Goal: Task Accomplishment & Management: Use online tool/utility

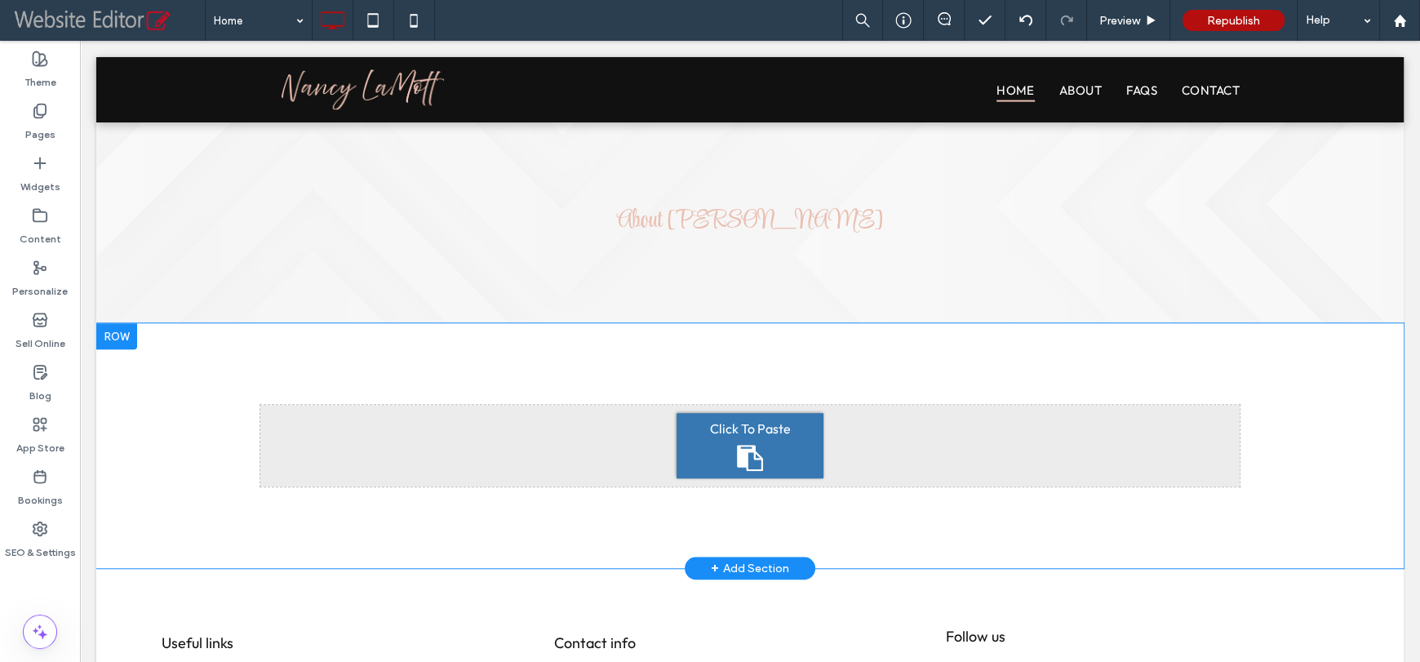
scroll to position [1060, 0]
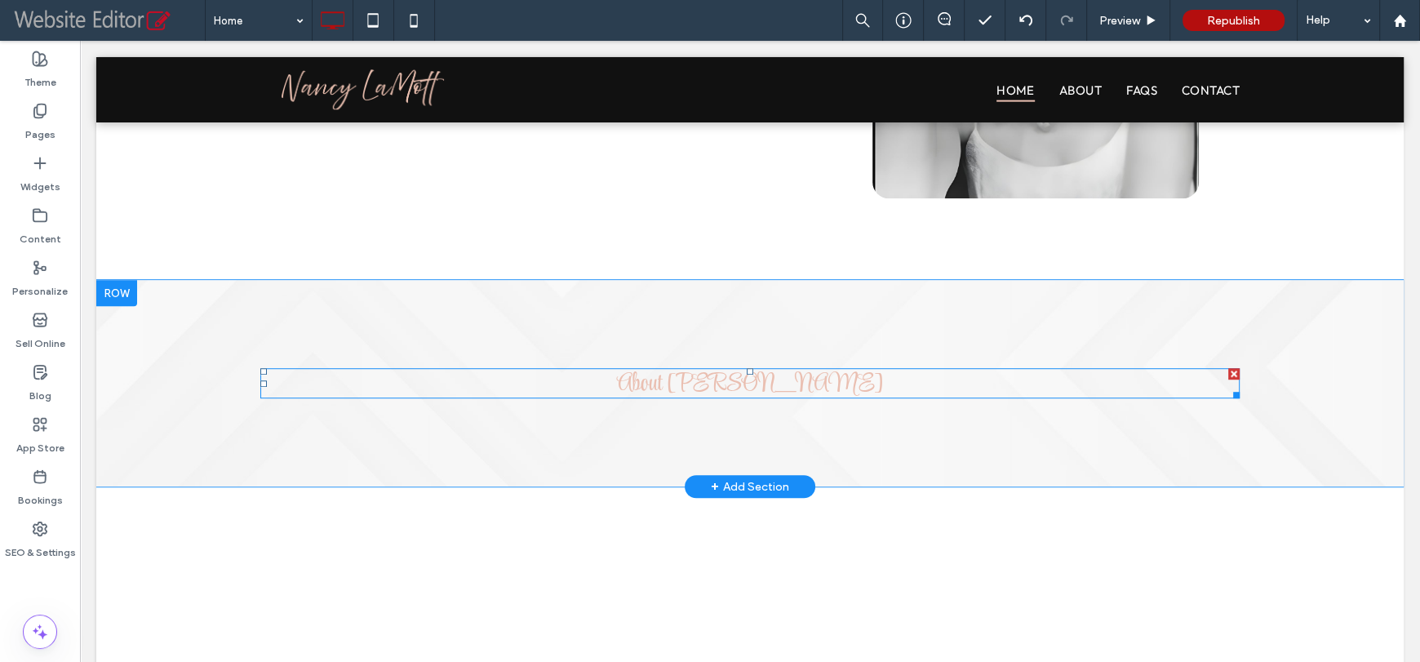
click at [827, 386] on span "About [PERSON_NAME]" at bounding box center [750, 385] width 266 height 38
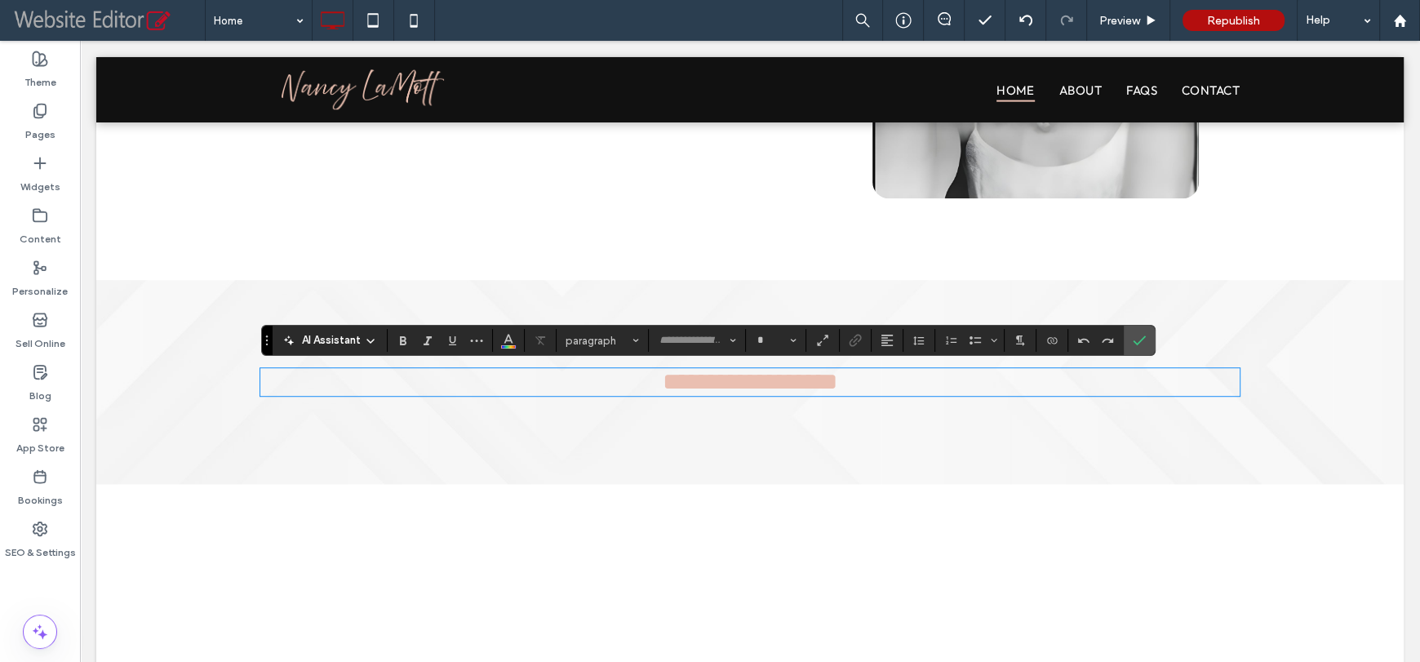
type input "**********"
type input "**"
click at [39, 182] on label "Widgets" at bounding box center [40, 182] width 40 height 23
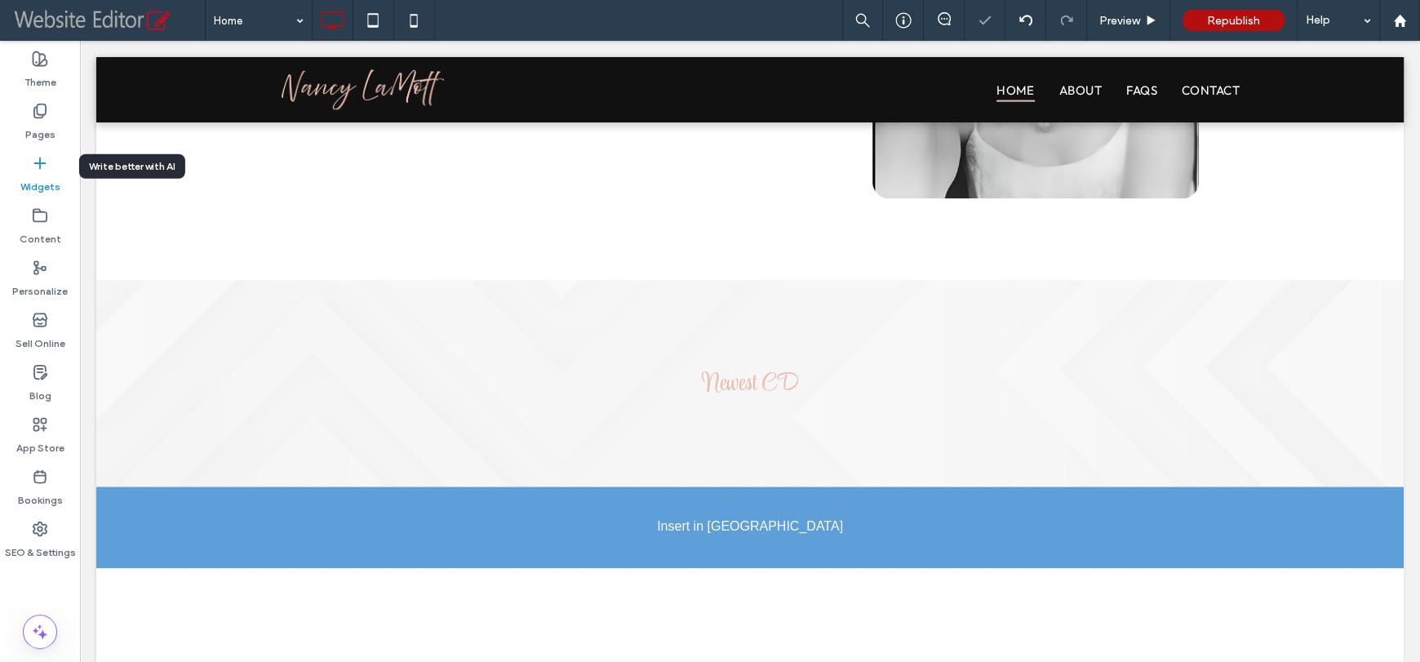
scroll to position [1082, 0]
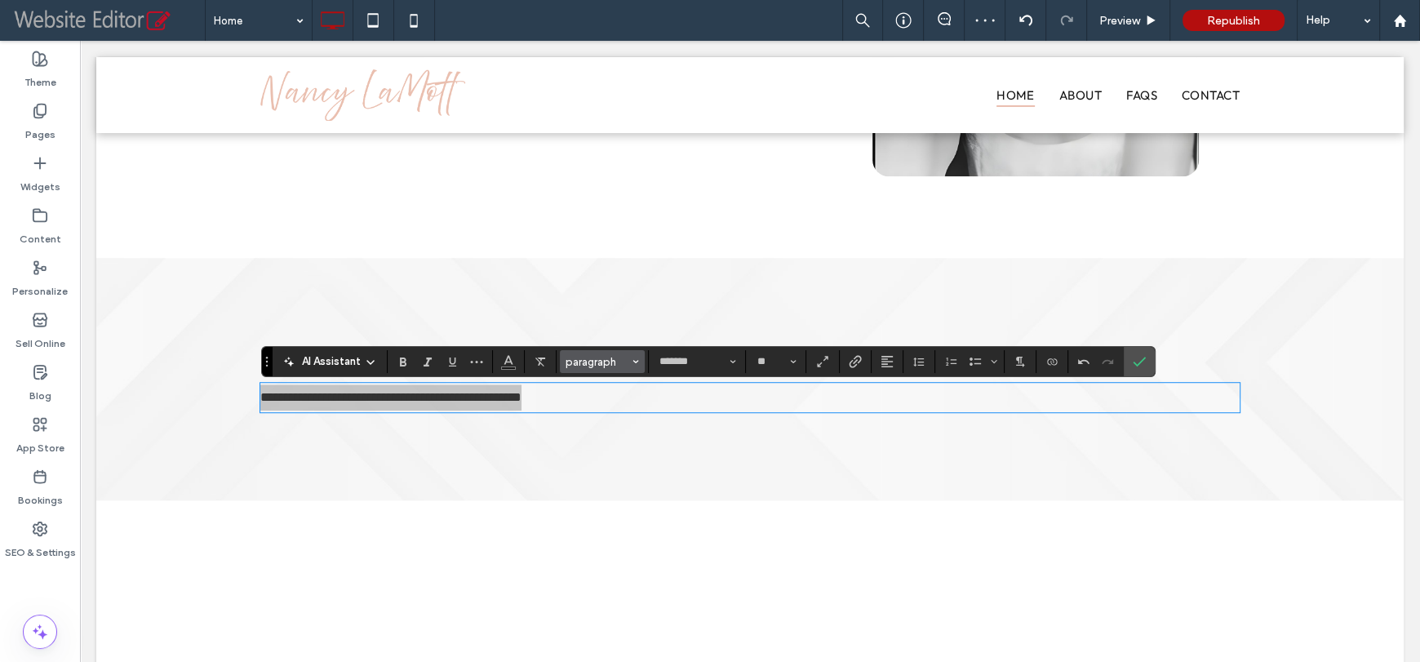
click at [603, 365] on span "paragraph" at bounding box center [597, 362] width 64 height 12
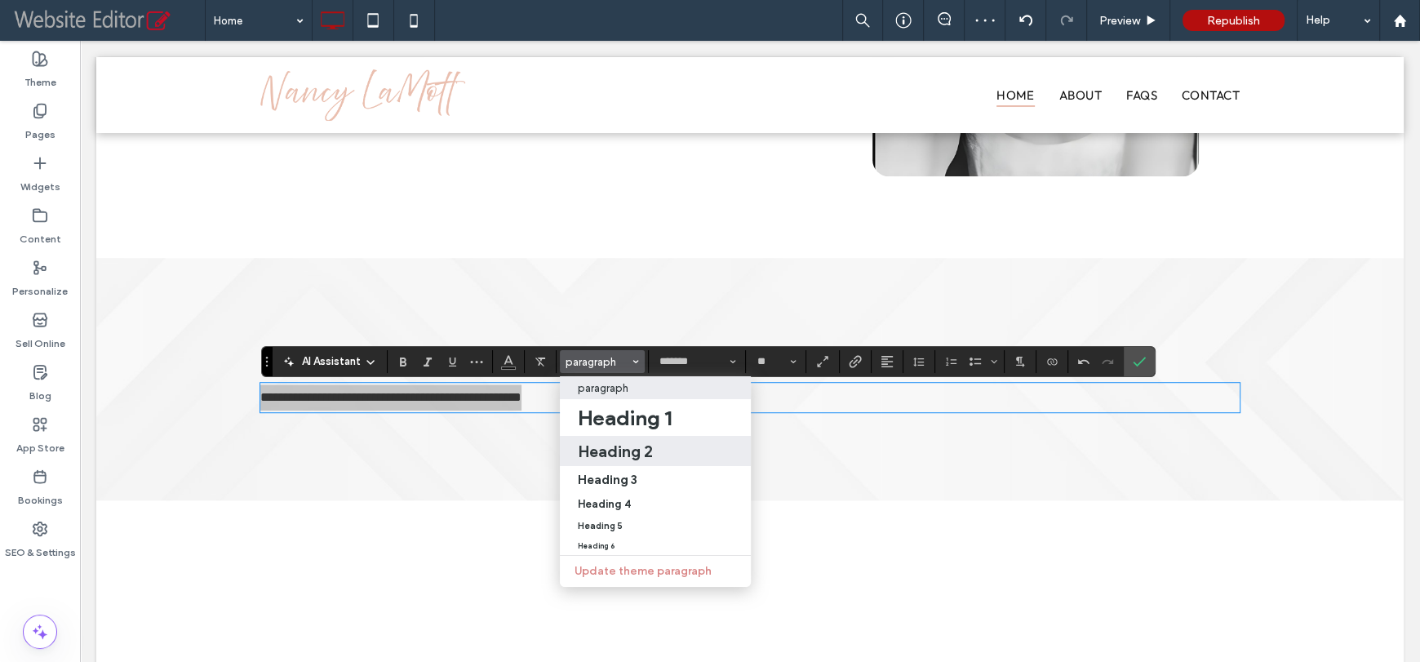
drag, startPoint x: 631, startPoint y: 445, endPoint x: 620, endPoint y: 382, distance: 63.7
click at [631, 445] on h2 "Heading 2" at bounding box center [615, 451] width 75 height 20
type input "******"
type input "**"
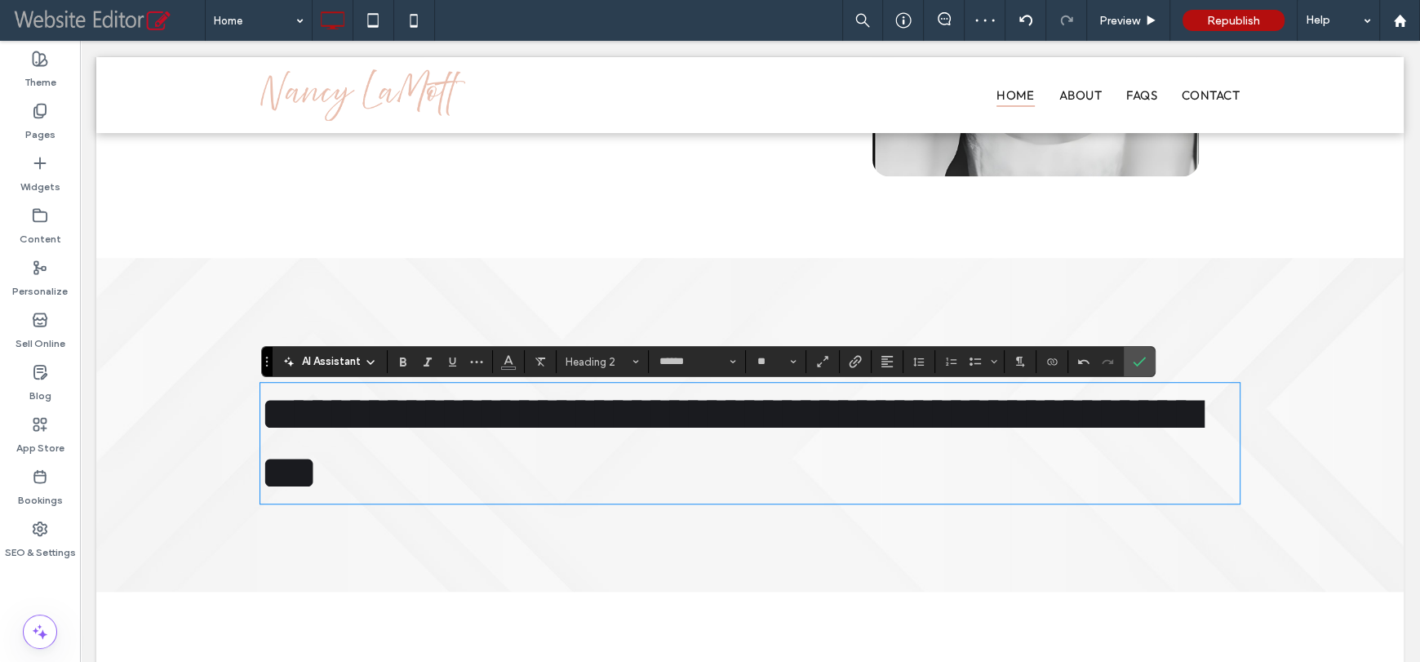
click at [712, 413] on span "**********" at bounding box center [729, 443] width 939 height 108
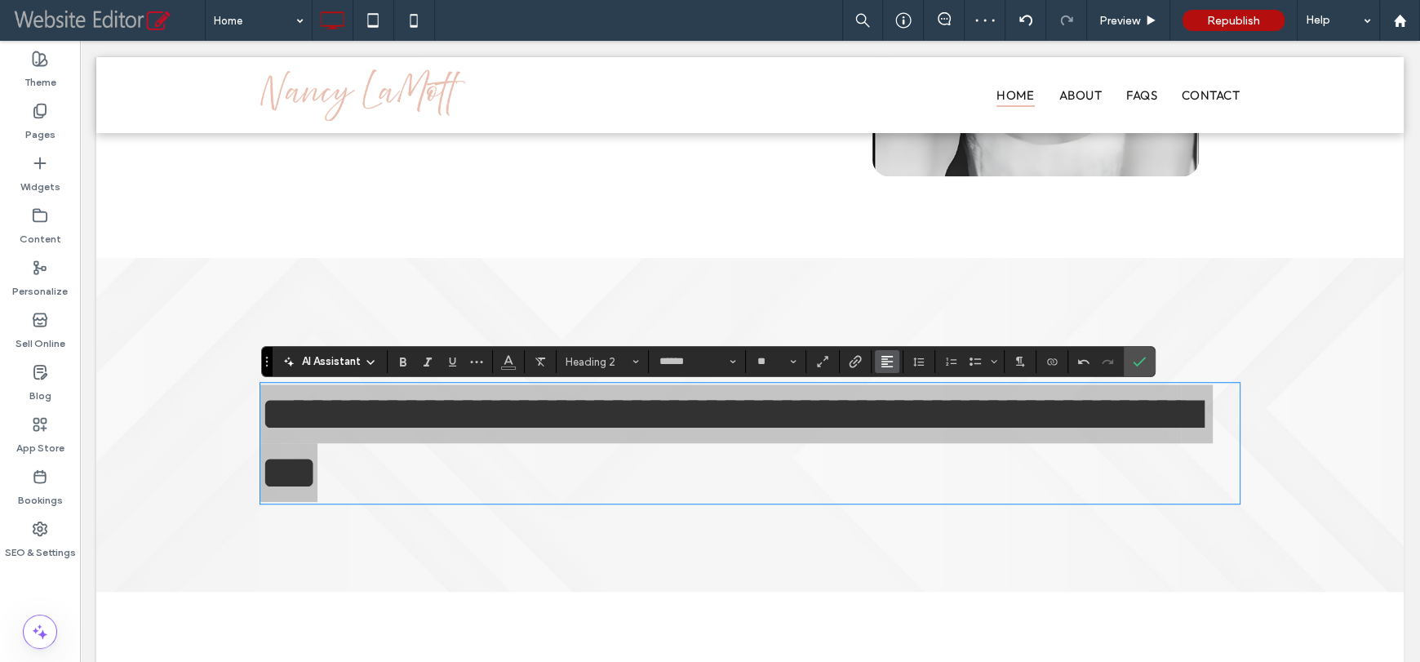
click at [888, 361] on icon "Alignment" at bounding box center [886, 361] width 13 height 13
drag, startPoint x: 897, startPoint y: 412, endPoint x: 822, endPoint y: 372, distance: 85.0
click at [897, 412] on use "ui.textEditor.alignment.center" at bounding box center [898, 411] width 11 height 11
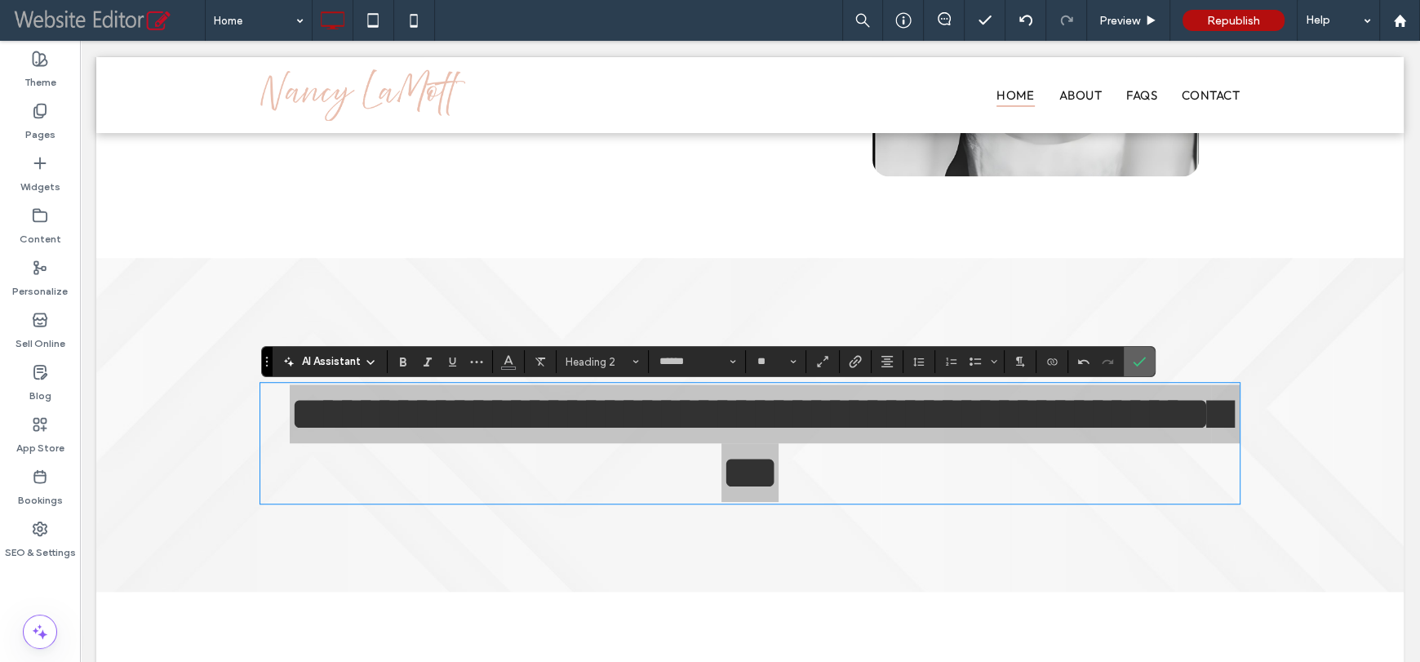
click at [1134, 360] on icon "Confirm" at bounding box center [1139, 361] width 13 height 13
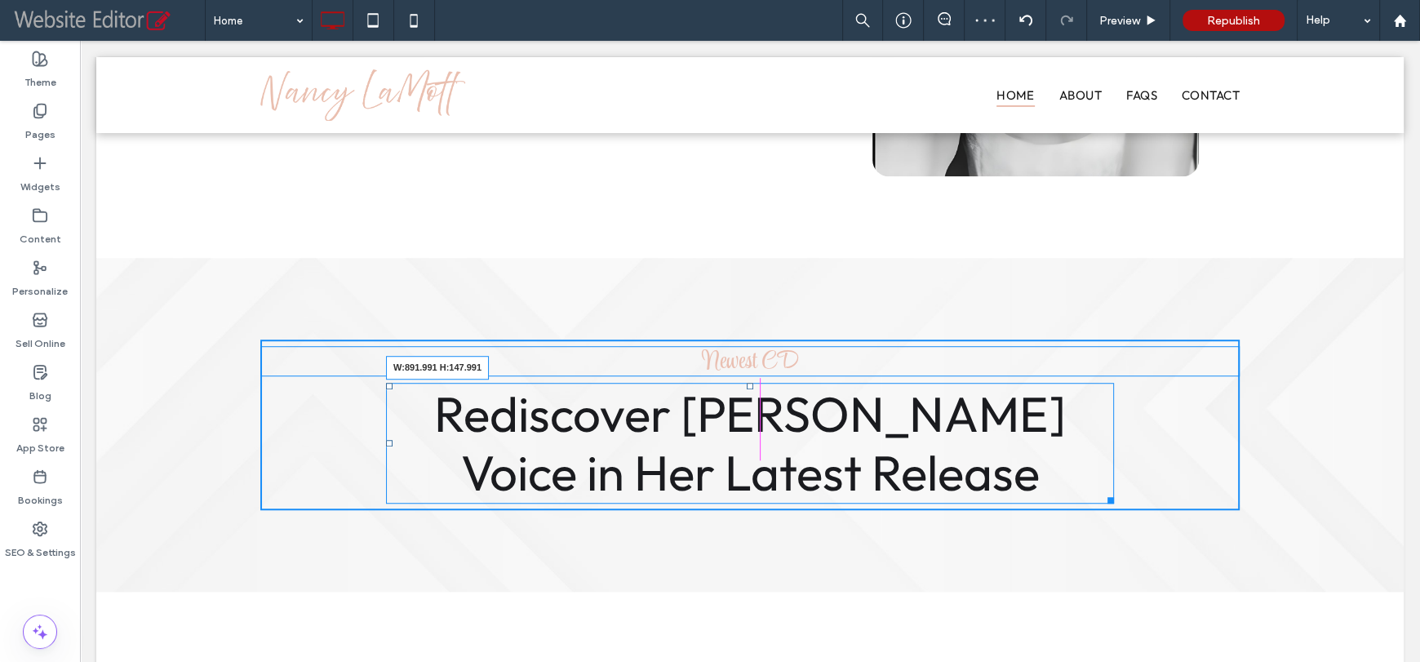
drag, startPoint x: 1222, startPoint y: 501, endPoint x: 1097, endPoint y: 483, distance: 126.9
click at [1097, 483] on div "Rediscover Nancy LaMott’s Voice in Her Latest Release W:891.991 H:147.991" at bounding box center [750, 443] width 728 height 121
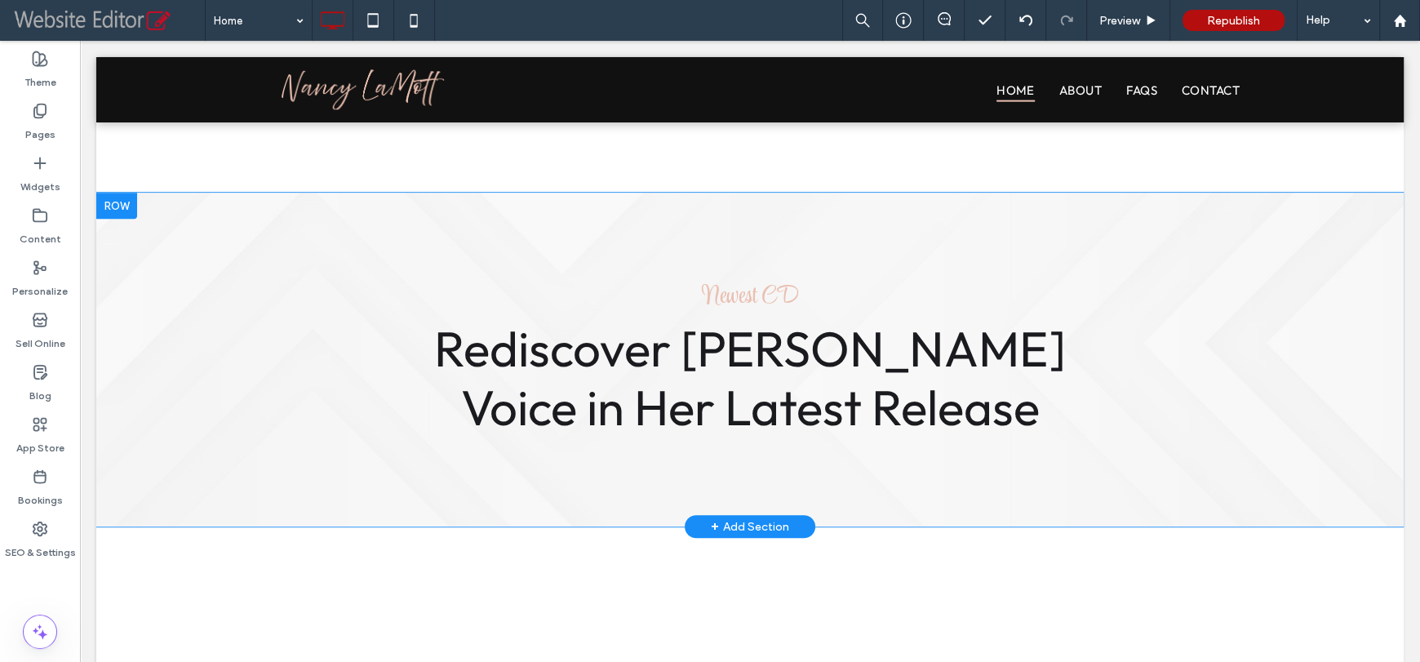
scroll to position [1223, 0]
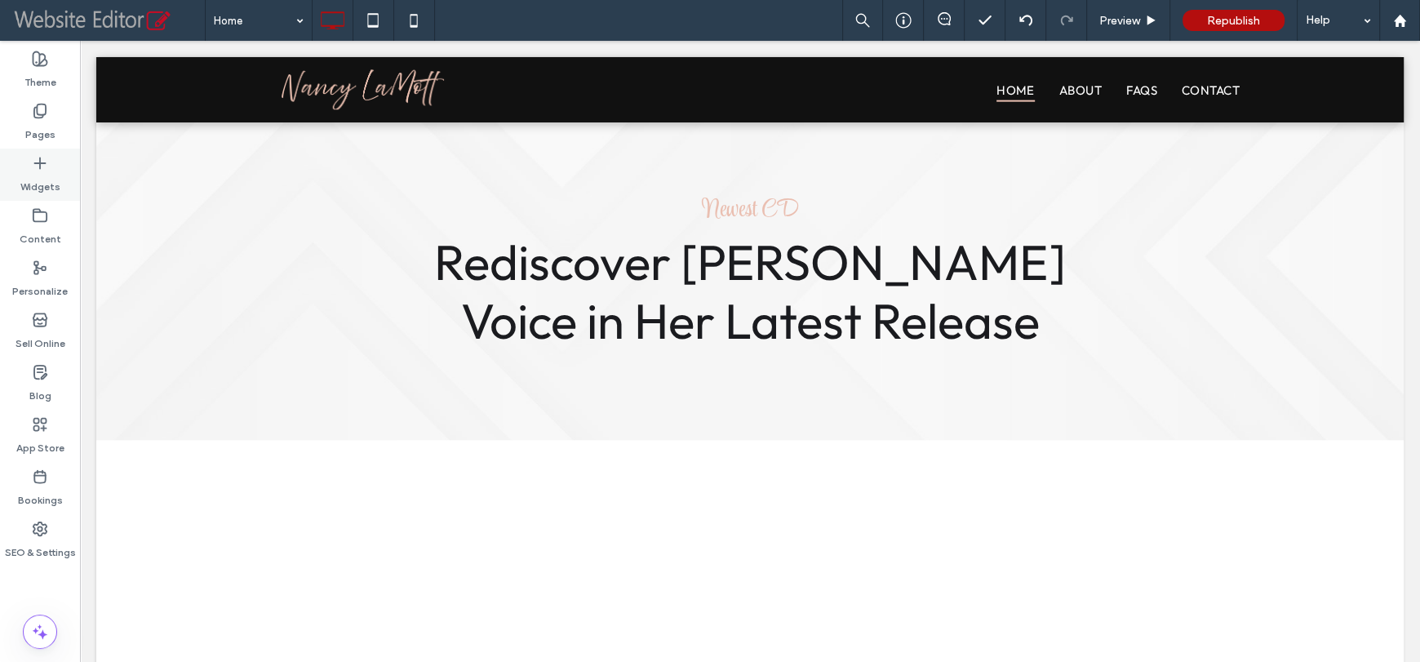
click at [41, 171] on icon at bounding box center [40, 163] width 16 height 16
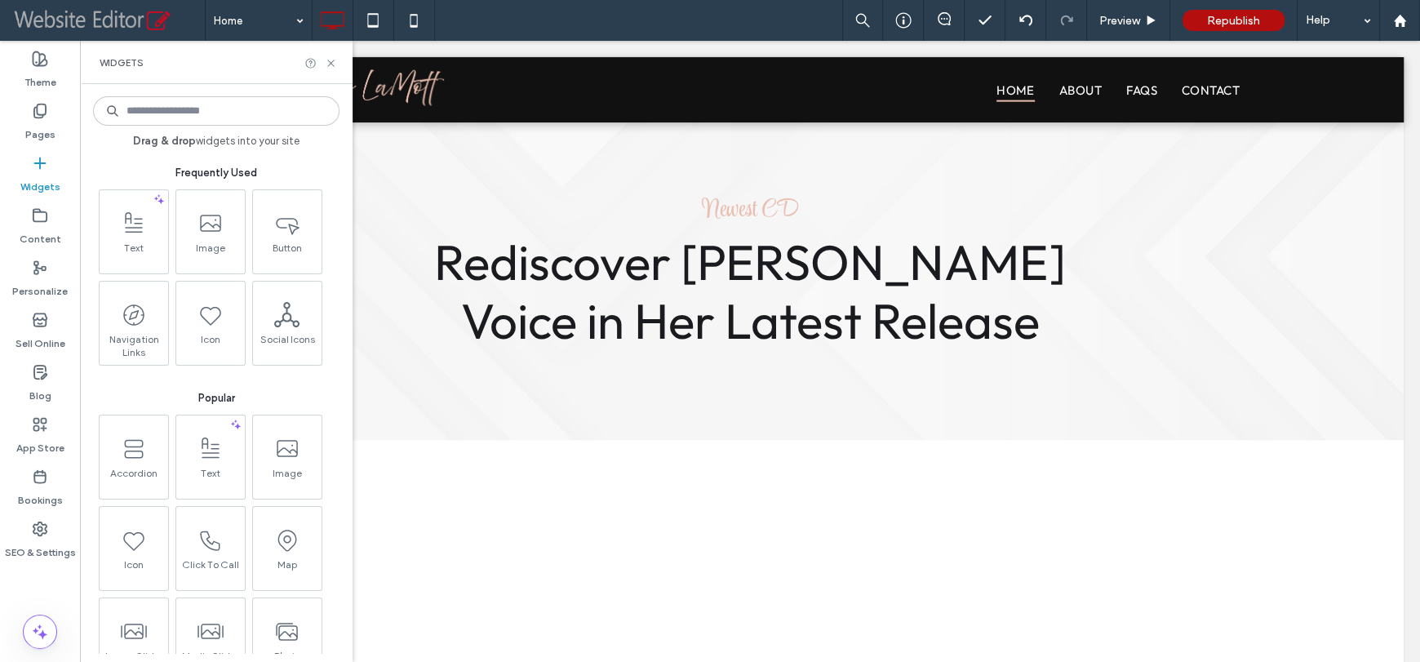
drag, startPoint x: 642, startPoint y: 11, endPoint x: 417, endPoint y: 1, distance: 225.4
click at [642, 11] on div "Home Preview Republish Help" at bounding box center [812, 20] width 1215 height 41
click at [330, 64] on use at bounding box center [330, 63] width 7 height 7
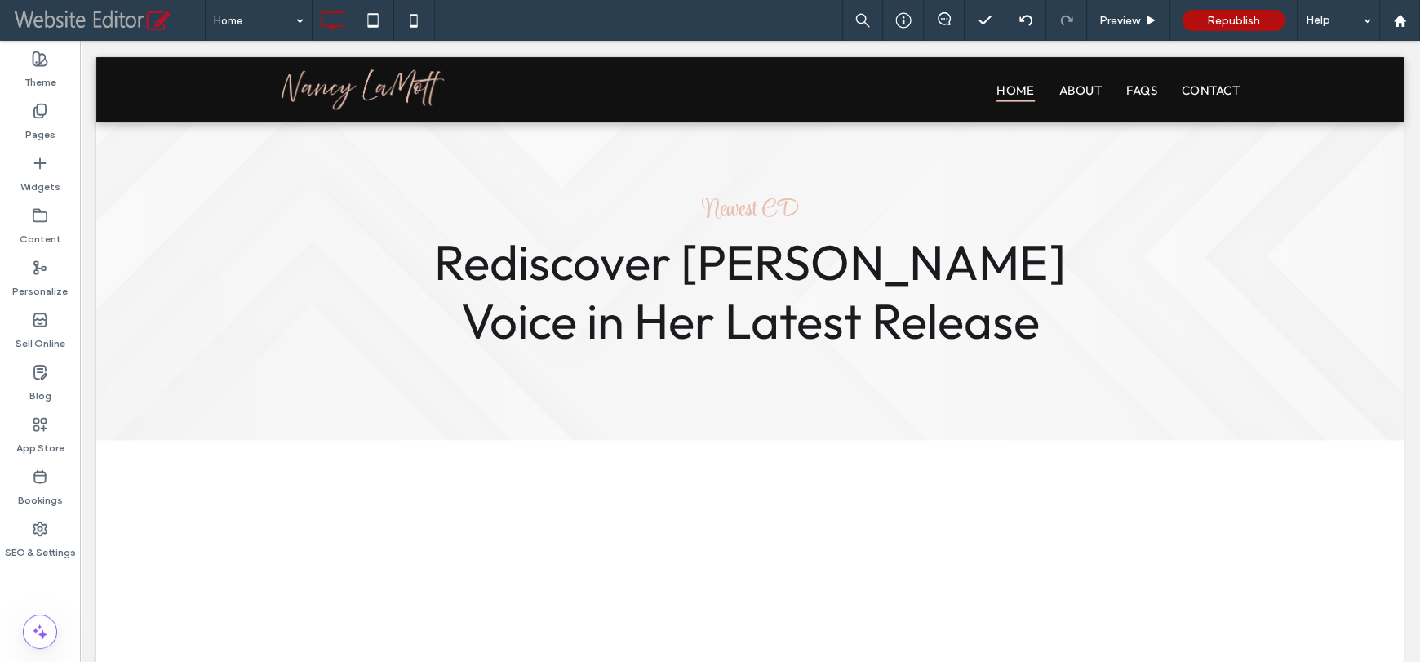
click at [623, 13] on div "Home Preview Republish Help" at bounding box center [812, 20] width 1215 height 41
click at [631, 12] on div "Home Preview Republish Help" at bounding box center [812, 20] width 1215 height 41
click at [38, 175] on label "Widgets" at bounding box center [40, 182] width 40 height 23
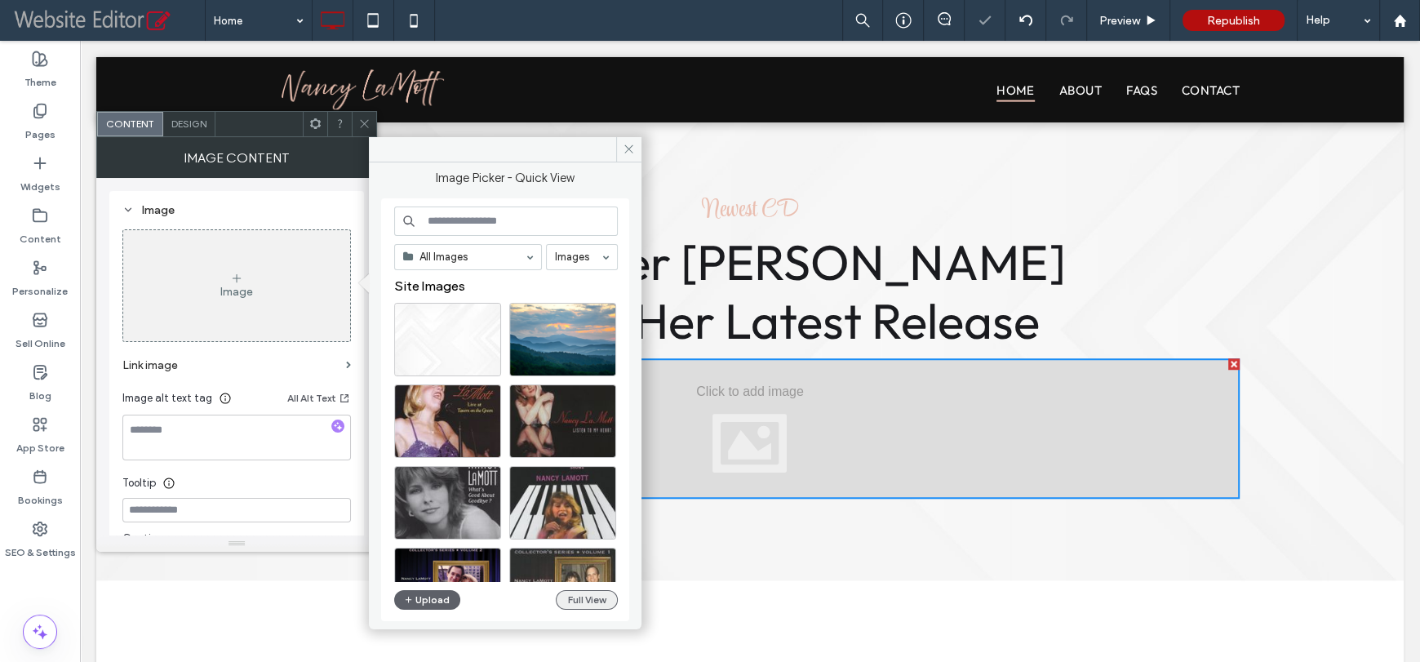
click at [595, 604] on button "Full View" at bounding box center [587, 600] width 62 height 20
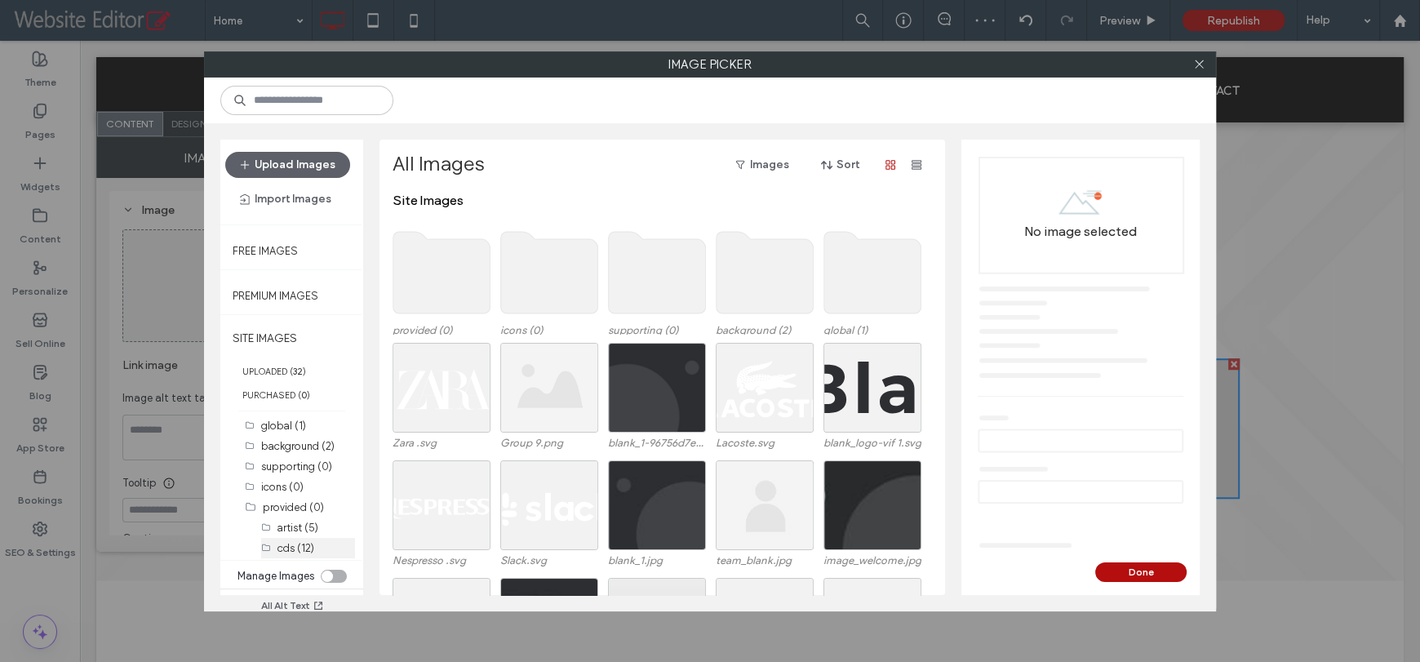
click at [290, 542] on label "cds (12)" at bounding box center [295, 548] width 37 height 12
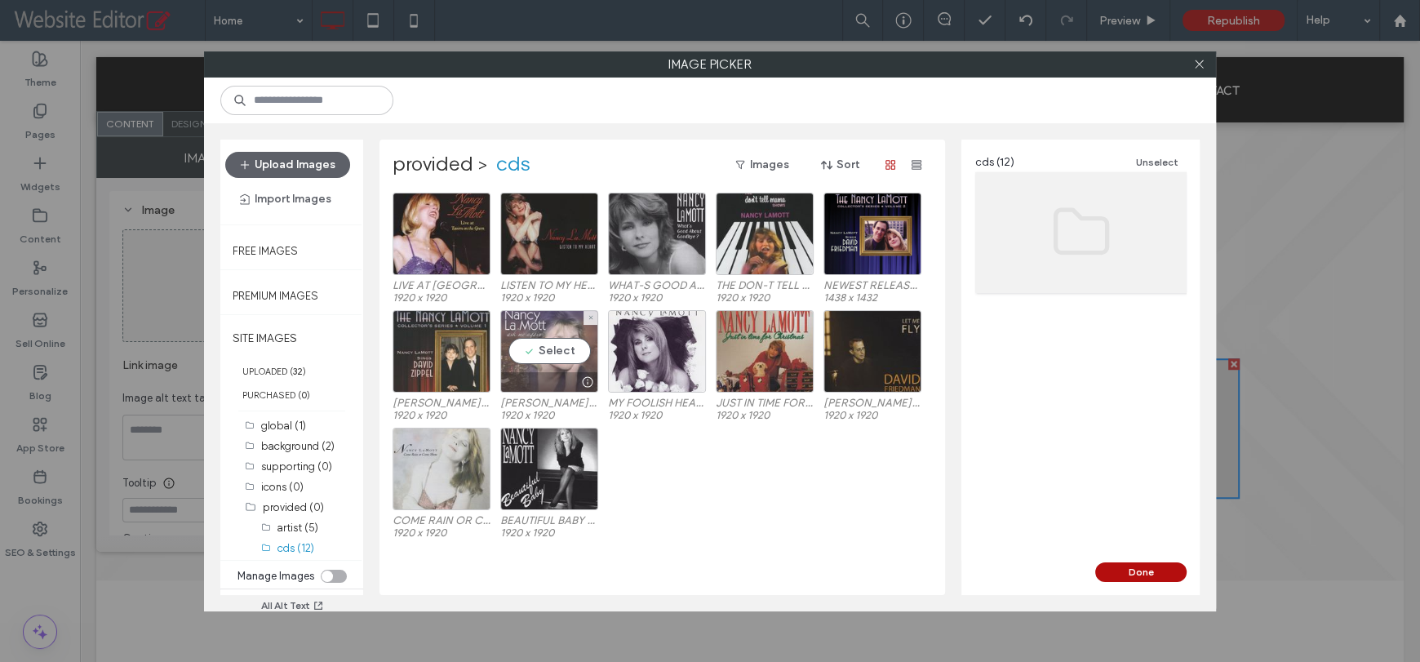
click at [542, 357] on div "Select" at bounding box center [549, 351] width 98 height 82
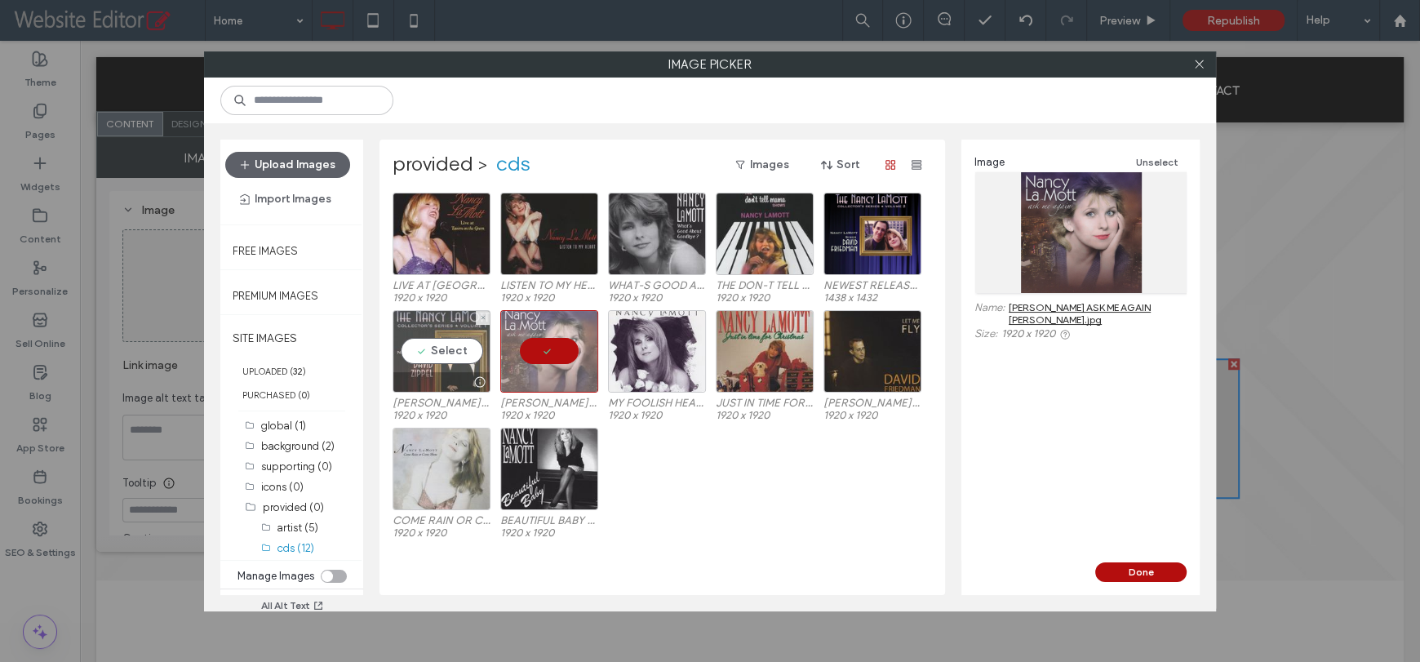
click at [422, 349] on div "Select" at bounding box center [441, 351] width 98 height 82
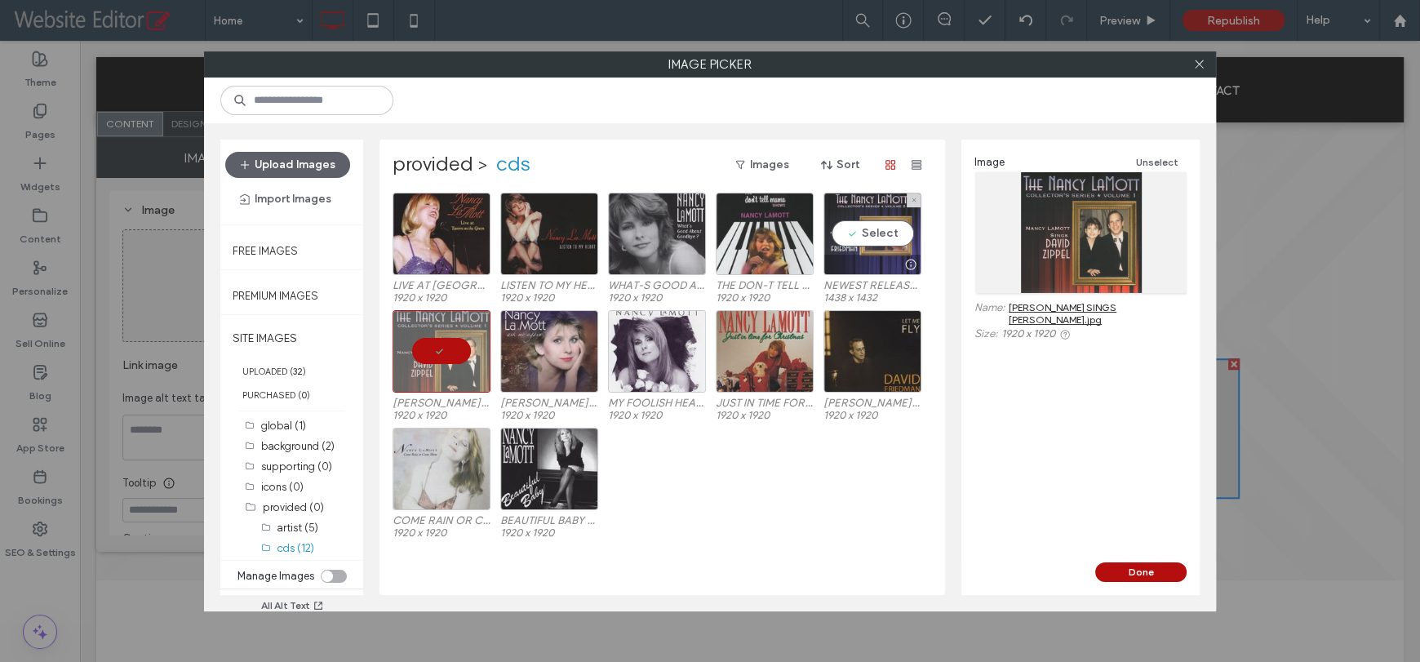
click at [884, 237] on div "Select" at bounding box center [872, 234] width 98 height 82
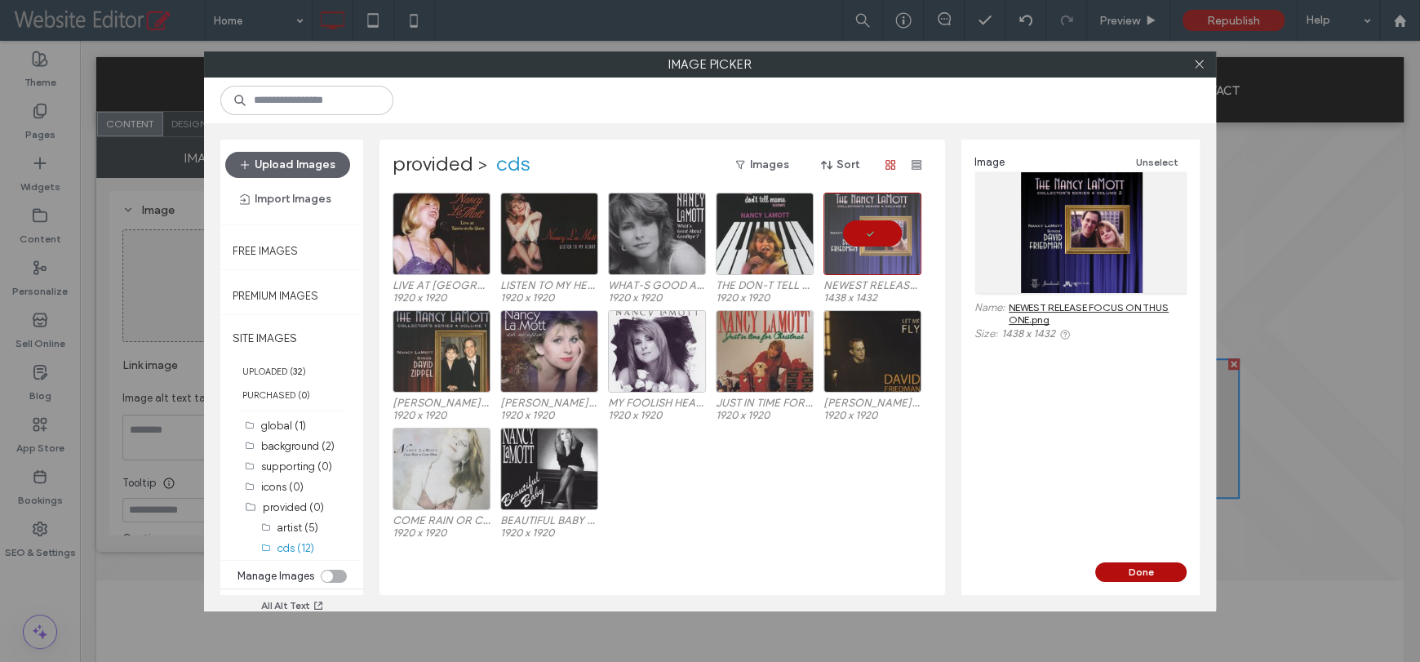
click at [1128, 581] on div "Done" at bounding box center [1080, 578] width 238 height 33
click at [1128, 574] on button "Done" at bounding box center [1140, 572] width 91 height 20
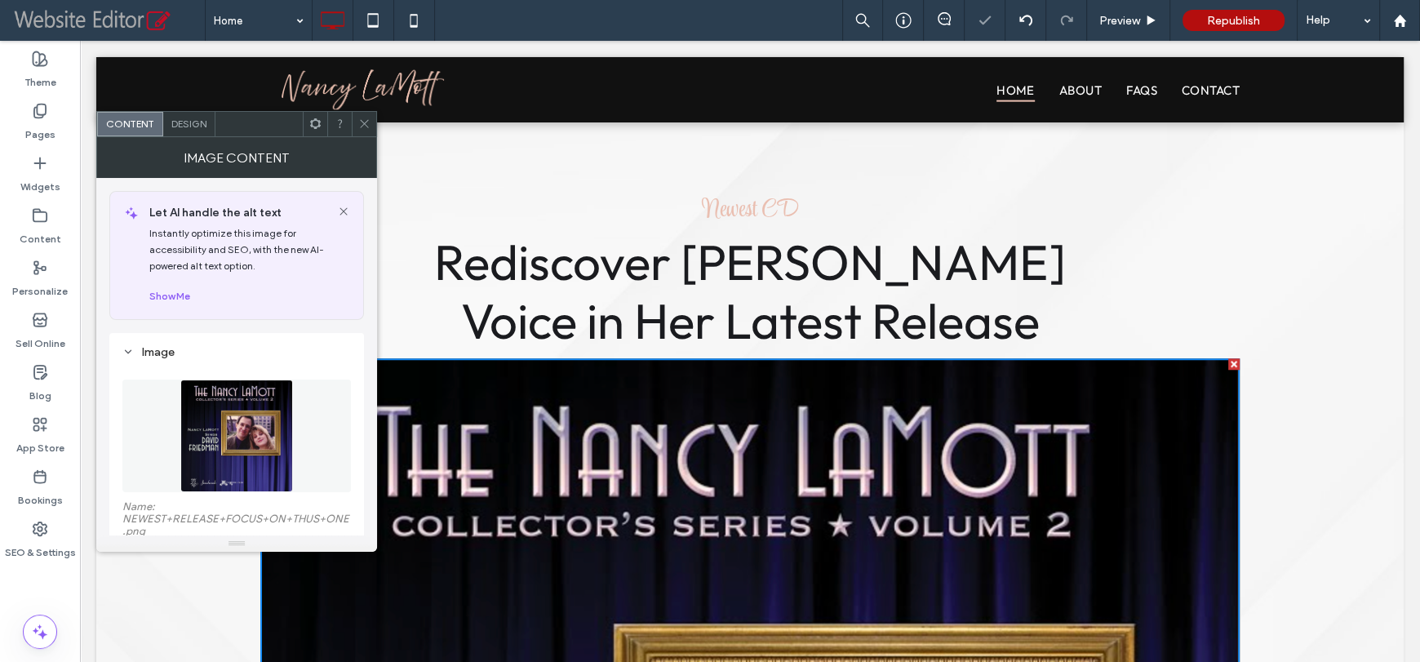
drag, startPoint x: 361, startPoint y: 122, endPoint x: 414, endPoint y: 123, distance: 53.0
click at [361, 122] on icon at bounding box center [364, 123] width 12 height 12
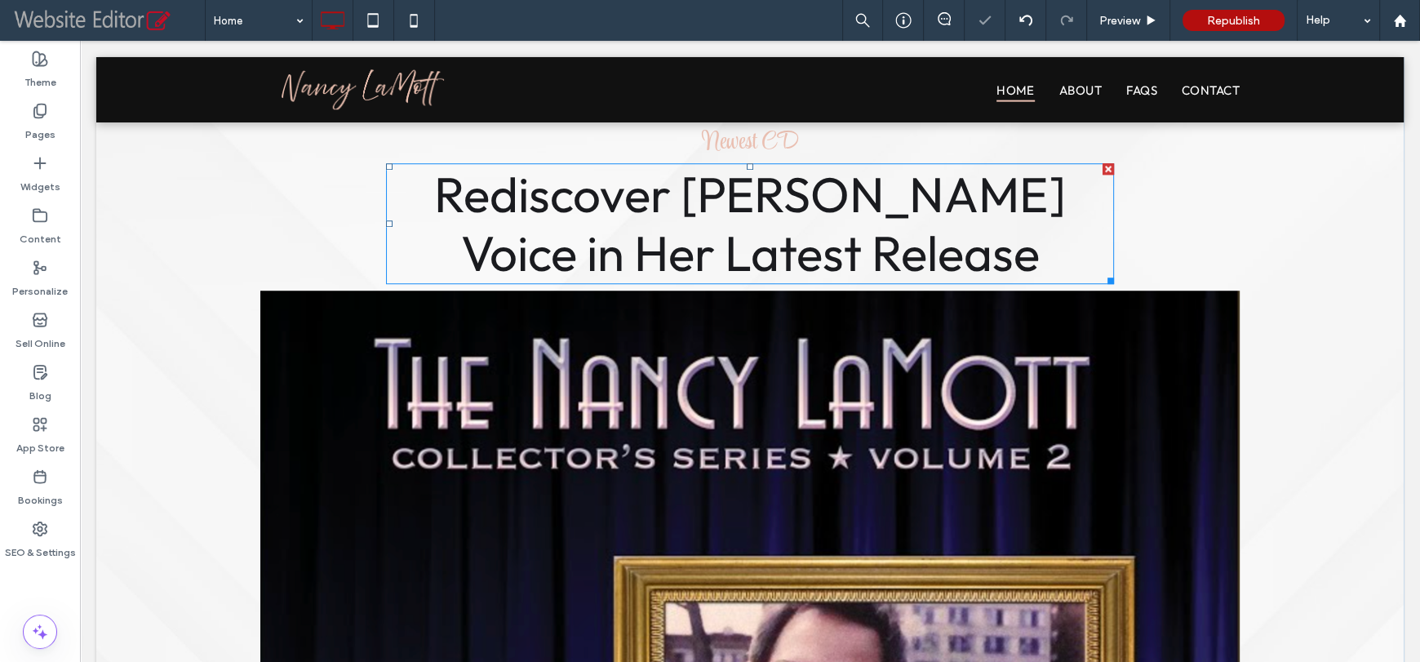
scroll to position [1386, 0]
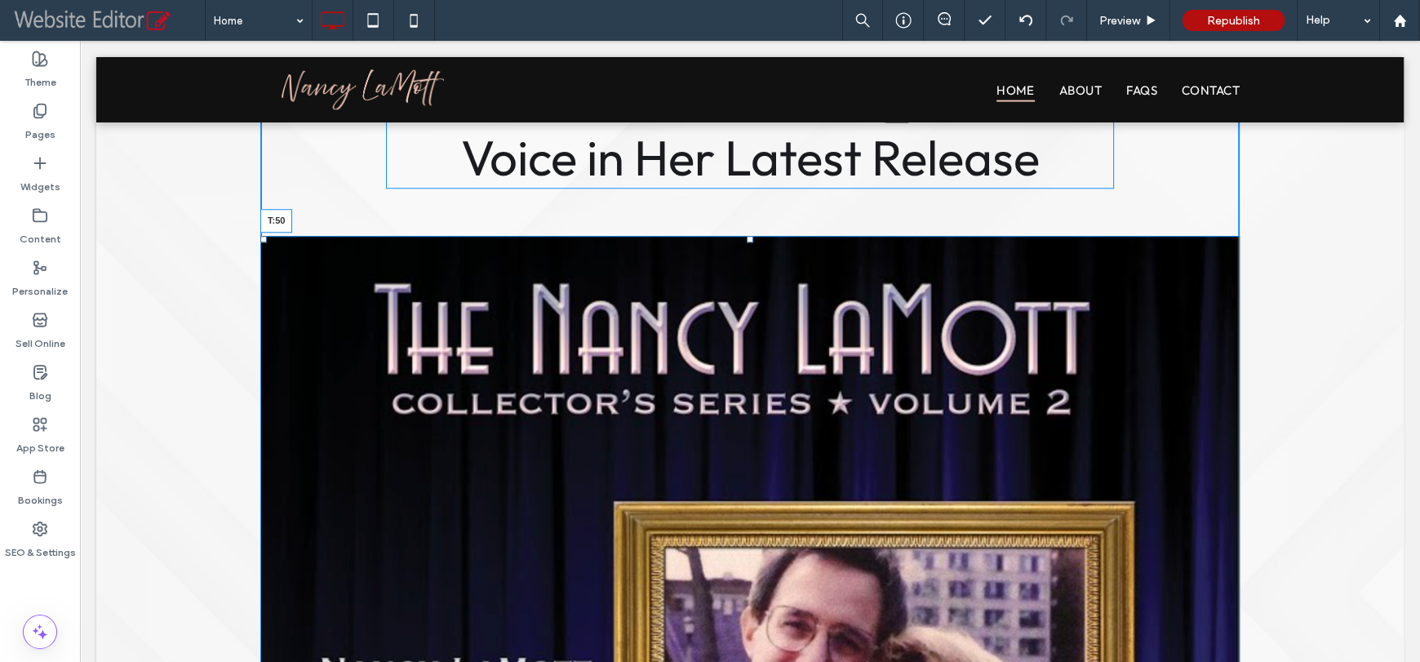
drag, startPoint x: 744, startPoint y: 198, endPoint x: 676, endPoint y: 240, distance: 80.2
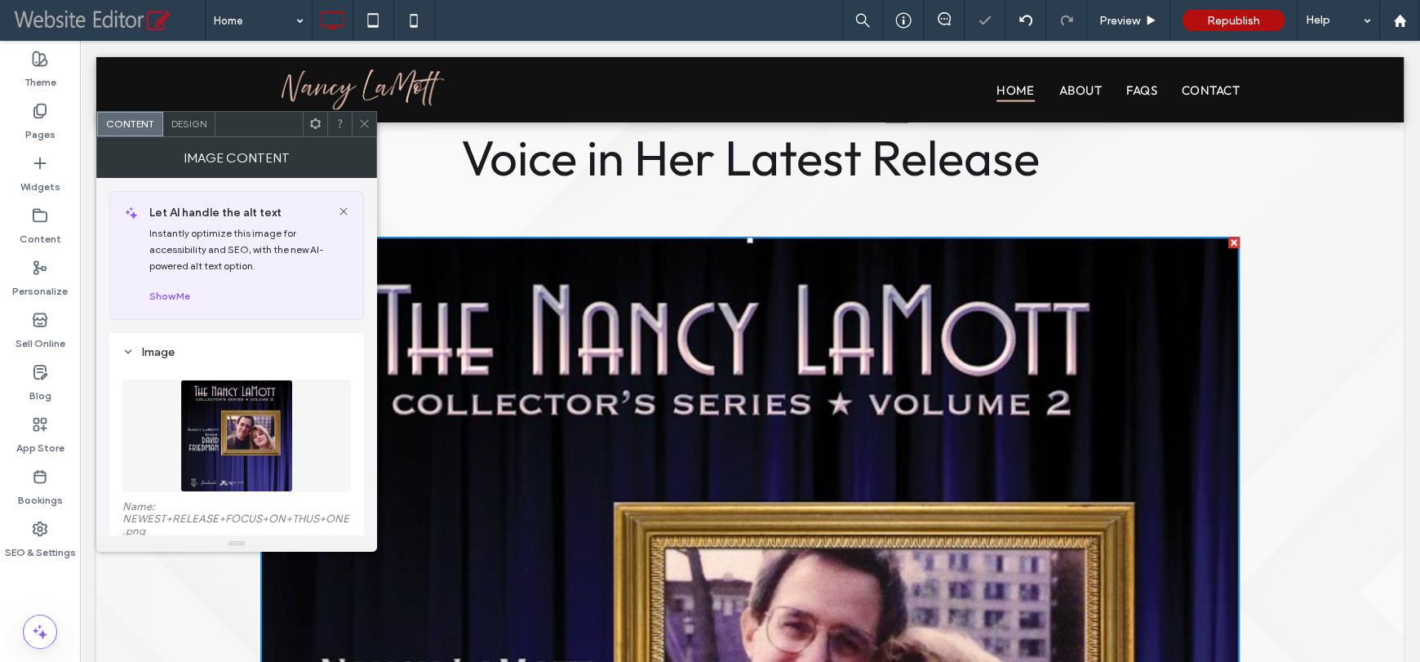
click at [192, 126] on span "Design" at bounding box center [188, 123] width 35 height 12
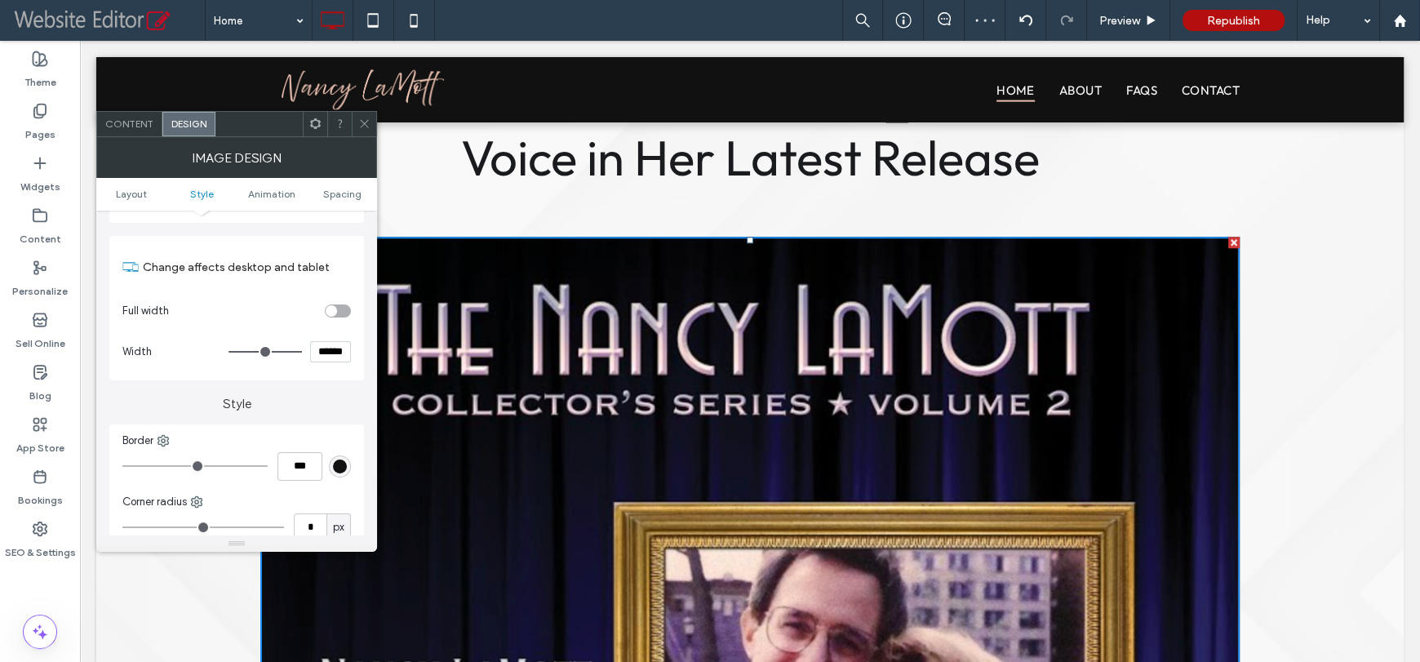
scroll to position [407, 0]
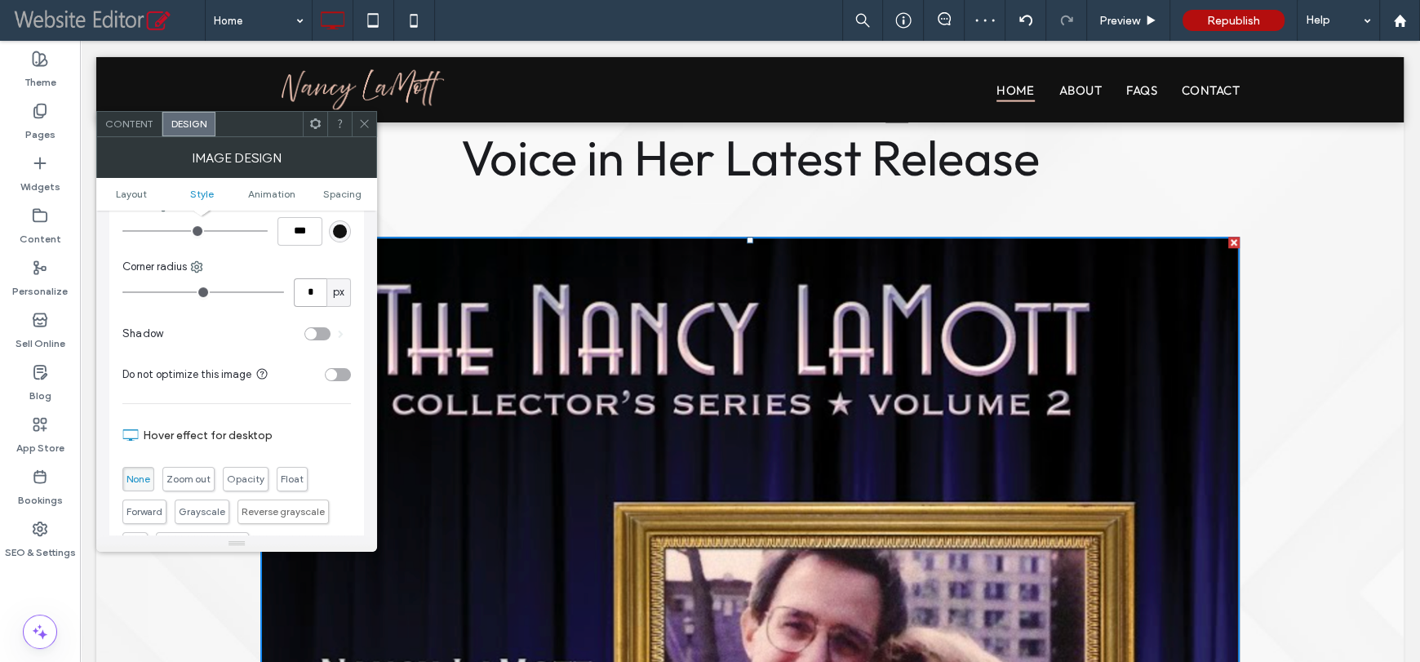
click at [304, 293] on input "*" at bounding box center [310, 292] width 33 height 29
click at [305, 293] on input "*" at bounding box center [310, 292] width 33 height 29
type input "**"
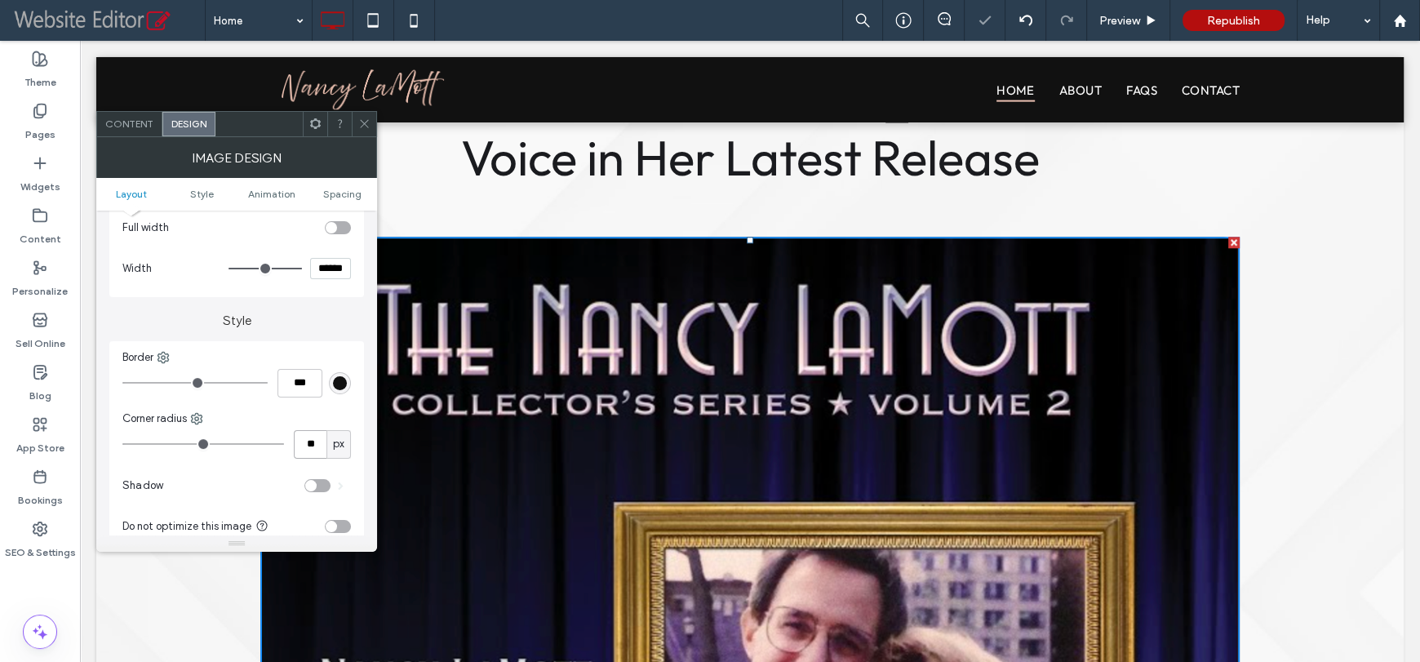
scroll to position [163, 0]
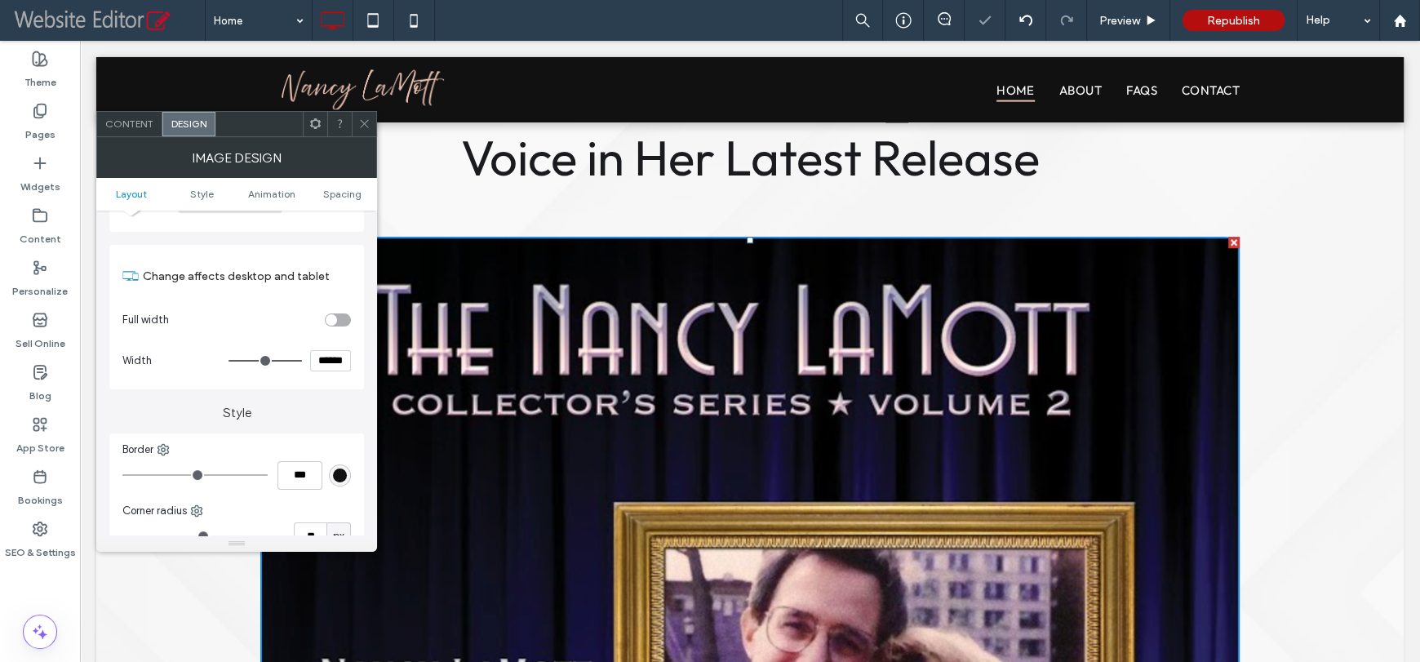
click at [323, 370] on input "******" at bounding box center [330, 360] width 41 height 21
type input "*****"
type input "***"
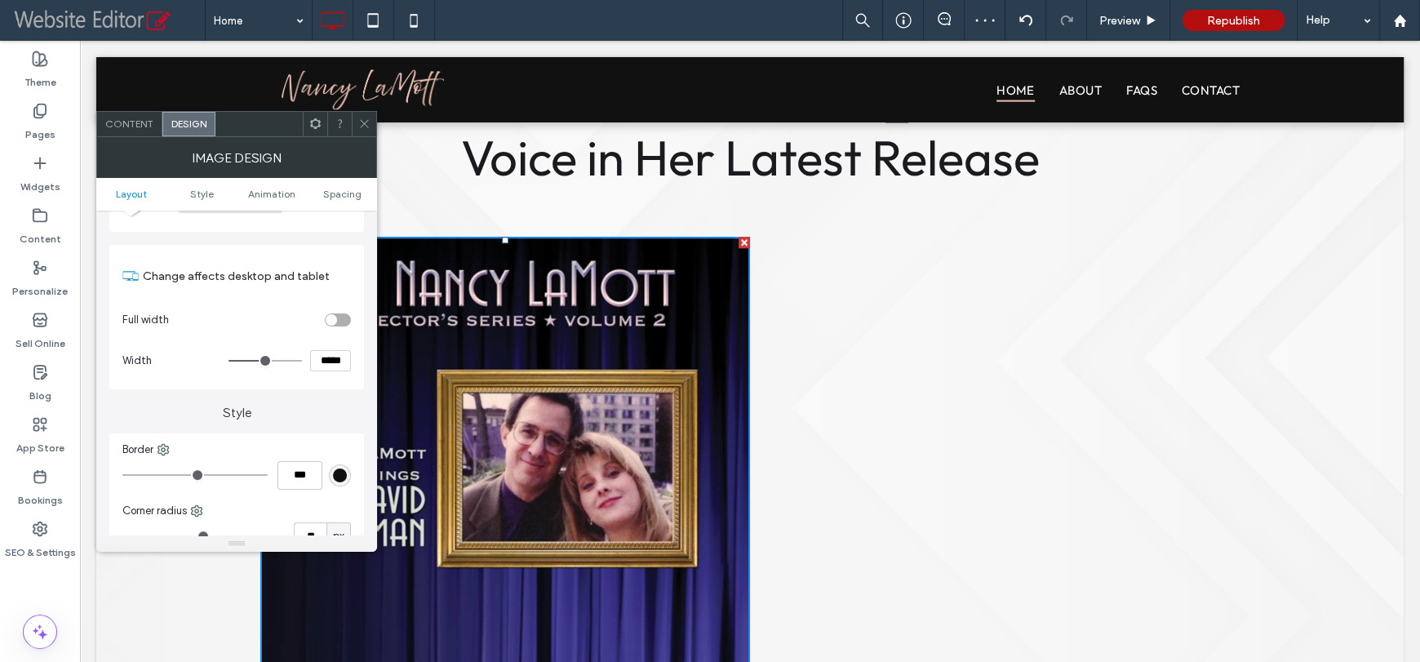
click at [370, 121] on icon at bounding box center [364, 123] width 12 height 12
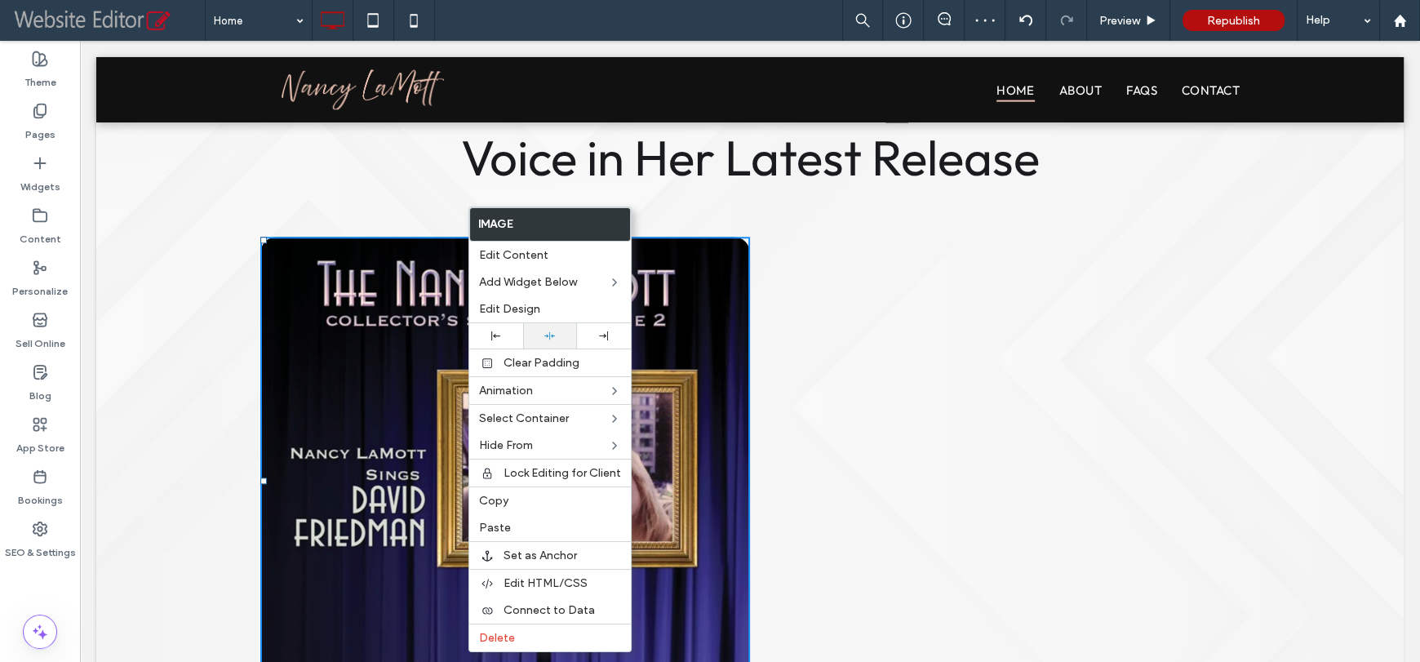
click at [563, 338] on div at bounding box center [550, 335] width 38 height 11
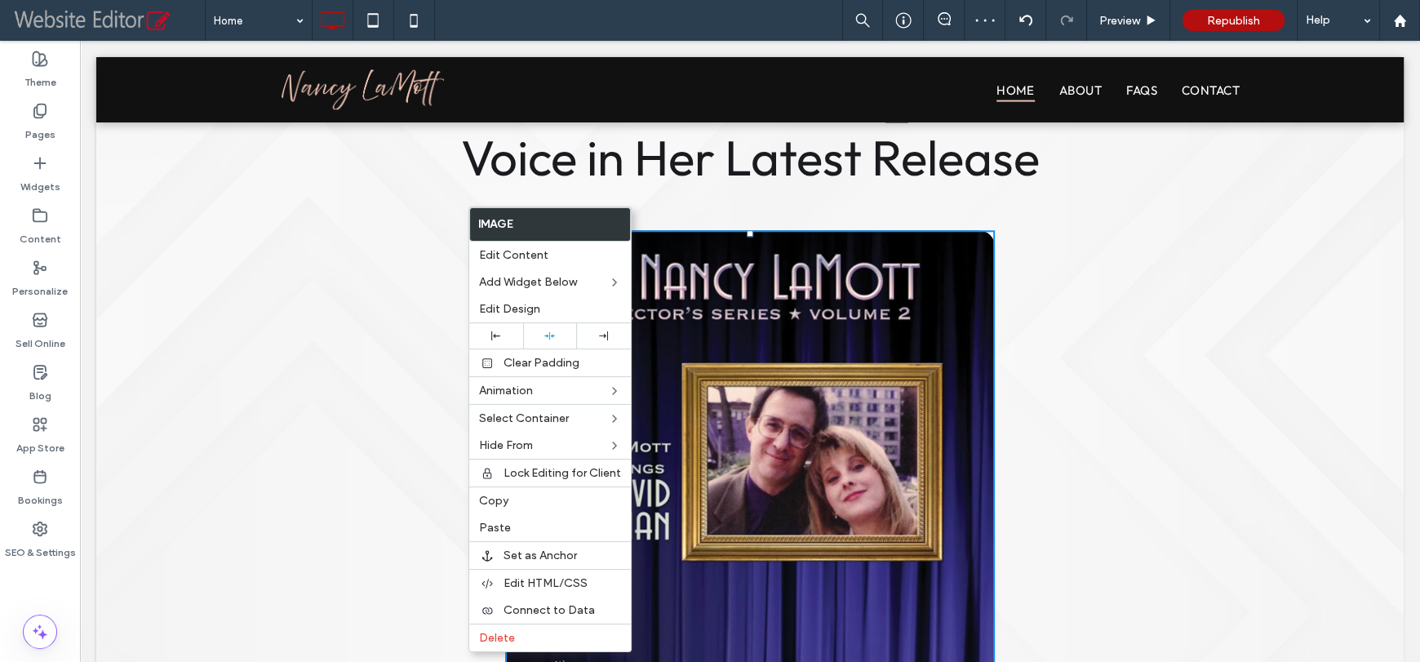
click at [1023, 327] on div "Click To Paste Click To Paste Newest CD Rediscover Nancy LaMott’s Voice in Her …" at bounding box center [749, 370] width 979 height 693
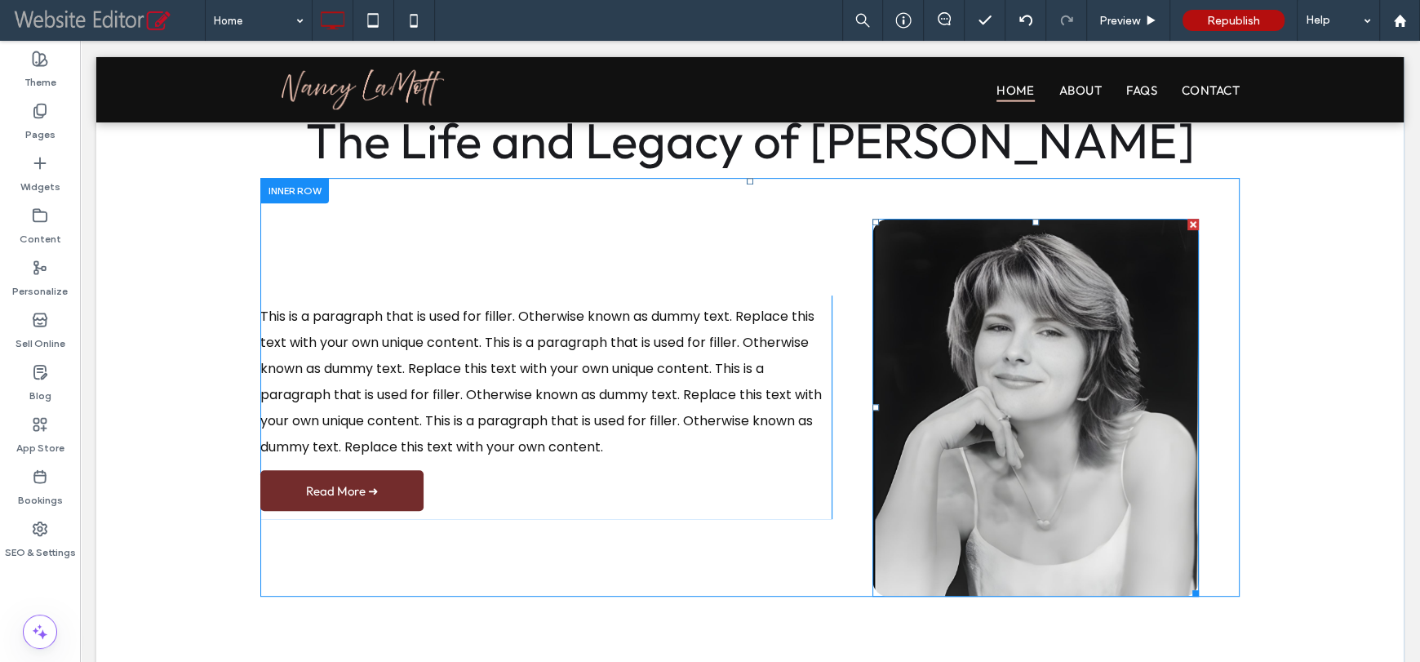
scroll to position [652, 0]
click at [933, 326] on img at bounding box center [1035, 407] width 326 height 378
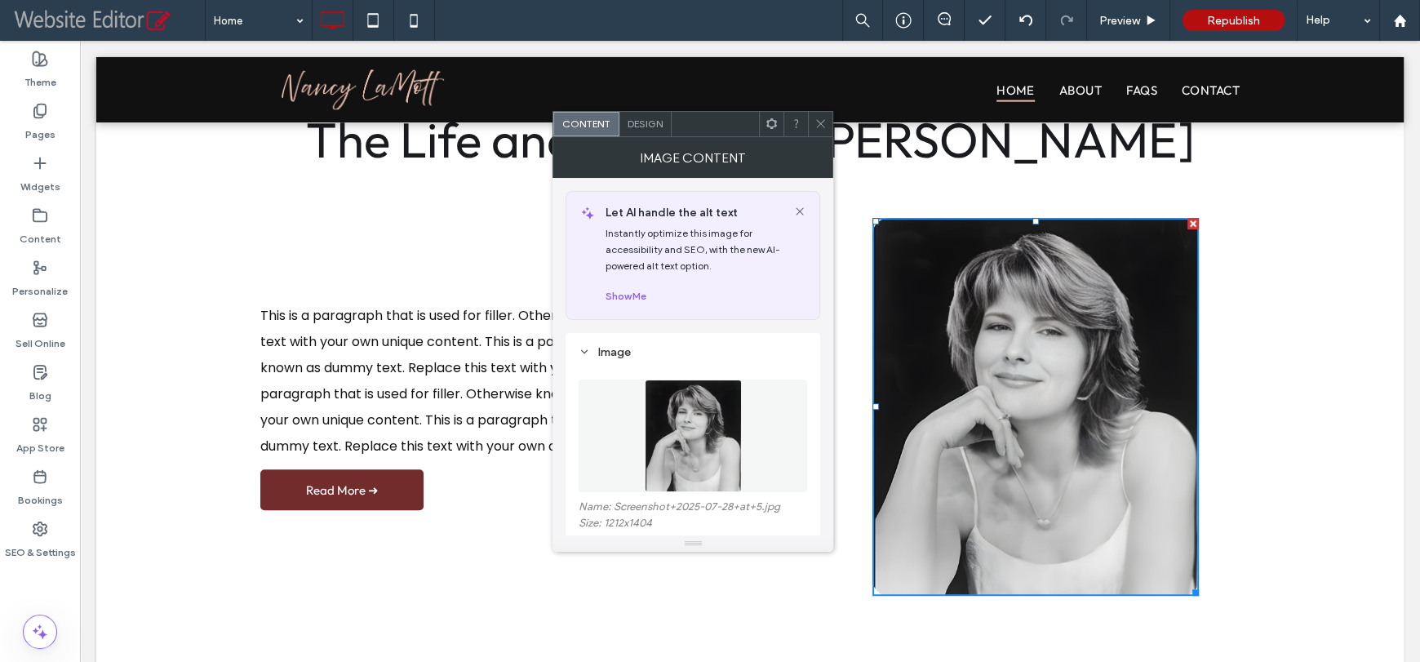
click at [666, 426] on img at bounding box center [693, 435] width 97 height 113
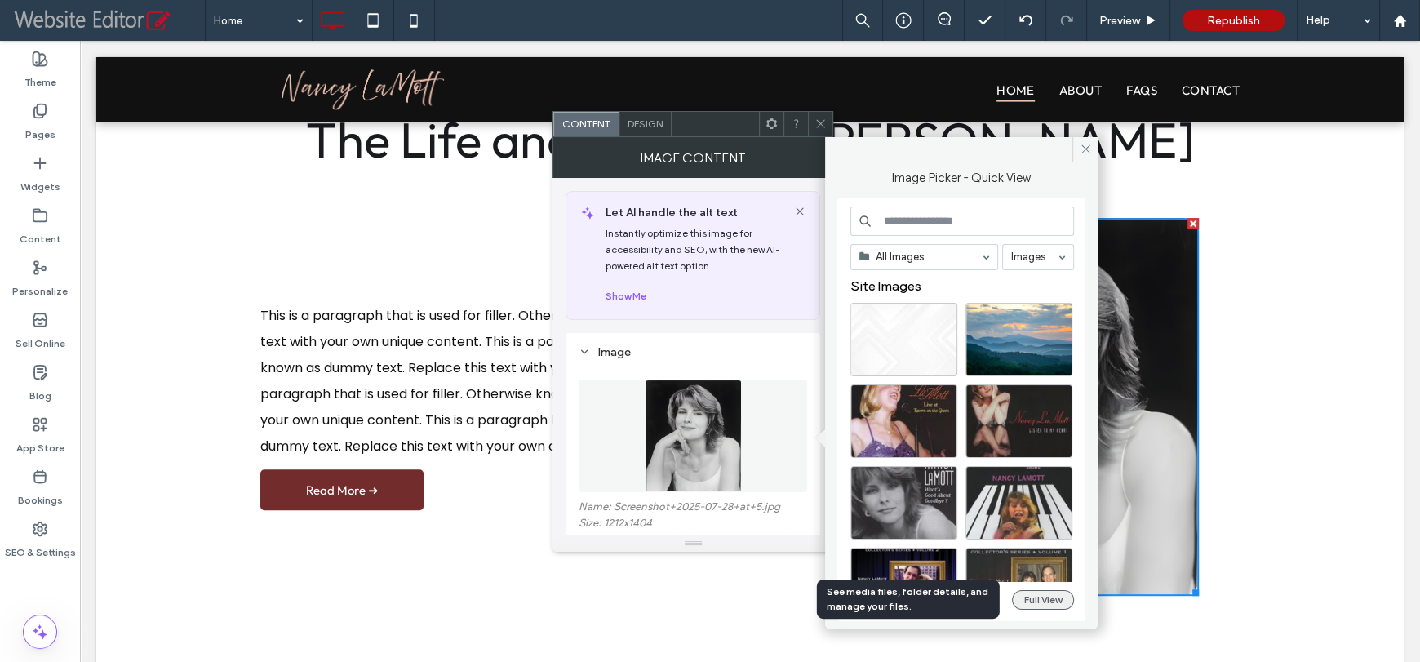
click at [1053, 591] on button "Full View" at bounding box center [1043, 600] width 62 height 20
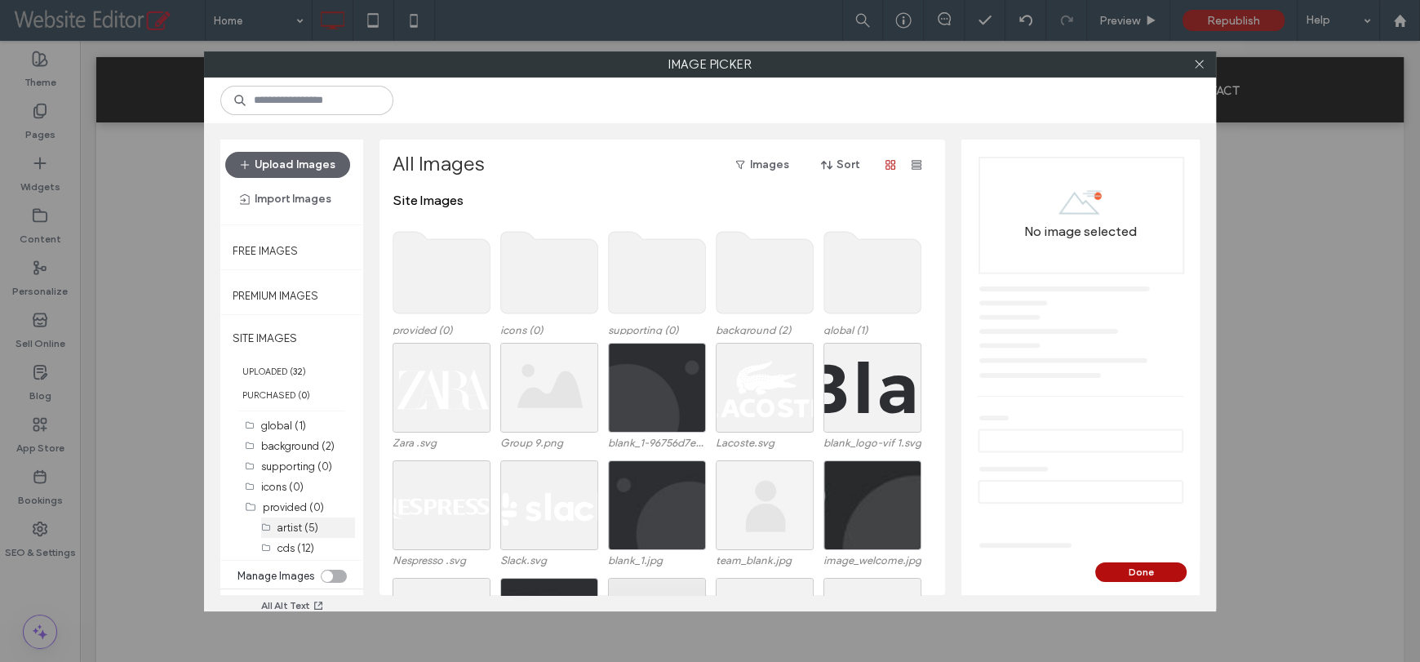
click at [290, 526] on label "artist (5)" at bounding box center [297, 527] width 41 height 12
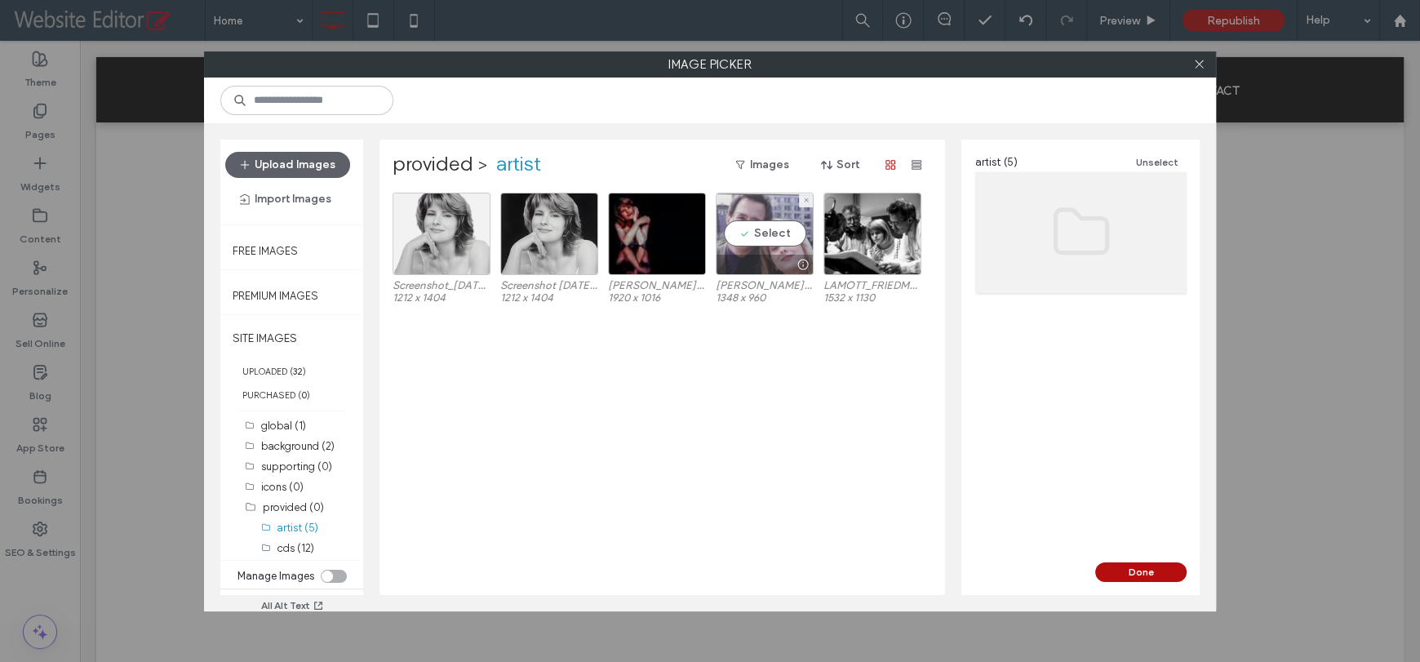
click at [784, 231] on div "Select" at bounding box center [765, 234] width 98 height 82
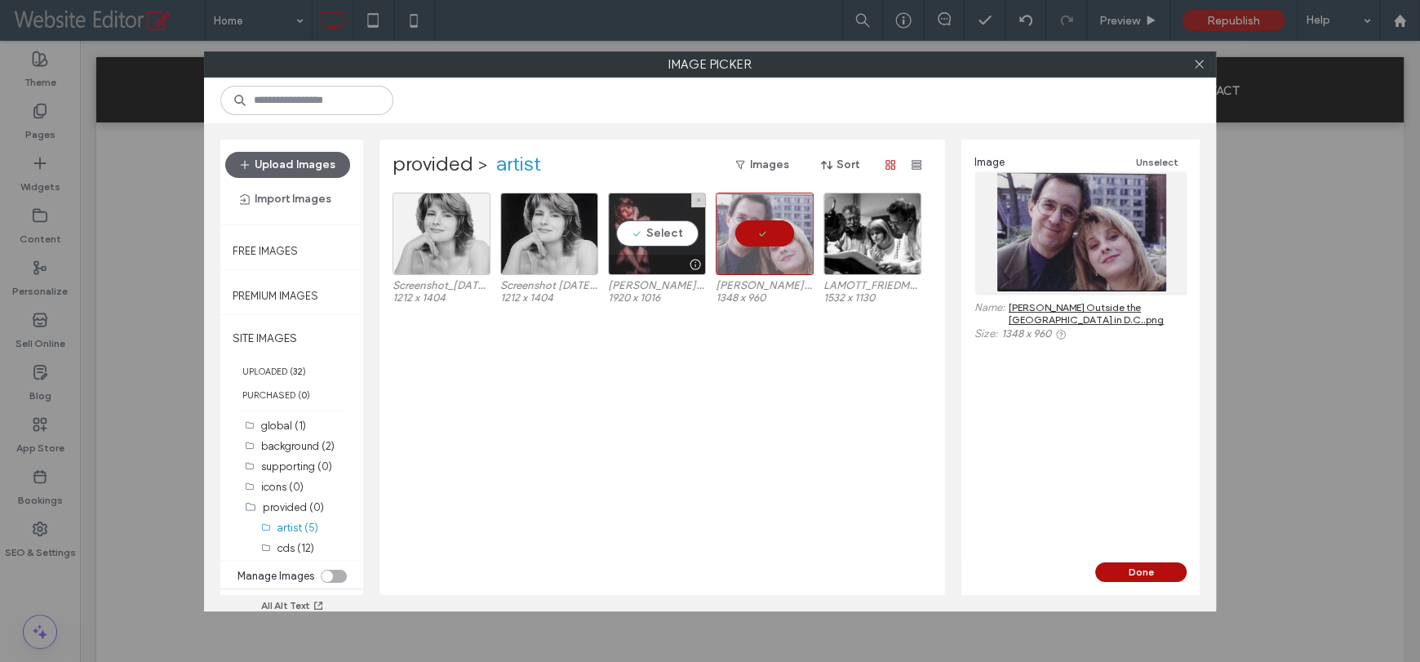
click at [666, 224] on div "Select" at bounding box center [657, 234] width 98 height 82
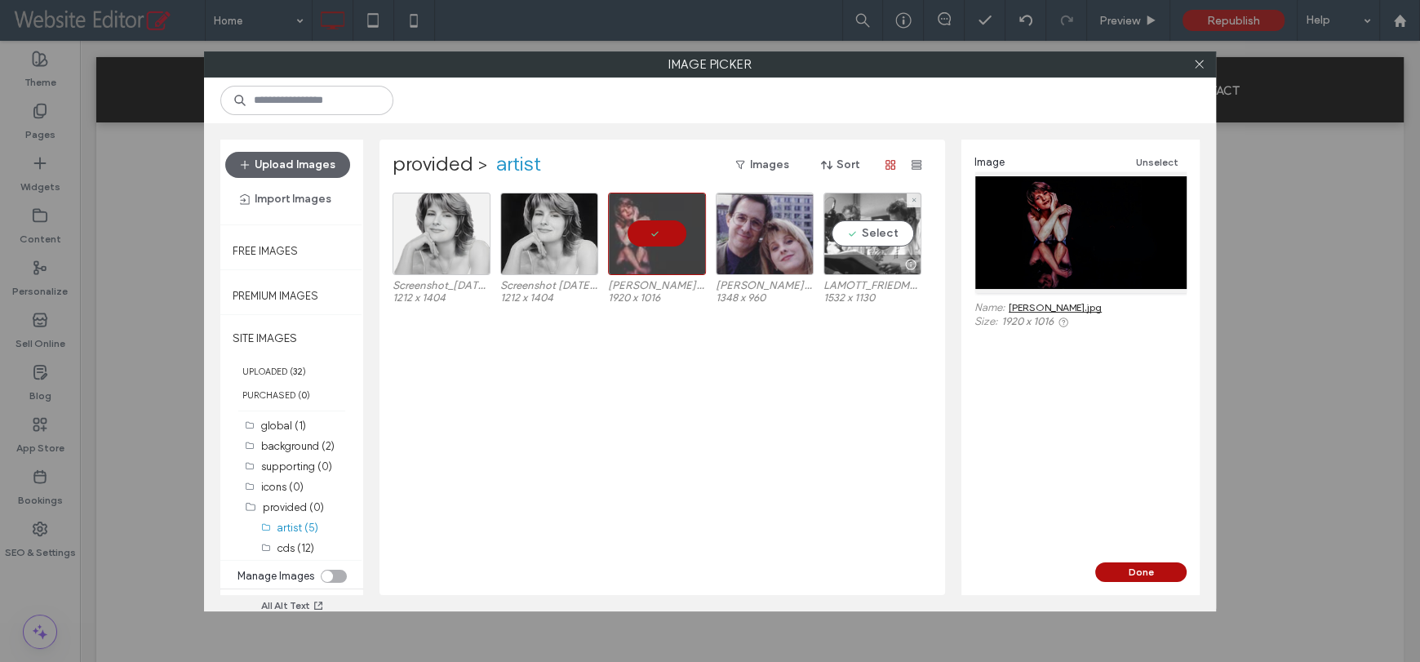
click at [901, 238] on div "Select" at bounding box center [872, 234] width 98 height 82
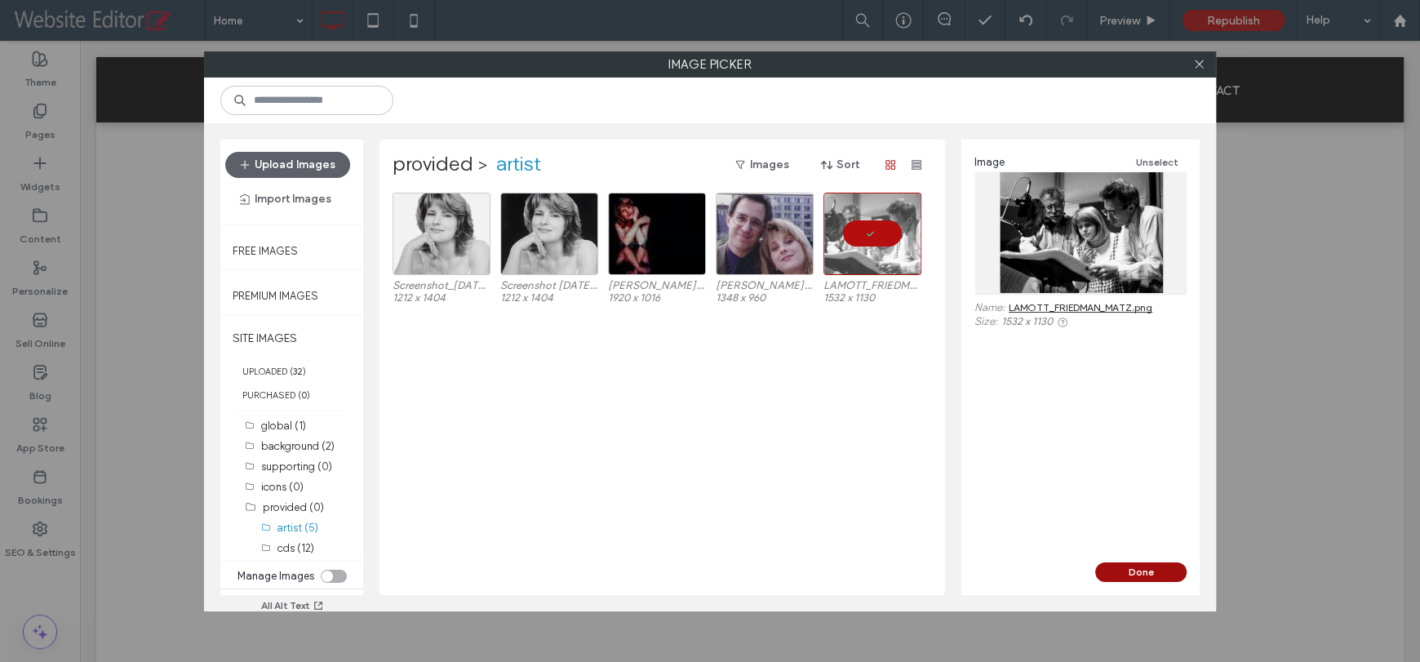
click at [1141, 572] on button "Done" at bounding box center [1140, 572] width 91 height 20
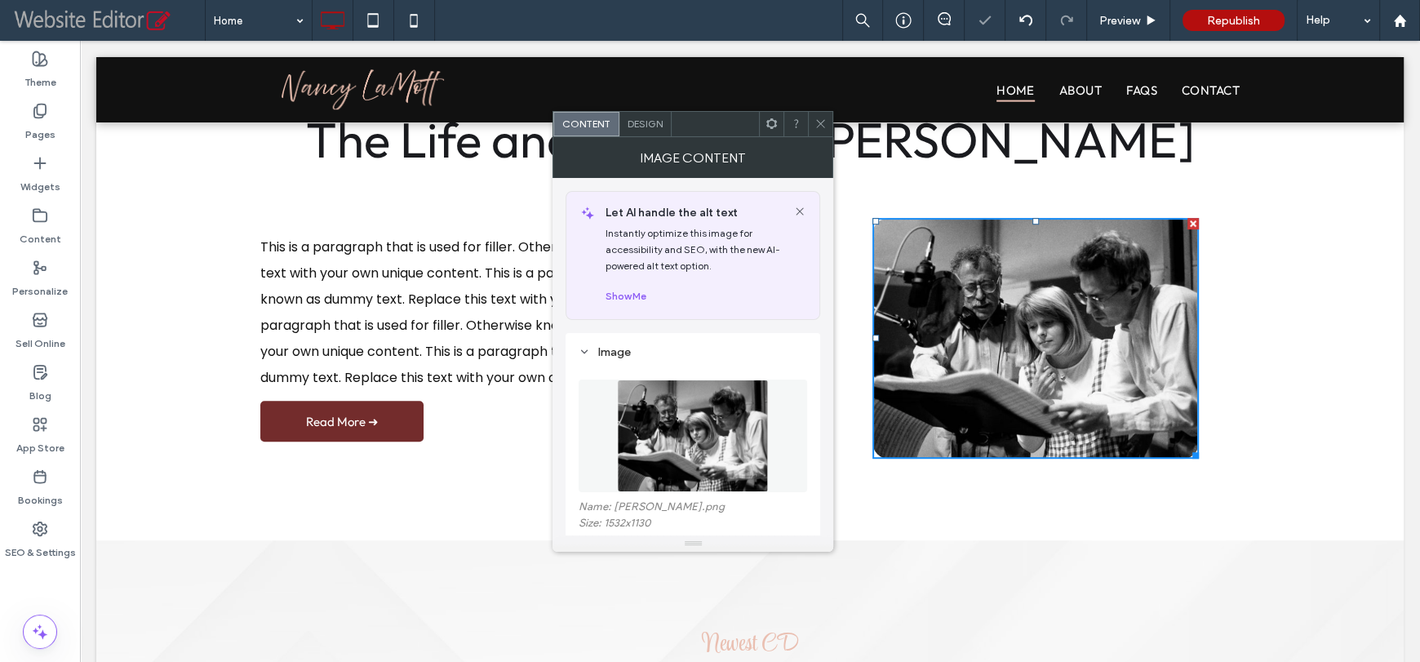
click at [814, 123] on icon at bounding box center [820, 123] width 12 height 12
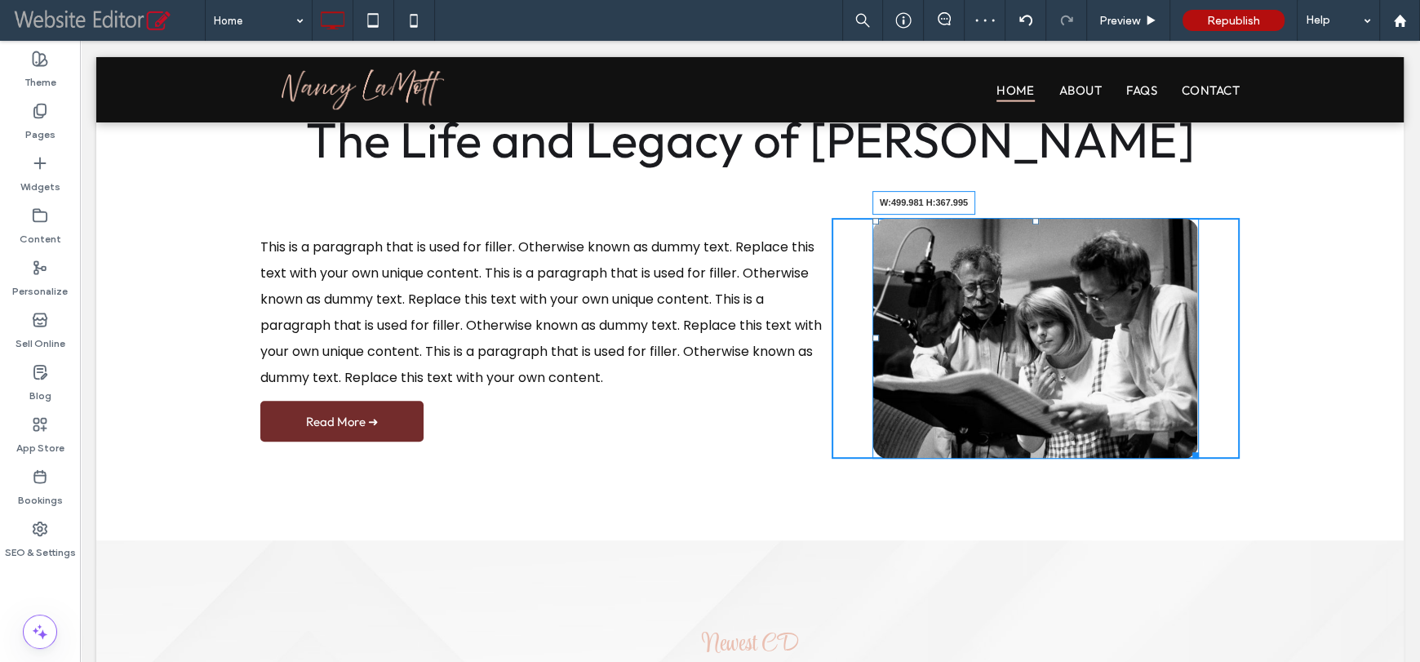
drag, startPoint x: 1186, startPoint y: 450, endPoint x: 1269, endPoint y: 512, distance: 103.8
click at [1269, 512] on div "Click To Paste Click To Paste About Nancy LaMott The Life and Legacy of Nancy L…" at bounding box center [749, 262] width 1307 height 556
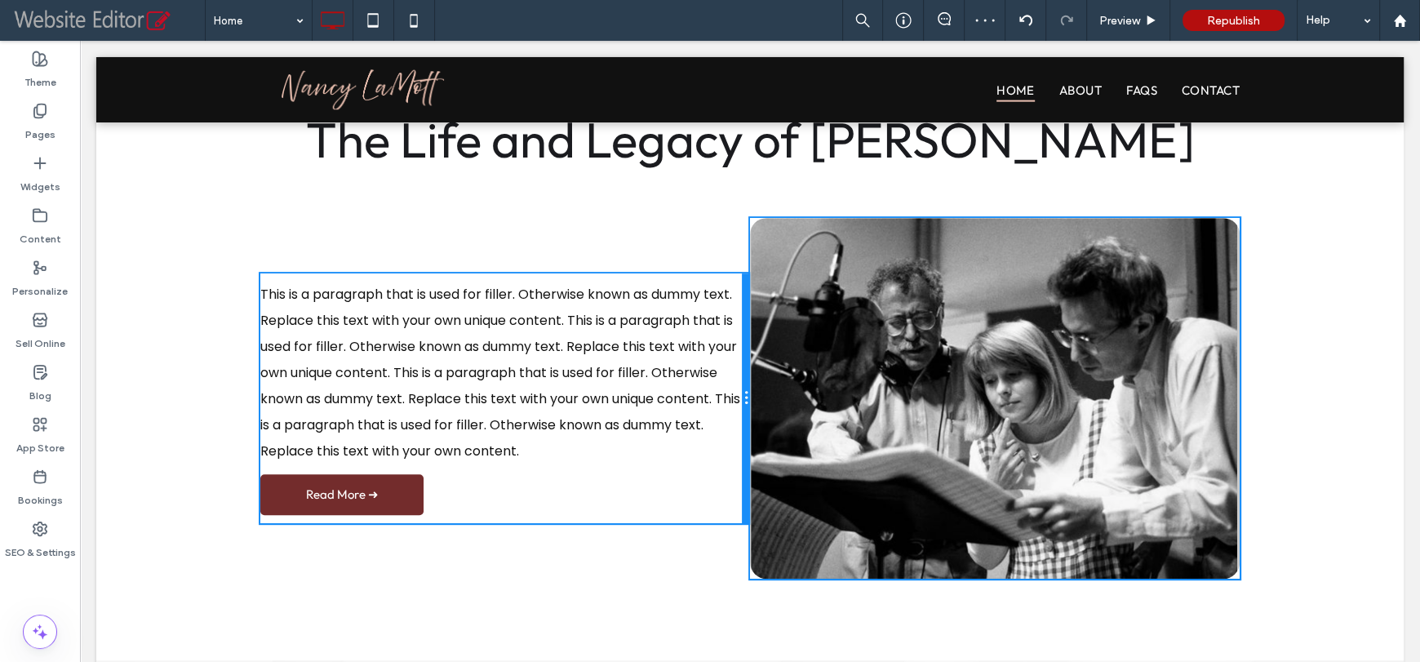
drag, startPoint x: 824, startPoint y: 378, endPoint x: 772, endPoint y: 379, distance: 52.2
click at [772, 379] on div "Click To Paste Click To Paste This is a paragraph that is used for filler. Othe…" at bounding box center [749, 398] width 979 height 361
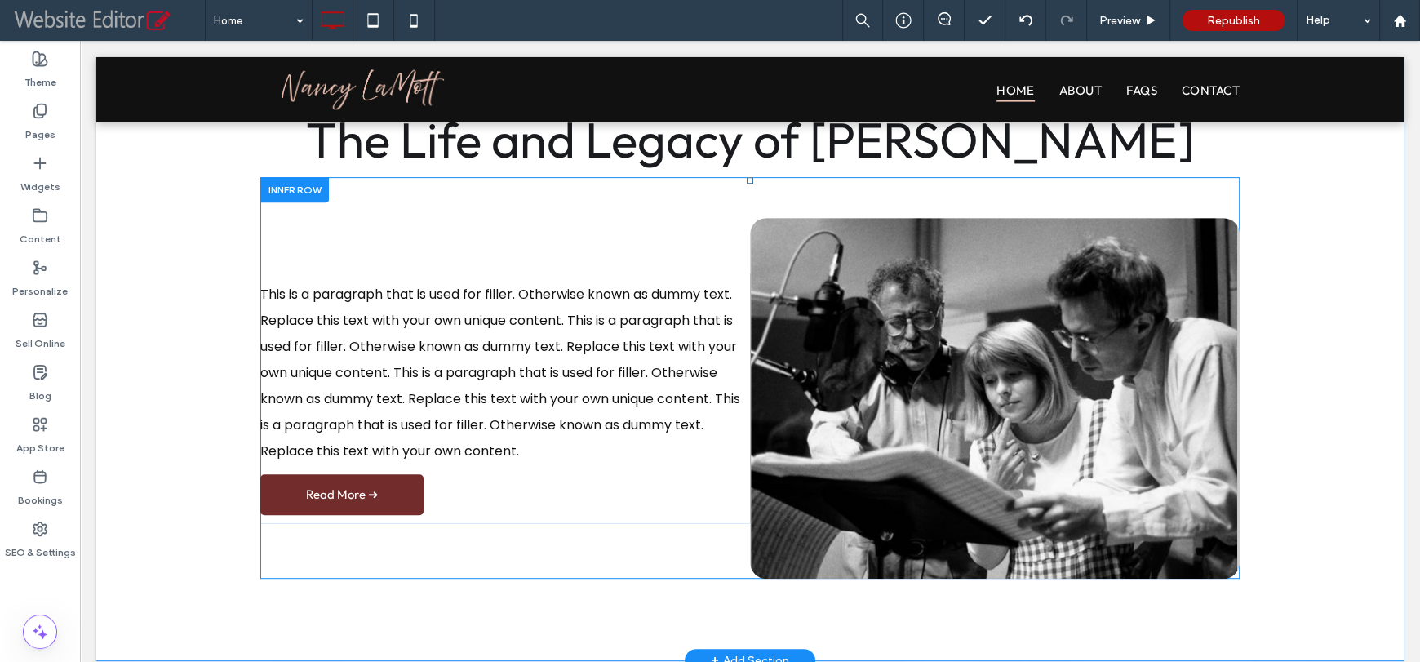
click at [722, 466] on div "Click To Paste Click To Paste This is a paragraph that is used for filler. Othe…" at bounding box center [505, 398] width 490 height 250
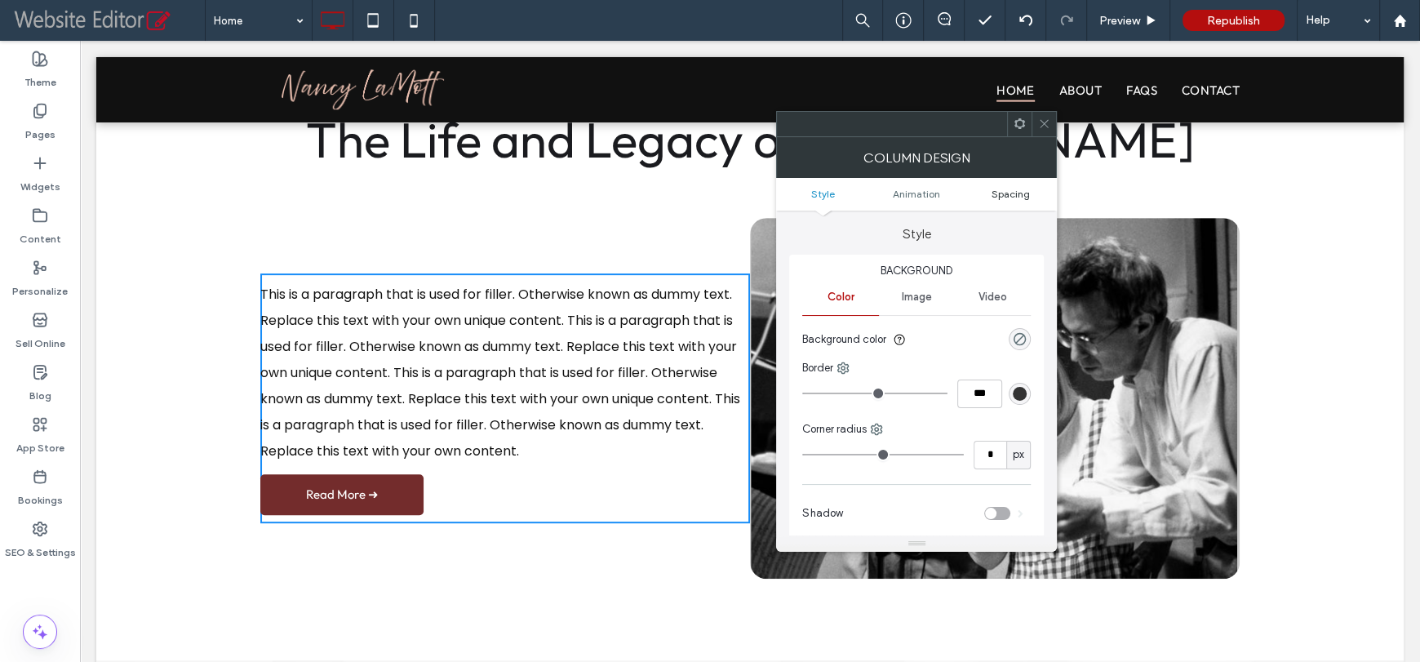
click at [1010, 198] on span "Spacing" at bounding box center [1010, 194] width 38 height 12
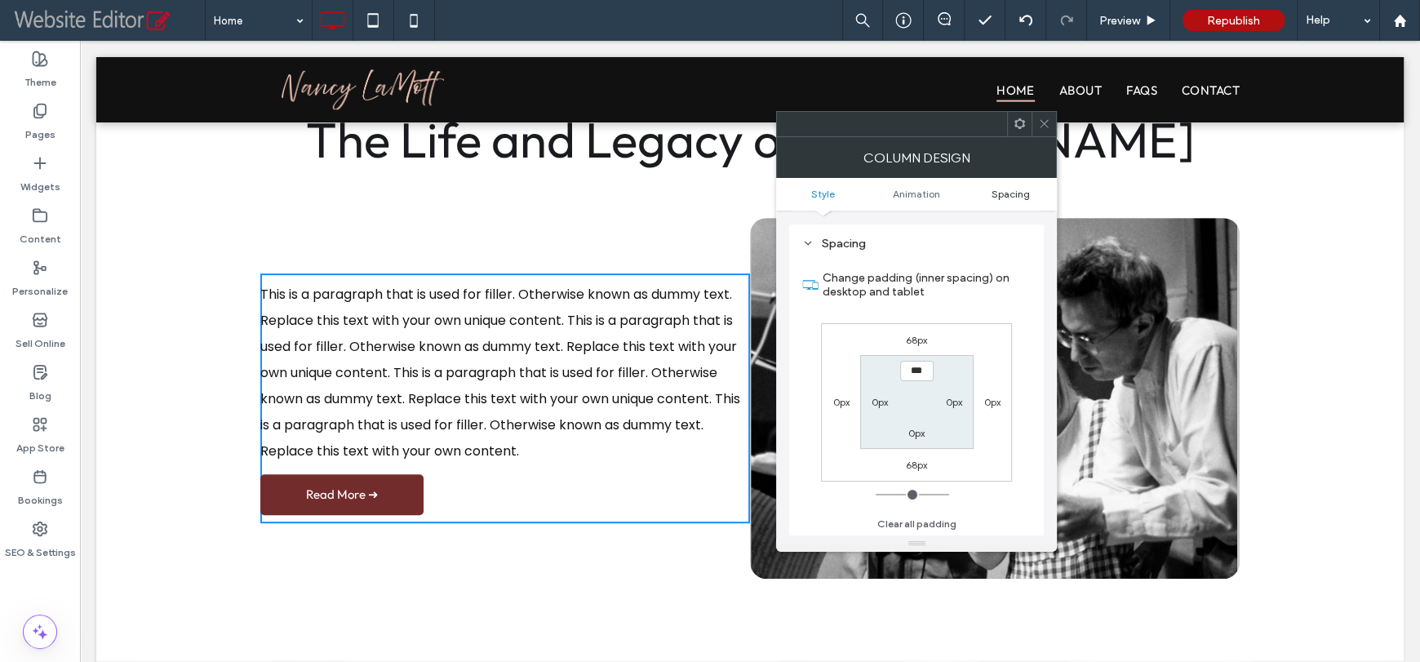
scroll to position [383, 0]
type input "**"
type input "****"
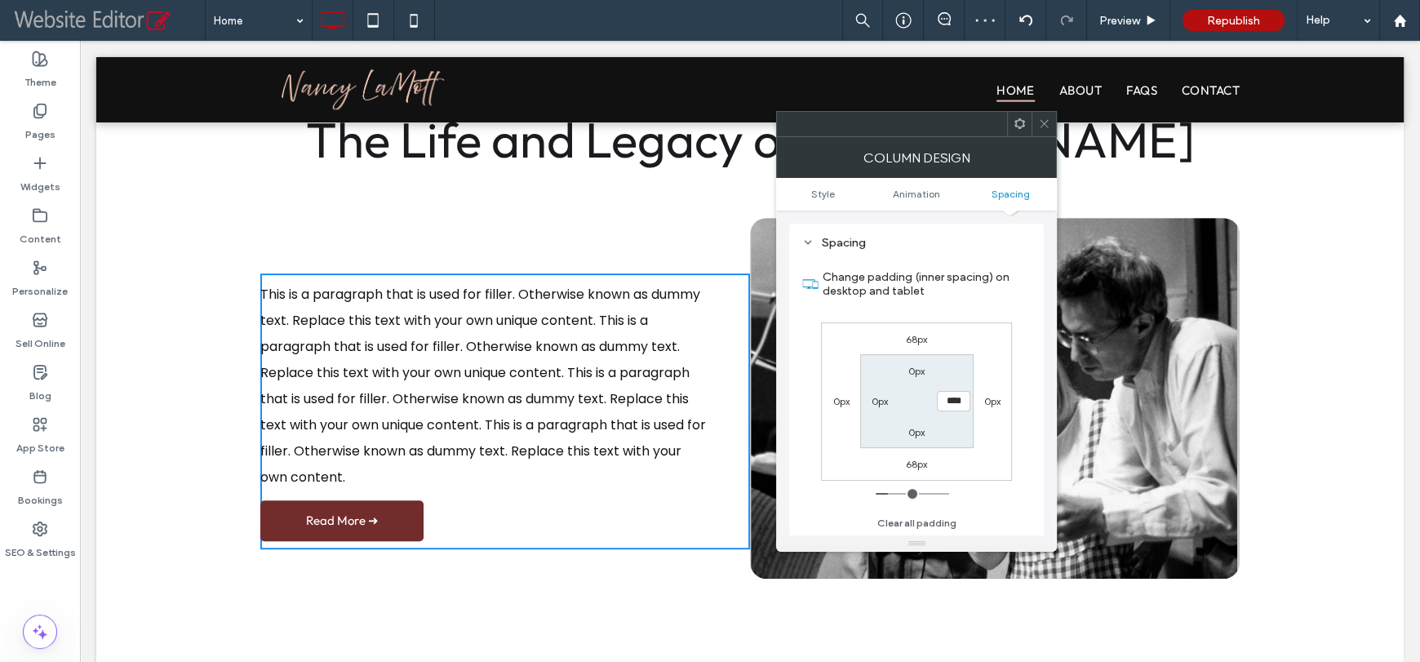
click at [1041, 125] on icon at bounding box center [1044, 123] width 12 height 12
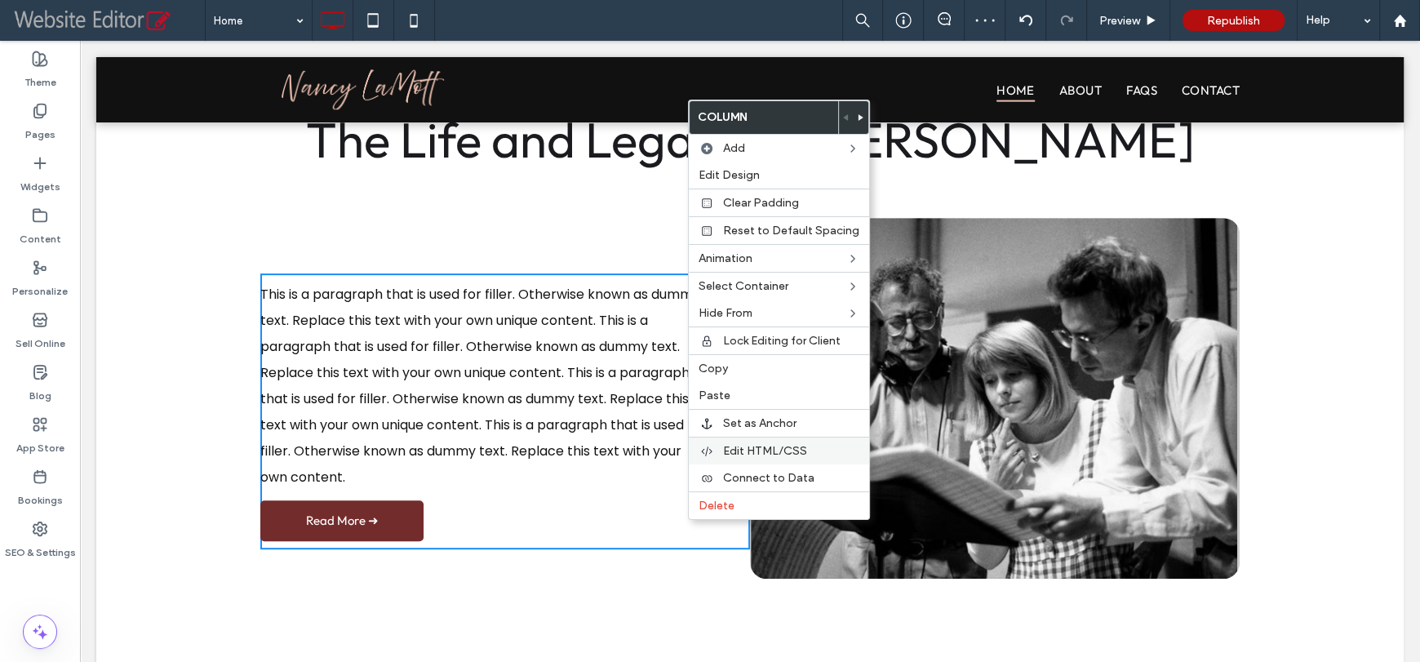
click at [743, 456] on span "Edit HTML/CSS" at bounding box center [765, 451] width 84 height 14
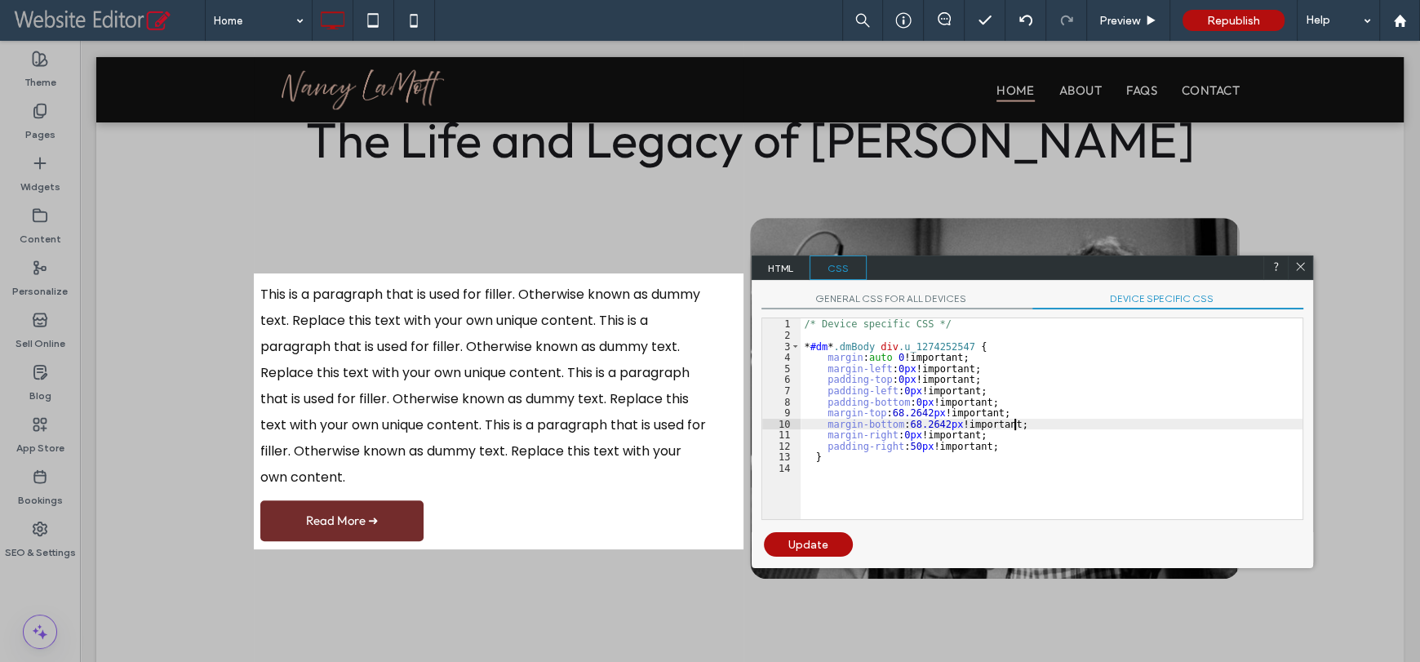
click at [1019, 426] on div "/* Device specific CSS */ * #dm * .dmBody div .u_1274252547 { margin : auto 0 !…" at bounding box center [1051, 429] width 502 height 223
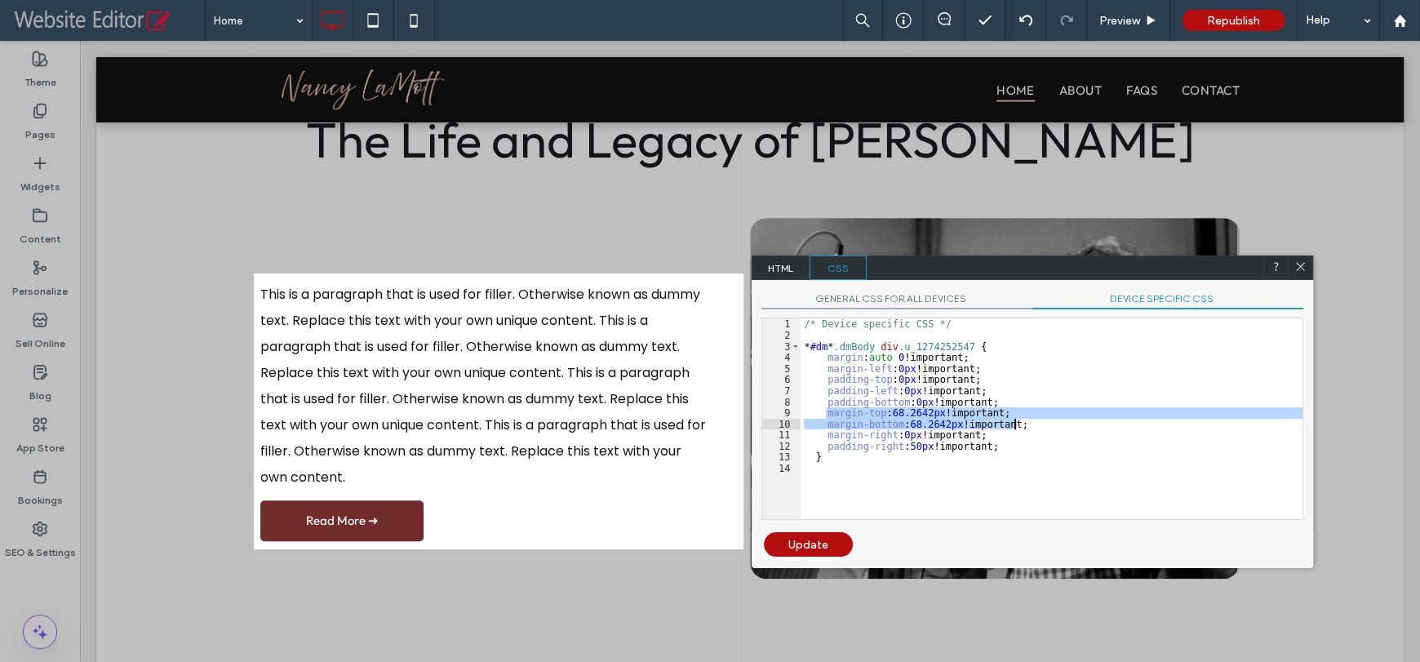
drag, startPoint x: 823, startPoint y: 410, endPoint x: 1039, endPoint y: 424, distance: 215.9
click at [1039, 424] on div "/* Device specific CSS */ * #dm * .dmBody div .u_1274252547 { margin : auto 0 !…" at bounding box center [1051, 429] width 502 height 223
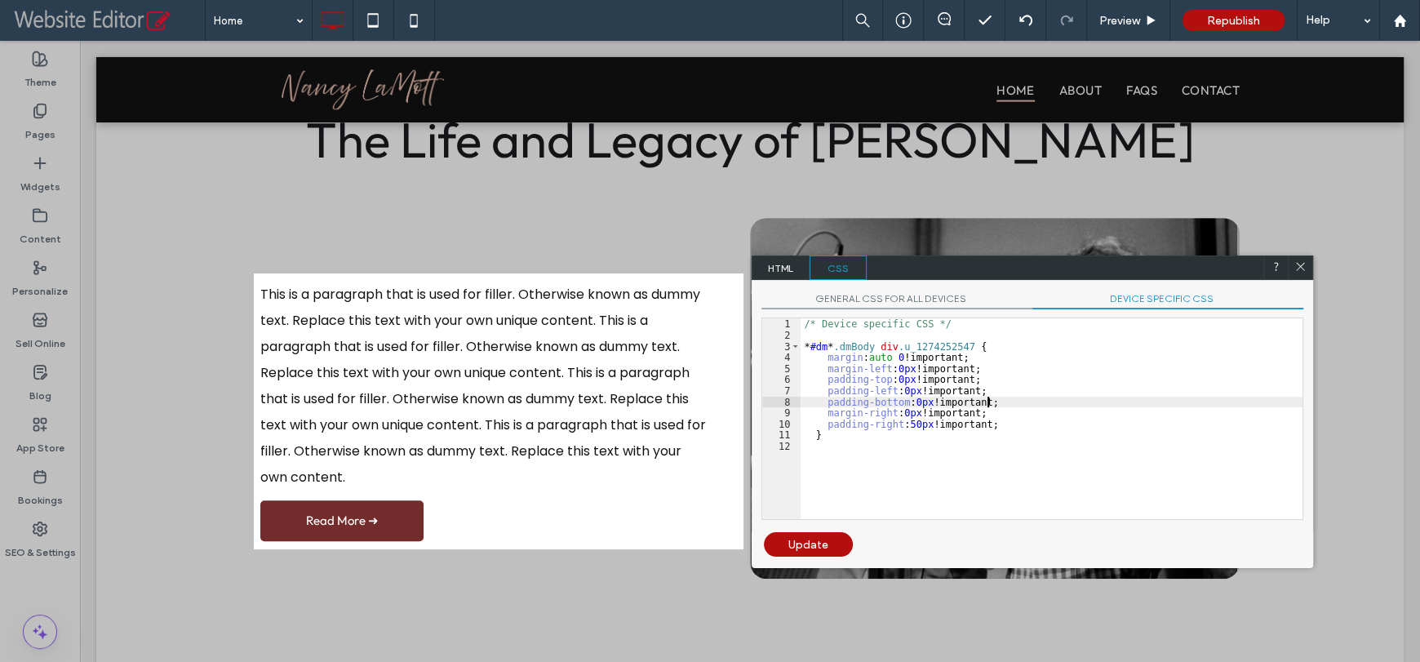
click at [806, 543] on div "Update" at bounding box center [808, 544] width 89 height 24
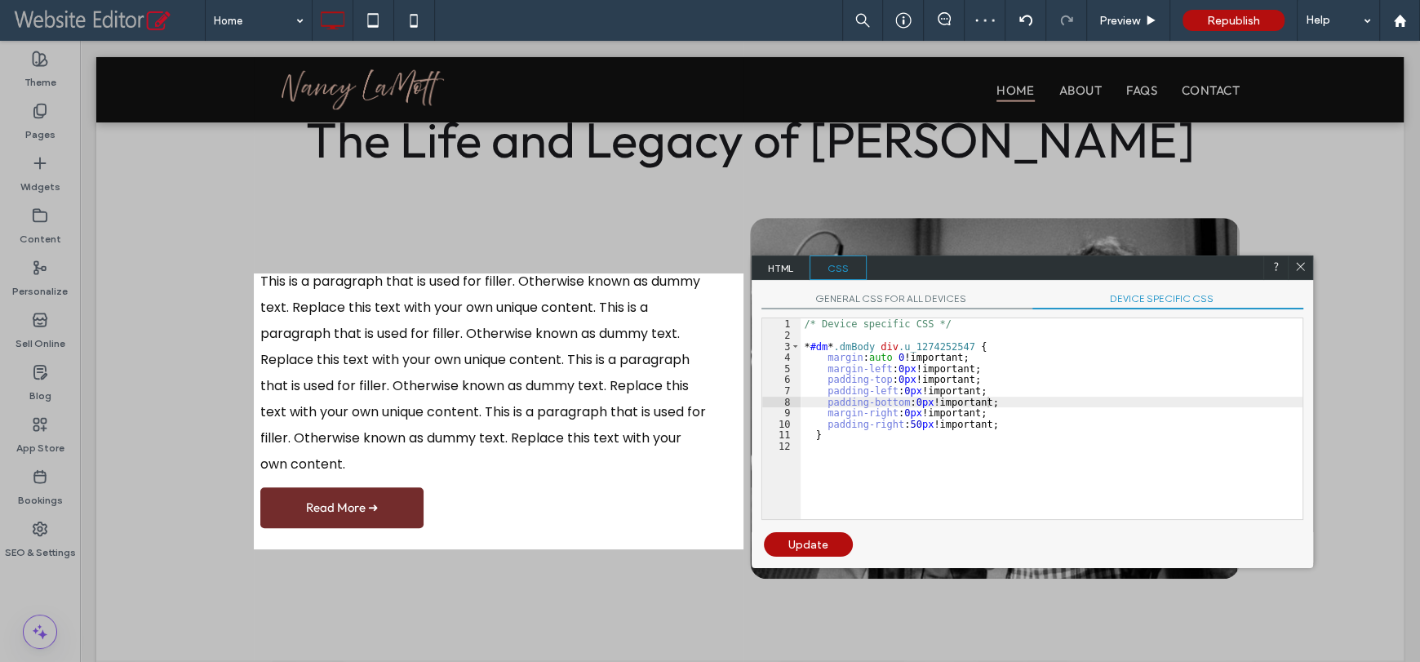
drag, startPoint x: 1303, startPoint y: 268, endPoint x: 1223, endPoint y: 227, distance: 90.1
click at [1303, 268] on icon at bounding box center [1300, 266] width 12 height 12
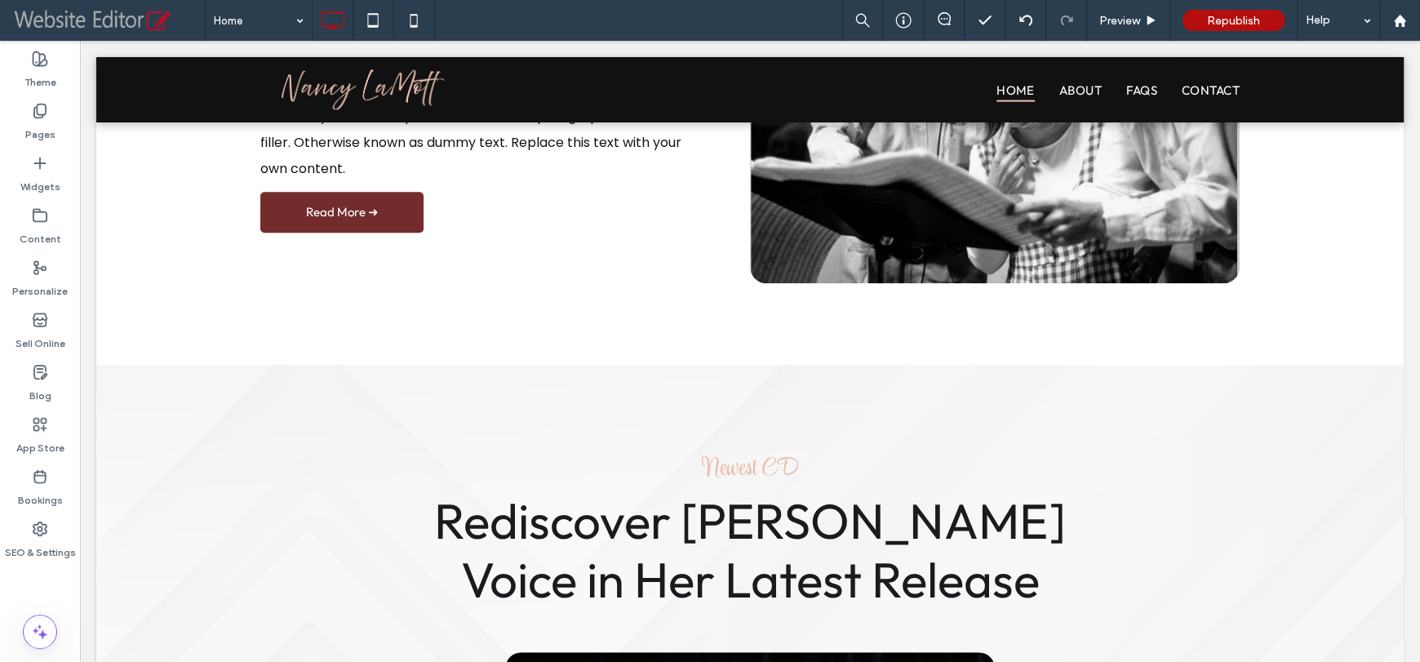
scroll to position [1030, 0]
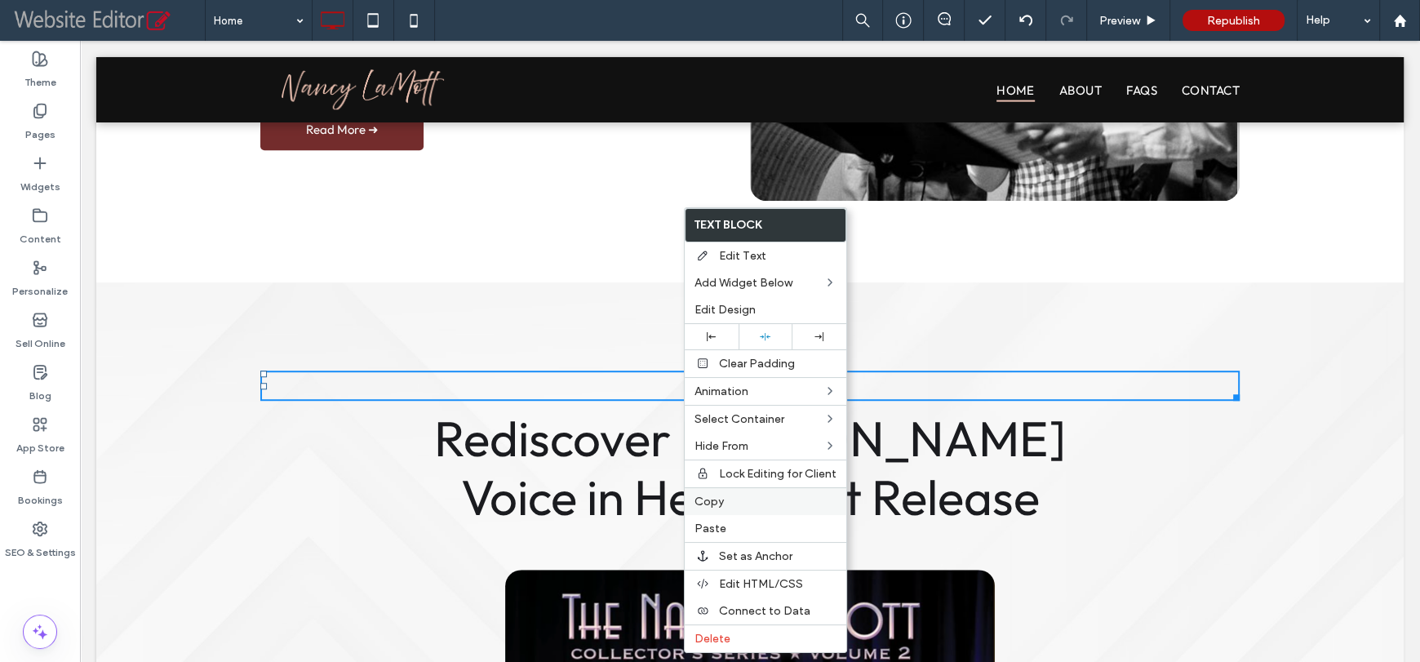
click at [712, 503] on span "Copy" at bounding box center [708, 501] width 29 height 14
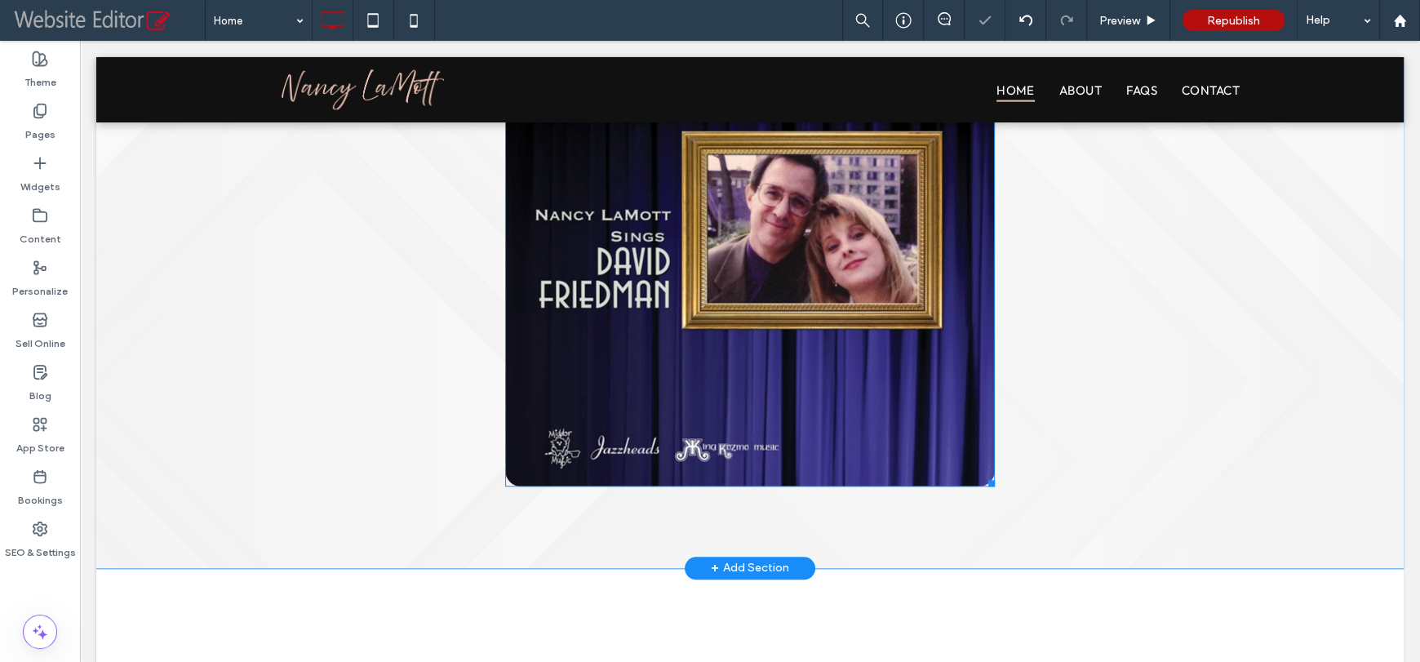
scroll to position [1846, 0]
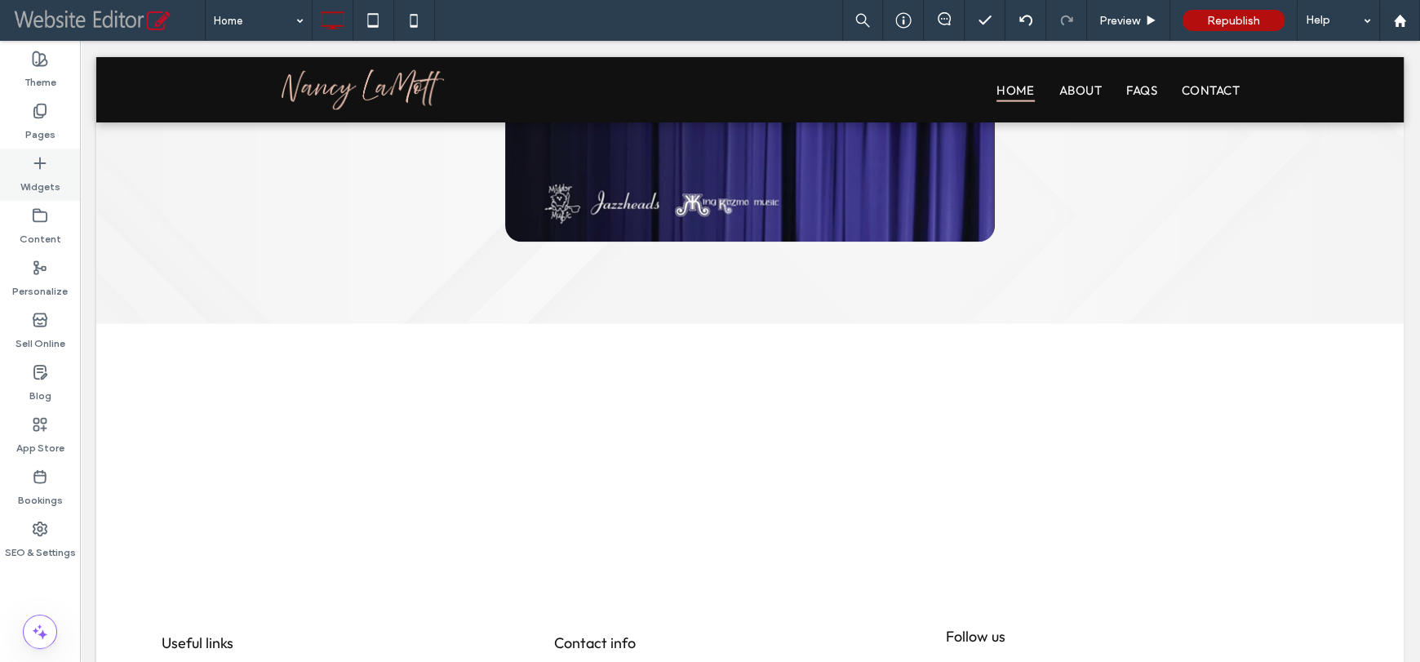
click at [47, 167] on icon at bounding box center [40, 163] width 16 height 16
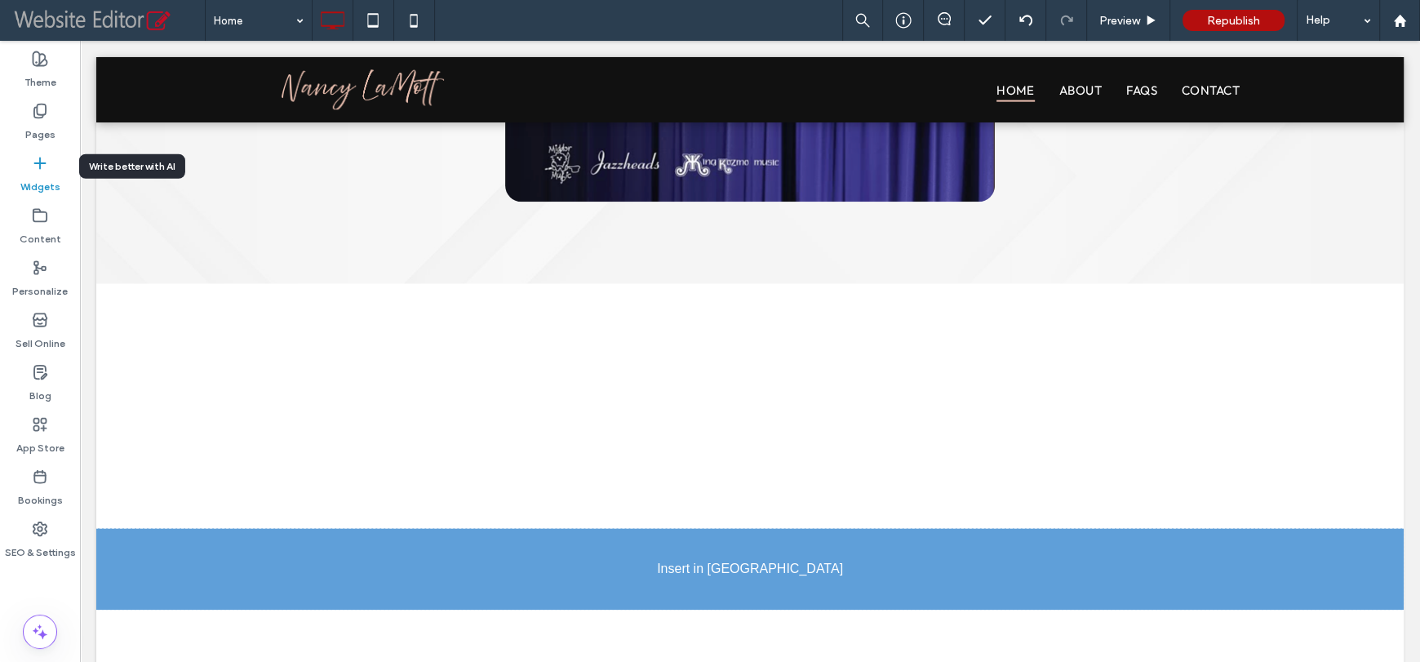
scroll to position [1912, 0]
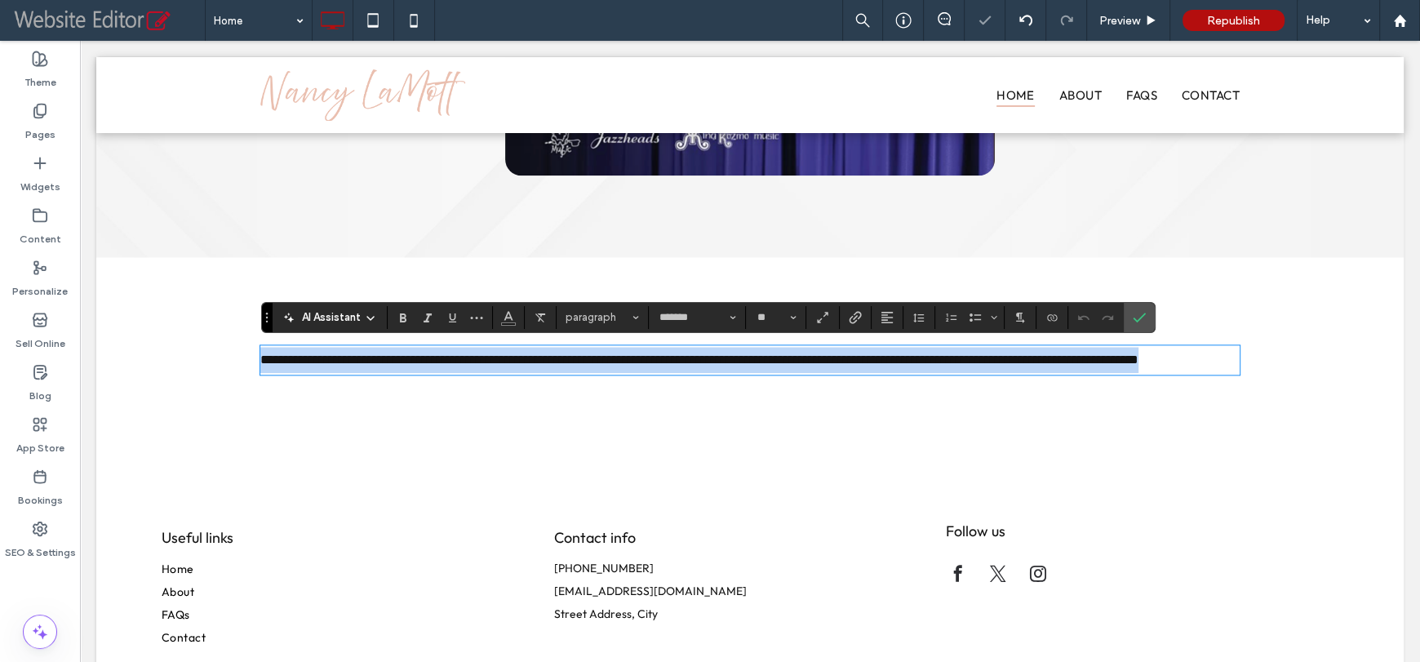
paste div
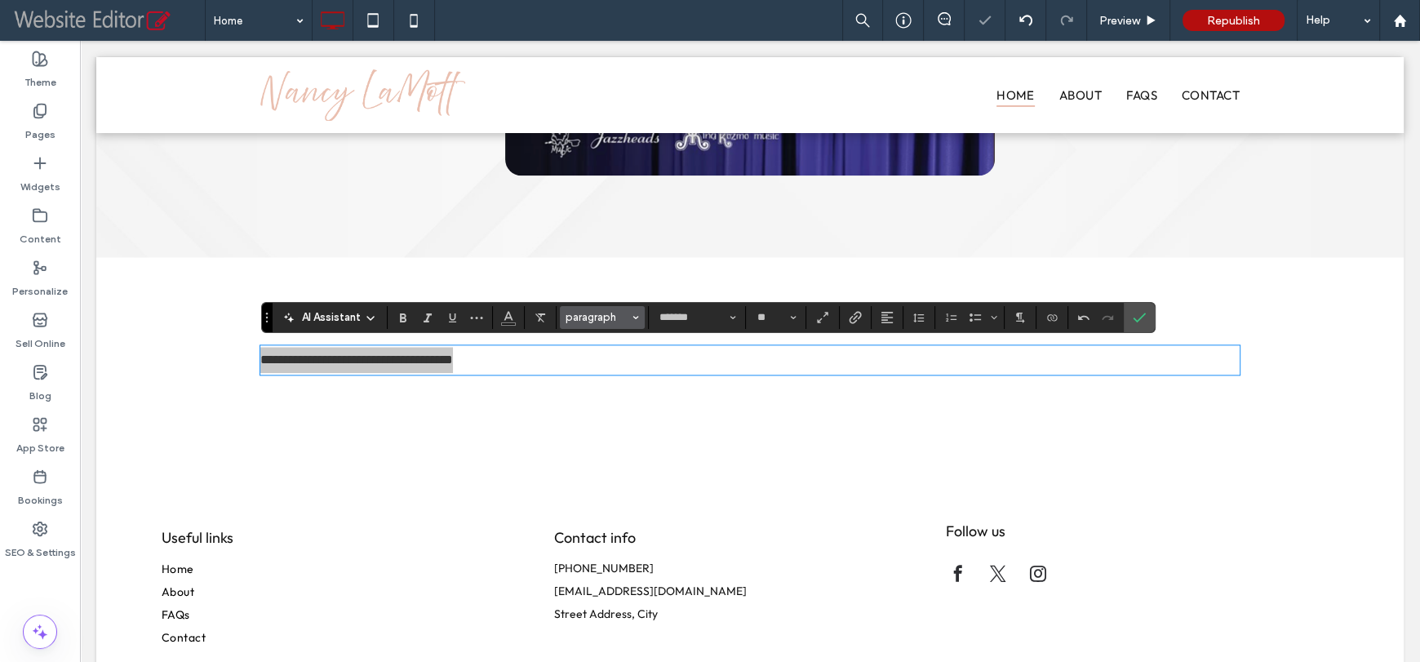
click at [595, 312] on span "paragraph" at bounding box center [597, 317] width 64 height 12
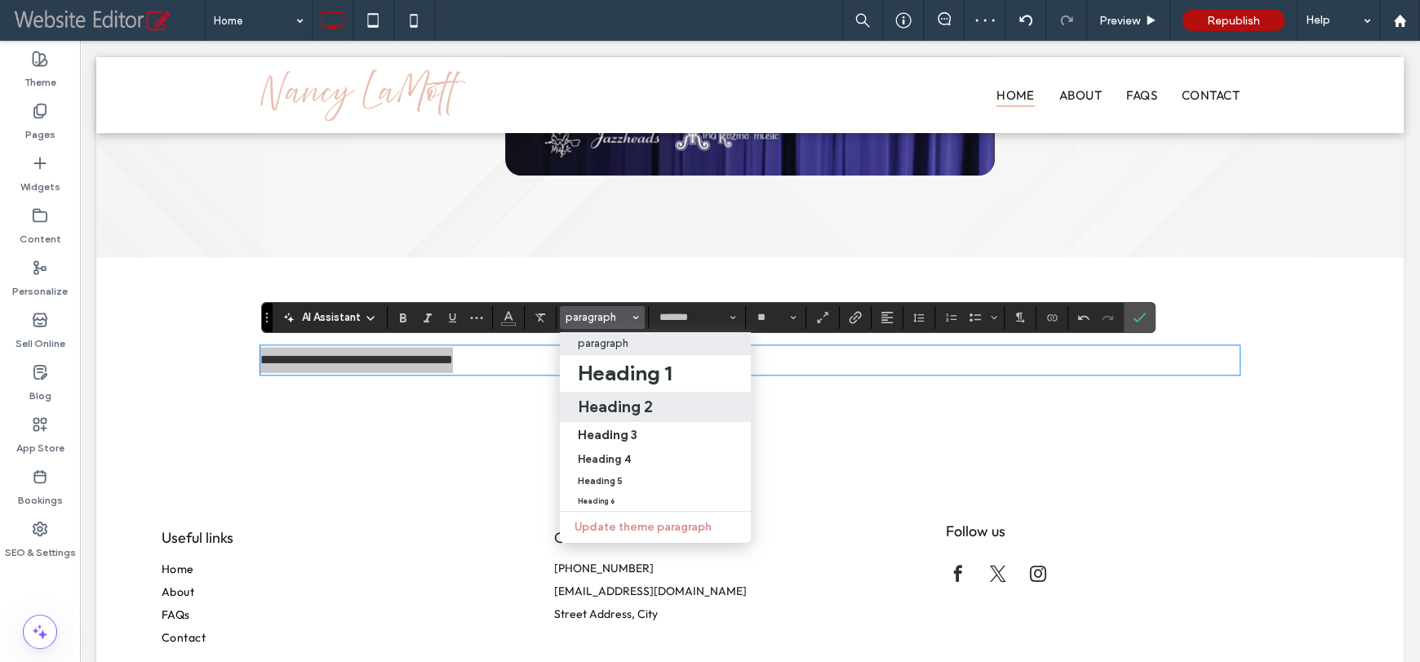
drag, startPoint x: 603, startPoint y: 405, endPoint x: 539, endPoint y: 353, distance: 82.4
click at [603, 405] on h2 "Heading 2" at bounding box center [615, 407] width 75 height 20
type input "******"
type input "**"
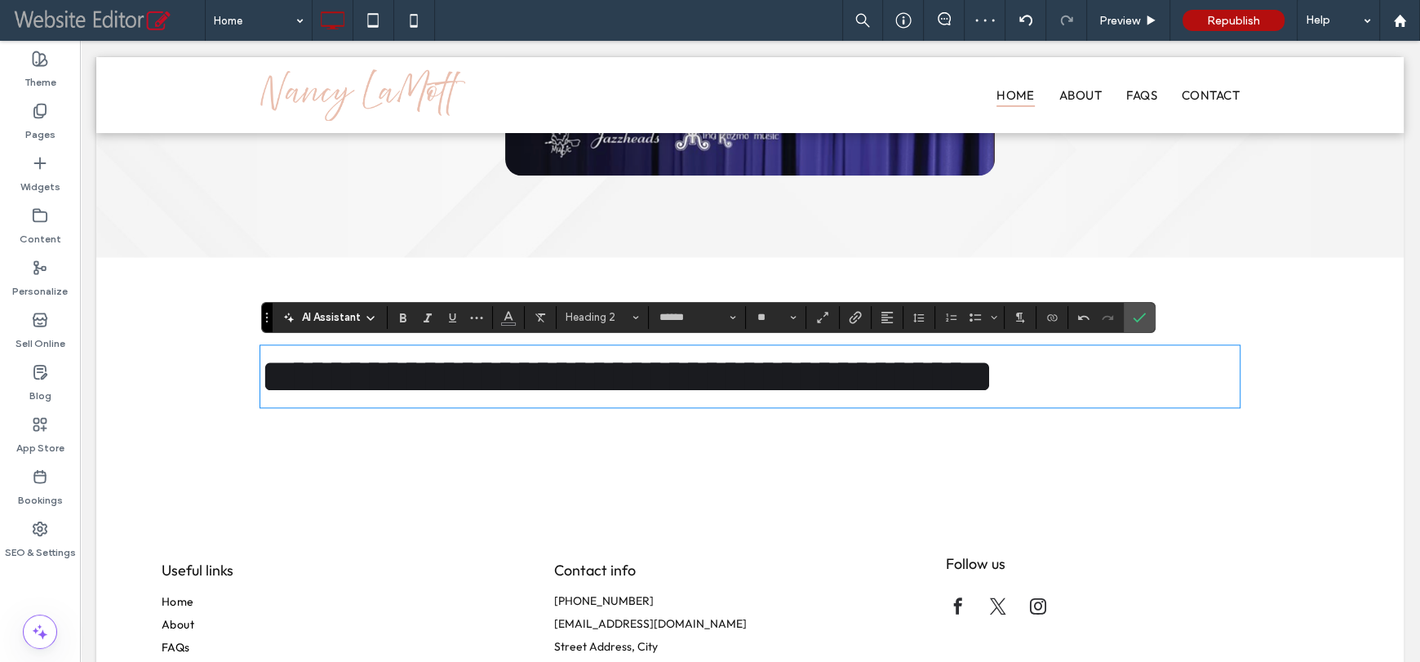
click at [636, 383] on span "**********" at bounding box center [627, 376] width 734 height 49
click at [766, 388] on span "**********" at bounding box center [627, 376] width 734 height 49
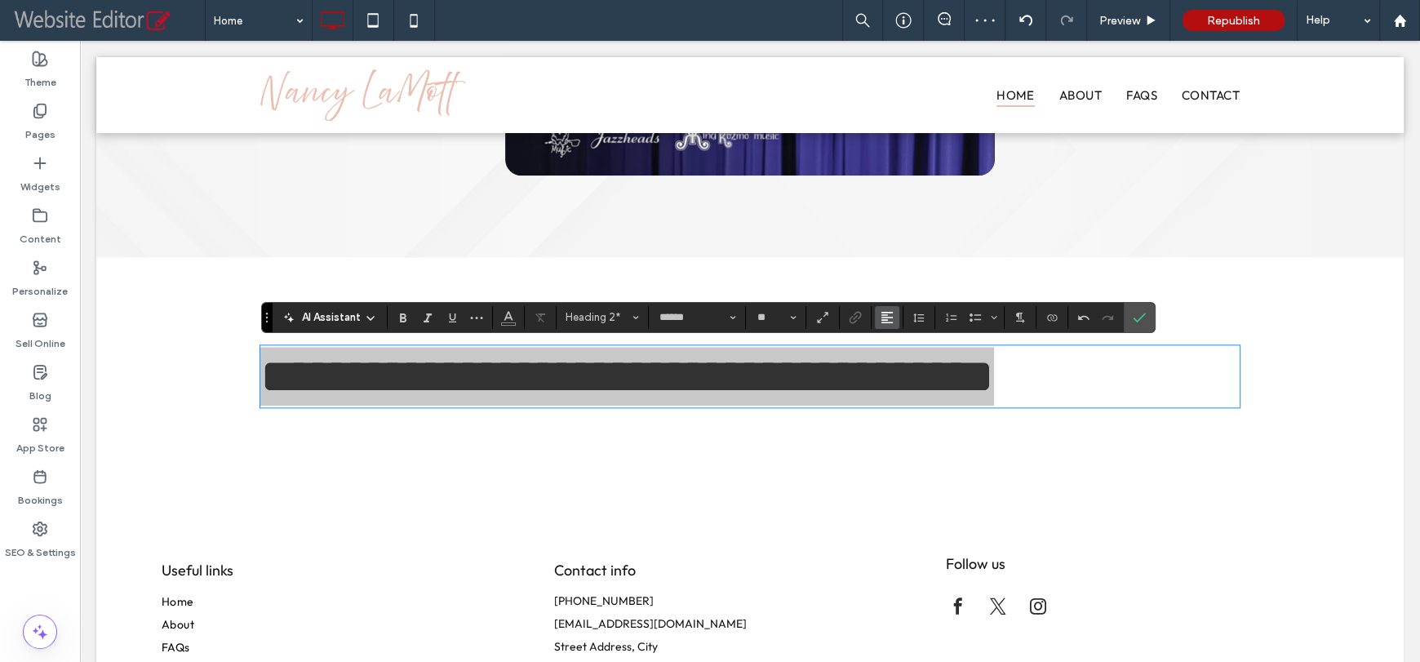
click at [891, 321] on use "Alignment" at bounding box center [886, 317] width 11 height 11
click at [903, 363] on use "ui.textEditor.alignment.center" at bounding box center [898, 366] width 11 height 11
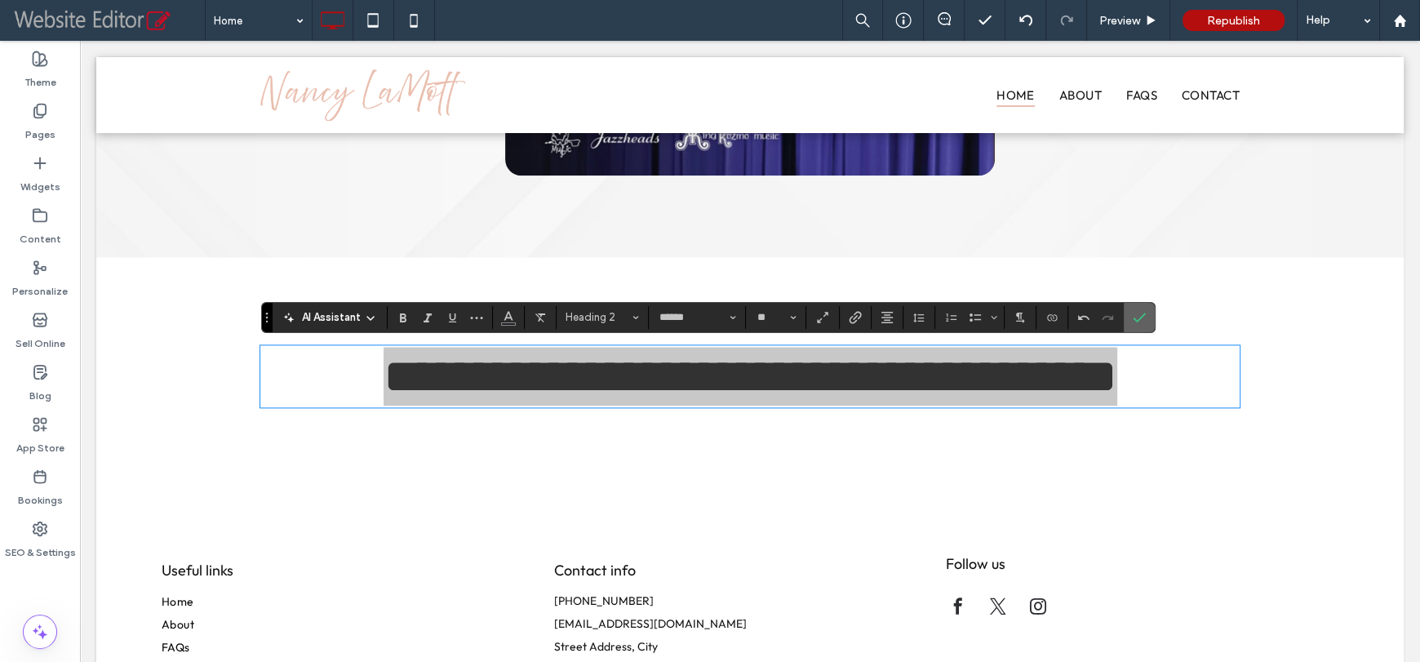
click at [1133, 313] on icon "Confirm" at bounding box center [1139, 317] width 13 height 13
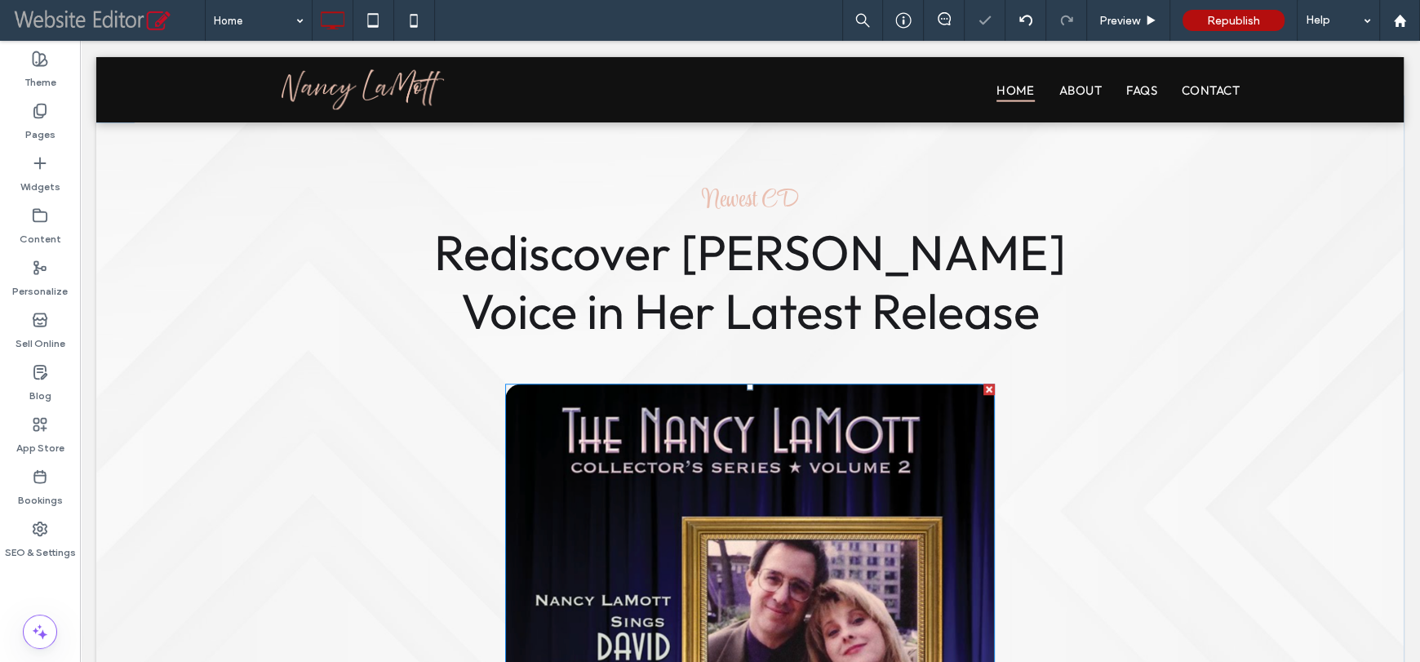
scroll to position [1097, 0]
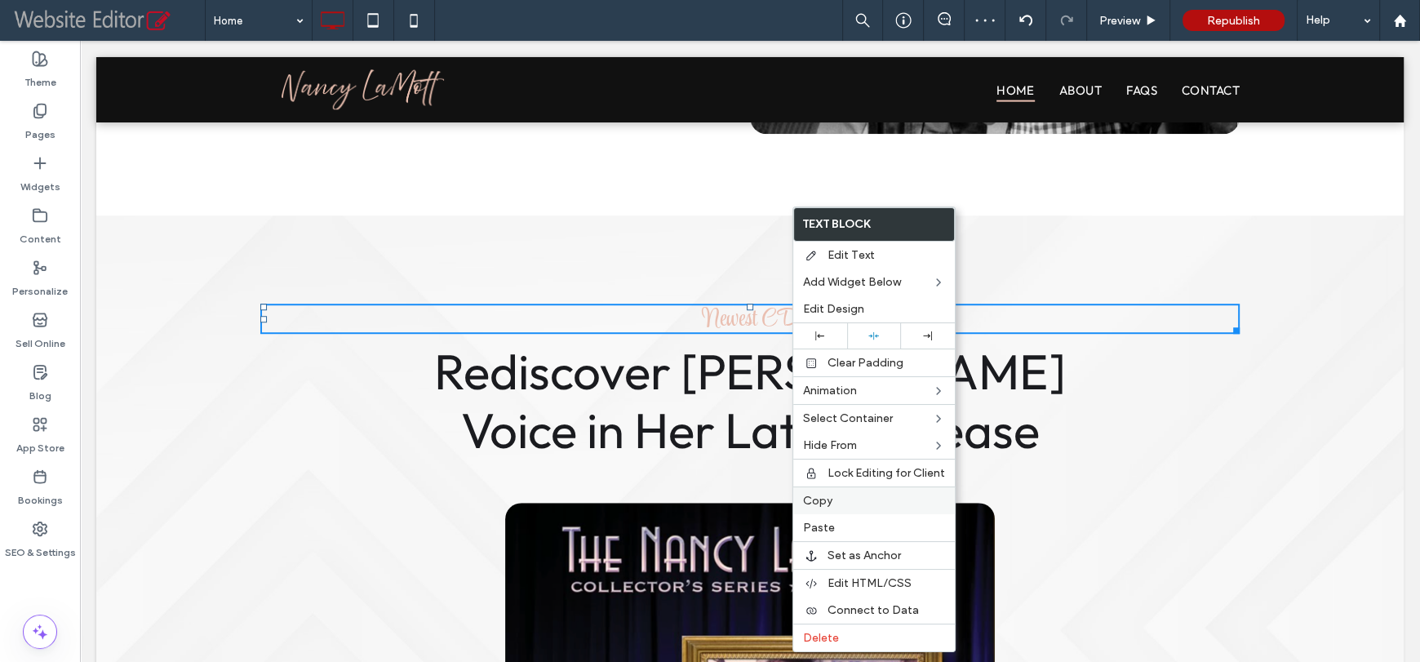
click at [827, 508] on div "Copy" at bounding box center [874, 500] width 162 height 28
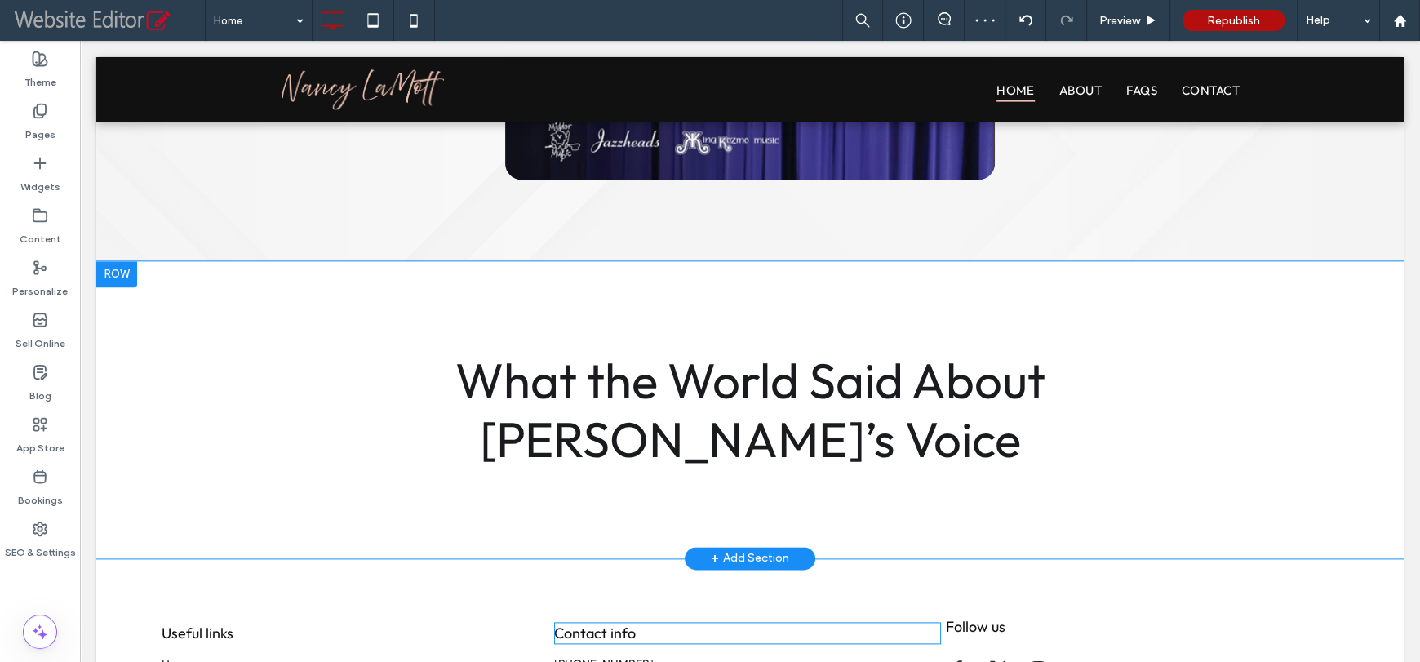
scroll to position [2002, 0]
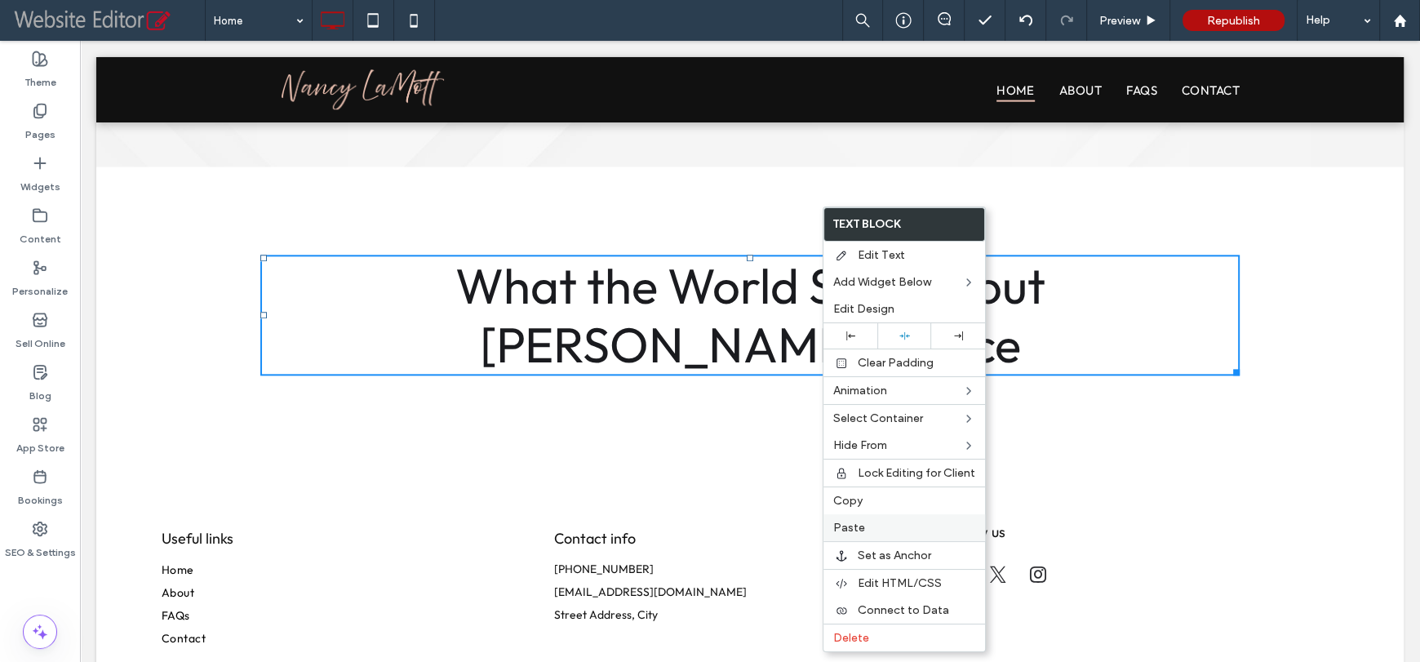
click at [852, 523] on span "Paste" at bounding box center [849, 528] width 32 height 14
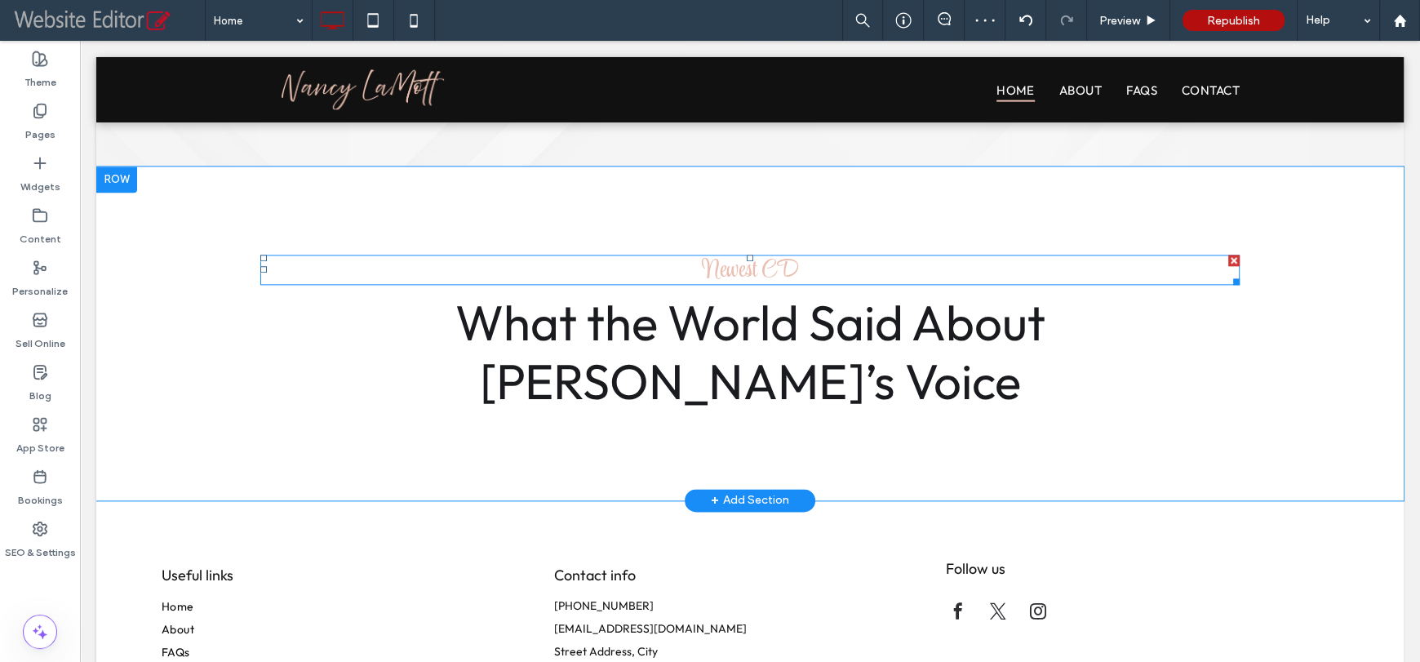
click at [756, 276] on span "Newest CD" at bounding box center [750, 271] width 95 height 38
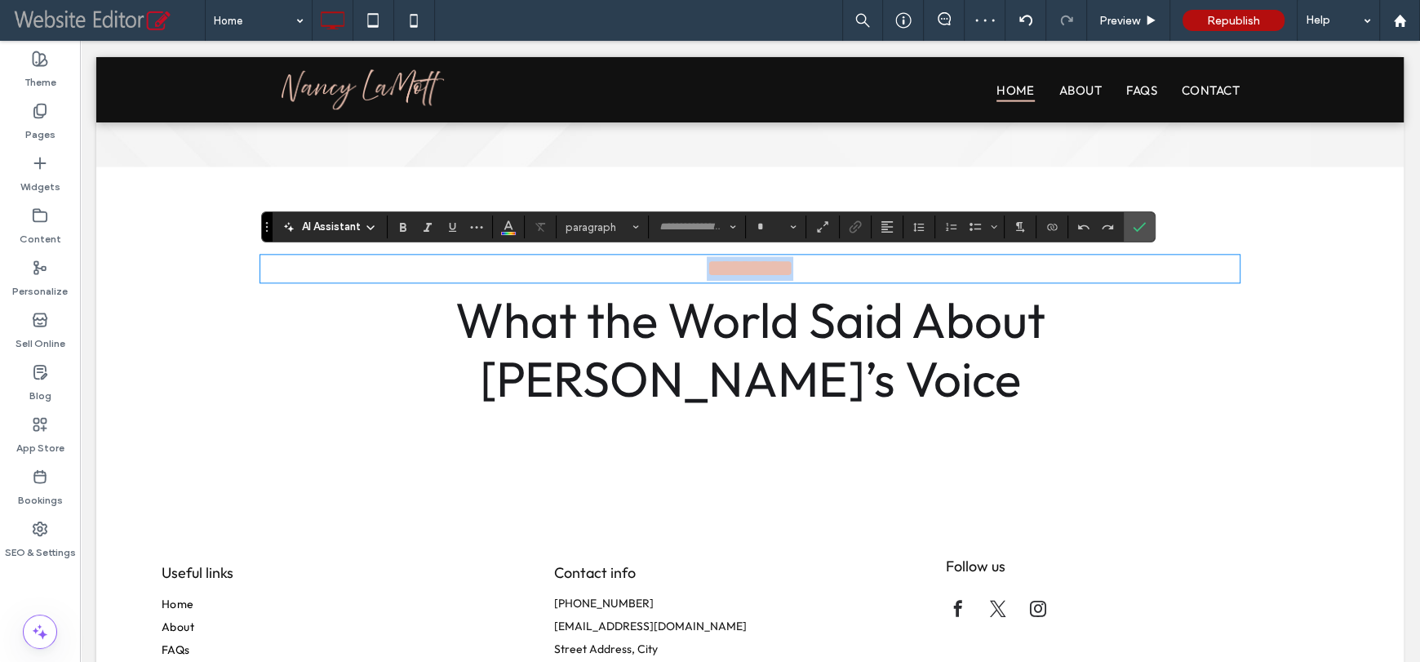
type input "**********"
type input "**"
drag, startPoint x: 1064, startPoint y: 181, endPoint x: 1145, endPoint y: 222, distance: 90.5
click at [1145, 222] on label "Confirm" at bounding box center [1139, 226] width 24 height 29
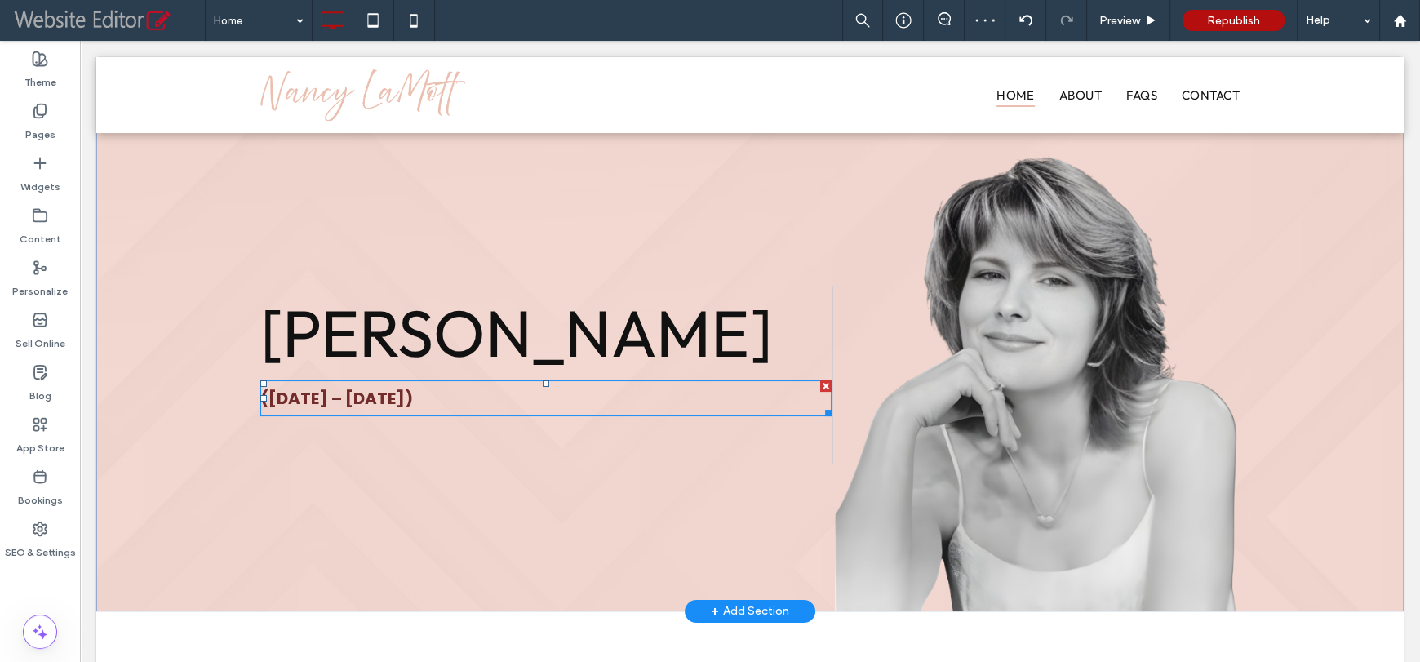
scroll to position [0, 0]
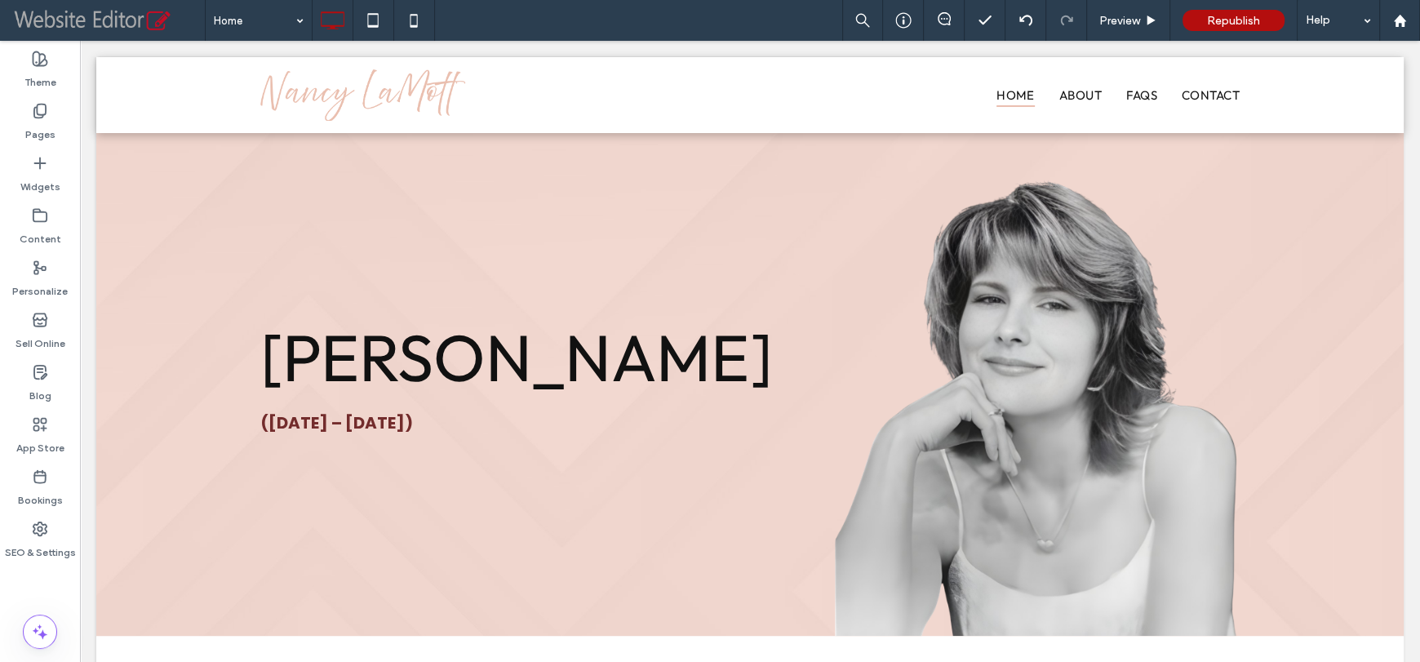
click at [60, 580] on div at bounding box center [40, 574] width 80 height 16
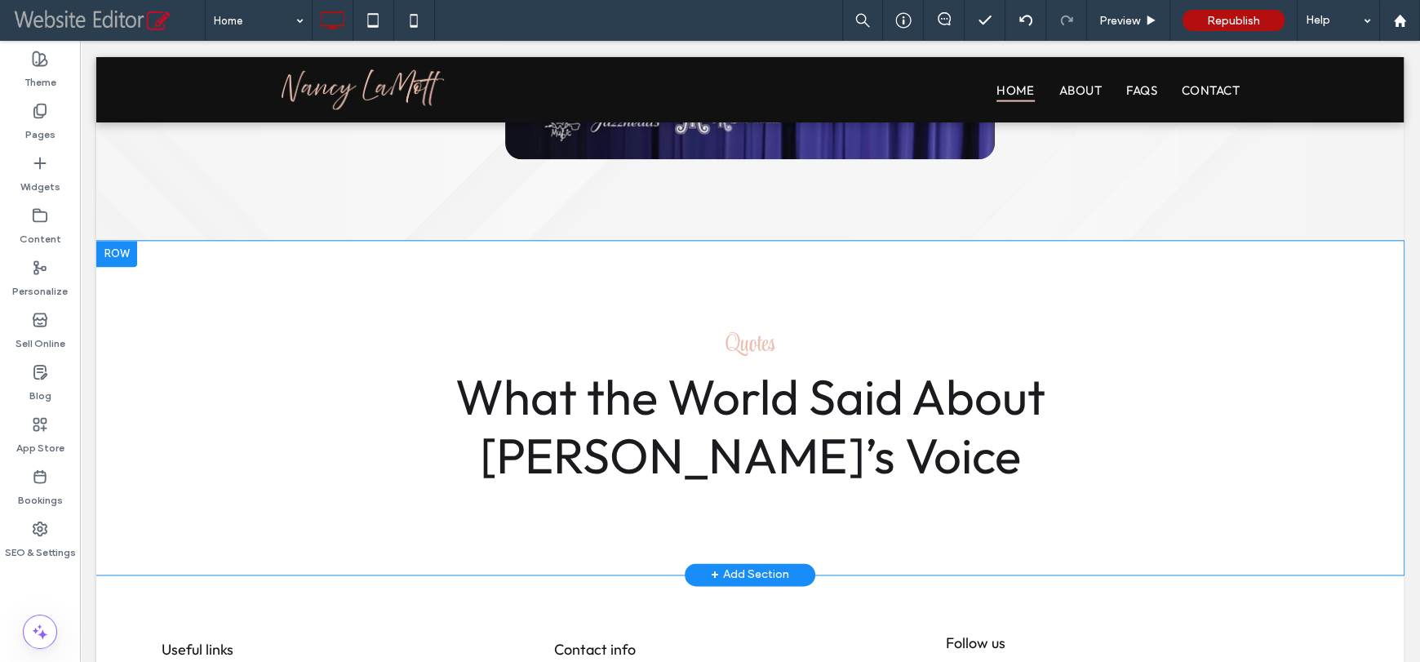
scroll to position [2039, 0]
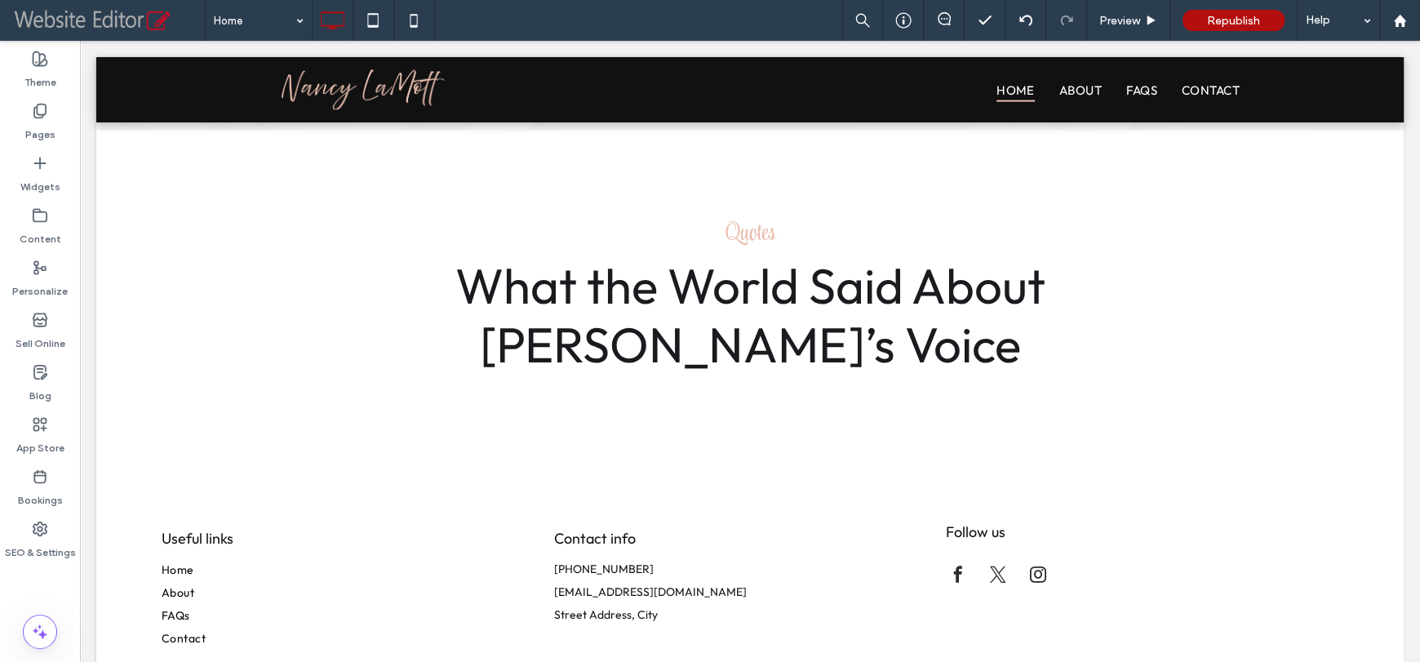
click at [556, 15] on div "Home Preview Republish Help" at bounding box center [812, 20] width 1215 height 41
click at [611, 11] on div "Home Preview Republish Help" at bounding box center [812, 20] width 1215 height 41
click at [634, 12] on div "Home Preview Republish Help" at bounding box center [812, 20] width 1215 height 41
click at [614, 18] on div "Home Preview Republish Help" at bounding box center [812, 20] width 1215 height 41
click at [643, 17] on div "Home Preview Republish Help" at bounding box center [812, 20] width 1215 height 41
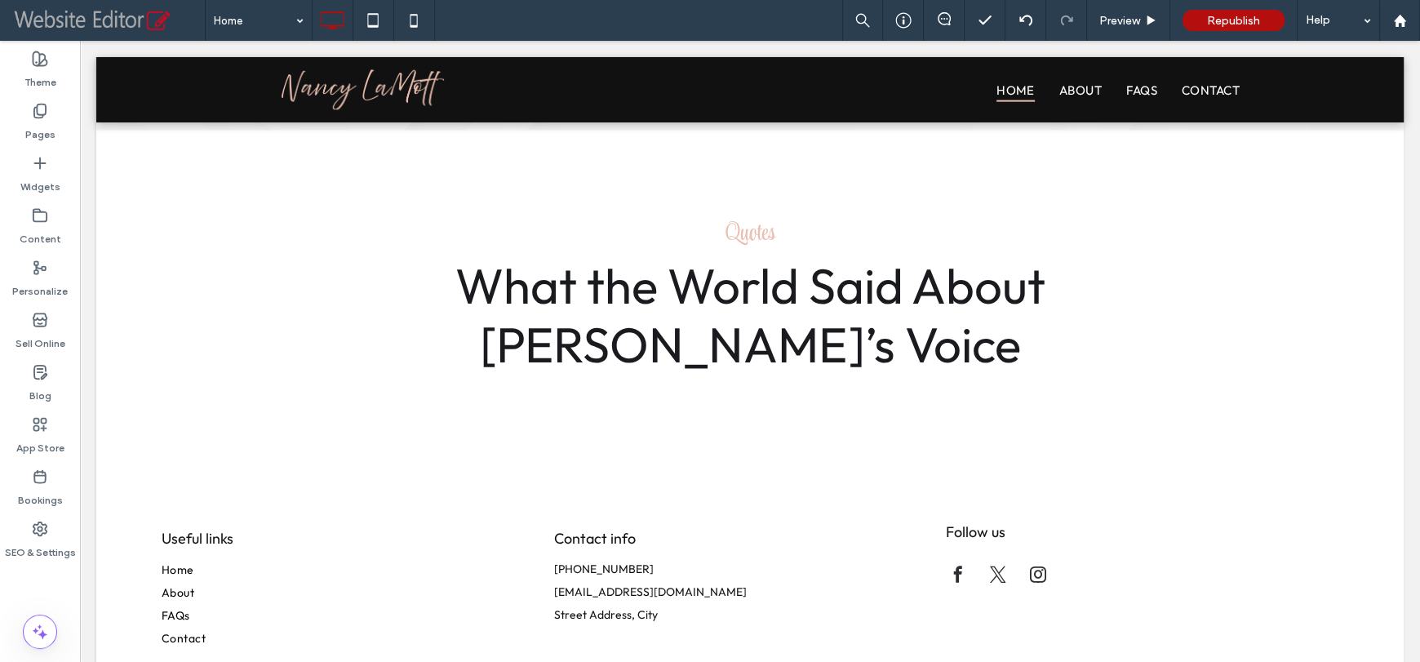
click at [639, 14] on div "Home Preview Republish Help" at bounding box center [812, 20] width 1215 height 41
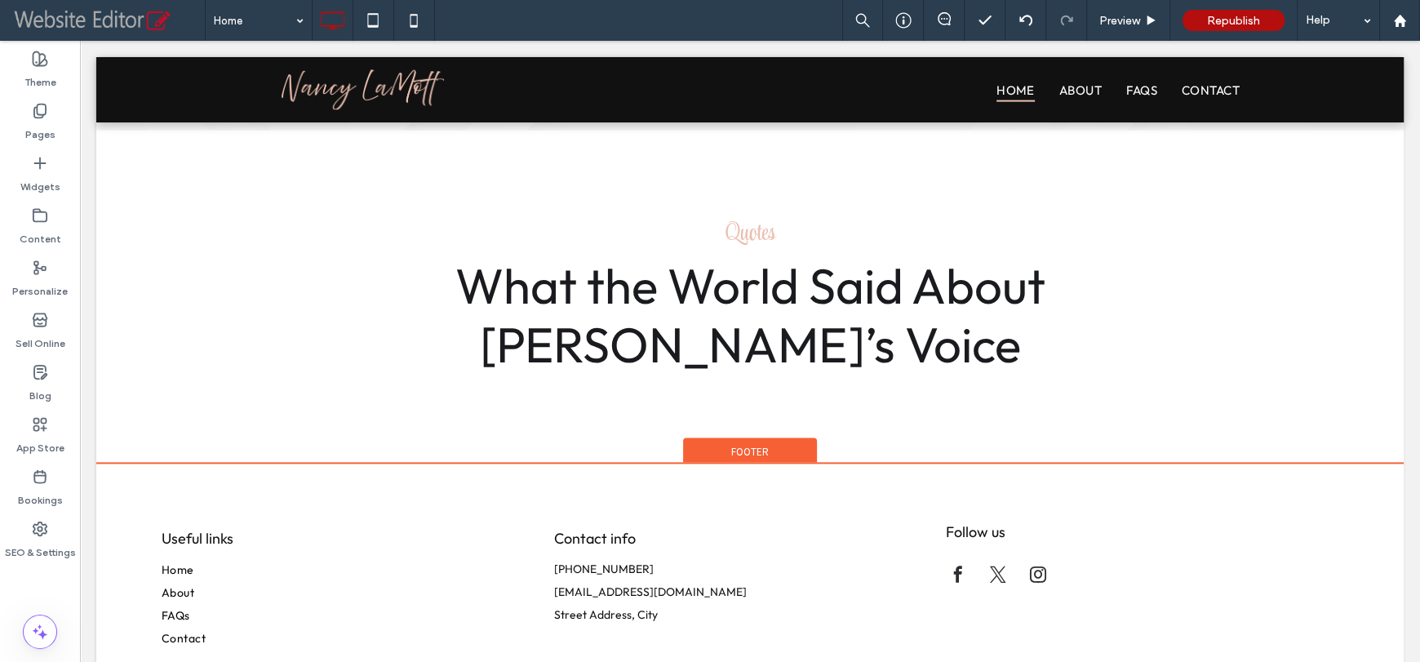
click at [731, 445] on span "Footer" at bounding box center [750, 452] width 38 height 14
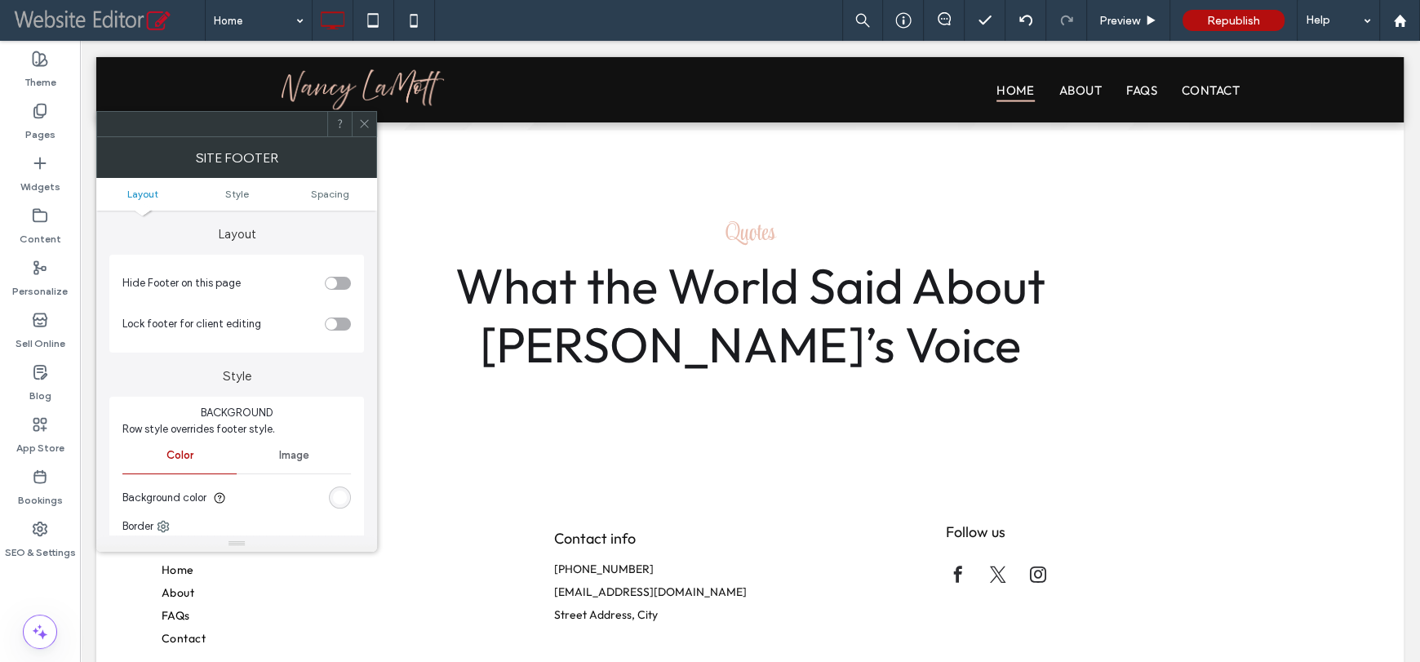
click at [341, 499] on div "rgb(255, 255, 255)" at bounding box center [340, 497] width 14 height 14
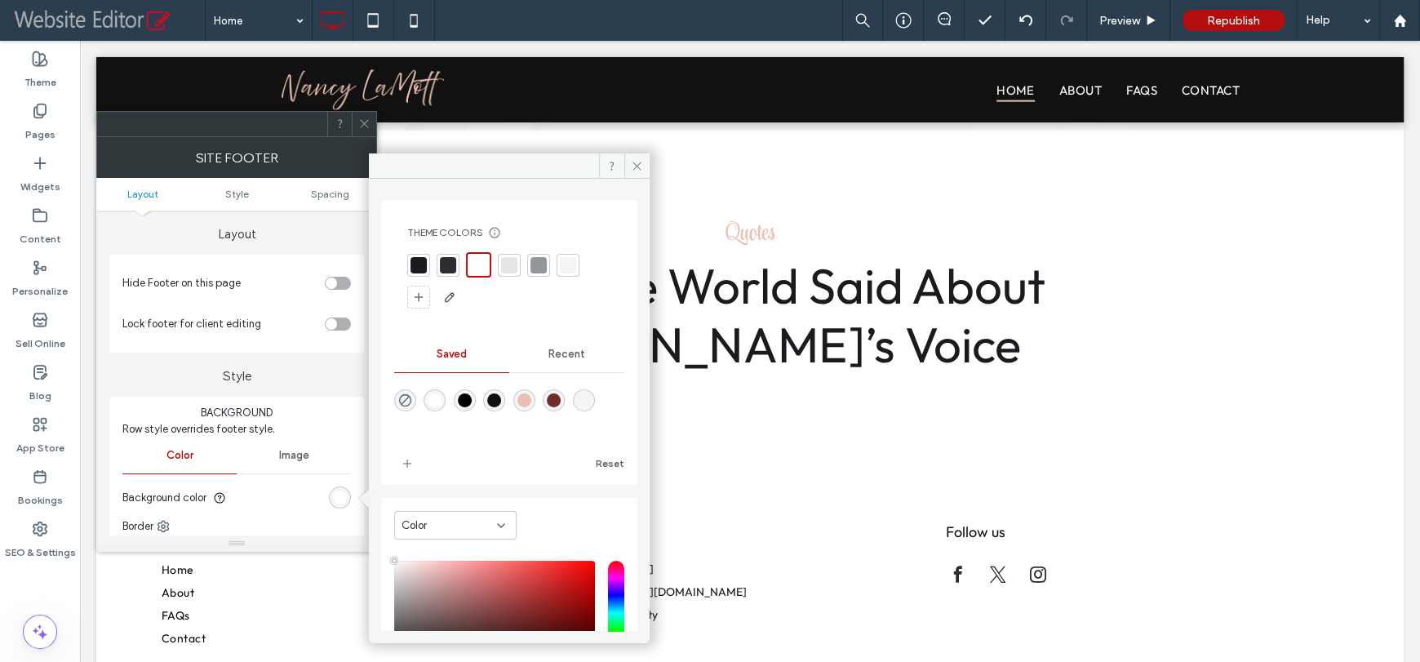
click at [505, 392] on div "rgba(17,17,17,1)" at bounding box center [494, 400] width 22 height 22
type input "*******"
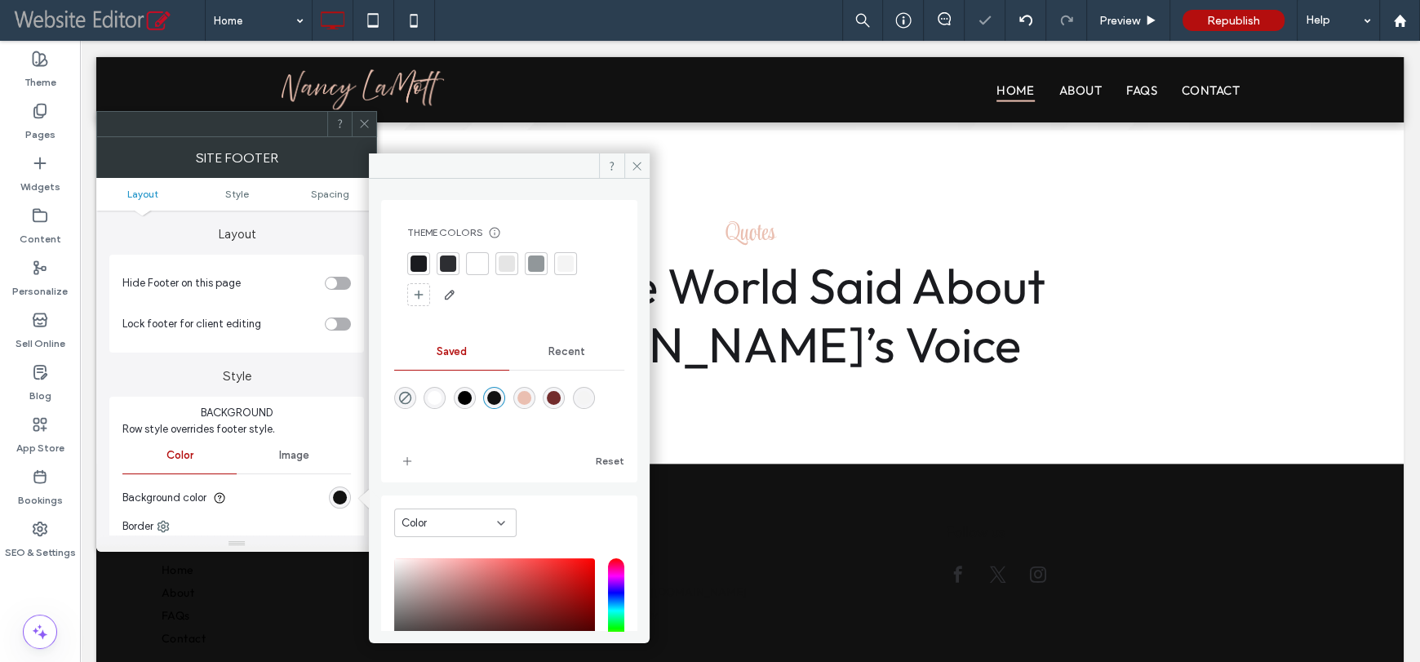
click at [361, 126] on icon at bounding box center [364, 123] width 12 height 12
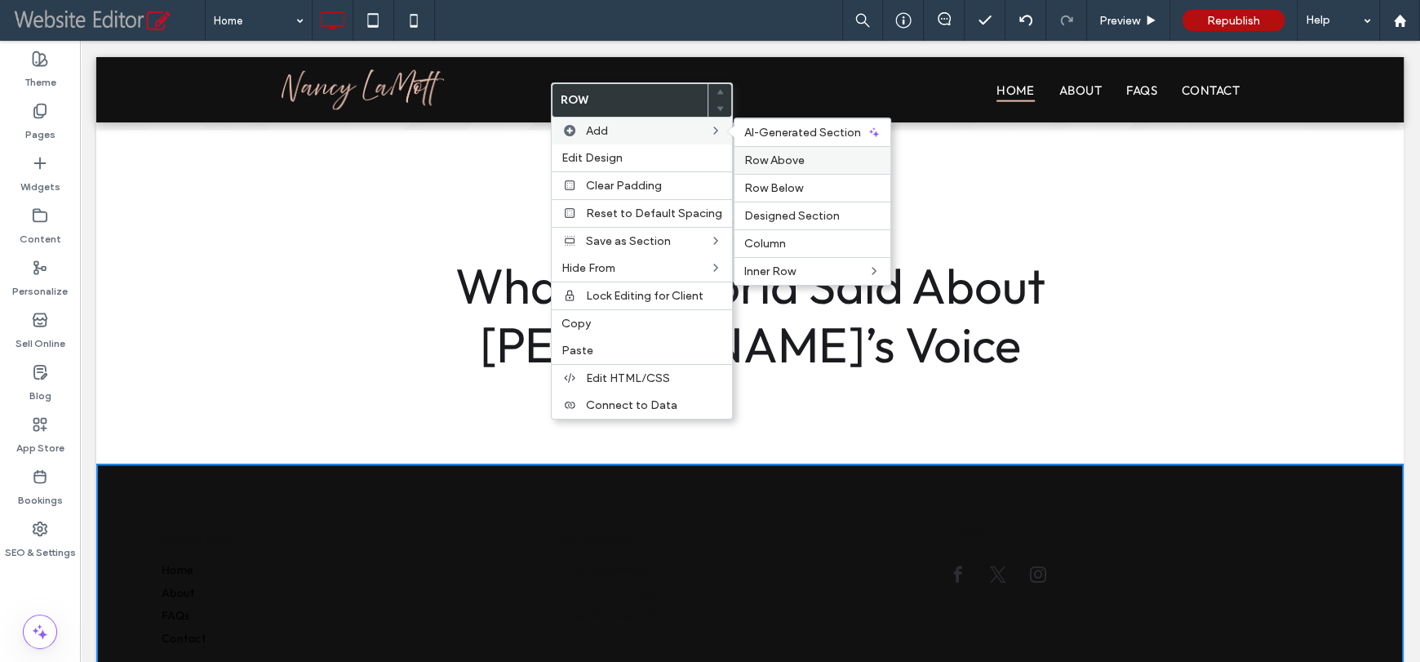
drag, startPoint x: 767, startPoint y: 153, endPoint x: 687, endPoint y: 113, distance: 89.8
click at [767, 153] on span "Row Above" at bounding box center [774, 160] width 60 height 14
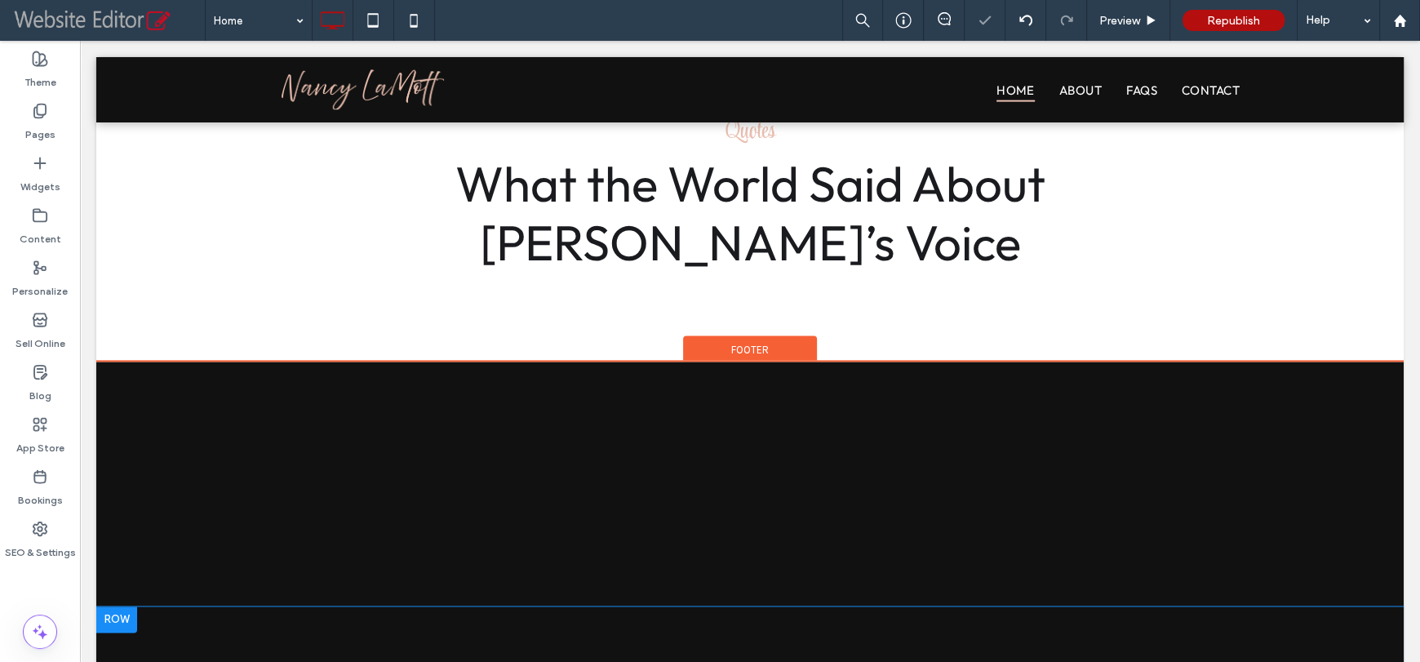
scroll to position [2285, 0]
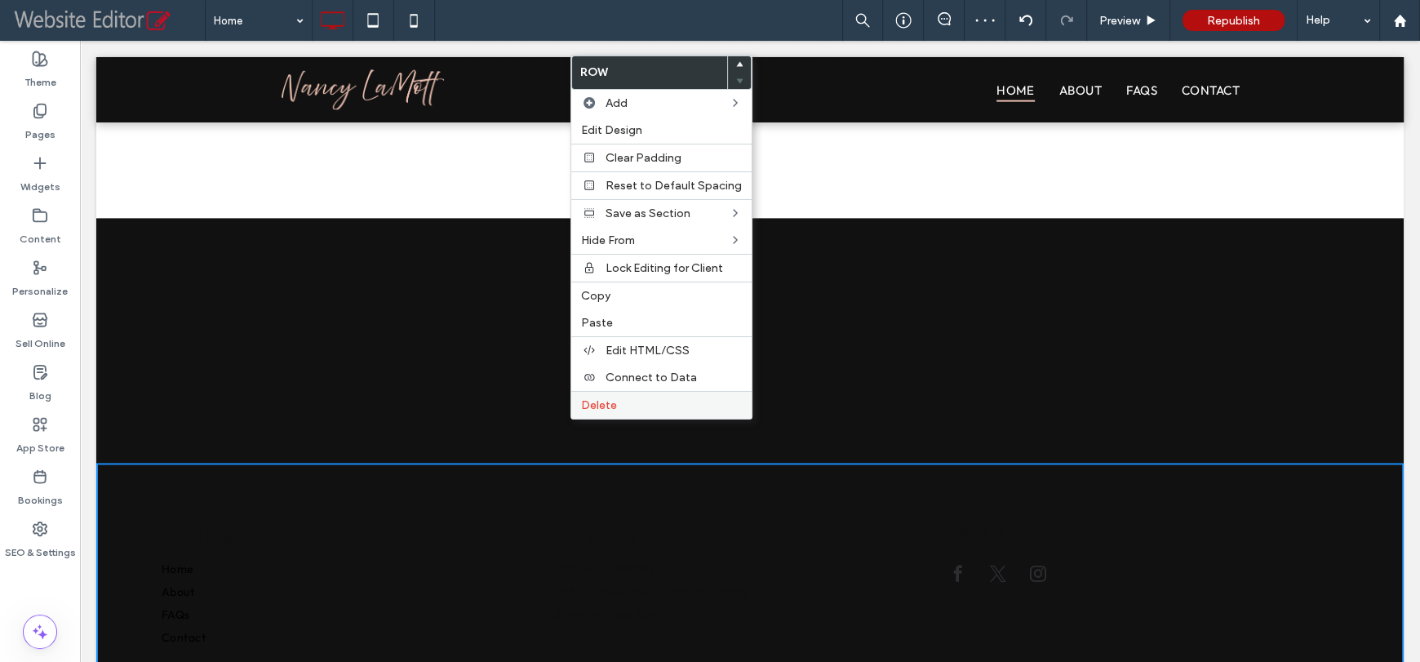
click at [587, 406] on span "Delete" at bounding box center [599, 405] width 36 height 14
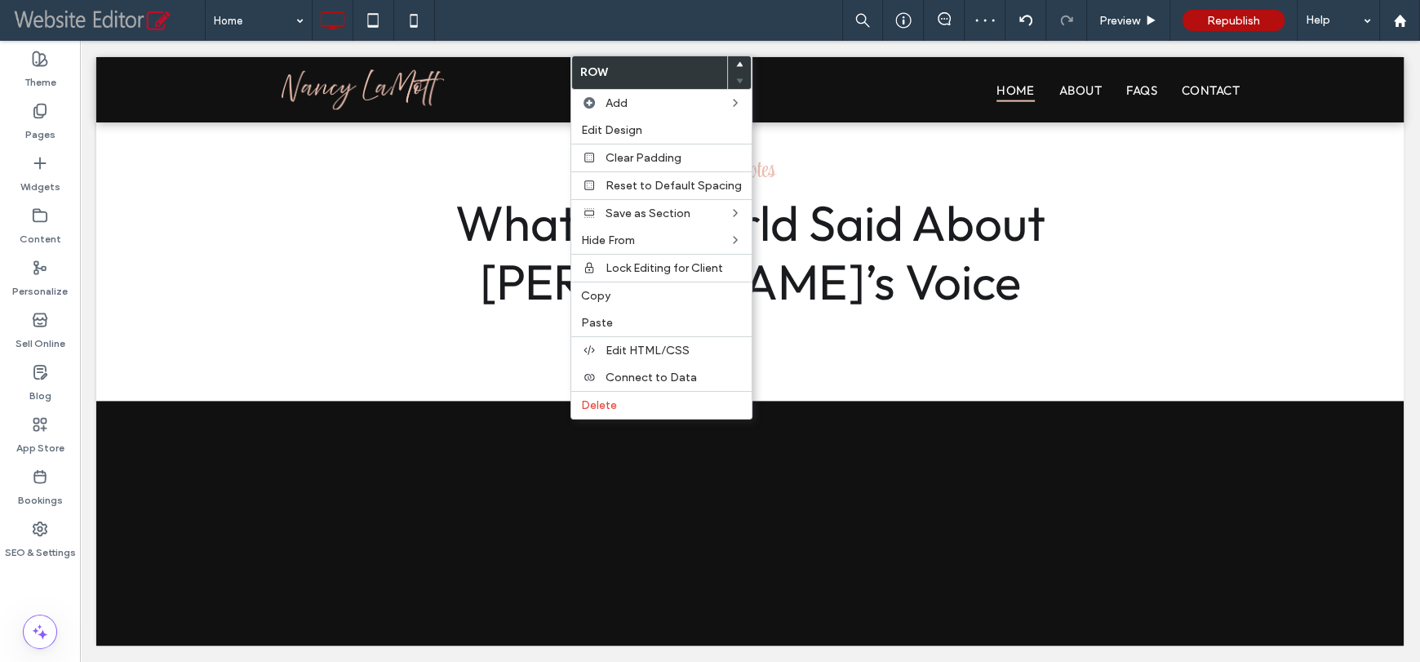
scroll to position [2044, 0]
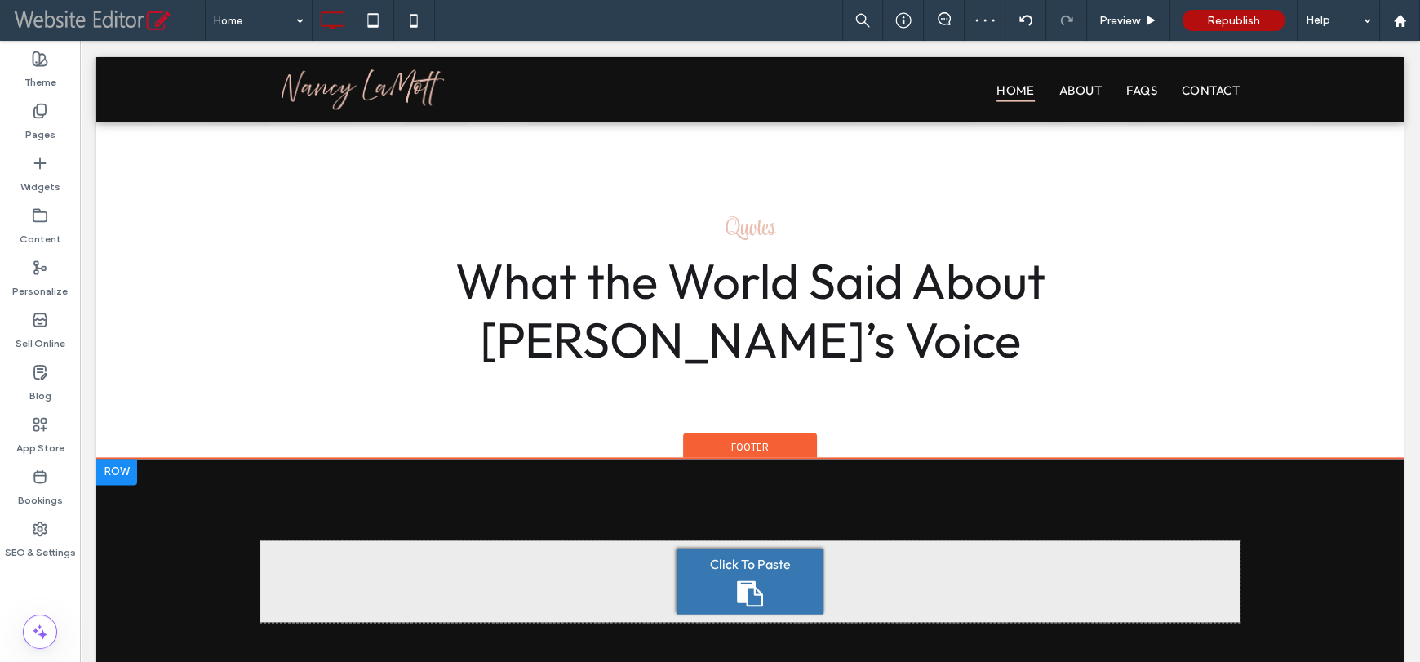
click at [587, 462] on div "Click To Paste Click To Paste + Add Section" at bounding box center [749, 581] width 1307 height 245
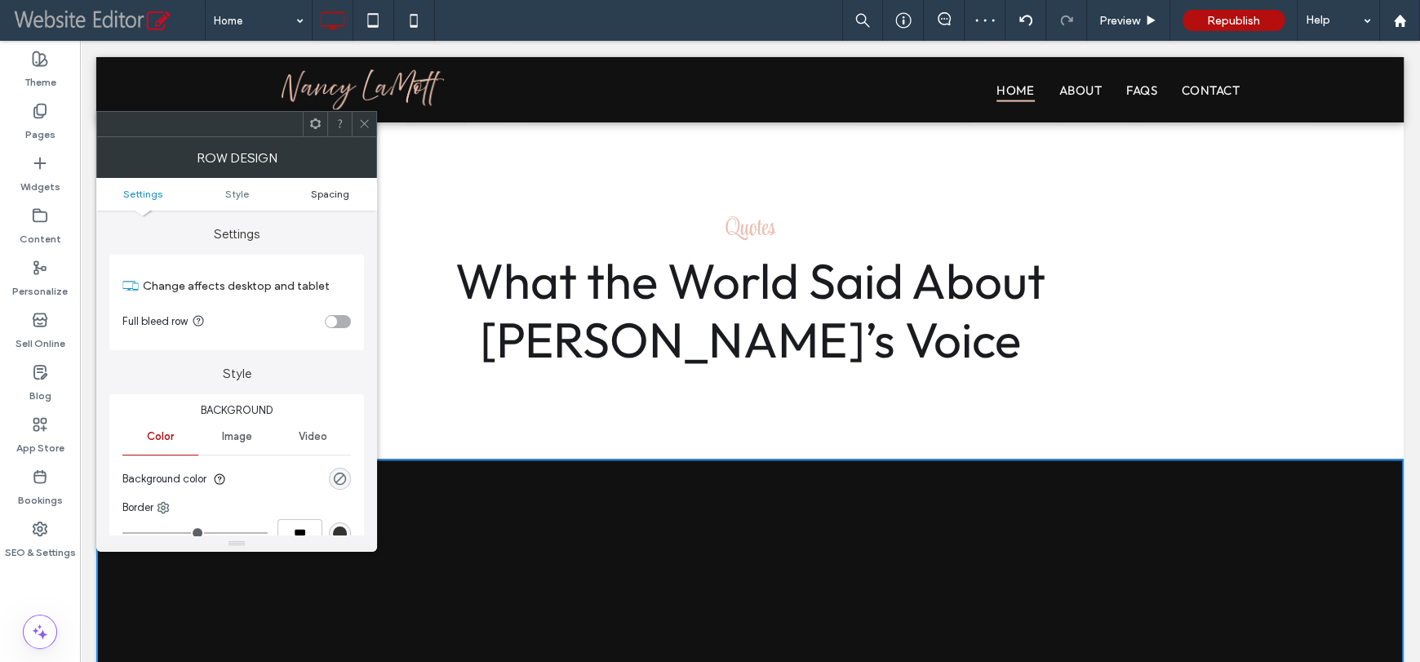
click at [326, 193] on span "Spacing" at bounding box center [330, 194] width 38 height 12
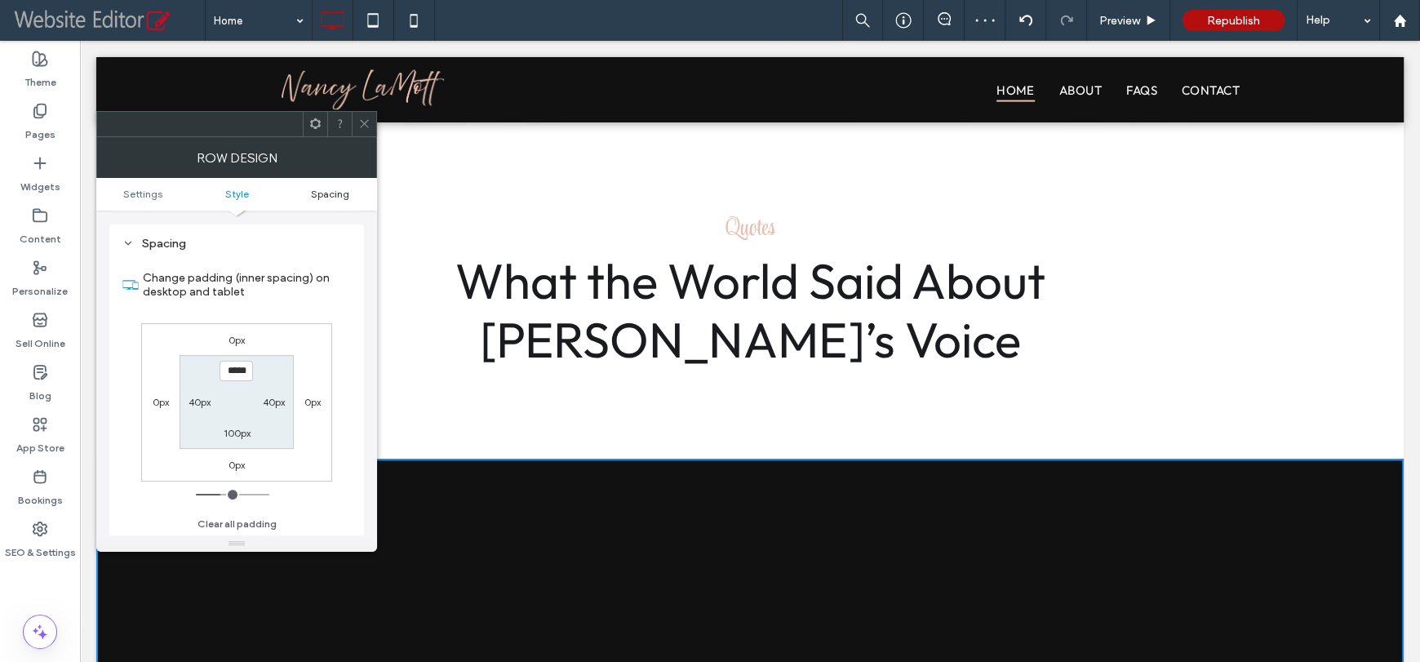
scroll to position [409, 0]
type input "**"
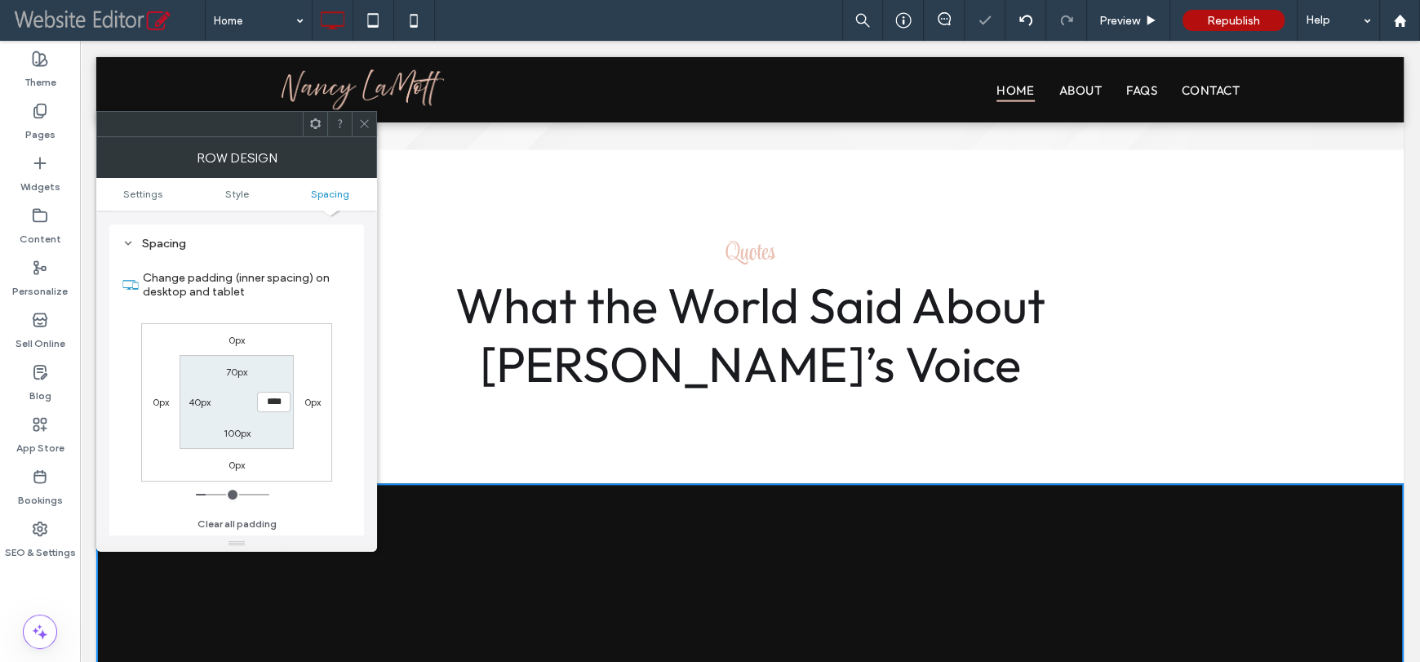
type input "***"
type input "**"
type input "****"
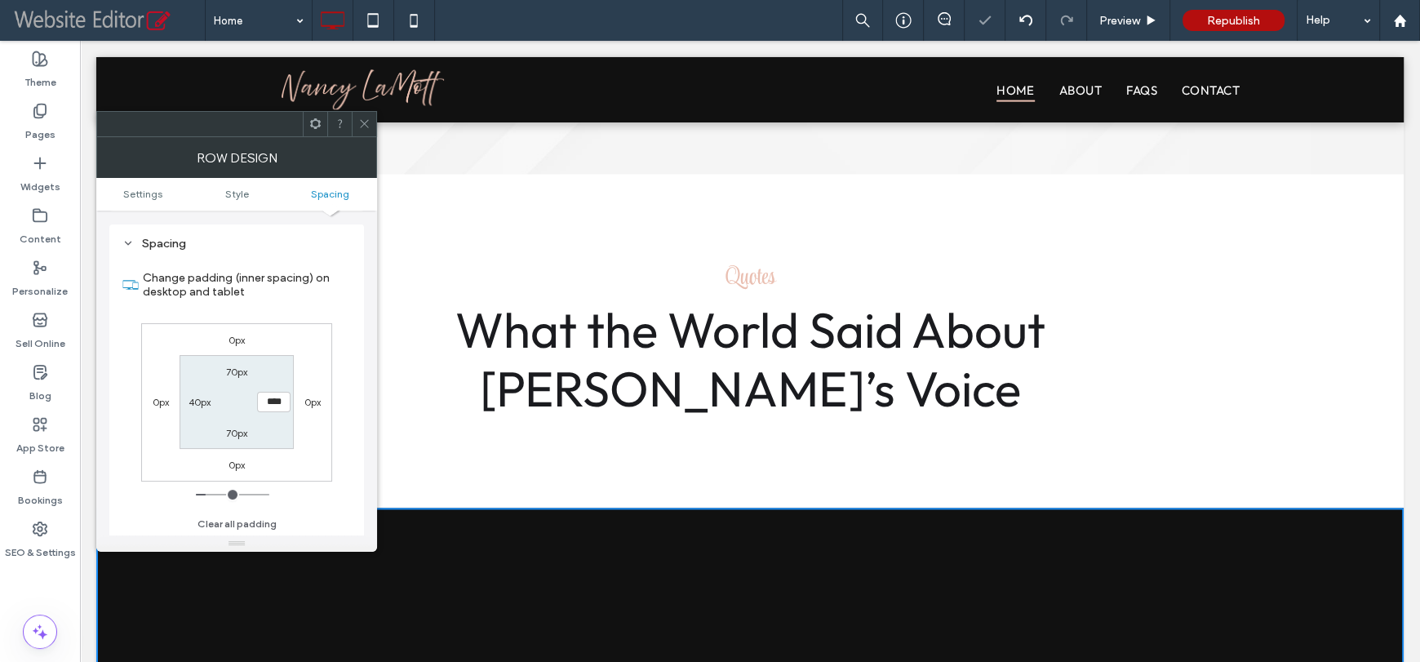
type input "**"
drag, startPoint x: 361, startPoint y: 128, endPoint x: 369, endPoint y: 140, distance: 14.3
click at [362, 127] on icon at bounding box center [364, 123] width 12 height 12
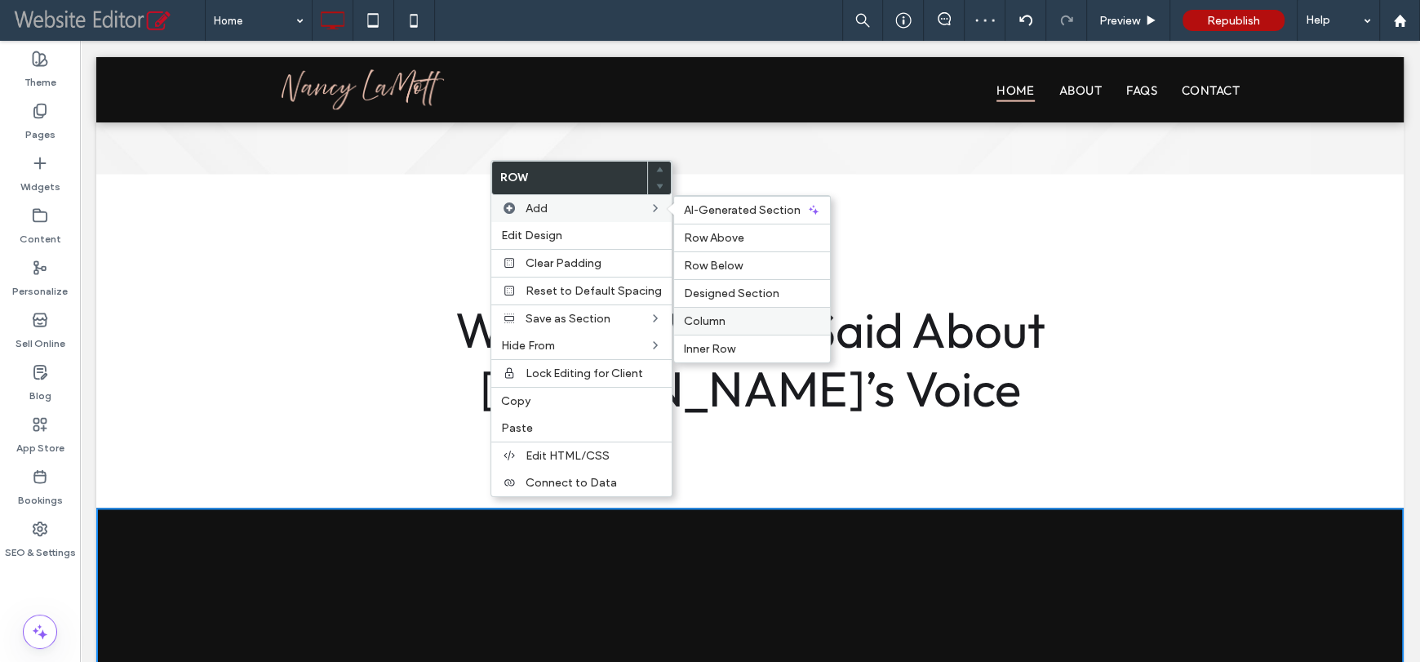
click at [694, 319] on span "Column" at bounding box center [705, 321] width 42 height 14
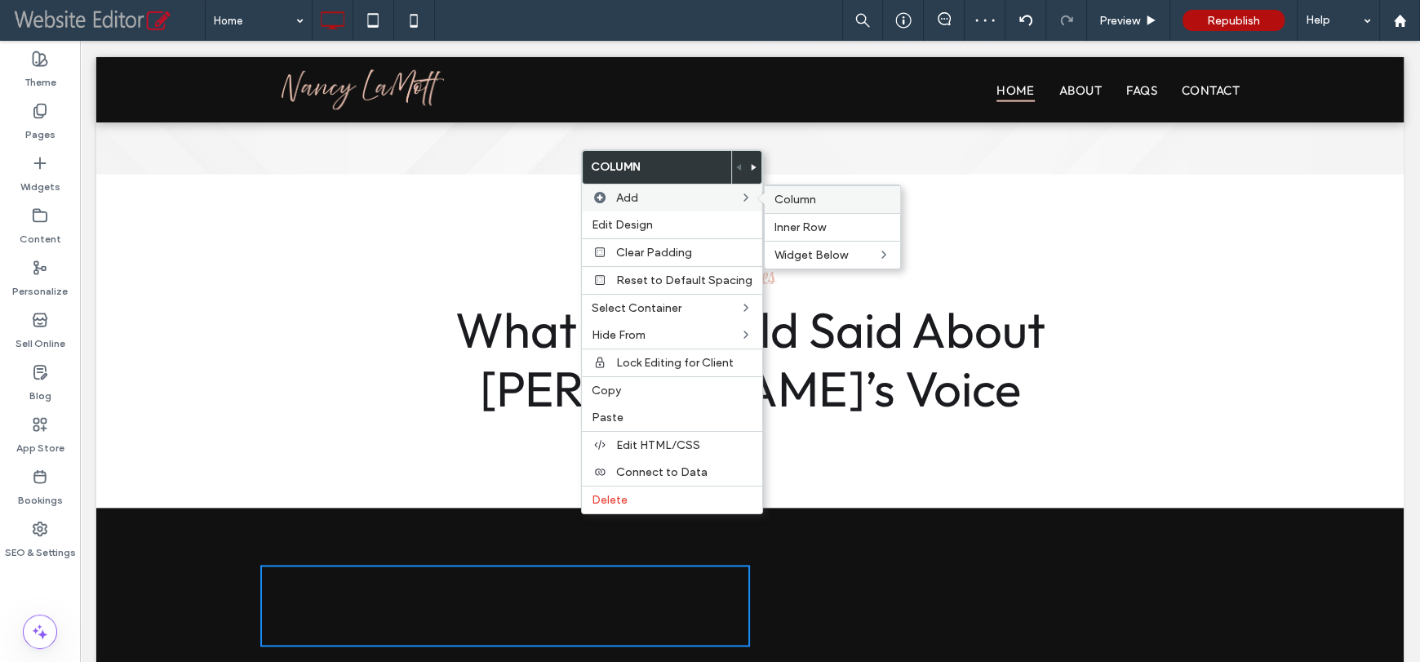
click at [776, 198] on span "Column" at bounding box center [795, 200] width 42 height 14
click at [786, 200] on span "Column" at bounding box center [795, 200] width 42 height 14
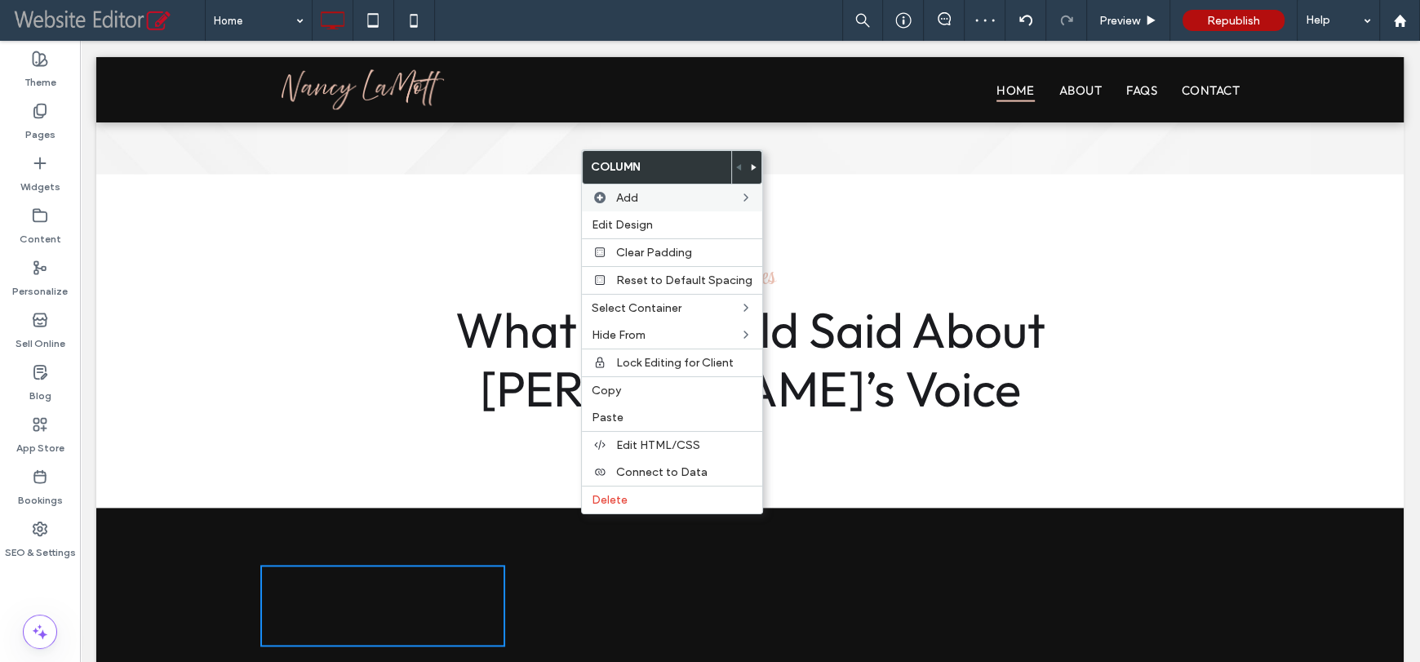
click at [522, 508] on div "Click To Paste Click To Paste Click To Paste Click To Paste Click To Paste Clic…" at bounding box center [749, 606] width 1307 height 196
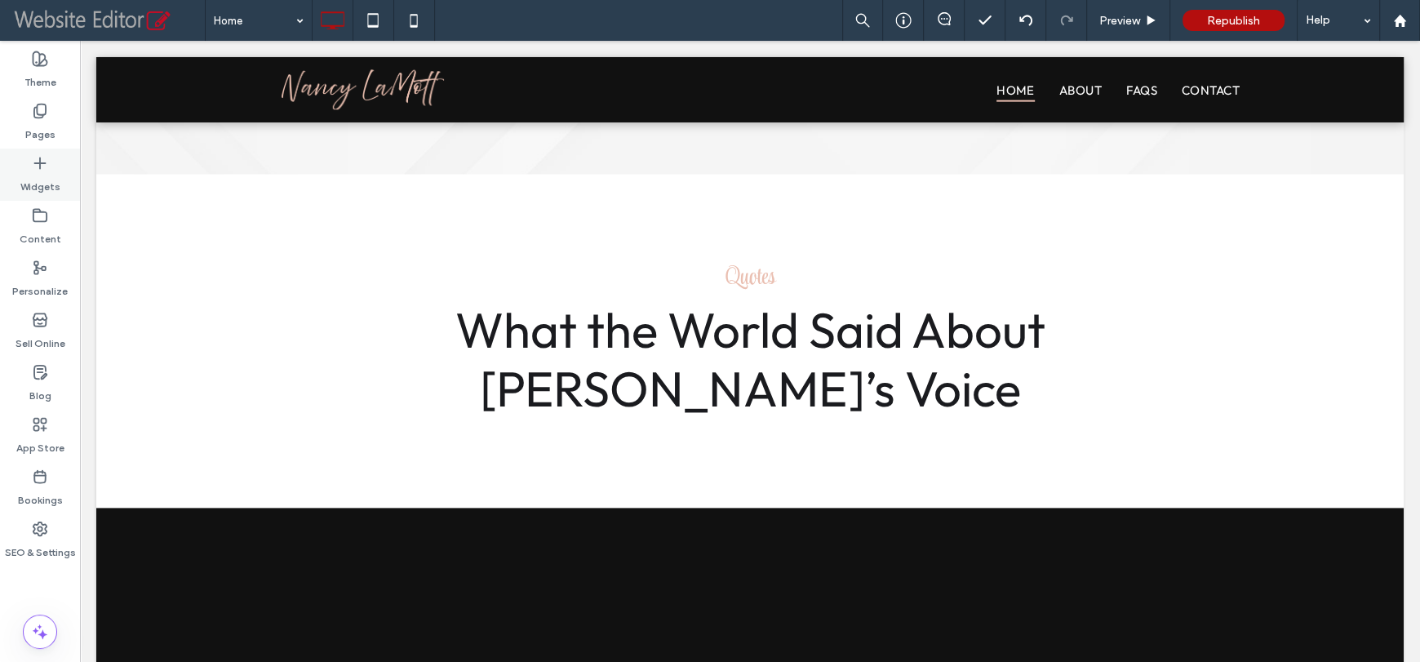
click at [45, 178] on label "Widgets" at bounding box center [40, 182] width 40 height 23
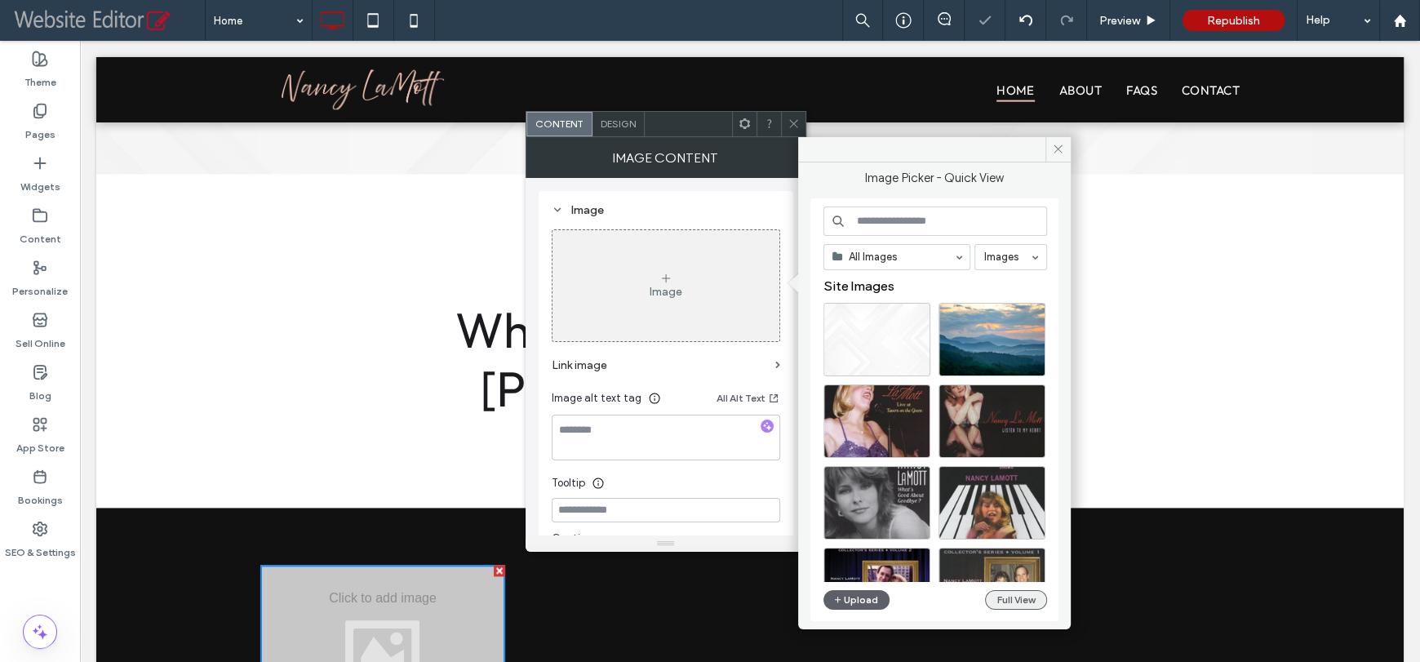
click at [1017, 603] on button "Full View" at bounding box center [1016, 600] width 62 height 20
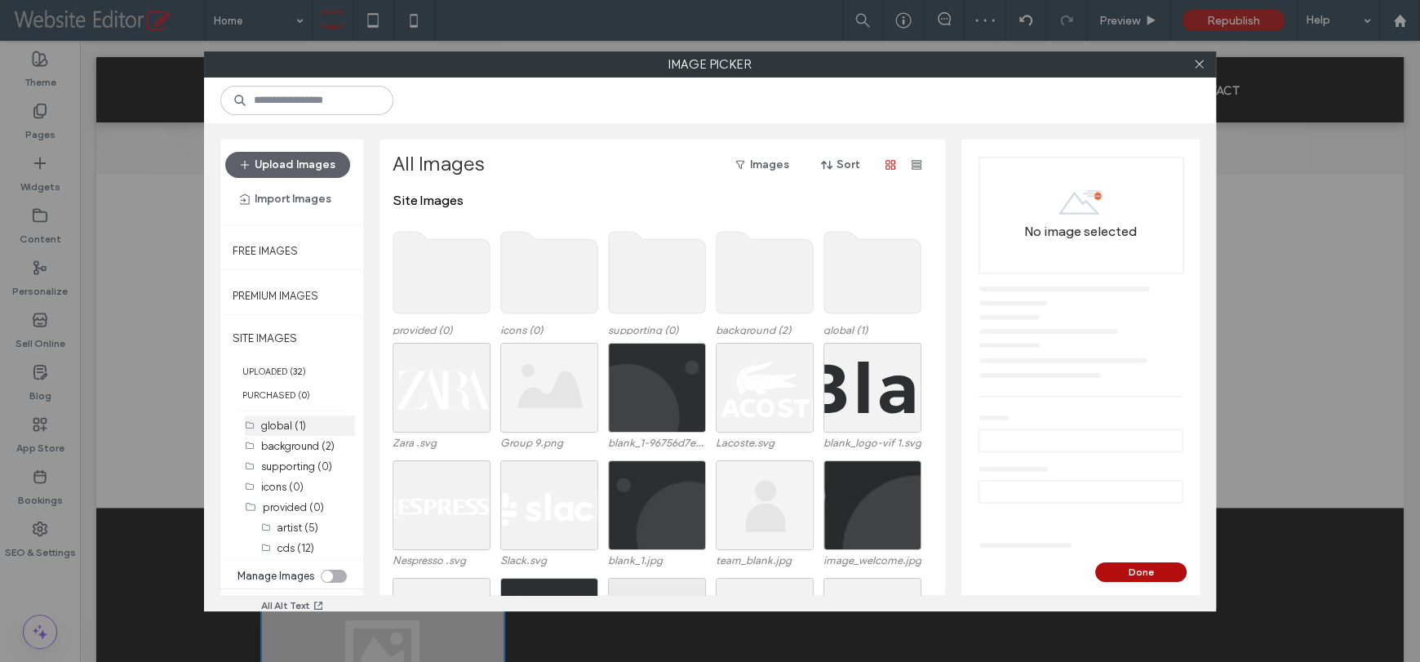
click at [281, 426] on label "global (1)" at bounding box center [283, 425] width 45 height 12
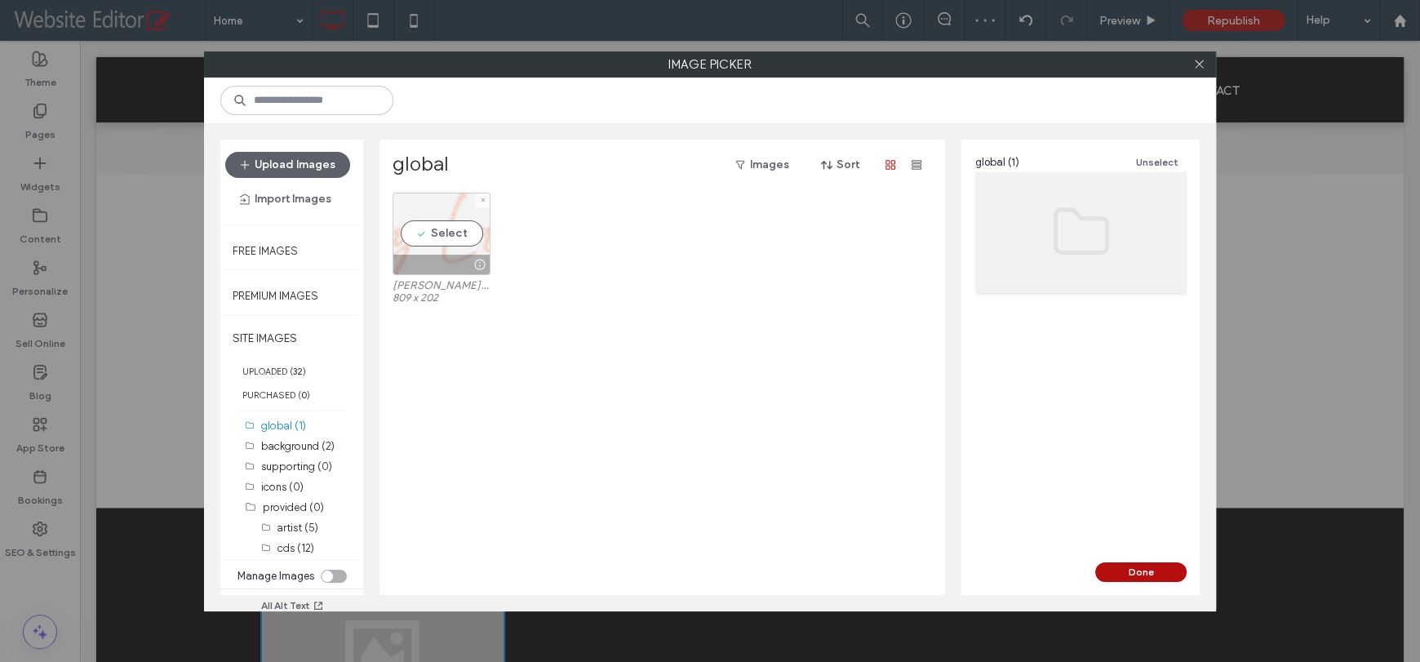
click at [440, 239] on div "Select" at bounding box center [441, 234] width 98 height 82
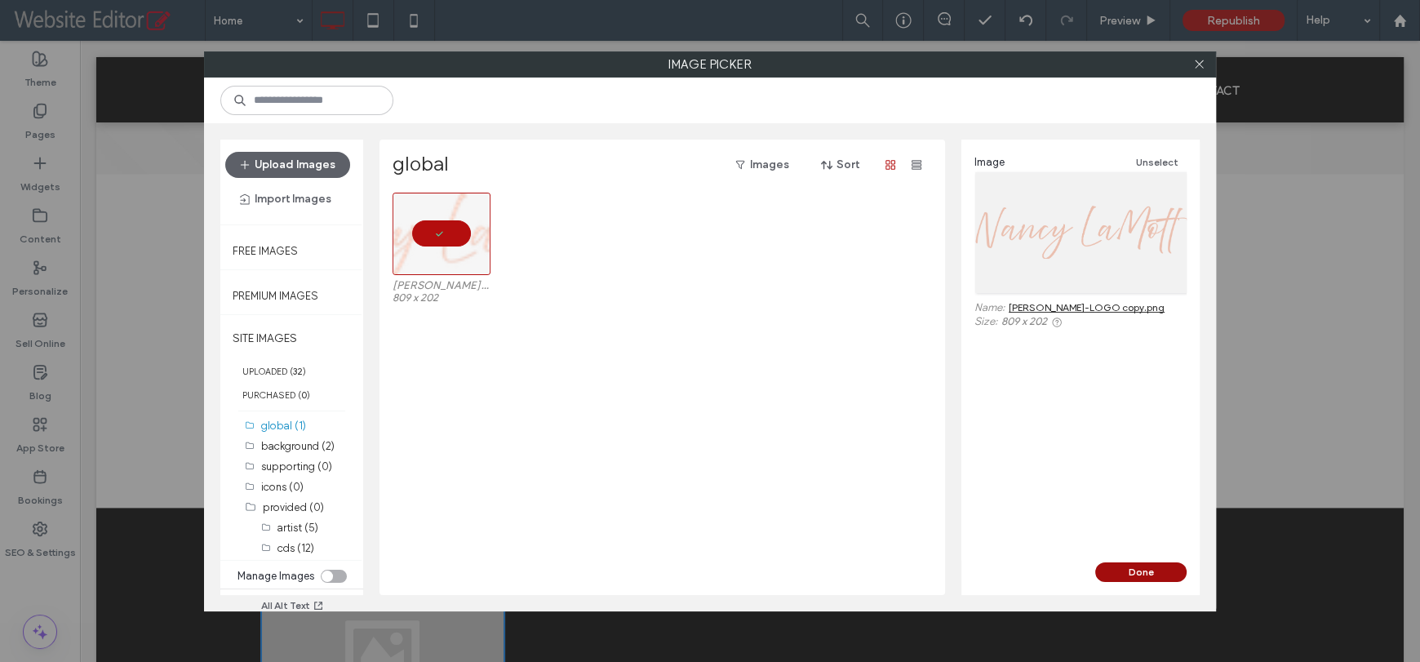
click at [1167, 571] on button "Done" at bounding box center [1140, 572] width 91 height 20
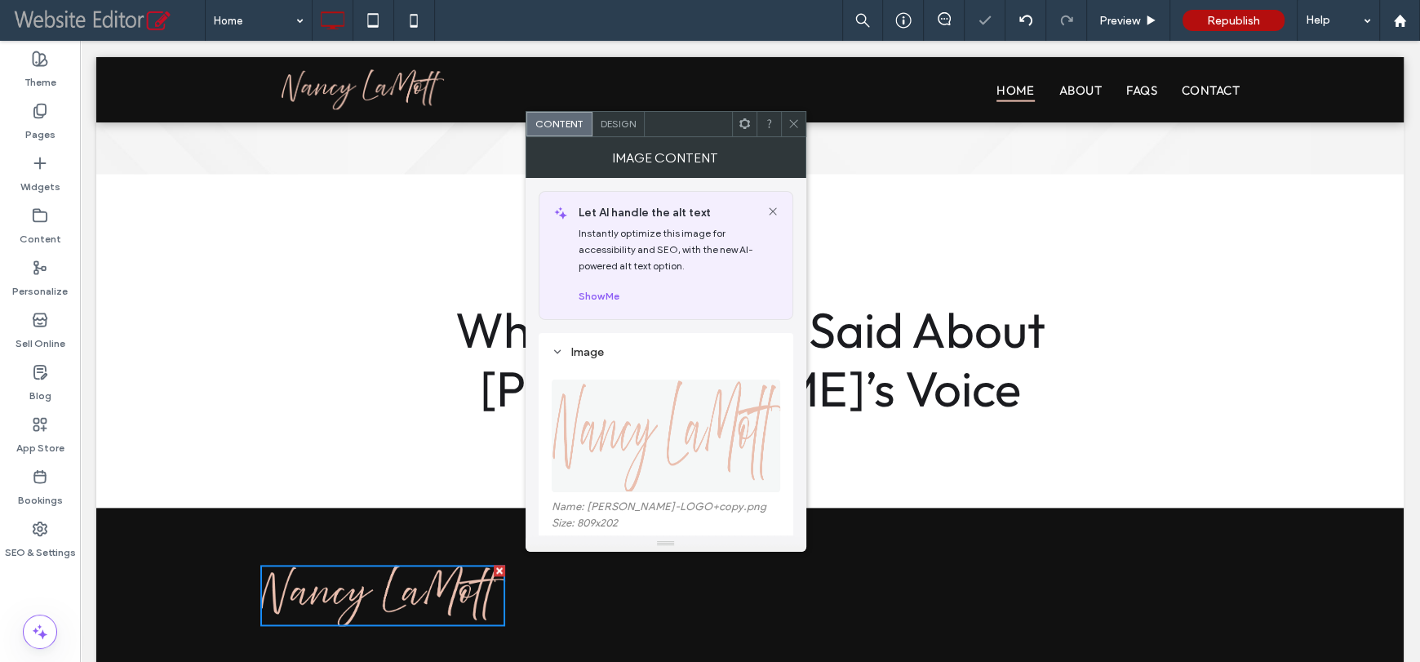
click at [791, 117] on icon at bounding box center [793, 123] width 12 height 12
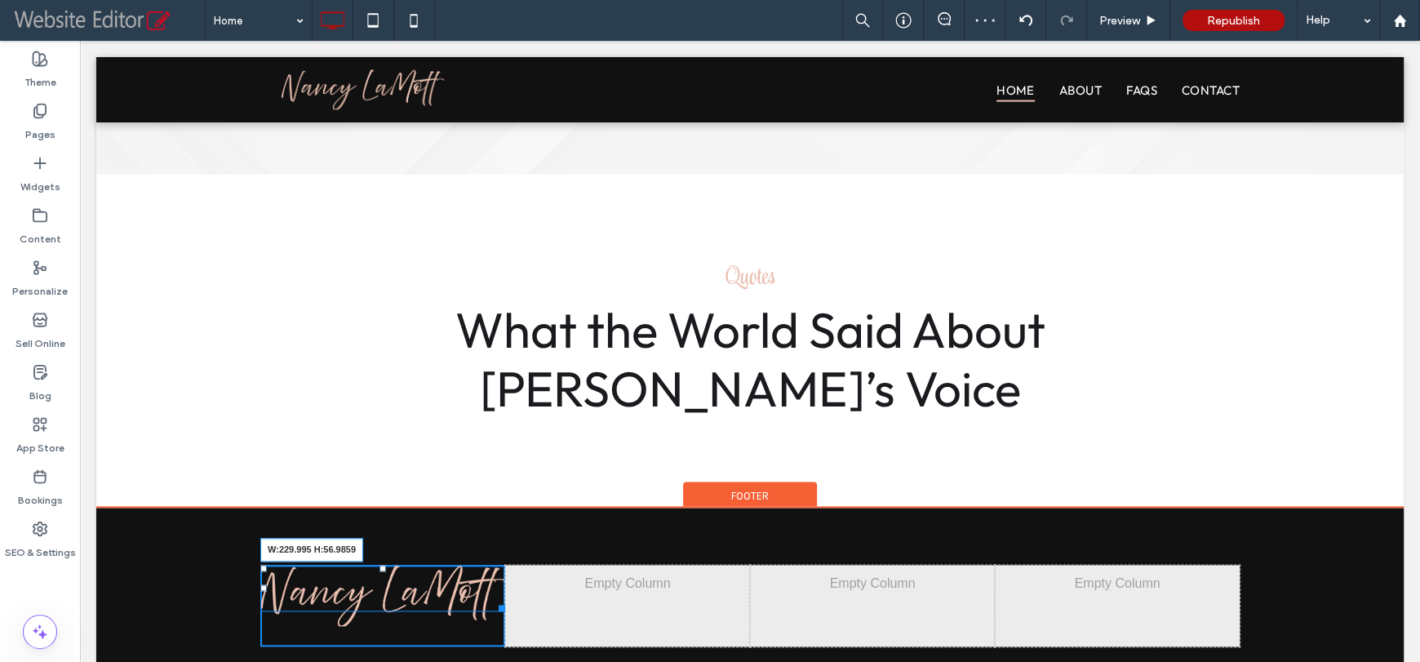
drag, startPoint x: 482, startPoint y: 562, endPoint x: 454, endPoint y: 548, distance: 31.7
click at [454, 565] on div "Click To Paste Click To Paste W:229.995 H:56.9859" at bounding box center [382, 606] width 245 height 82
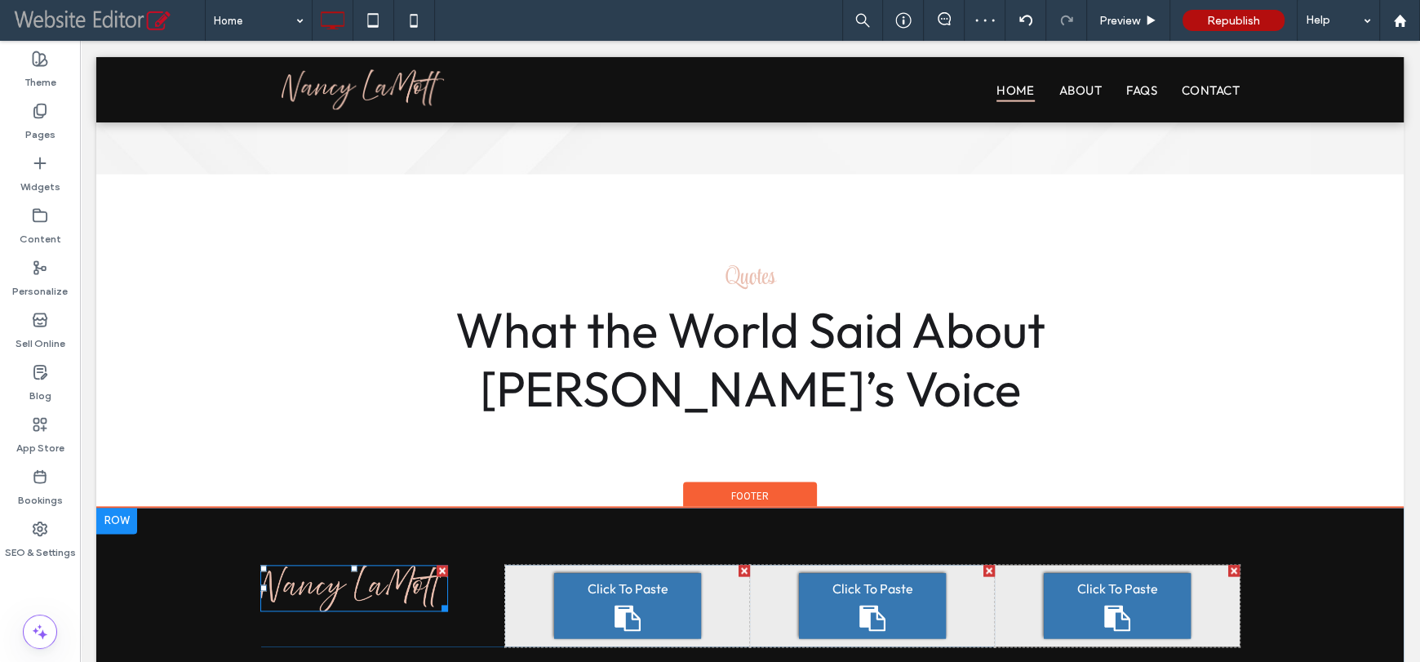
click at [378, 565] on img at bounding box center [354, 588] width 188 height 47
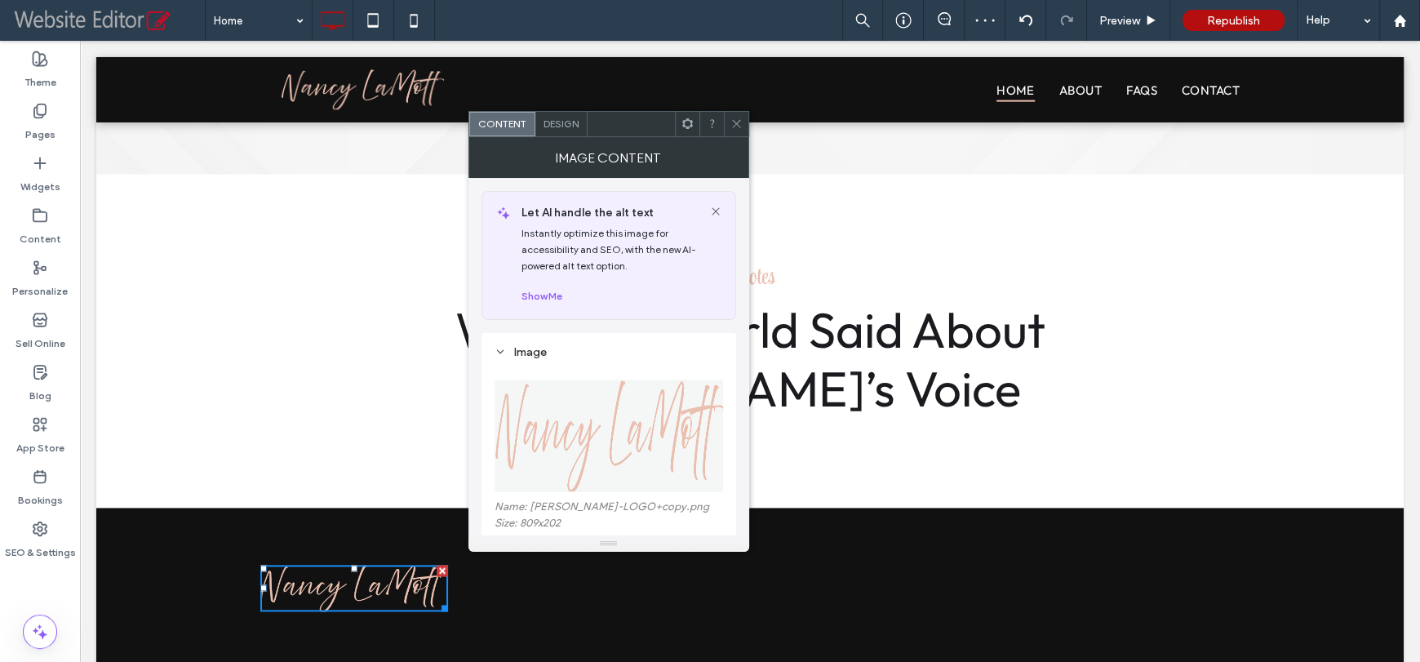
click at [554, 128] on span "Design" at bounding box center [560, 123] width 35 height 12
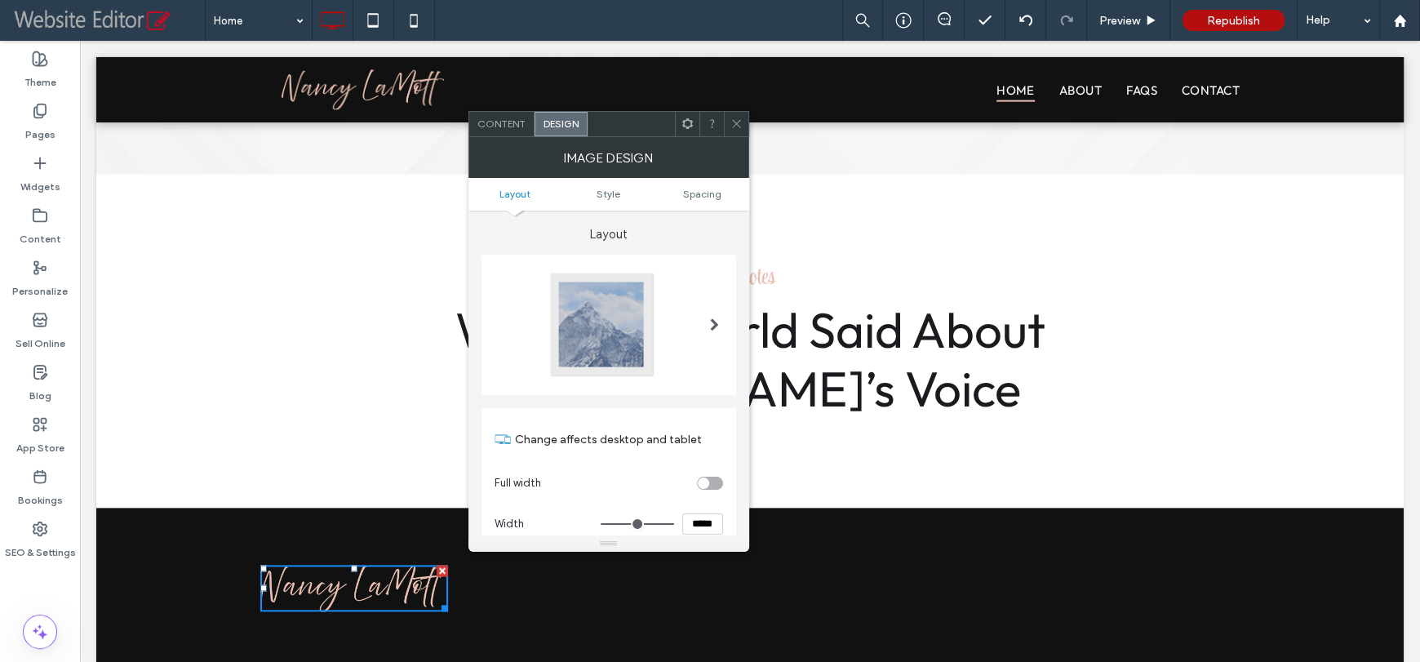
click at [695, 521] on input "*****" at bounding box center [702, 523] width 41 height 21
click at [692, 517] on input "*****" at bounding box center [702, 523] width 41 height 21
click at [701, 517] on input "*****" at bounding box center [702, 523] width 41 height 21
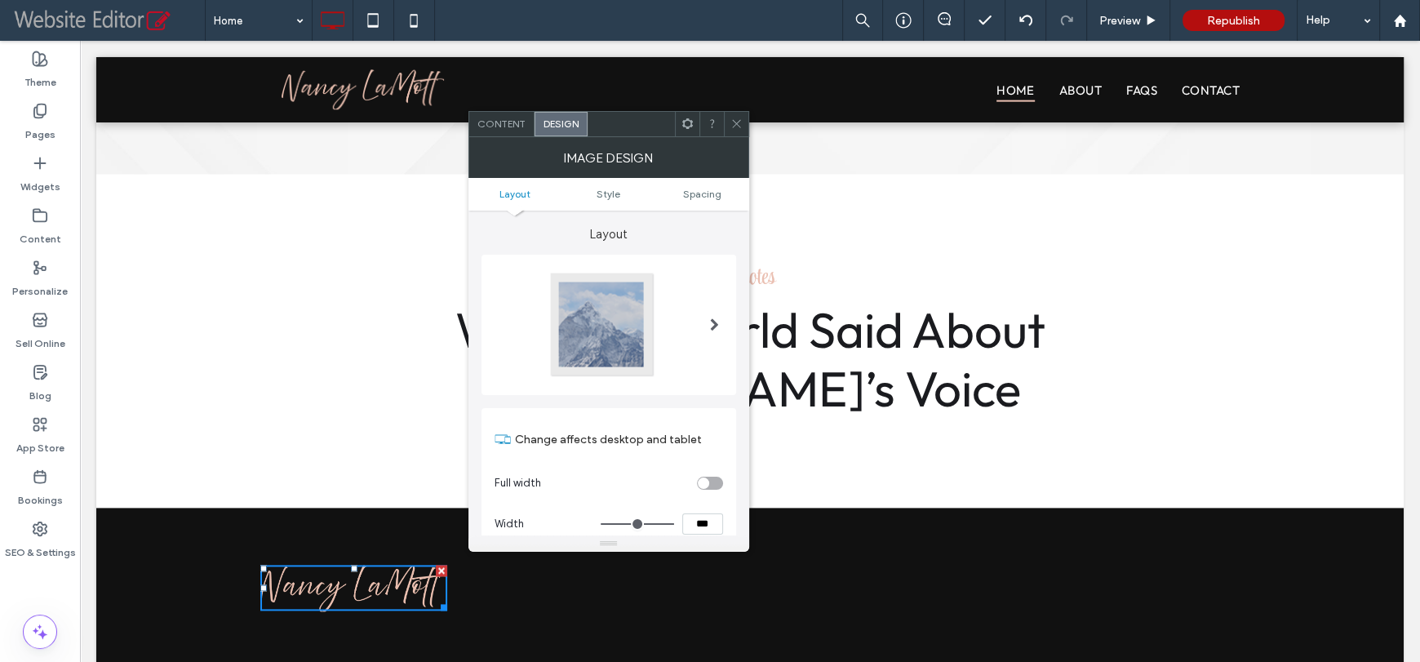
type input "*****"
type input "***"
click at [731, 121] on icon at bounding box center [736, 123] width 12 height 12
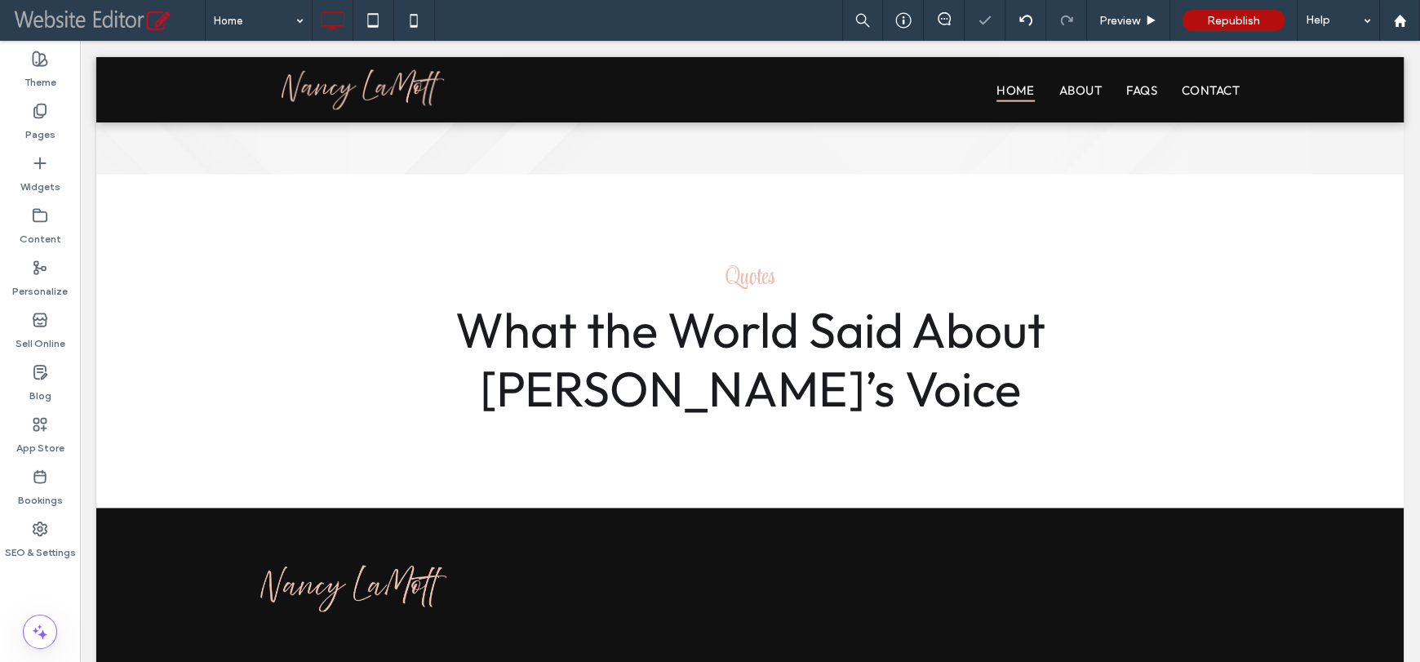
click at [672, 26] on div "Home Preview Republish Help" at bounding box center [812, 20] width 1215 height 41
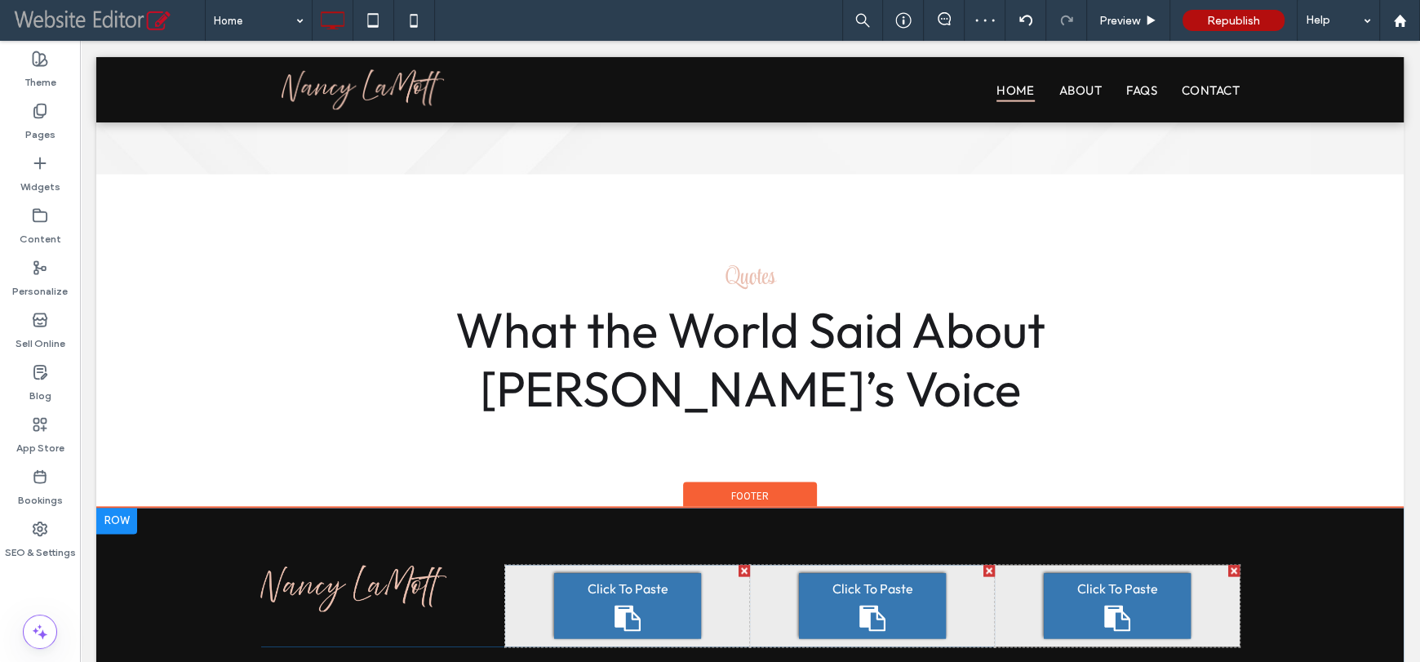
scroll to position [11, 0]
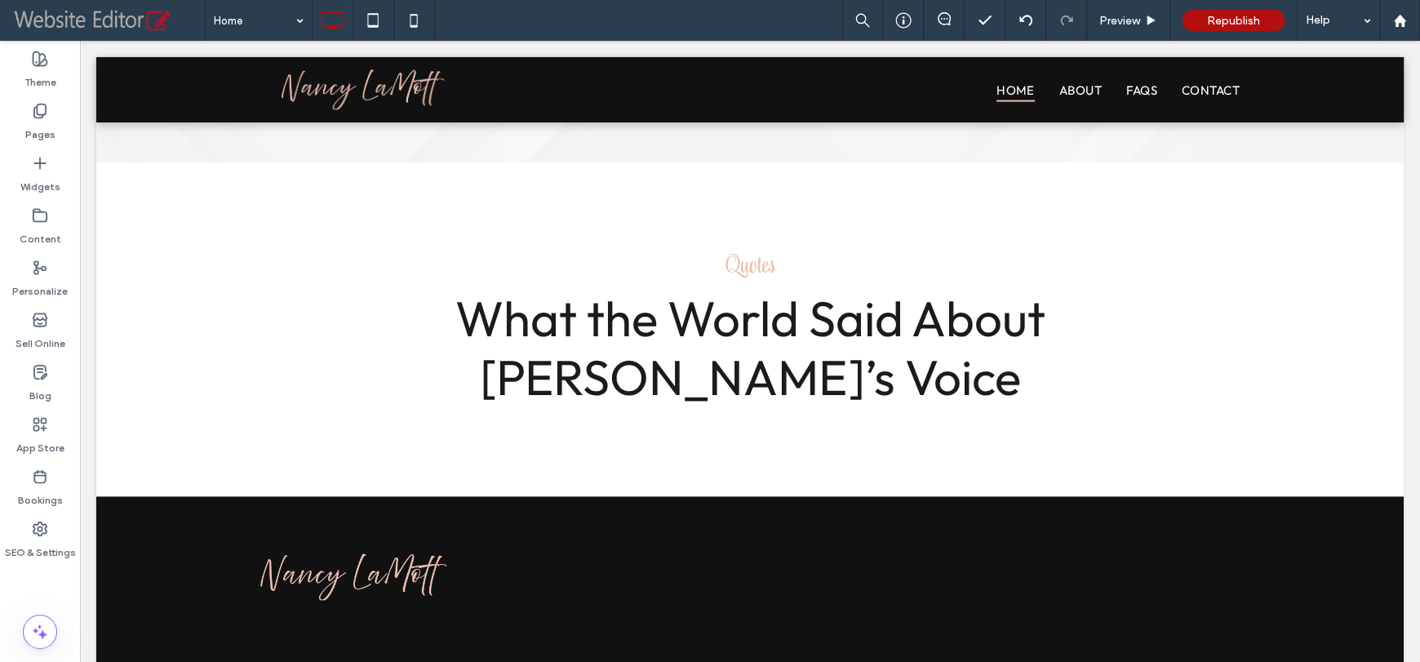
click at [31, 579] on div at bounding box center [40, 574] width 80 height 16
click at [46, 167] on icon at bounding box center [40, 163] width 16 height 16
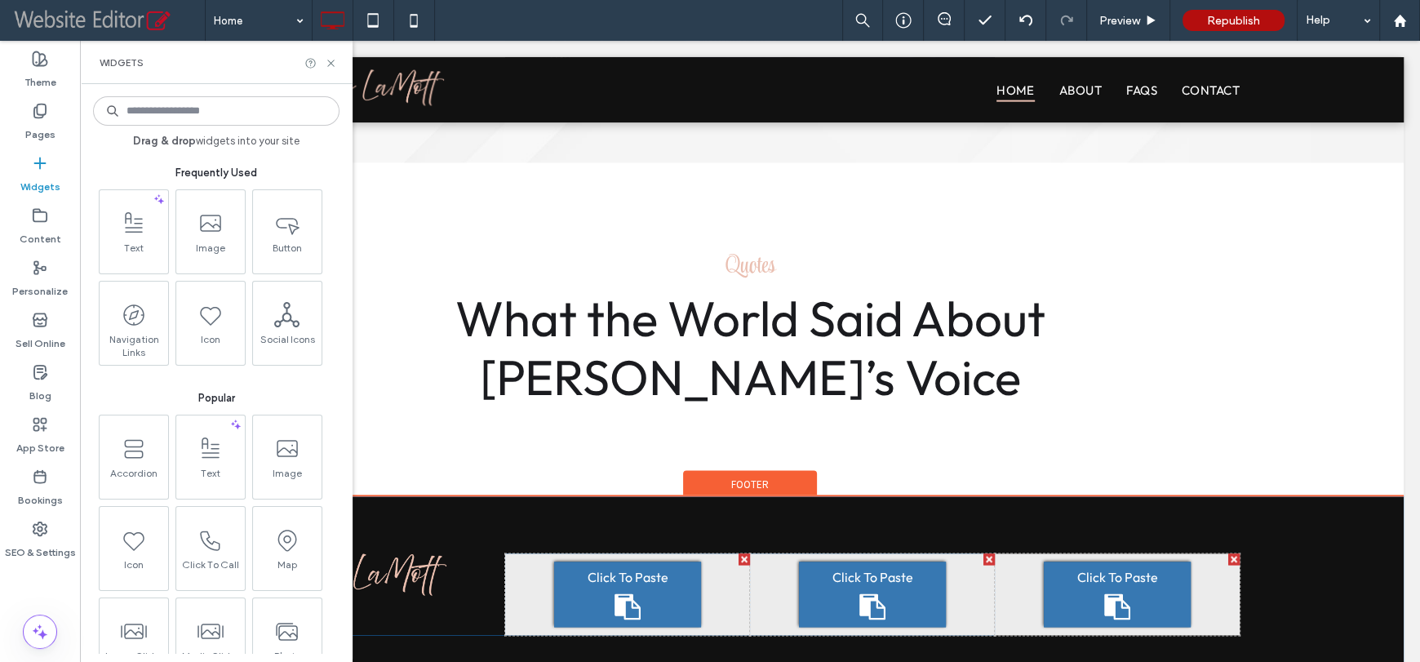
click at [738, 553] on div at bounding box center [743, 558] width 11 height 11
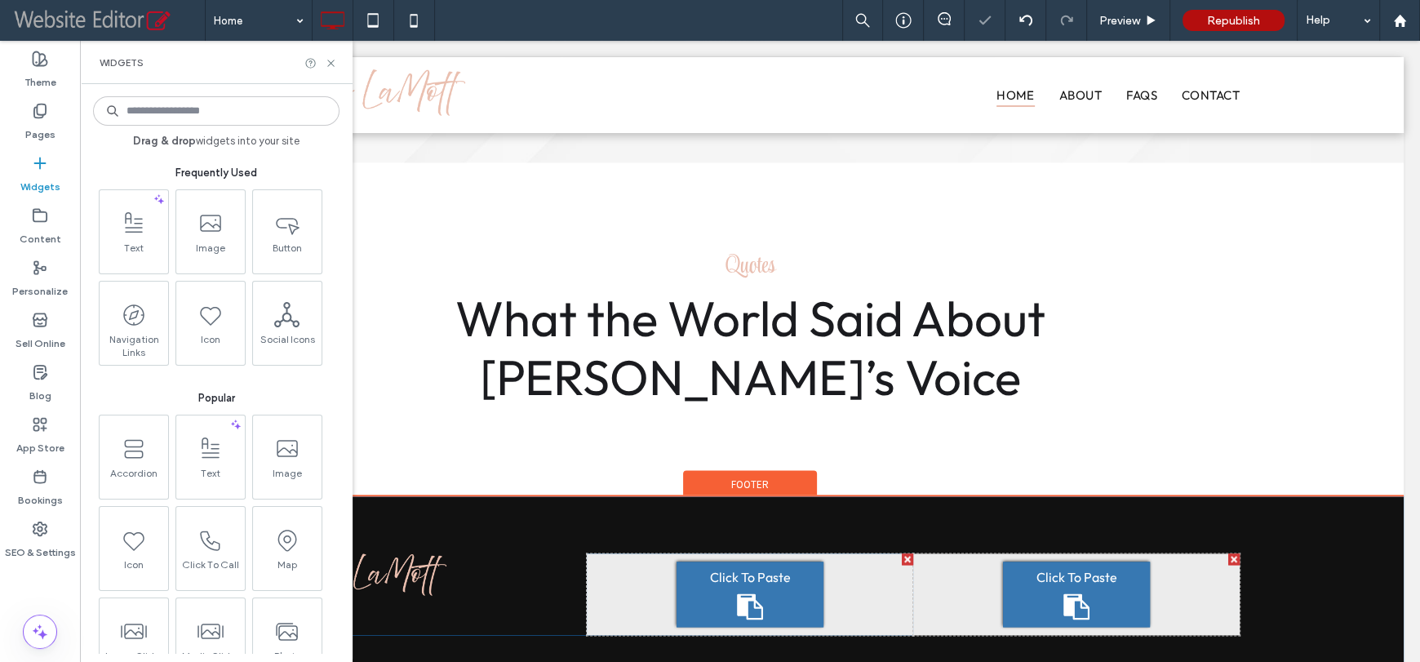
click at [902, 553] on div at bounding box center [907, 558] width 11 height 11
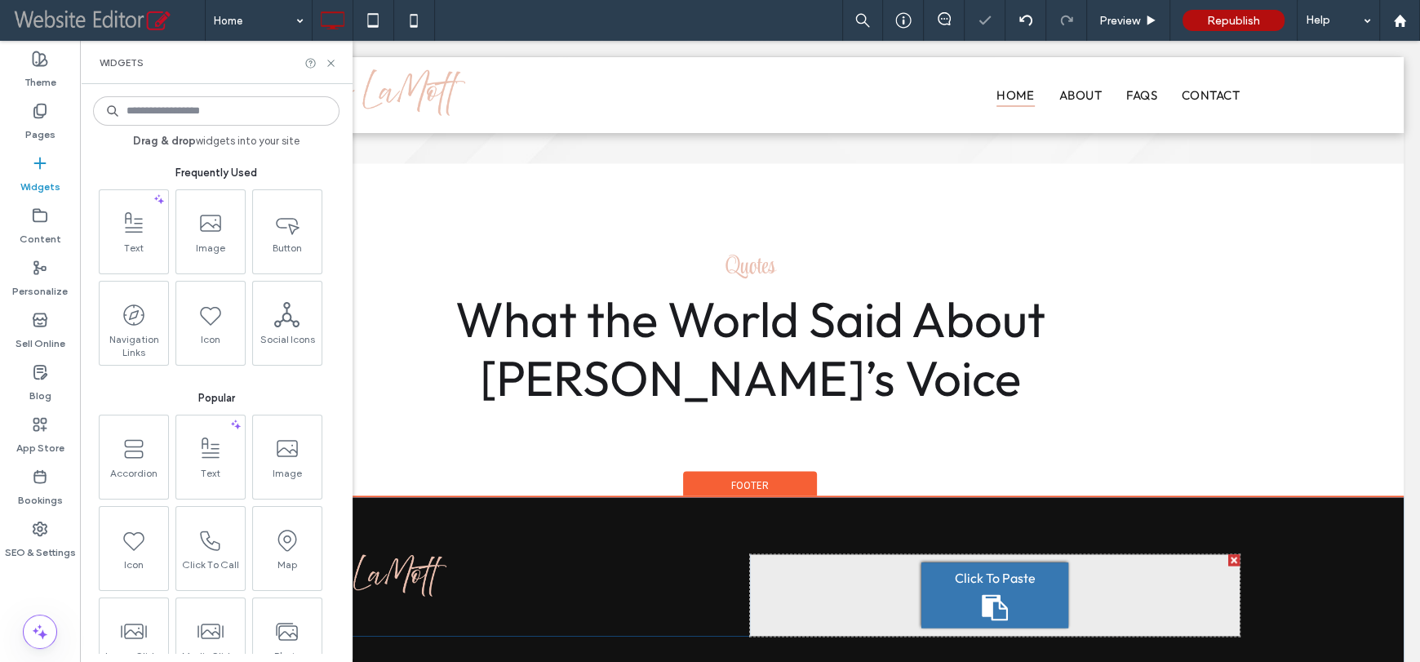
click at [1228, 554] on div at bounding box center [1233, 559] width 11 height 11
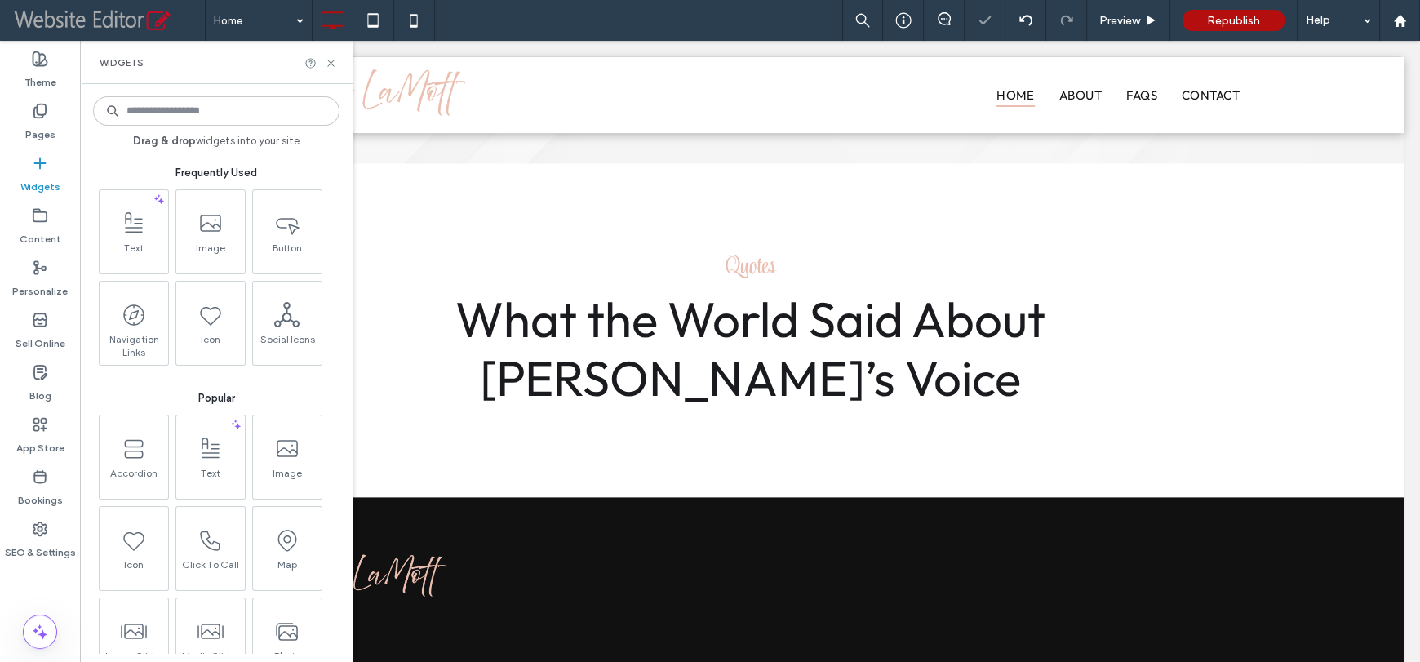
scroll to position [1970, 0]
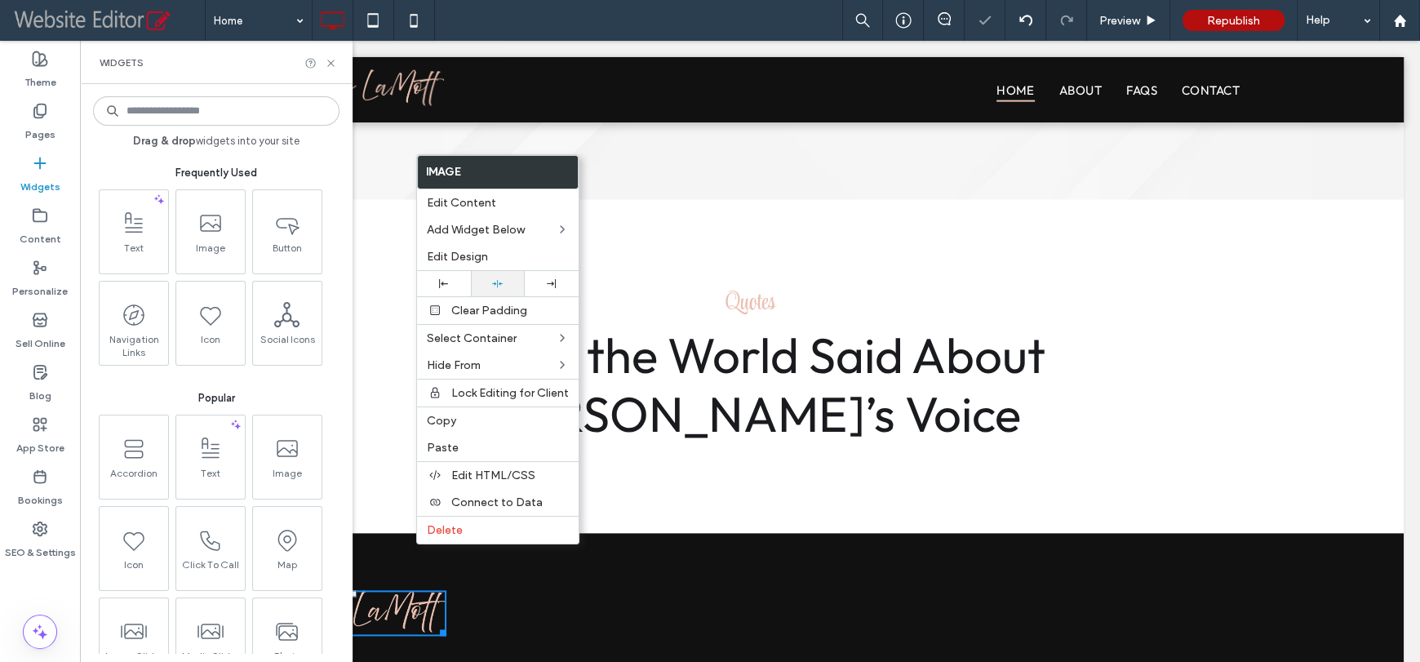
click at [493, 271] on div at bounding box center [498, 283] width 54 height 25
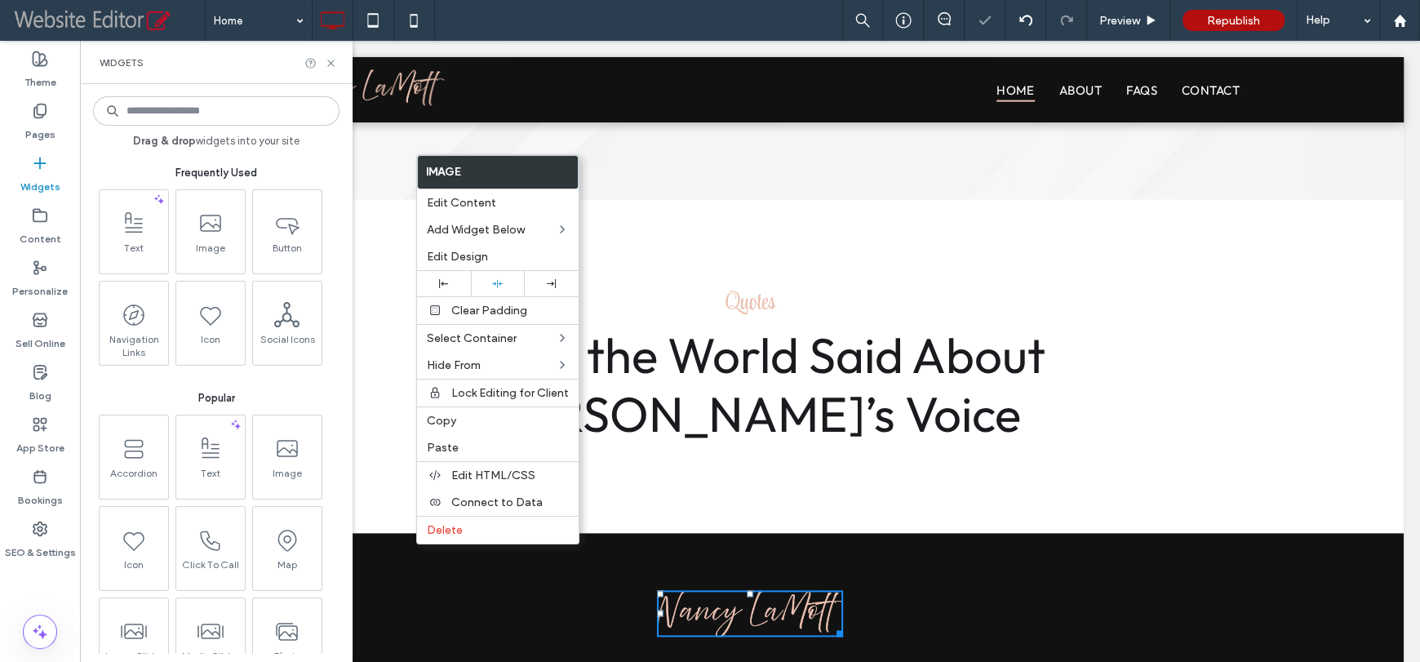
click at [877, 590] on div "Click To Paste Click To Paste" at bounding box center [749, 613] width 979 height 47
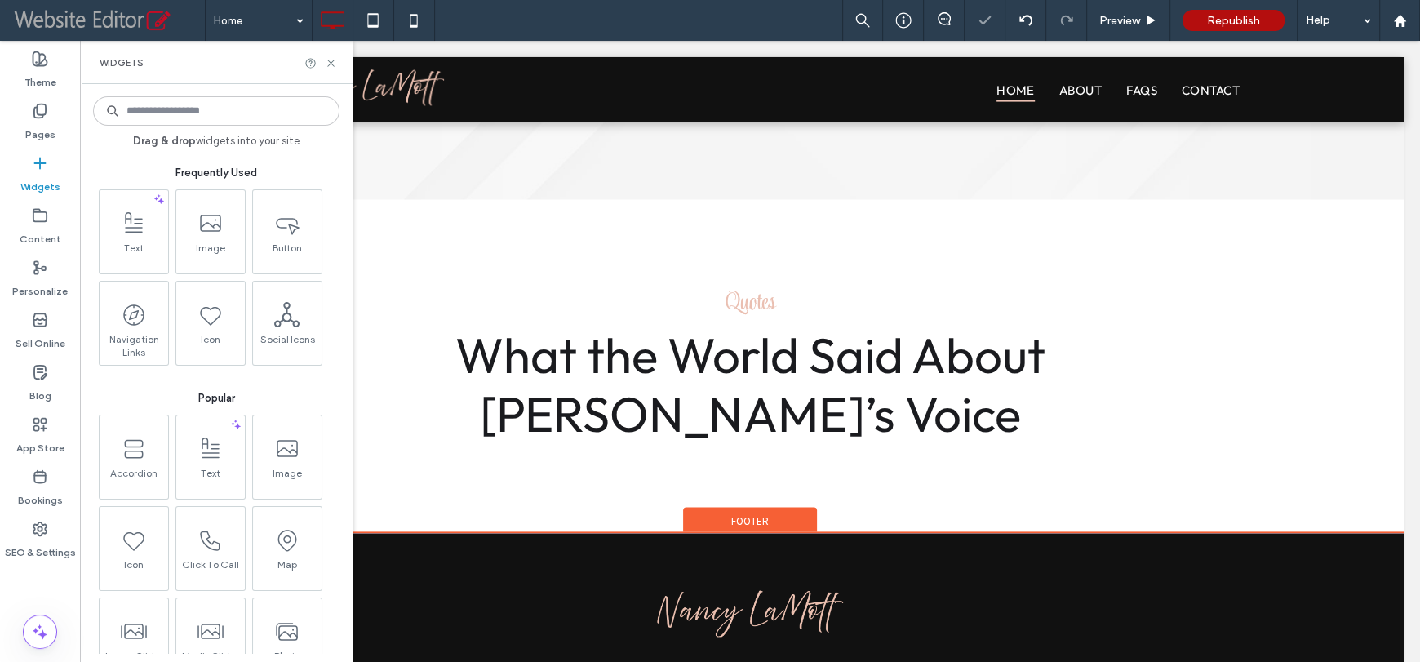
click at [482, 590] on div "Click To Paste Click To Paste" at bounding box center [749, 613] width 979 height 47
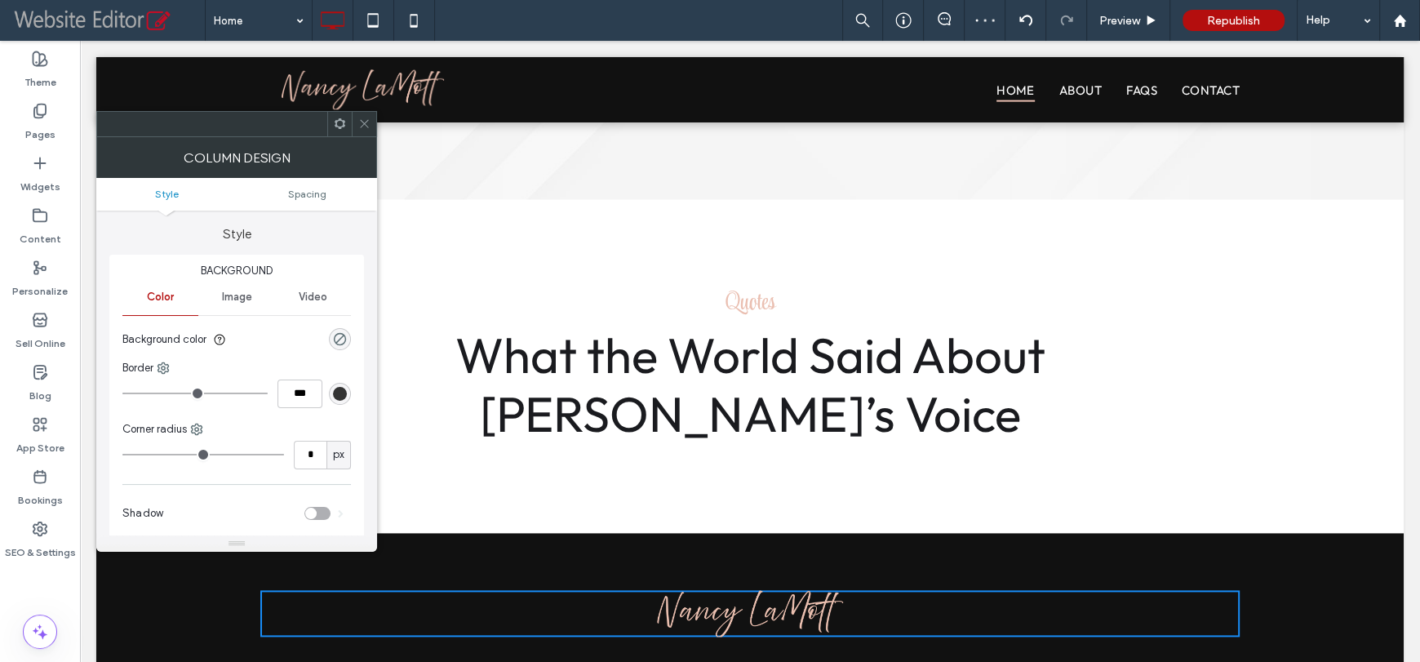
drag, startPoint x: 365, startPoint y: 120, endPoint x: 366, endPoint y: 164, distance: 44.1
click at [365, 120] on icon at bounding box center [364, 123] width 12 height 12
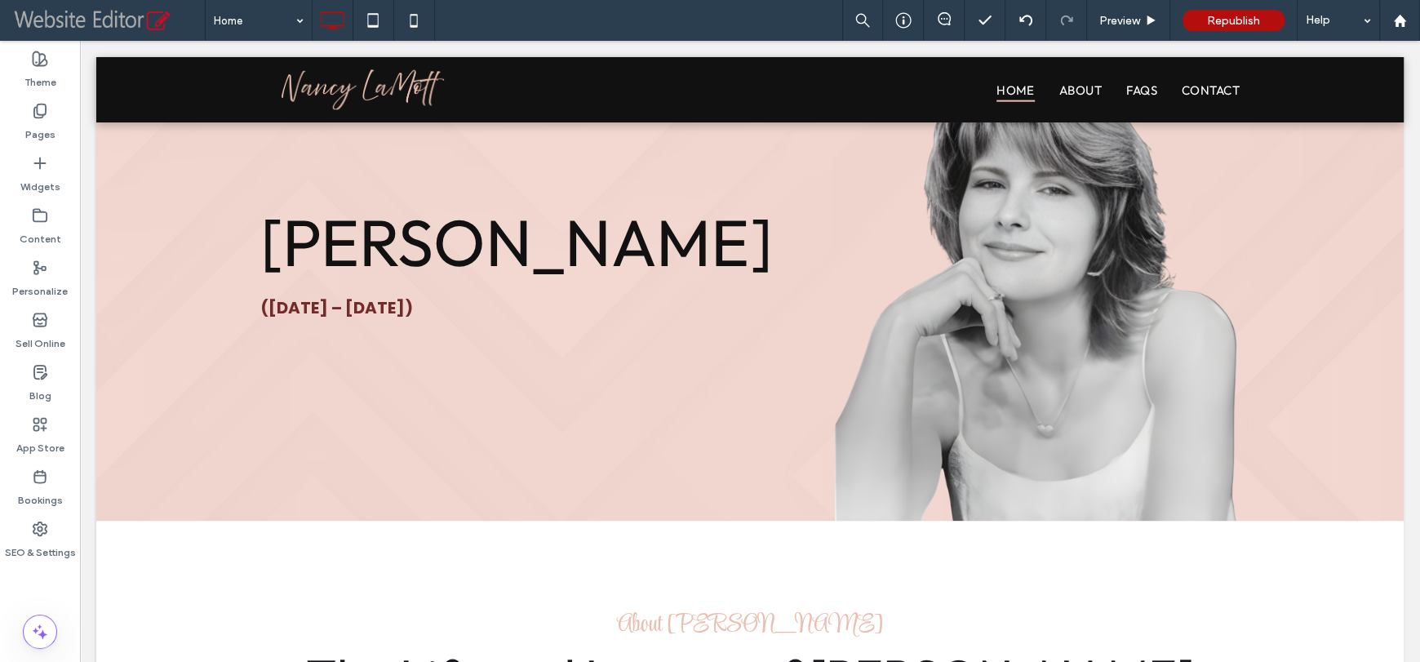
scroll to position [0, 0]
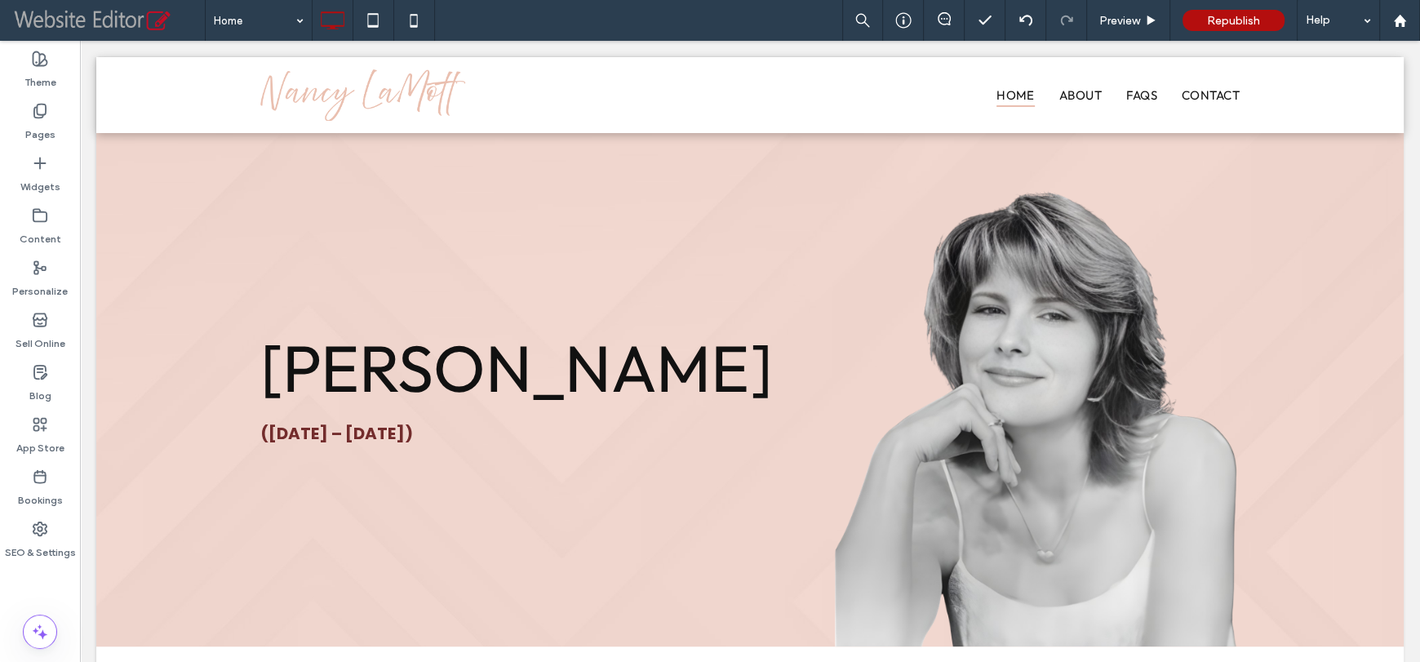
click at [616, 14] on div "Home Preview Republish Help" at bounding box center [812, 20] width 1215 height 41
click at [624, 13] on div "Home Preview Republish Help" at bounding box center [812, 20] width 1215 height 41
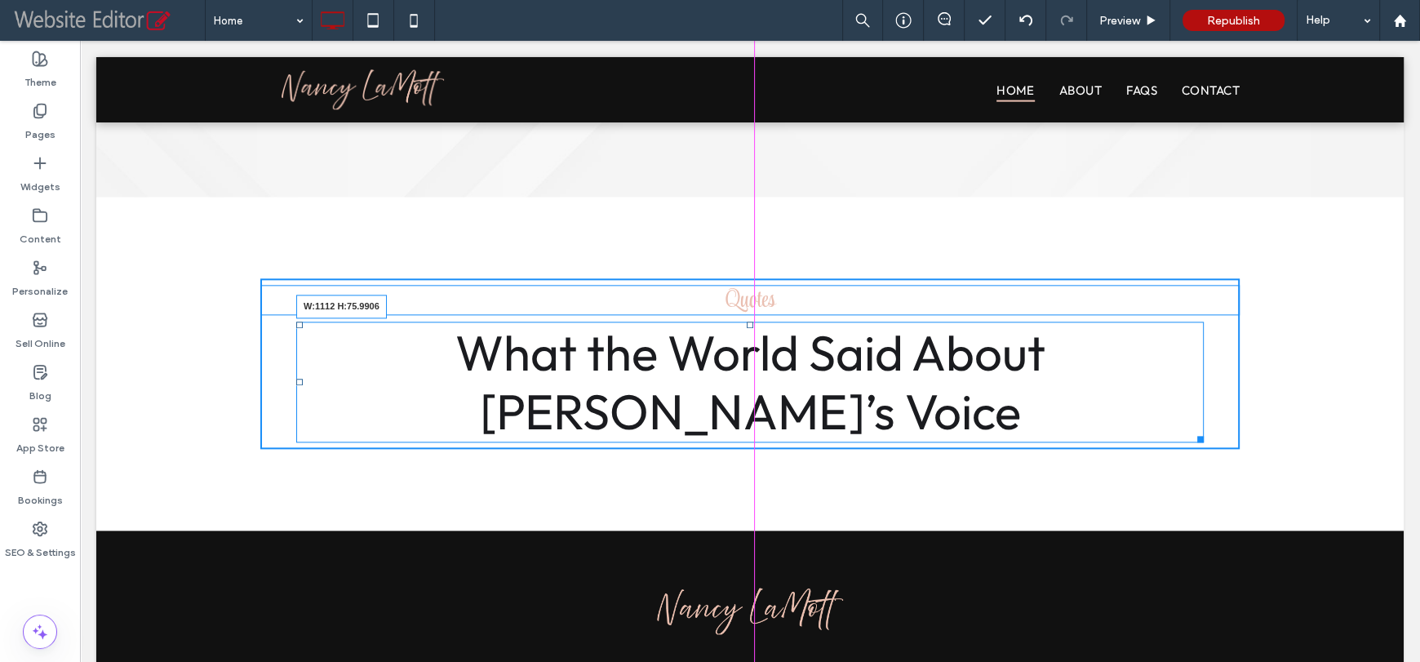
scroll to position [11, 0]
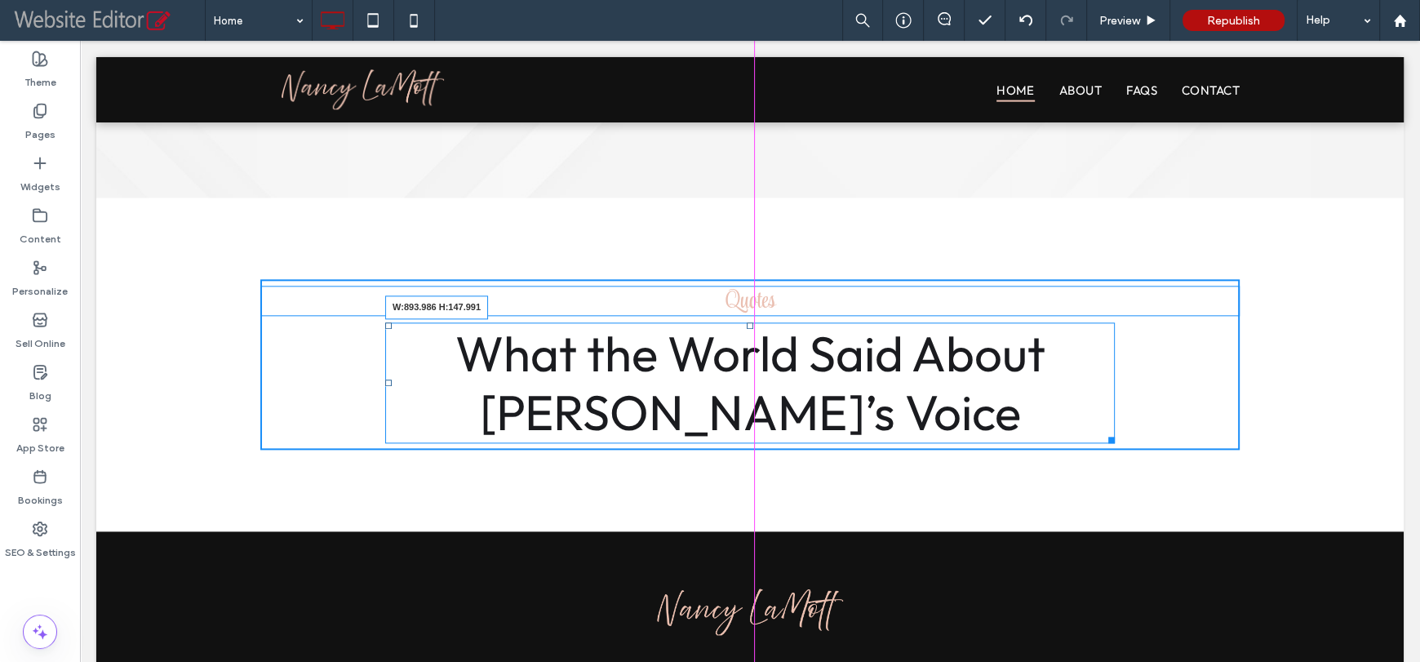
drag, startPoint x: 1221, startPoint y: 381, endPoint x: 1097, endPoint y: 379, distance: 124.9
click at [1097, 379] on div "What the World Said About Nancy’s Voice W:893.986 H:147.991" at bounding box center [749, 382] width 729 height 121
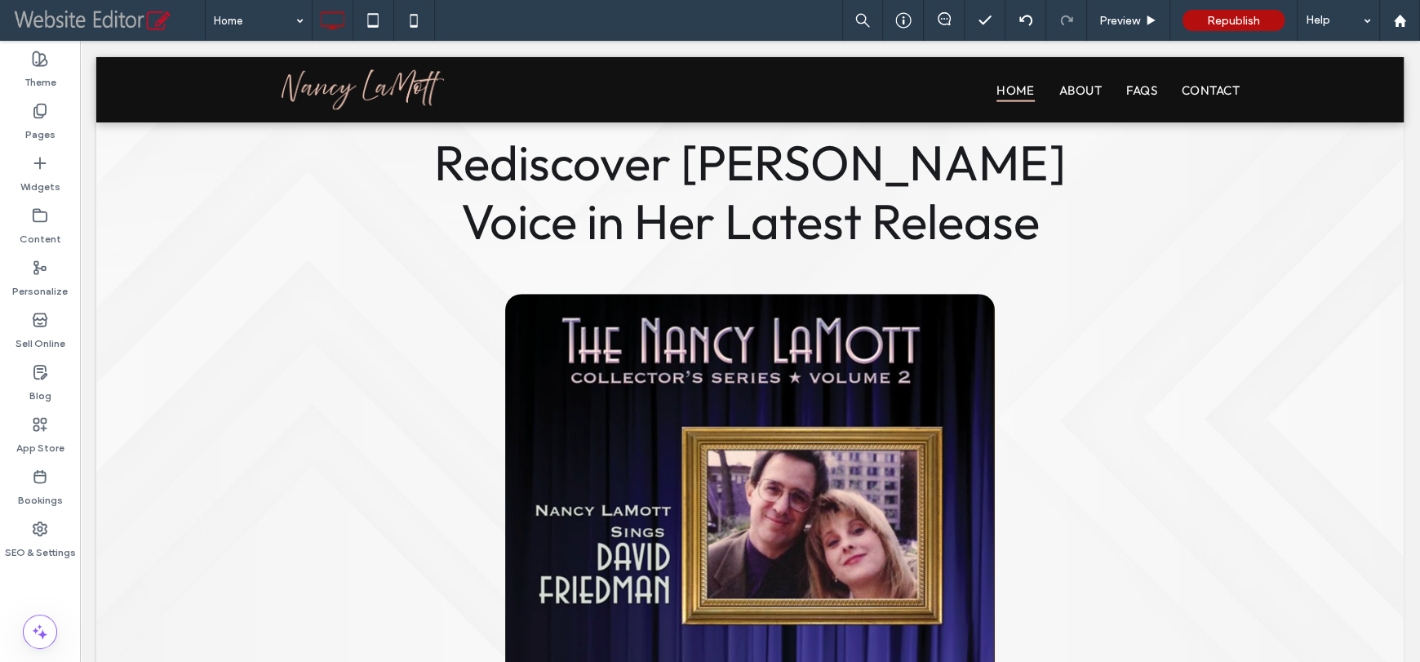
click at [632, 12] on div "Home Preview Republish Help" at bounding box center [812, 20] width 1215 height 41
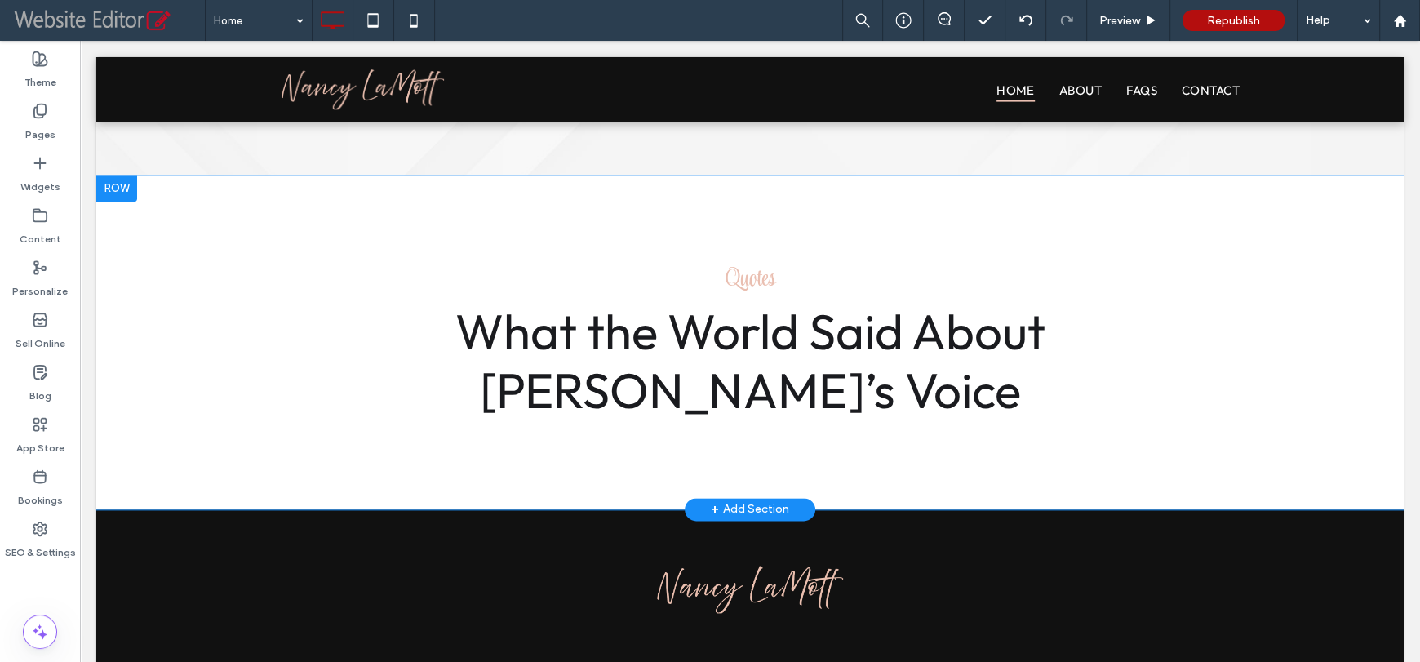
scroll to position [2029, 0]
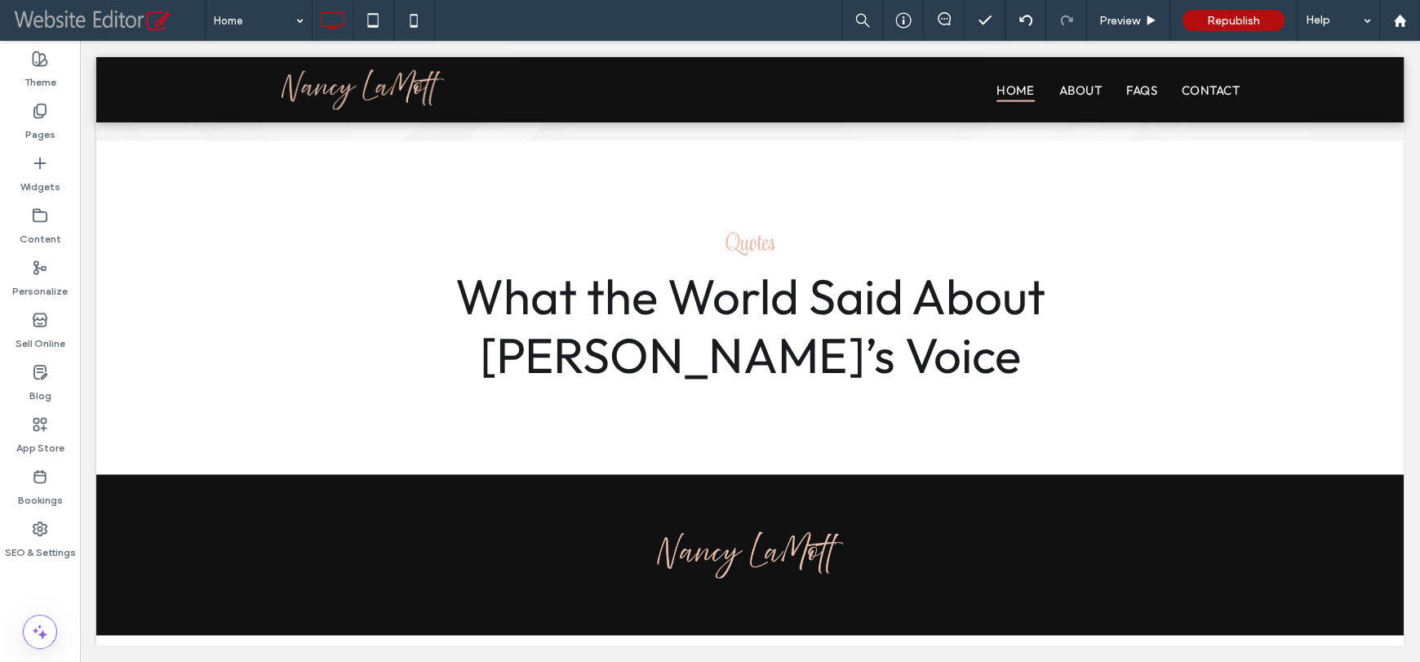
click at [638, 10] on div "Home Preview Republish Help" at bounding box center [812, 20] width 1215 height 41
click at [39, 162] on use at bounding box center [39, 162] width 11 height 11
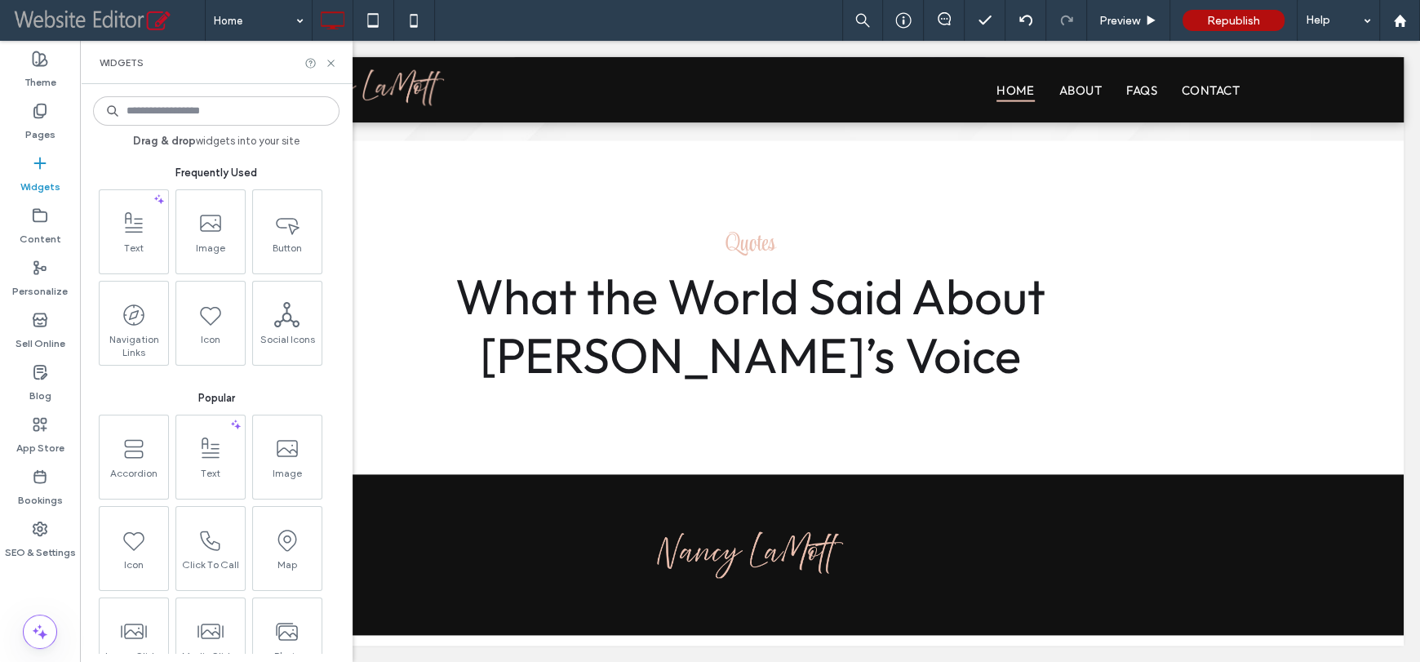
click at [126, 159] on div "Frequently Used" at bounding box center [216, 165] width 246 height 33
click at [332, 64] on icon at bounding box center [331, 63] width 12 height 12
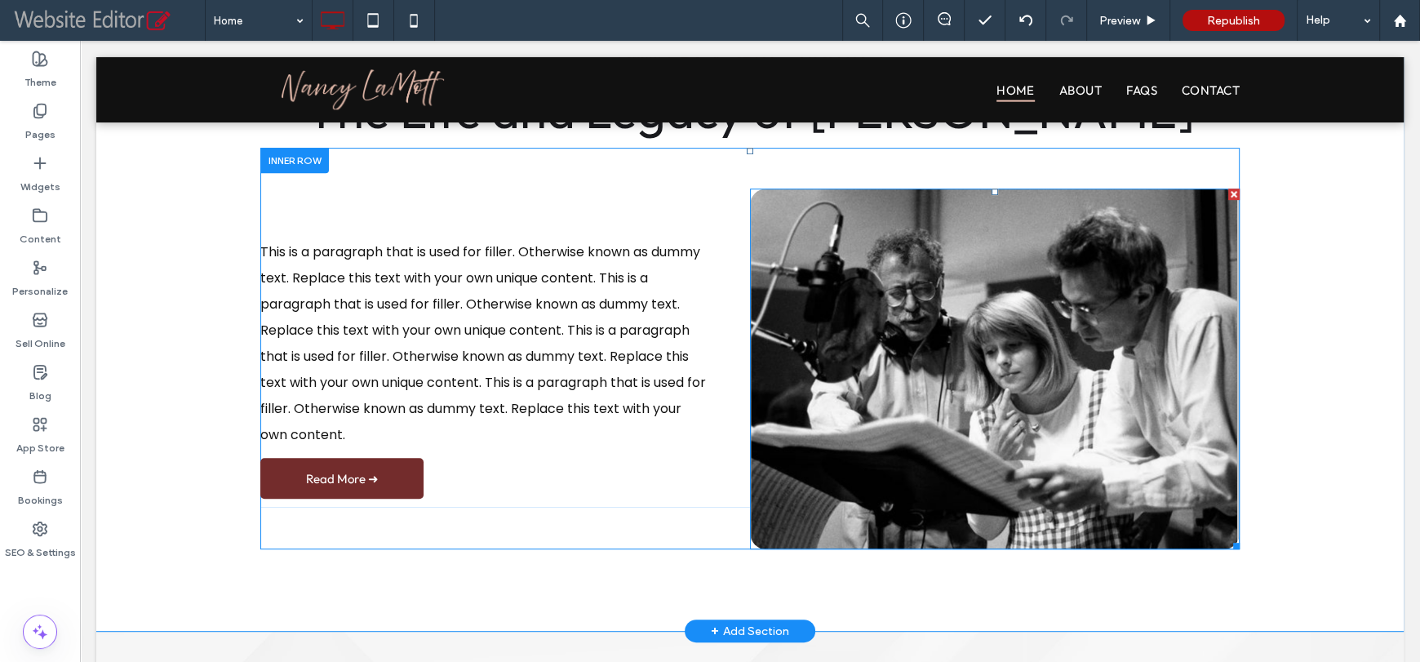
scroll to position [652, 0]
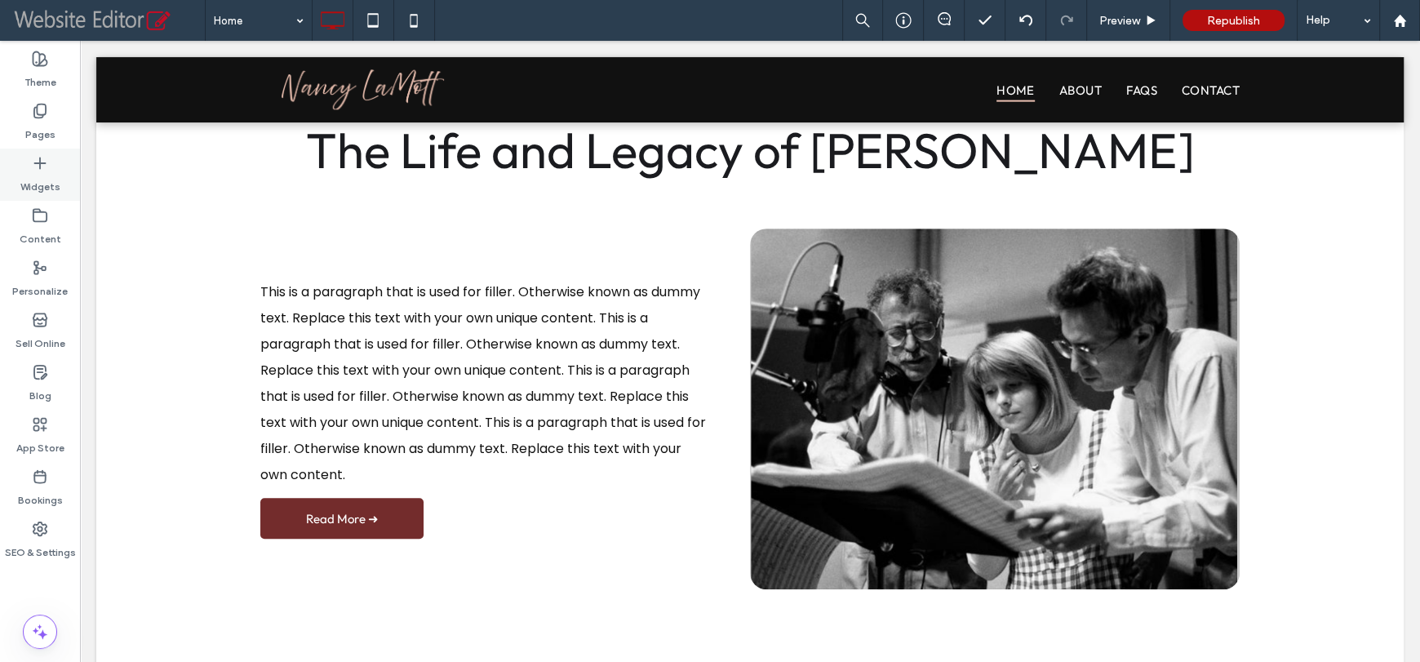
click at [36, 165] on icon at bounding box center [40, 163] width 16 height 16
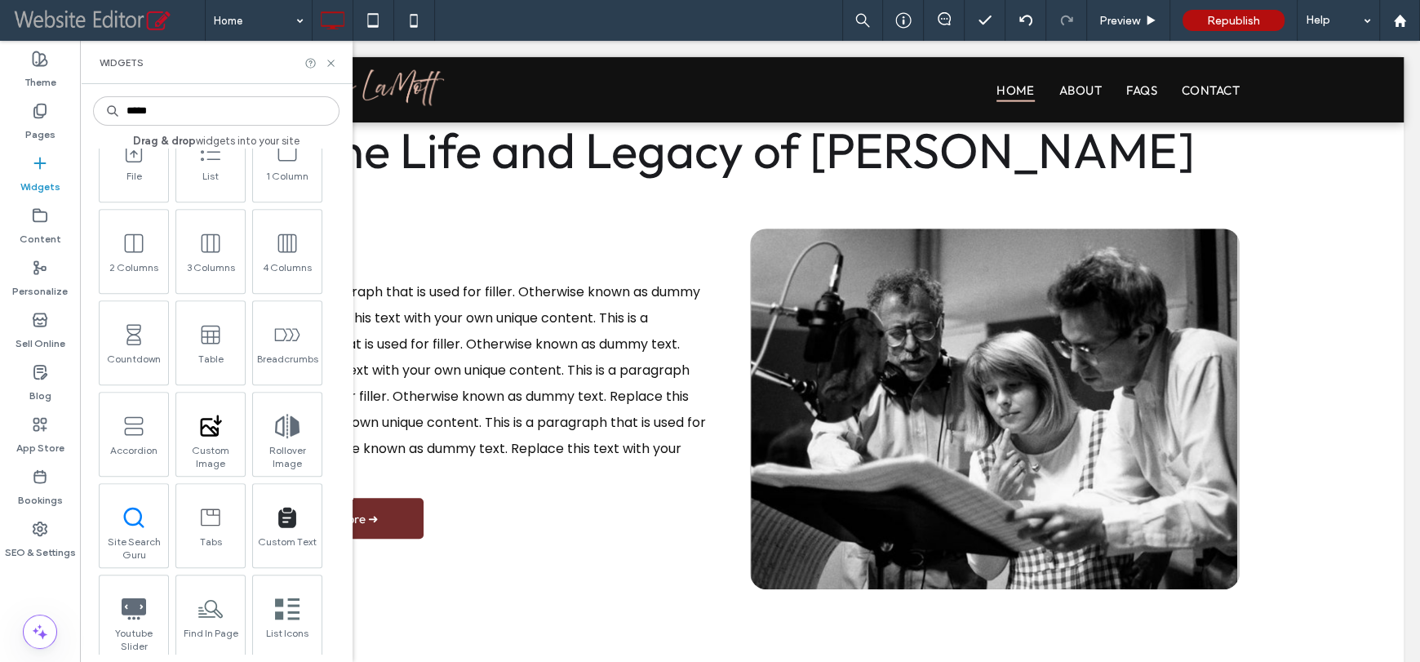
scroll to position [0, 0]
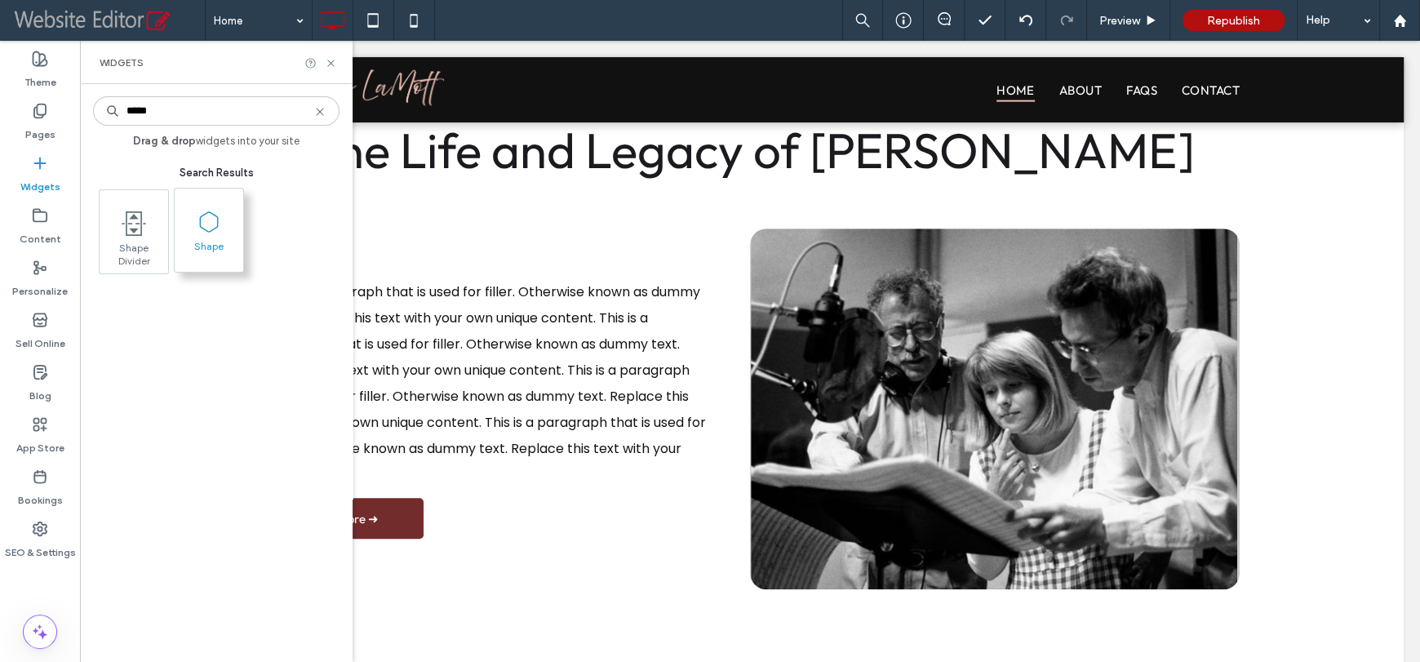
type input "*****"
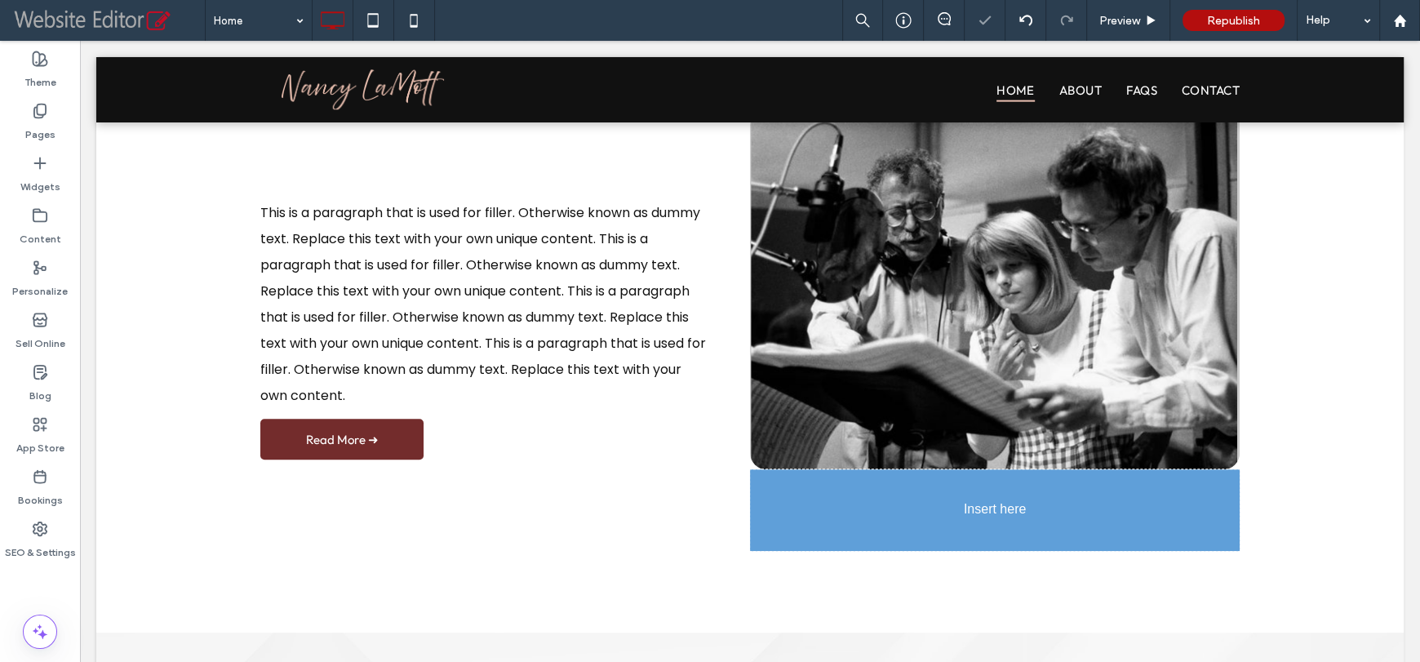
scroll to position [776, 0]
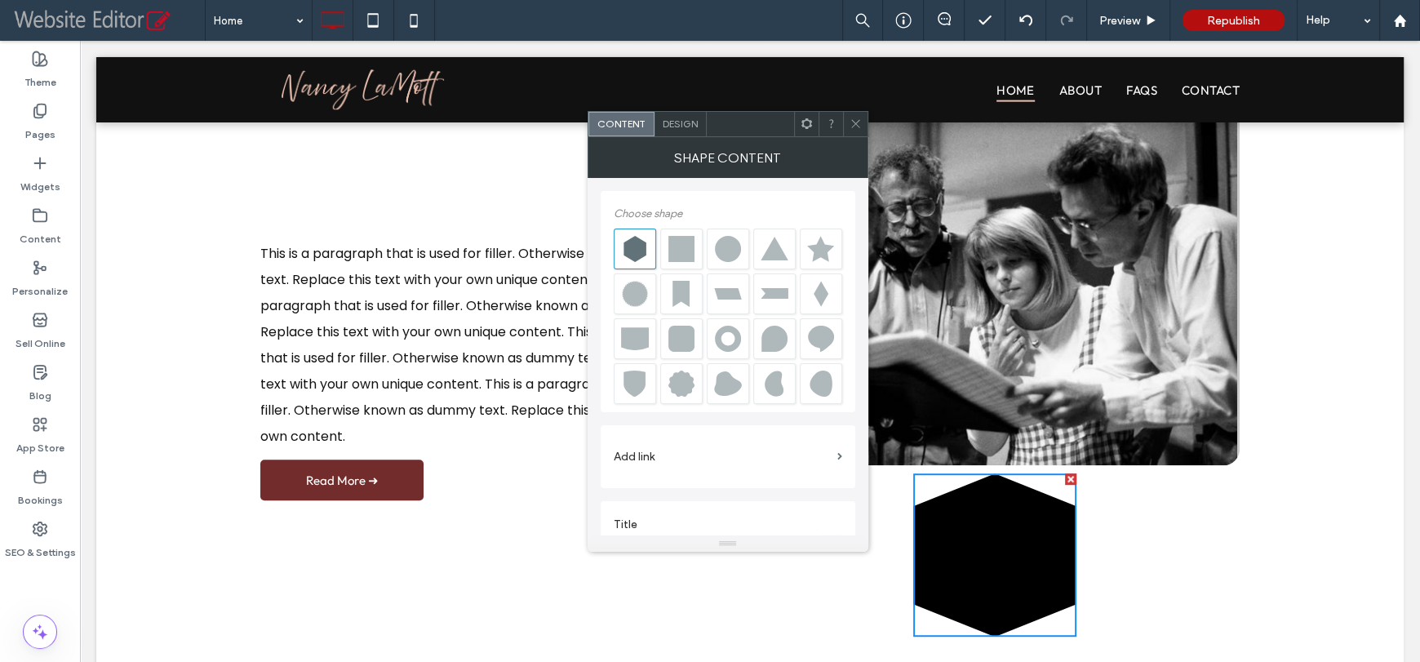
click at [680, 341] on div at bounding box center [681, 339] width 28 height 26
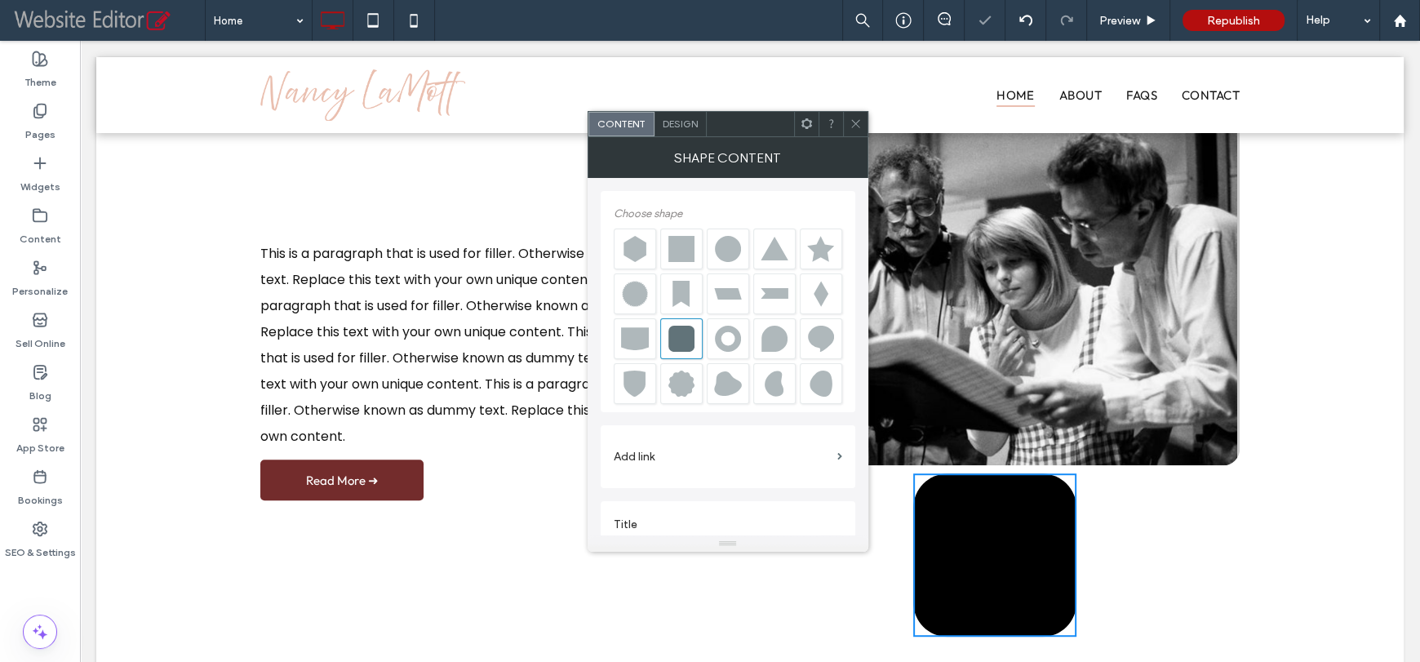
click at [687, 127] on span "Design" at bounding box center [680, 123] width 35 height 12
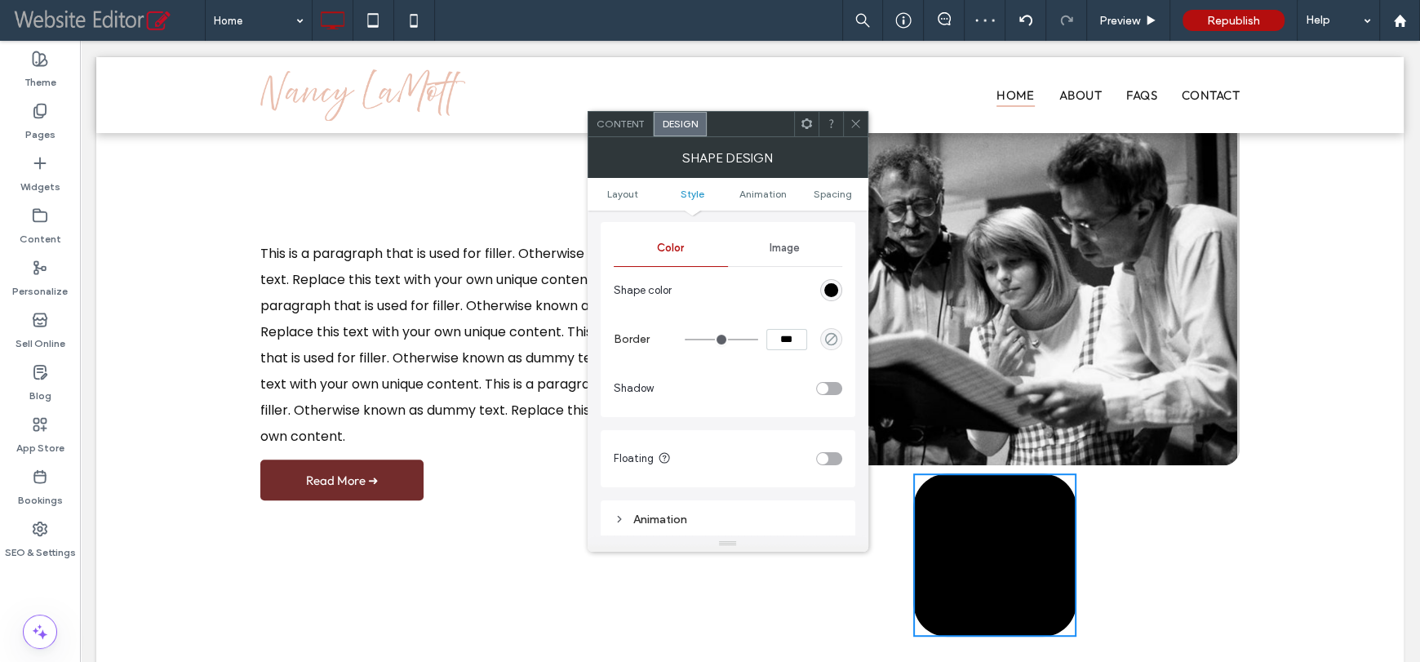
scroll to position [571, 0]
click at [840, 277] on section "Shape color" at bounding box center [728, 286] width 228 height 41
click at [835, 282] on div "black" at bounding box center [831, 286] width 14 height 14
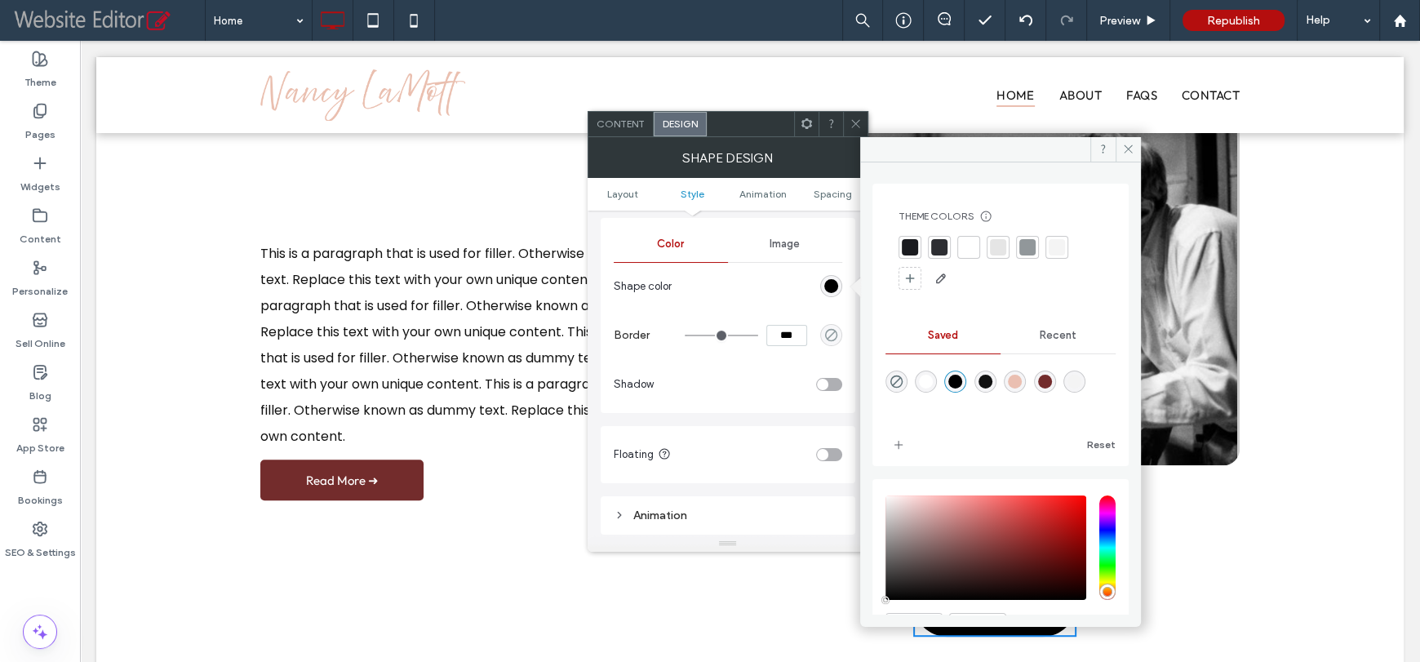
click at [1042, 379] on div at bounding box center [1000, 392] width 230 height 61
click at [1022, 381] on div "rgba(234,191,177,1)" at bounding box center [1015, 382] width 14 height 14
type input "*******"
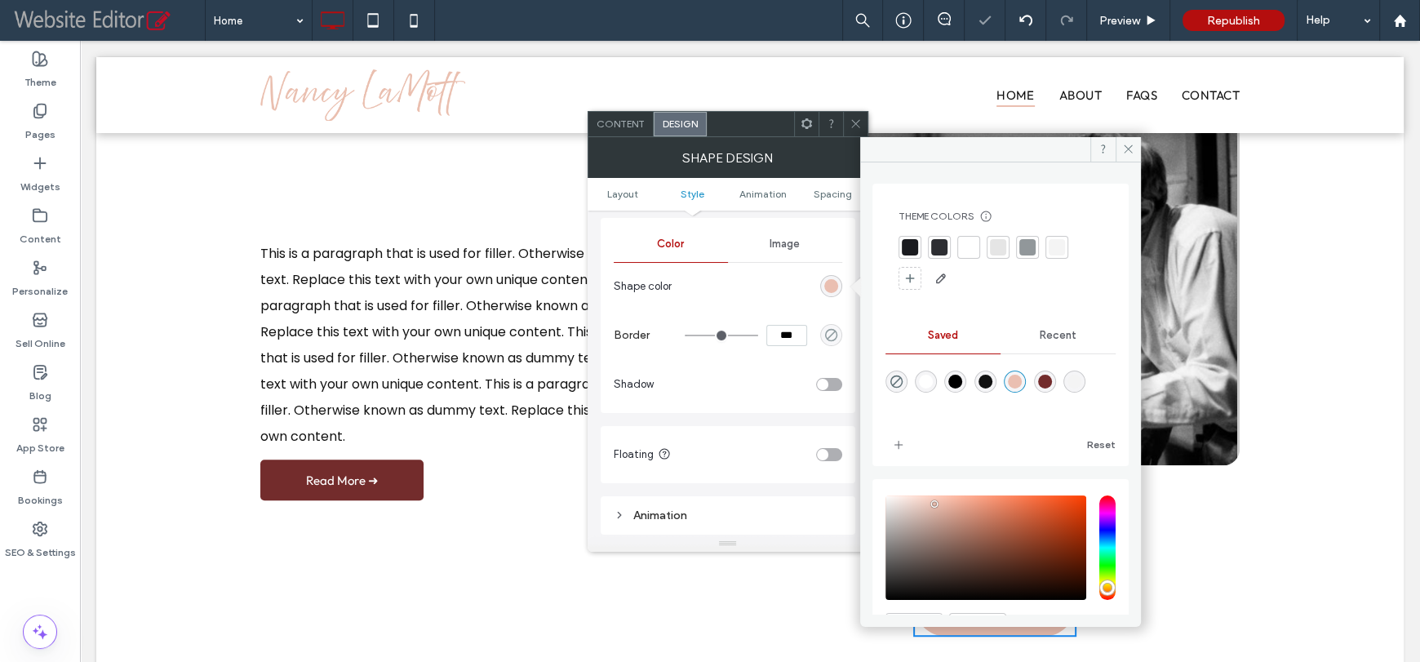
click at [855, 120] on icon at bounding box center [855, 123] width 12 height 12
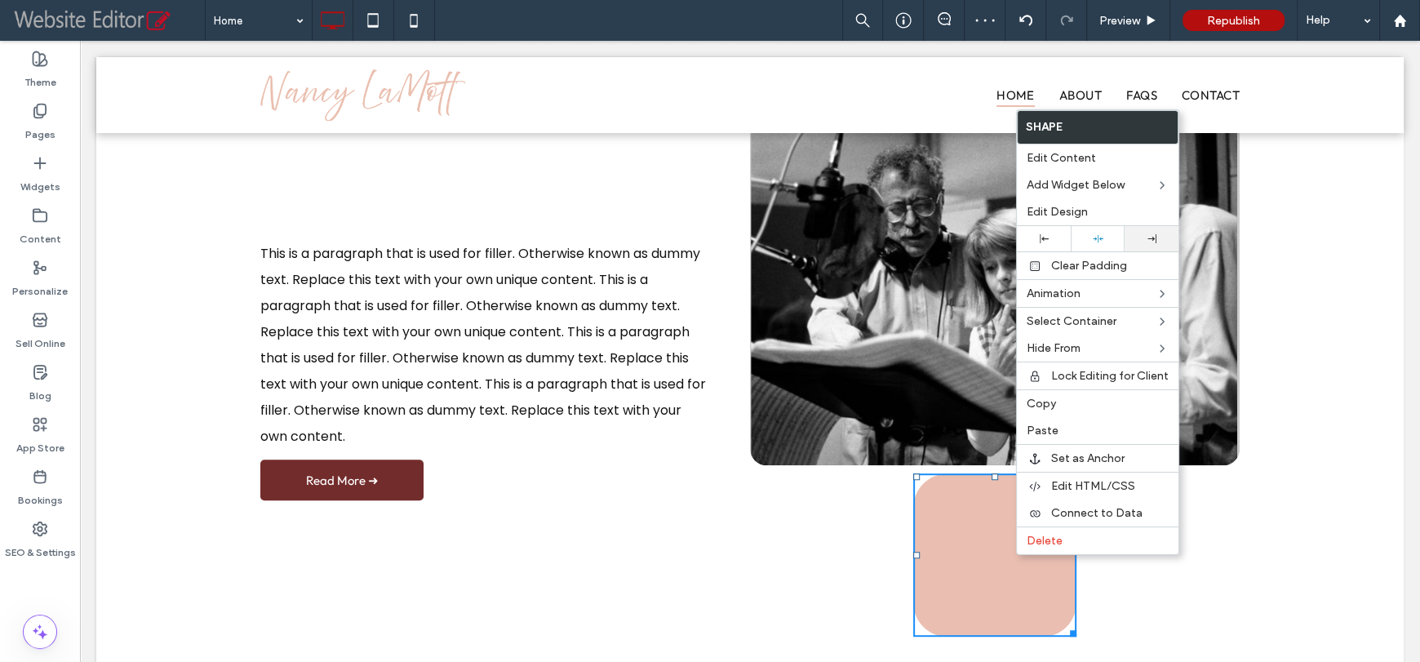
click at [1148, 243] on icon at bounding box center [1151, 238] width 9 height 9
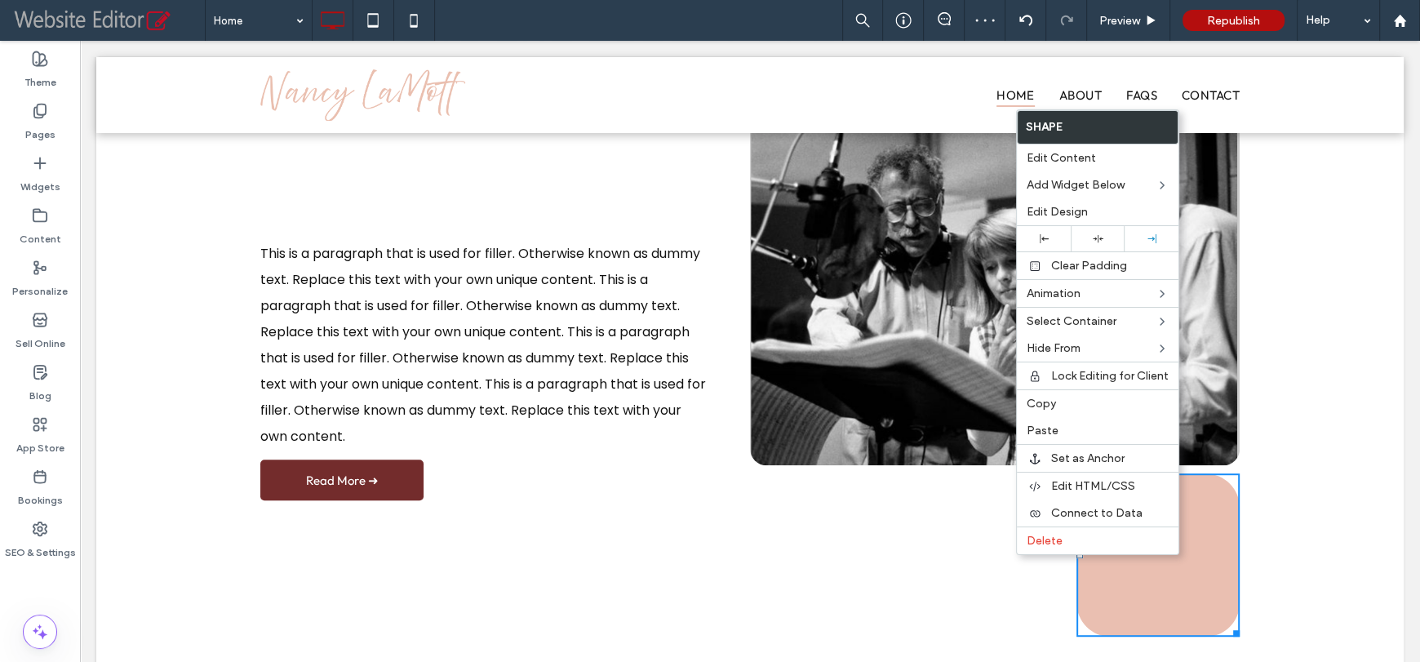
click at [955, 521] on div "Click To Paste Click To Paste" at bounding box center [995, 370] width 490 height 533
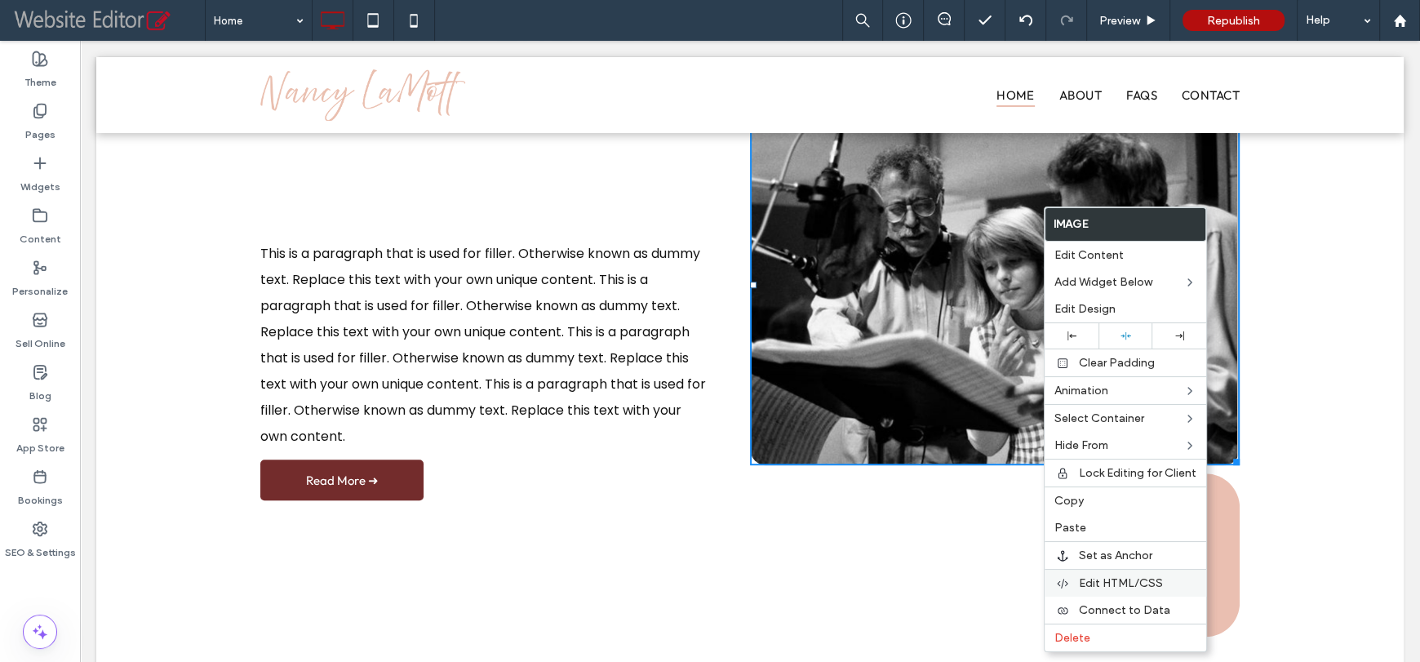
click at [1110, 575] on div "Edit HTML/CSS" at bounding box center [1125, 583] width 162 height 28
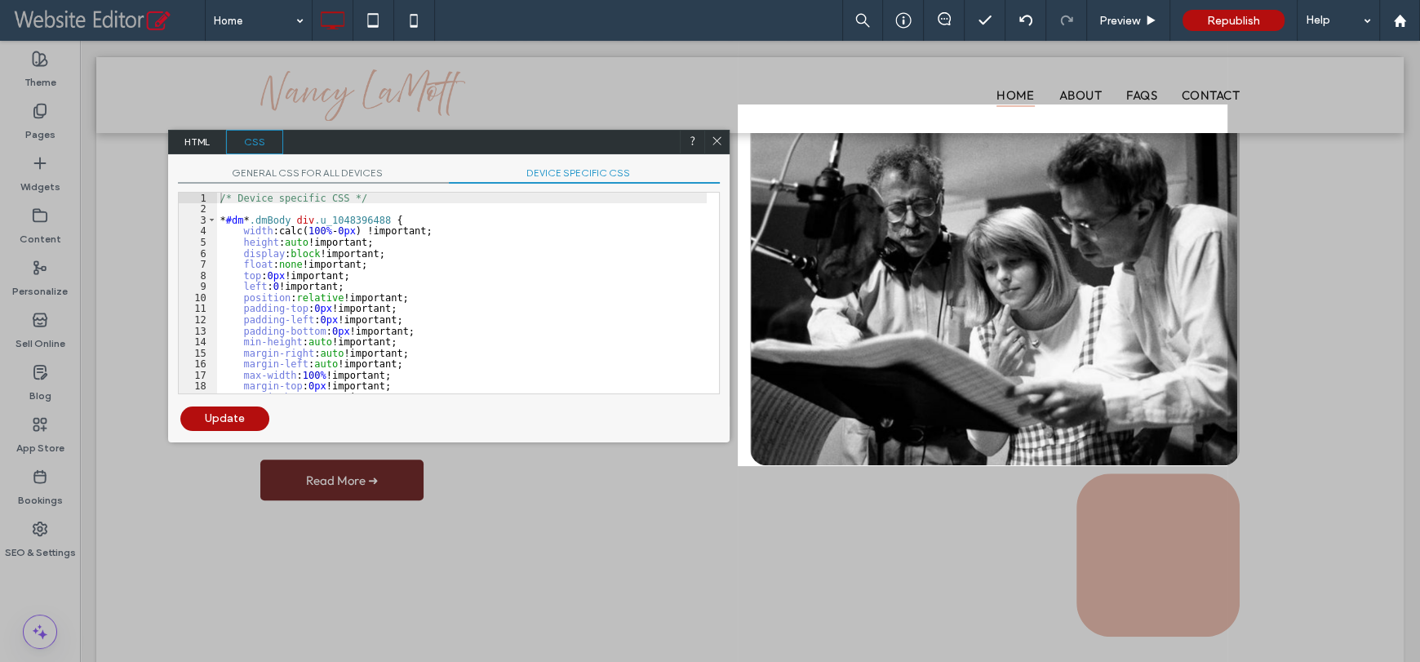
drag, startPoint x: 335, startPoint y: 166, endPoint x: 382, endPoint y: 171, distance: 47.5
click at [334, 166] on span "GENERAL CSS FOR ALL DEVICES" at bounding box center [313, 174] width 271 height 17
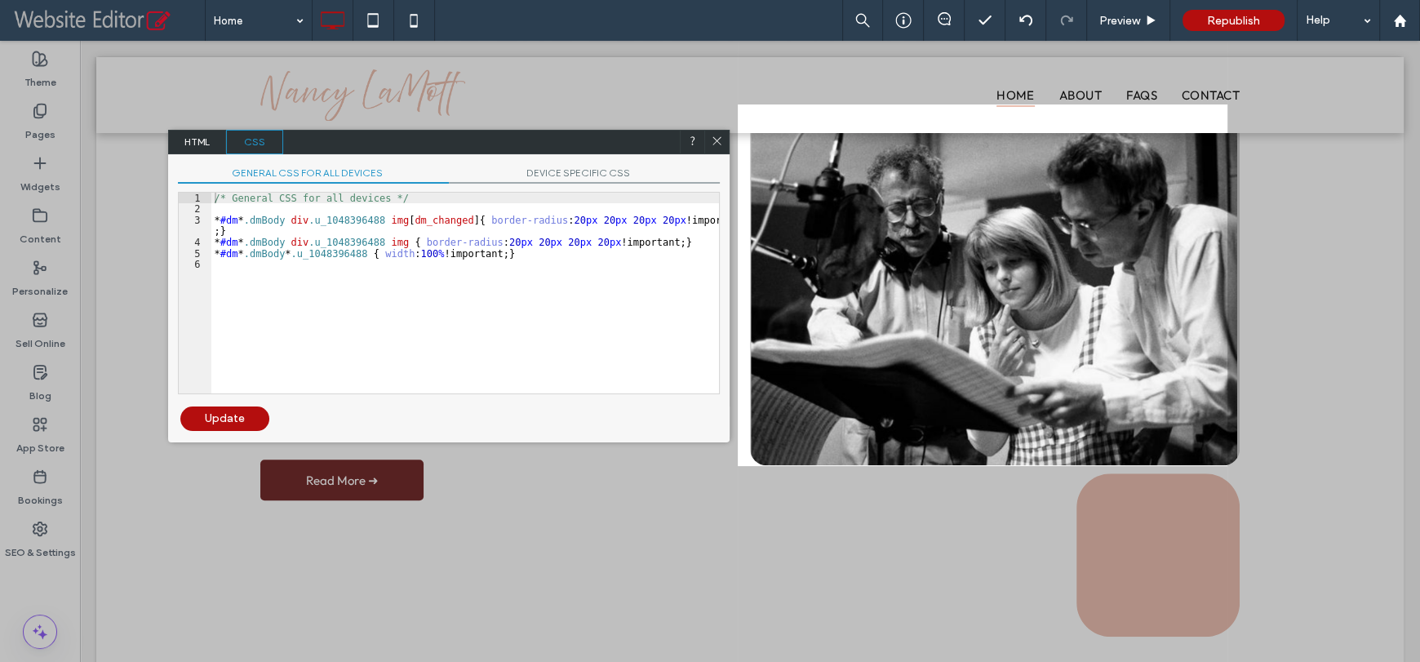
click at [555, 167] on span "DEVICE SPECIFIC CSS" at bounding box center [584, 174] width 271 height 17
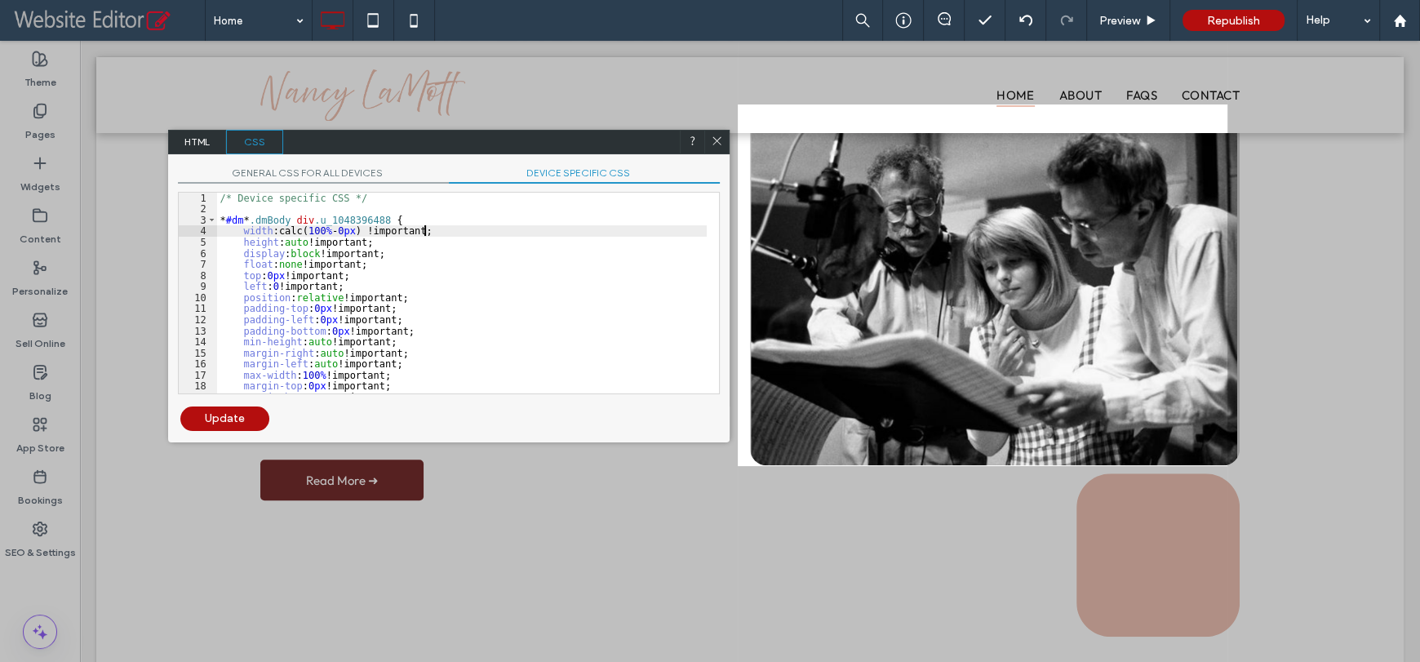
click at [494, 230] on div "/* Device specific CSS */ * #dm * .dmBody div .u_1048396488 { width :calc( 100 …" at bounding box center [462, 304] width 490 height 223
click at [357, 177] on span "GENERAL CSS FOR ALL DEVICES" at bounding box center [313, 174] width 271 height 17
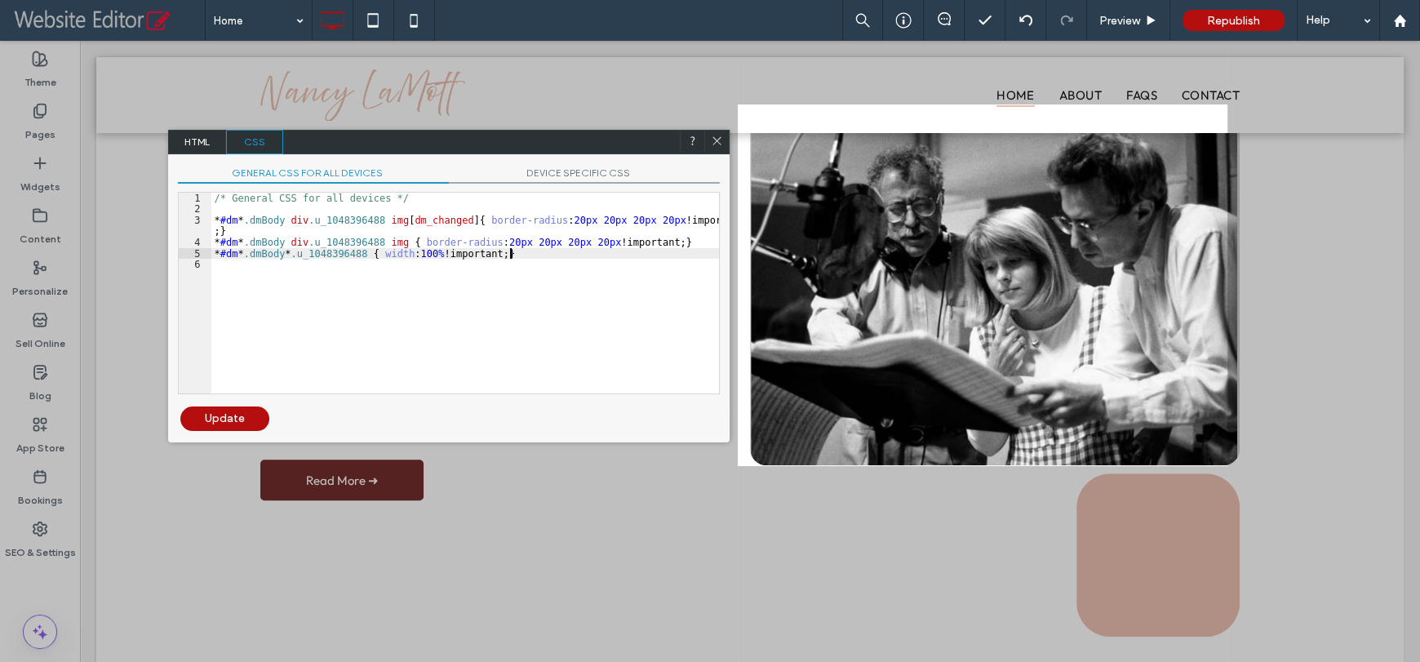
click at [578, 256] on div "/* General CSS for all devices */ * #dm * .dmBody div .u_1048396488 img [ dm_ch…" at bounding box center [465, 304] width 508 height 223
click at [507, 251] on div "/* General CSS for all devices */ * #dm * .dmBody div .u_1048396488 img [ dm_ch…" at bounding box center [465, 304] width 508 height 223
type textarea "**"
click at [227, 415] on div "Update" at bounding box center [224, 418] width 89 height 24
click at [715, 140] on use at bounding box center [716, 140] width 8 height 8
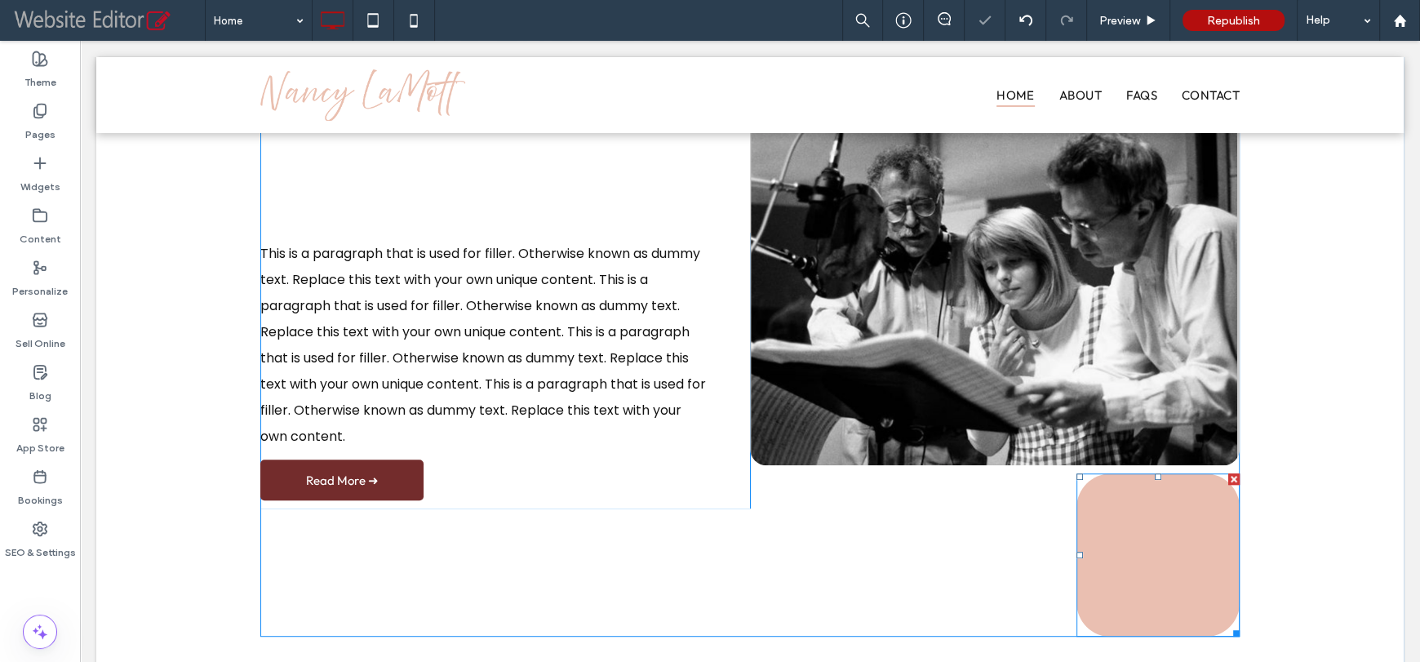
click at [1119, 516] on link at bounding box center [1157, 554] width 163 height 163
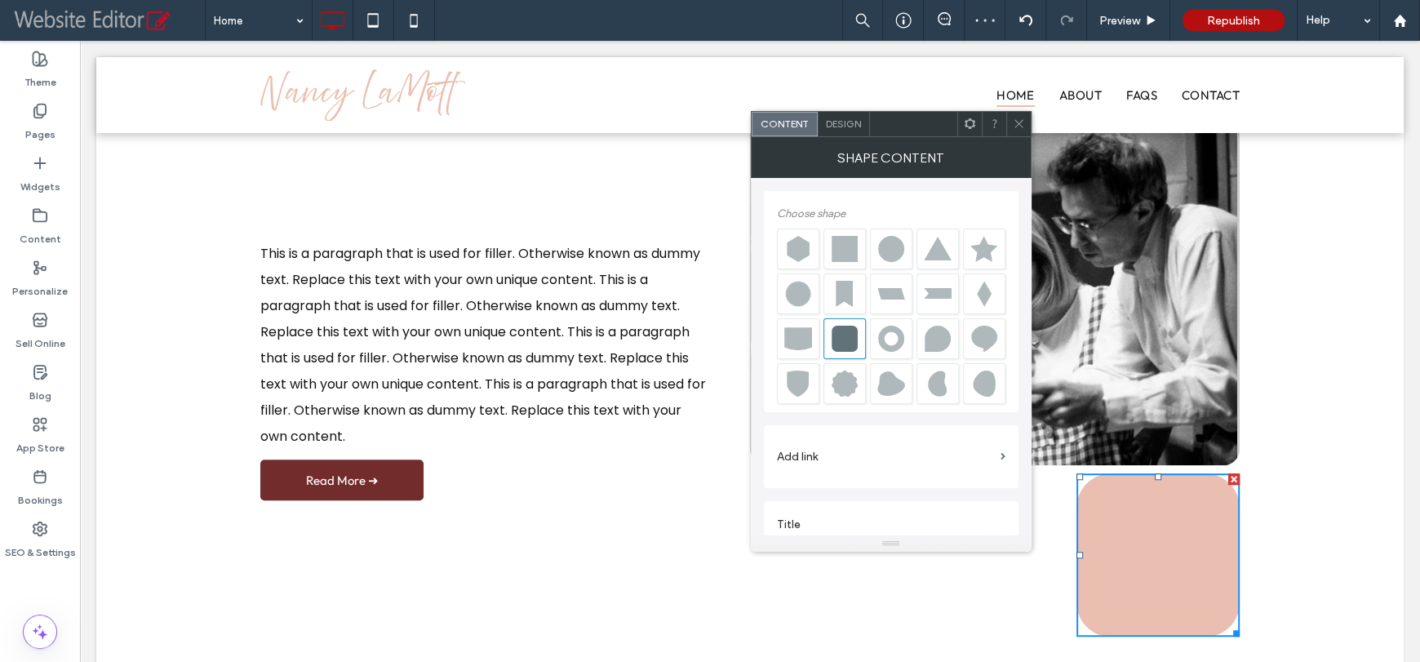
click at [848, 121] on span "Design" at bounding box center [843, 123] width 35 height 12
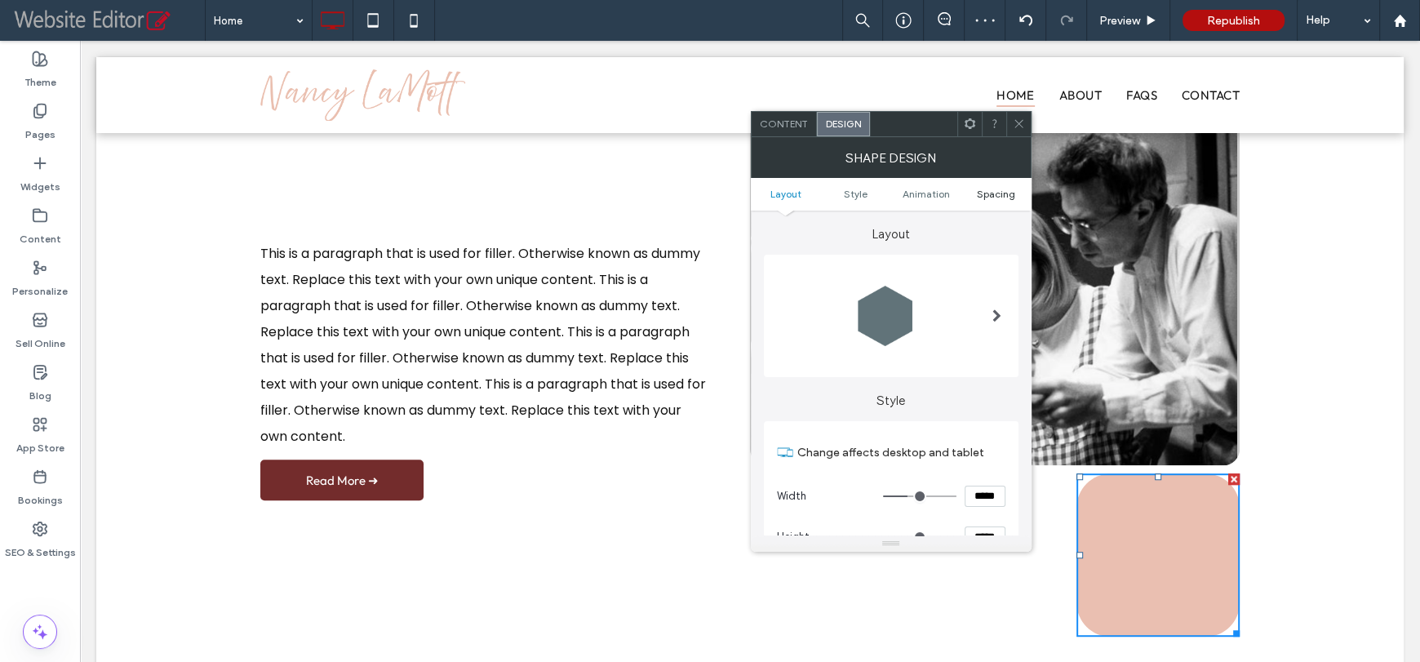
click at [989, 191] on span "Spacing" at bounding box center [996, 194] width 38 height 12
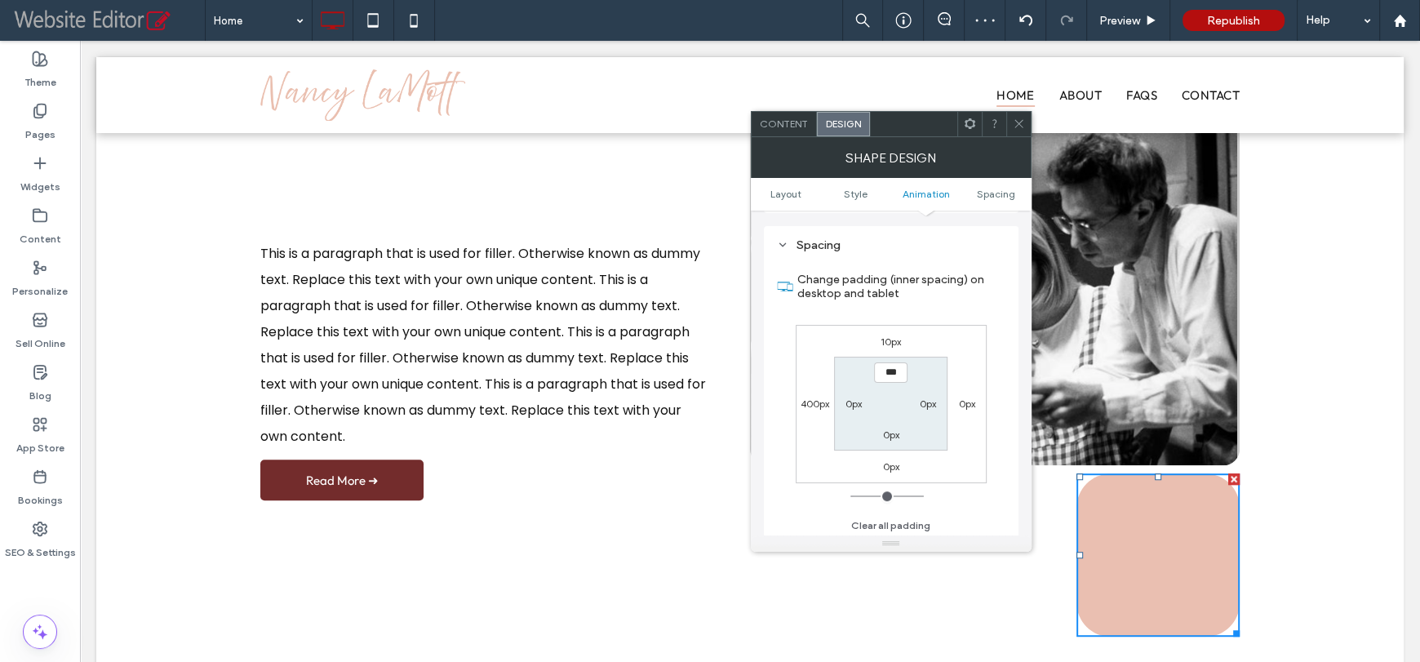
scroll to position [894, 0]
click at [887, 344] on label "10px" at bounding box center [890, 340] width 20 height 12
type input "**"
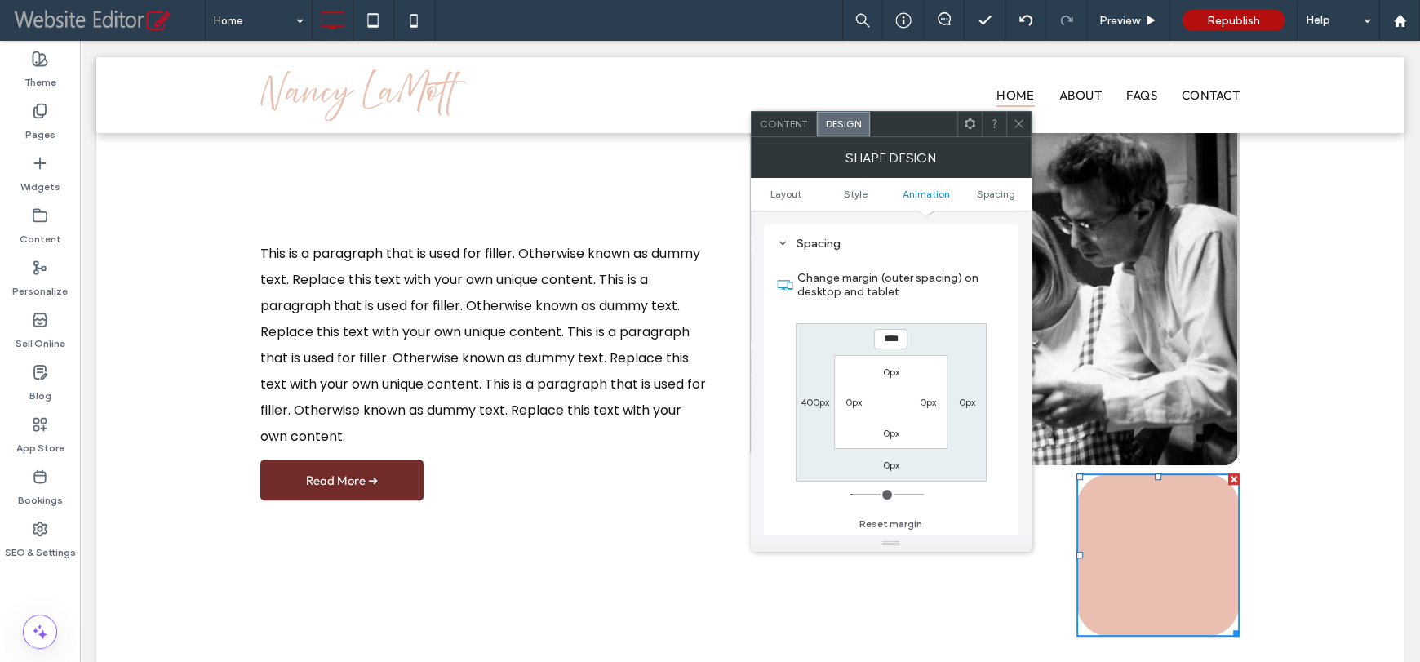
type input "***"
type input "*"
type input "*****"
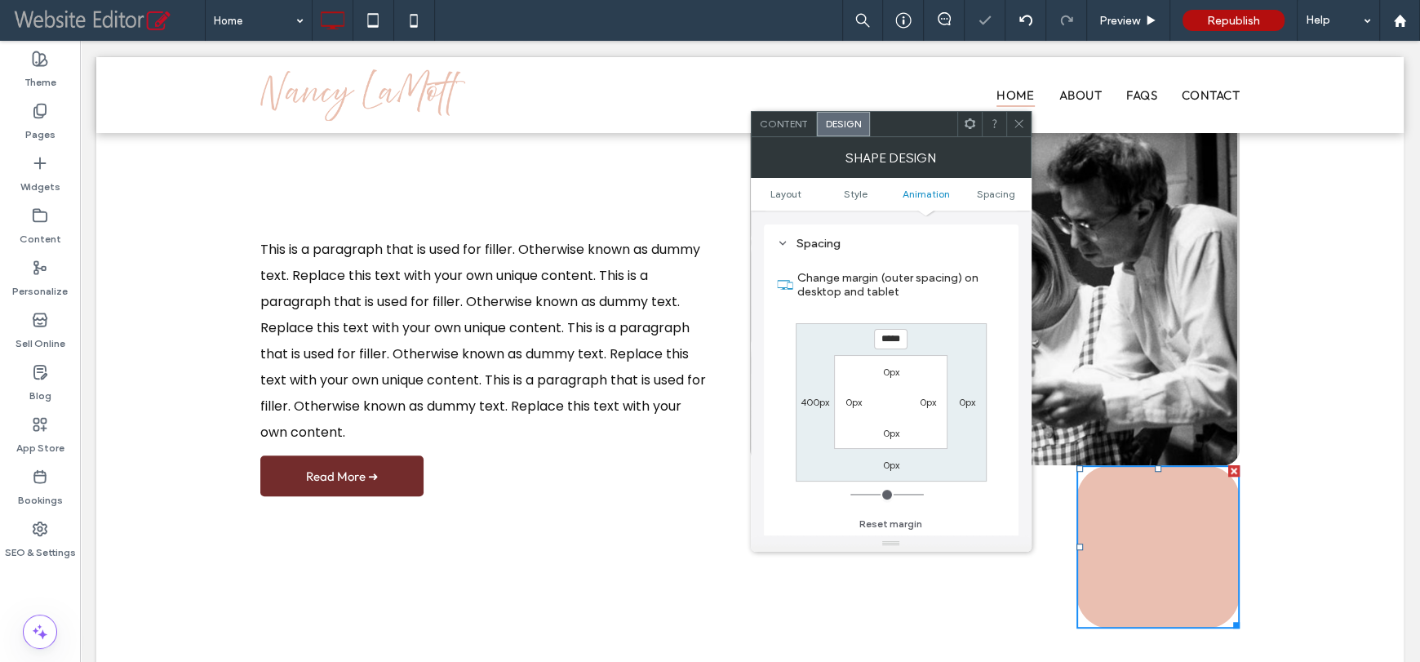
type input "*"
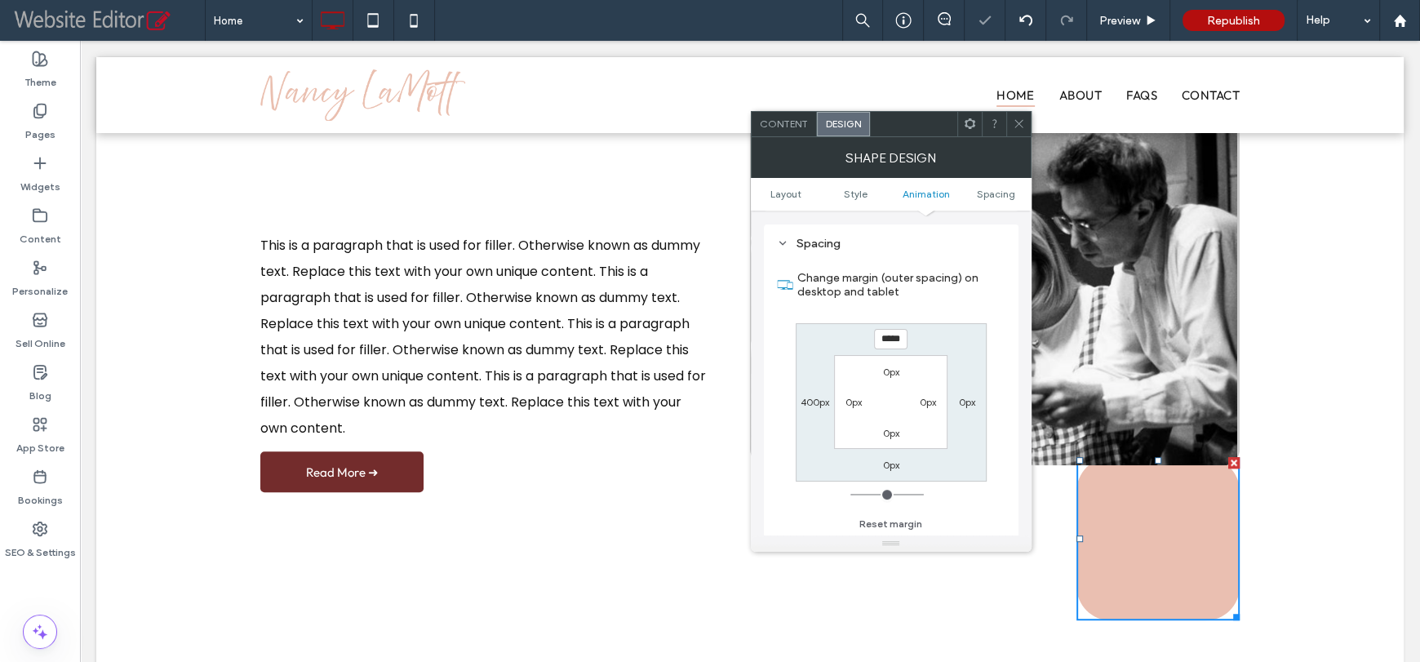
type input "*****"
type input "*"
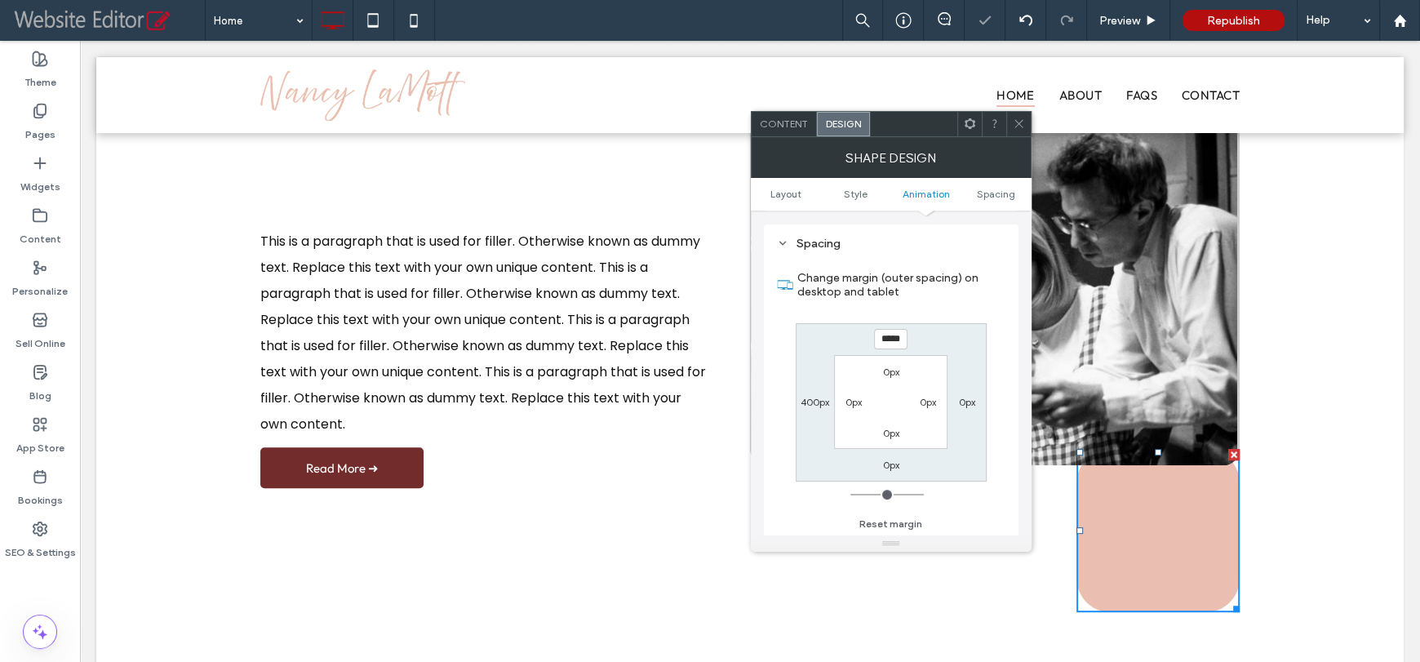
type input "*****"
type input "*"
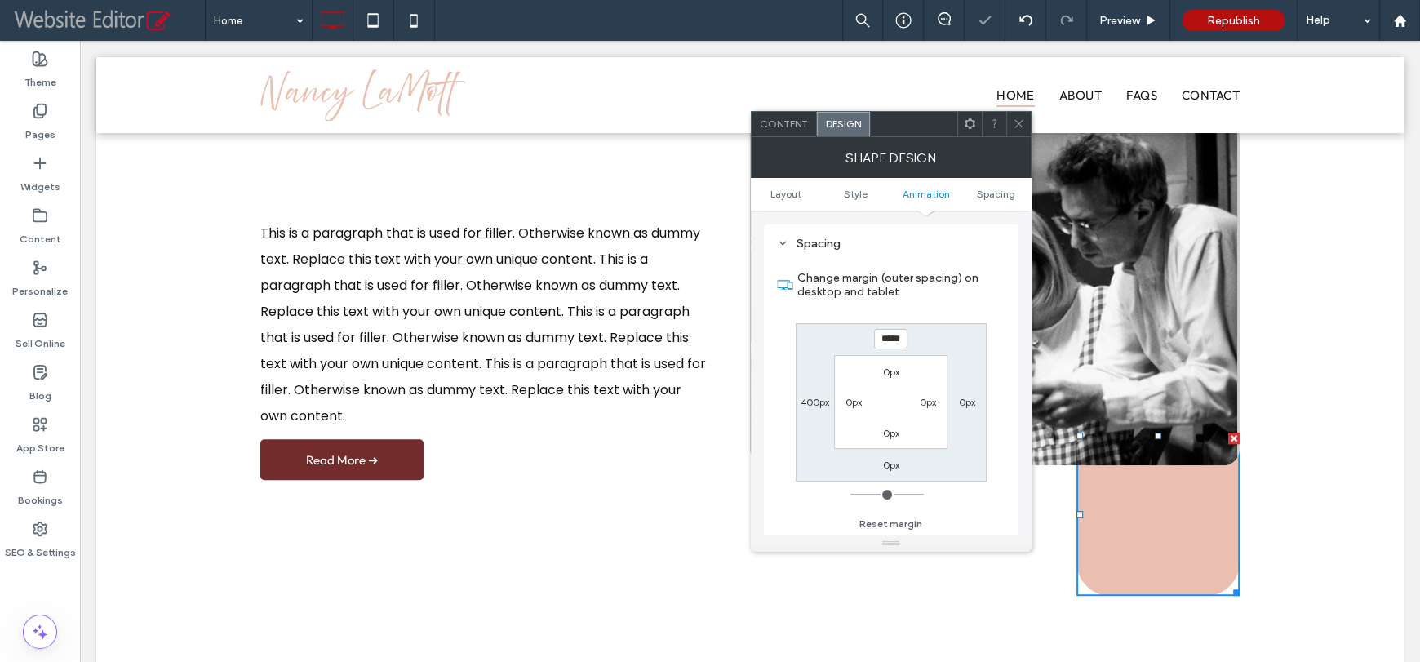
type input "*****"
type input "*"
type input "*****"
type input "*"
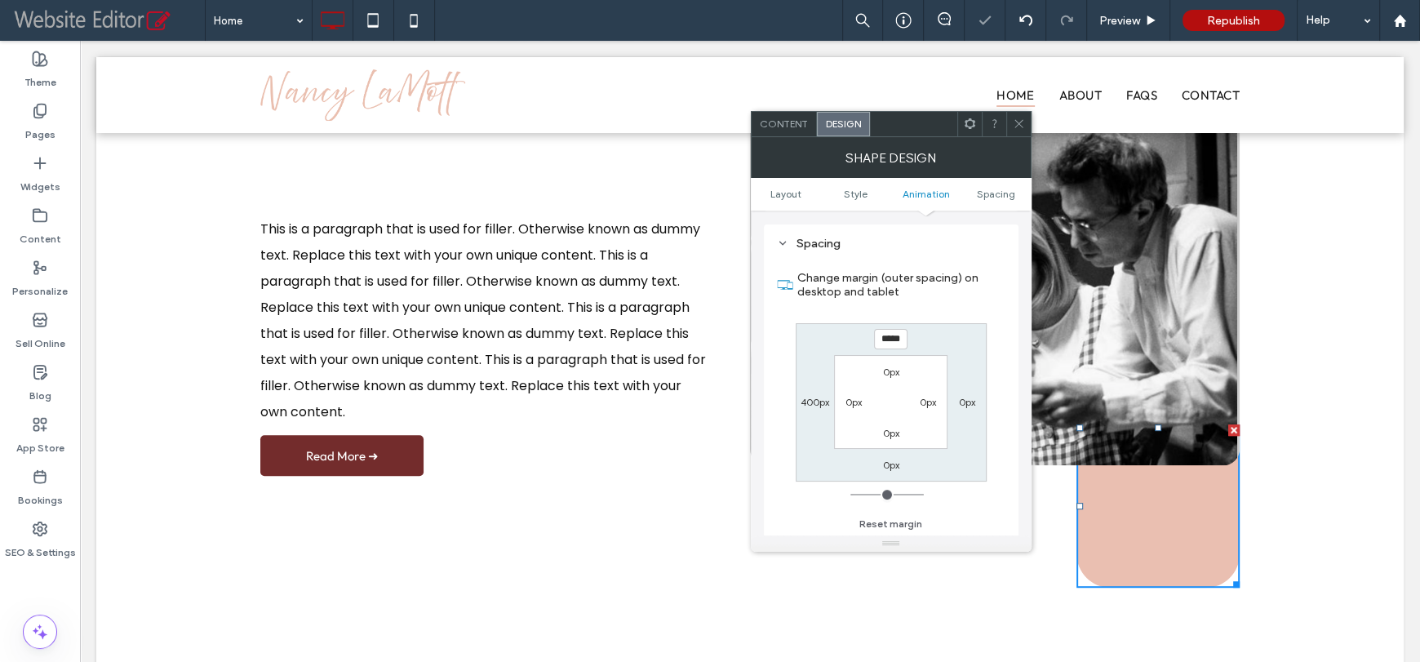
type input "*****"
type input "*"
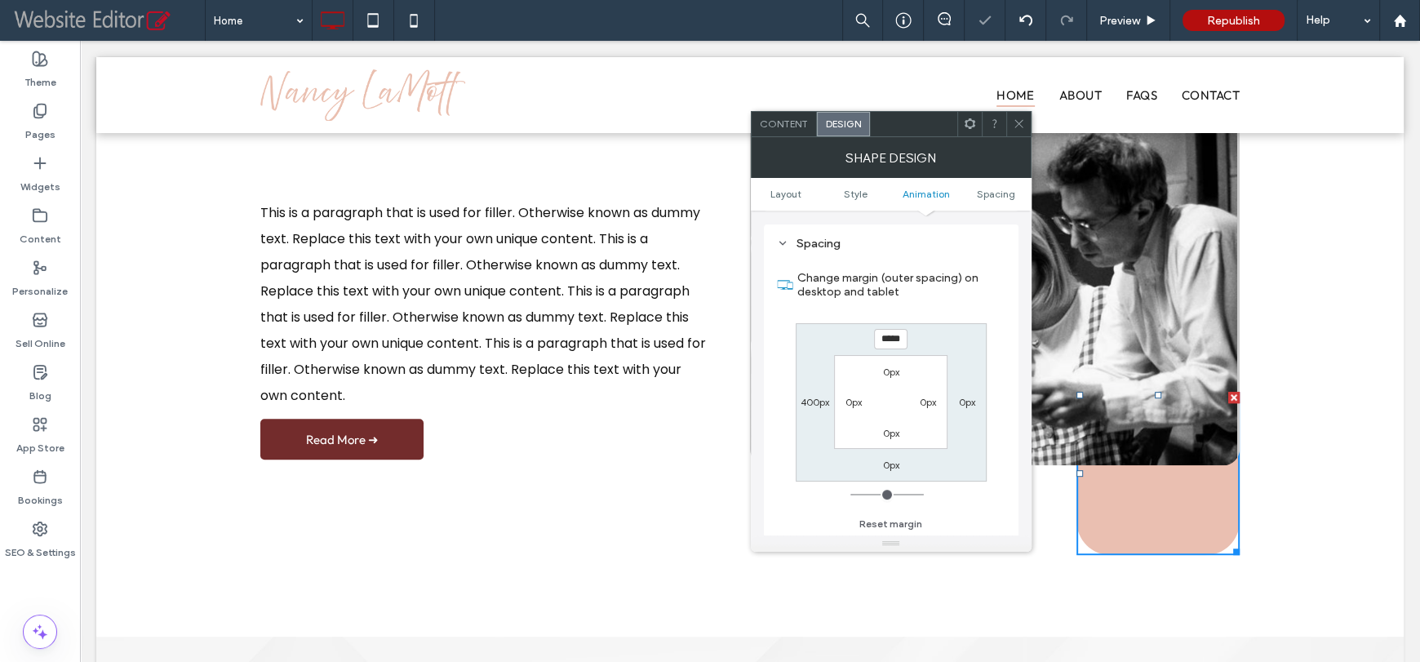
type input "******"
type input "*"
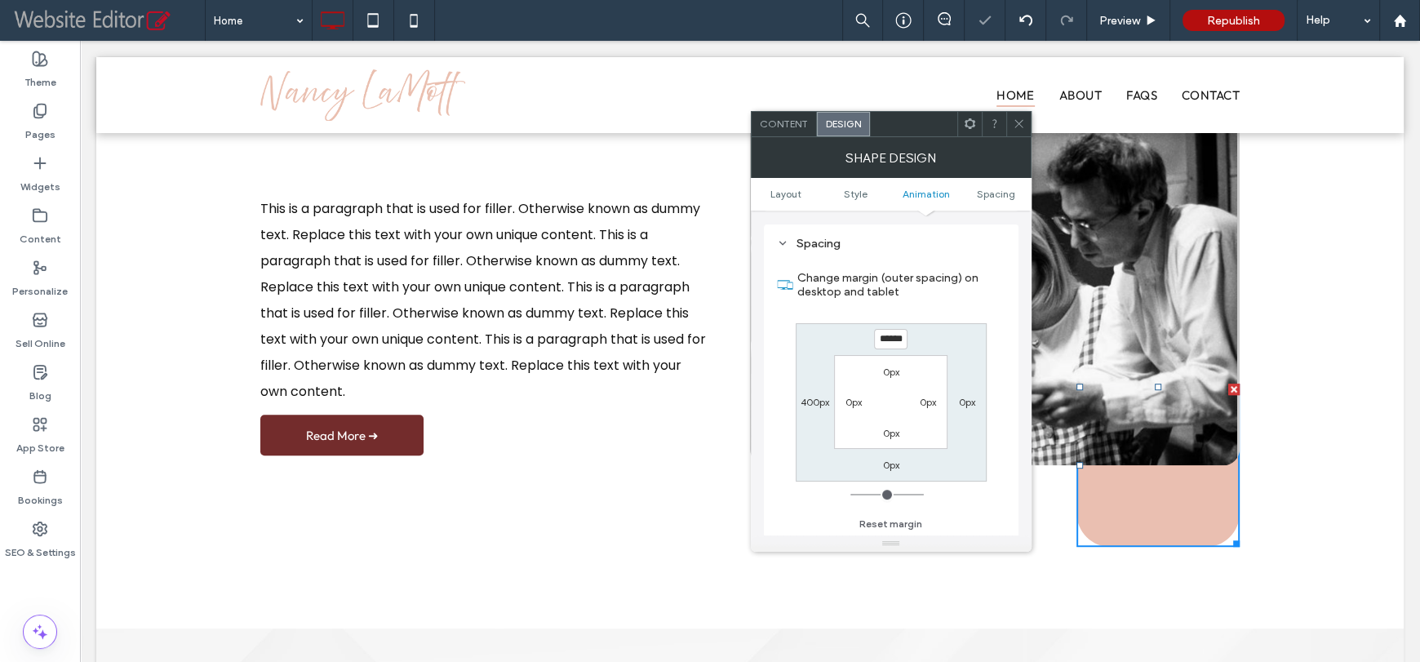
type input "******"
type input "*"
type input "******"
type input "*"
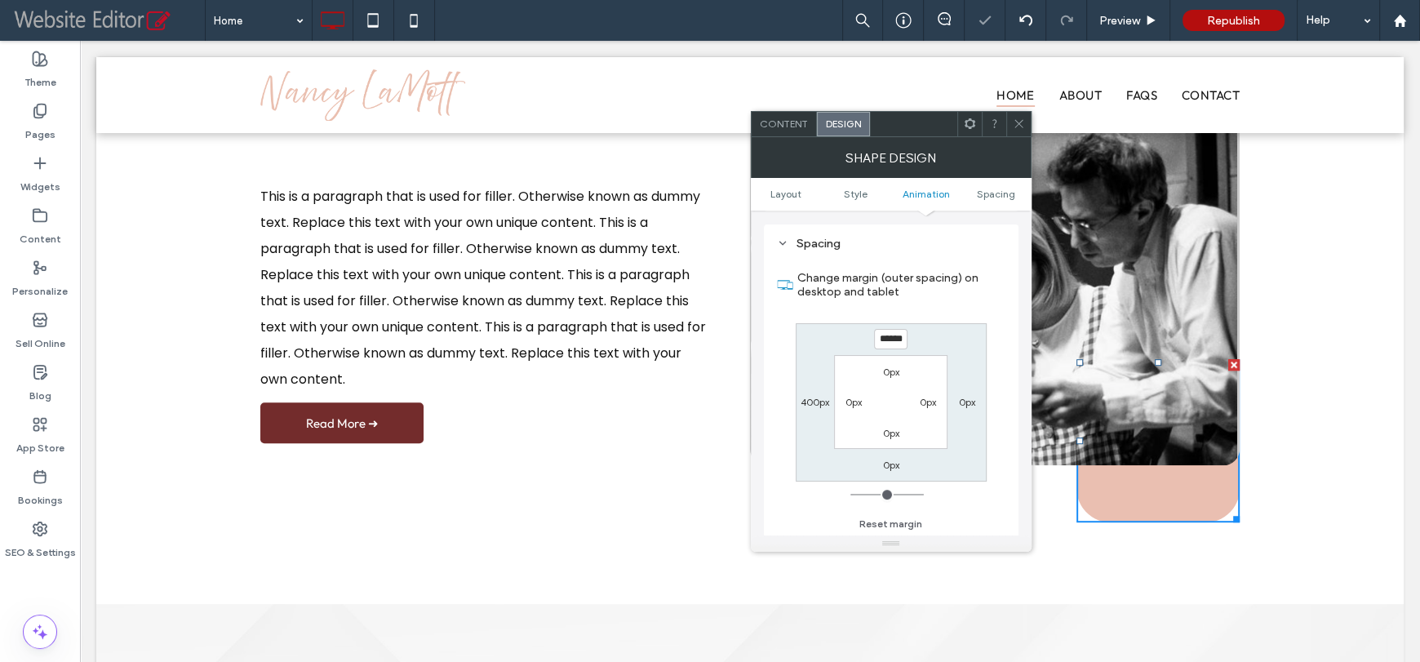
type input "******"
type input "*"
type input "******"
type input "*"
type input "******"
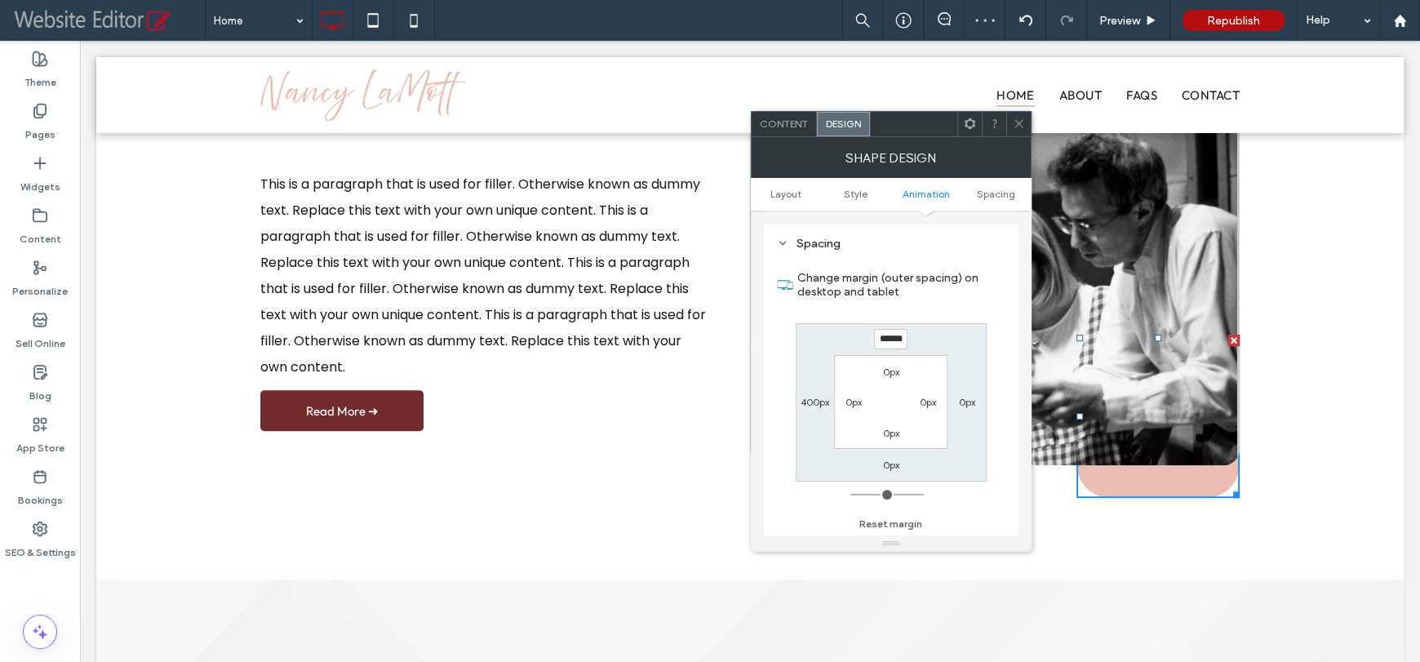
click at [973, 402] on label "0px" at bounding box center [966, 402] width 16 height 12
type input "*"
type input "*****"
type input "*"
type input "*****"
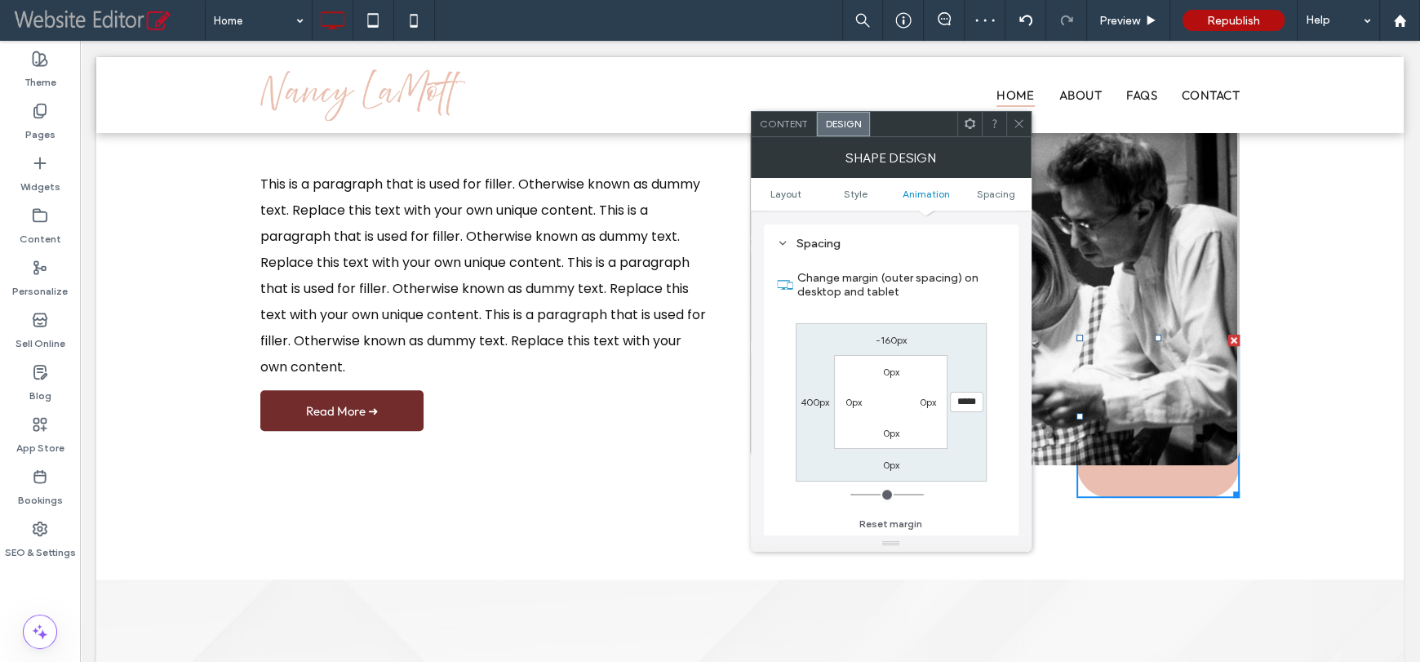
type input "*"
type input "*****"
type input "*"
type input "*****"
click at [807, 404] on label "400px" at bounding box center [814, 402] width 29 height 12
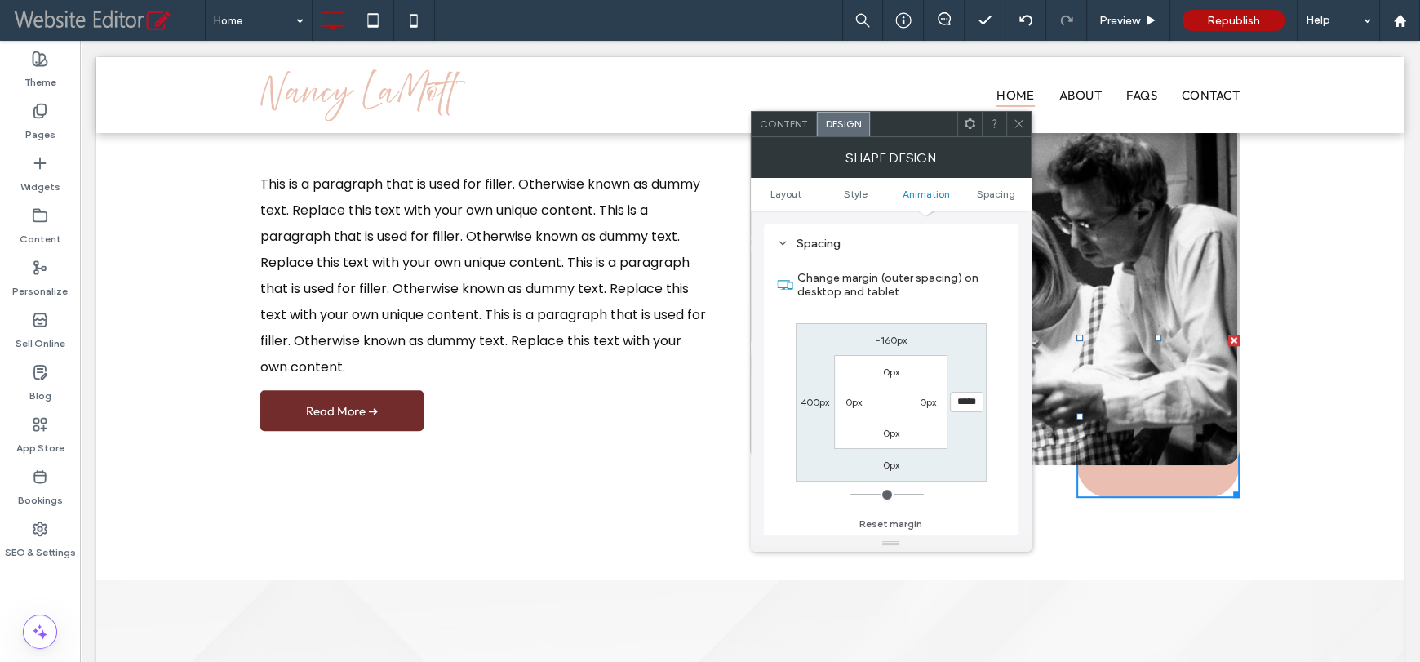
type input "***"
type input "*****"
type input "***"
type input "*****"
type input "***"
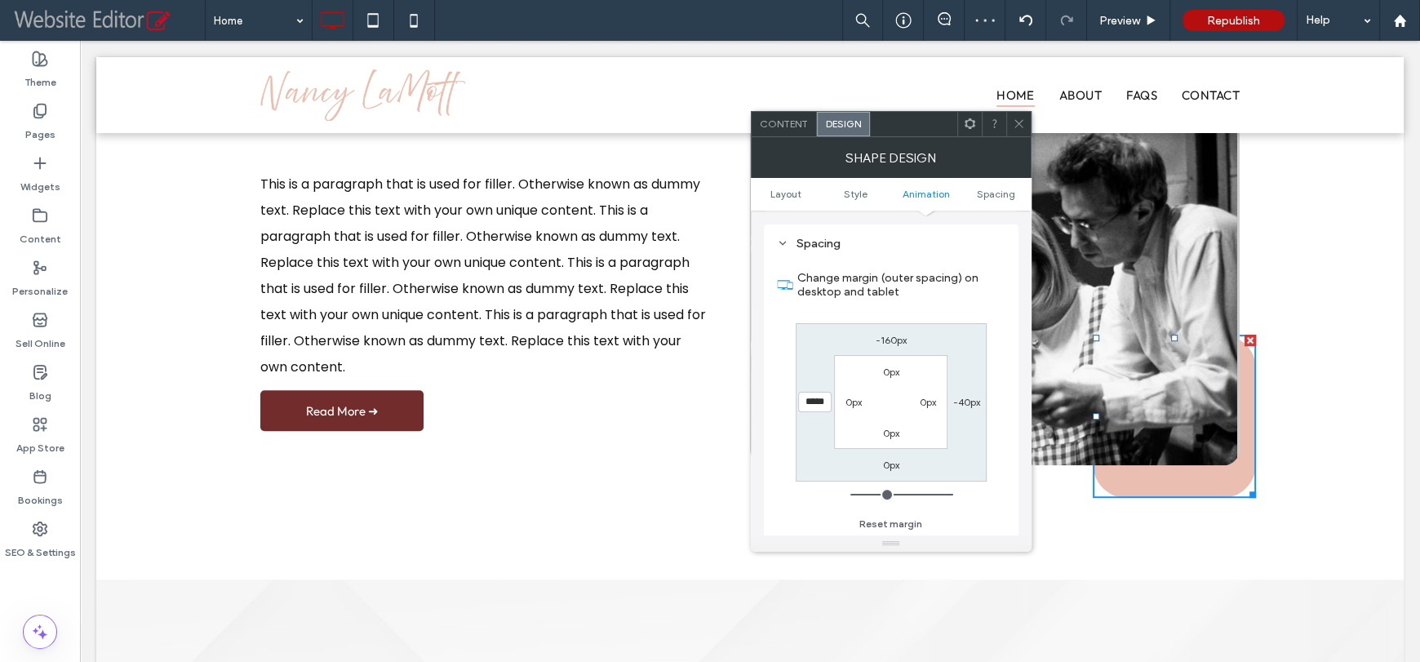
type input "*****"
type input "***"
type input "*****"
click at [1009, 122] on div at bounding box center [1018, 124] width 24 height 24
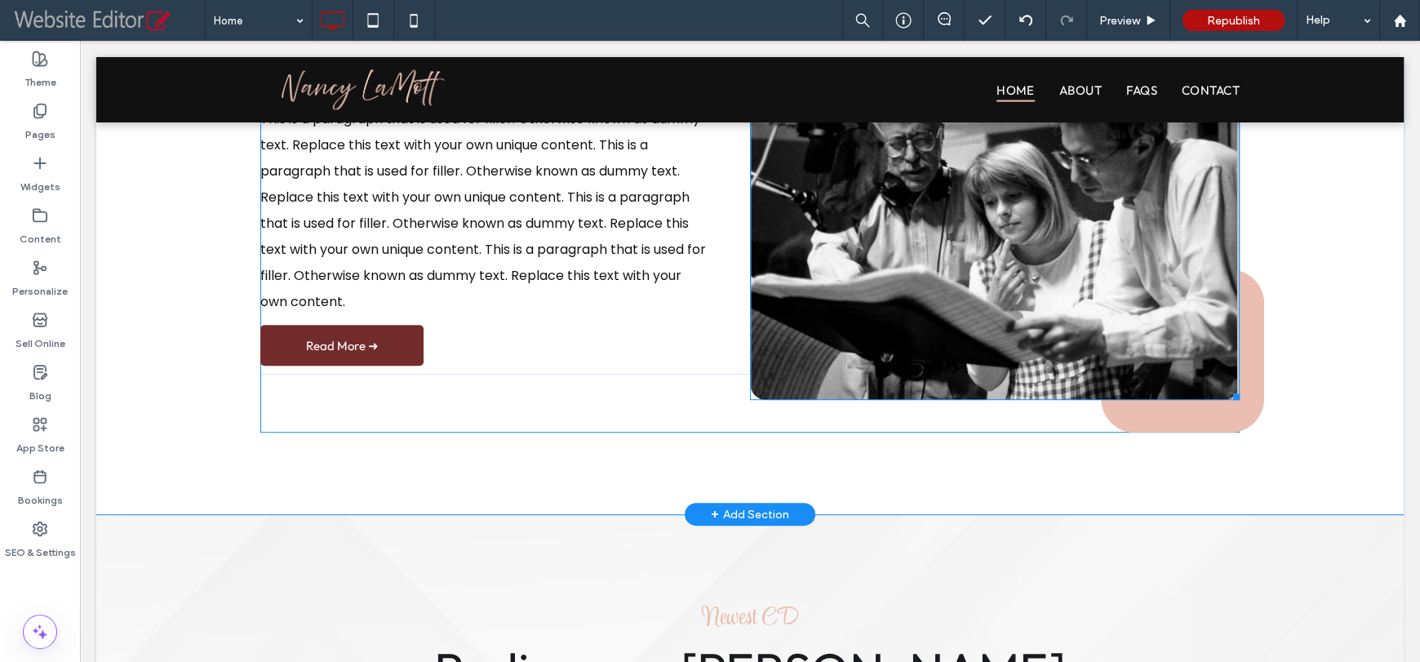
scroll to position [614, 0]
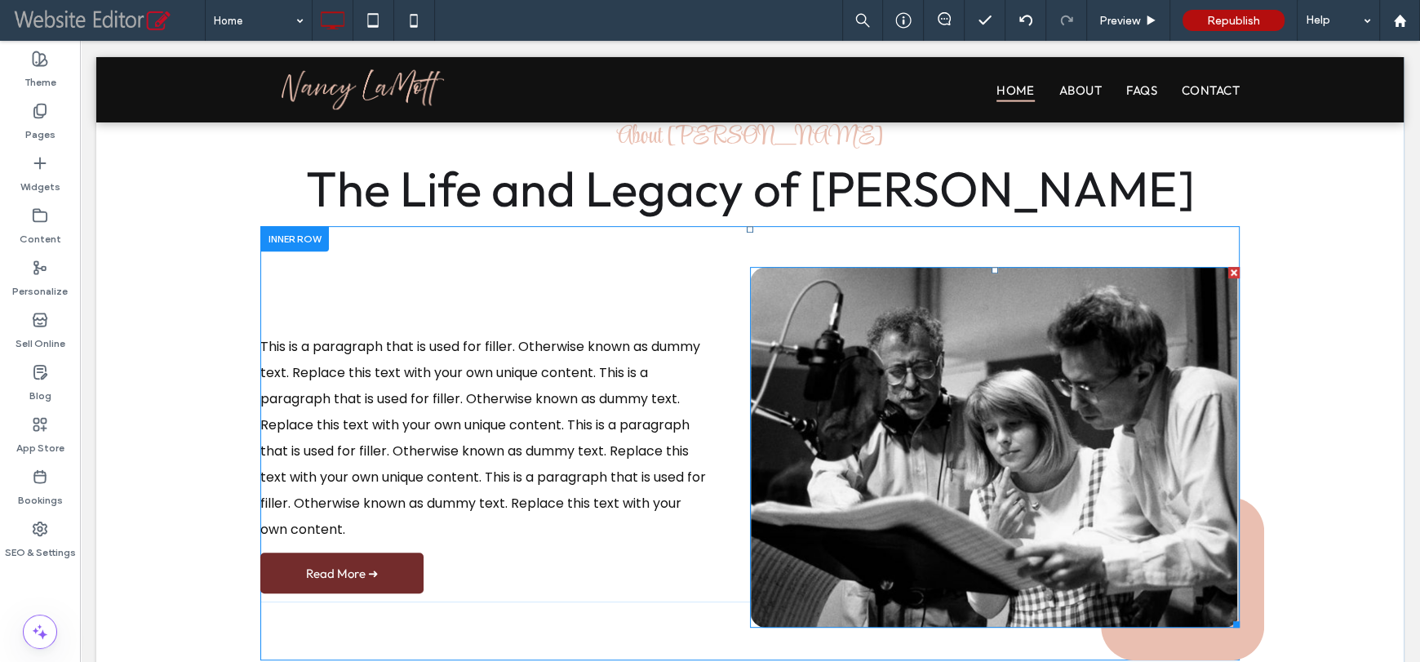
click at [1069, 300] on img at bounding box center [995, 447] width 490 height 361
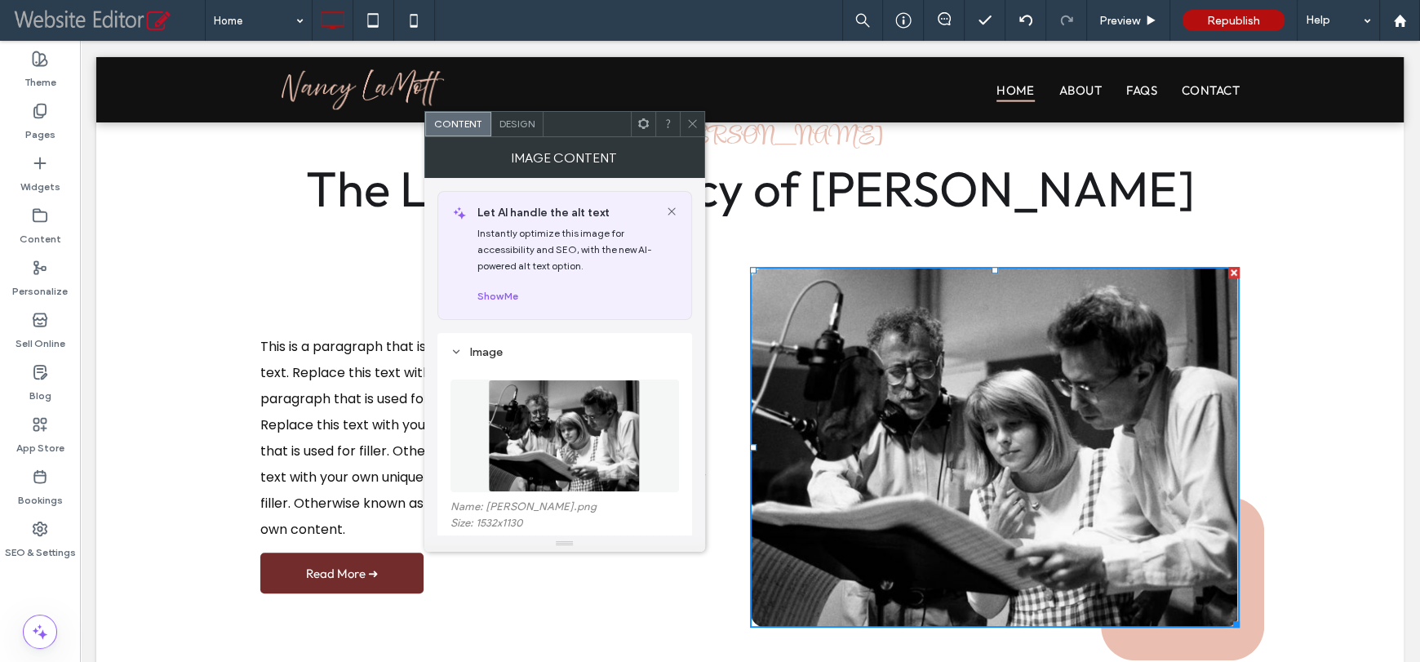
click at [516, 125] on span "Design" at bounding box center [516, 123] width 35 height 12
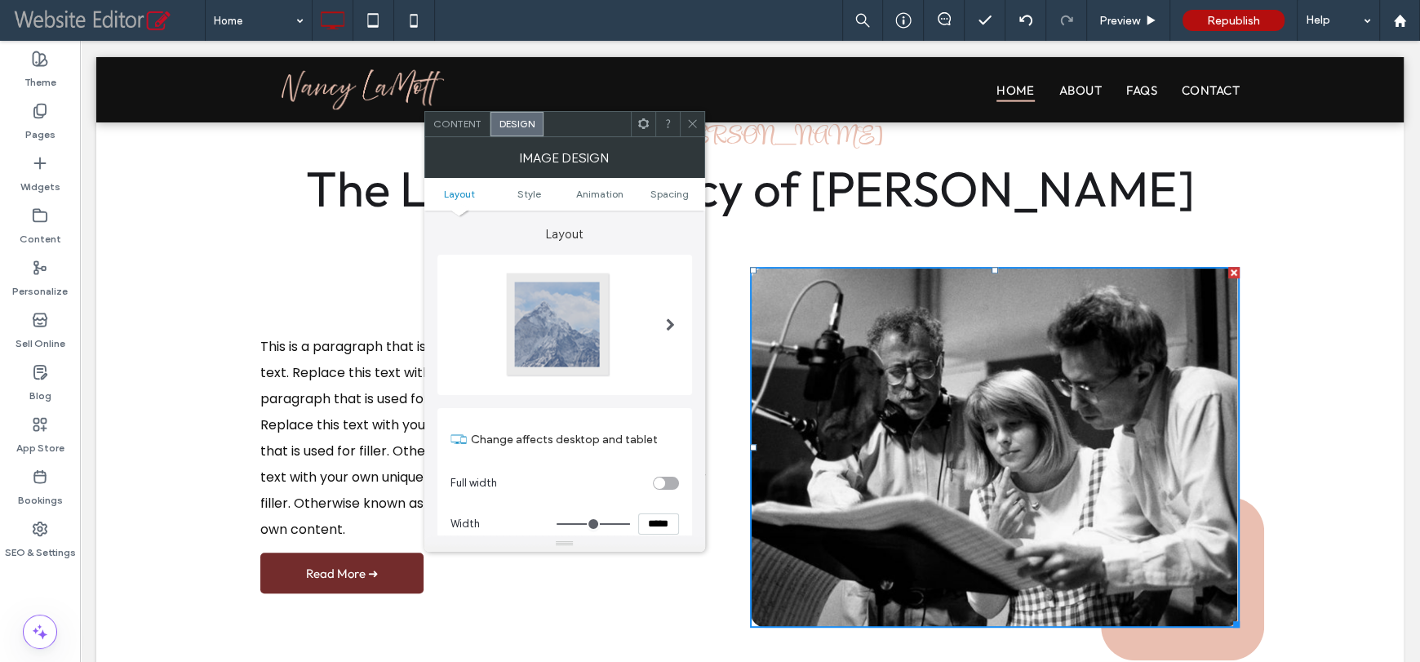
click at [591, 182] on ul "Layout Style Animation Spacing" at bounding box center [564, 194] width 281 height 33
click at [593, 191] on span "Animation" at bounding box center [599, 194] width 47 height 12
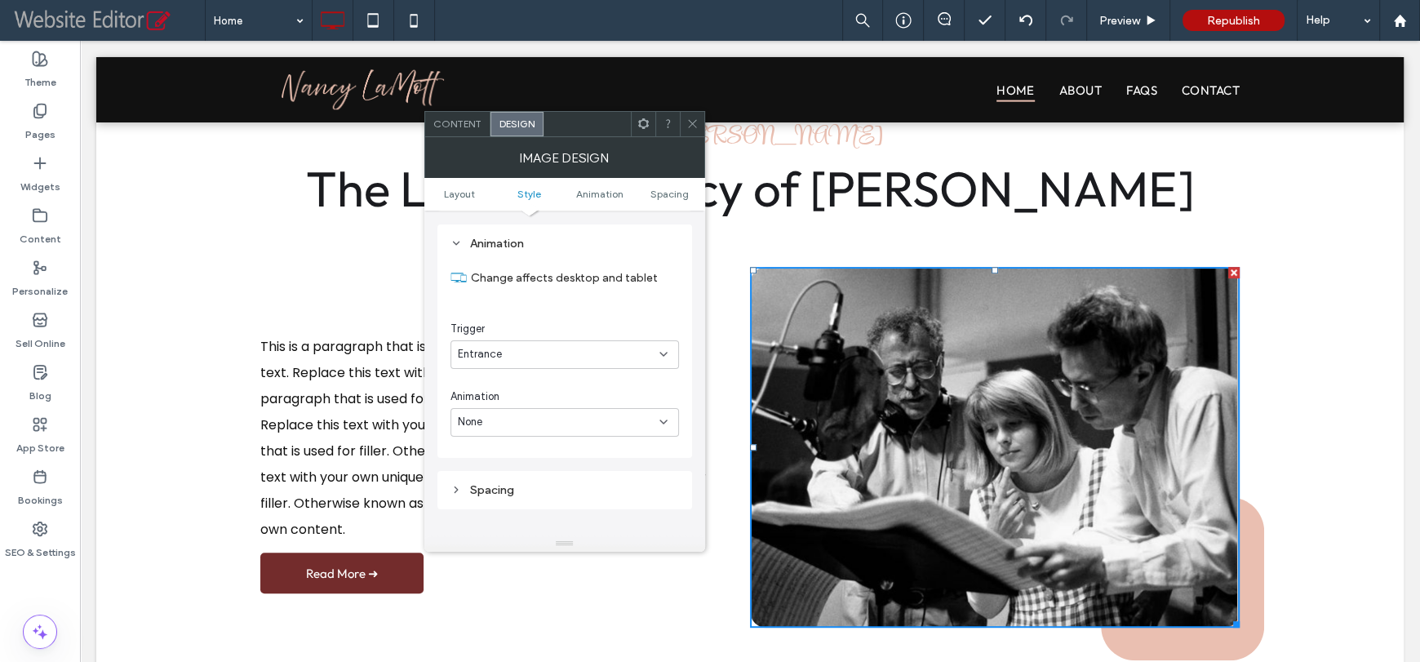
scroll to position [769, 0]
click at [547, 406] on div "Animation None" at bounding box center [564, 412] width 228 height 48
click at [539, 414] on div "None" at bounding box center [559, 422] width 202 height 16
click at [477, 478] on span "Fade In" at bounding box center [476, 479] width 36 height 16
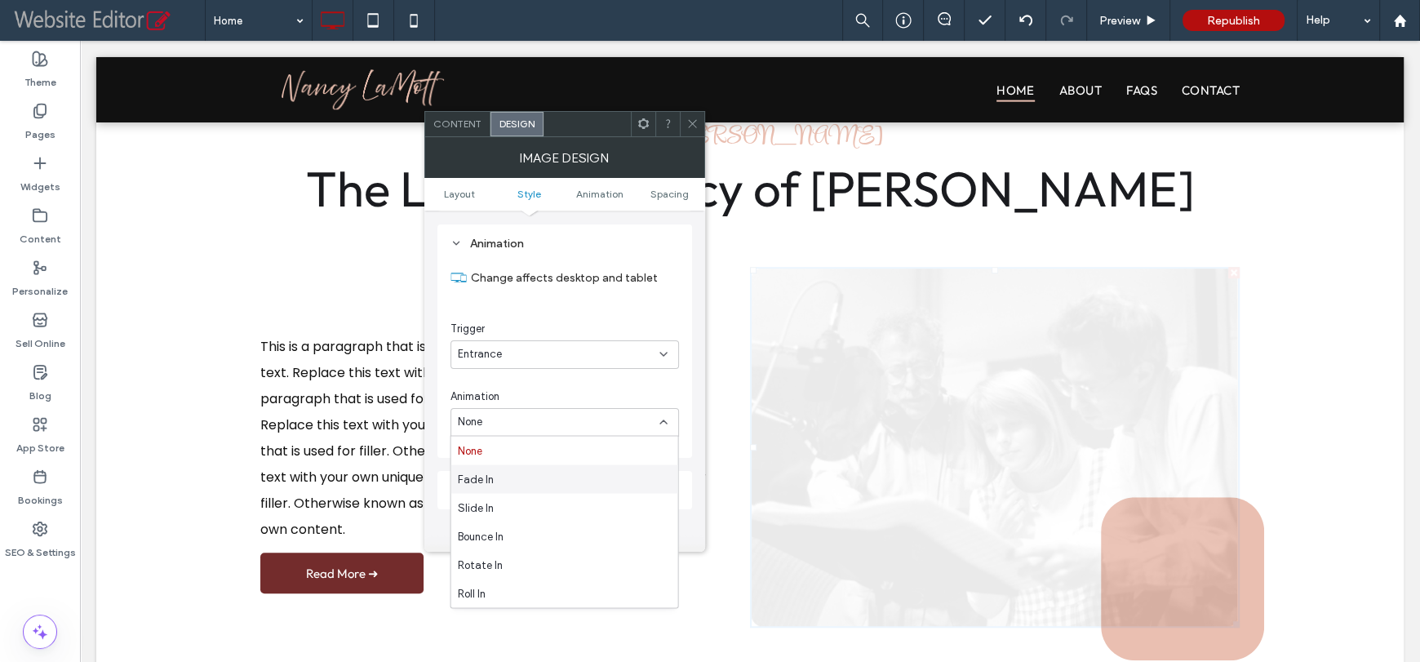
scroll to position [0, 0]
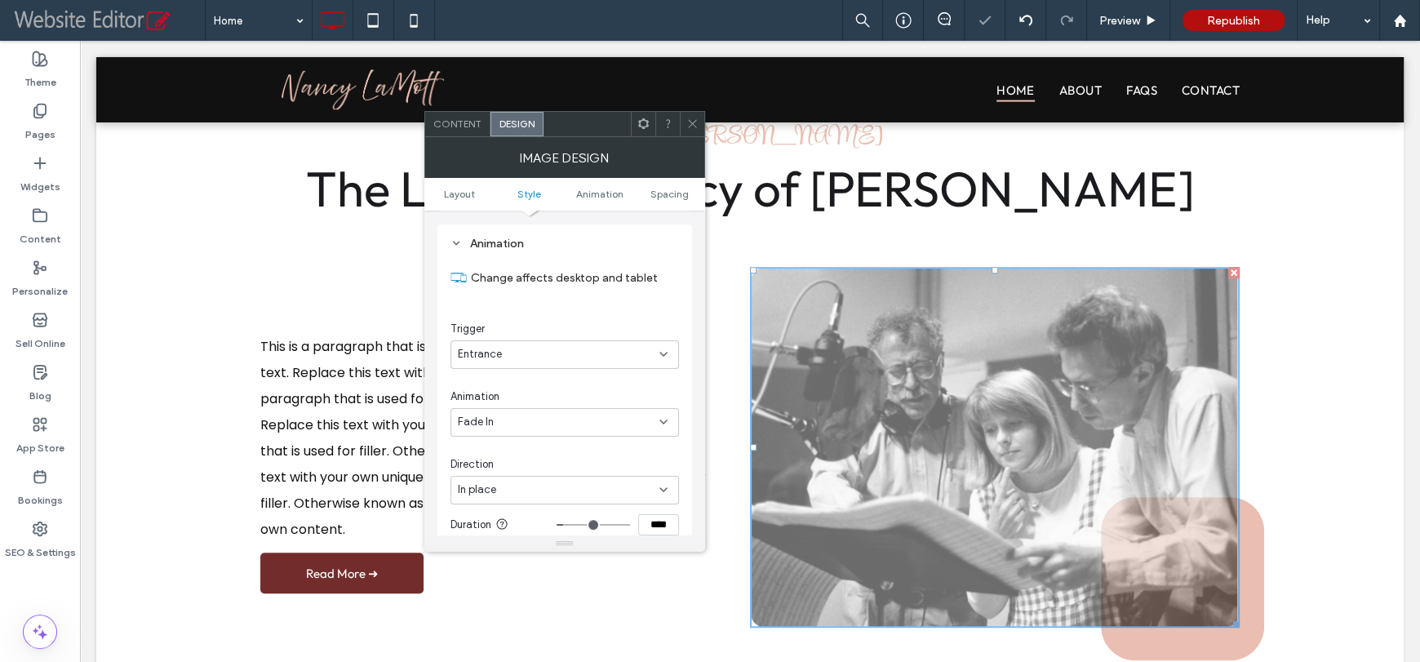
click at [530, 485] on div "In place" at bounding box center [559, 489] width 202 height 16
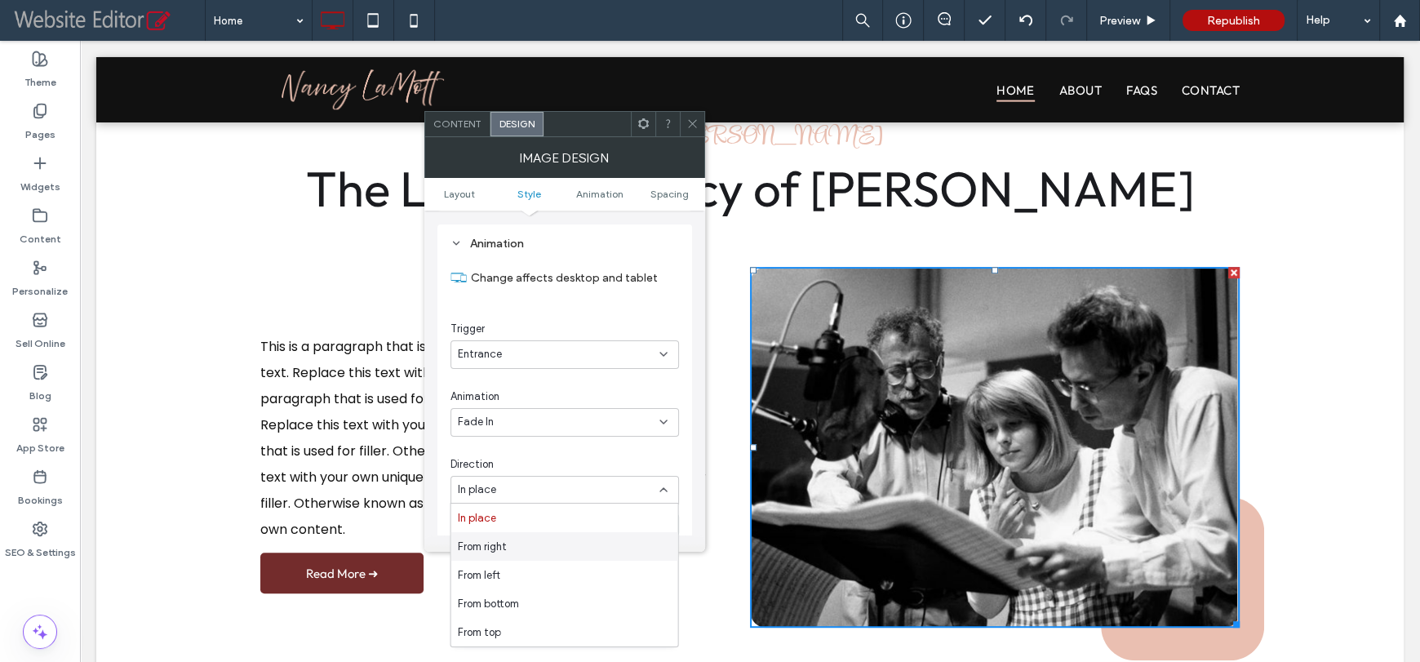
click at [498, 548] on span "From right" at bounding box center [482, 546] width 49 height 16
click at [691, 128] on icon at bounding box center [692, 123] width 12 height 12
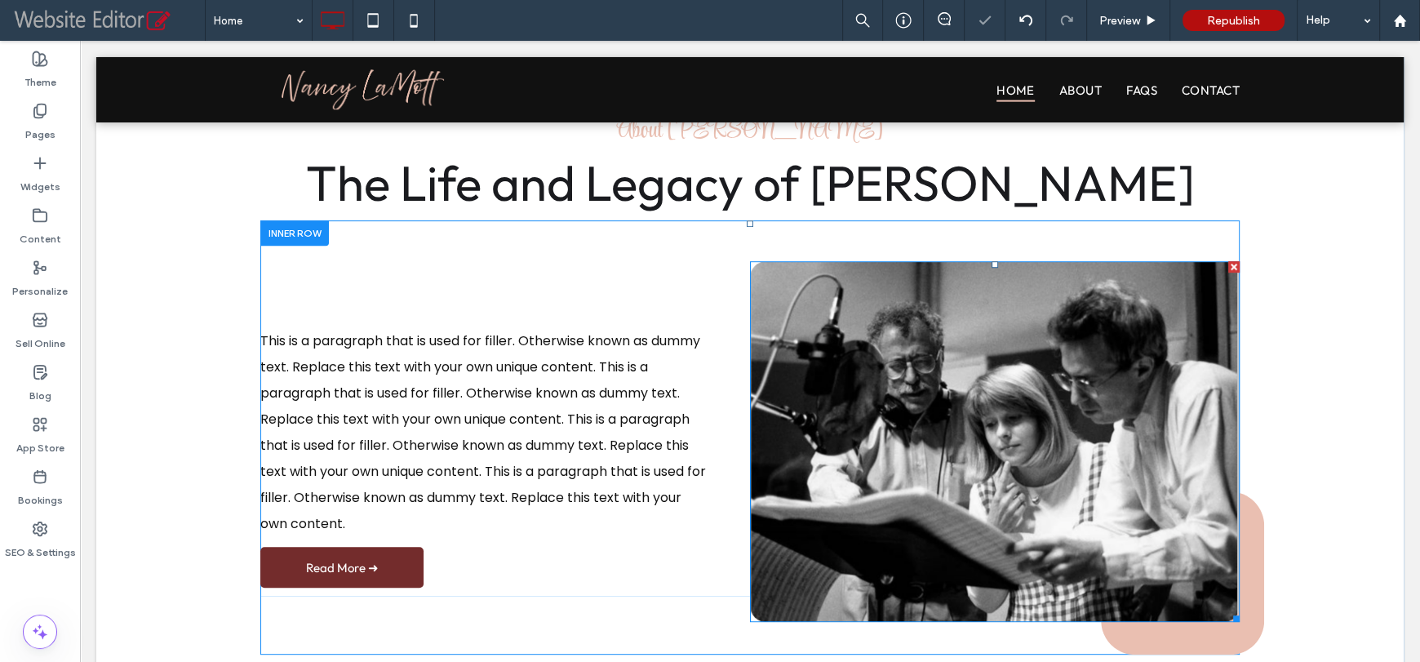
scroll to position [11, 0]
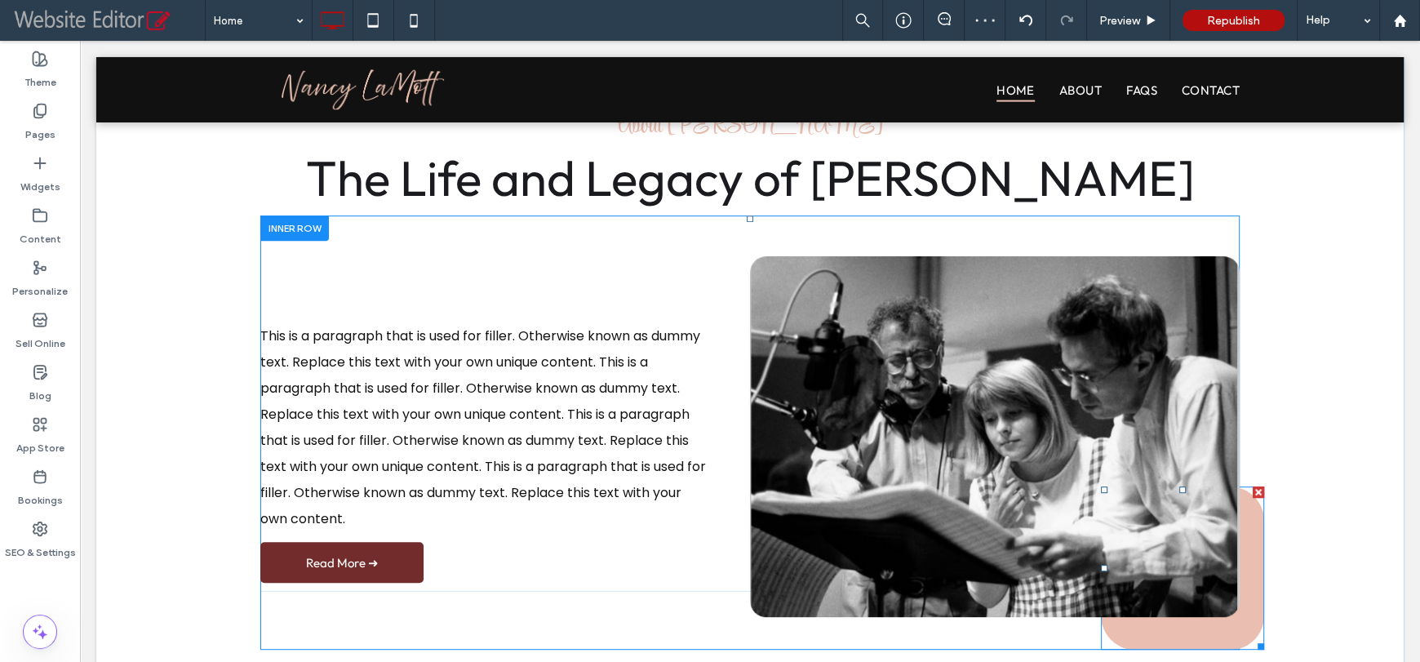
click at [1155, 623] on link at bounding box center [1182, 567] width 163 height 163
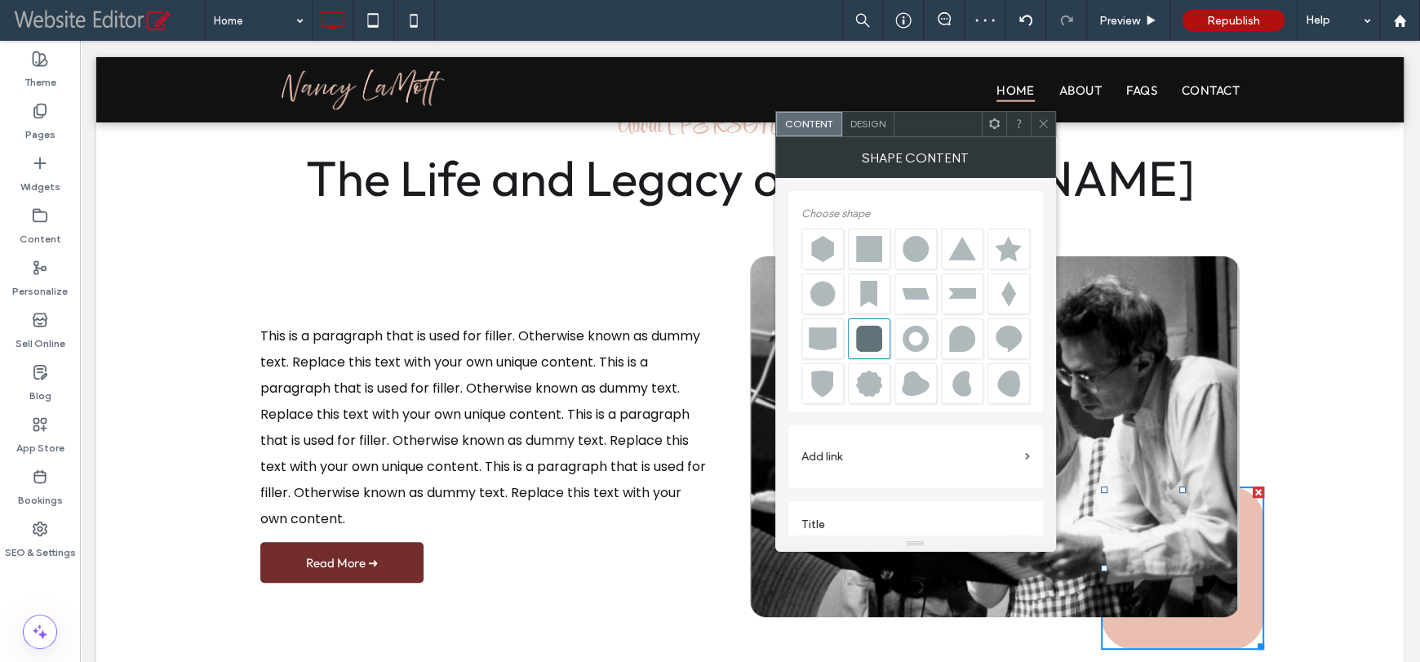
click at [874, 113] on div "Design" at bounding box center [868, 124] width 52 height 24
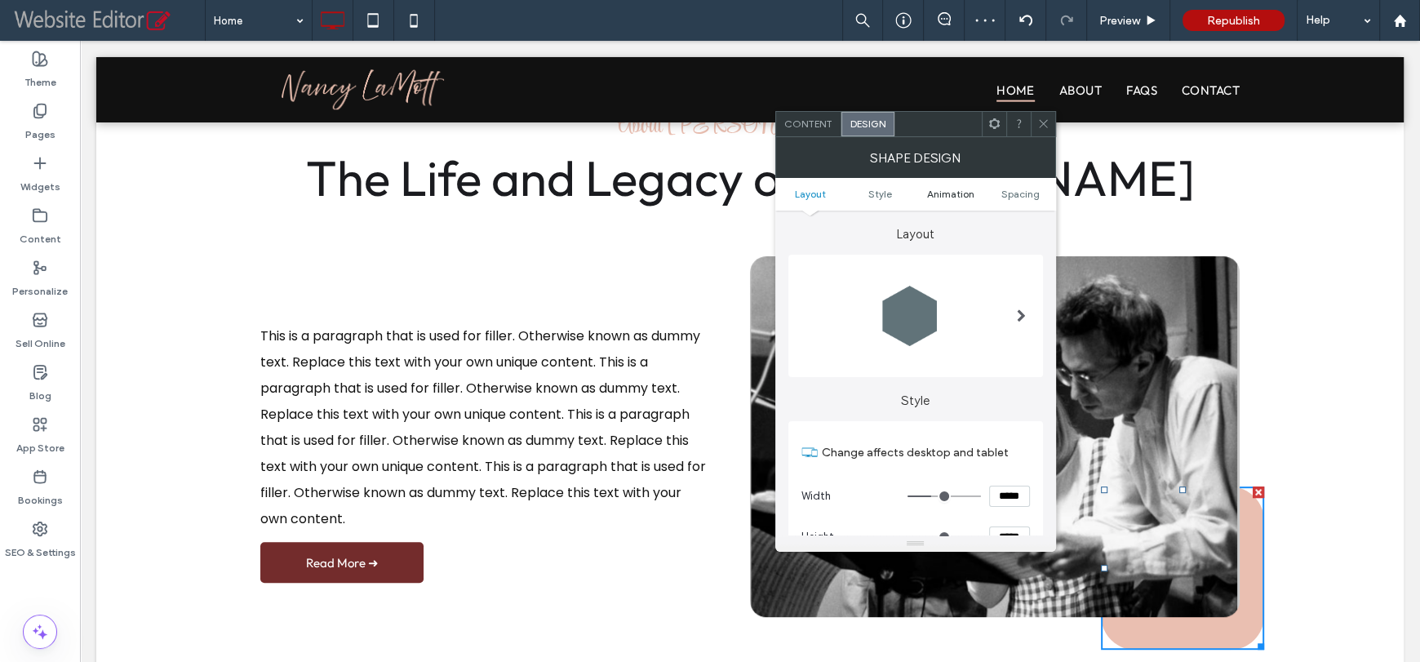
click at [939, 193] on span "Animation" at bounding box center [950, 194] width 47 height 12
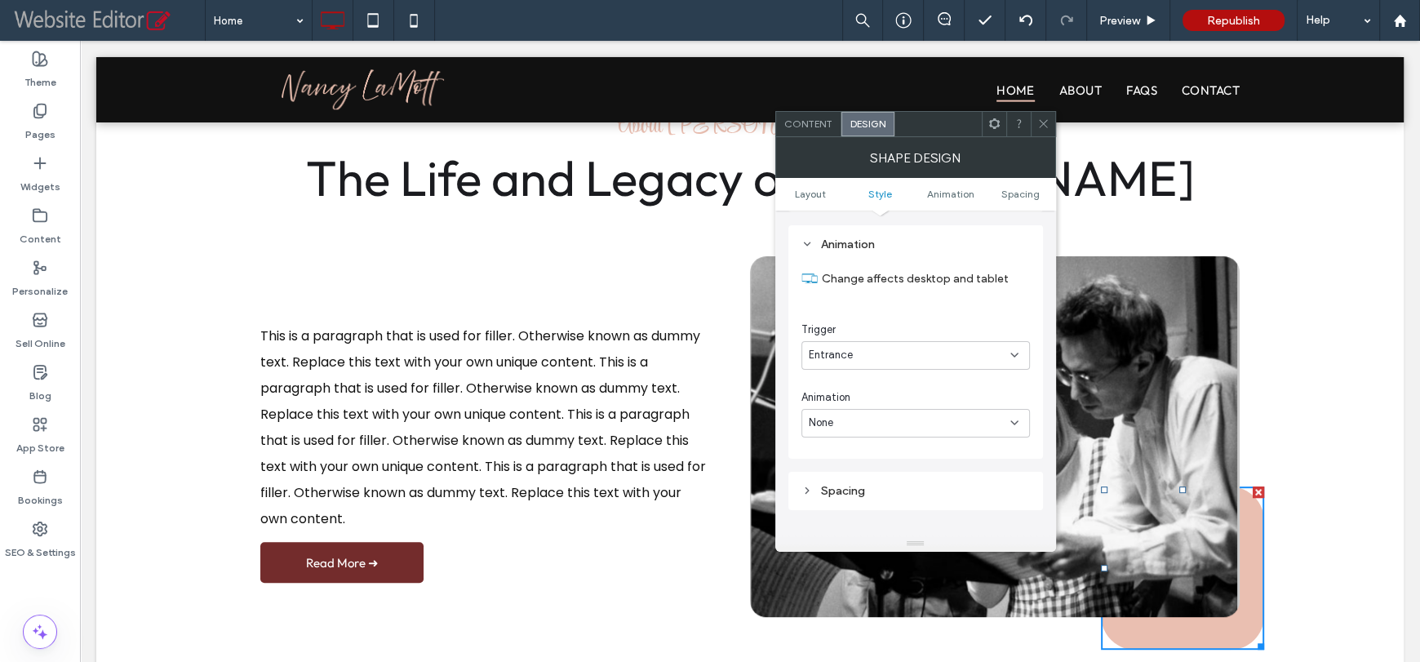
scroll to position [844, 0]
click at [916, 428] on div "None" at bounding box center [915, 421] width 228 height 29
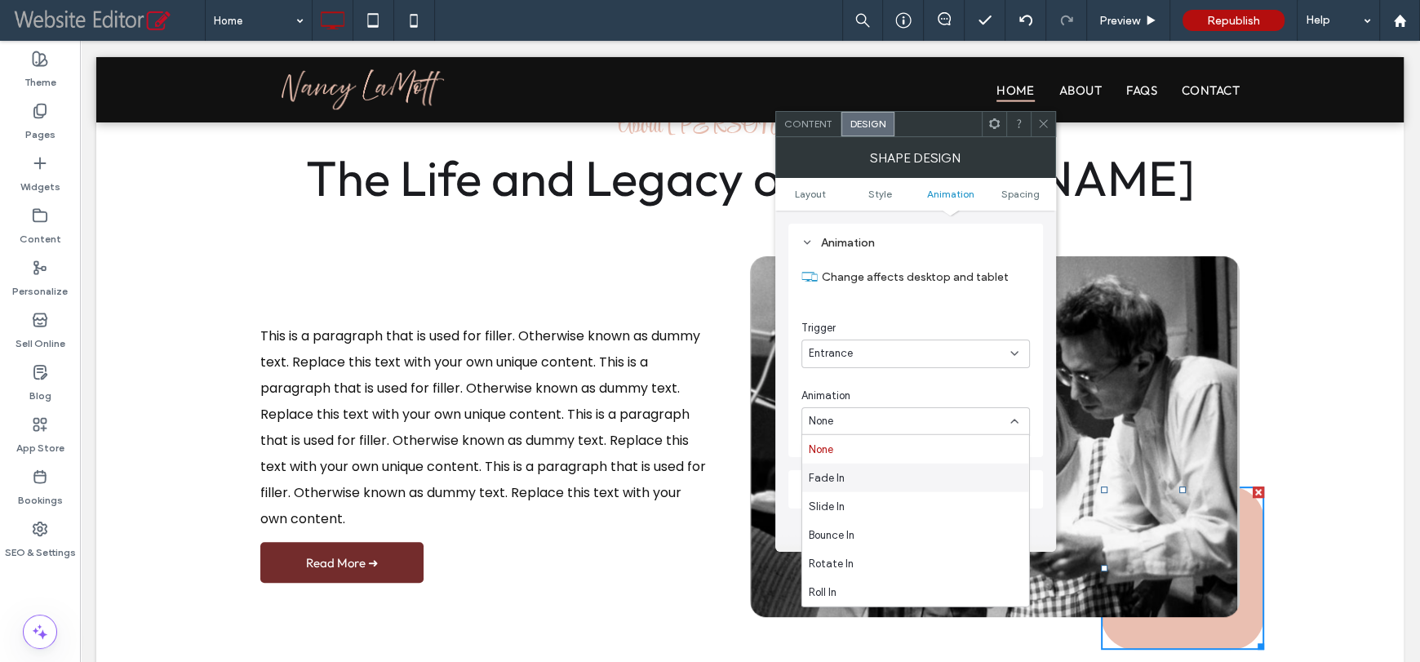
click at [844, 481] on div "Fade In" at bounding box center [915, 477] width 227 height 29
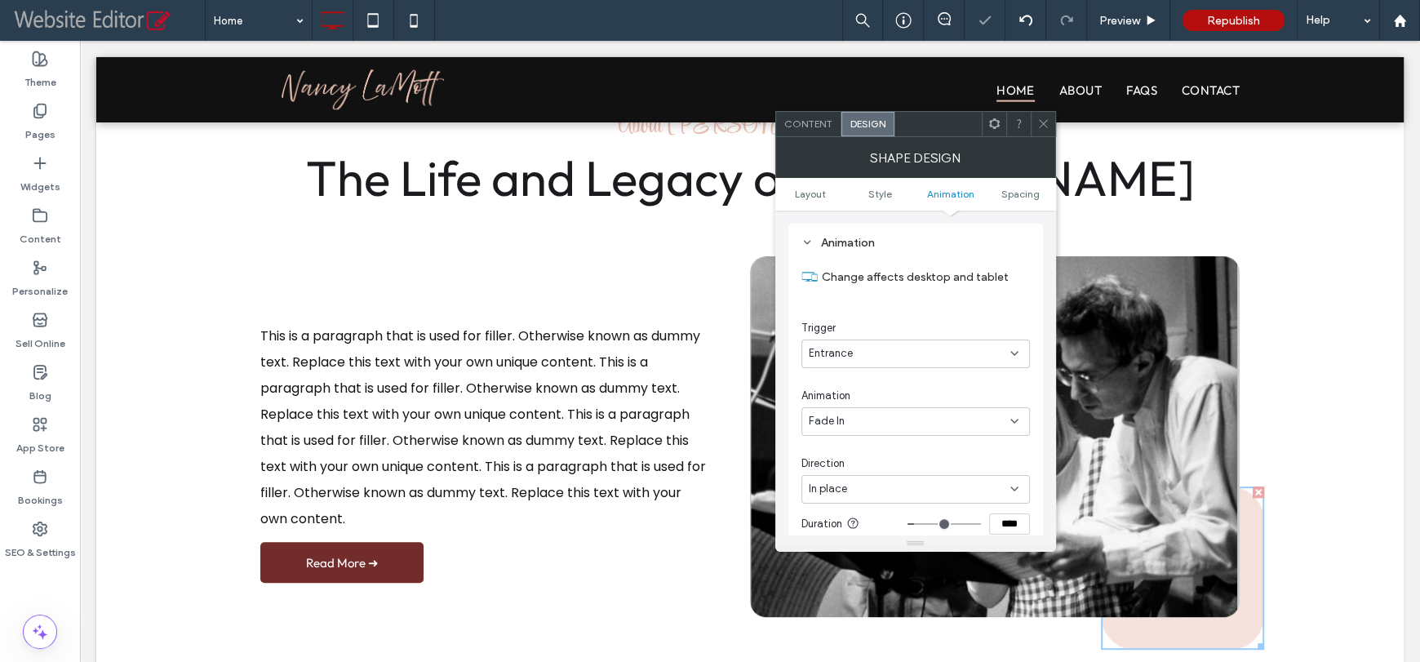
click at [872, 482] on div "In place" at bounding box center [910, 489] width 202 height 16
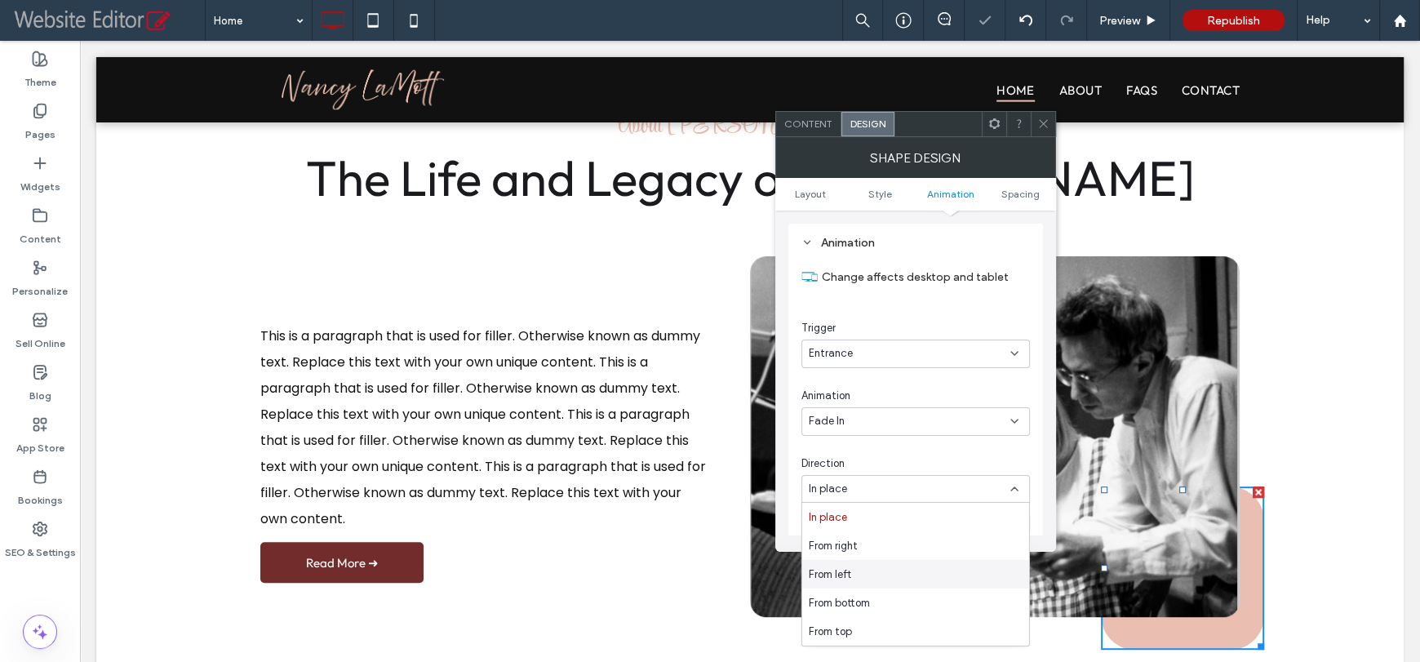
click at [853, 571] on div "From left" at bounding box center [915, 574] width 227 height 29
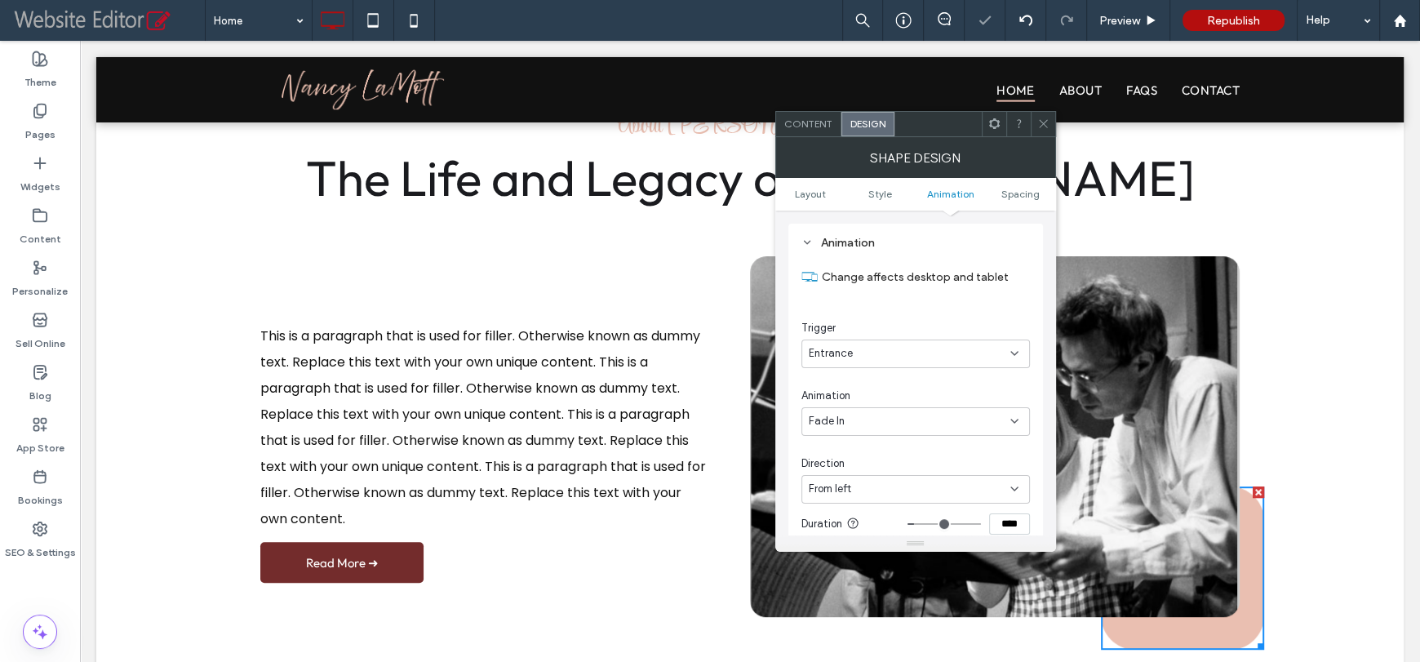
click at [1044, 120] on icon at bounding box center [1043, 123] width 12 height 12
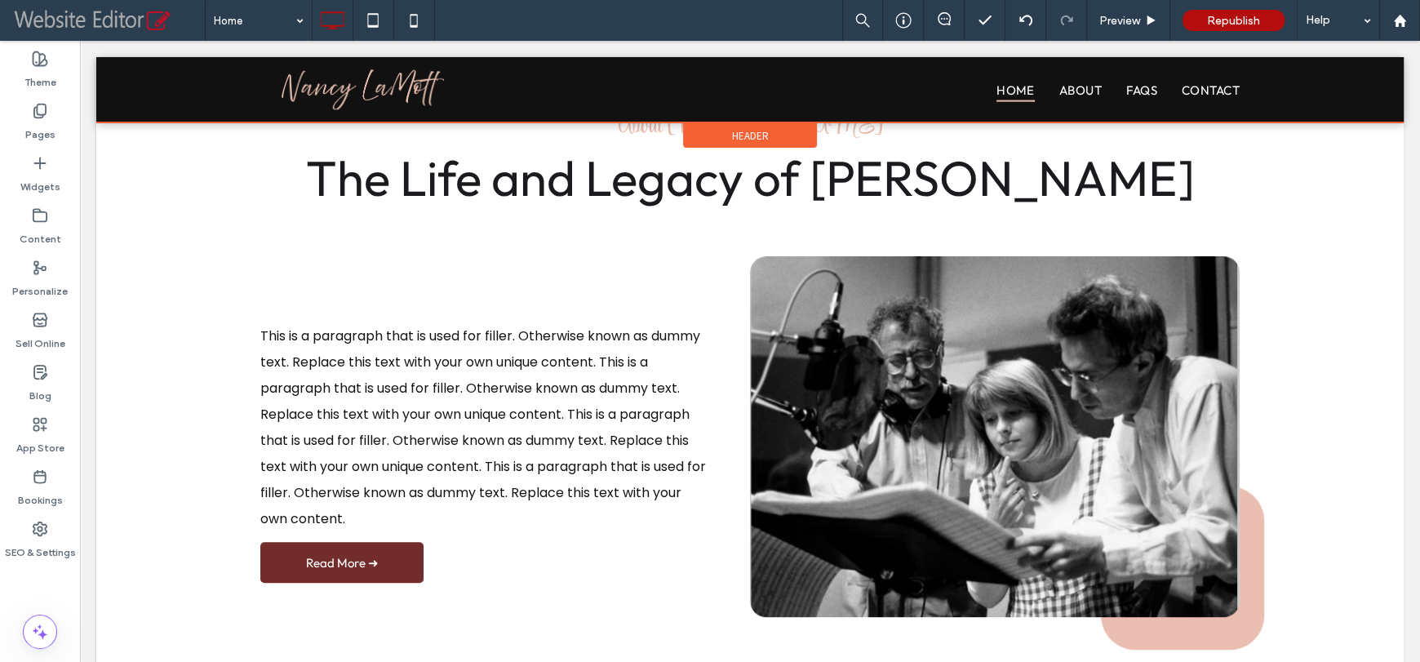
click at [331, 82] on div at bounding box center [749, 89] width 1307 height 65
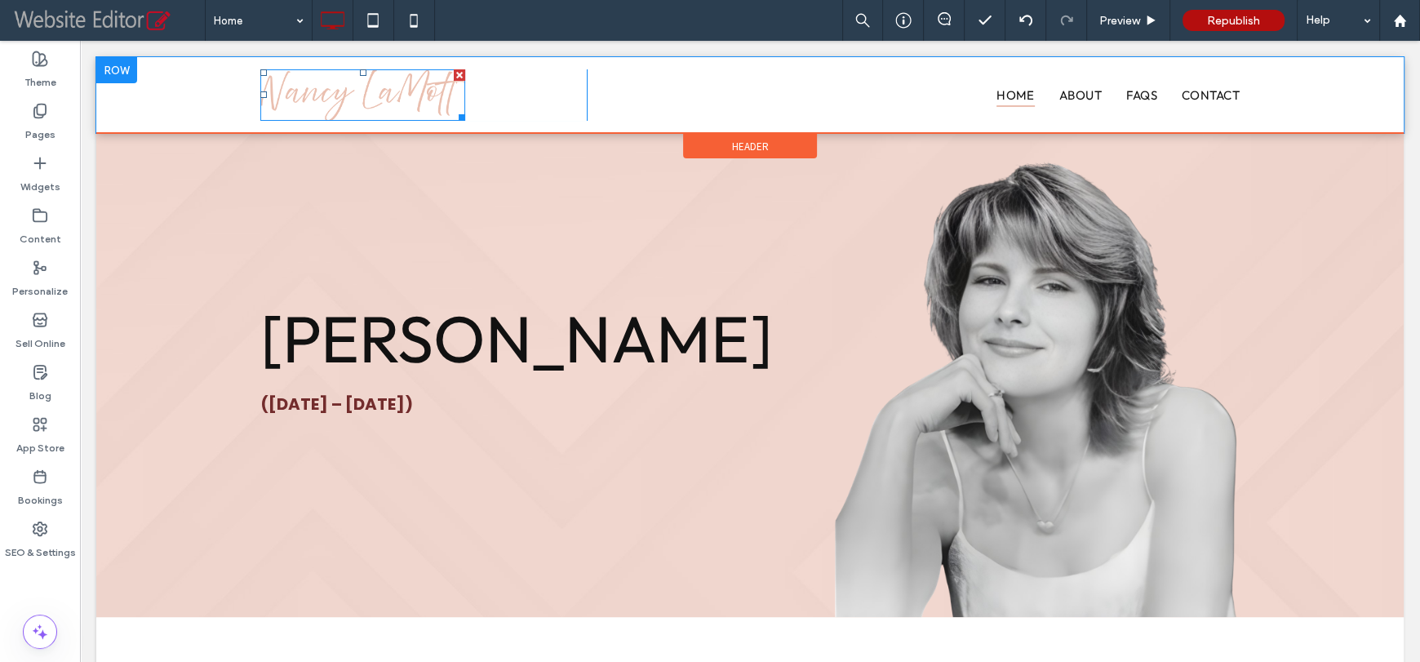
scroll to position [0, 0]
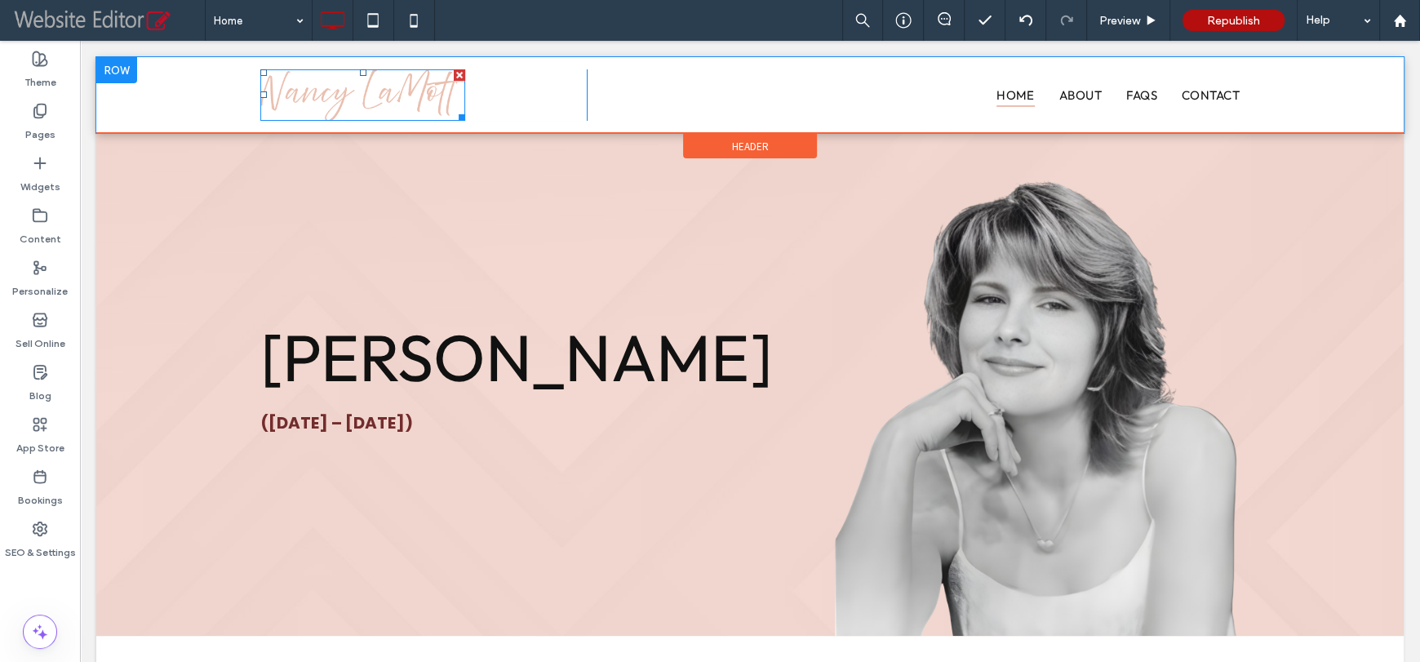
click at [335, 91] on img at bounding box center [362, 94] width 205 height 51
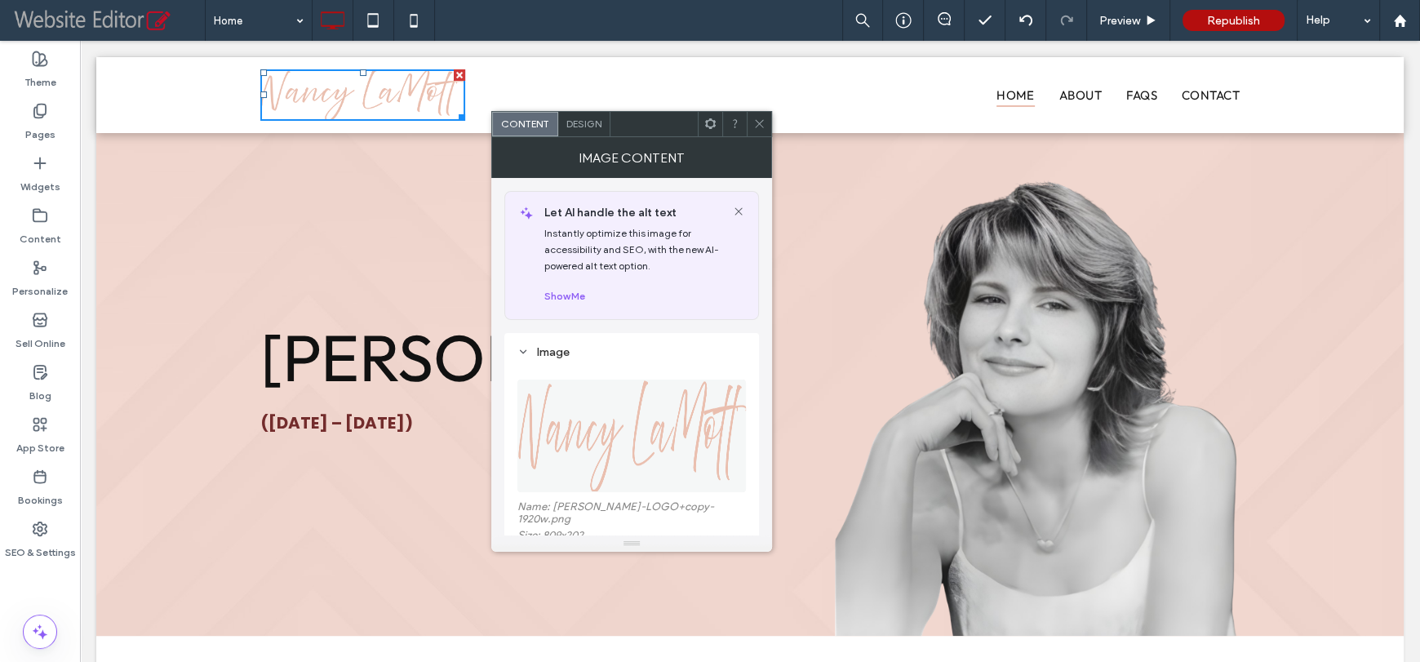
scroll to position [244, 0]
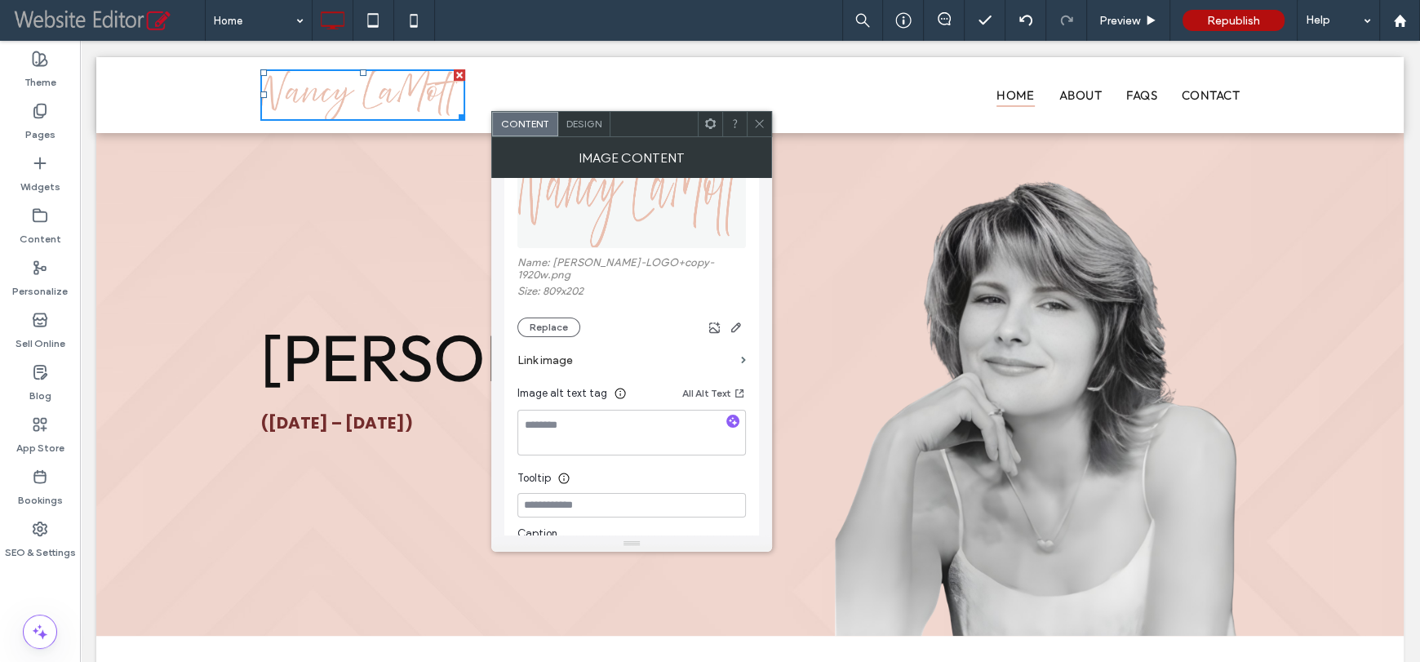
click at [647, 352] on label "Link image" at bounding box center [625, 360] width 217 height 30
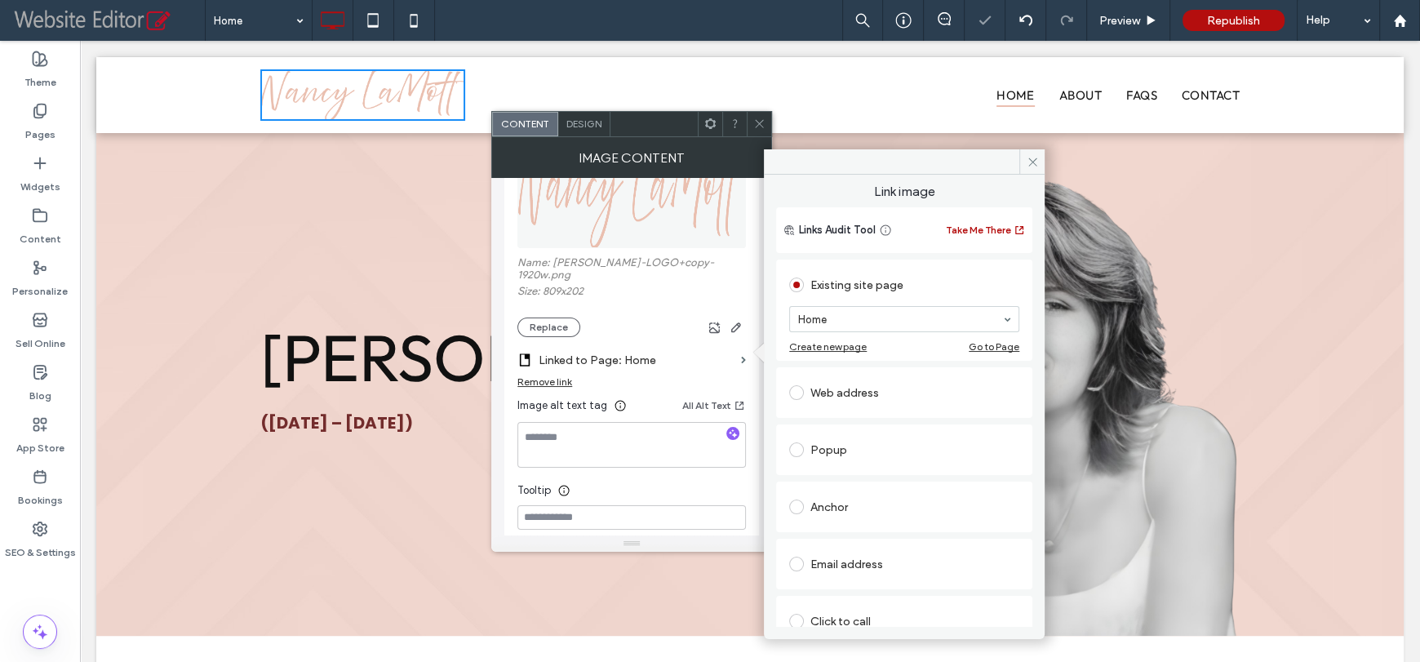
click at [757, 121] on use at bounding box center [760, 124] width 8 height 8
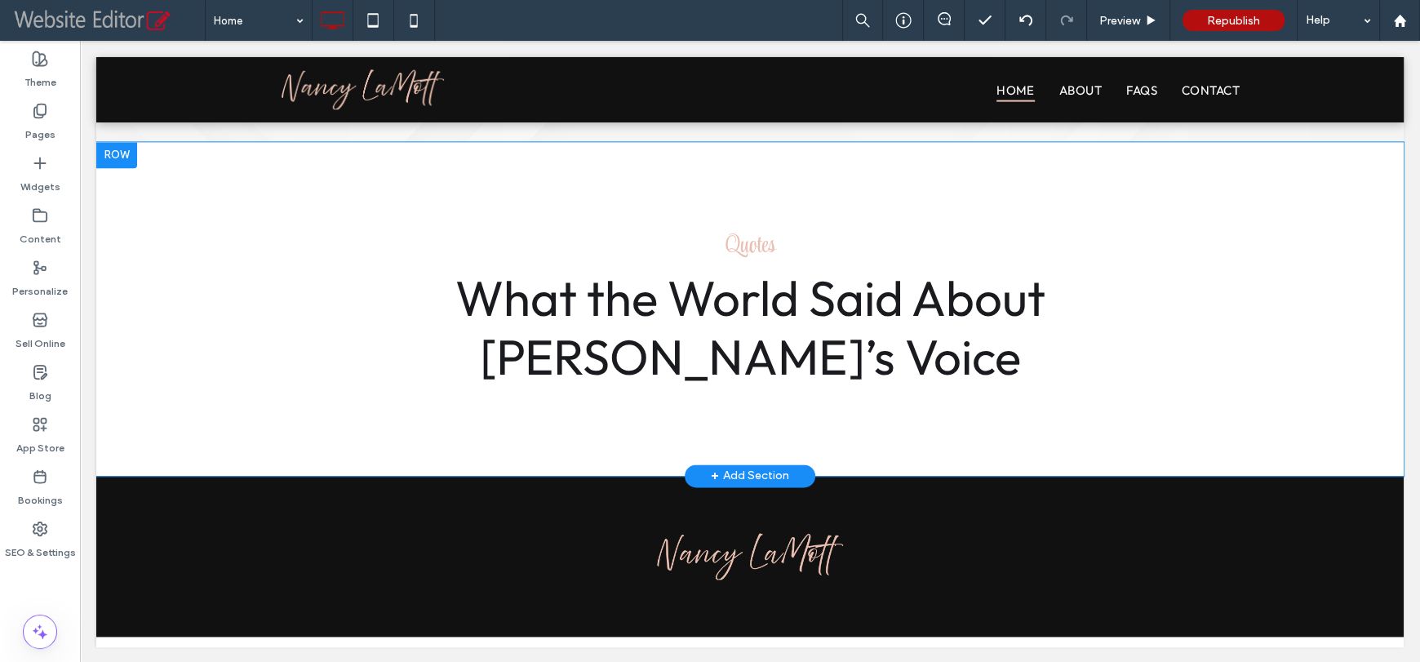
scroll to position [2062, 0]
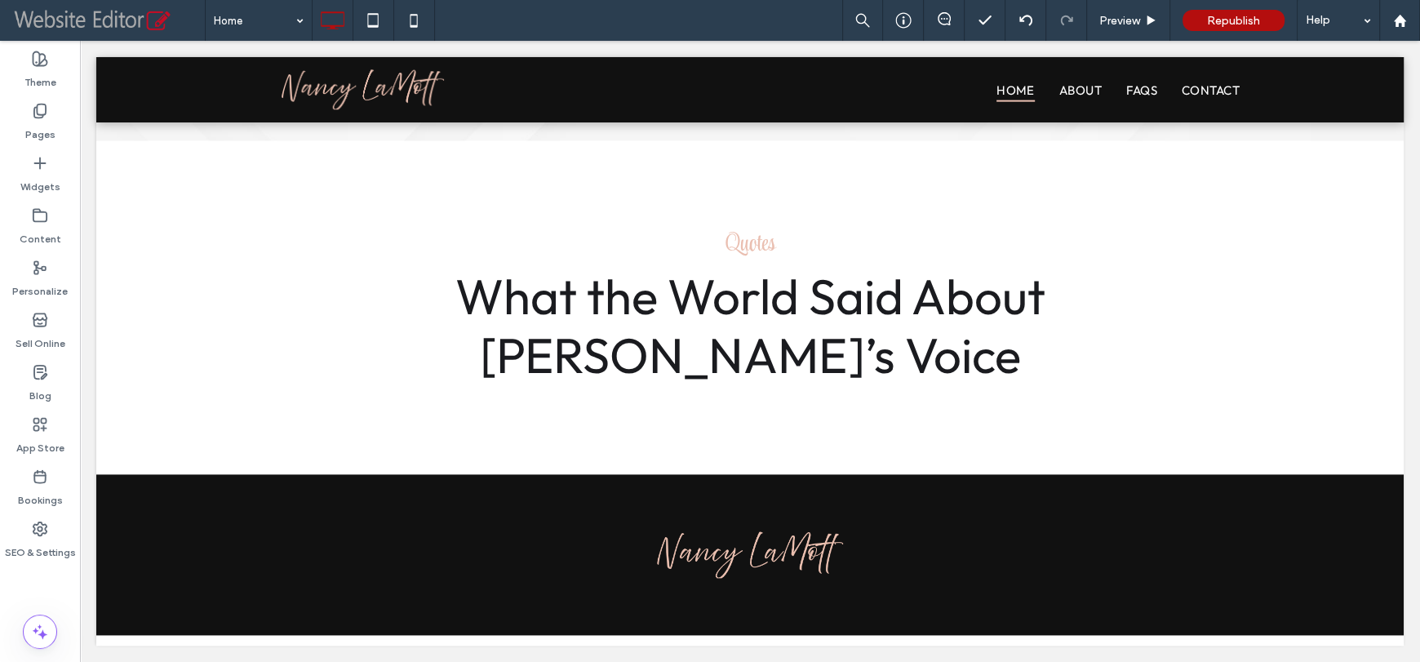
click at [618, 12] on div "Home Preview Republish Help" at bounding box center [812, 20] width 1215 height 41
click at [649, 11] on div "Home Preview Republish Help" at bounding box center [812, 20] width 1215 height 41
drag, startPoint x: 46, startPoint y: 160, endPoint x: 57, endPoint y: 191, distance: 33.0
click at [45, 160] on icon at bounding box center [40, 163] width 16 height 16
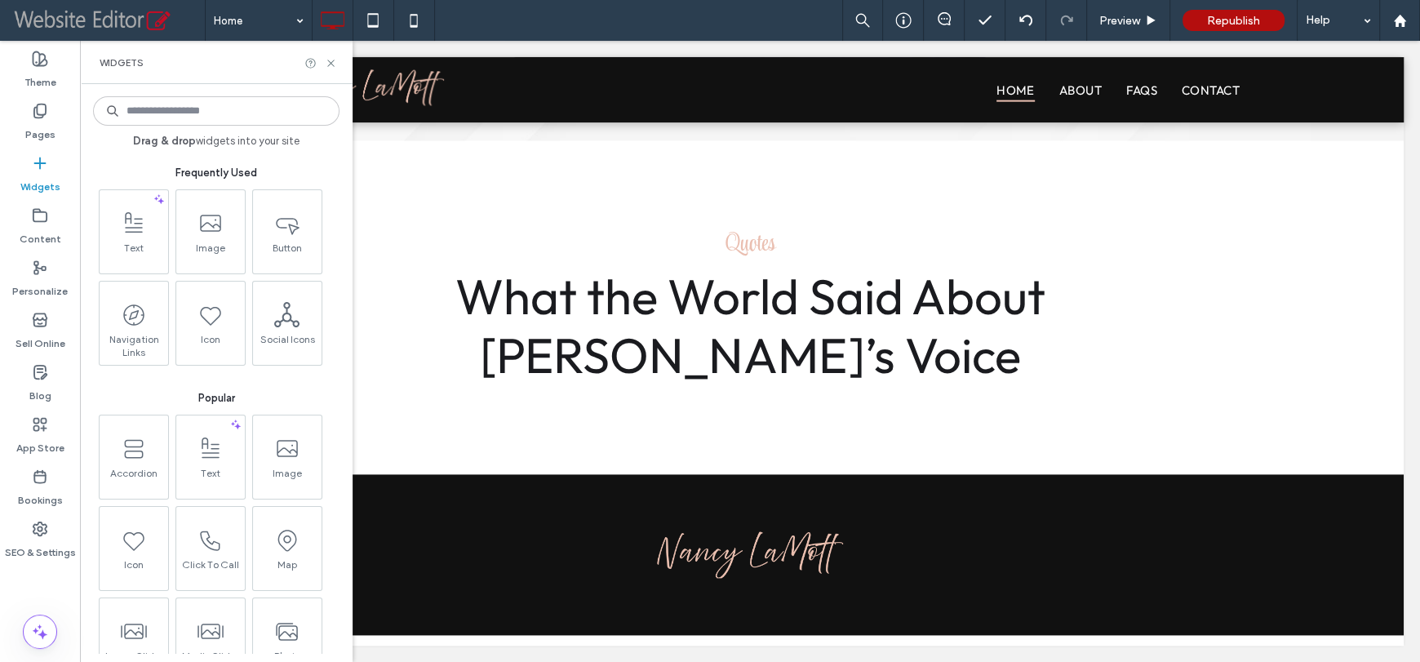
click at [202, 109] on input at bounding box center [216, 110] width 246 height 29
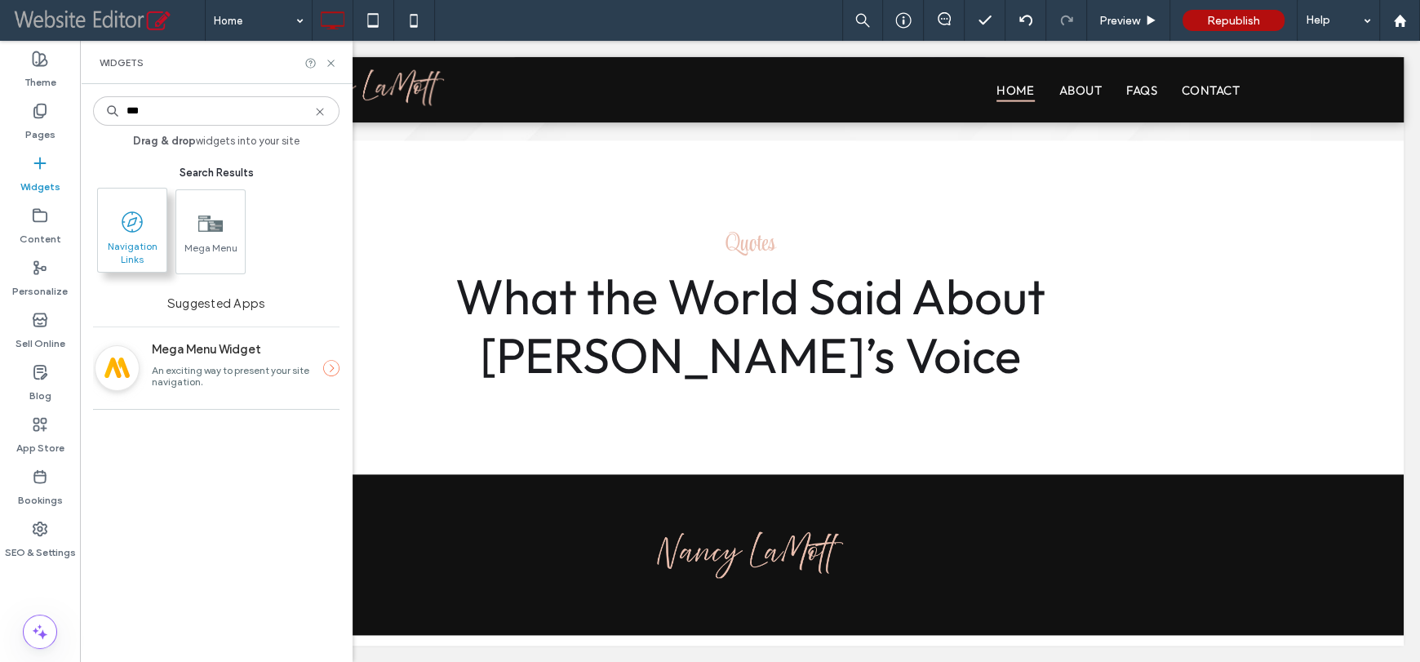
type input "***"
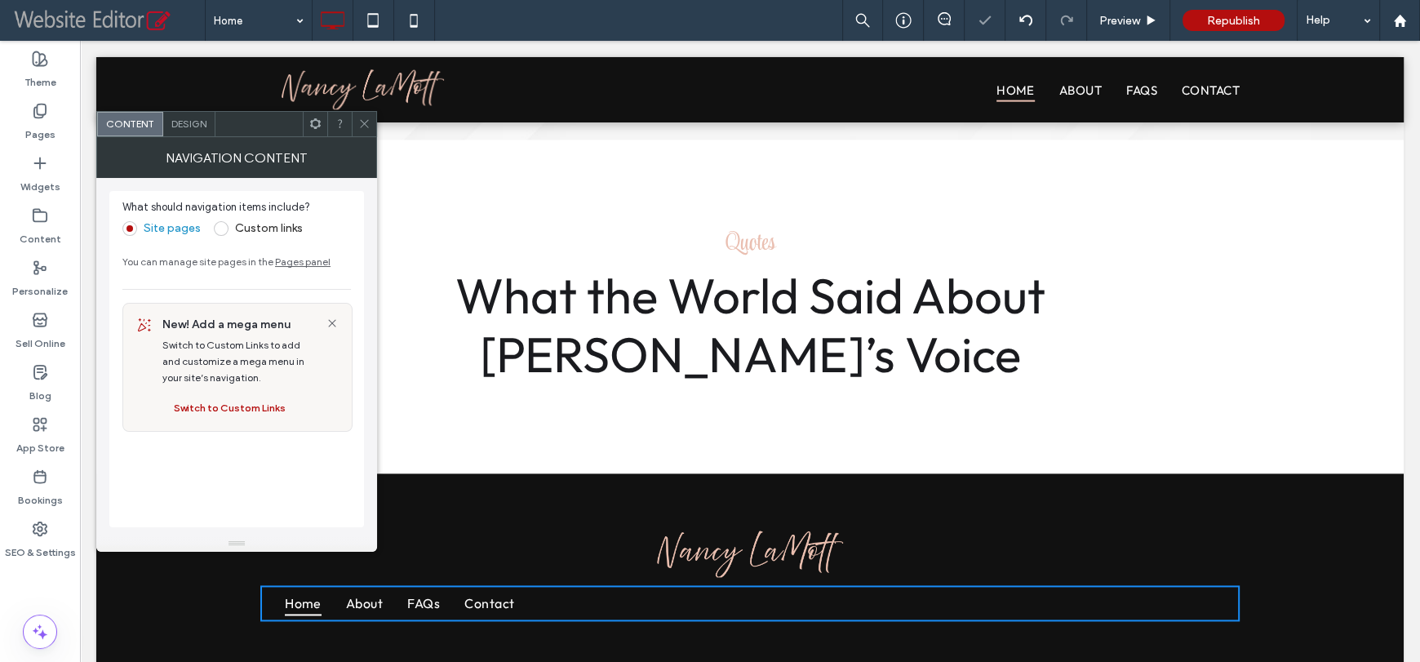
click at [188, 129] on div "Design" at bounding box center [189, 124] width 52 height 24
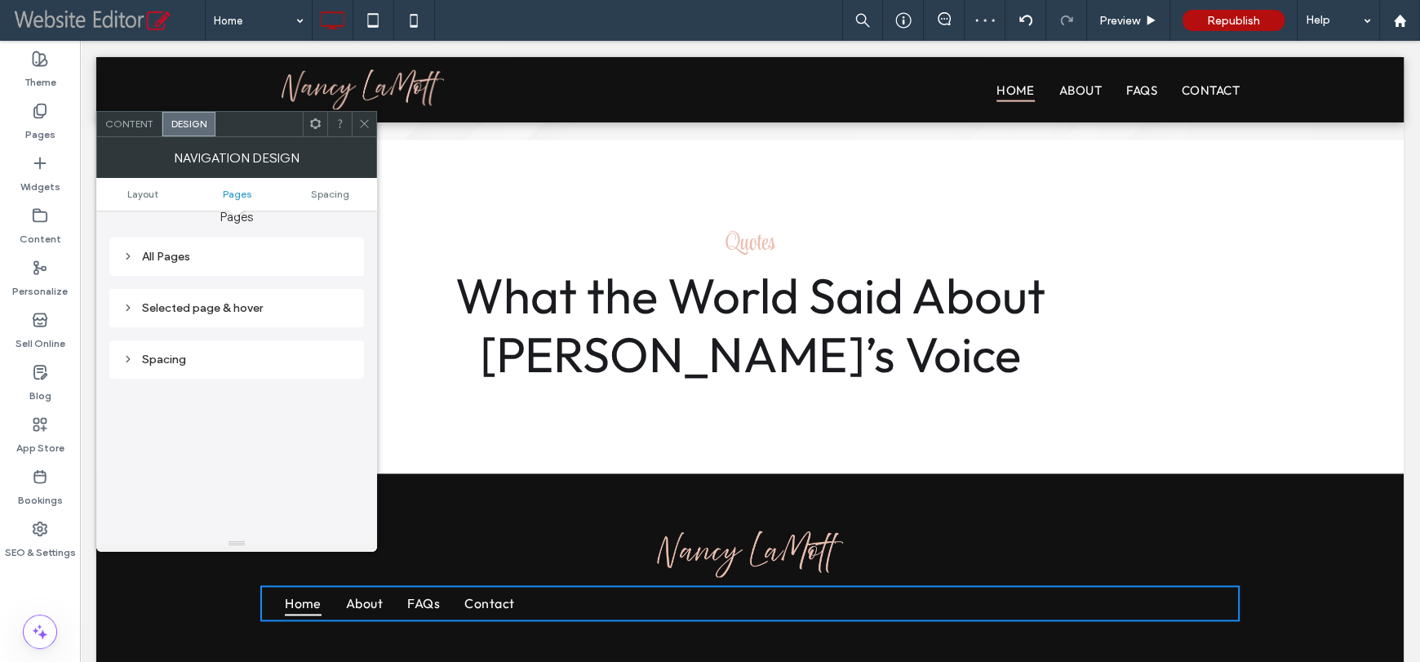
click at [211, 261] on div "All Pages" at bounding box center [236, 257] width 228 height 14
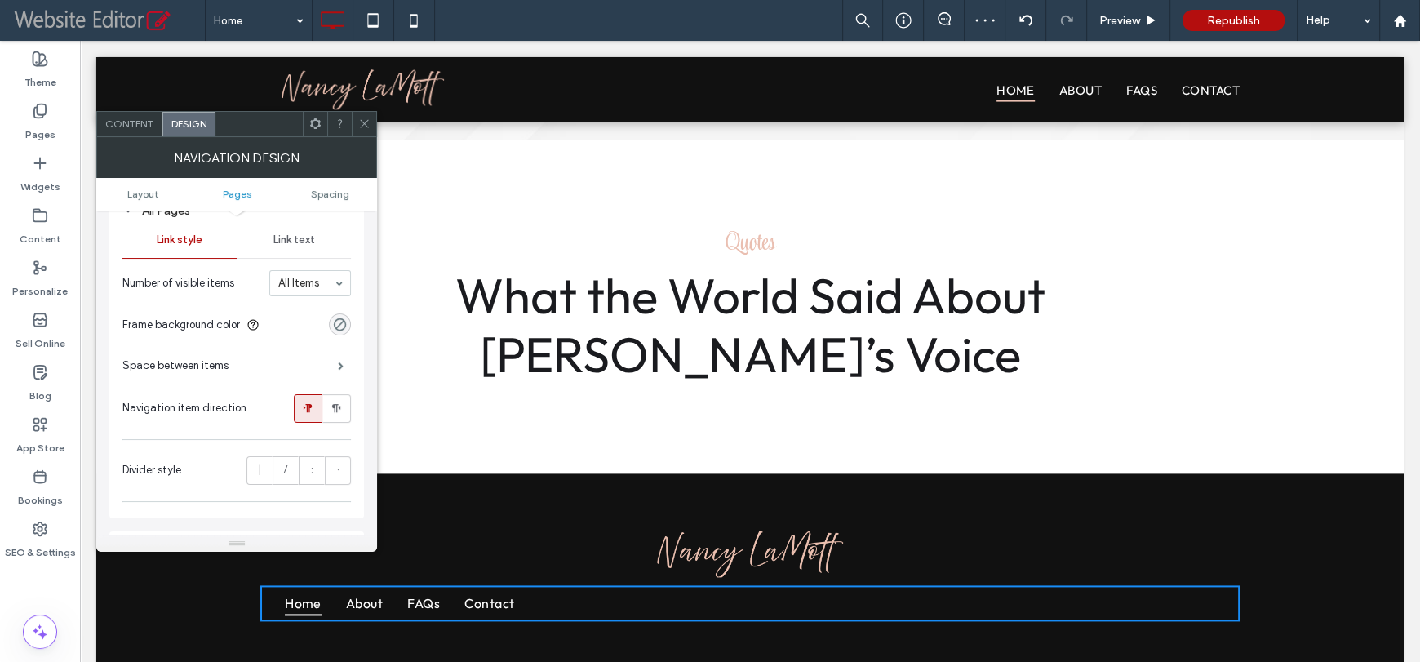
scroll to position [326, 0]
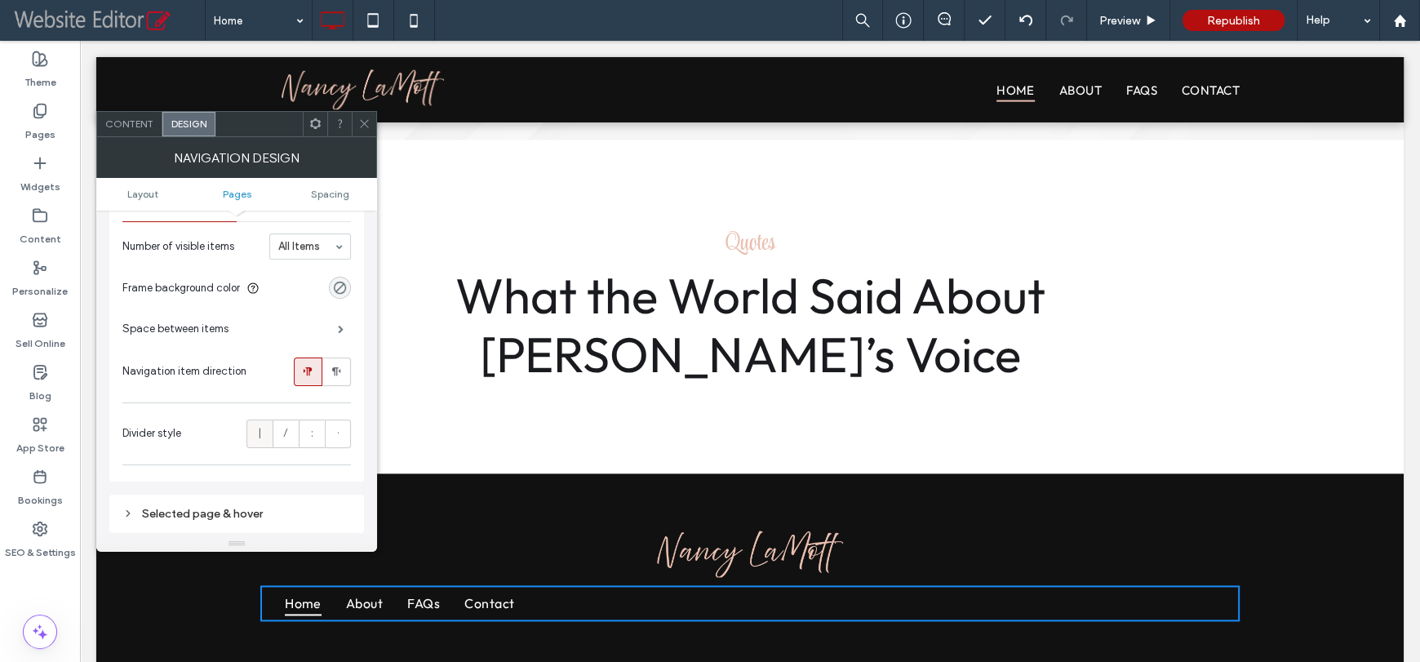
click at [266, 432] on label "|" at bounding box center [259, 433] width 26 height 29
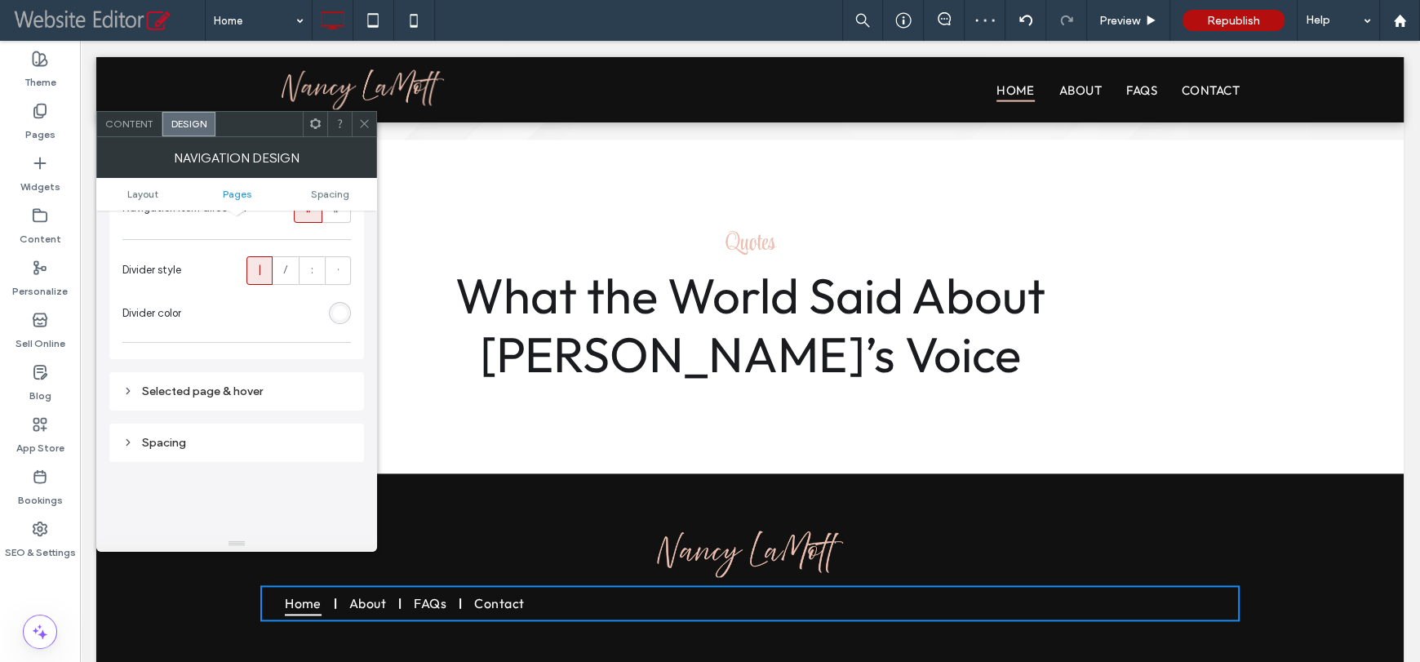
click at [255, 385] on div "Selected page & hover" at bounding box center [236, 391] width 228 height 14
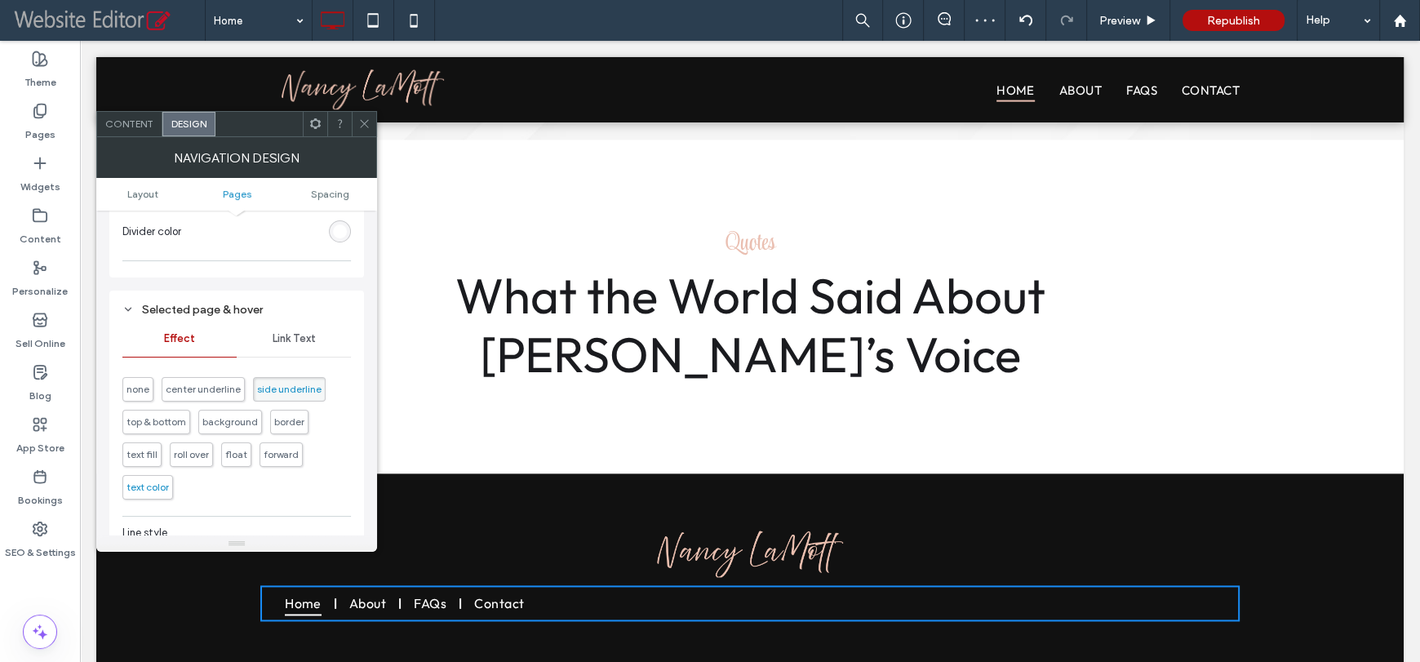
click at [159, 485] on span "text color" at bounding box center [147, 487] width 42 height 12
click at [300, 343] on span "Link Text" at bounding box center [293, 338] width 43 height 13
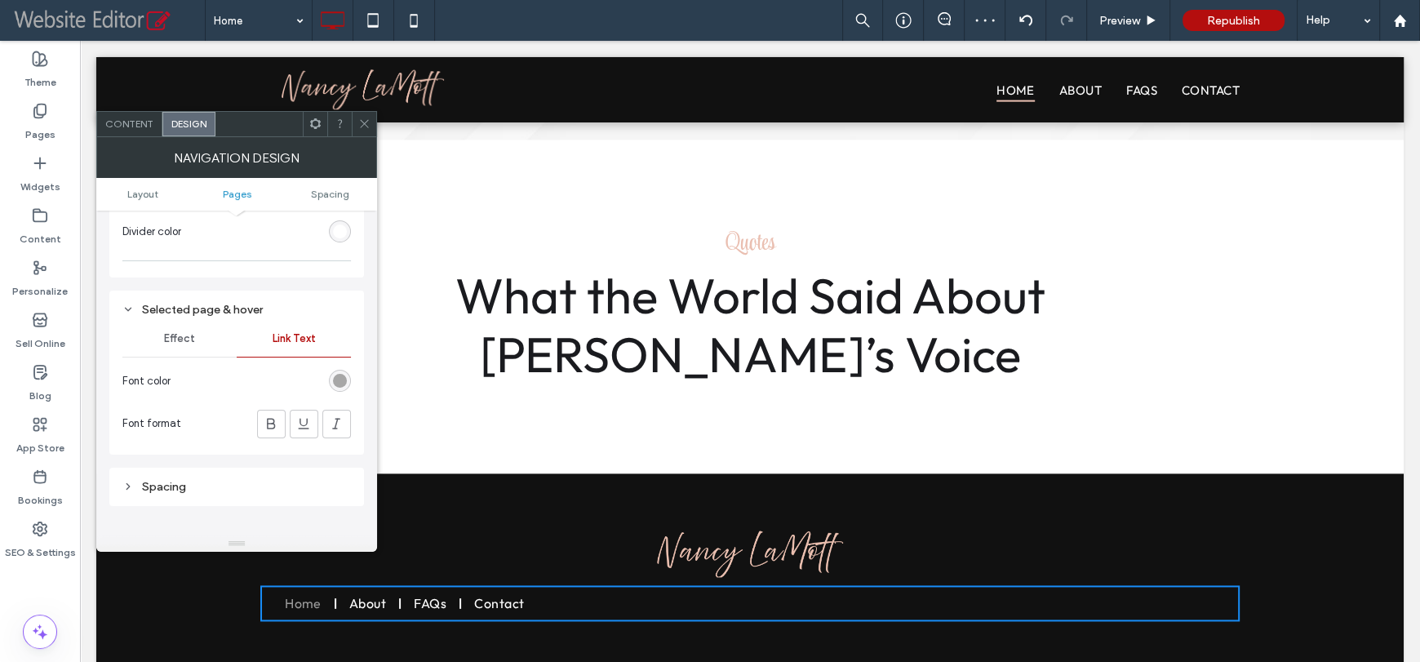
click at [338, 379] on div "rgb(154, 154, 154)" at bounding box center [340, 381] width 14 height 14
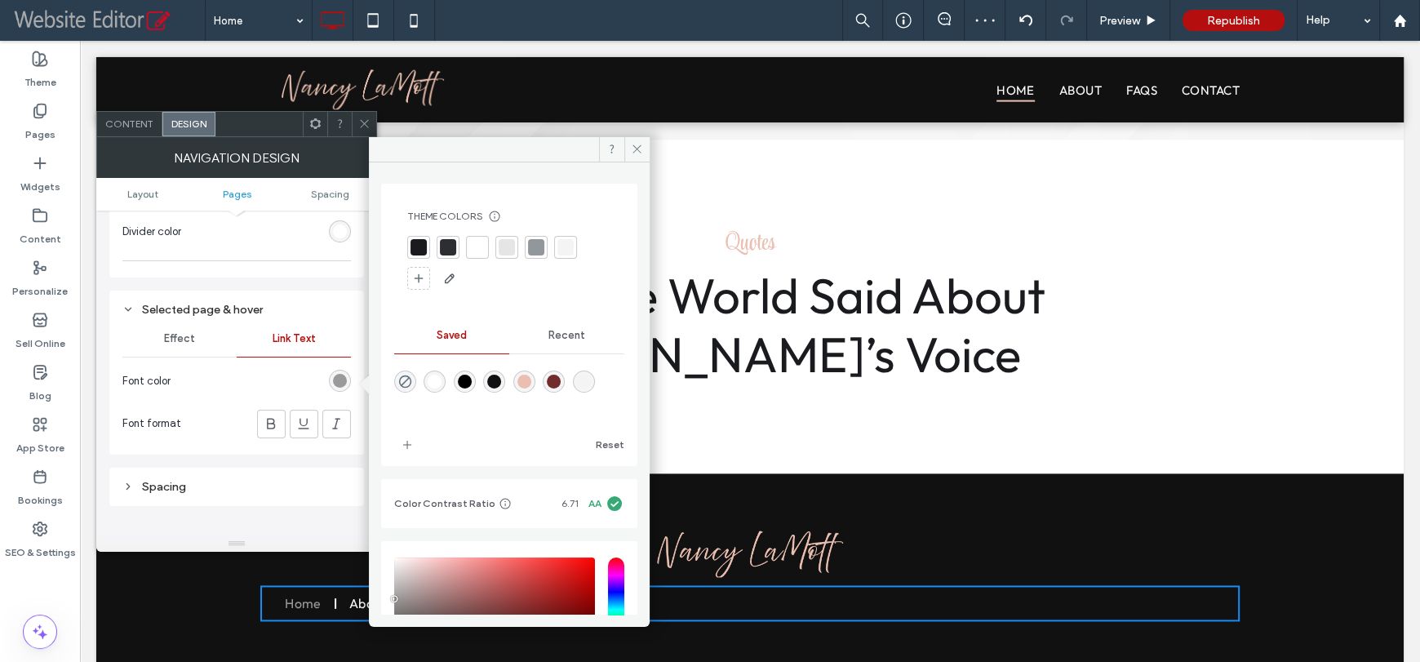
click at [531, 383] on div "rgba(234,191,177,1)" at bounding box center [524, 382] width 14 height 14
type input "*******"
click at [359, 126] on icon at bounding box center [364, 123] width 12 height 12
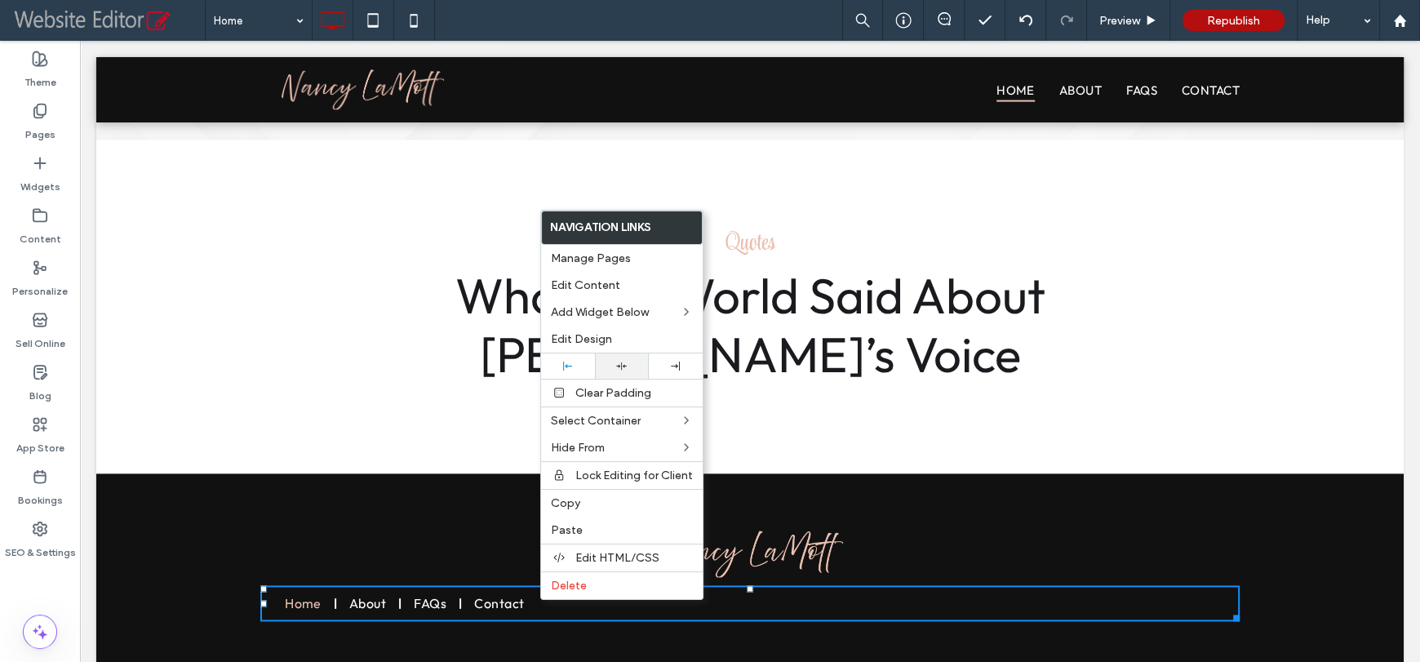
click at [614, 371] on div at bounding box center [622, 365] width 54 height 25
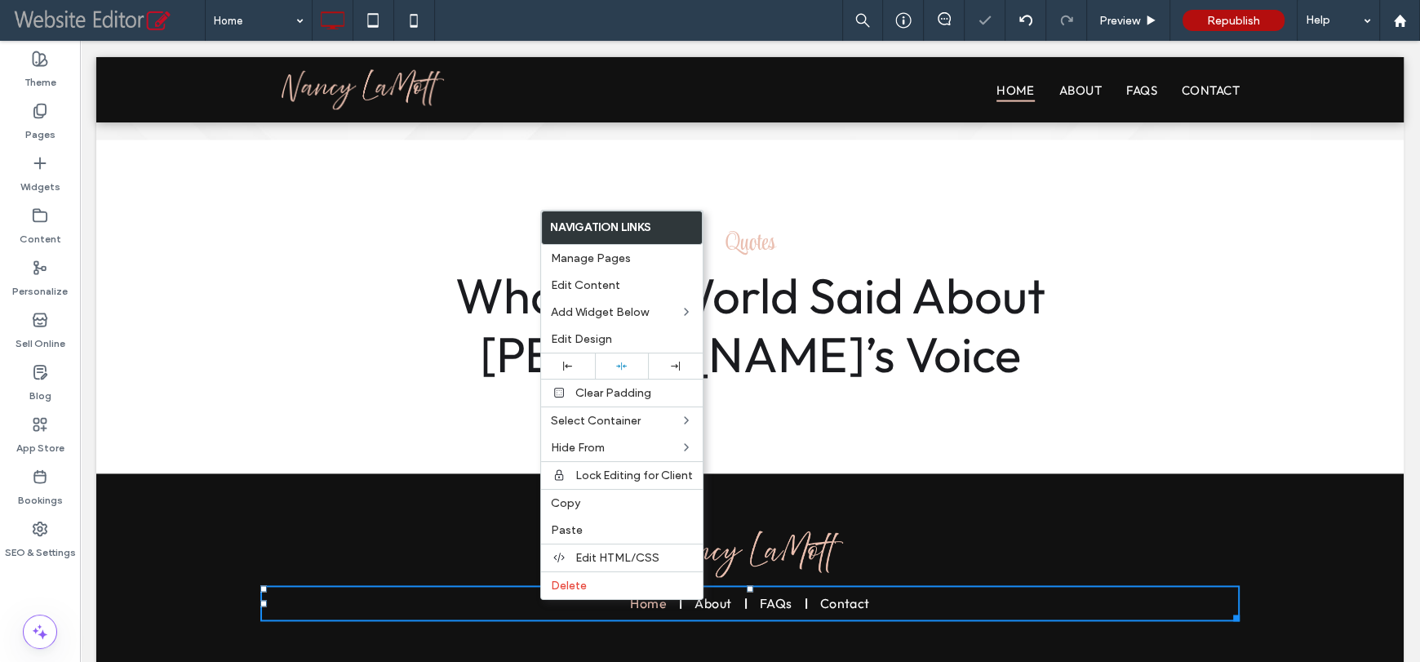
click at [395, 508] on div "Click To Paste Click To Paste Home About FAQs Contact + Add Section" at bounding box center [749, 575] width 1307 height 205
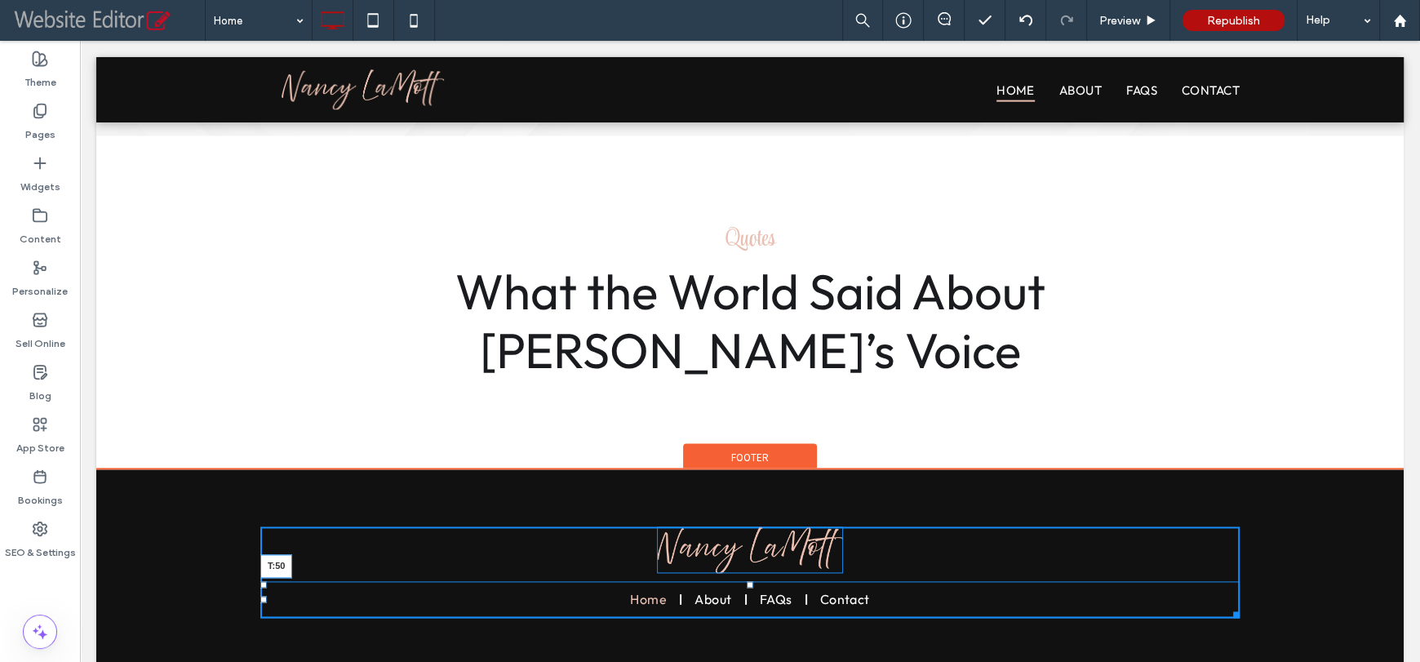
scroll to position [11, 0]
drag, startPoint x: 737, startPoint y: 588, endPoint x: 698, endPoint y: 658, distance: 80.4
click at [618, 618] on nav "Home About FAQs Contact T:51" at bounding box center [749, 599] width 979 height 37
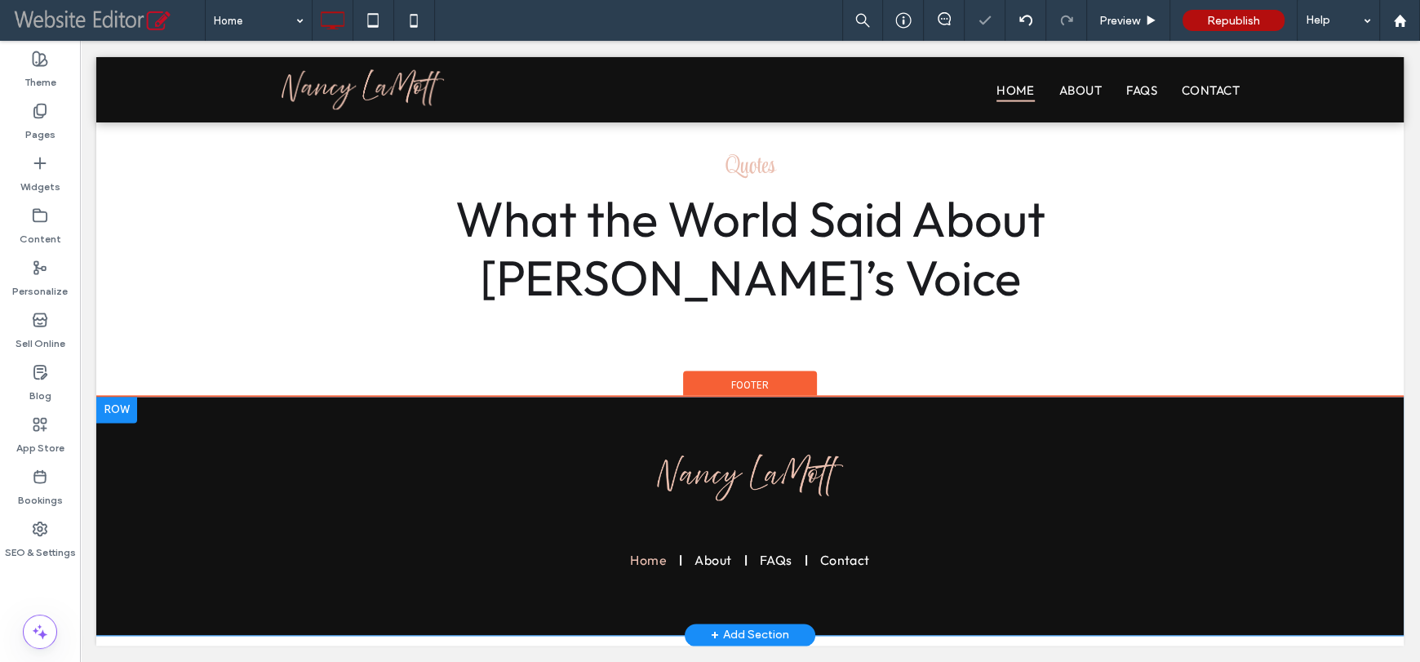
scroll to position [2140, 0]
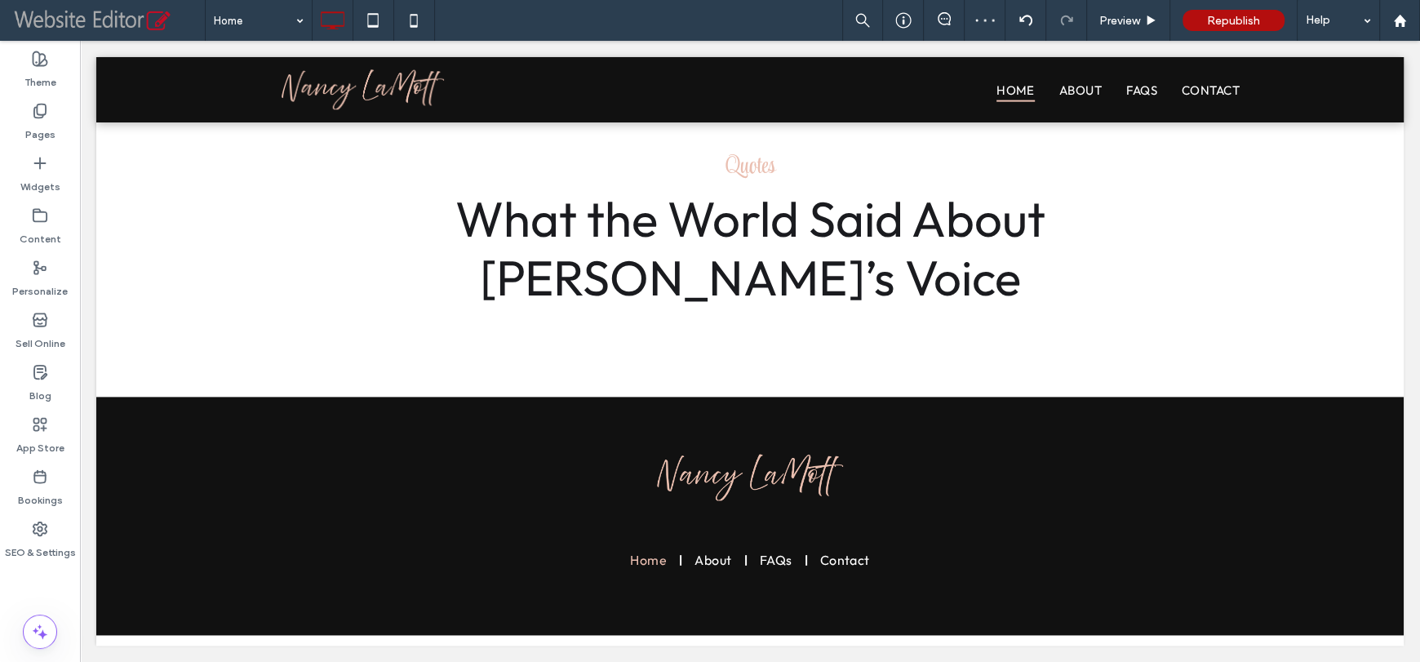
click at [13, 591] on div "Theme Pages Widgets Content Personalize Sell Online Blog App Store Bookings SEO…" at bounding box center [40, 351] width 80 height 621
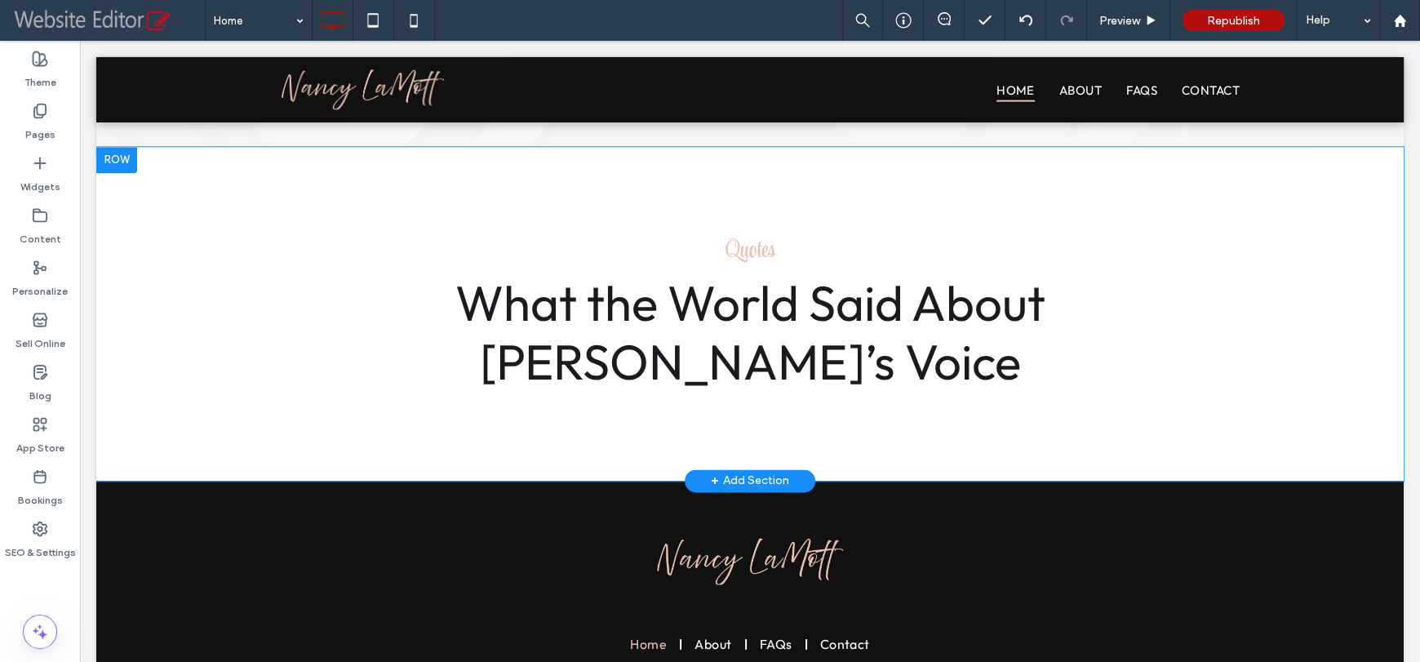
scroll to position [11, 0]
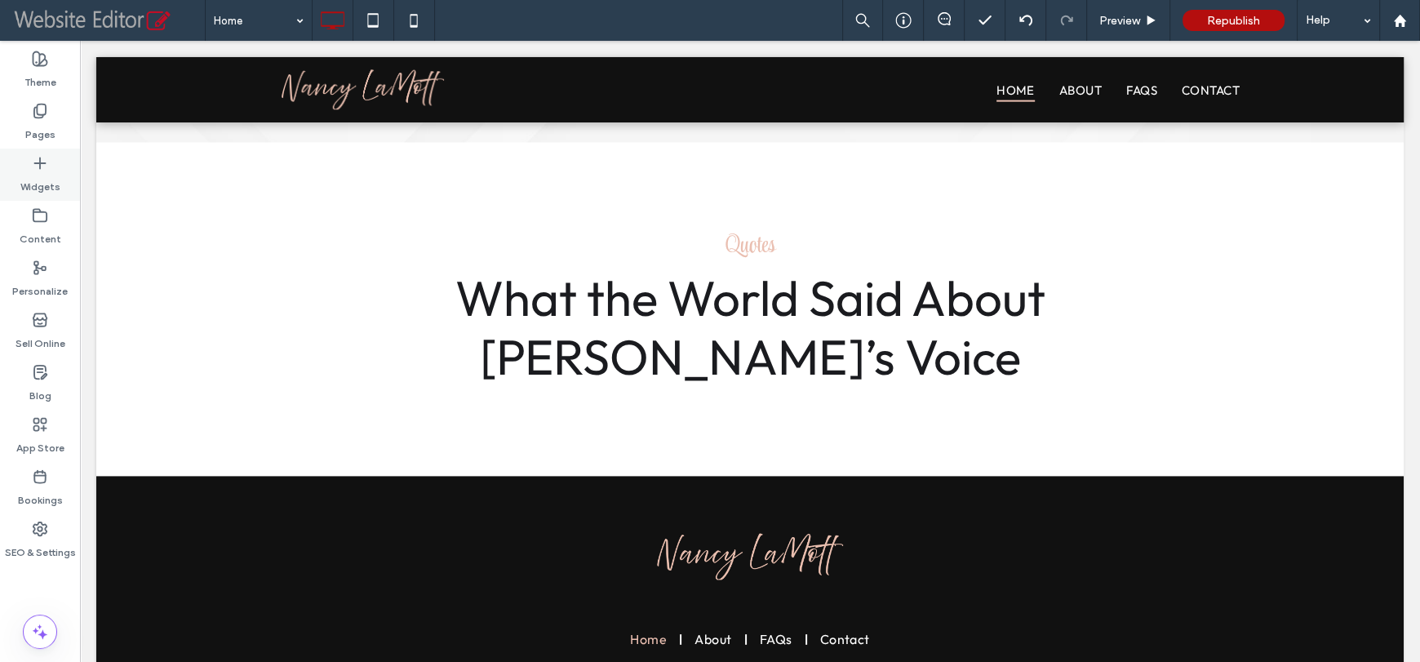
click at [41, 169] on icon at bounding box center [40, 163] width 16 height 16
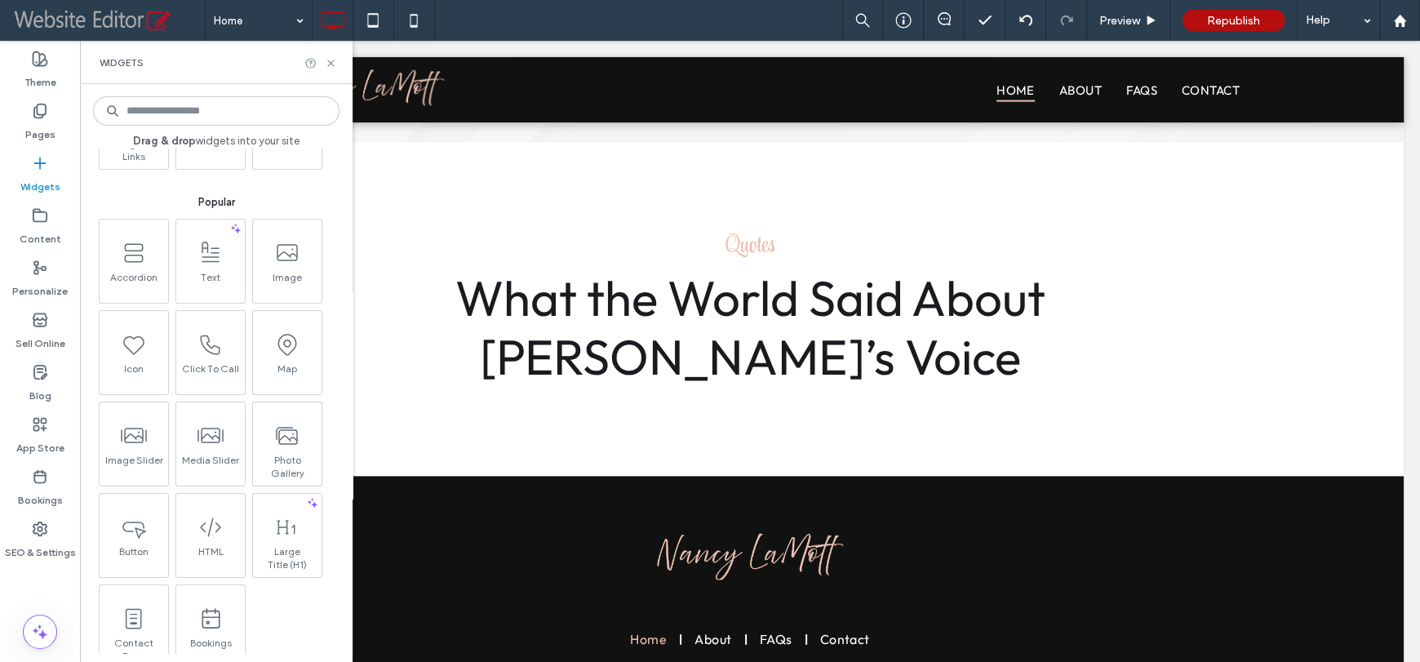
scroll to position [0, 0]
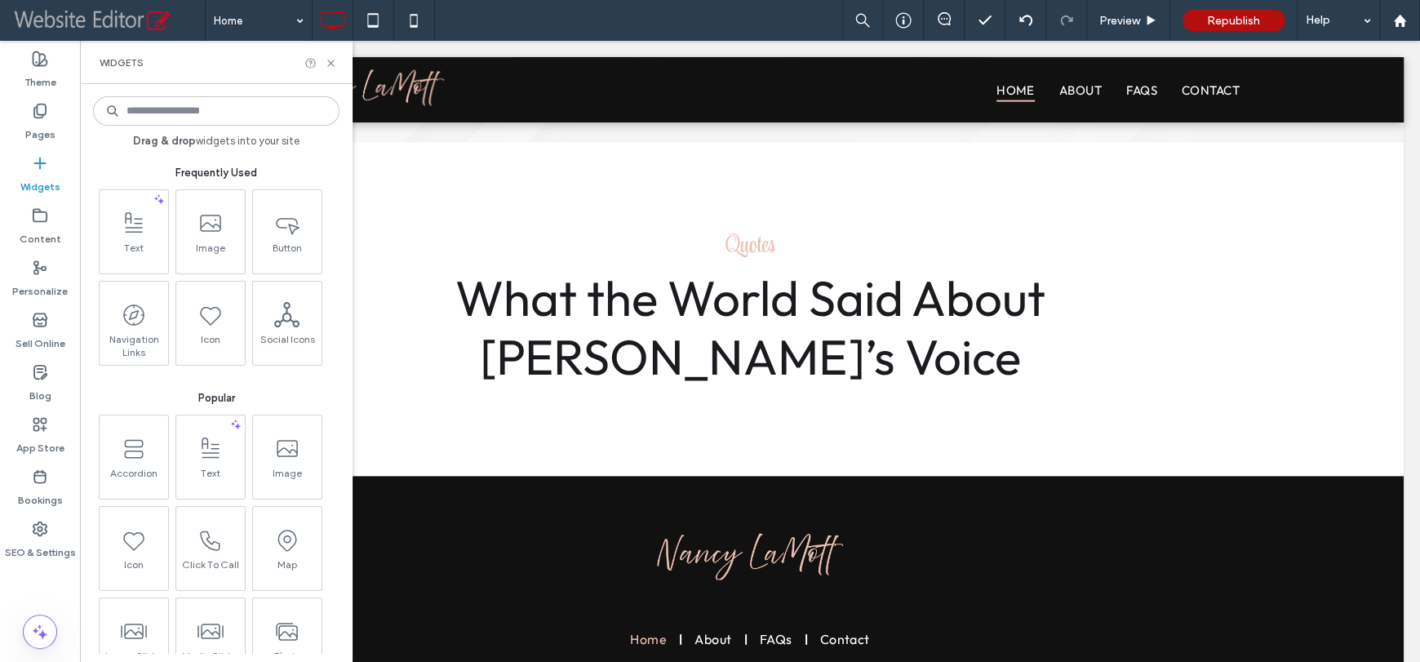
click at [188, 112] on input at bounding box center [216, 110] width 246 height 29
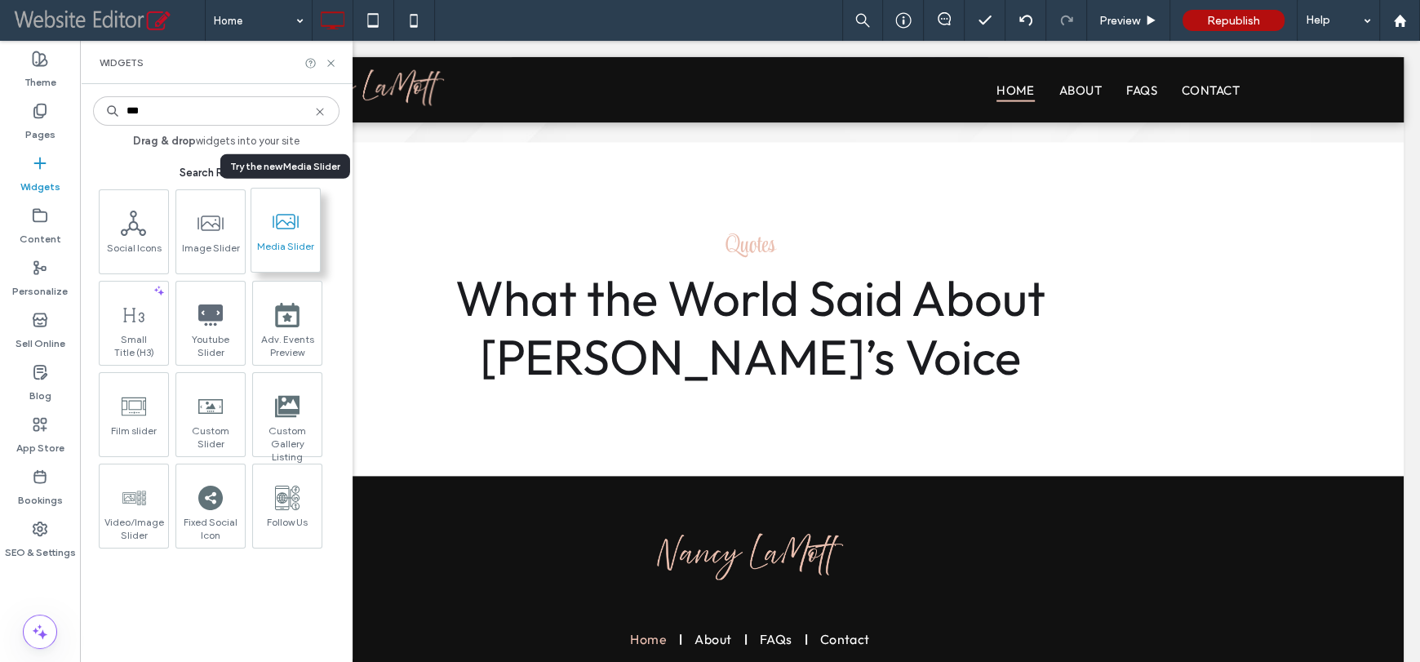
type input "***"
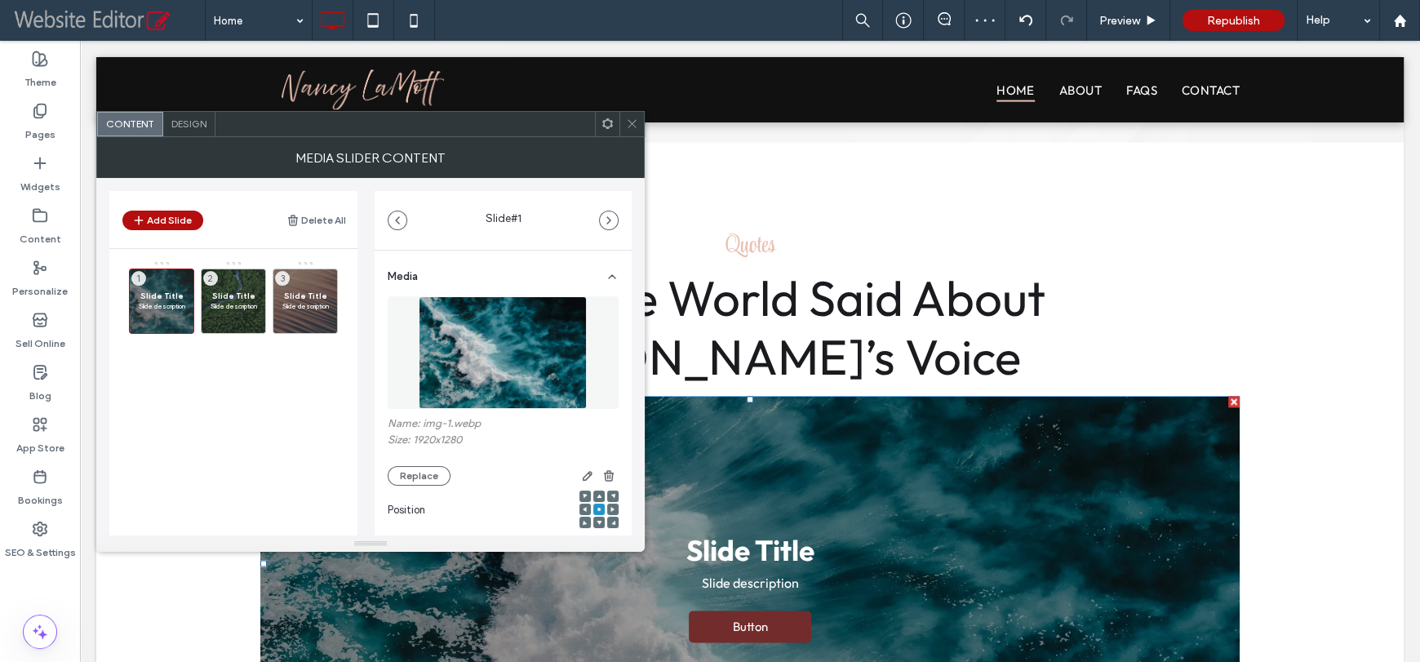
click at [634, 118] on icon at bounding box center [632, 123] width 12 height 12
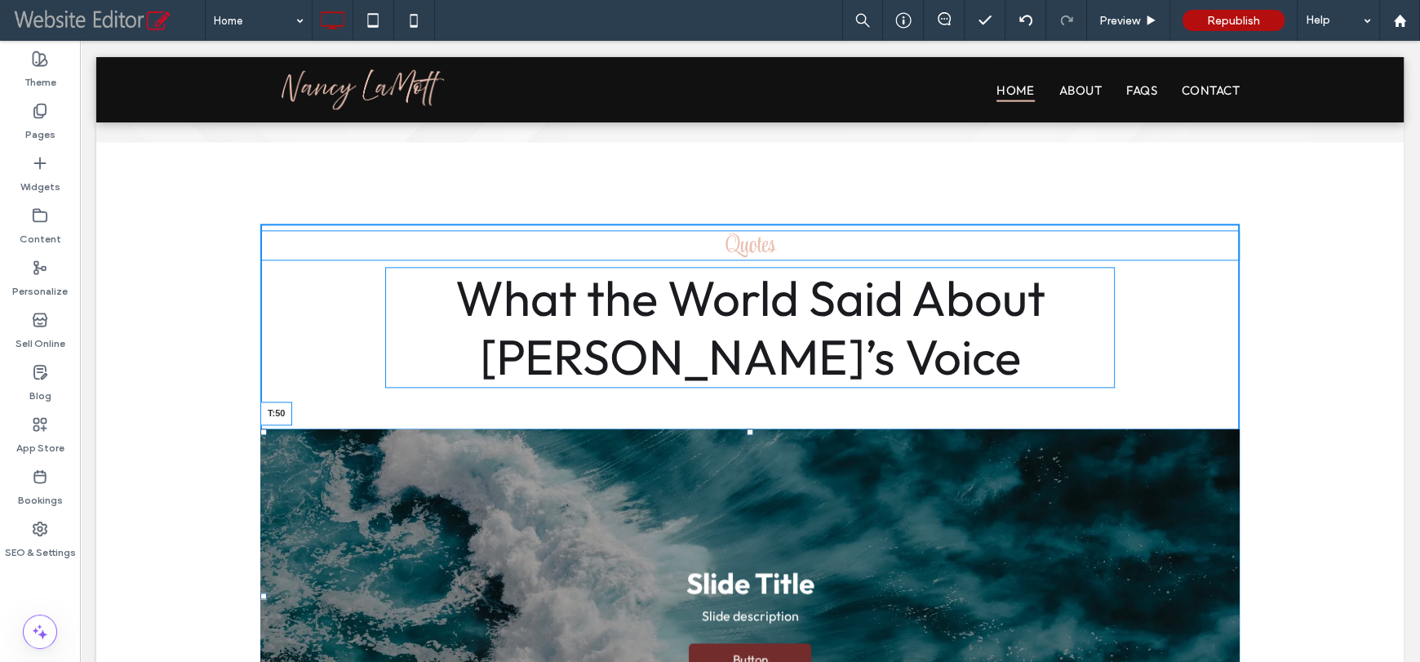
drag, startPoint x: 738, startPoint y: 398, endPoint x: 651, endPoint y: 431, distance: 92.4
click at [651, 431] on div "Slide Title Slide description Button Button Slide Title Slide description Butto…" at bounding box center [749, 595] width 979 height 335
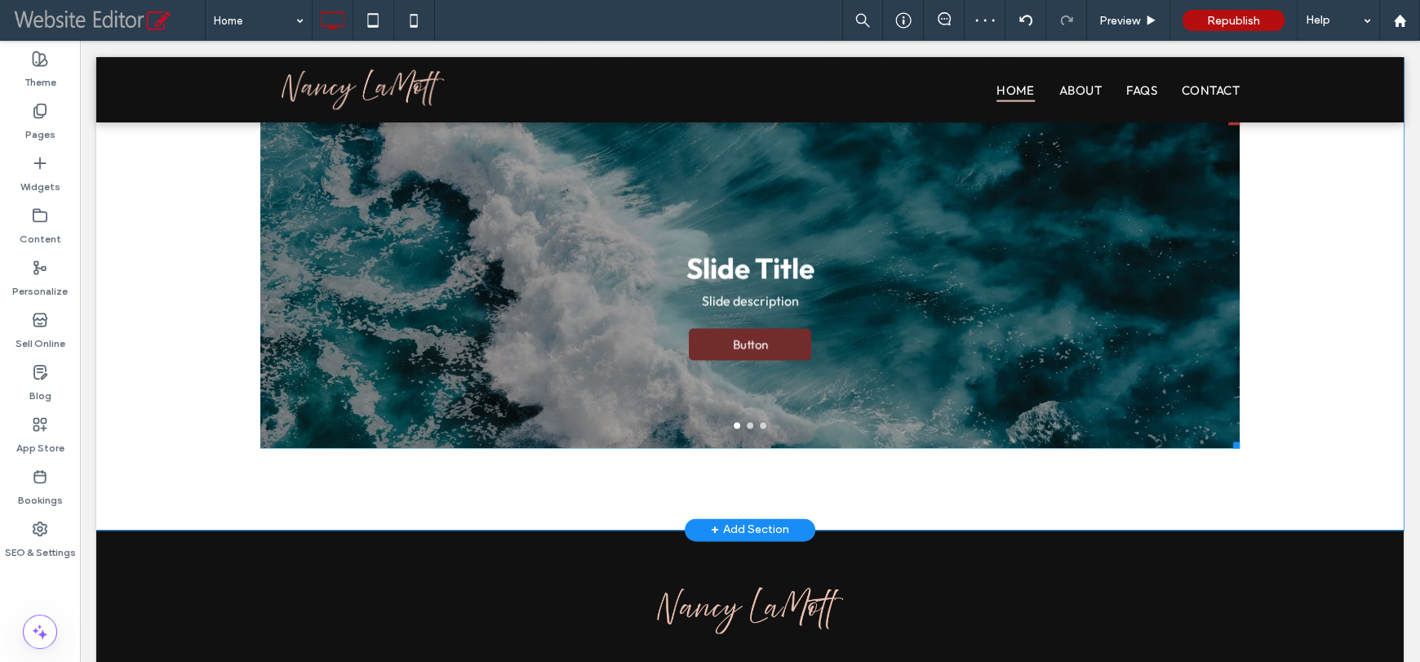
click at [716, 240] on div "Slide Title Slide description Button Button" at bounding box center [749, 290] width 979 height 257
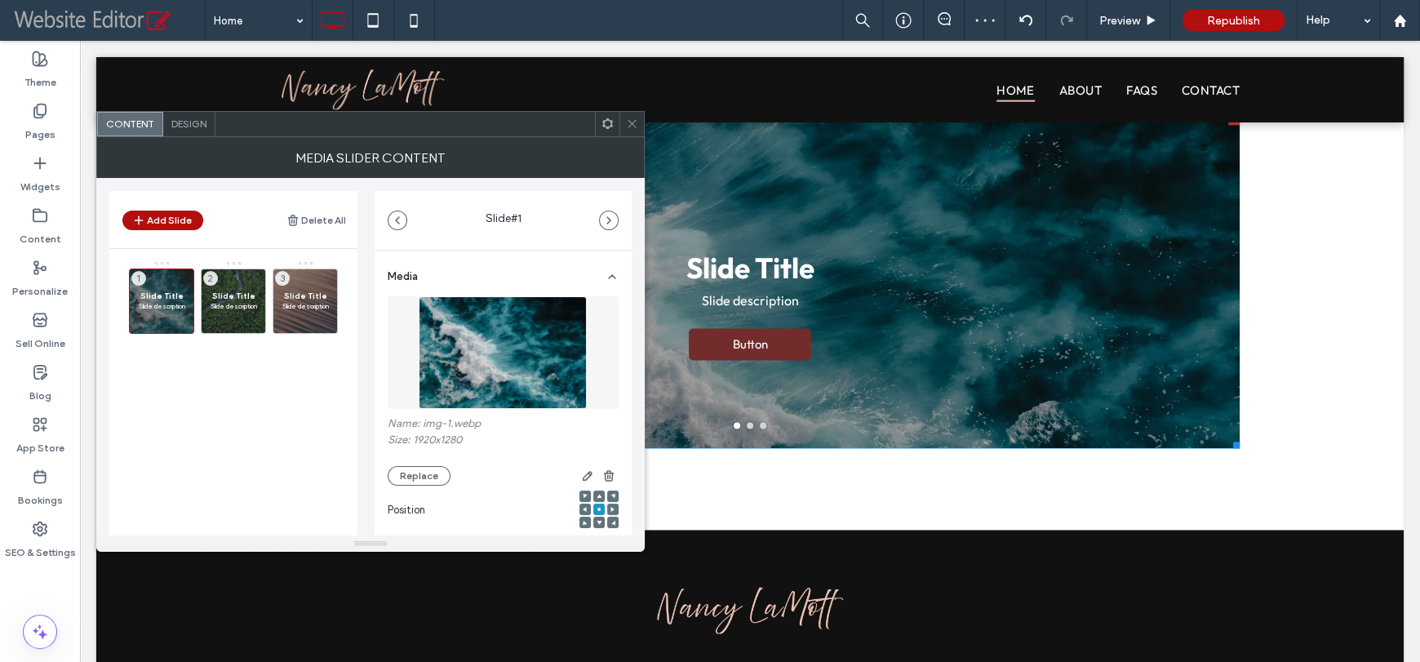
click at [188, 123] on span "Design" at bounding box center [188, 123] width 35 height 12
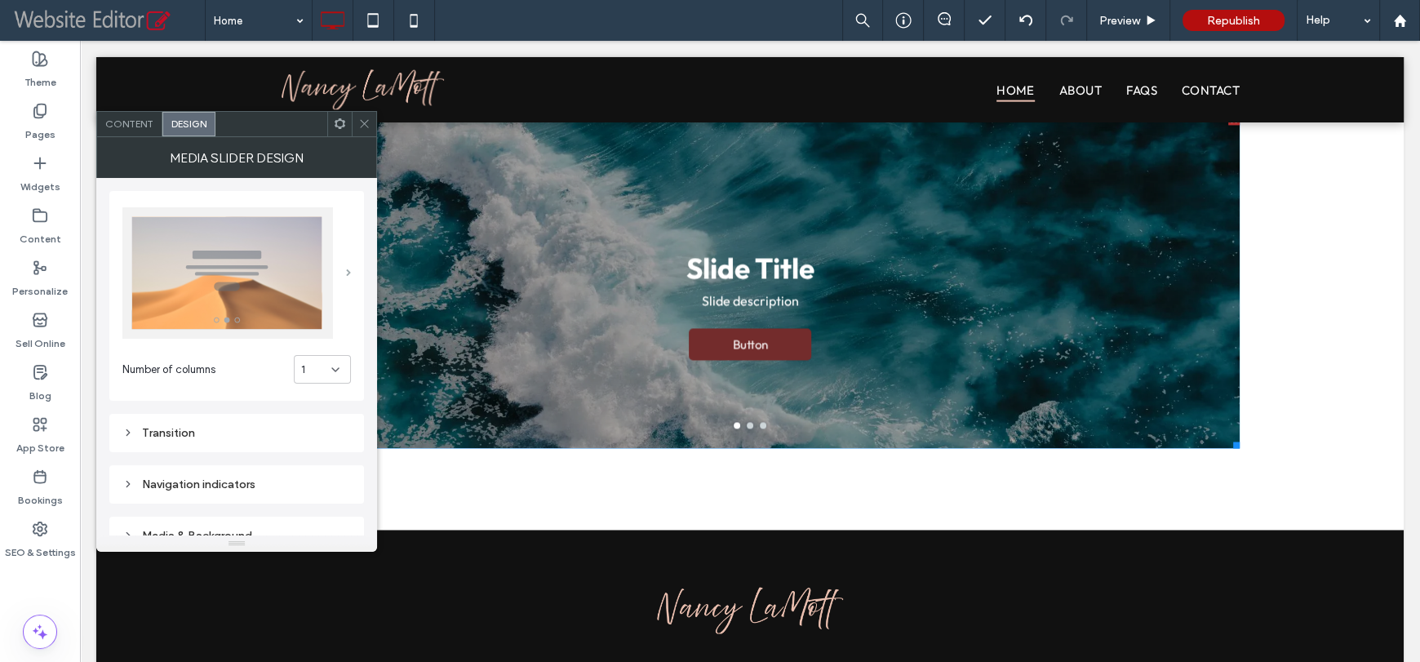
click at [346, 273] on span at bounding box center [348, 272] width 5 height 7
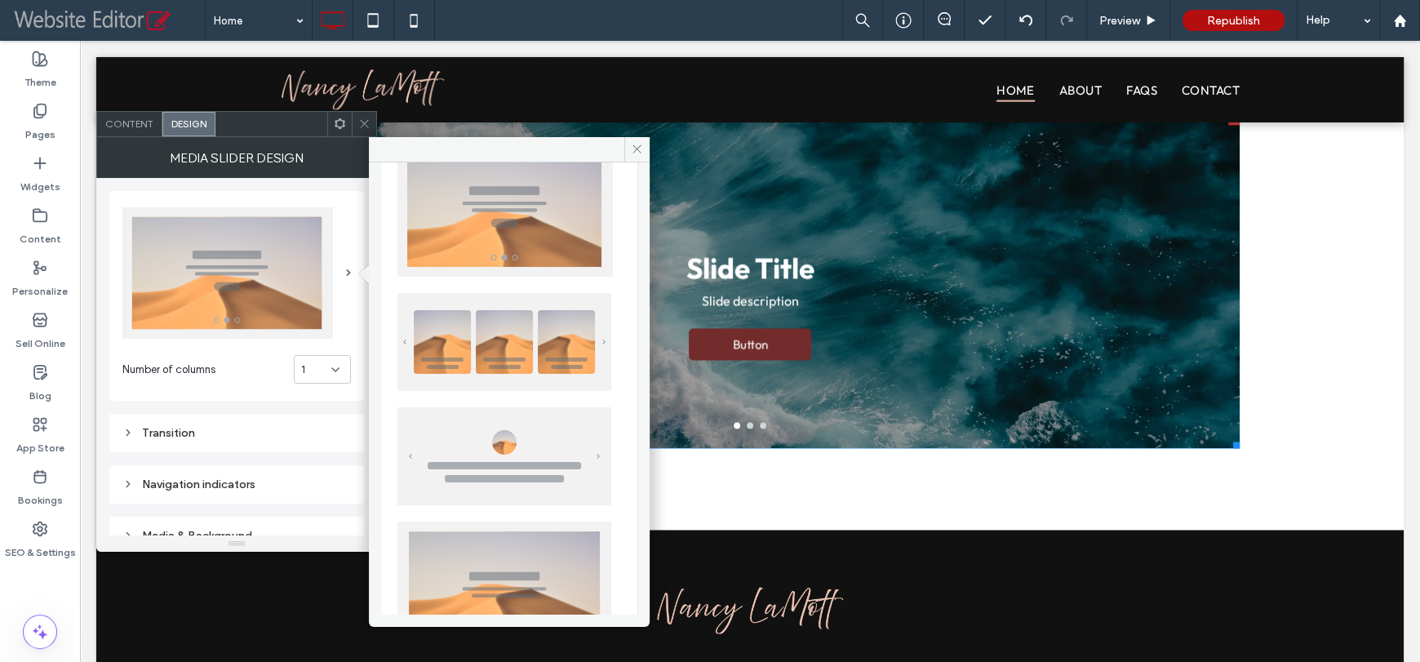
scroll to position [81, 0]
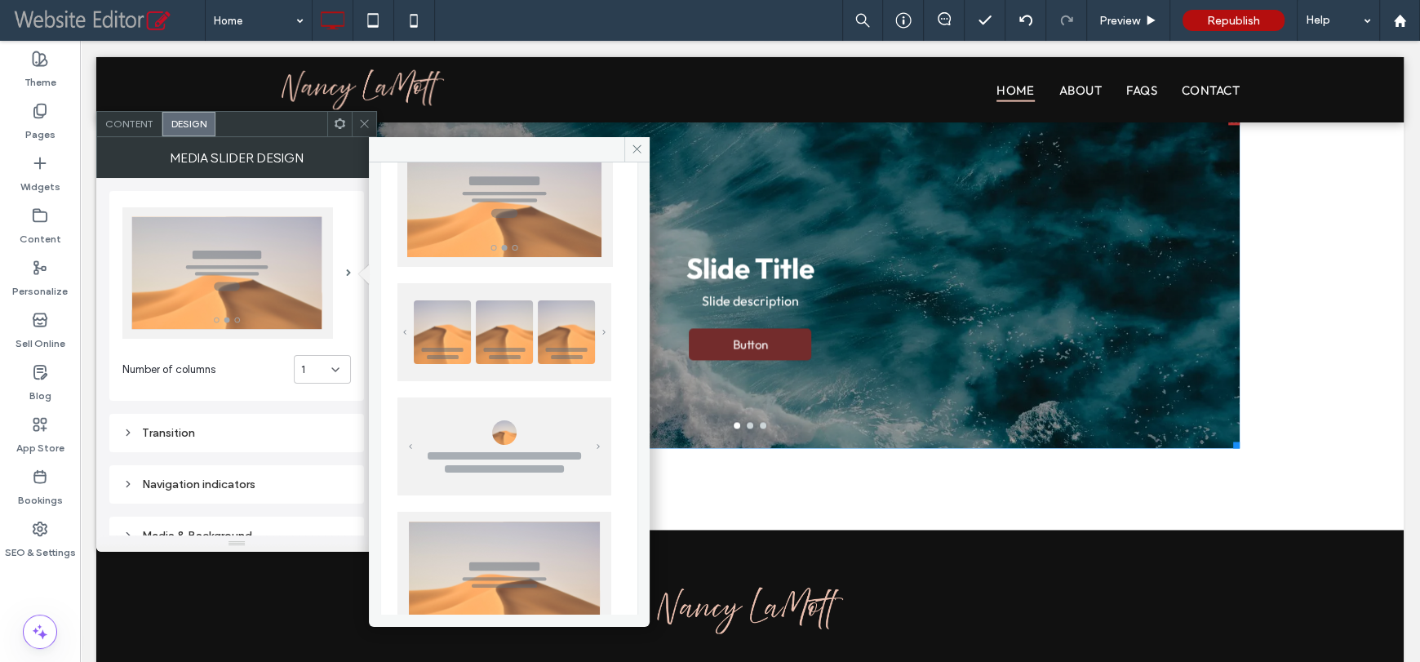
click at [516, 322] on img at bounding box center [504, 332] width 214 height 98
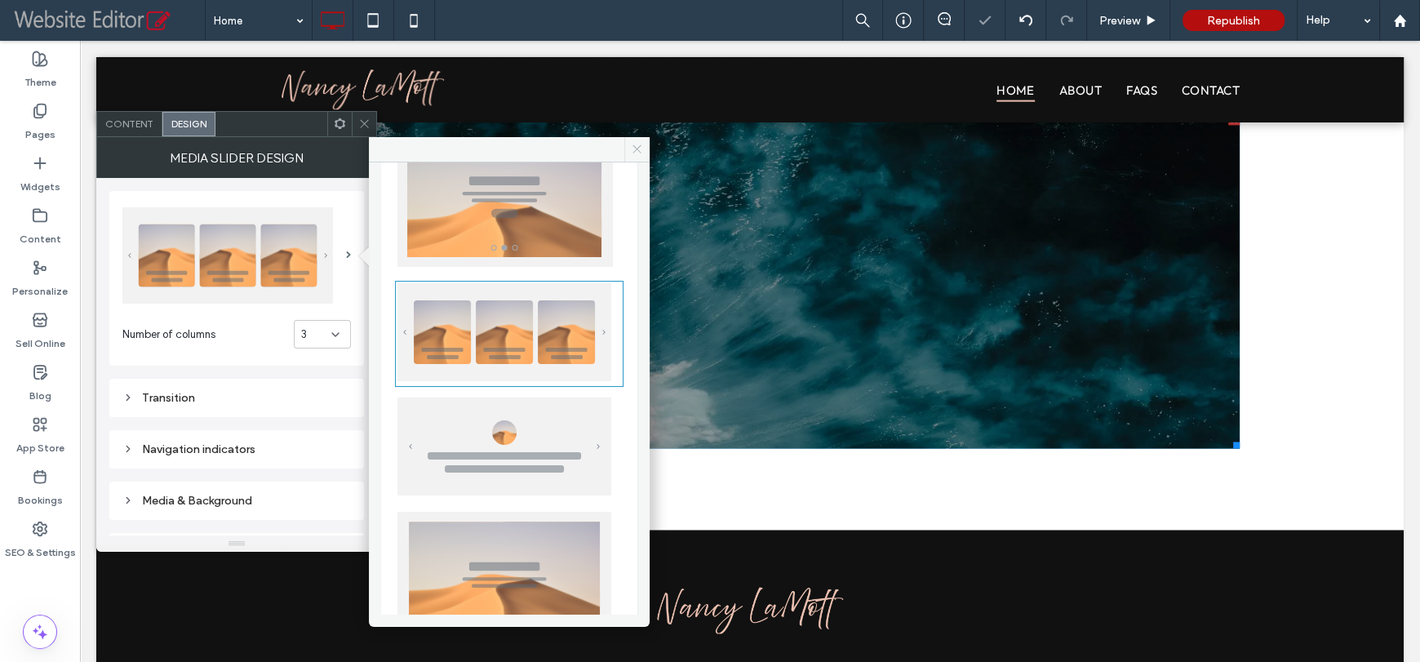
click at [640, 143] on icon at bounding box center [637, 149] width 12 height 12
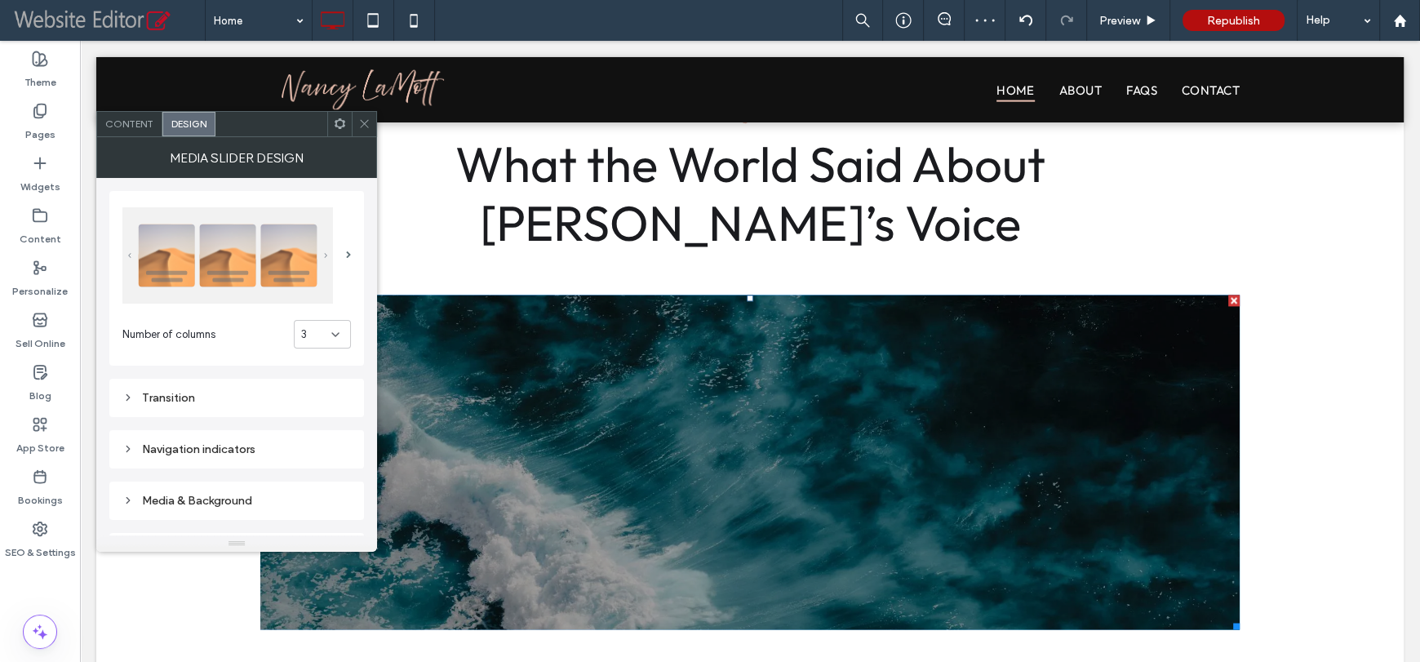
scroll to position [2222, 0]
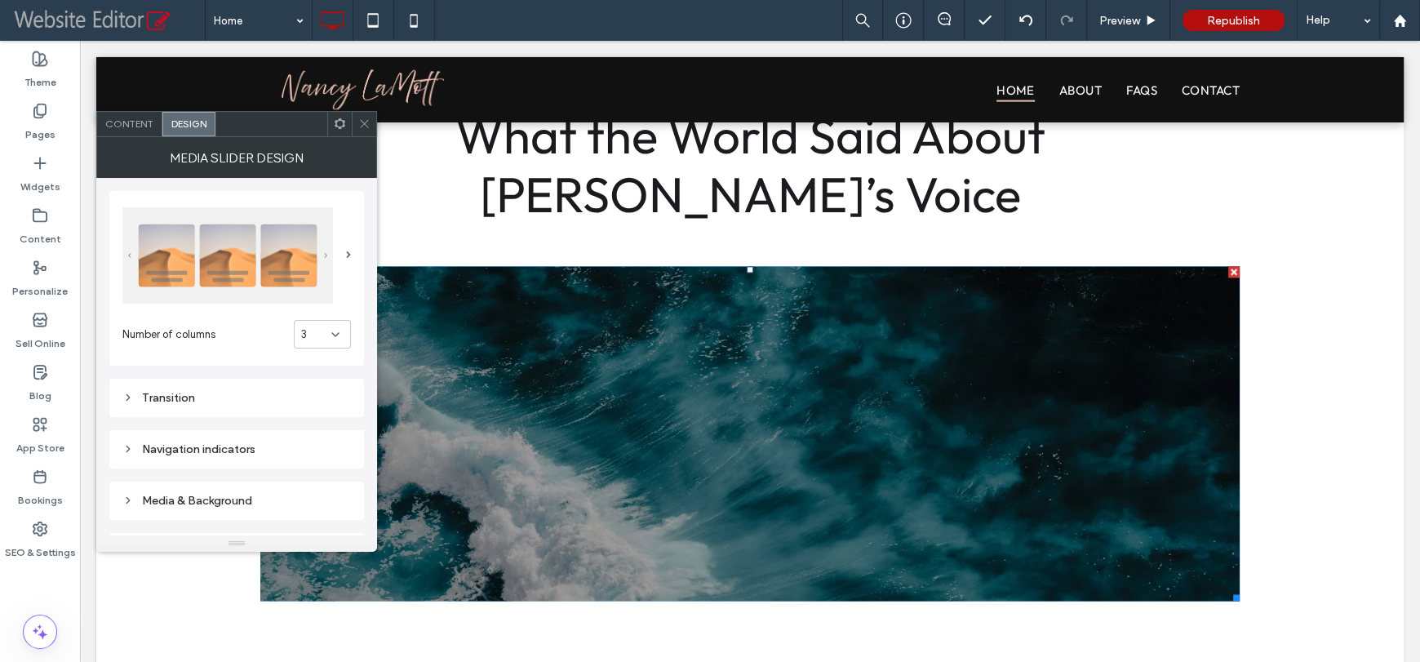
click at [137, 125] on span "Content" at bounding box center [129, 123] width 48 height 12
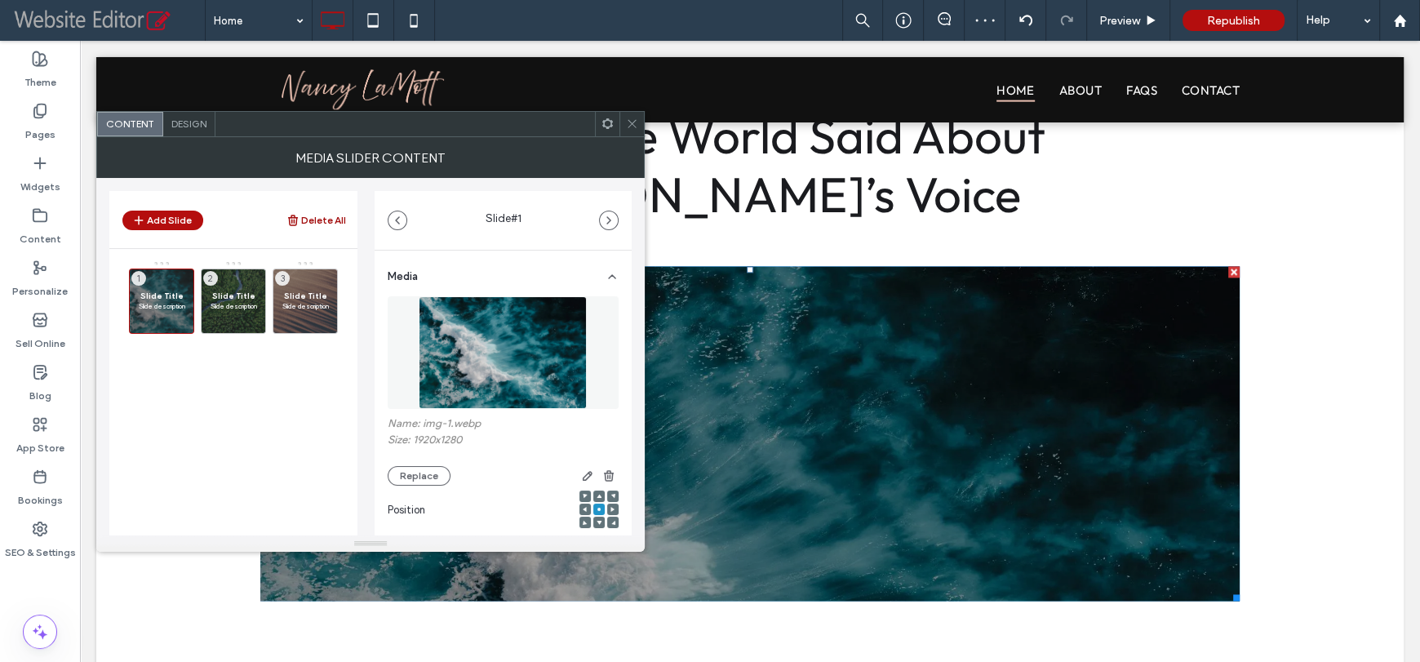
click at [313, 215] on button "Delete All" at bounding box center [316, 221] width 60 height 20
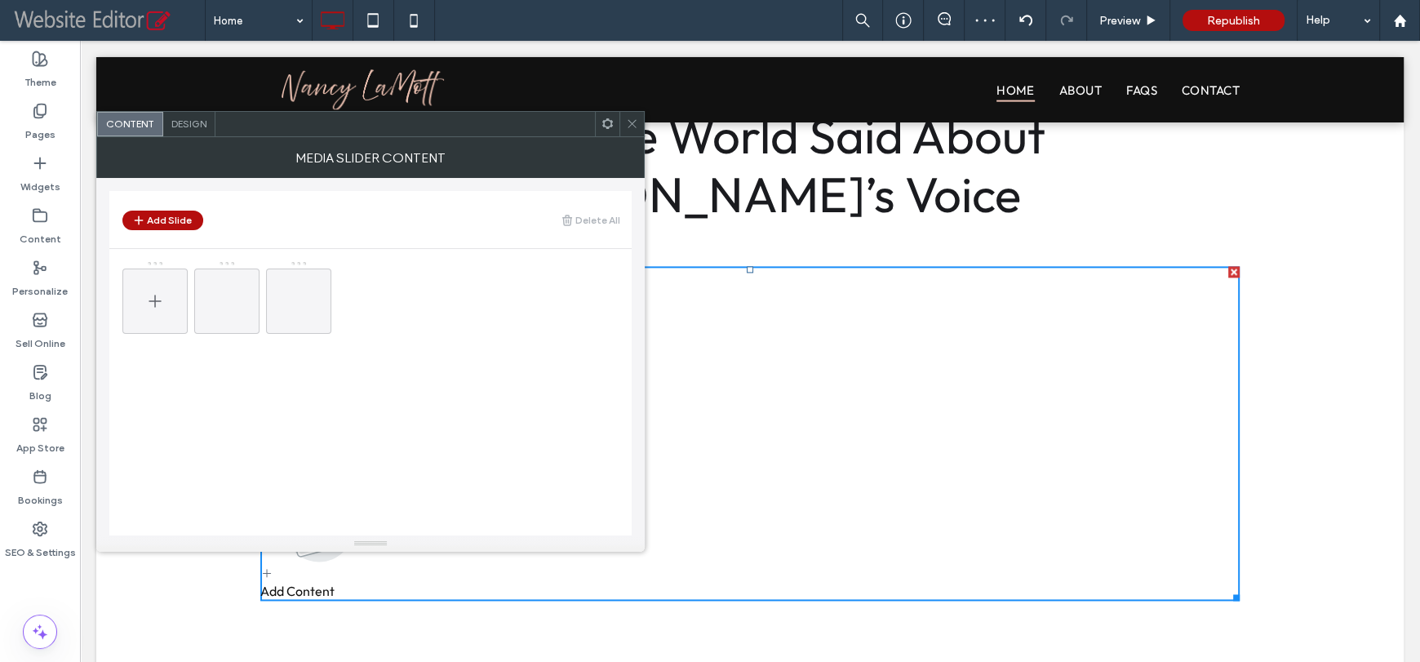
click at [157, 308] on icon at bounding box center [155, 301] width 20 height 20
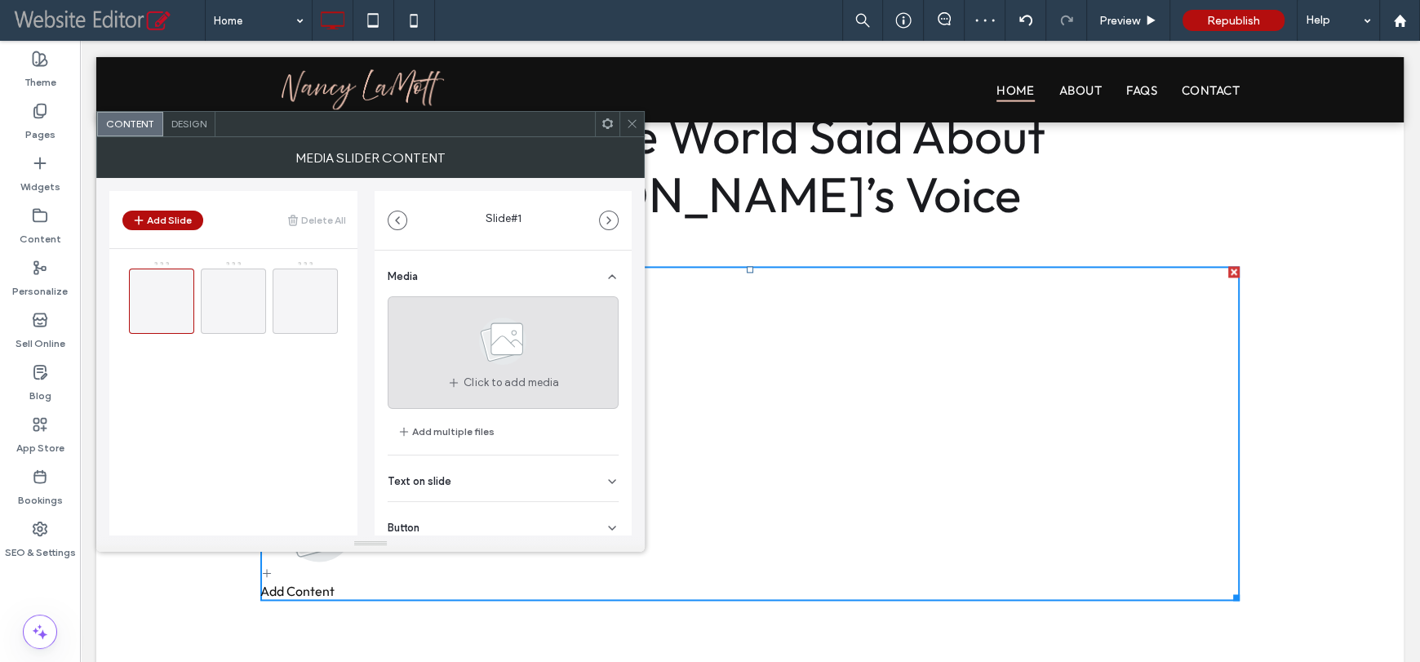
click at [450, 328] on div "Click to add media" at bounding box center [503, 352] width 231 height 113
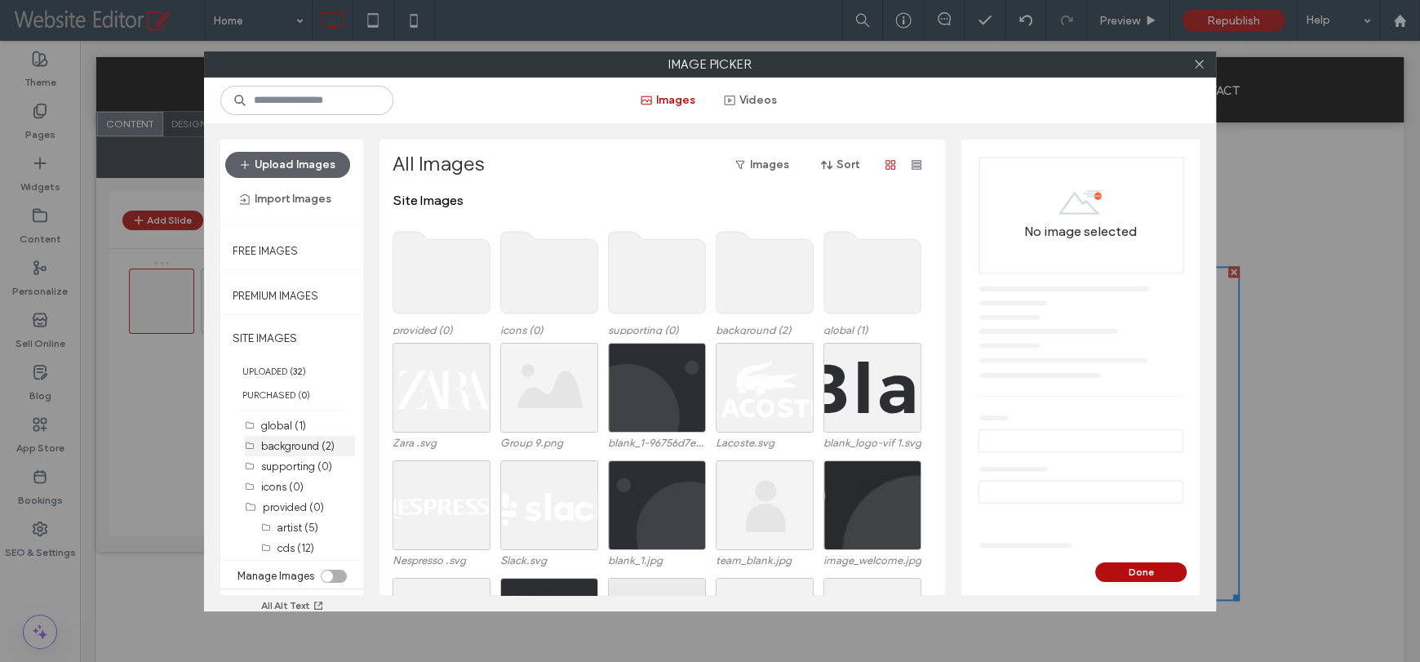
click at [313, 442] on label "background (2)" at bounding box center [297, 446] width 73 height 12
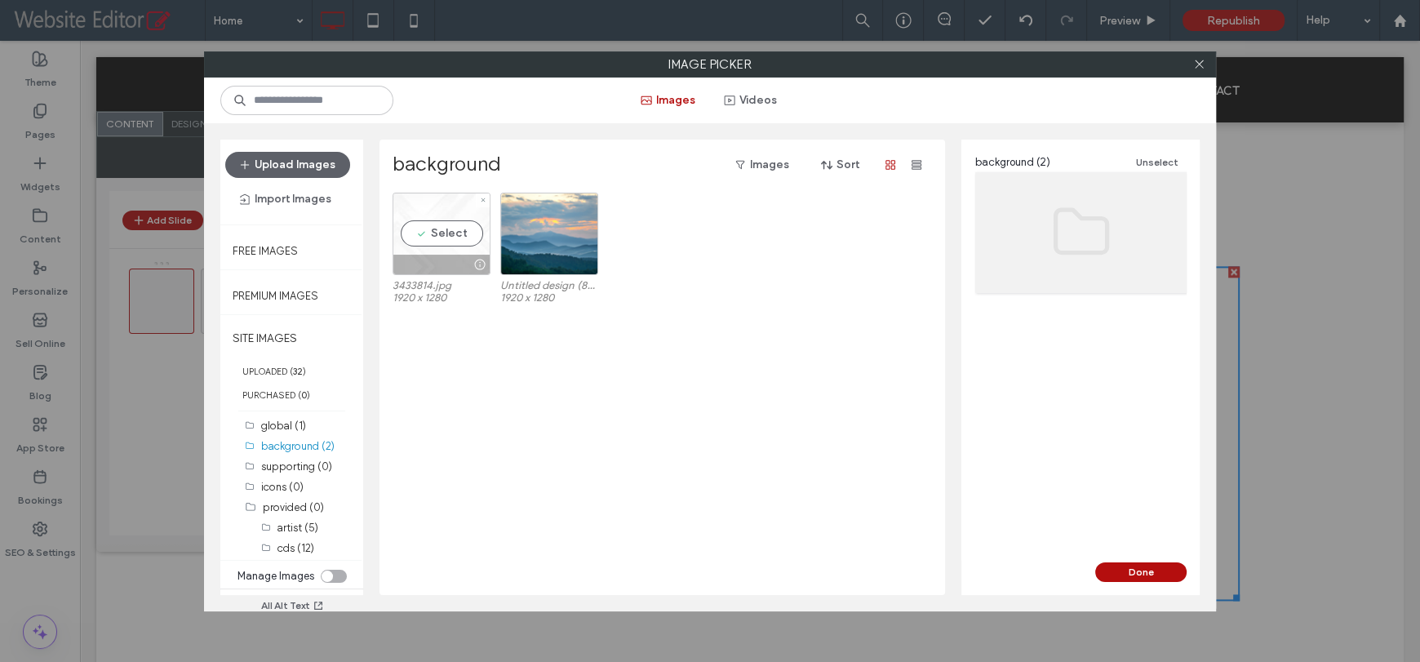
click at [421, 241] on div "Select" at bounding box center [441, 234] width 98 height 82
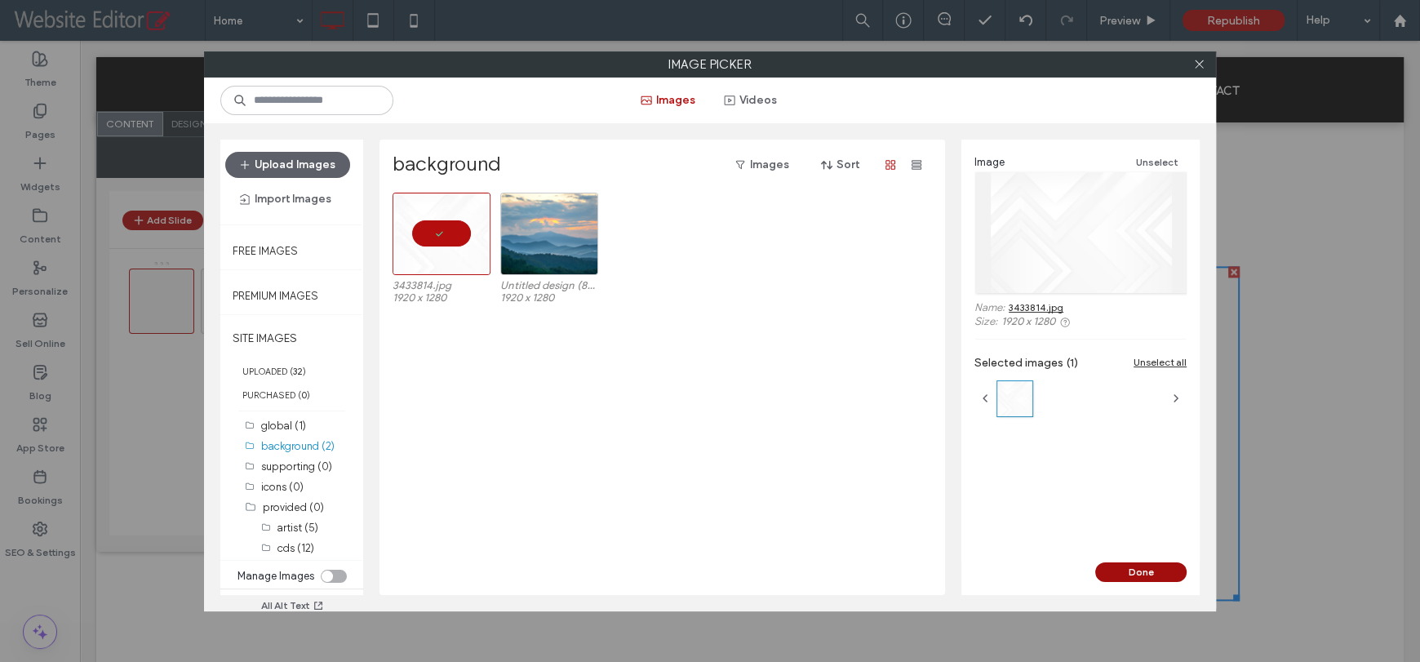
drag, startPoint x: 1135, startPoint y: 569, endPoint x: 1050, endPoint y: 527, distance: 94.5
click at [1135, 569] on button "Done" at bounding box center [1140, 572] width 91 height 20
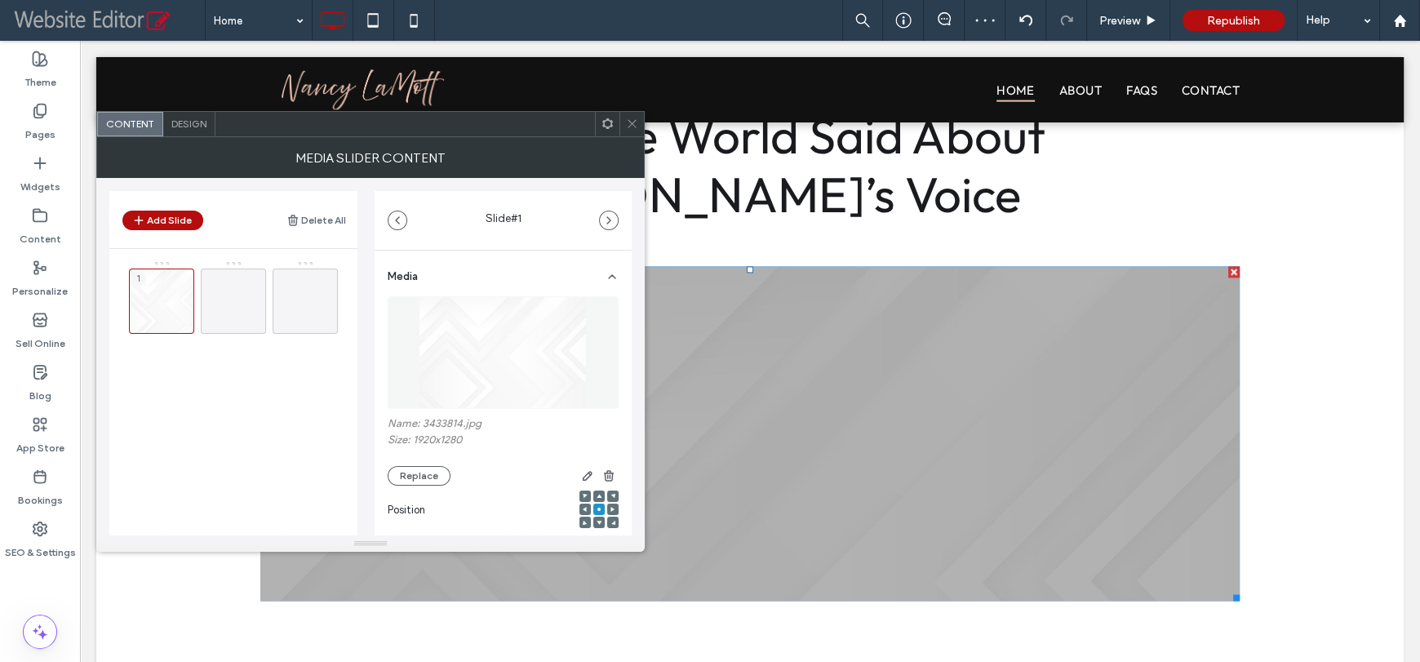
click at [194, 122] on span "Design" at bounding box center [188, 123] width 35 height 12
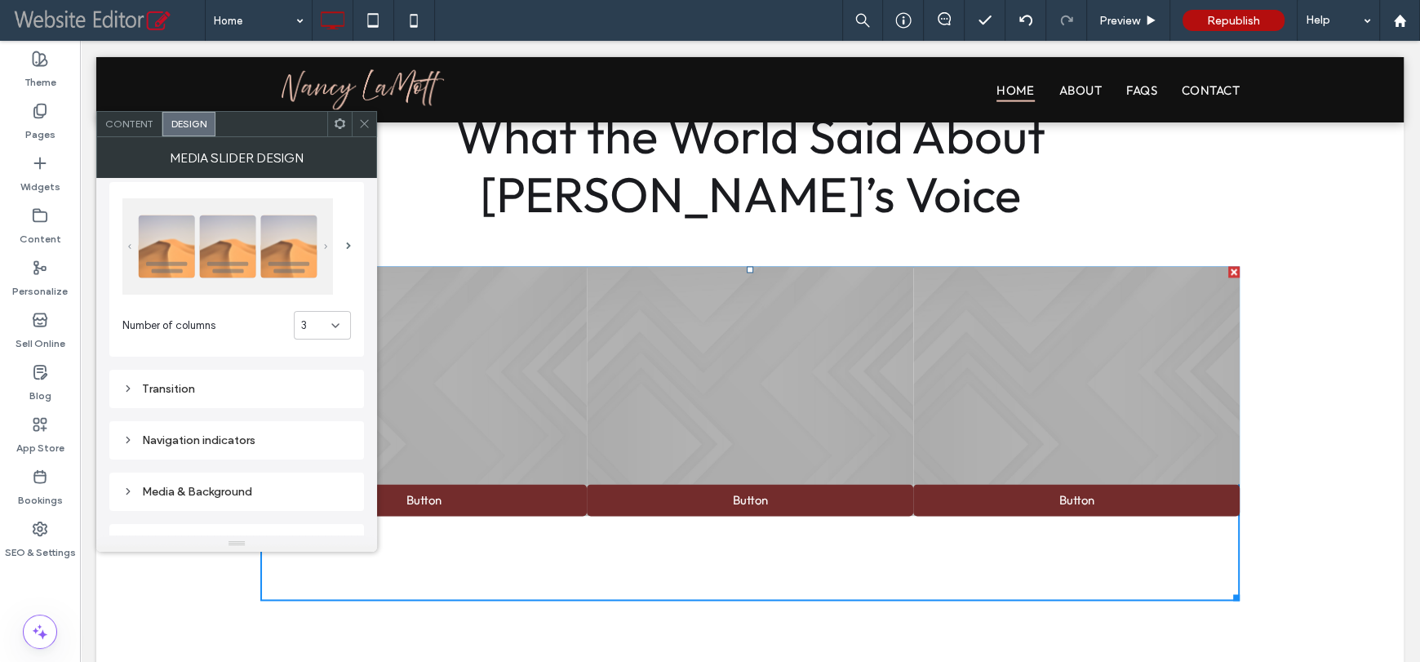
scroll to position [0, 0]
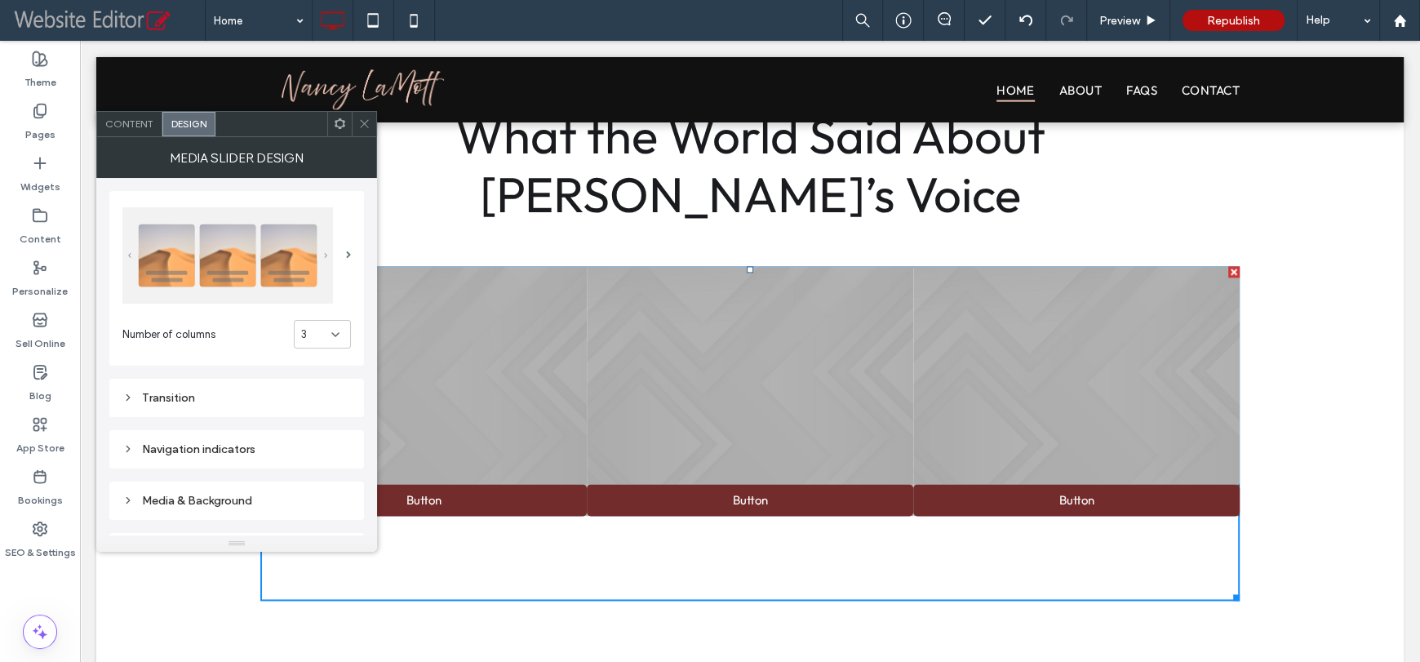
click at [133, 132] on div "Content" at bounding box center [129, 124] width 65 height 24
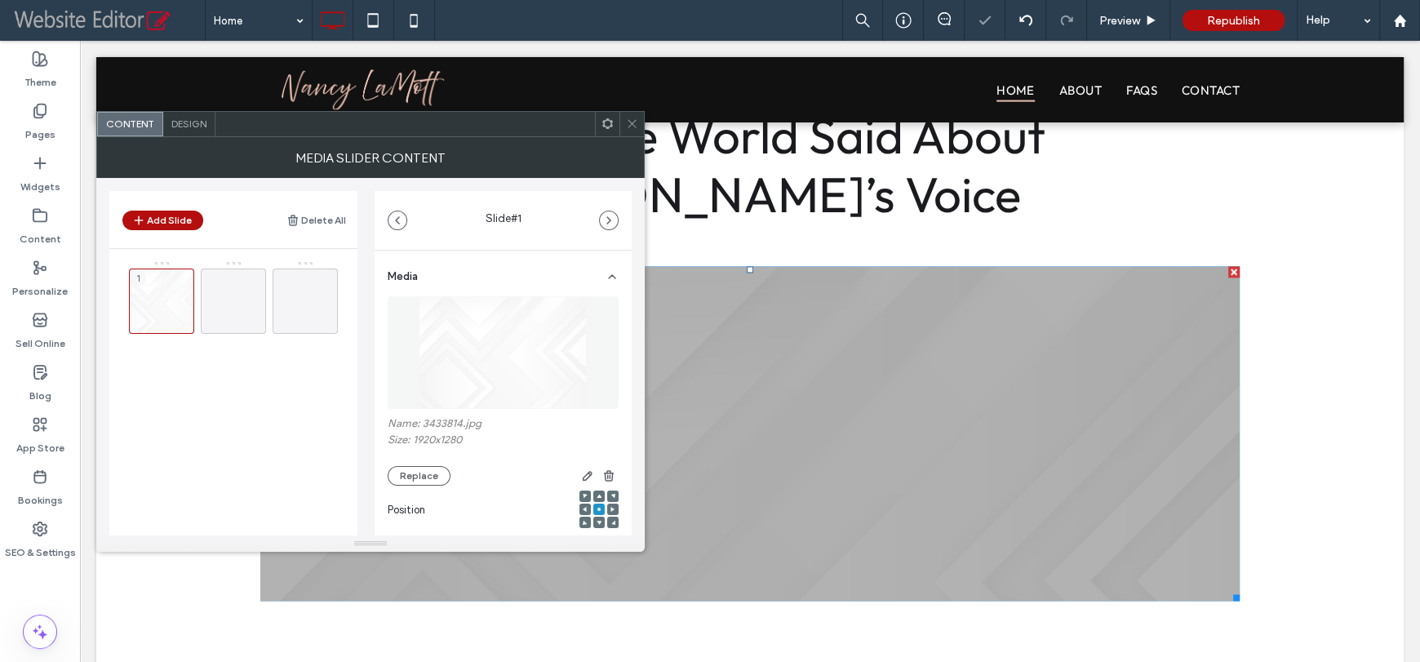
click at [193, 123] on span "Design" at bounding box center [188, 123] width 35 height 12
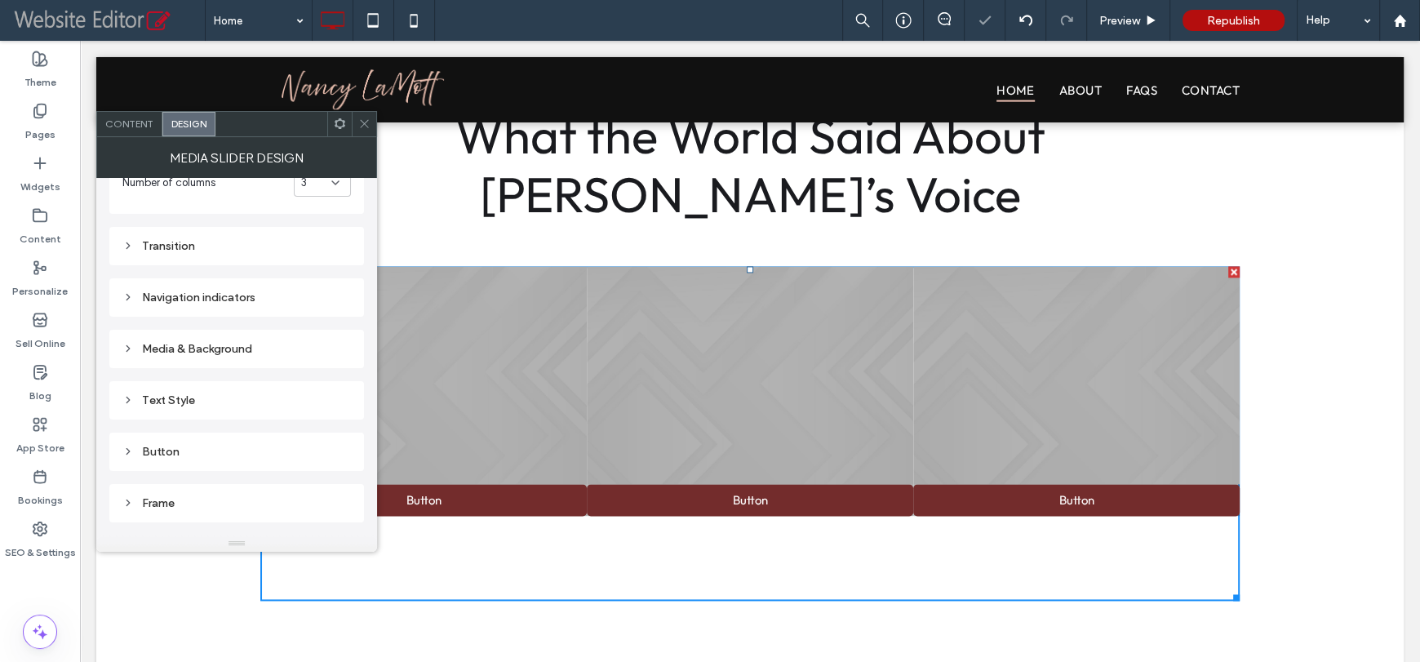
scroll to position [163, 0]
click at [221, 339] on div "Media & Background" at bounding box center [236, 337] width 228 height 14
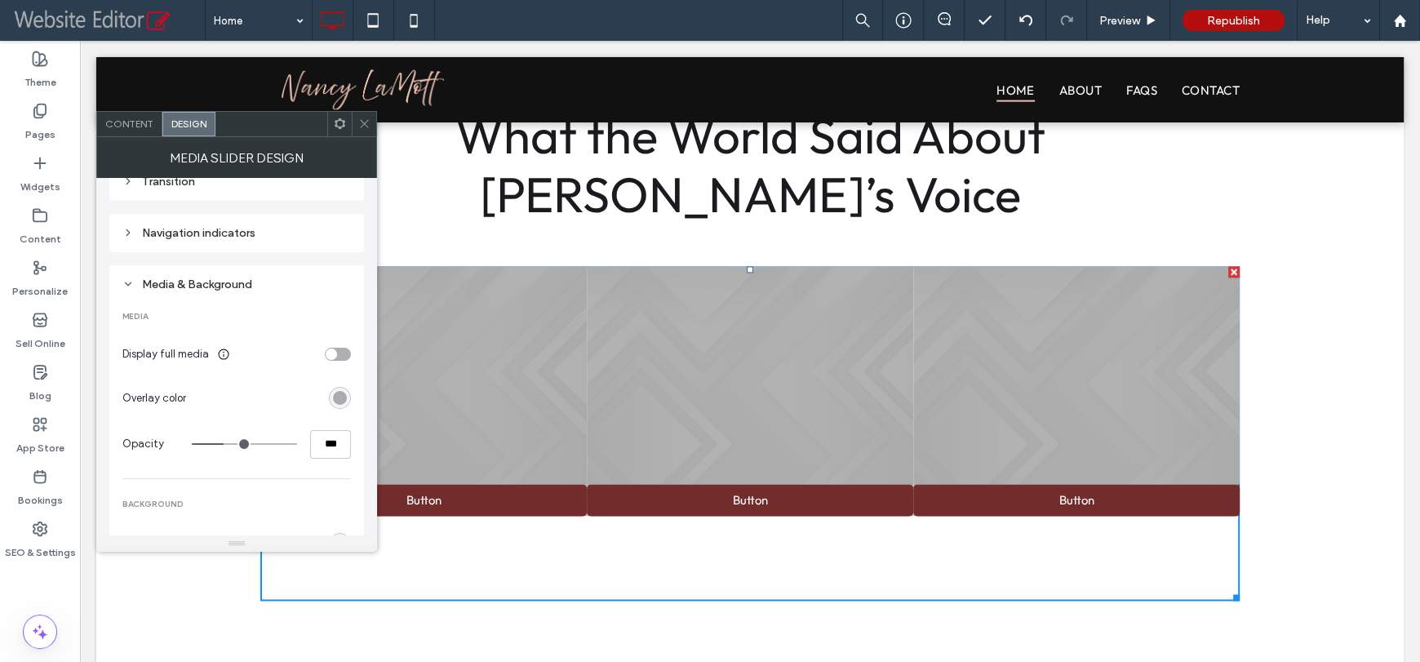
scroll to position [244, 0]
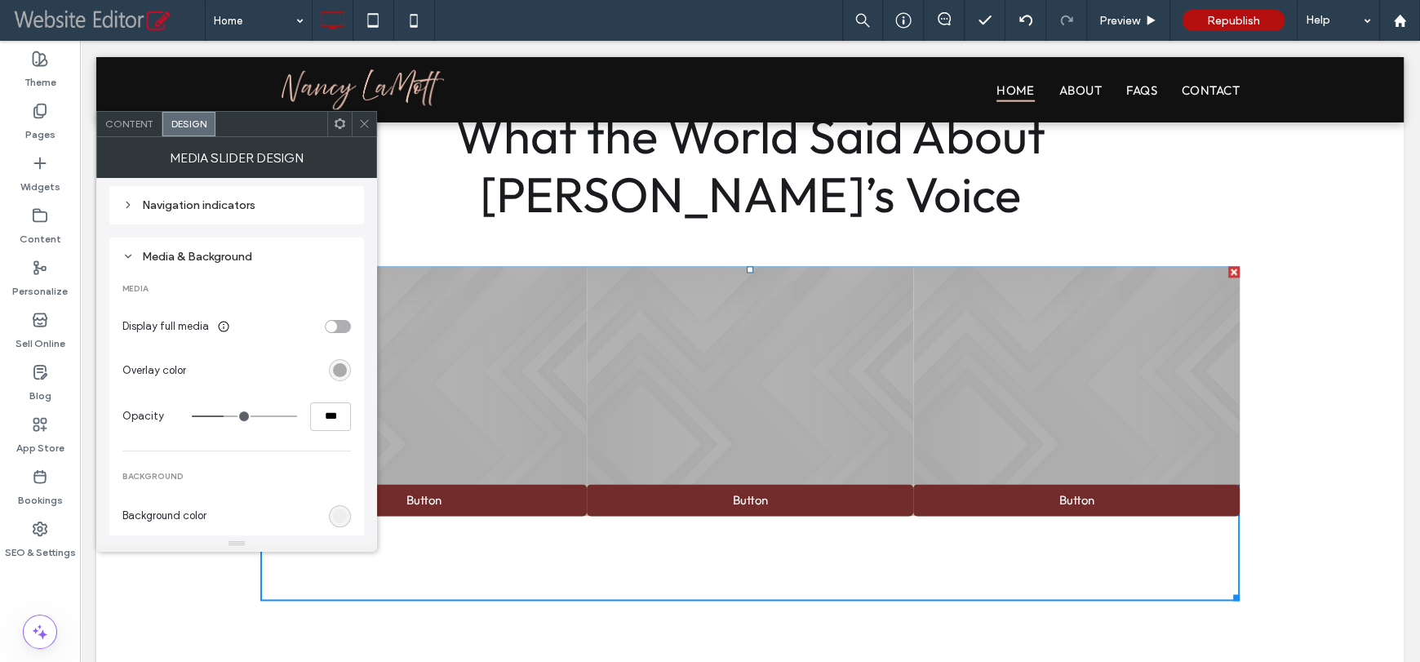
click at [344, 379] on div "rgba(0, 0, 0, 0.3)" at bounding box center [340, 370] width 22 height 22
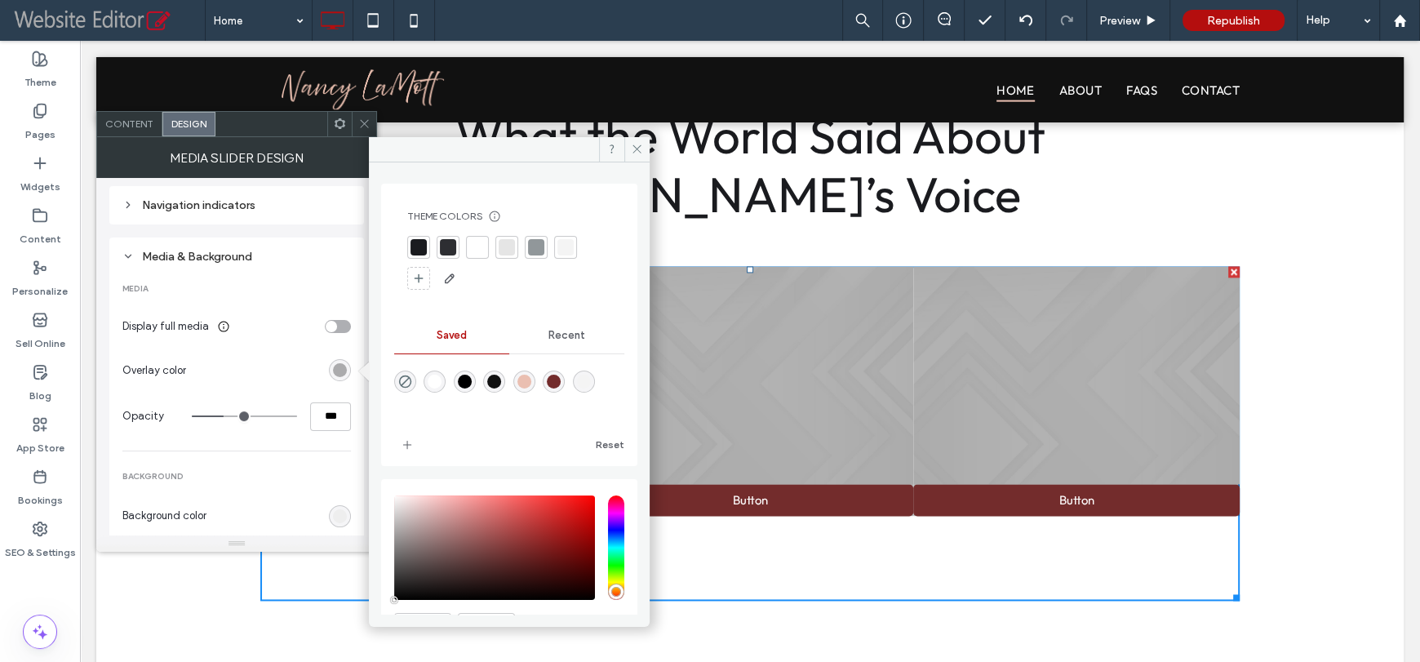
click at [591, 381] on div "rgba(244,244,244,1)" at bounding box center [584, 382] width 14 height 14
type input "*******"
type input "***"
type input "****"
type input "***"
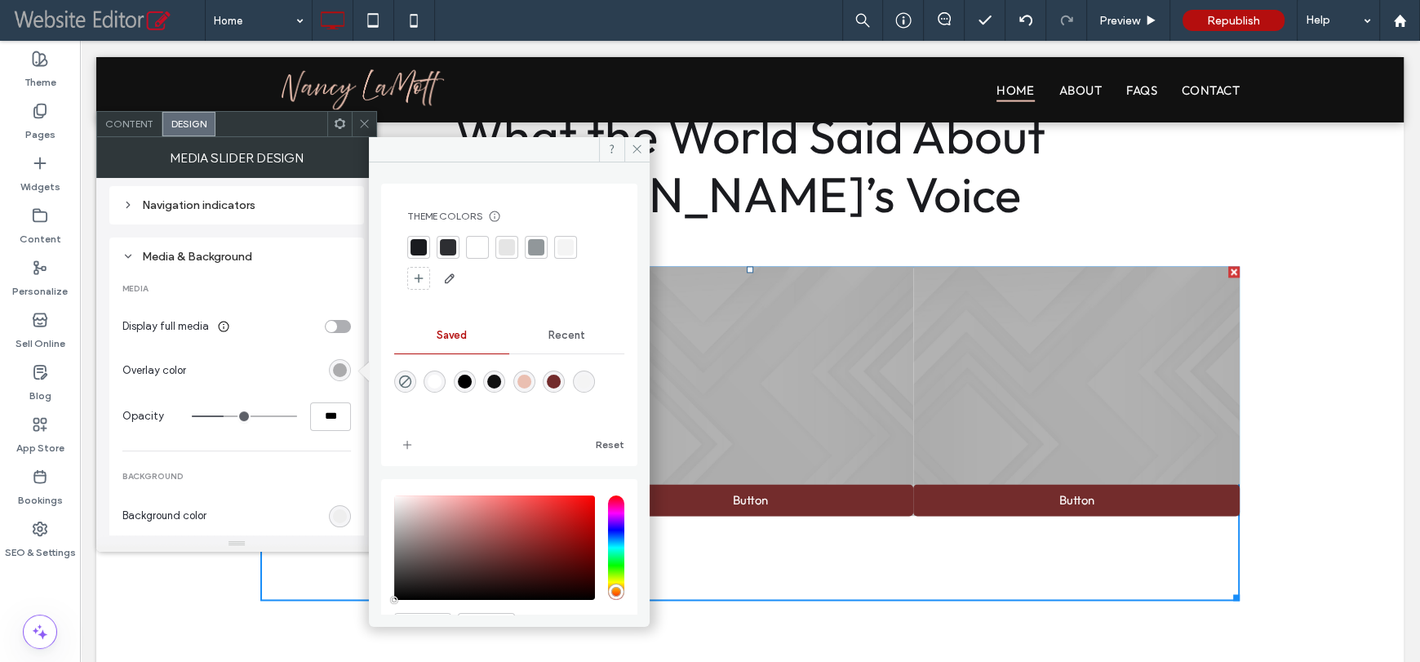
type input "****"
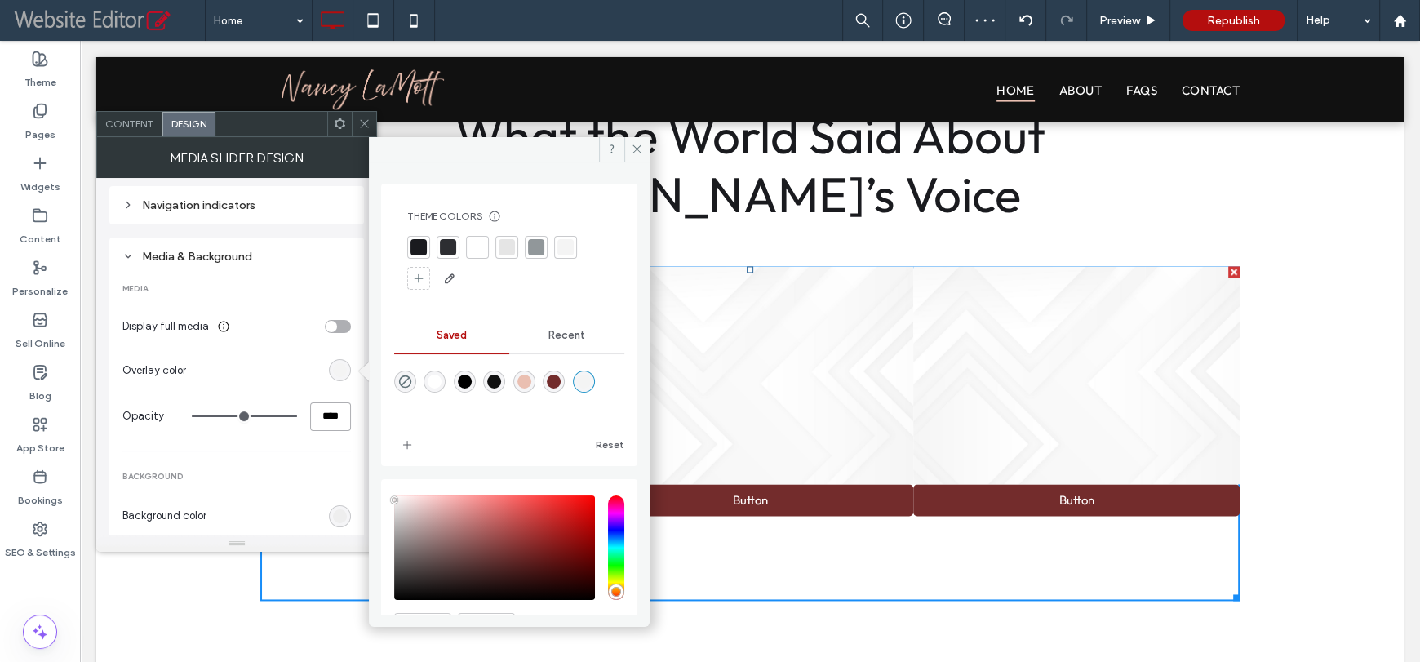
click at [328, 411] on input "****" at bounding box center [330, 416] width 41 height 29
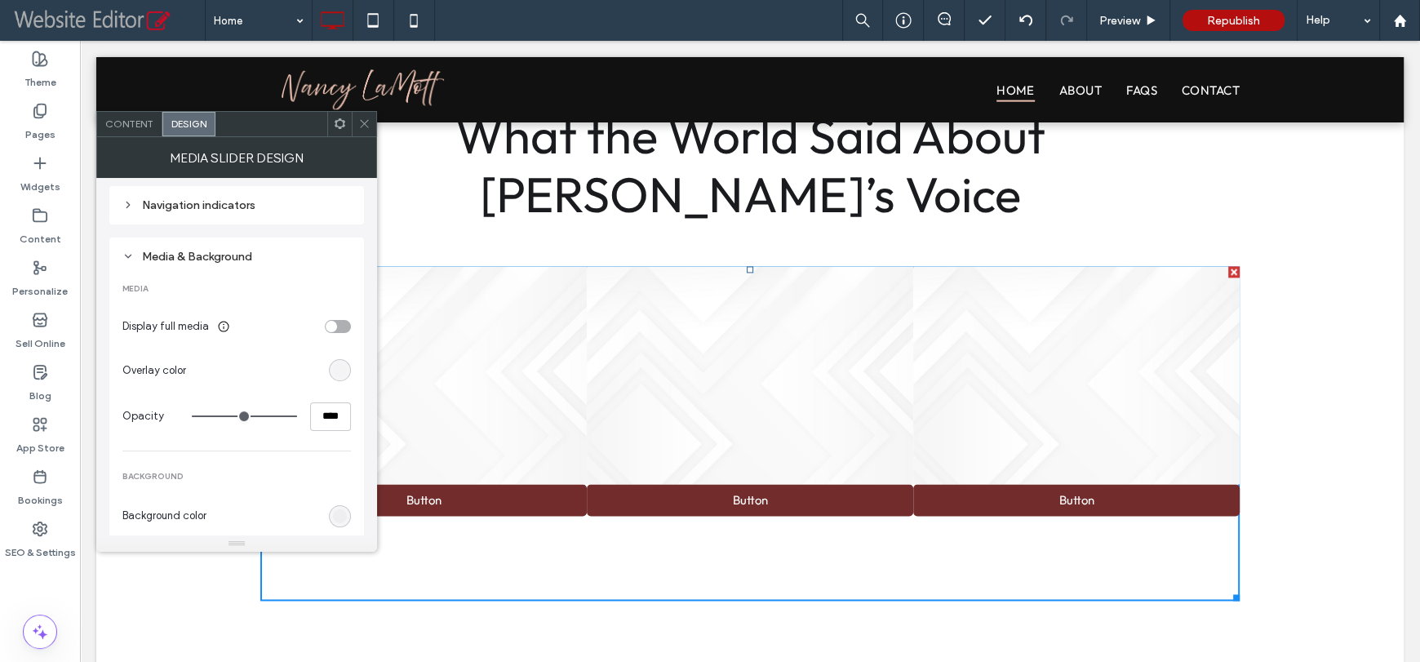
click at [328, 389] on div "MEDIA Display full media Overlay color Opacity **** BACKGROUND Background color…" at bounding box center [236, 518] width 228 height 500
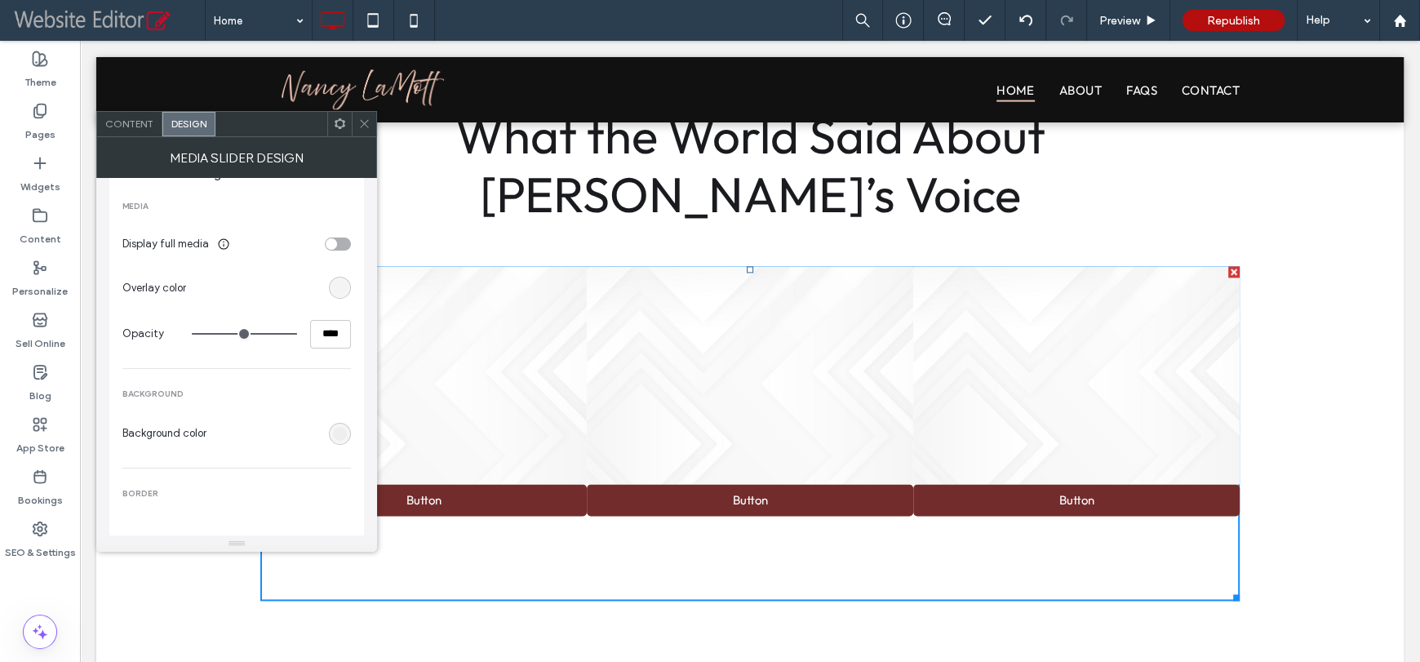
click at [121, 122] on span "Content" at bounding box center [129, 123] width 48 height 12
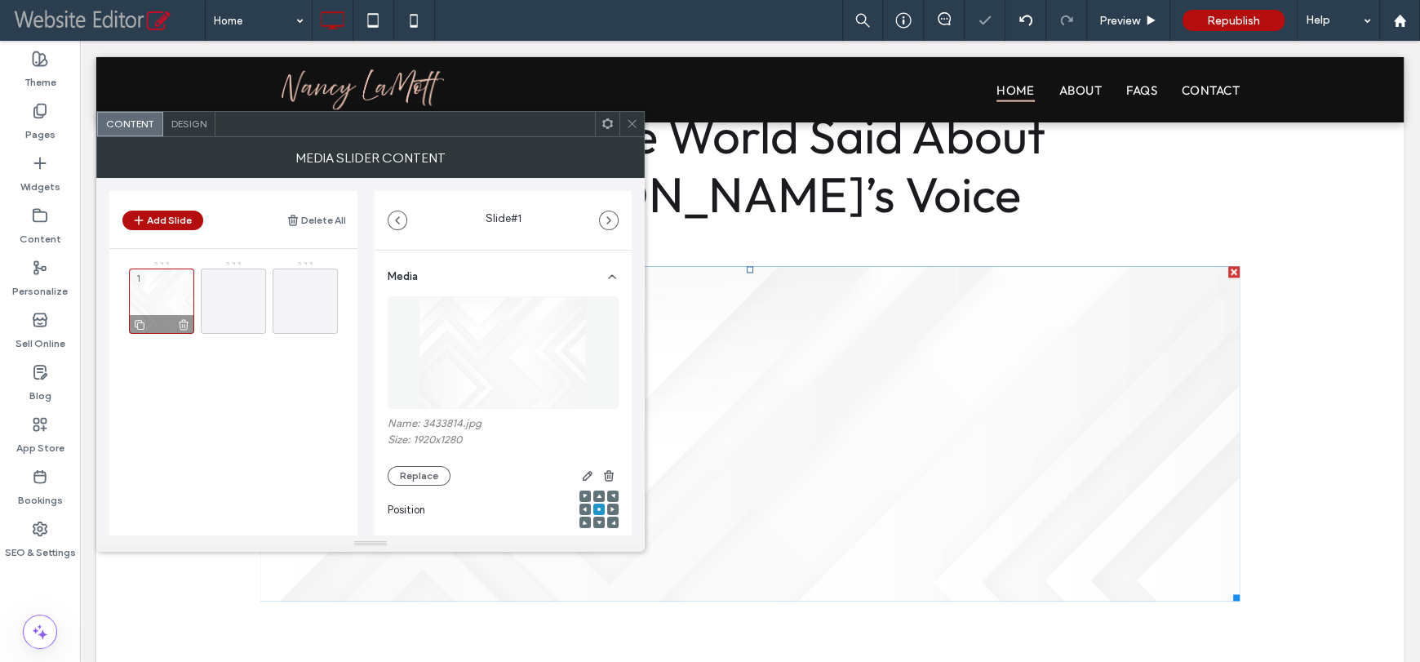
click at [156, 306] on div "1" at bounding box center [161, 300] width 65 height 65
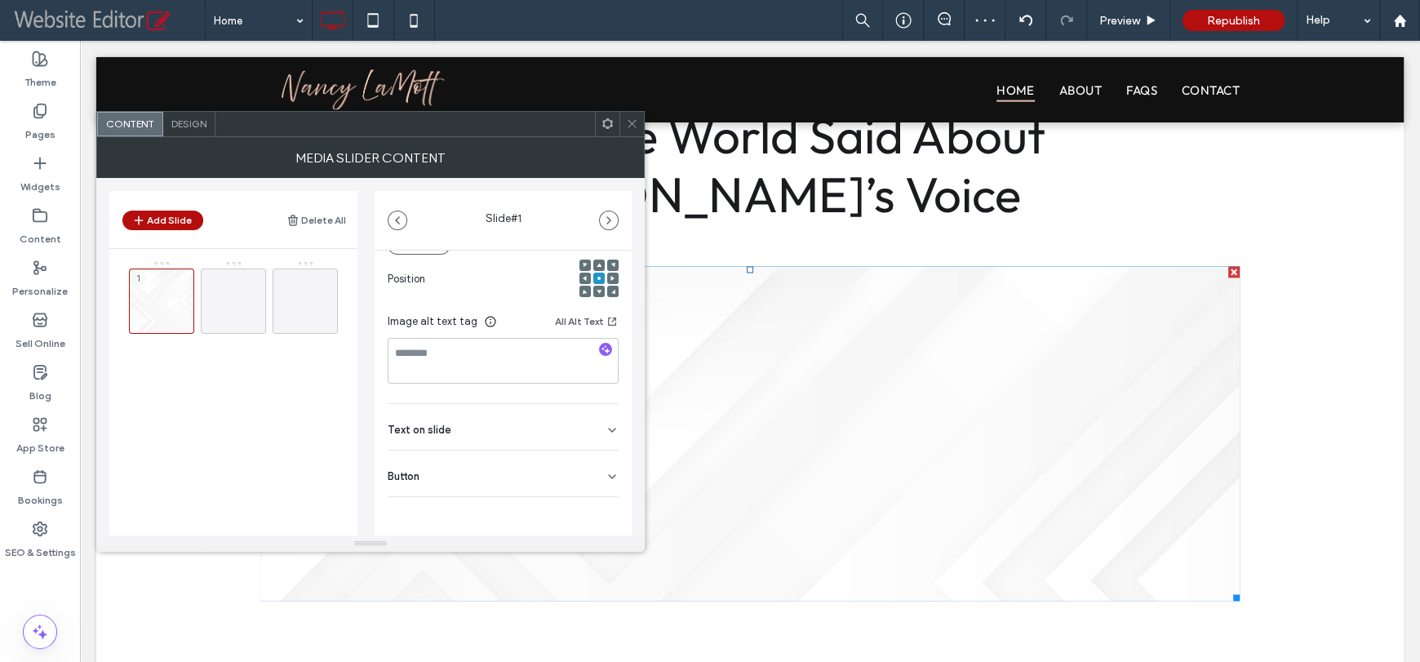
click at [559, 414] on div "Text on slide" at bounding box center [503, 427] width 231 height 46
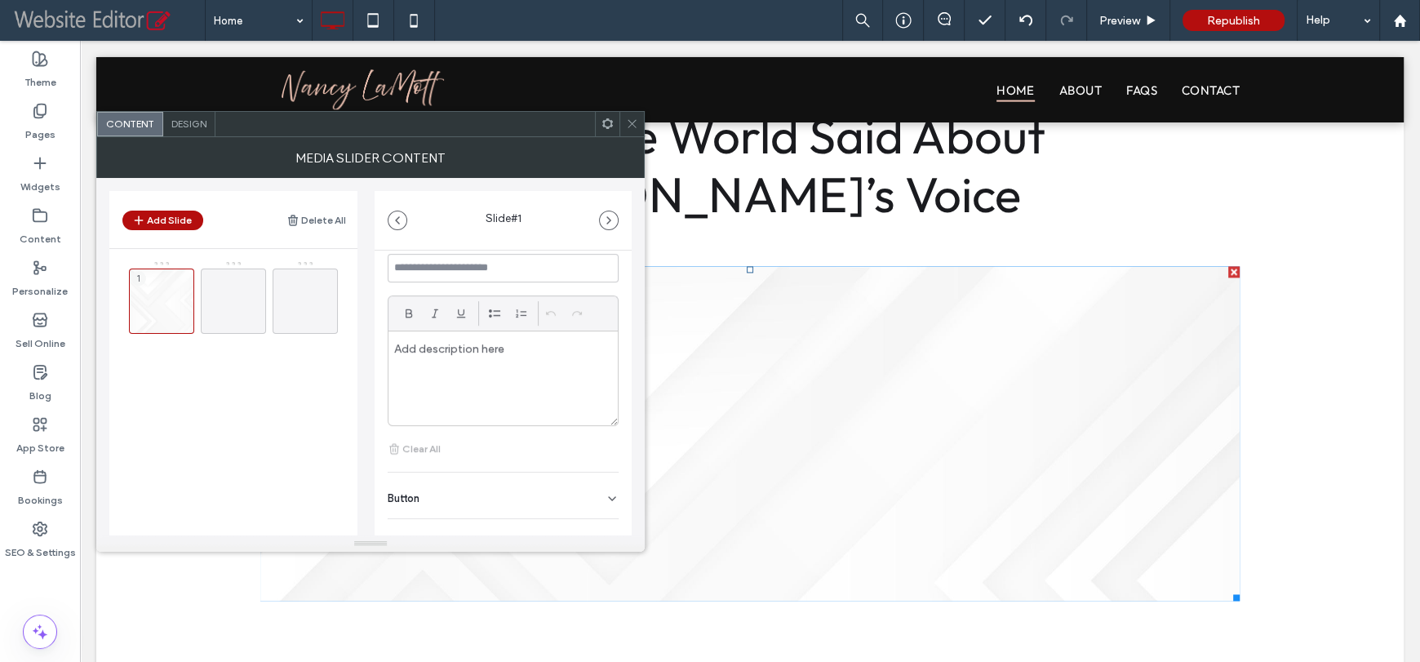
scroll to position [450, 0]
click at [516, 334] on div at bounding box center [502, 356] width 229 height 94
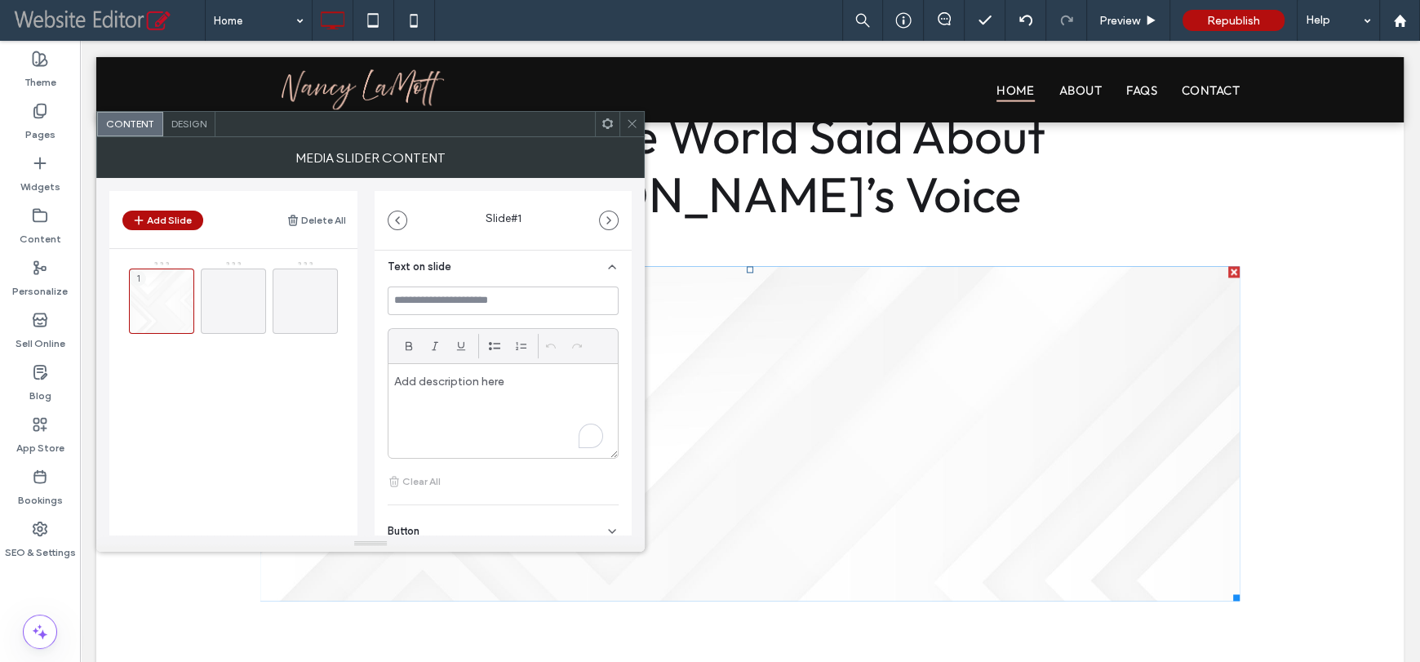
scroll to position [368, 0]
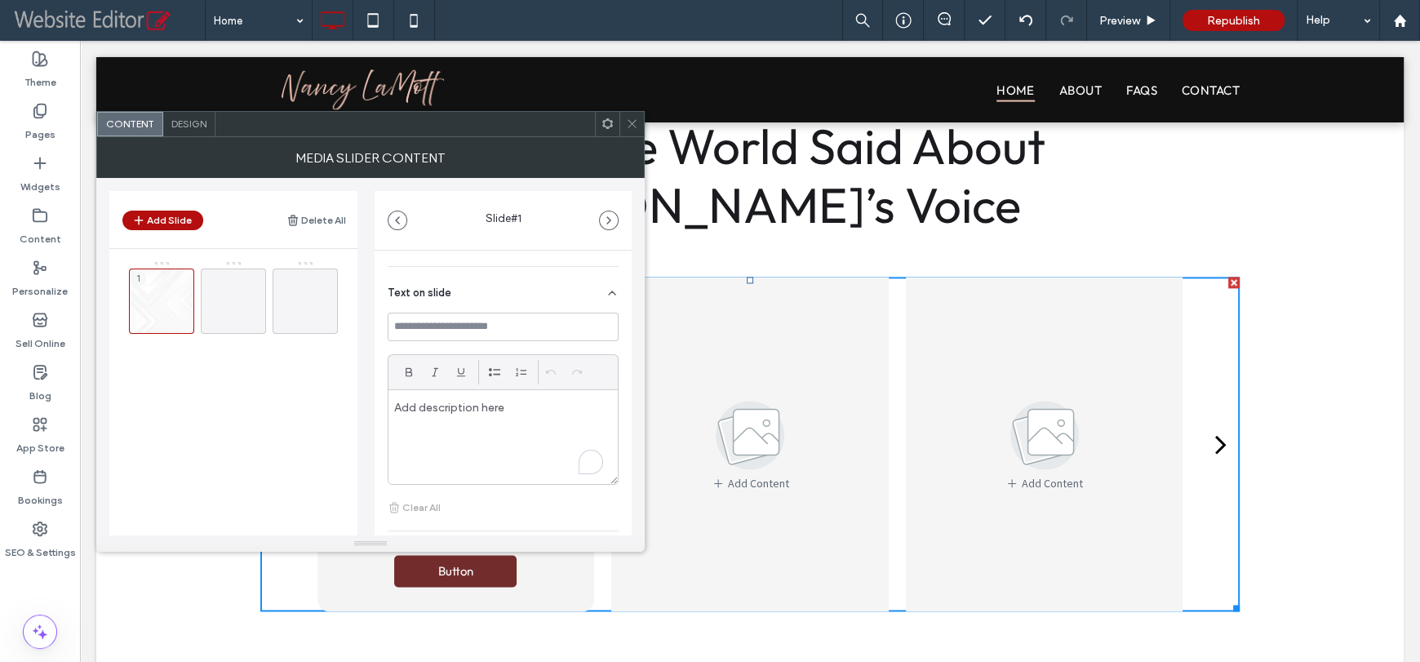
scroll to position [11, 0]
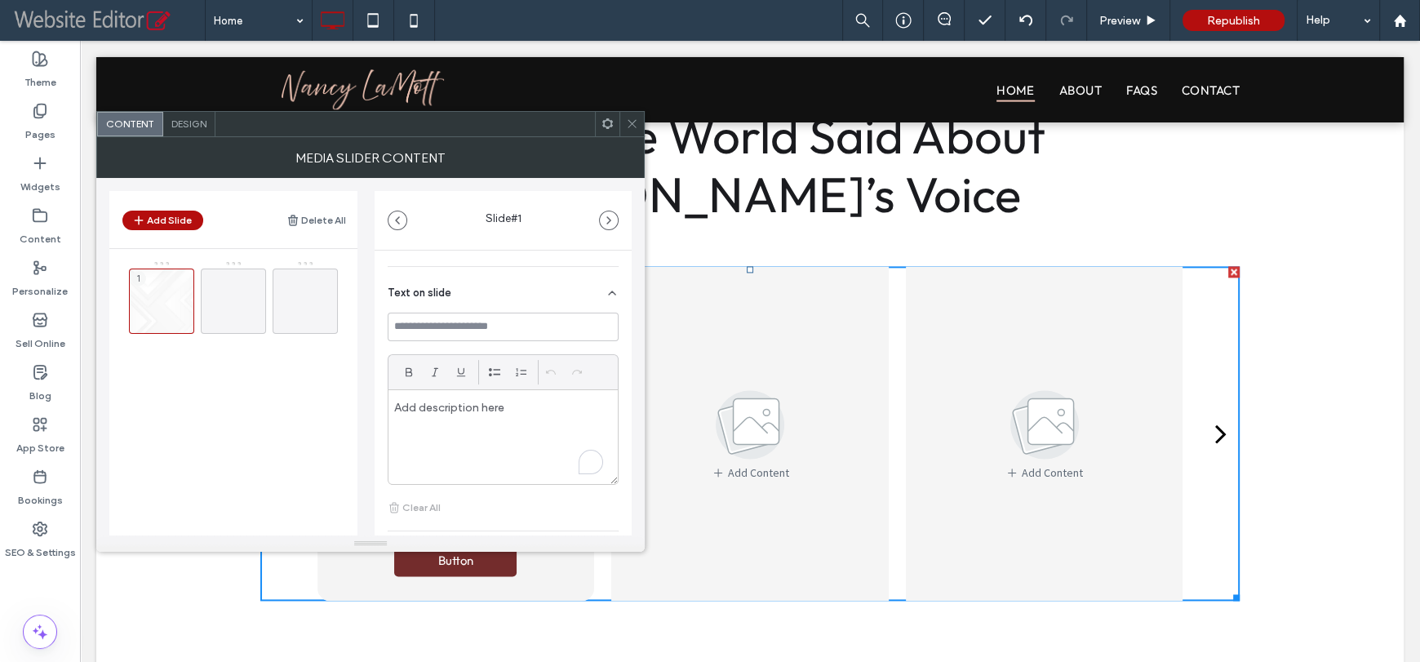
click at [462, 412] on p "To enrich screen reader interactions, please activate Accessibility in Grammarl…" at bounding box center [503, 407] width 218 height 15
paste div
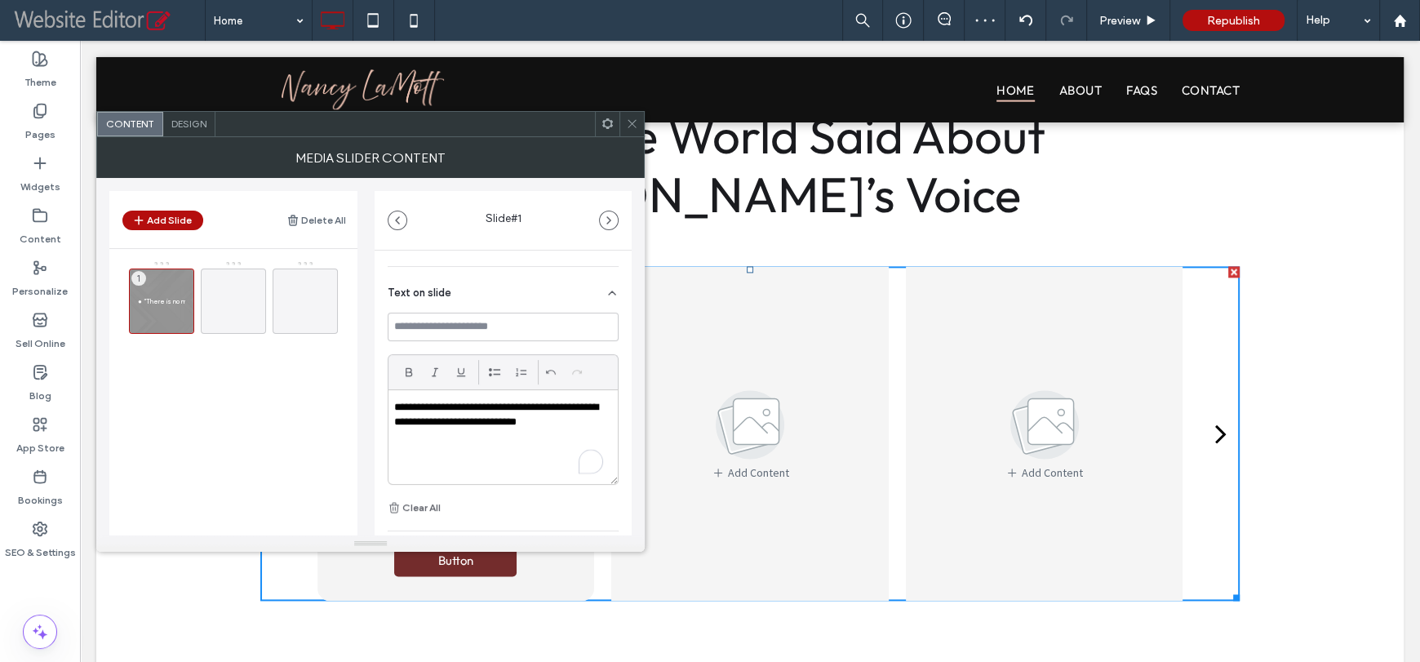
click at [407, 405] on p "**********" at bounding box center [498, 415] width 209 height 30
click at [455, 327] on input at bounding box center [503, 327] width 231 height 29
paste input "**********"
drag, startPoint x: 411, startPoint y: 332, endPoint x: 370, endPoint y: 331, distance: 40.8
click at [370, 331] on div "**********" at bounding box center [370, 356] width 522 height 357
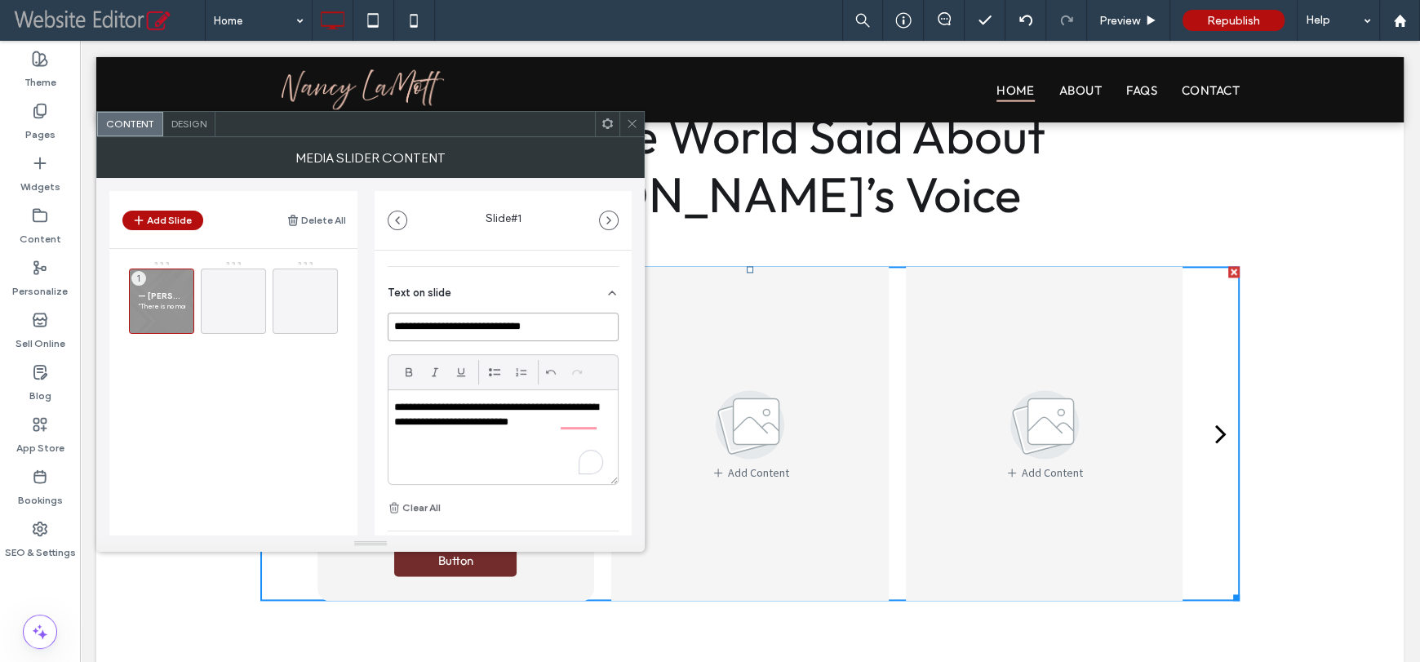
type input "**********"
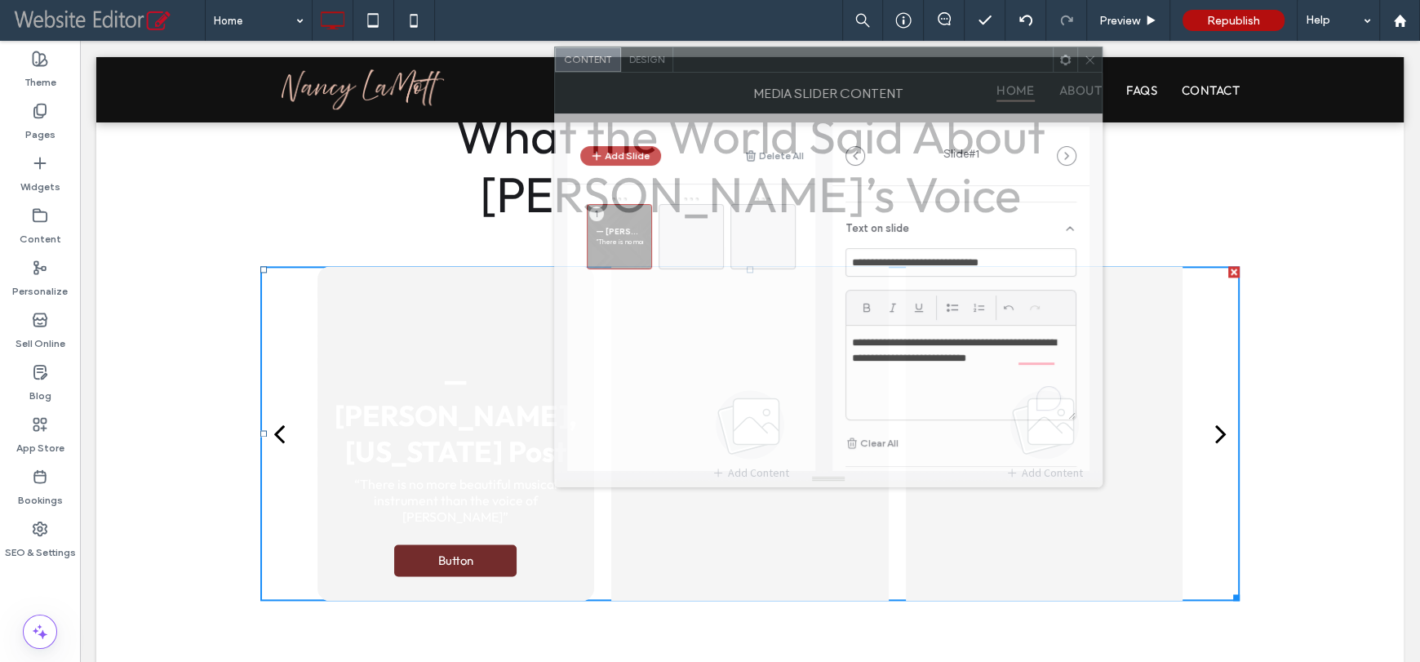
drag, startPoint x: 323, startPoint y: 125, endPoint x: 838, endPoint y: 52, distance: 520.0
click at [838, 52] on div at bounding box center [862, 59] width 379 height 24
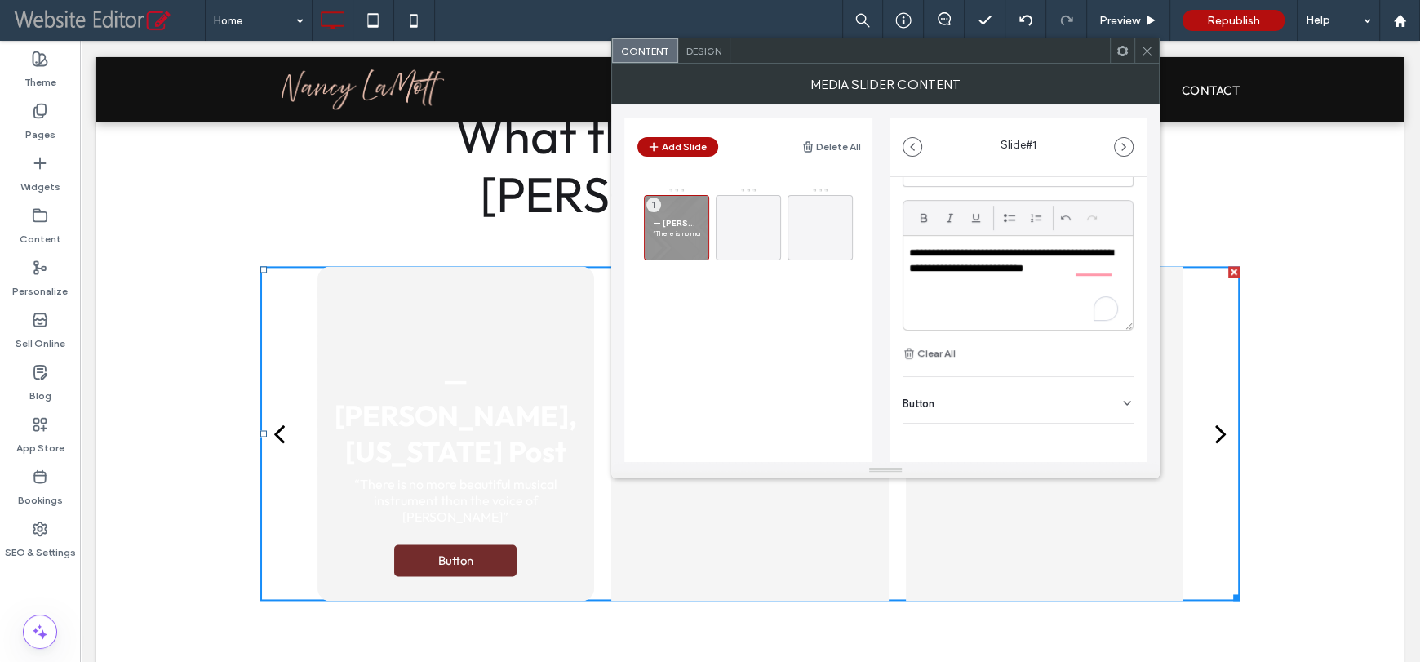
click at [1089, 397] on div "Button" at bounding box center [1017, 400] width 231 height 46
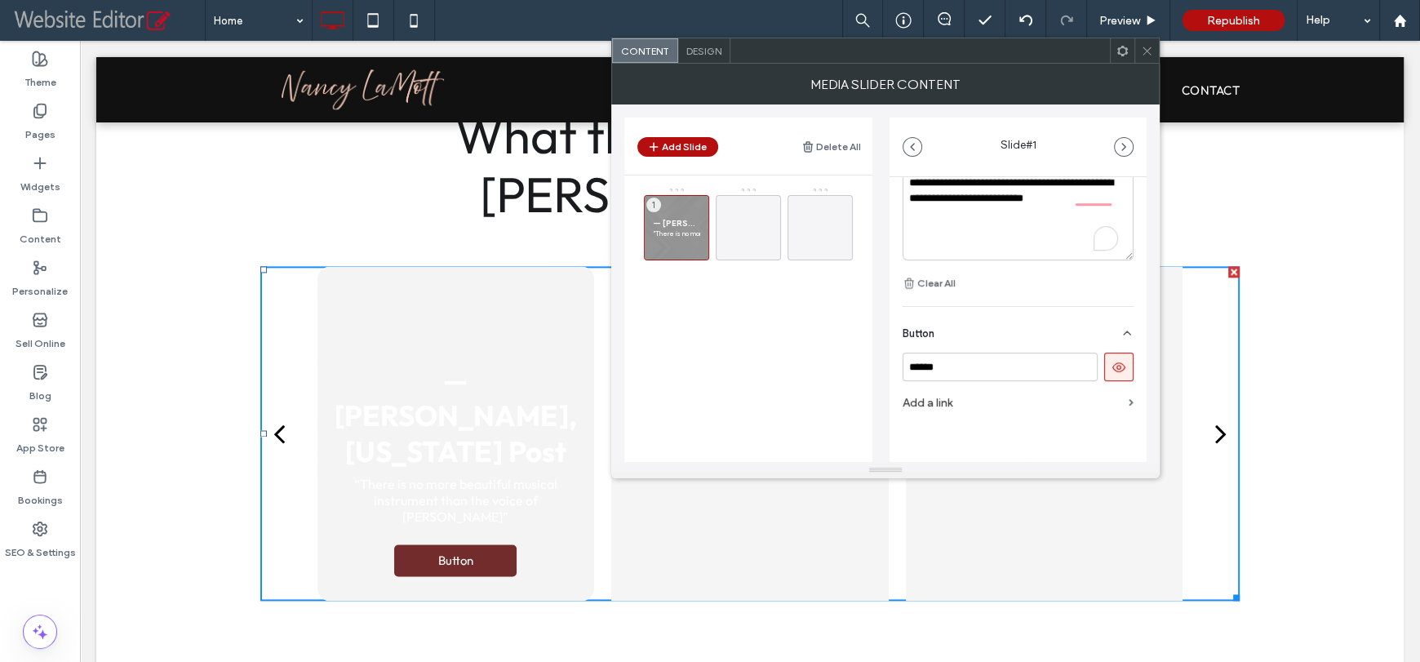
scroll to position [523, 0]
click at [1111, 366] on icon at bounding box center [1118, 363] width 15 height 15
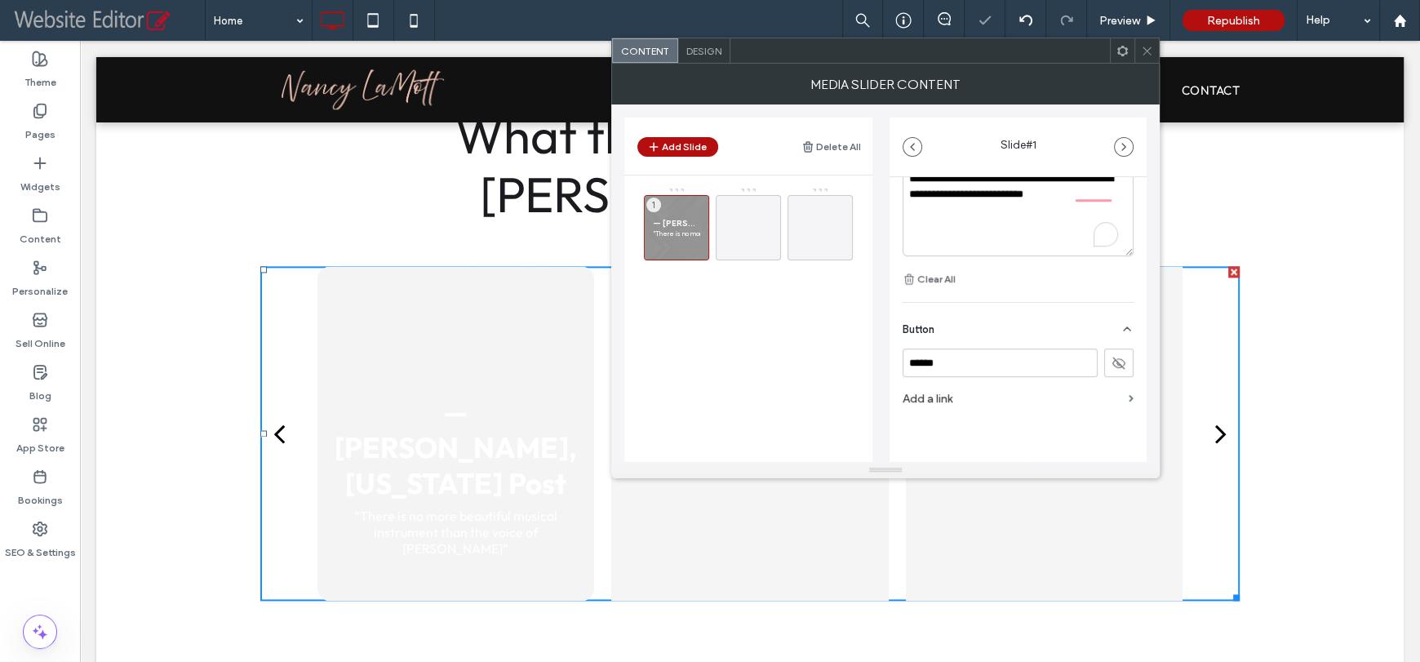
click at [709, 49] on span "Design" at bounding box center [703, 51] width 35 height 12
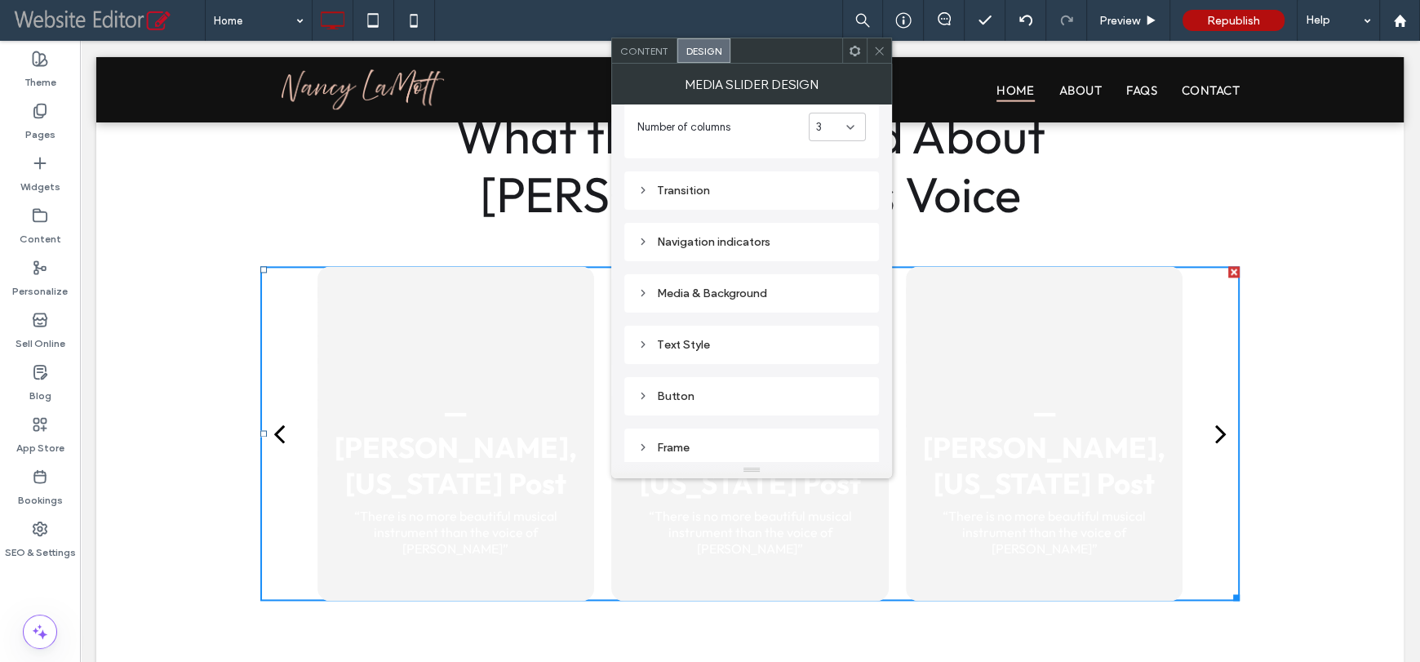
scroll to position [163, 0]
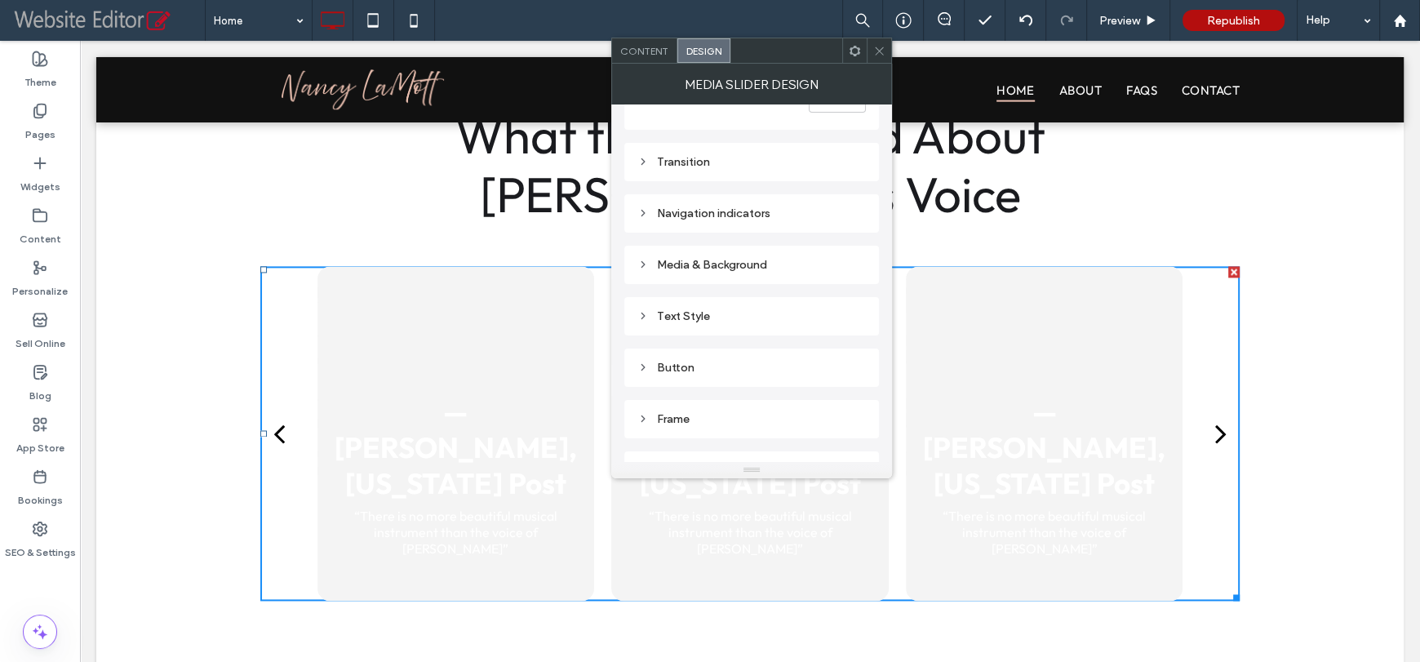
click at [658, 58] on div "Content" at bounding box center [644, 50] width 65 height 24
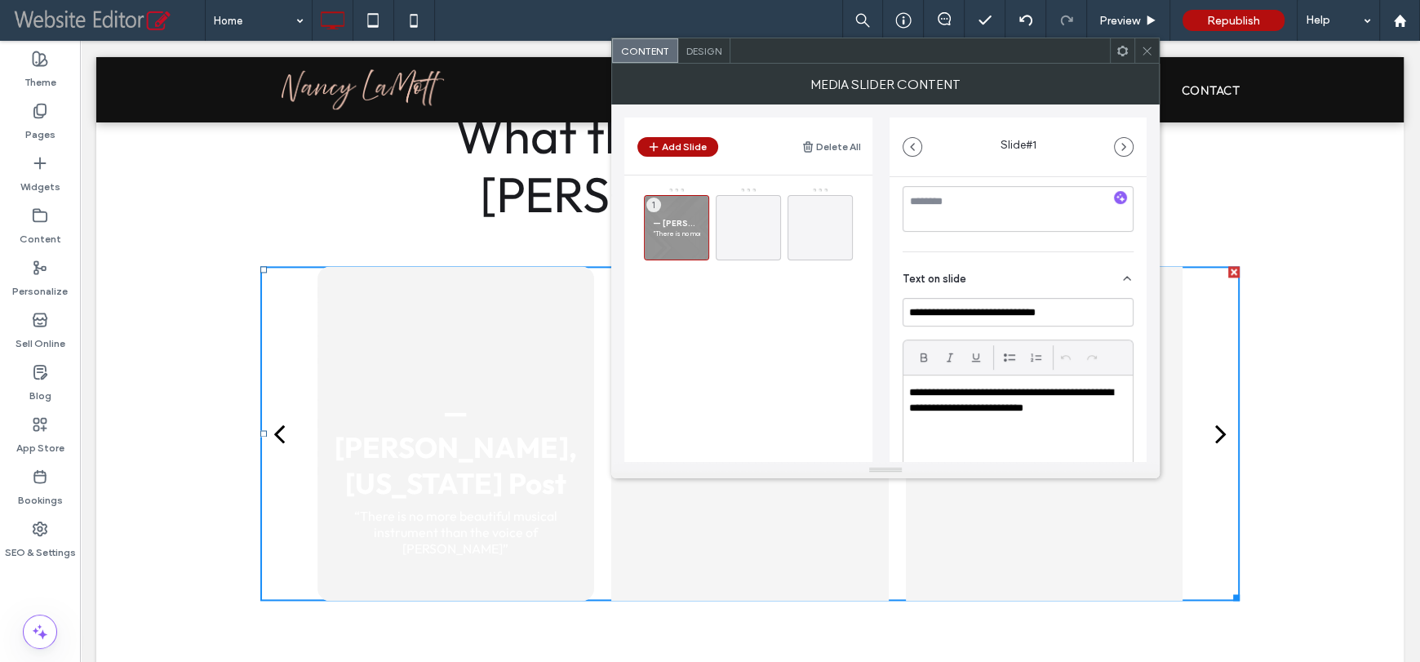
scroll to position [407, 0]
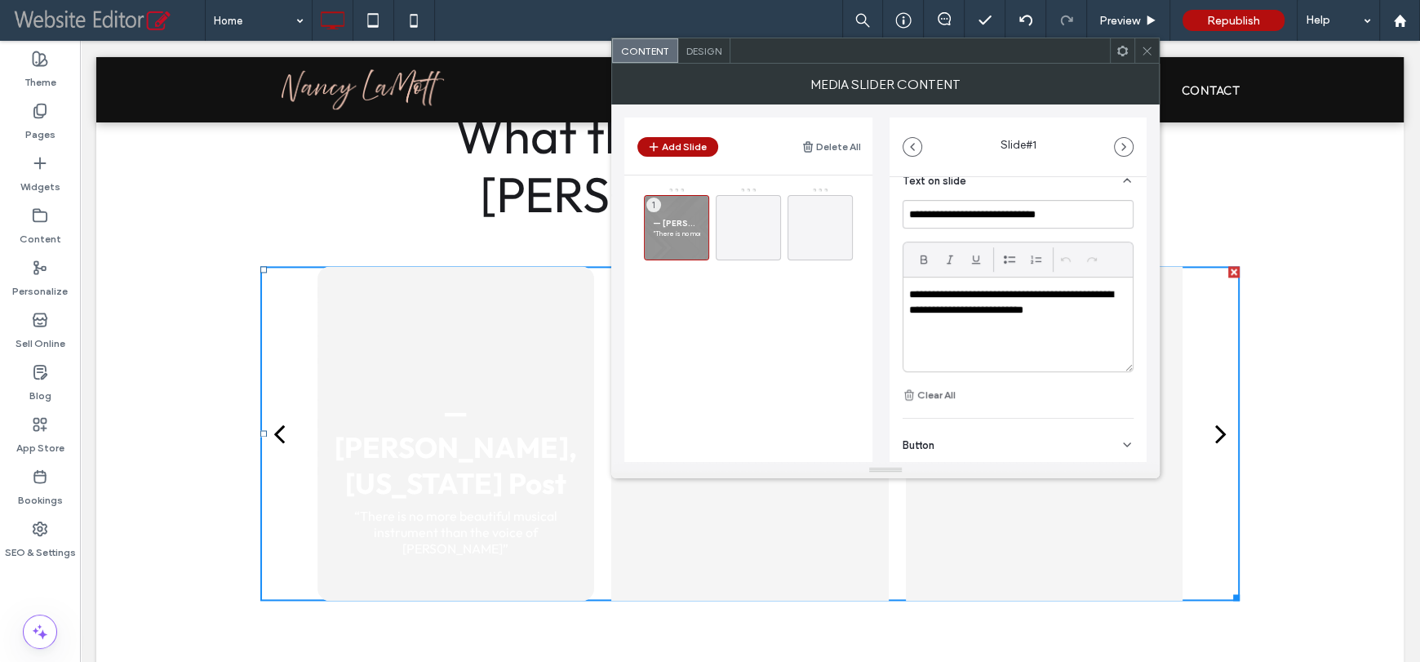
click at [1004, 313] on p "**********" at bounding box center [1013, 302] width 209 height 30
paste div
drag, startPoint x: 938, startPoint y: 297, endPoint x: 886, endPoint y: 296, distance: 51.4
click at [886, 296] on div "**********" at bounding box center [885, 282] width 522 height 357
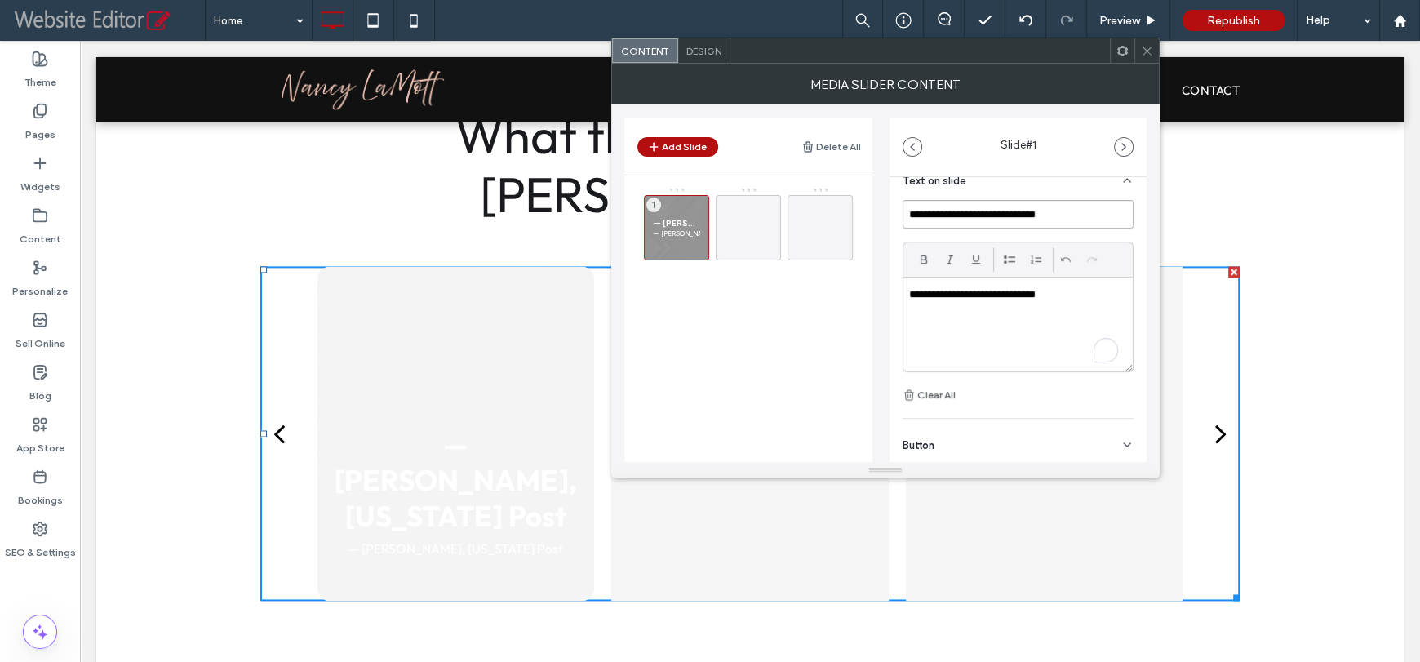
click at [966, 214] on input "**********" at bounding box center [1017, 214] width 231 height 29
paste input "**********"
click at [955, 233] on div "**********" at bounding box center [1017, 302] width 231 height 205
drag, startPoint x: 926, startPoint y: 215, endPoint x: 889, endPoint y: 212, distance: 37.6
click at [889, 212] on div "**********" at bounding box center [1017, 166] width 257 height 793
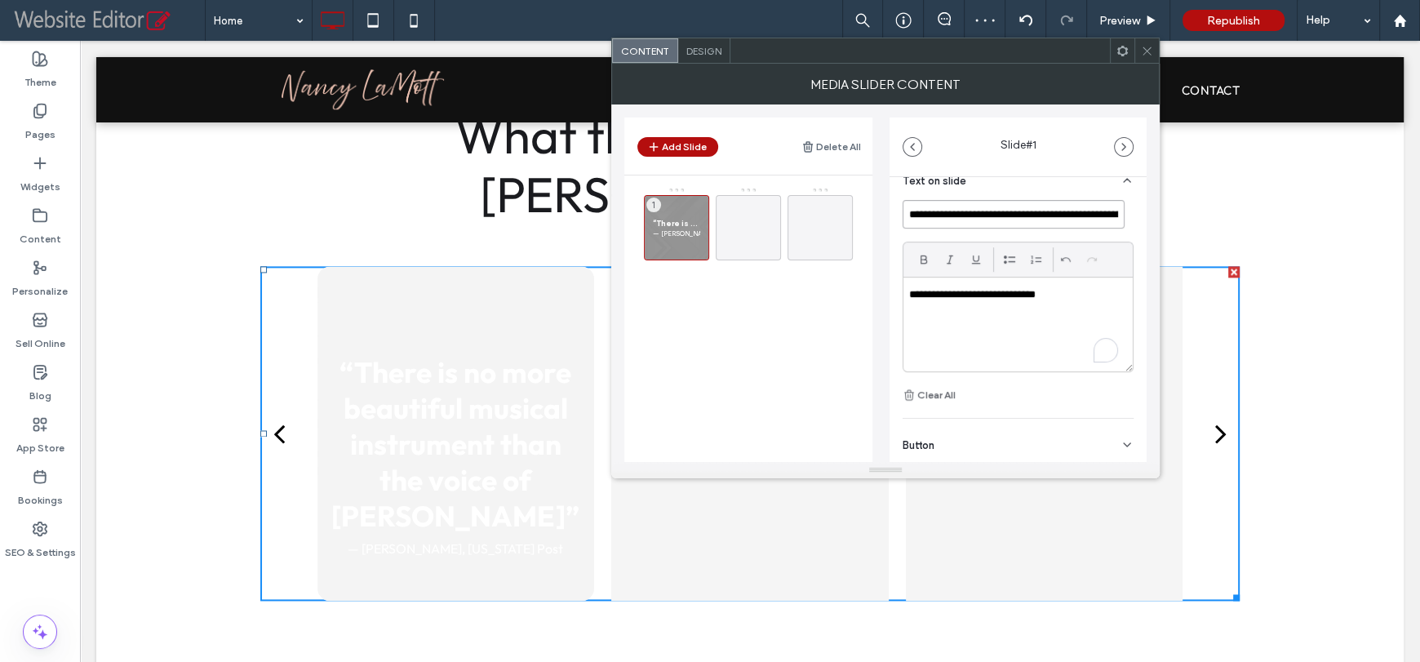
type input "**********"
click at [710, 54] on span "Design" at bounding box center [703, 51] width 35 height 12
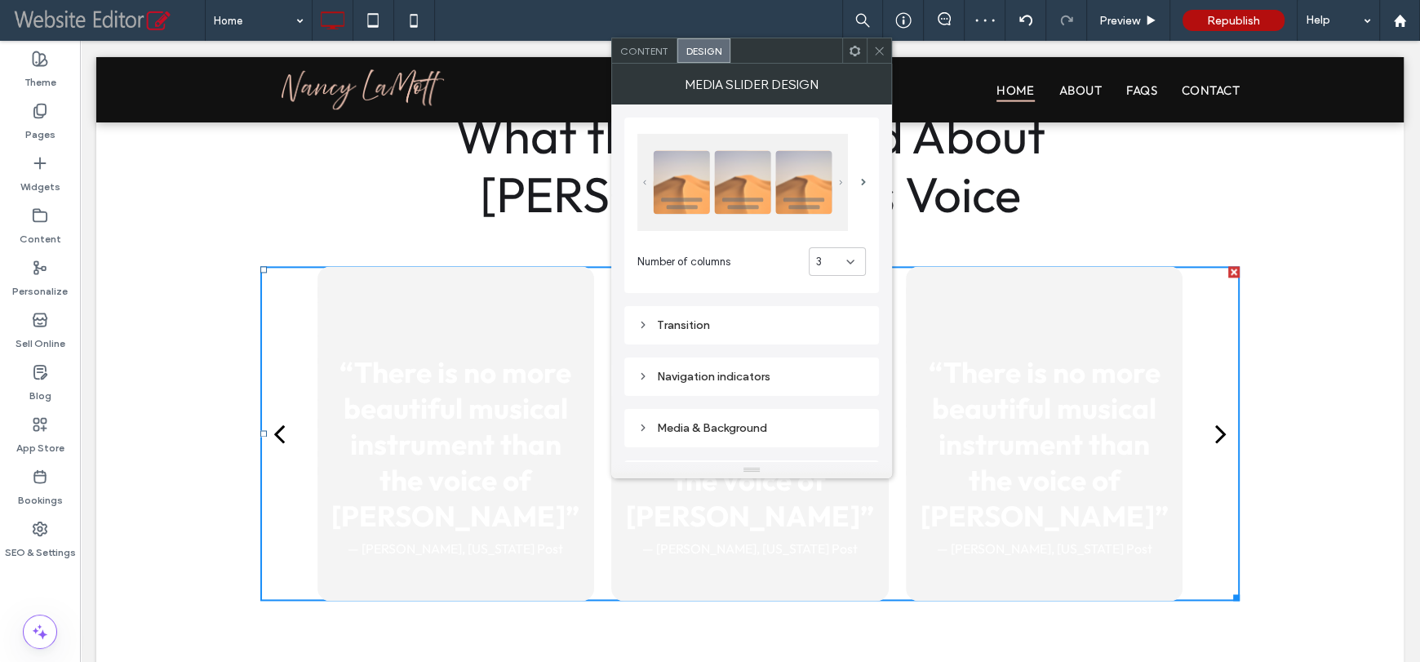
click at [765, 330] on div "Transition" at bounding box center [751, 325] width 228 height 14
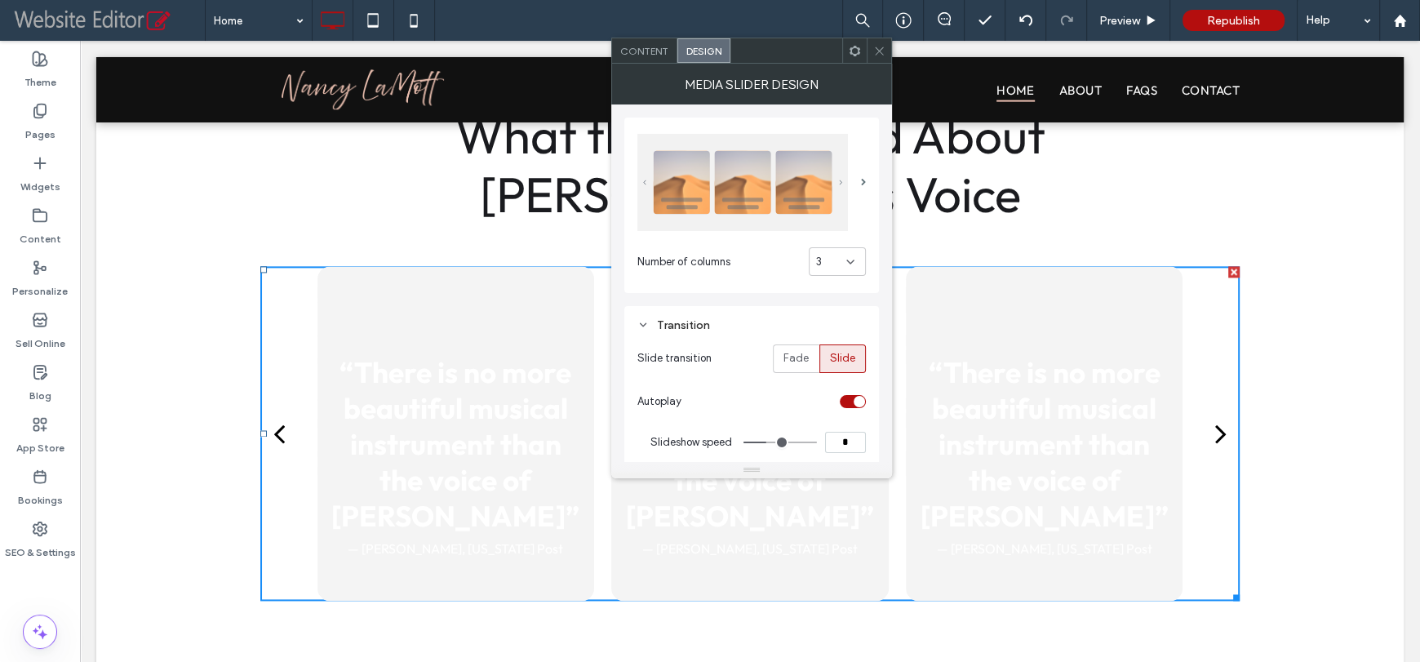
click at [769, 323] on div "Transition" at bounding box center [751, 325] width 228 height 14
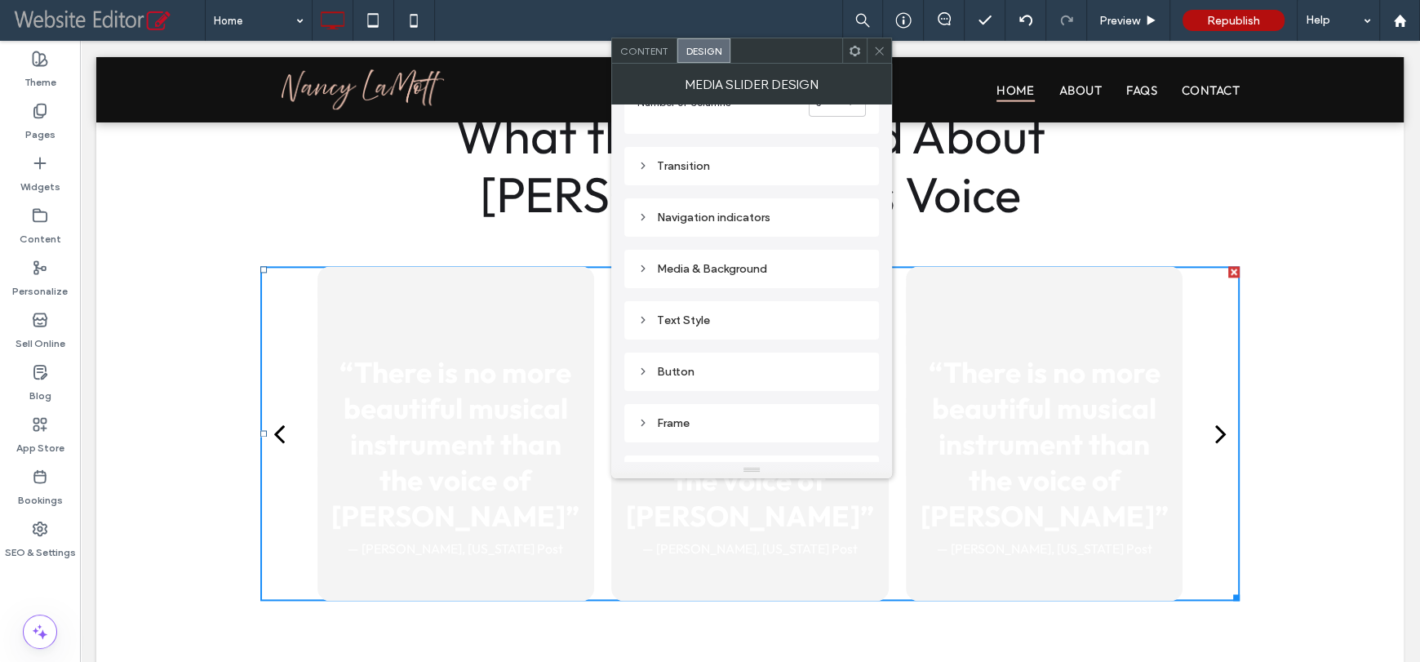
scroll to position [163, 0]
click at [729, 324] on div "Text Style" at bounding box center [751, 316] width 228 height 22
click at [743, 344] on label "Title" at bounding box center [744, 347] width 215 height 33
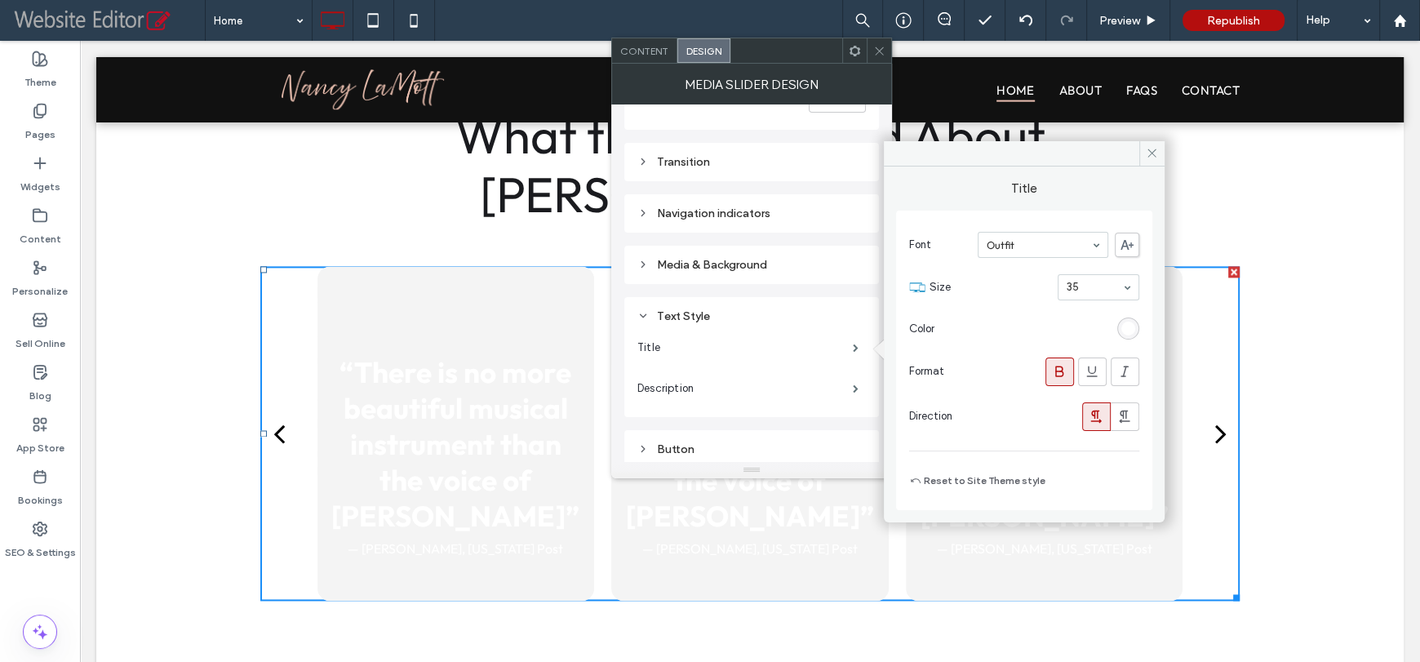
click at [1124, 326] on div "rgb(255, 255, 255)" at bounding box center [1128, 328] width 14 height 14
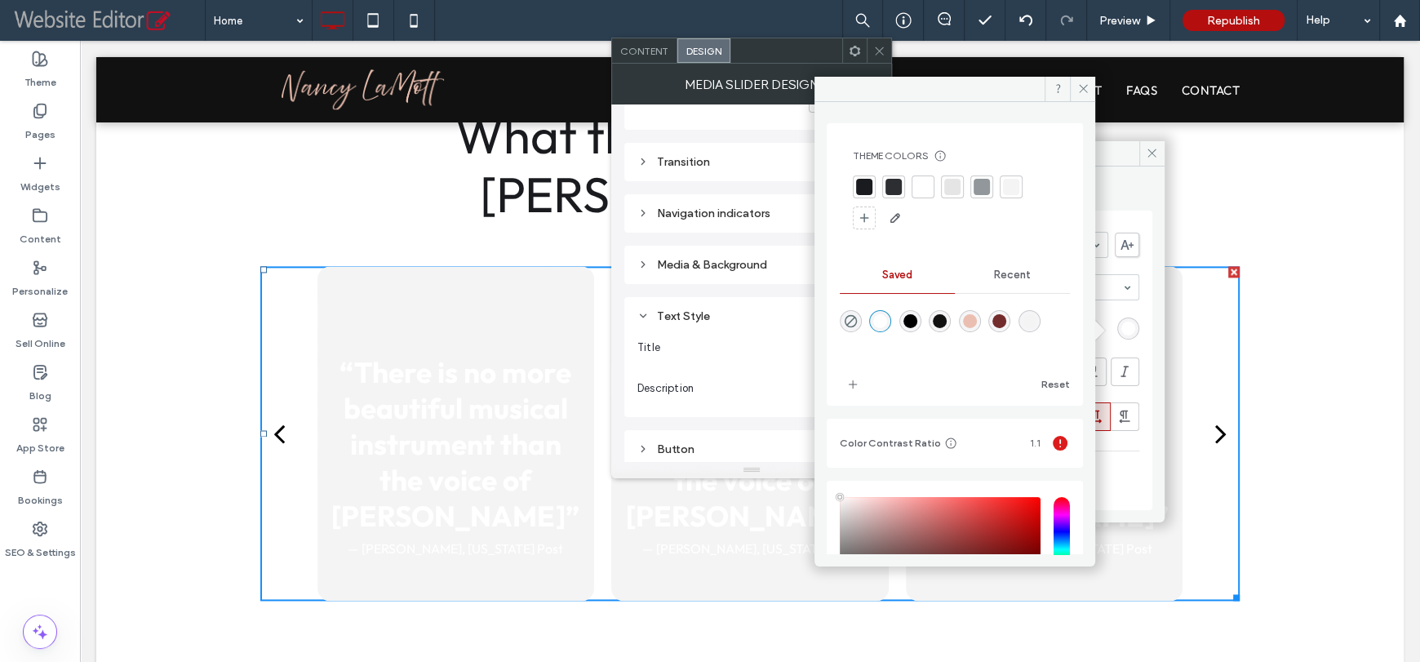
click at [940, 324] on div "rgba(17,17,17,1)" at bounding box center [940, 321] width 22 height 22
type input "*******"
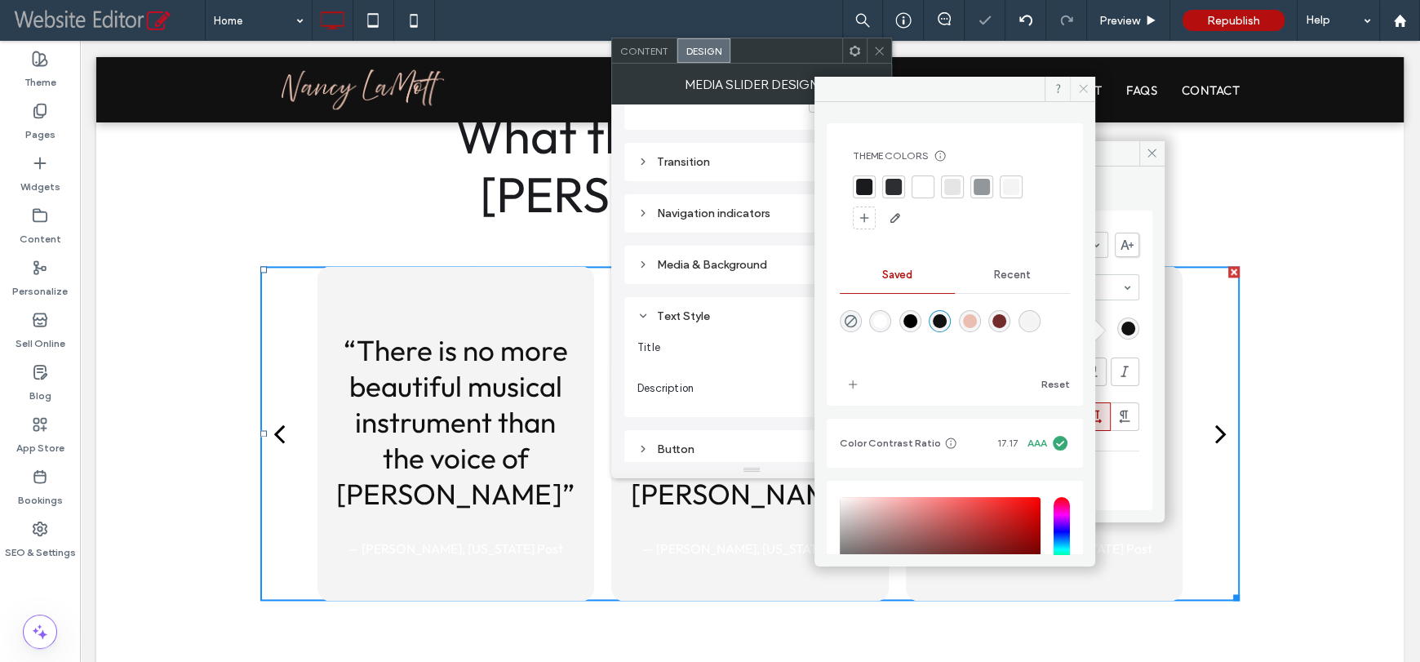
click at [1071, 89] on span at bounding box center [1082, 89] width 25 height 24
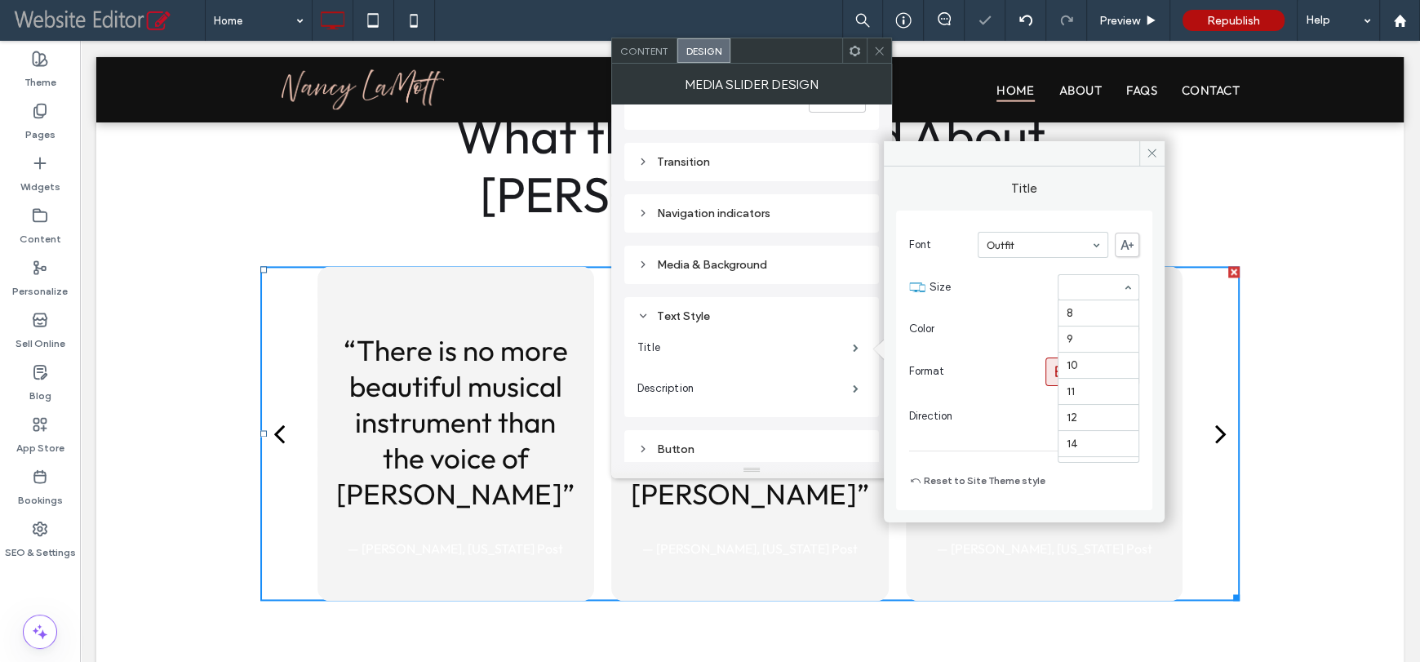
scroll to position [324, 0]
type input "**"
click at [738, 385] on label "Description" at bounding box center [744, 388] width 215 height 33
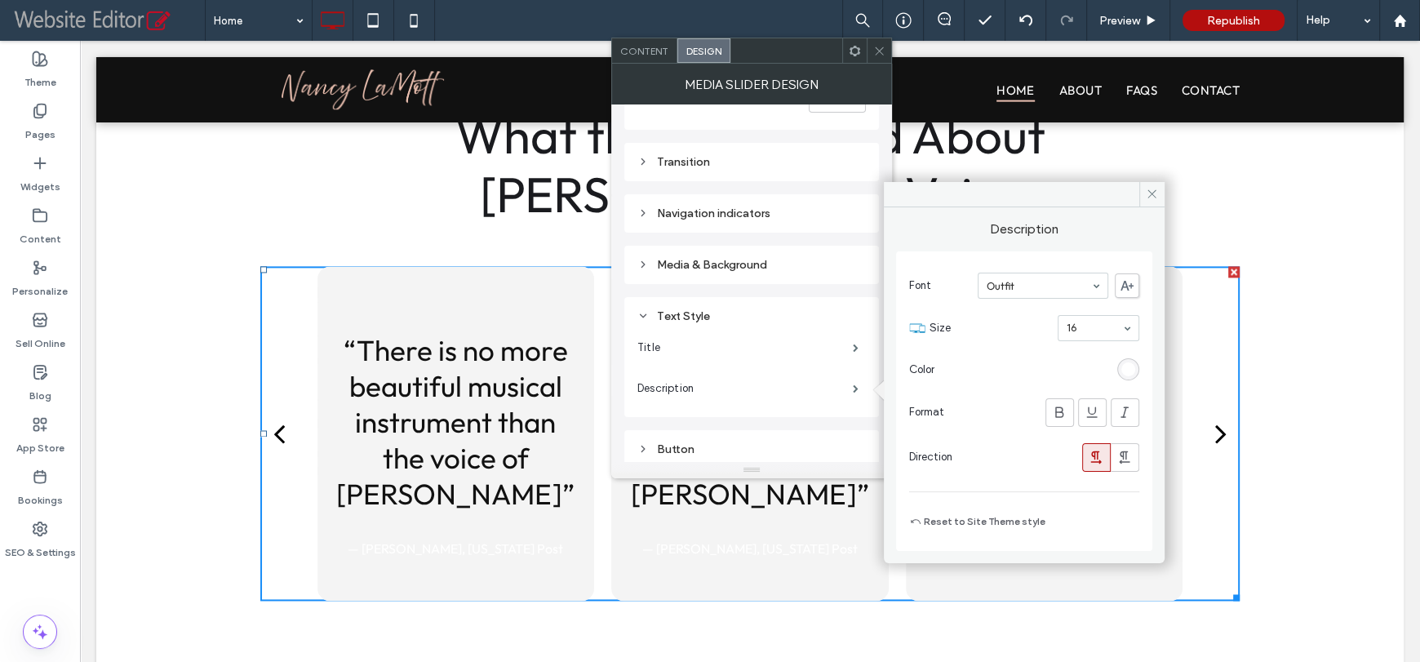
click at [1128, 370] on div "rgb(255, 255, 255)" at bounding box center [1128, 369] width 14 height 14
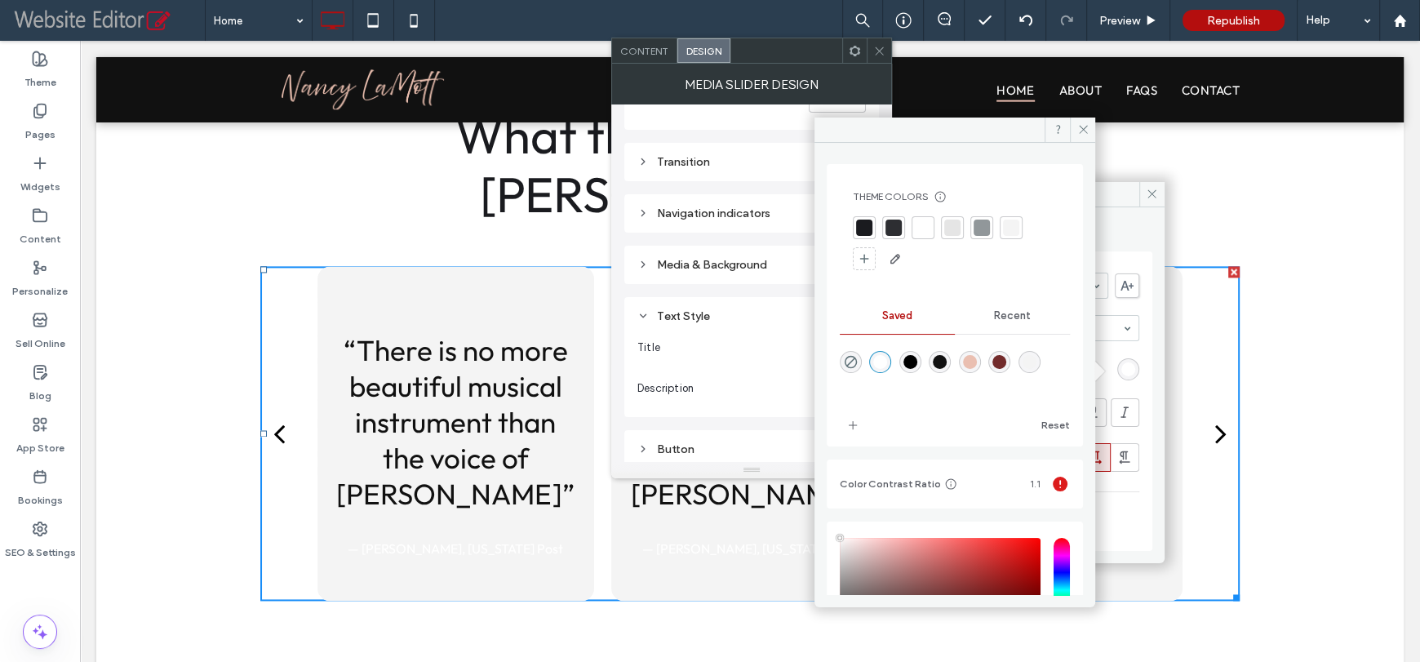
click at [946, 362] on div "rgba(17,17,17,1)" at bounding box center [940, 362] width 14 height 14
type input "*******"
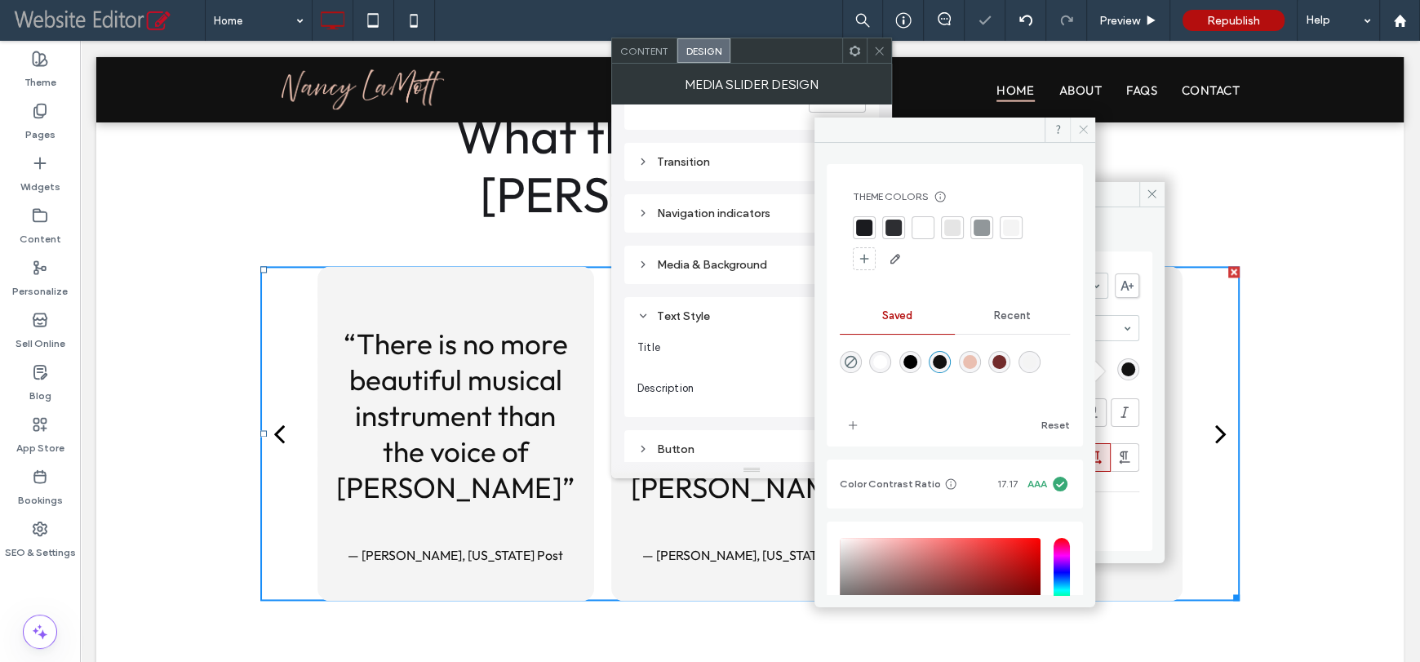
click at [1082, 128] on icon at bounding box center [1083, 129] width 12 height 12
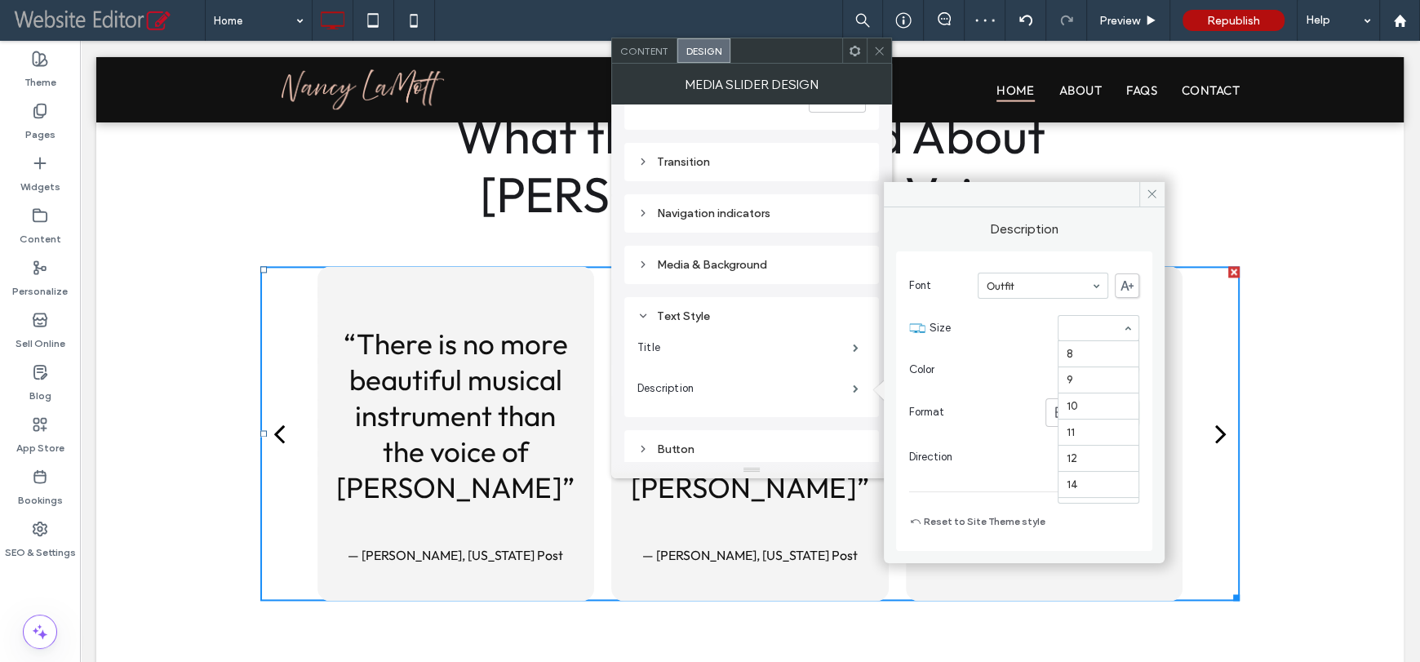
scroll to position [188, 0]
type input "**"
click at [715, 350] on label "Title" at bounding box center [744, 347] width 215 height 33
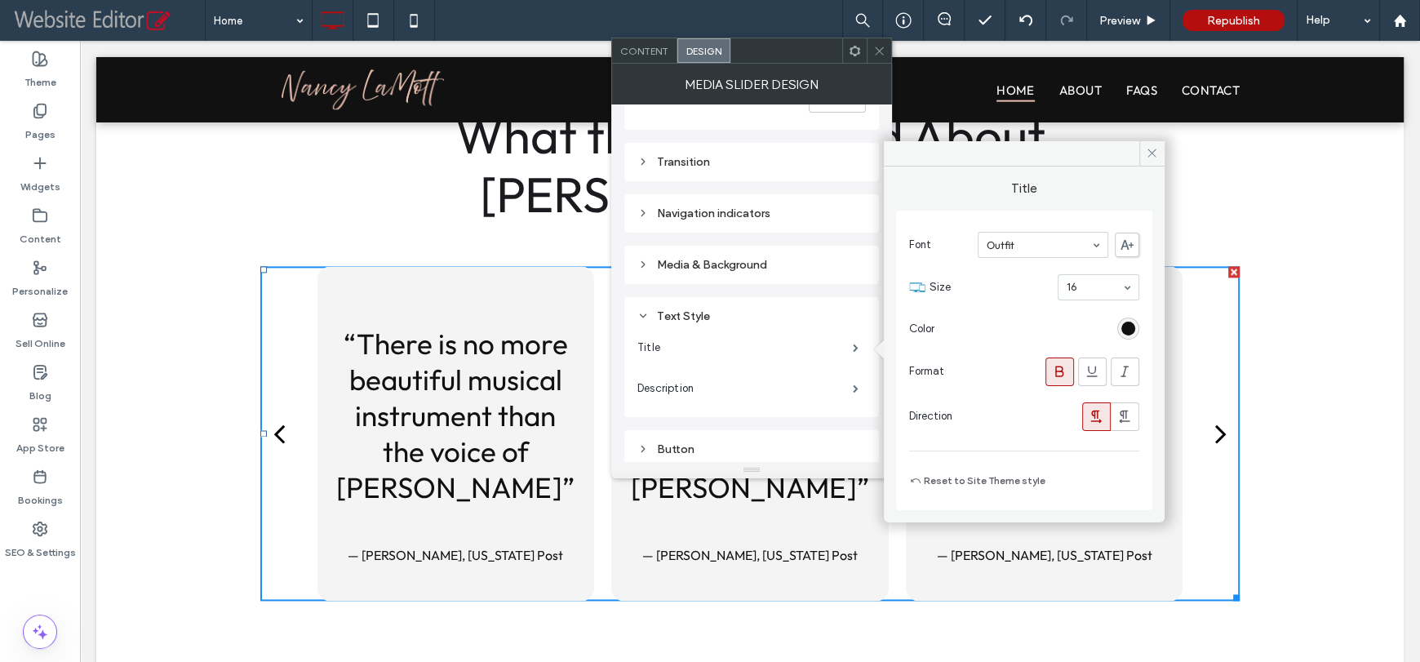
click at [1064, 376] on icon at bounding box center [1059, 371] width 16 height 16
click at [736, 387] on label "Description" at bounding box center [744, 388] width 215 height 33
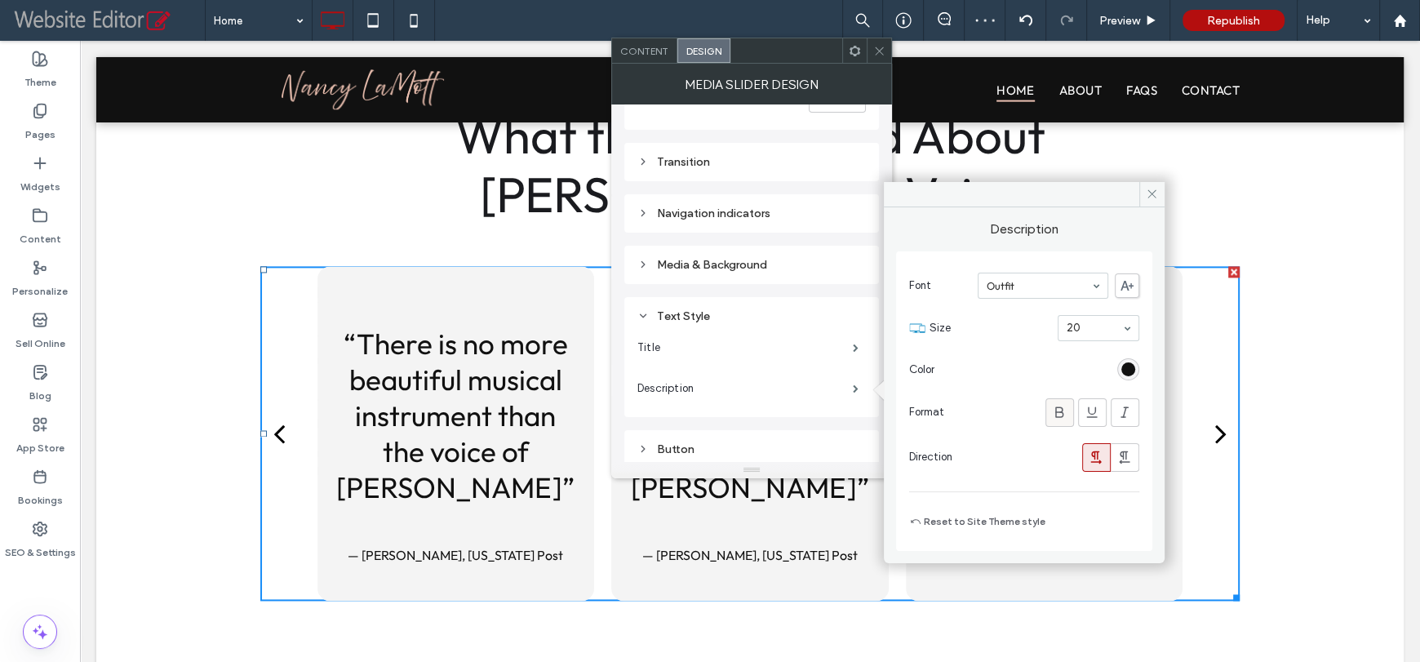
click at [1053, 410] on icon at bounding box center [1059, 412] width 16 height 16
click at [743, 348] on label "Title" at bounding box center [744, 347] width 215 height 33
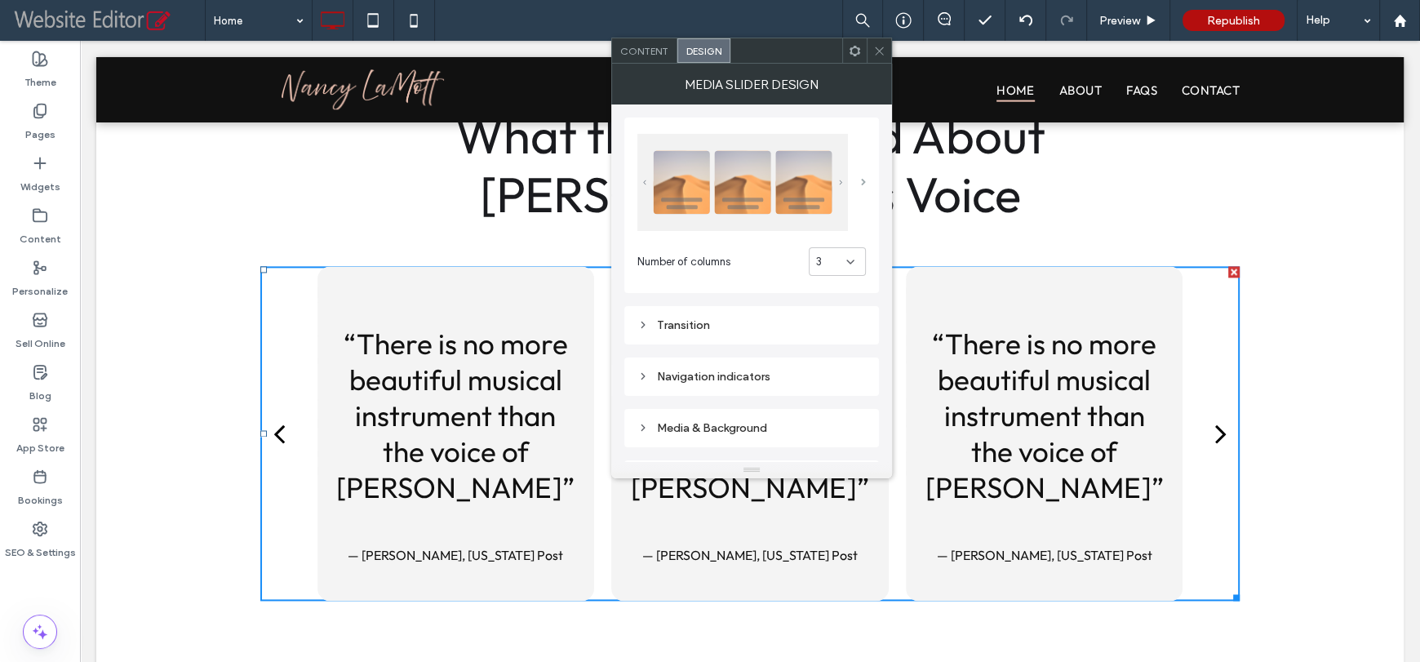
click at [862, 182] on span at bounding box center [863, 182] width 5 height 7
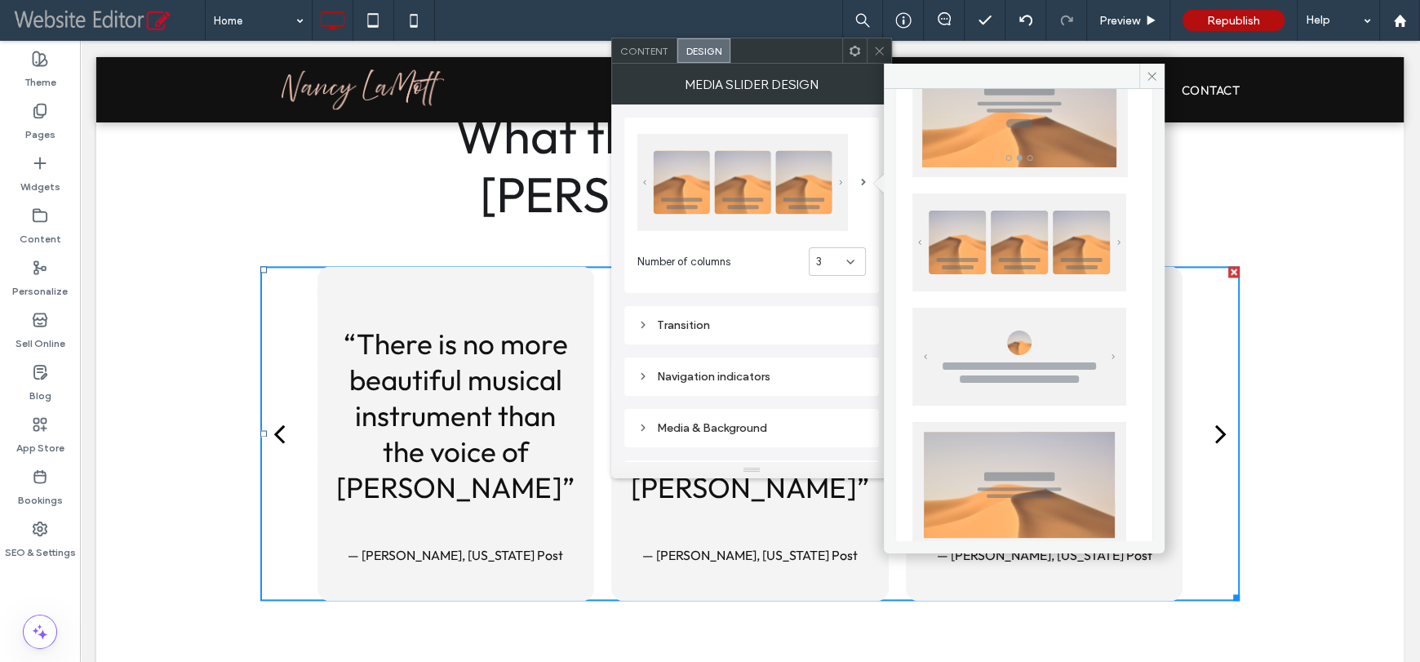
scroll to position [68, 0]
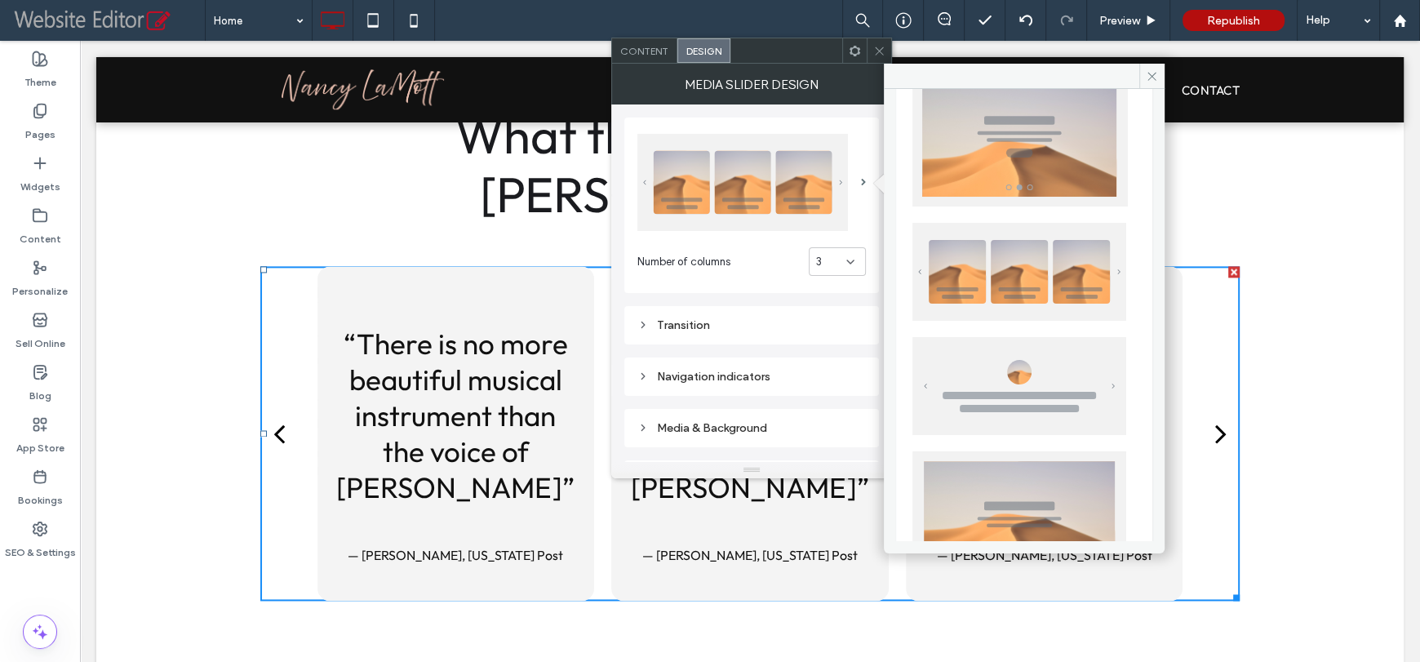
click at [1017, 371] on img at bounding box center [1019, 386] width 214 height 98
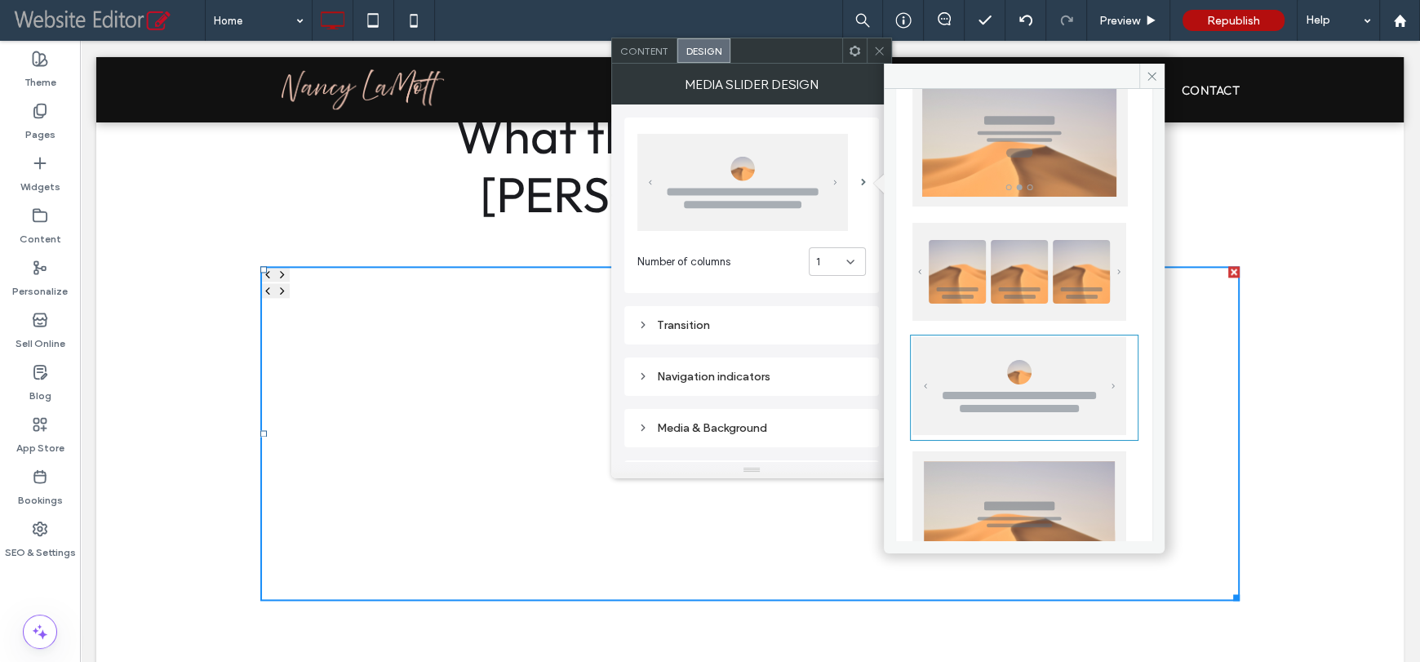
click at [827, 254] on div "1" at bounding box center [831, 262] width 30 height 16
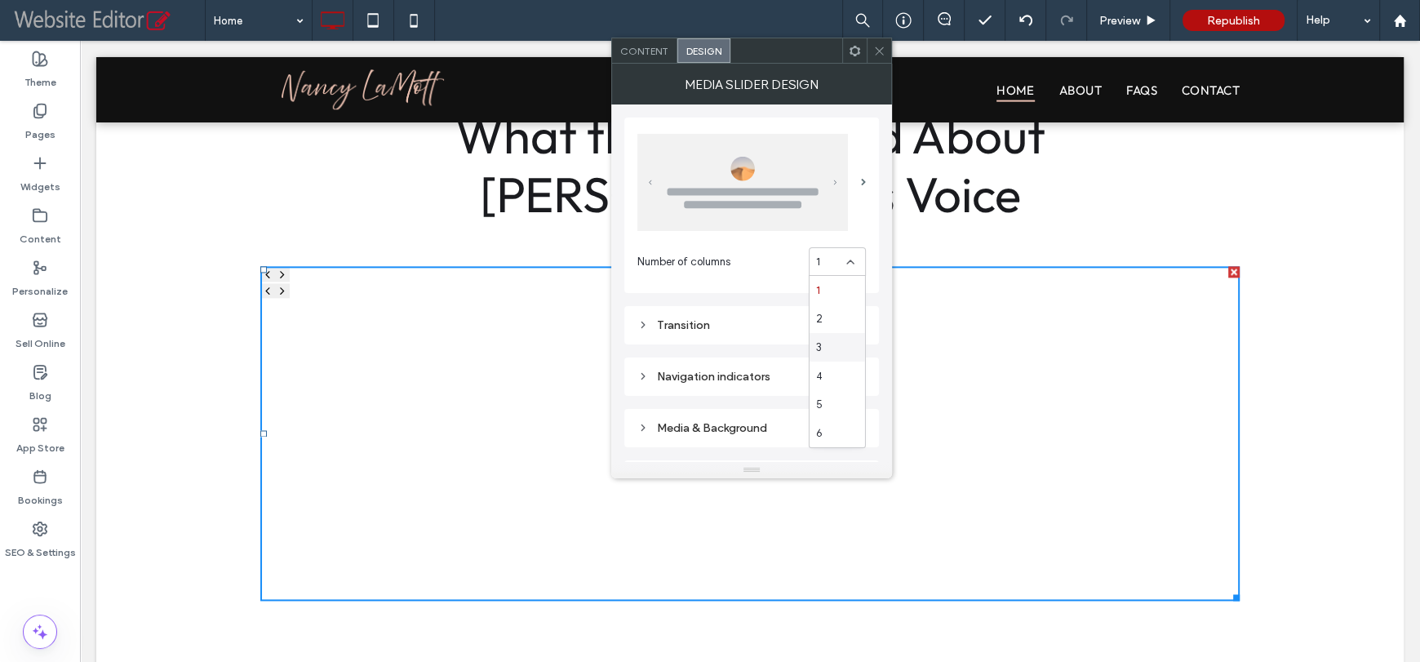
click at [830, 339] on div "3" at bounding box center [836, 347] width 55 height 29
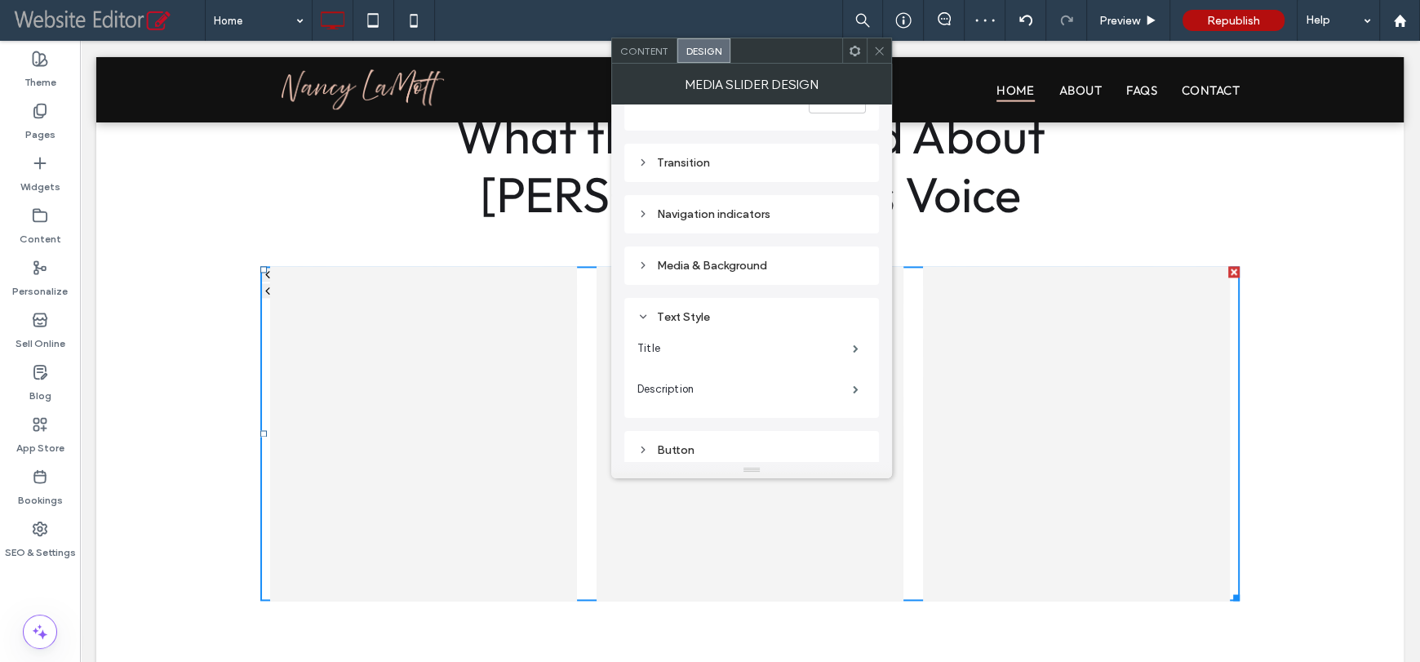
scroll to position [163, 0]
click at [748, 260] on div "Media & Background" at bounding box center [751, 265] width 228 height 14
click at [853, 377] on div "rgb(244, 244, 244)" at bounding box center [855, 378] width 14 height 14
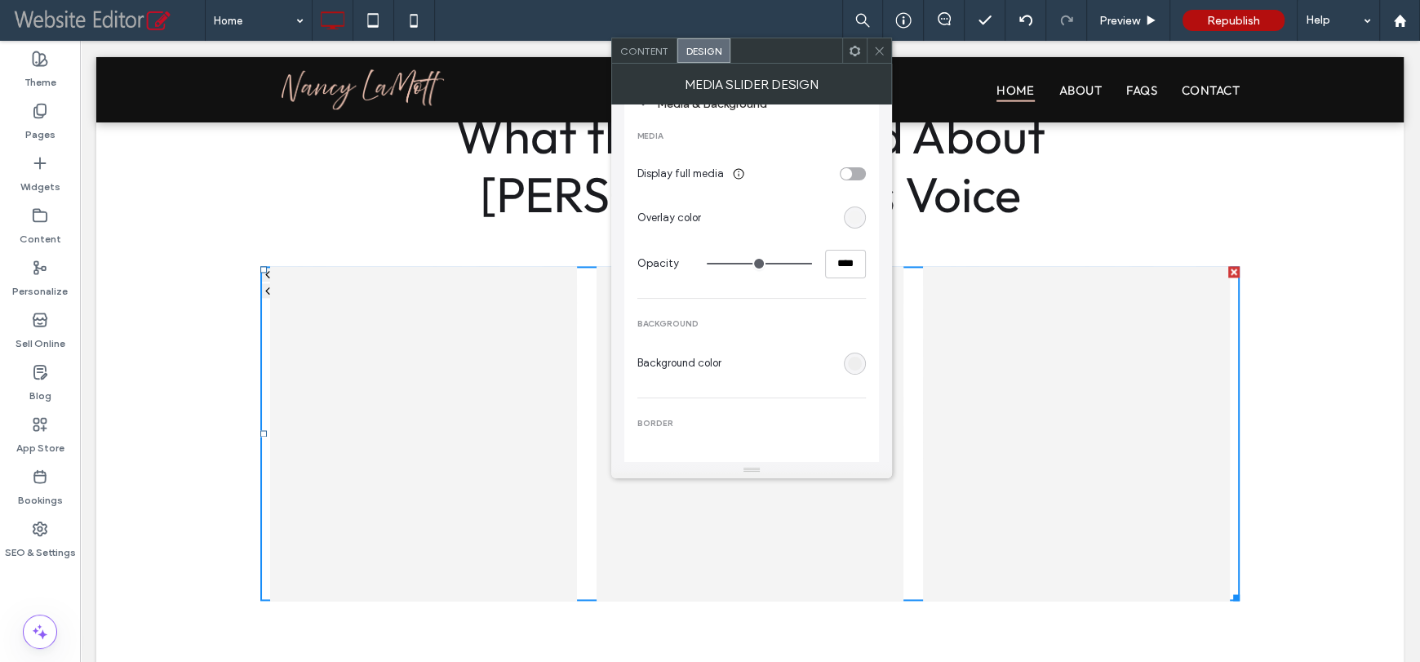
scroll to position [326, 0]
click at [862, 370] on section "Background color" at bounding box center [751, 361] width 228 height 29
click at [856, 361] on div "rgb(238, 238, 238)" at bounding box center [855, 361] width 14 height 14
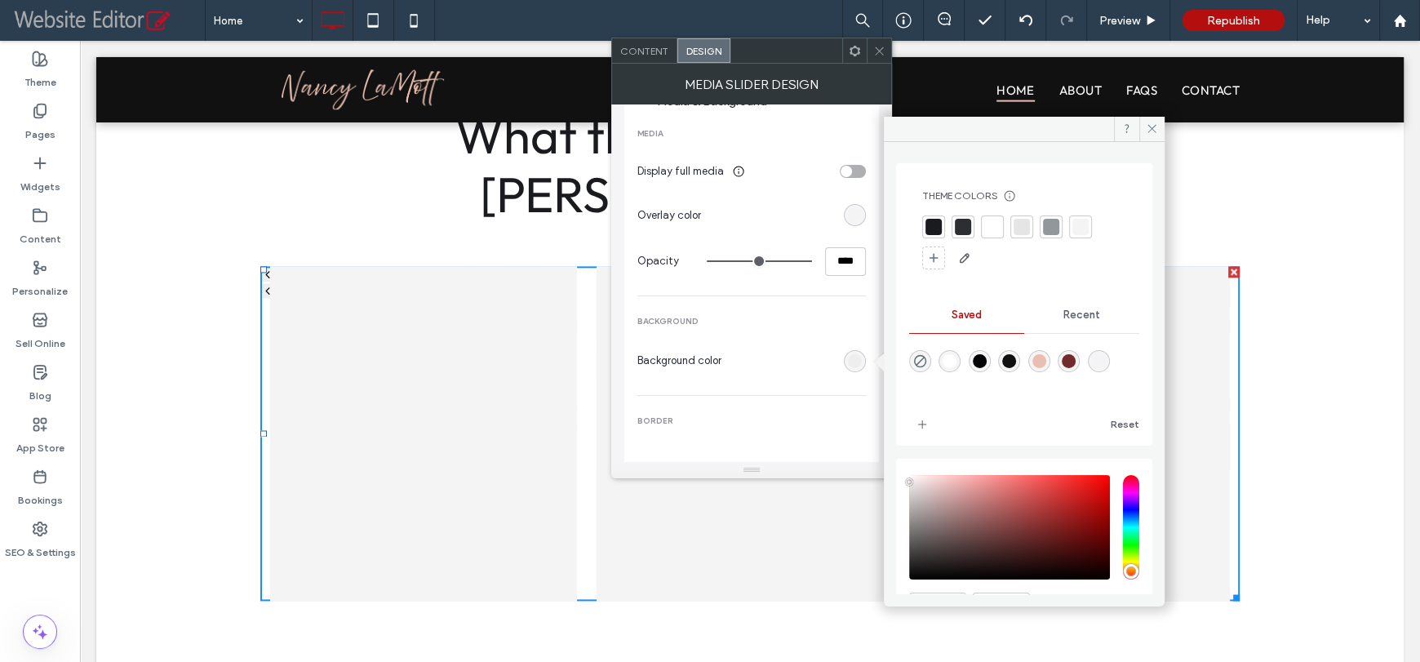
click at [1016, 360] on div "rgba(17,17,17,1)" at bounding box center [1009, 361] width 14 height 14
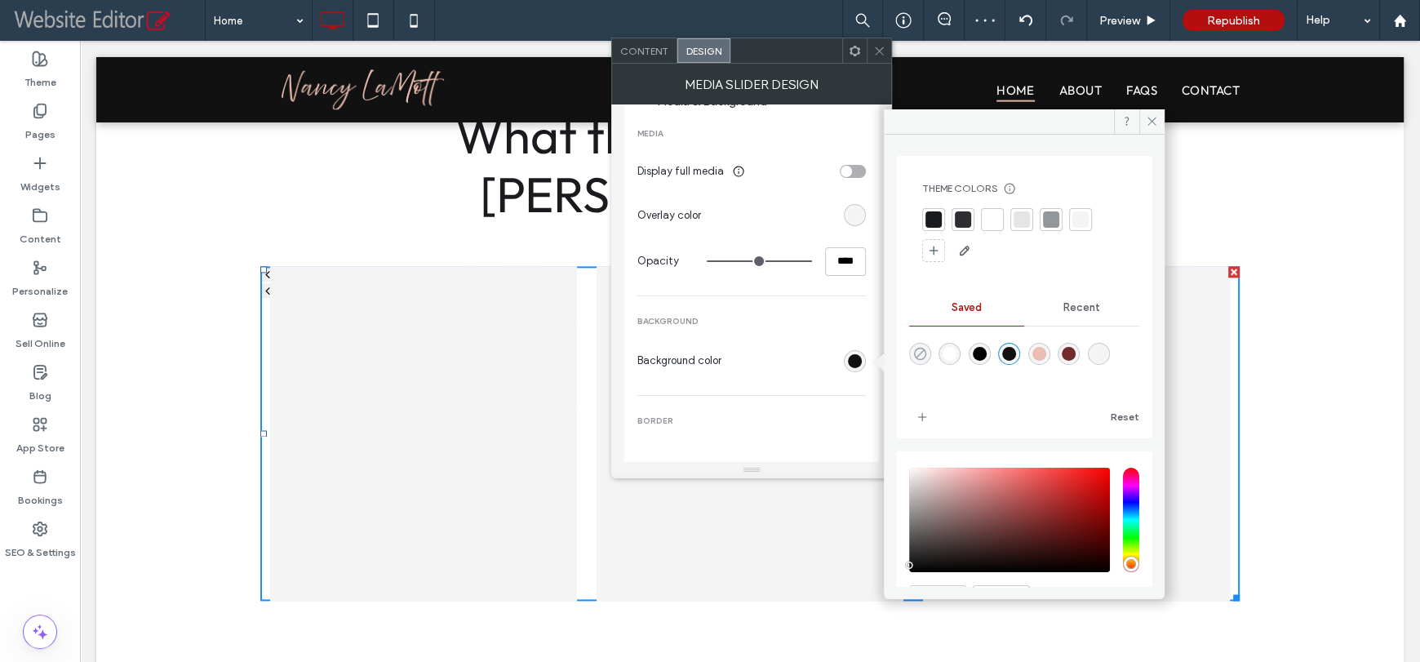
click at [921, 348] on icon "rgba(0,0,0,0)" at bounding box center [920, 354] width 14 height 14
type input "*******"
type input "*"
type input "**"
click at [653, 48] on span "Content" at bounding box center [644, 51] width 48 height 12
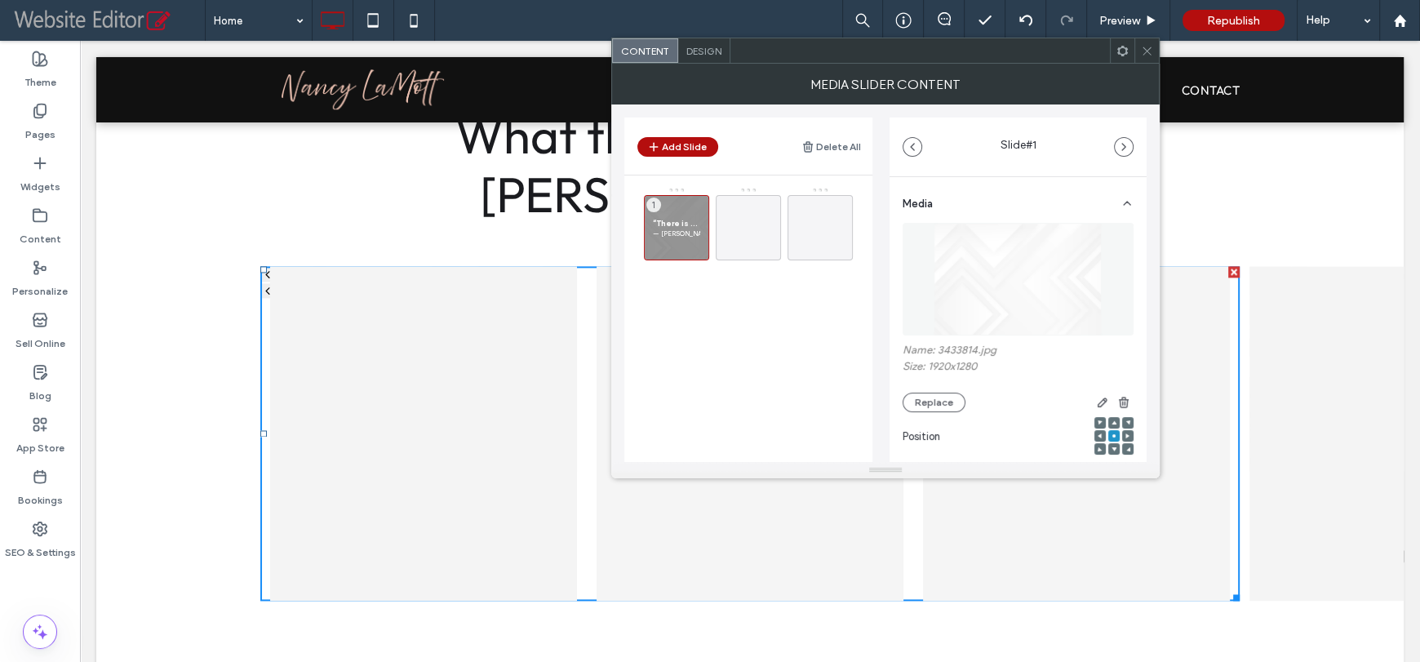
click at [701, 47] on span "Design" at bounding box center [703, 51] width 35 height 12
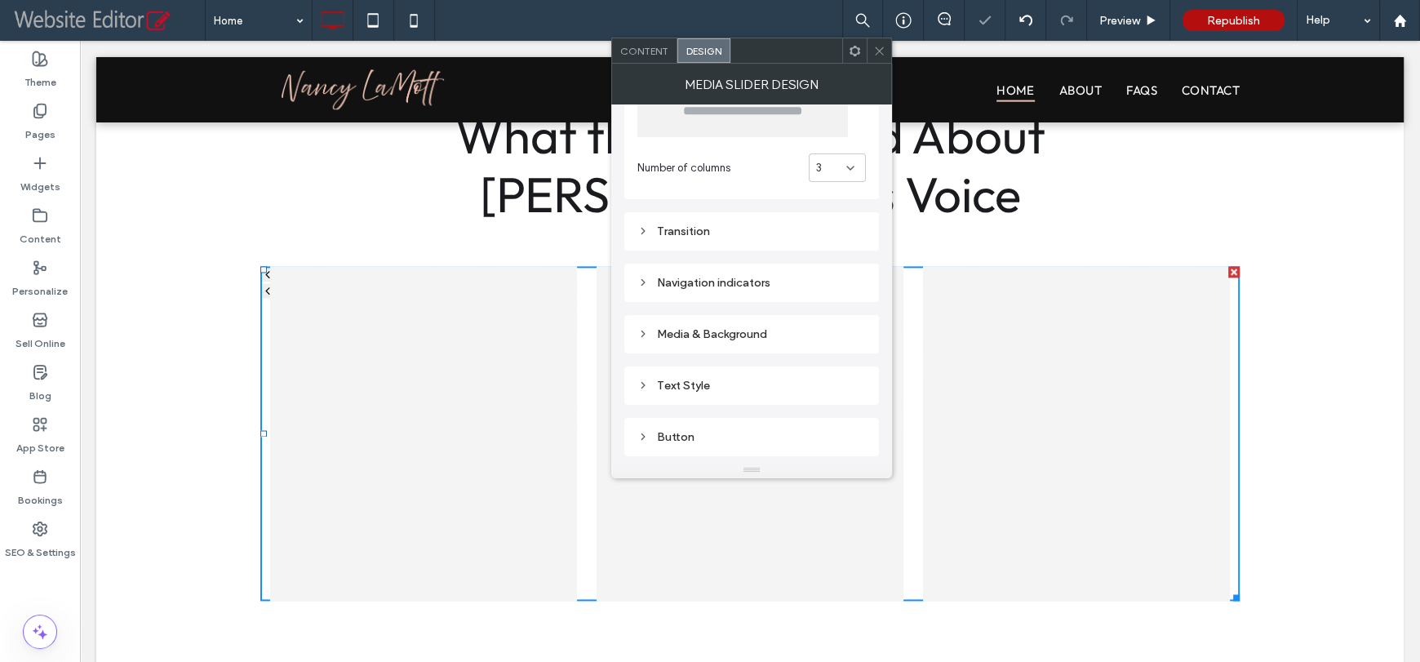
scroll to position [163, 0]
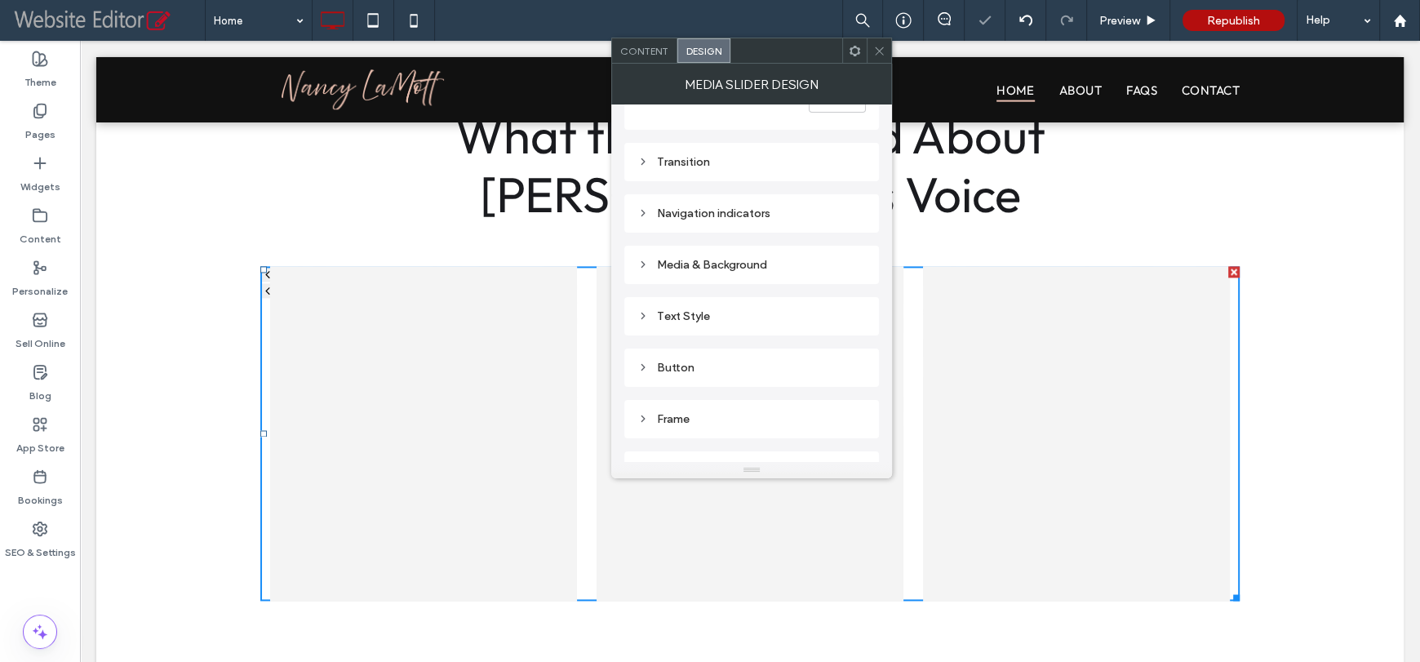
click at [770, 226] on div "Navigation indicators" at bounding box center [751, 213] width 255 height 38
click at [746, 328] on div "Text Style" at bounding box center [751, 316] width 255 height 38
click at [747, 321] on div "Text Style" at bounding box center [751, 316] width 228 height 14
click at [835, 359] on label "Title" at bounding box center [744, 347] width 215 height 33
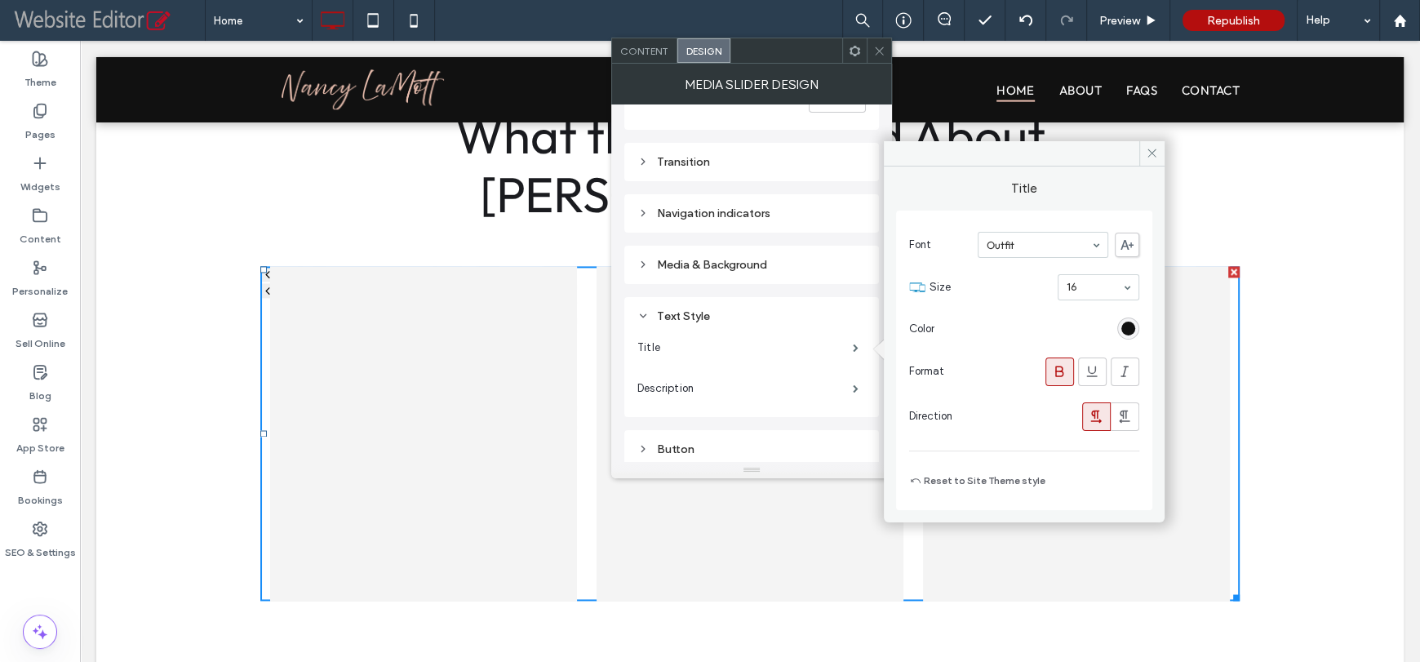
click at [1065, 375] on icon at bounding box center [1059, 371] width 16 height 16
click at [645, 53] on span "Content" at bounding box center [644, 51] width 48 height 12
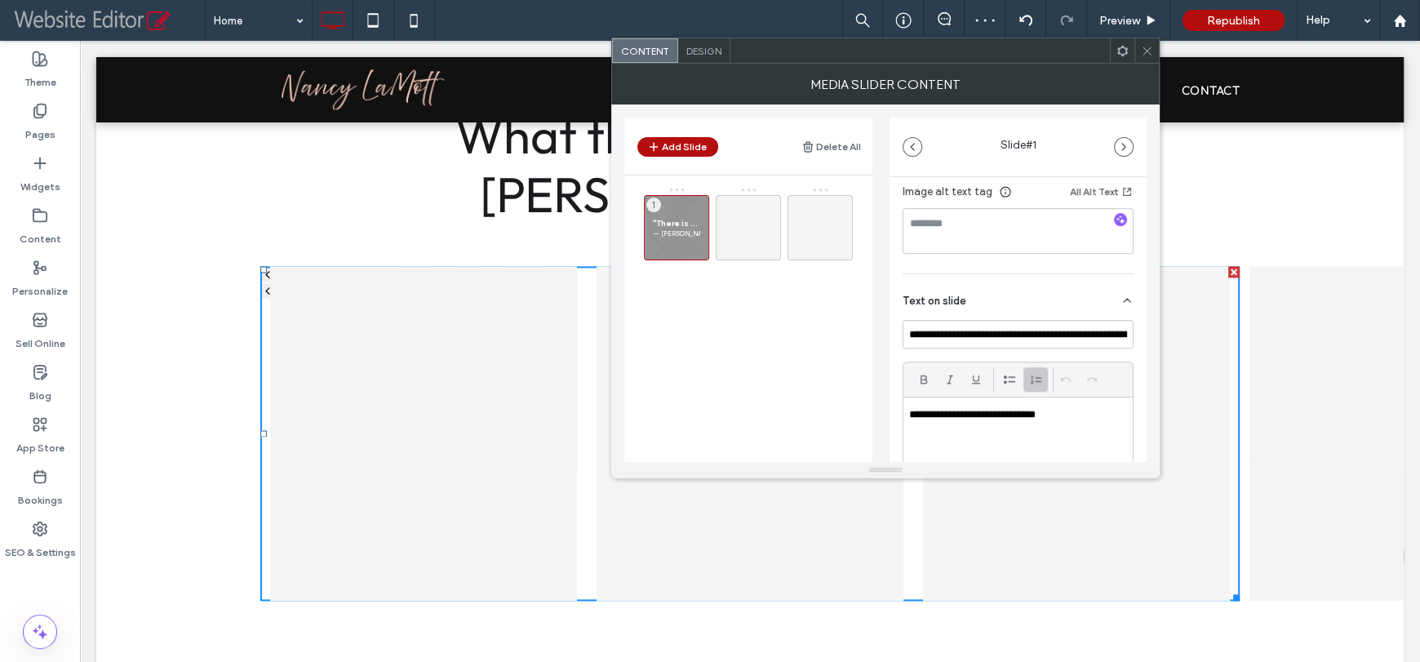
scroll to position [326, 0]
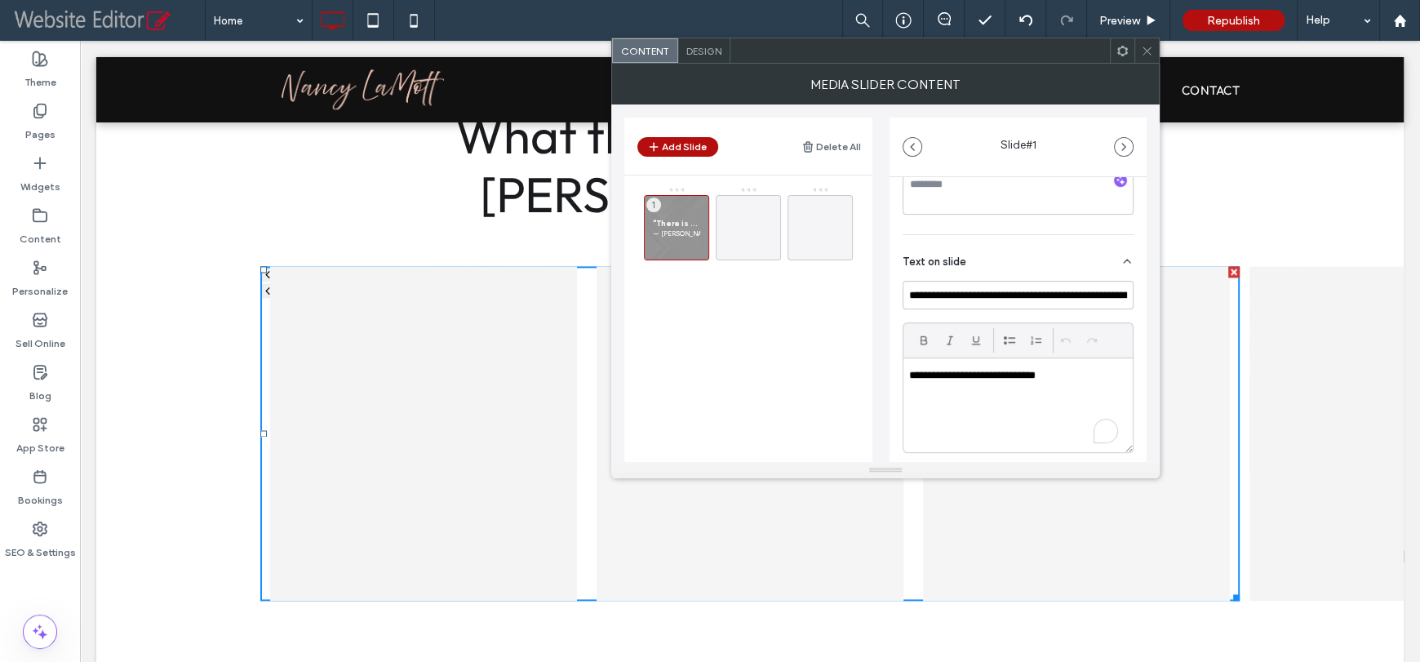
click at [912, 379] on p "**********" at bounding box center [1013, 375] width 209 height 15
click at [887, 383] on div "**********" at bounding box center [885, 282] width 522 height 357
click at [694, 41] on div "Design" at bounding box center [704, 50] width 52 height 24
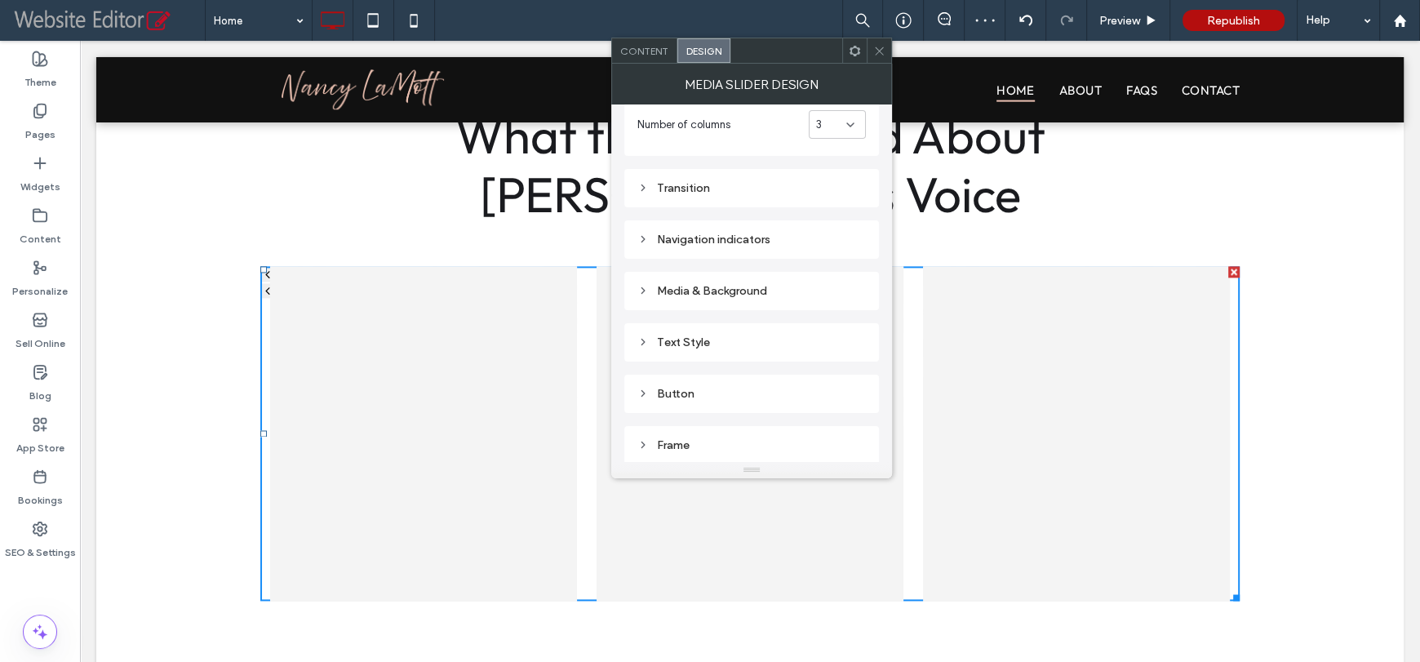
scroll to position [163, 0]
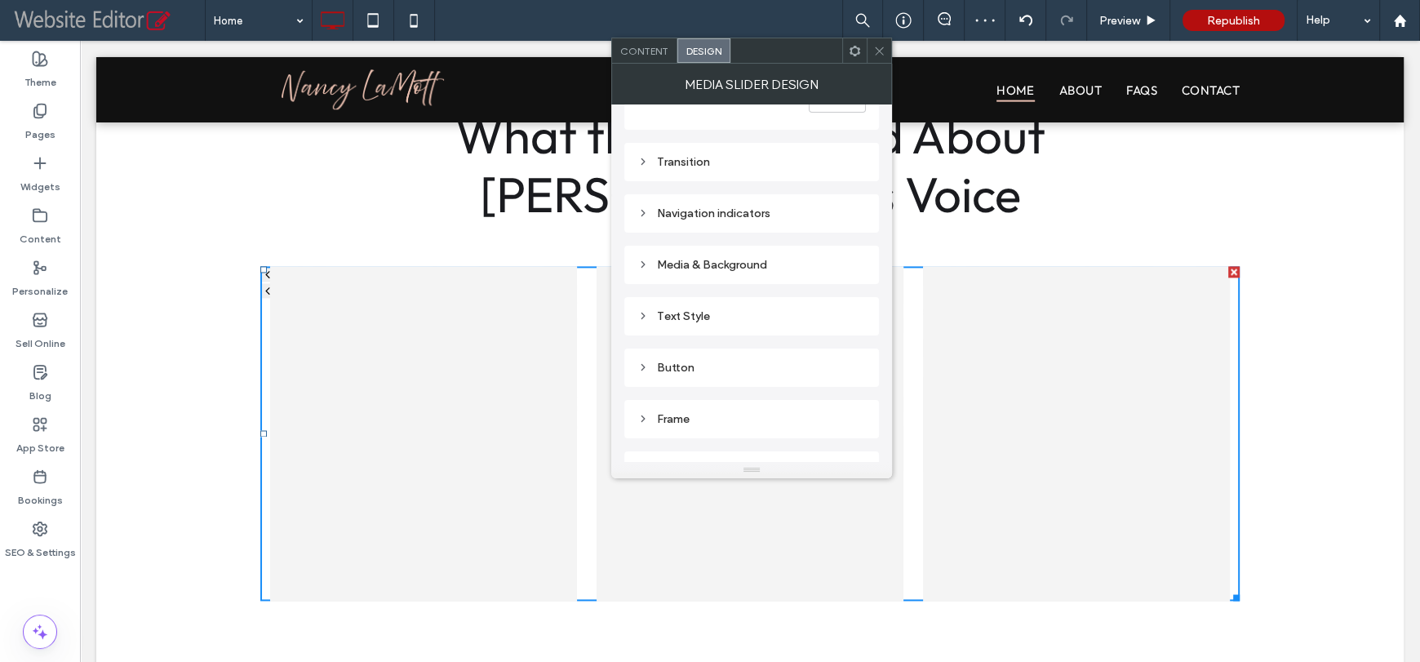
click at [750, 303] on div "Text Style" at bounding box center [751, 316] width 255 height 38
click at [754, 313] on div "Text Style" at bounding box center [751, 316] width 228 height 14
click at [802, 343] on label "Title" at bounding box center [744, 347] width 215 height 33
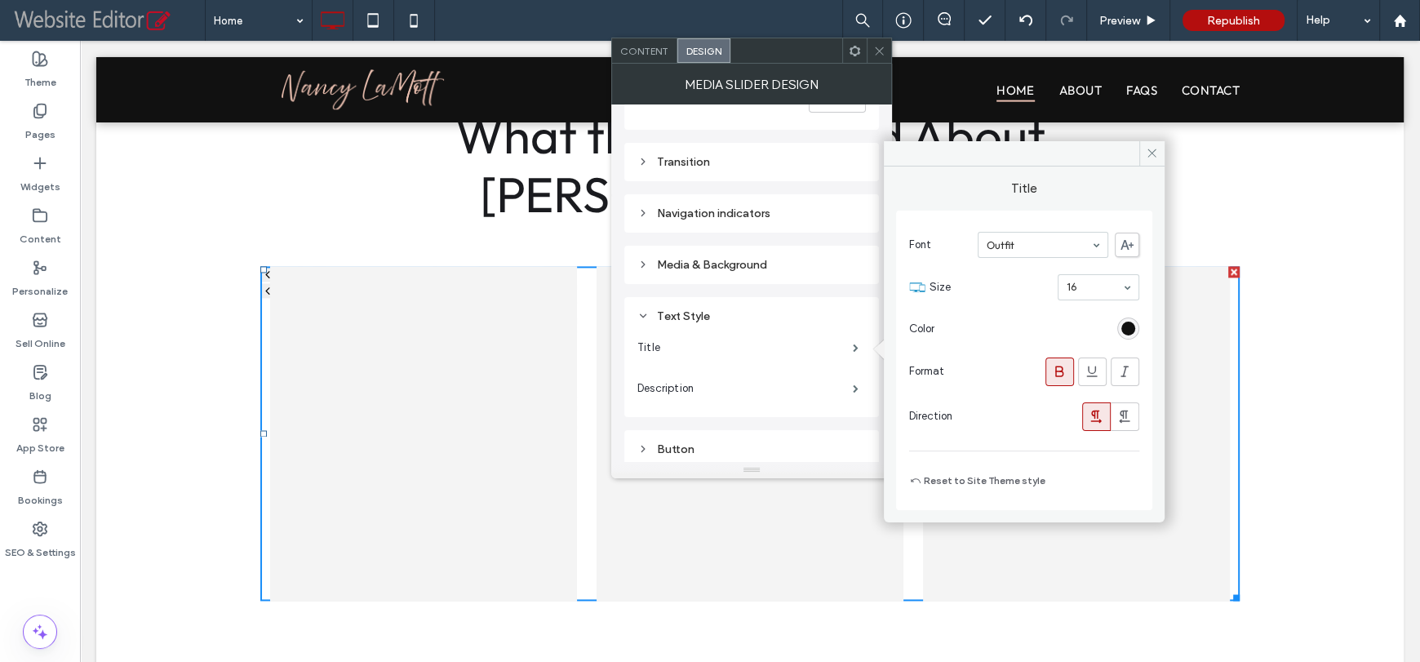
click at [1053, 363] on icon at bounding box center [1059, 371] width 16 height 16
click at [880, 58] on span at bounding box center [879, 50] width 12 height 24
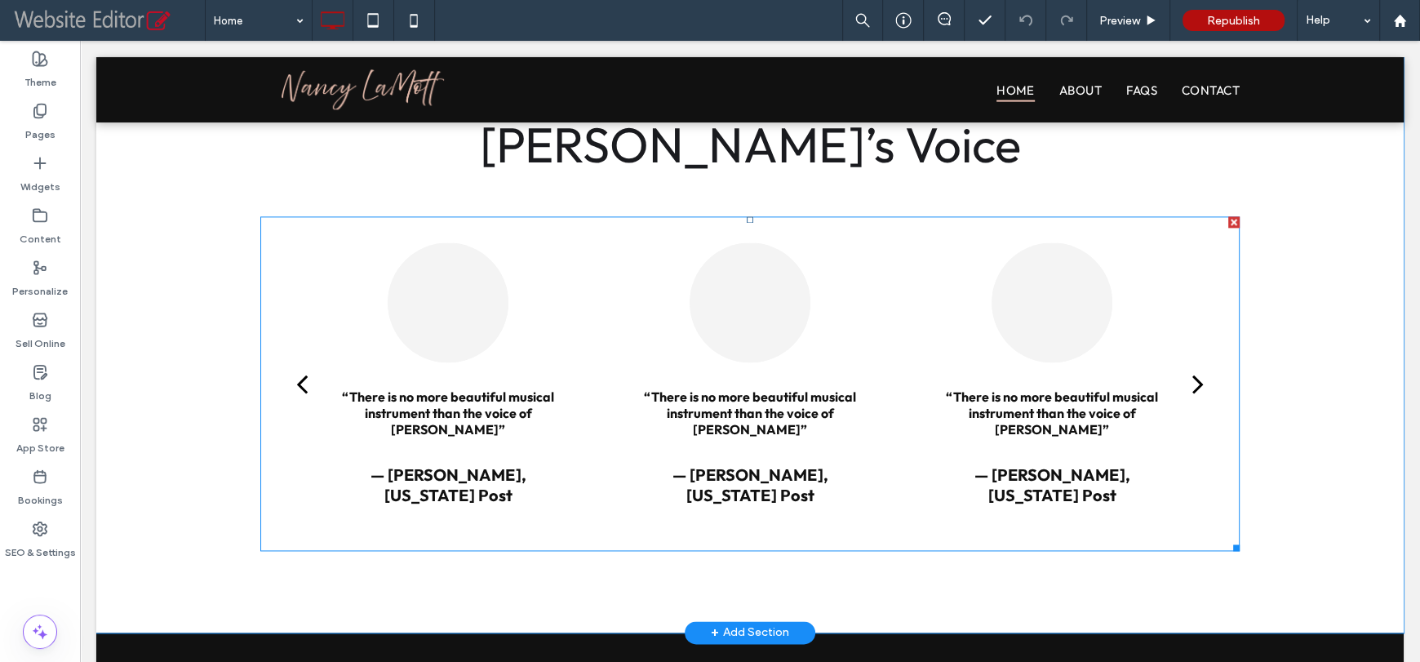
scroll to position [2254, 0]
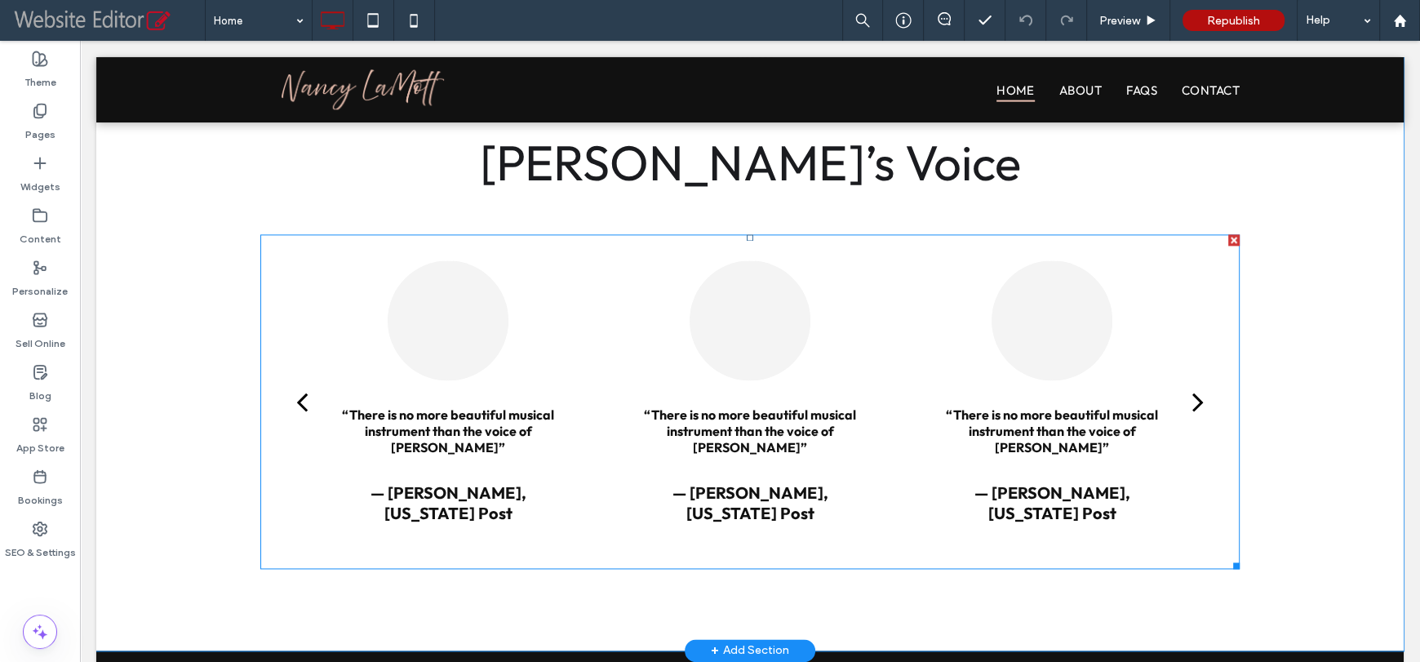
click at [272, 260] on div "“There is no more beautiful musical instrument than the voice of Nancy LaMott” …" at bounding box center [749, 401] width 979 height 335
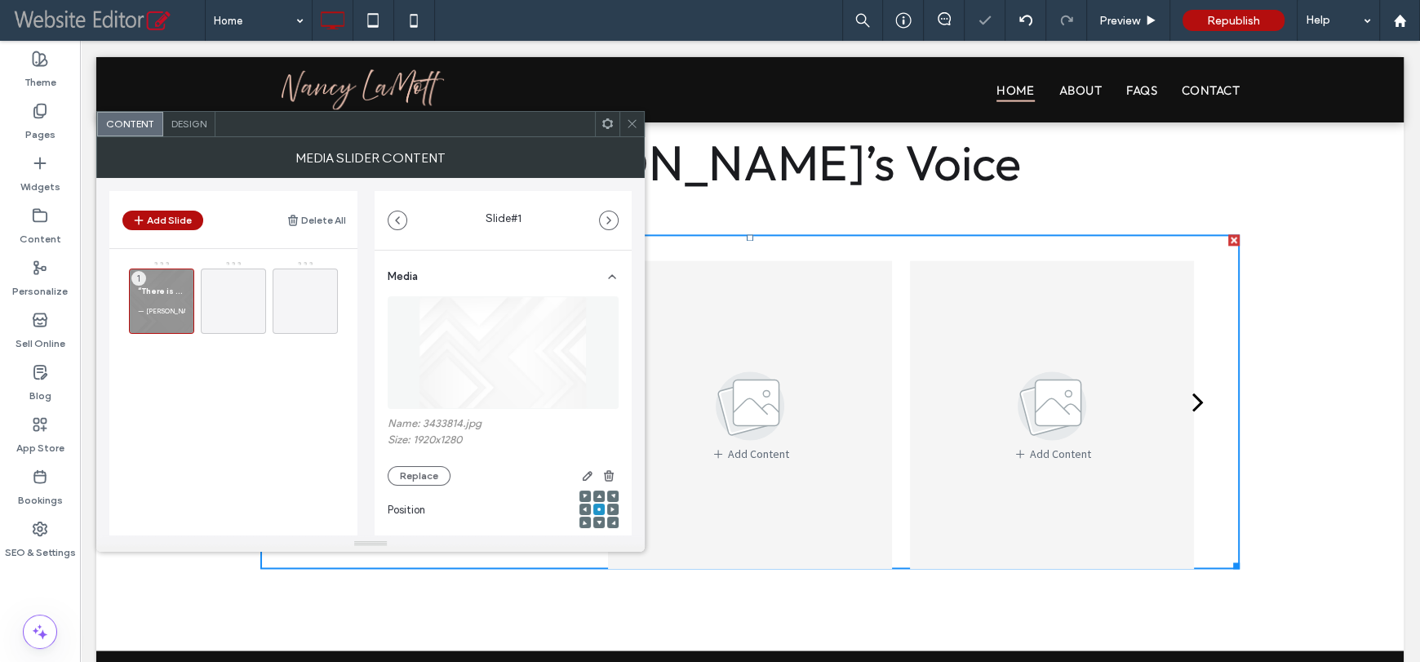
click at [197, 131] on div "Design" at bounding box center [189, 124] width 52 height 24
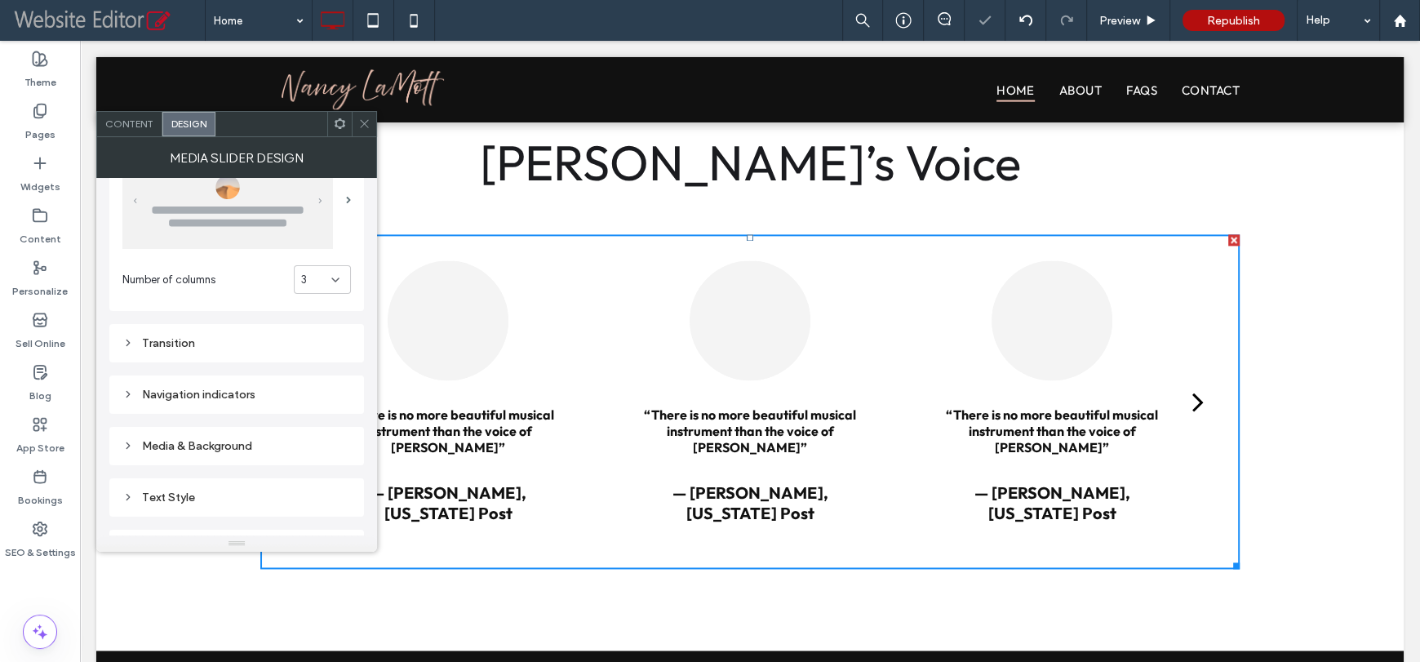
scroll to position [163, 0]
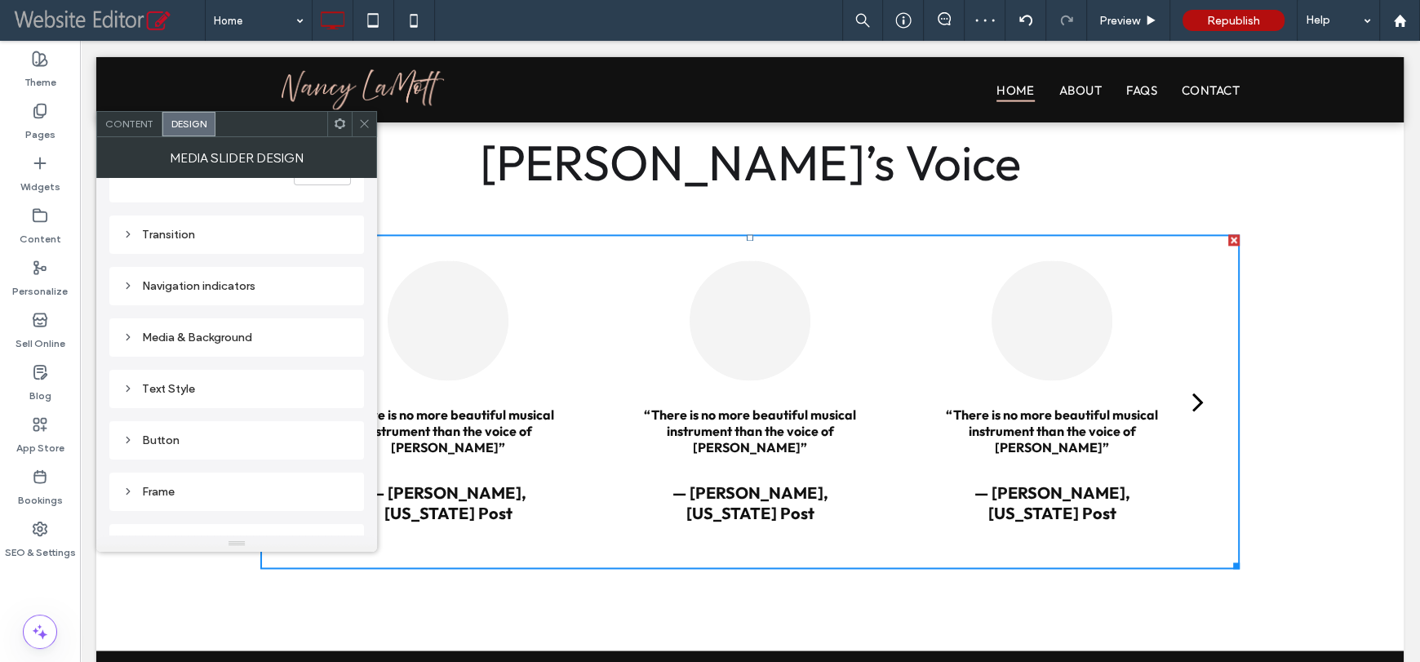
click at [202, 335] on div "Media & Background" at bounding box center [236, 337] width 228 height 14
click at [344, 446] on div "rgb(244, 244, 244)" at bounding box center [340, 451] width 14 height 14
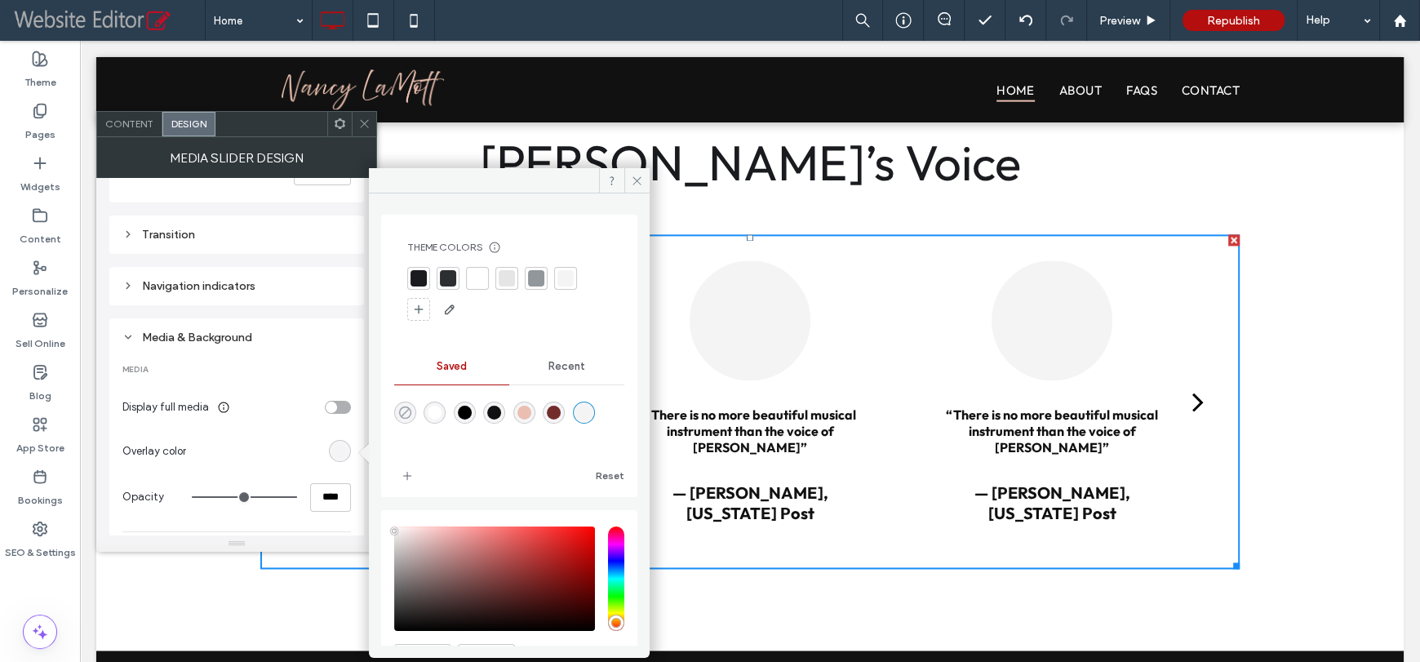
click at [401, 411] on icon "rgba(0,0,0,0)" at bounding box center [405, 413] width 14 height 14
type input "*******"
type input "*"
type input "**"
type input "*"
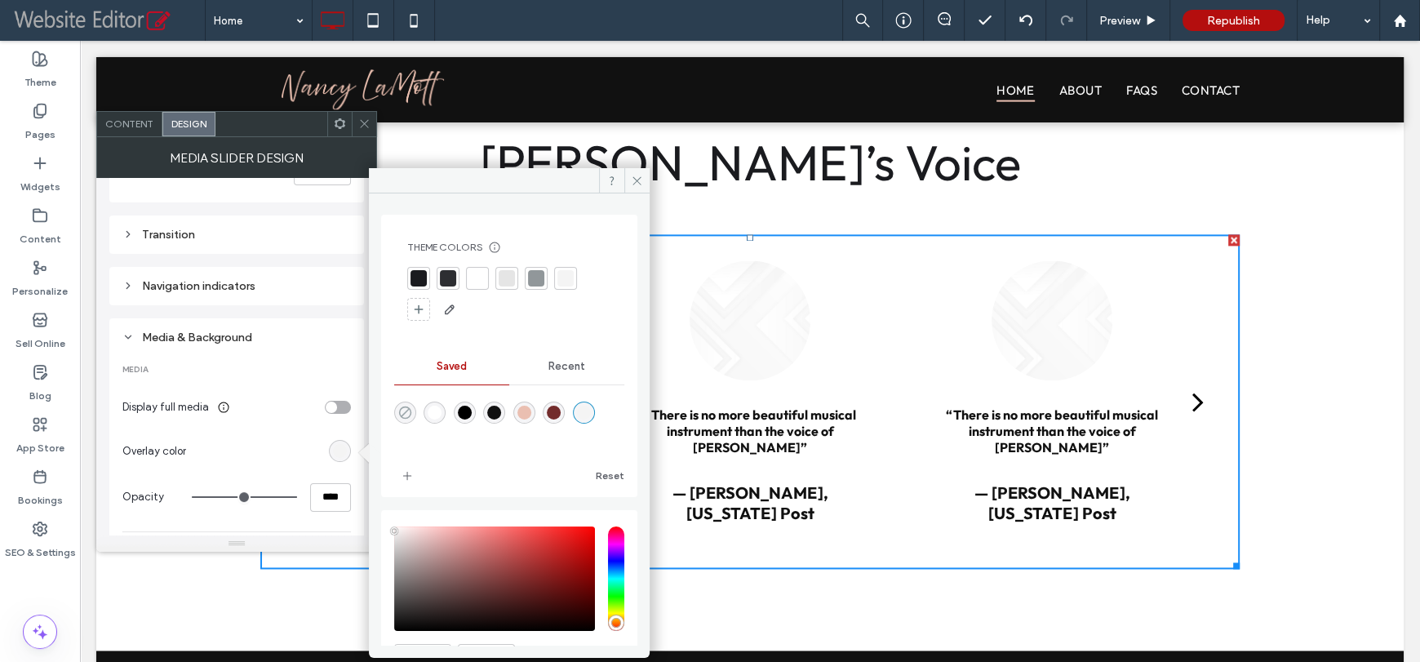
type input "**"
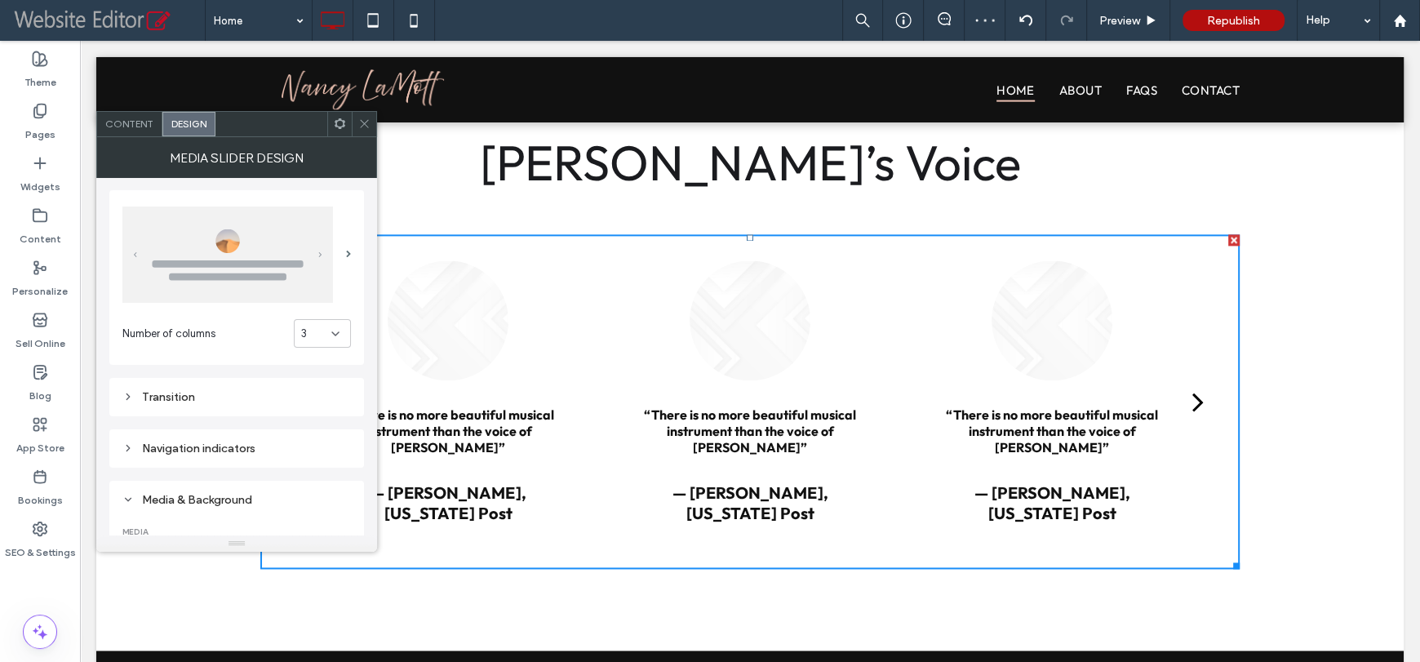
scroll to position [0, 0]
click at [318, 258] on img at bounding box center [227, 255] width 211 height 96
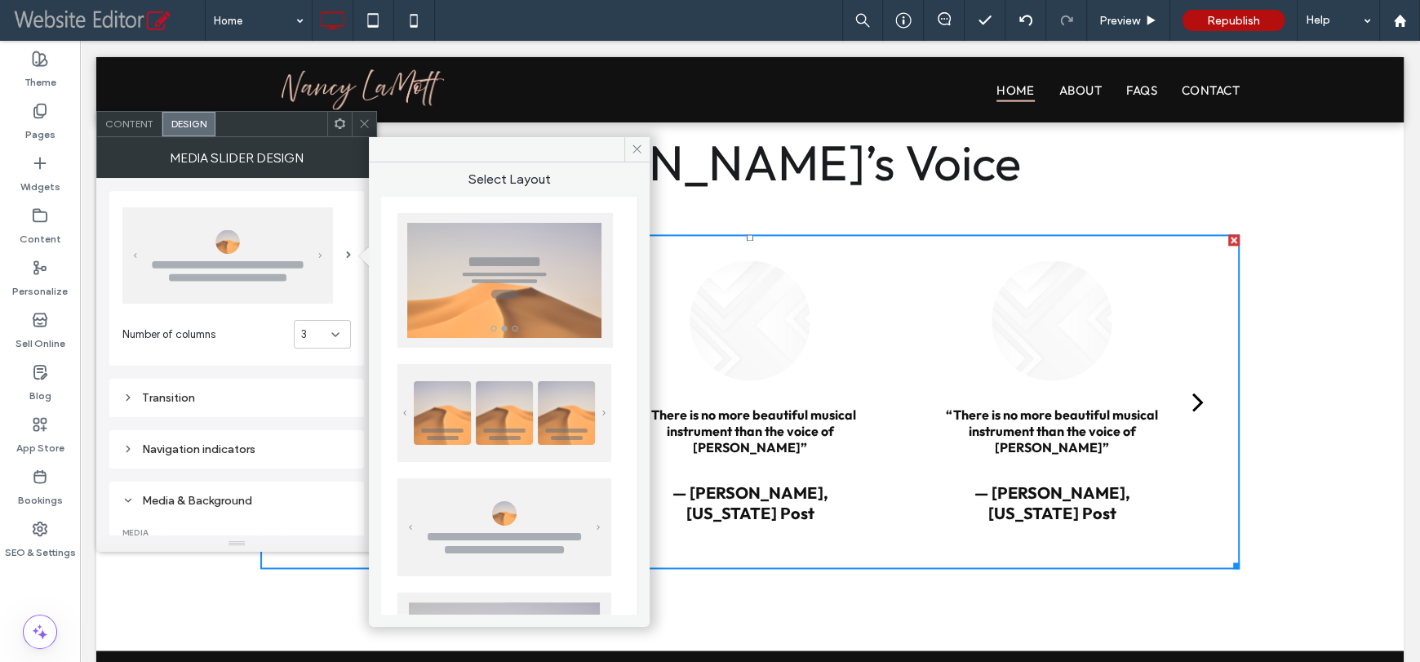
click at [481, 386] on img at bounding box center [504, 413] width 214 height 98
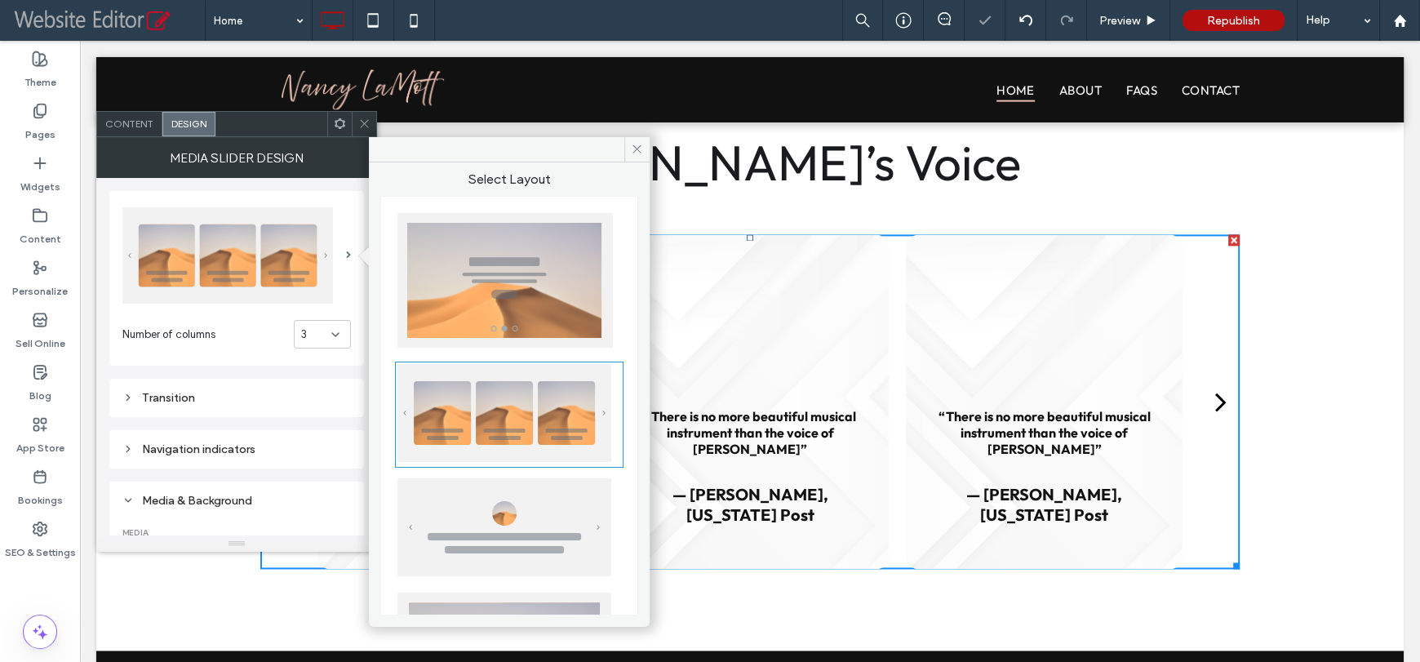
type input "**"
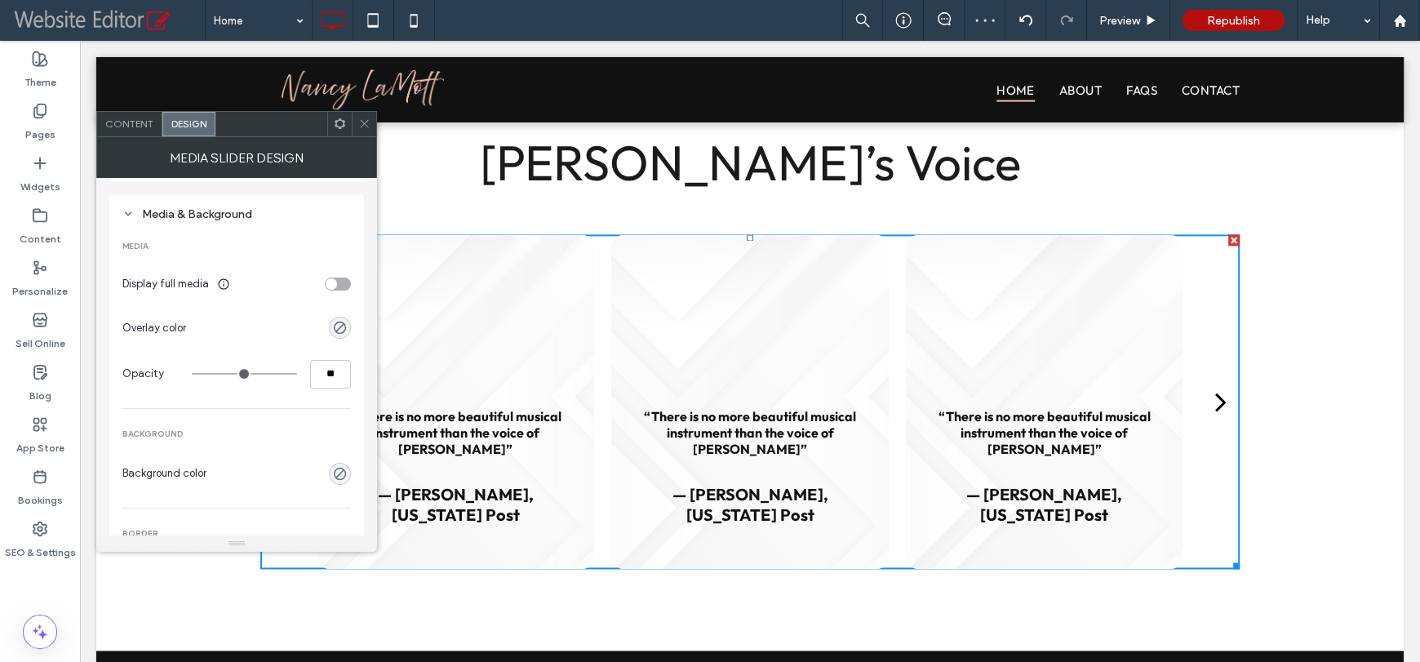
scroll to position [326, 0]
click at [348, 293] on div "rgba(0, 0, 0, 0)" at bounding box center [340, 288] width 22 height 22
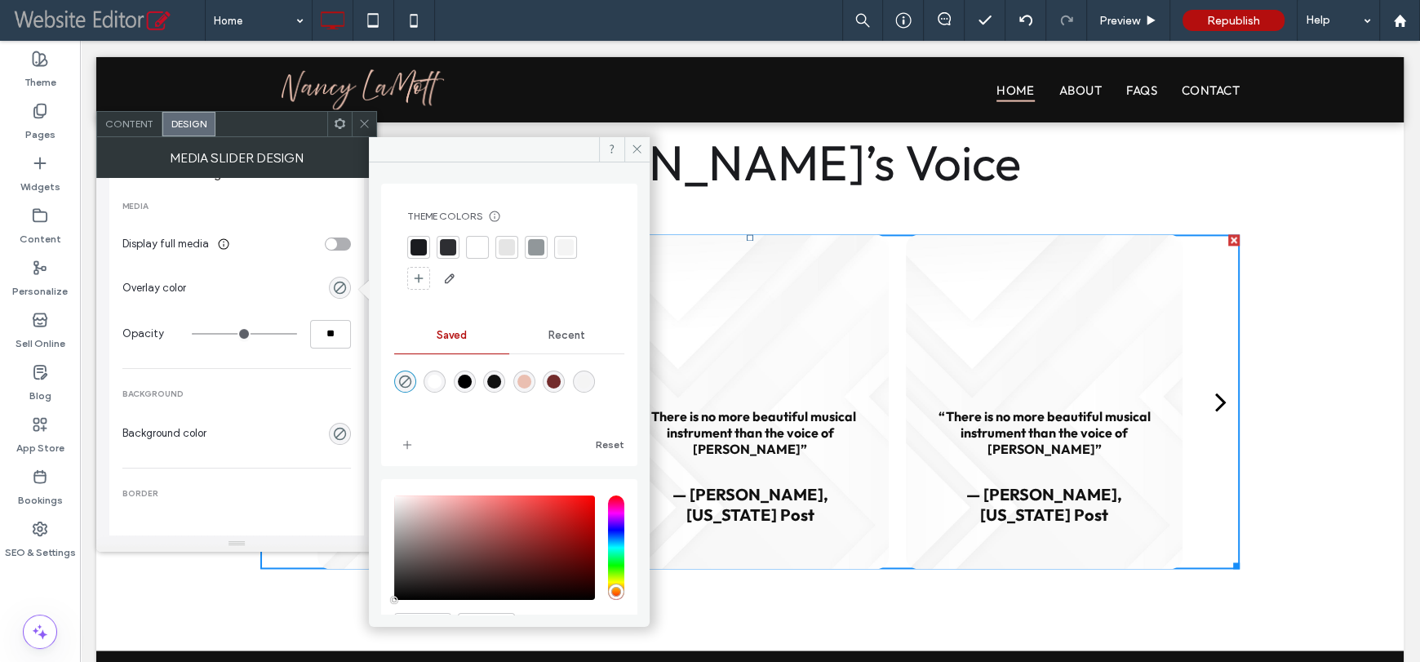
click at [566, 247] on div at bounding box center [565, 247] width 16 height 16
type input "***"
type input "****"
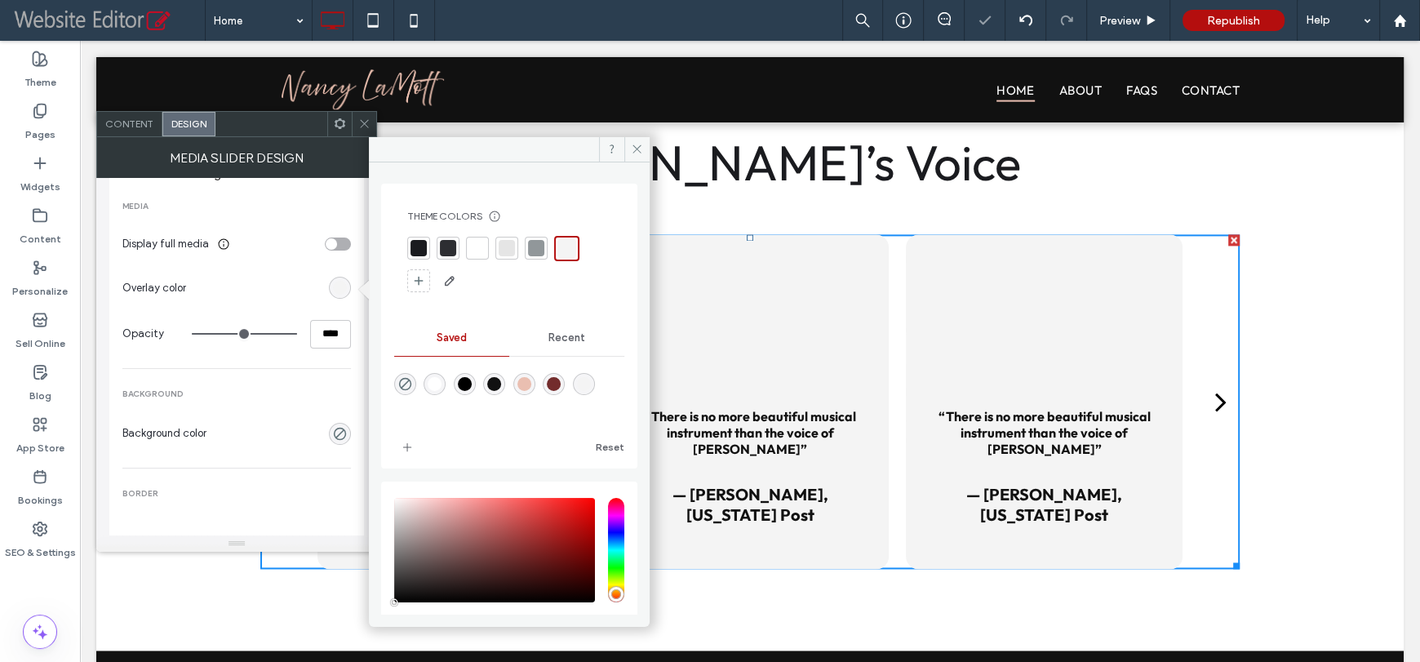
click at [595, 373] on div "rgba(244,244,244,1)" at bounding box center [584, 384] width 22 height 22
type input "*******"
type input "***"
type input "****"
click at [373, 129] on div at bounding box center [364, 124] width 24 height 24
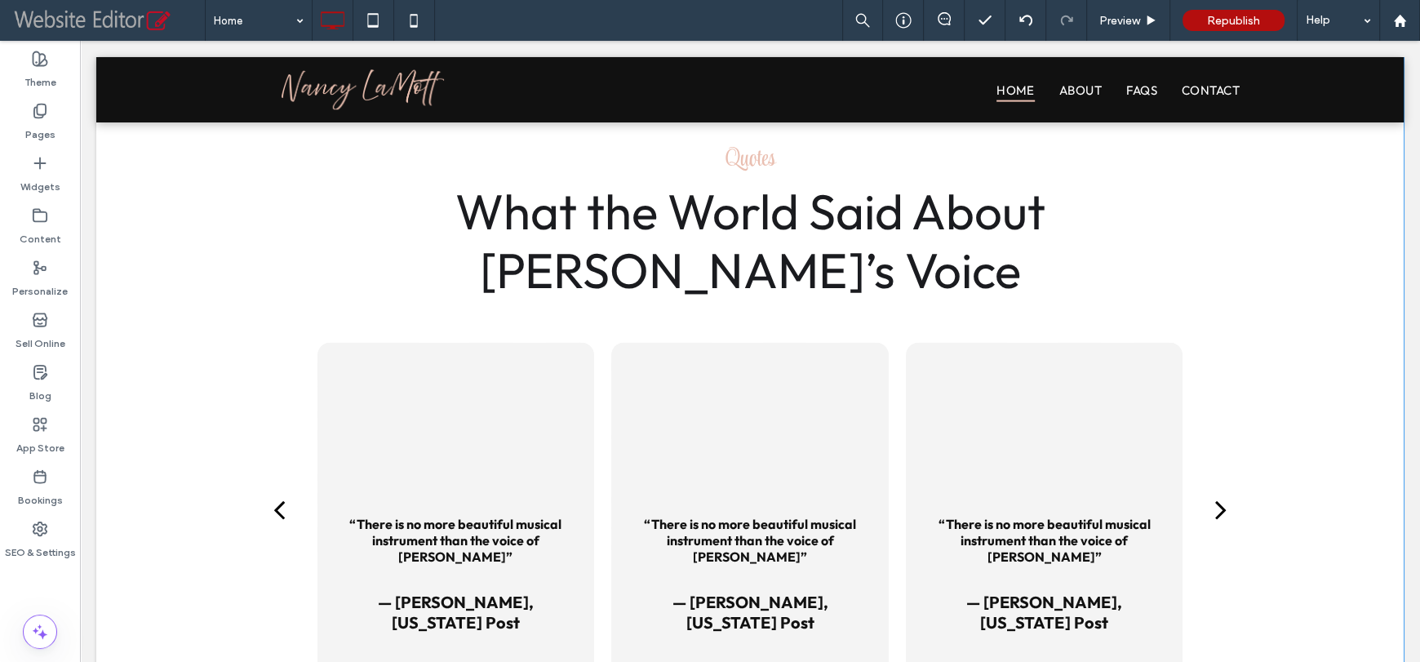
scroll to position [2254, 0]
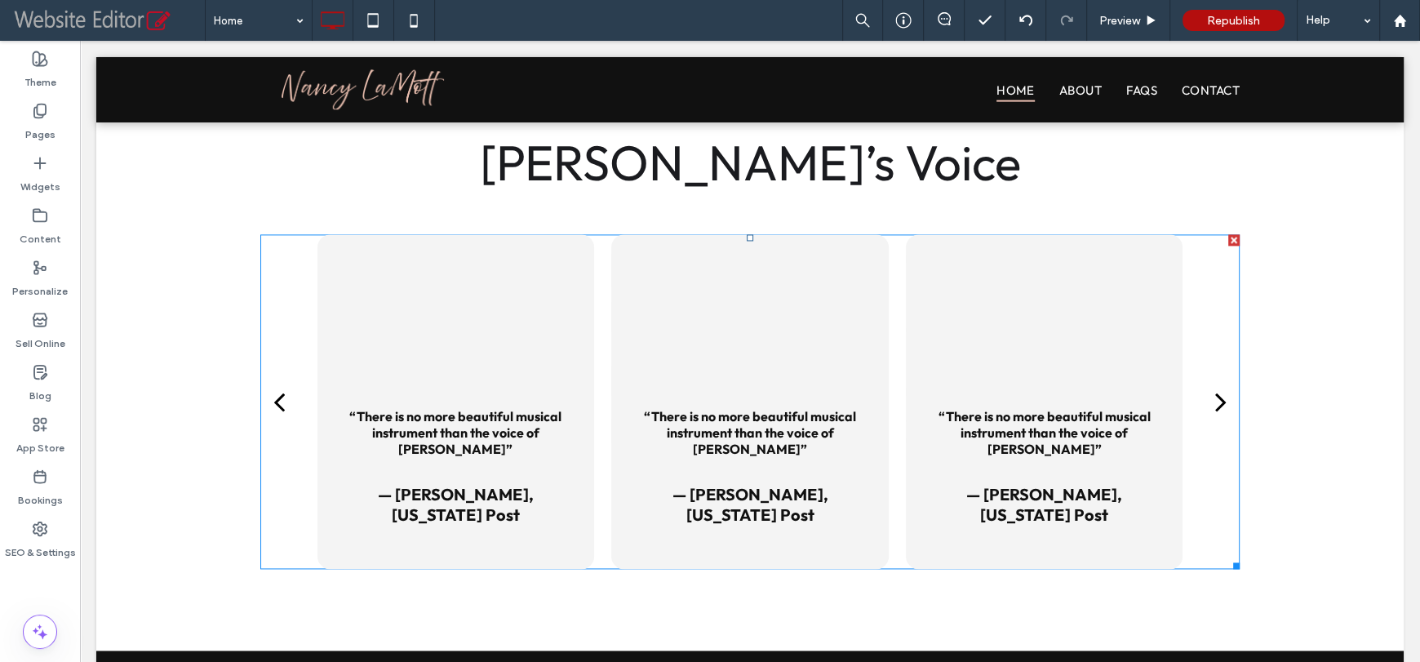
click at [583, 448] on div "“There is no more beautiful musical instrument than the voice of Nancy LaMott” …" at bounding box center [455, 463] width 277 height 161
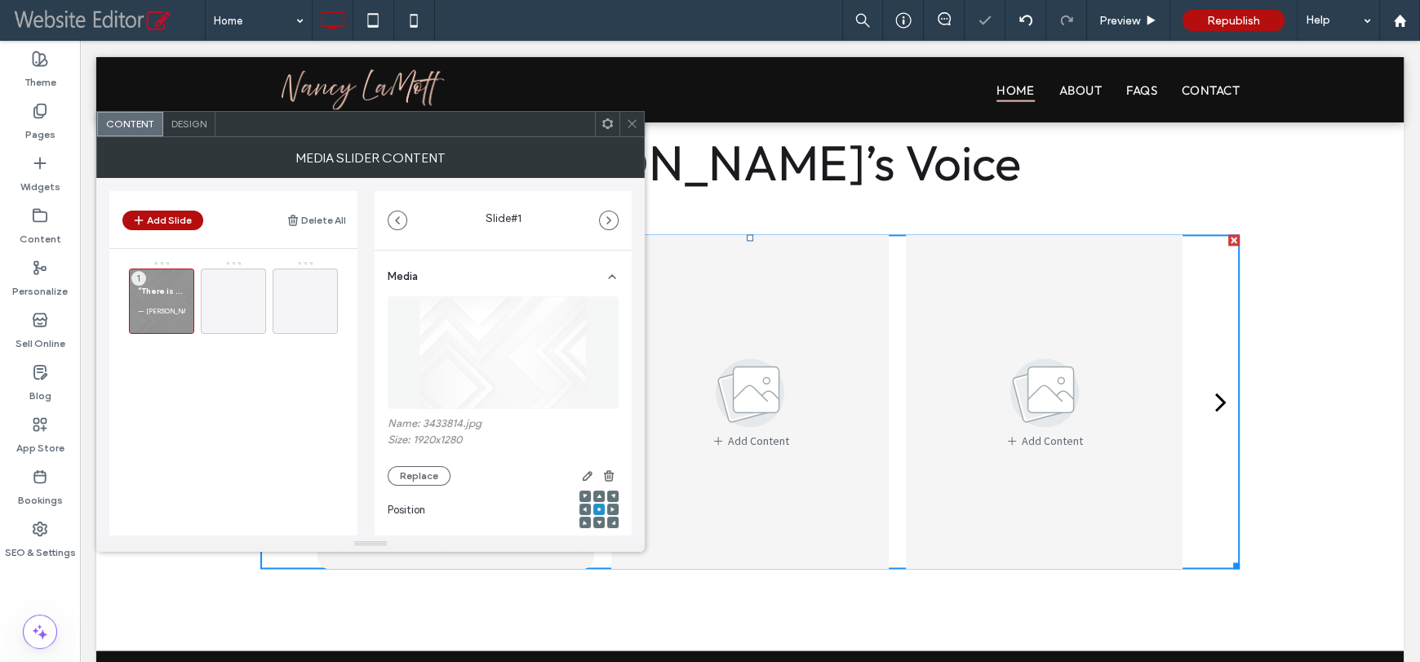
click at [182, 122] on span "Design" at bounding box center [188, 123] width 35 height 12
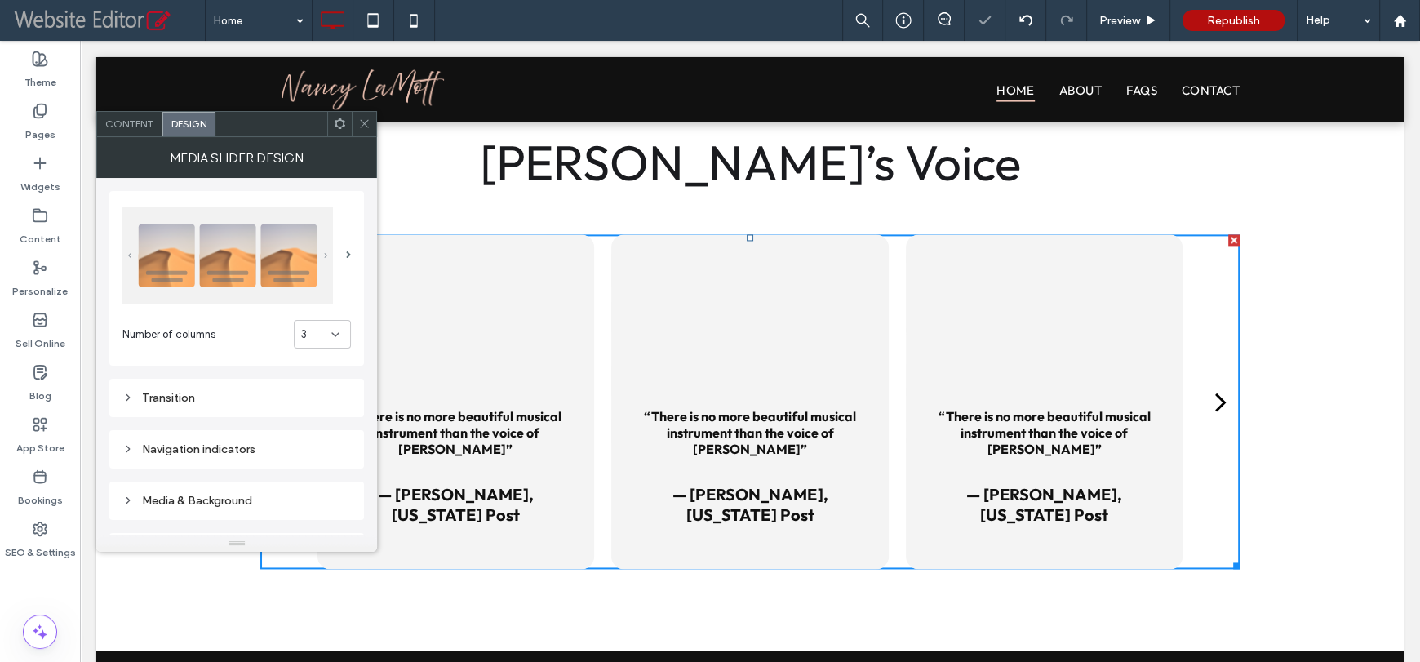
scroll to position [242, 0]
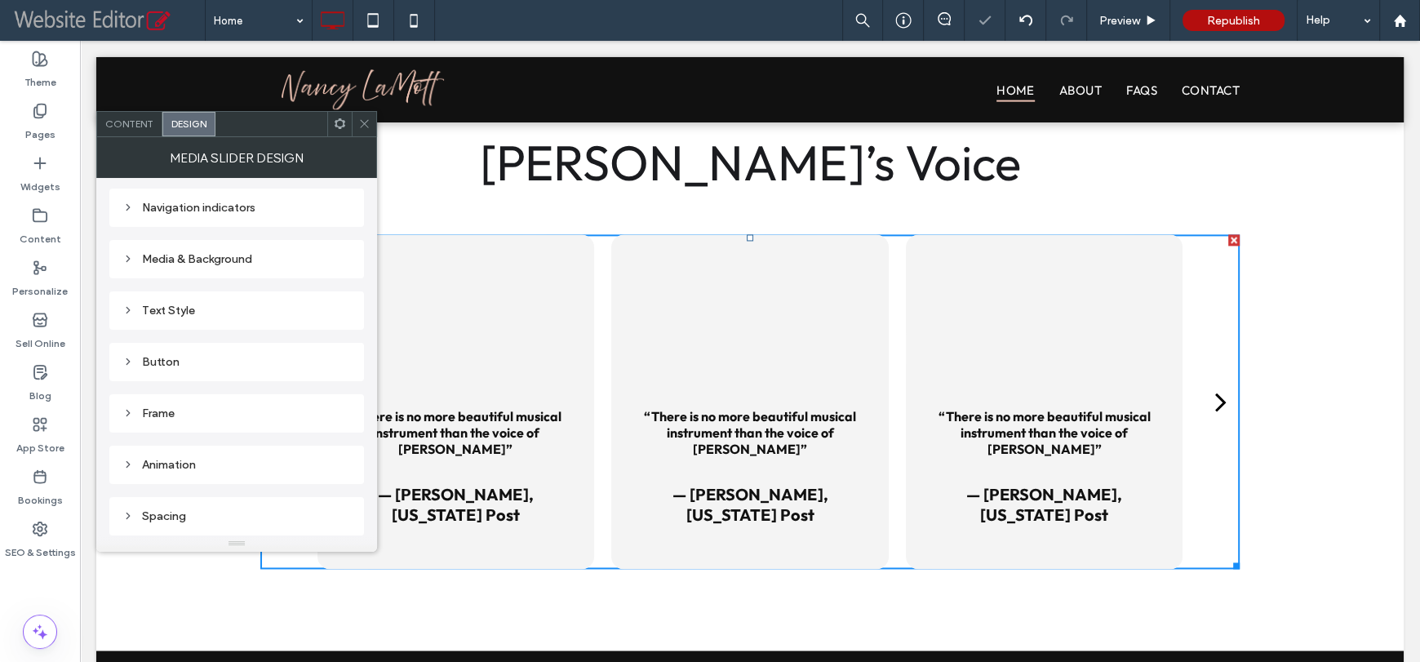
click at [219, 319] on div "Text Style" at bounding box center [236, 310] width 228 height 22
click at [210, 364] on div "Button" at bounding box center [236, 362] width 228 height 14
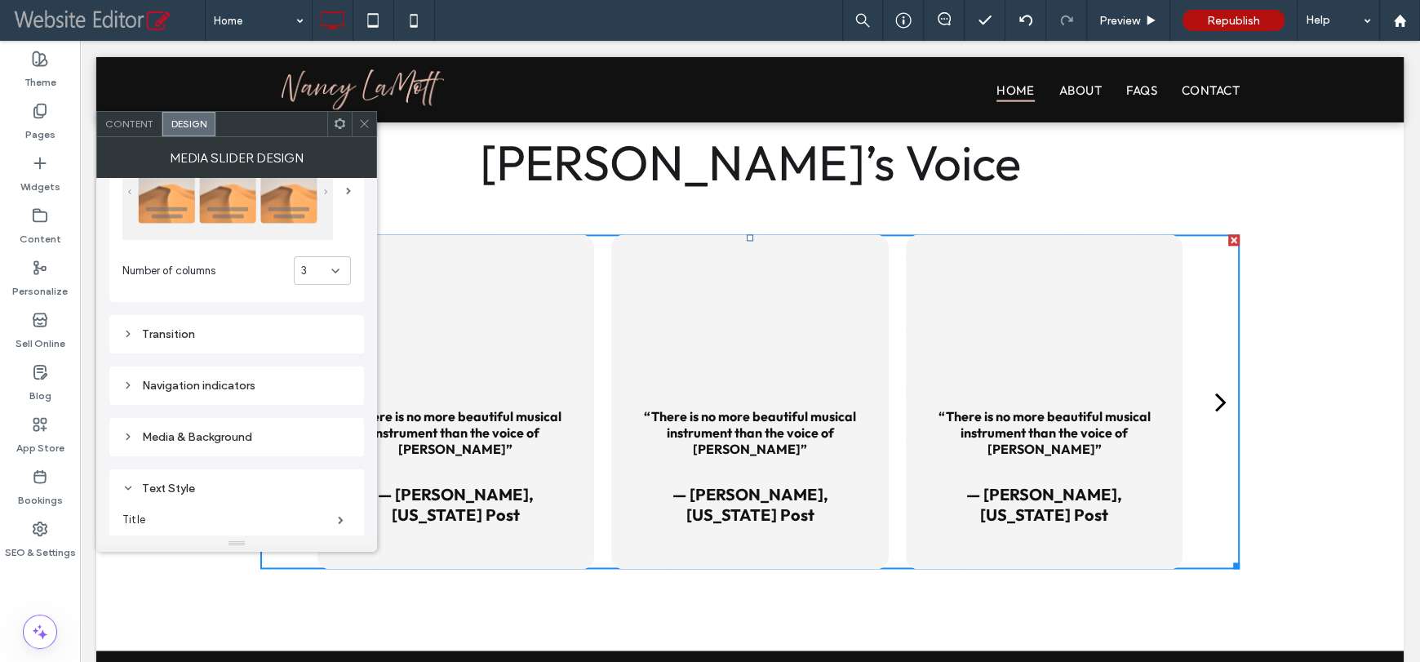
scroll to position [0, 0]
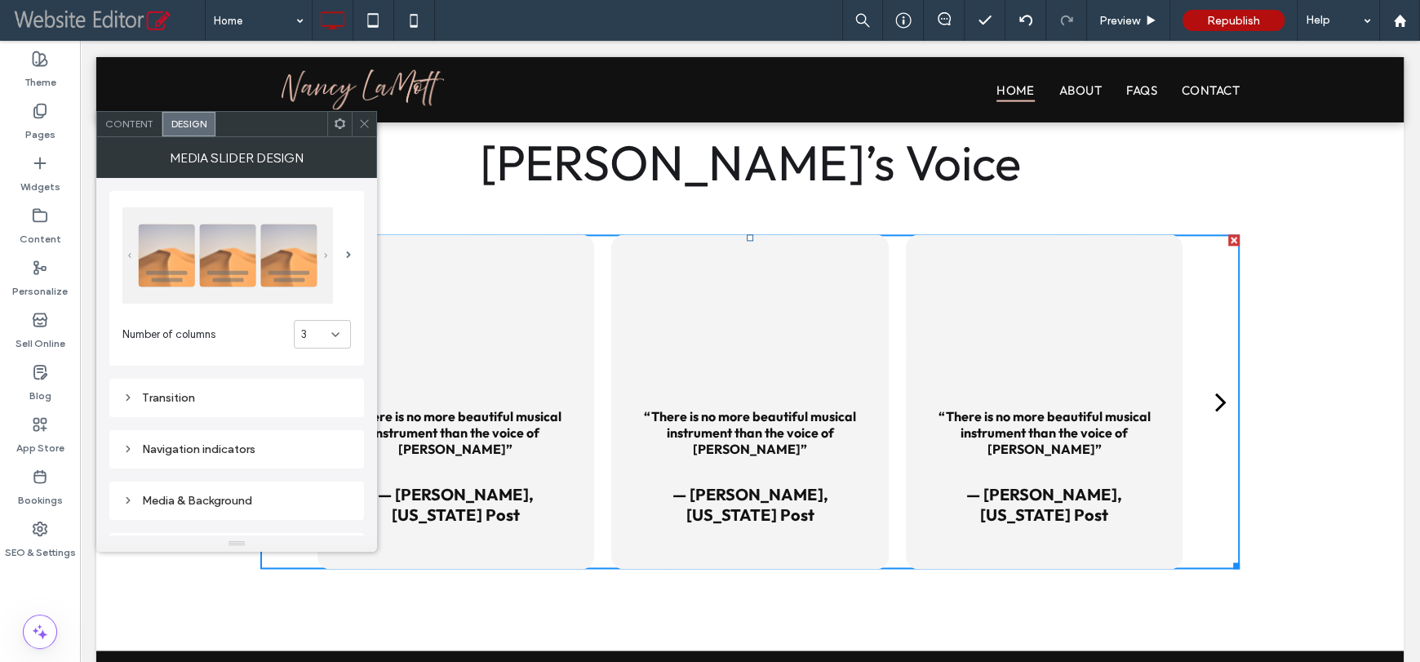
click at [276, 283] on img at bounding box center [227, 255] width 211 height 96
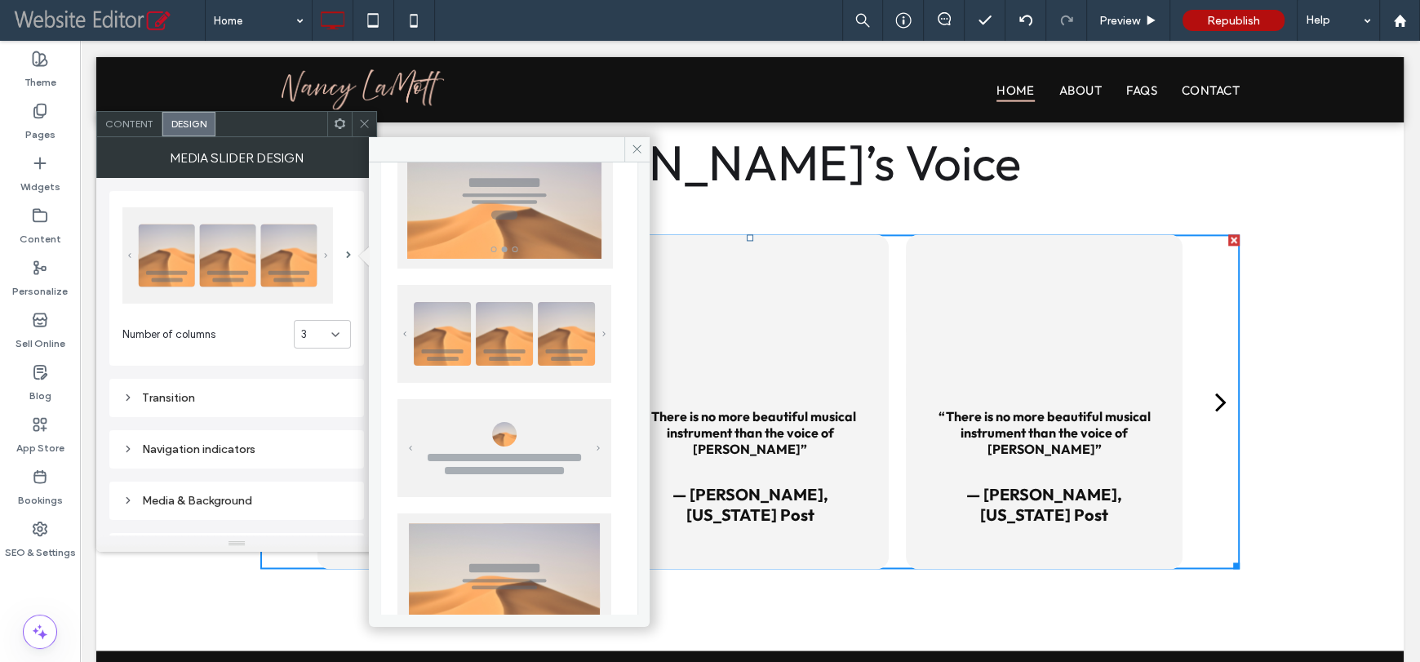
scroll to position [163, 0]
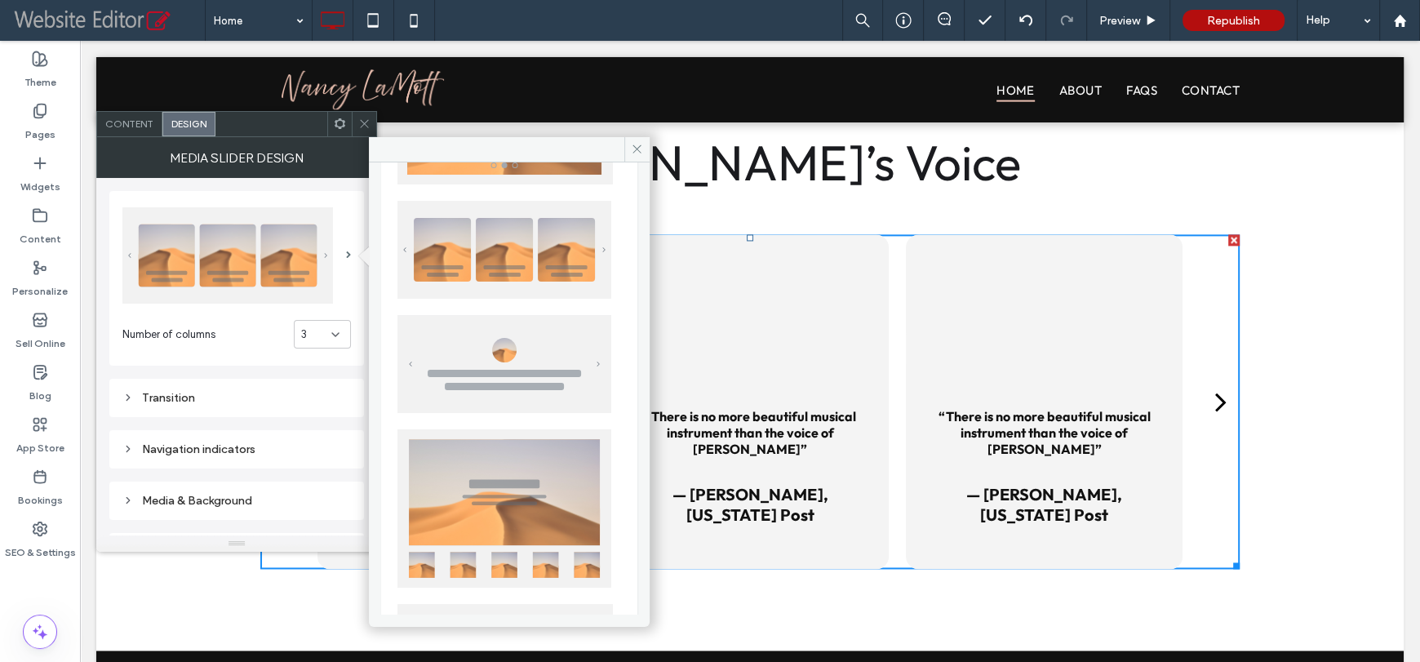
click at [499, 373] on img at bounding box center [504, 364] width 214 height 98
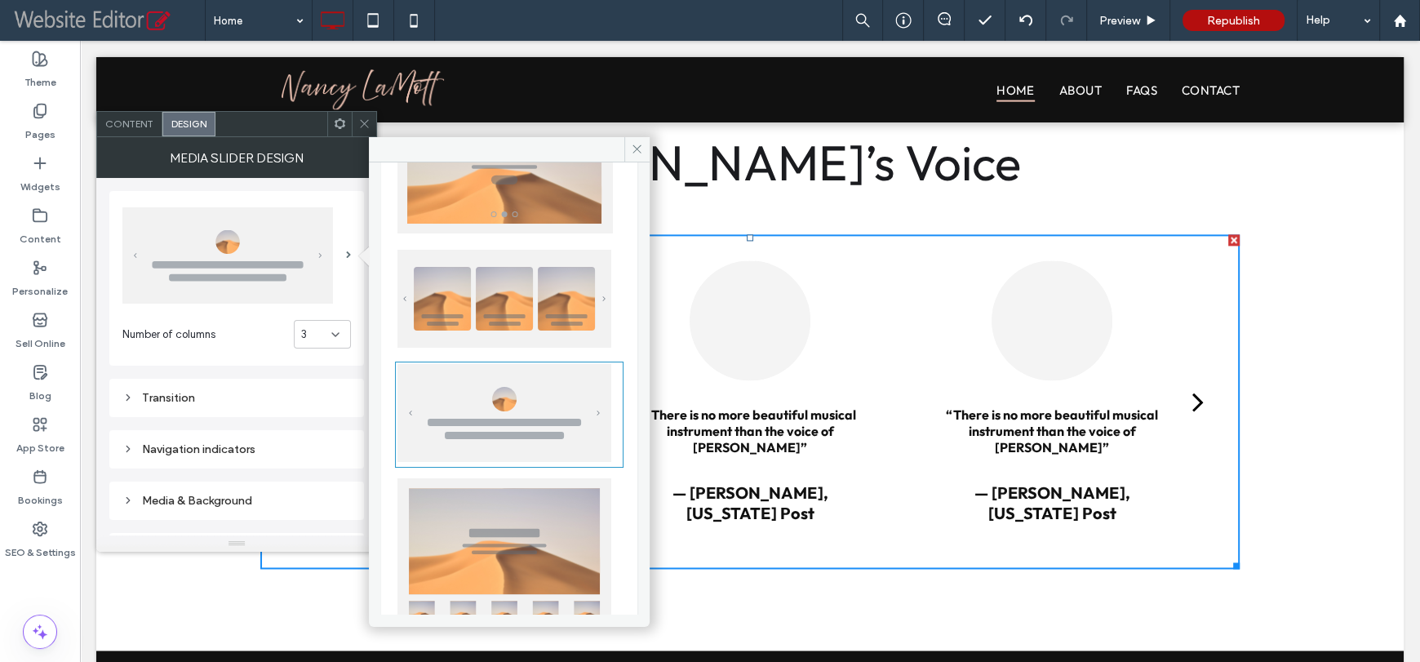
scroll to position [0, 0]
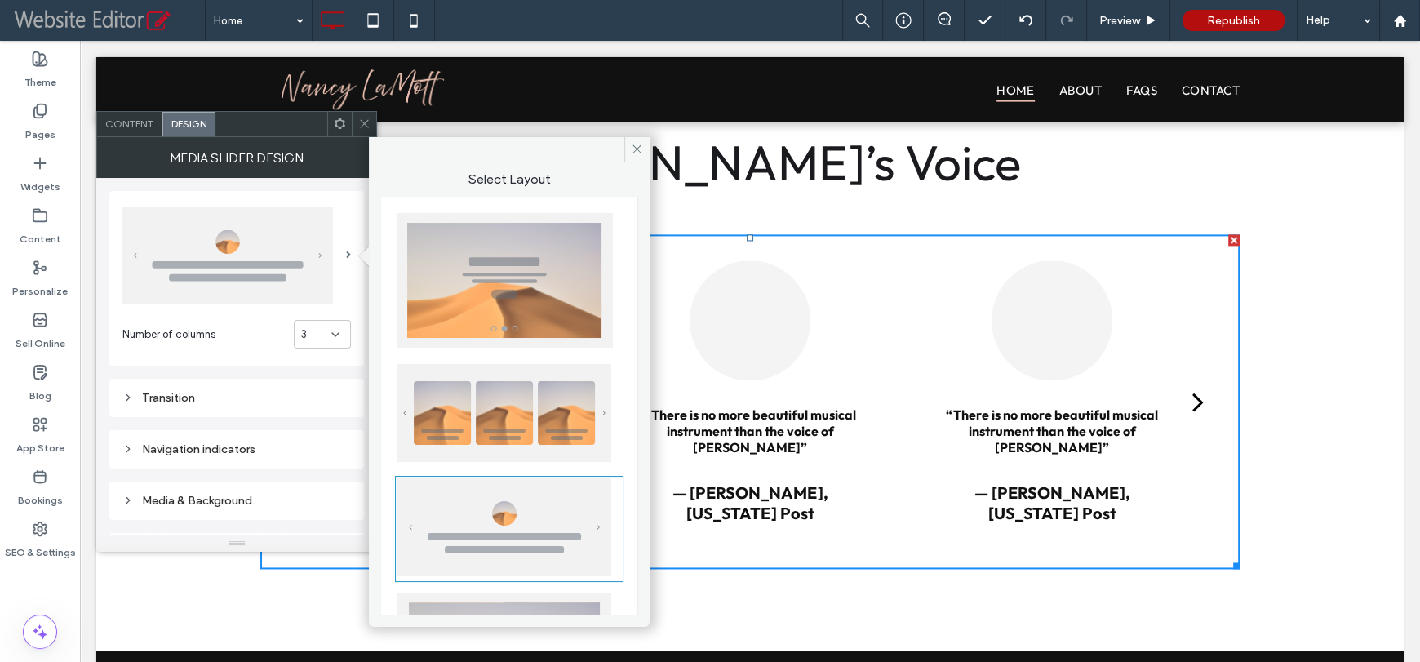
click at [361, 128] on icon at bounding box center [364, 123] width 12 height 12
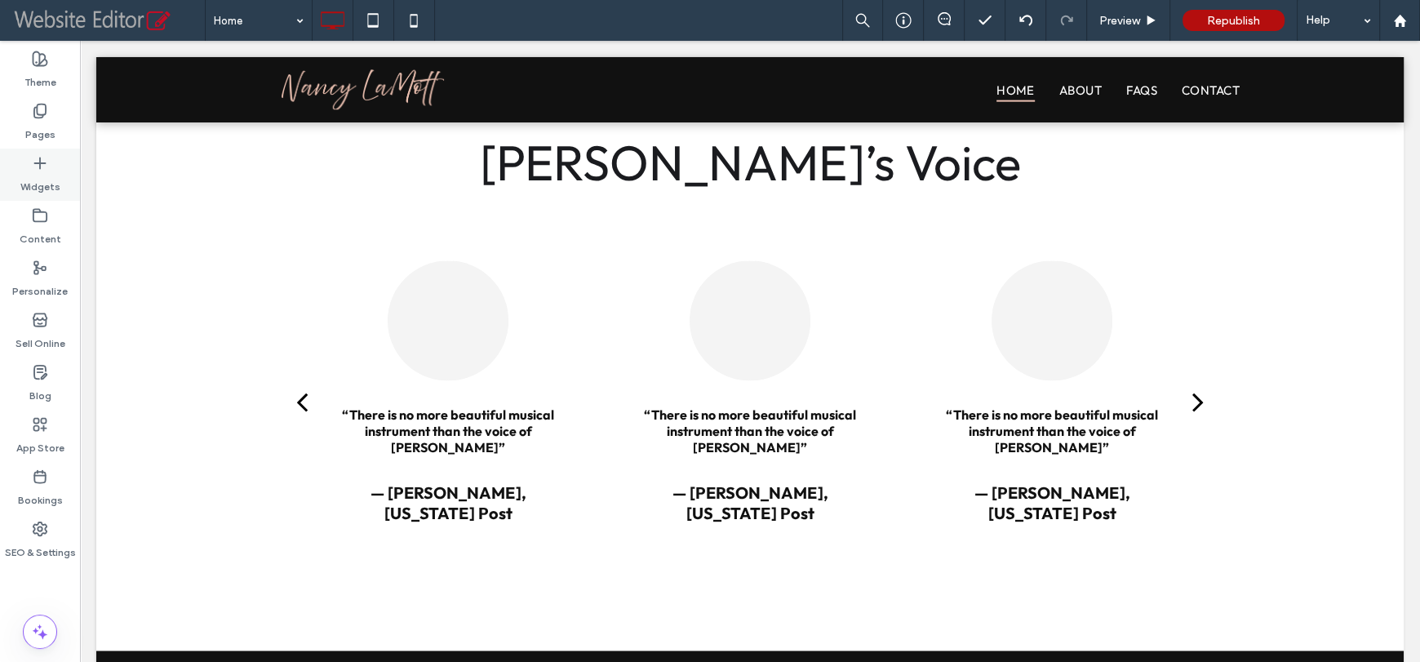
click at [35, 186] on label "Widgets" at bounding box center [40, 182] width 40 height 23
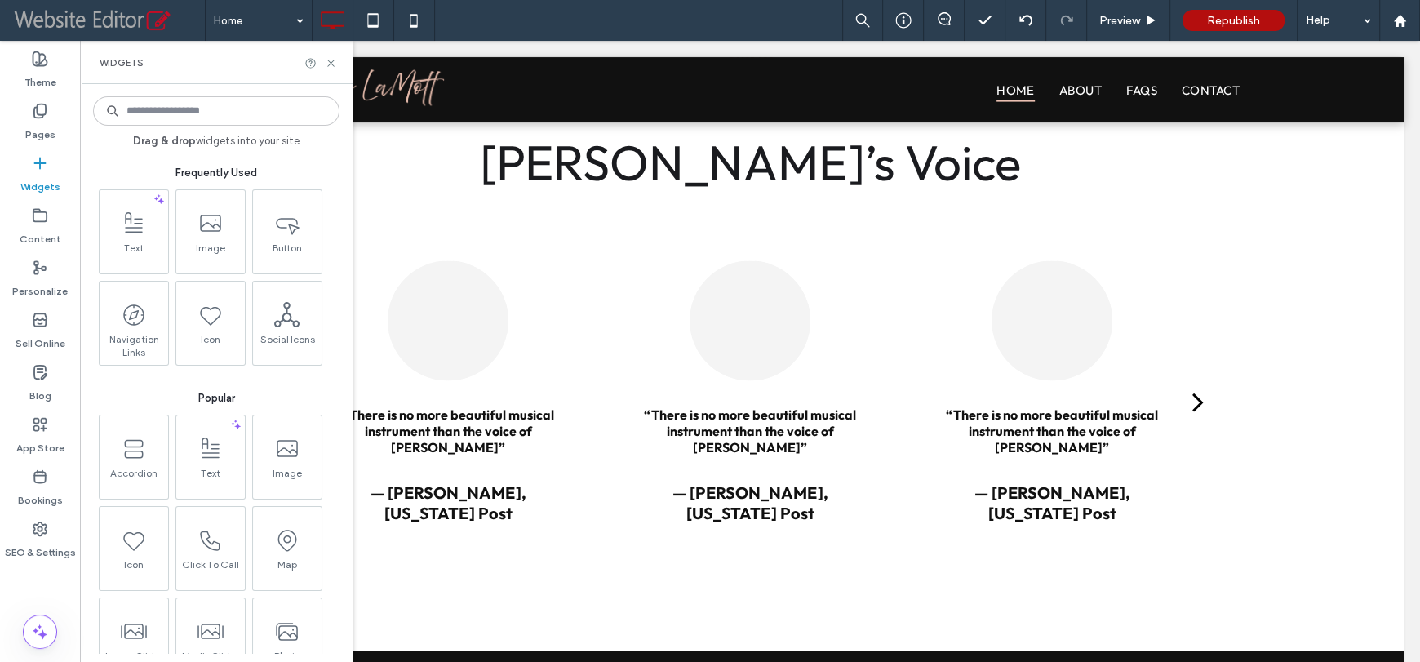
click at [198, 116] on input at bounding box center [216, 110] width 246 height 29
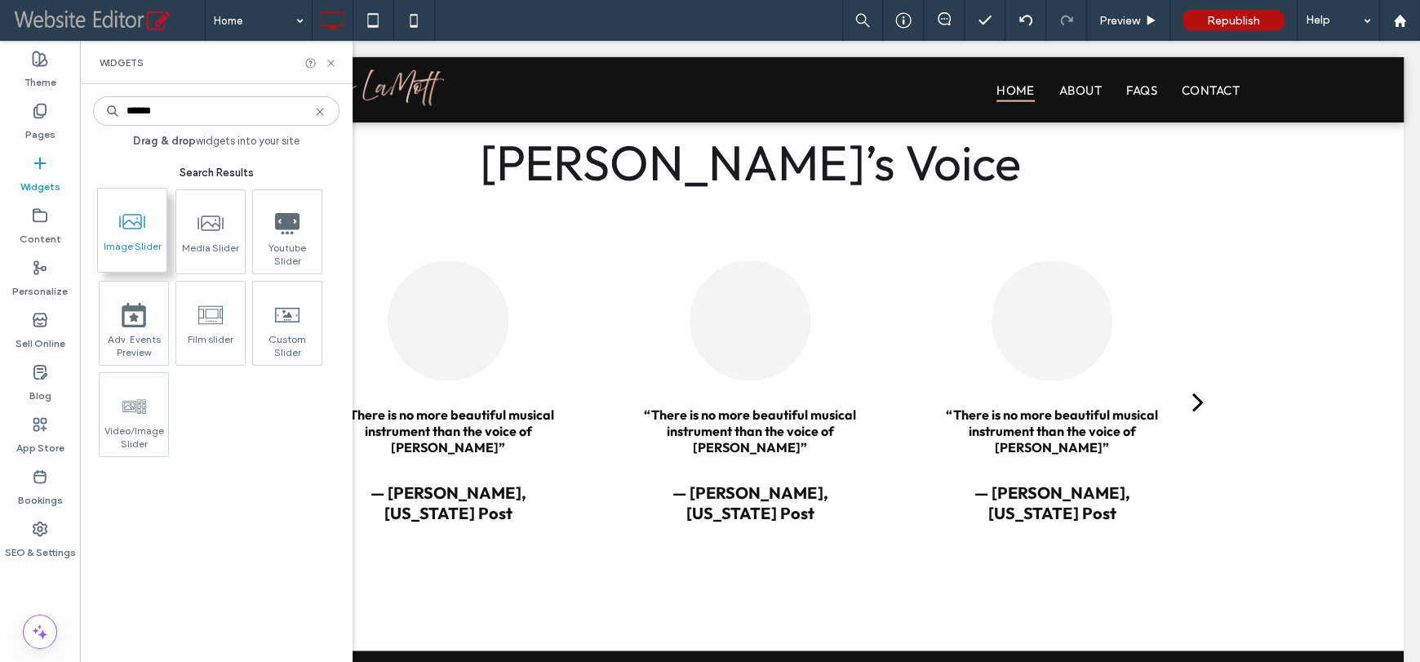
type input "******"
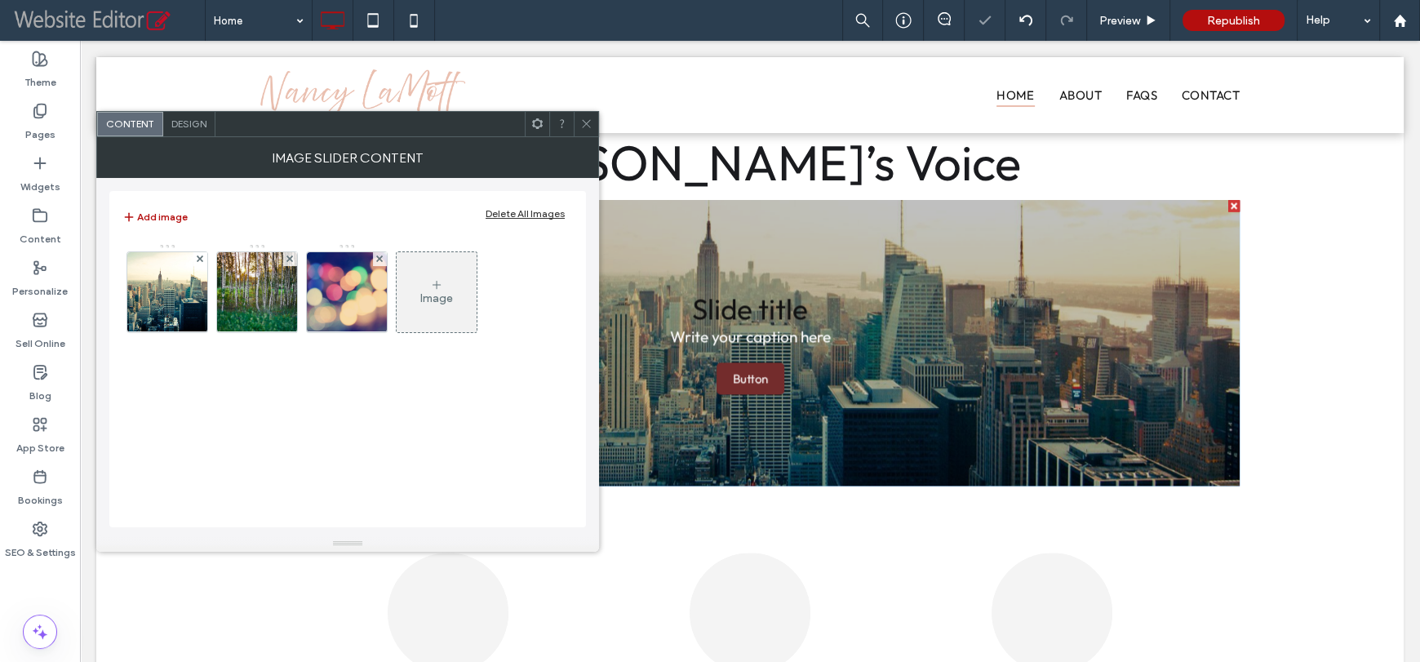
click at [582, 121] on icon at bounding box center [586, 123] width 12 height 12
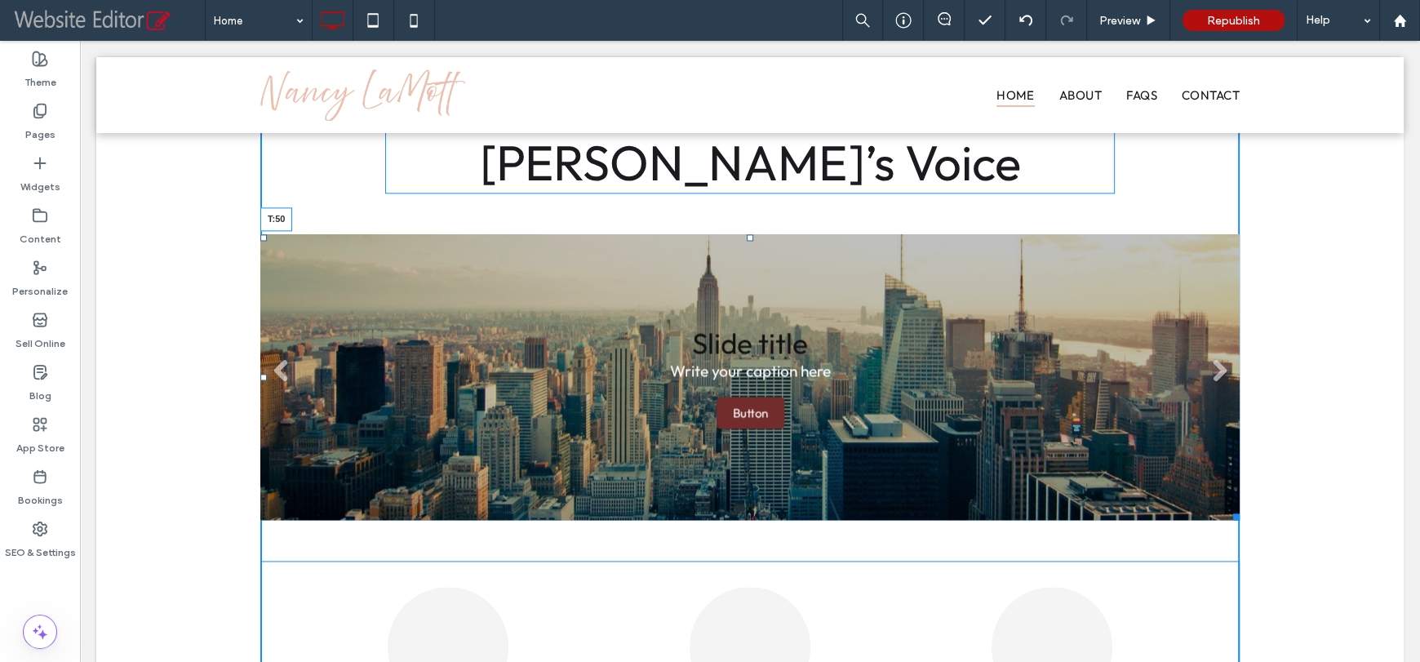
drag, startPoint x: 741, startPoint y: 202, endPoint x: 711, endPoint y: 243, distance: 50.8
click at [711, 243] on div "Slide title Write your caption here Button Slide title Write your caption here …" at bounding box center [749, 377] width 979 height 286
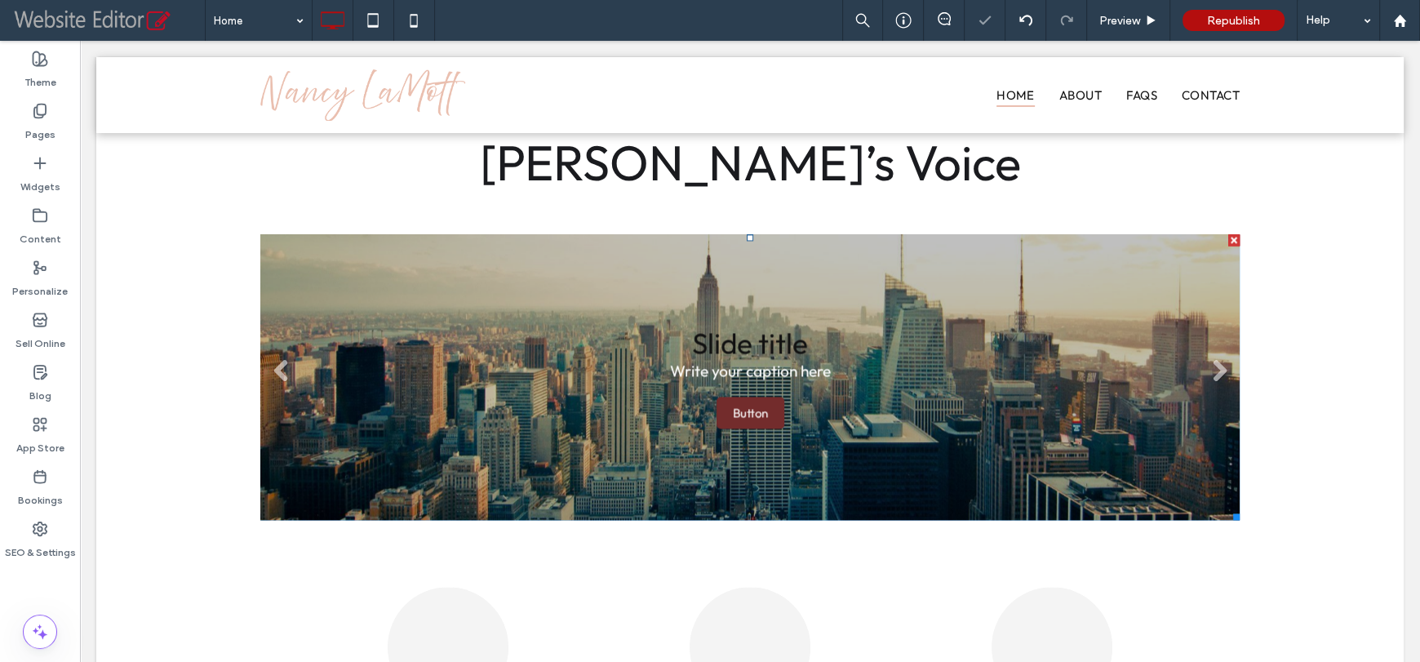
click at [731, 268] on li "Slide title Write your caption here Button" at bounding box center [749, 377] width 979 height 286
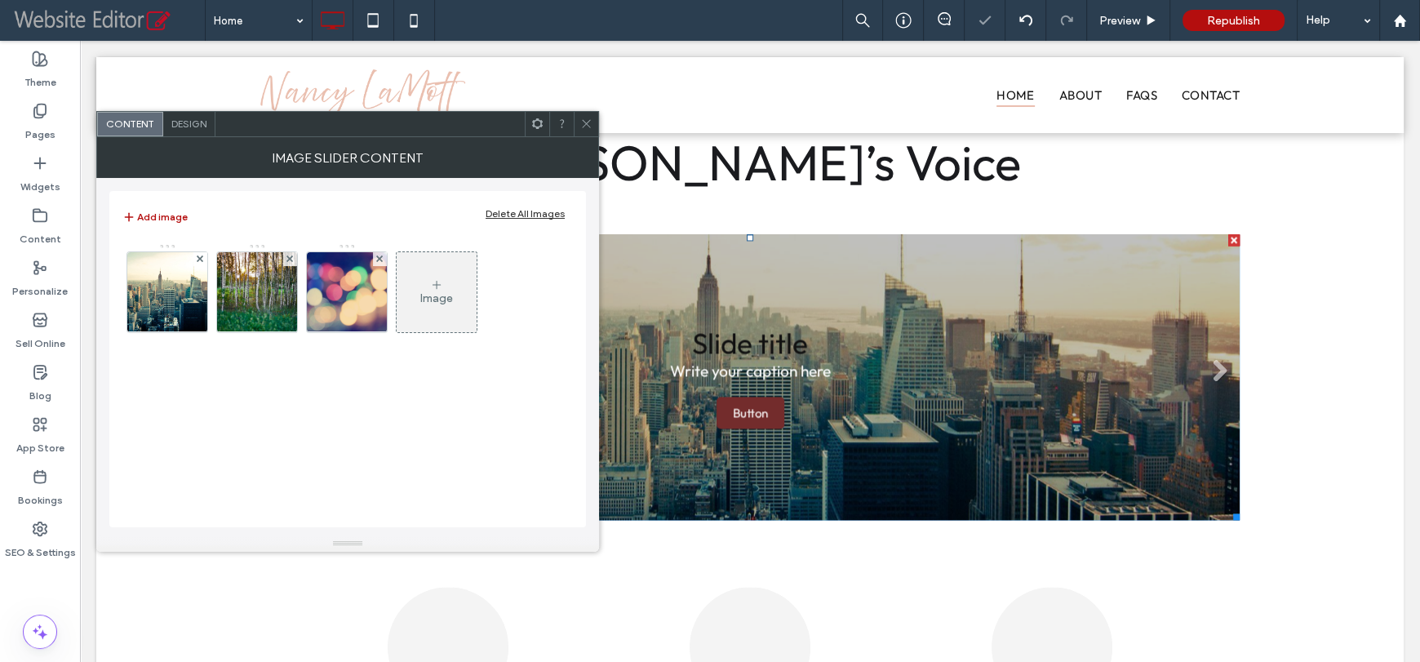
scroll to position [2264, 0]
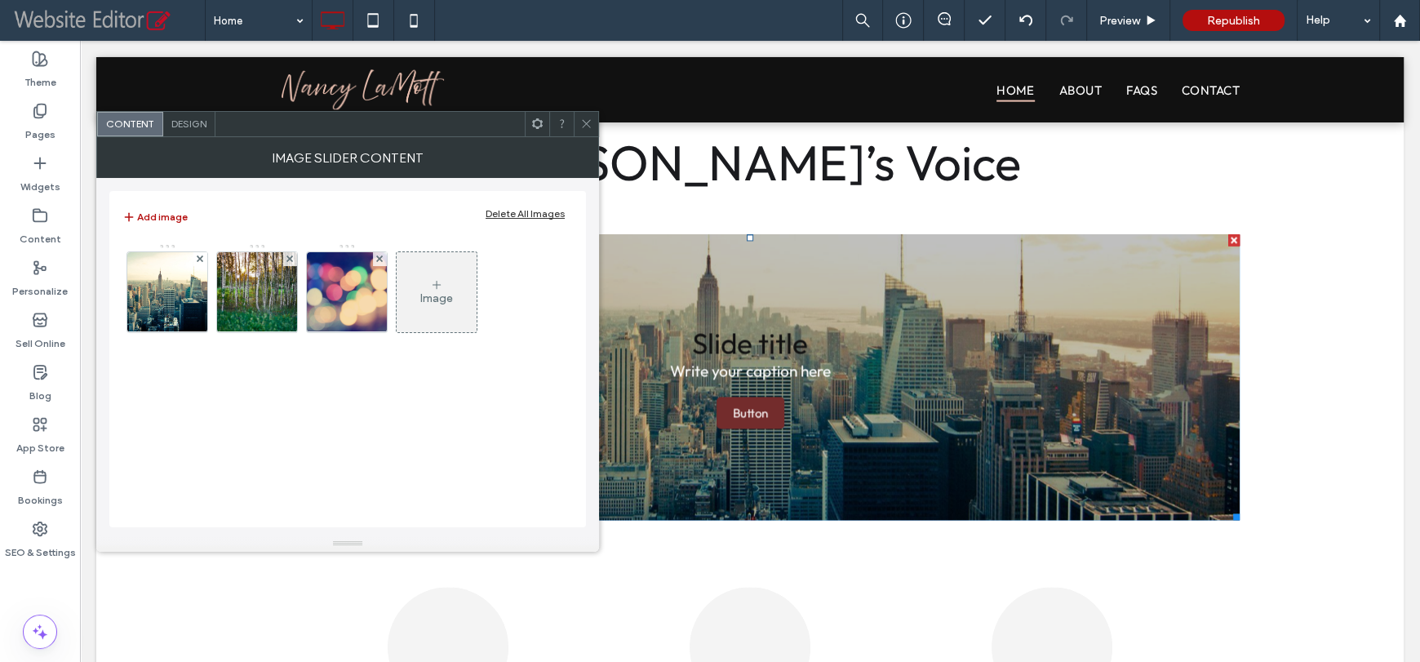
click at [530, 215] on div "Delete All Images" at bounding box center [524, 213] width 79 height 12
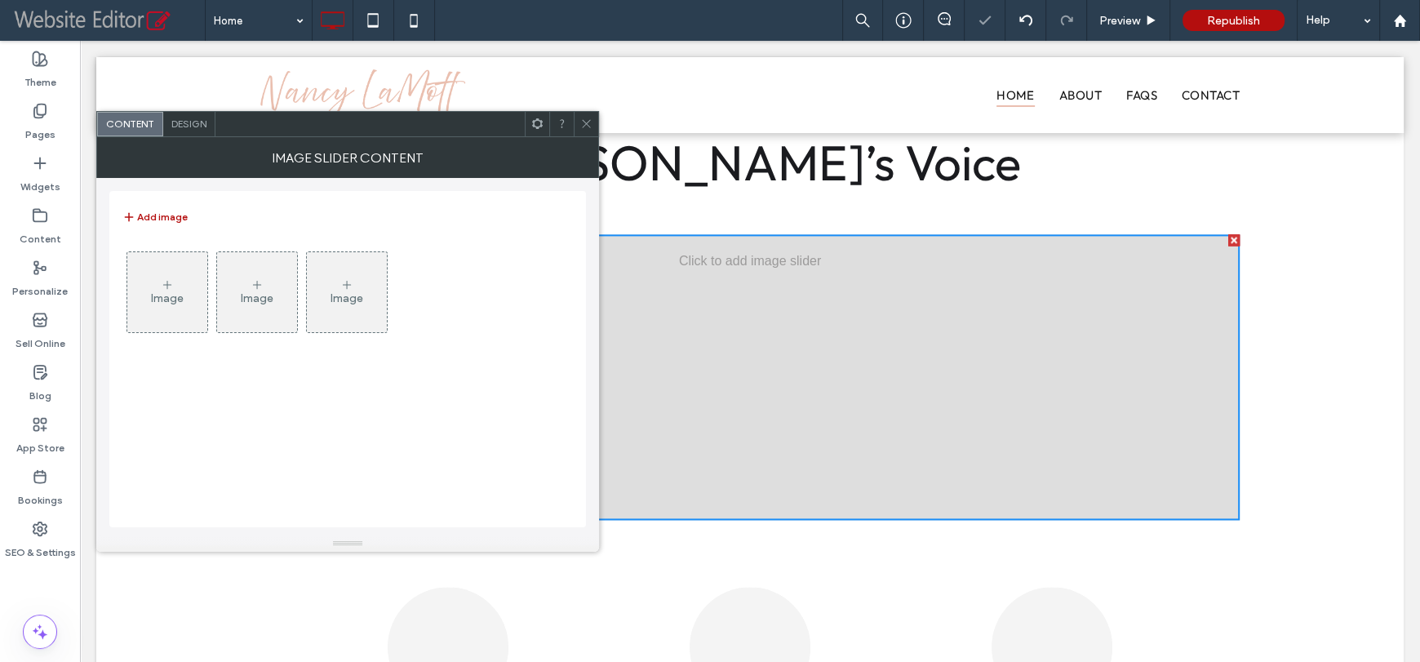
click at [188, 279] on div "Image" at bounding box center [167, 292] width 80 height 77
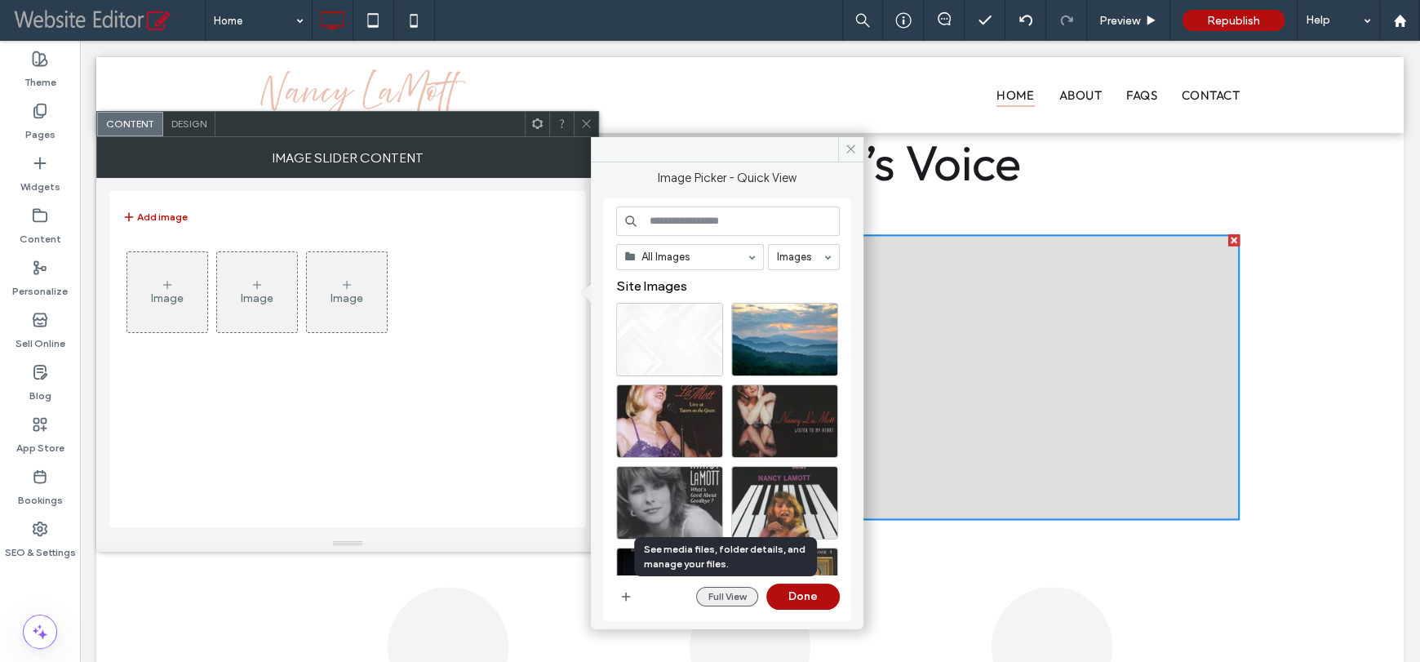
click at [741, 596] on button "Full View" at bounding box center [727, 597] width 62 height 20
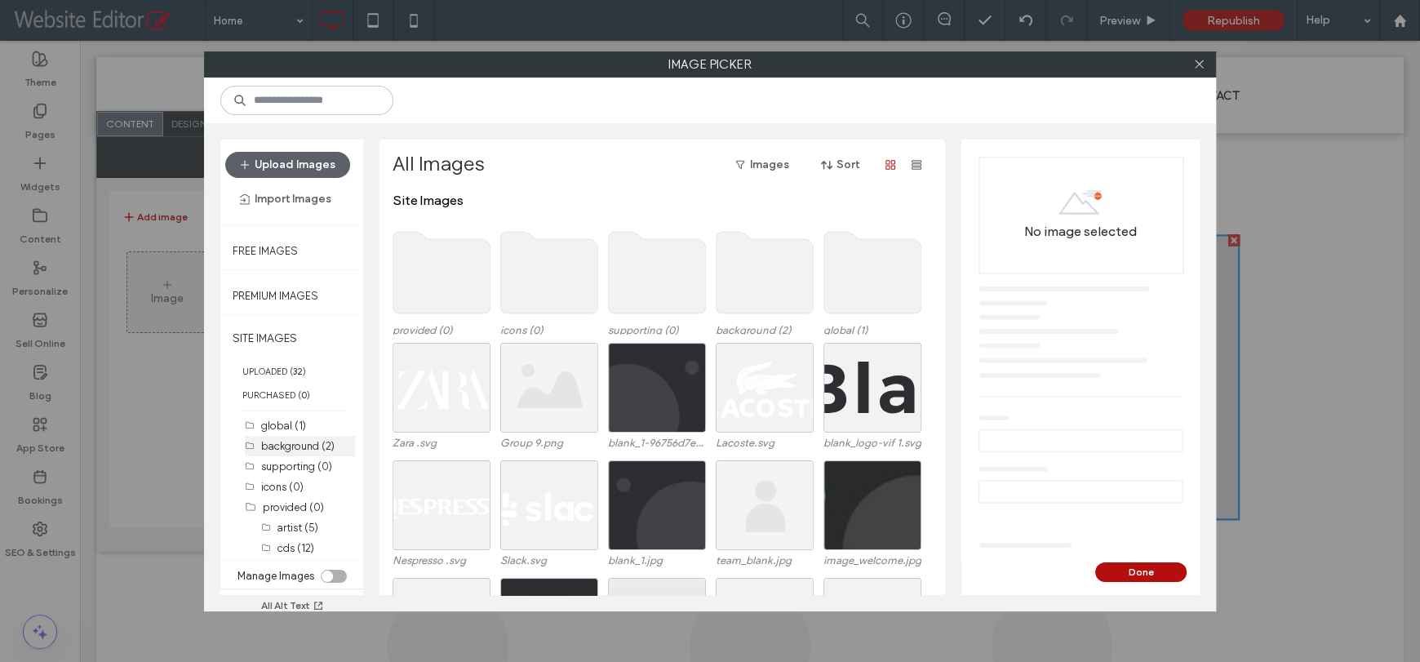
click at [294, 446] on label "background (2)" at bounding box center [297, 446] width 73 height 12
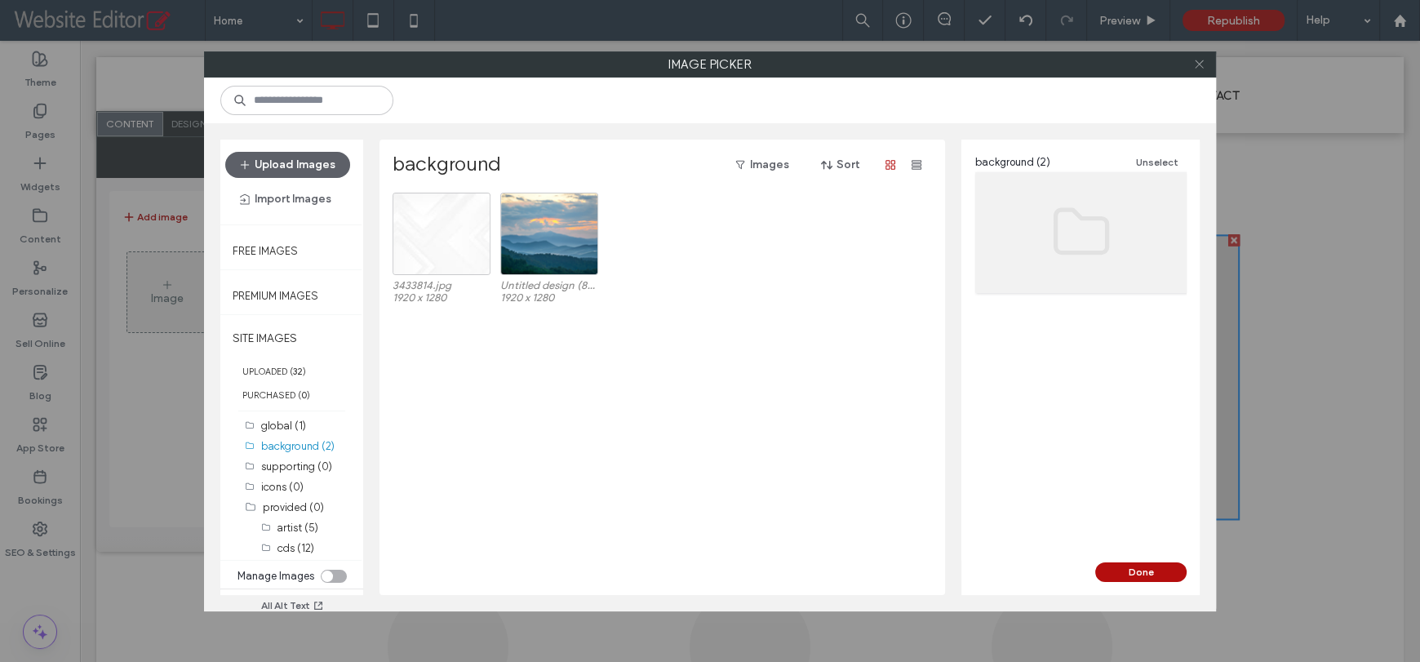
click at [1199, 64] on icon at bounding box center [1199, 64] width 12 height 12
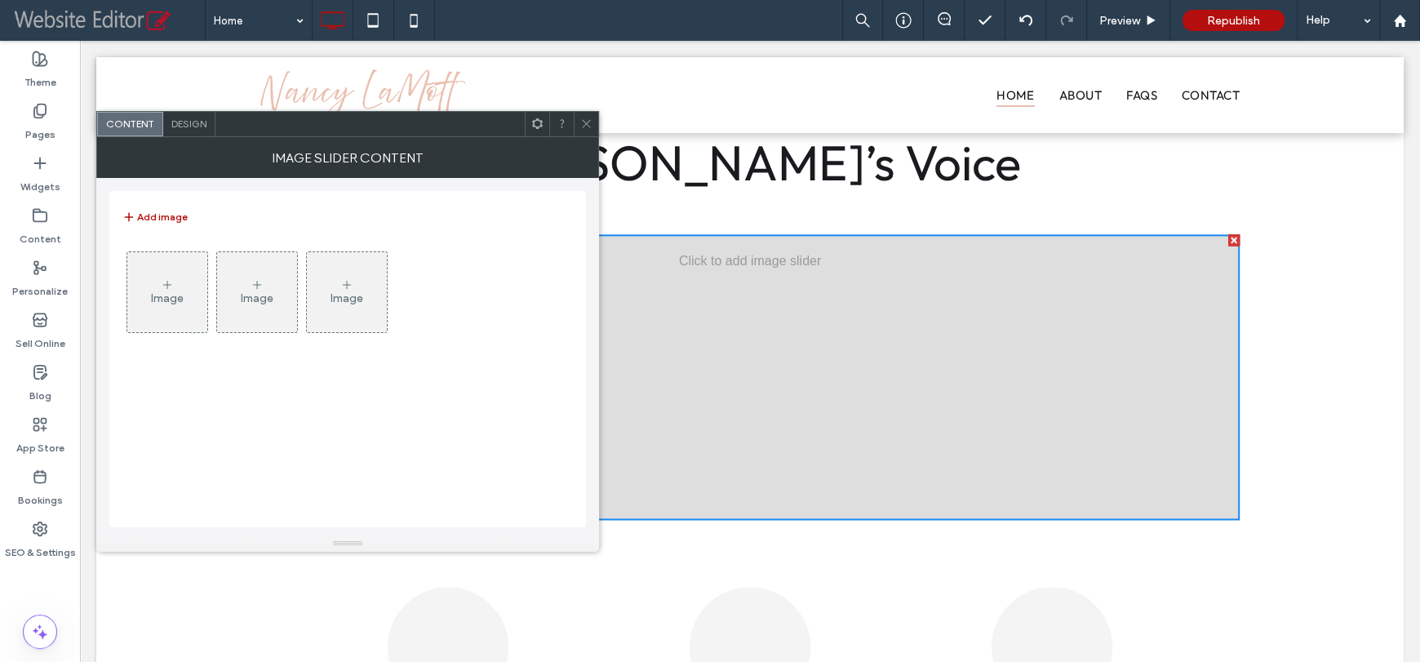
click at [585, 128] on icon at bounding box center [586, 123] width 12 height 12
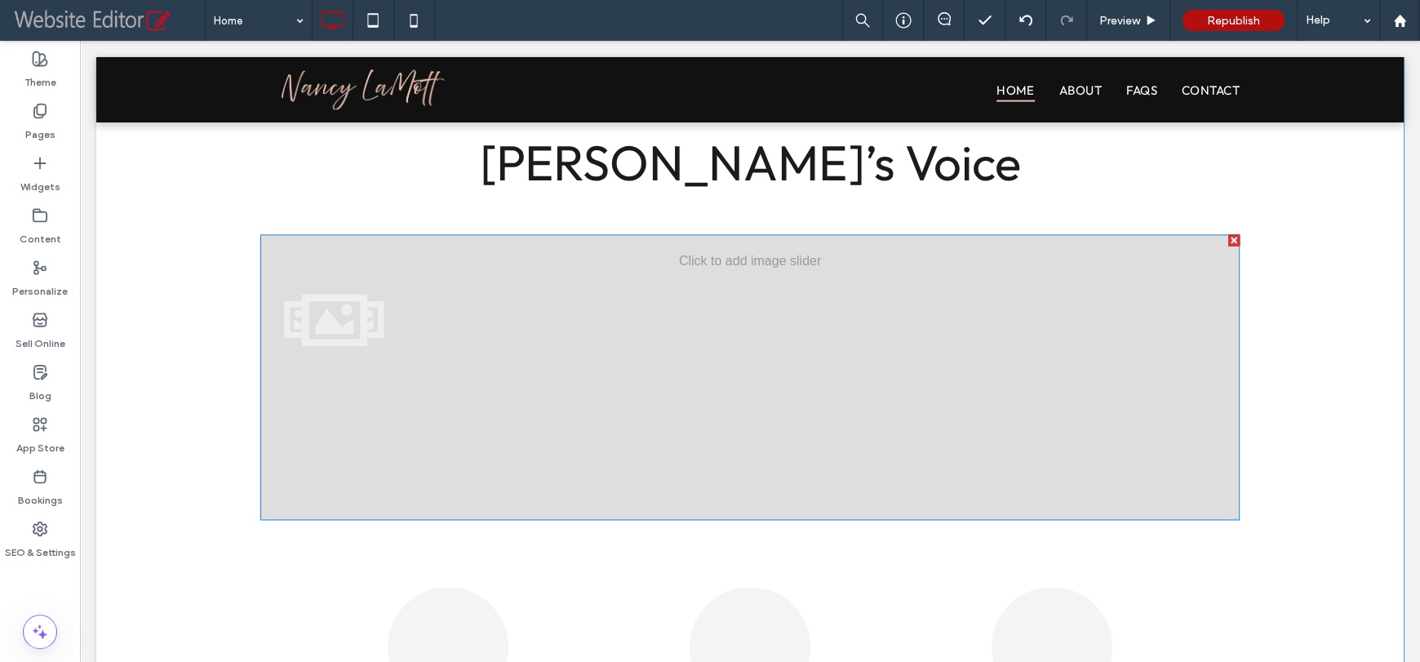
click at [428, 348] on div at bounding box center [749, 377] width 979 height 286
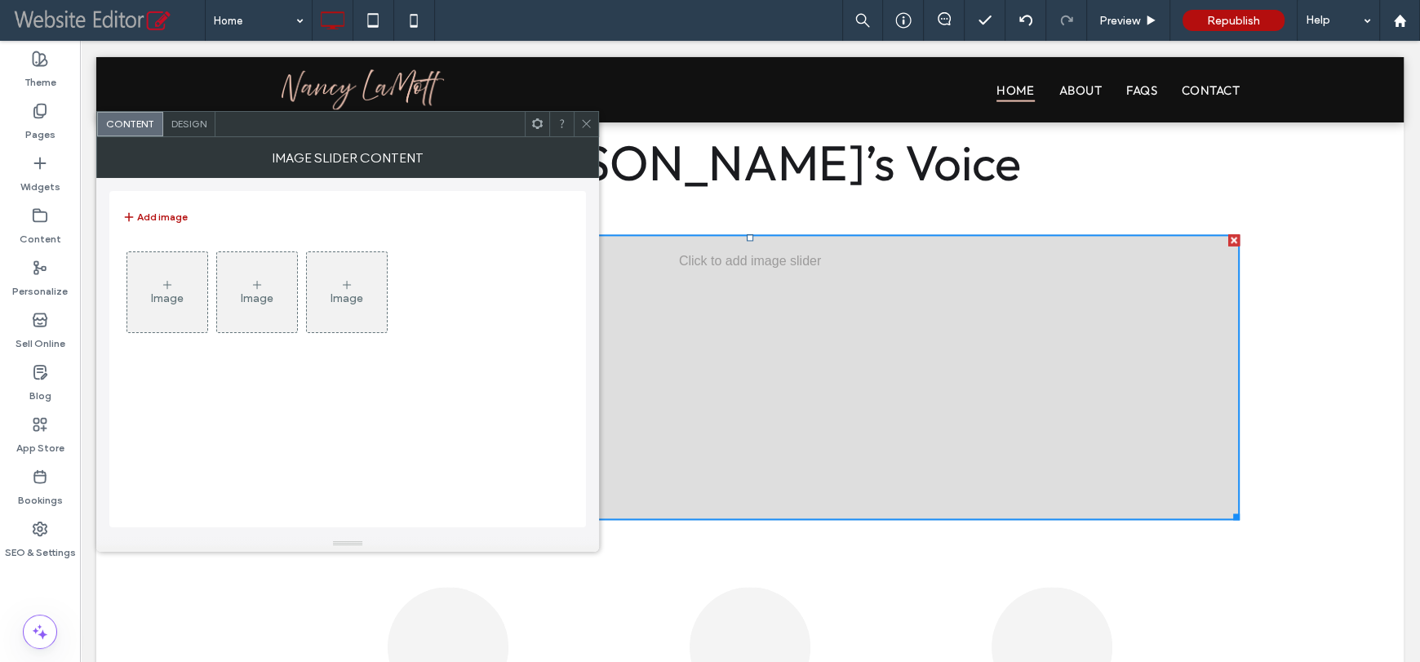
click at [187, 297] on div "Image" at bounding box center [167, 292] width 80 height 77
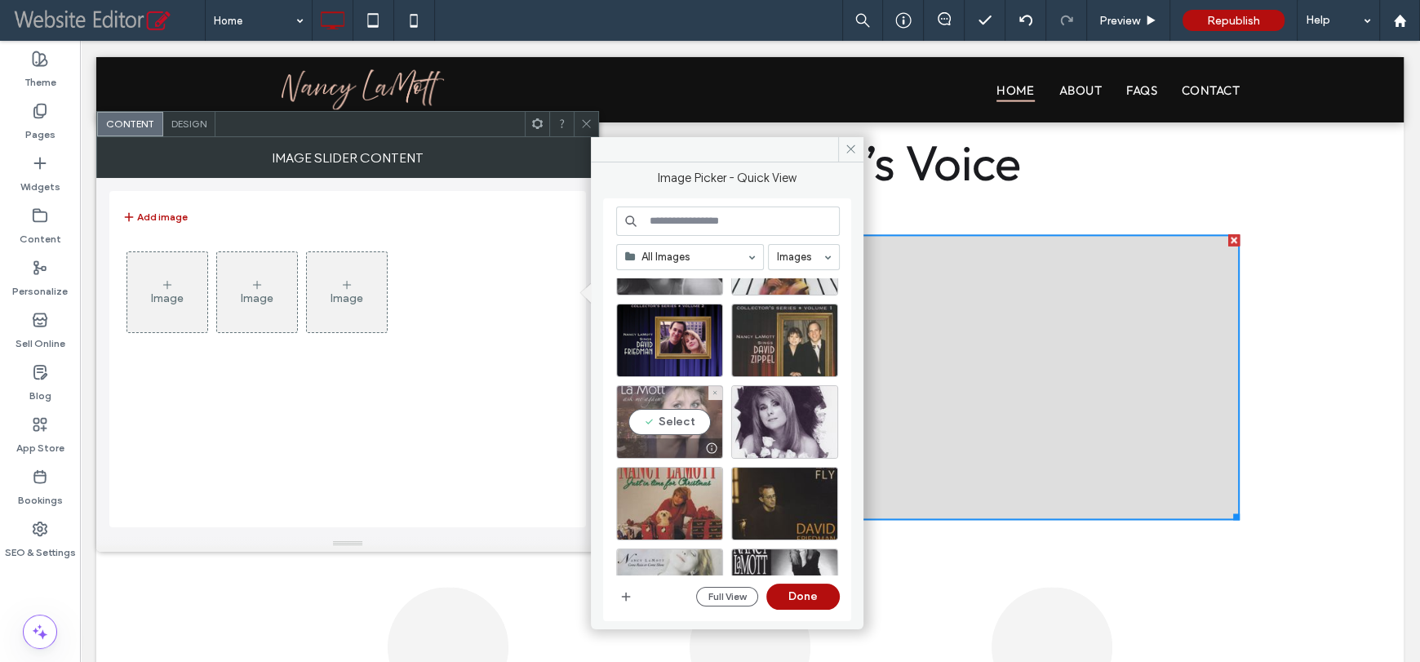
scroll to position [0, 0]
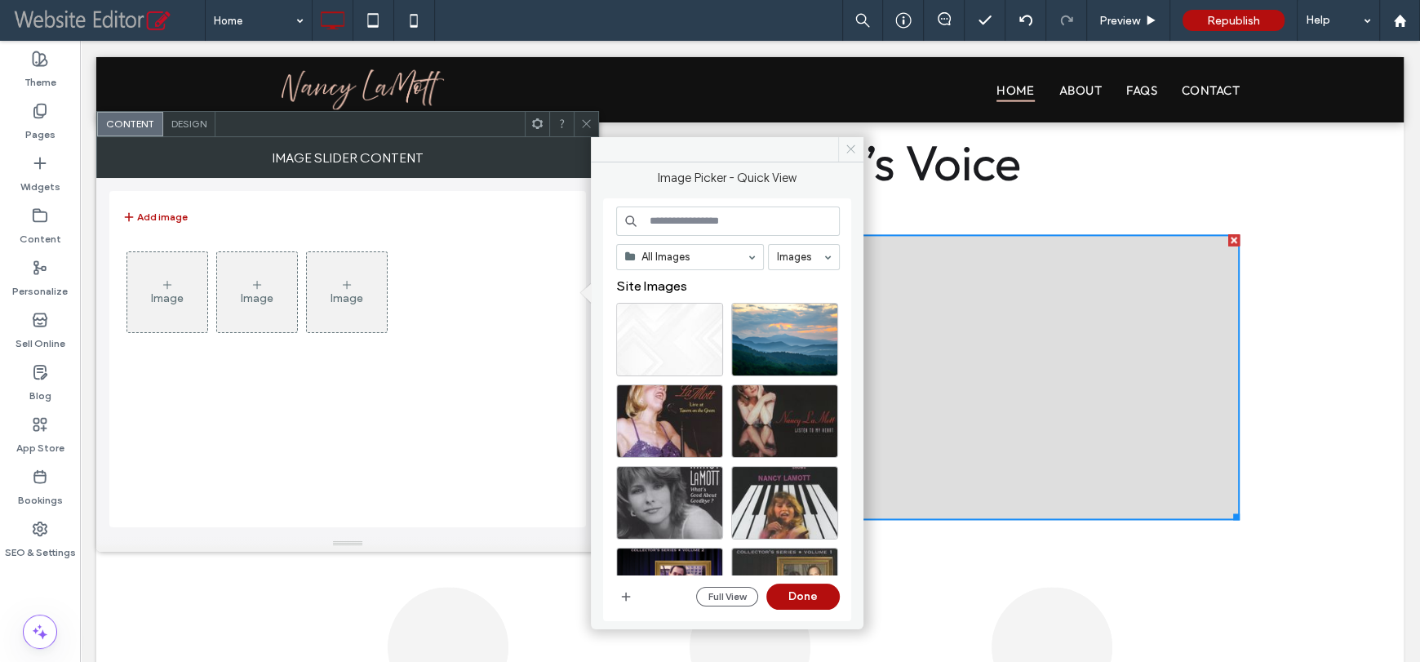
click at [850, 152] on icon at bounding box center [850, 149] width 12 height 12
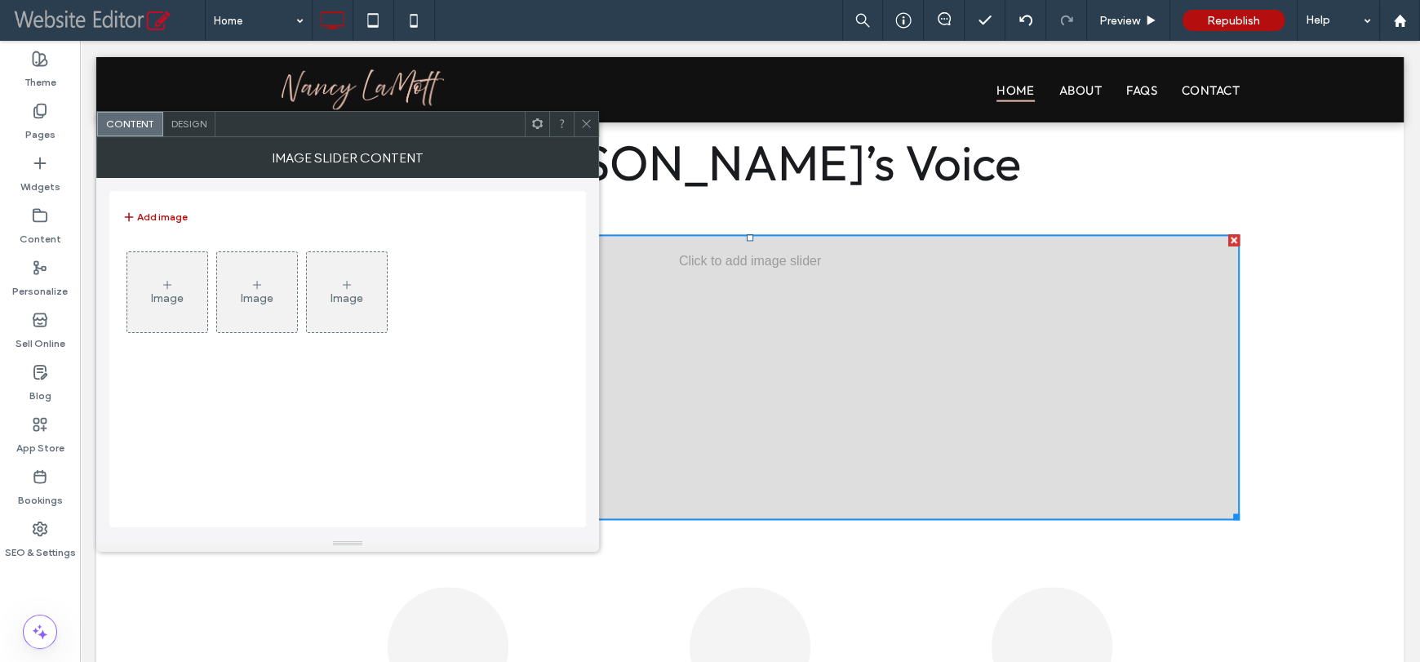
click at [191, 129] on div "Design" at bounding box center [189, 124] width 52 height 24
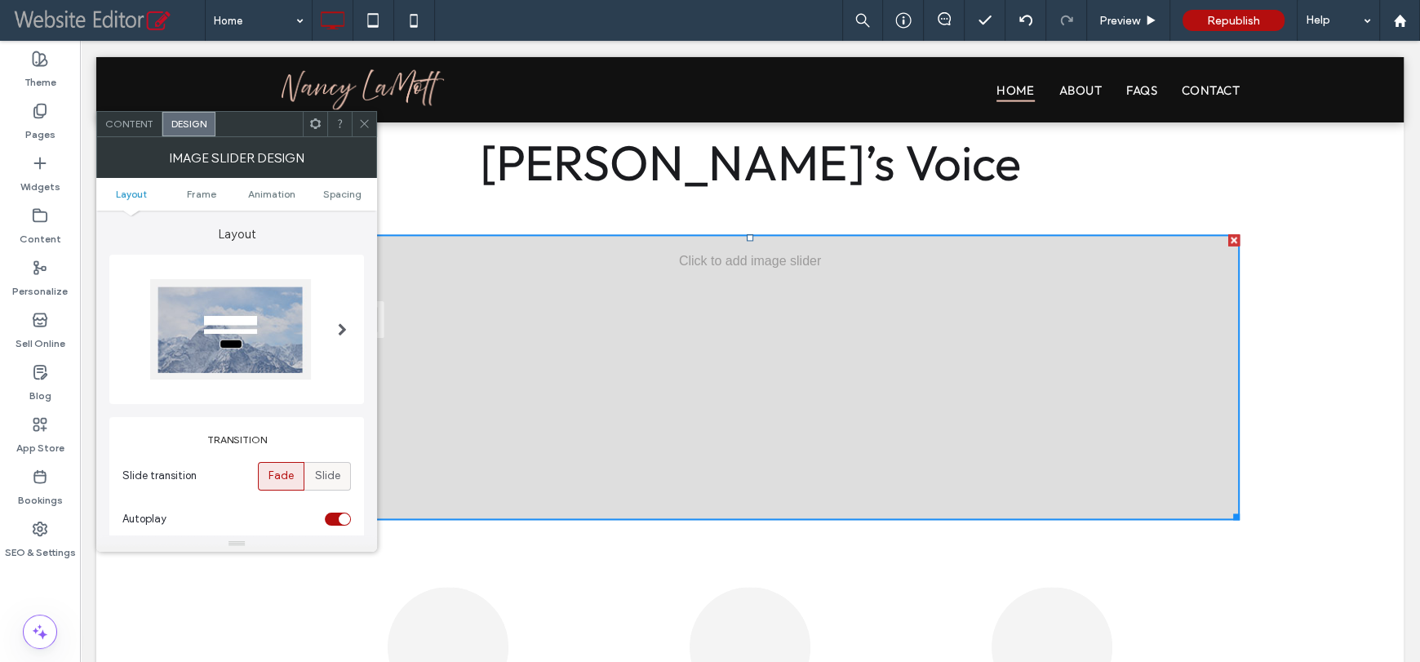
click at [330, 481] on span "Slide" at bounding box center [327, 476] width 25 height 16
click at [344, 322] on span at bounding box center [342, 328] width 9 height 13
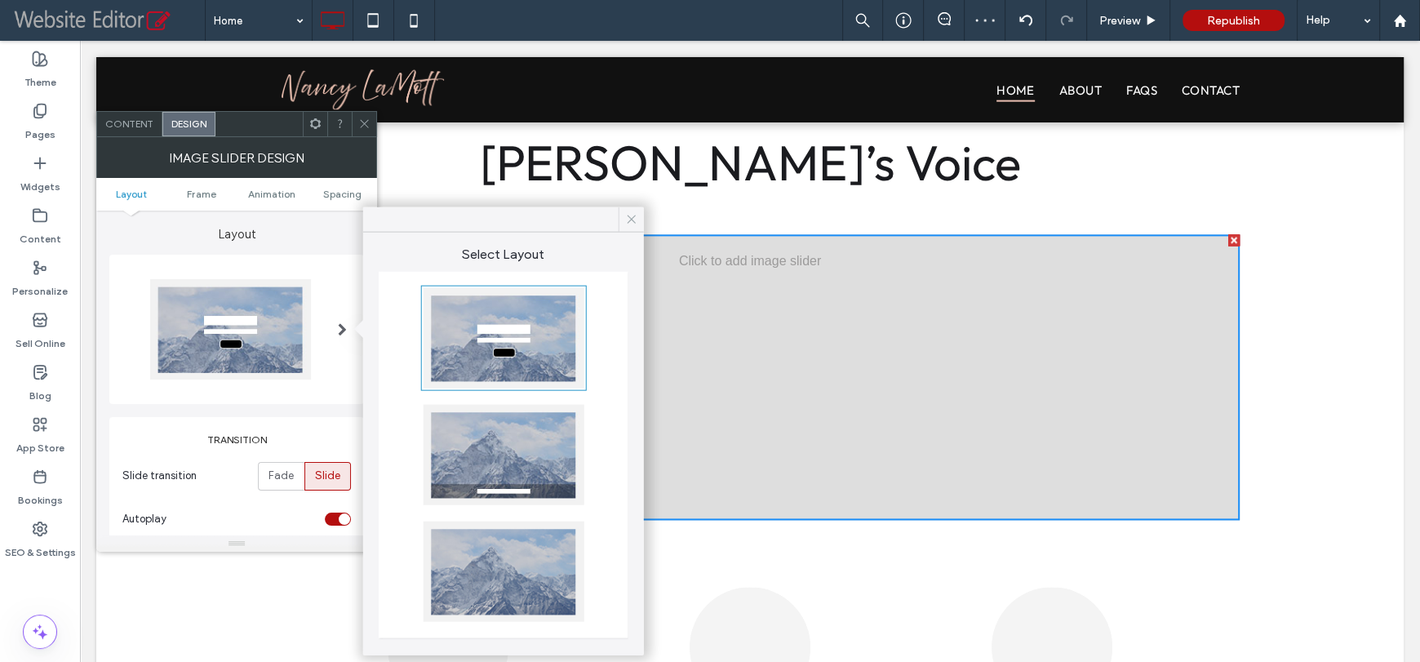
click at [630, 219] on icon at bounding box center [631, 219] width 15 height 15
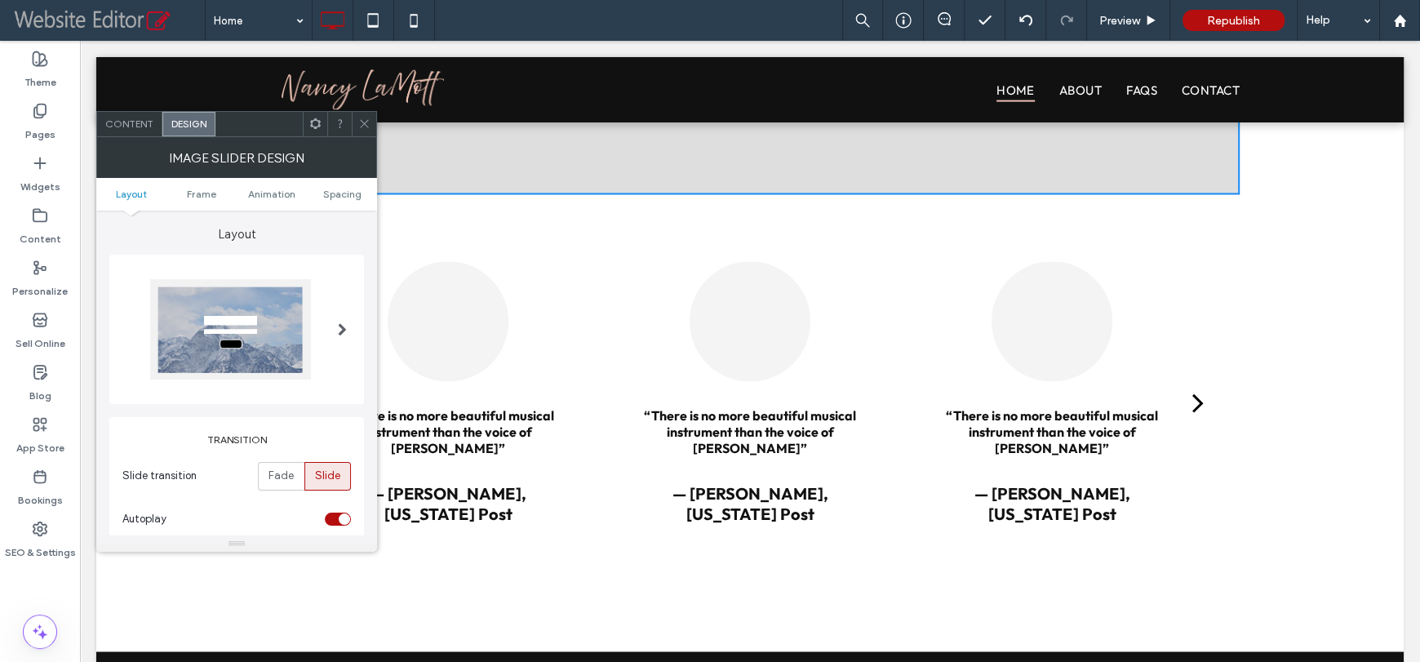
scroll to position [2591, 0]
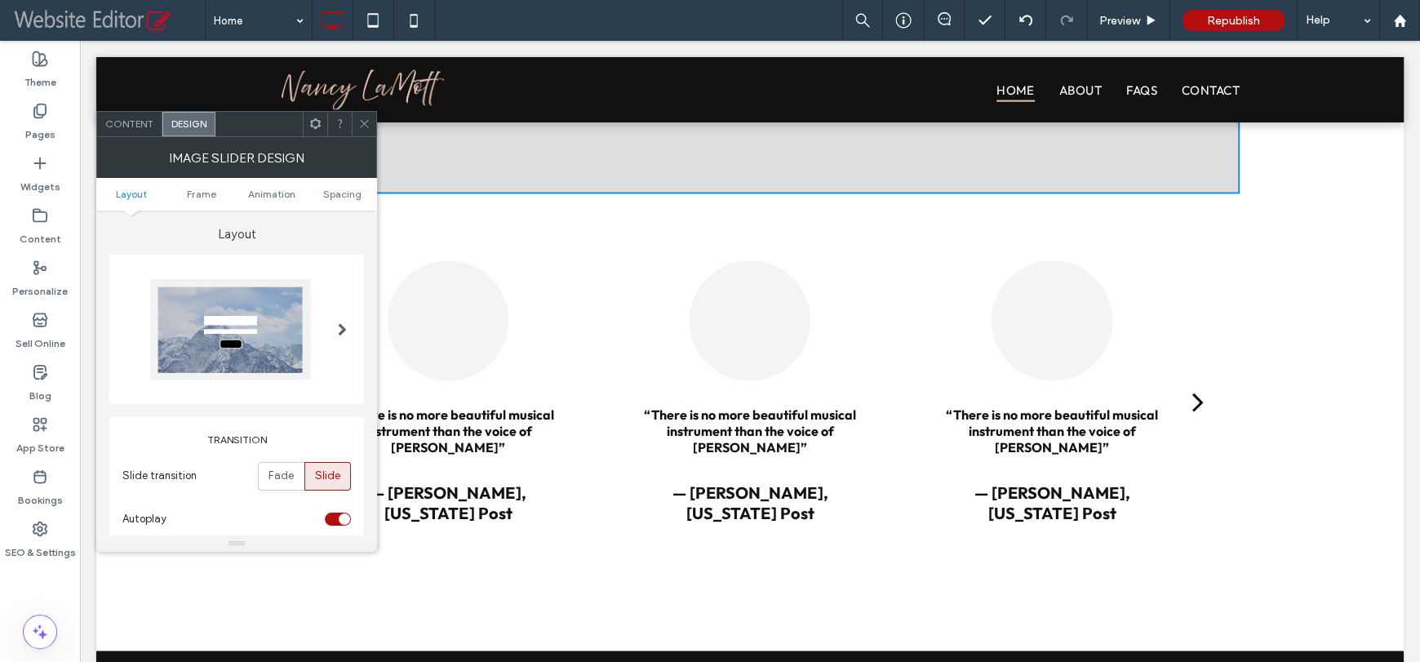
click at [368, 120] on icon at bounding box center [364, 123] width 12 height 12
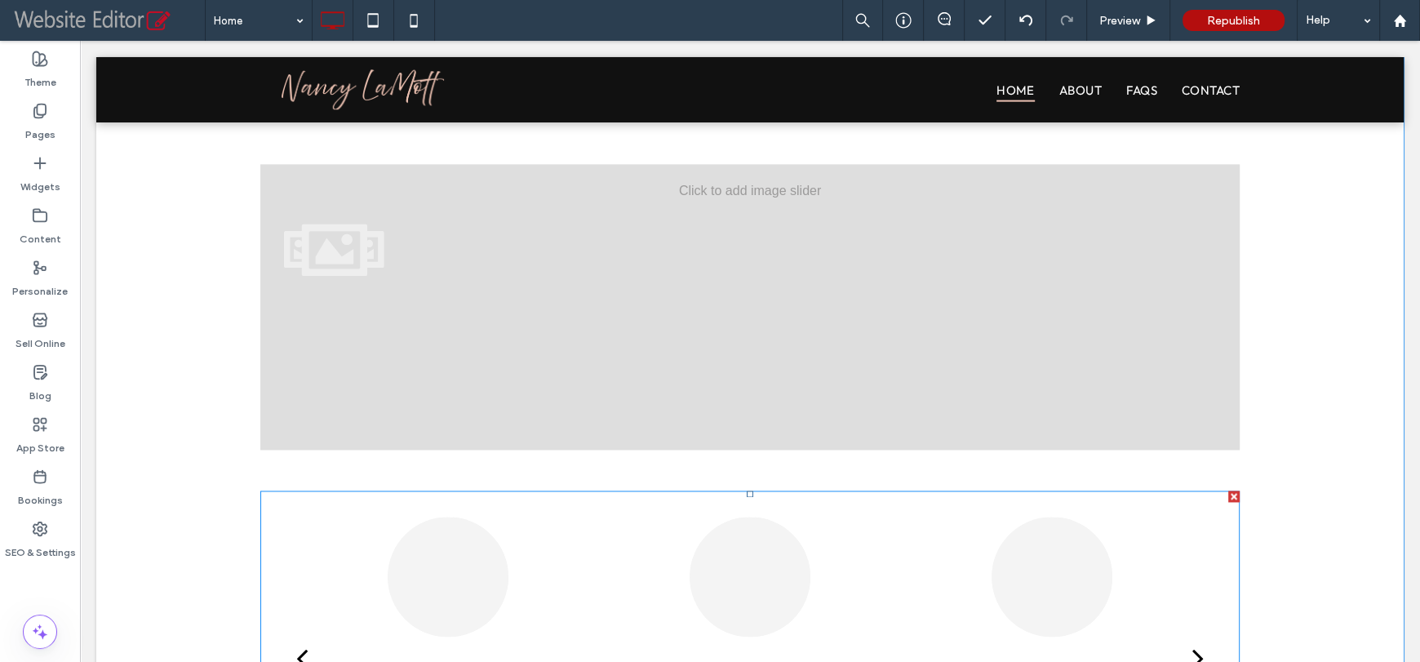
scroll to position [2183, 0]
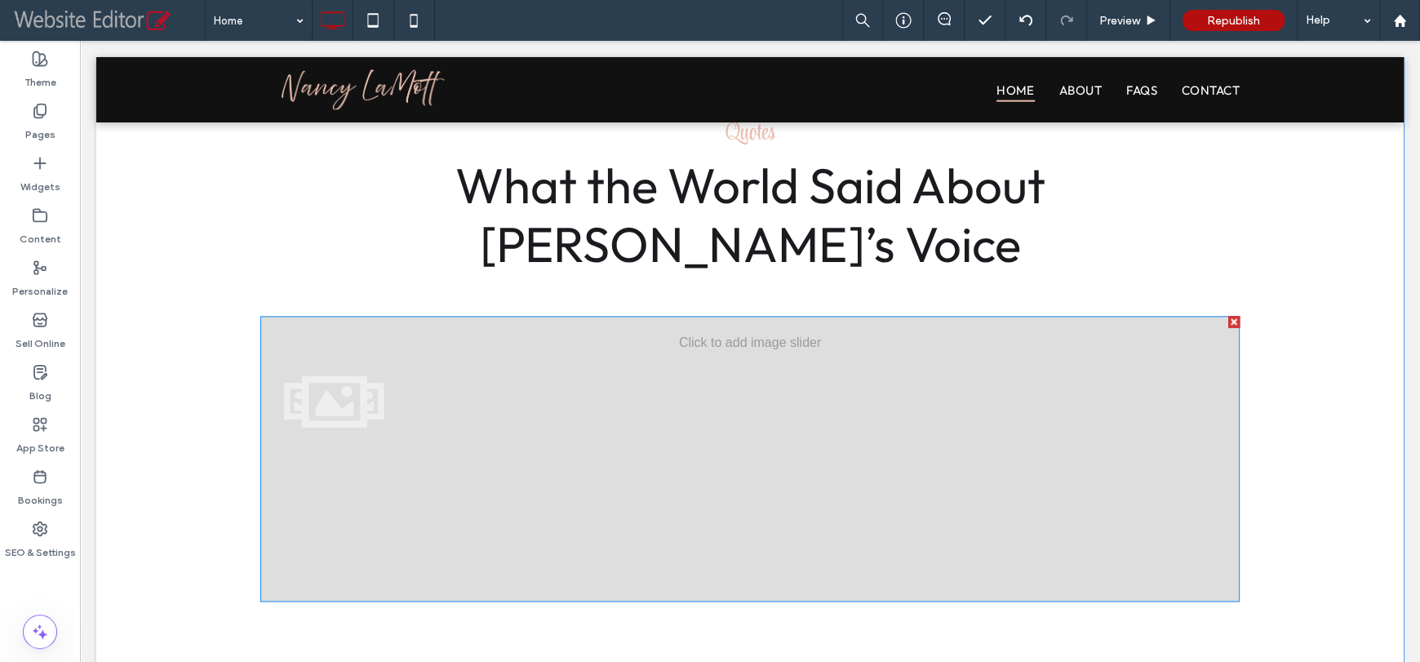
click at [1228, 320] on div at bounding box center [1233, 321] width 11 height 11
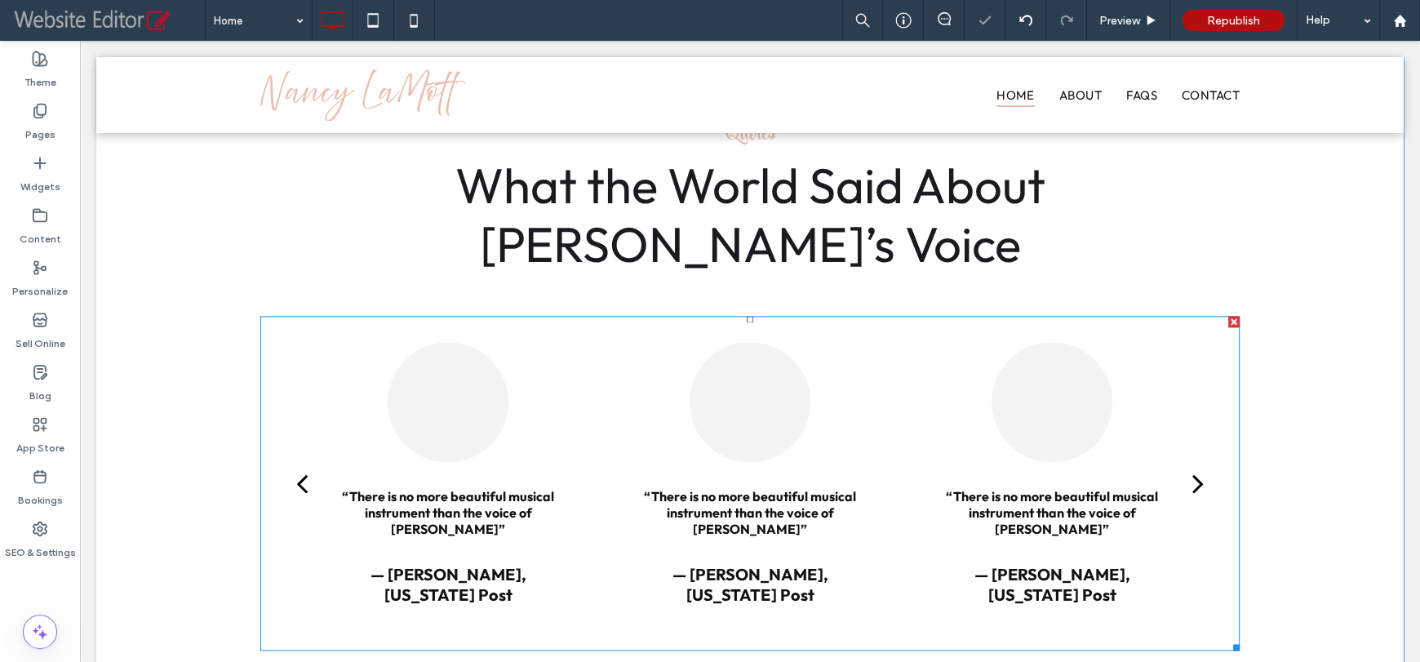
click at [914, 402] on div "“There is no more beautiful musical instrument than the voice of Nancy LaMott” …" at bounding box center [1052, 496] width 284 height 308
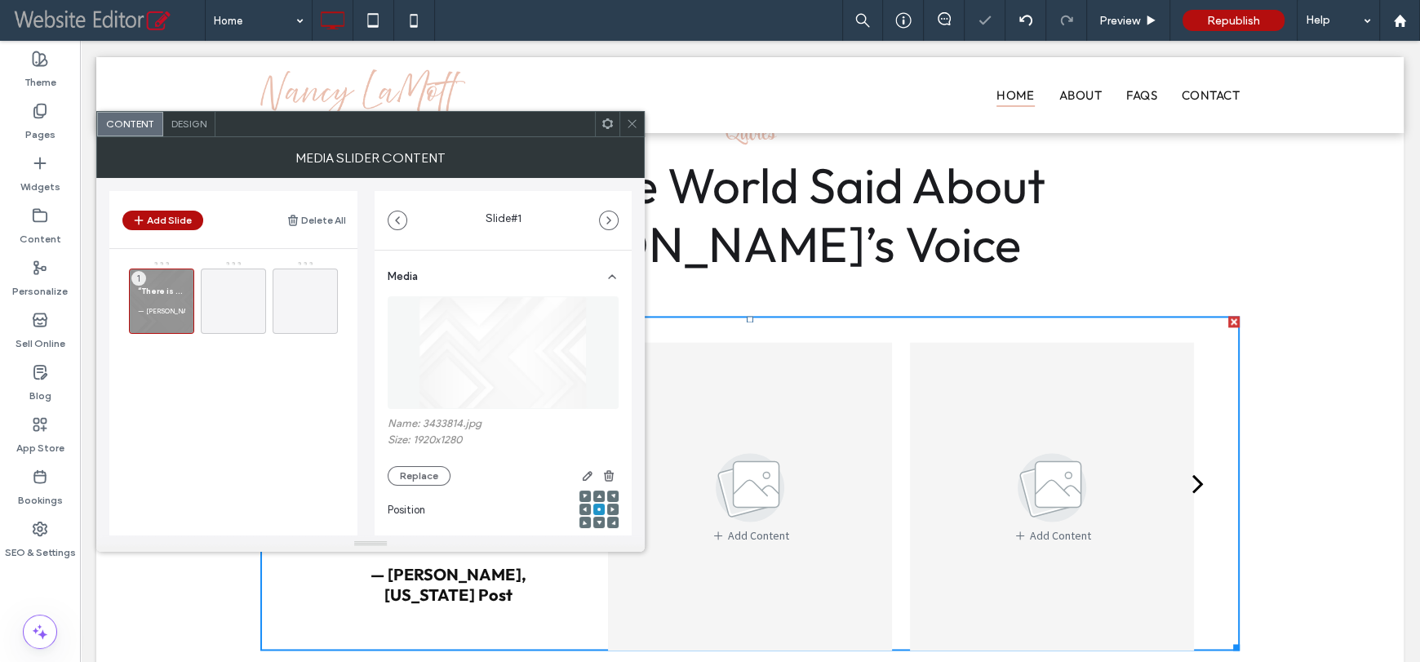
click at [180, 131] on div "Design" at bounding box center [189, 124] width 52 height 24
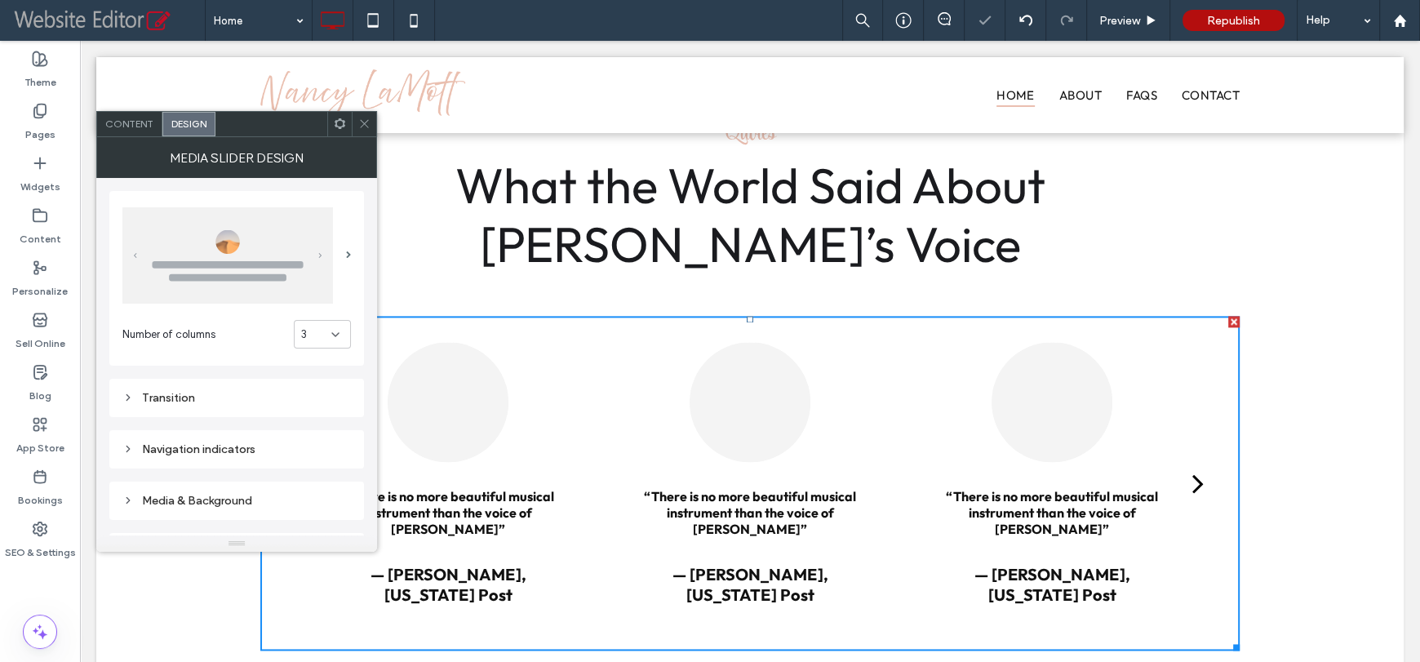
click at [329, 335] on icon at bounding box center [335, 334] width 13 height 13
click at [321, 367] on div "1" at bounding box center [322, 362] width 55 height 29
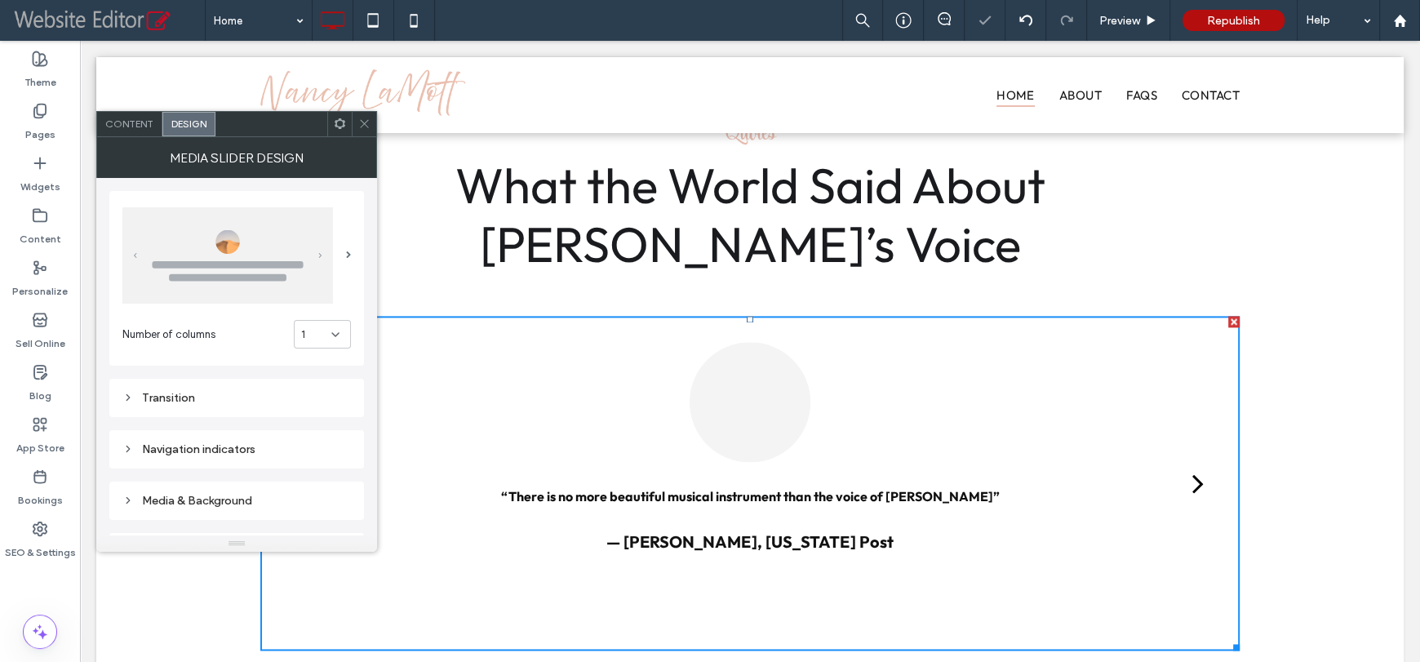
click at [368, 131] on span at bounding box center [364, 124] width 12 height 24
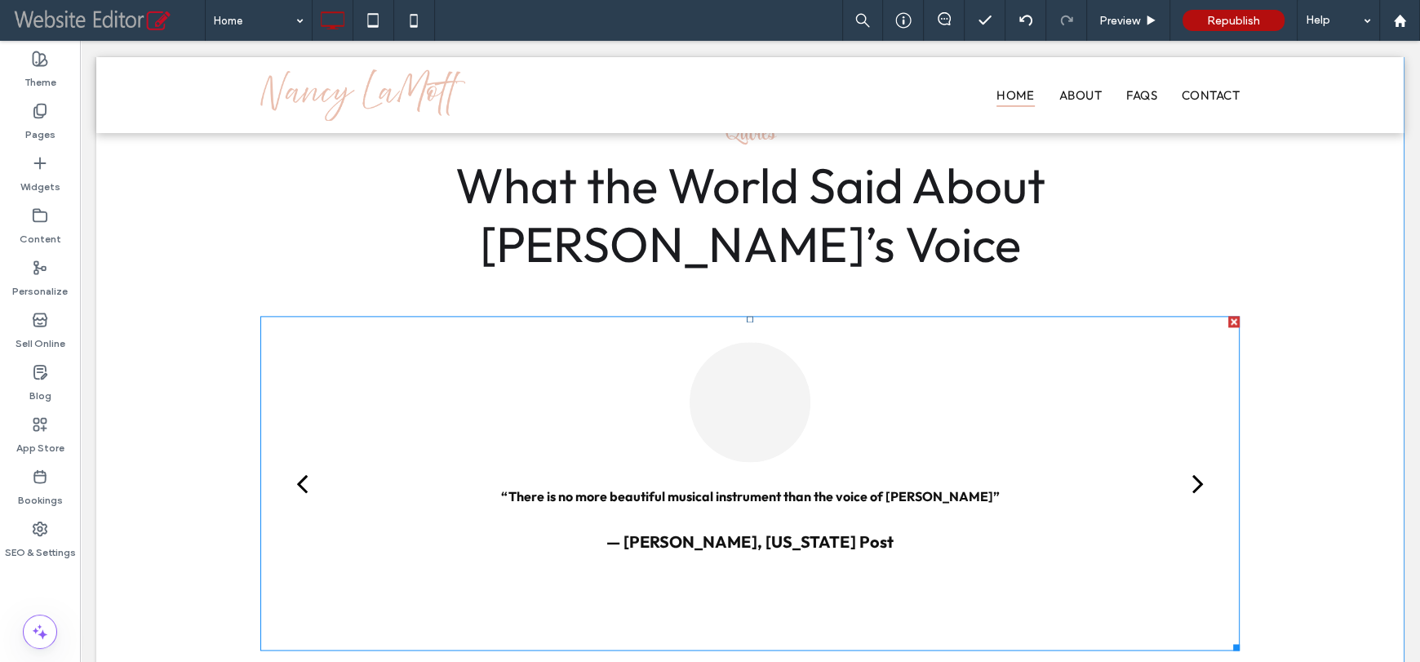
click at [774, 411] on div at bounding box center [749, 402] width 120 height 120
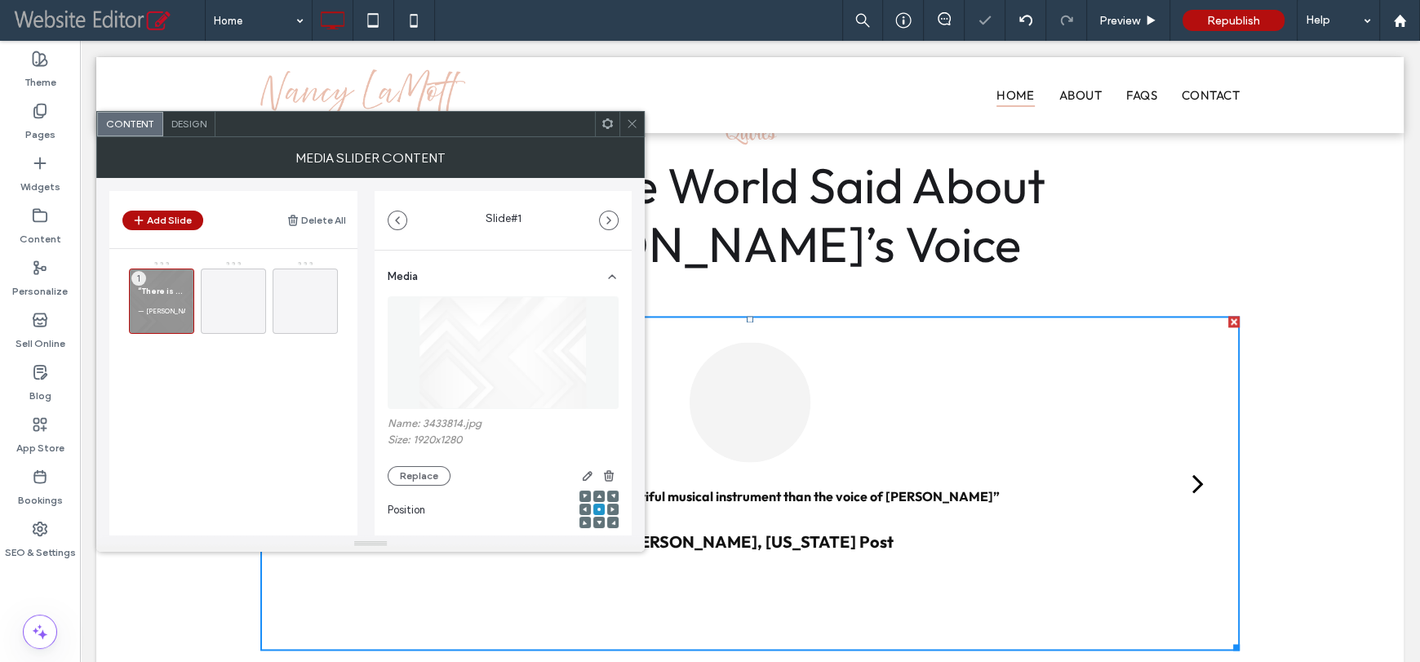
click at [469, 354] on img at bounding box center [503, 352] width 168 height 113
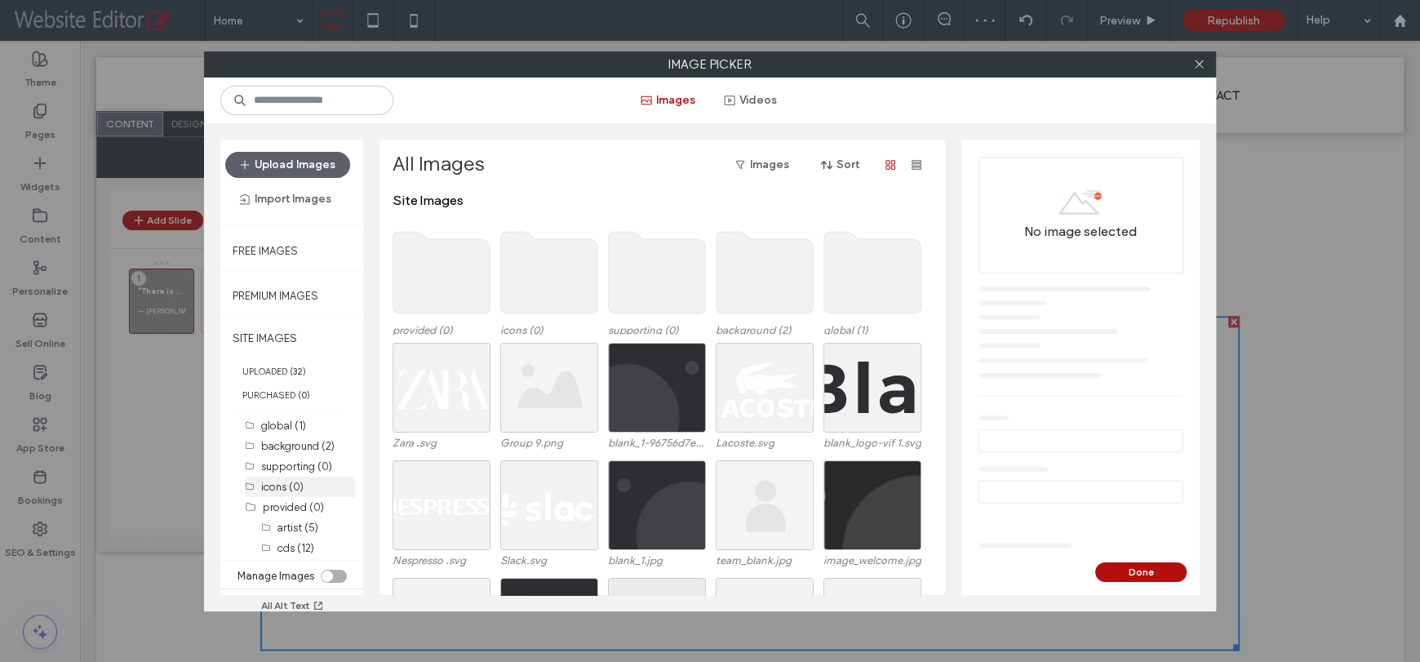
click at [304, 488] on div "icons (0)" at bounding box center [308, 486] width 94 height 17
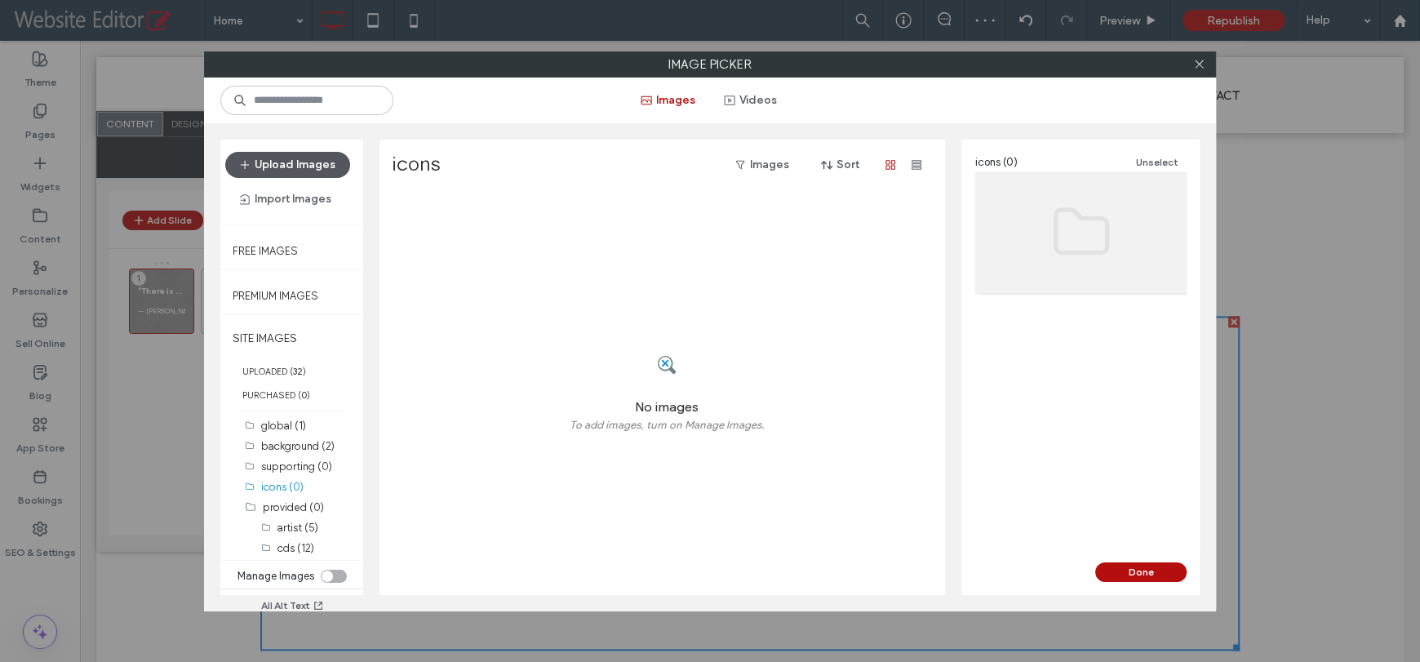
click at [324, 161] on button "Upload Images" at bounding box center [287, 165] width 125 height 26
click at [295, 149] on div "Upload Images Import Images" at bounding box center [291, 182] width 143 height 85
click at [300, 158] on button "Upload Images" at bounding box center [287, 165] width 125 height 26
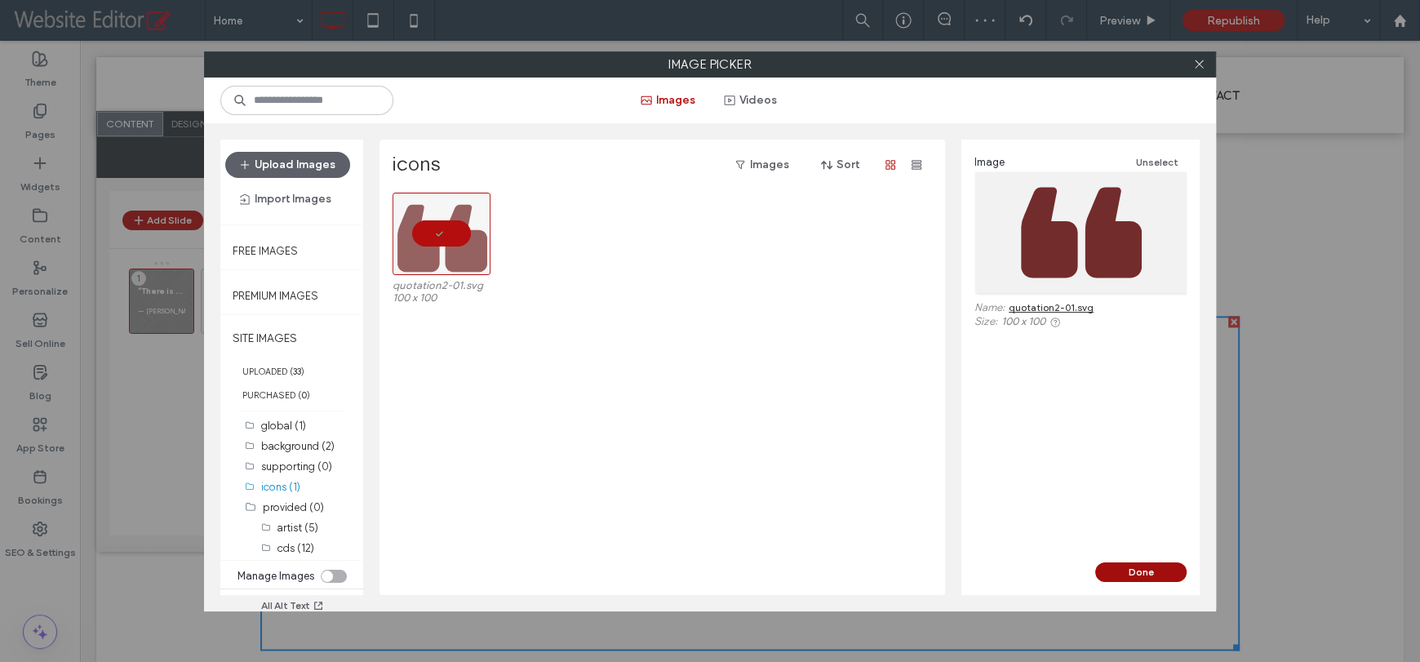
click at [1131, 565] on button "Done" at bounding box center [1140, 572] width 91 height 20
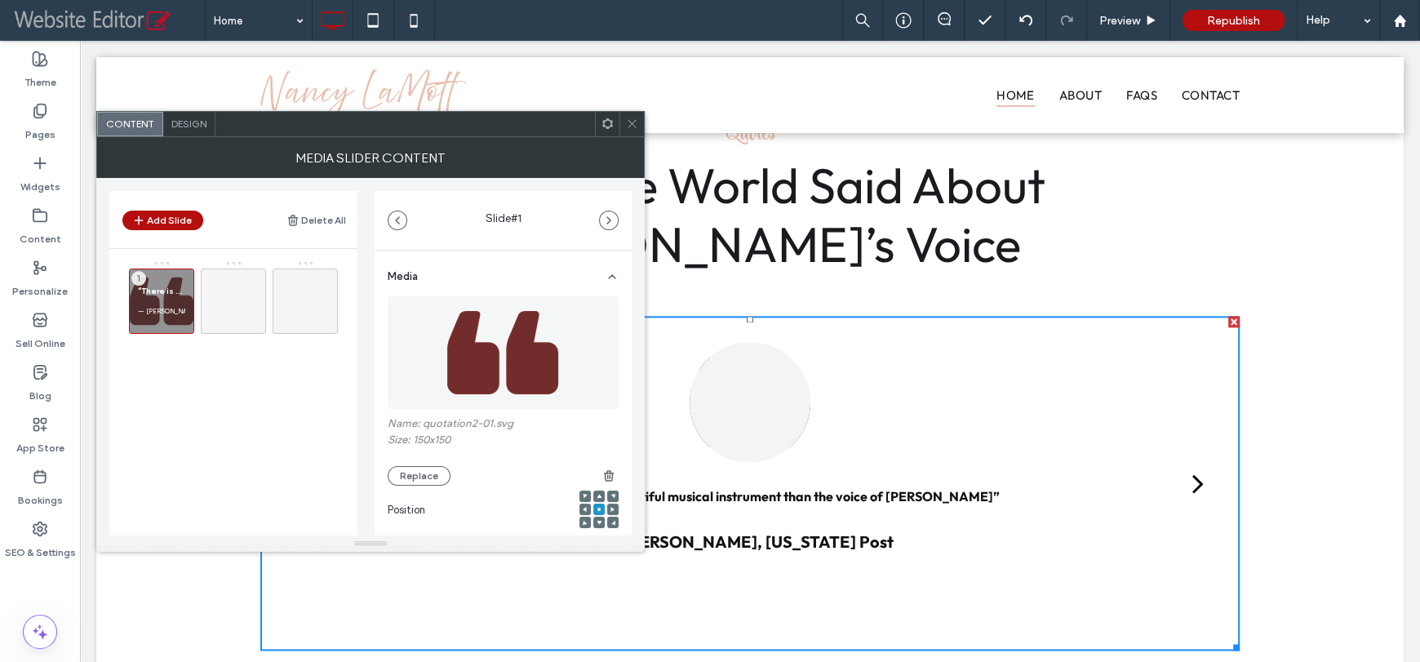
click at [188, 118] on span "Design" at bounding box center [188, 123] width 35 height 12
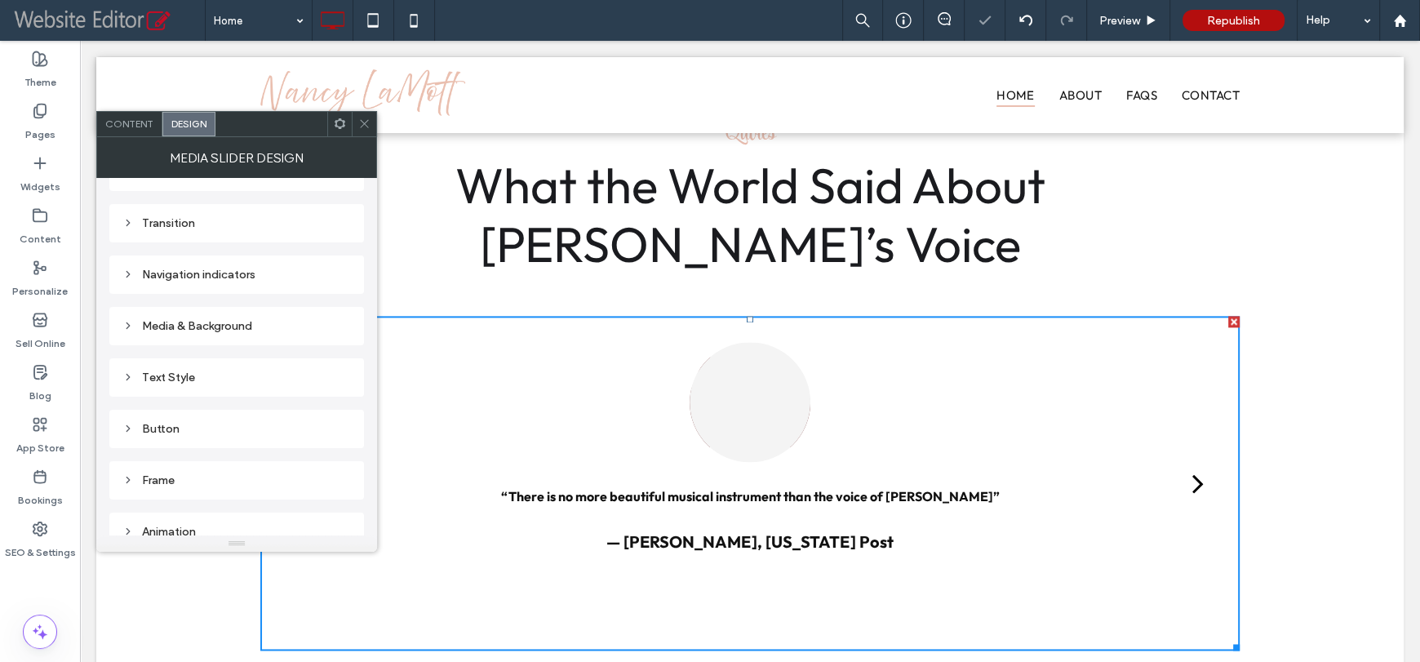
scroll to position [242, 0]
click at [228, 255] on div "Media & Background" at bounding box center [236, 259] width 228 height 14
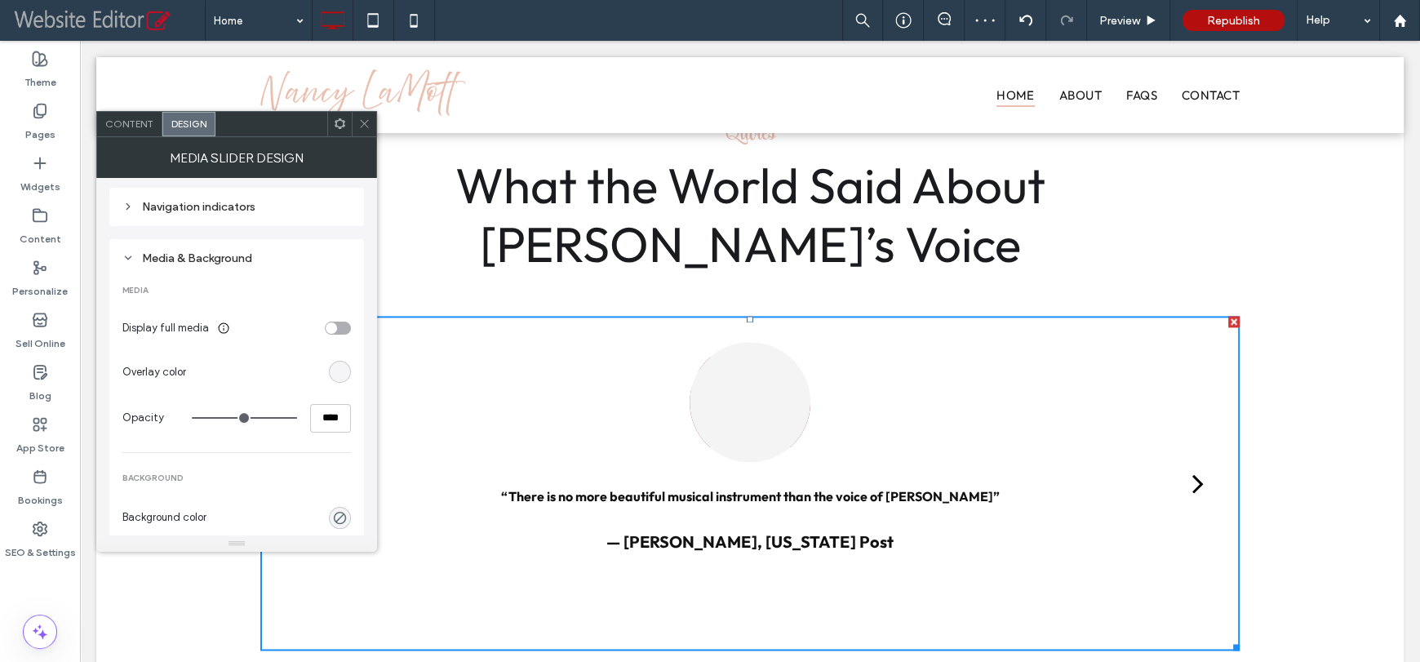
click at [337, 366] on div "rgb(244, 244, 244)" at bounding box center [340, 372] width 14 height 14
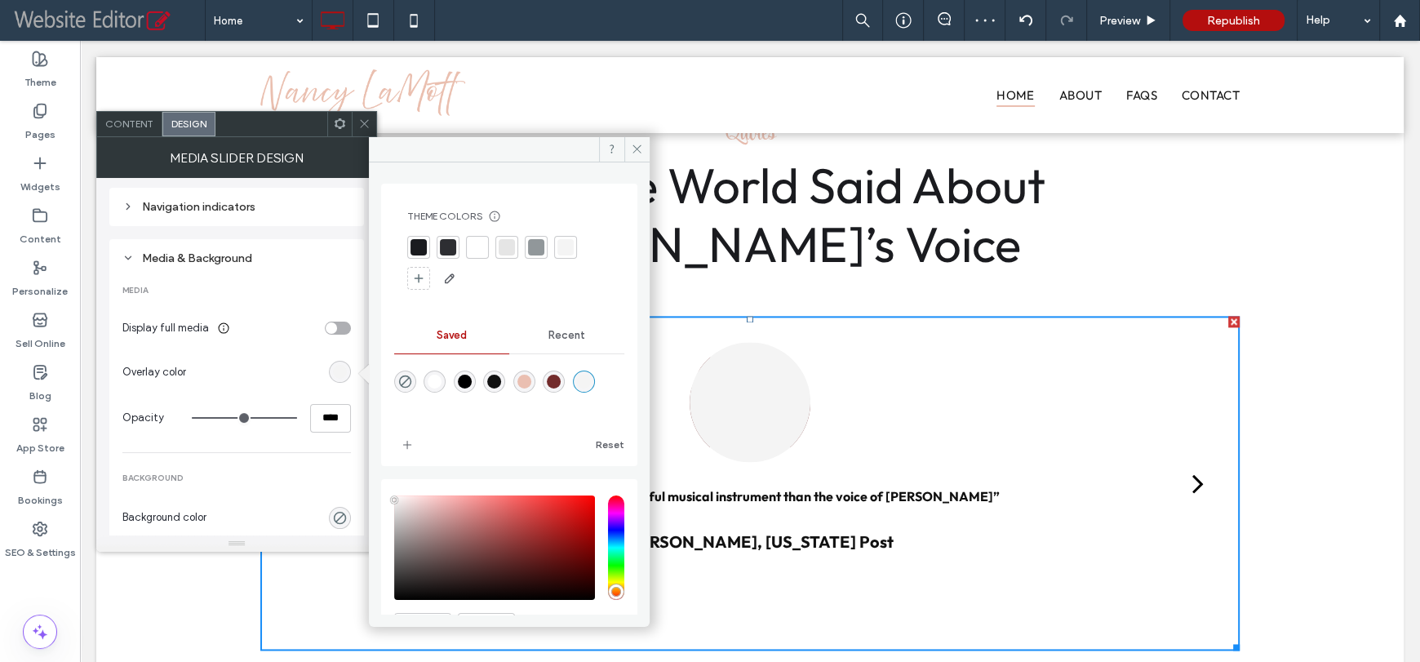
click at [414, 378] on div "rgba(0,0,0,0)" at bounding box center [405, 381] width 22 height 22
type input "*******"
type input "*"
type input "**"
type input "*"
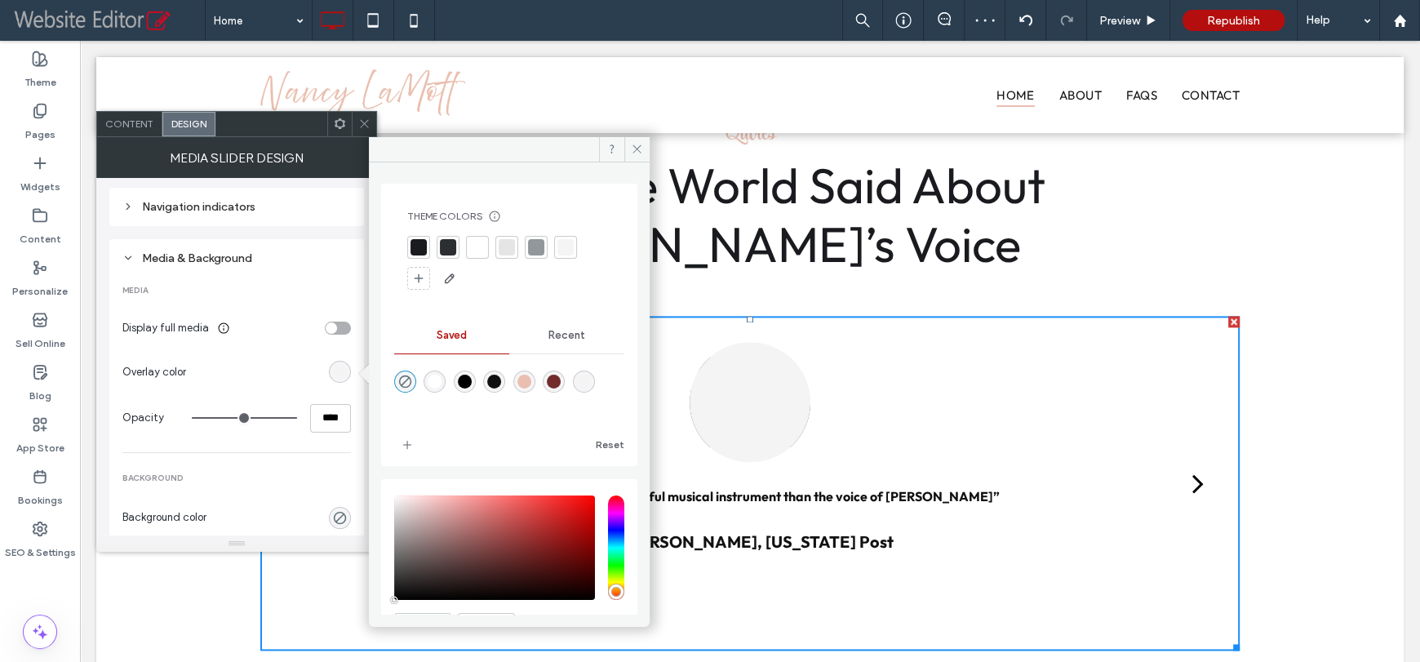
type input "**"
click at [334, 324] on div "toggle" at bounding box center [331, 327] width 11 height 11
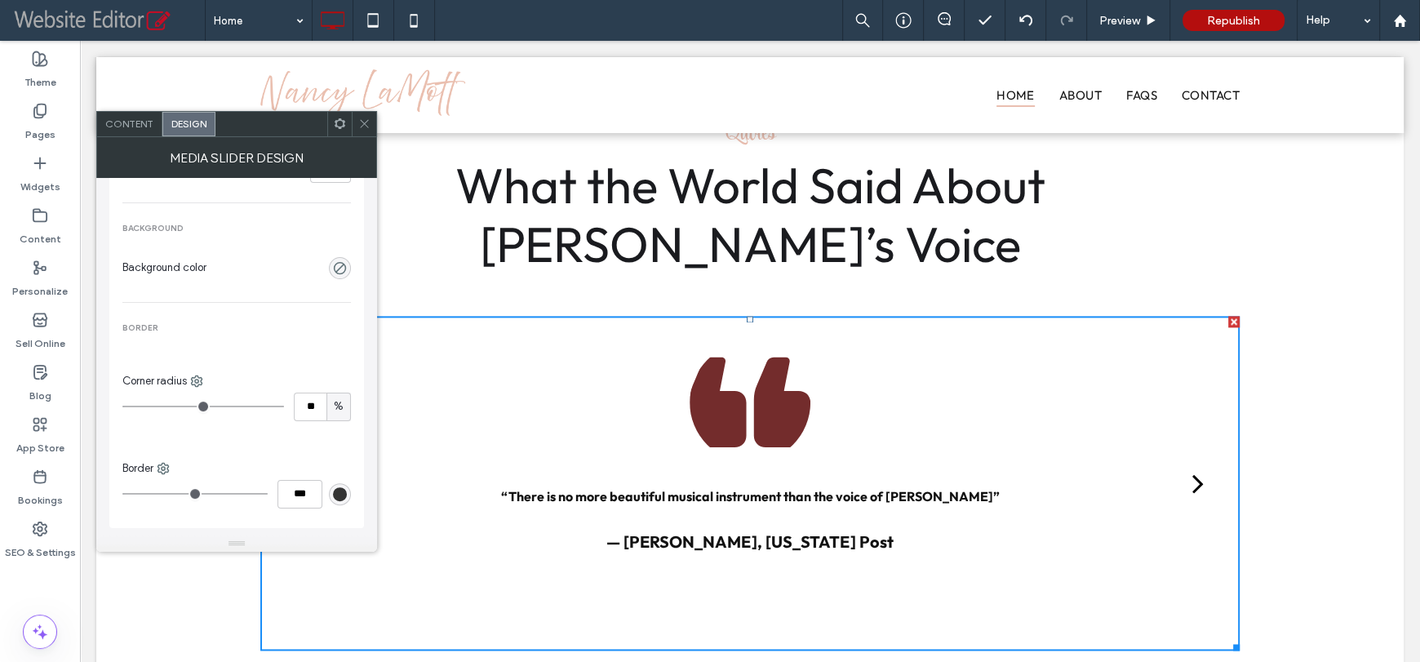
scroll to position [569, 0]
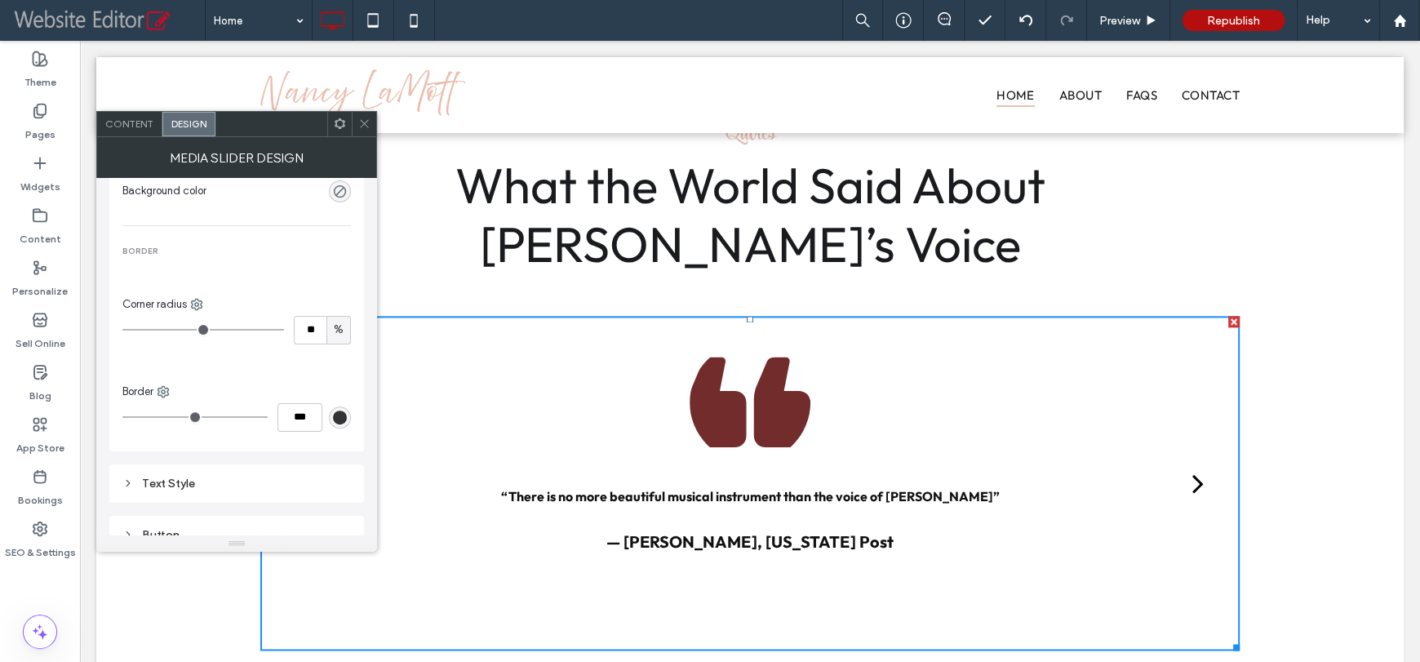
type input "**"
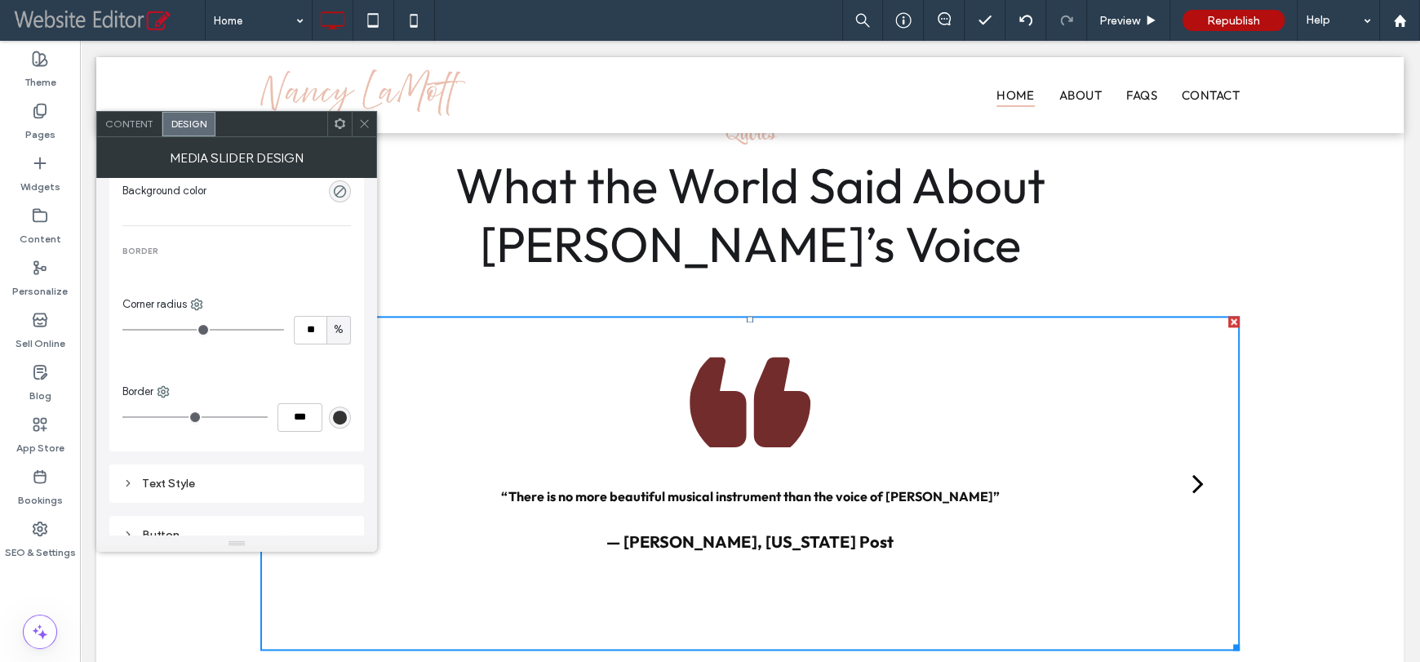
type input "**"
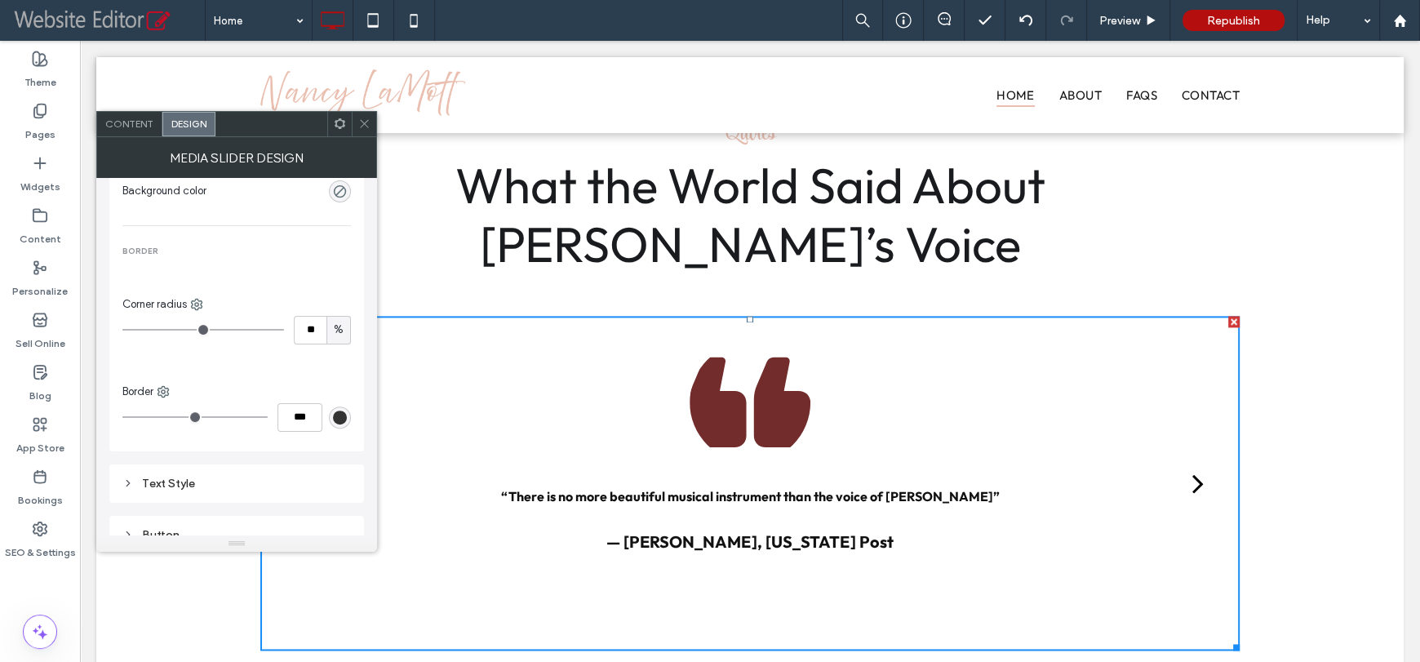
type input "**"
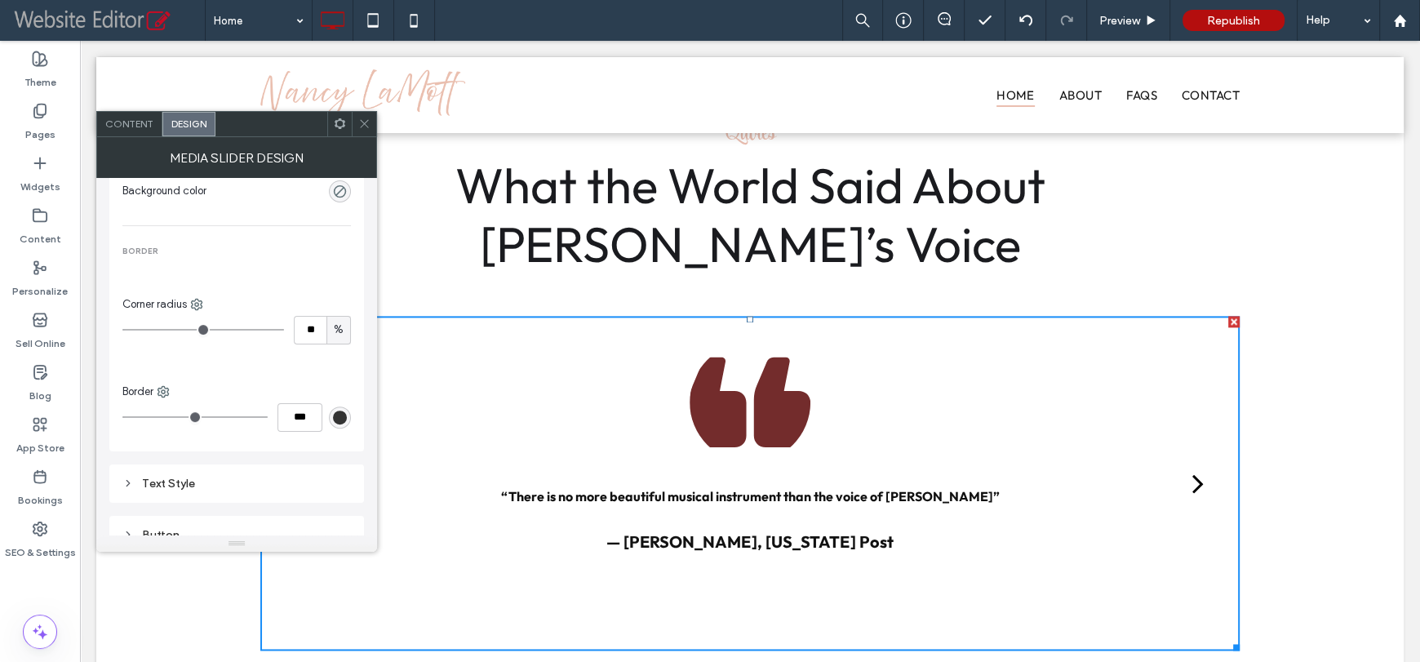
type input "**"
type input "*"
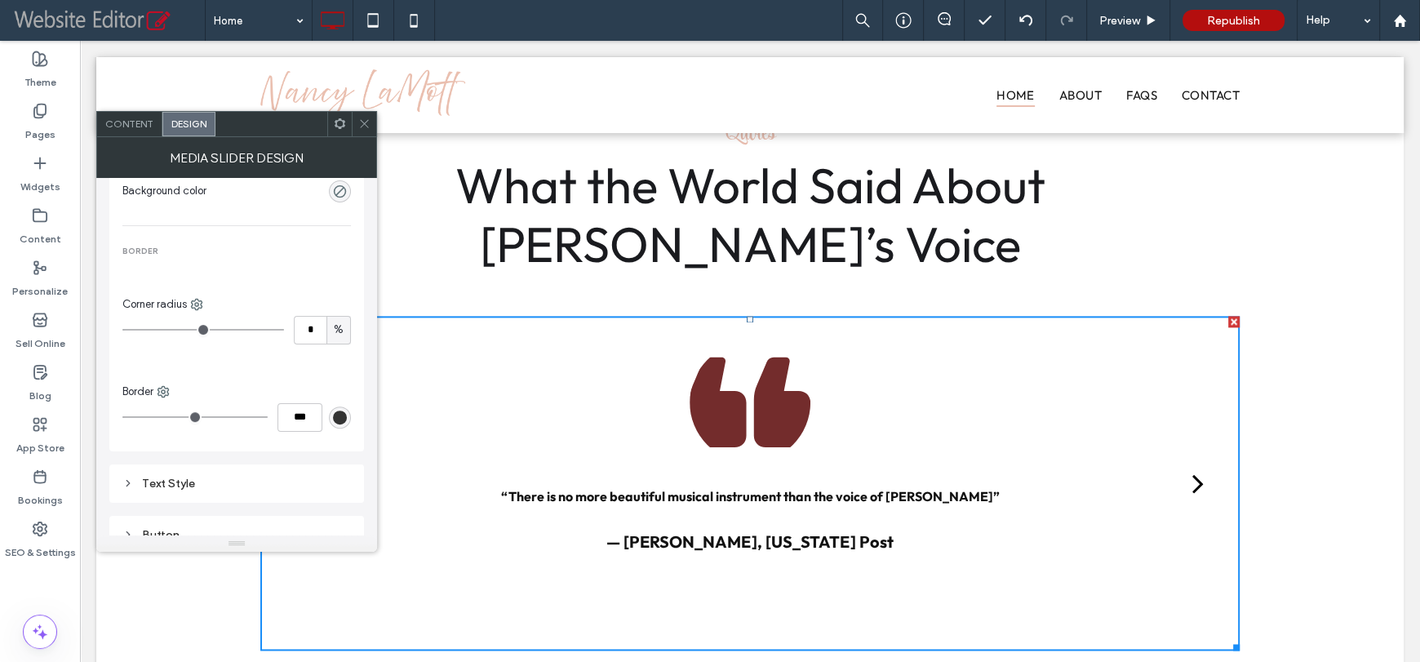
type input "*"
drag, startPoint x: 203, startPoint y: 329, endPoint x: 82, endPoint y: 326, distance: 120.8
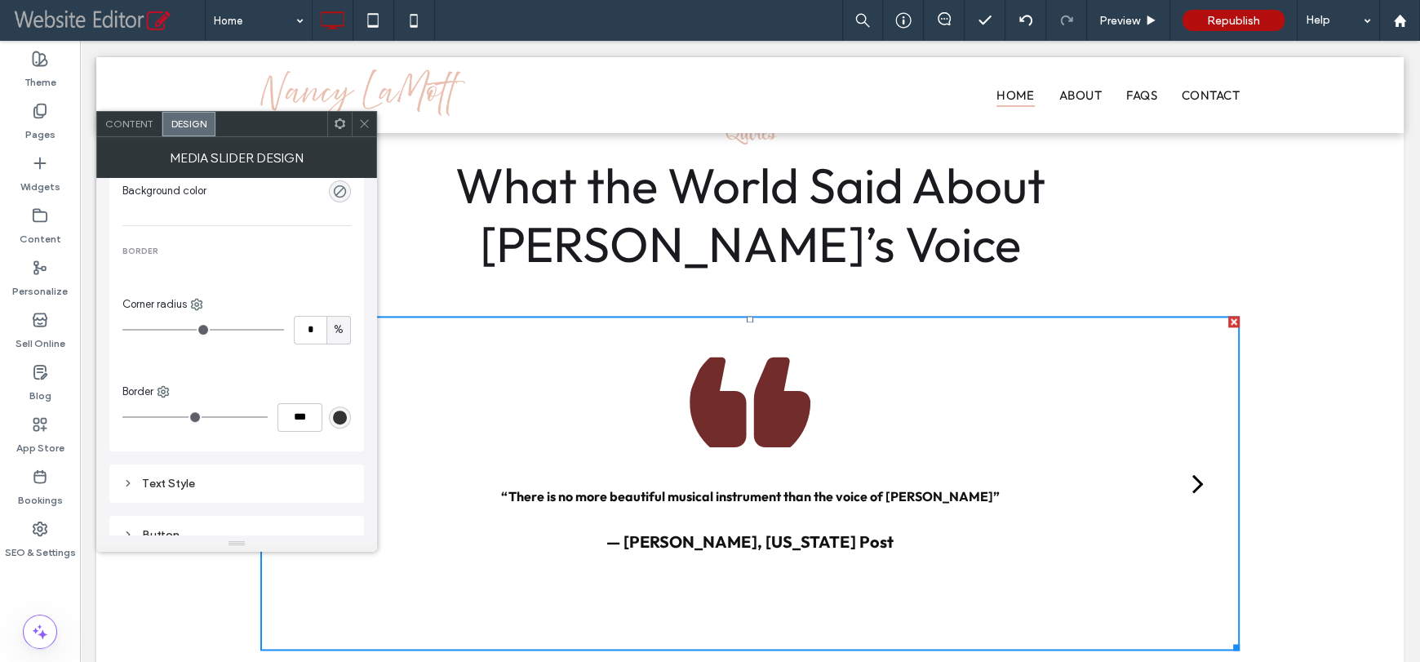
type input "*"
click at [122, 329] on input "range" at bounding box center [203, 330] width 162 height 2
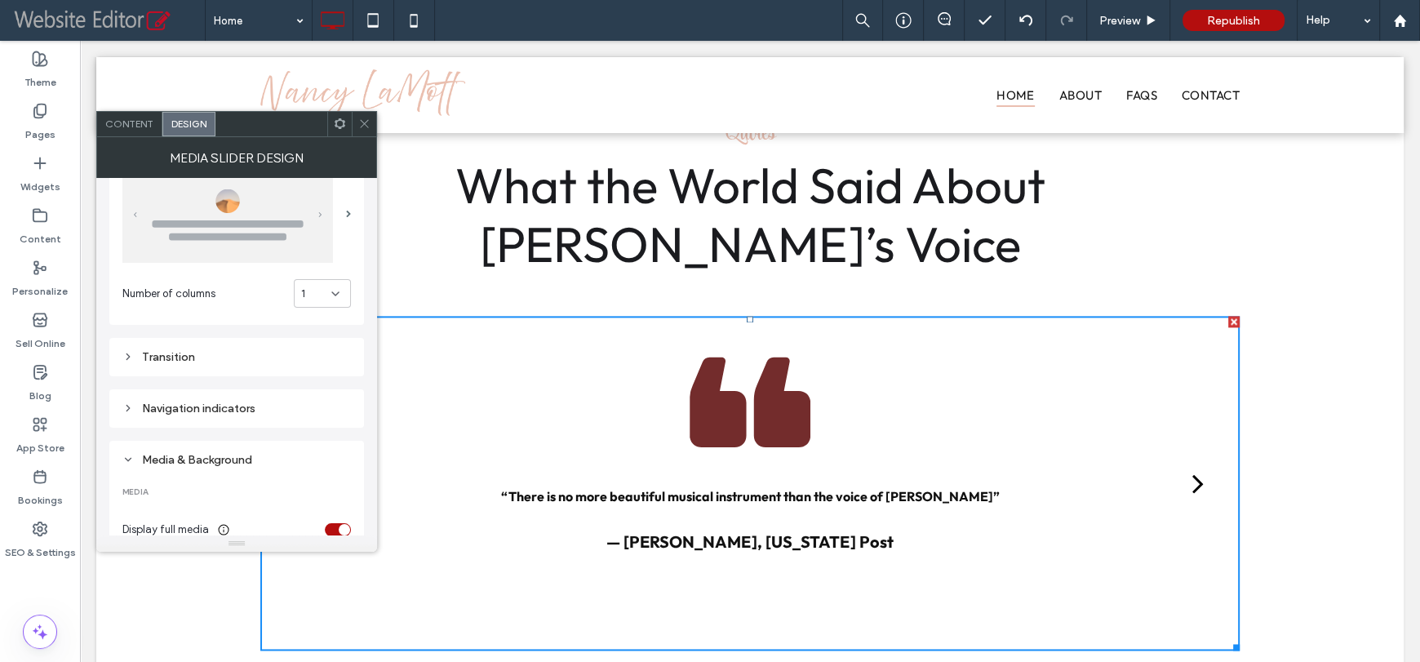
scroll to position [0, 0]
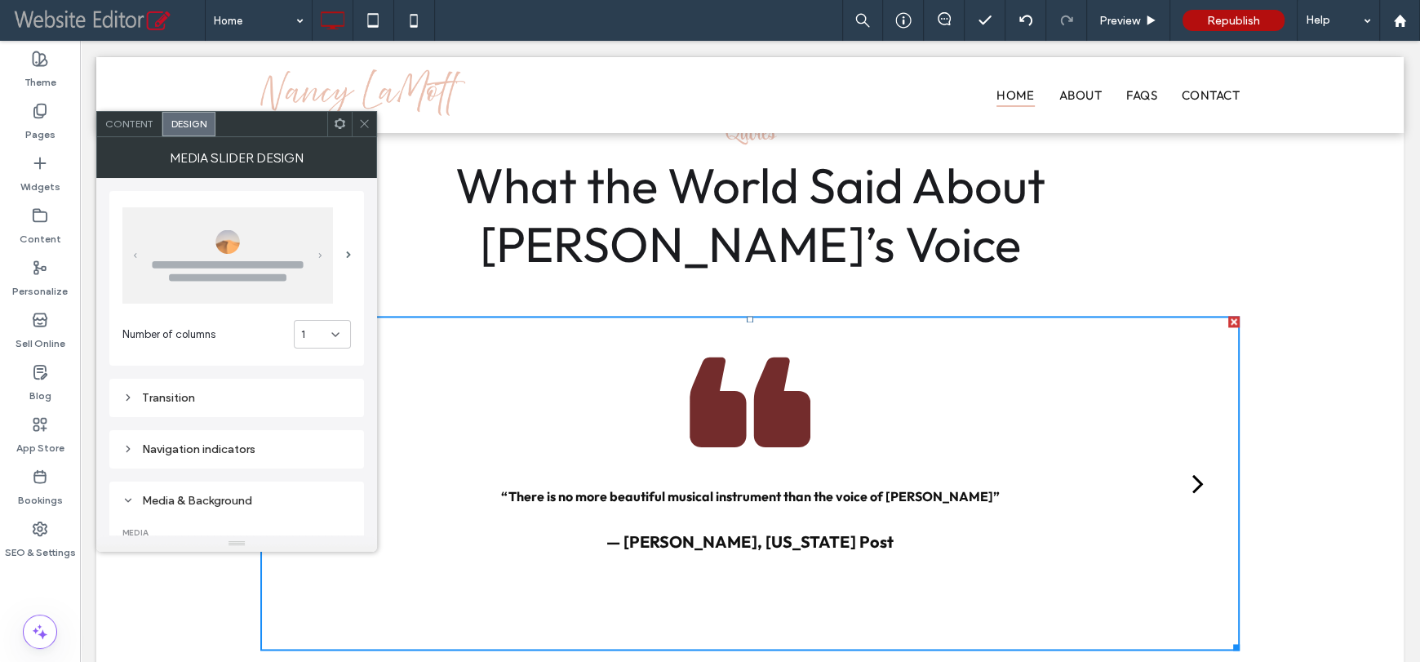
click at [257, 396] on div "Transition" at bounding box center [236, 398] width 228 height 14
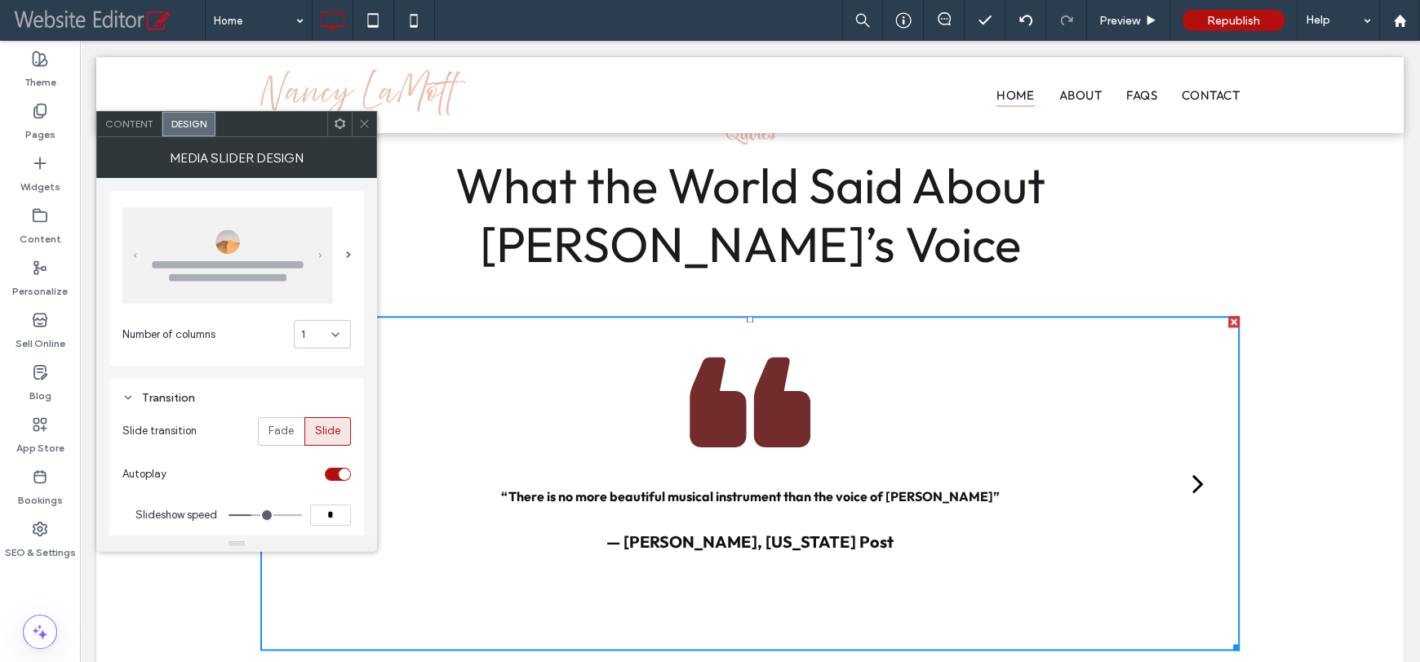
click at [259, 396] on div "Transition" at bounding box center [236, 398] width 228 height 14
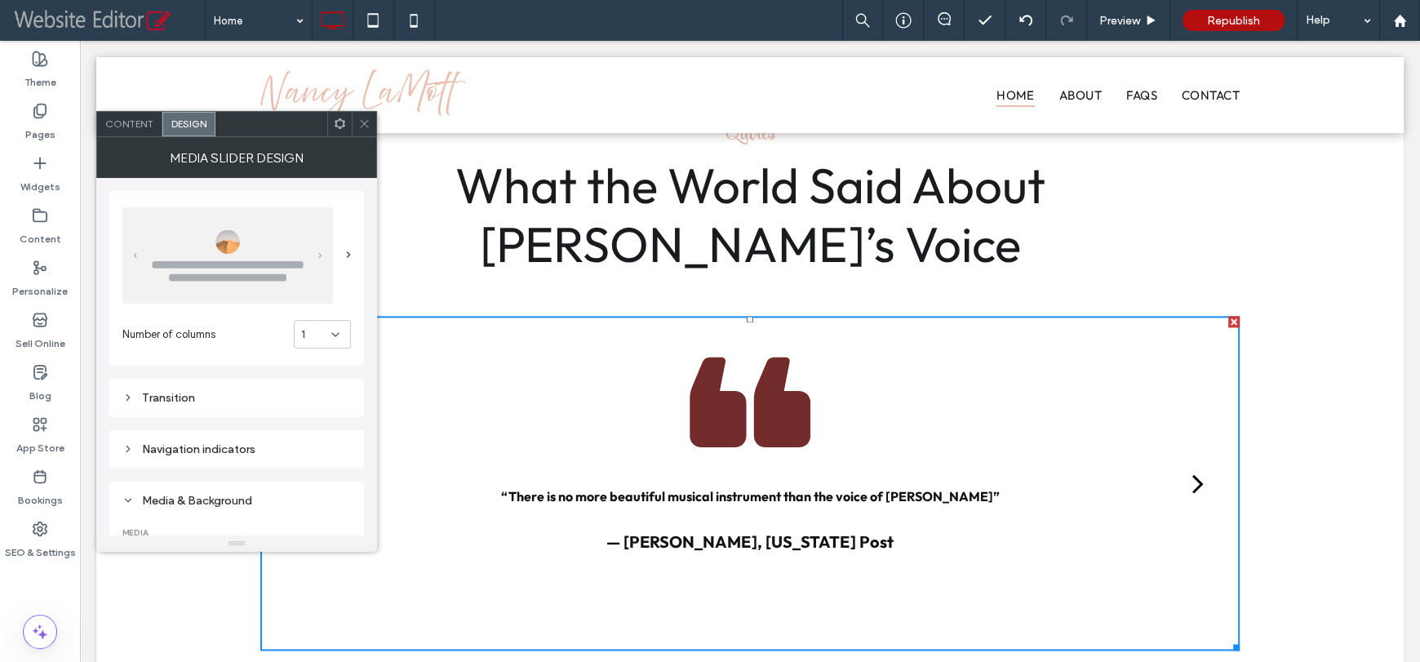
click at [149, 125] on span "Content" at bounding box center [129, 123] width 48 height 12
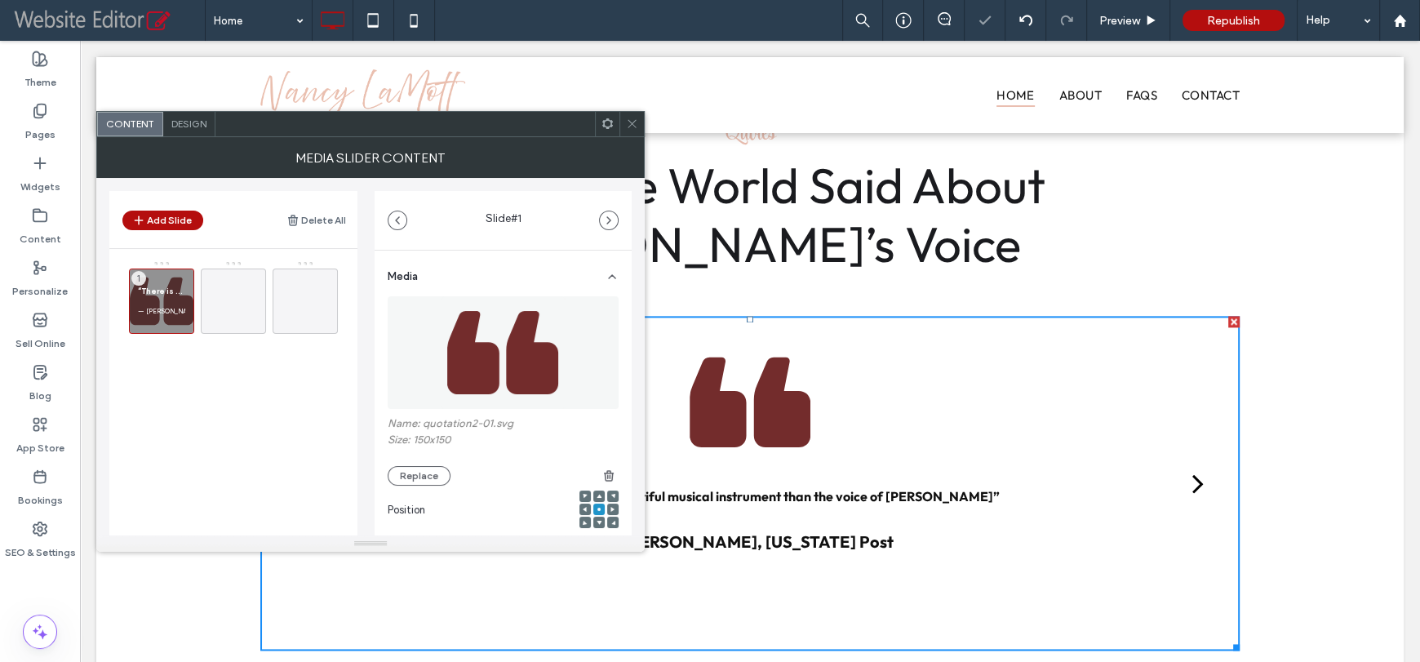
click at [457, 341] on img at bounding box center [503, 352] width 124 height 113
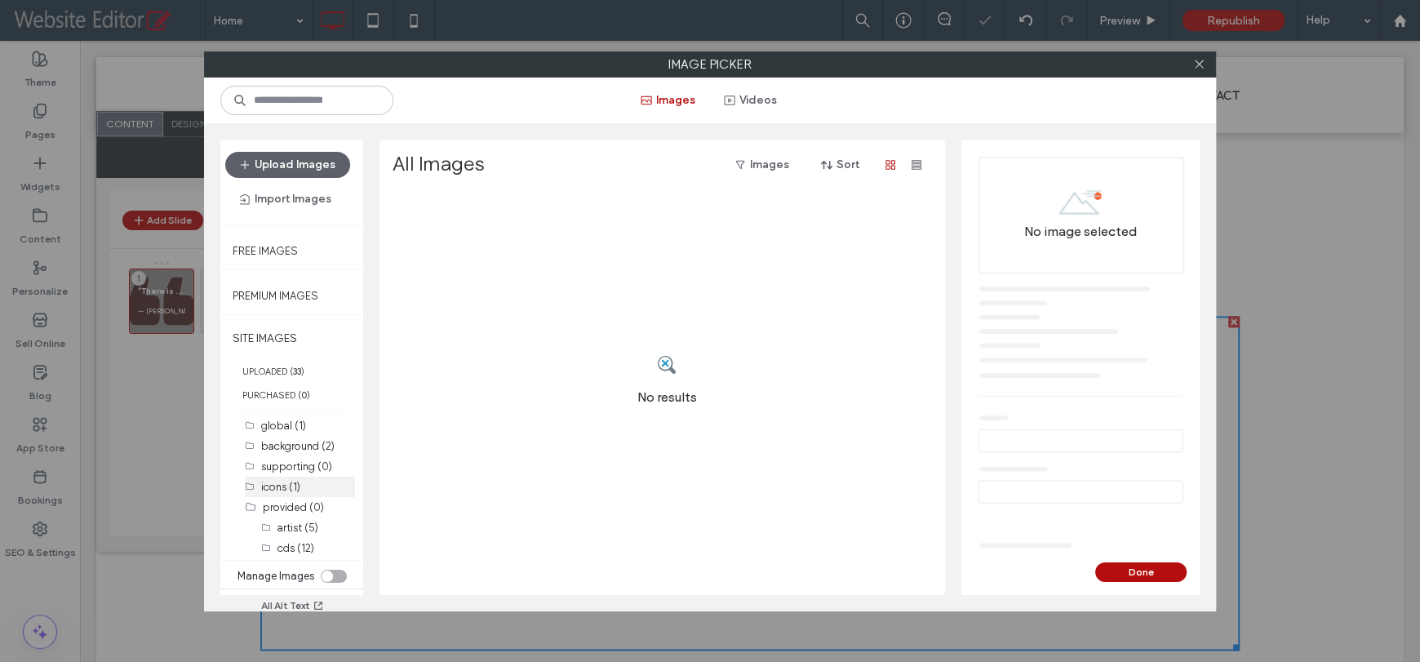
click at [282, 481] on label "icons (1)" at bounding box center [280, 487] width 39 height 12
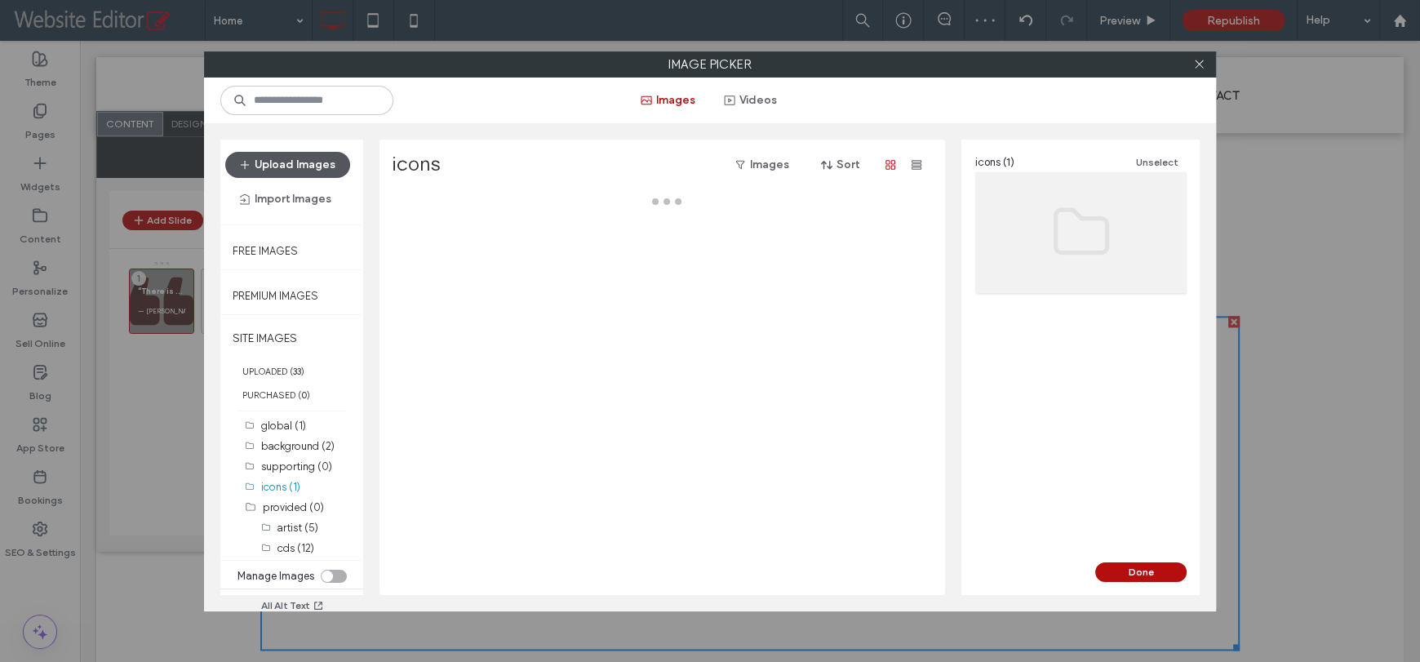
click at [314, 167] on button "Upload Images" at bounding box center [287, 165] width 125 height 26
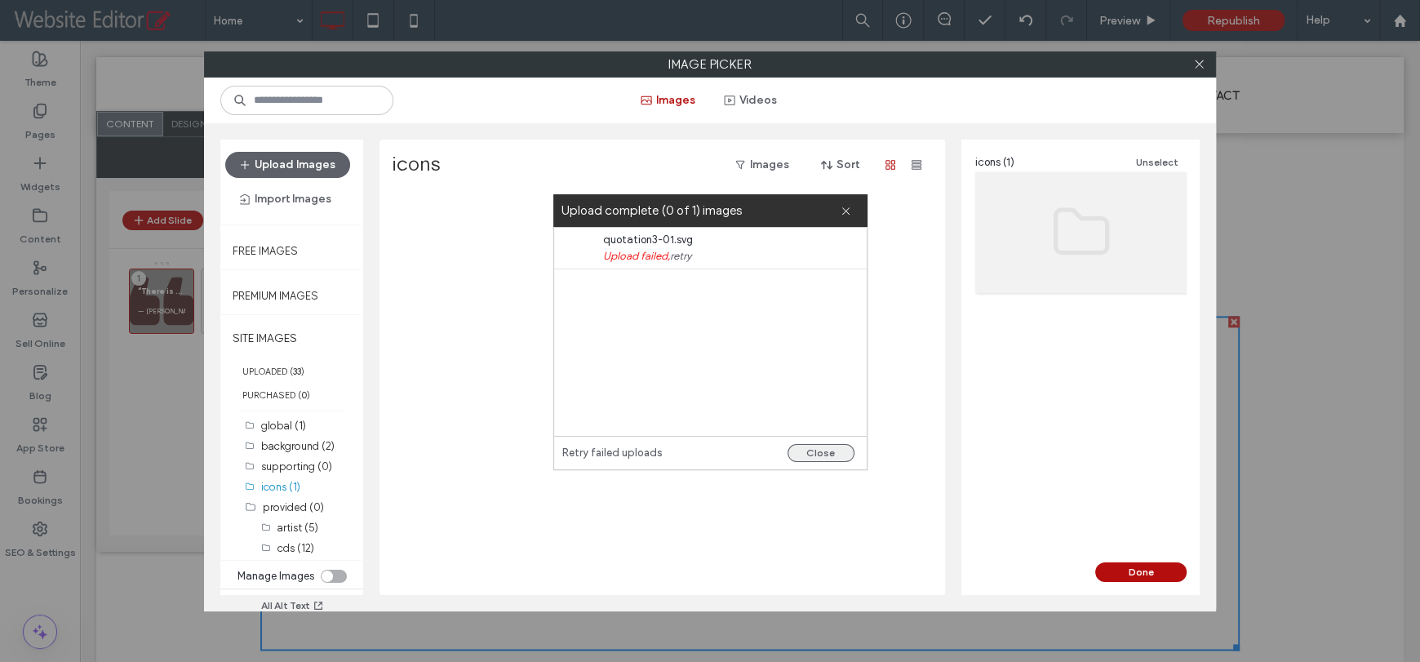
click at [809, 448] on button "Close" at bounding box center [820, 453] width 67 height 18
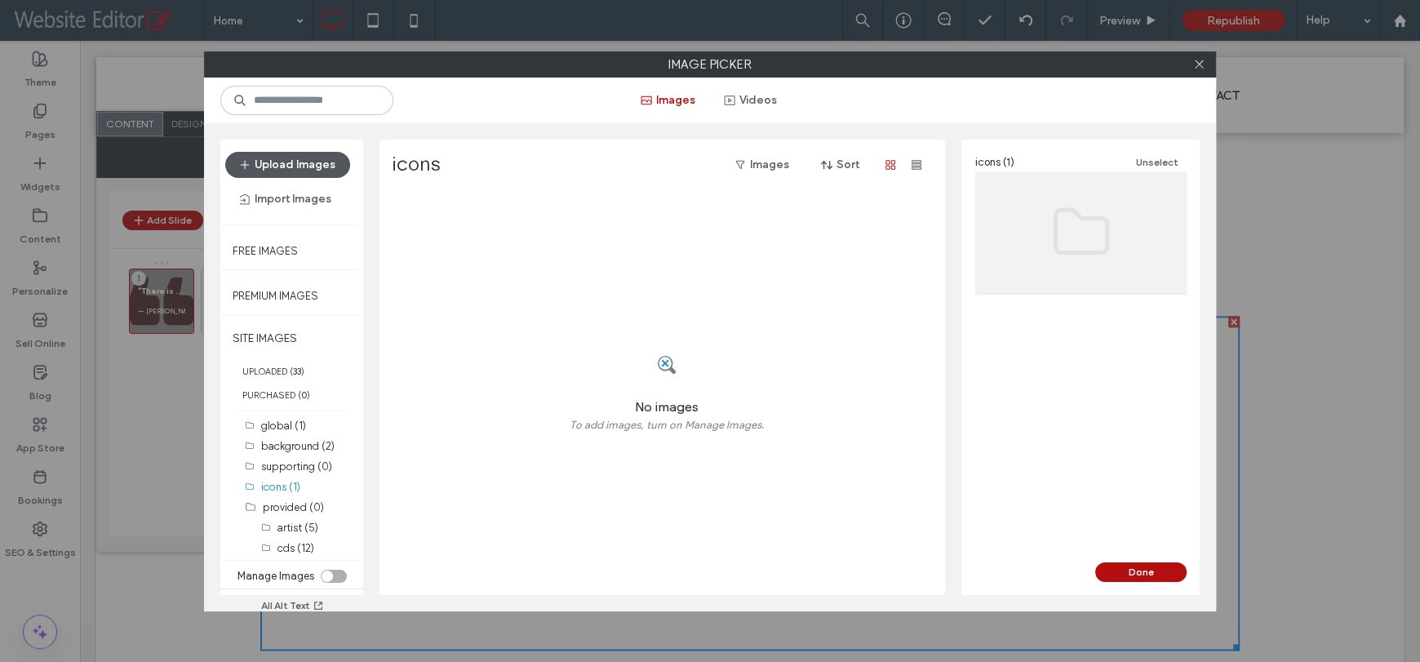
click at [313, 164] on button "Upload Images" at bounding box center [287, 165] width 125 height 26
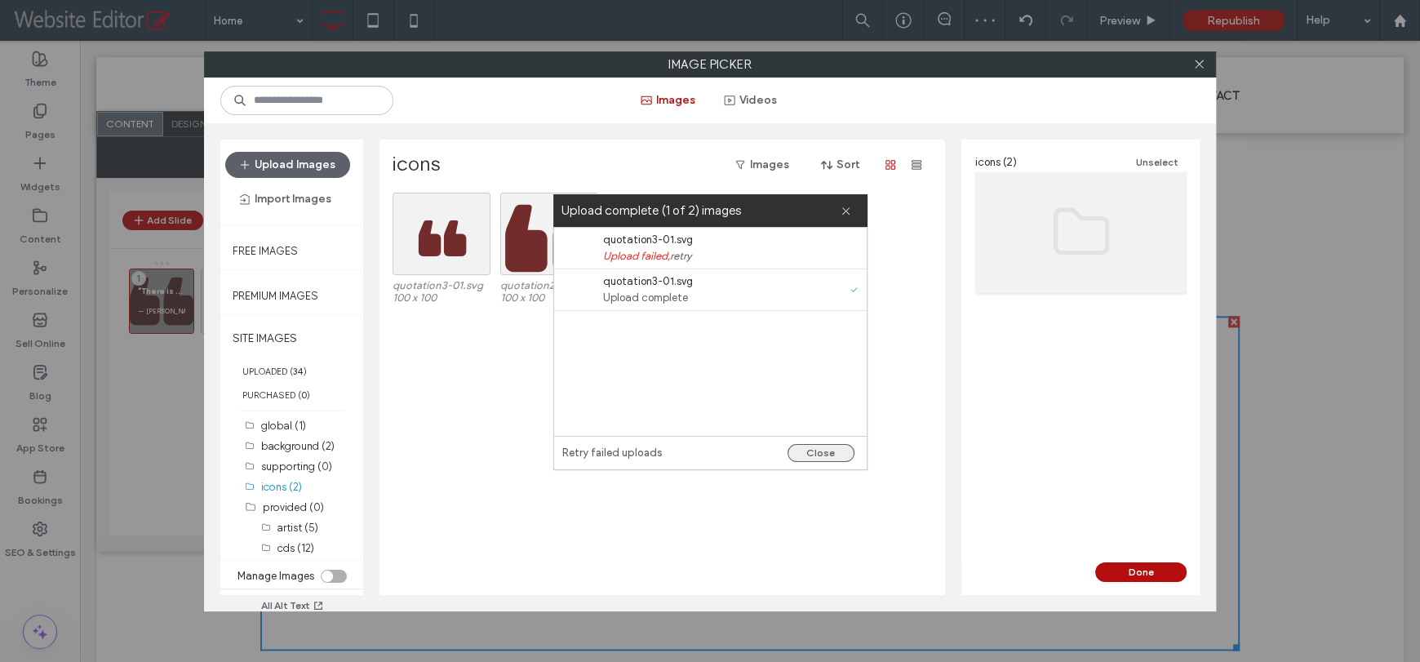
click at [809, 445] on button "Close" at bounding box center [820, 453] width 67 height 18
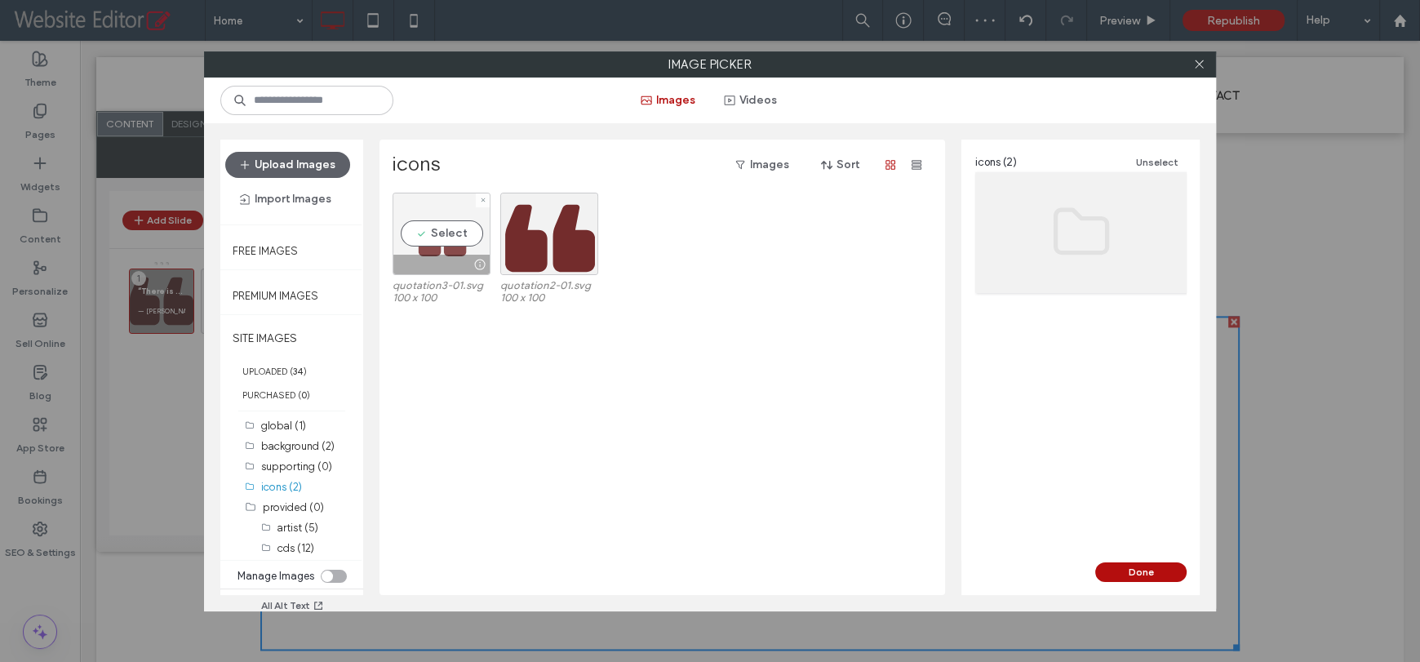
click at [441, 225] on div "Select" at bounding box center [441, 234] width 98 height 82
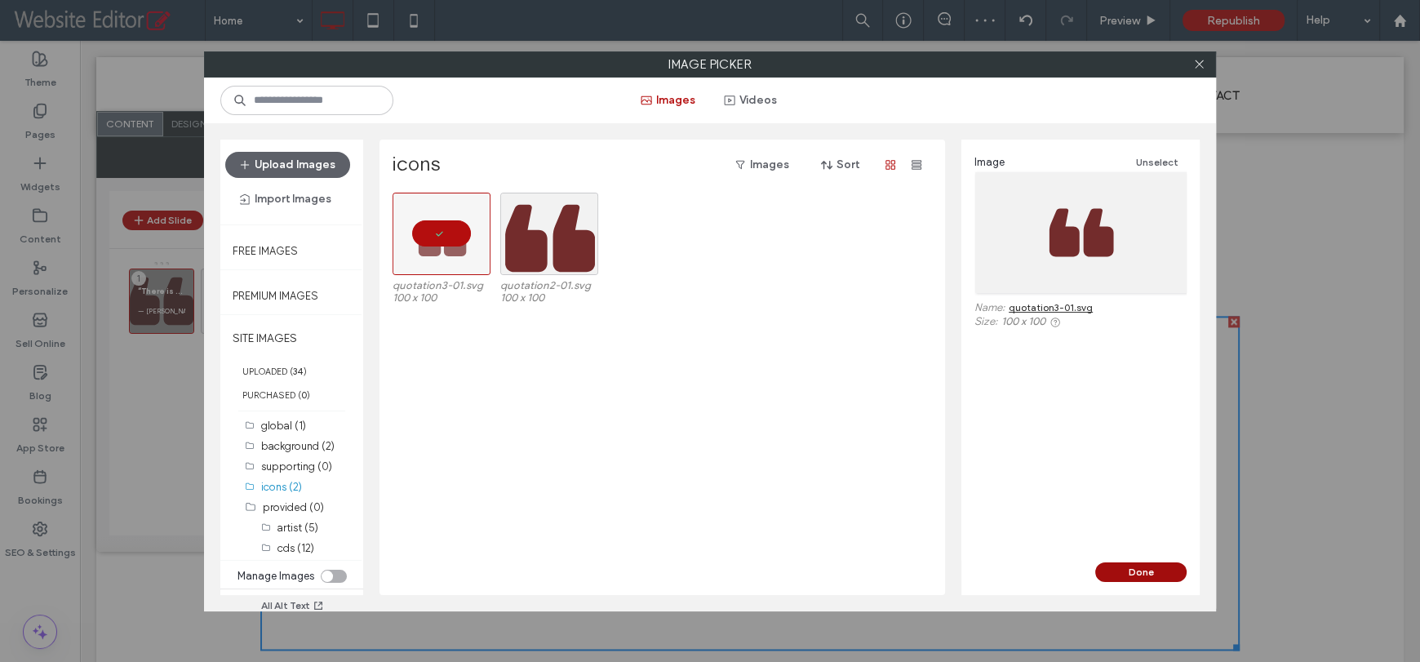
drag, startPoint x: 1128, startPoint y: 569, endPoint x: 1023, endPoint y: 516, distance: 117.1
click at [1128, 569] on button "Done" at bounding box center [1140, 572] width 91 height 20
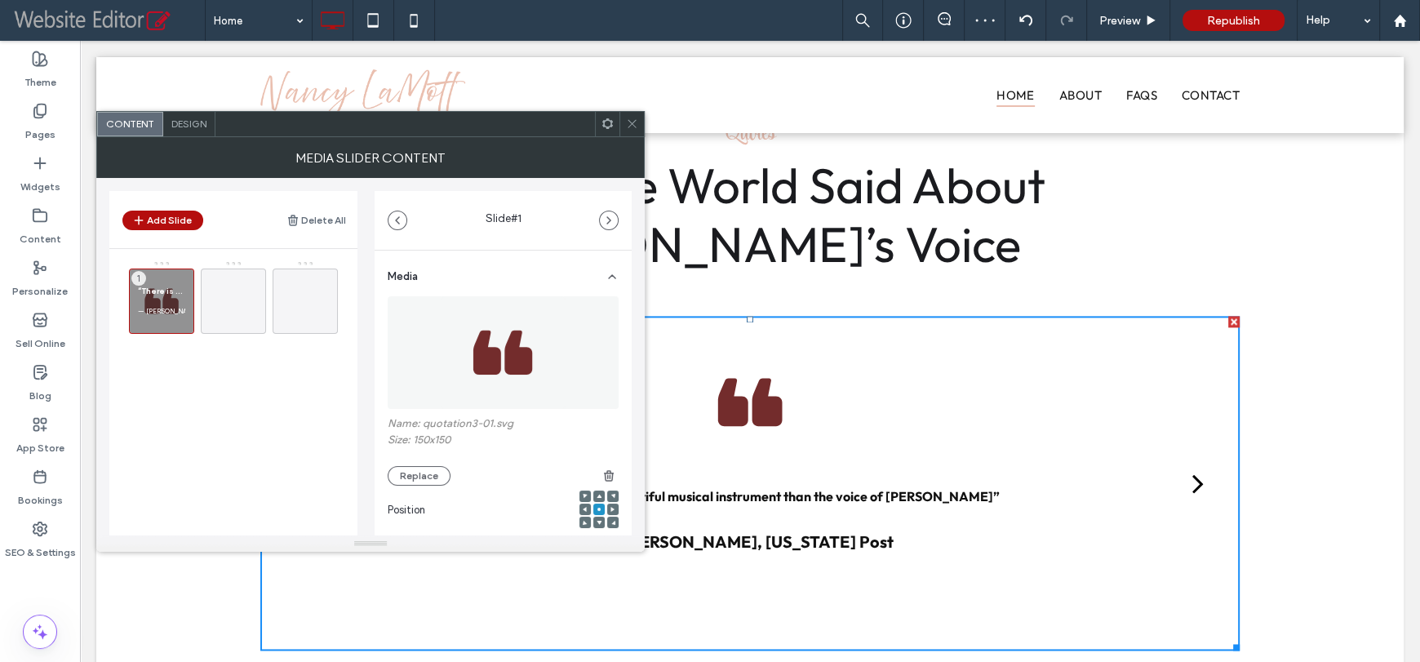
click at [627, 123] on icon at bounding box center [632, 123] width 12 height 12
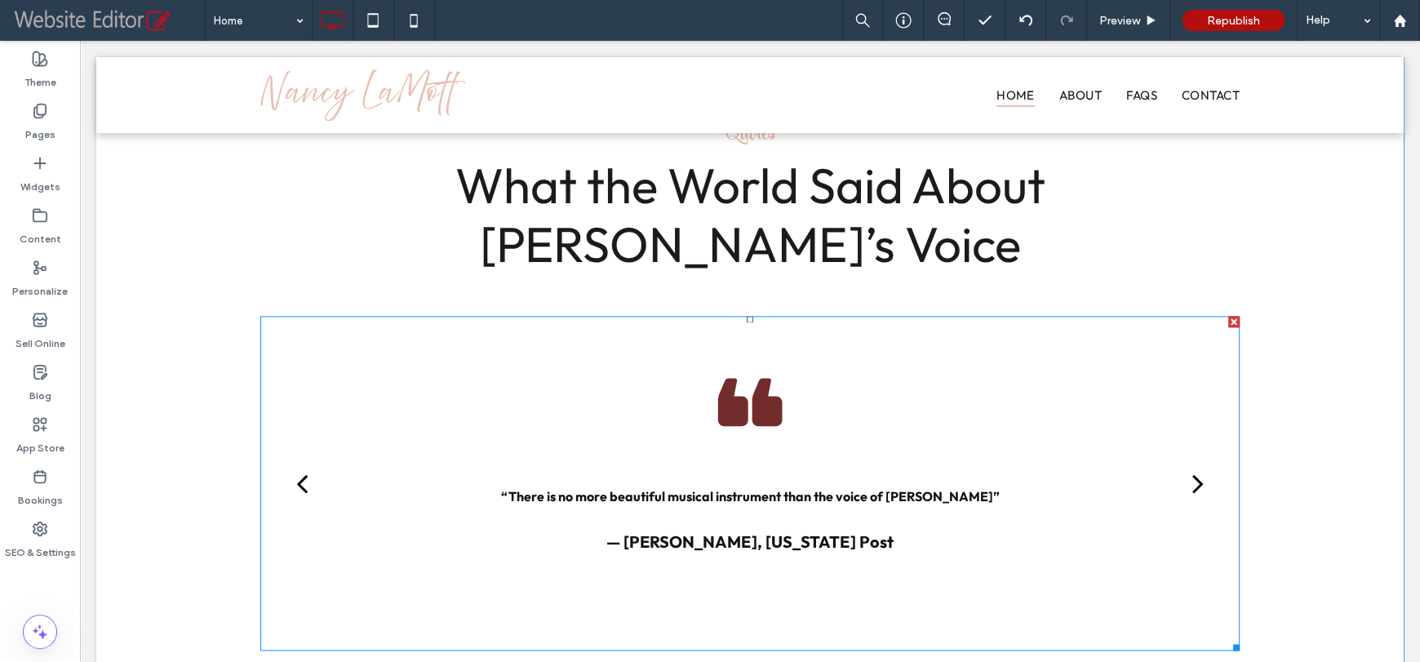
click at [629, 455] on div "“There is no more beautiful musical instrument than the voice of Nancy LaMott” …" at bounding box center [750, 496] width 906 height 308
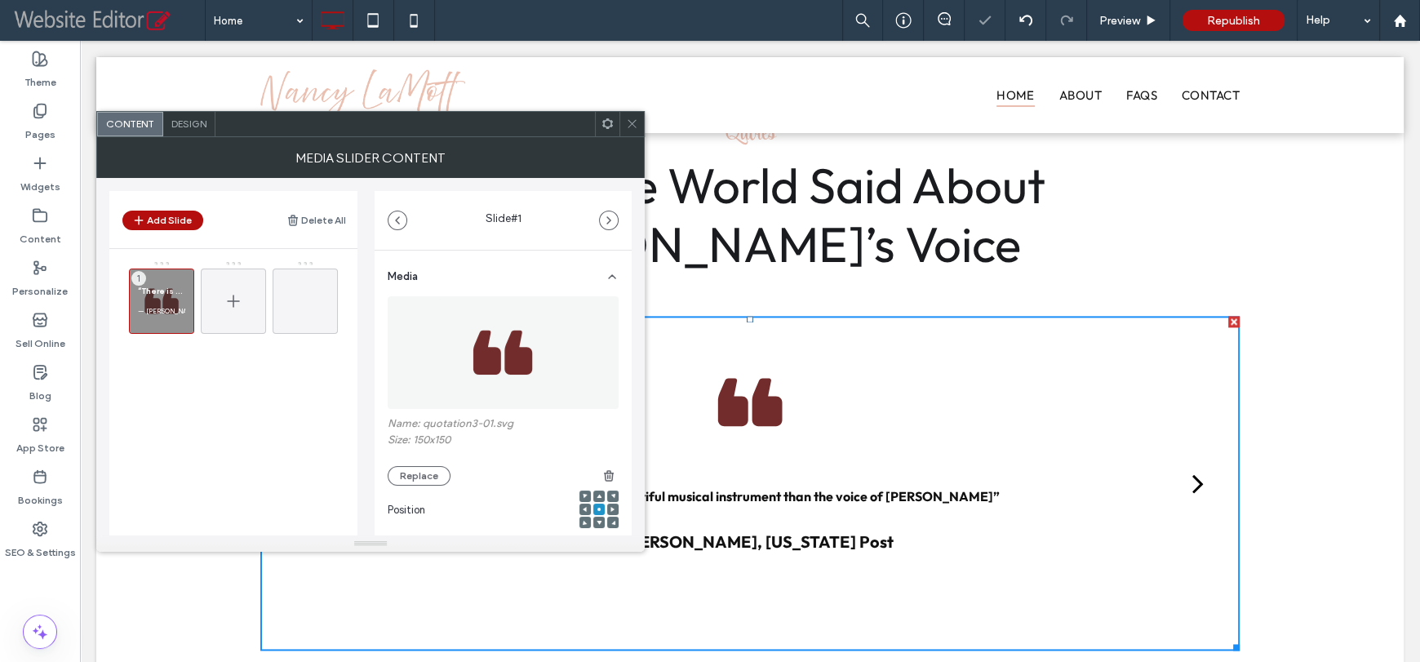
click at [219, 300] on div at bounding box center [233, 300] width 65 height 65
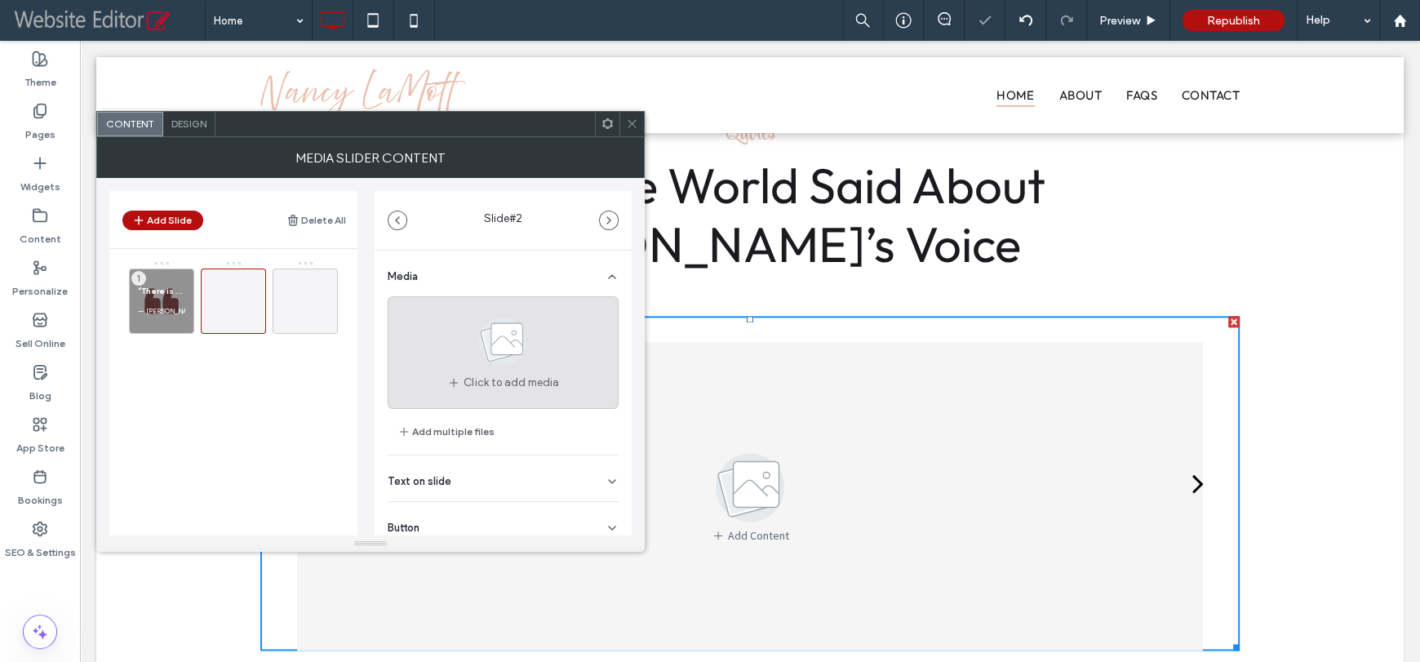
click at [488, 343] on use at bounding box center [503, 340] width 47 height 47
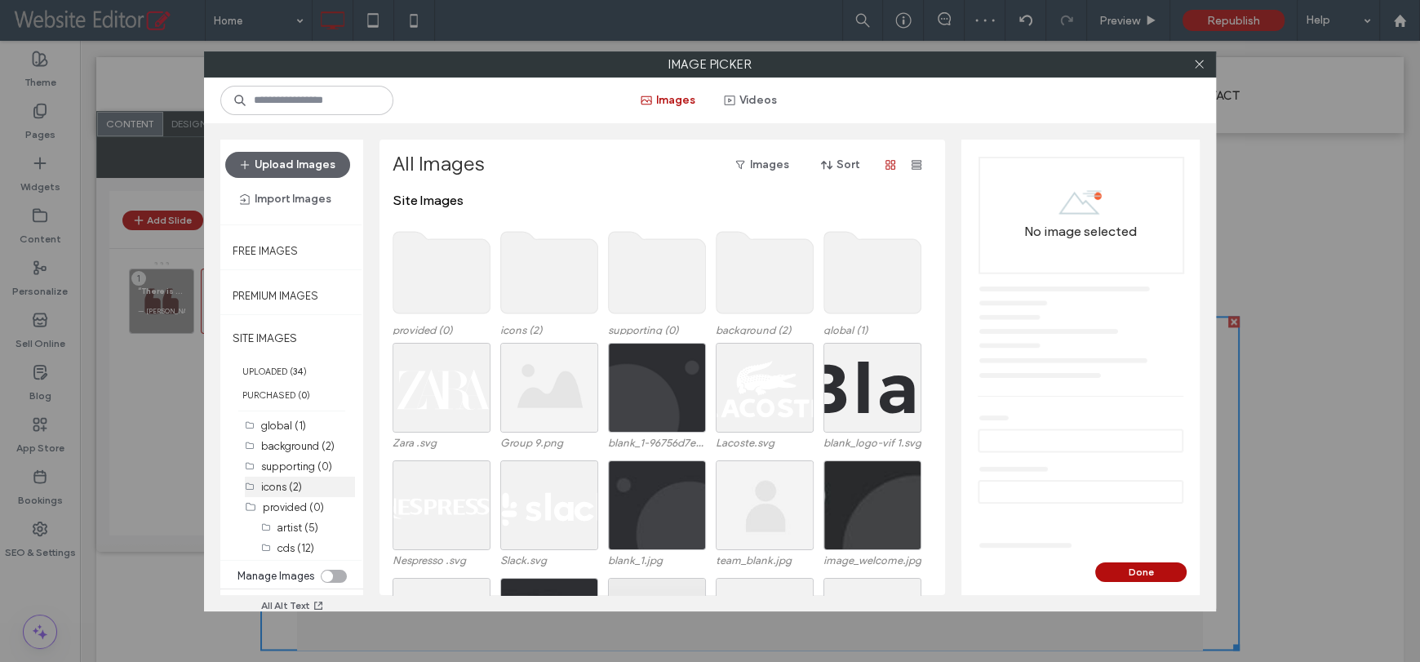
click at [306, 487] on div "icons (2)" at bounding box center [308, 486] width 94 height 17
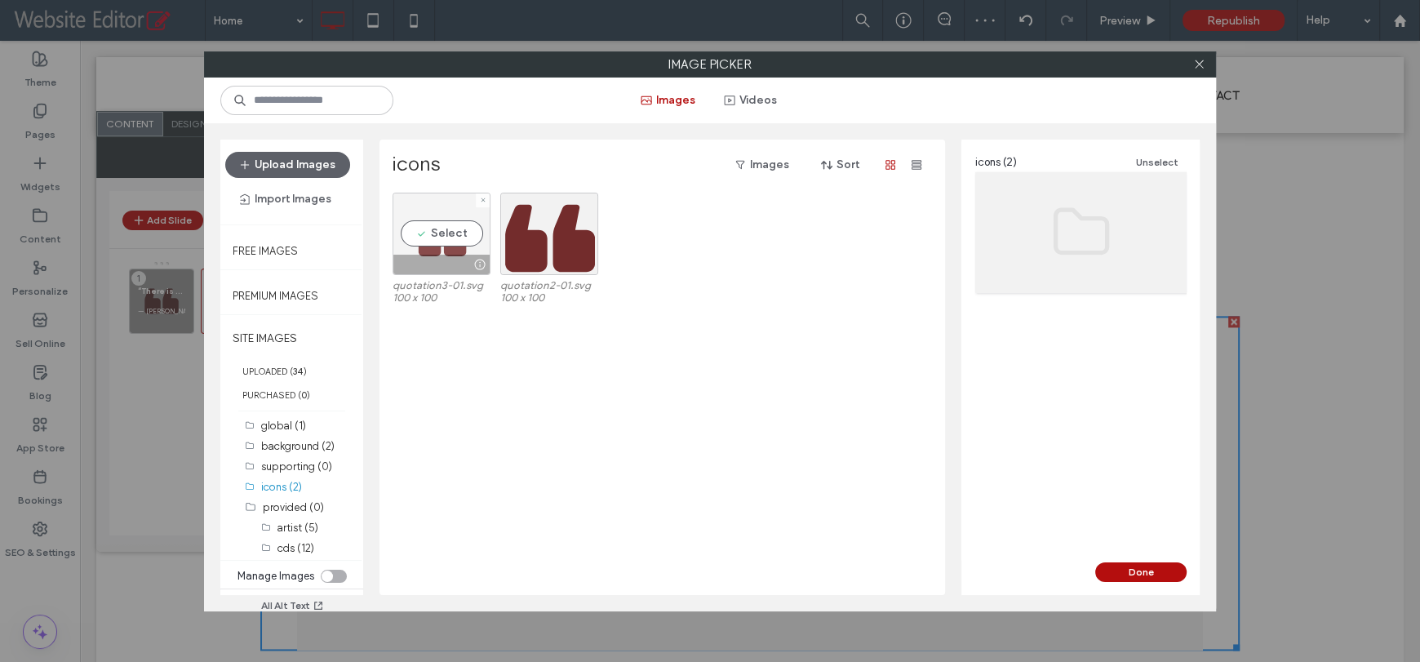
click at [451, 233] on div "Select" at bounding box center [441, 234] width 98 height 82
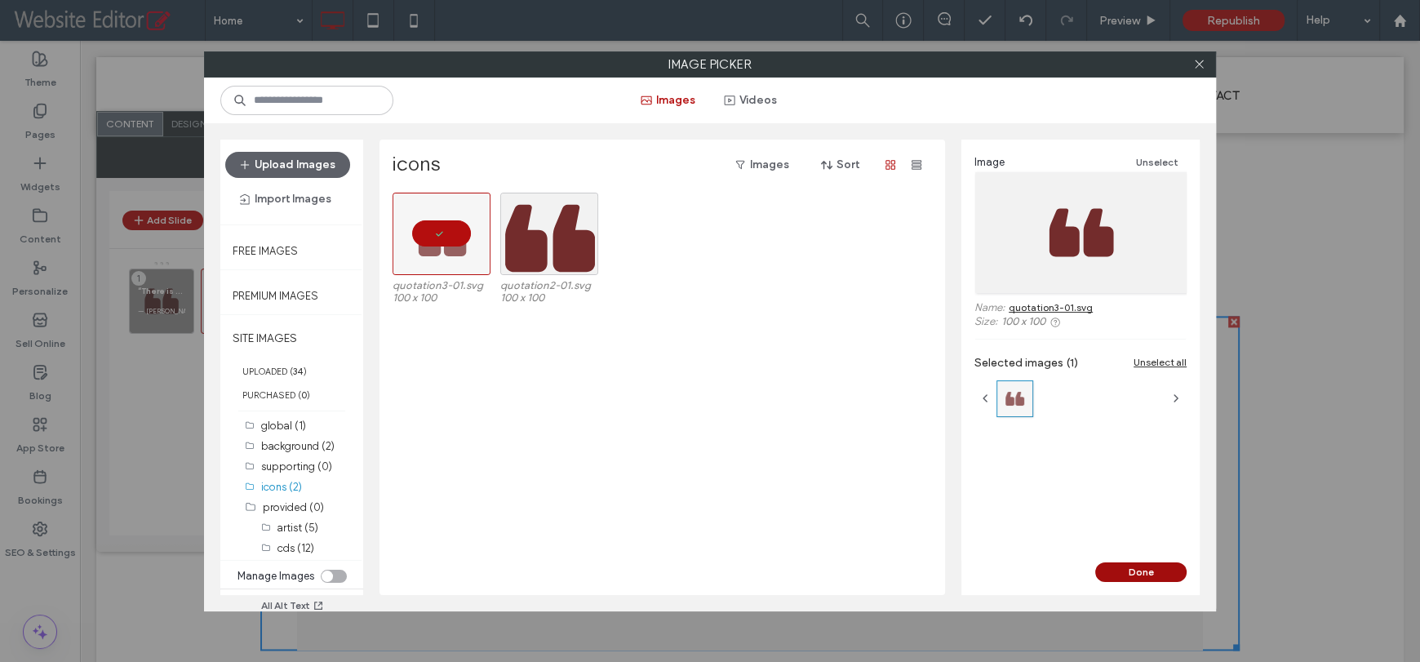
drag, startPoint x: 1157, startPoint y: 570, endPoint x: 1076, endPoint y: 532, distance: 89.4
click at [1157, 570] on button "Done" at bounding box center [1140, 572] width 91 height 20
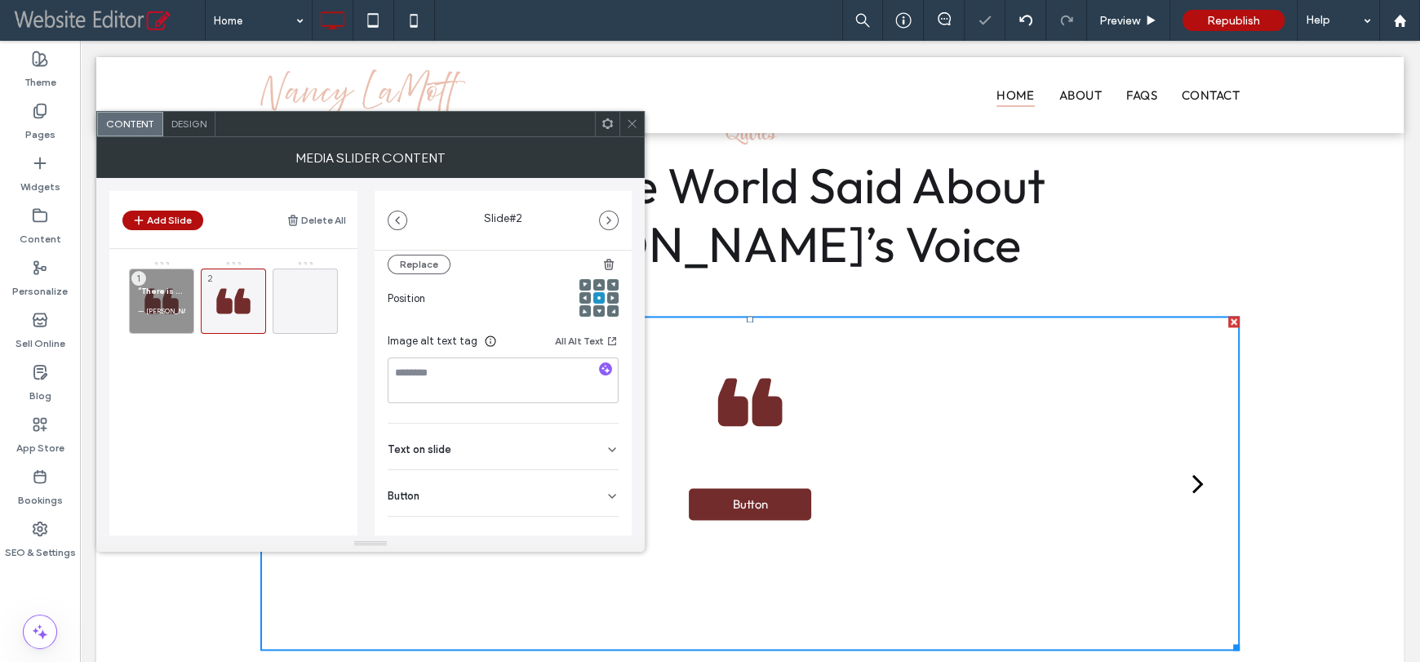
scroll to position [233, 0]
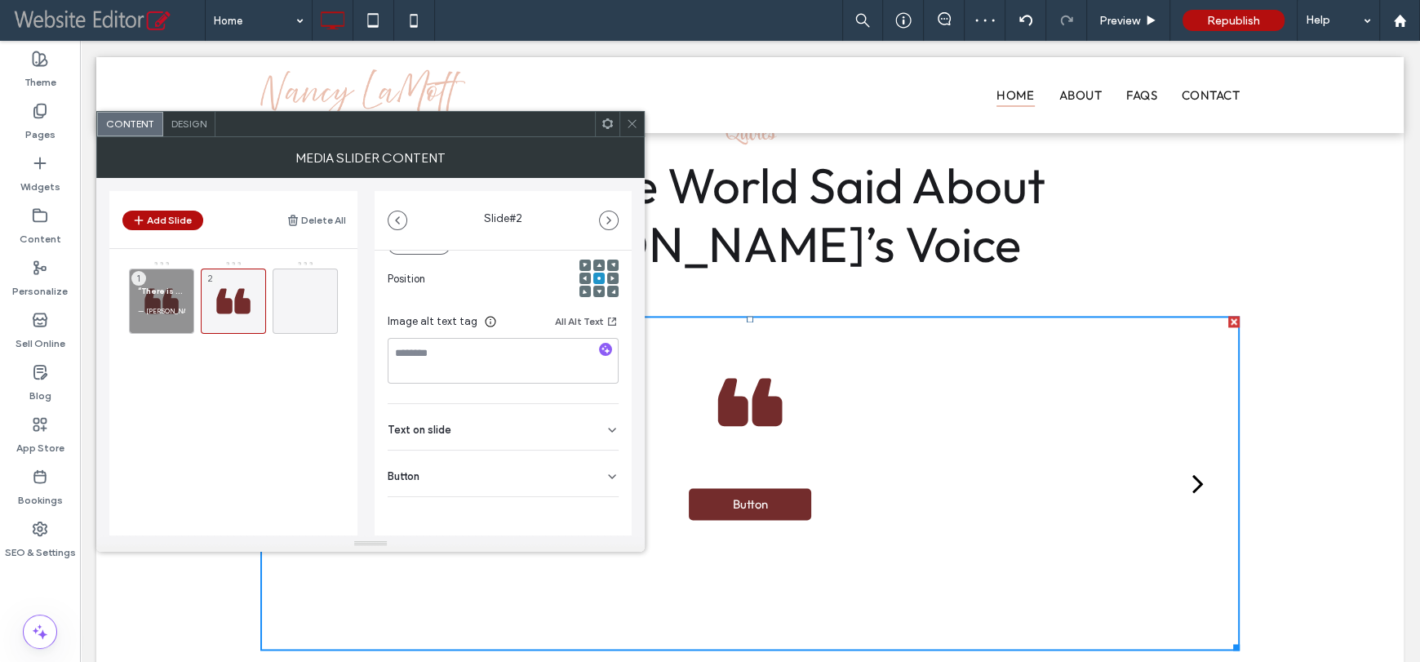
click at [455, 436] on div "Text on slide" at bounding box center [503, 427] width 231 height 46
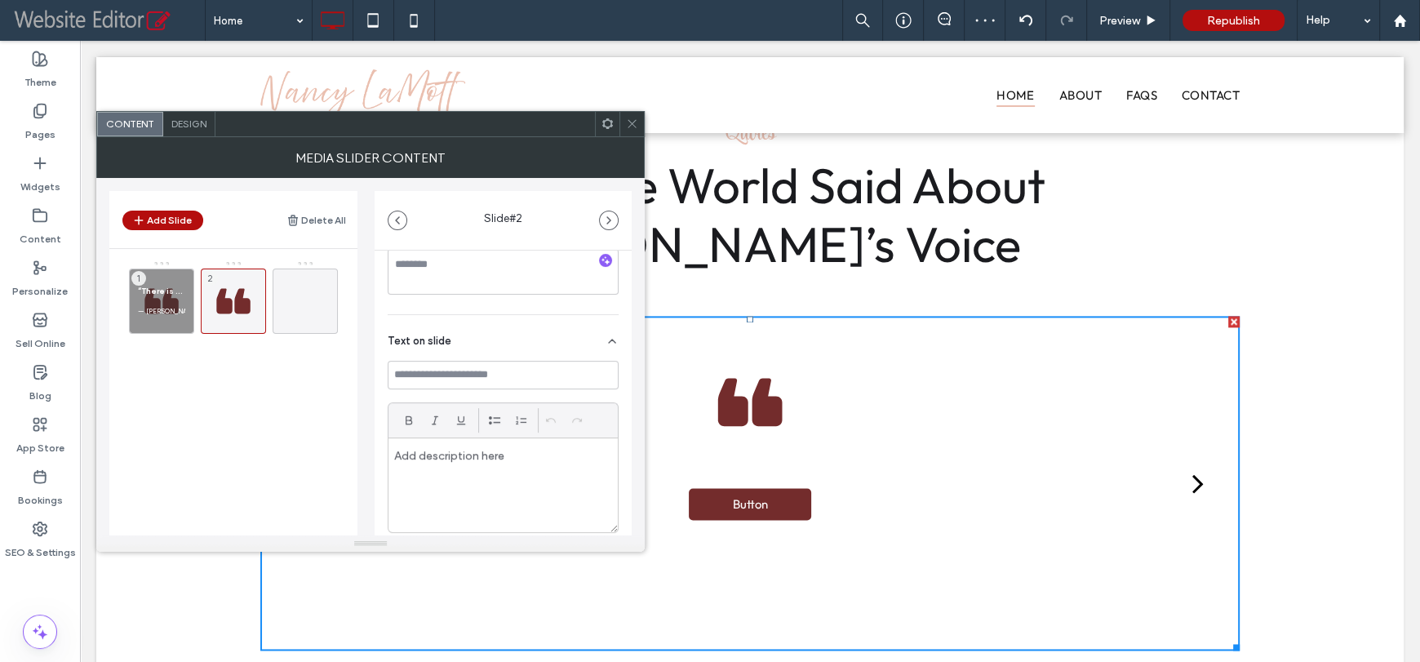
scroll to position [396, 0]
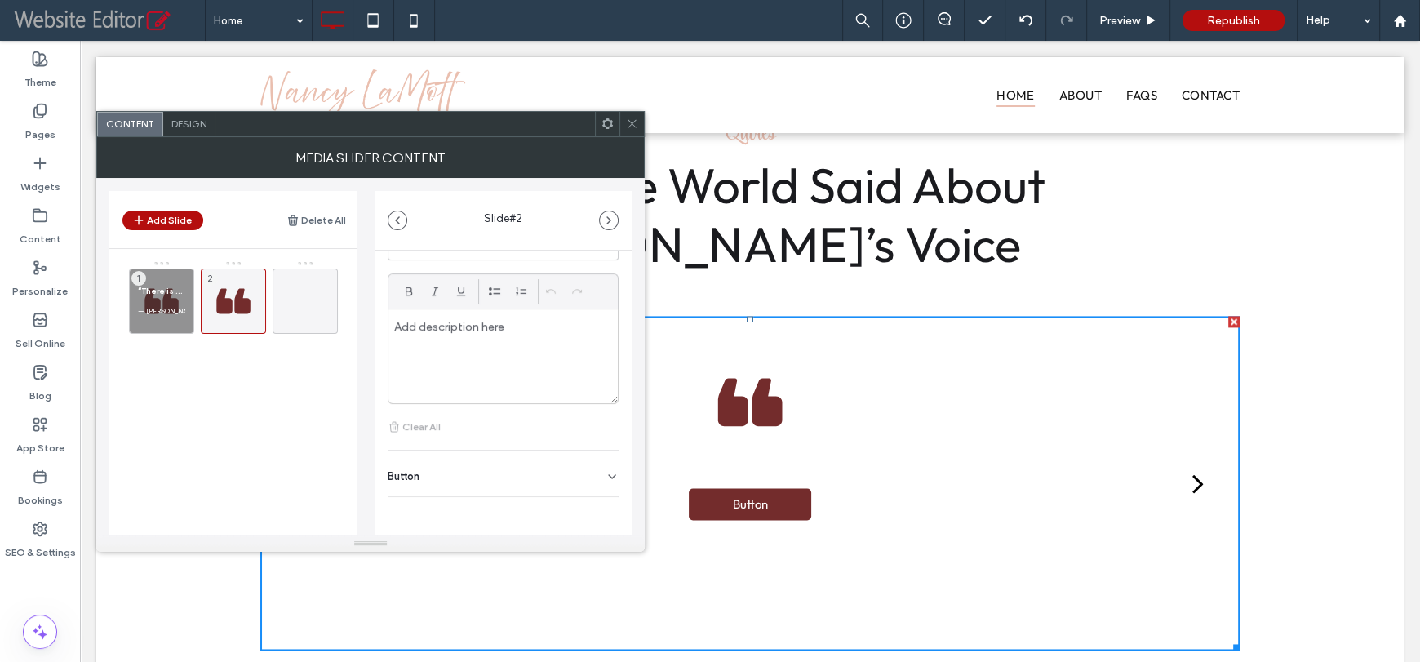
click at [578, 485] on div "Button" at bounding box center [503, 473] width 231 height 46
click at [595, 519] on button at bounding box center [603, 509] width 29 height 29
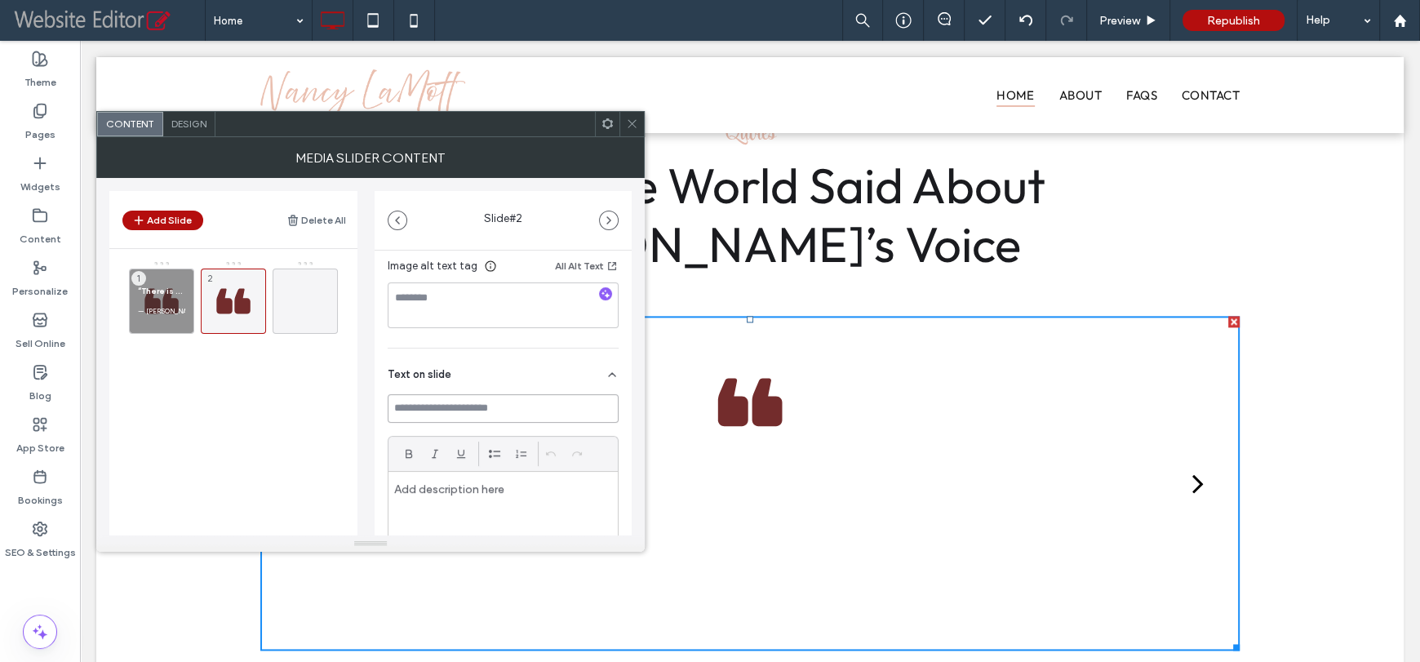
click at [441, 410] on input at bounding box center [503, 408] width 231 height 29
paste input "**********"
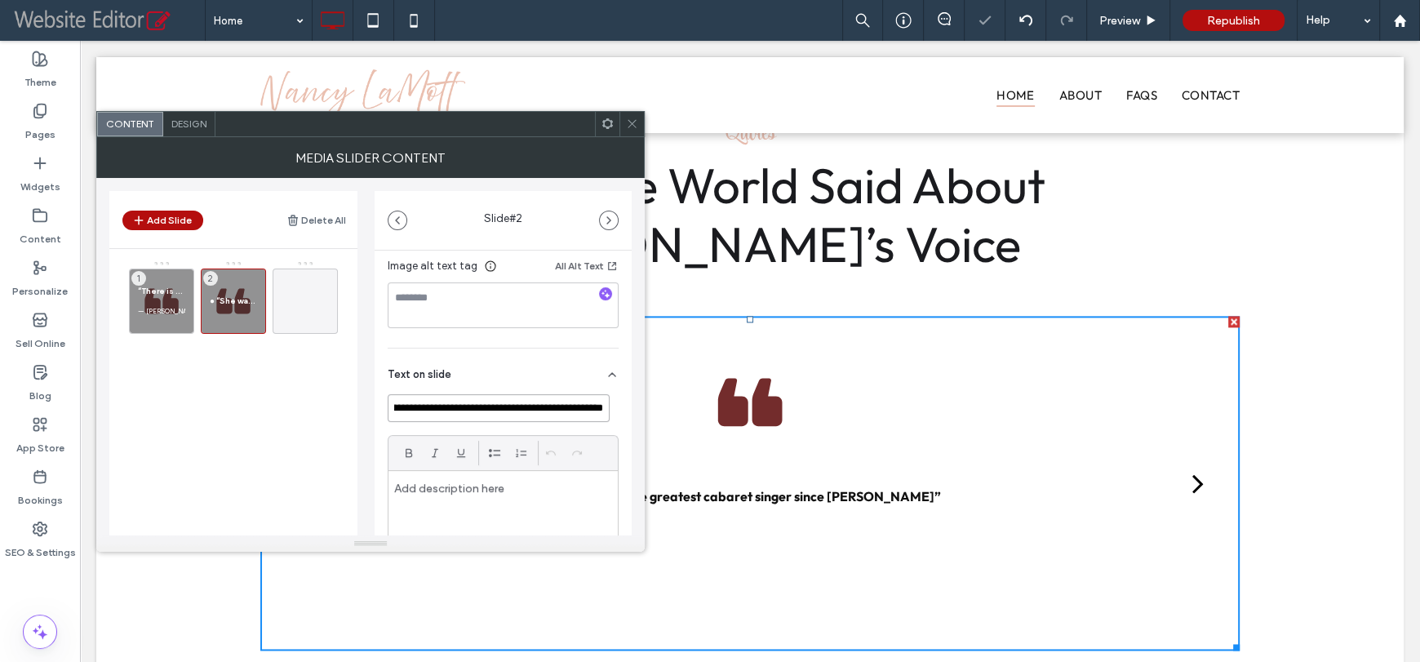
scroll to position [0, 0]
click at [411, 407] on input "**********" at bounding box center [499, 408] width 222 height 29
type input "**********"
click at [441, 472] on div at bounding box center [502, 518] width 229 height 94
paste div
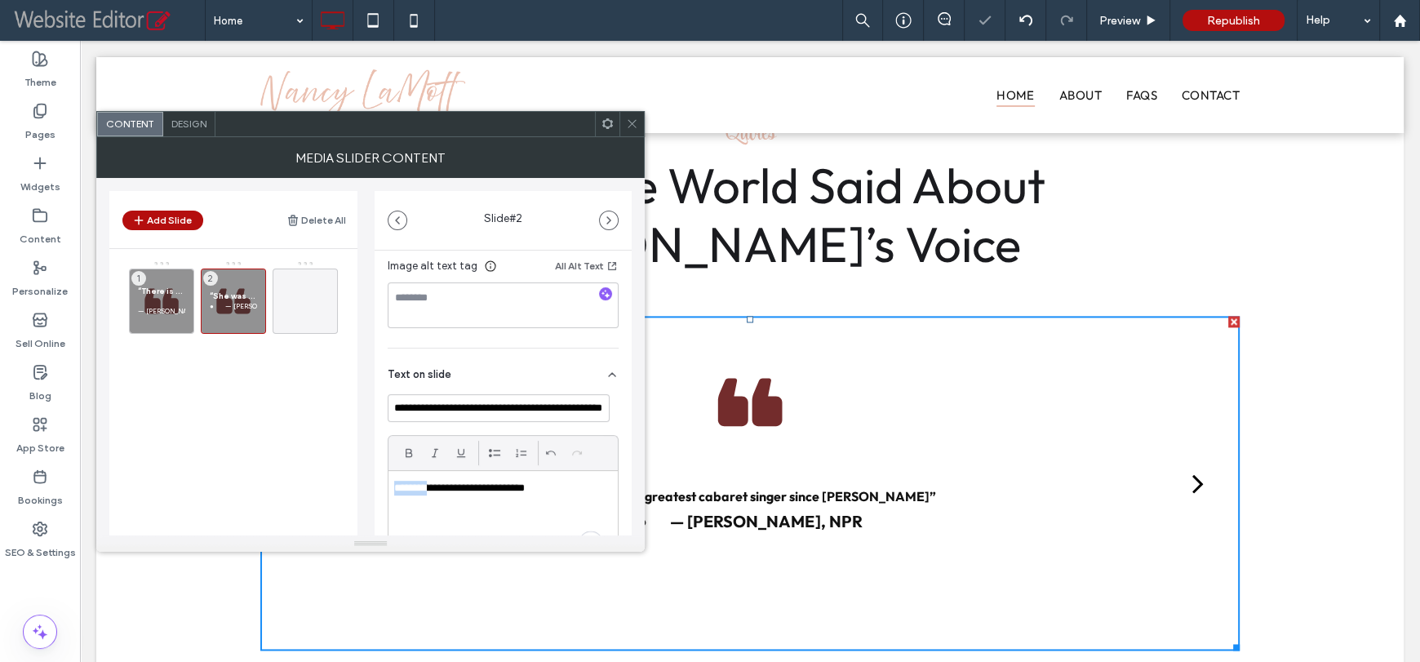
drag, startPoint x: 423, startPoint y: 491, endPoint x: 369, endPoint y: 491, distance: 54.7
click at [369, 491] on div "**********" at bounding box center [370, 356] width 522 height 357
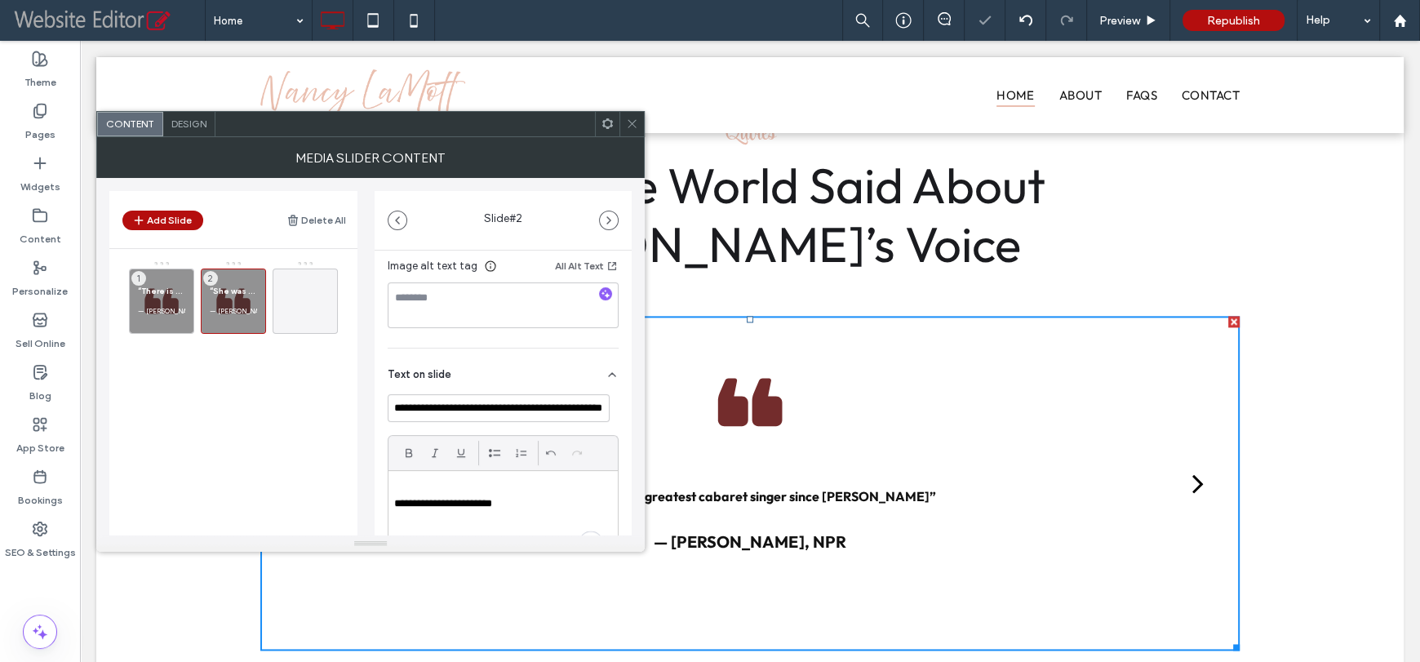
click at [344, 390] on div "“There is no more beautiful musical instrument than the voice of Nancy LaMott” …" at bounding box center [243, 350] width 228 height 180
click at [298, 291] on icon at bounding box center [305, 301] width 20 height 20
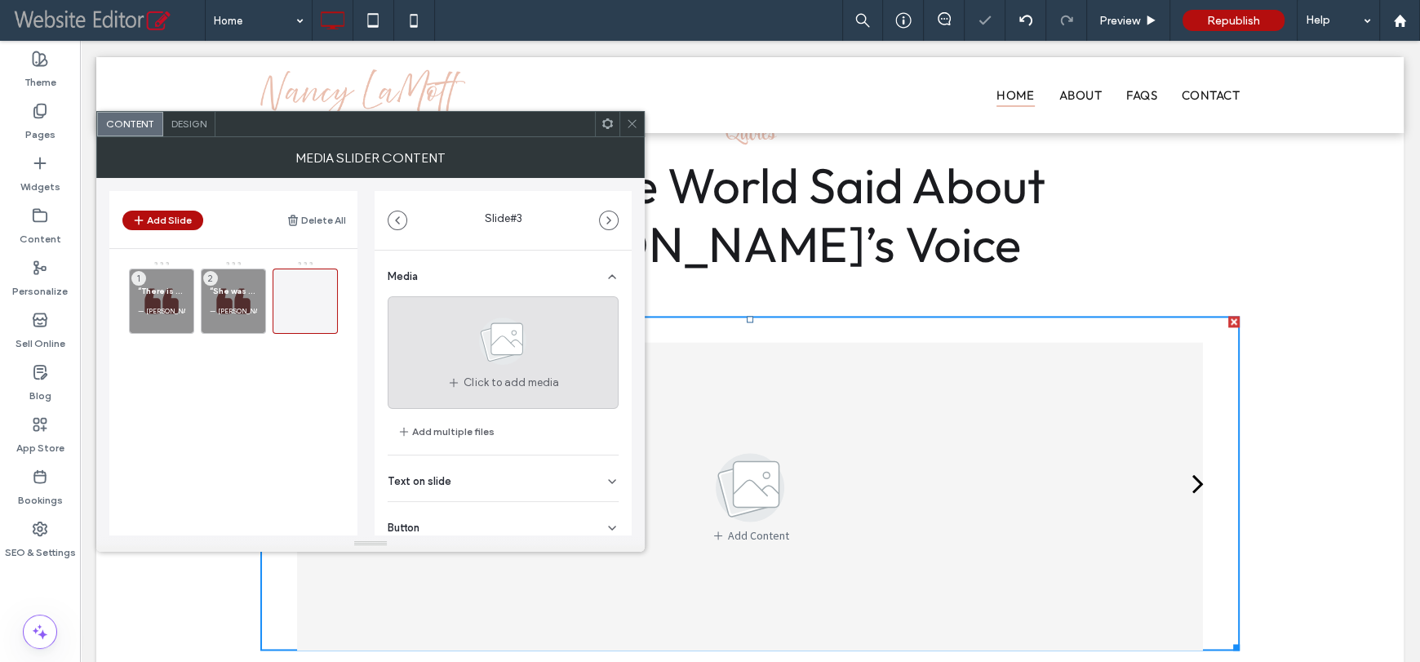
click at [501, 356] on use at bounding box center [503, 340] width 47 height 47
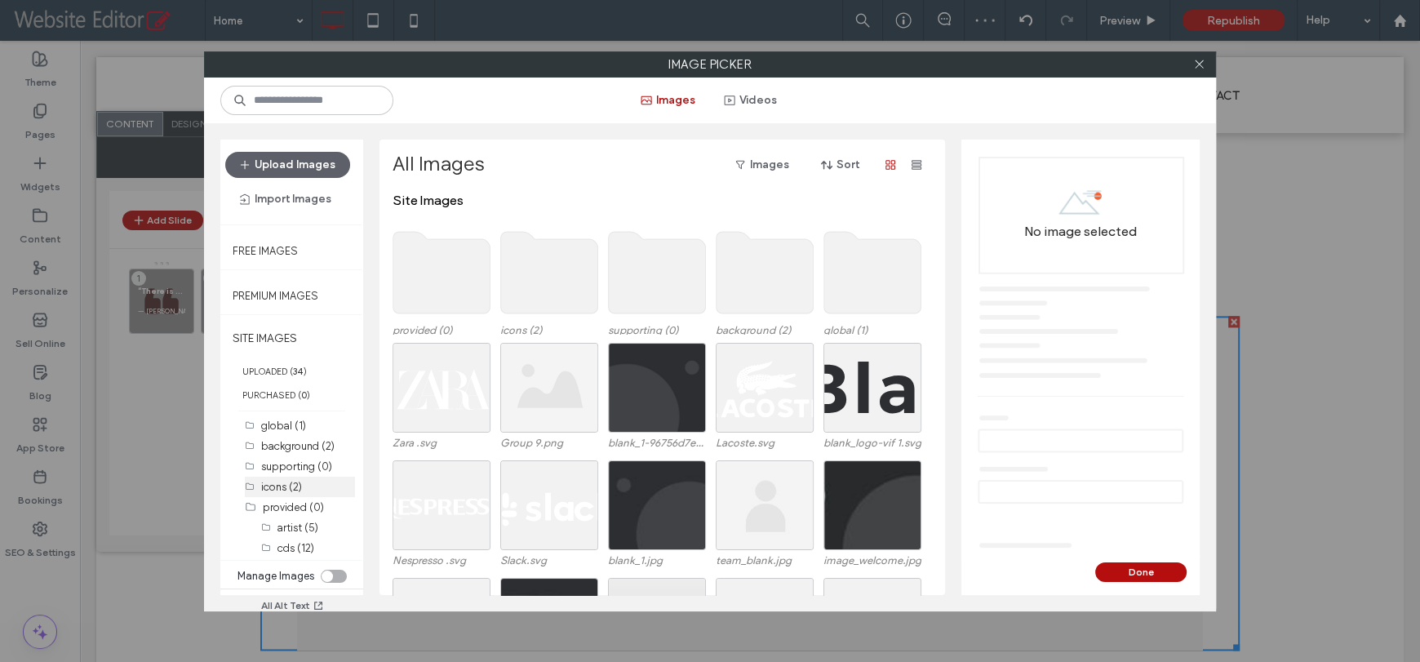
click at [294, 484] on label "icons (2)" at bounding box center [281, 487] width 41 height 12
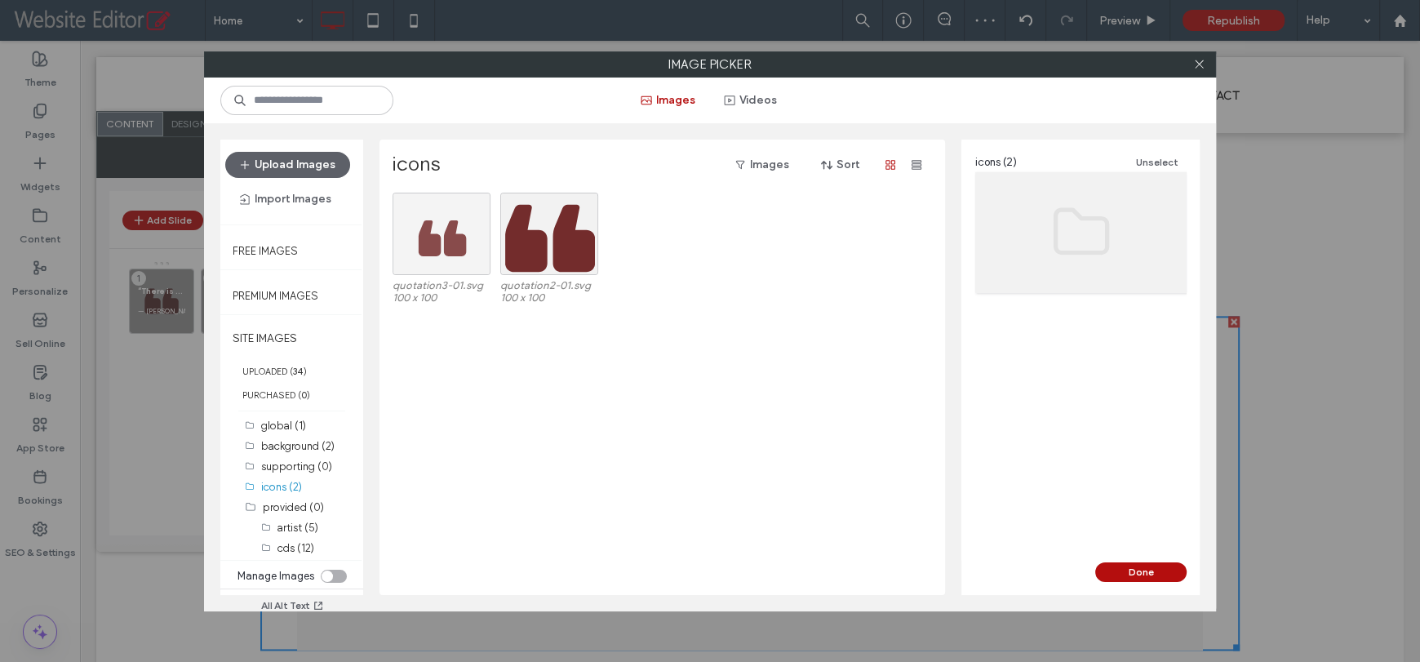
click at [455, 246] on div at bounding box center [441, 234] width 98 height 82
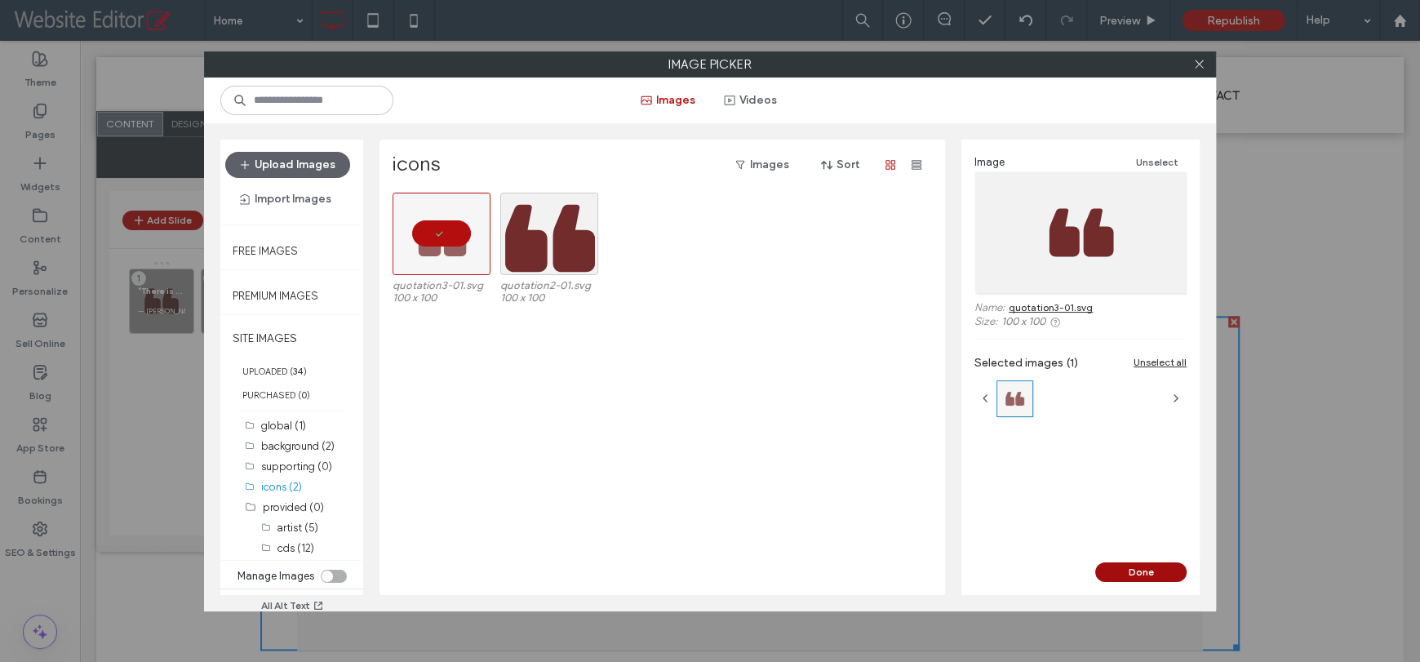
drag, startPoint x: 1142, startPoint y: 569, endPoint x: 1045, endPoint y: 534, distance: 103.0
click at [1142, 569] on button "Done" at bounding box center [1140, 572] width 91 height 20
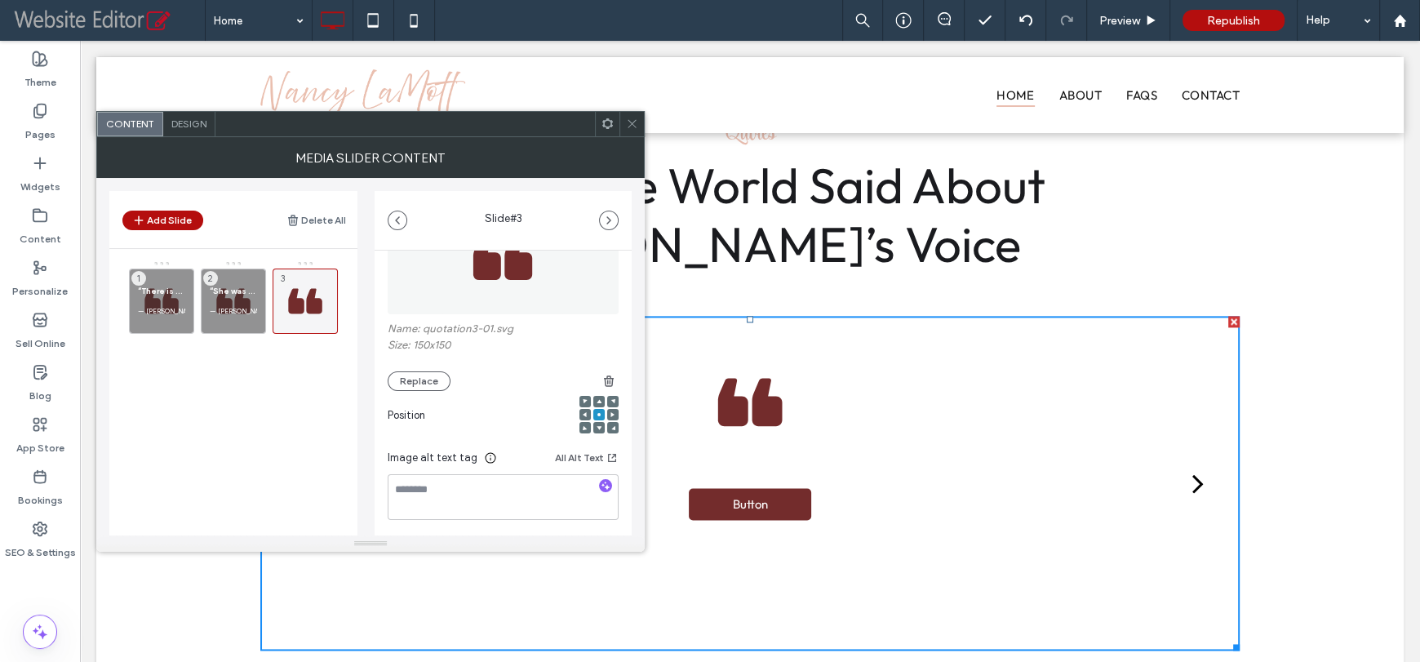
scroll to position [233, 0]
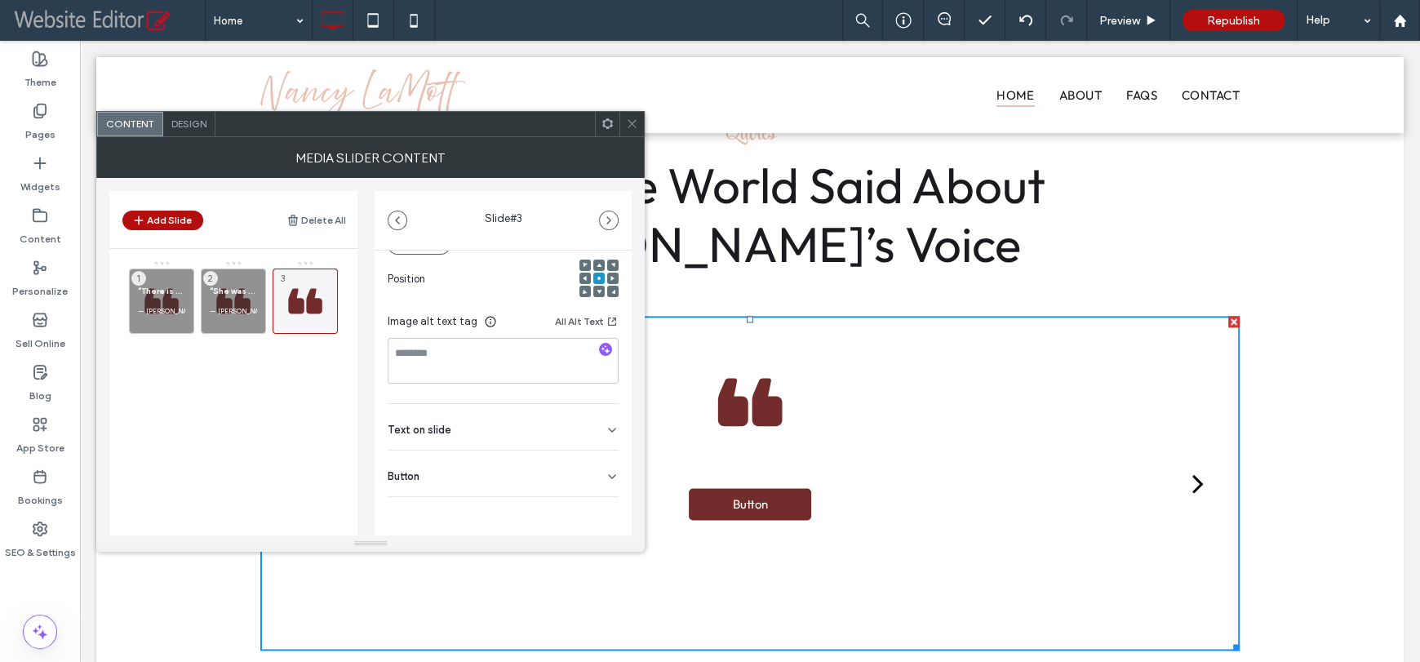
click at [466, 472] on div "Button" at bounding box center [503, 473] width 231 height 46
click at [599, 514] on icon at bounding box center [603, 508] width 15 height 15
click at [514, 416] on div "Text on slide" at bounding box center [503, 425] width 231 height 46
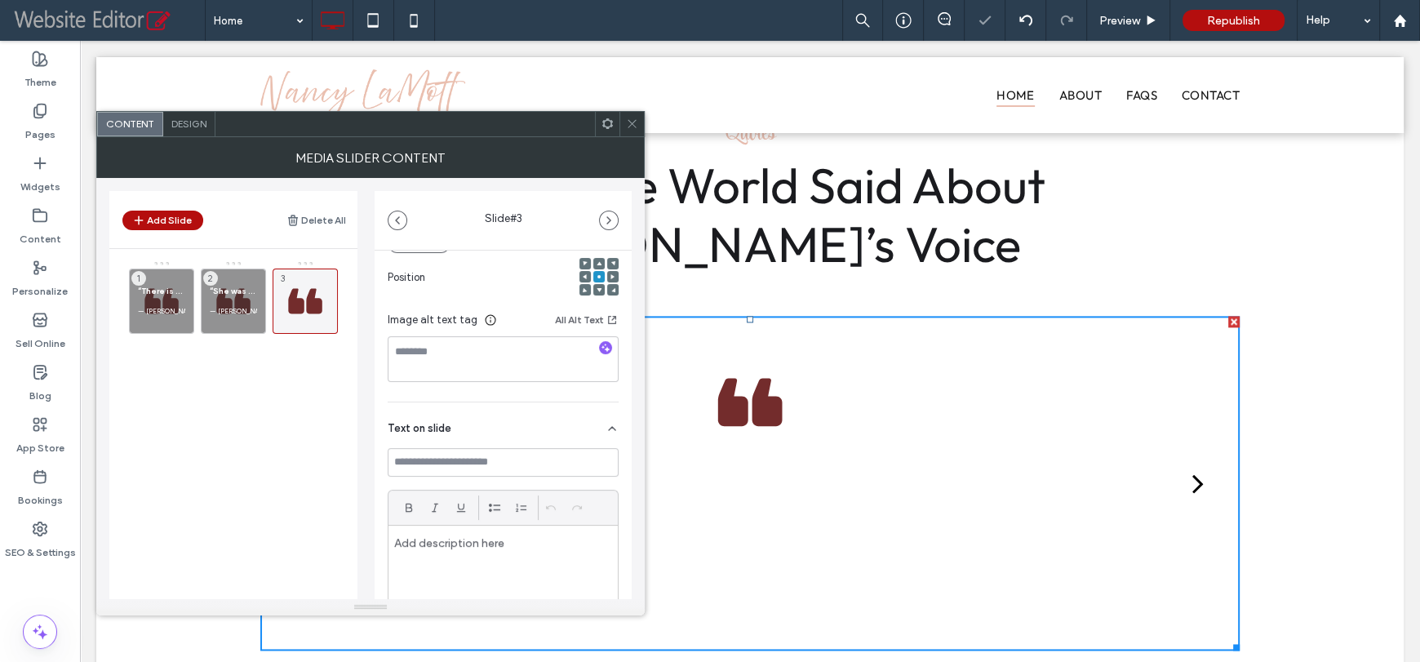
drag, startPoint x: 383, startPoint y: 546, endPoint x: 375, endPoint y: 614, distance: 68.3
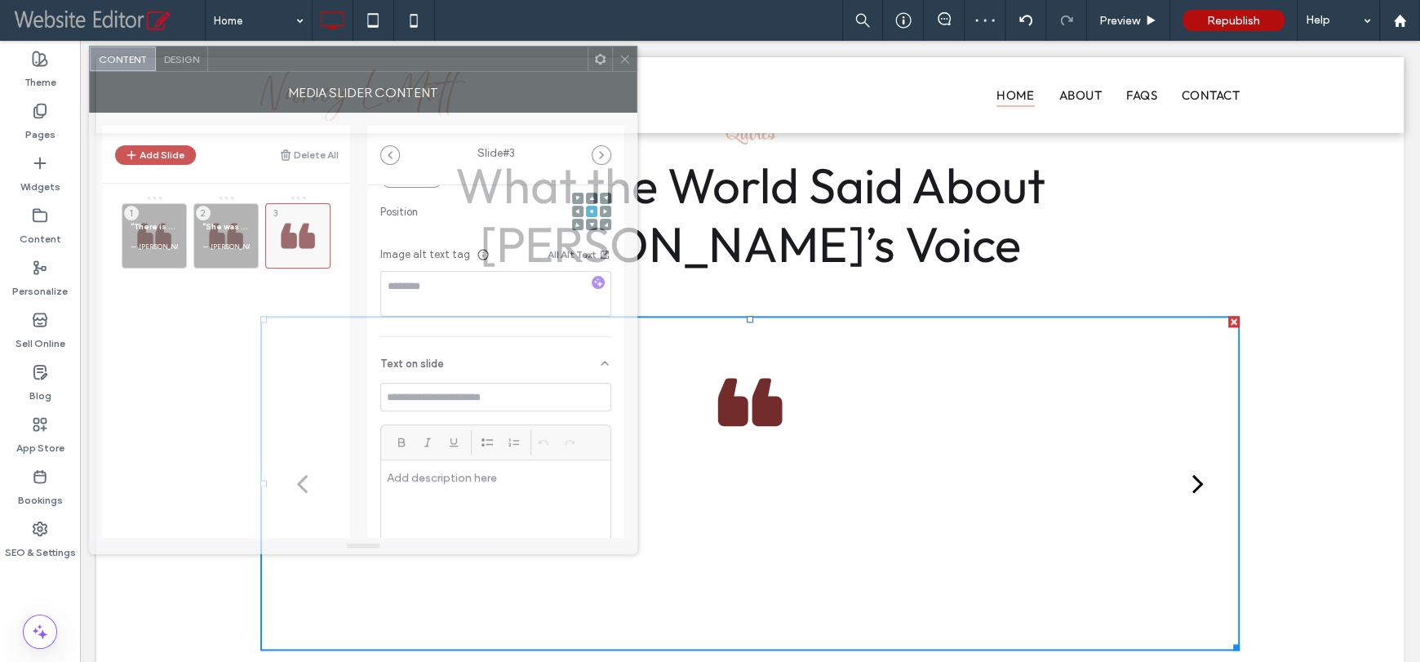
drag, startPoint x: 425, startPoint y: 135, endPoint x: 417, endPoint y: 70, distance: 65.0
click at [417, 70] on div at bounding box center [397, 59] width 379 height 24
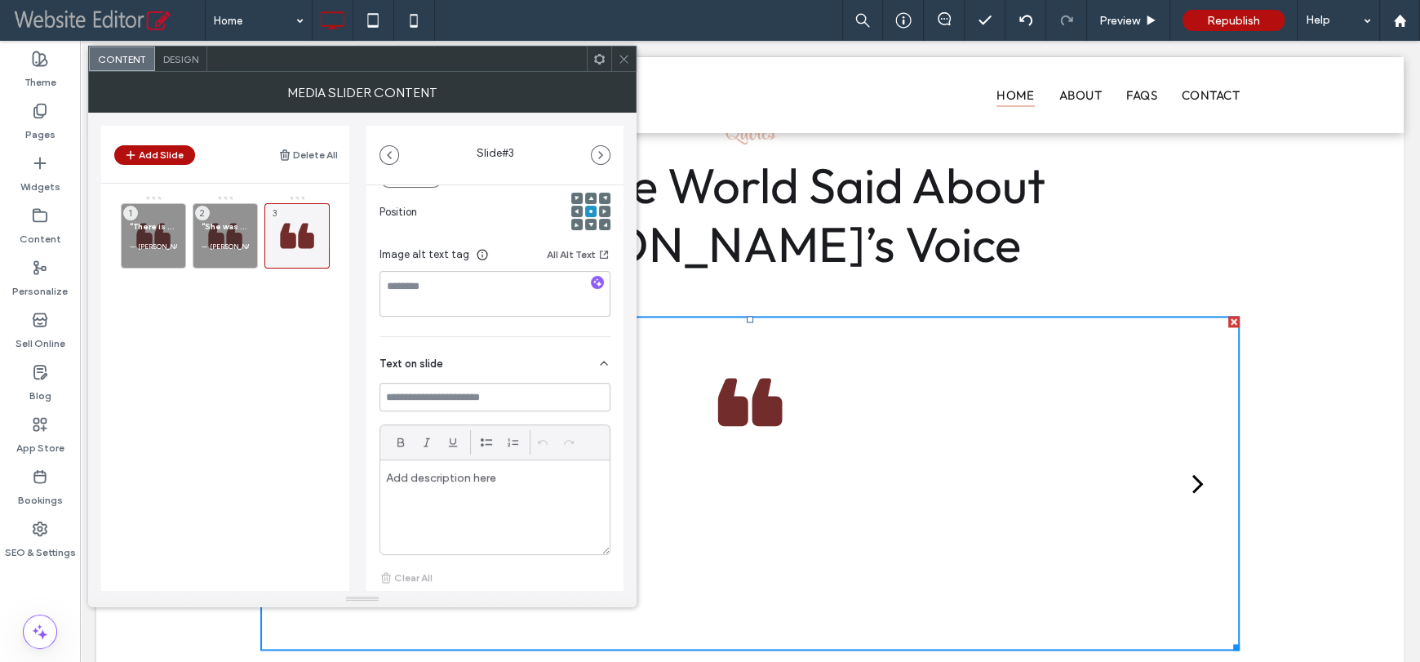
drag, startPoint x: 378, startPoint y: 544, endPoint x: 386, endPoint y: 616, distance: 72.3
click at [490, 405] on input at bounding box center [494, 397] width 231 height 29
paste input "**********"
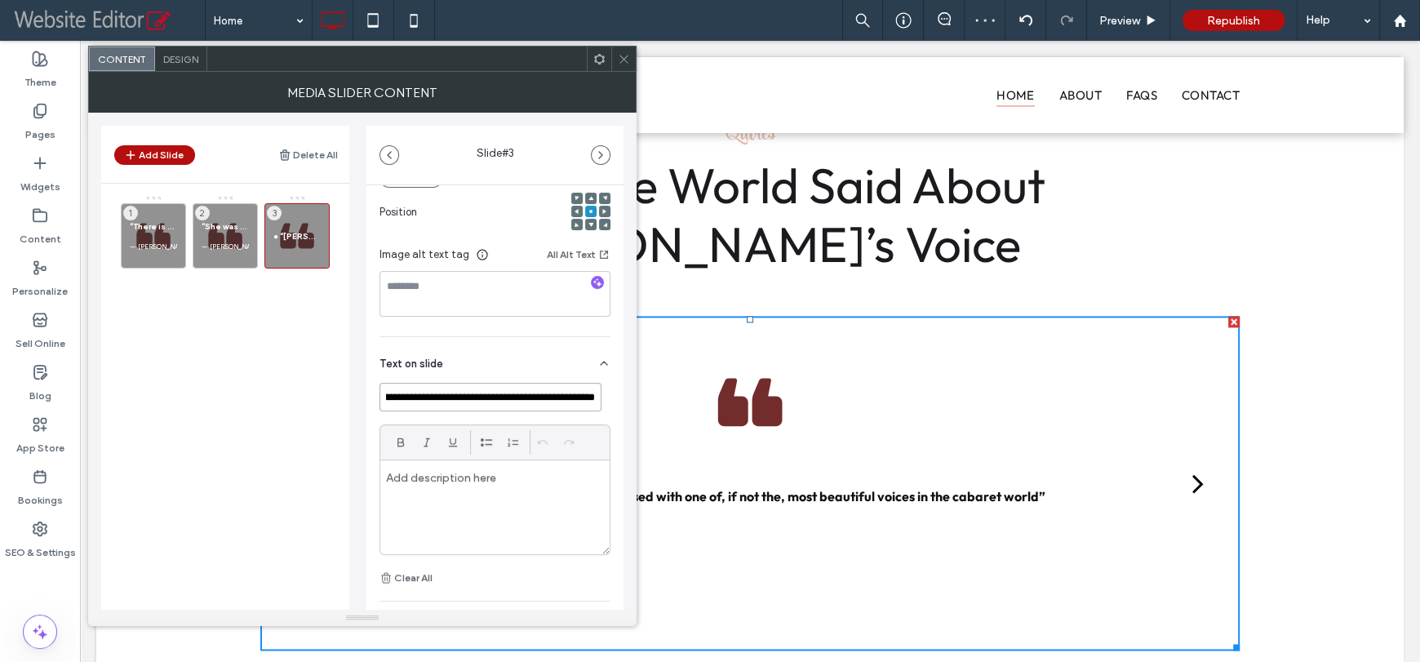
scroll to position [0, 0]
type input "**********"
click at [446, 482] on p at bounding box center [495, 477] width 218 height 15
paste div
drag, startPoint x: 414, startPoint y: 478, endPoint x: 321, endPoint y: 472, distance: 93.2
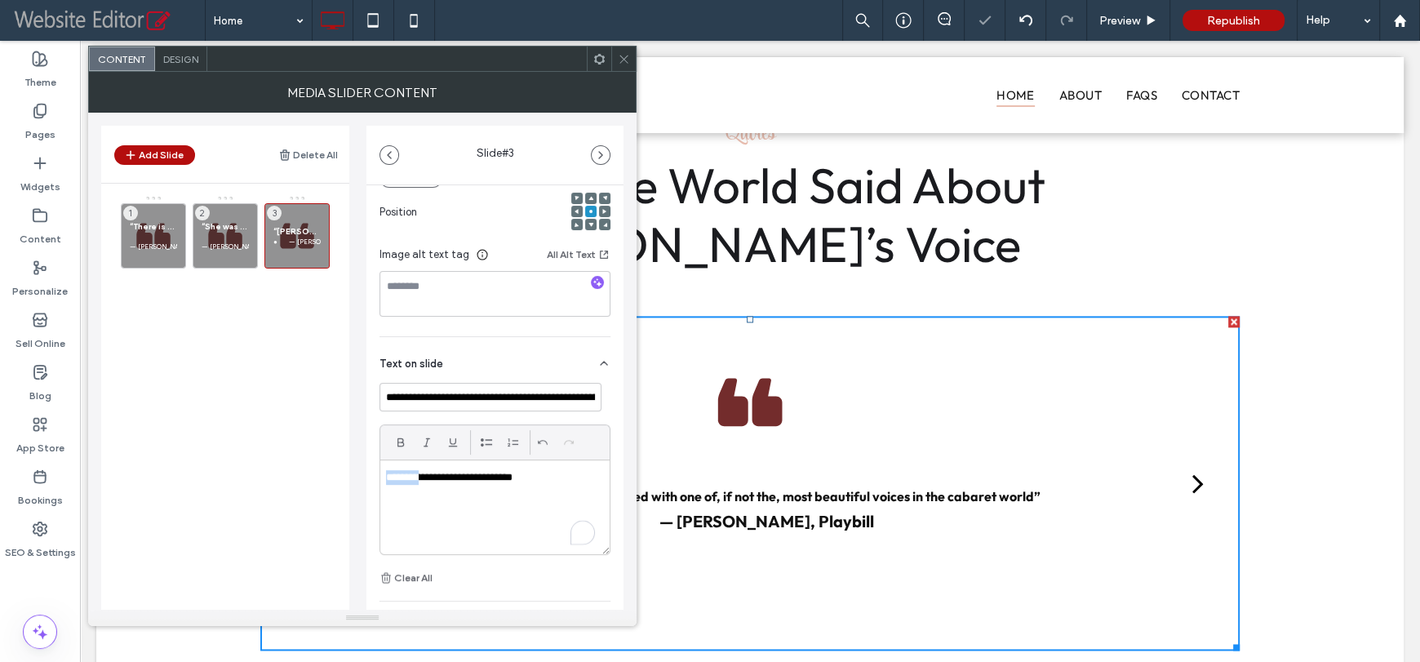
click at [321, 472] on div "**********" at bounding box center [362, 361] width 522 height 497
click at [360, 437] on div "**********" at bounding box center [362, 361] width 522 height 497
click at [169, 153] on button "Add Slide" at bounding box center [154, 155] width 81 height 20
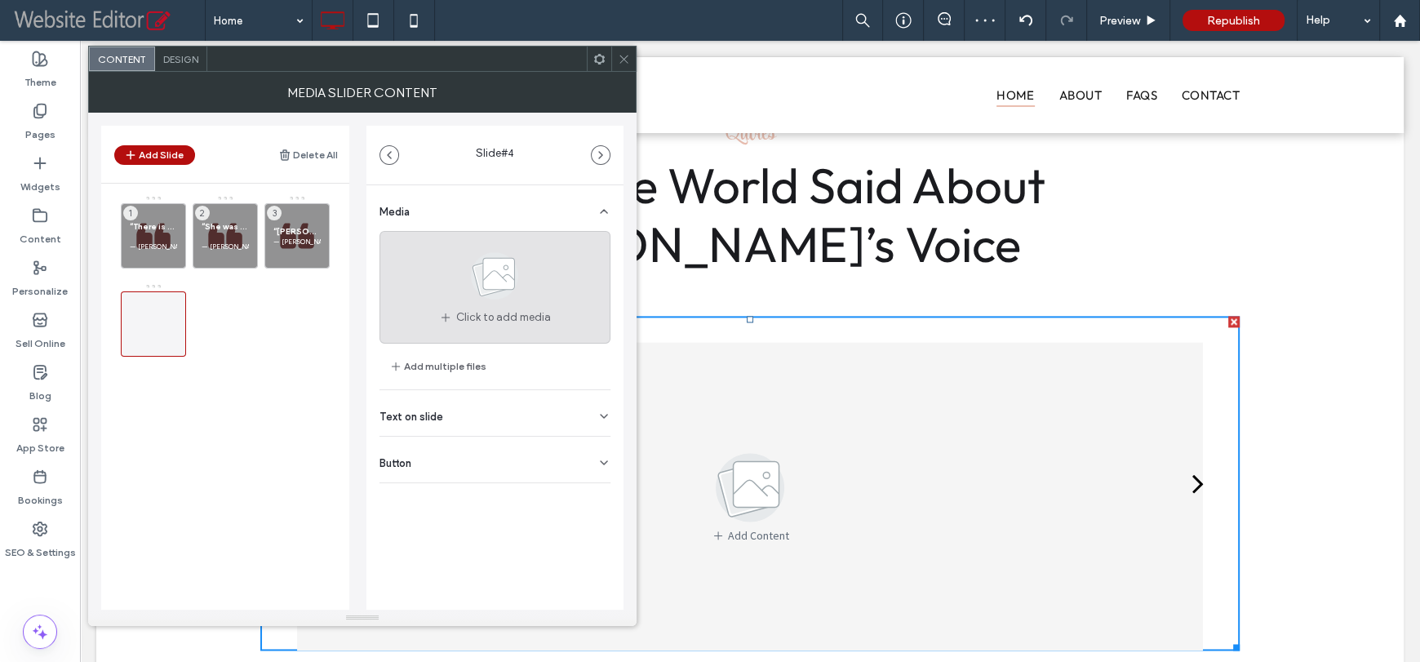
click at [477, 293] on icon at bounding box center [495, 276] width 82 height 54
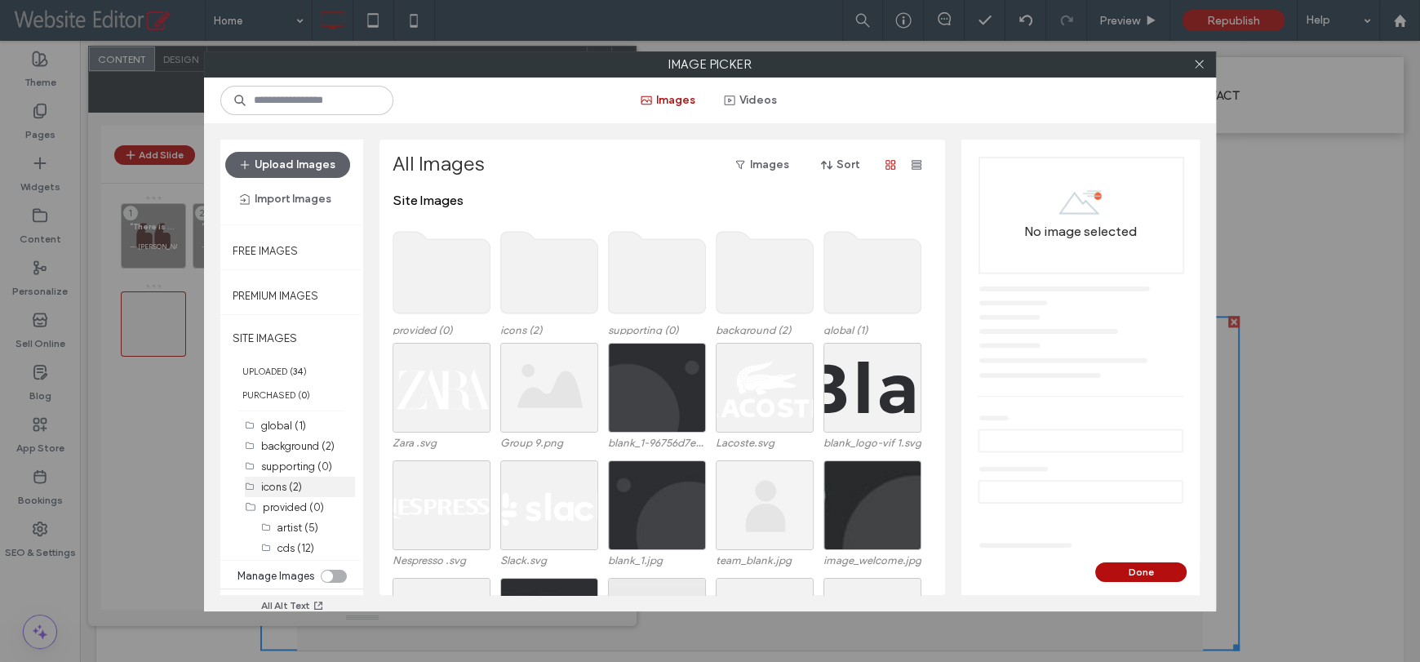
click at [298, 486] on label "icons (2)" at bounding box center [281, 487] width 41 height 12
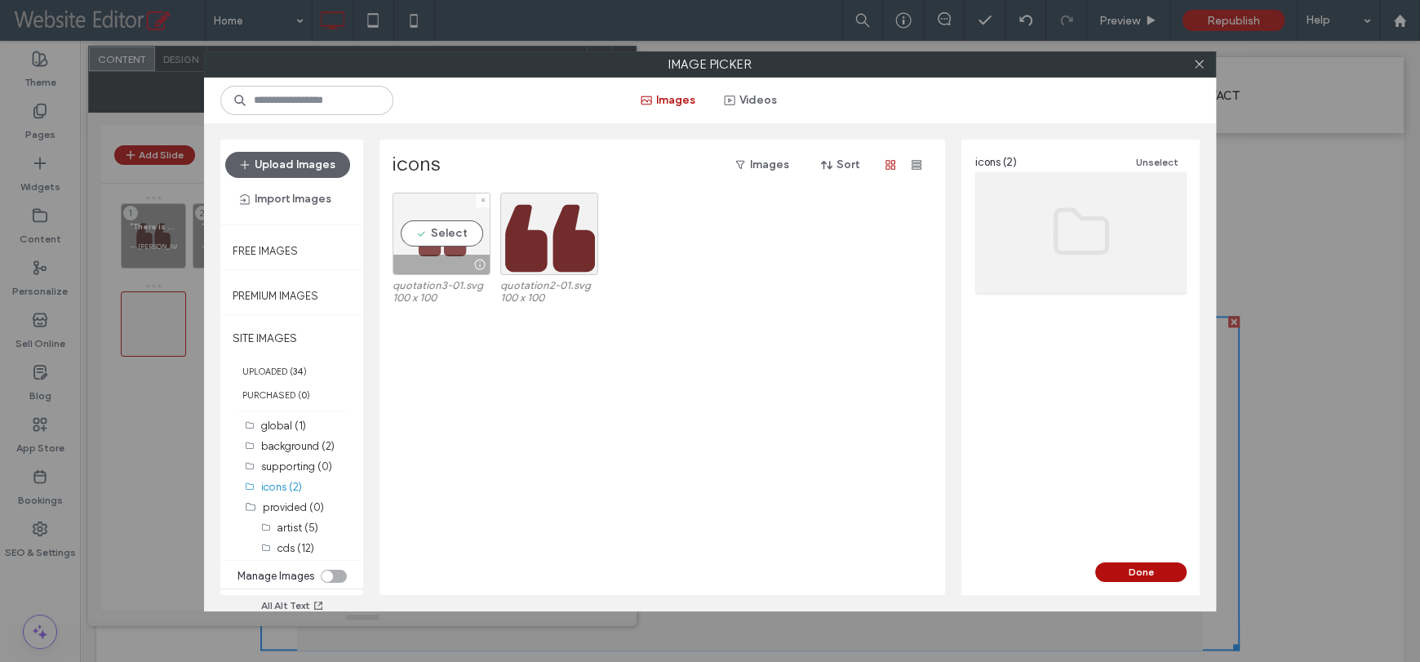
click at [437, 242] on div "Select" at bounding box center [441, 234] width 98 height 82
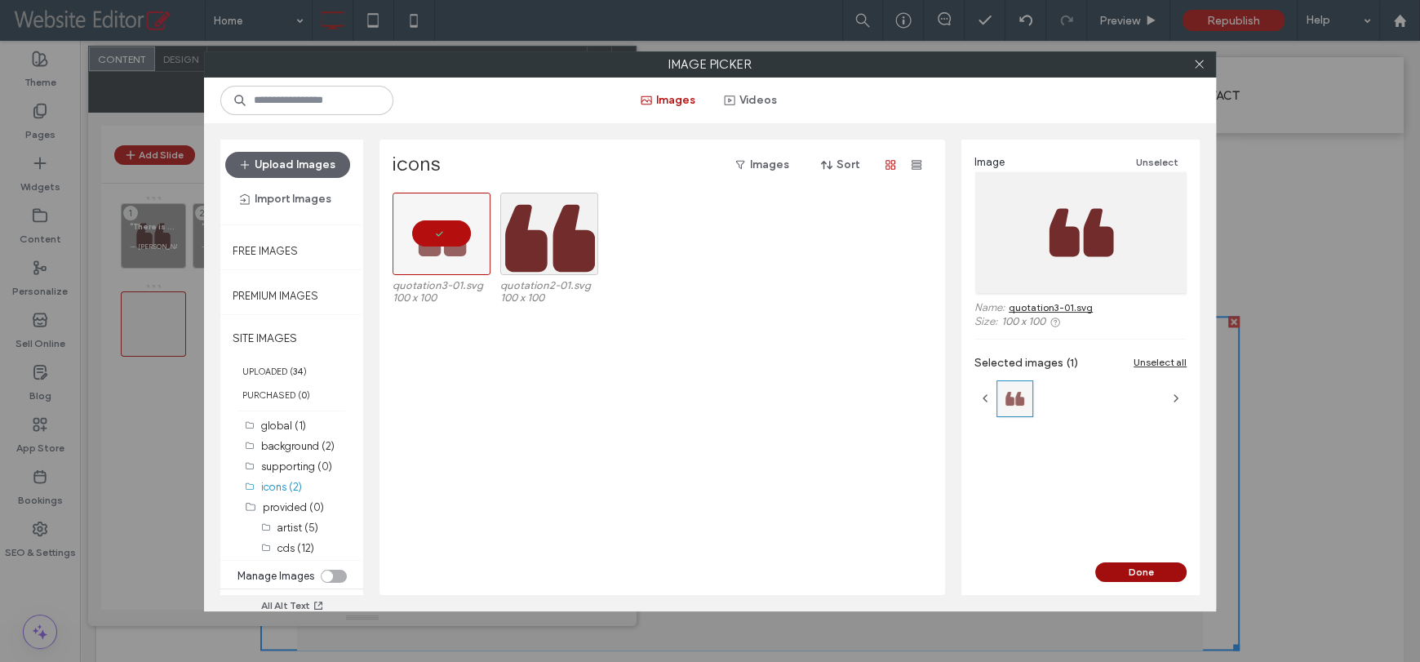
drag, startPoint x: 1146, startPoint y: 571, endPoint x: 1053, endPoint y: 533, distance: 100.6
click at [1146, 571] on button "Done" at bounding box center [1140, 572] width 91 height 20
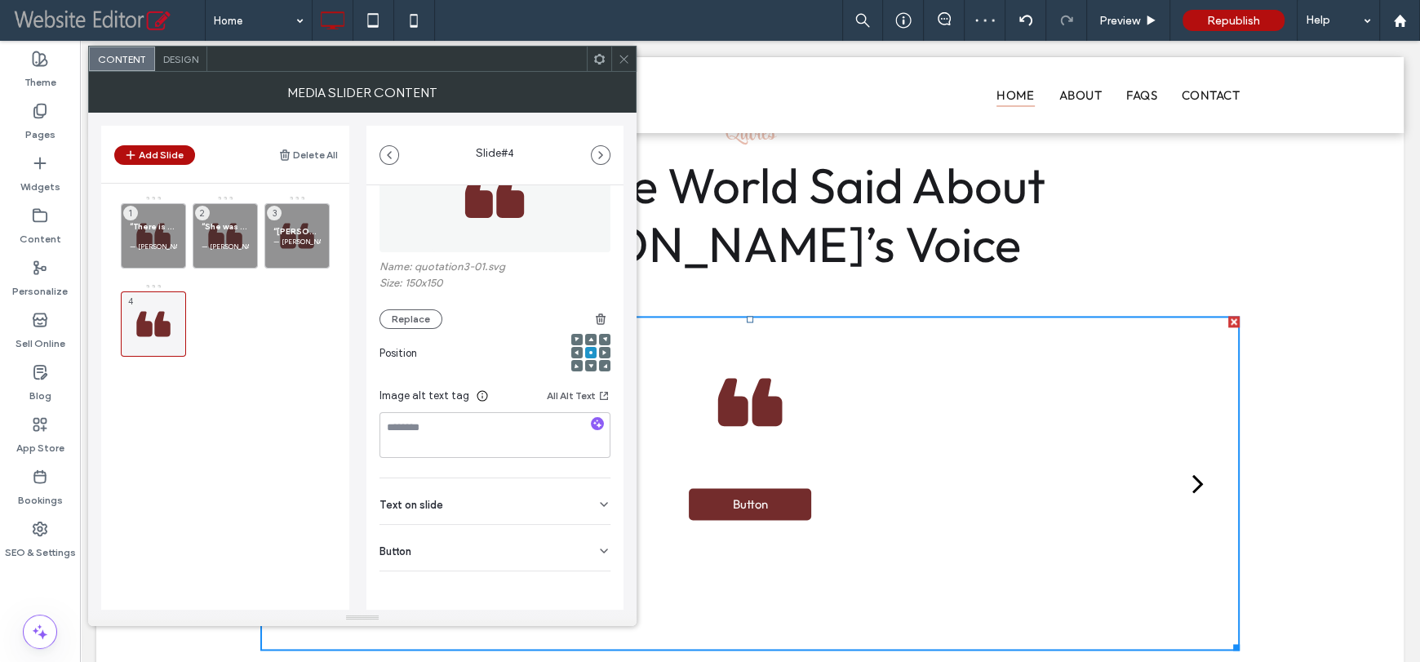
click at [530, 535] on div "Button" at bounding box center [494, 548] width 231 height 46
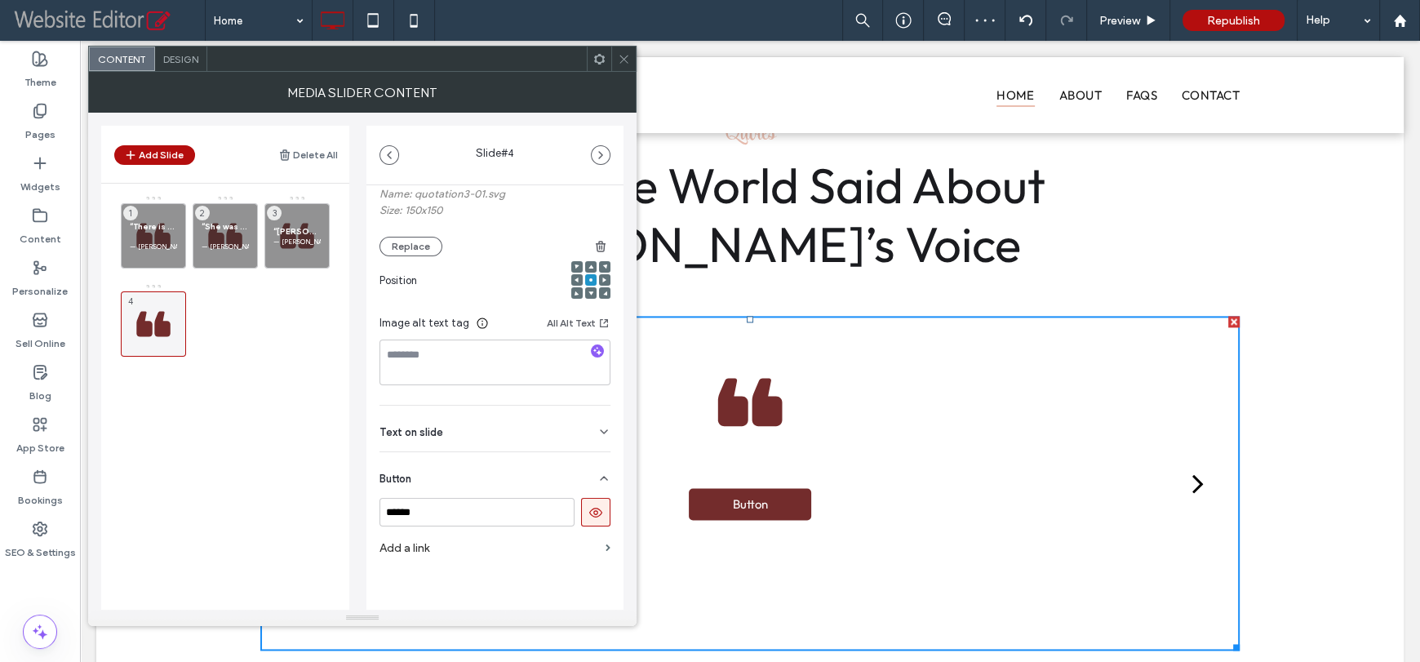
scroll to position [166, 0]
click at [588, 512] on icon at bounding box center [595, 510] width 15 height 15
click at [464, 435] on div "Text on slide" at bounding box center [494, 427] width 231 height 46
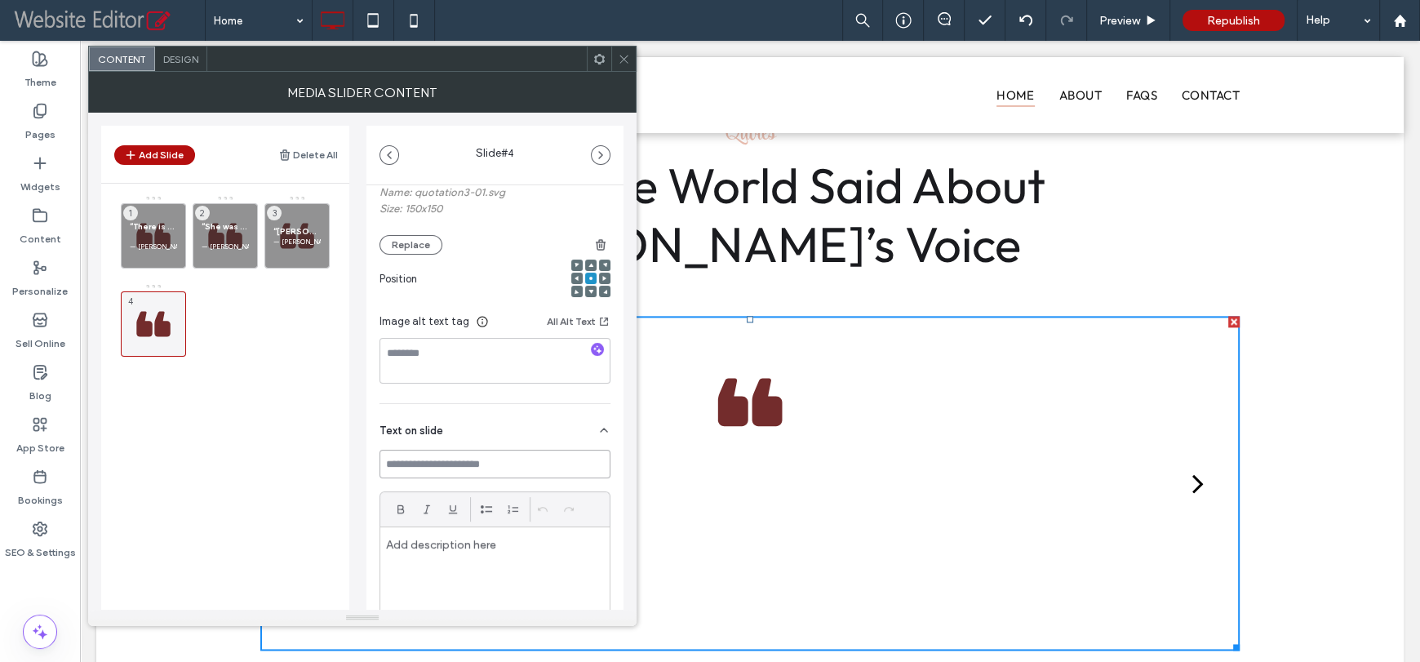
click at [464, 463] on input at bounding box center [494, 464] width 231 height 29
paste input "**********"
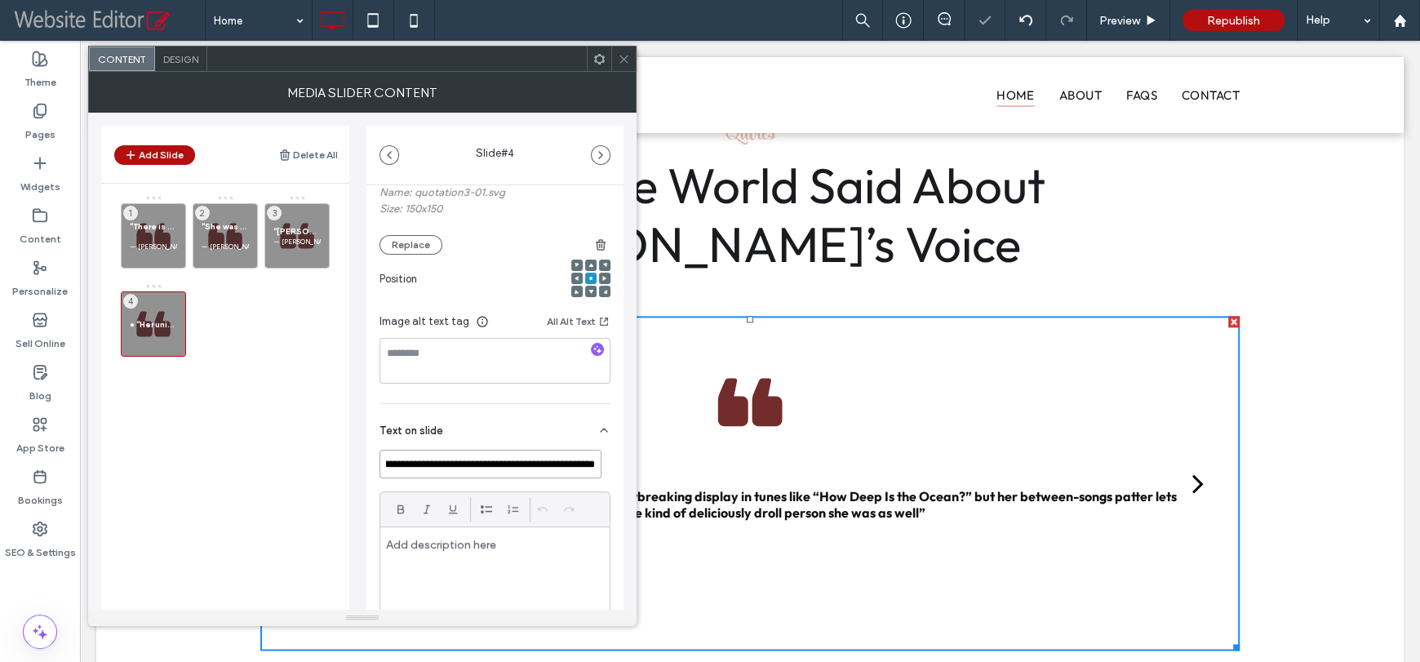
scroll to position [0, 0]
type input "**********"
click at [514, 539] on p at bounding box center [495, 544] width 218 height 15
click at [450, 547] on p "To enrich screen reader interactions, please activate Accessibility in Grammarl…" at bounding box center [495, 544] width 218 height 15
paste div
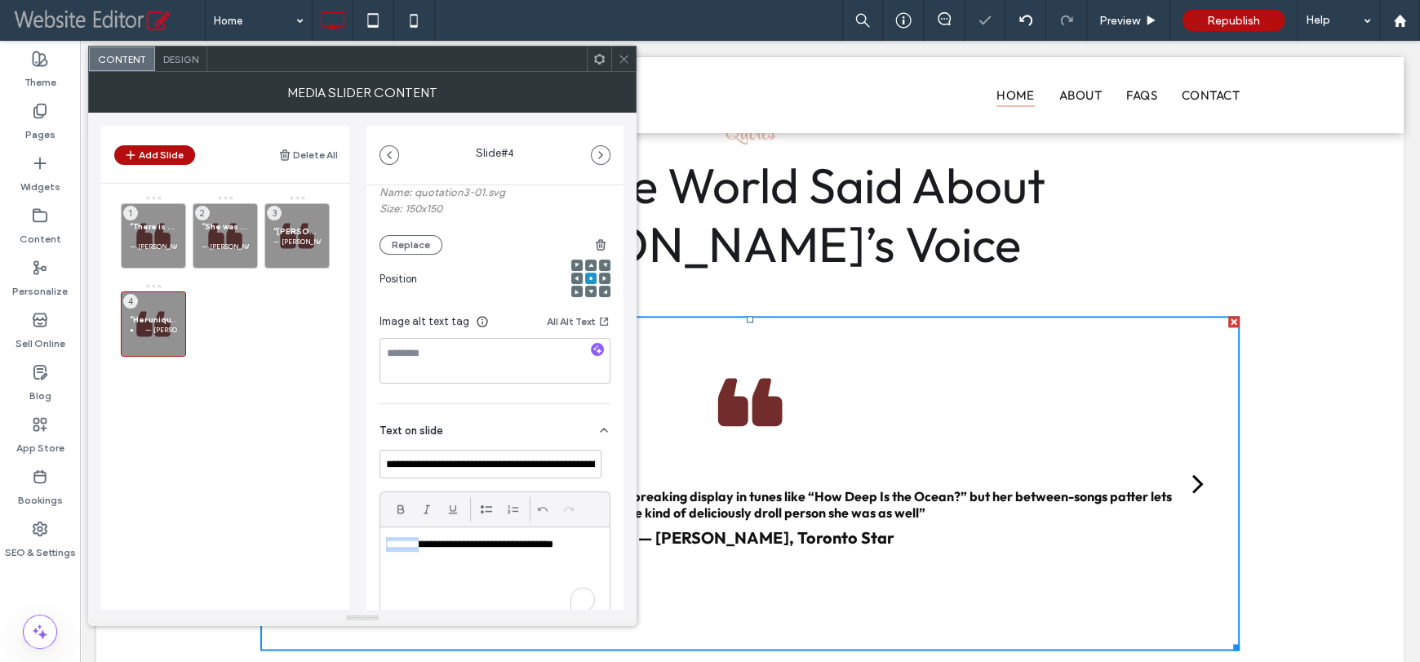
drag, startPoint x: 414, startPoint y: 545, endPoint x: 360, endPoint y: 543, distance: 54.7
click at [360, 543] on div "**********" at bounding box center [362, 361] width 522 height 497
click at [358, 435] on div "**********" at bounding box center [362, 361] width 522 height 497
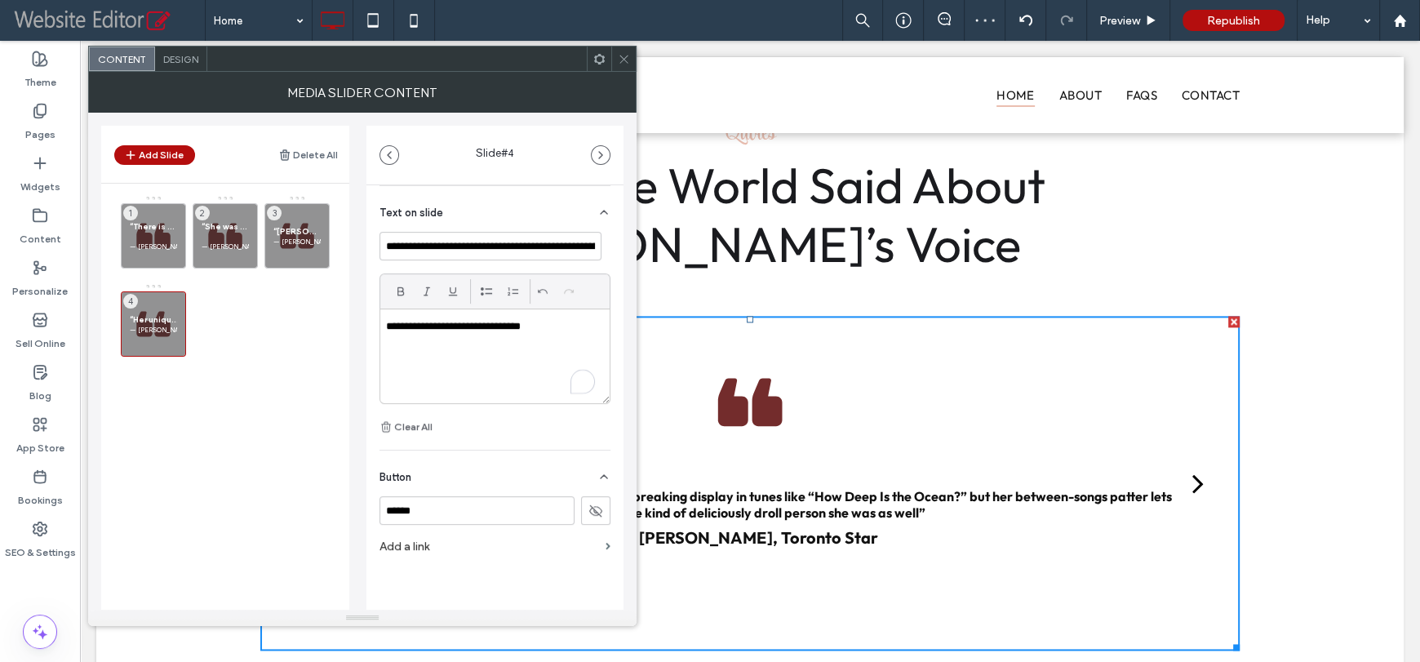
scroll to position [388, 0]
click at [149, 142] on header "Add Slide Delete All" at bounding box center [225, 154] width 248 height 57
click at [152, 152] on button "Add Slide" at bounding box center [154, 155] width 81 height 20
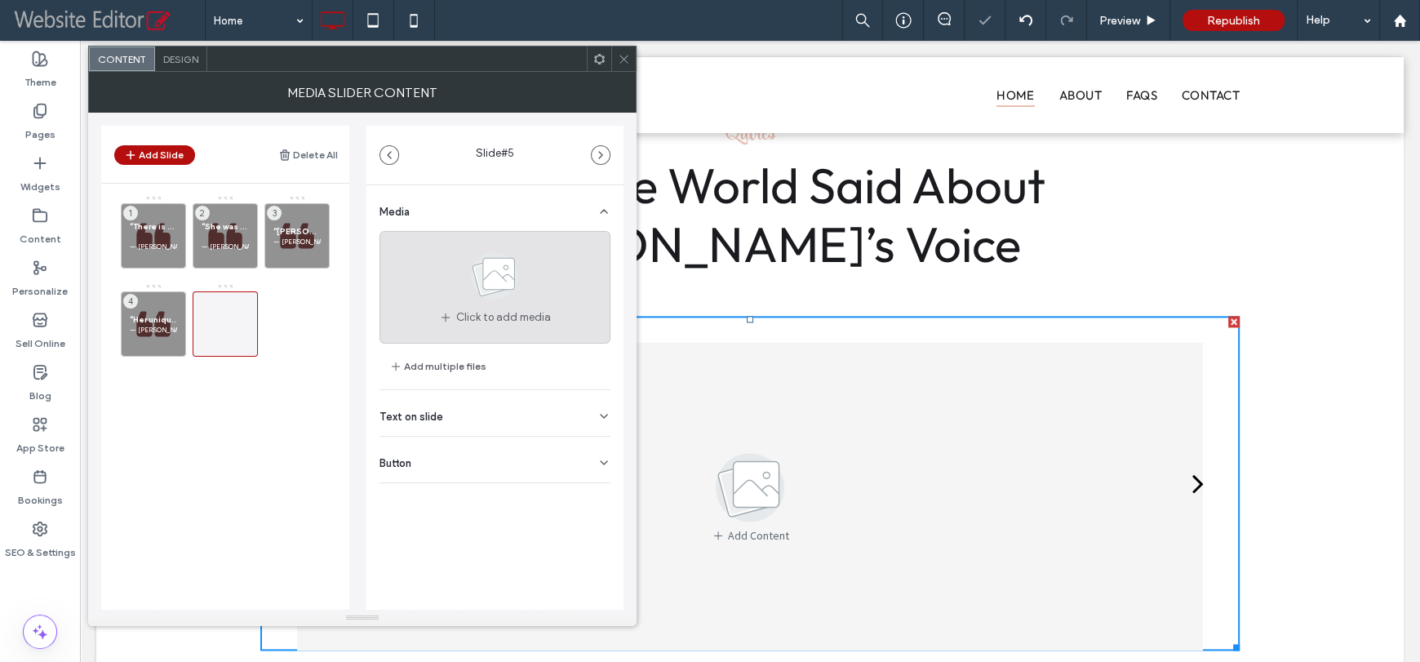
click at [445, 277] on div "Click to add media" at bounding box center [494, 287] width 231 height 113
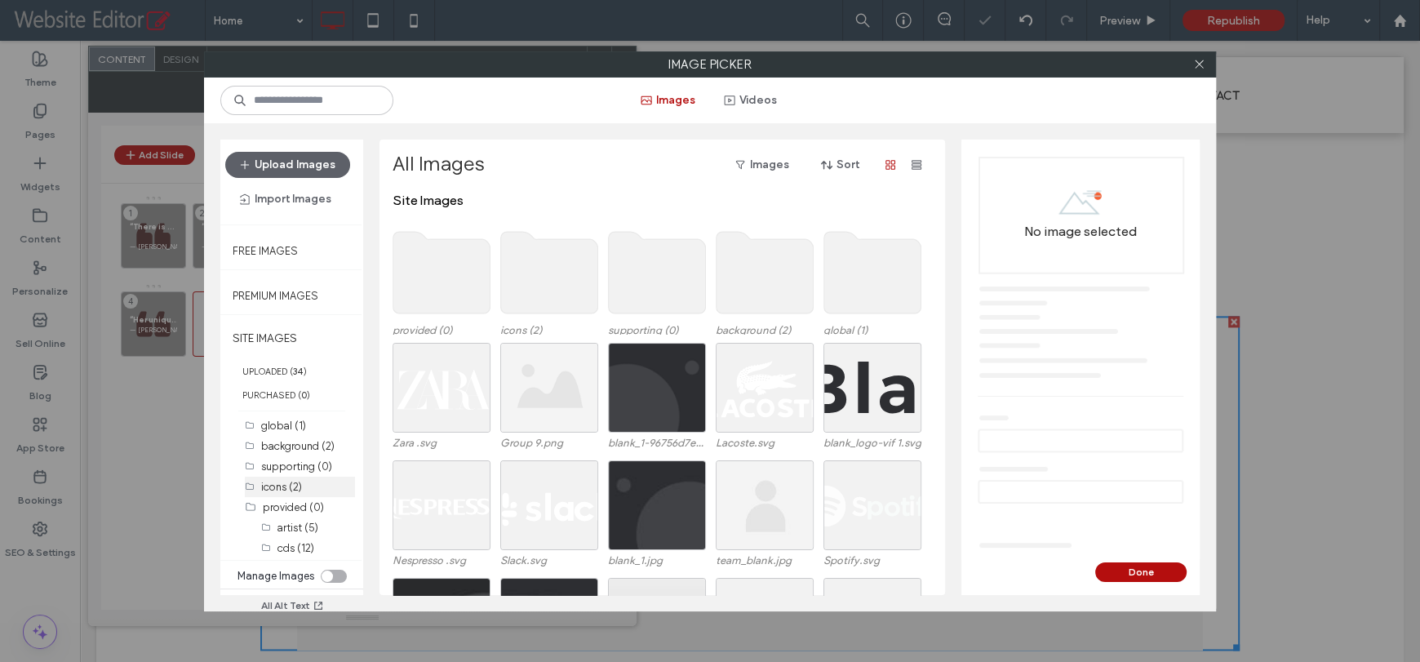
click at [289, 481] on label "icons (2)" at bounding box center [281, 487] width 41 height 12
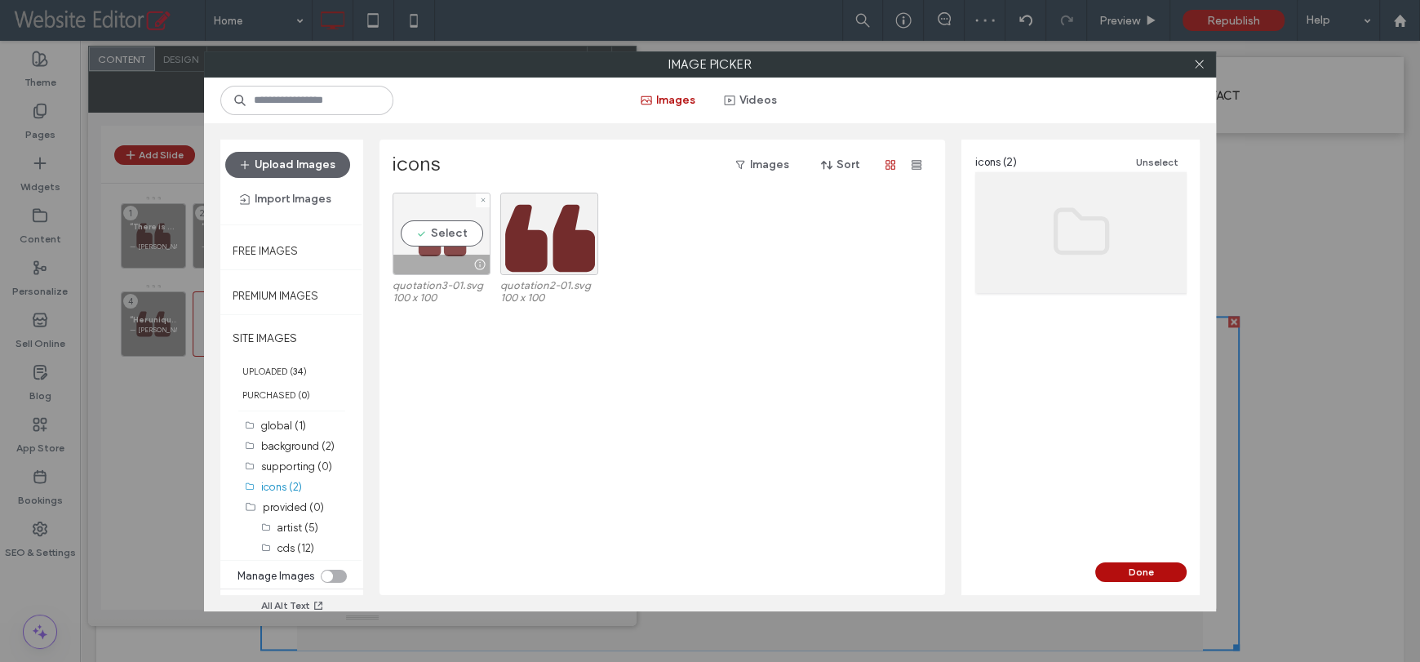
click at [427, 232] on div "Select" at bounding box center [441, 234] width 98 height 82
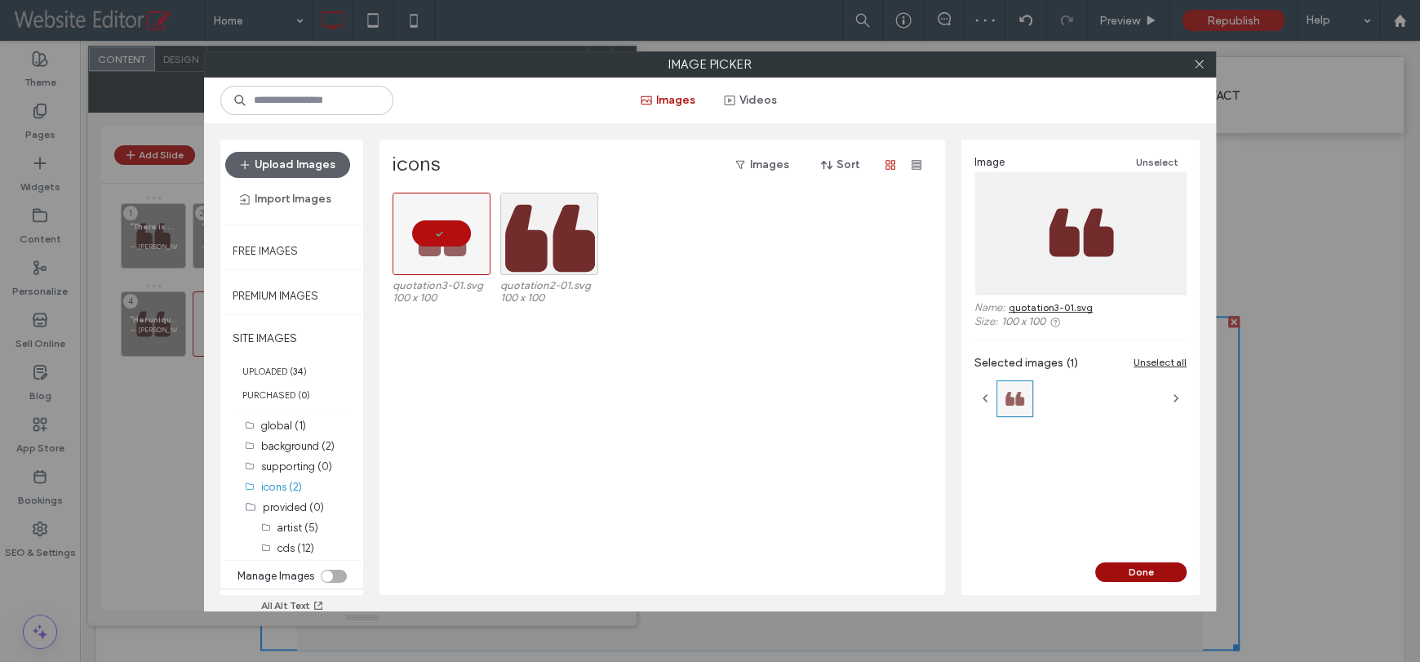
drag, startPoint x: 1138, startPoint y: 574, endPoint x: 1039, endPoint y: 541, distance: 105.0
click at [1138, 574] on button "Done" at bounding box center [1140, 572] width 91 height 20
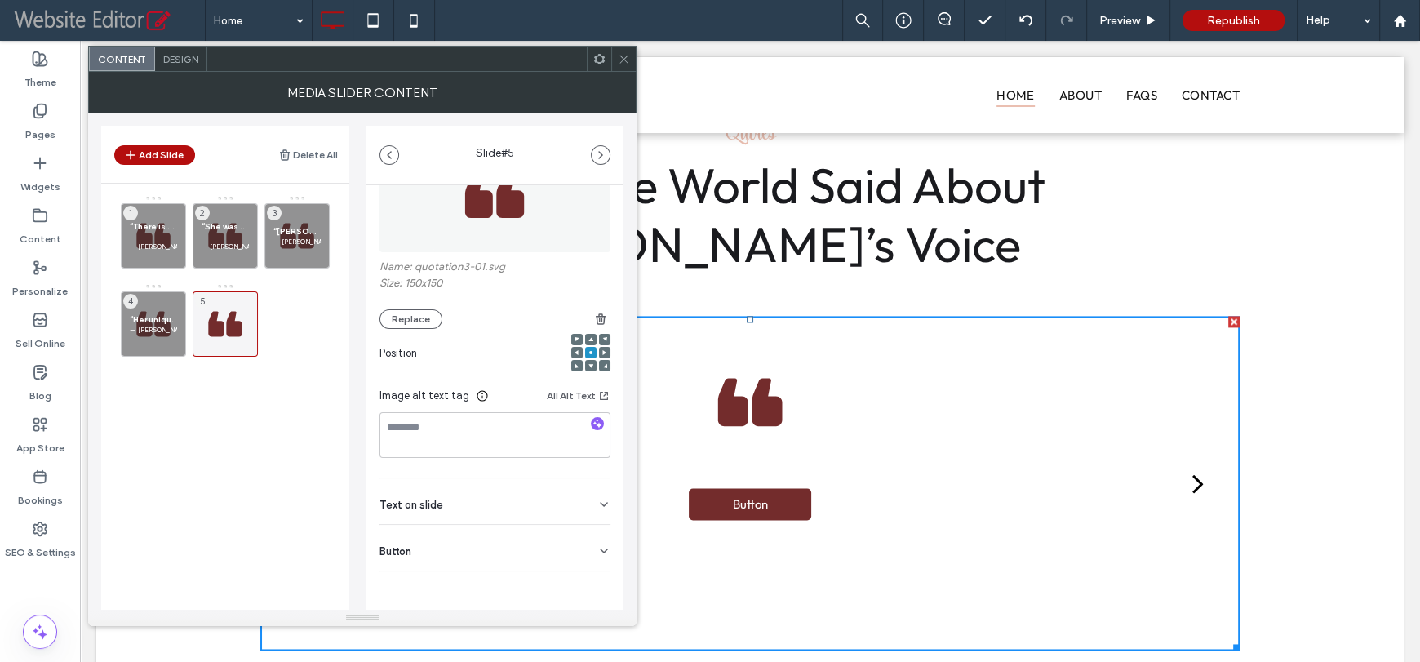
click at [479, 540] on div "Button" at bounding box center [494, 548] width 231 height 46
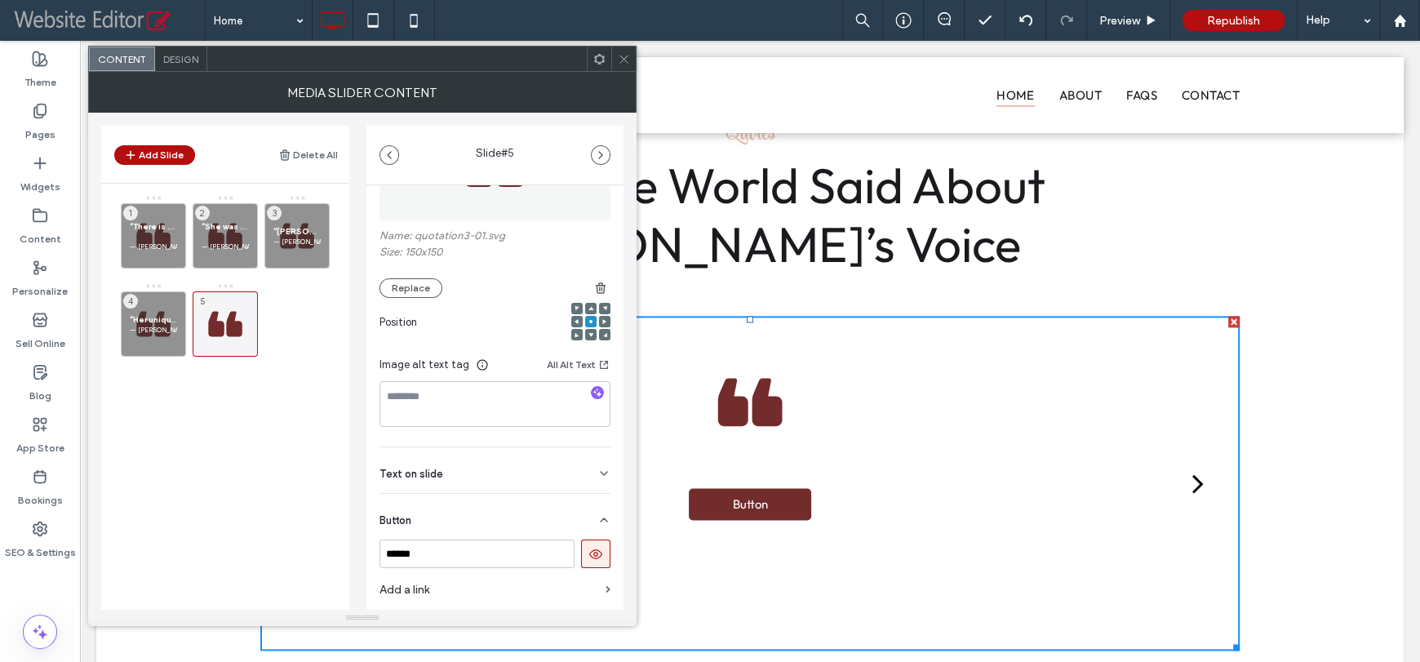
scroll to position [123, 0]
click at [589, 552] on use at bounding box center [595, 553] width 13 height 10
click at [510, 467] on div "Text on slide" at bounding box center [494, 469] width 231 height 46
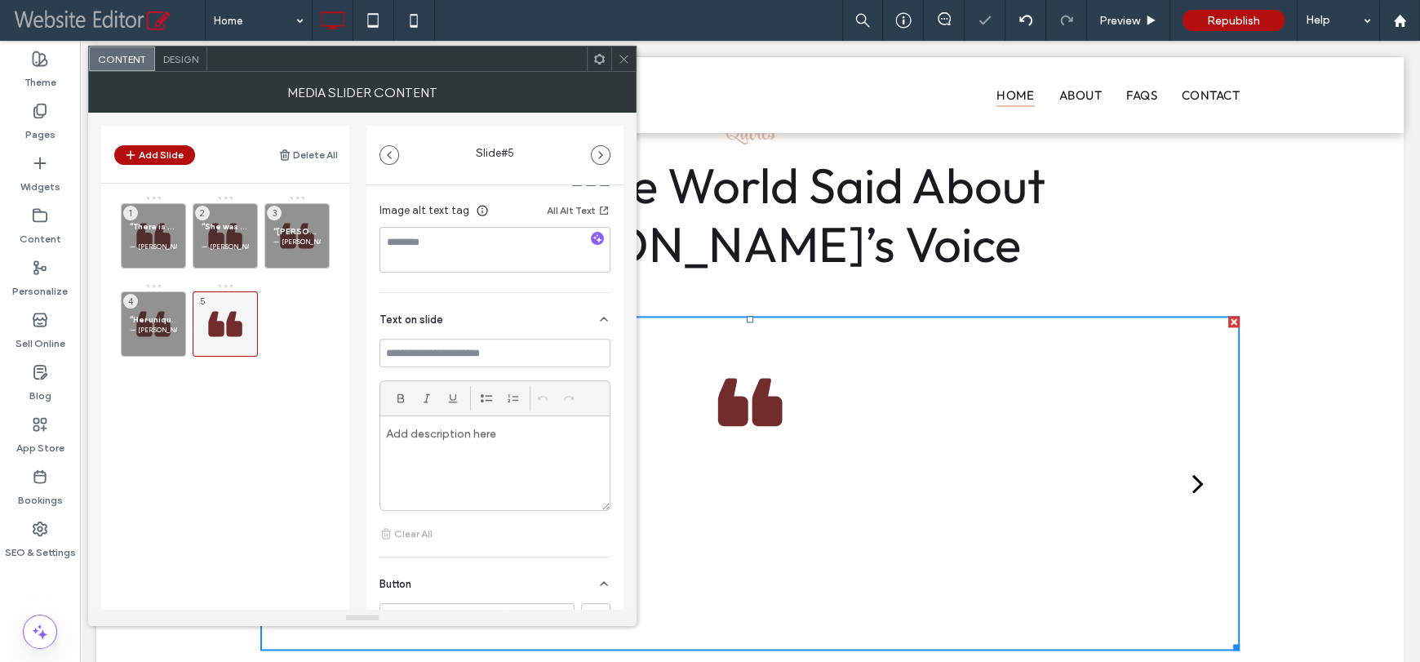
scroll to position [286, 0]
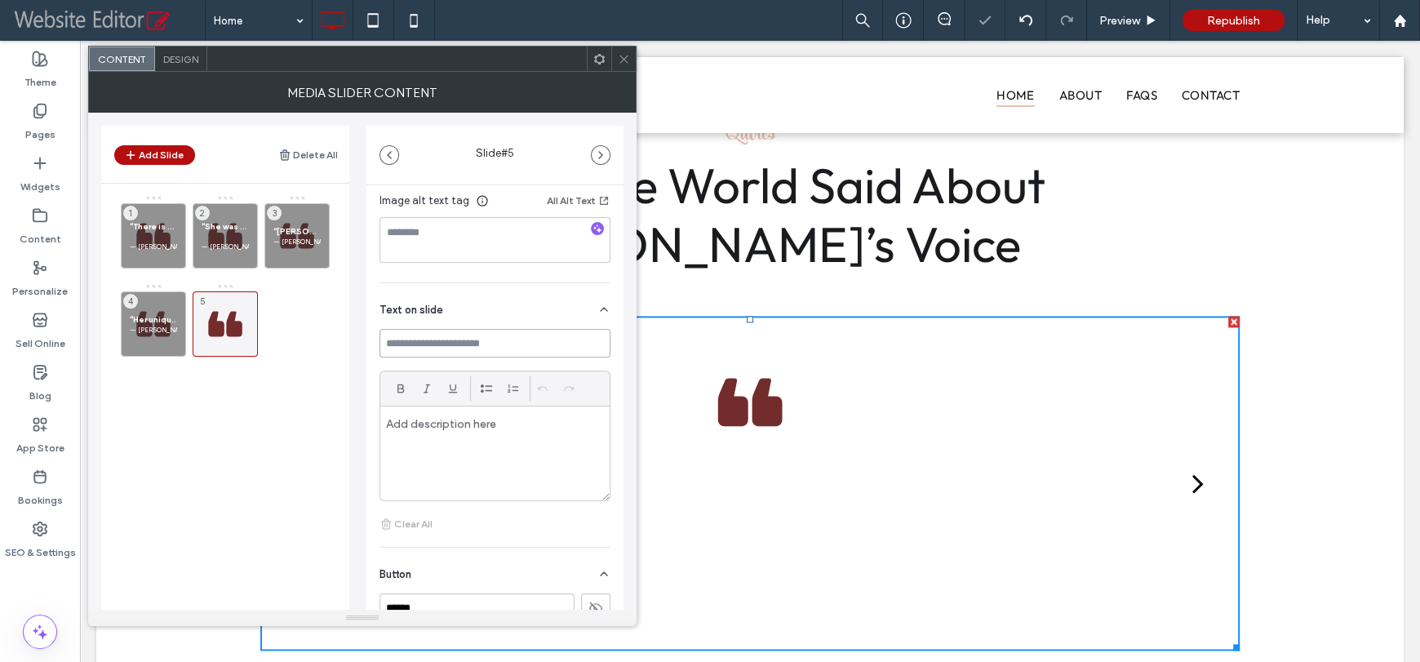
click at [491, 343] on input at bounding box center [494, 343] width 231 height 29
paste input "**********"
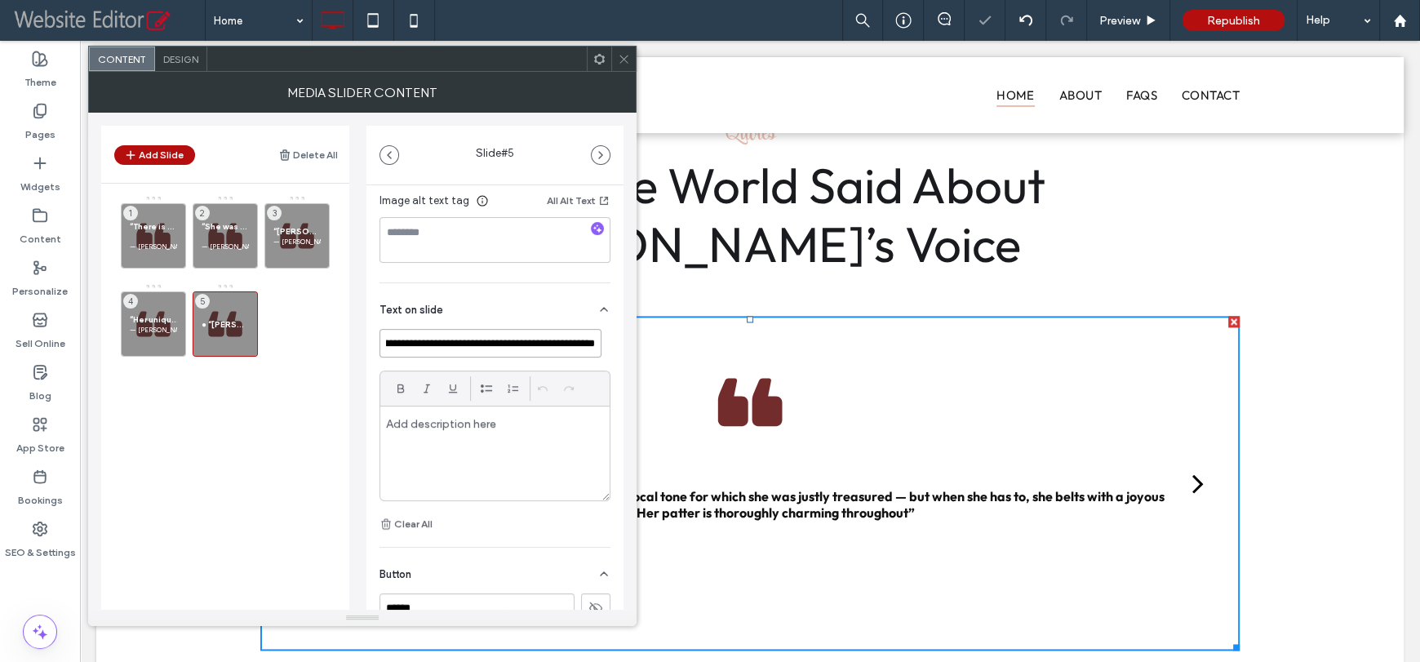
scroll to position [0, 0]
click at [403, 342] on input "**********" at bounding box center [490, 343] width 222 height 29
type input "**********"
click at [414, 428] on p at bounding box center [495, 423] width 218 height 15
paste div
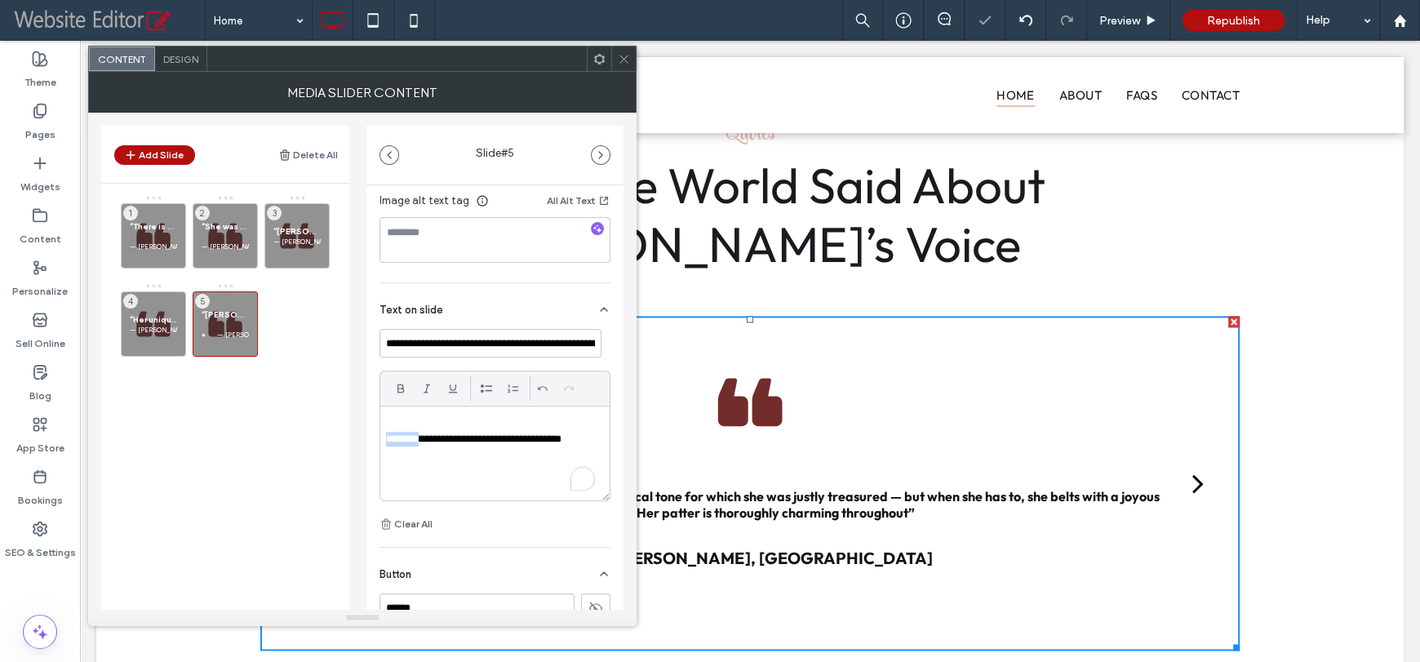
drag, startPoint x: 414, startPoint y: 442, endPoint x: 357, endPoint y: 442, distance: 57.1
click at [357, 442] on div "**********" at bounding box center [362, 361] width 522 height 497
click at [162, 325] on p "— [PERSON_NAME], Toronto Star" at bounding box center [153, 330] width 47 height 10
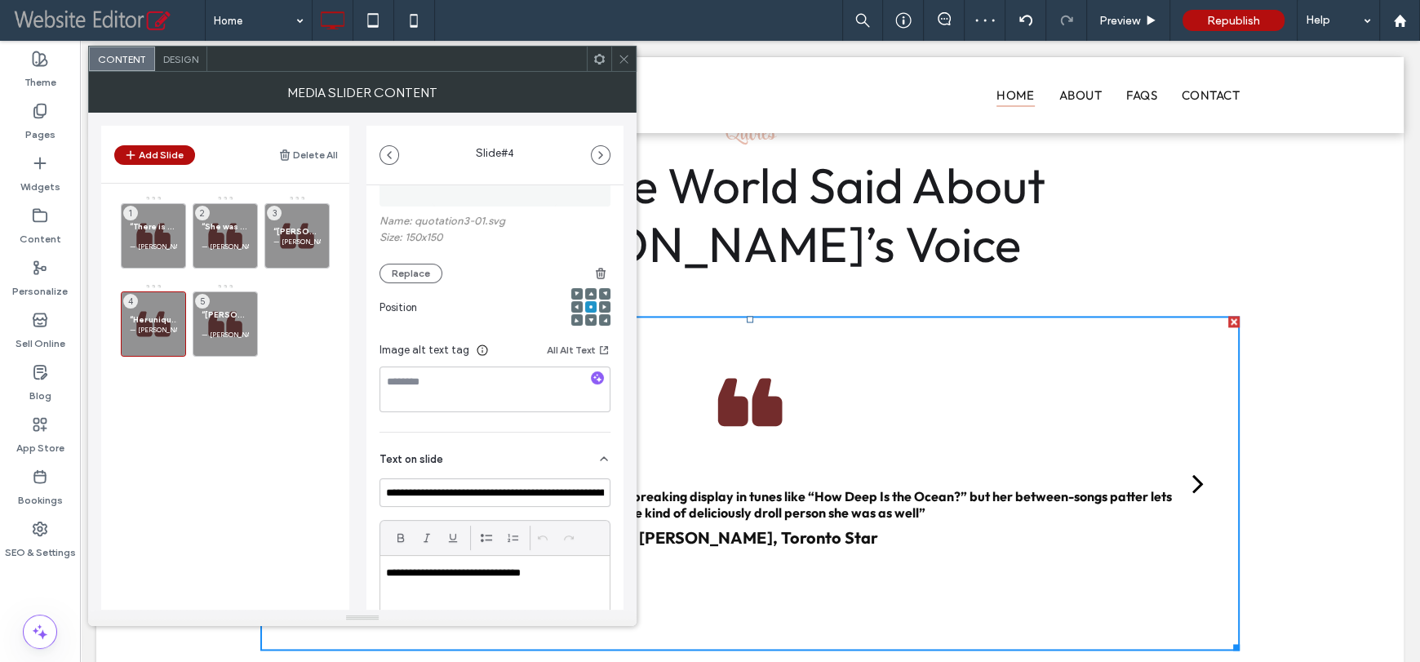
scroll to position [163, 0]
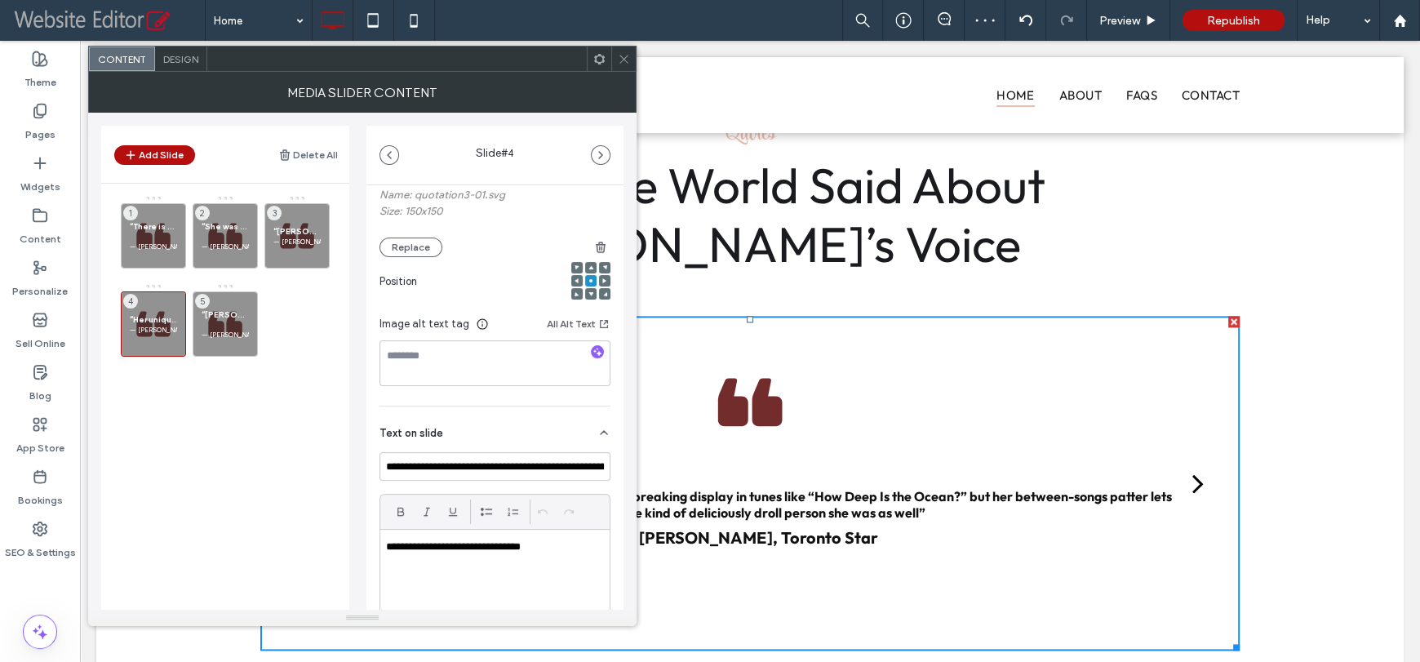
click at [386, 543] on p "**********" at bounding box center [490, 546] width 209 height 15
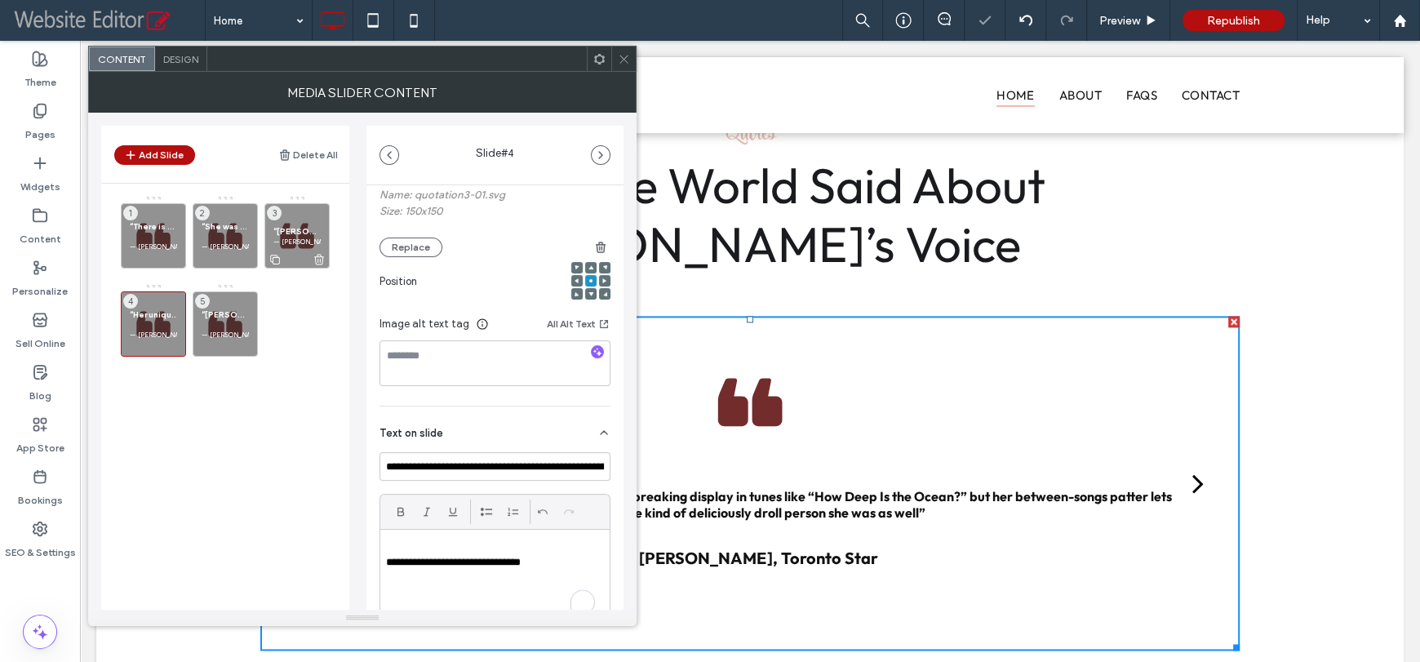
click at [312, 237] on p "— [PERSON_NAME], Playbill" at bounding box center [296, 242] width 47 height 10
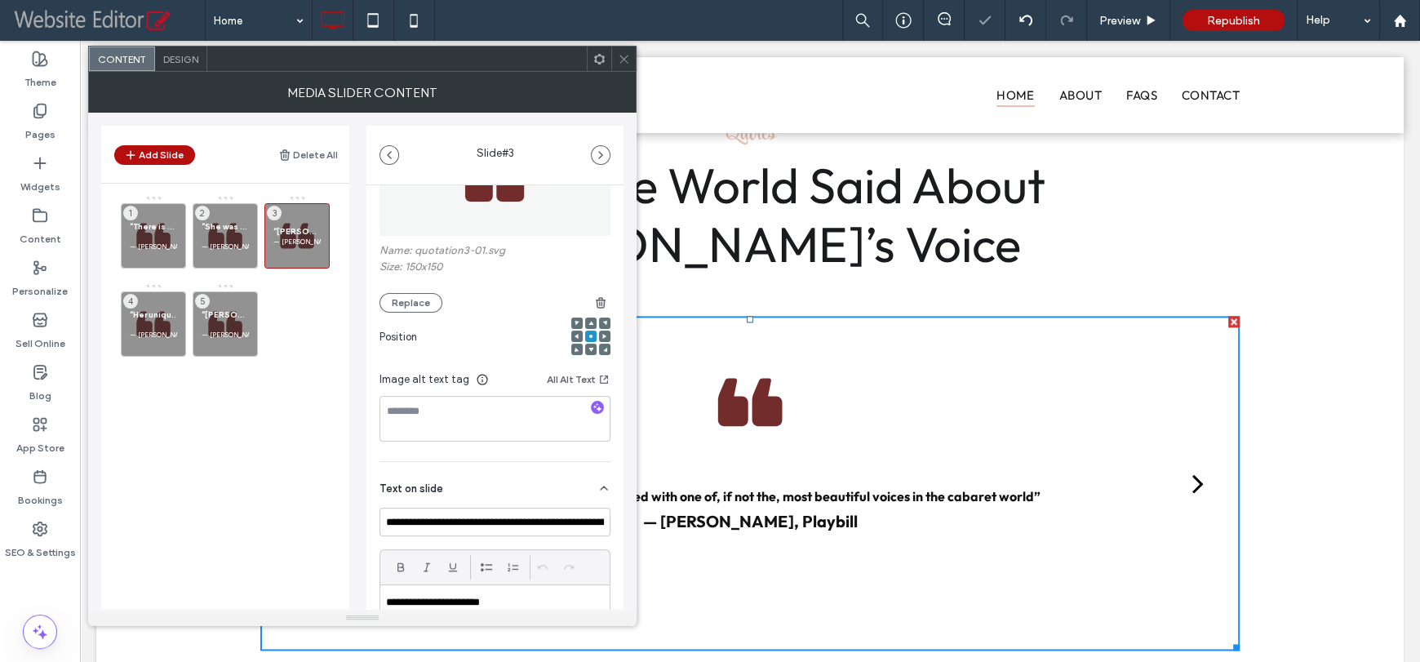
scroll to position [310, 0]
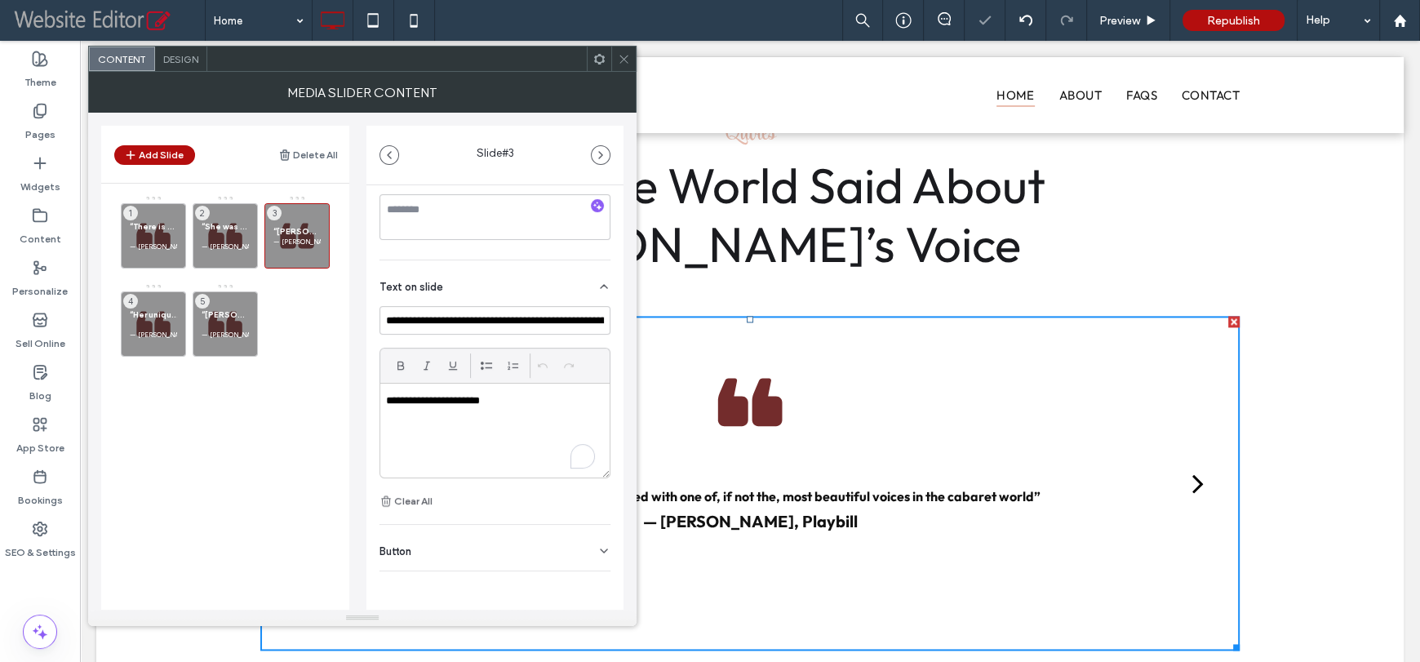
click at [386, 397] on p "**********" at bounding box center [490, 400] width 209 height 15
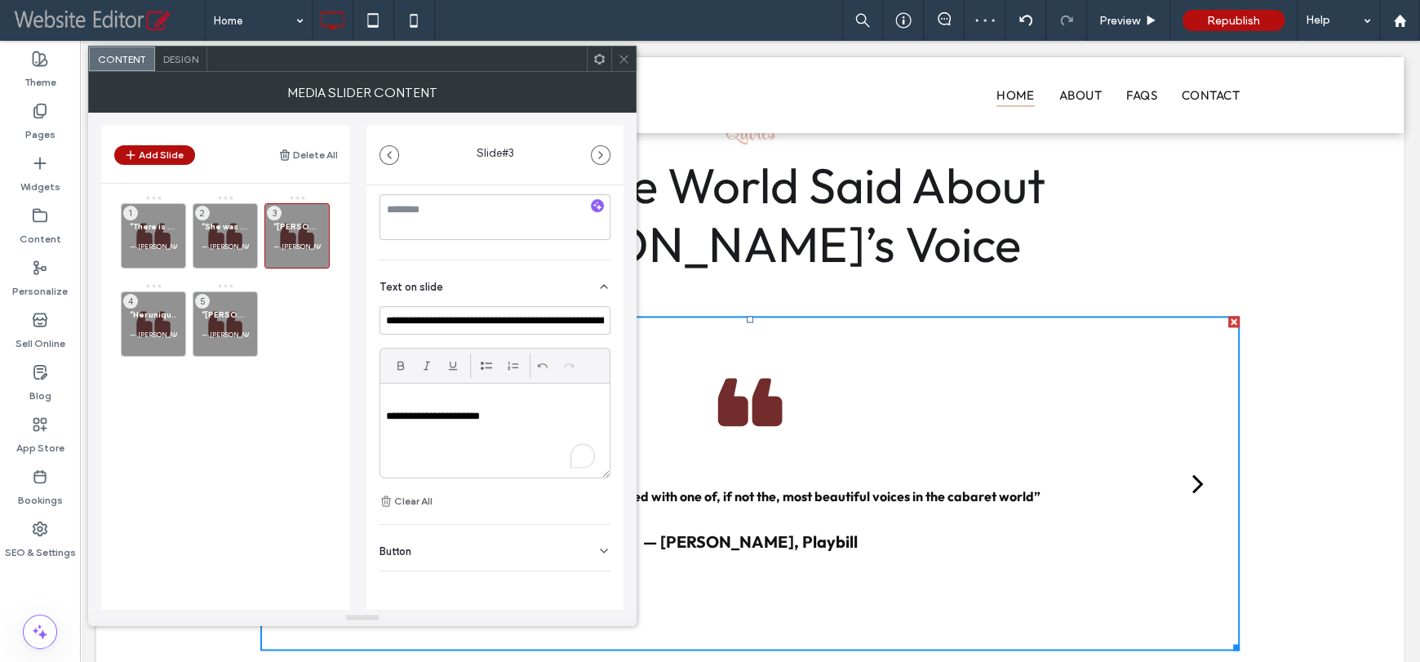
click at [268, 367] on div "“There is no more beautiful musical instrument than the voice of Nancy LaMott” …" at bounding box center [235, 329] width 228 height 268
click at [166, 158] on button "Add Slide" at bounding box center [154, 155] width 81 height 20
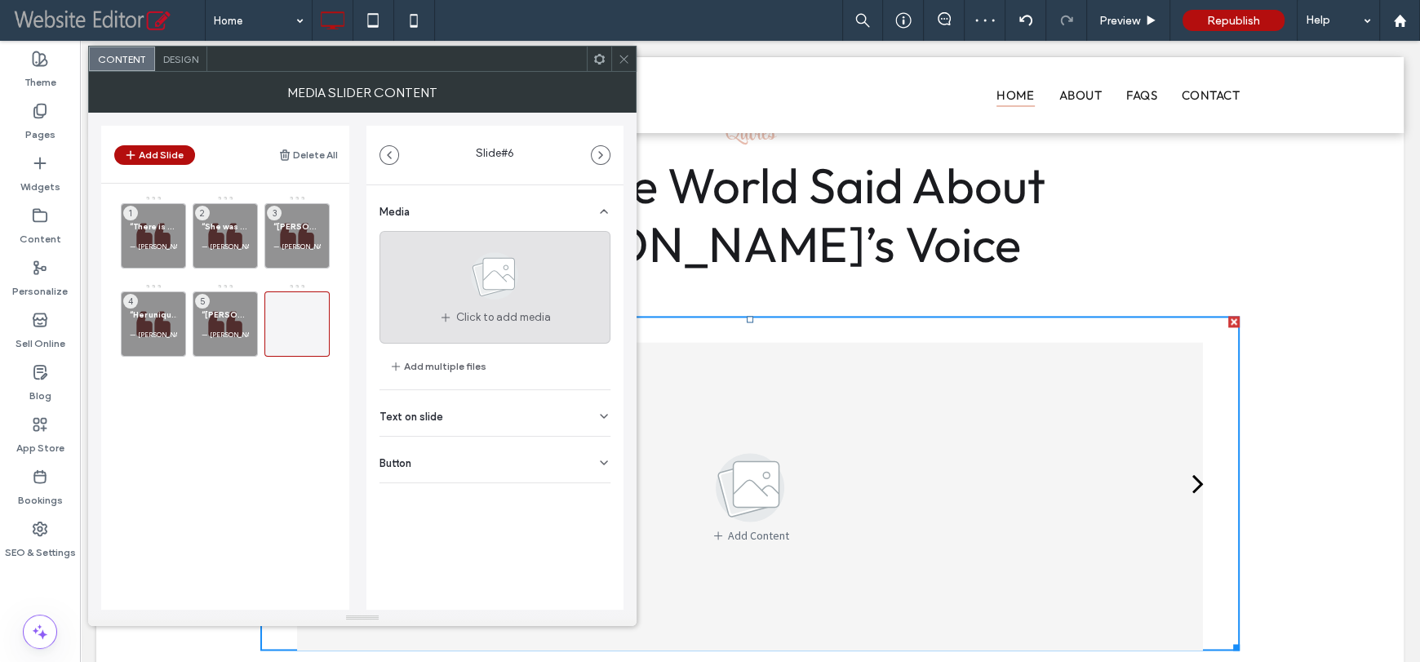
click at [485, 292] on use at bounding box center [495, 276] width 47 height 47
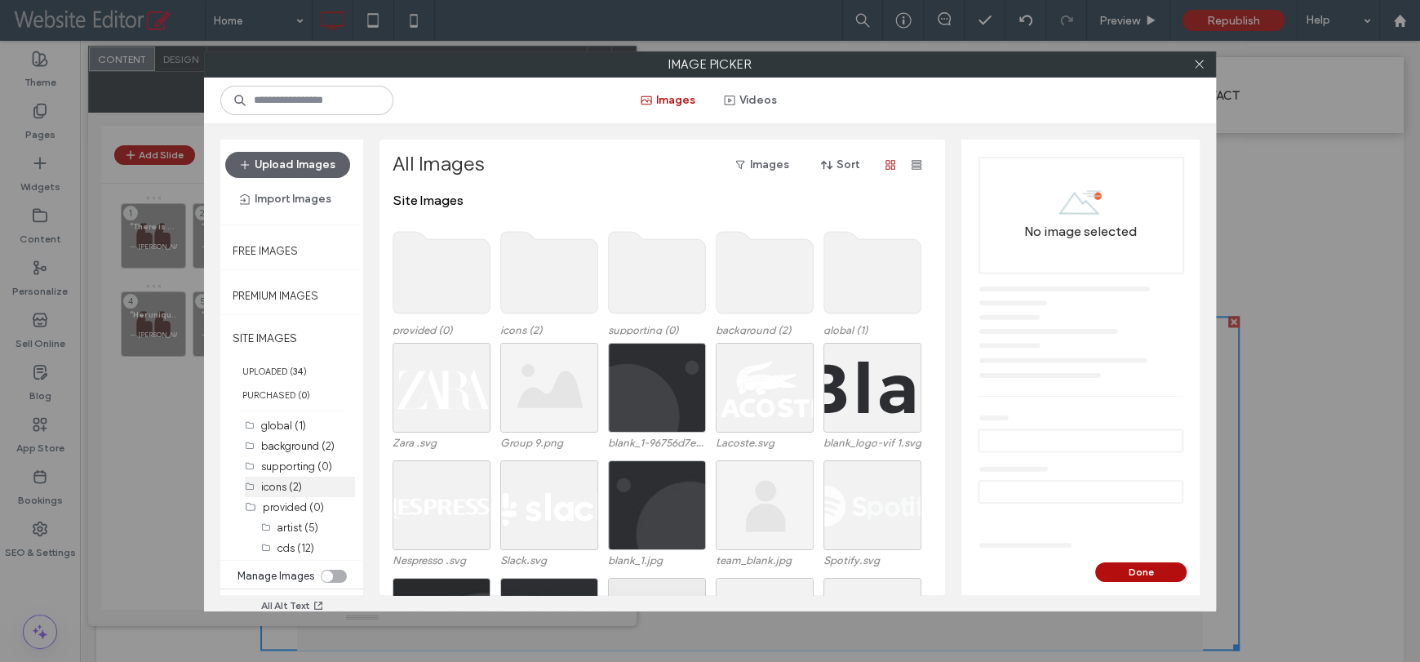
click at [295, 485] on label "icons (2)" at bounding box center [281, 487] width 41 height 12
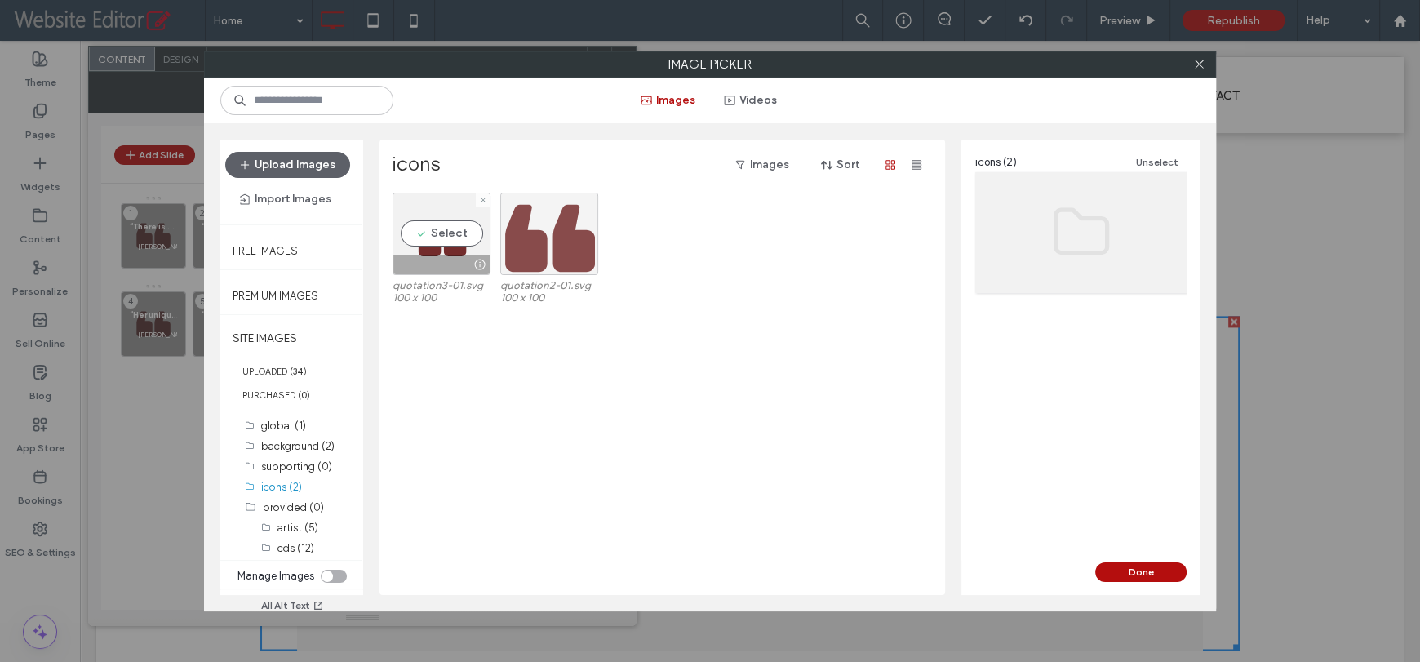
drag, startPoint x: 471, startPoint y: 234, endPoint x: 505, endPoint y: 252, distance: 38.7
click at [470, 234] on div "Select" at bounding box center [441, 234] width 98 height 82
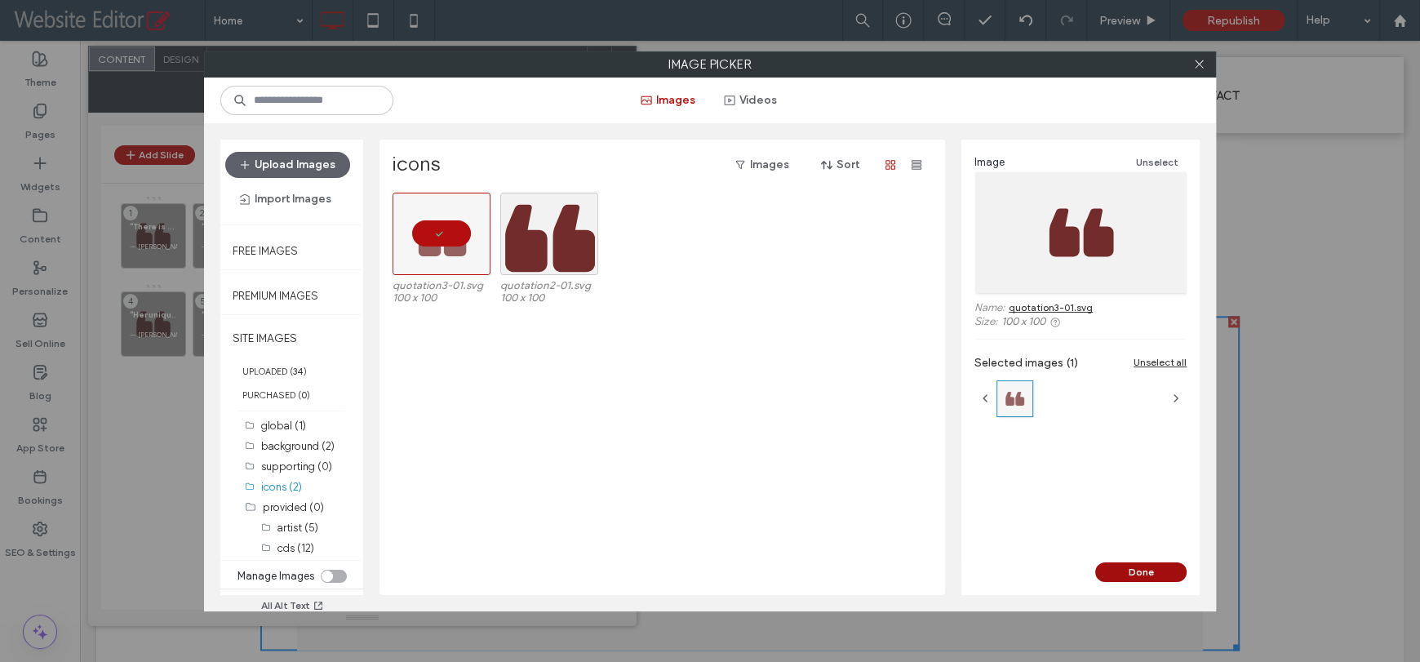
click at [1119, 570] on button "Done" at bounding box center [1140, 572] width 91 height 20
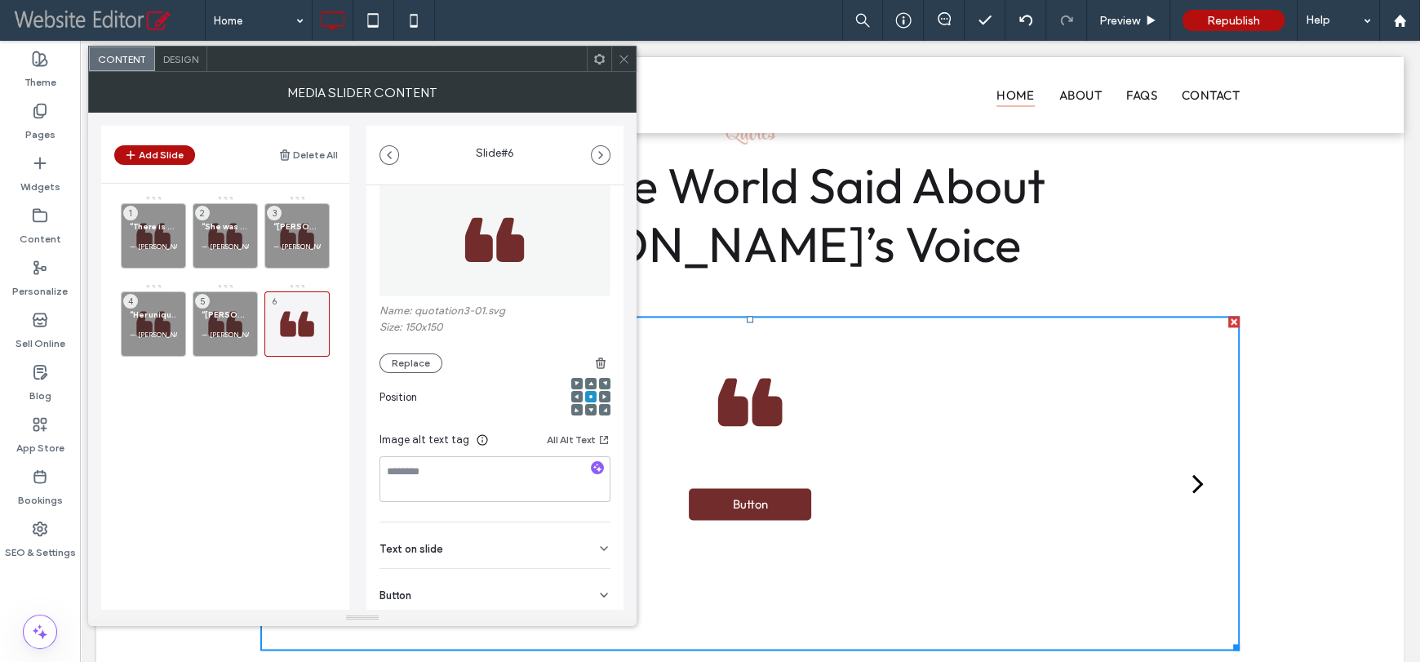
scroll to position [93, 0]
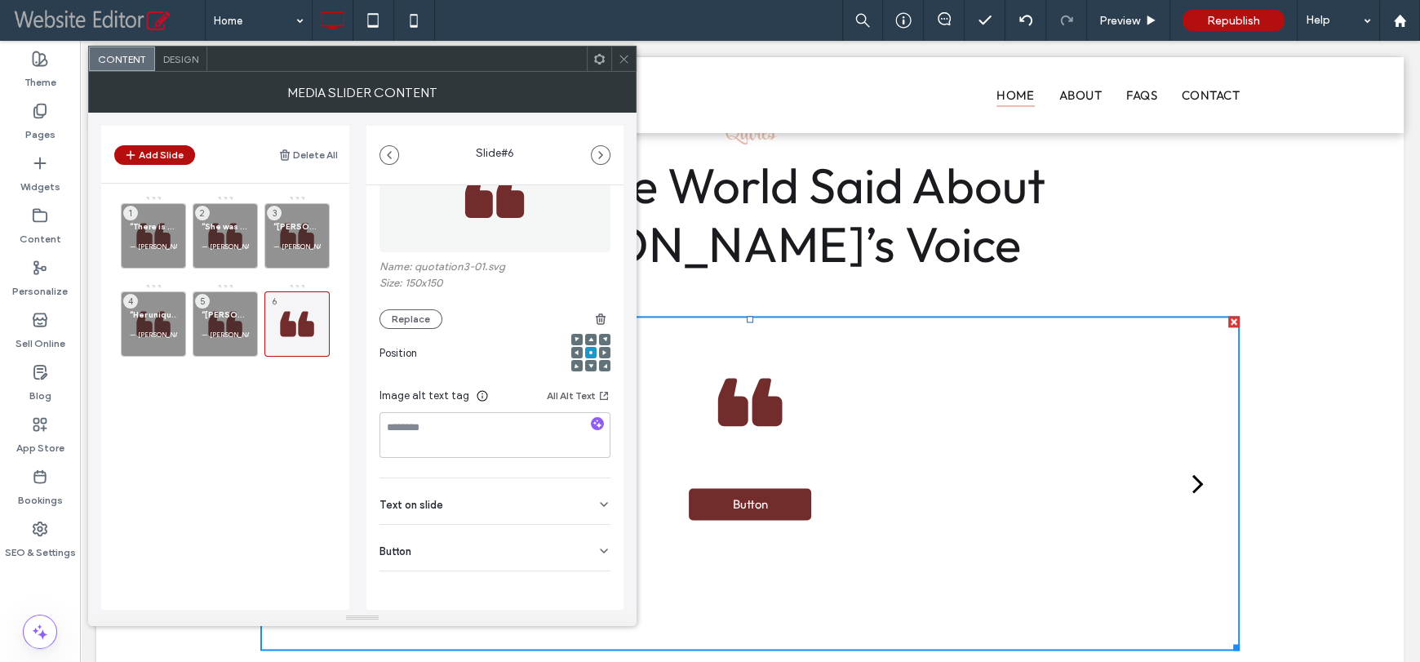
click at [455, 515] on div "Text on slide" at bounding box center [494, 501] width 231 height 46
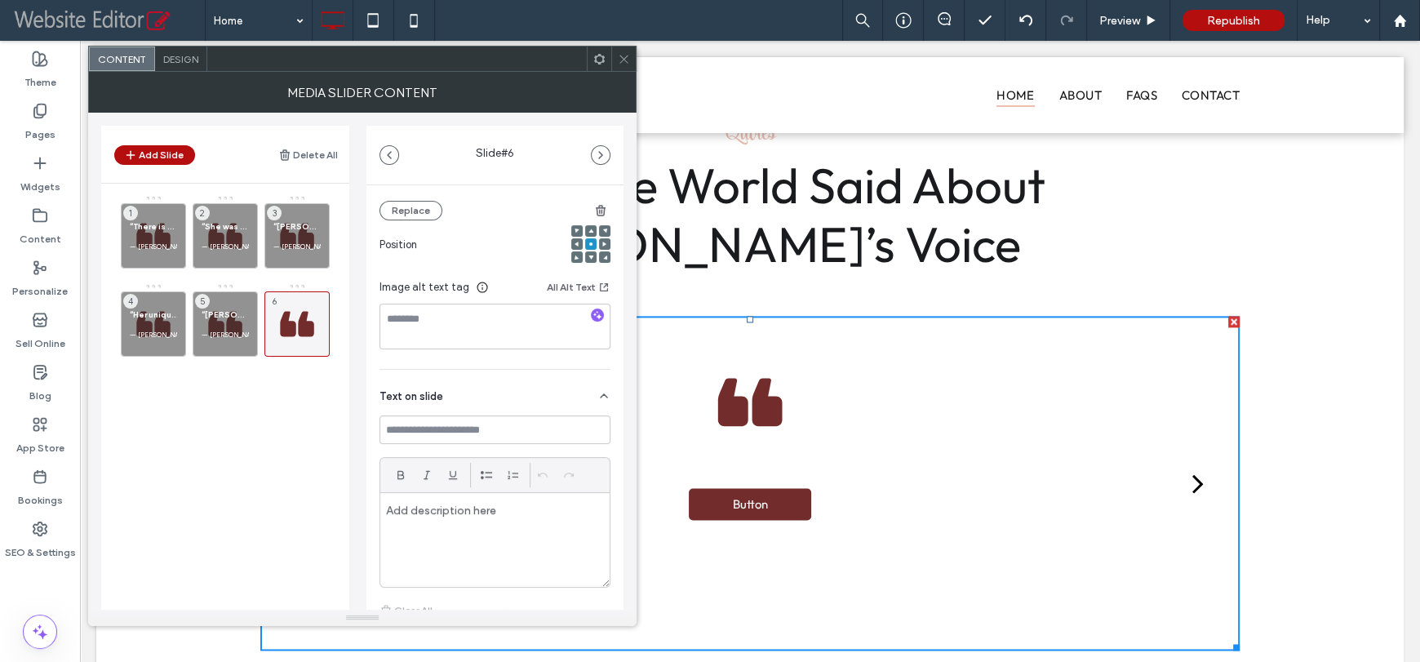
scroll to position [310, 0]
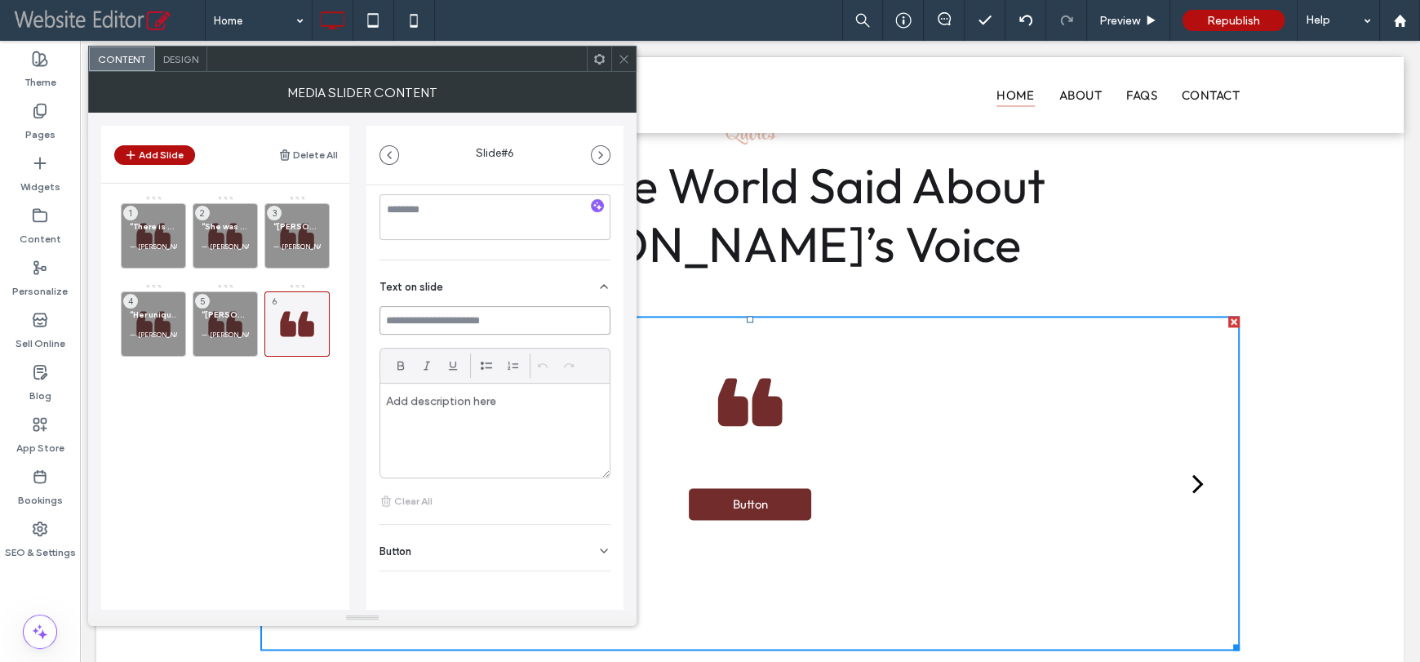
click at [464, 326] on input at bounding box center [494, 320] width 231 height 29
paste input "**********"
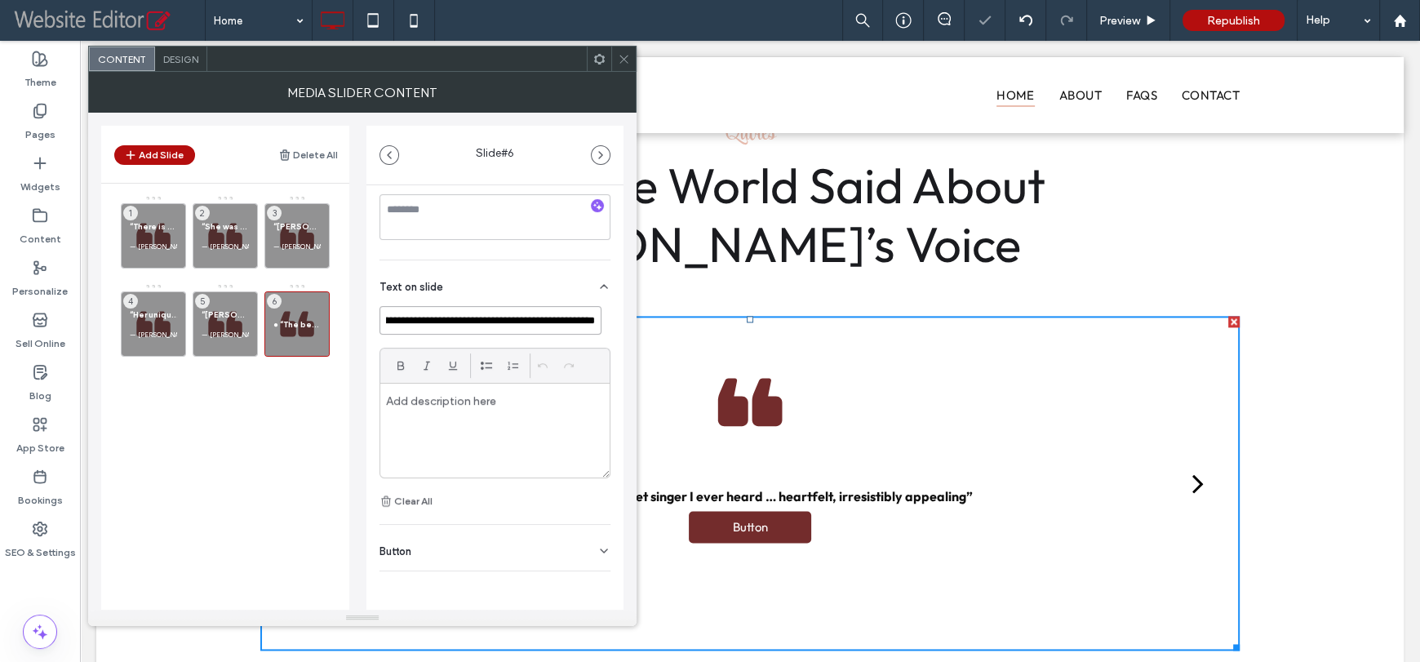
scroll to position [0, 0]
type input "**********"
click at [448, 417] on div at bounding box center [494, 430] width 229 height 94
paste div
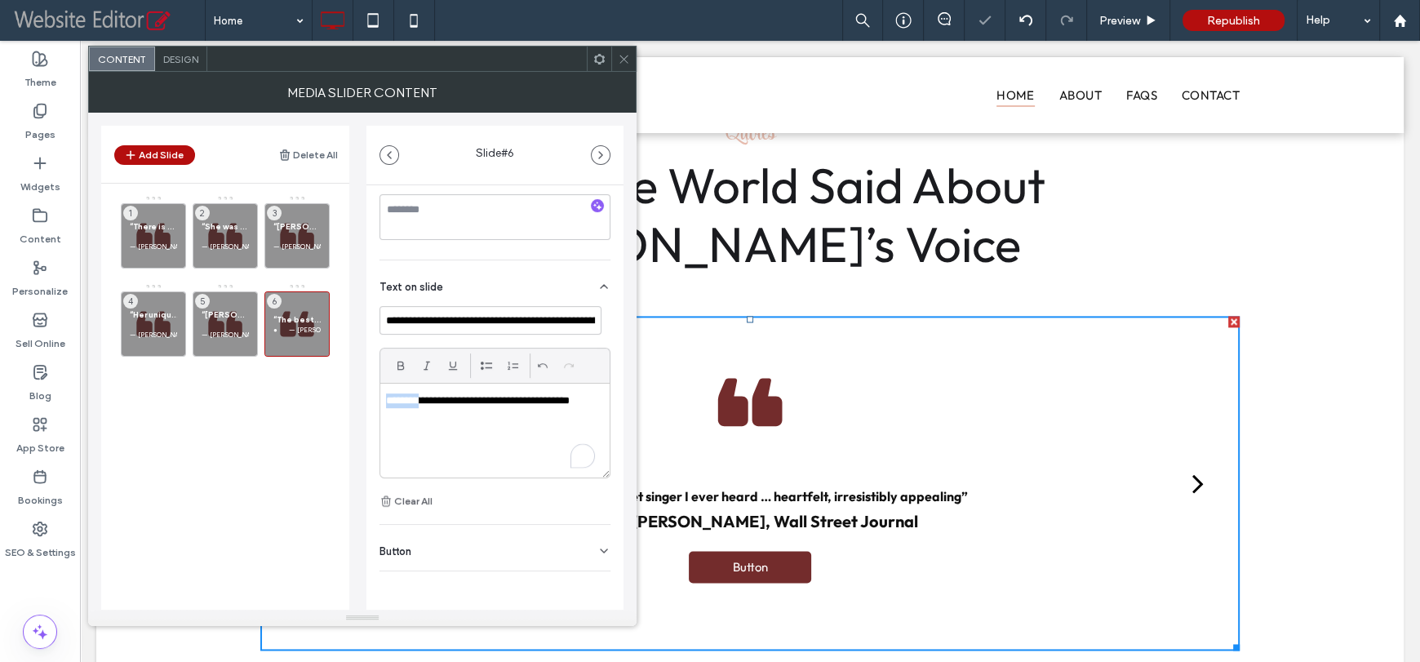
drag, startPoint x: 414, startPoint y: 401, endPoint x: 373, endPoint y: 398, distance: 40.9
click at [373, 398] on div "**********" at bounding box center [494, 272] width 257 height 793
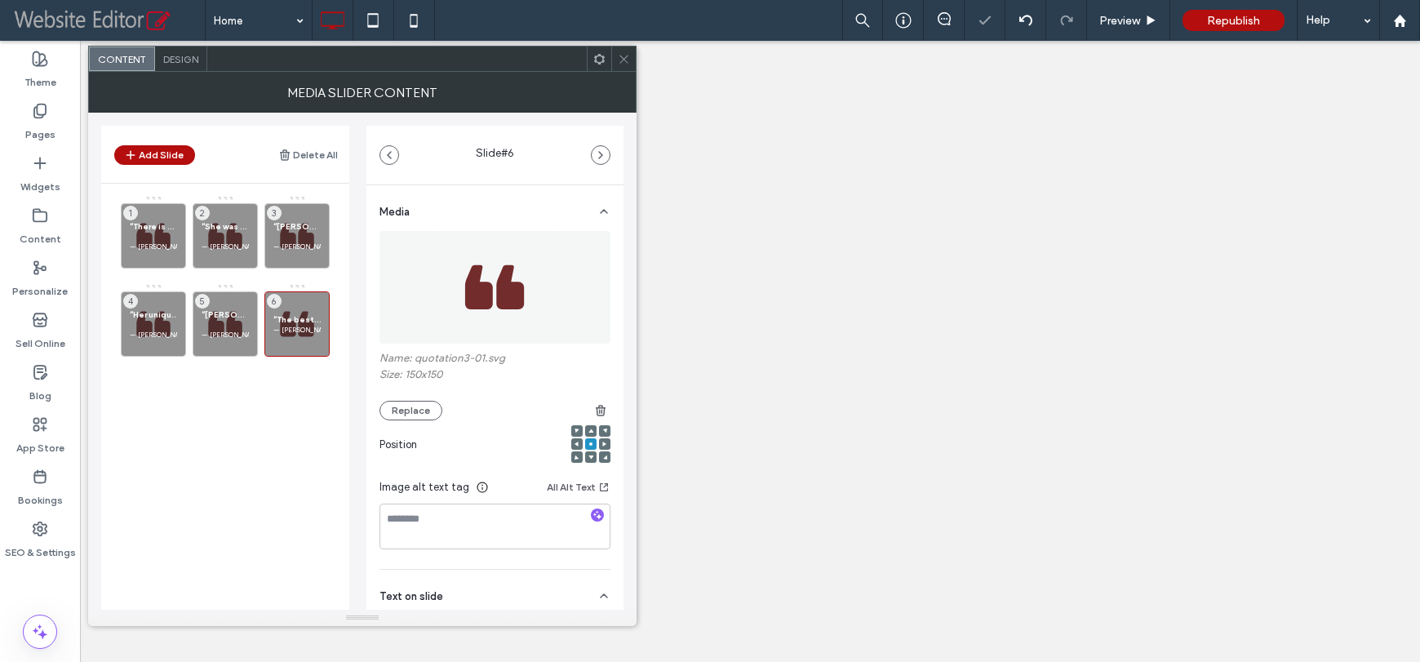
click at [359, 410] on div "Add Slide Delete All “There is no more beautiful musical instrument than the vo…" at bounding box center [362, 361] width 522 height 497
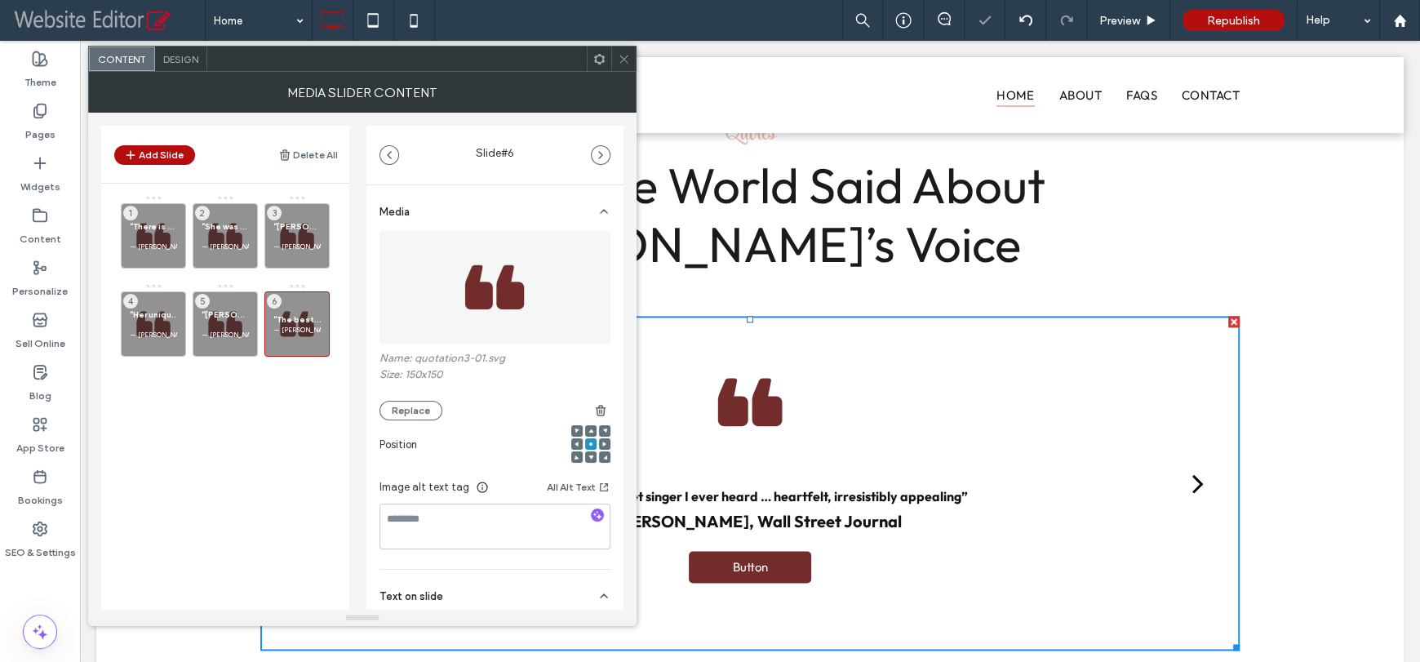
scroll to position [310, 0]
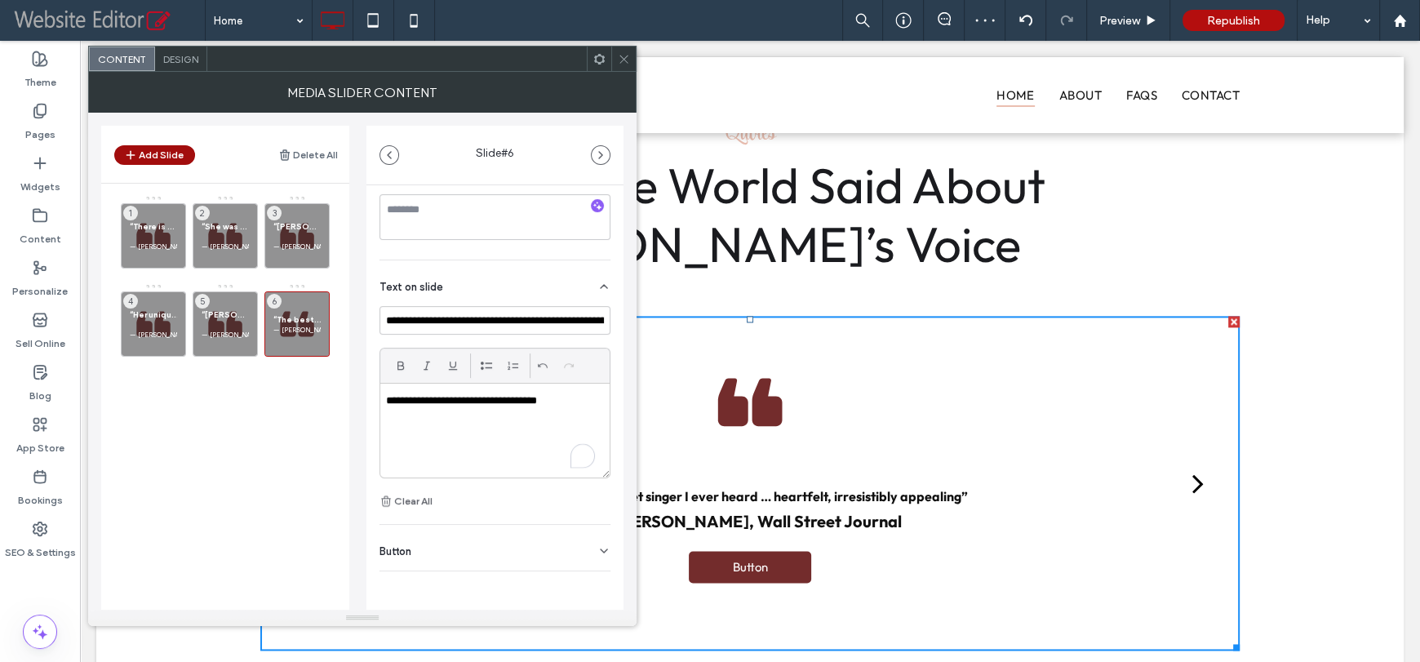
click at [159, 155] on button "Add Slide" at bounding box center [154, 155] width 81 height 20
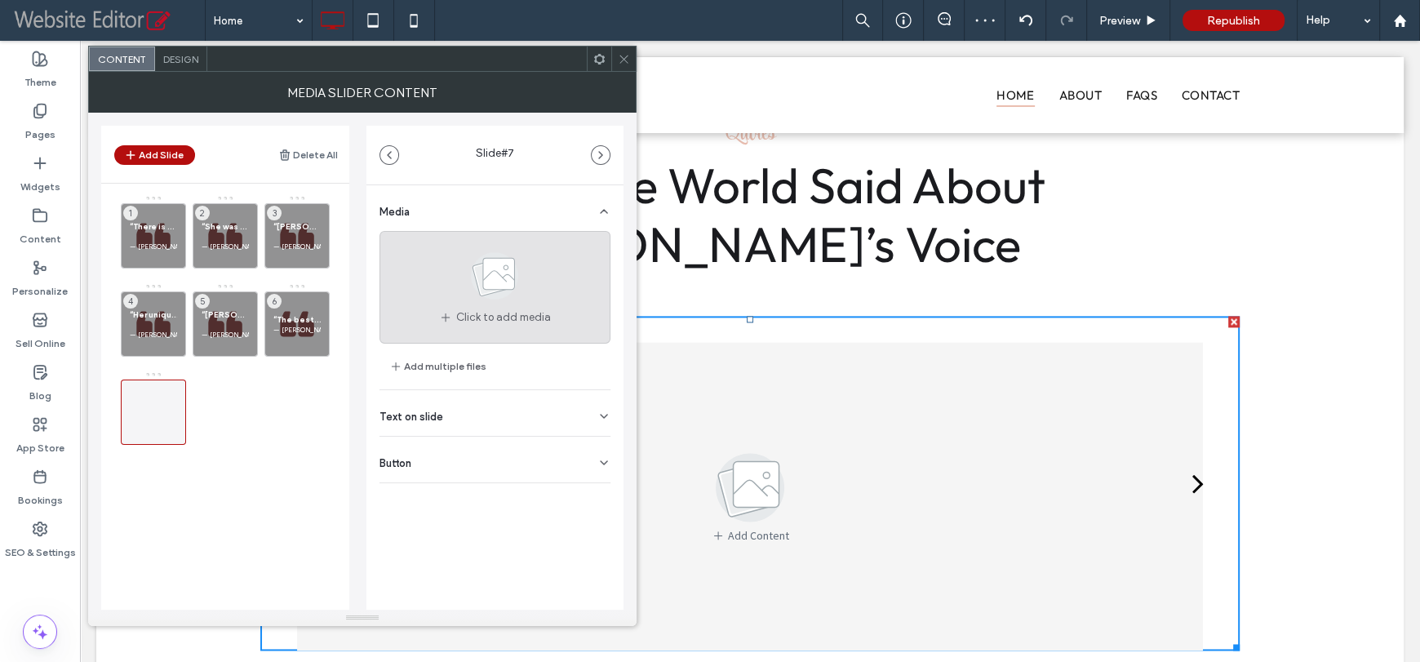
click at [455, 293] on icon at bounding box center [495, 276] width 82 height 54
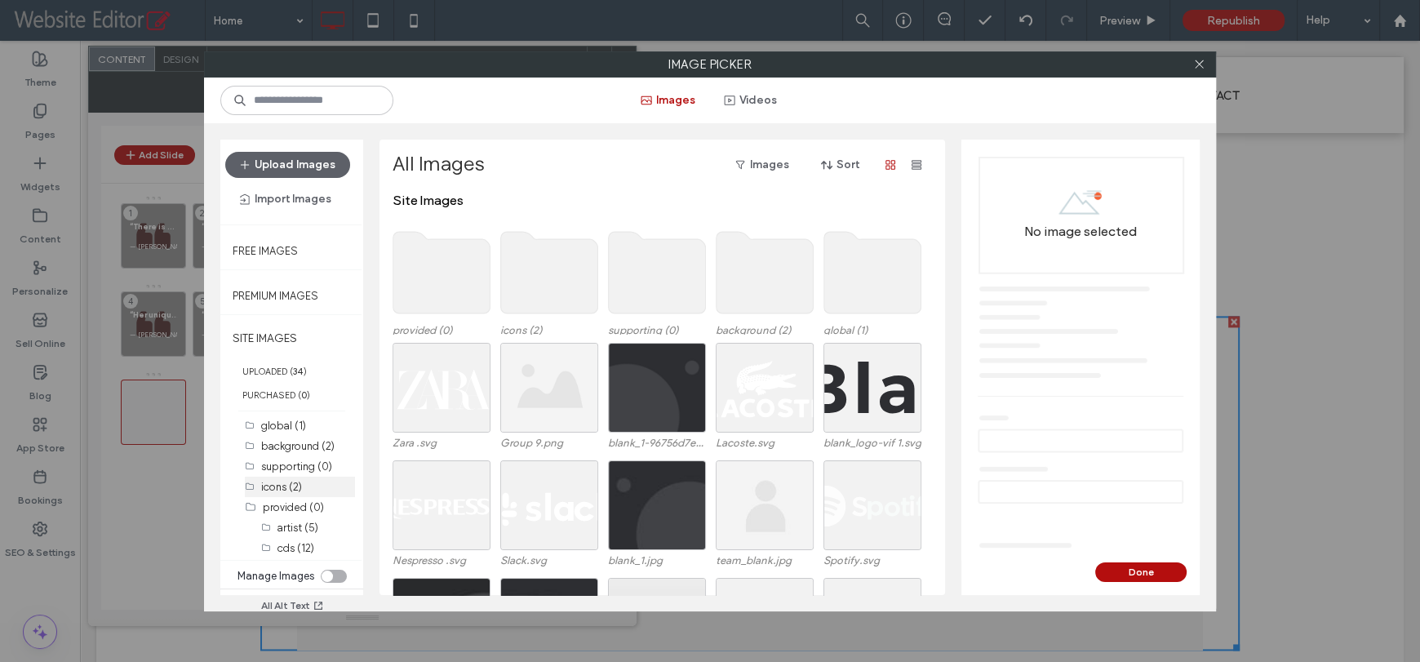
click at [318, 483] on div "icons (2)" at bounding box center [308, 486] width 94 height 17
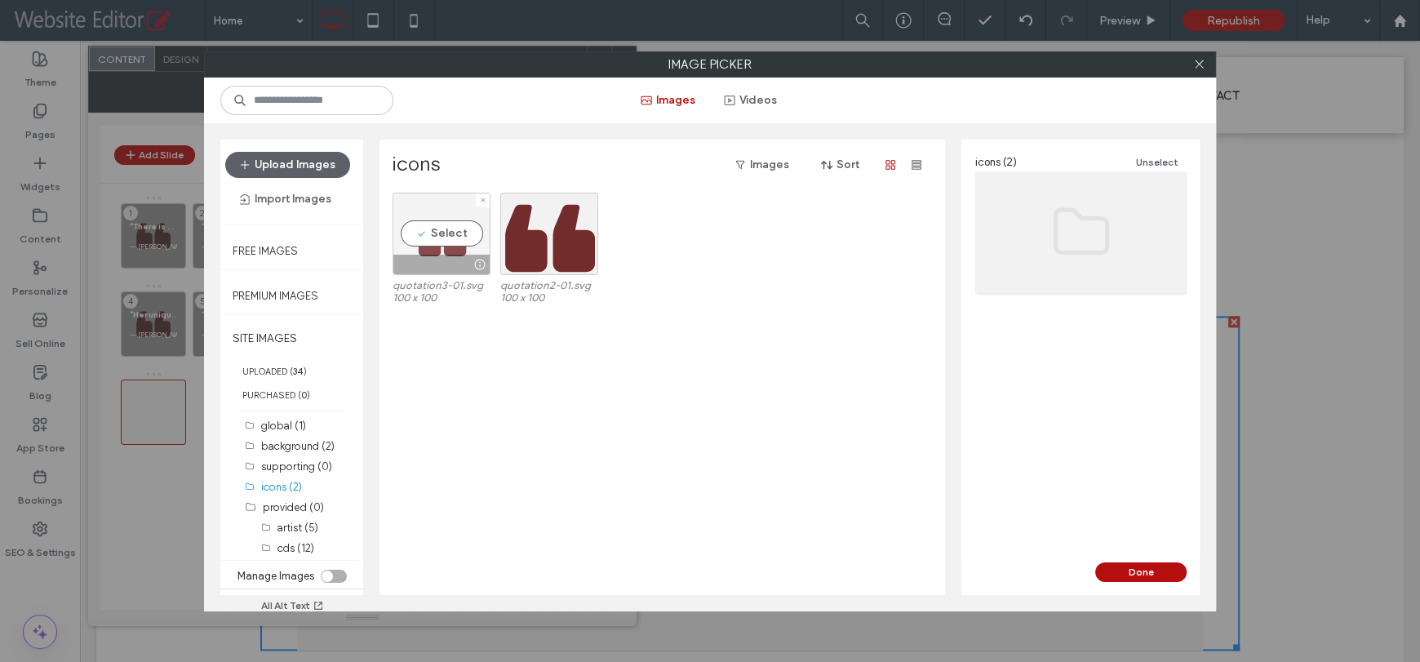
click at [433, 230] on div "Select" at bounding box center [441, 234] width 98 height 82
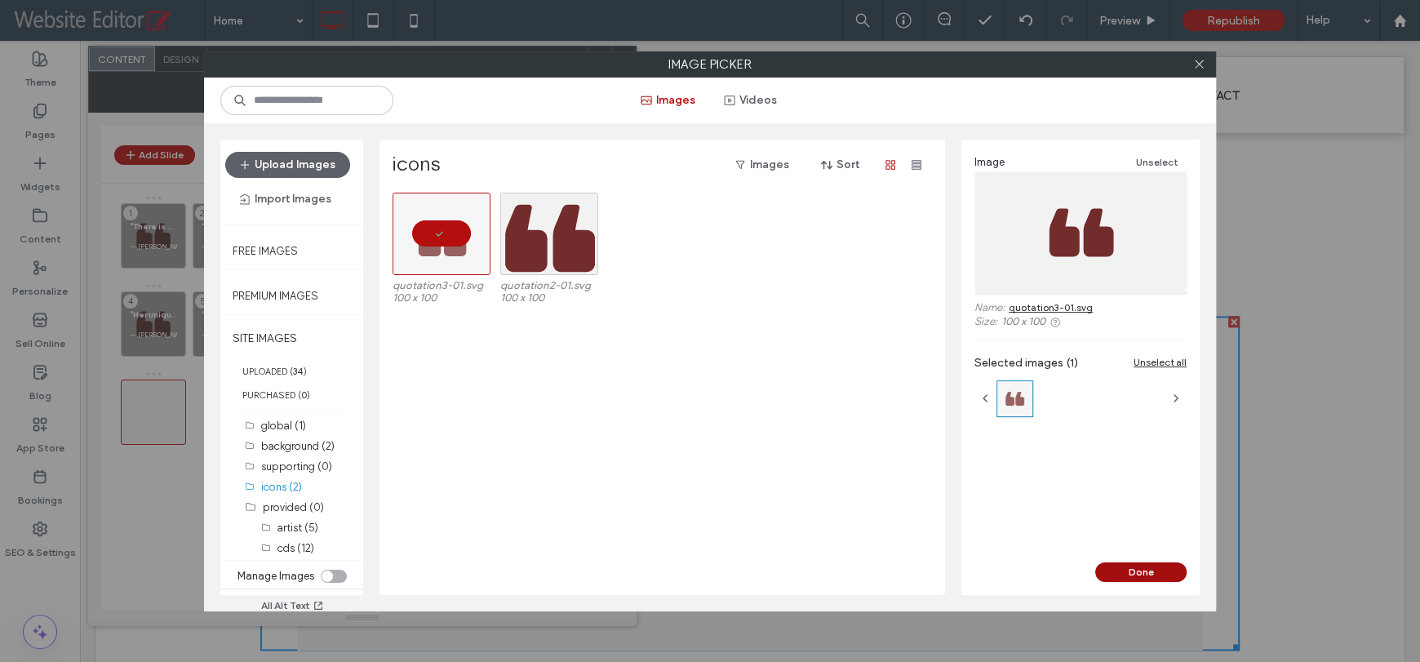
click at [1119, 568] on button "Done" at bounding box center [1140, 572] width 91 height 20
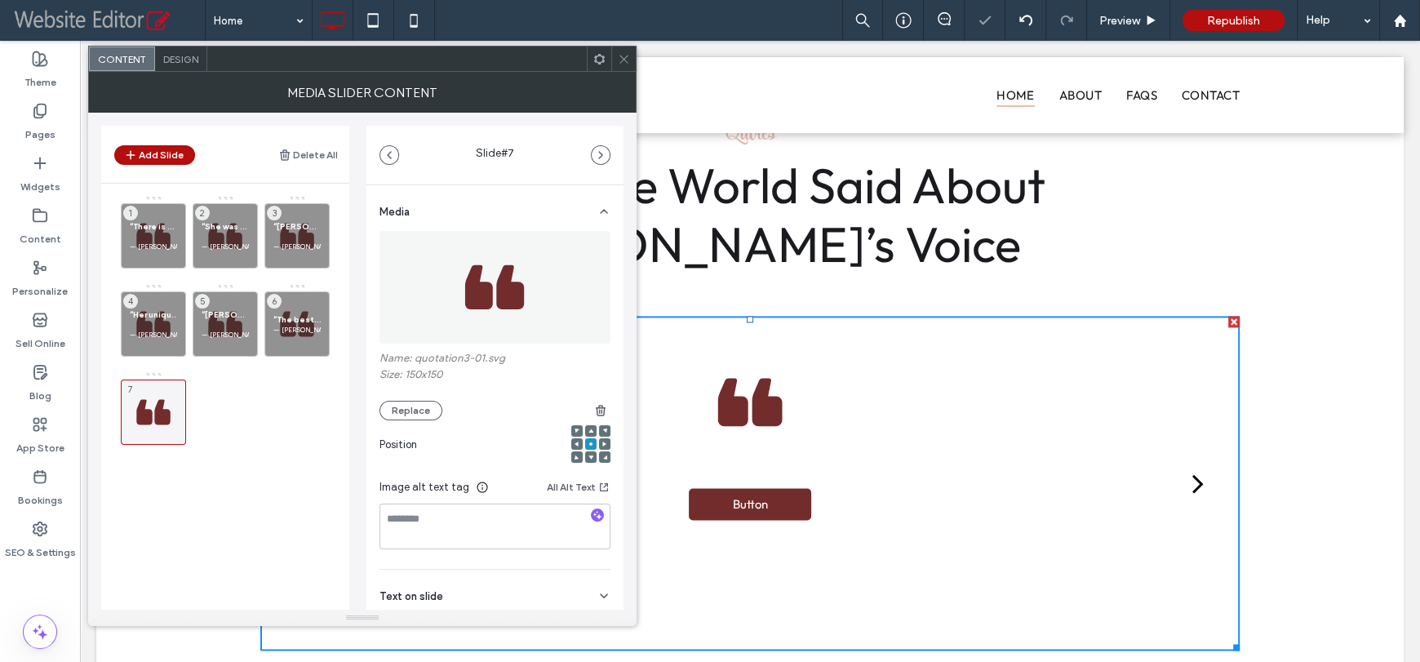
scroll to position [93, 0]
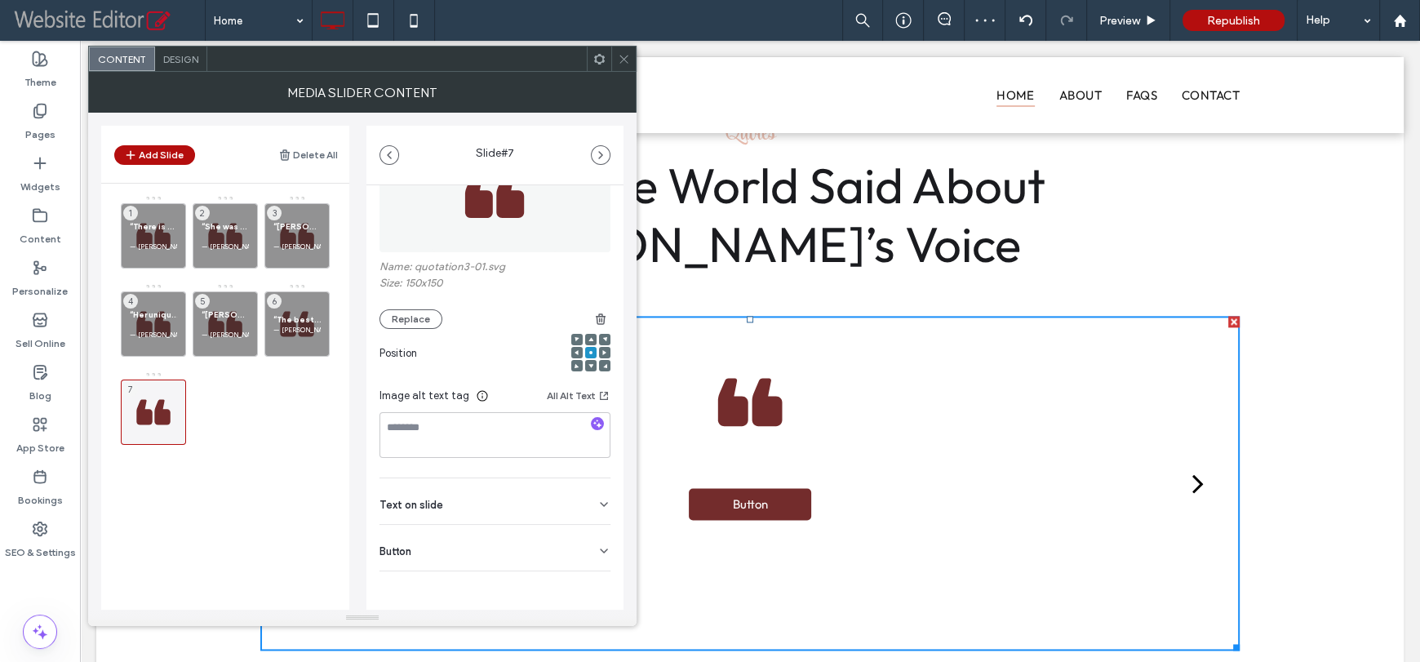
click at [465, 494] on div "Text on slide" at bounding box center [494, 501] width 231 height 46
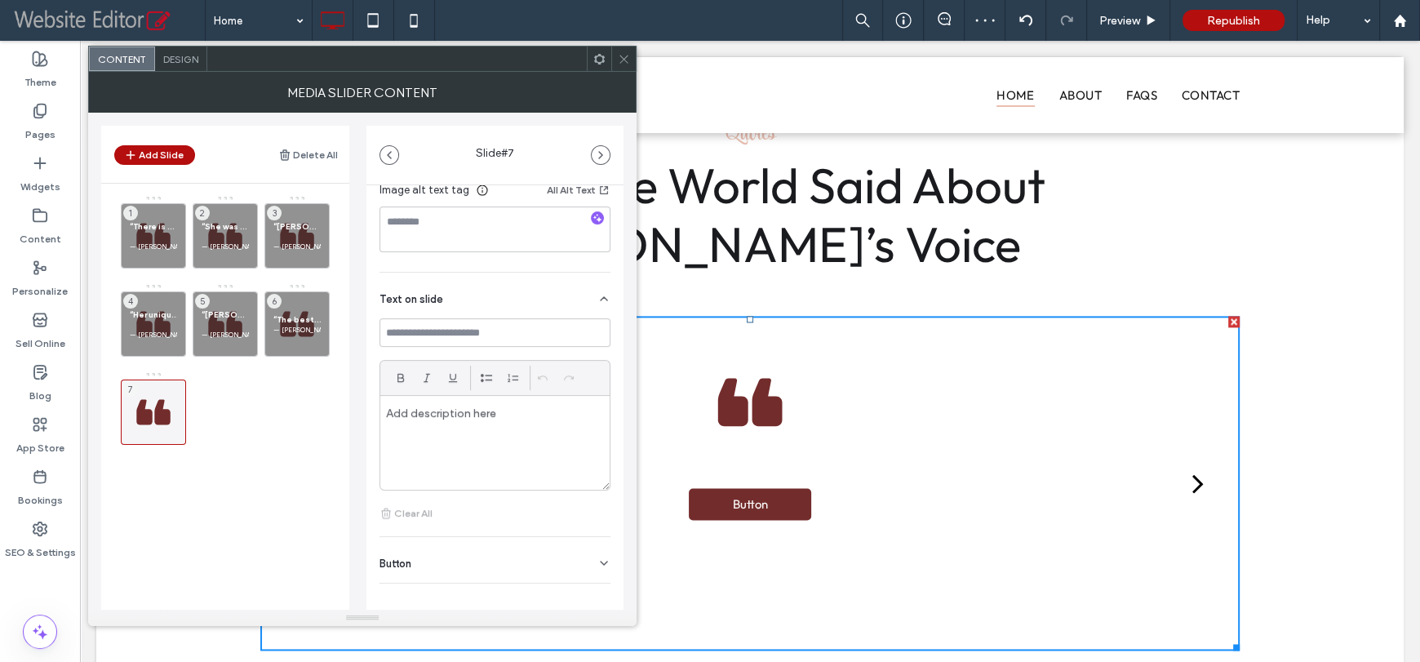
scroll to position [310, 0]
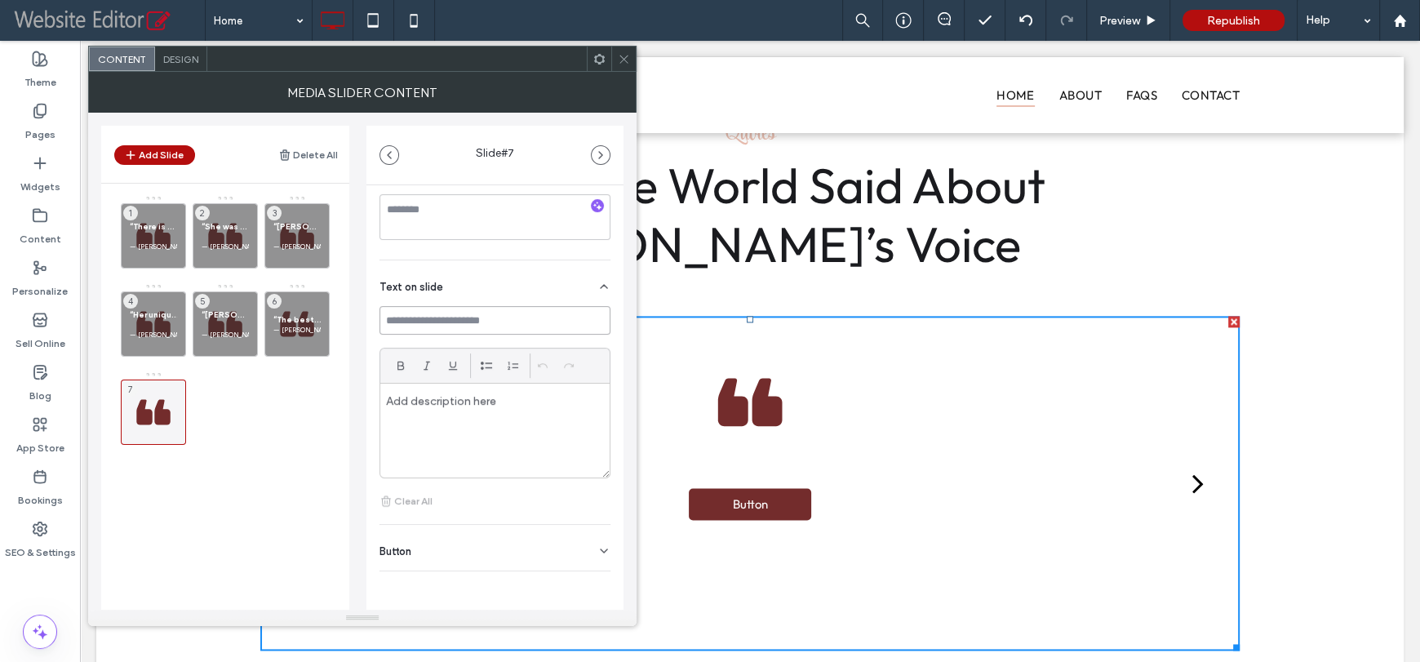
click at [427, 325] on input at bounding box center [494, 320] width 231 height 29
paste input "**********"
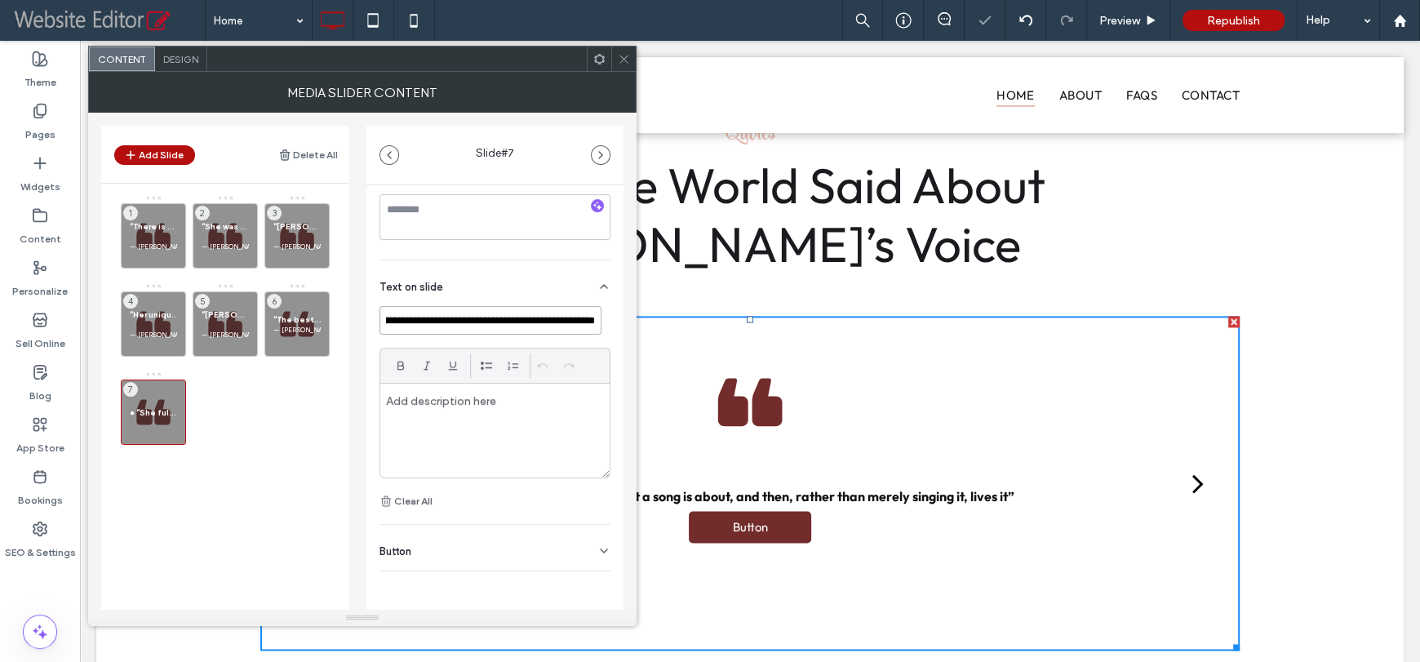
scroll to position [0, 0]
click at [405, 322] on input "**********" at bounding box center [490, 320] width 222 height 29
type input "**********"
click at [428, 412] on div at bounding box center [494, 430] width 229 height 94
click at [437, 432] on div "To enrich screen reader interactions, please activate Accessibility in Grammarl…" at bounding box center [494, 430] width 229 height 94
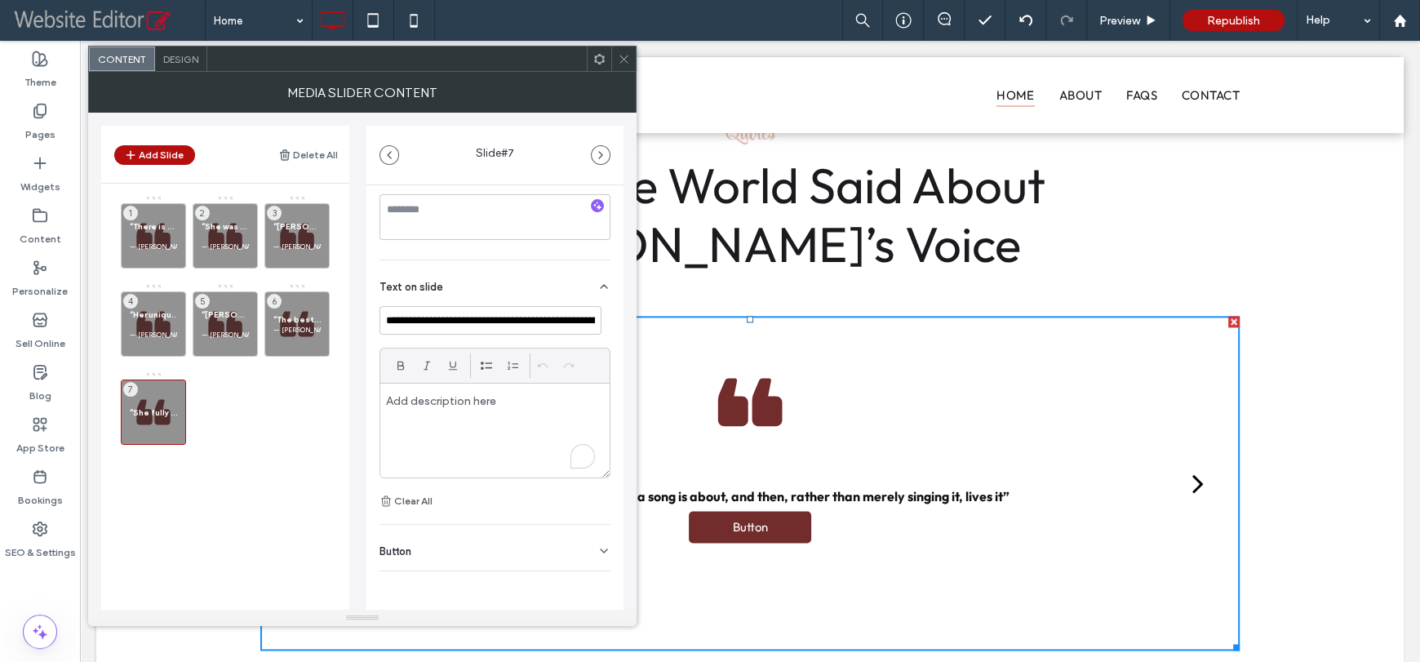
click at [446, 406] on p "To enrich screen reader interactions, please activate Accessibility in Grammarl…" at bounding box center [495, 400] width 218 height 15
paste div
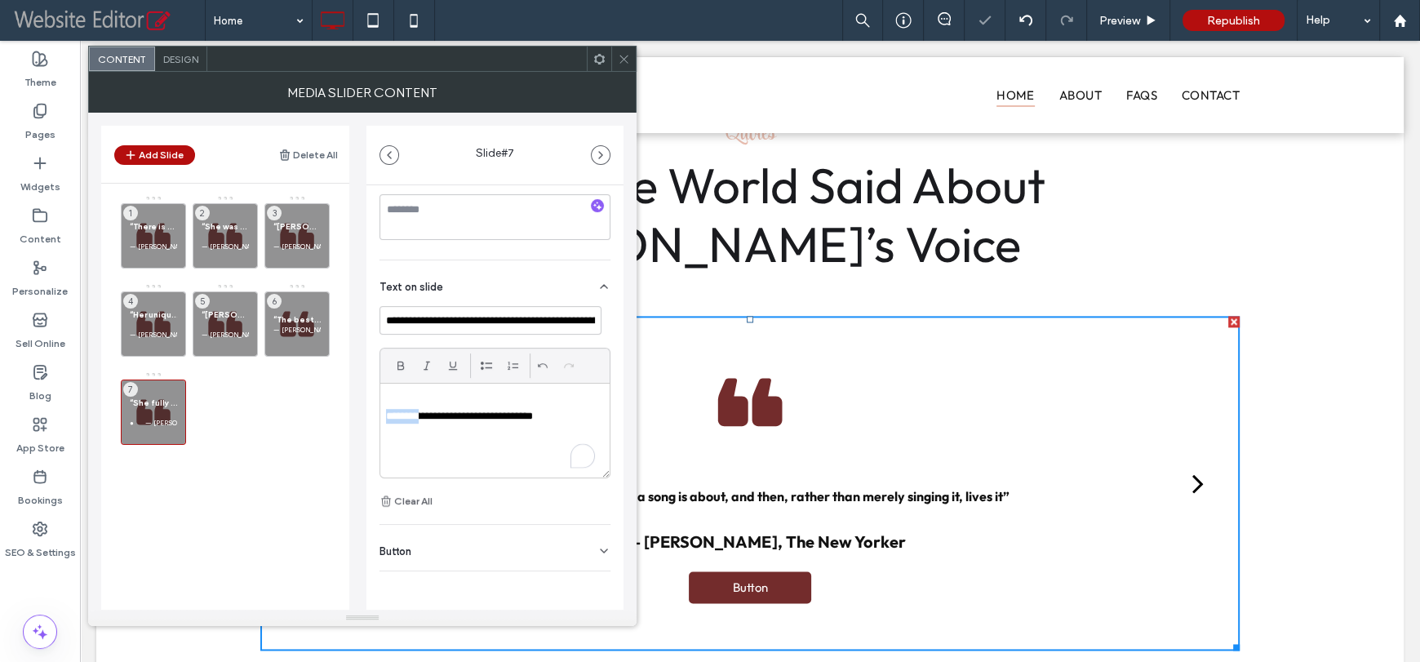
drag, startPoint x: 414, startPoint y: 419, endPoint x: 385, endPoint y: 419, distance: 29.4
click at [386, 419] on p "**********" at bounding box center [490, 416] width 209 height 15
click at [303, 305] on div "“The best cabaret singer I ever heard … heartfelt, irresistibly appealing” — Te…" at bounding box center [296, 323] width 65 height 65
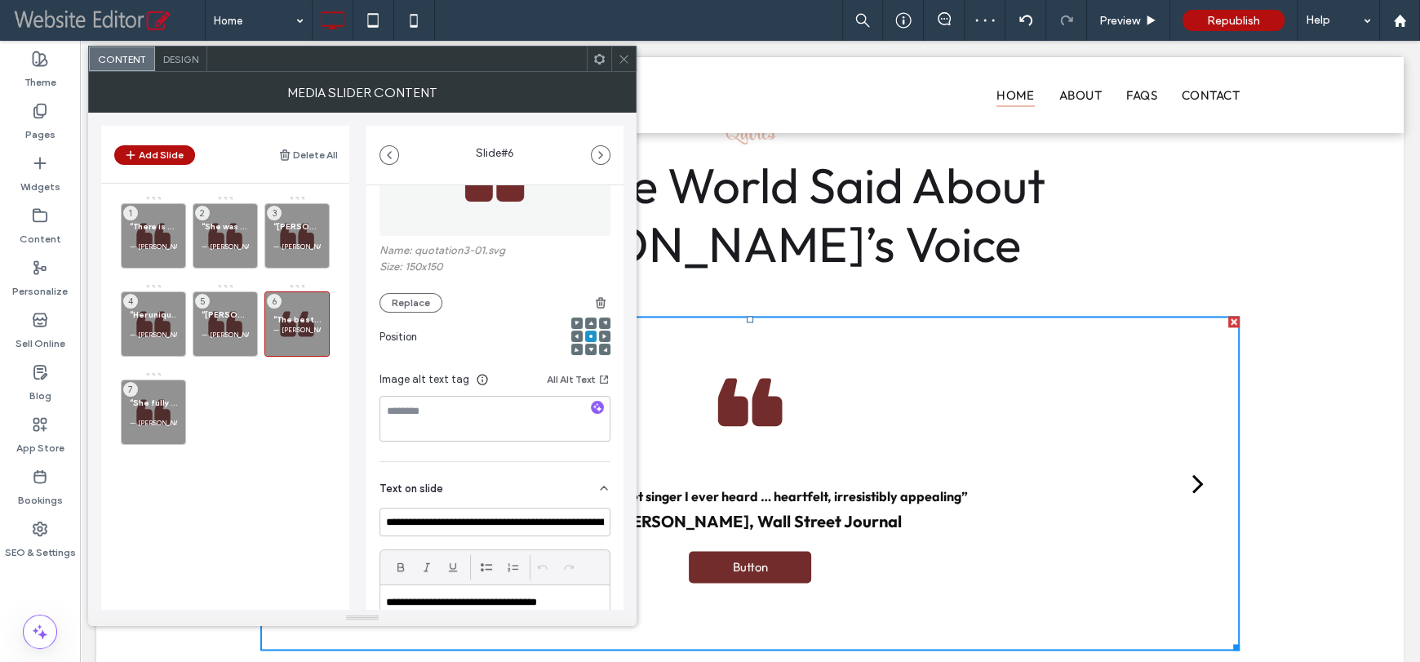
scroll to position [244, 0]
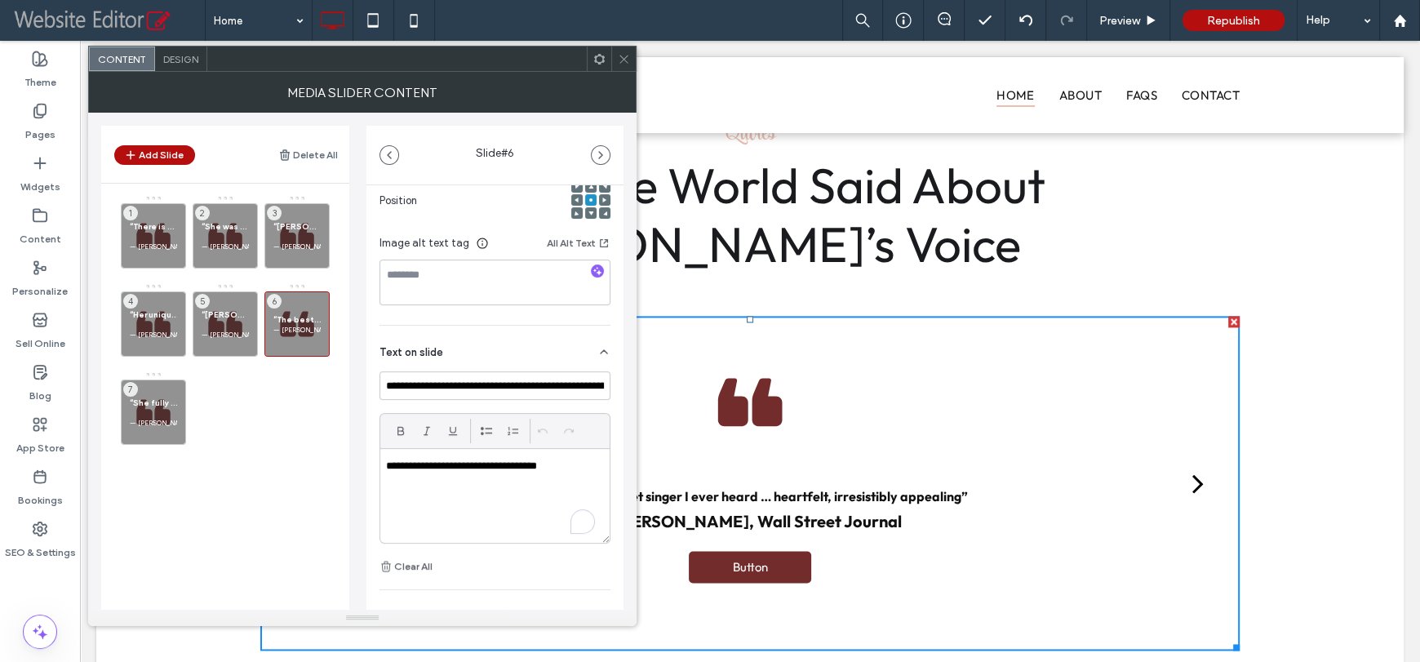
click at [389, 468] on p "**********" at bounding box center [490, 466] width 209 height 15
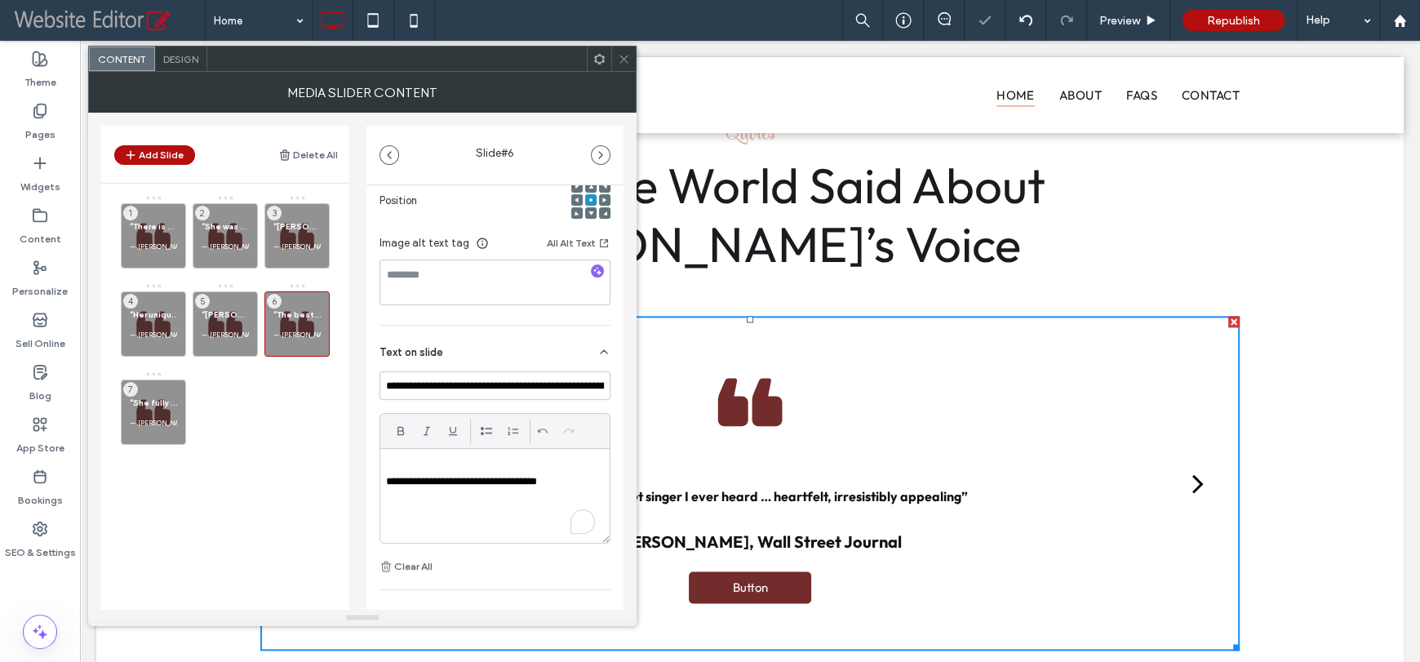
click at [304, 454] on div "“There is no more beautiful musical instrument than the voice of Nancy LaMott” …" at bounding box center [235, 373] width 228 height 356
click at [171, 160] on button "Add Slide" at bounding box center [154, 155] width 81 height 20
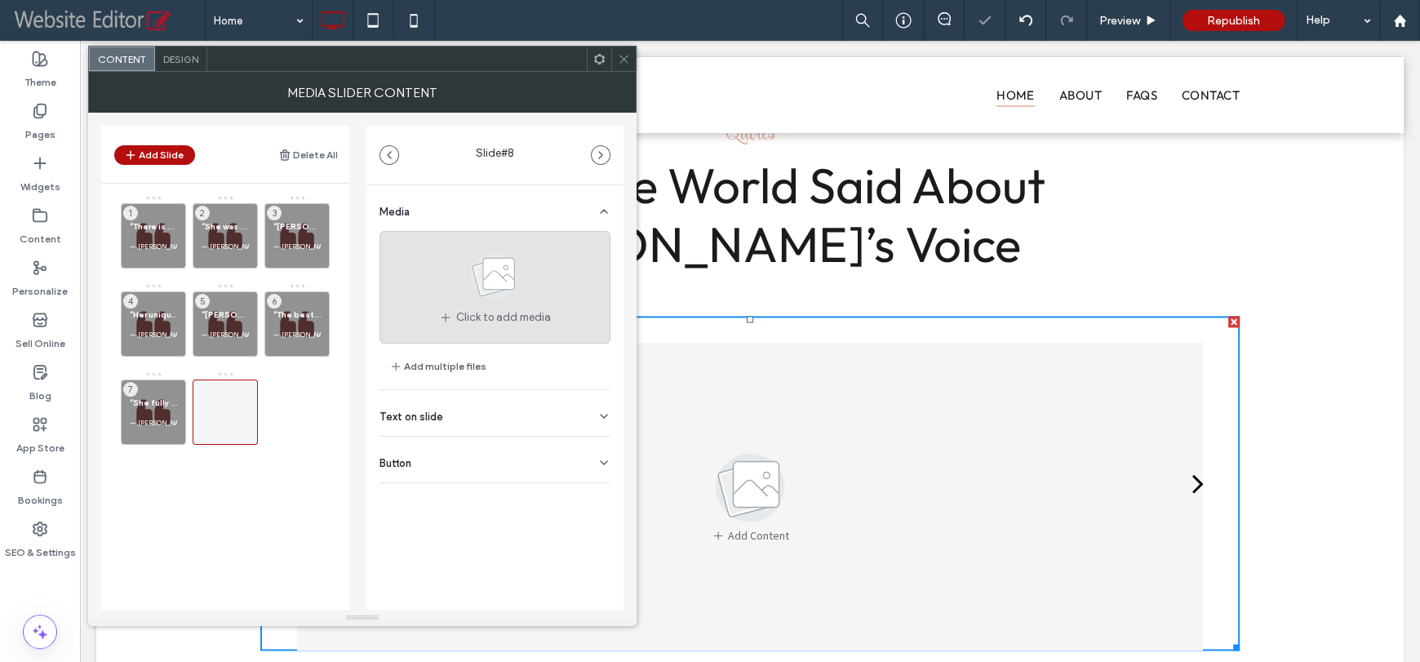
click at [463, 254] on icon at bounding box center [495, 276] width 82 height 54
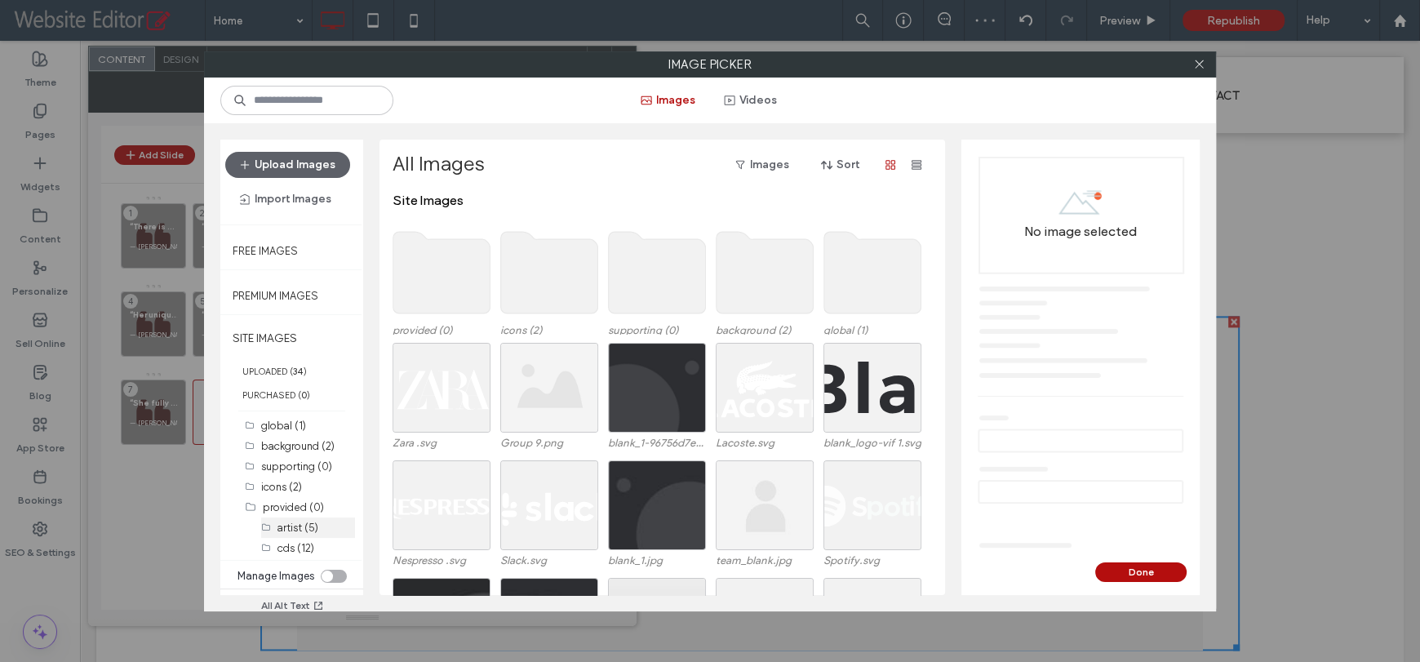
click at [298, 521] on label "artist (5)" at bounding box center [297, 527] width 41 height 12
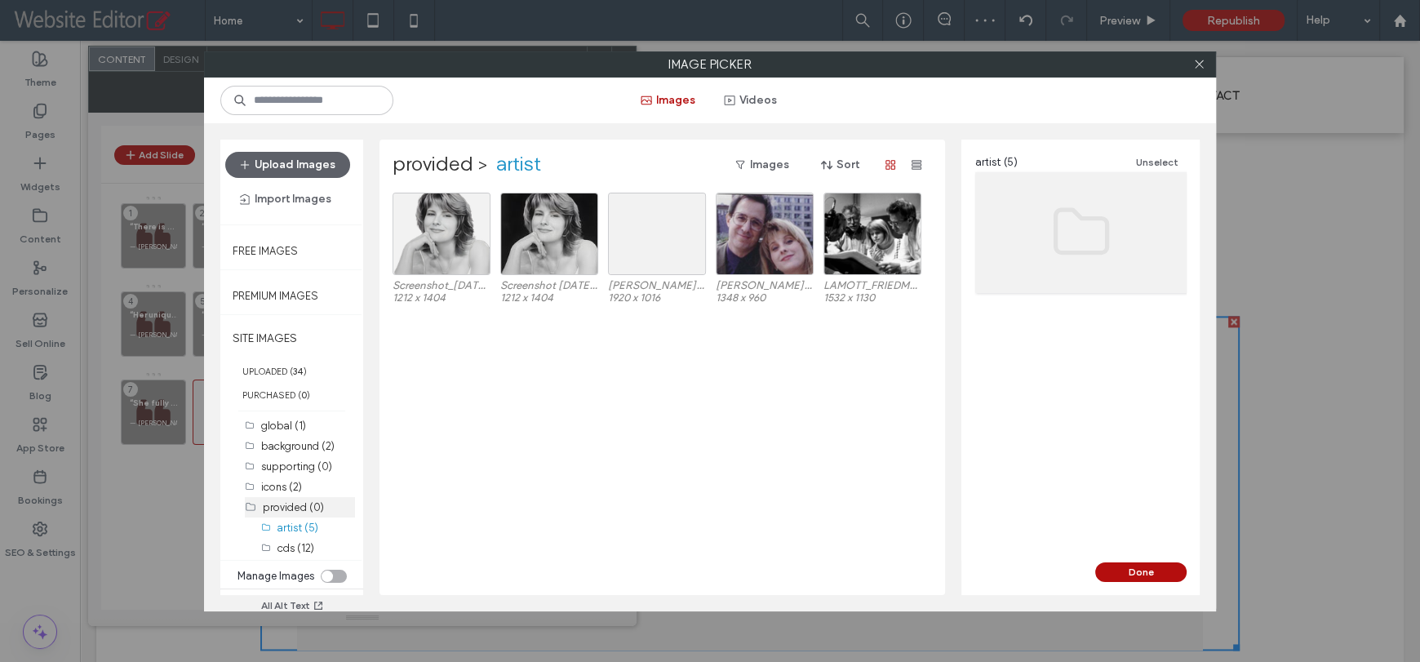
click at [298, 509] on label "provided (0)" at bounding box center [293, 507] width 61 height 12
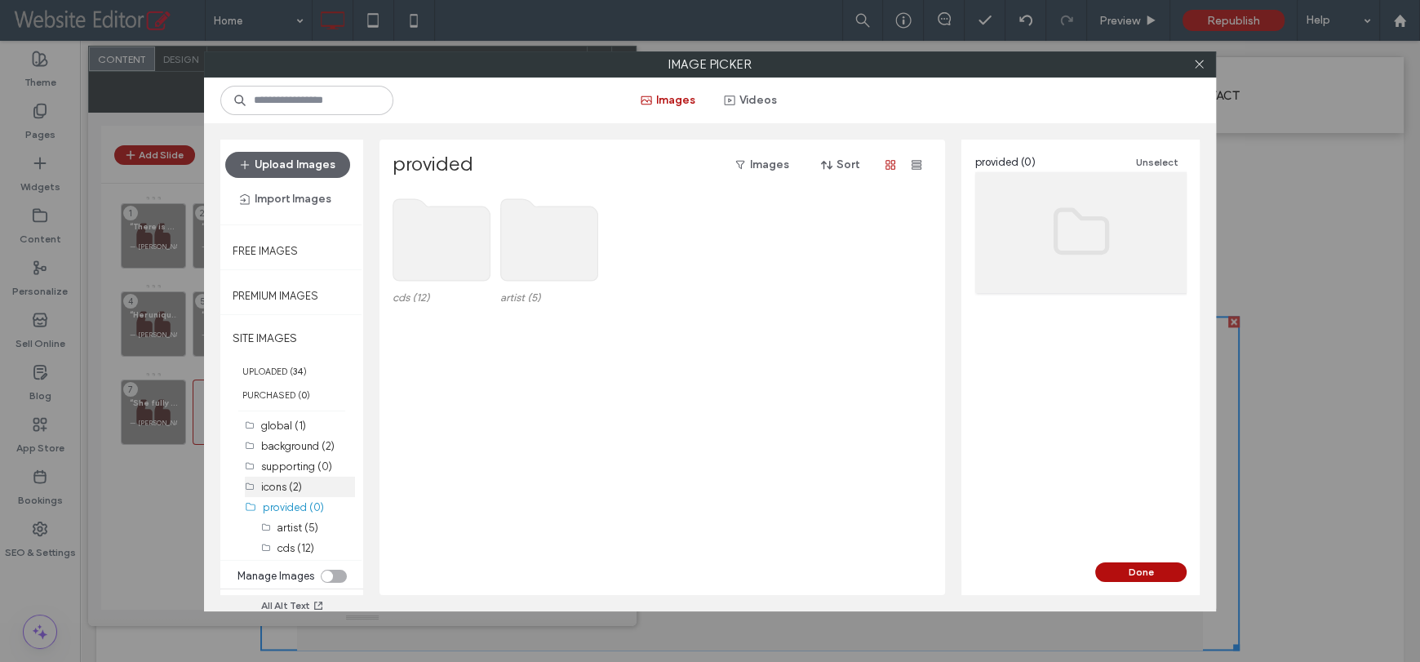
click at [289, 487] on label "icons (2)" at bounding box center [281, 487] width 41 height 12
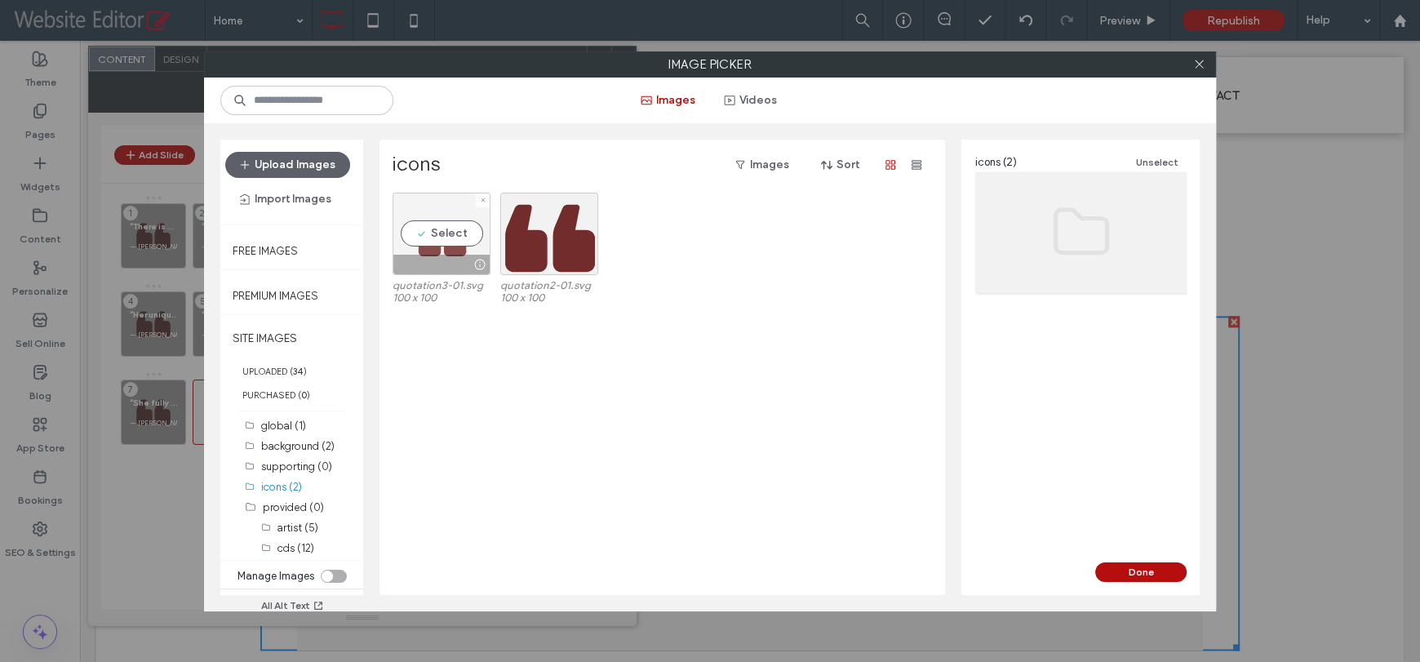
click at [441, 232] on div "Select" at bounding box center [441, 234] width 98 height 82
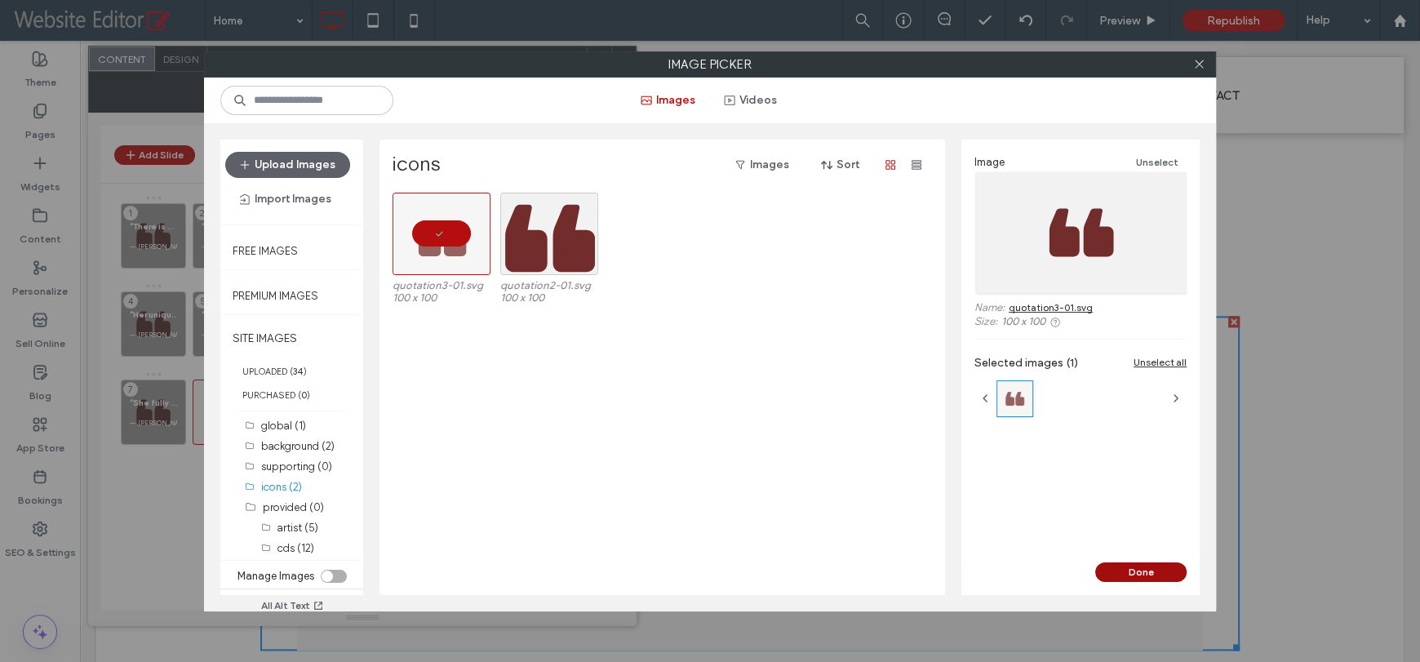
click at [1151, 574] on button "Done" at bounding box center [1140, 572] width 91 height 20
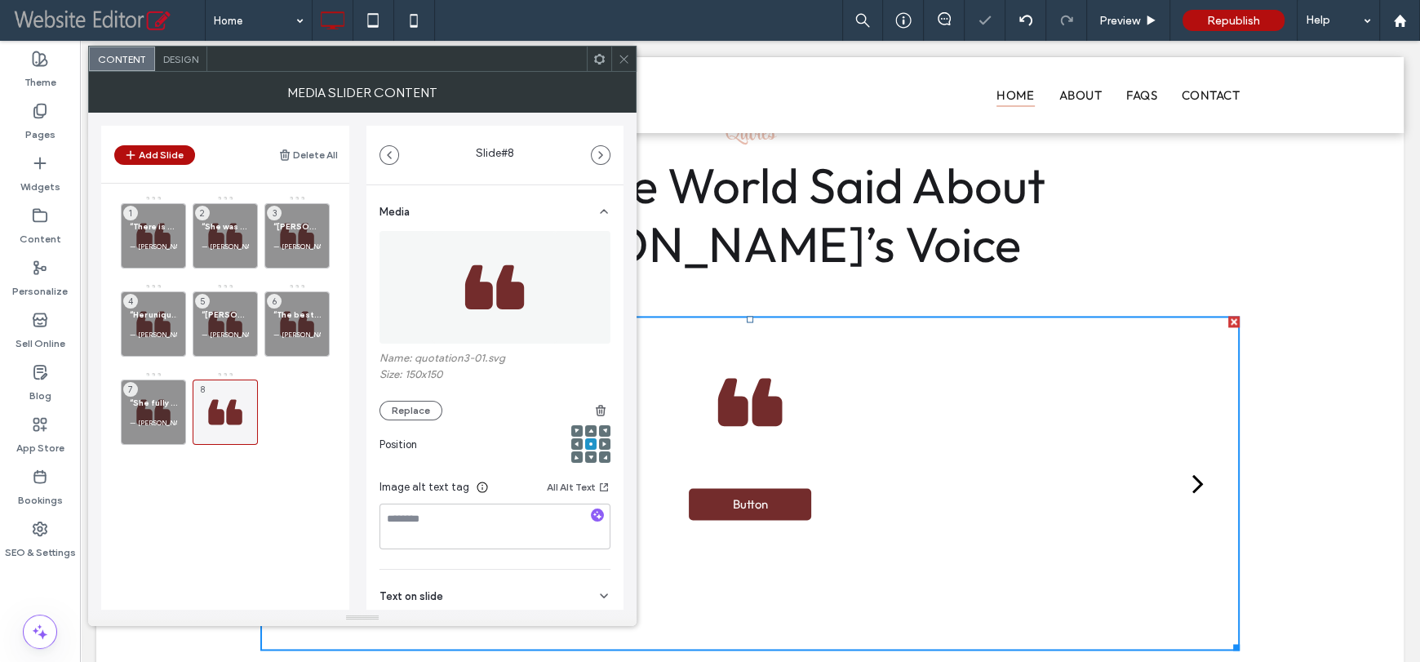
scroll to position [93, 0]
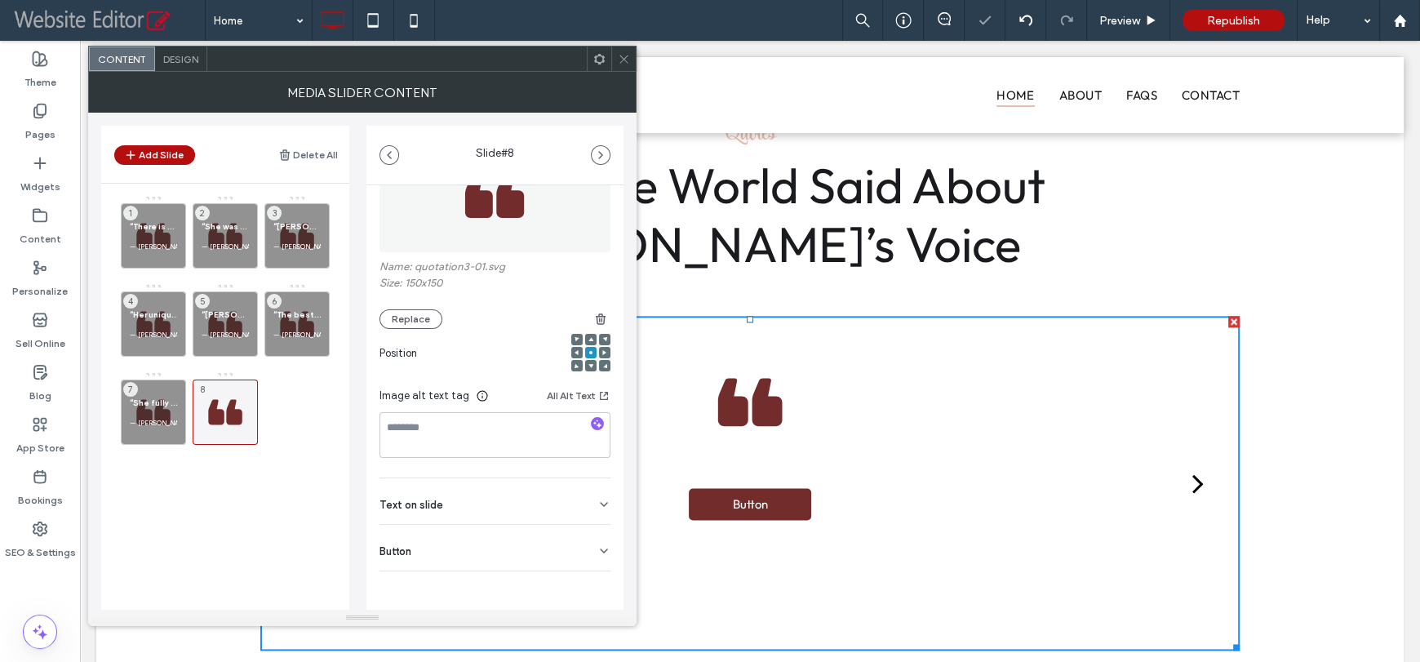
click at [496, 504] on div "Text on slide" at bounding box center [494, 501] width 231 height 46
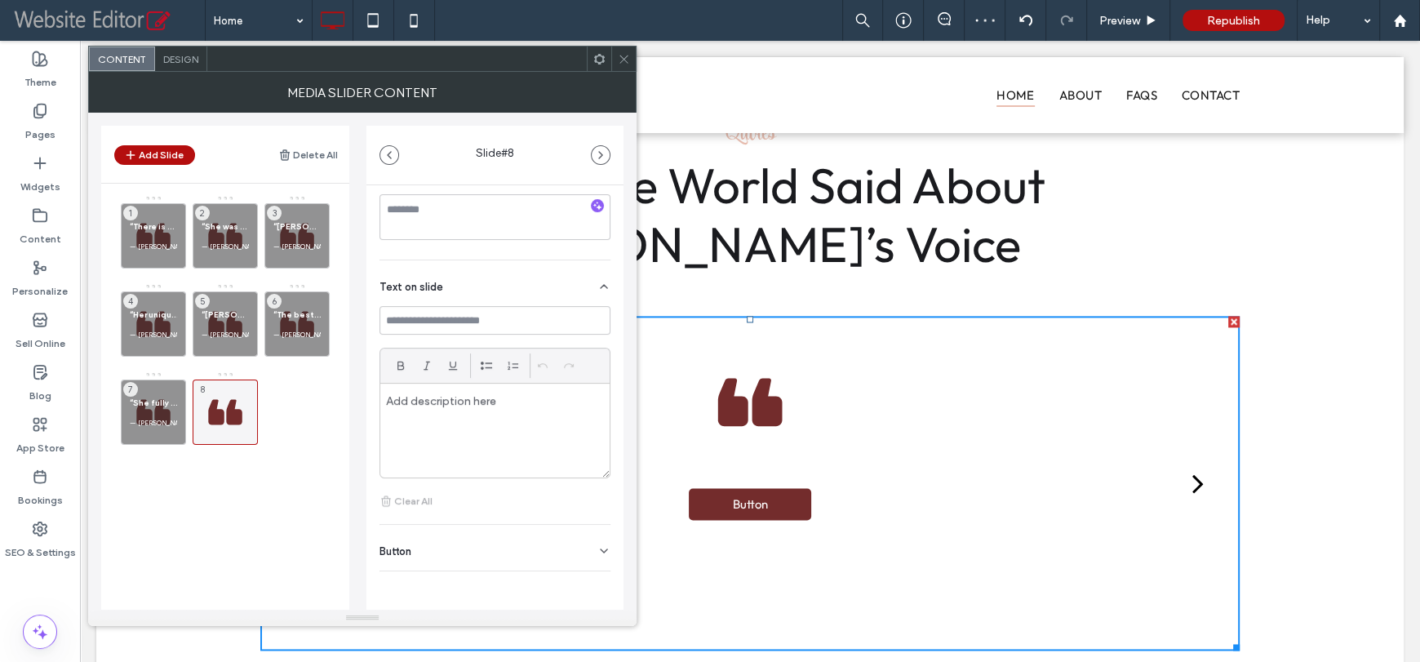
click at [556, 562] on div "Button" at bounding box center [494, 548] width 231 height 46
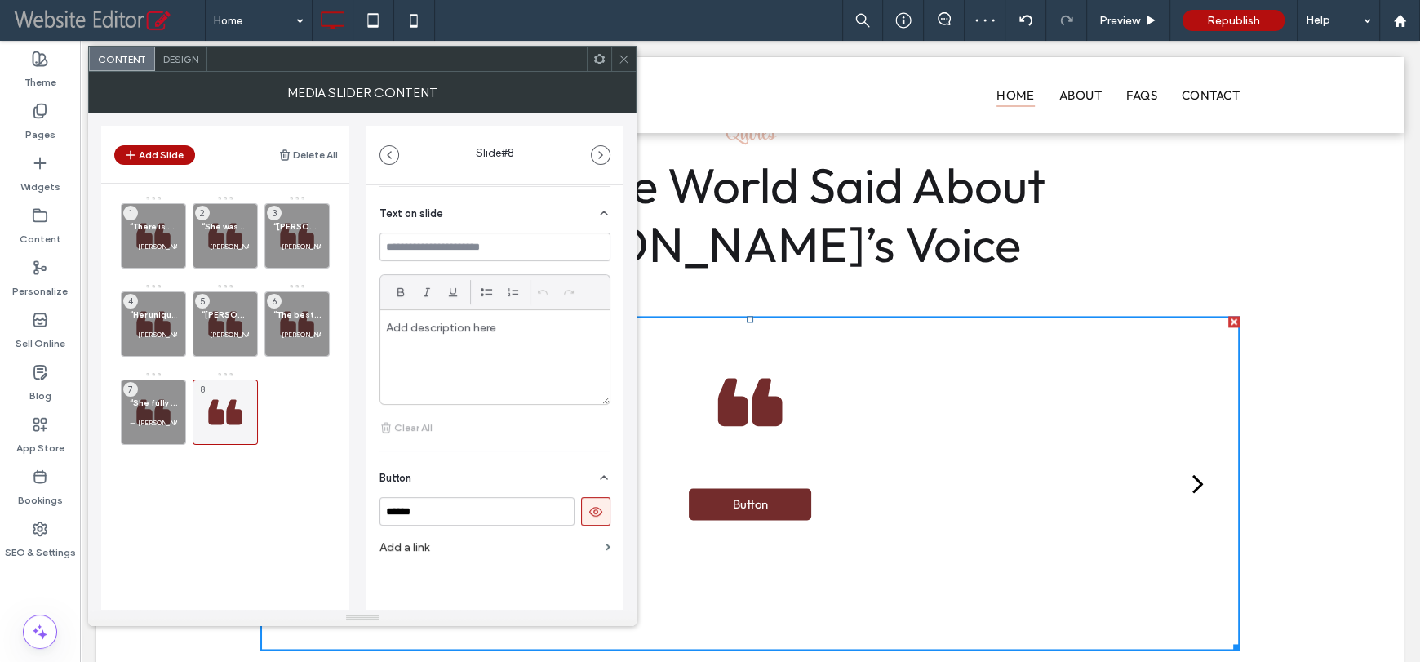
scroll to position [386, 0]
click at [588, 512] on icon at bounding box center [595, 508] width 15 height 15
click at [146, 397] on span "“She fully fathoms what a song is about, and then, rather than merely singing i…" at bounding box center [153, 402] width 47 height 11
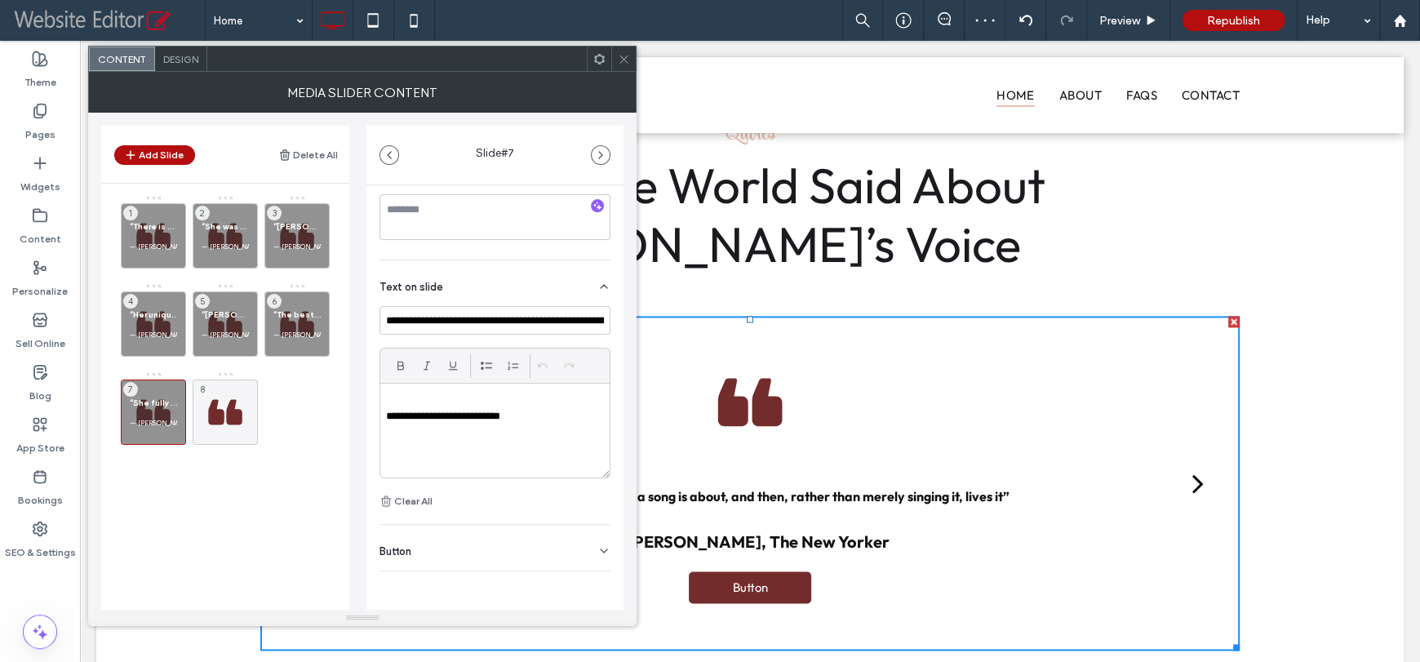
click at [516, 539] on div "Button" at bounding box center [494, 548] width 231 height 46
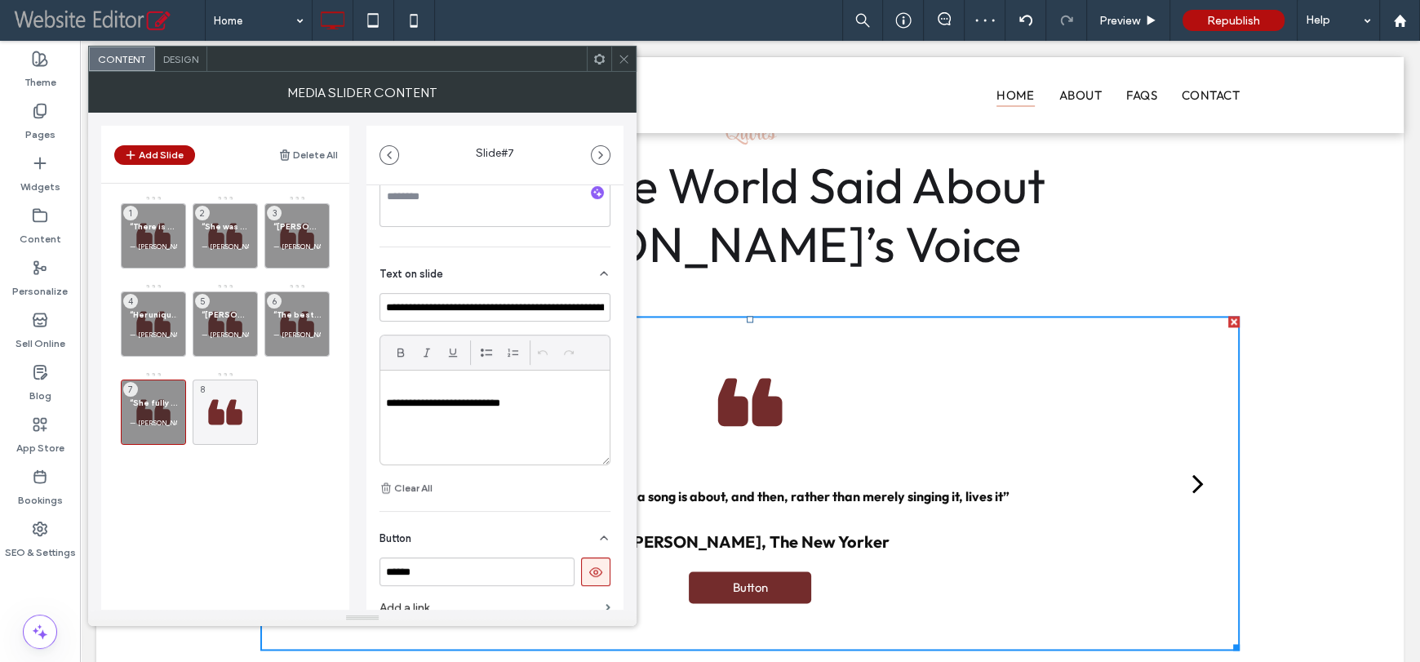
scroll to position [341, 0]
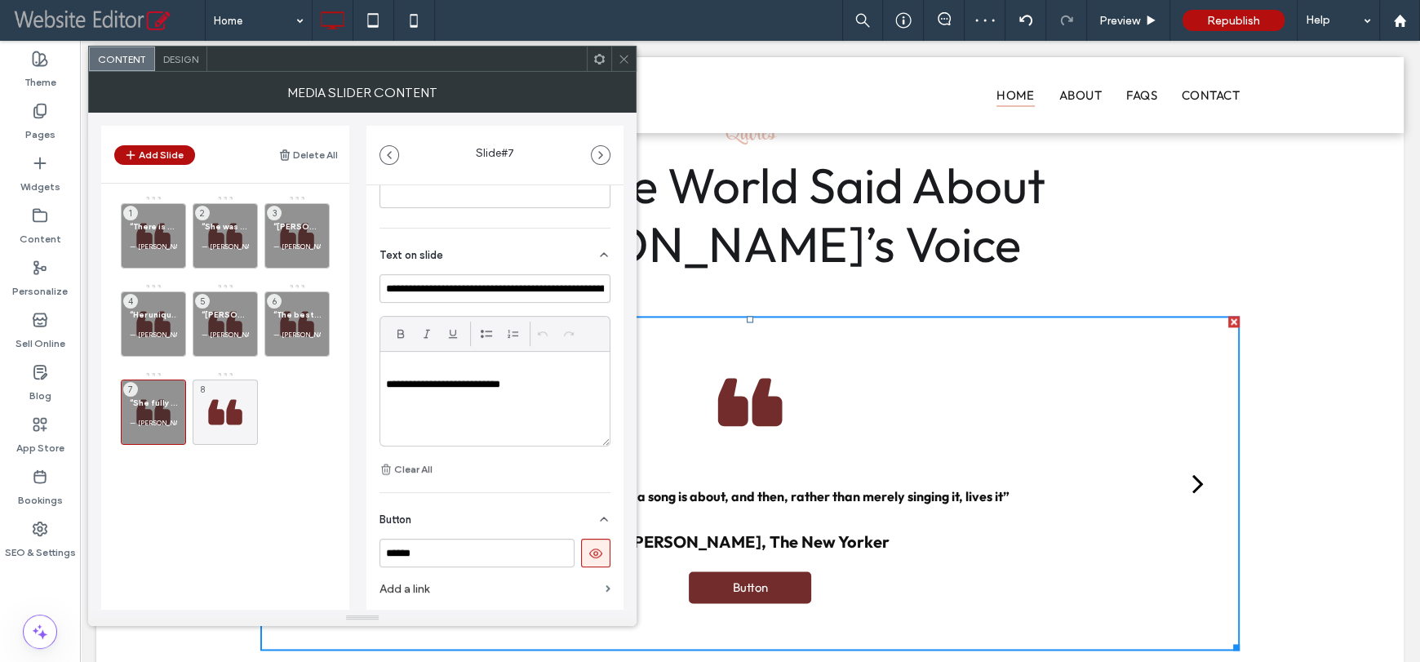
click at [588, 551] on icon at bounding box center [595, 553] width 15 height 15
click at [290, 298] on div "“The best cabaret singer I ever heard … heartfelt, irresistibly appealing” — Te…" at bounding box center [296, 323] width 65 height 65
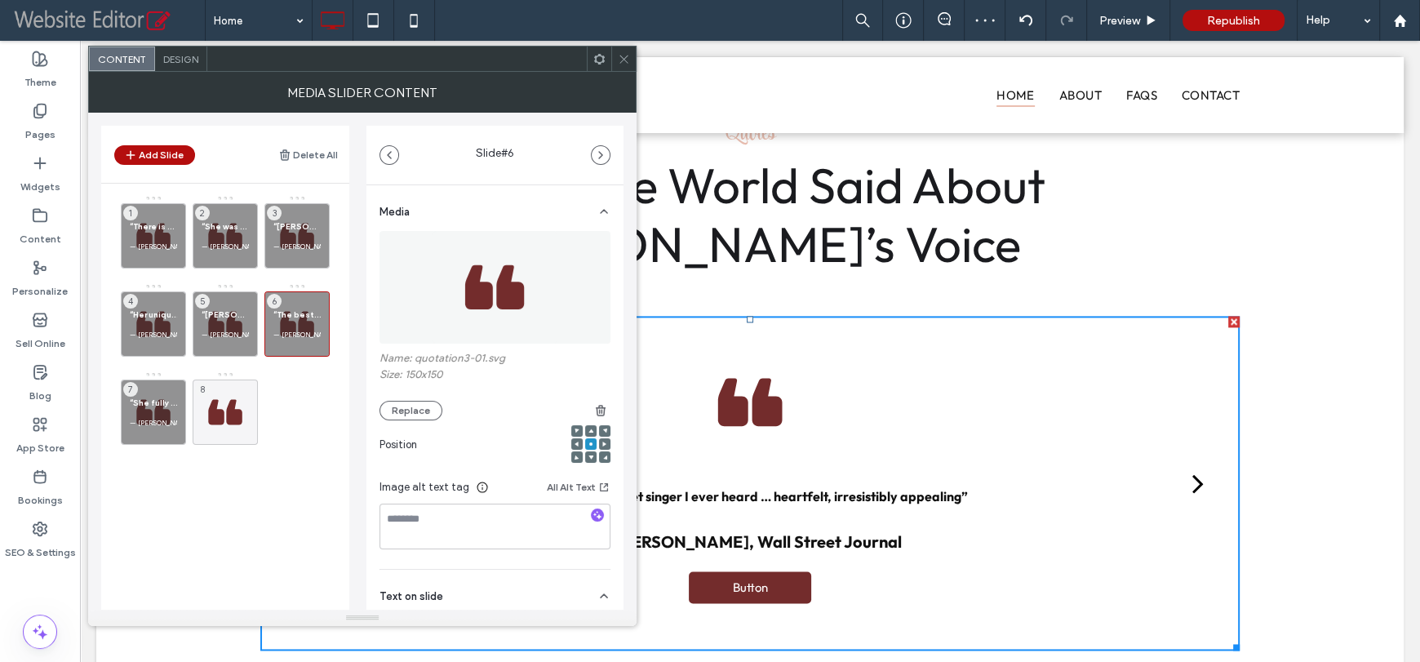
scroll to position [310, 0]
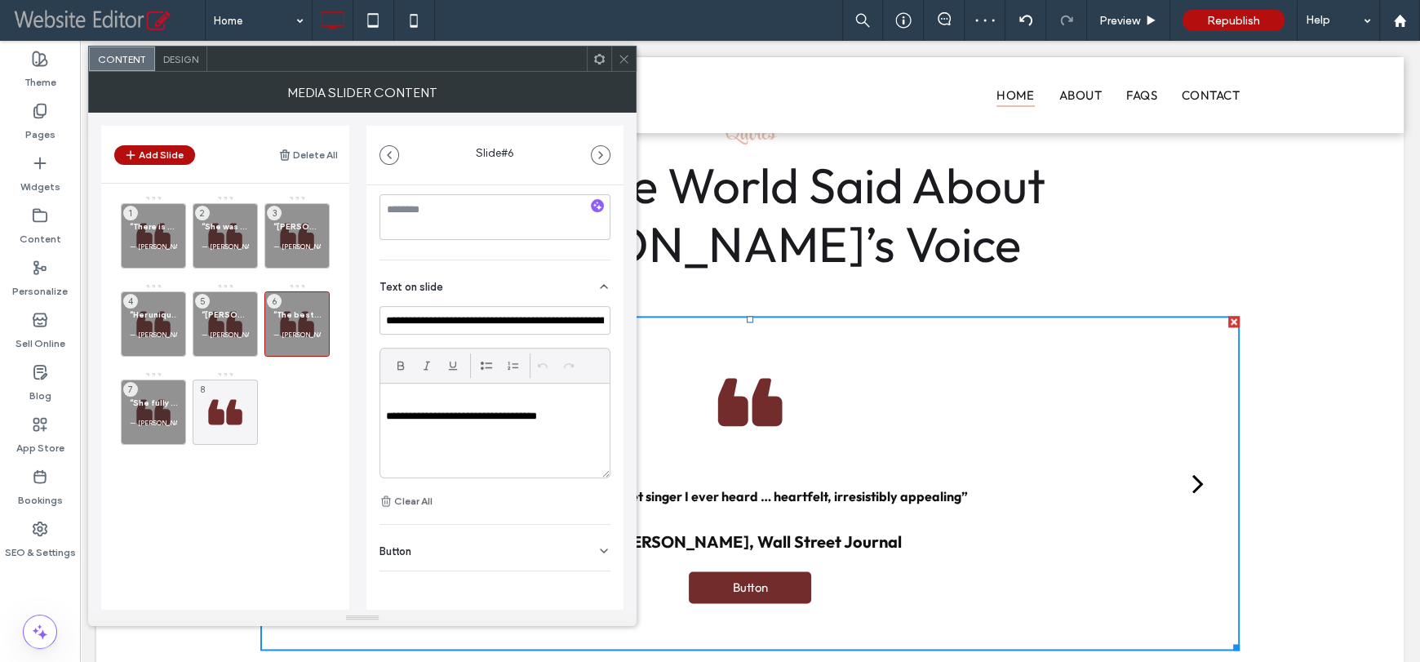
click at [525, 538] on div "Button" at bounding box center [494, 548] width 231 height 46
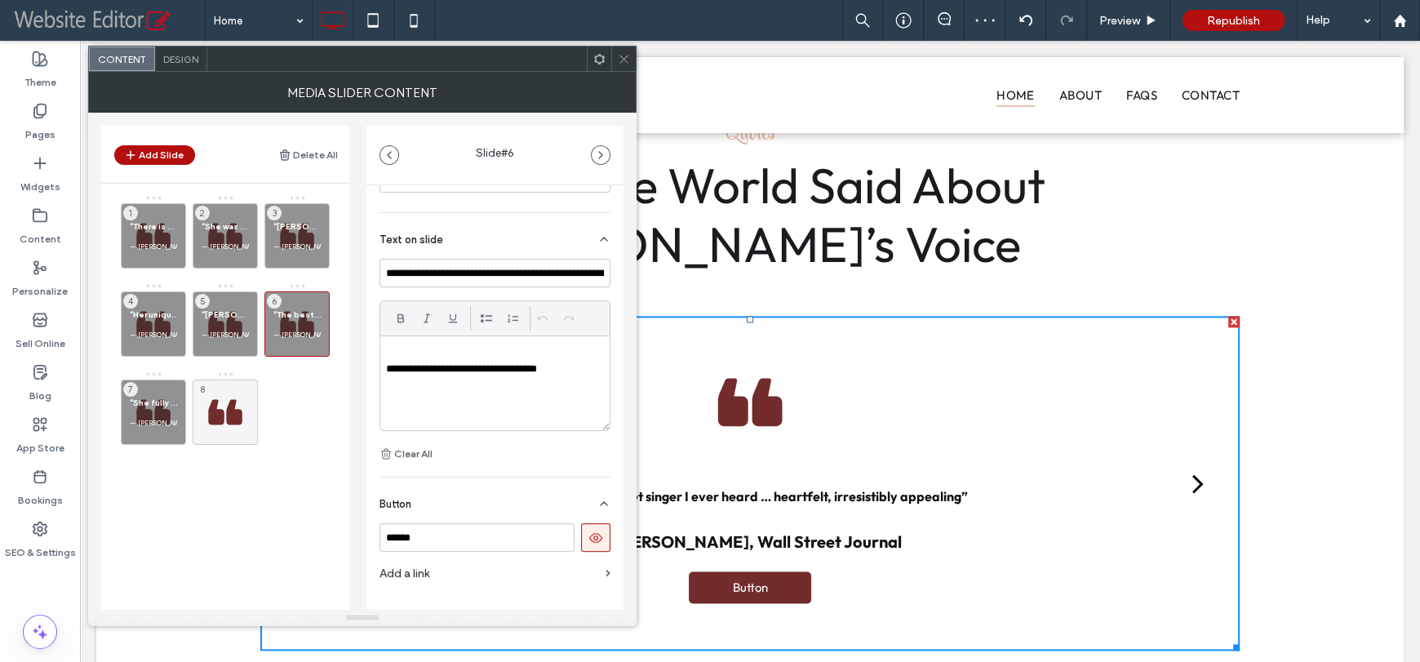
scroll to position [363, 0]
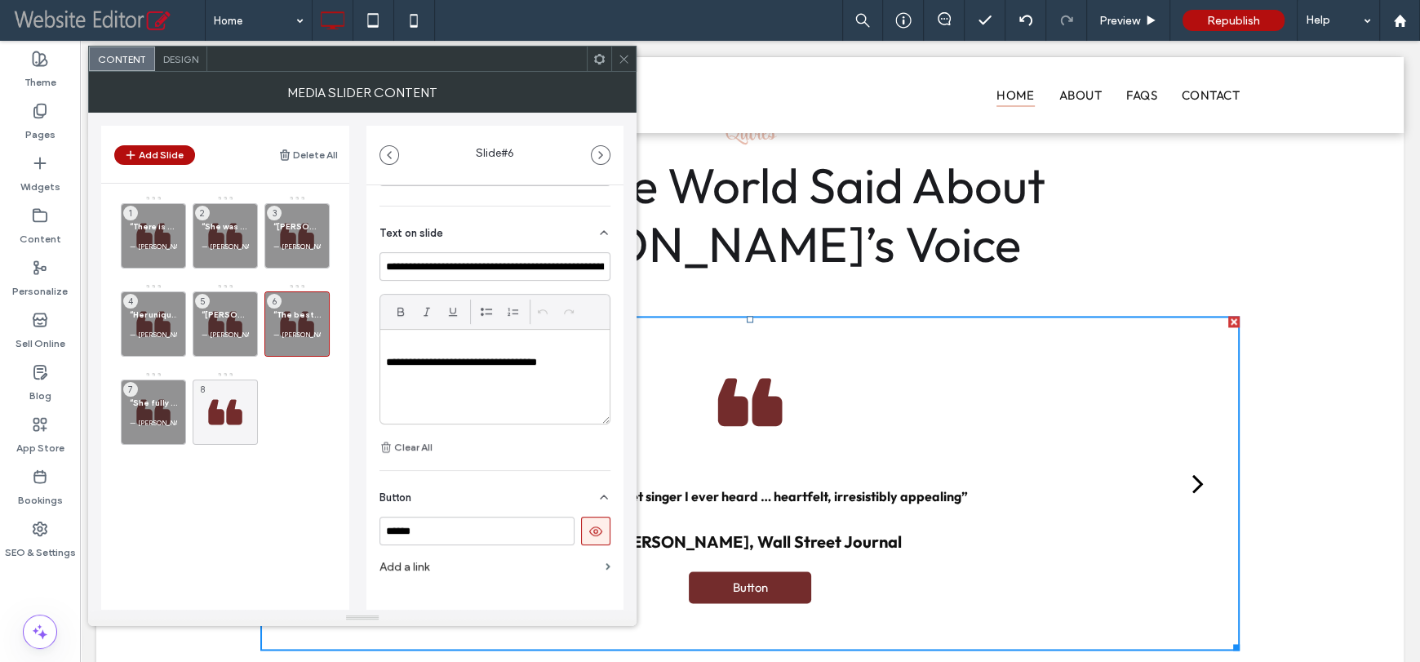
click at [599, 529] on button at bounding box center [595, 530] width 29 height 29
click at [229, 307] on div "“Nancy offers the creamy, dreamy vocal tone for which she was justly treasured …" at bounding box center [225, 323] width 65 height 65
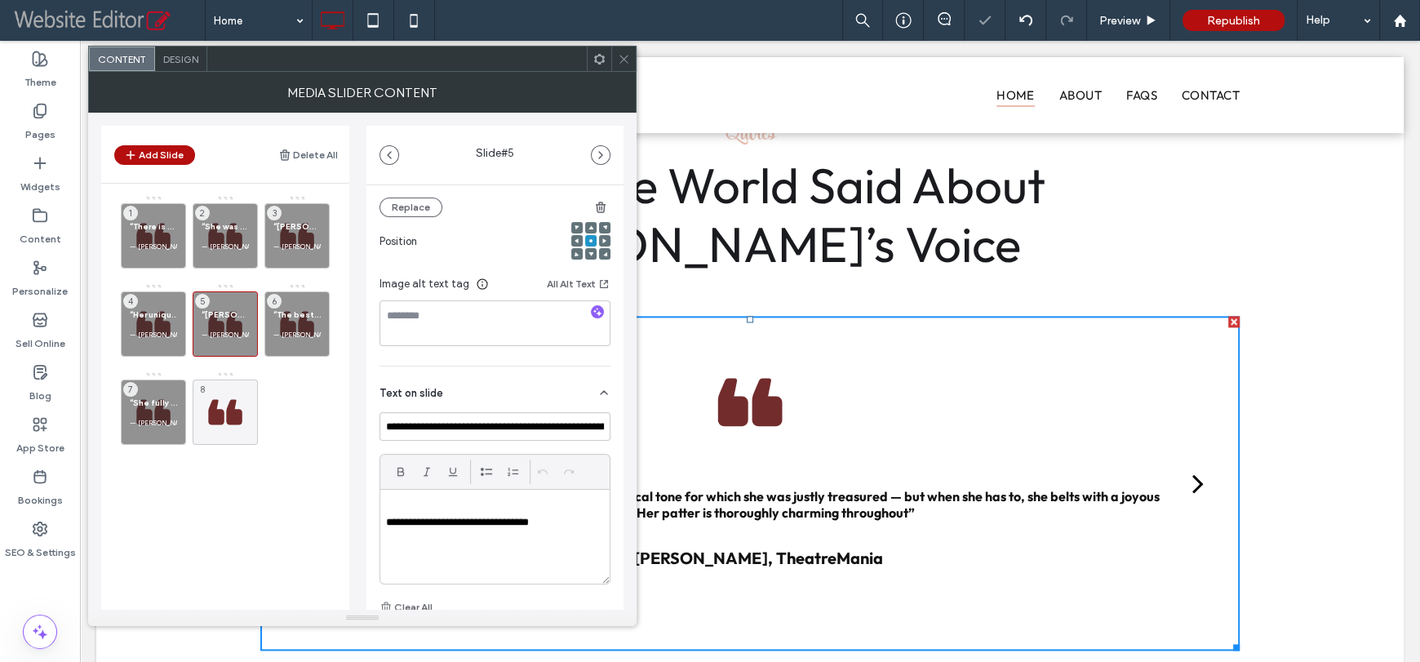
scroll to position [310, 0]
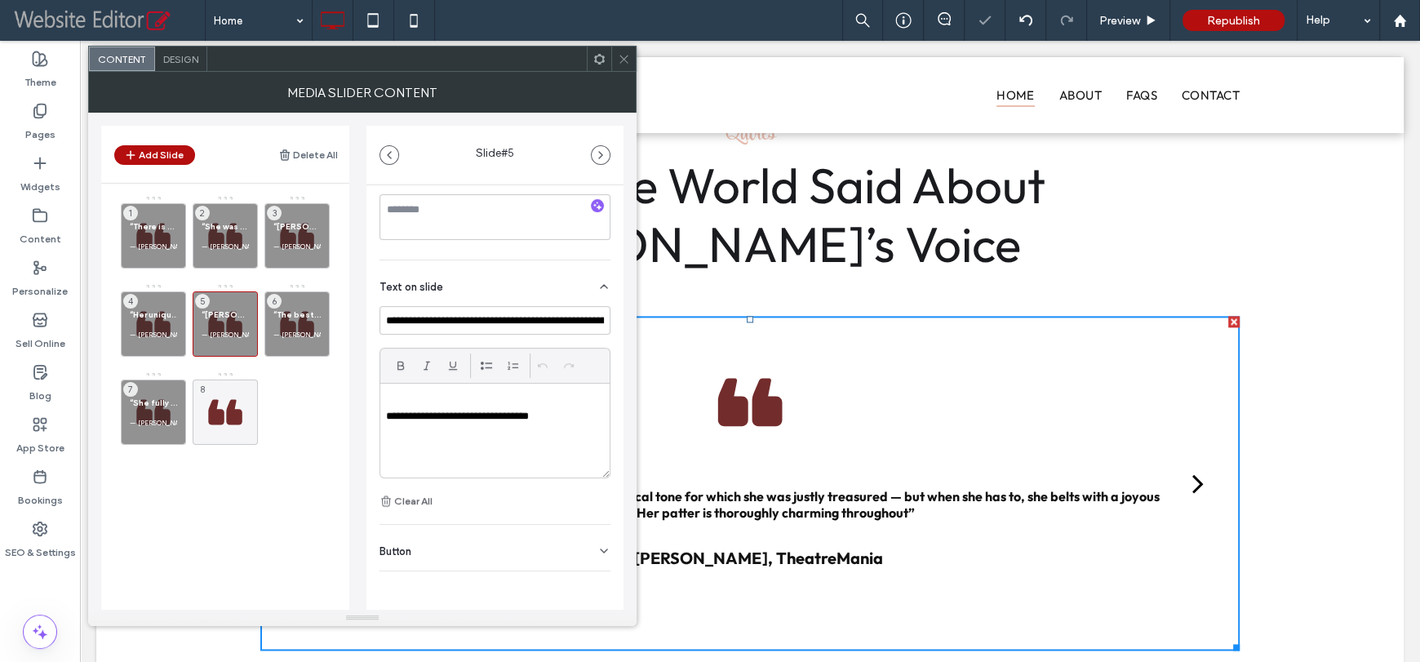
click at [525, 551] on div "Button" at bounding box center [494, 548] width 231 height 46
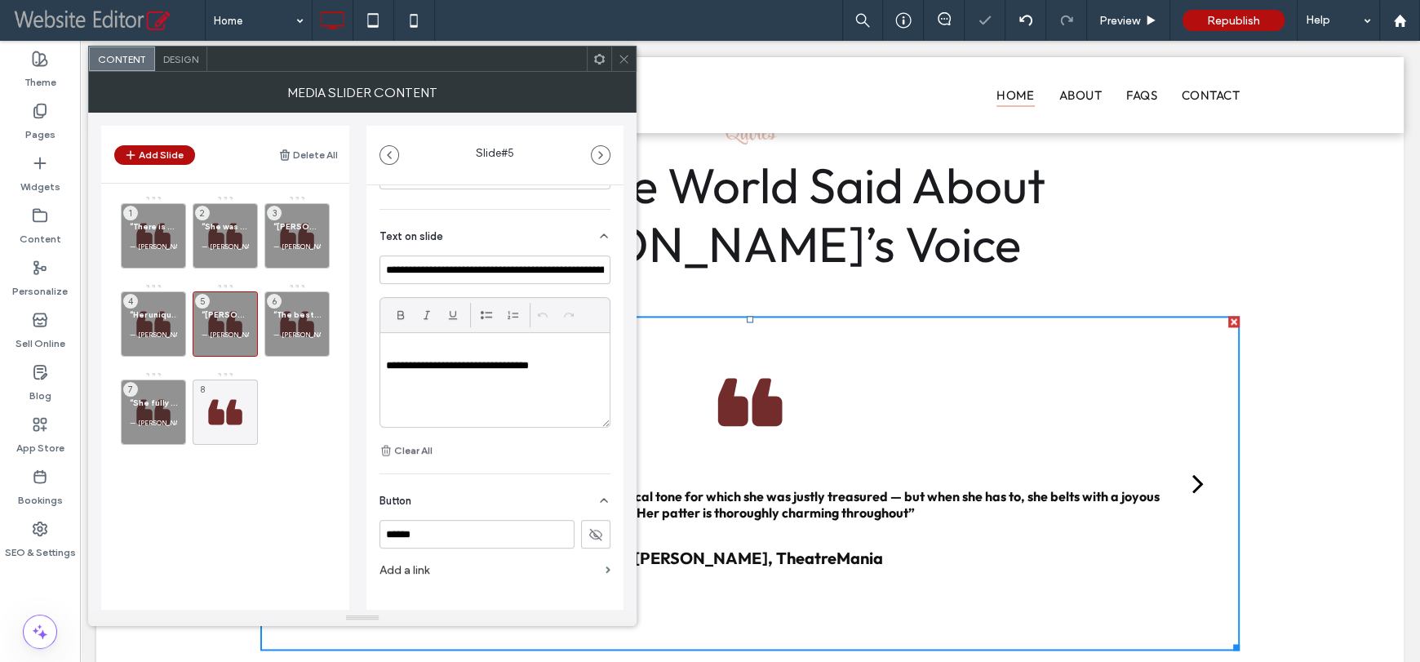
scroll to position [388, 0]
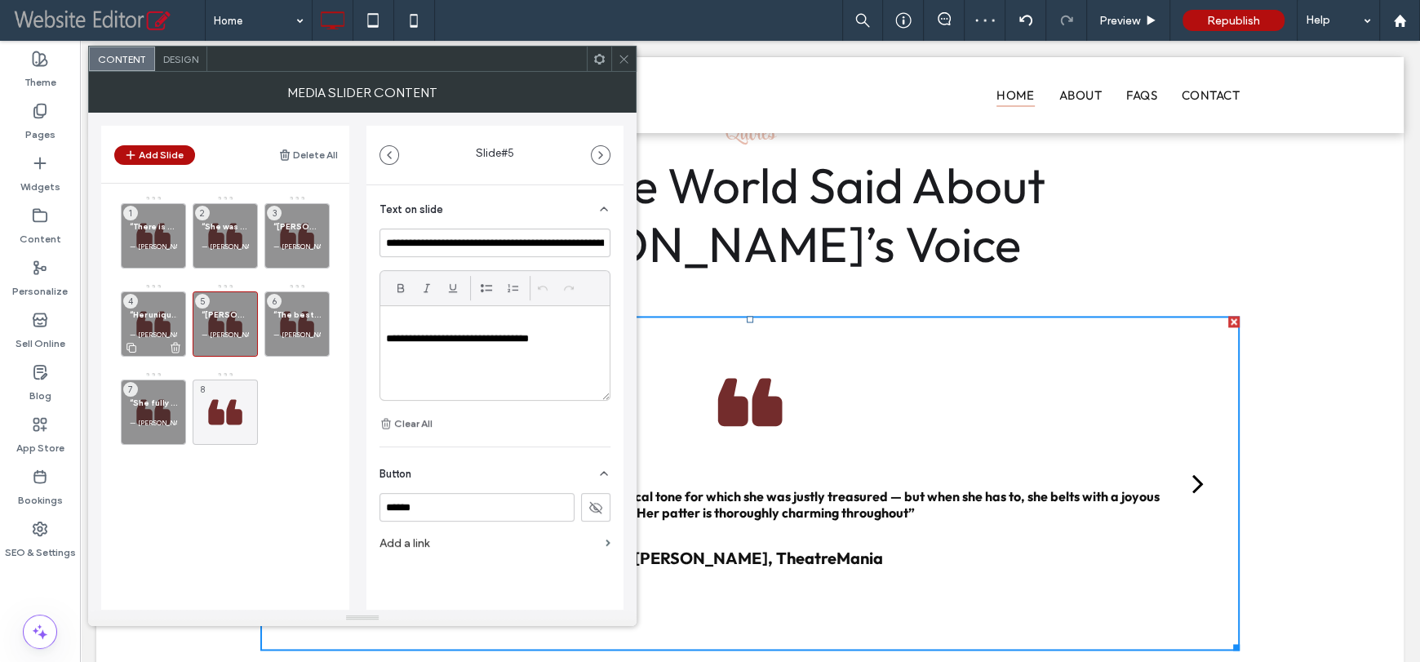
click at [172, 322] on p at bounding box center [153, 325] width 47 height 10
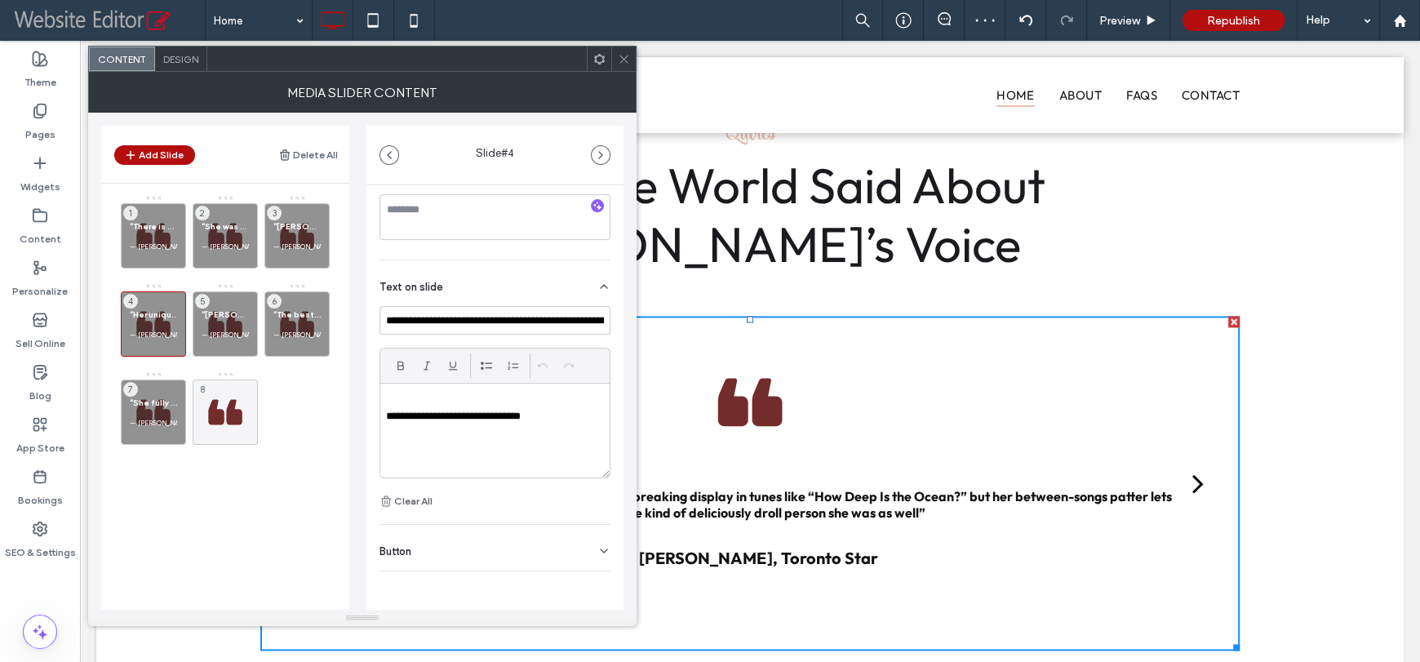
click at [549, 545] on div "Button" at bounding box center [494, 548] width 231 height 46
click at [298, 235] on p at bounding box center [296, 237] width 47 height 10
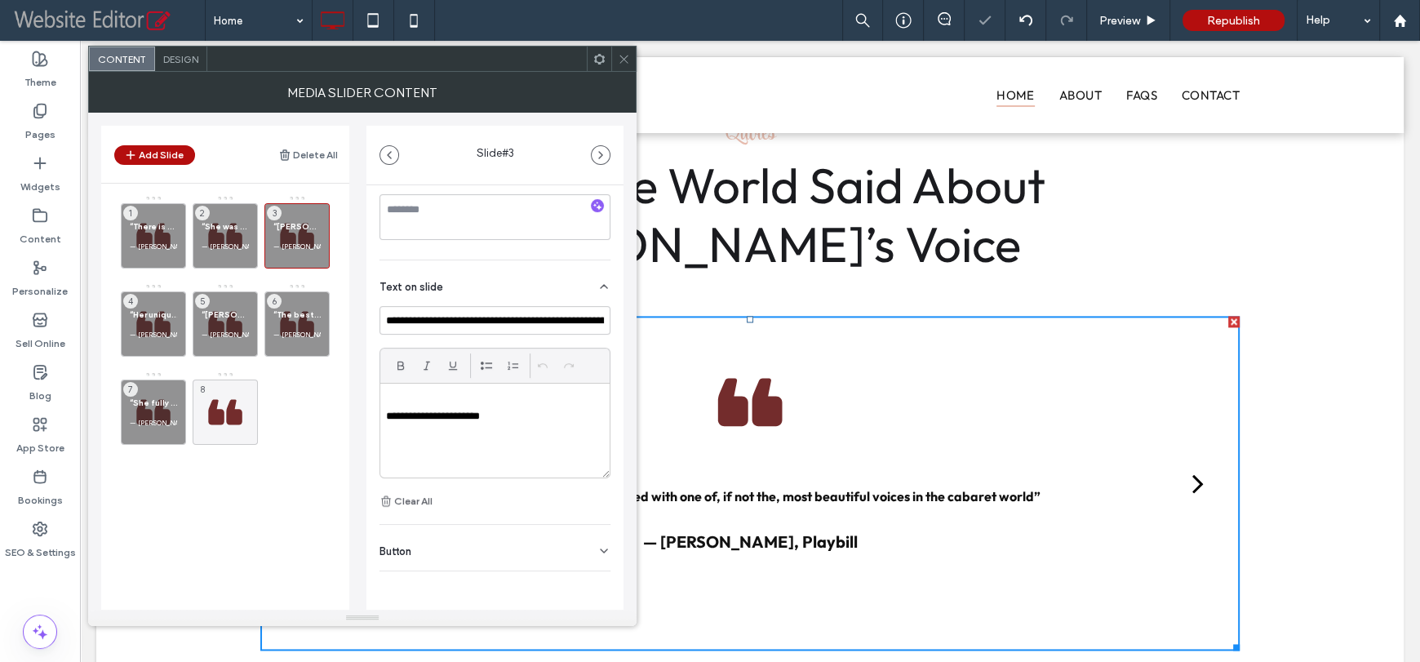
click at [532, 543] on div "Button" at bounding box center [494, 548] width 231 height 46
click at [237, 404] on div "8" at bounding box center [225, 411] width 65 height 65
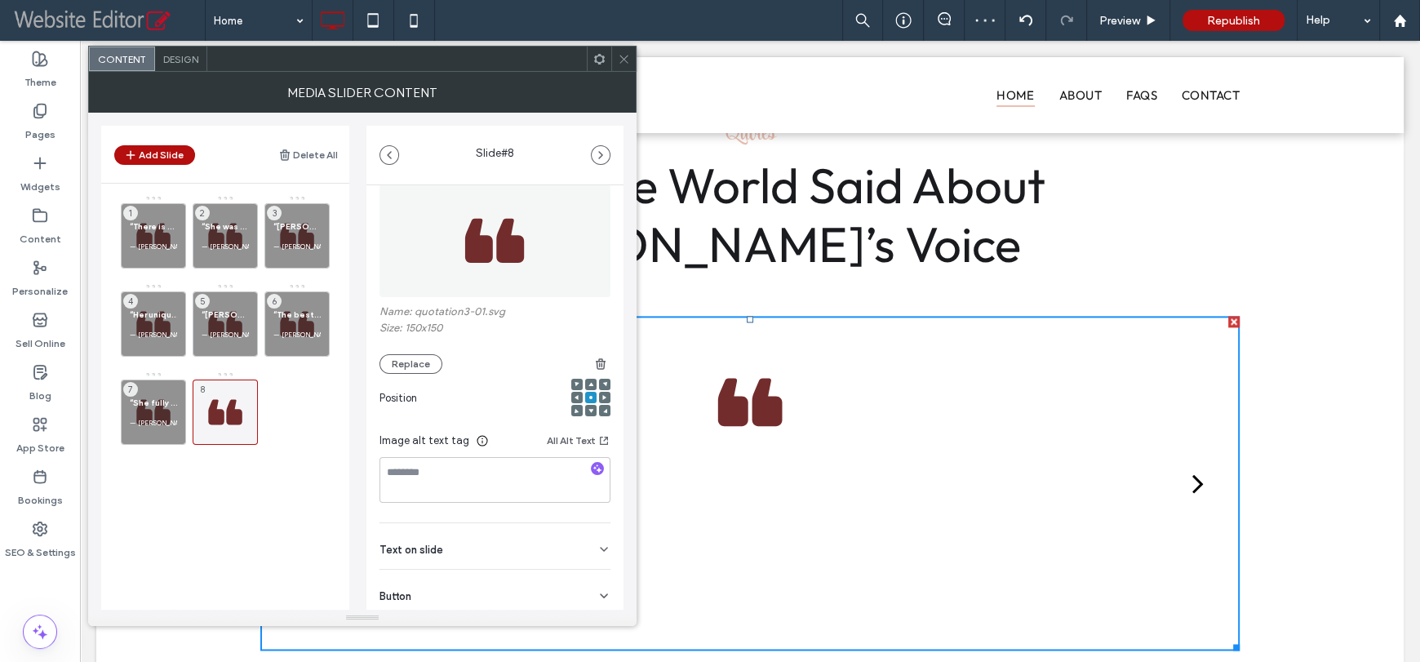
scroll to position [93, 0]
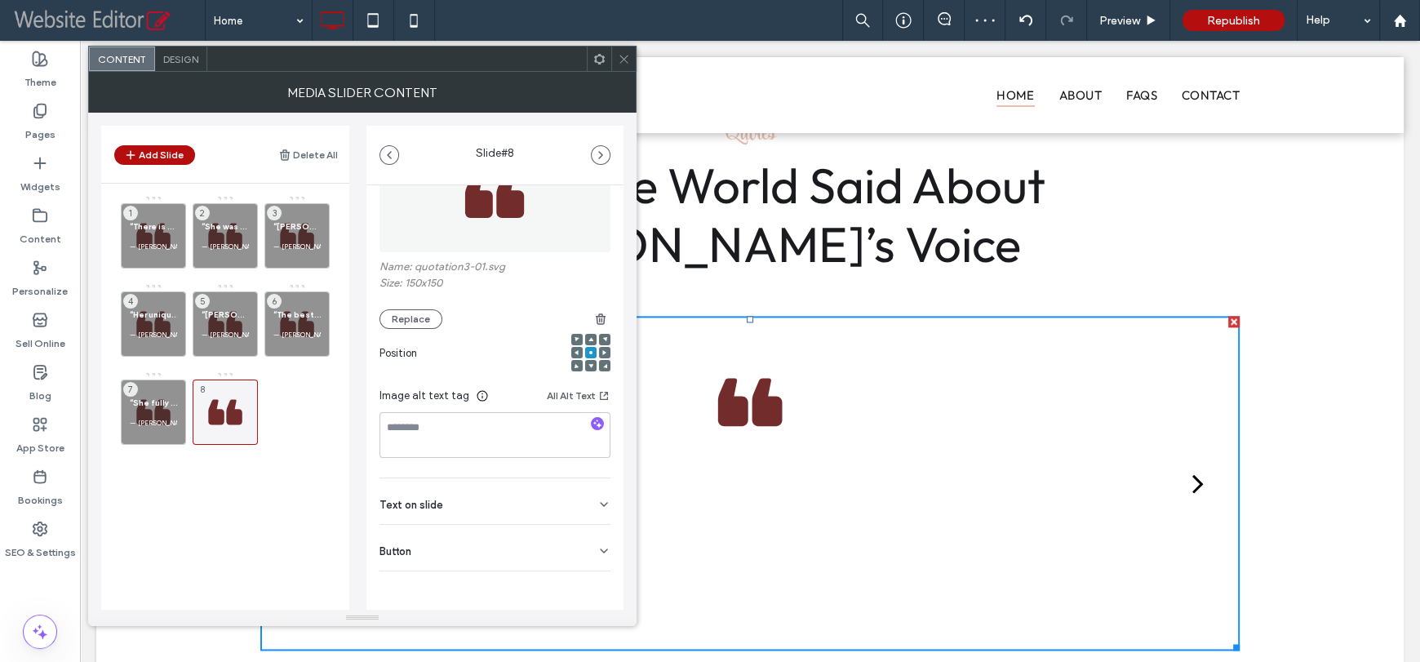
click at [494, 504] on div "Text on slide" at bounding box center [494, 501] width 231 height 46
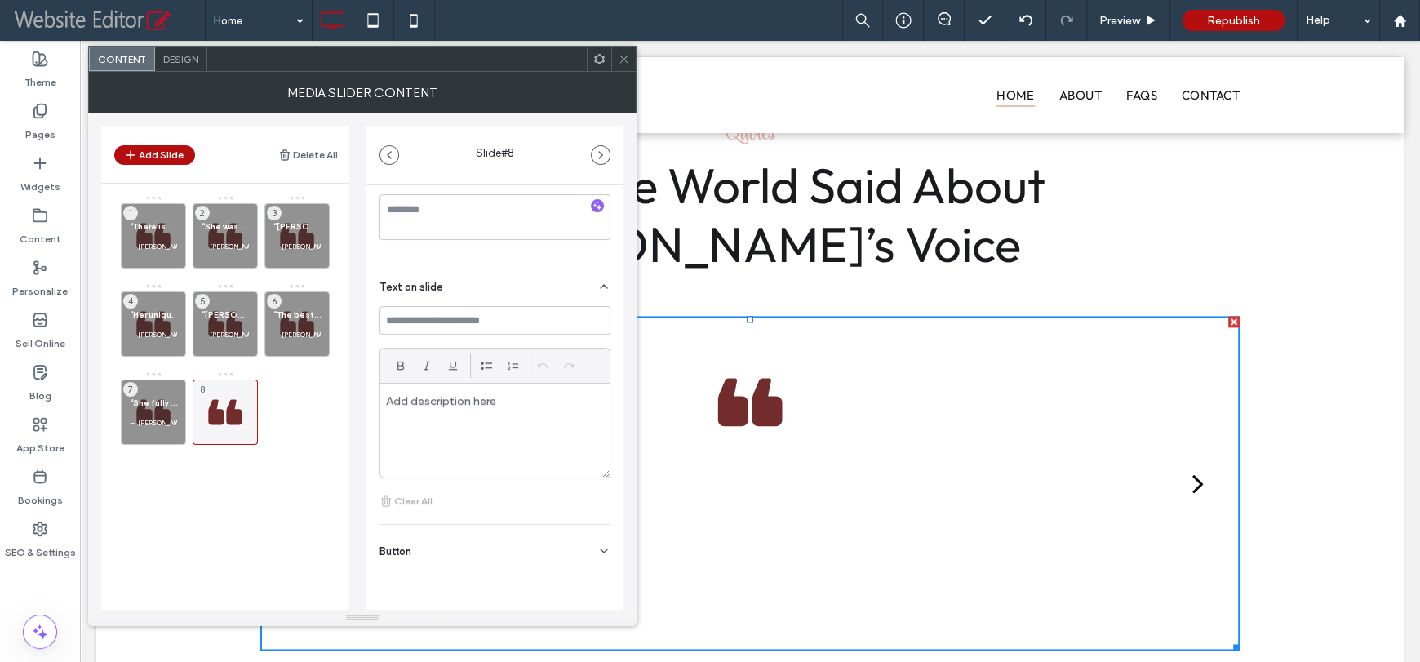
click at [520, 536] on div "Button" at bounding box center [494, 548] width 231 height 46
click at [459, 316] on input at bounding box center [494, 319] width 231 height 29
paste input "**********"
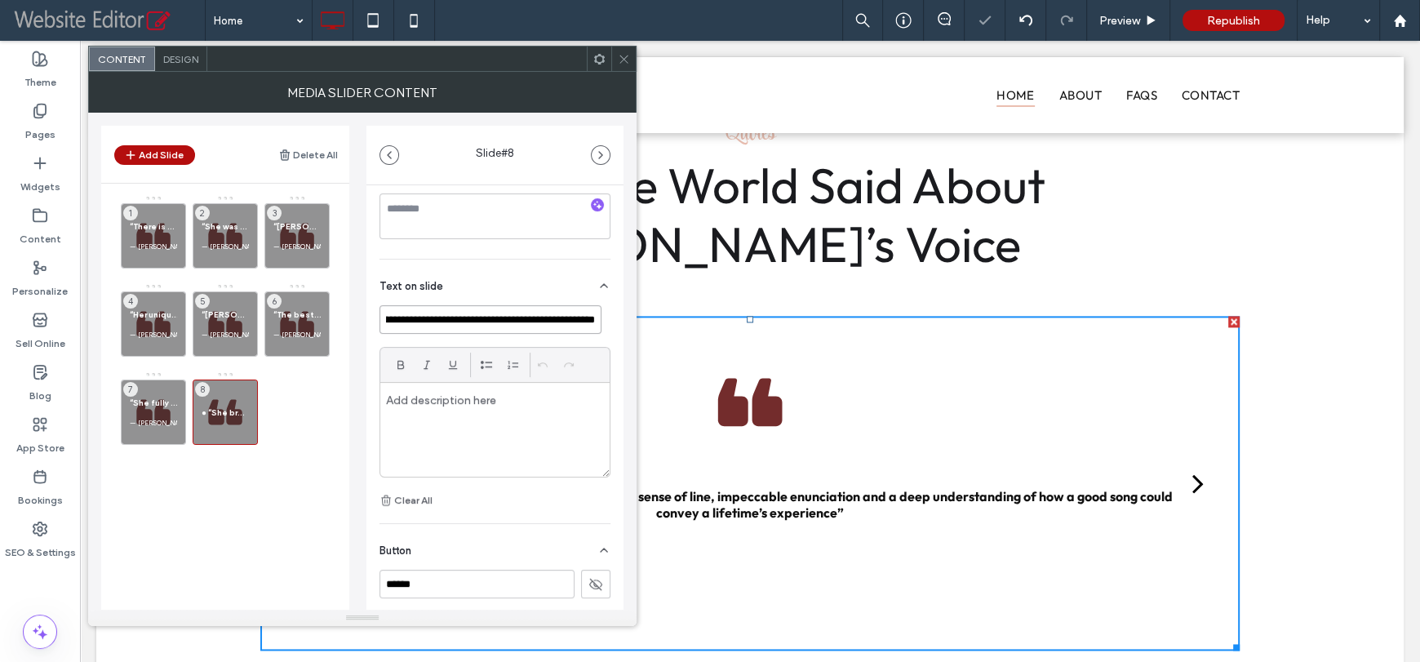
scroll to position [0, 0]
click at [405, 324] on input "**********" at bounding box center [490, 319] width 222 height 29
type input "**********"
click at [458, 394] on div at bounding box center [494, 430] width 229 height 94
paste div
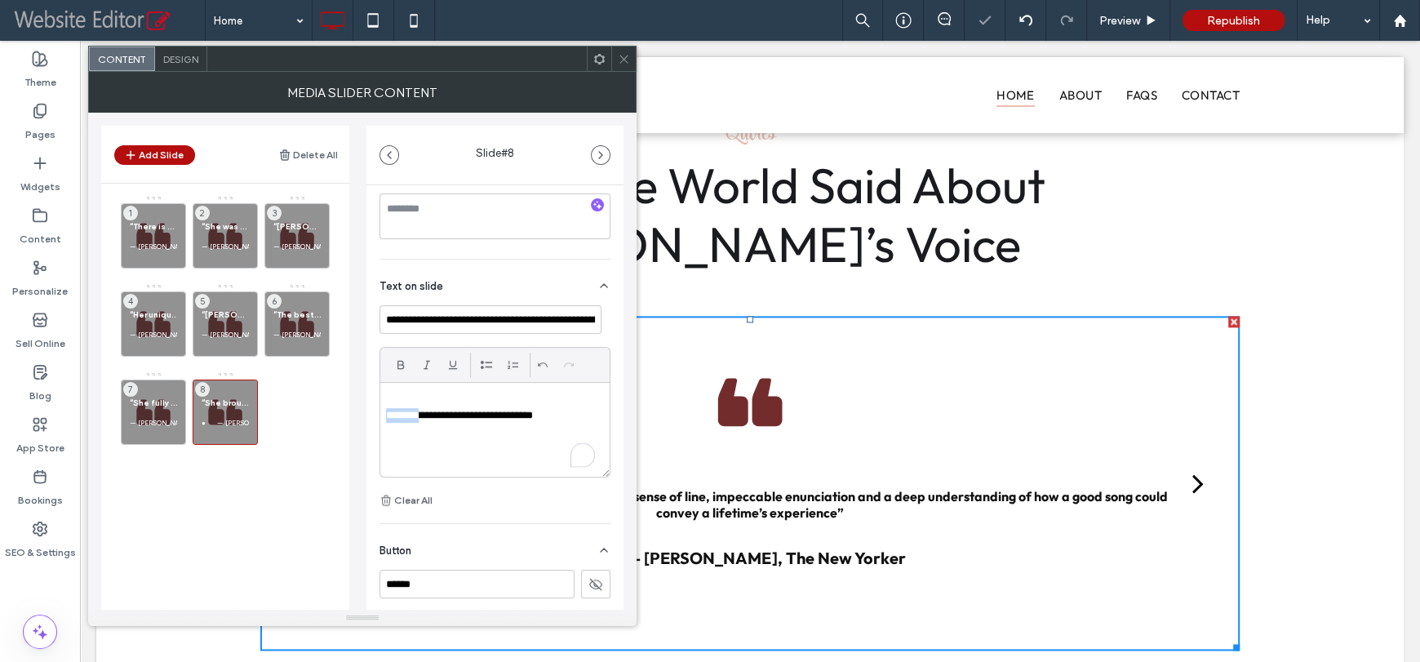
drag, startPoint x: 413, startPoint y: 418, endPoint x: 379, endPoint y: 418, distance: 33.5
click at [380, 418] on div "**********" at bounding box center [494, 430] width 229 height 94
click at [337, 423] on div "“There is no more beautiful musical instrument than the voice of Nancy LaMott” …" at bounding box center [235, 324] width 228 height 258
click at [166, 401] on span "“She fully fathoms what a song is about, and then, rather than merely singing i…" at bounding box center [153, 402] width 47 height 11
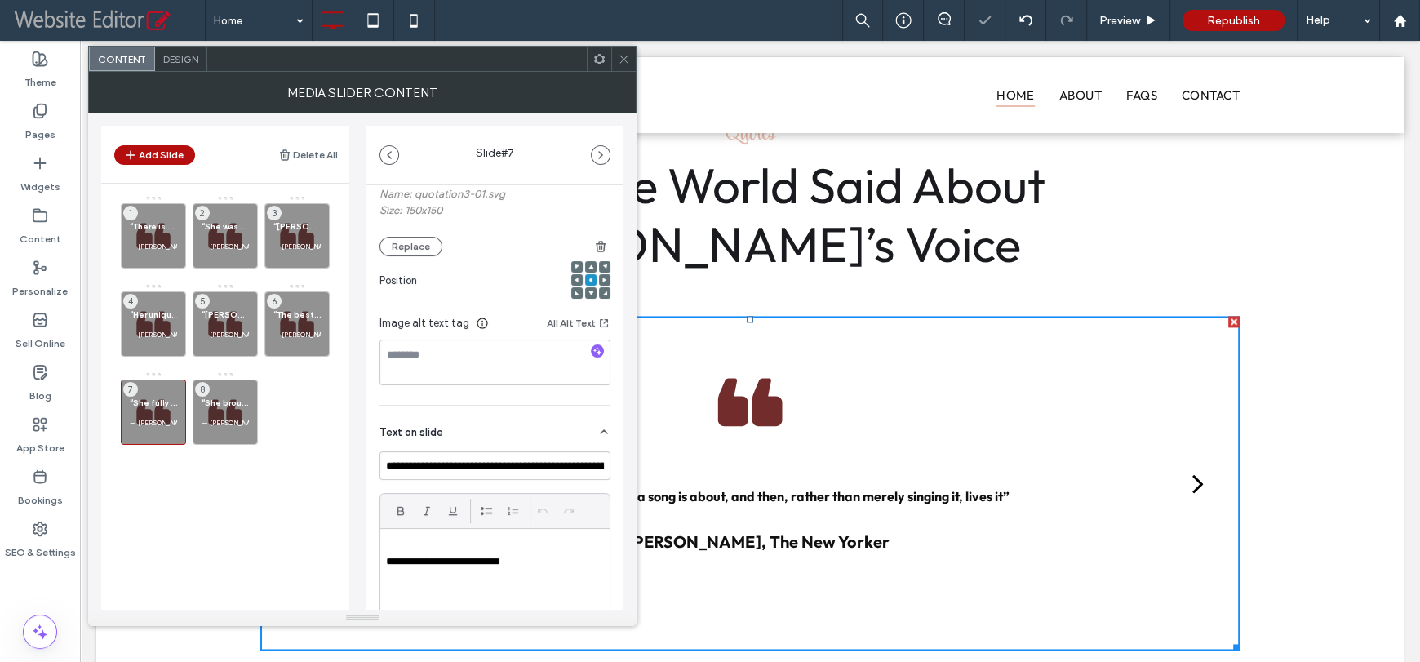
scroll to position [310, 0]
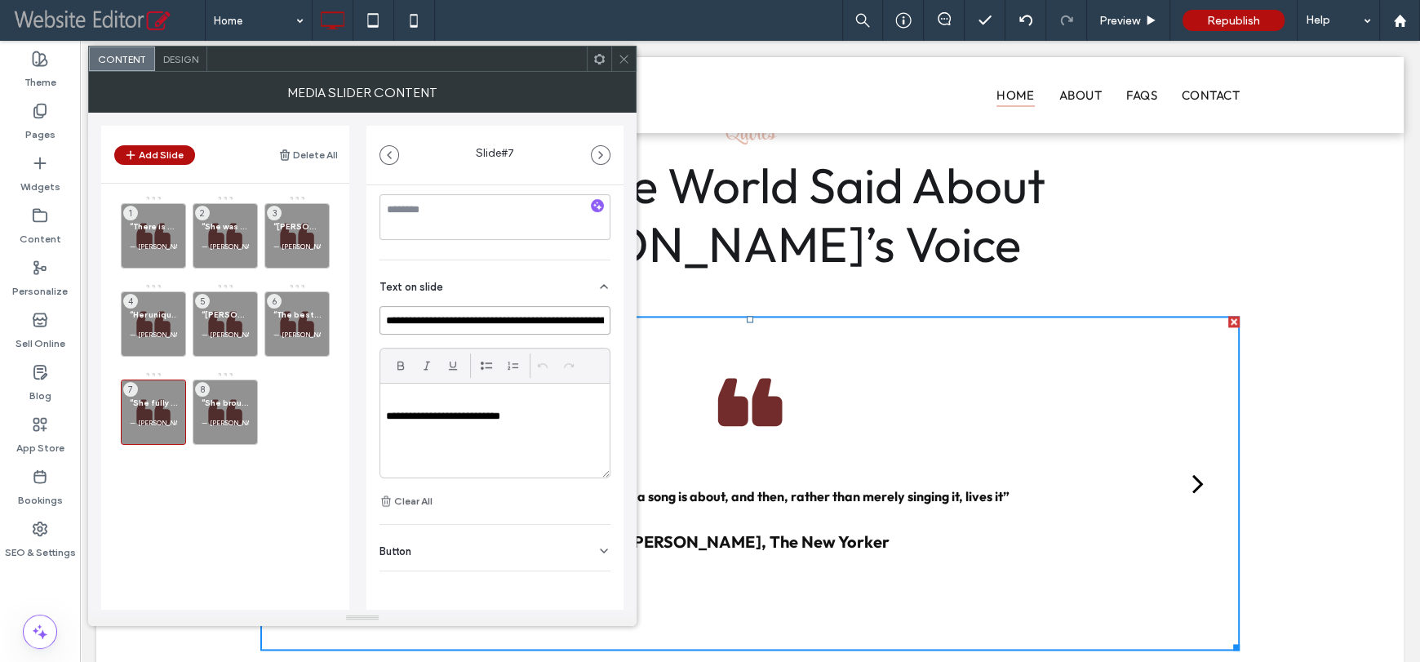
click at [485, 322] on input "**********" at bounding box center [494, 320] width 231 height 29
drag, startPoint x: 524, startPoint y: 419, endPoint x: 390, endPoint y: 412, distance: 134.0
click at [390, 412] on p "**********" at bounding box center [490, 416] width 209 height 15
paste div
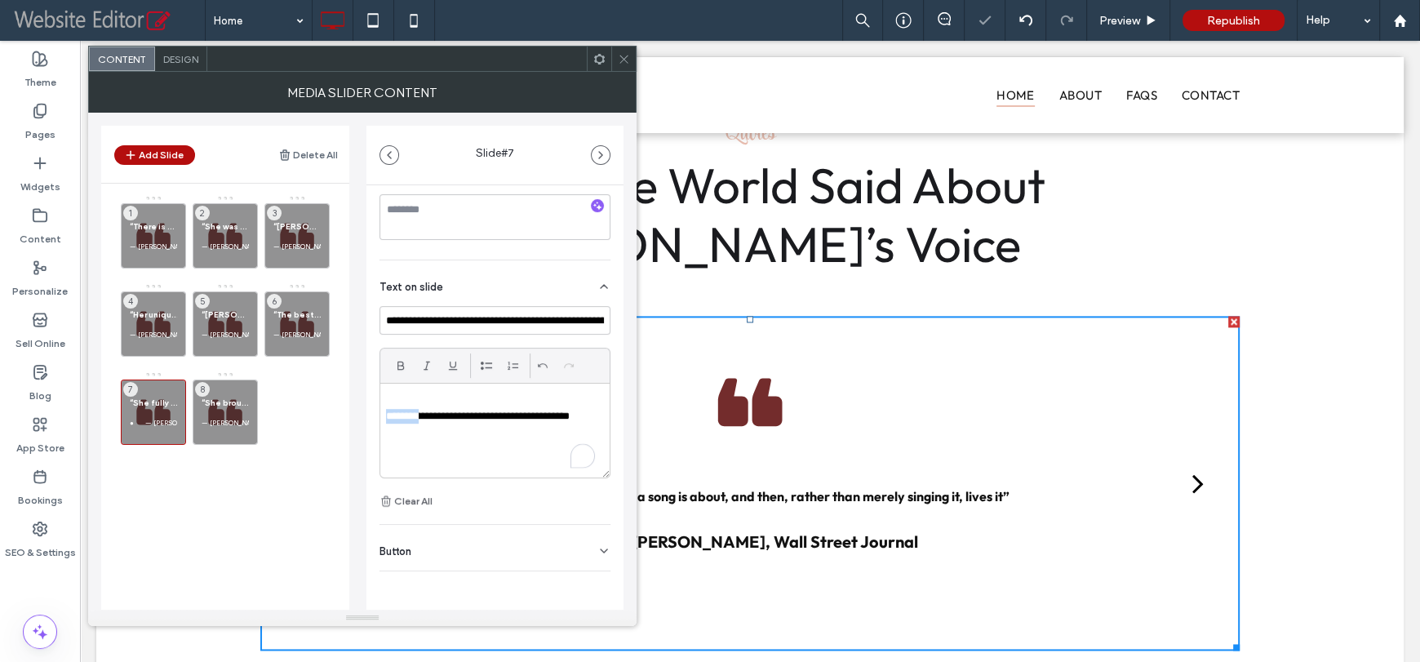
drag, startPoint x: 415, startPoint y: 413, endPoint x: 370, endPoint y: 419, distance: 46.2
click at [370, 419] on div "**********" at bounding box center [494, 272] width 257 height 793
click at [359, 384] on div "Add Slide Delete All “There is no more beautiful musical instrument than the vo…" at bounding box center [362, 361] width 522 height 497
click at [304, 317] on span "“The best cabaret singer I ever heard … heartfelt, irresistibly appealing”" at bounding box center [296, 314] width 47 height 11
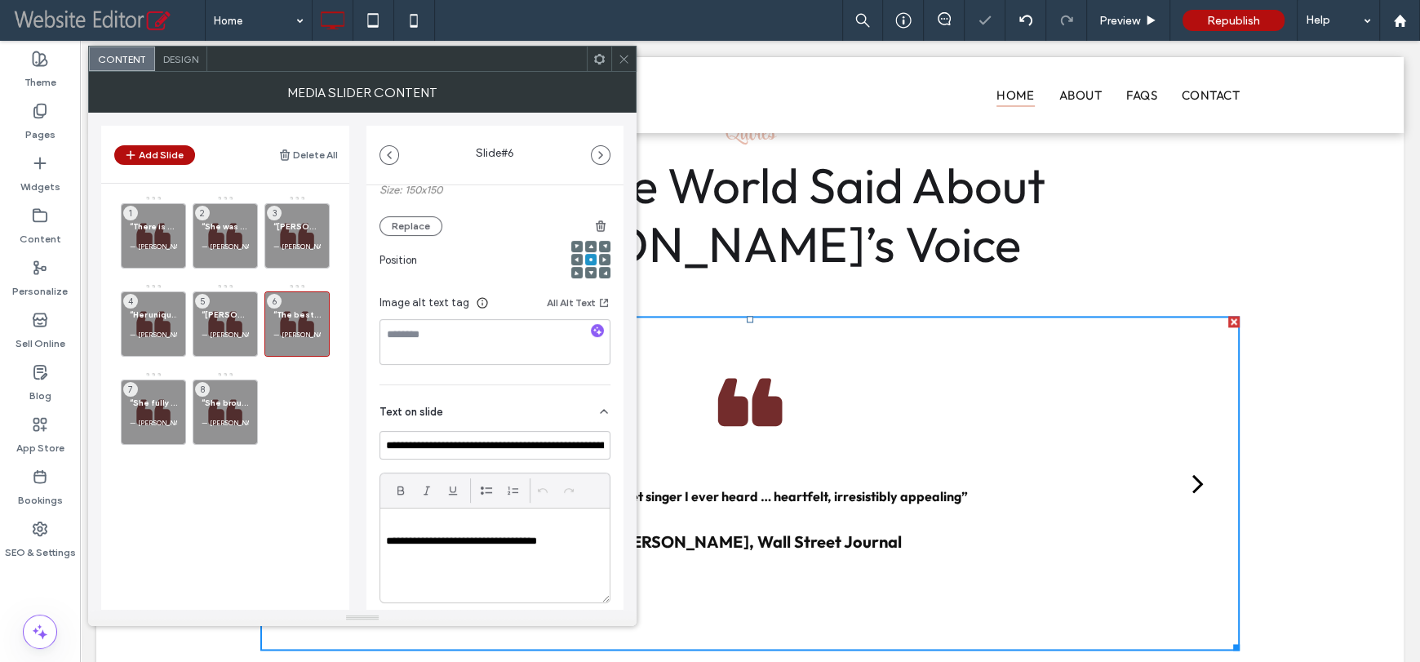
scroll to position [310, 0]
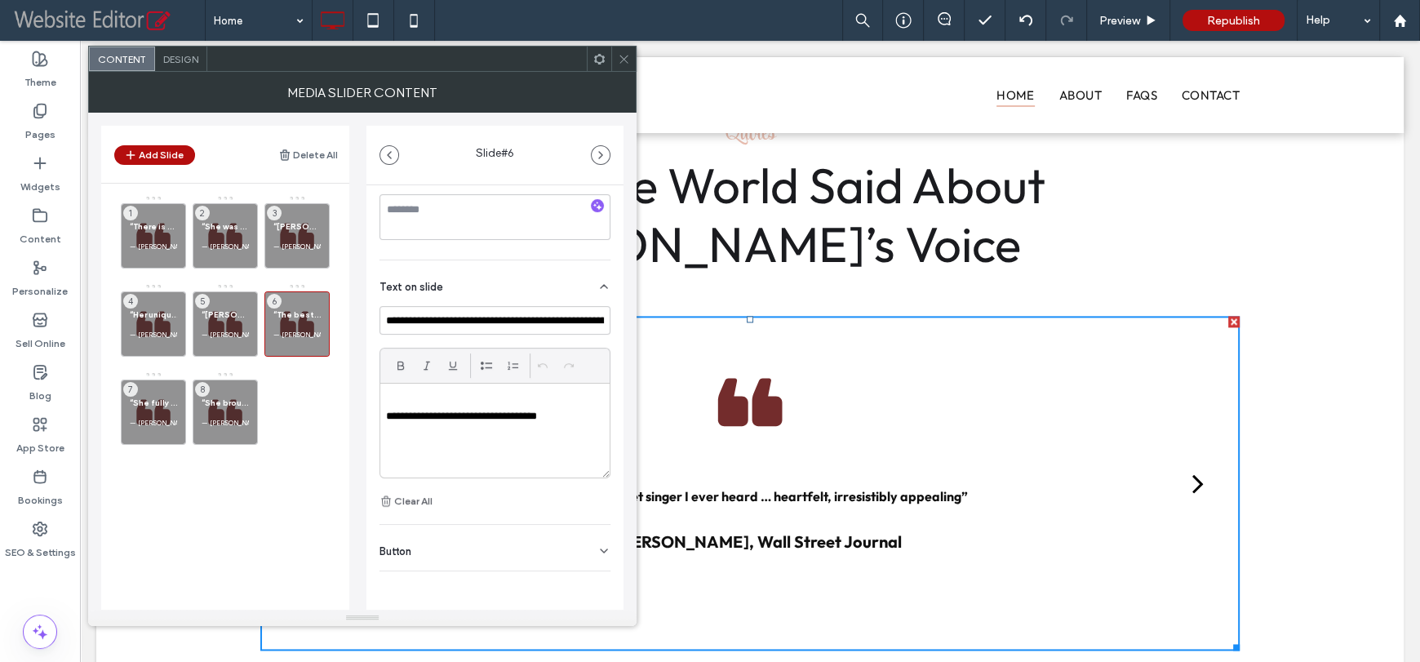
click at [493, 421] on p "**********" at bounding box center [490, 416] width 209 height 15
drag, startPoint x: 568, startPoint y: 414, endPoint x: 379, endPoint y: 412, distance: 188.5
click at [379, 412] on div "**********" at bounding box center [494, 430] width 231 height 95
paste div
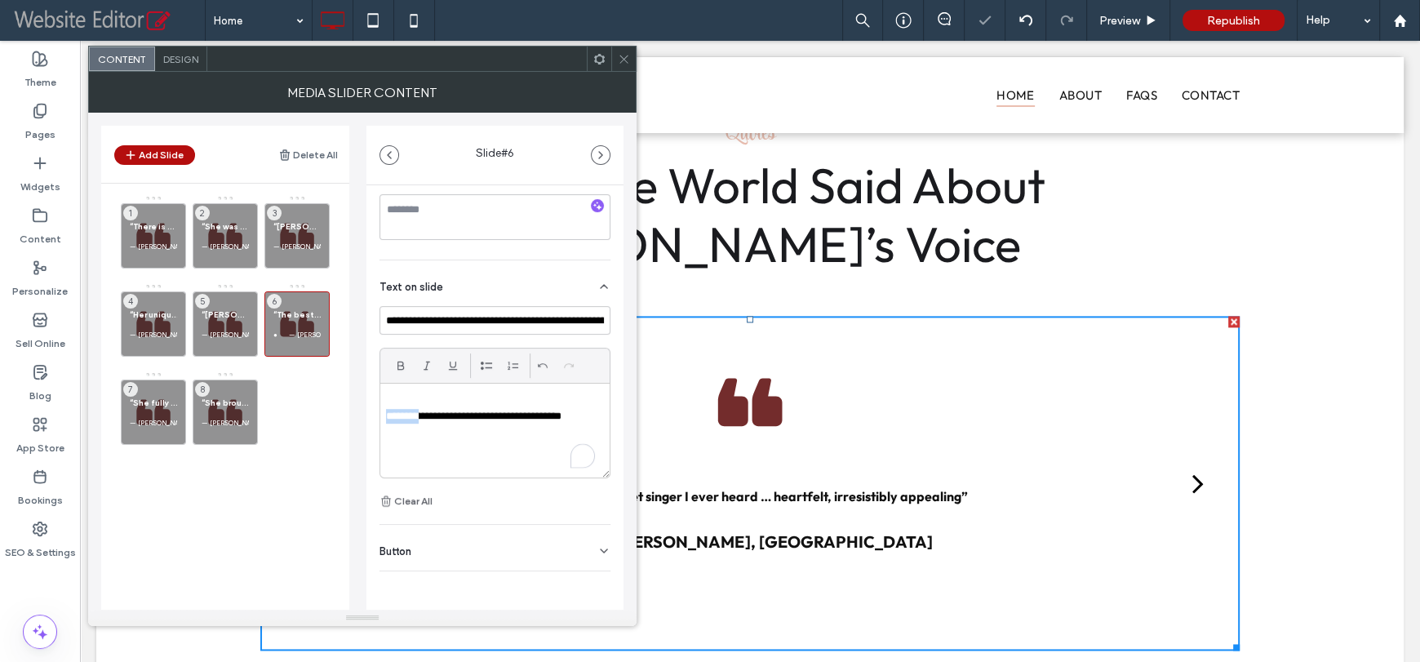
drag, startPoint x: 416, startPoint y: 417, endPoint x: 346, endPoint y: 423, distance: 70.4
click at [346, 423] on div "Add Slide Delete All “There is no more beautiful musical instrument than the vo…" at bounding box center [362, 361] width 522 height 497
click at [227, 317] on span "“Nancy offers the creamy, dreamy vocal tone for which she was justly treasured …" at bounding box center [225, 314] width 47 height 11
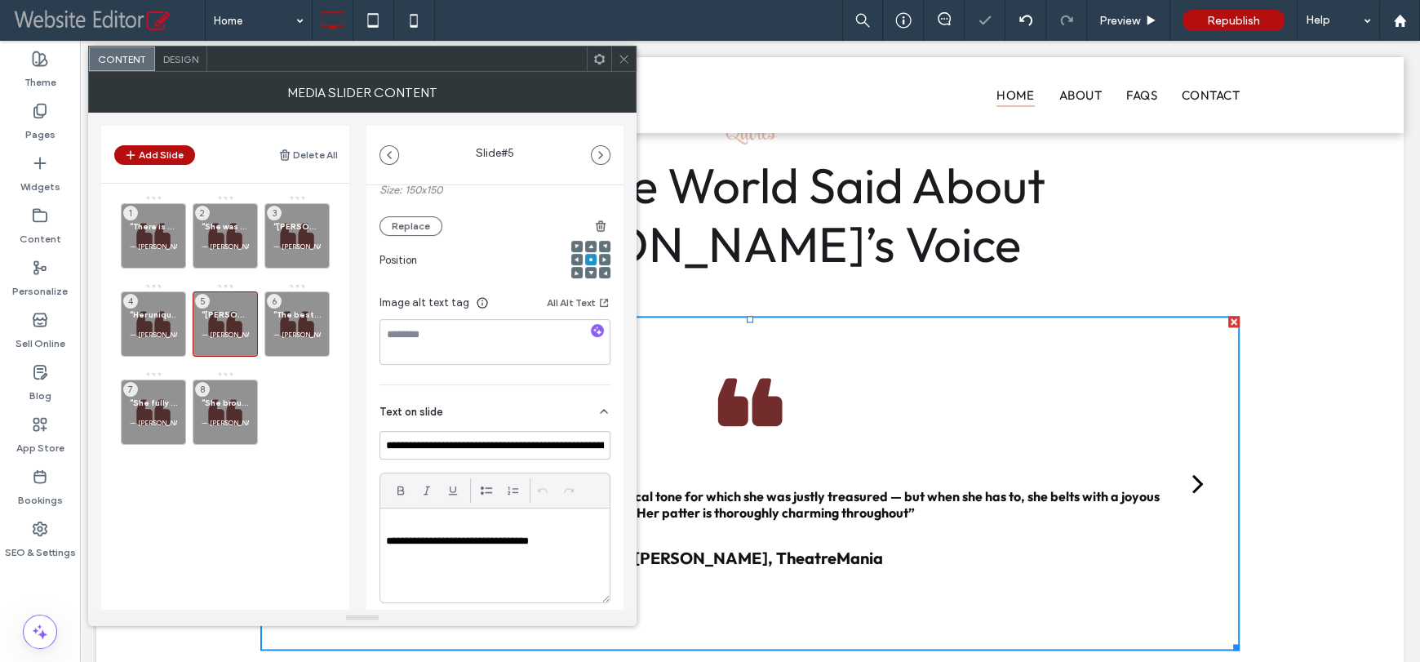
scroll to position [310, 0]
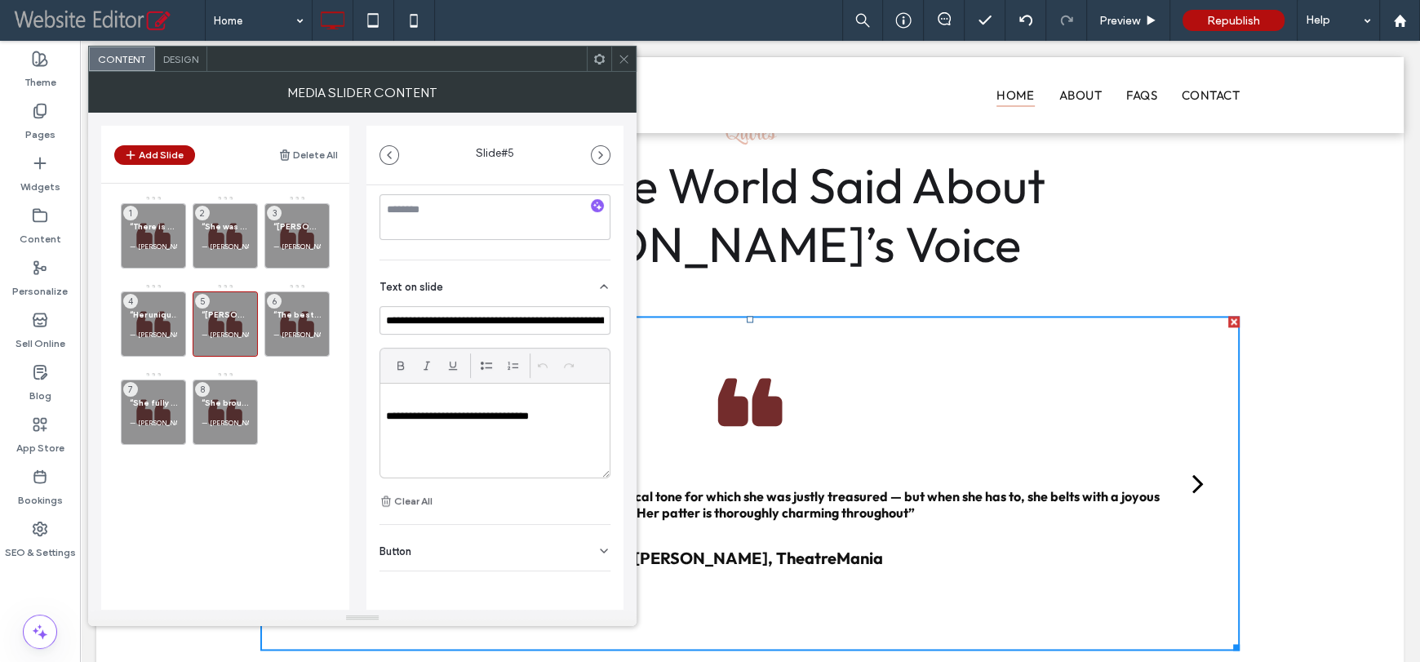
click at [454, 416] on p "**********" at bounding box center [490, 416] width 209 height 15
drag, startPoint x: 561, startPoint y: 414, endPoint x: 363, endPoint y: 410, distance: 197.5
click at [363, 410] on div "Add Slide Delete All “There is no more beautiful musical instrument than the vo…" at bounding box center [362, 361] width 522 height 497
paste div
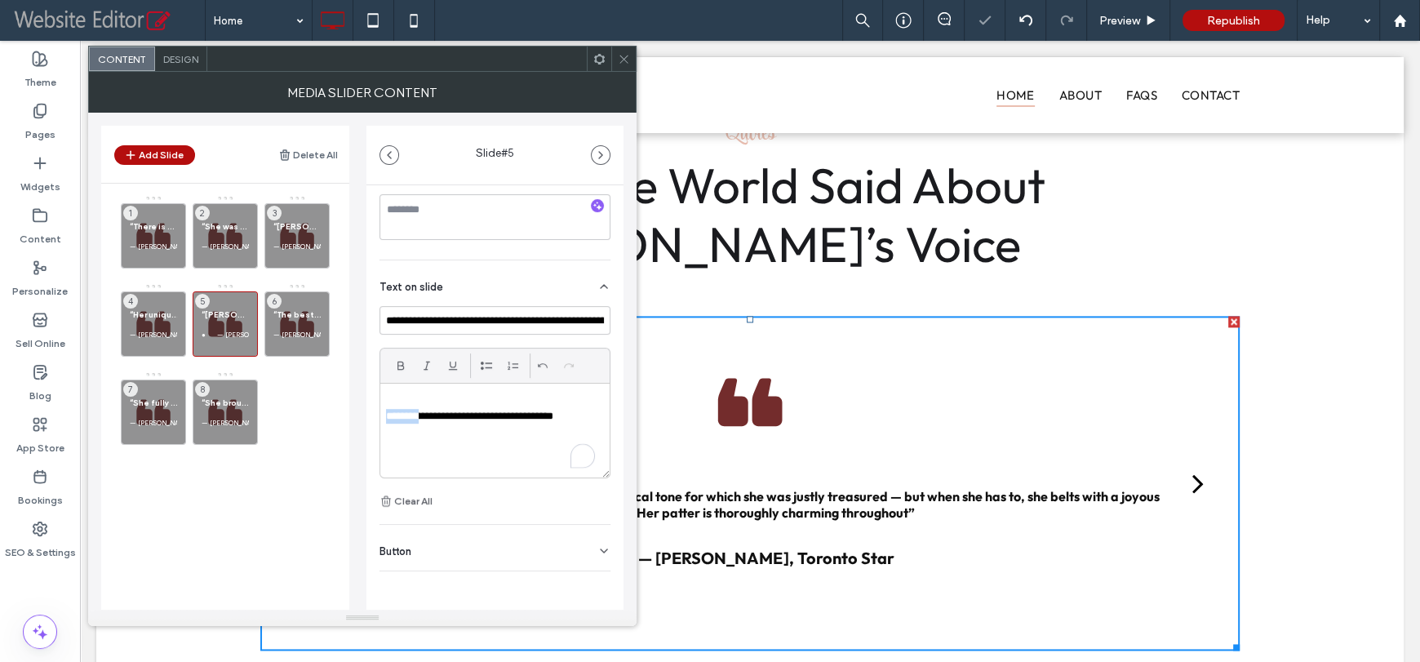
drag, startPoint x: 412, startPoint y: 418, endPoint x: 370, endPoint y: 418, distance: 41.6
click at [370, 418] on div "**********" at bounding box center [494, 272] width 257 height 793
click at [164, 317] on span "“Her unique, intimate way with a ballad is on heartbreaking display in tunes li…" at bounding box center [153, 314] width 47 height 11
click at [486, 414] on p "**********" at bounding box center [490, 416] width 209 height 15
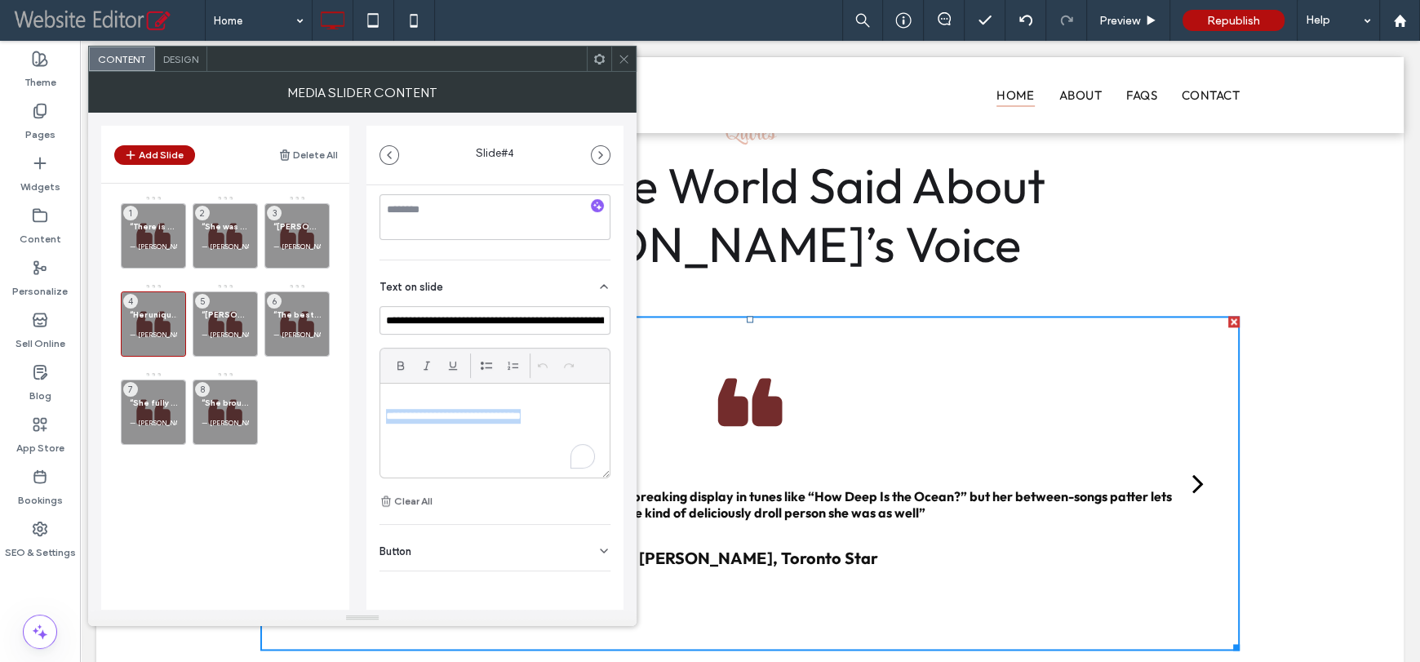
drag, startPoint x: 556, startPoint y: 414, endPoint x: 379, endPoint y: 410, distance: 176.3
click at [380, 410] on div "**********" at bounding box center [494, 430] width 229 height 94
paste div
drag, startPoint x: 413, startPoint y: 417, endPoint x: 356, endPoint y: 417, distance: 57.1
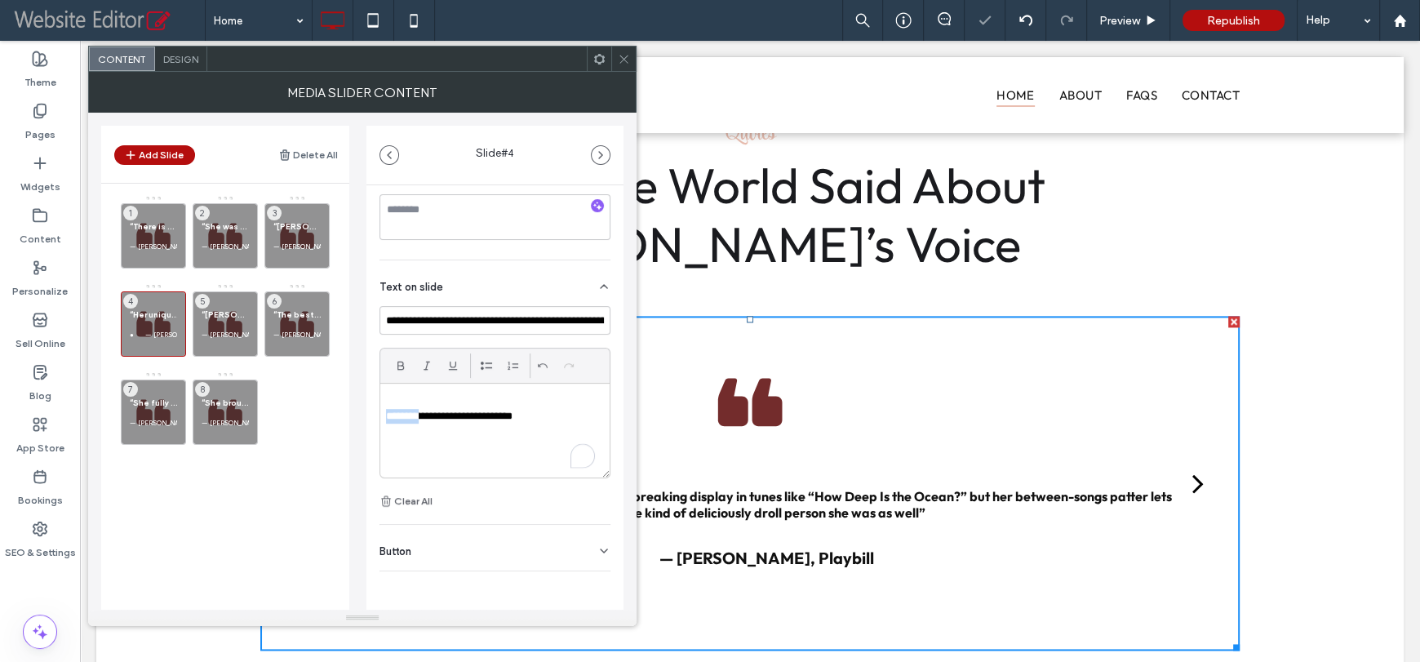
click at [356, 417] on div "Add Slide Delete All “There is no more beautiful musical instrument than the vo…" at bounding box center [362, 361] width 522 height 497
click at [307, 226] on span "“Nancy LaMott was blessed with one of, if not the, most beautiful voices in the…" at bounding box center [296, 226] width 47 height 11
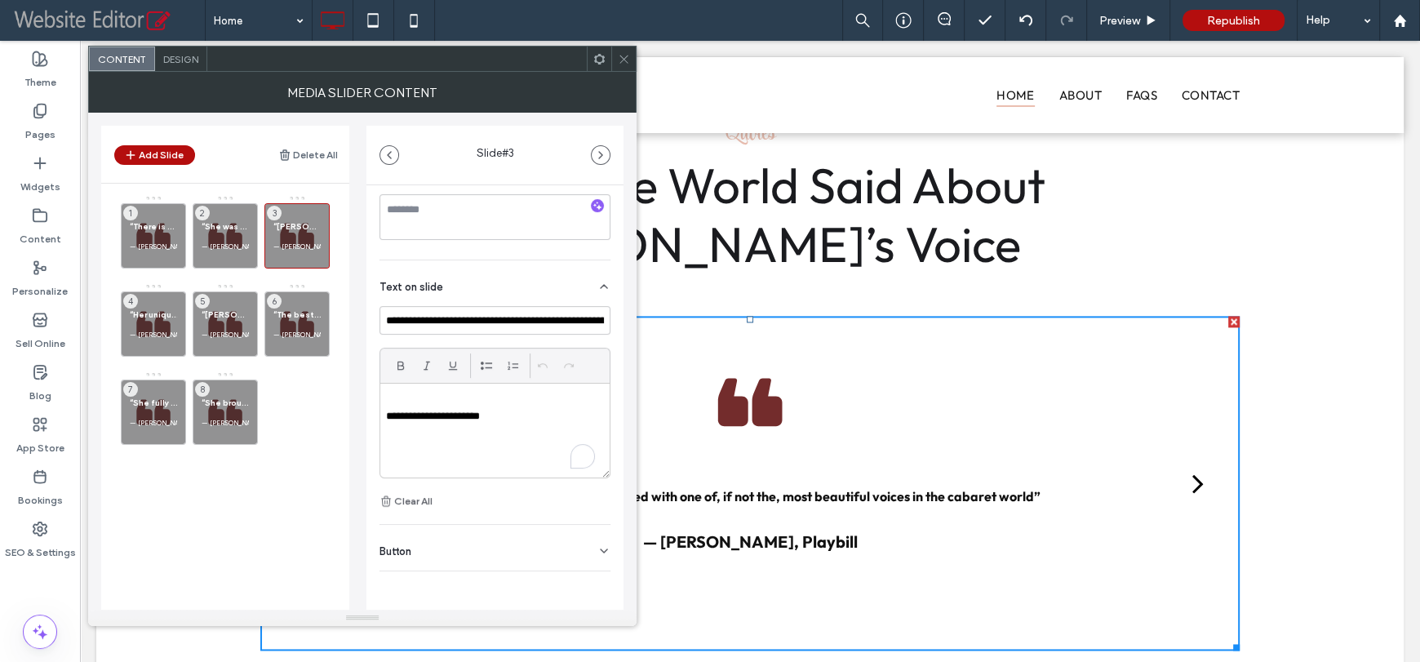
scroll to position [2183, 0]
drag, startPoint x: 516, startPoint y: 418, endPoint x: 385, endPoint y: 410, distance: 130.8
click at [386, 410] on p "**********" at bounding box center [490, 416] width 209 height 15
paste div
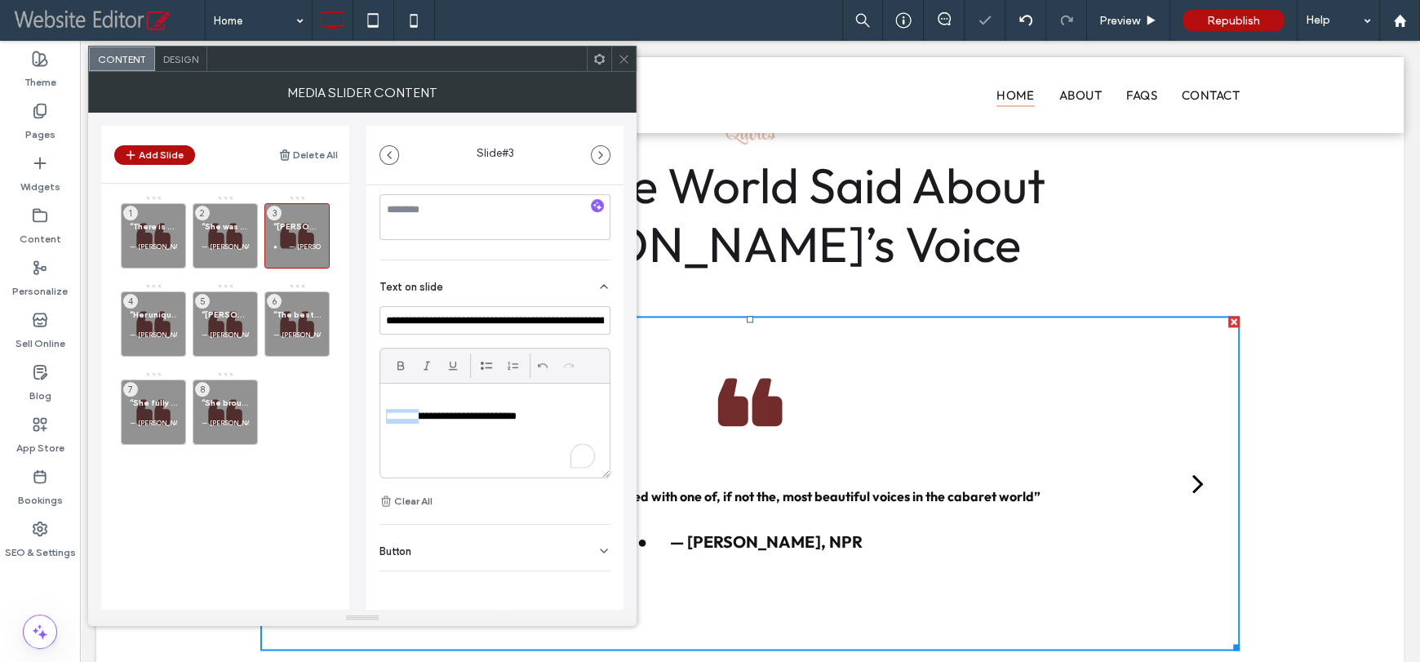
drag, startPoint x: 414, startPoint y: 417, endPoint x: 345, endPoint y: 416, distance: 69.4
click at [346, 416] on div "Add Slide Delete All “There is no more beautiful musical instrument than the vo…" at bounding box center [362, 361] width 522 height 497
click at [231, 234] on p at bounding box center [225, 237] width 47 height 10
click at [501, 418] on p "**********" at bounding box center [490, 416] width 209 height 15
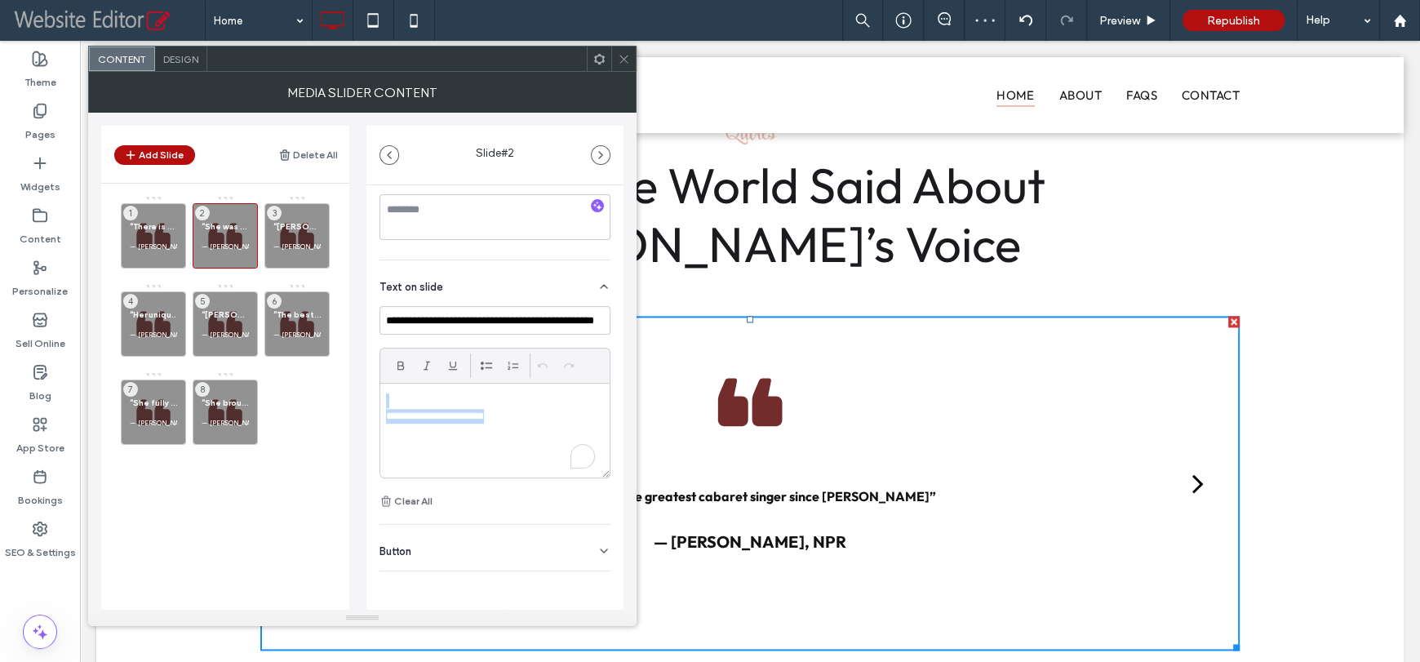
drag, startPoint x: 470, startPoint y: 411, endPoint x: 383, endPoint y: 409, distance: 87.3
click at [383, 409] on div "**********" at bounding box center [494, 430] width 229 height 94
paste div
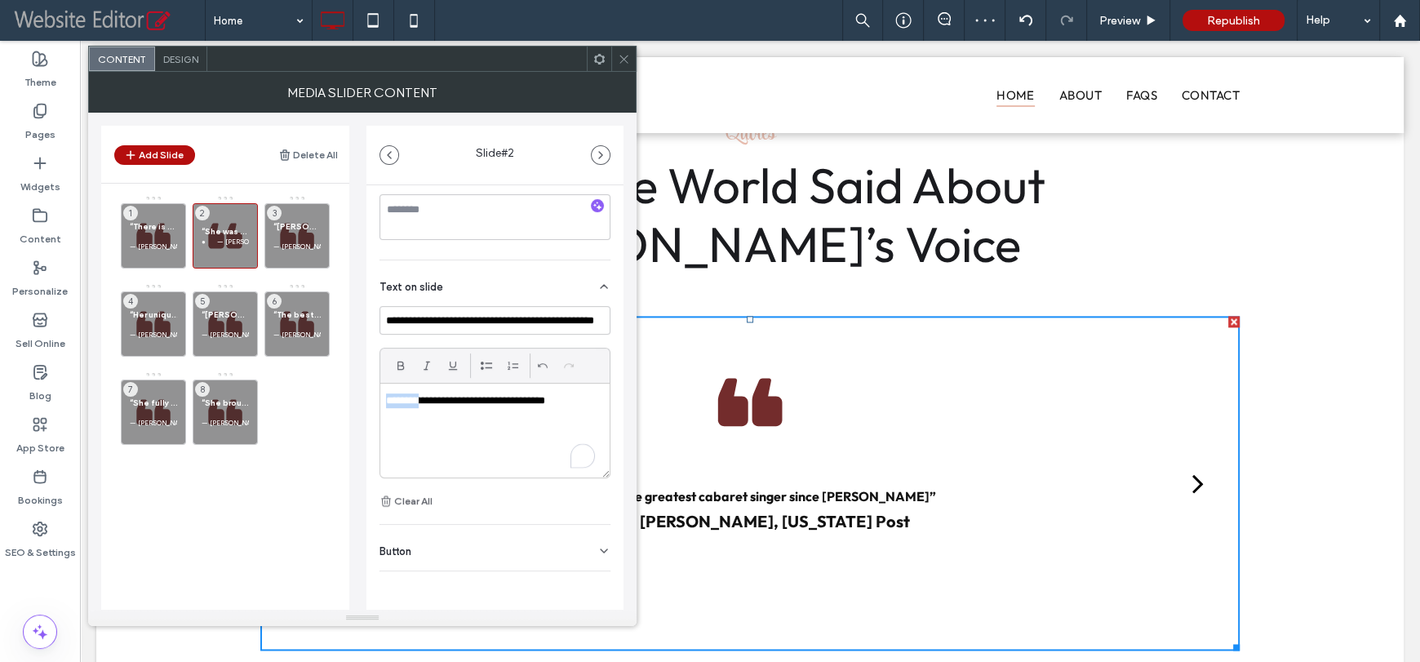
drag, startPoint x: 414, startPoint y: 401, endPoint x: 352, endPoint y: 400, distance: 62.8
click at [352, 400] on div "Add Slide Delete All “There is no more beautiful musical instrument than the vo…" at bounding box center [362, 361] width 522 height 497
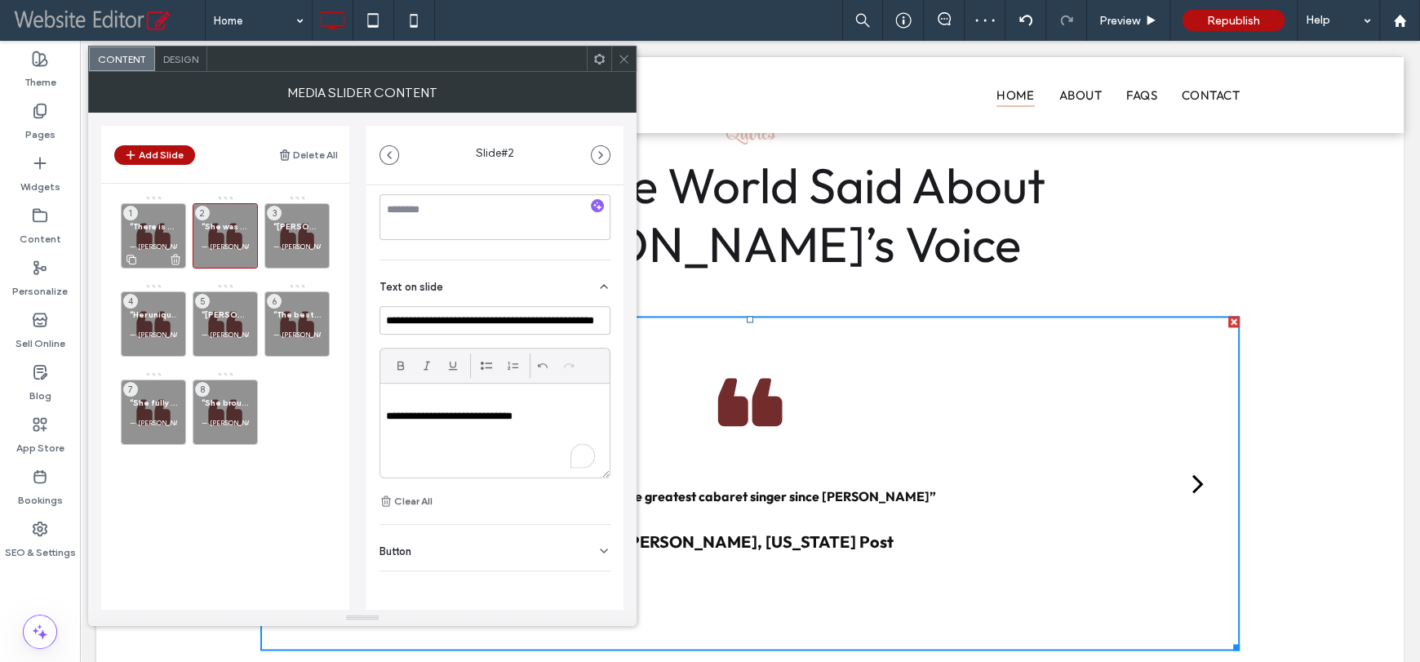
click at [149, 237] on p at bounding box center [153, 237] width 47 height 10
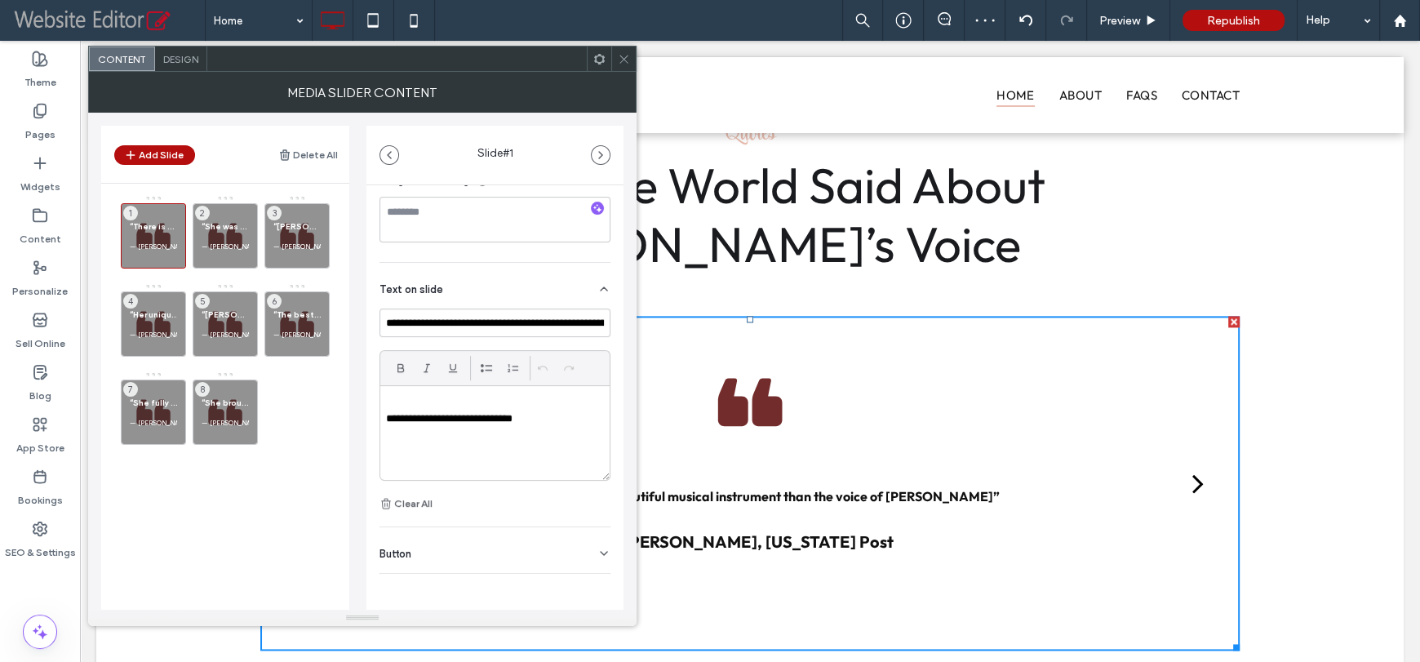
scroll to position [310, 0]
click at [527, 418] on p "**********" at bounding box center [490, 416] width 209 height 15
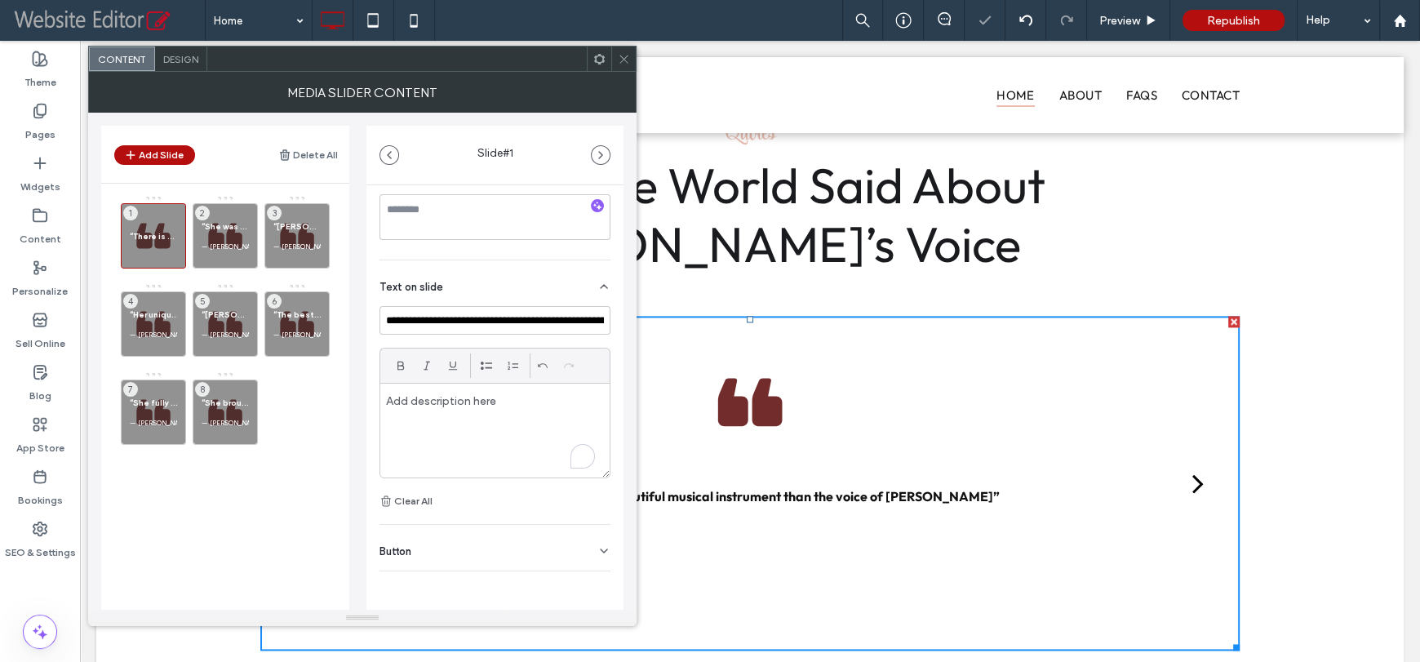
click at [357, 403] on div "Add Slide Delete All “There is no more beautiful musical instrument than the vo…" at bounding box center [362, 361] width 522 height 497
click at [627, 58] on icon at bounding box center [624, 59] width 12 height 12
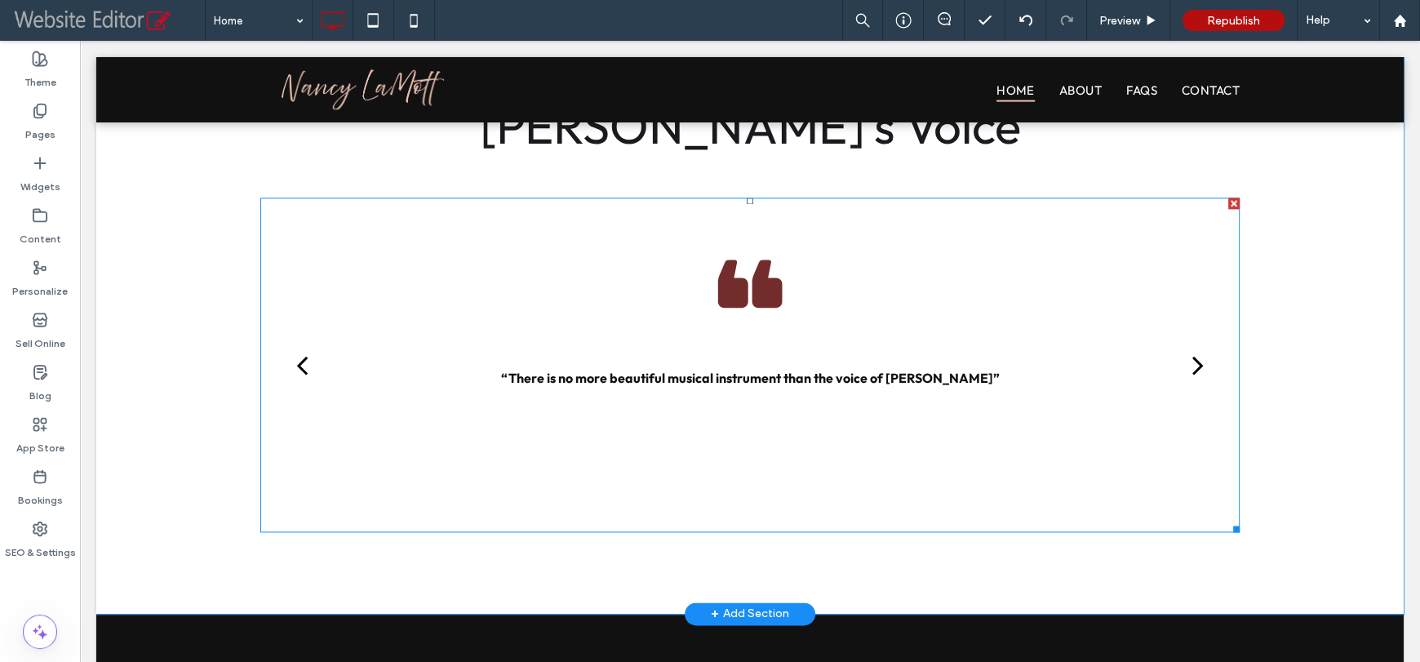
scroll to position [2264, 0]
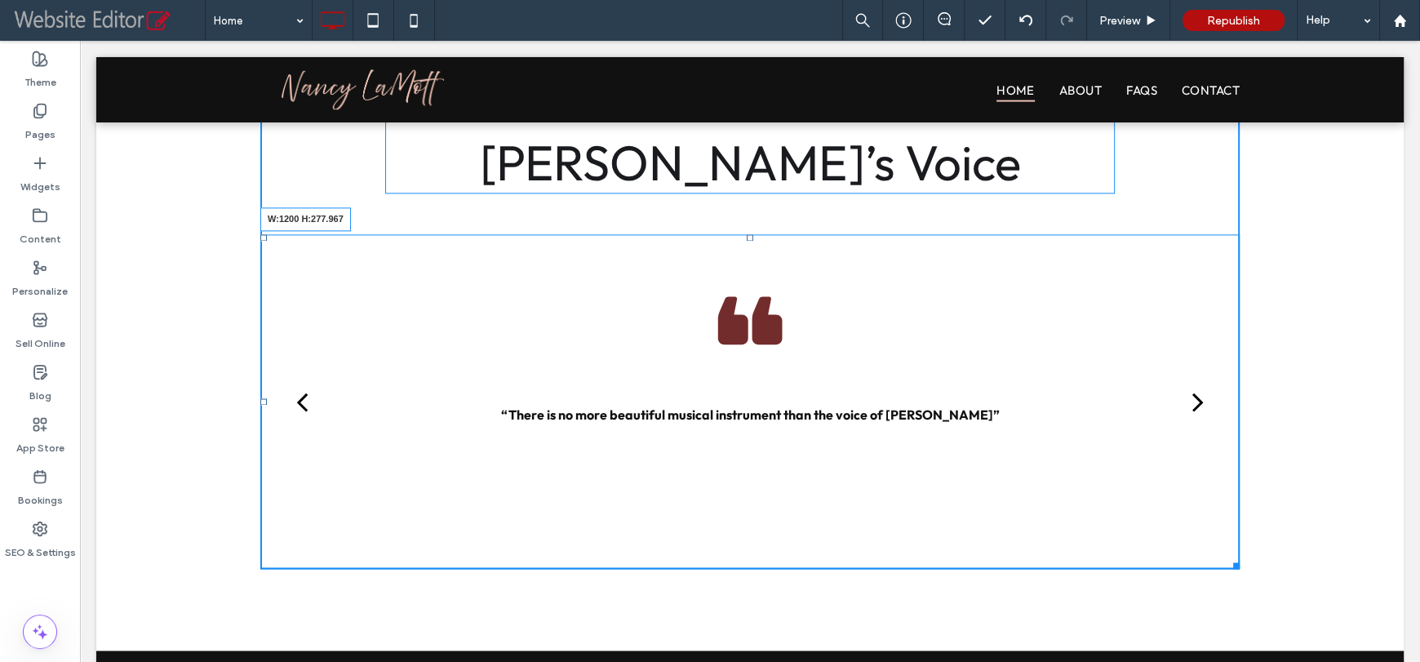
drag, startPoint x: 1231, startPoint y: 565, endPoint x: 1286, endPoint y: 458, distance: 120.8
click at [1286, 458] on div "Quotes What the World Said About [PERSON_NAME]’s Voice “She brought to everythi…" at bounding box center [749, 299] width 1307 height 703
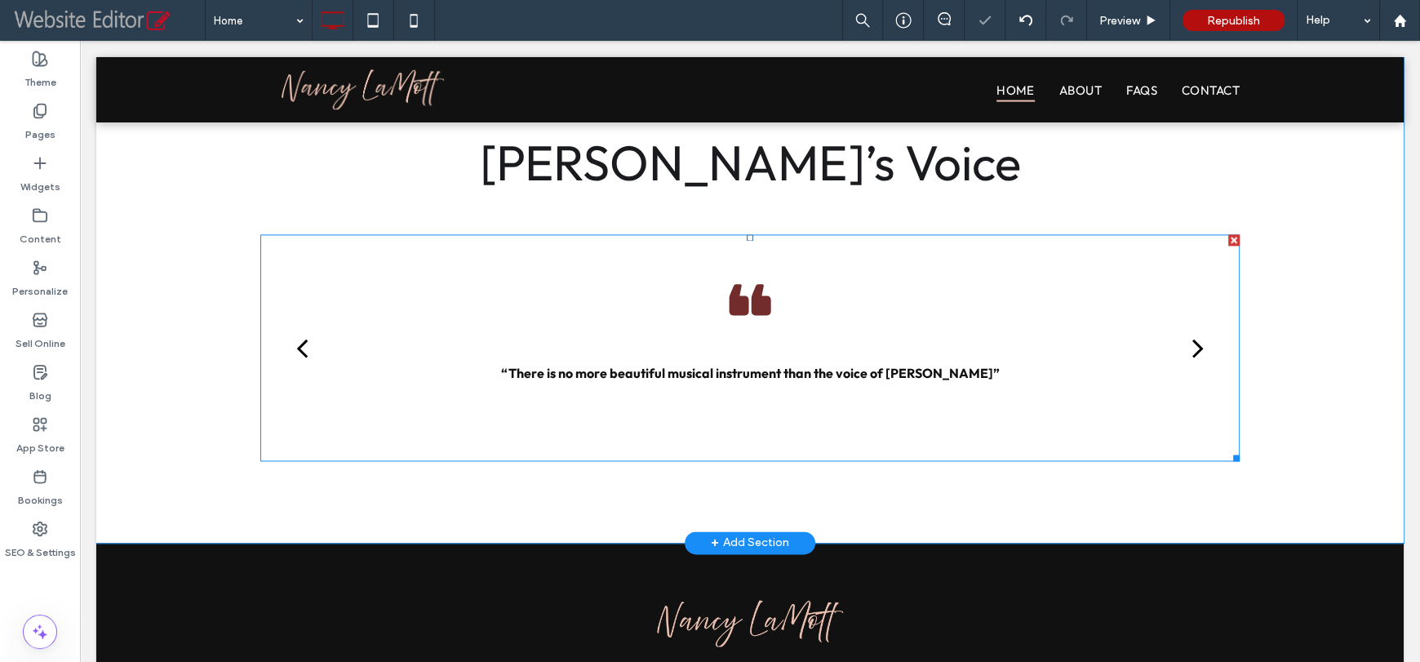
click at [1192, 350] on div "next" at bounding box center [1197, 347] width 11 height 33
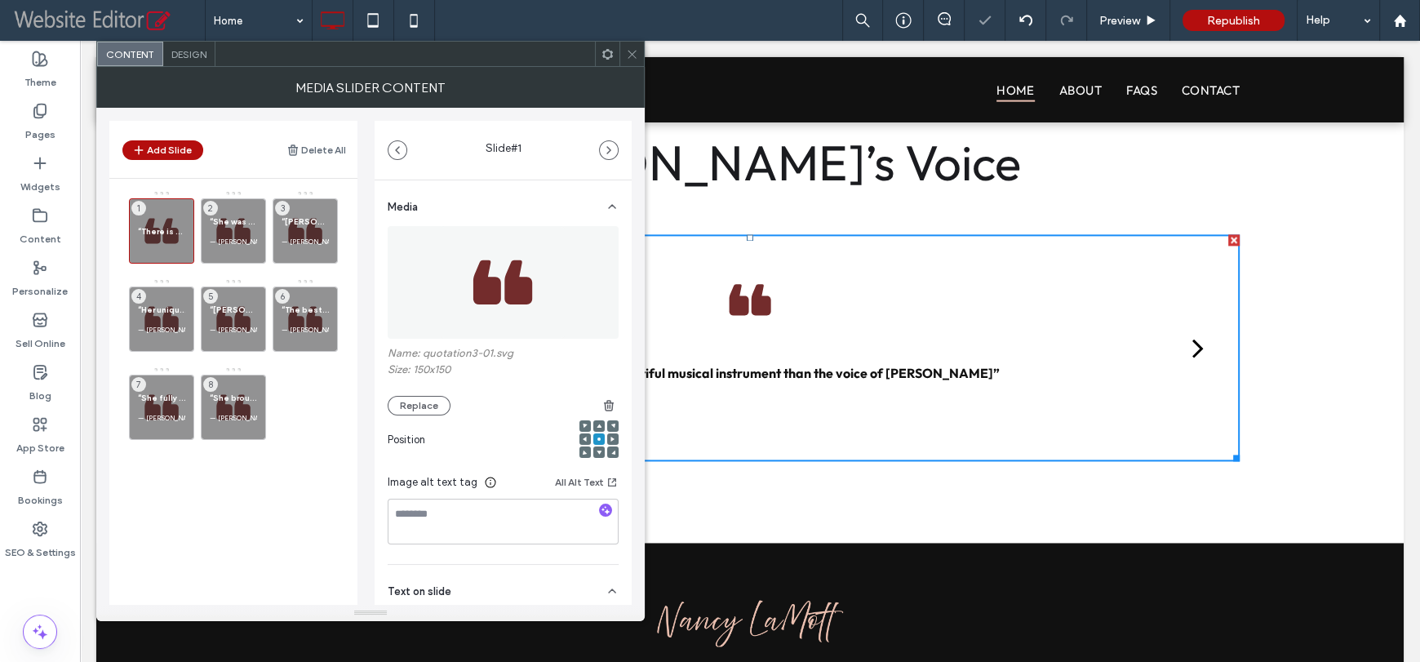
click at [1192, 350] on div "next" at bounding box center [1197, 347] width 11 height 33
click at [1196, 346] on div "next" at bounding box center [1197, 347] width 11 height 33
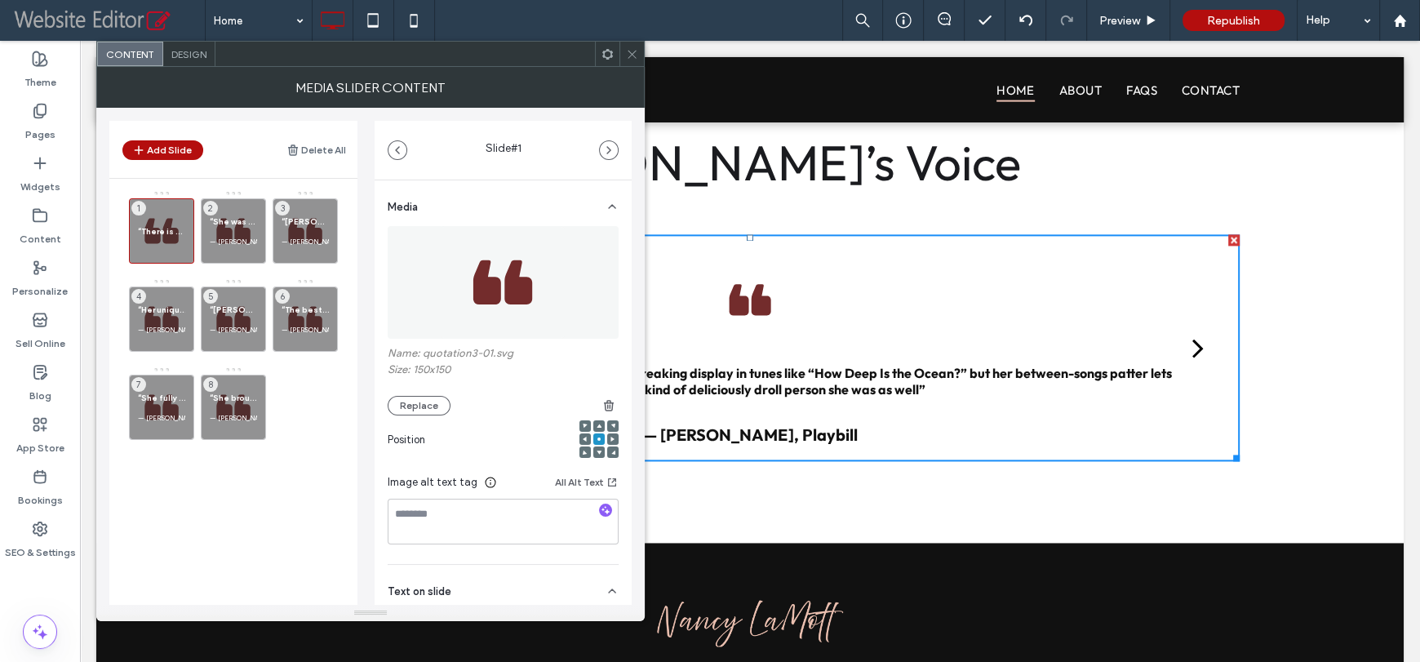
click at [1195, 345] on div "next" at bounding box center [1197, 347] width 11 height 33
click at [628, 50] on use at bounding box center [631, 54] width 8 height 8
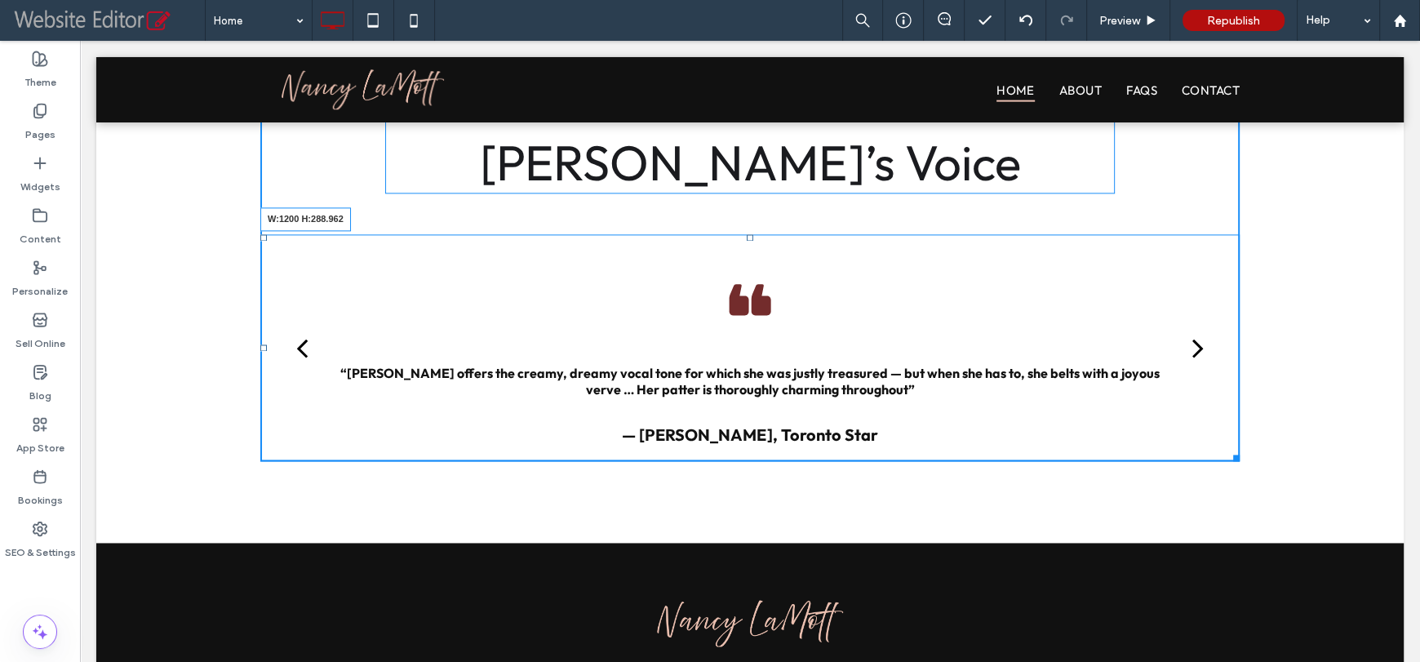
drag, startPoint x: 1227, startPoint y: 457, endPoint x: 1235, endPoint y: 465, distance: 11.0
click at [1235, 465] on div "Quotes What the World Said About [PERSON_NAME]’s Voice “She brought to everythi…" at bounding box center [749, 245] width 1307 height 595
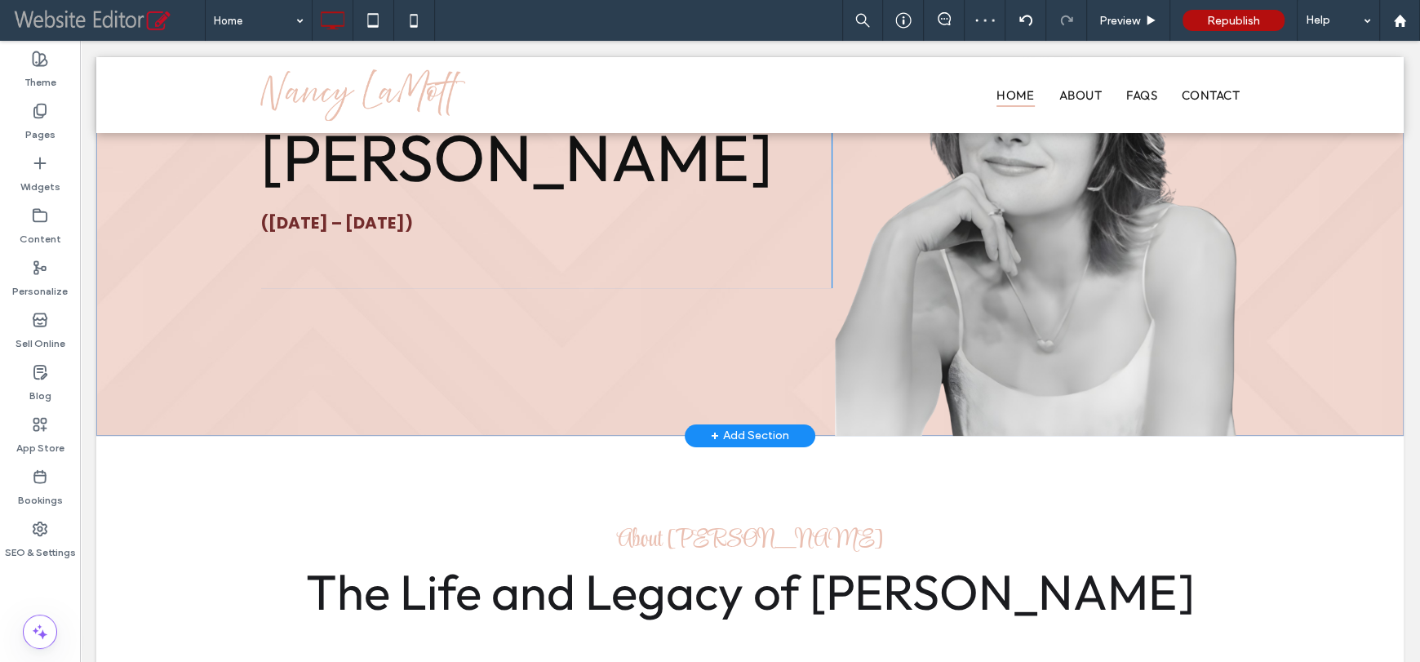
scroll to position [0, 0]
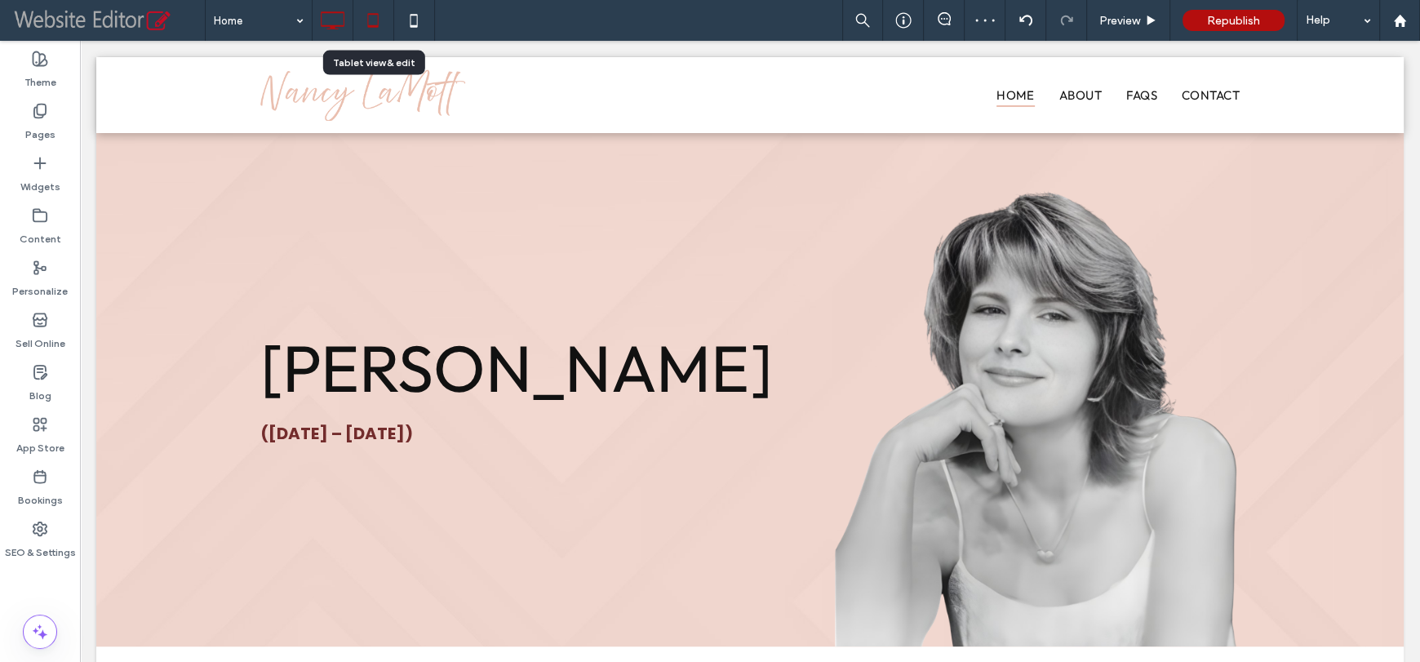
click at [378, 18] on icon at bounding box center [373, 20] width 33 height 33
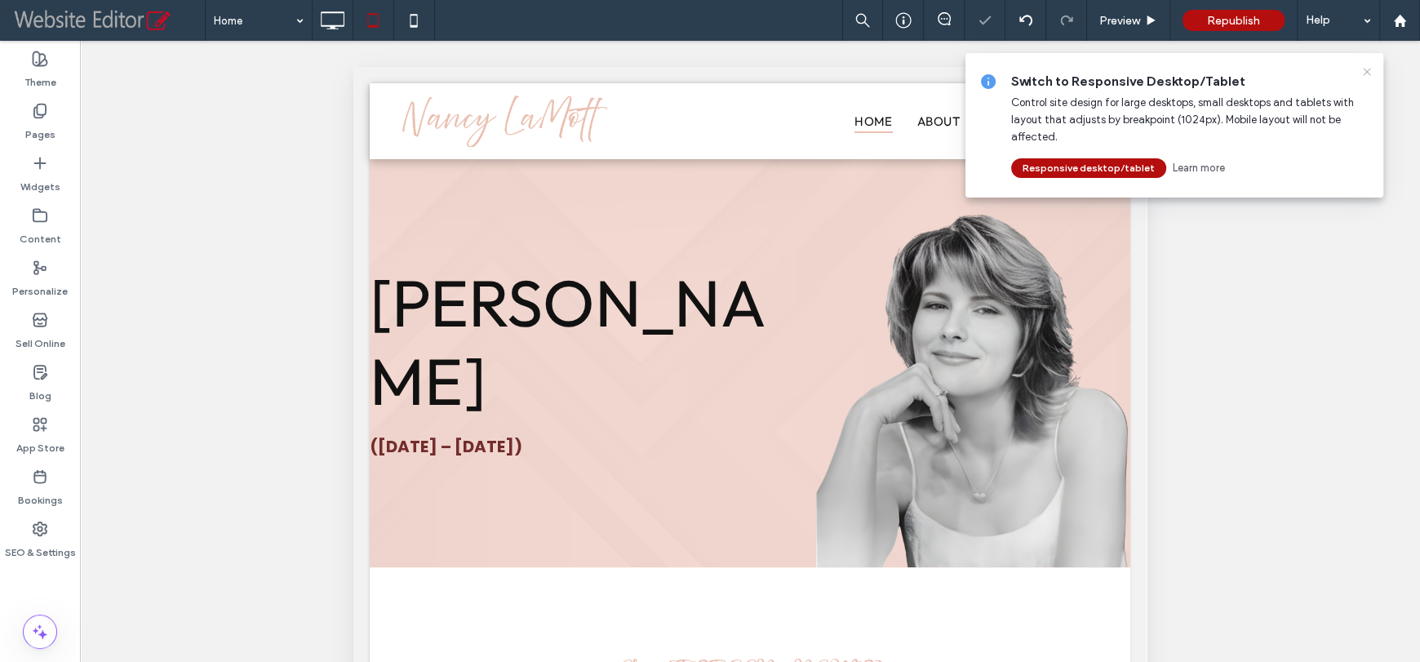
click at [1367, 72] on use at bounding box center [1366, 71] width 7 height 7
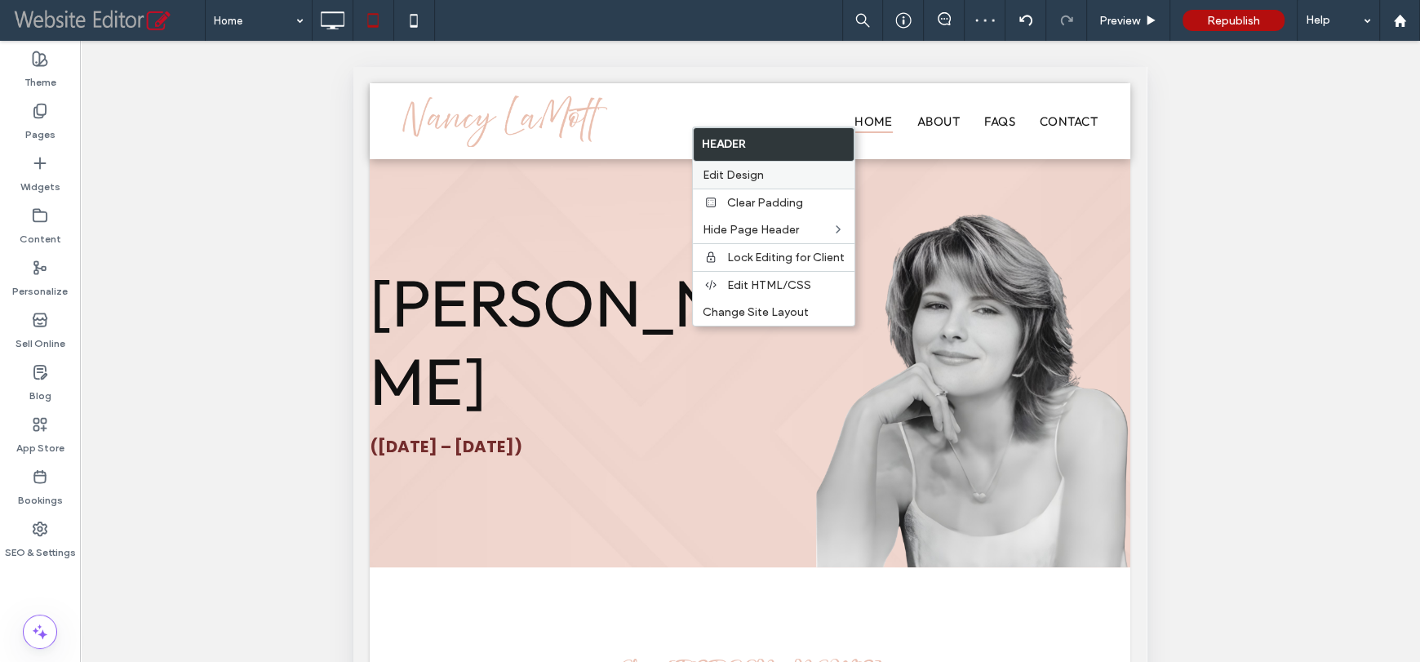
click at [743, 170] on span "Edit Design" at bounding box center [733, 175] width 61 height 14
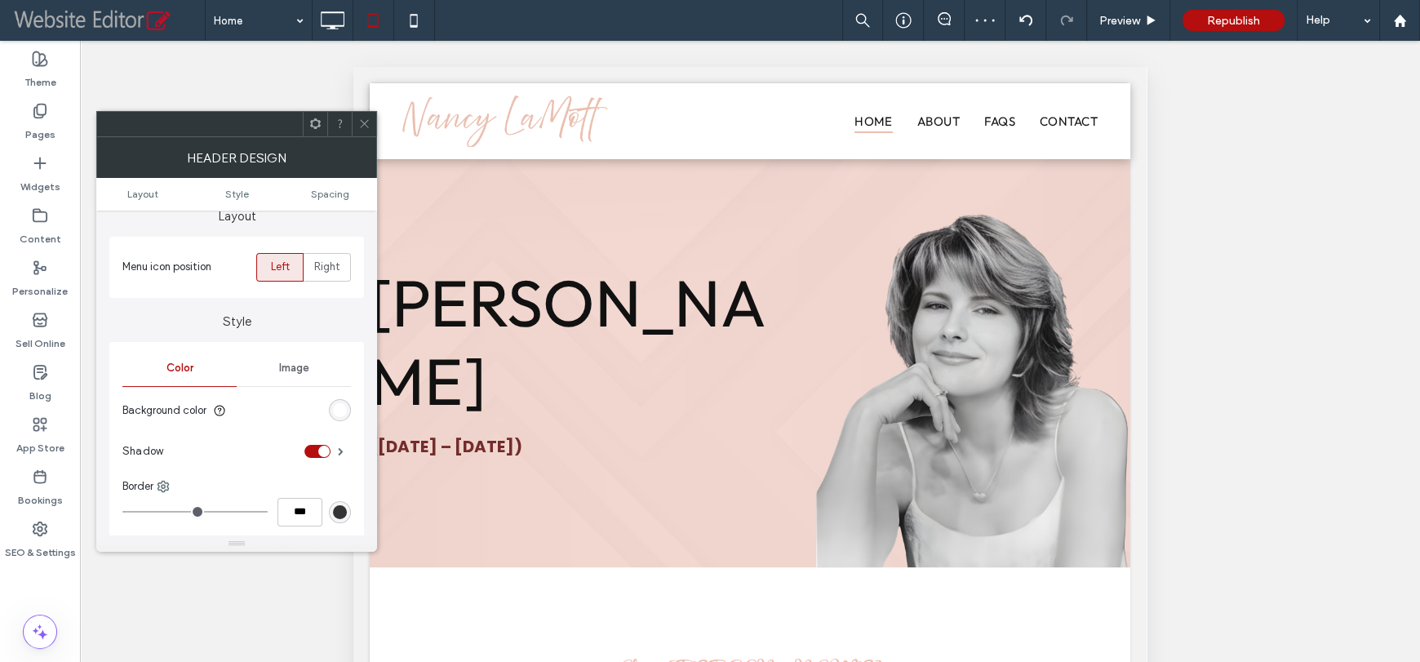
scroll to position [81, 0]
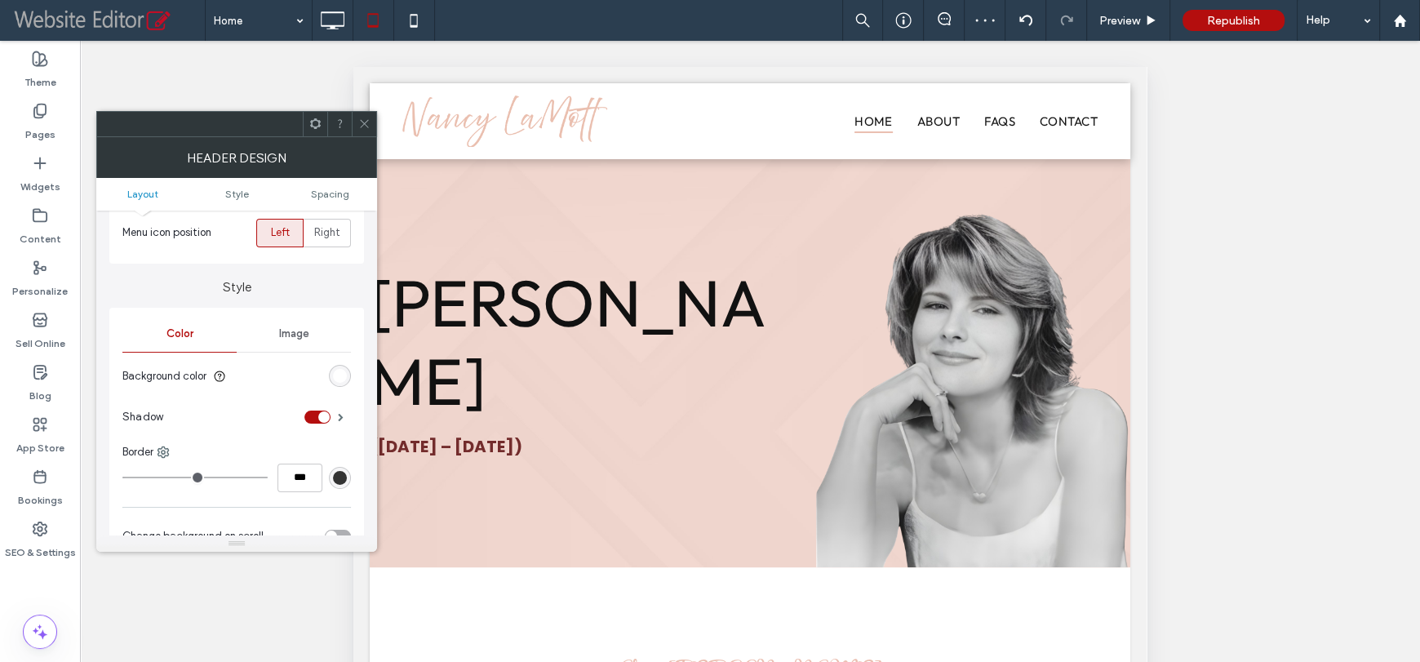
click at [339, 370] on div "rgb(255, 255, 255)" at bounding box center [340, 376] width 14 height 14
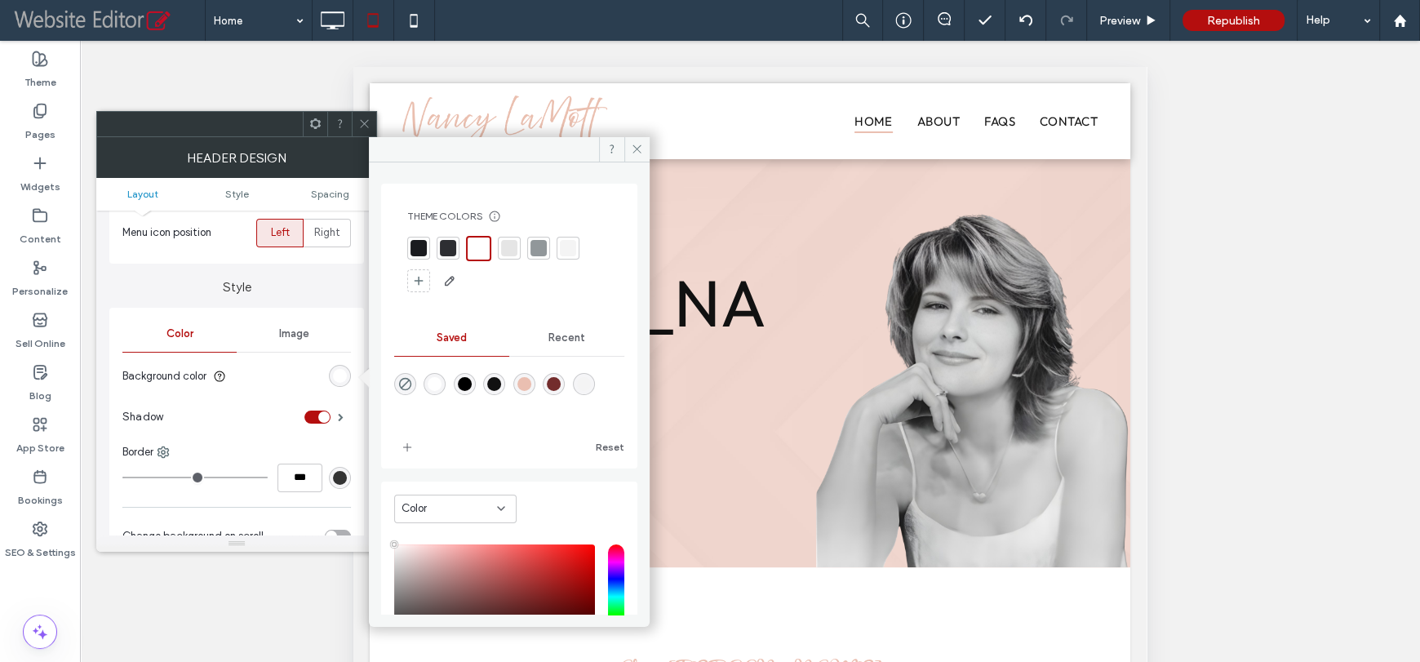
drag, startPoint x: 365, startPoint y: 127, endPoint x: 375, endPoint y: 124, distance: 10.3
click at [366, 126] on icon at bounding box center [364, 123] width 12 height 12
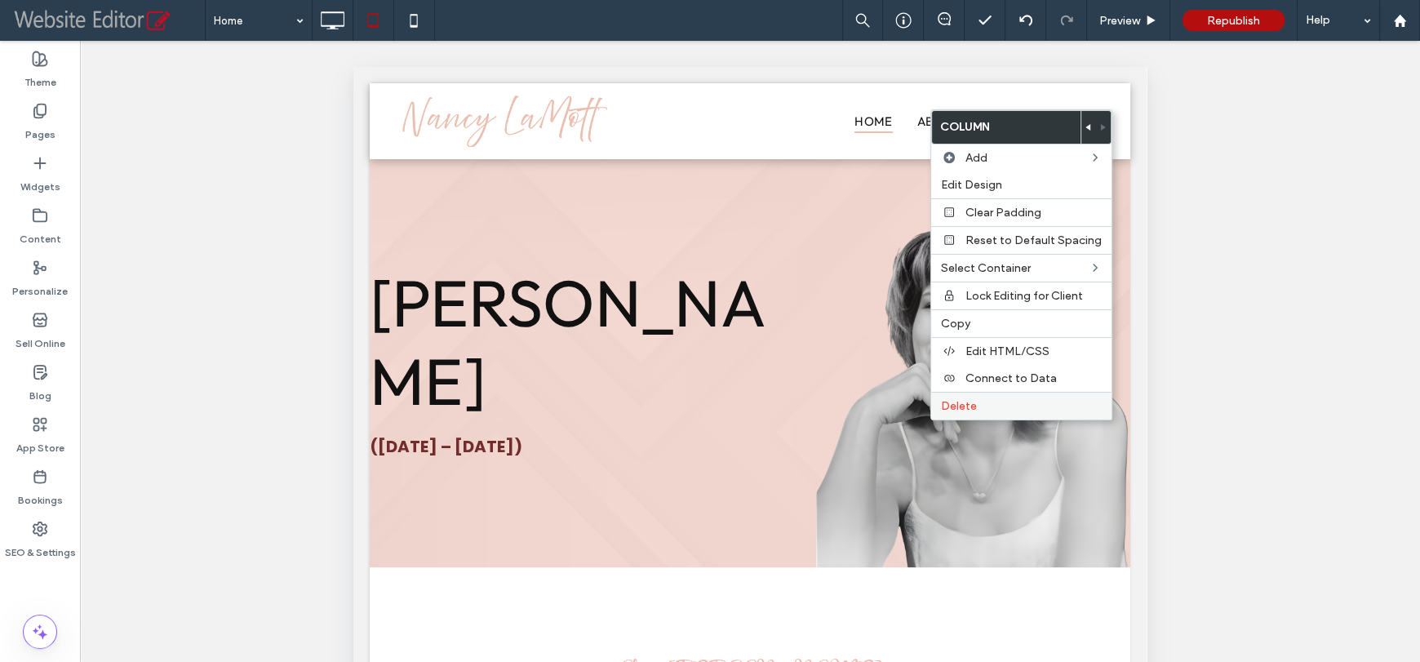
click at [960, 410] on span "Delete" at bounding box center [959, 406] width 36 height 14
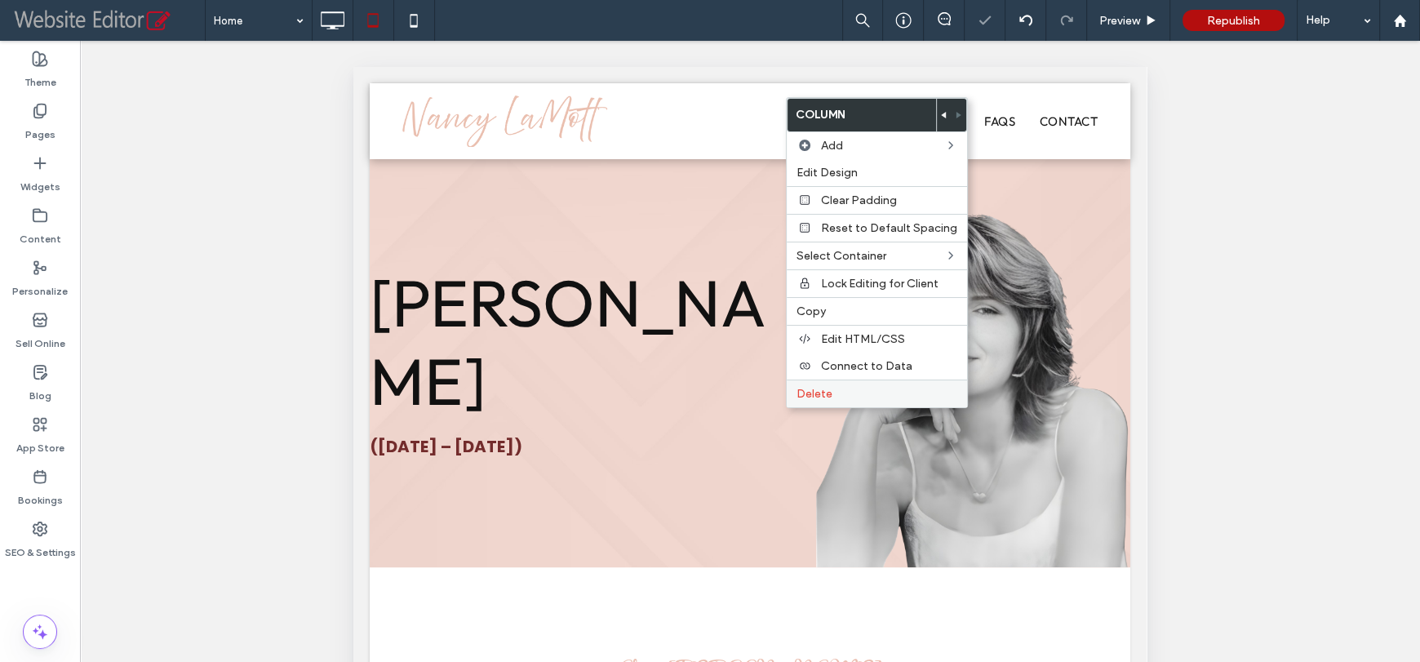
click at [817, 390] on span "Delete" at bounding box center [814, 394] width 36 height 14
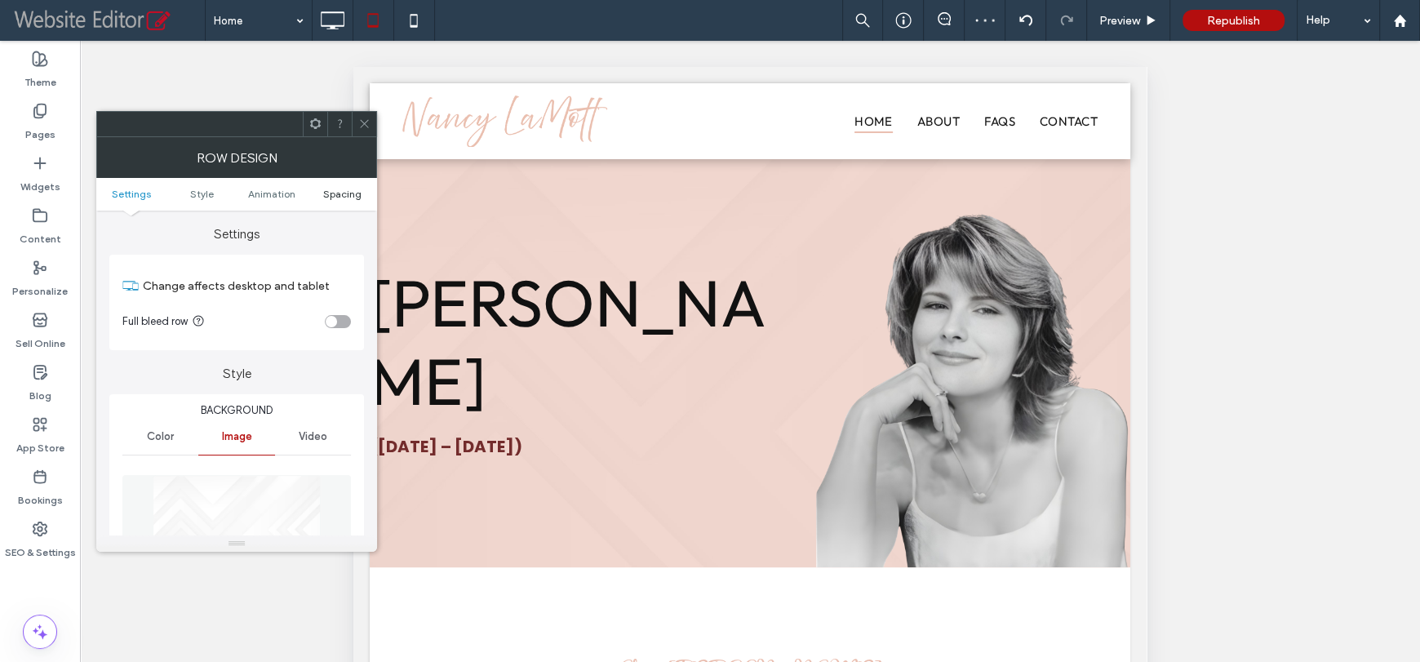
click at [352, 191] on span "Spacing" at bounding box center [341, 194] width 38 height 12
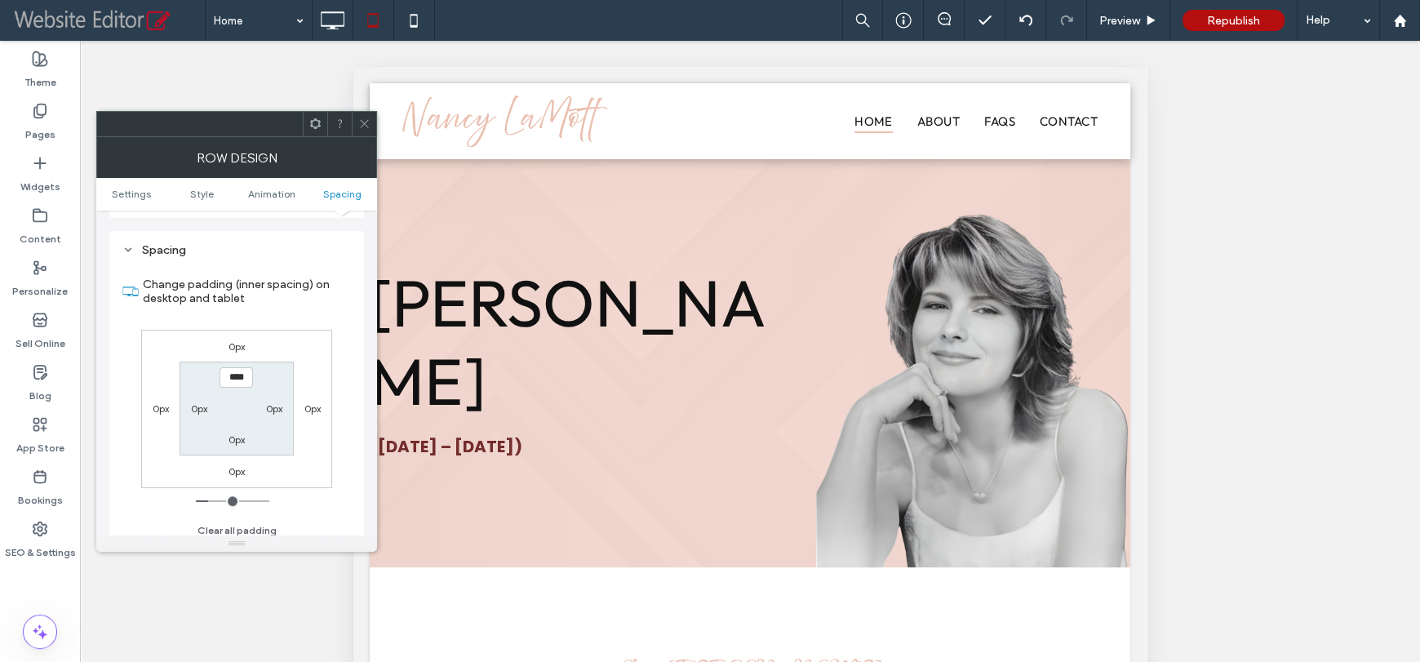
scroll to position [1040, 0]
type input "*"
type input "**"
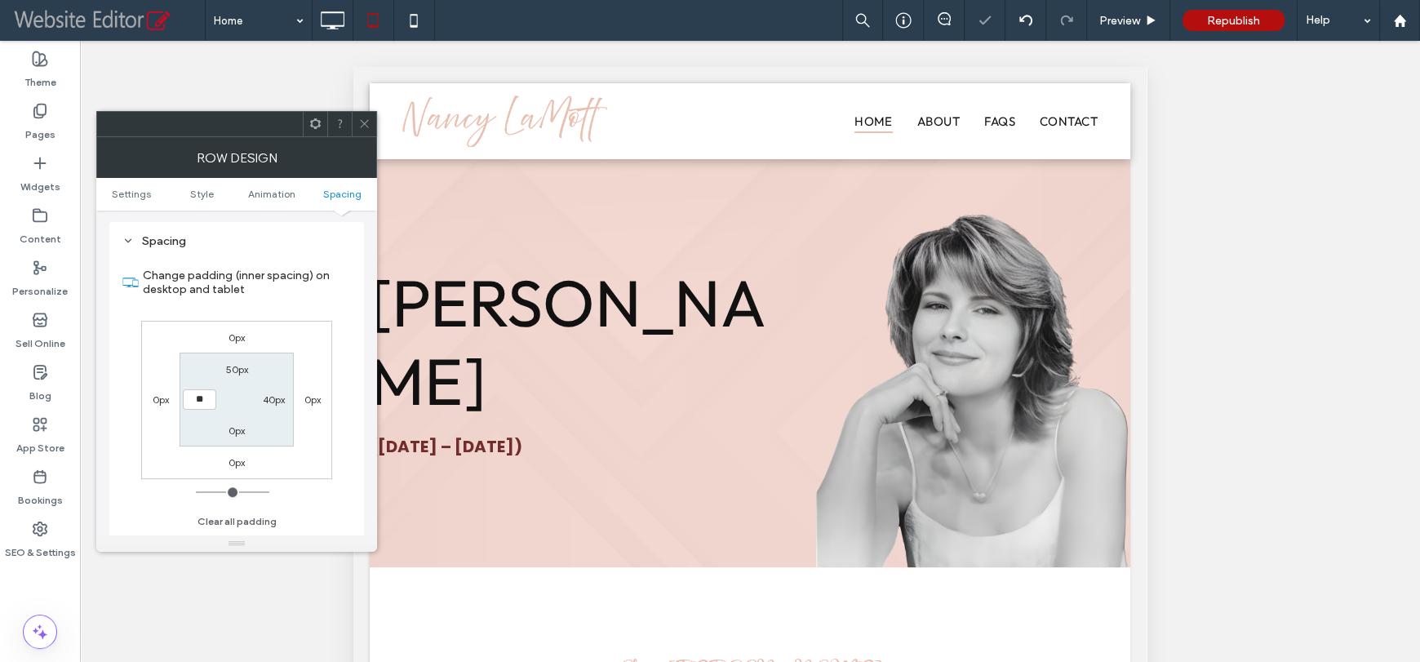
type input "****"
click at [358, 119] on icon at bounding box center [364, 123] width 12 height 12
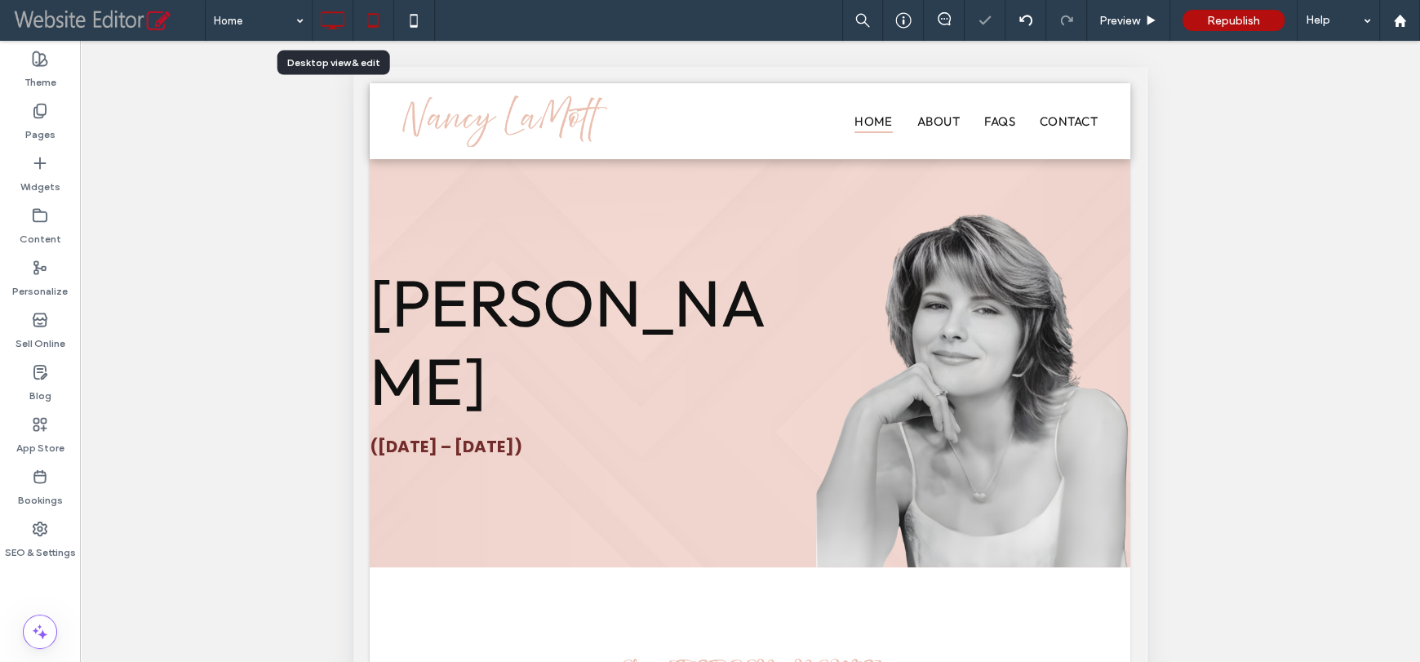
click at [331, 20] on icon at bounding box center [332, 20] width 33 height 33
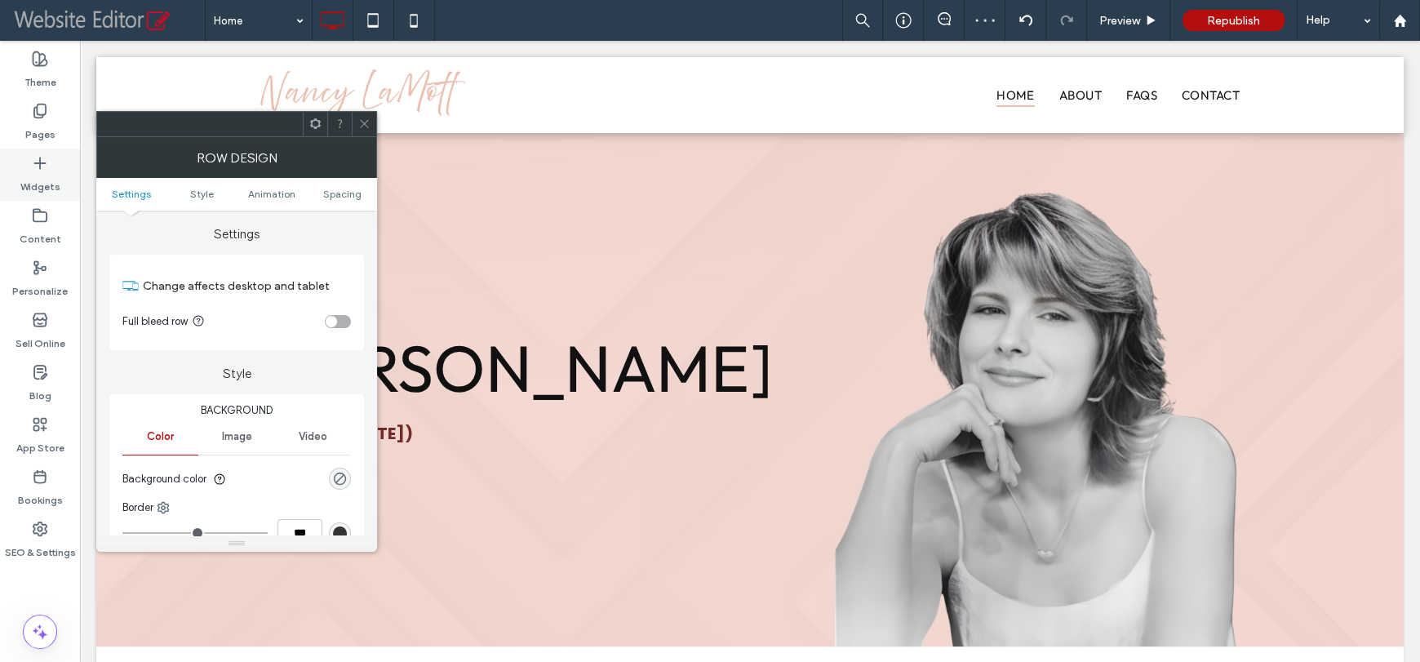
click at [47, 169] on icon at bounding box center [40, 163] width 16 height 16
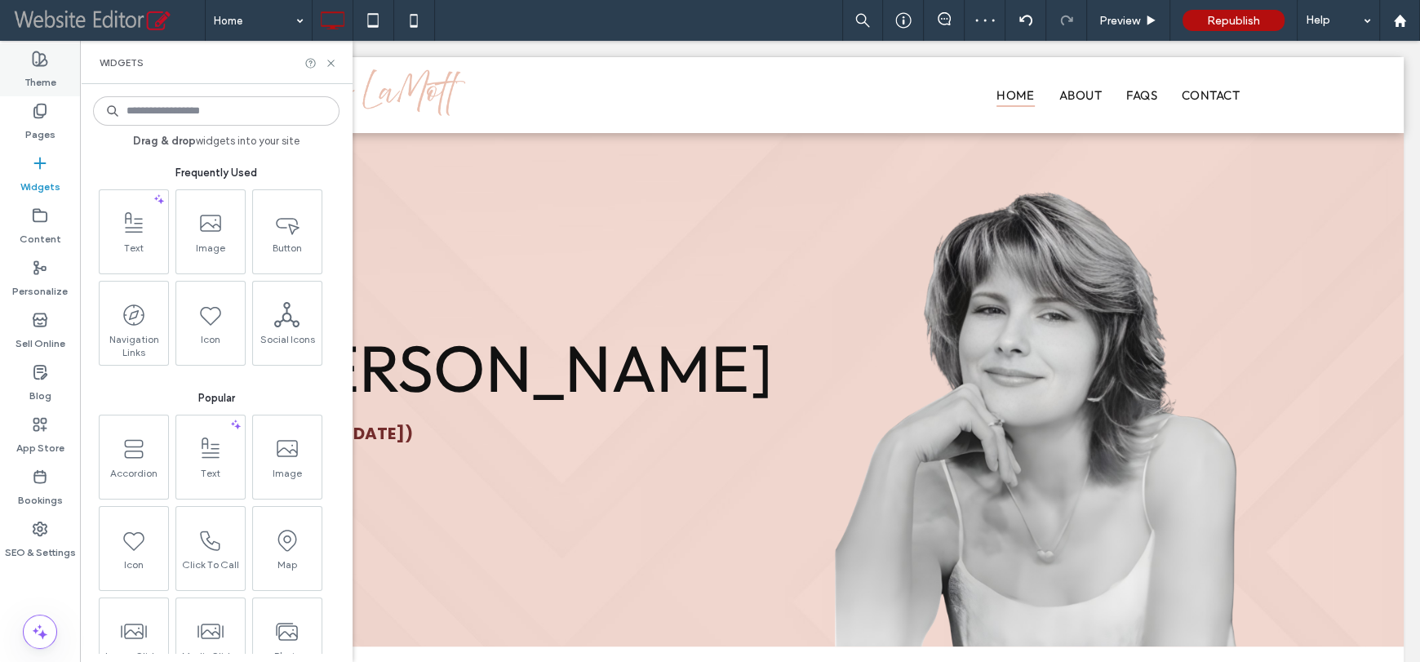
click at [47, 83] on label "Theme" at bounding box center [40, 78] width 32 height 23
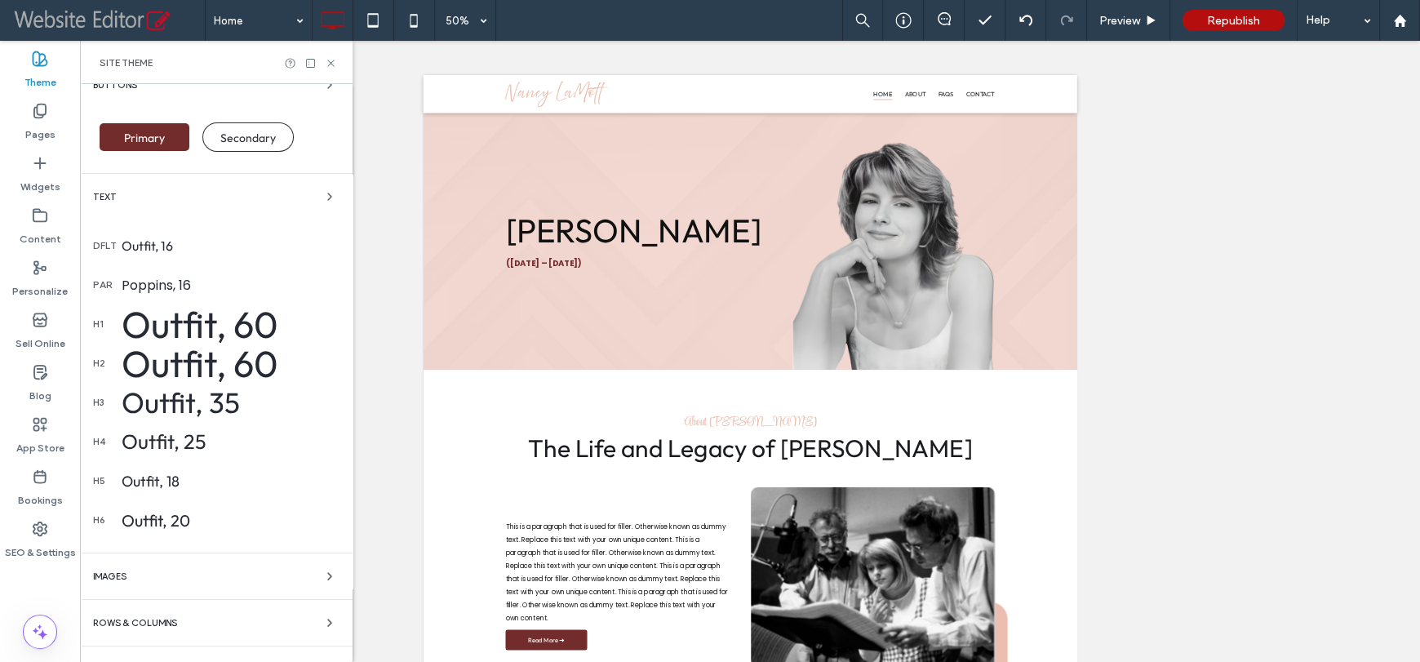
scroll to position [194, 0]
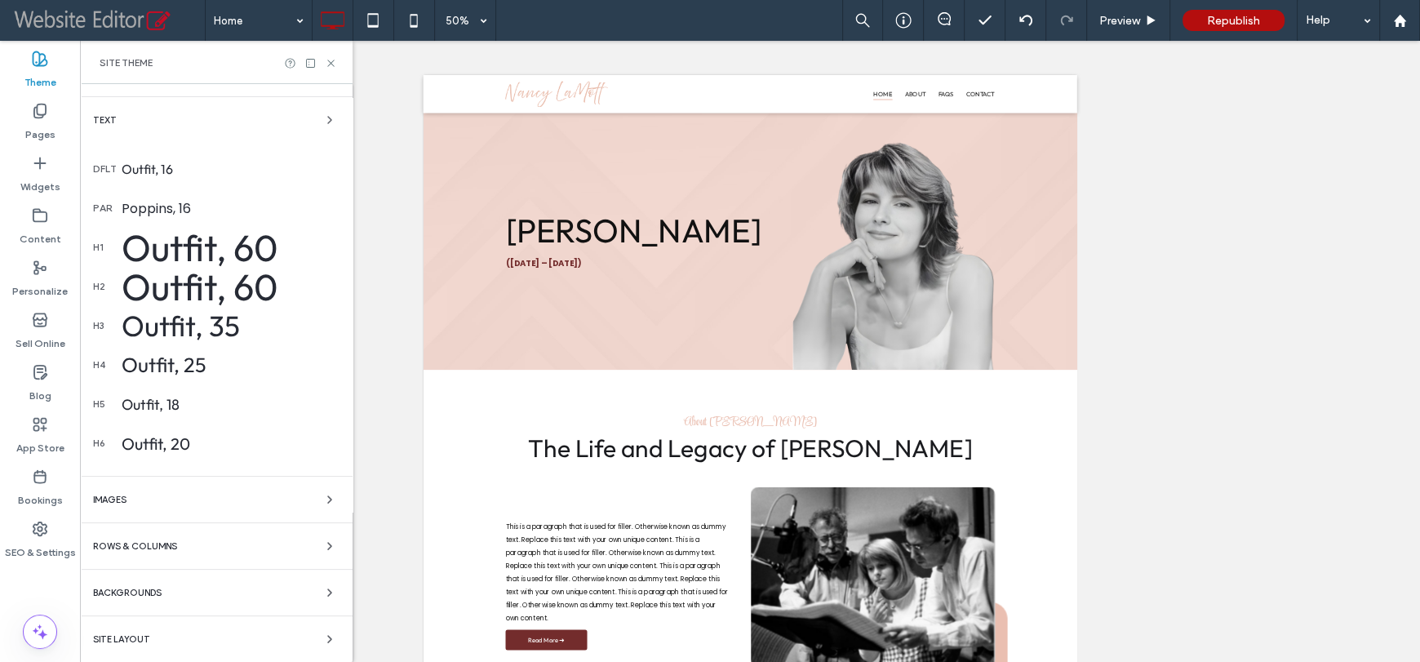
click at [188, 544] on div "Rows & Columns" at bounding box center [216, 546] width 246 height 20
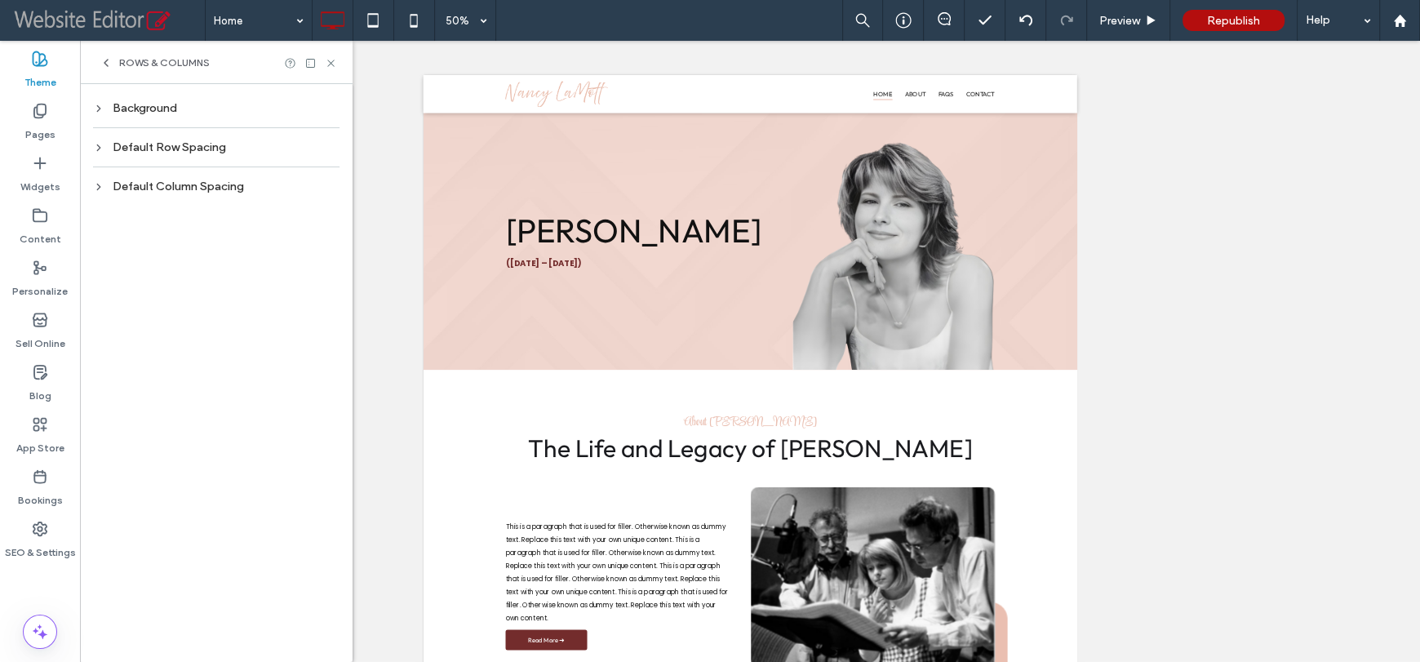
scroll to position [0, 0]
click at [220, 137] on div "Default Row Spacing" at bounding box center [216, 147] width 246 height 22
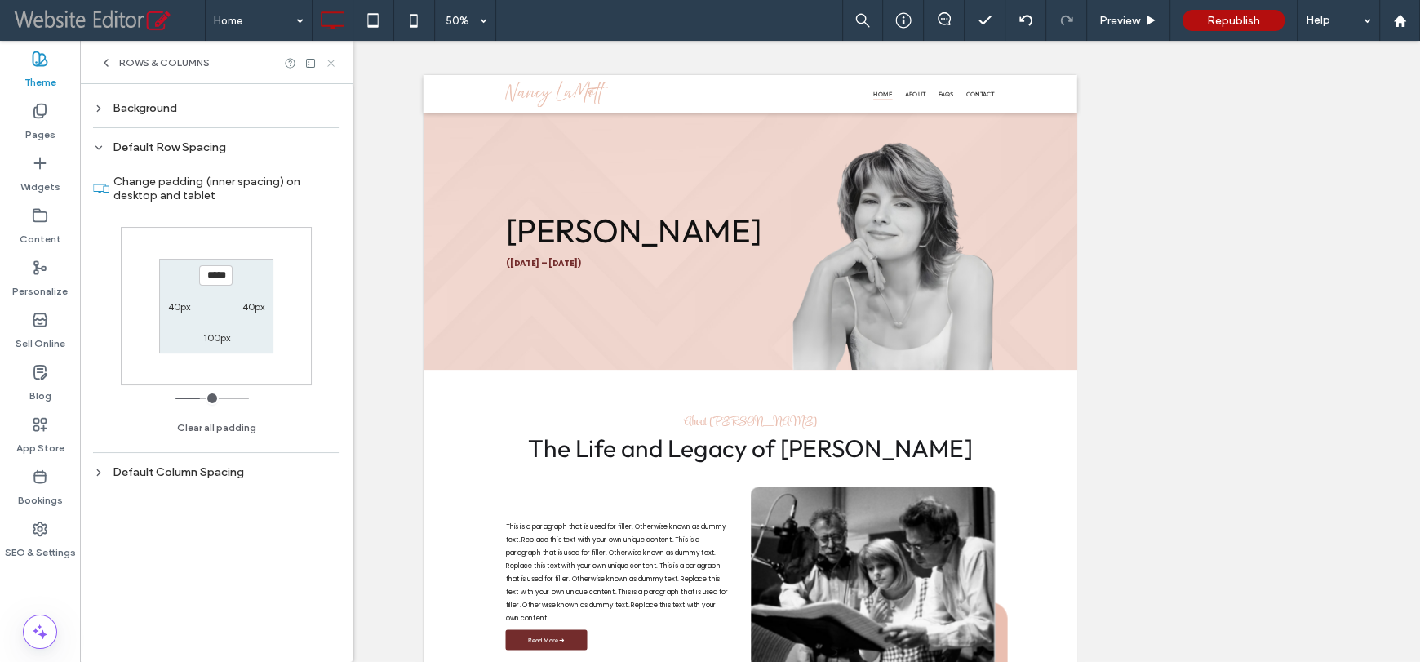
click at [330, 64] on icon at bounding box center [331, 63] width 12 height 12
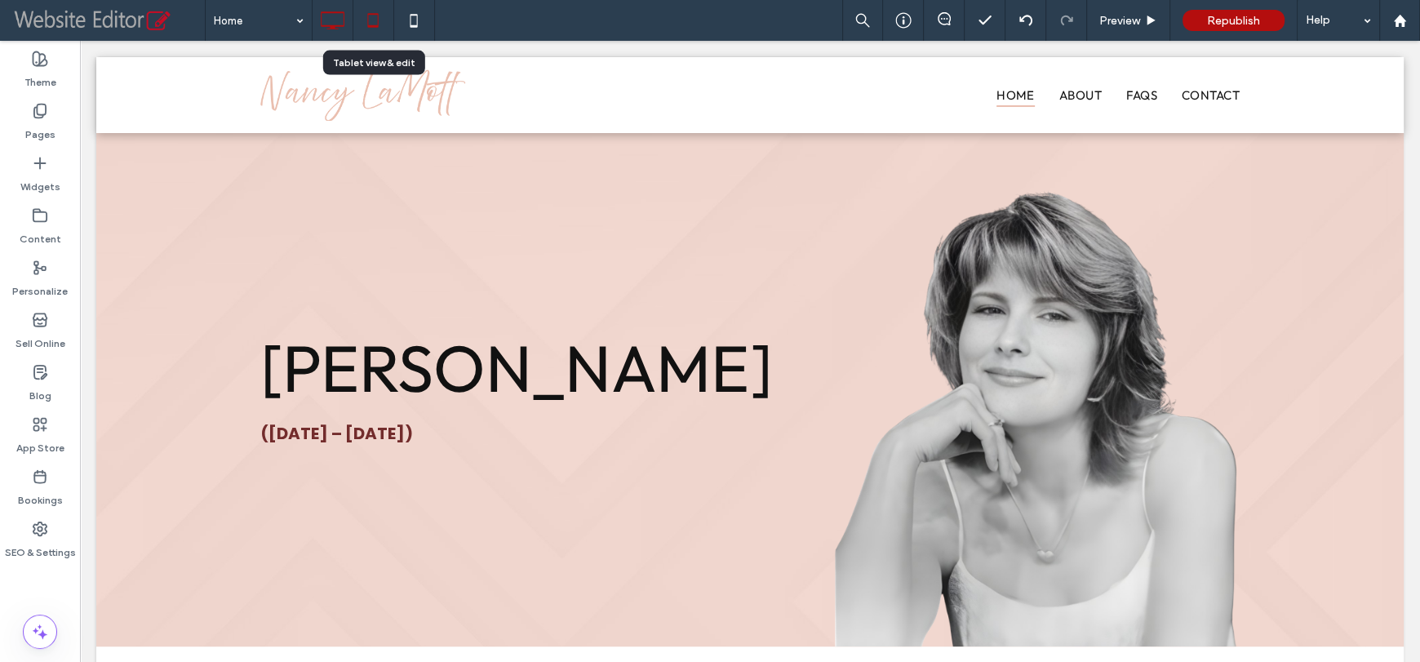
click at [378, 14] on icon at bounding box center [373, 20] width 33 height 33
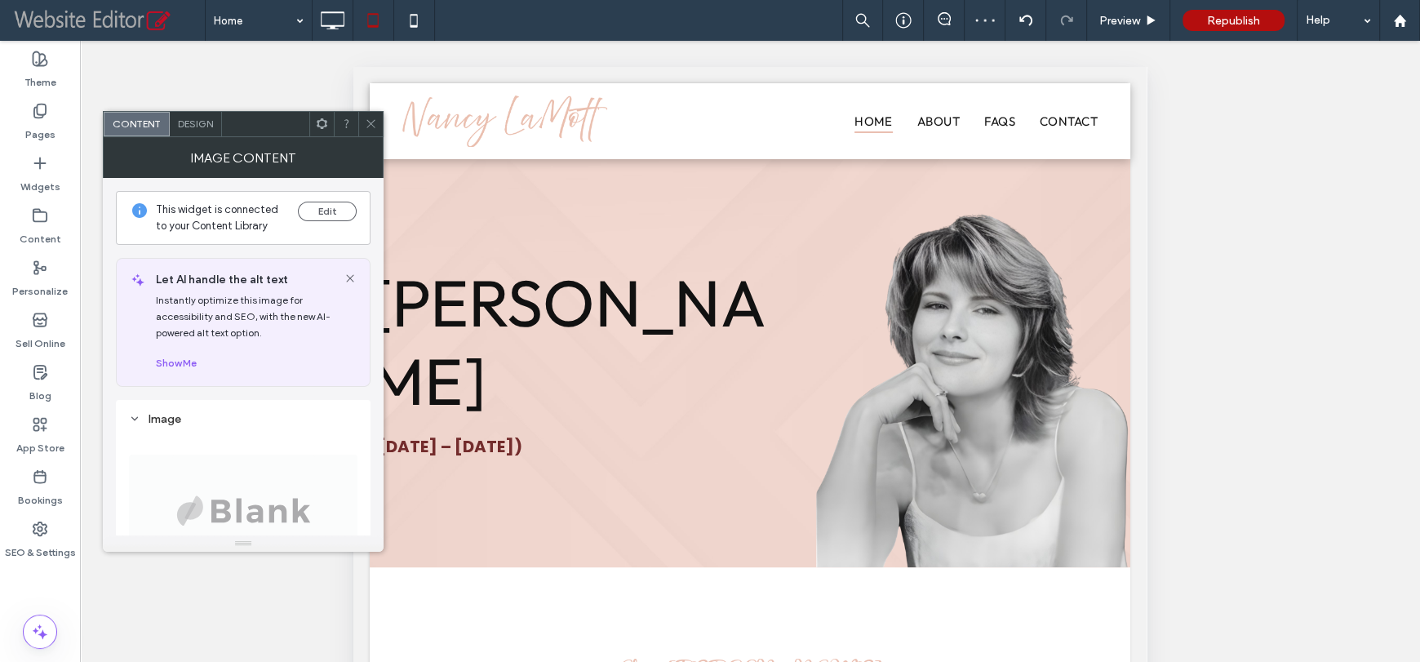
click at [239, 489] on span "Name: blank_logo-vif+1.svg Size: 173x52 Replace" at bounding box center [243, 541] width 228 height 222
click at [265, 509] on span "Name: blank_logo-vif+1.svg Size: 173x52 Replace" at bounding box center [243, 541] width 228 height 222
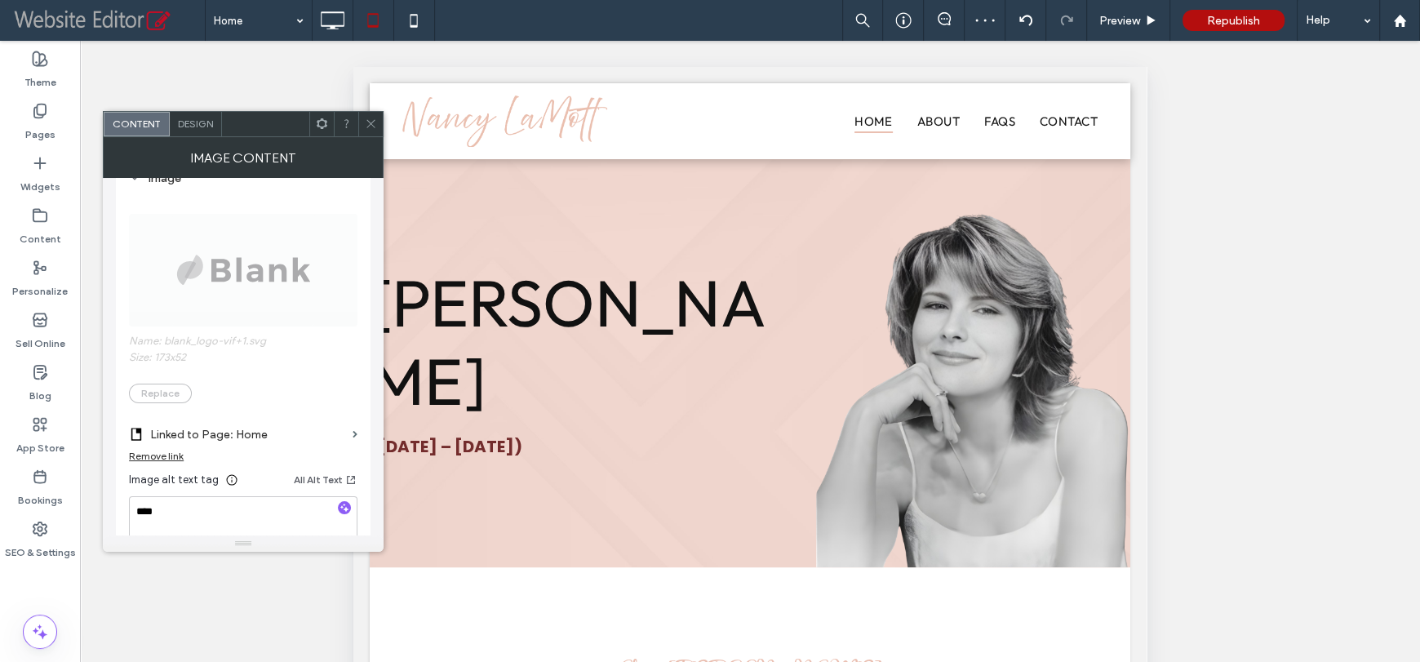
scroll to position [244, 0]
click at [369, 121] on icon at bounding box center [371, 123] width 12 height 12
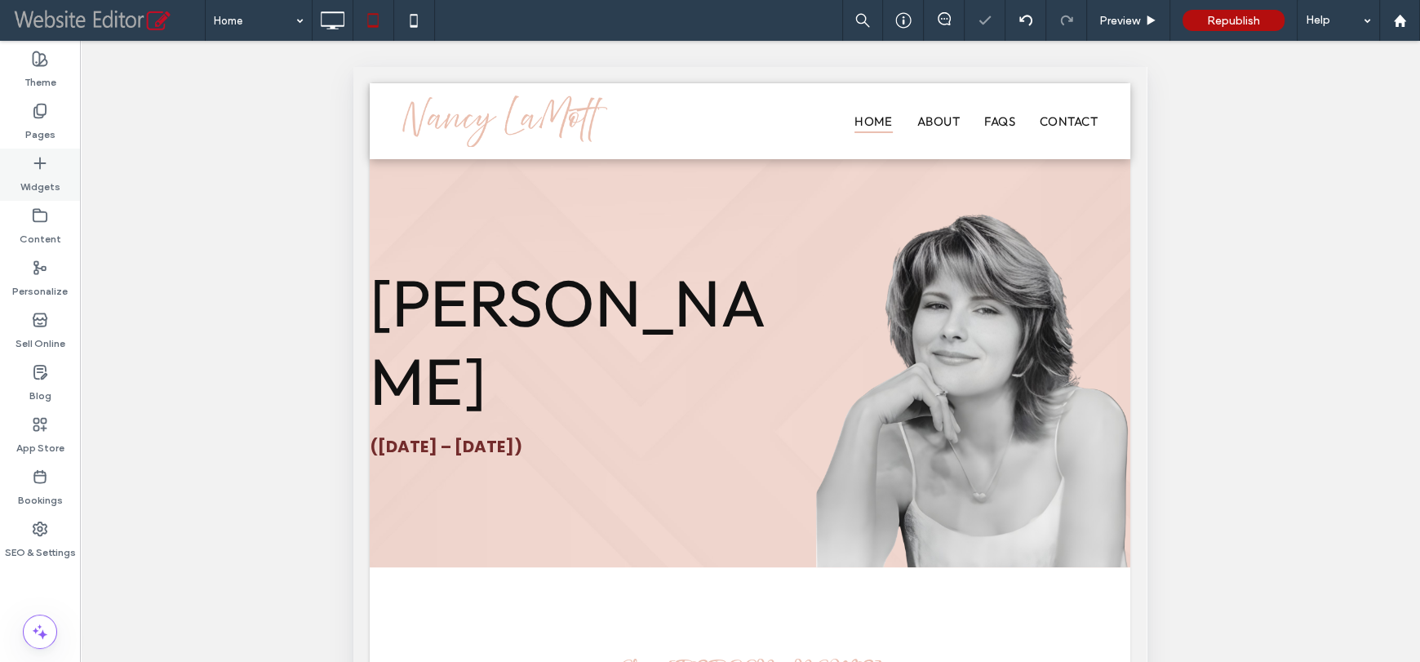
click at [24, 173] on label "Widgets" at bounding box center [40, 182] width 40 height 23
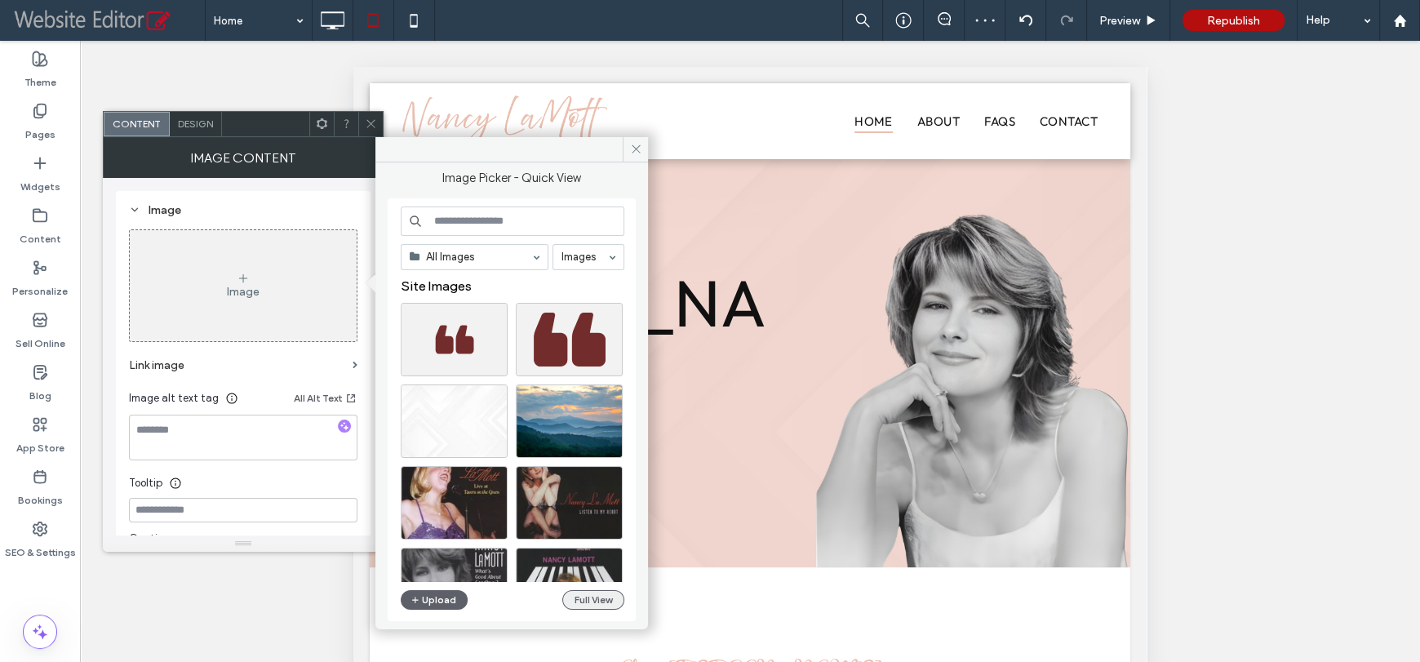
click at [594, 594] on button "Full View" at bounding box center [593, 600] width 62 height 20
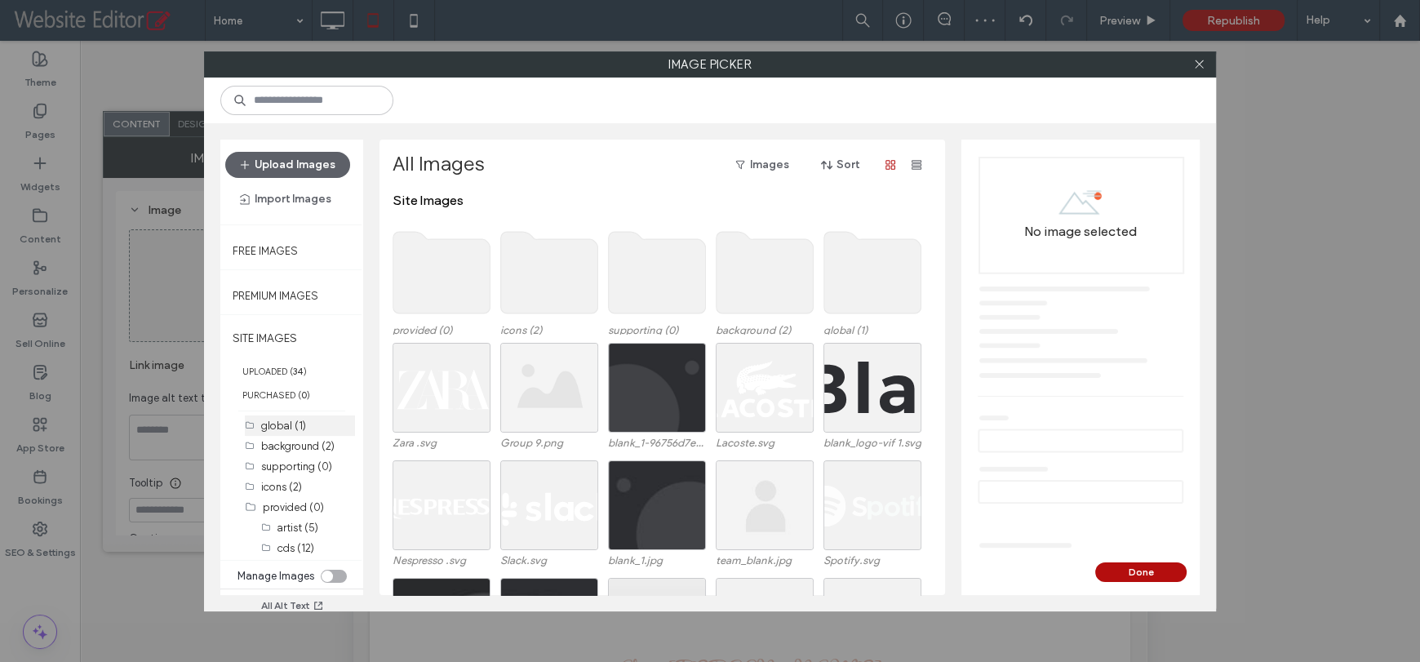
click at [299, 428] on label "global (1)" at bounding box center [283, 425] width 45 height 12
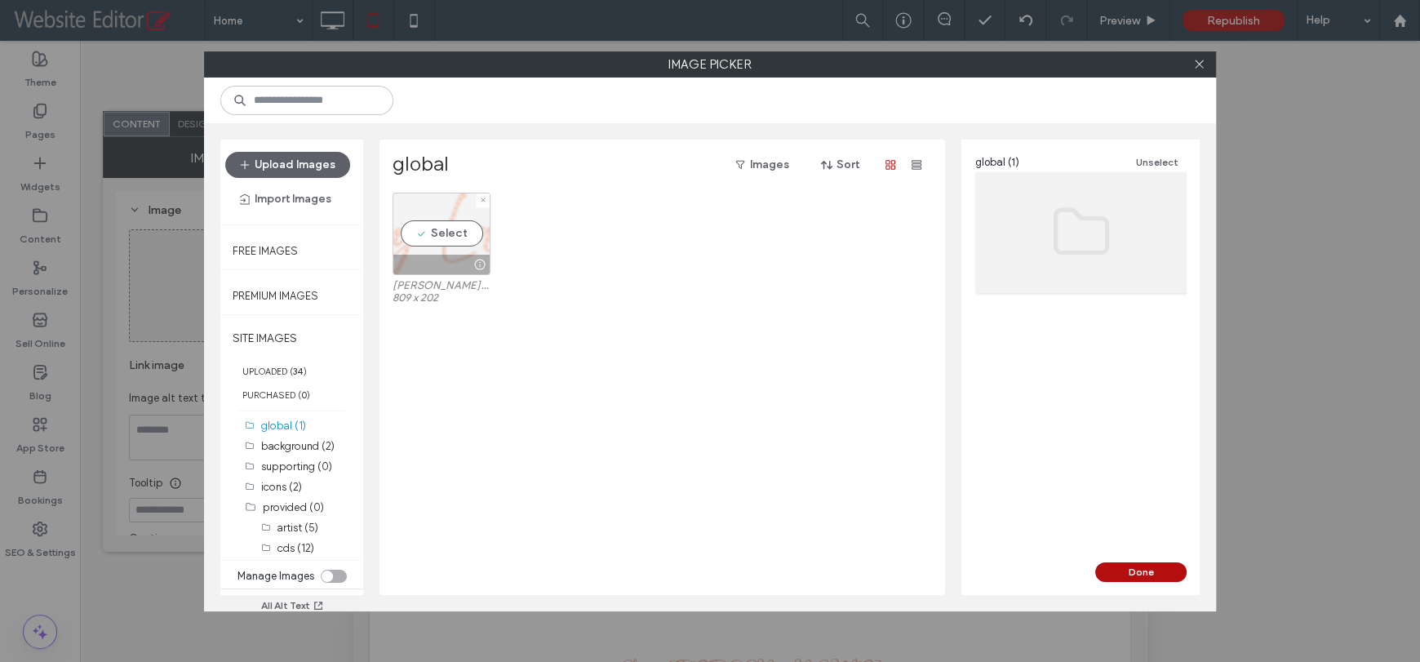
click at [441, 236] on div "Select" at bounding box center [441, 234] width 98 height 82
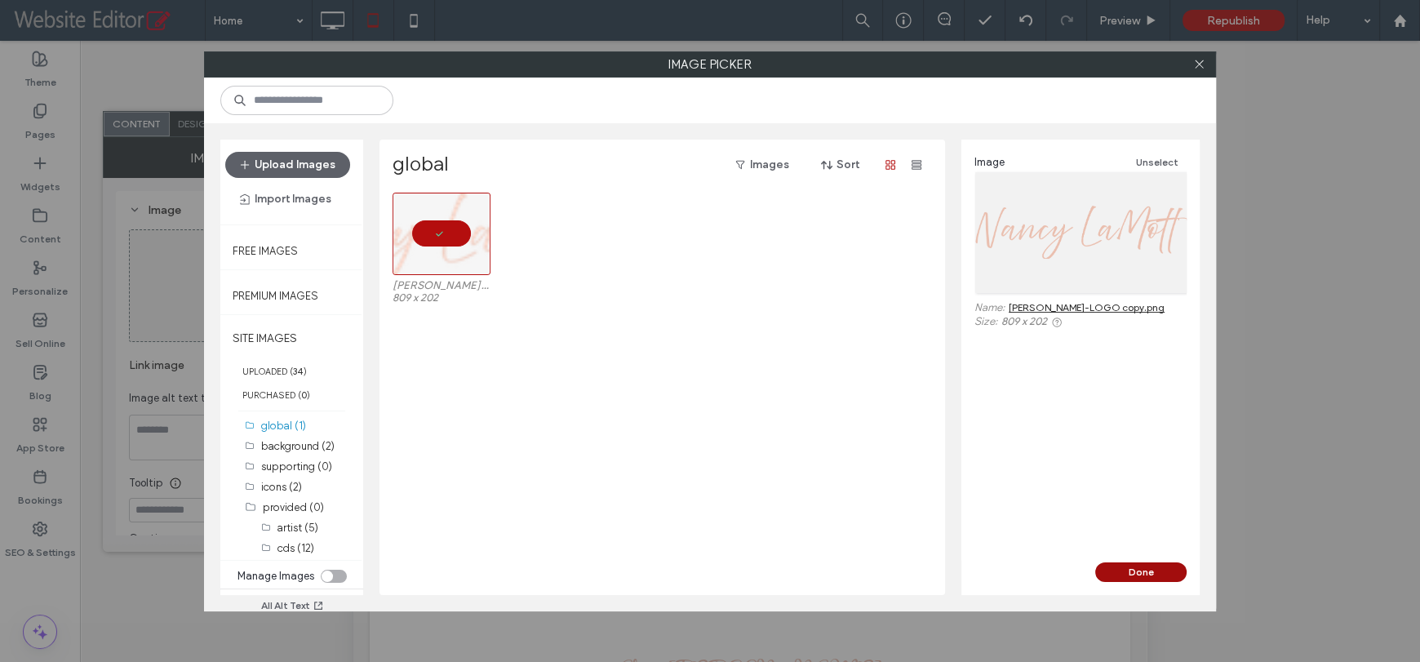
click at [1131, 579] on button "Done" at bounding box center [1140, 572] width 91 height 20
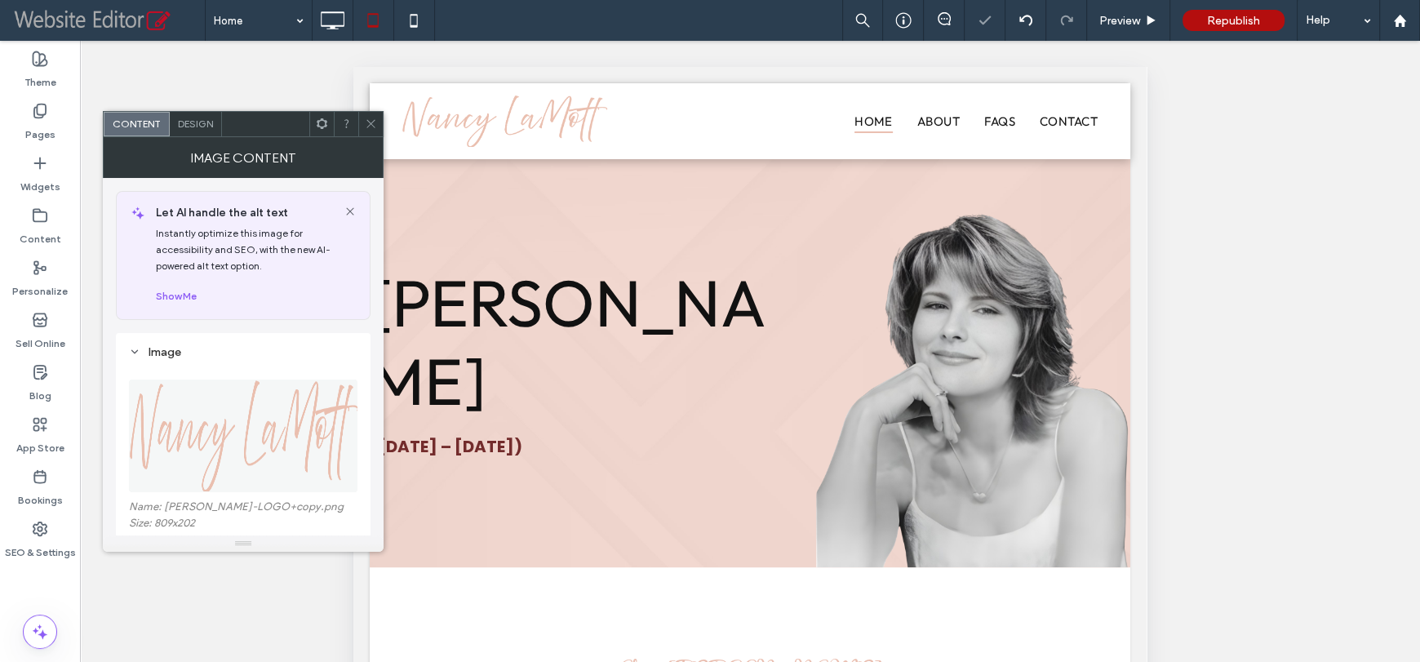
click at [370, 123] on use at bounding box center [371, 124] width 8 height 8
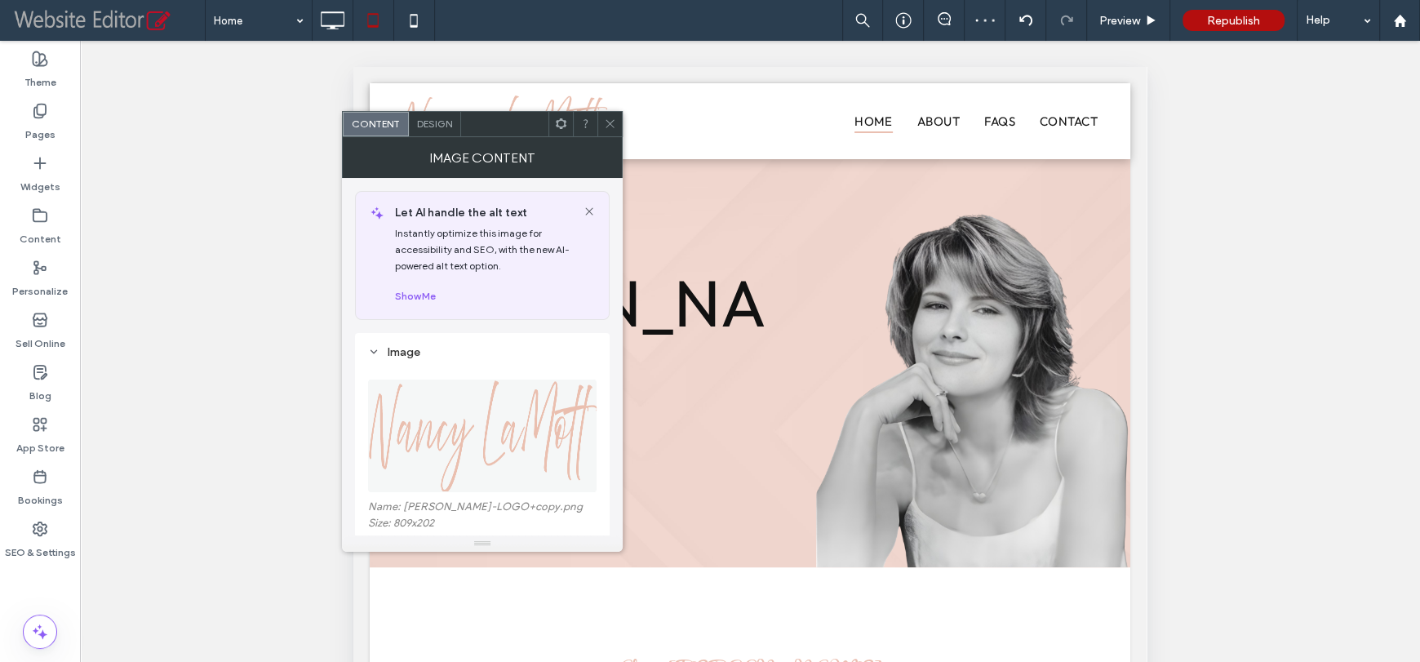
click at [431, 129] on div "Design" at bounding box center [435, 124] width 52 height 24
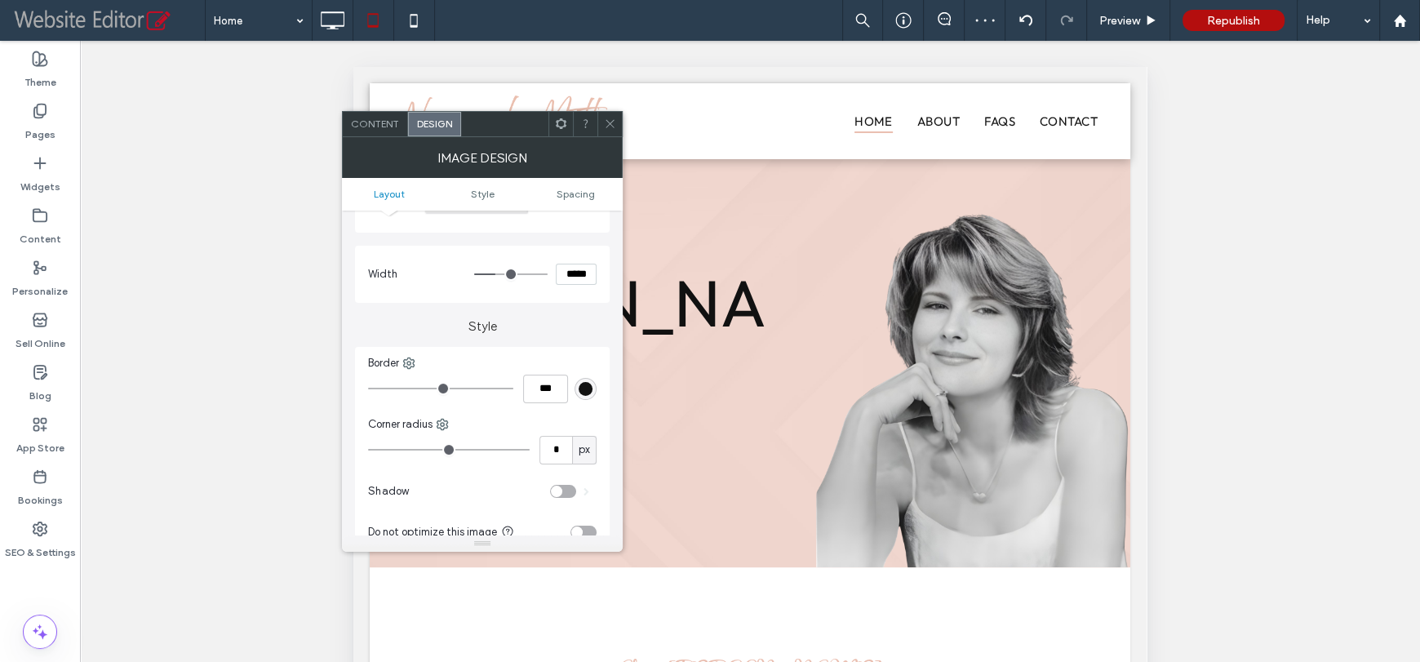
scroll to position [163, 0]
click at [368, 130] on div "Content" at bounding box center [375, 124] width 65 height 24
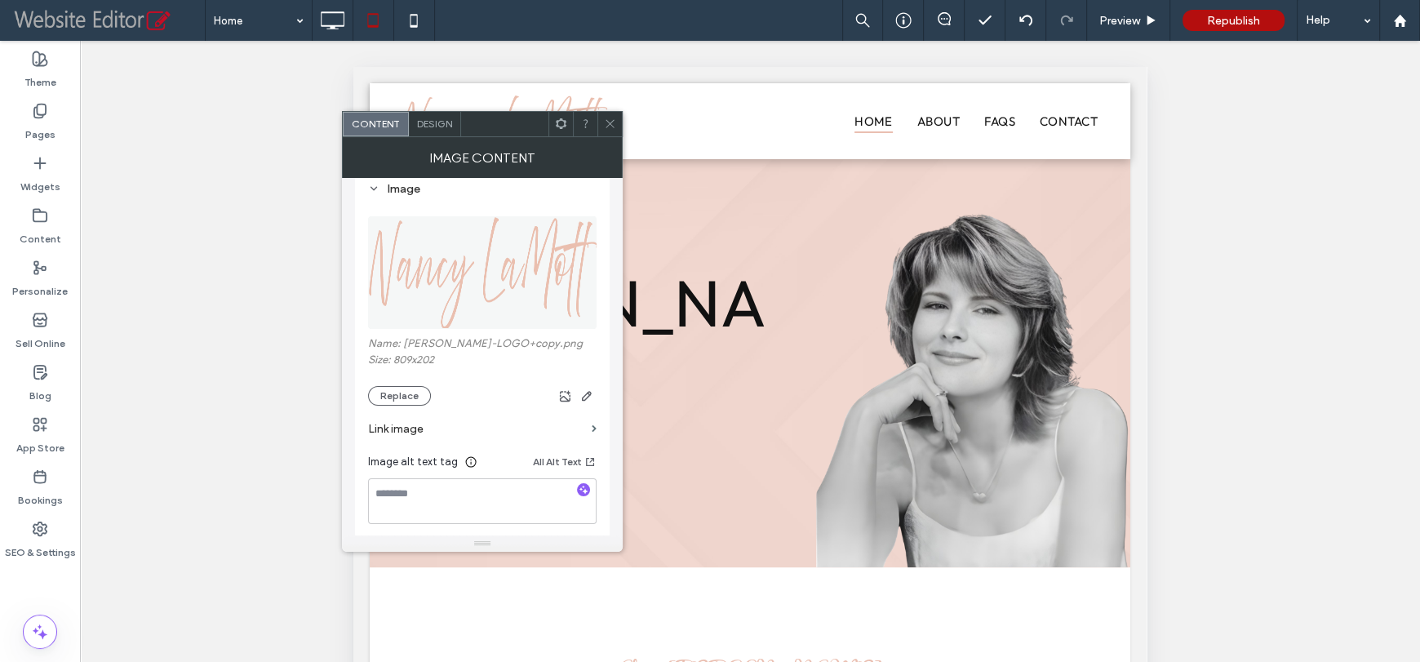
click at [505, 439] on label "Link image" at bounding box center [476, 429] width 217 height 30
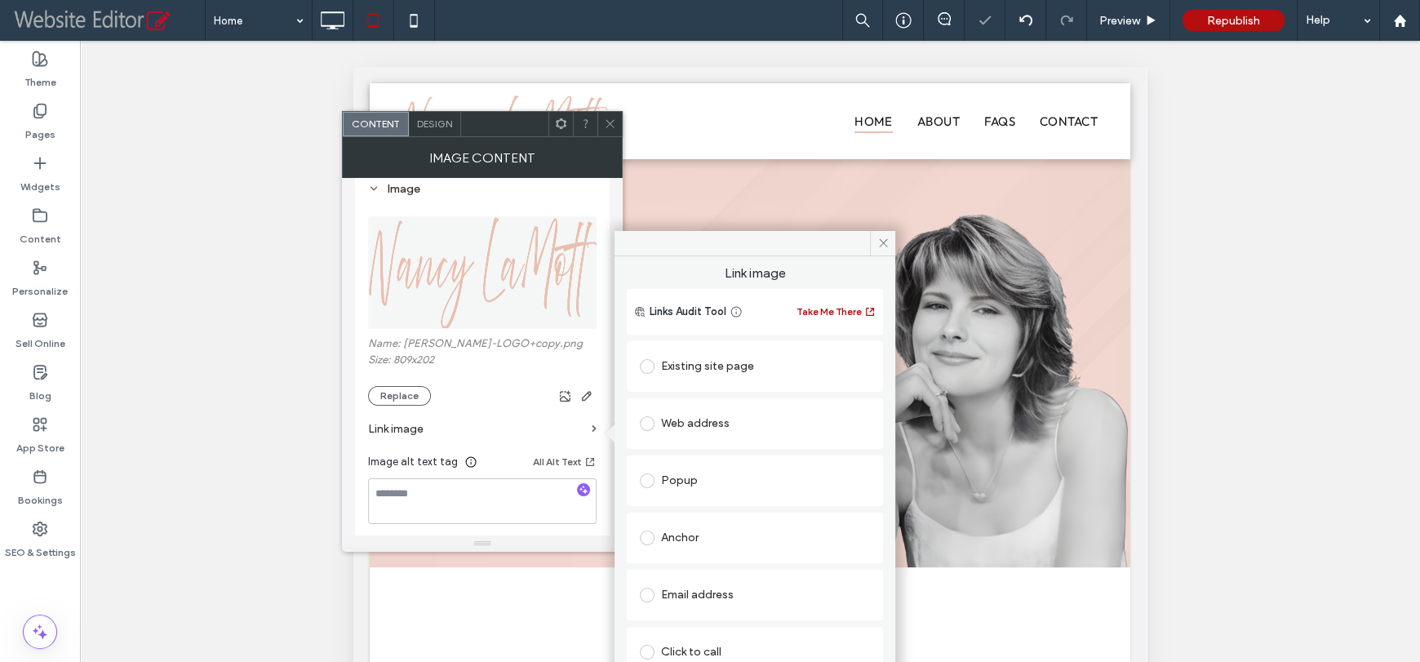
click at [701, 367] on div "Existing site page" at bounding box center [755, 366] width 230 height 26
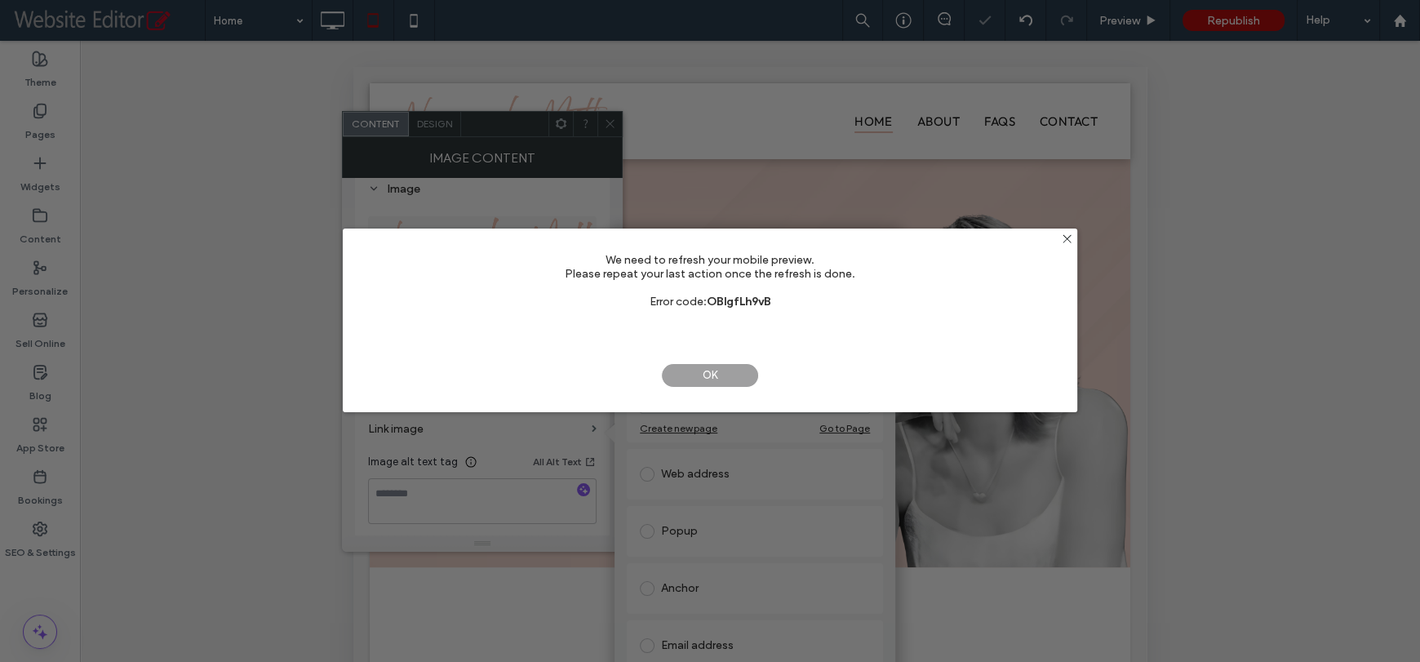
click at [706, 376] on span "OK" at bounding box center [710, 375] width 98 height 24
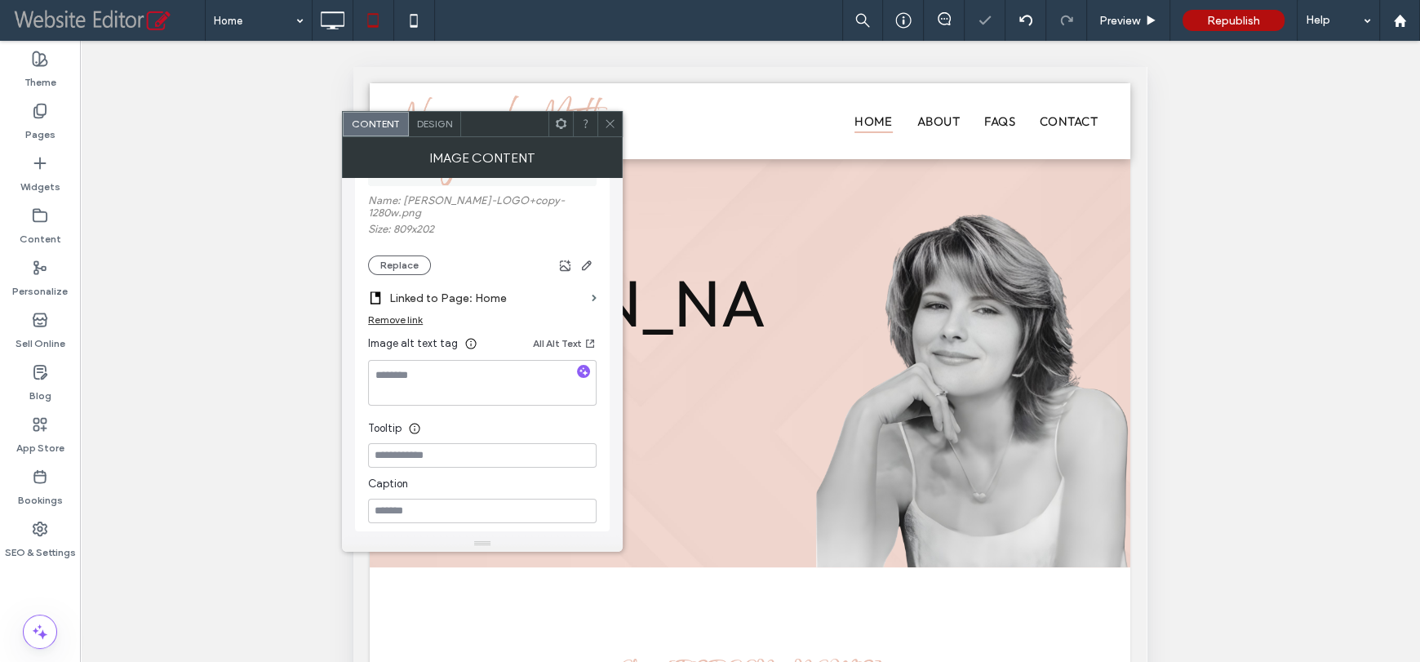
scroll to position [326, 0]
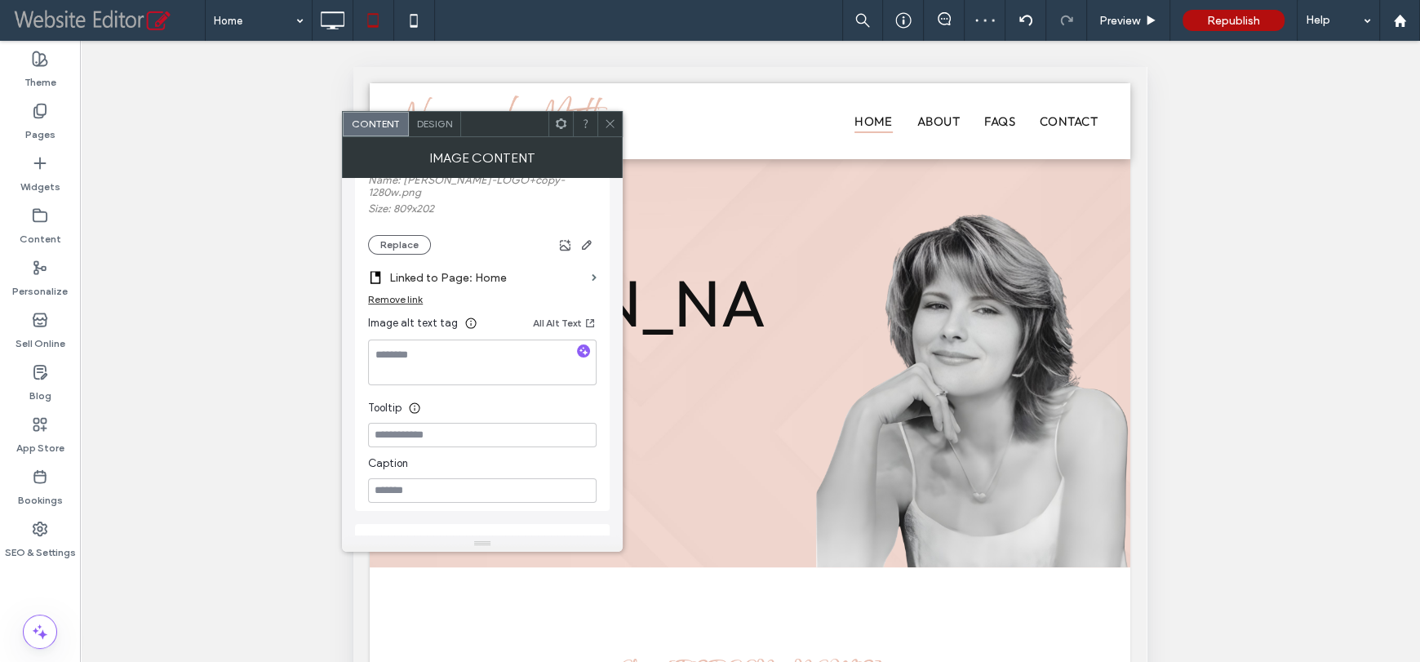
click at [603, 121] on div at bounding box center [609, 124] width 24 height 24
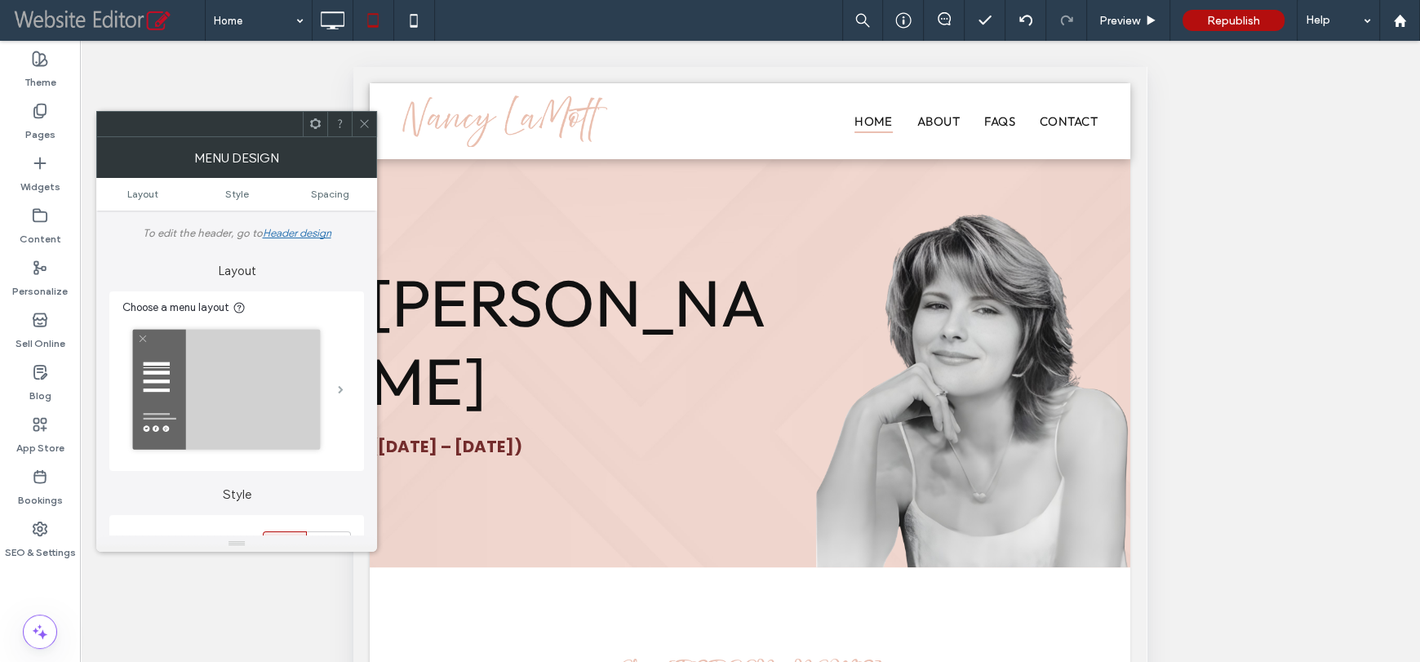
click at [338, 385] on span at bounding box center [341, 389] width 6 height 8
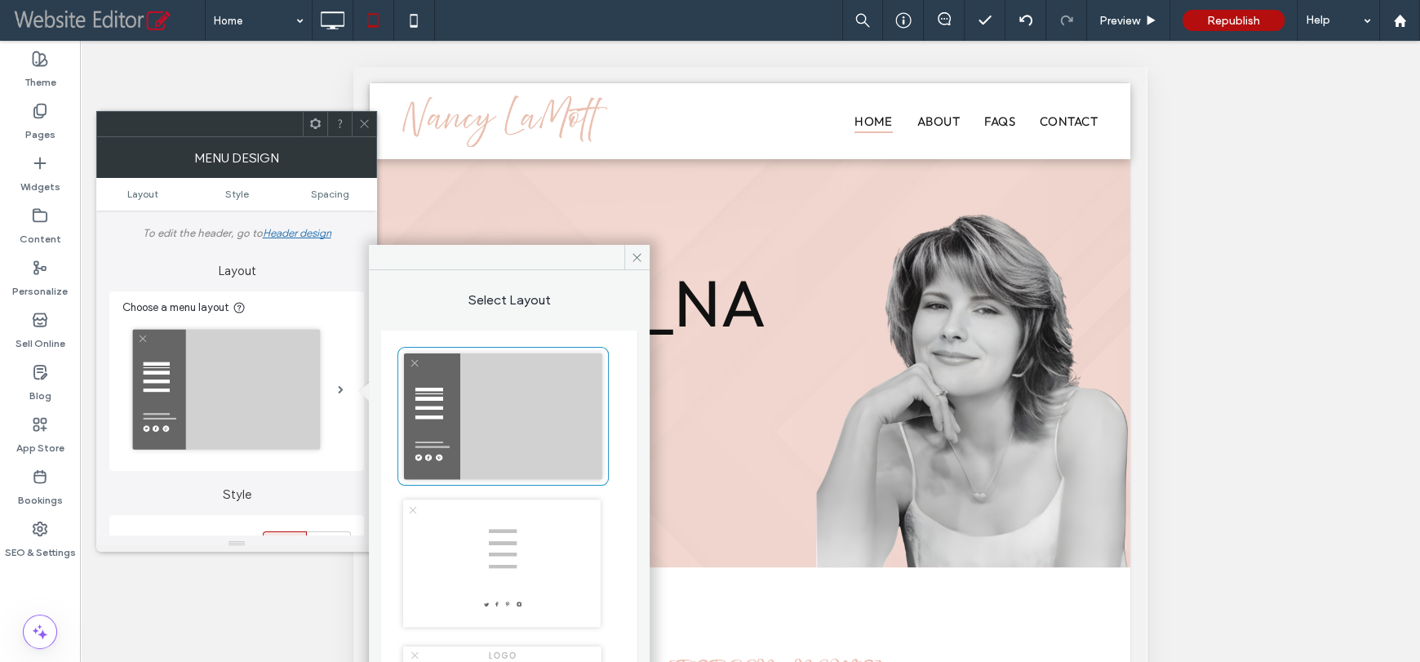
click at [476, 432] on img at bounding box center [502, 416] width 211 height 139
type input "**"
type input "***"
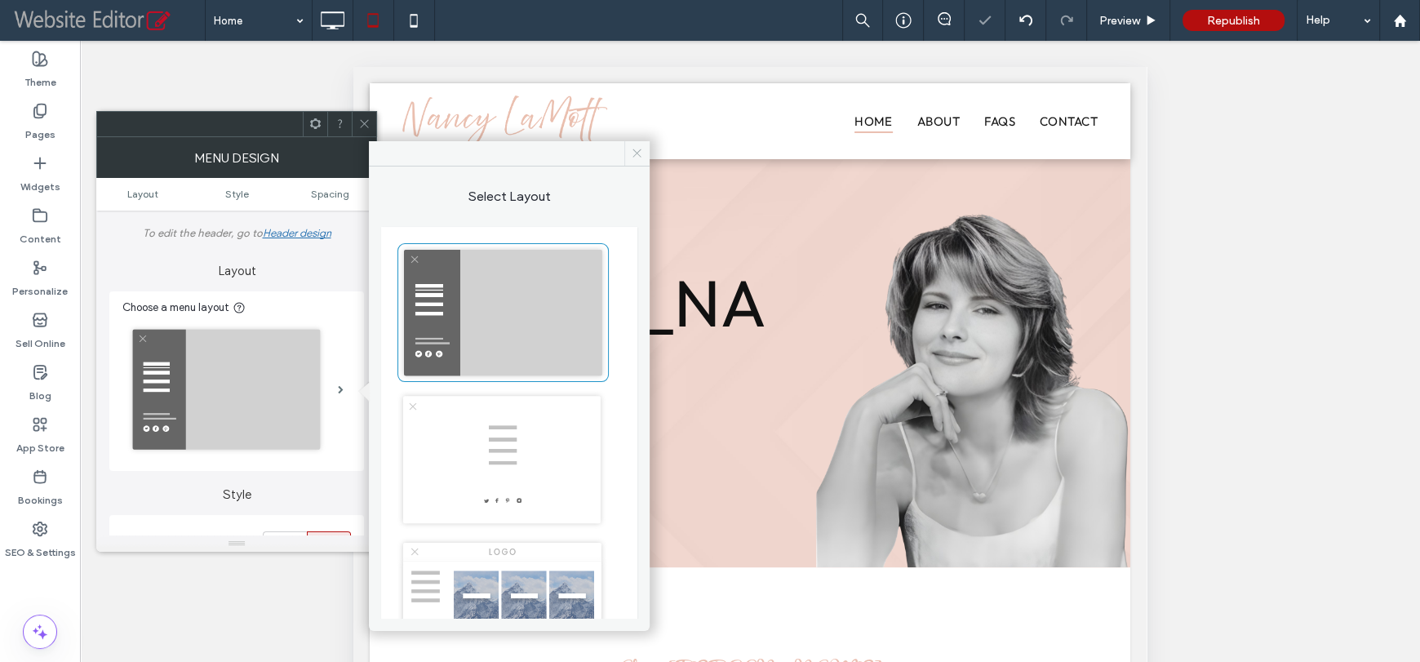
click at [630, 157] on span at bounding box center [636, 153] width 25 height 24
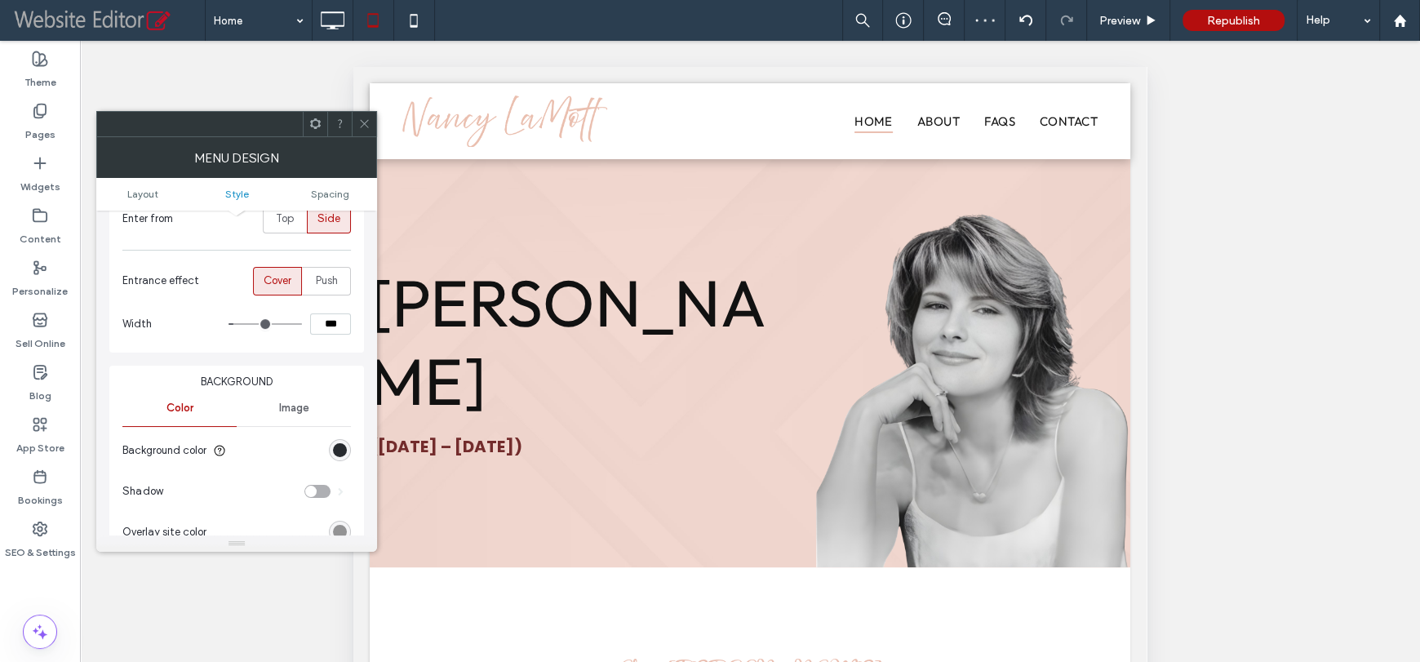
click at [349, 441] on section "Background color" at bounding box center [236, 450] width 228 height 41
click at [338, 449] on div "rgb(39, 42, 47)" at bounding box center [340, 450] width 14 height 14
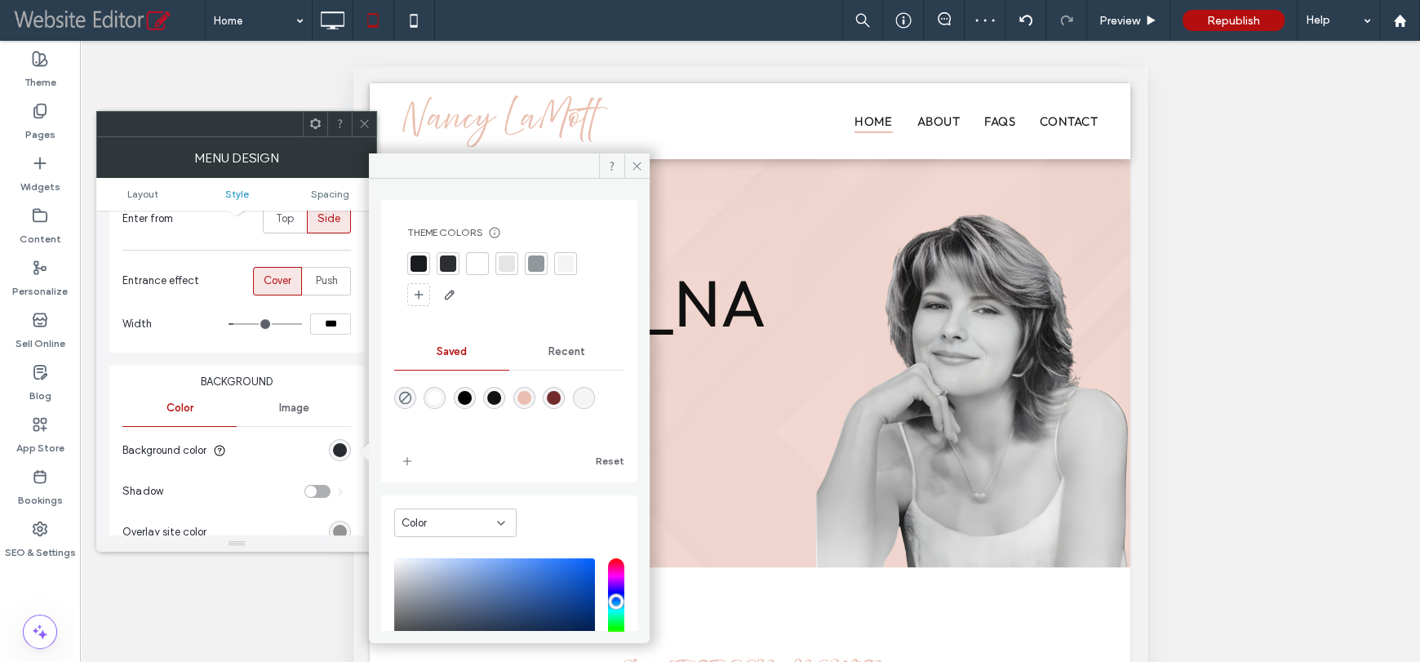
click at [437, 394] on div "rgba(255,255,255,1)" at bounding box center [435, 398] width 14 height 14
type input "*******"
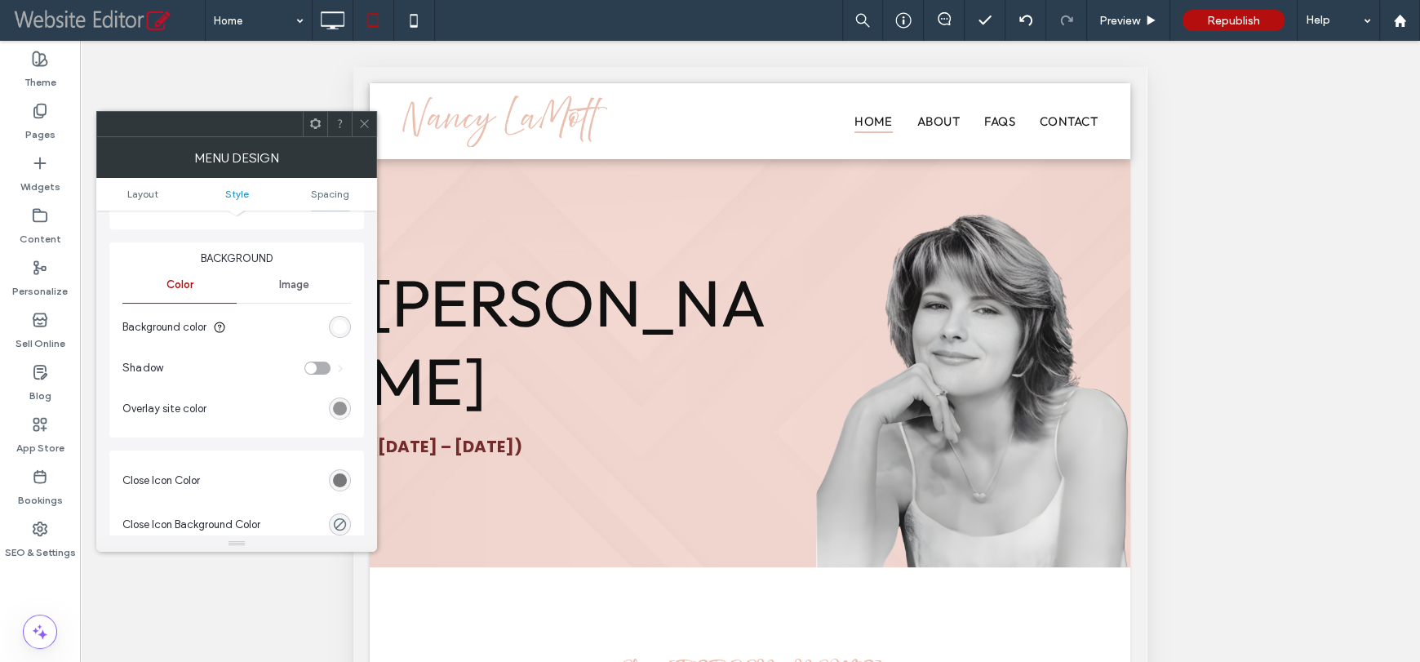
scroll to position [490, 0]
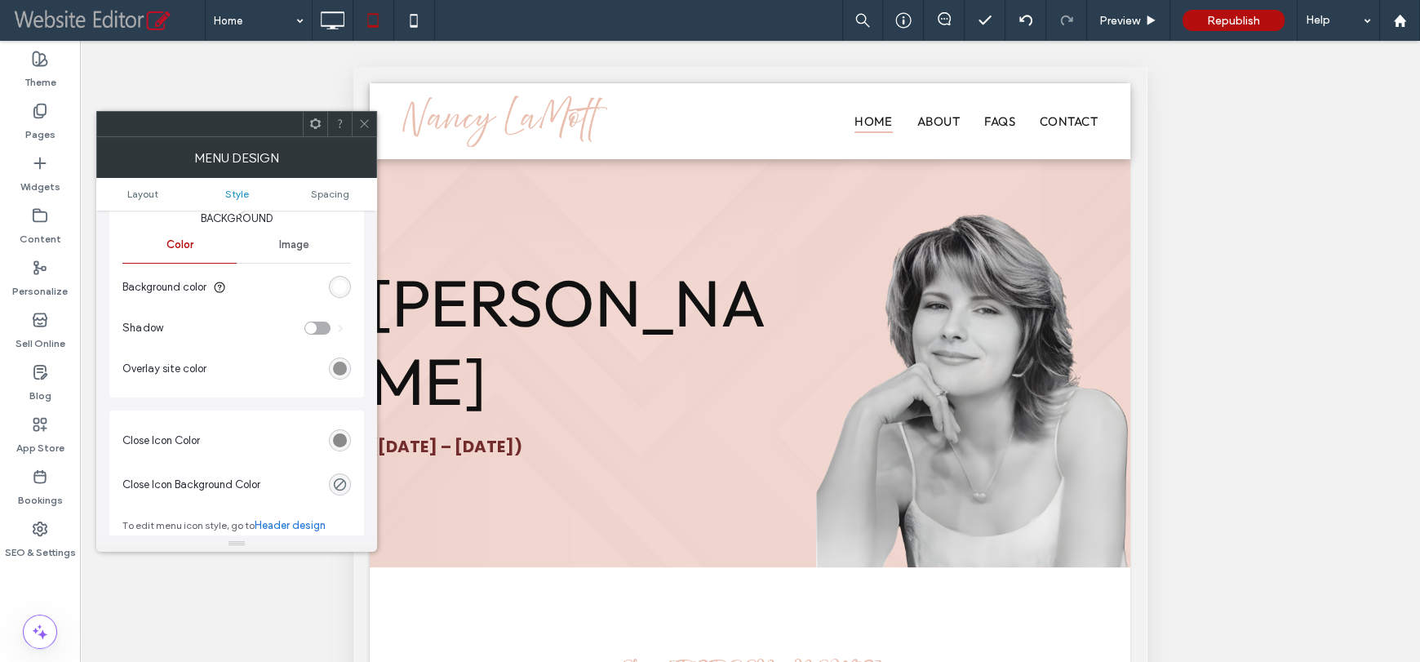
click at [342, 443] on div "rgb(120, 120, 120)" at bounding box center [340, 440] width 14 height 14
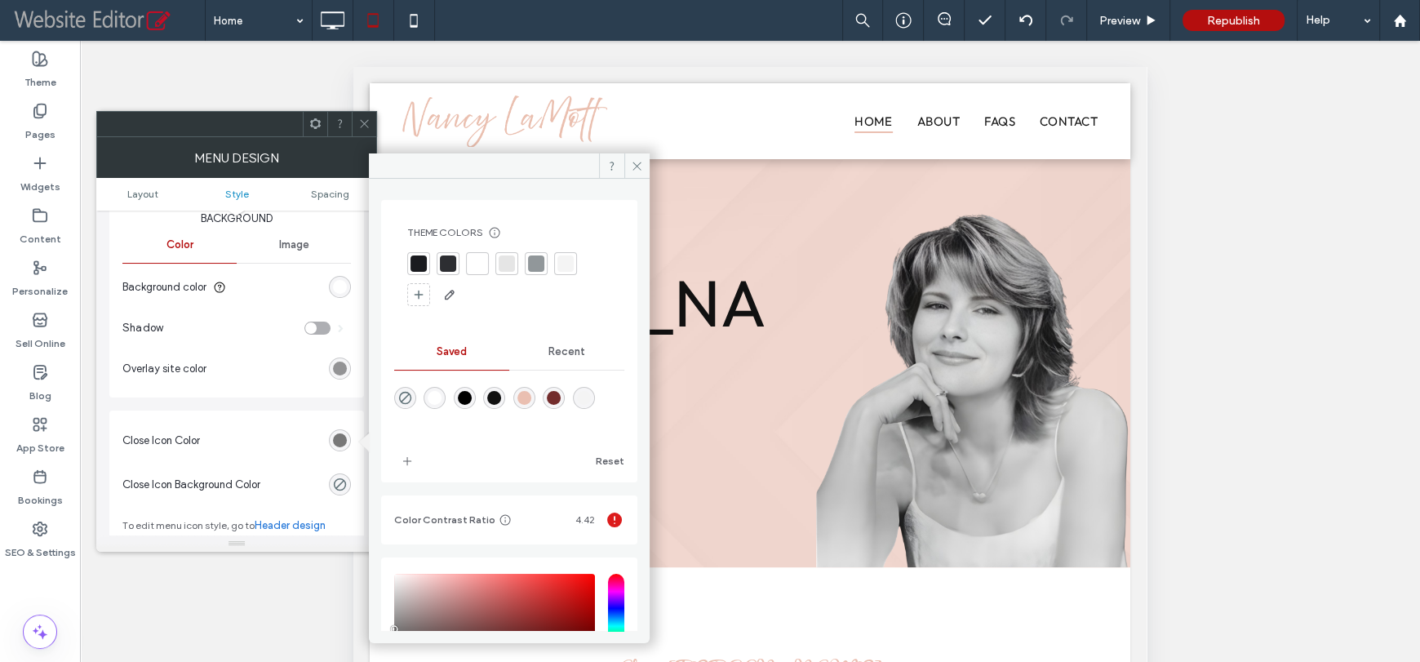
click at [472, 396] on div "rgba(0,0,0,1)" at bounding box center [465, 398] width 14 height 14
type input "*******"
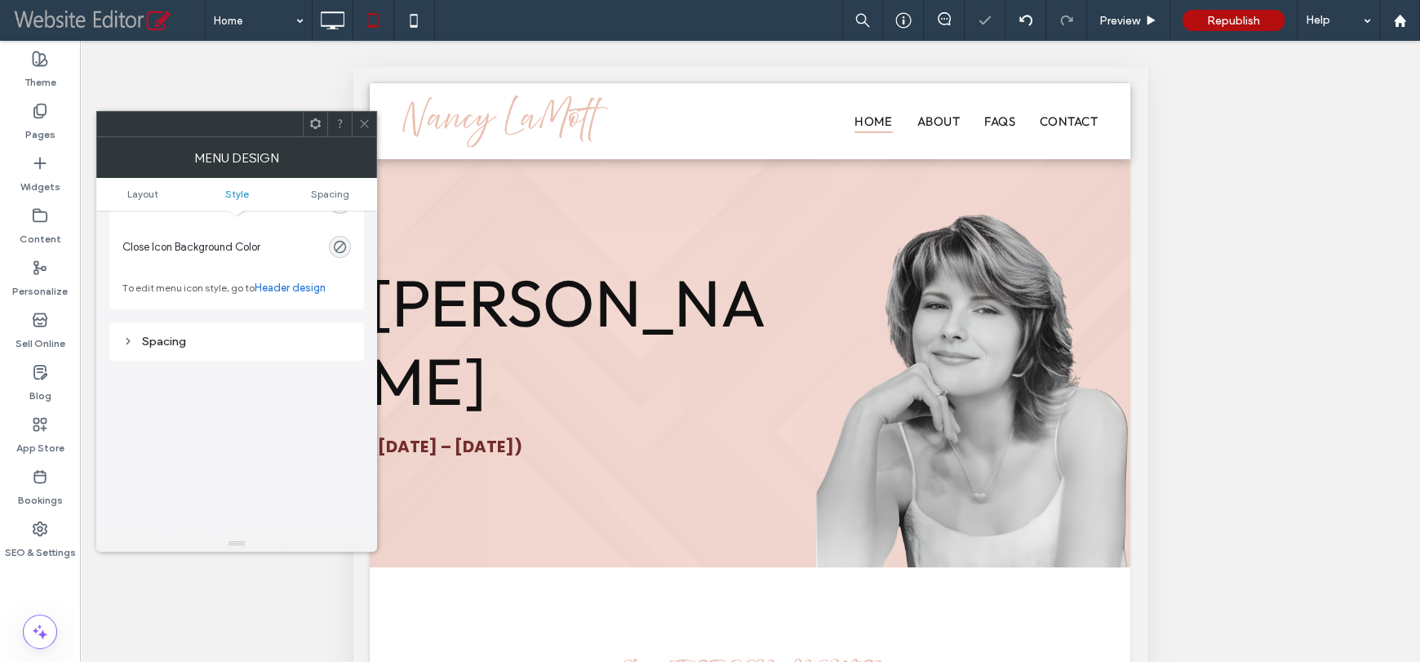
scroll to position [734, 0]
drag, startPoint x: 362, startPoint y: 130, endPoint x: 374, endPoint y: 136, distance: 13.2
click at [364, 130] on span at bounding box center [364, 124] width 12 height 24
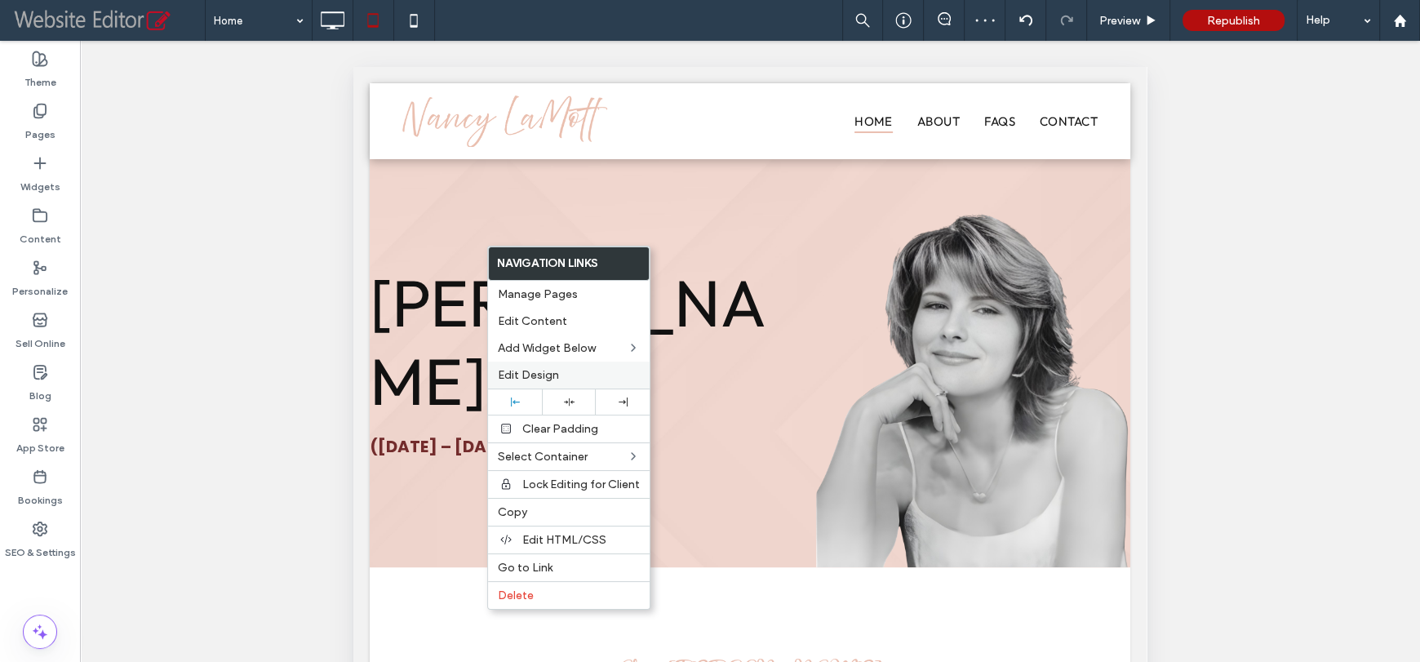
click at [534, 371] on span "Edit Design" at bounding box center [528, 375] width 61 height 14
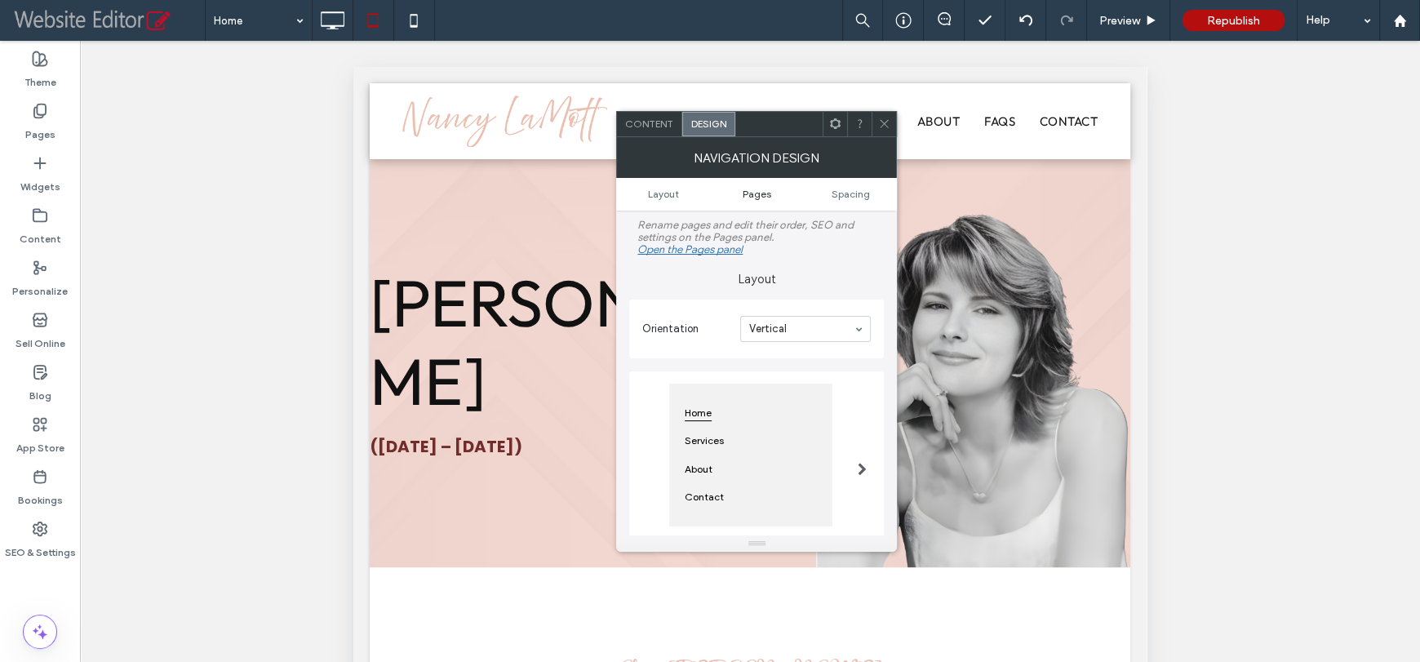
click at [764, 187] on ul "Layout Pages Spacing" at bounding box center [756, 194] width 281 height 33
click at [765, 191] on span "Pages" at bounding box center [757, 194] width 29 height 12
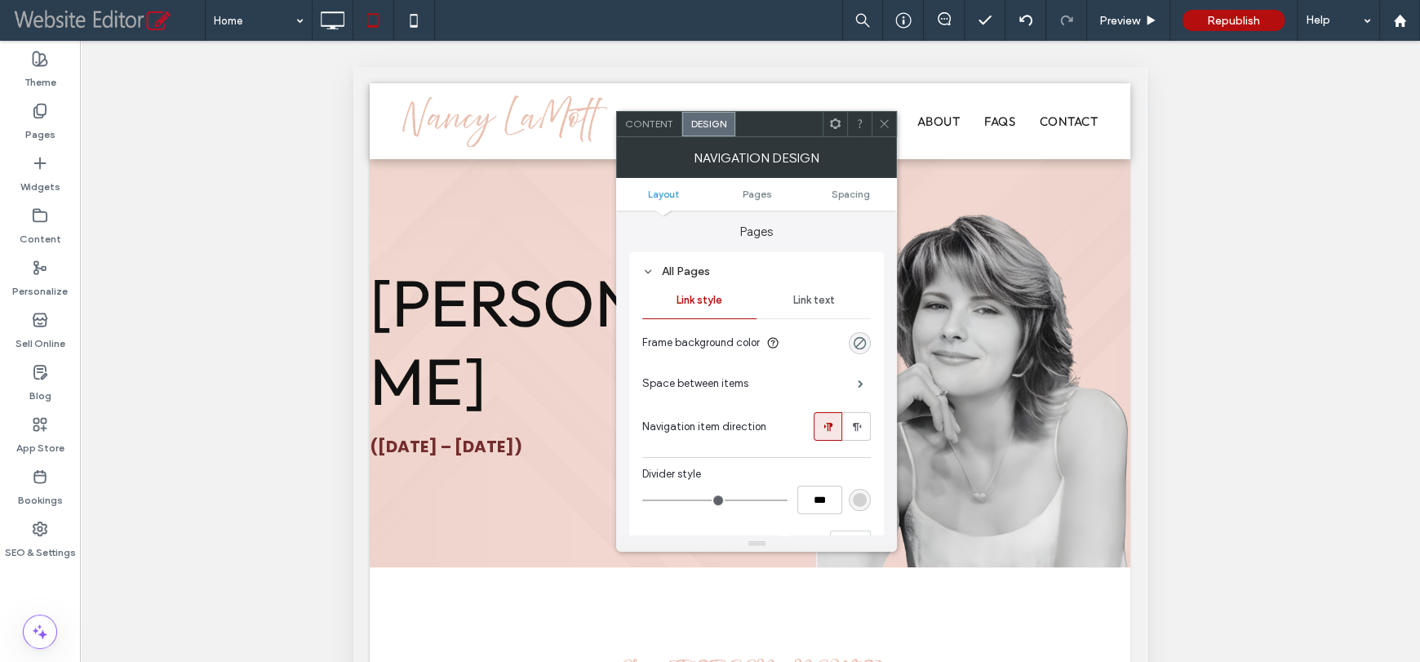
scroll to position [339, 0]
click at [821, 300] on span "Link text" at bounding box center [814, 300] width 42 height 13
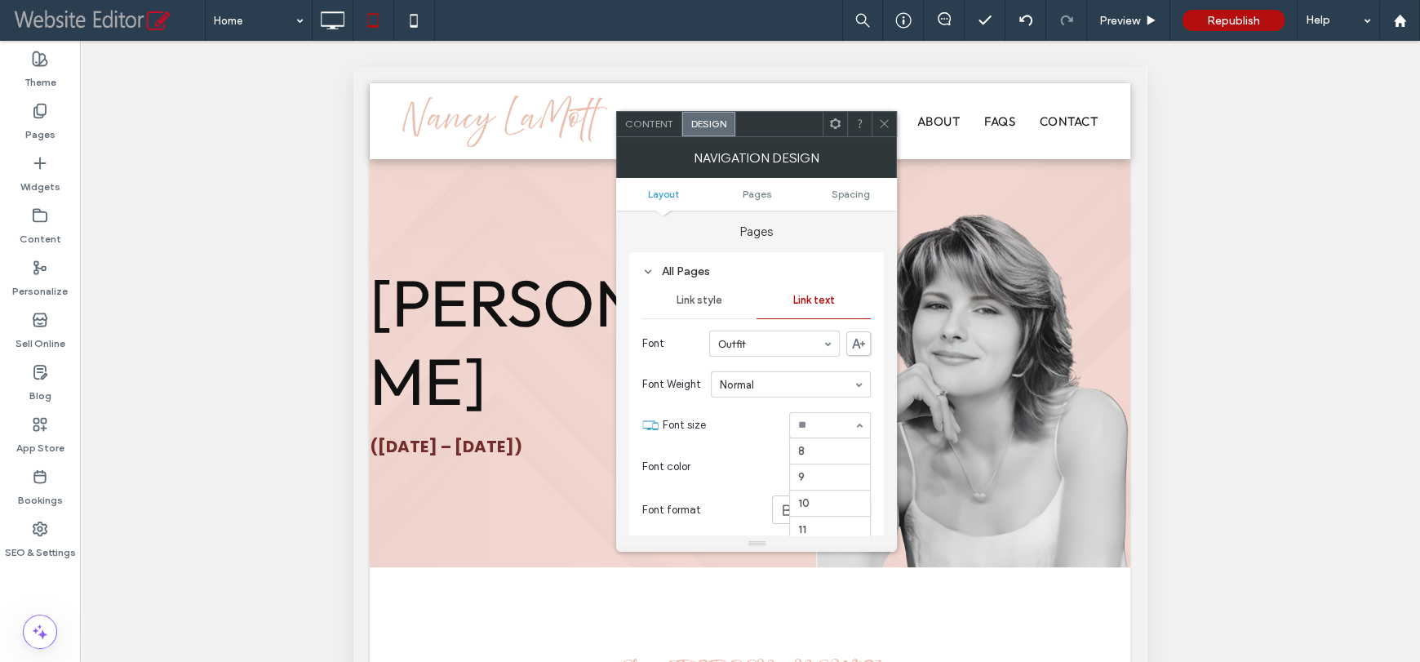
scroll to position [217, 0]
type input "**"
click at [853, 468] on div "rgba(255, 255, 255, 0.5)" at bounding box center [860, 467] width 14 height 14
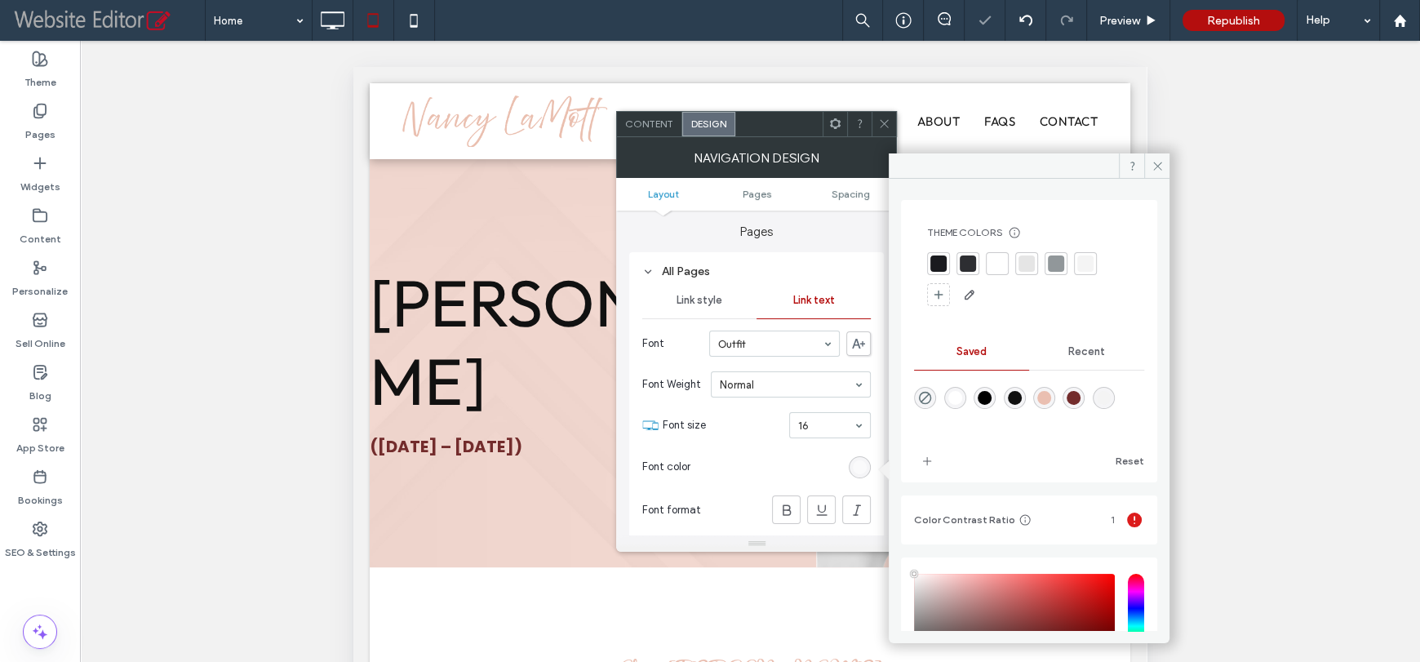
click at [1022, 402] on div "rgba(17,17,17,1)" at bounding box center [1015, 398] width 14 height 14
type input "*******"
type input "***"
type input "****"
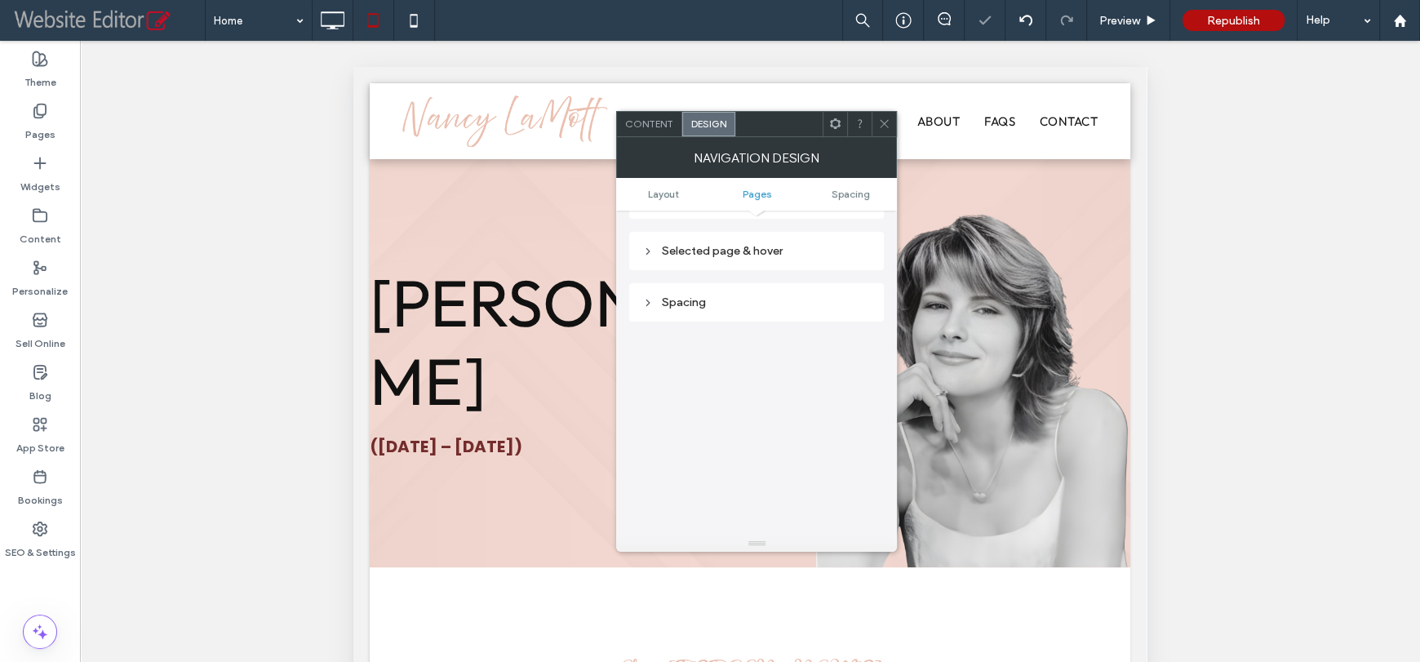
scroll to position [666, 0]
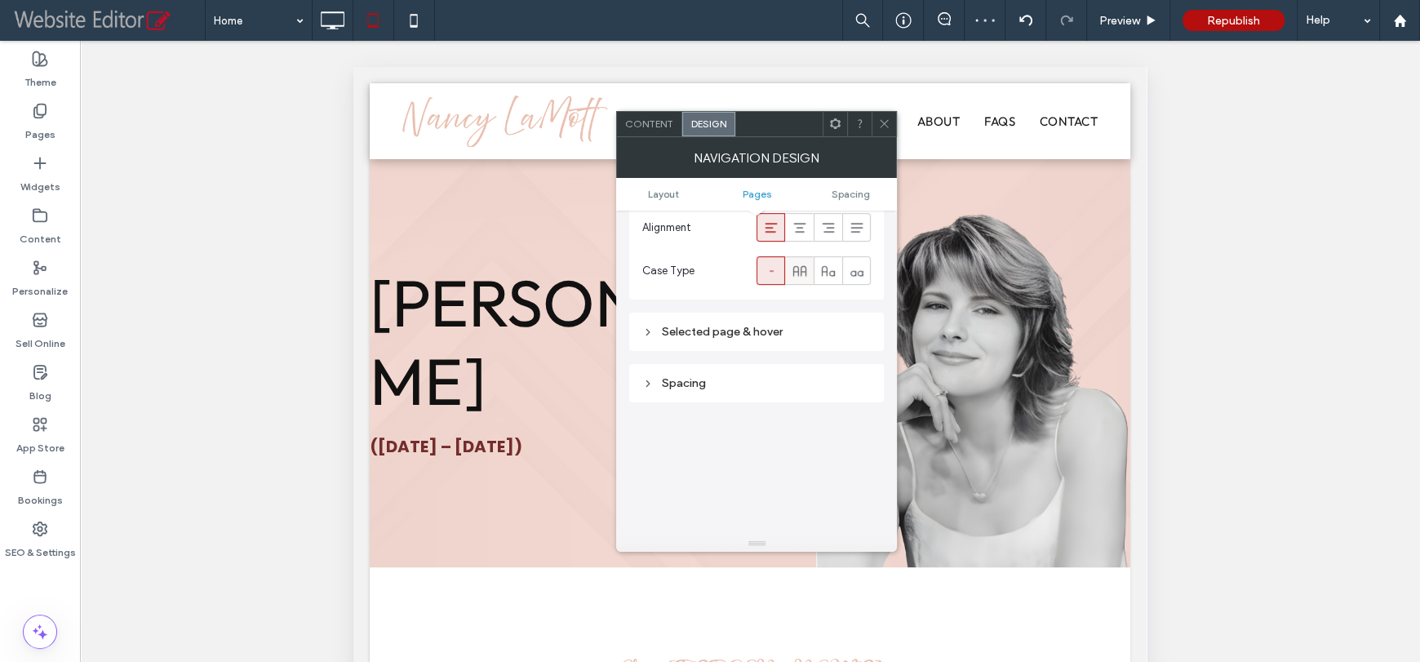
click at [796, 275] on icon at bounding box center [799, 271] width 16 height 16
click at [758, 330] on div "Selected page & hover" at bounding box center [756, 332] width 228 height 14
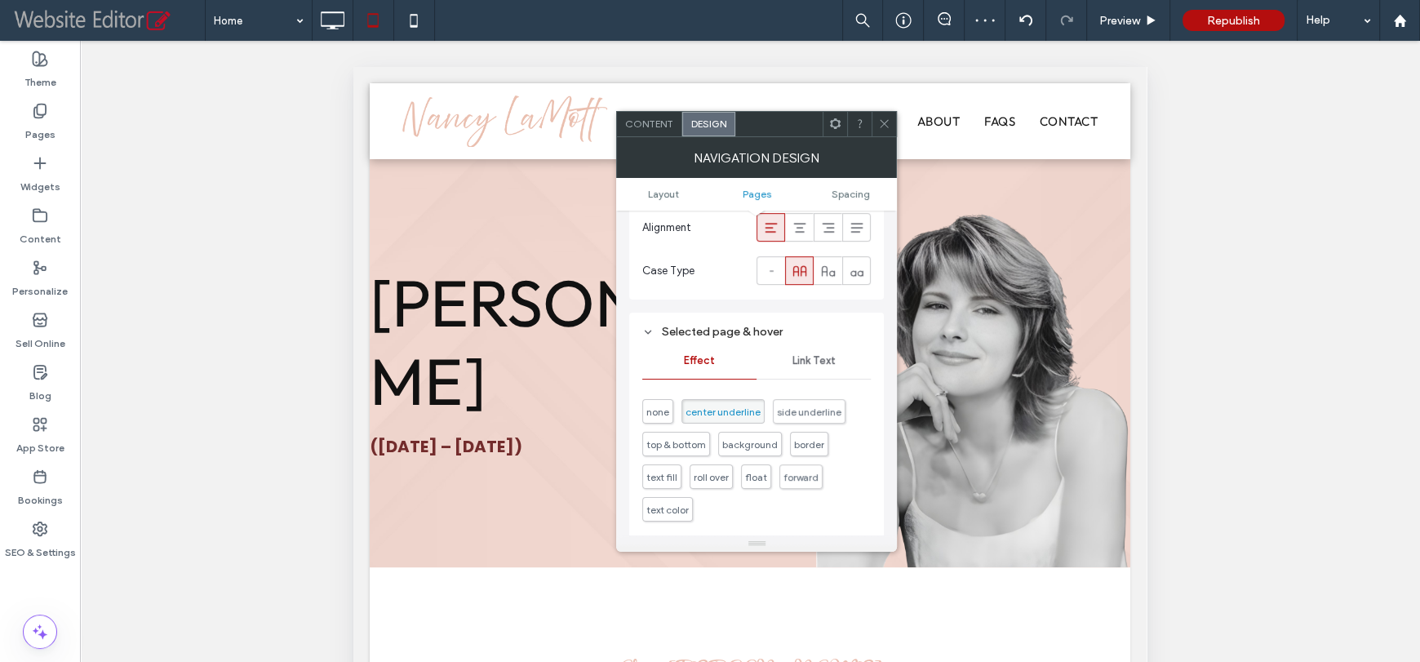
click at [679, 524] on div "none center underline side underline top & bottom background border text fill r…" at bounding box center [756, 456] width 228 height 147
click at [679, 514] on span "text color" at bounding box center [667, 509] width 42 height 12
click at [811, 359] on span "Link Text" at bounding box center [813, 360] width 43 height 13
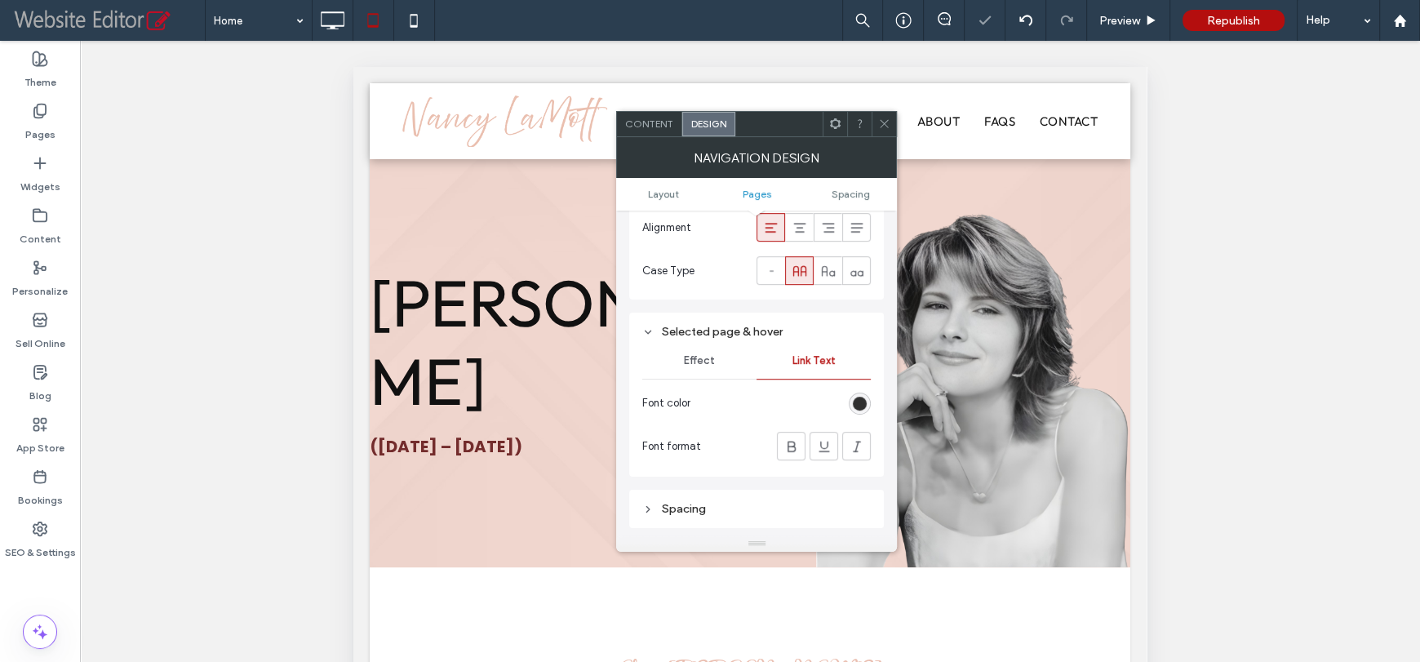
click at [861, 407] on div "rgb(17, 17, 17)" at bounding box center [860, 404] width 14 height 14
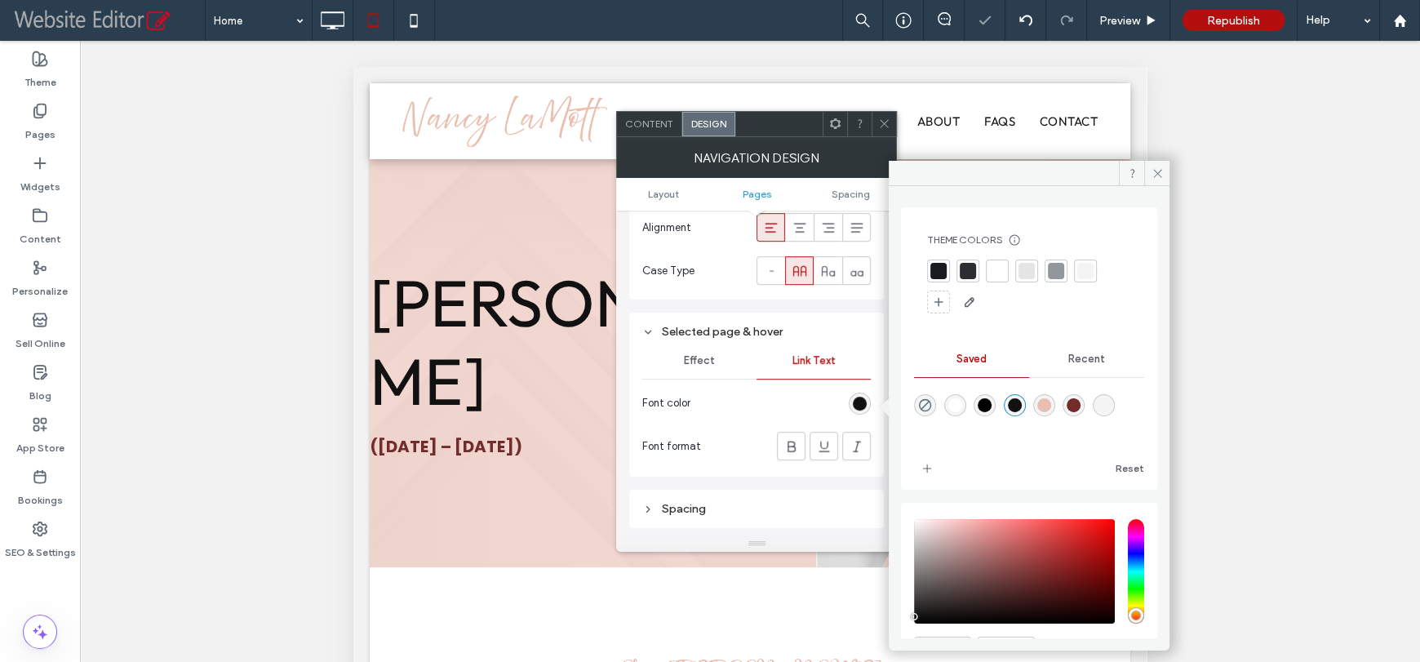
click at [1055, 395] on div "rgba(234,191,177,1)" at bounding box center [1044, 405] width 22 height 22
type input "*******"
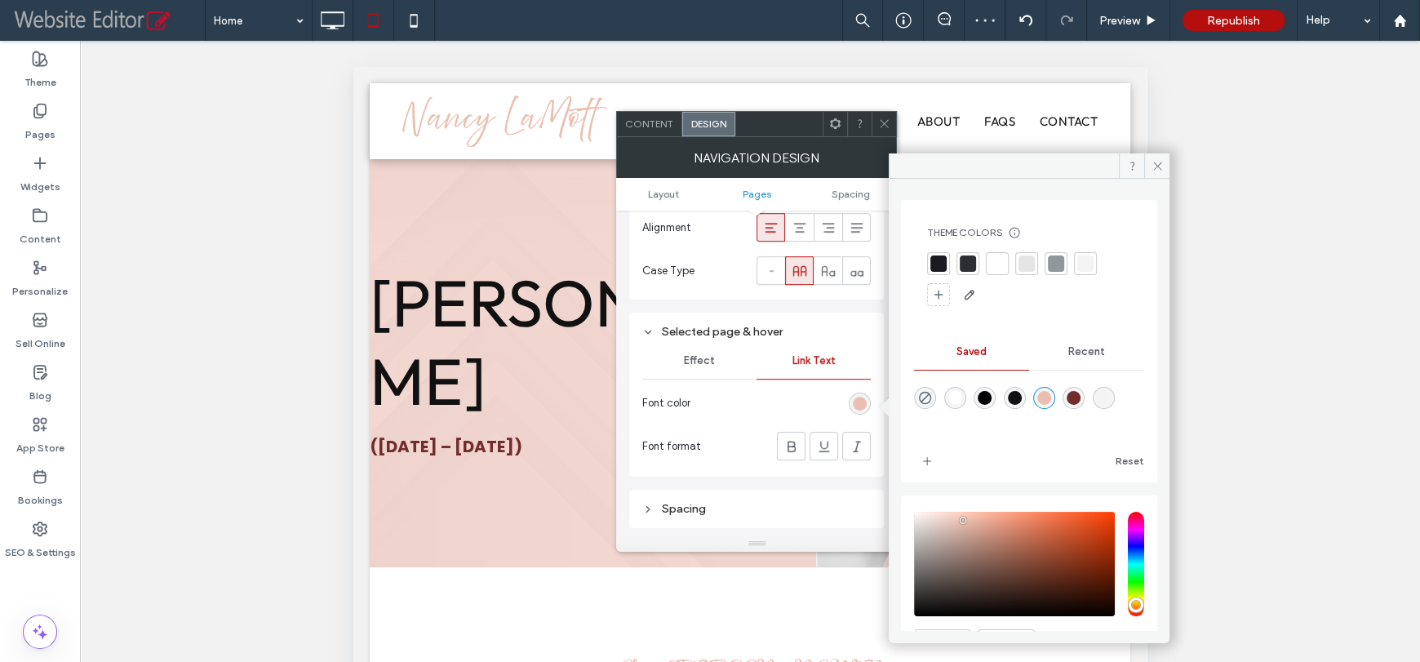
click at [884, 121] on icon at bounding box center [884, 123] width 12 height 12
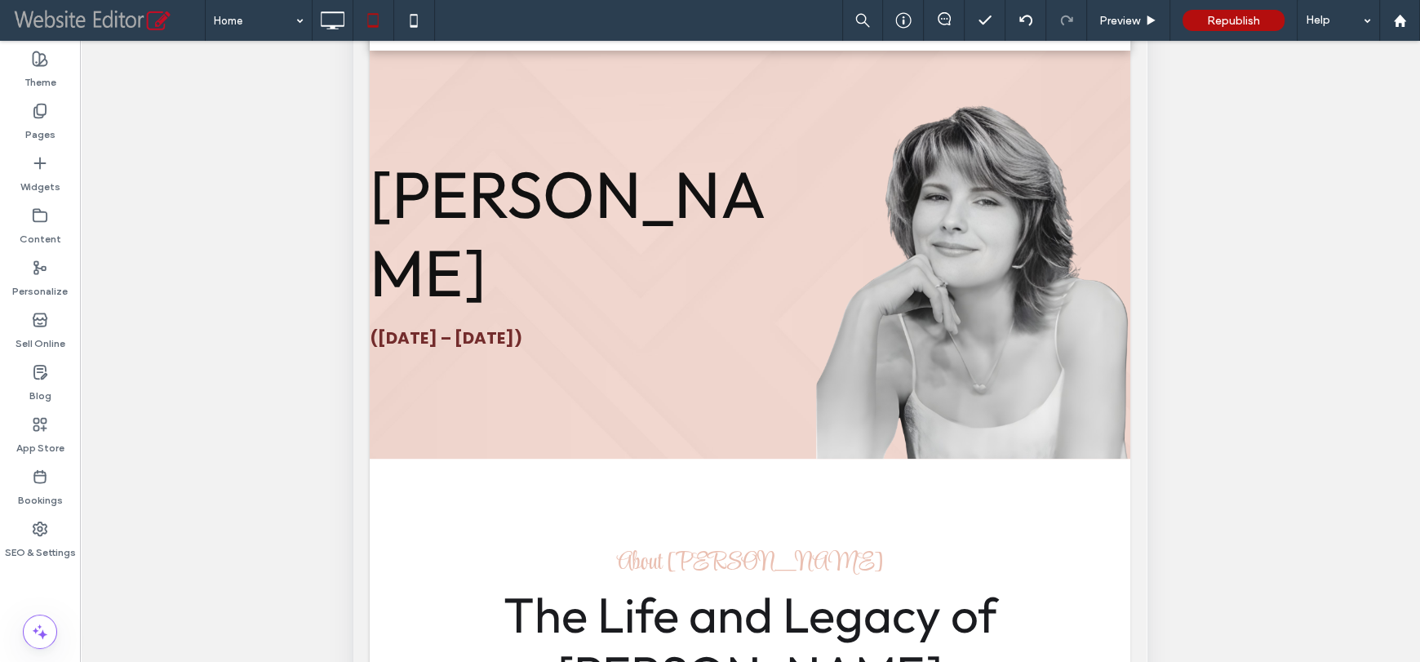
scroll to position [0, 0]
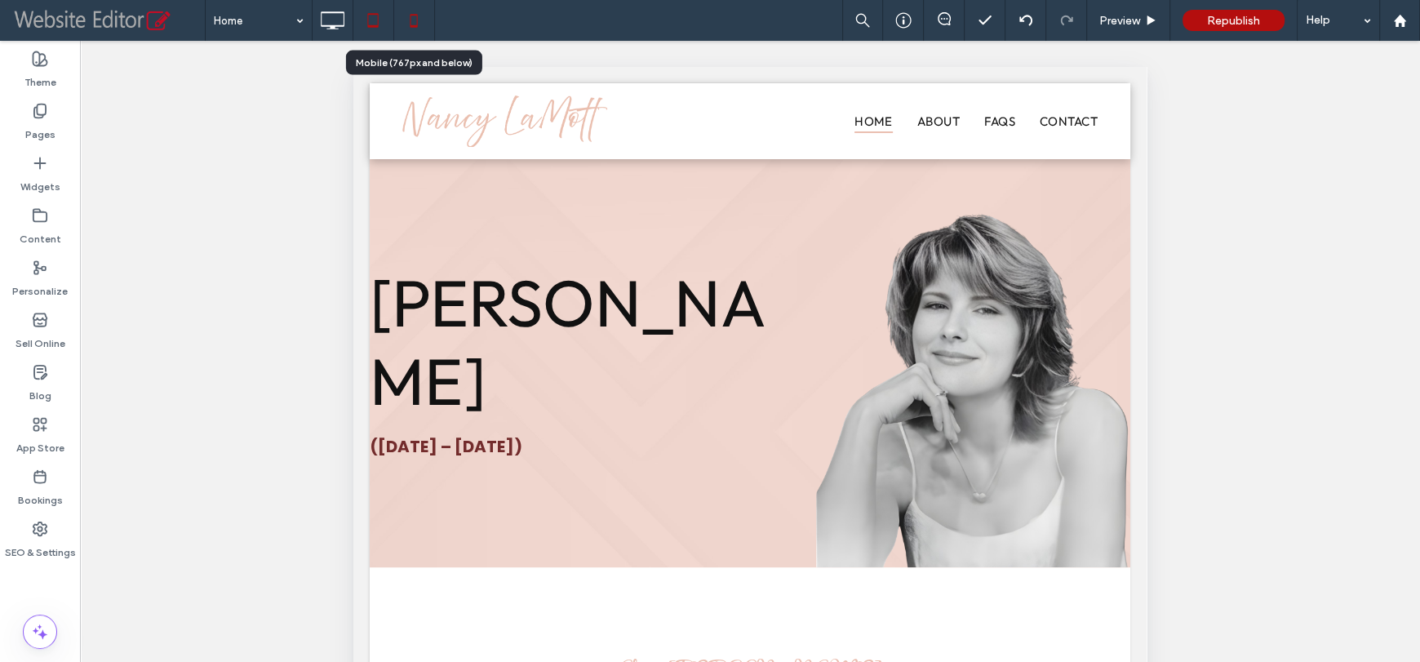
click at [423, 15] on icon at bounding box center [413, 20] width 33 height 33
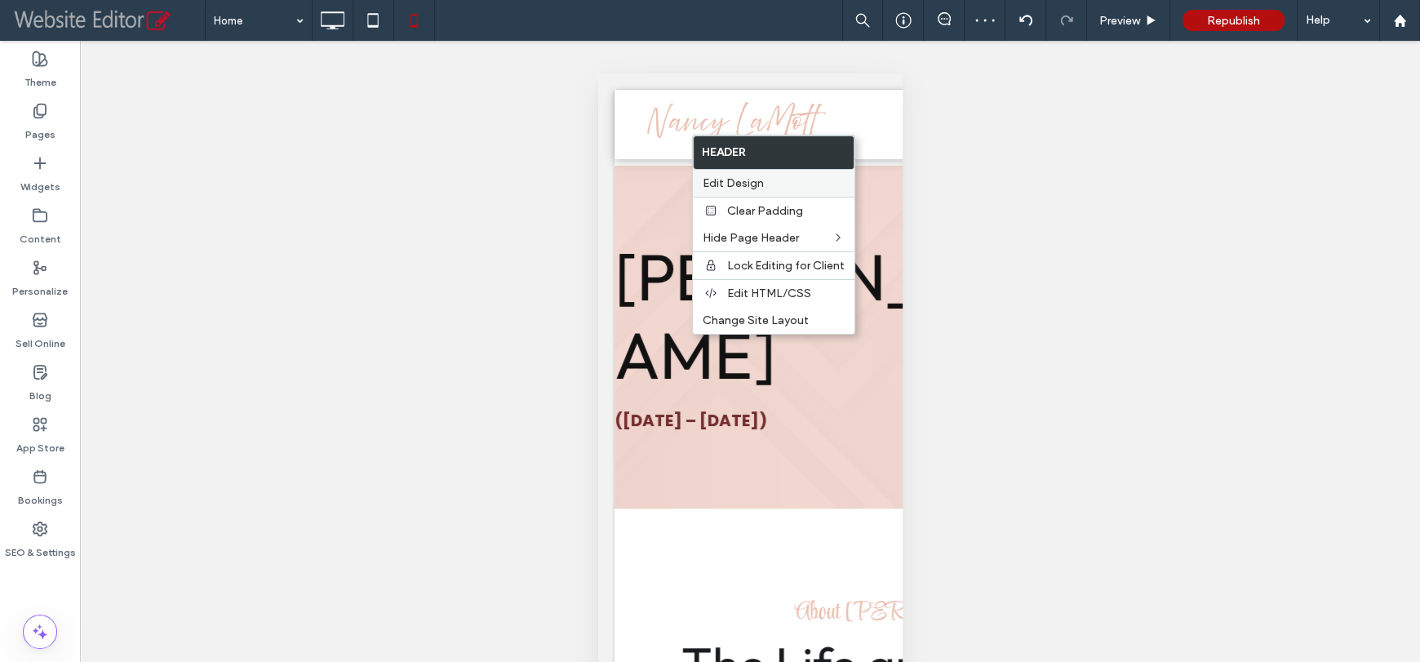
click at [745, 172] on div "Edit Design" at bounding box center [774, 183] width 162 height 27
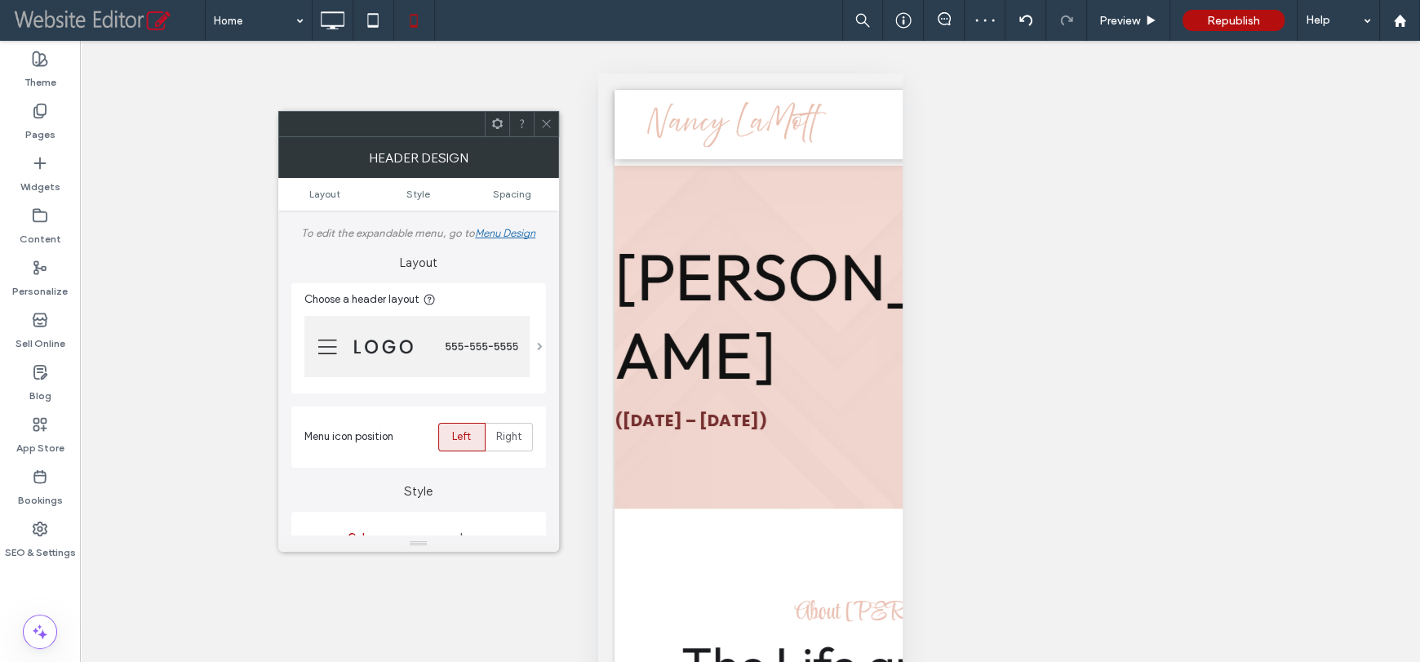
click at [539, 344] on span at bounding box center [540, 346] width 6 height 8
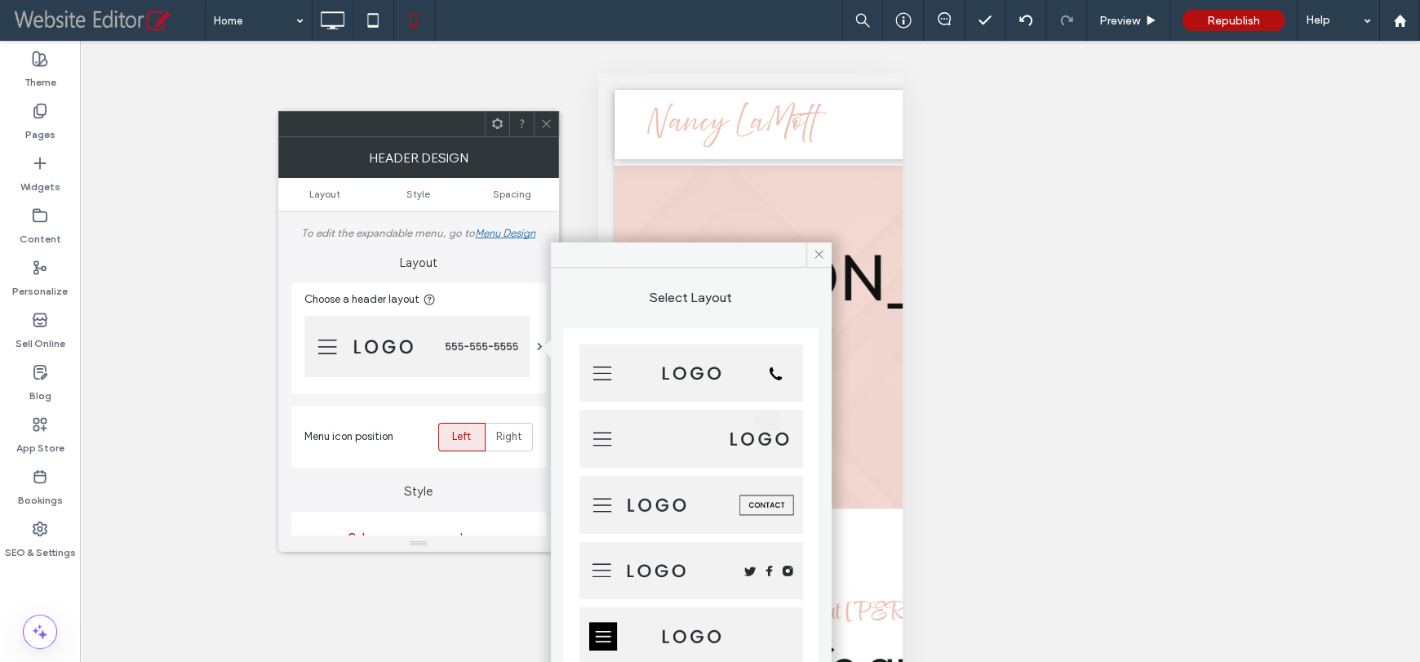
click at [663, 367] on img at bounding box center [691, 373] width 224 height 58
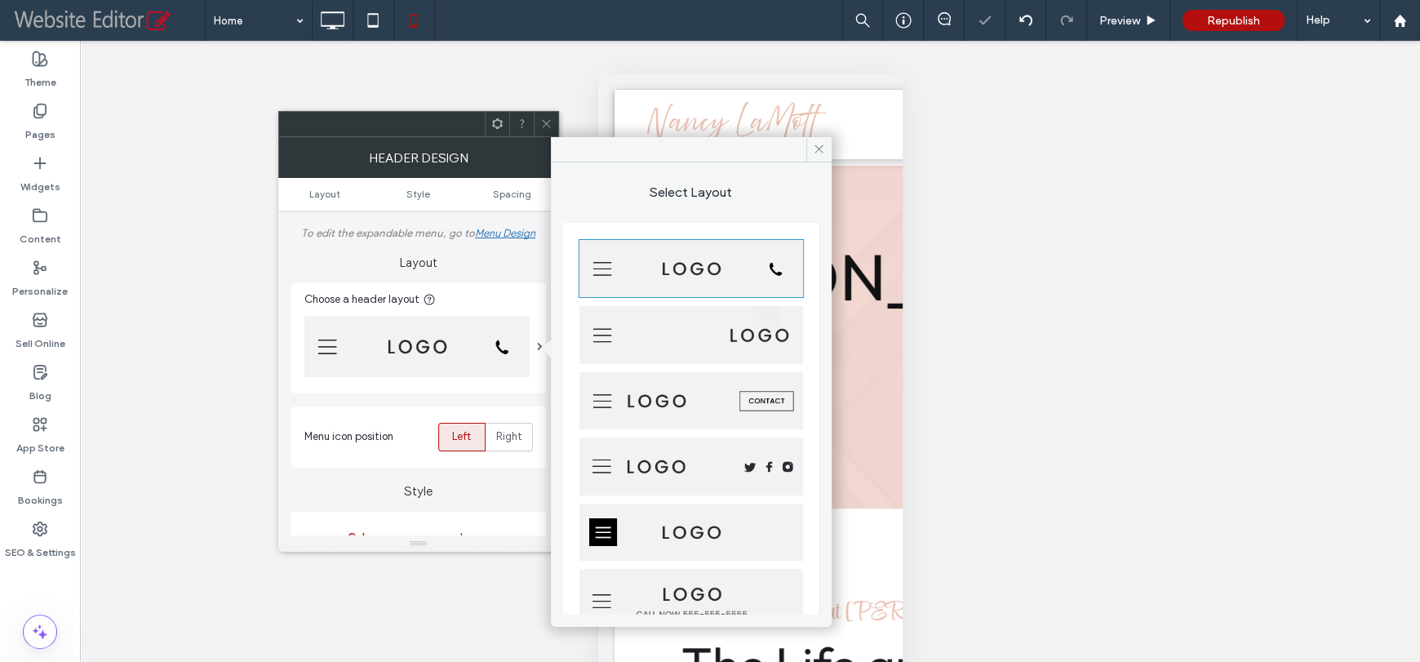
click at [697, 335] on img at bounding box center [691, 335] width 224 height 58
click at [543, 116] on span at bounding box center [546, 124] width 12 height 24
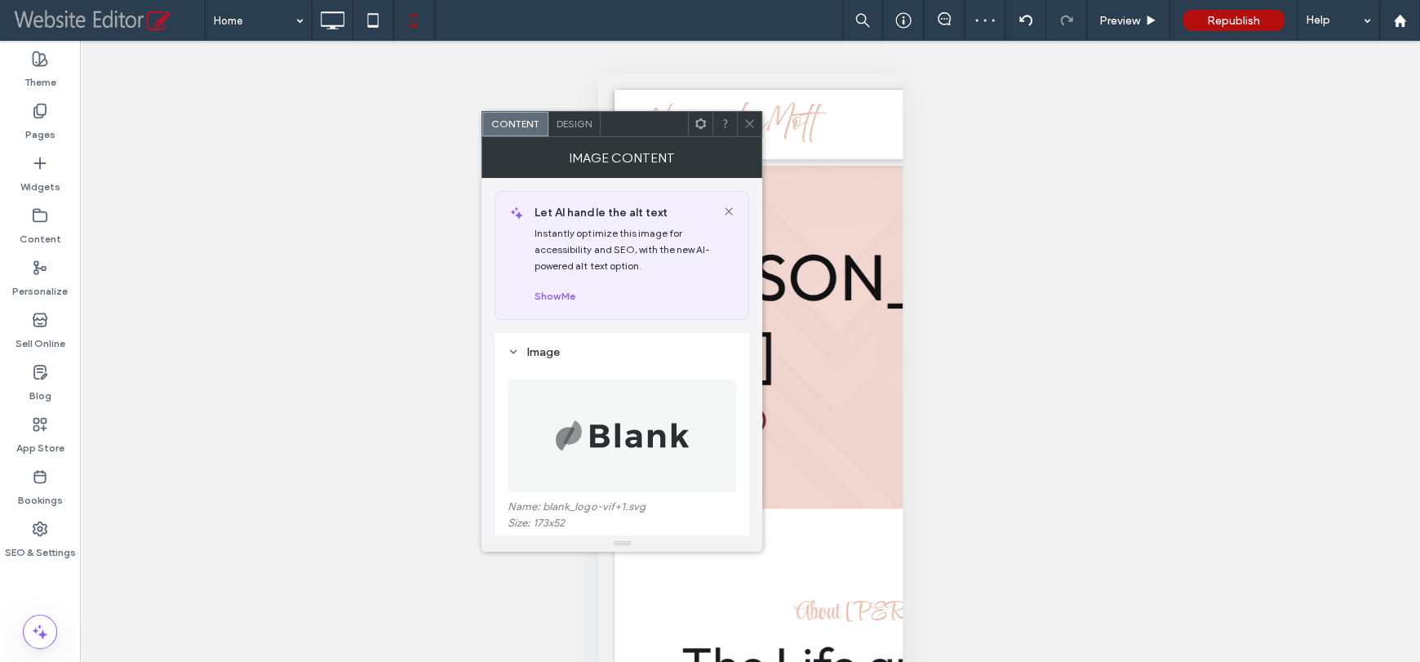
click at [759, 122] on div at bounding box center [749, 124] width 24 height 24
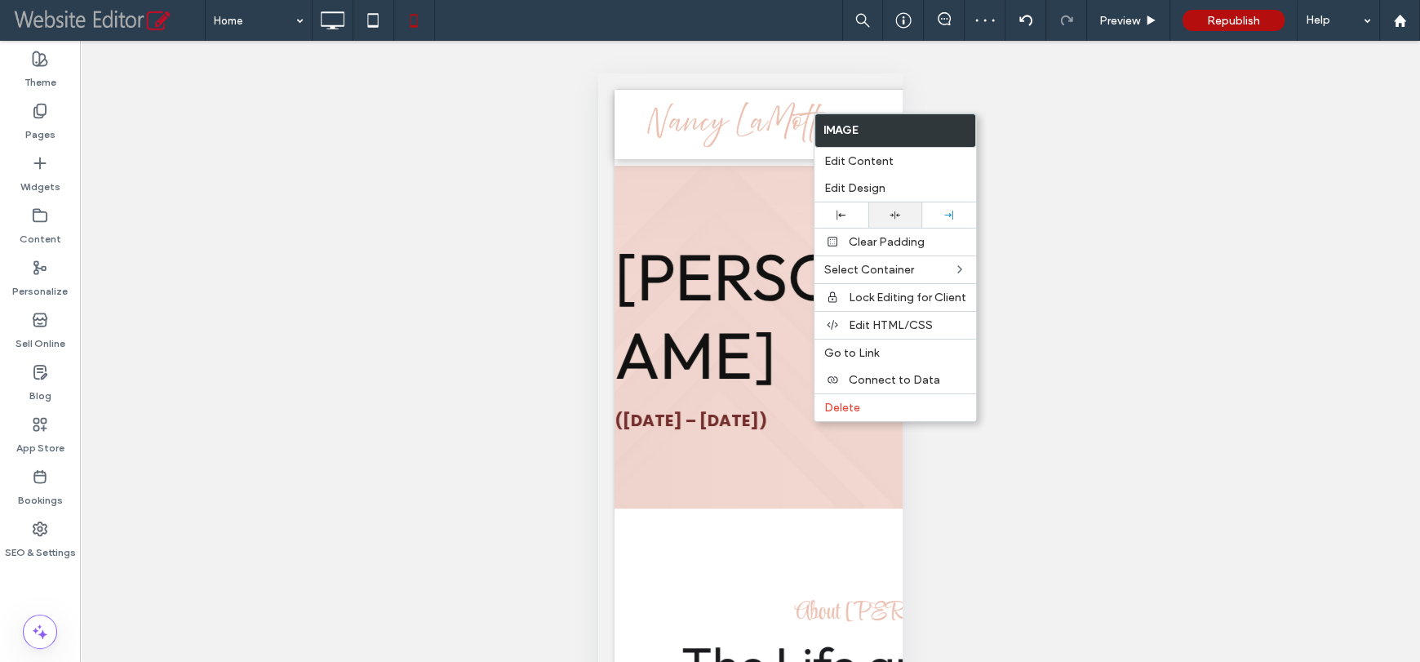
click at [898, 211] on icon at bounding box center [894, 215] width 11 height 11
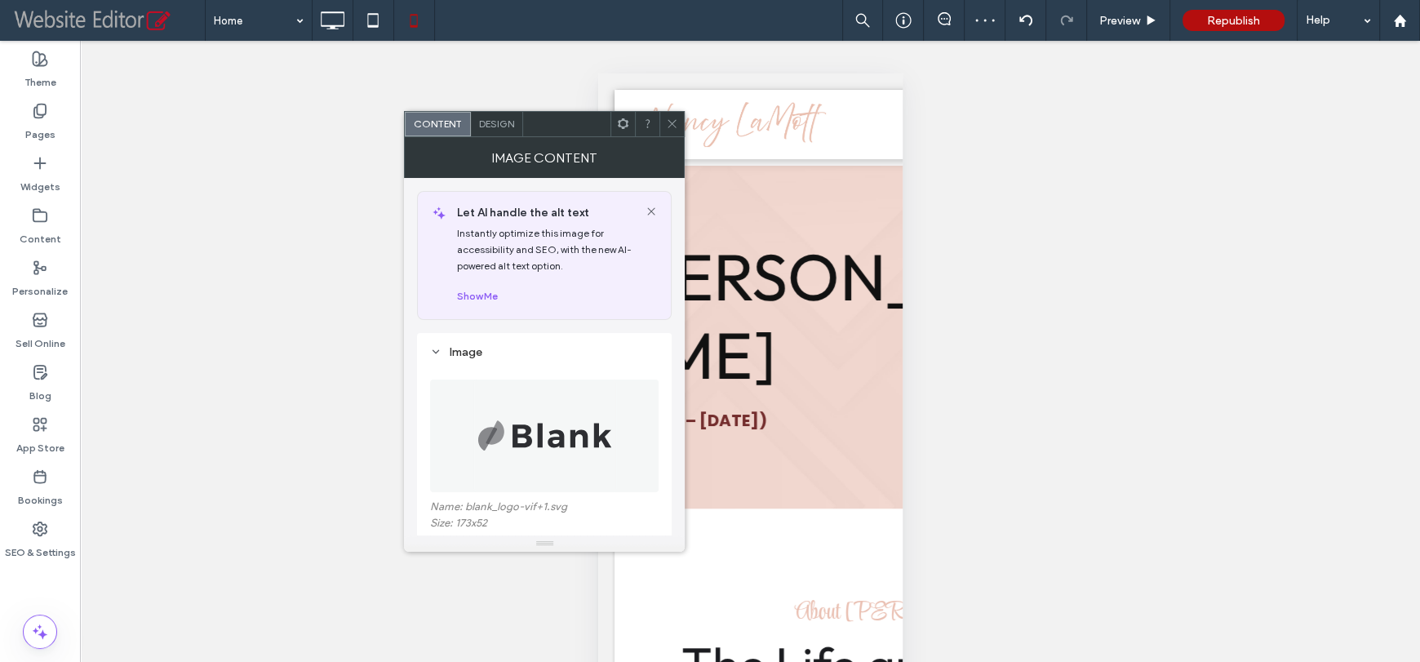
click at [525, 418] on img at bounding box center [544, 435] width 143 height 113
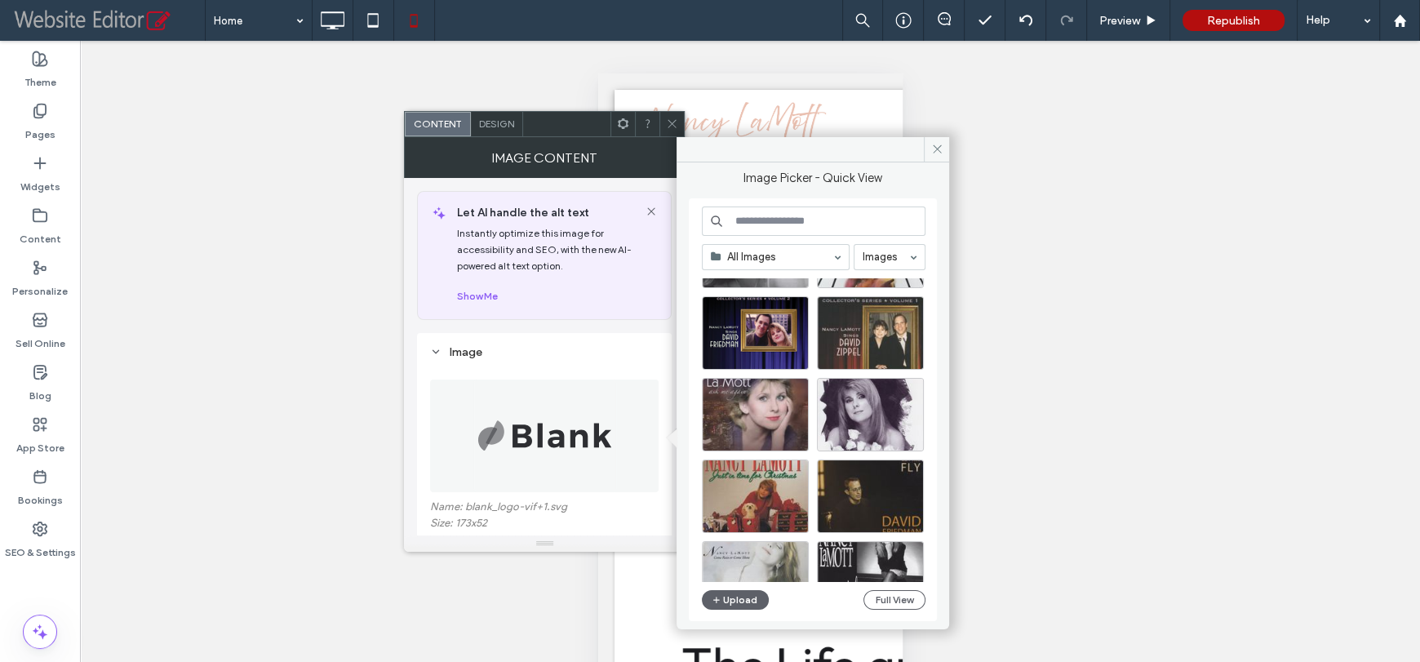
scroll to position [407, 0]
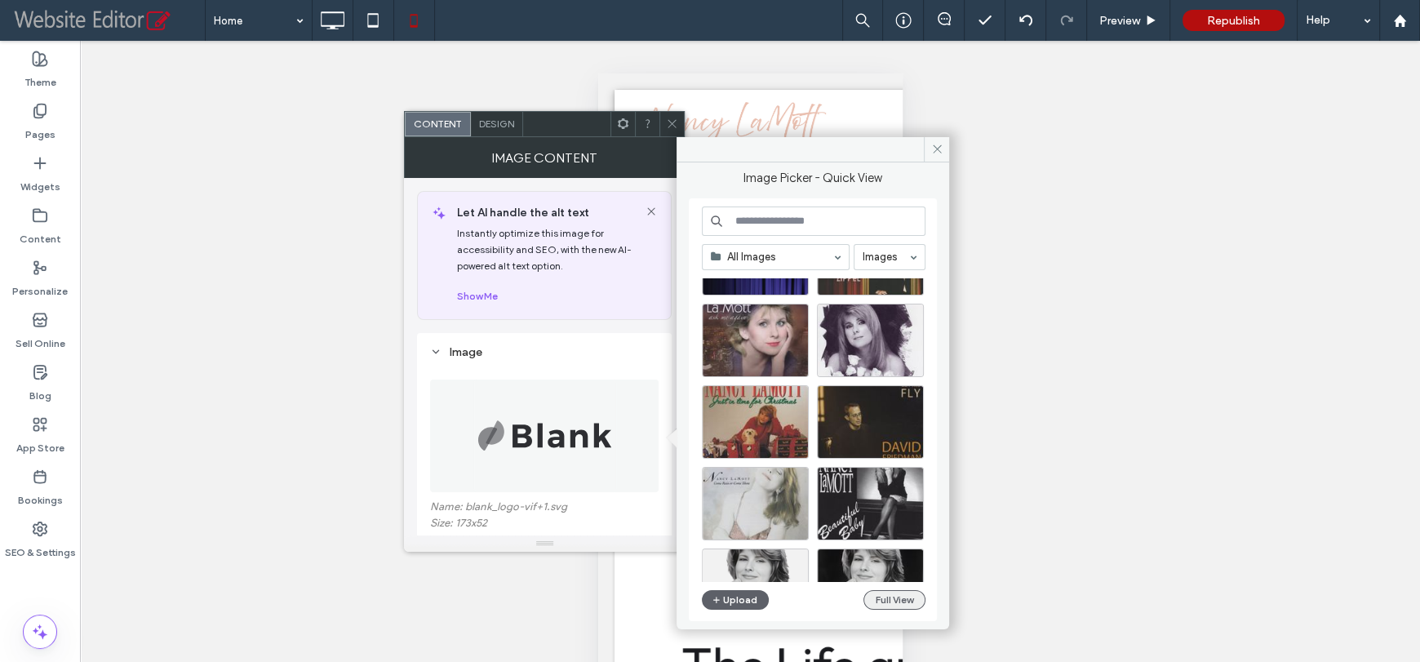
click at [876, 598] on button "Full View" at bounding box center [894, 600] width 62 height 20
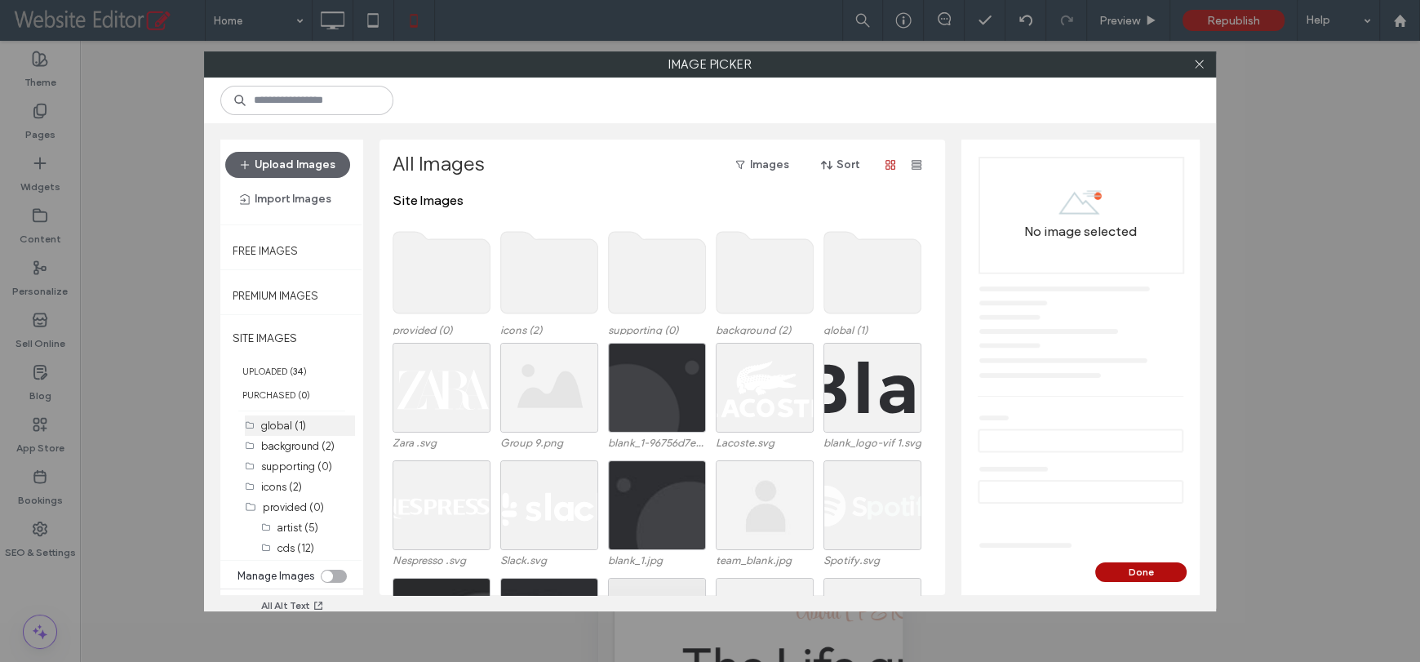
click at [283, 419] on label "global (1)" at bounding box center [283, 425] width 45 height 12
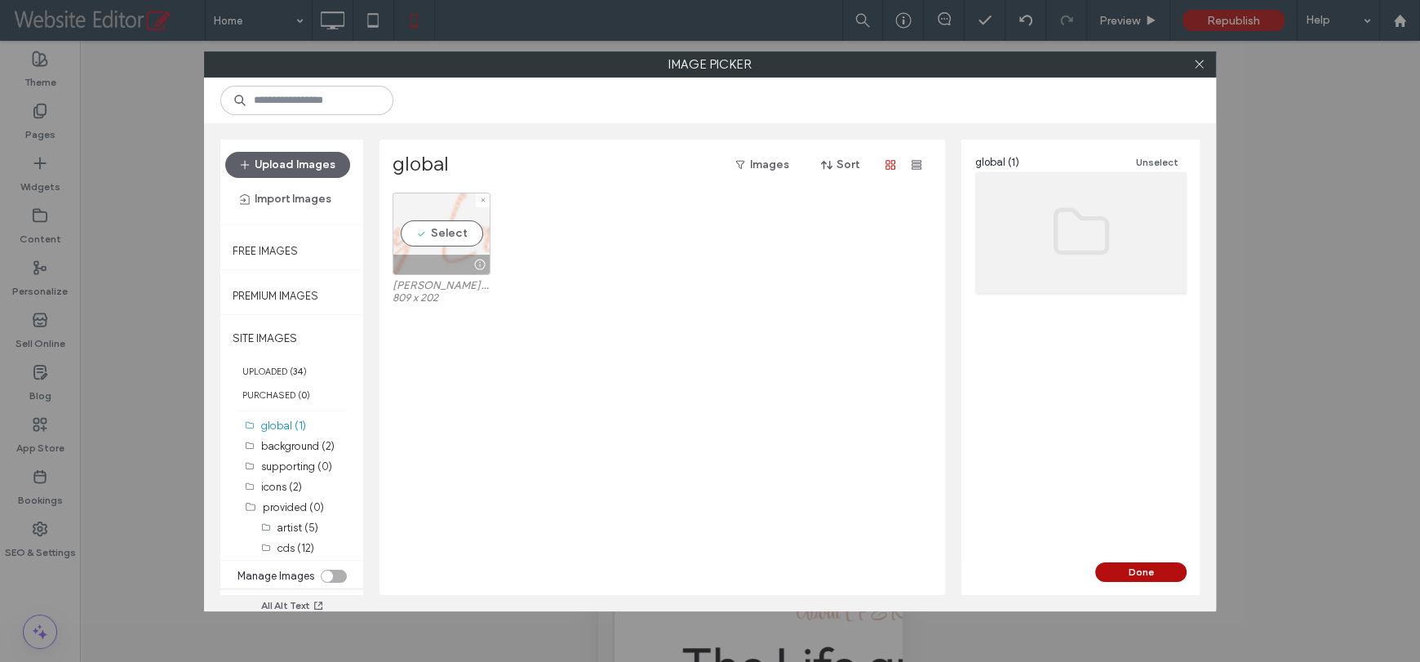
click at [429, 243] on div "Select" at bounding box center [441, 234] width 98 height 82
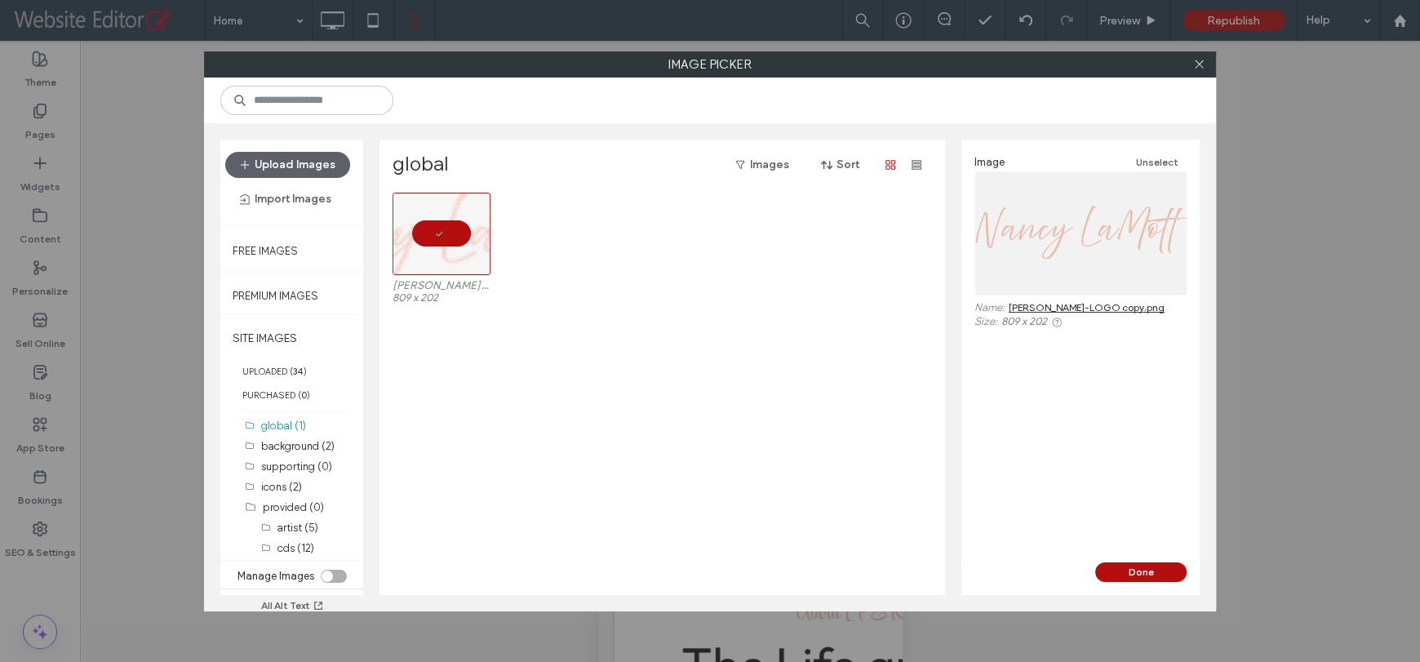
click at [1119, 582] on div "Done" at bounding box center [1080, 578] width 238 height 33
click at [1123, 568] on button "Done" at bounding box center [1140, 572] width 91 height 20
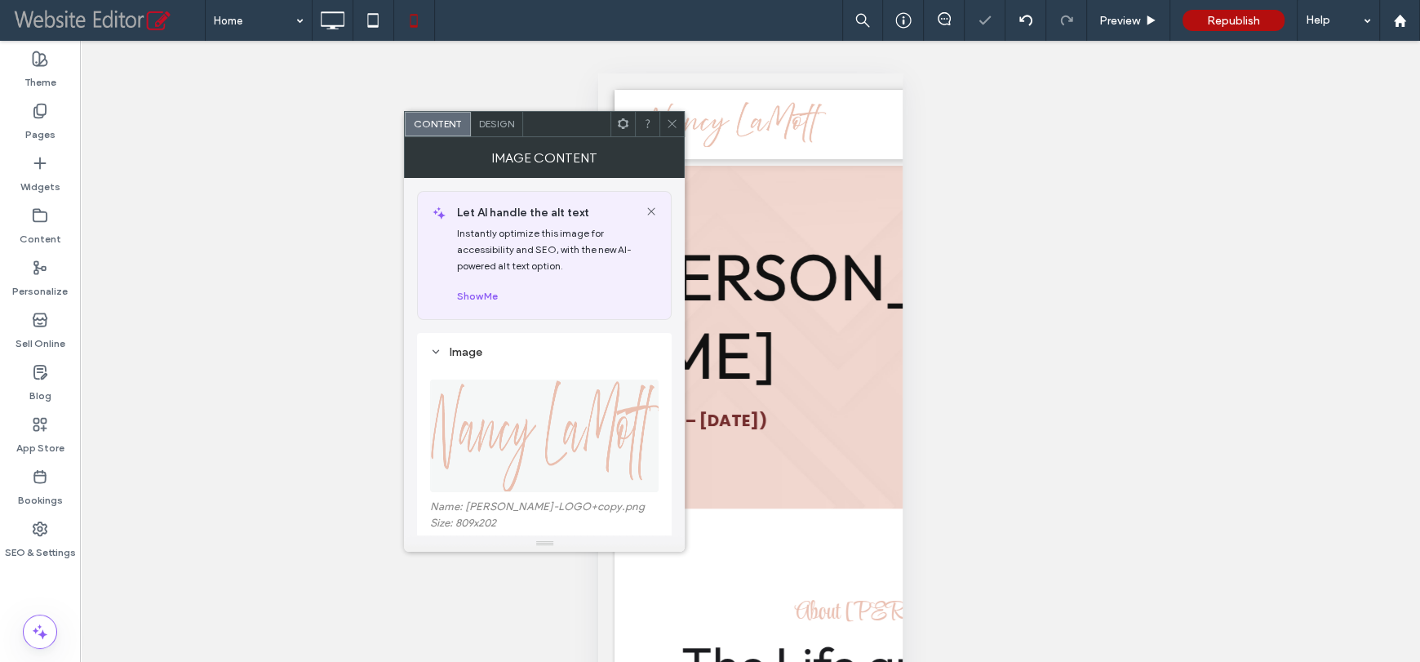
click at [670, 128] on icon at bounding box center [672, 123] width 12 height 12
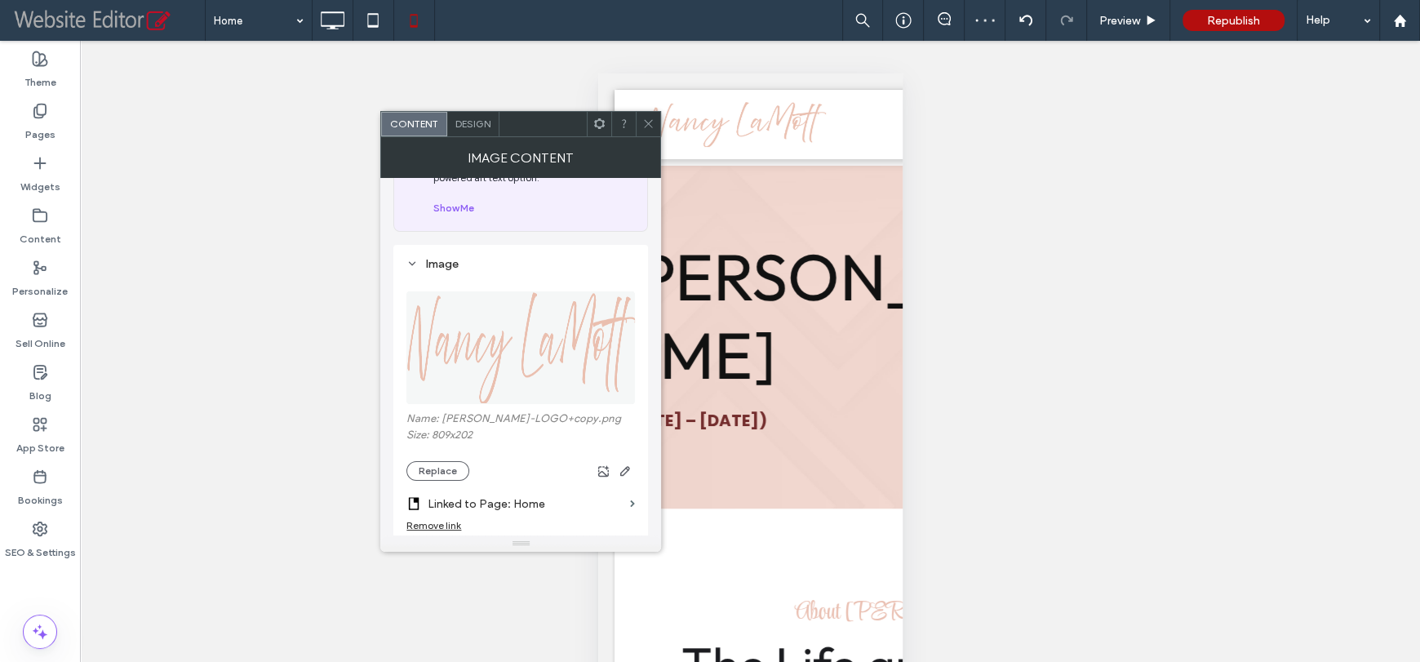
scroll to position [244, 0]
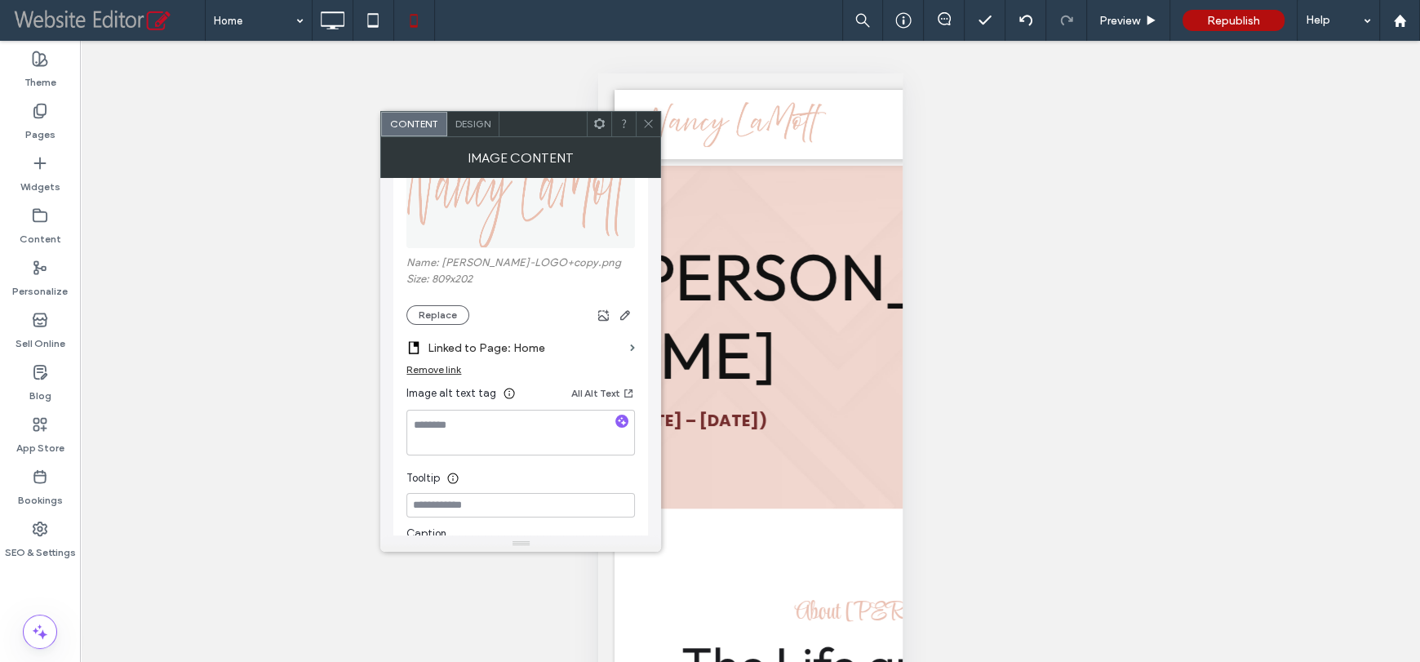
click at [649, 127] on icon at bounding box center [648, 123] width 12 height 12
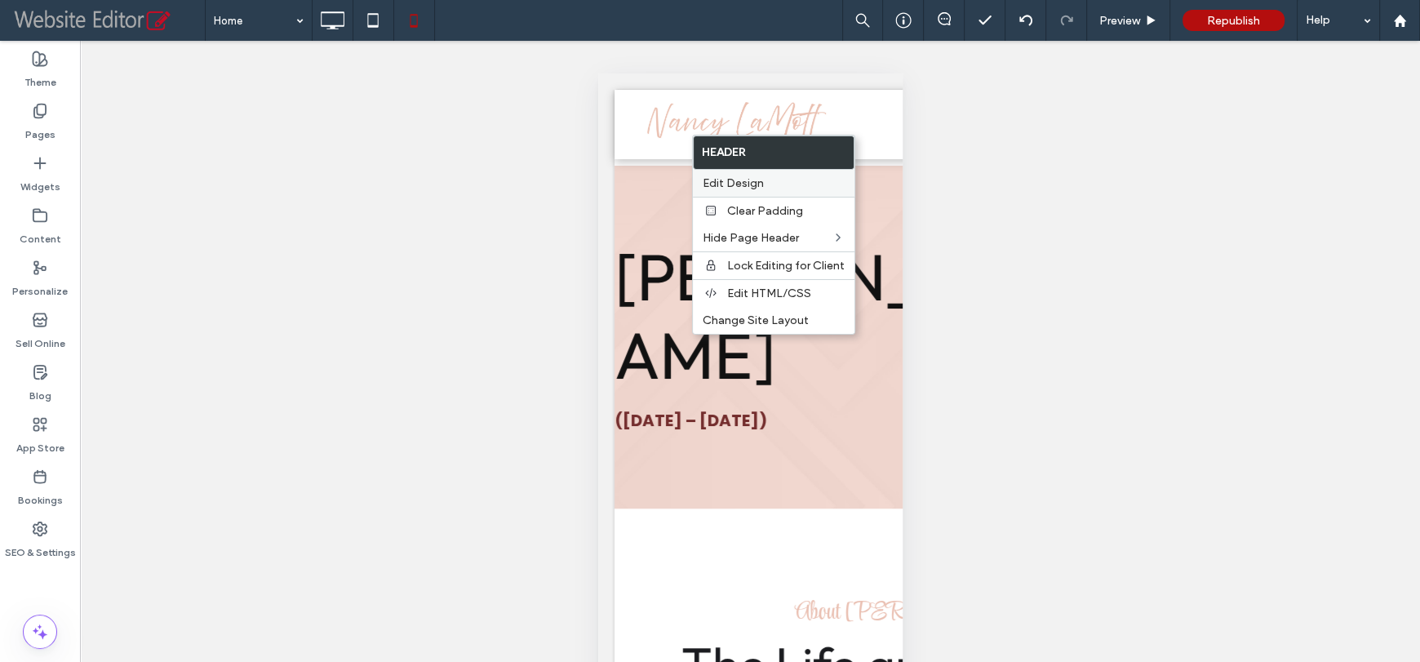
click at [743, 184] on span "Edit Design" at bounding box center [733, 183] width 61 height 14
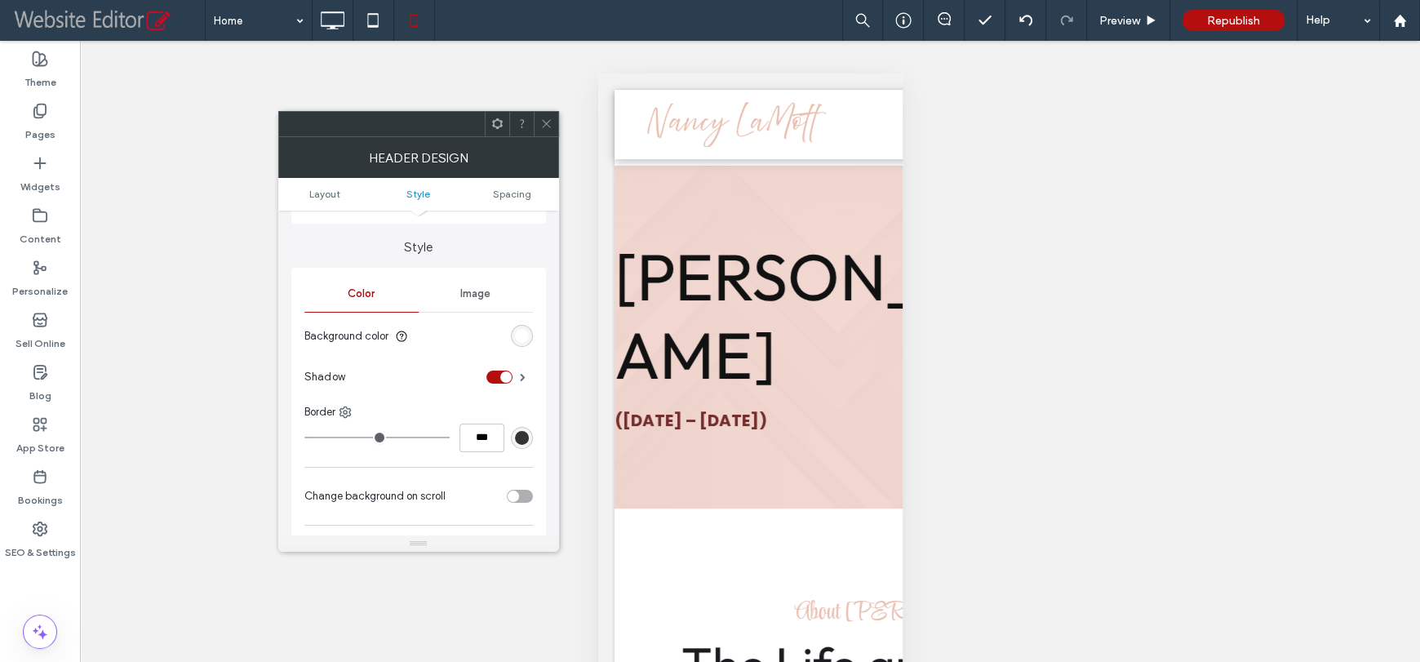
scroll to position [490, 0]
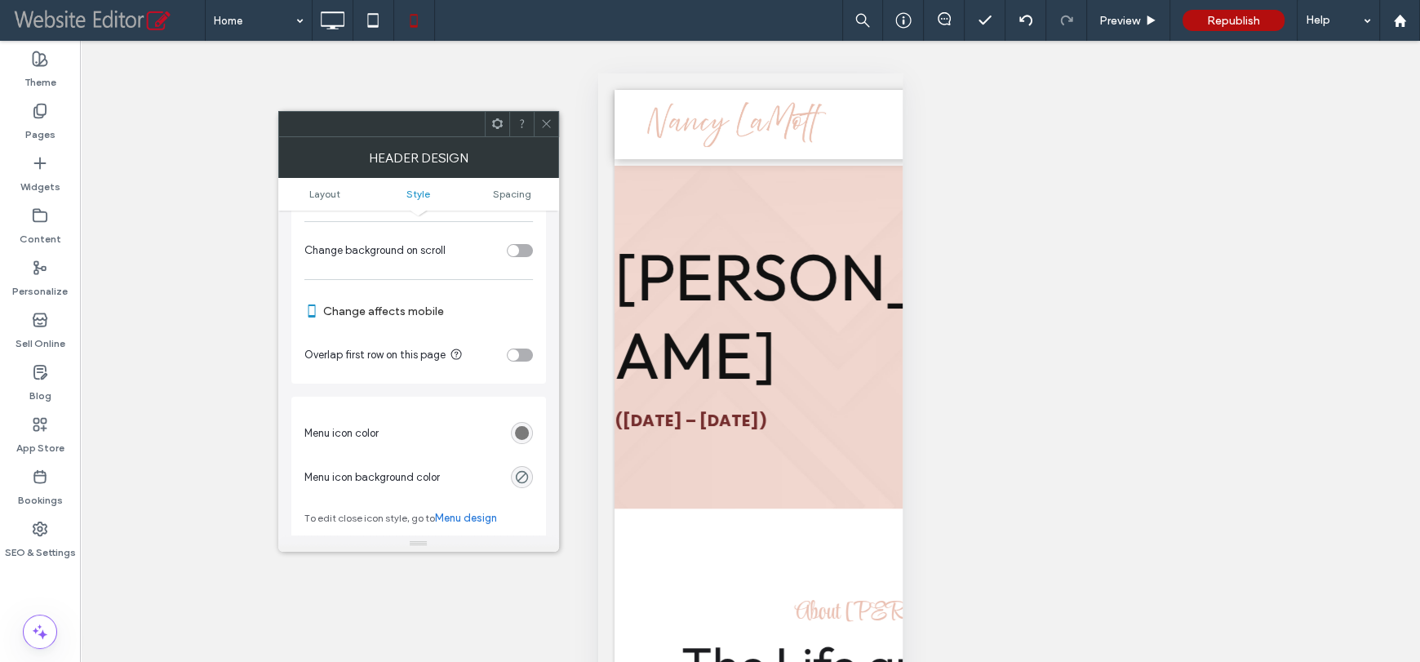
click at [515, 432] on div "rgb(102, 102, 102)" at bounding box center [522, 433] width 14 height 14
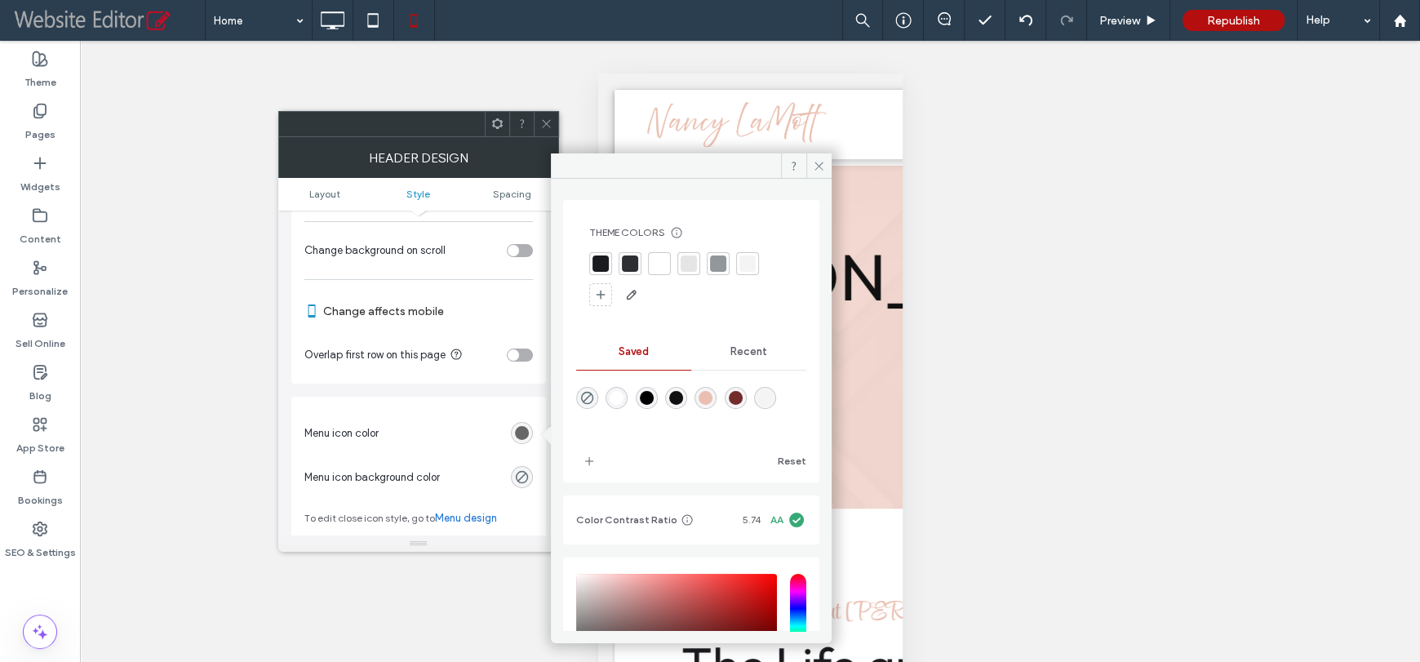
click at [683, 397] on div "rgba(17,17,17,1)" at bounding box center [676, 398] width 14 height 14
type input "*******"
click at [548, 127] on icon at bounding box center [546, 123] width 12 height 12
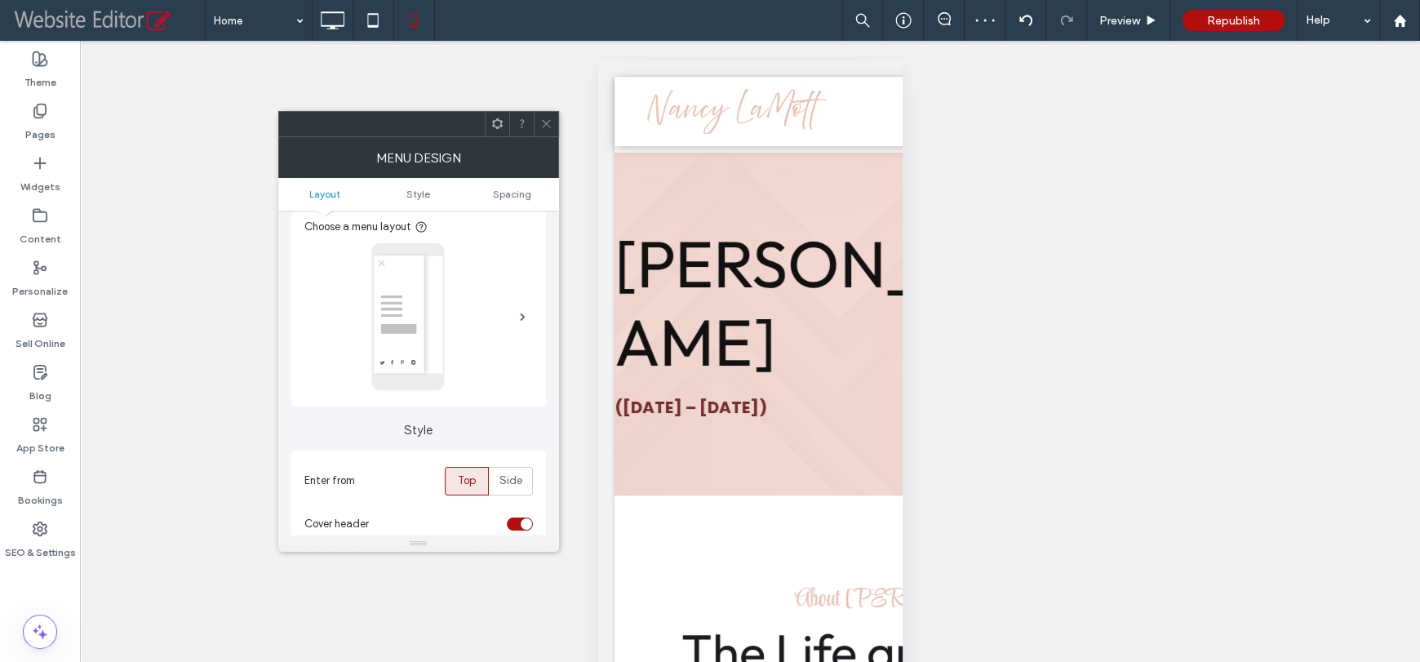
scroll to position [163, 0]
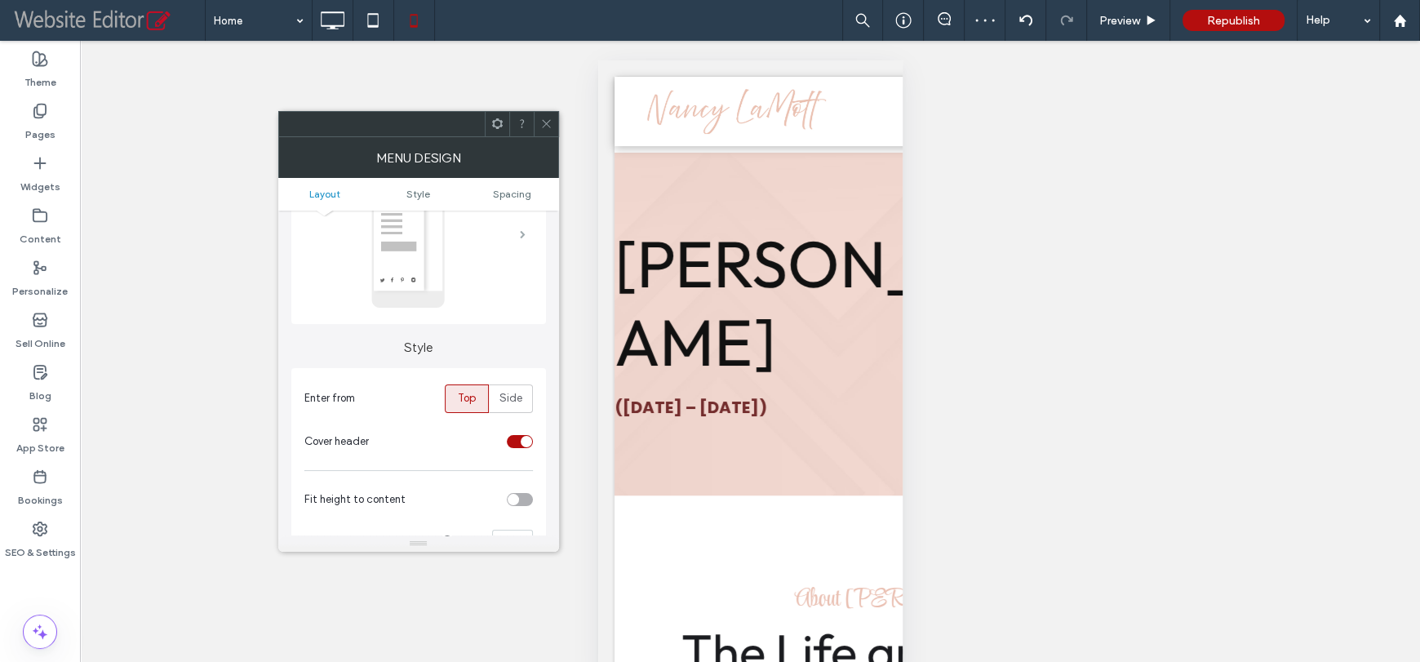
click at [525, 237] on span at bounding box center [523, 234] width 6 height 8
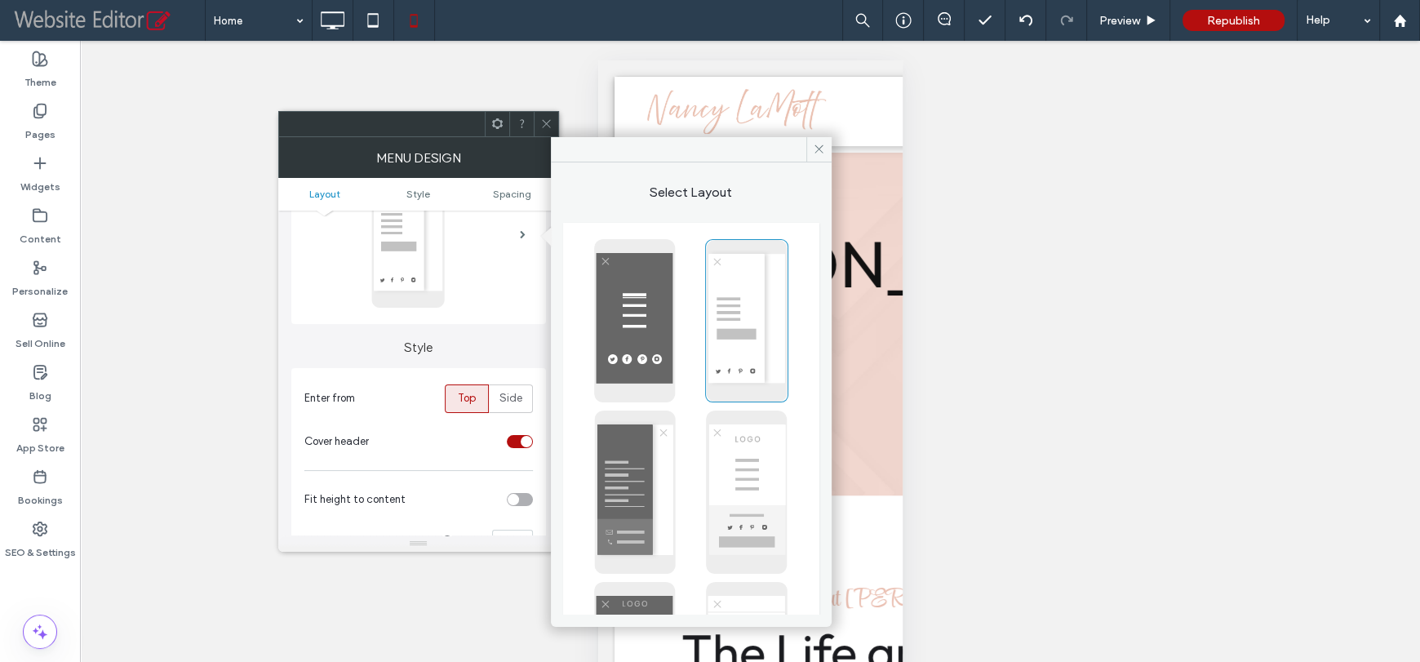
drag, startPoint x: 732, startPoint y: 340, endPoint x: 733, endPoint y: 349, distance: 9.0
click at [733, 340] on img at bounding box center [746, 320] width 83 height 163
type input "**"
type input "***"
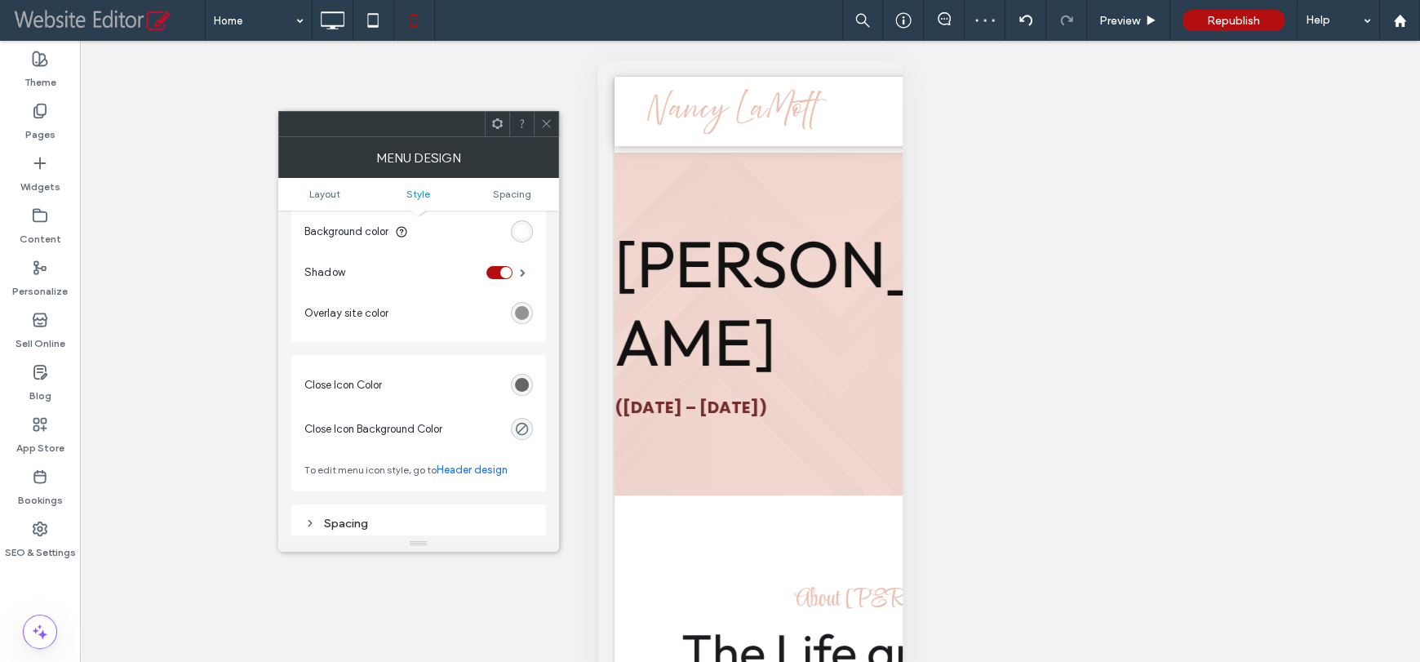
scroll to position [571, 0]
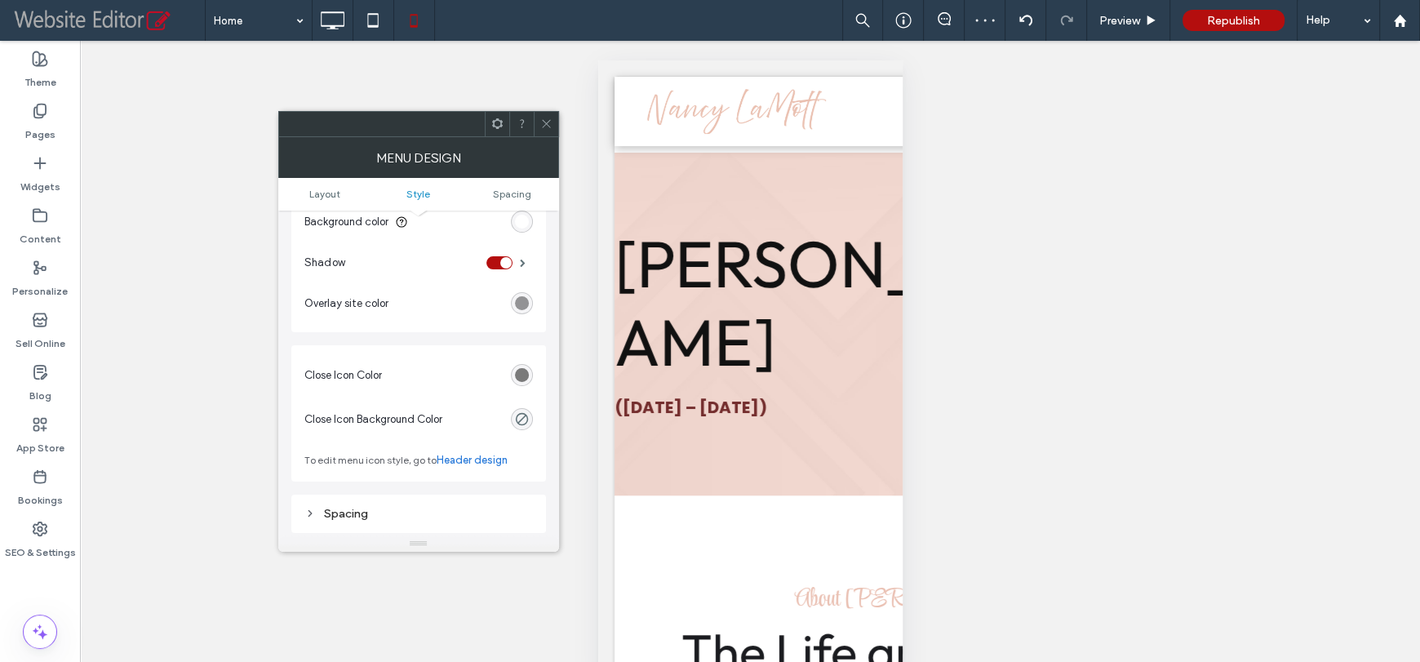
click at [517, 374] on div "rgb(102, 102, 102)" at bounding box center [522, 375] width 14 height 14
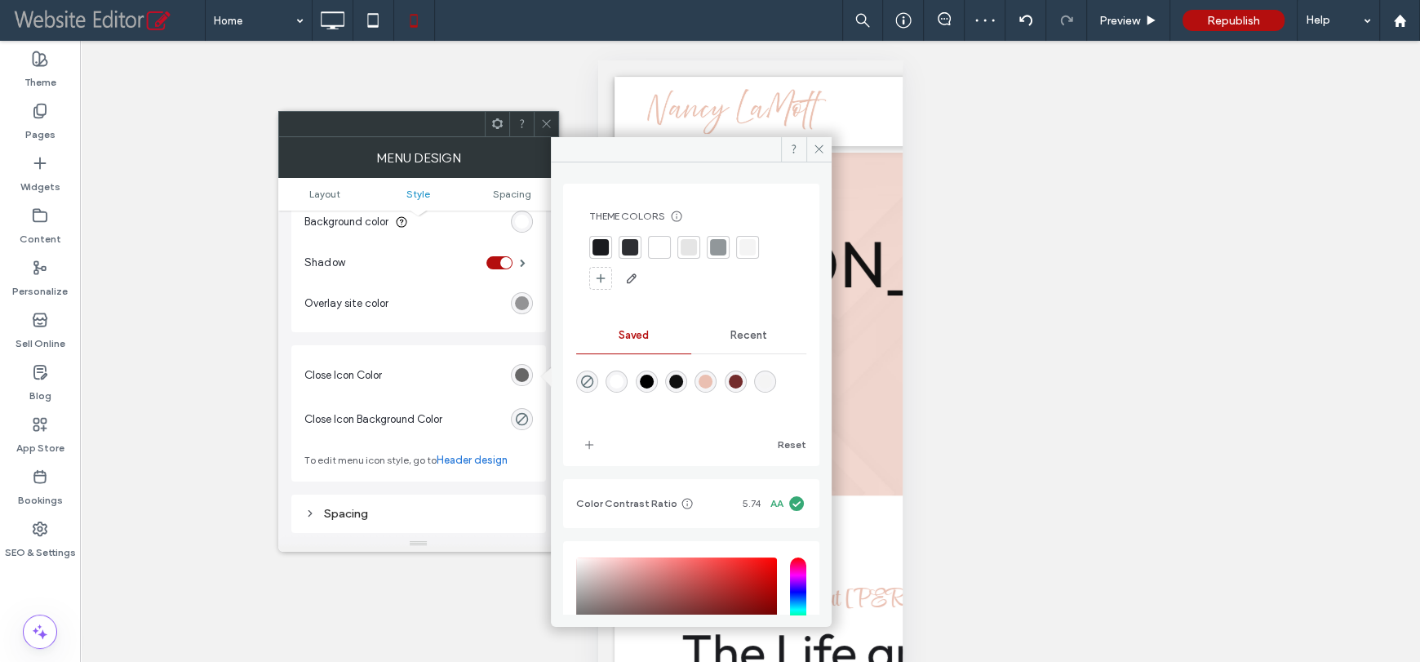
click at [687, 389] on div "rgba(17,17,17,1)" at bounding box center [676, 381] width 22 height 22
type input "*******"
click at [544, 116] on span at bounding box center [546, 124] width 12 height 24
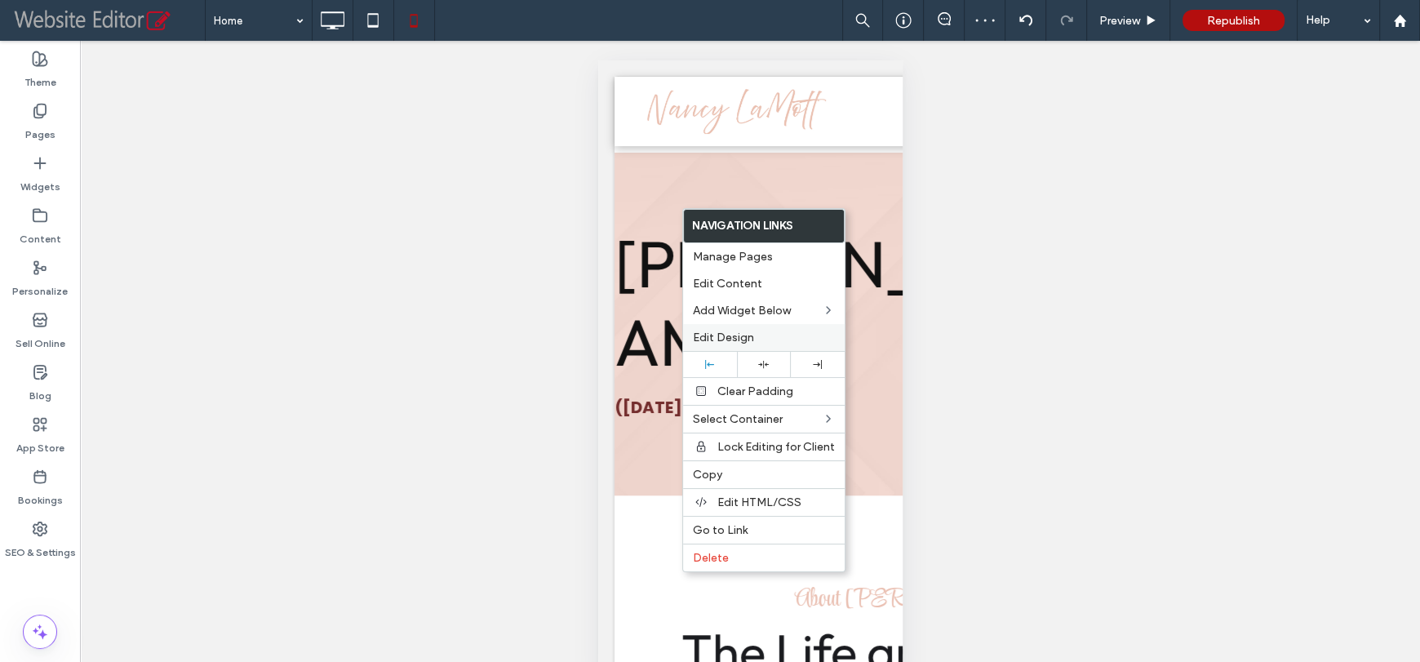
click at [716, 339] on span "Edit Design" at bounding box center [723, 337] width 61 height 14
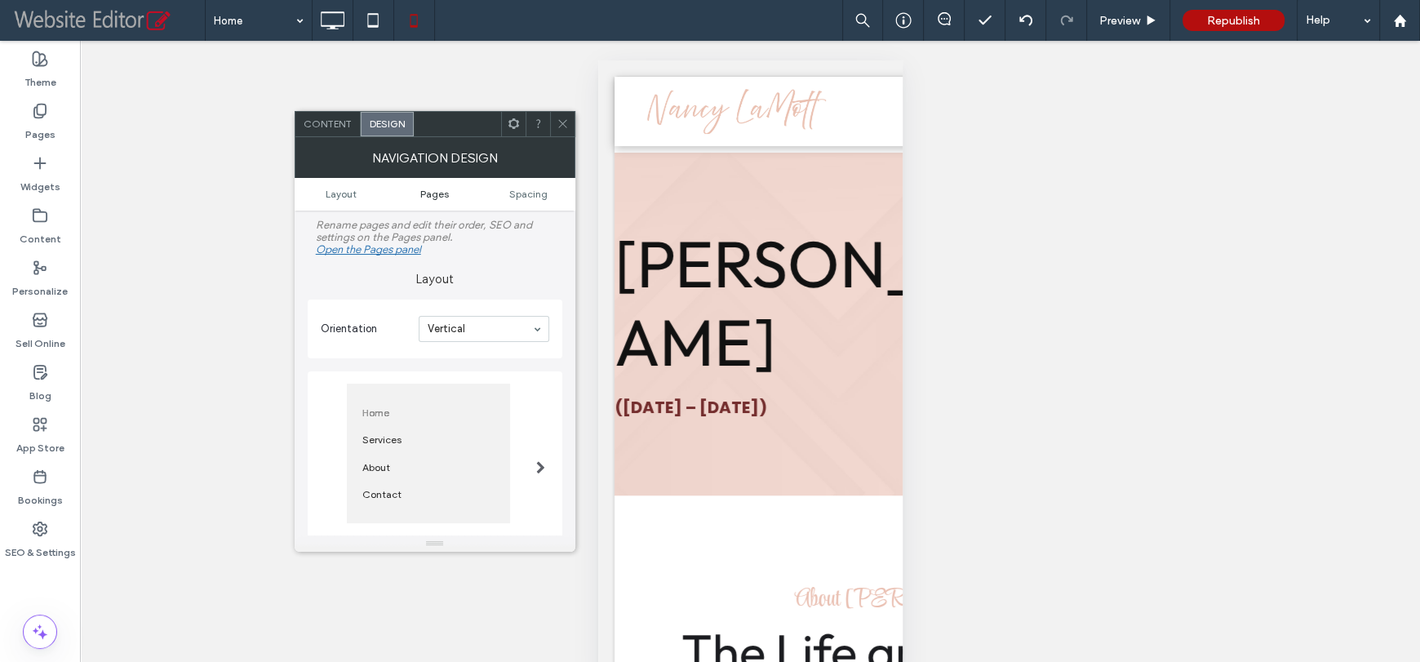
click at [437, 191] on span "Pages" at bounding box center [434, 194] width 29 height 12
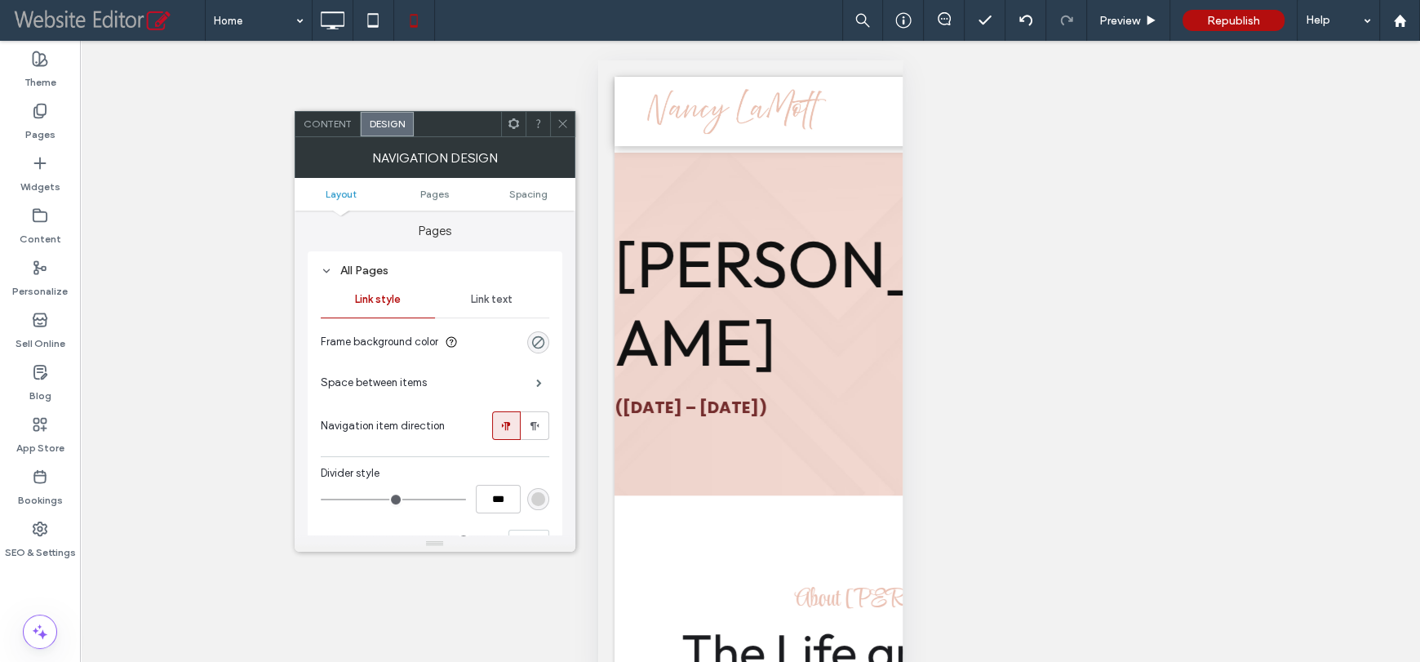
scroll to position [336, 0]
click at [494, 303] on span "Link text" at bounding box center [492, 299] width 42 height 13
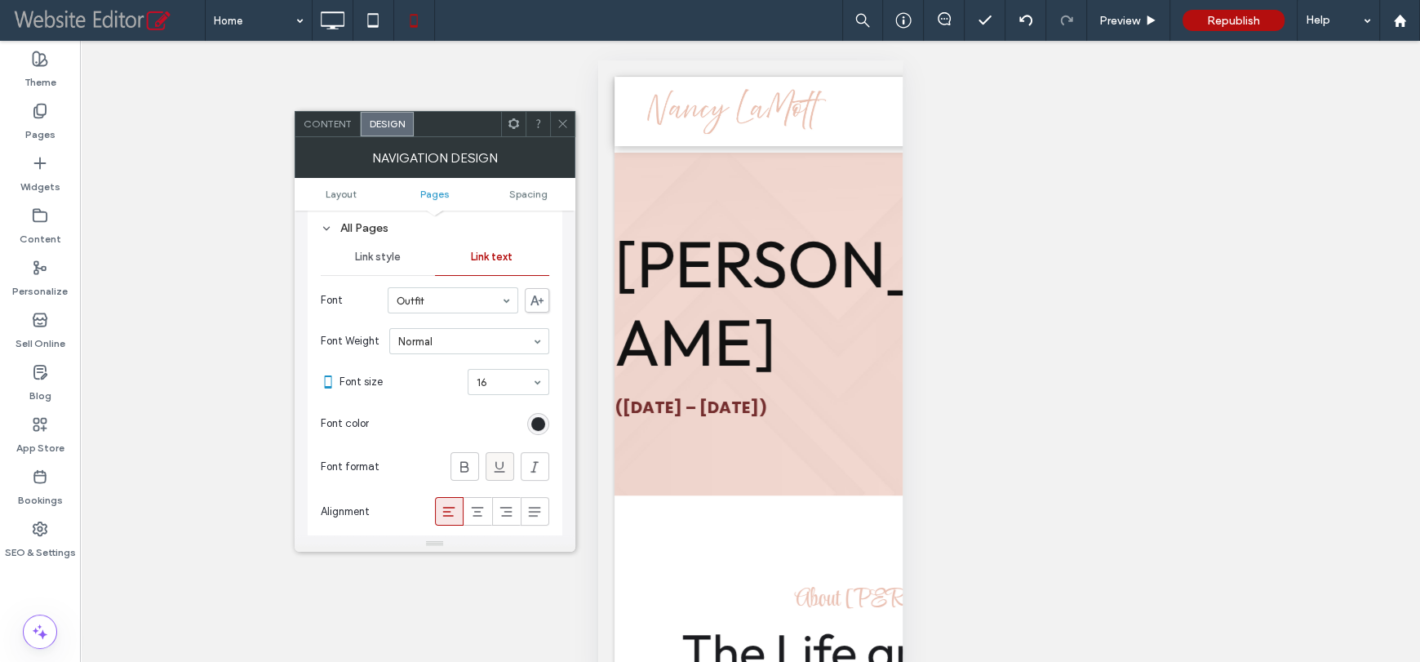
scroll to position [418, 0]
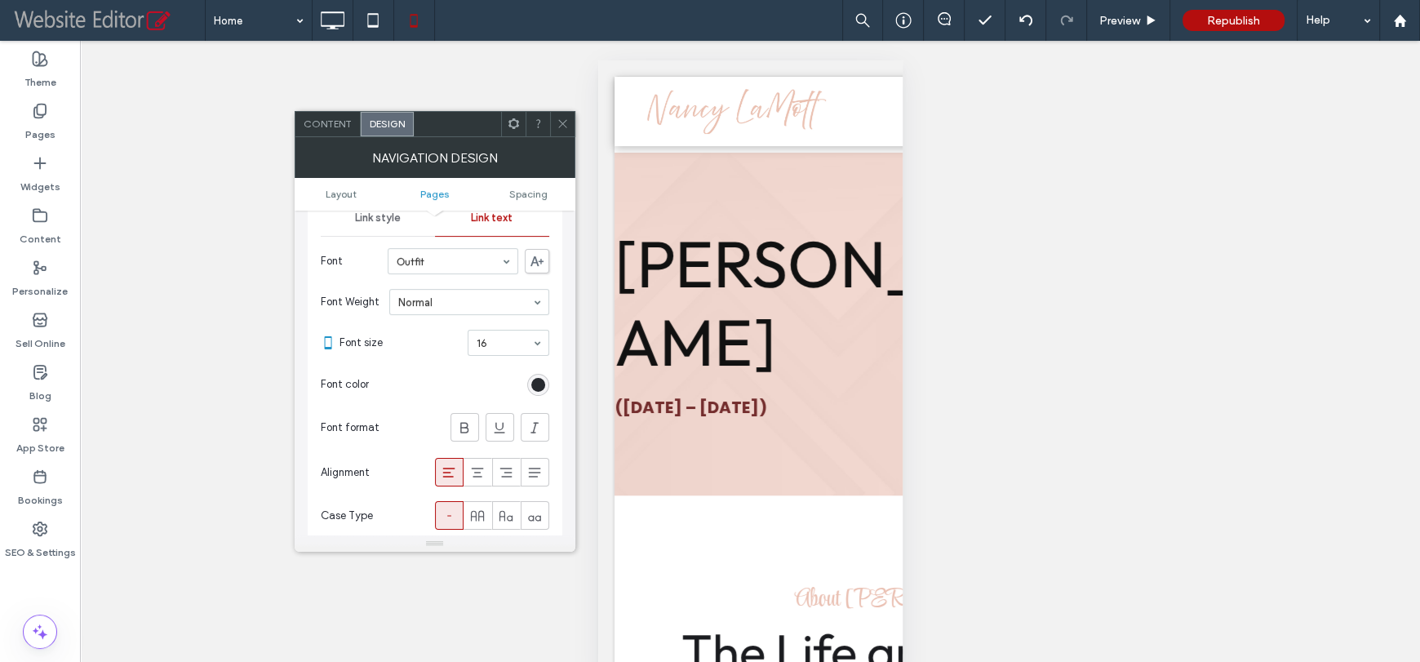
click at [478, 502] on div "Font Outfit Font Weight Normal Font size 16 Font color Font format Alignment Ca…" at bounding box center [435, 388] width 228 height 296
click at [477, 509] on icon at bounding box center [477, 516] width 16 height 16
type input "**"
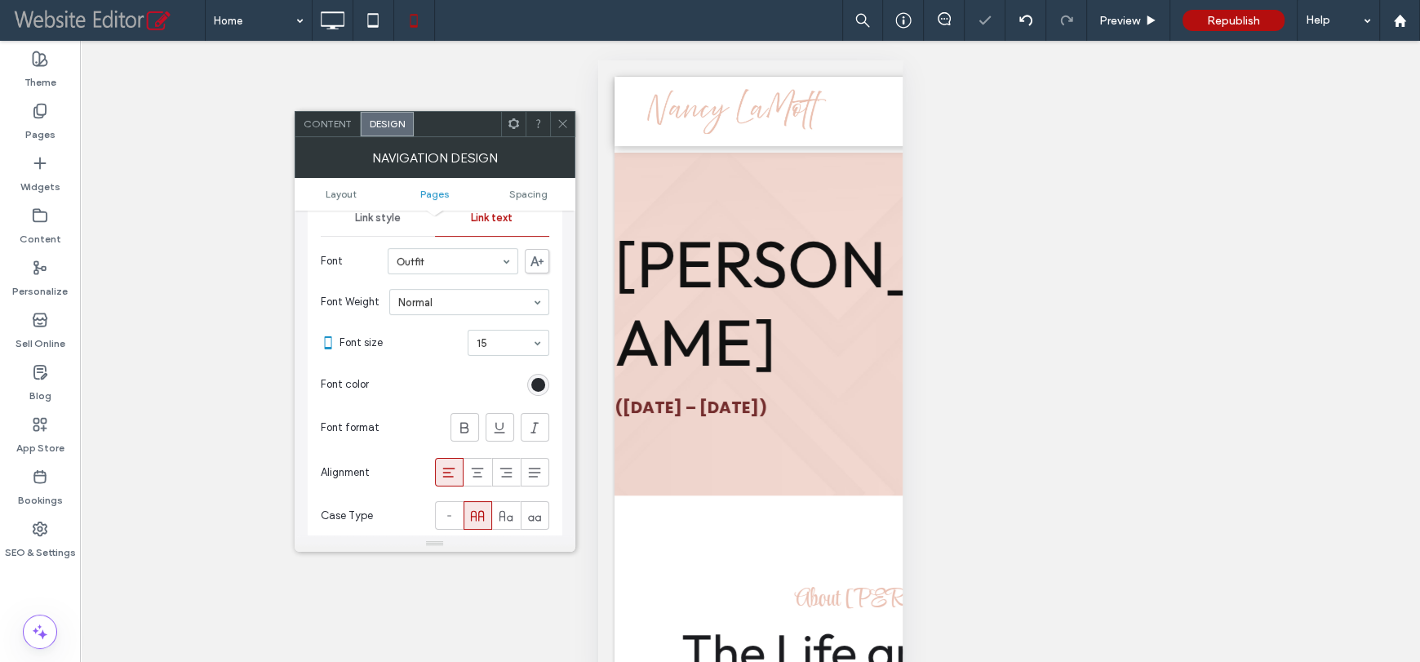
click at [381, 222] on span "Link style" at bounding box center [378, 217] width 46 height 13
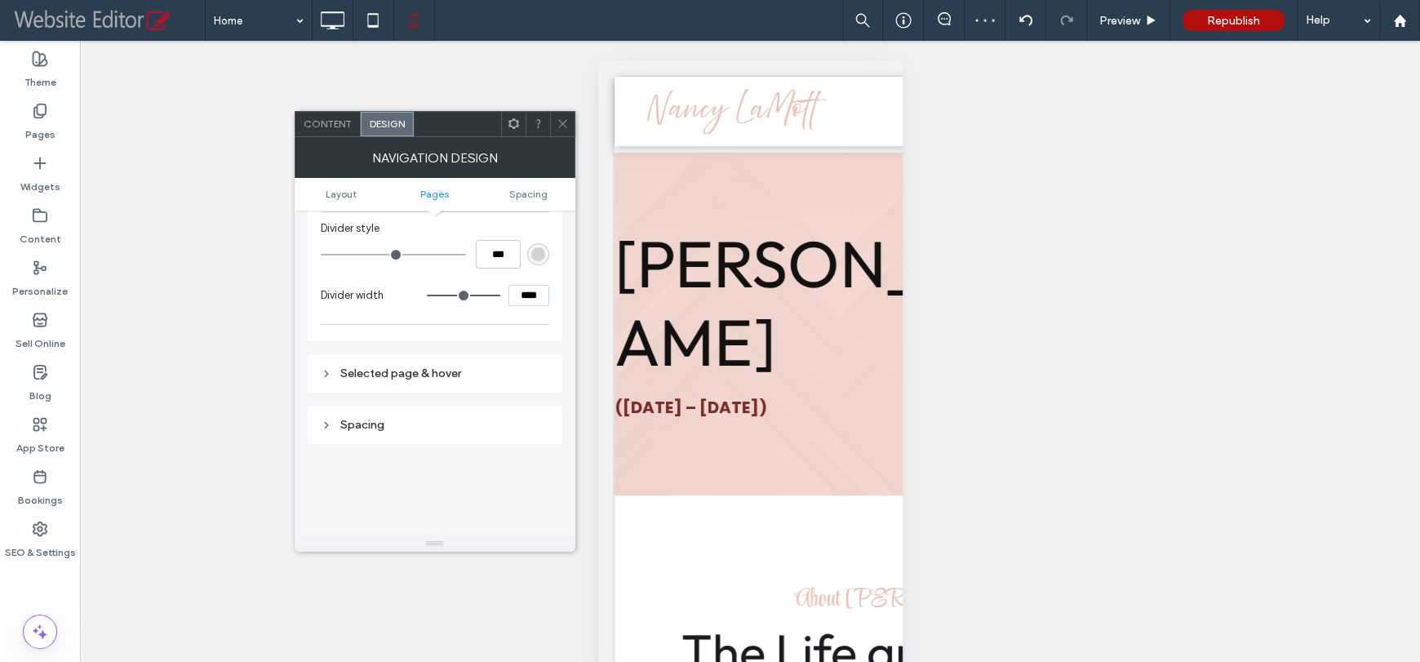
click at [475, 380] on div "Selected page & hover" at bounding box center [435, 373] width 228 height 14
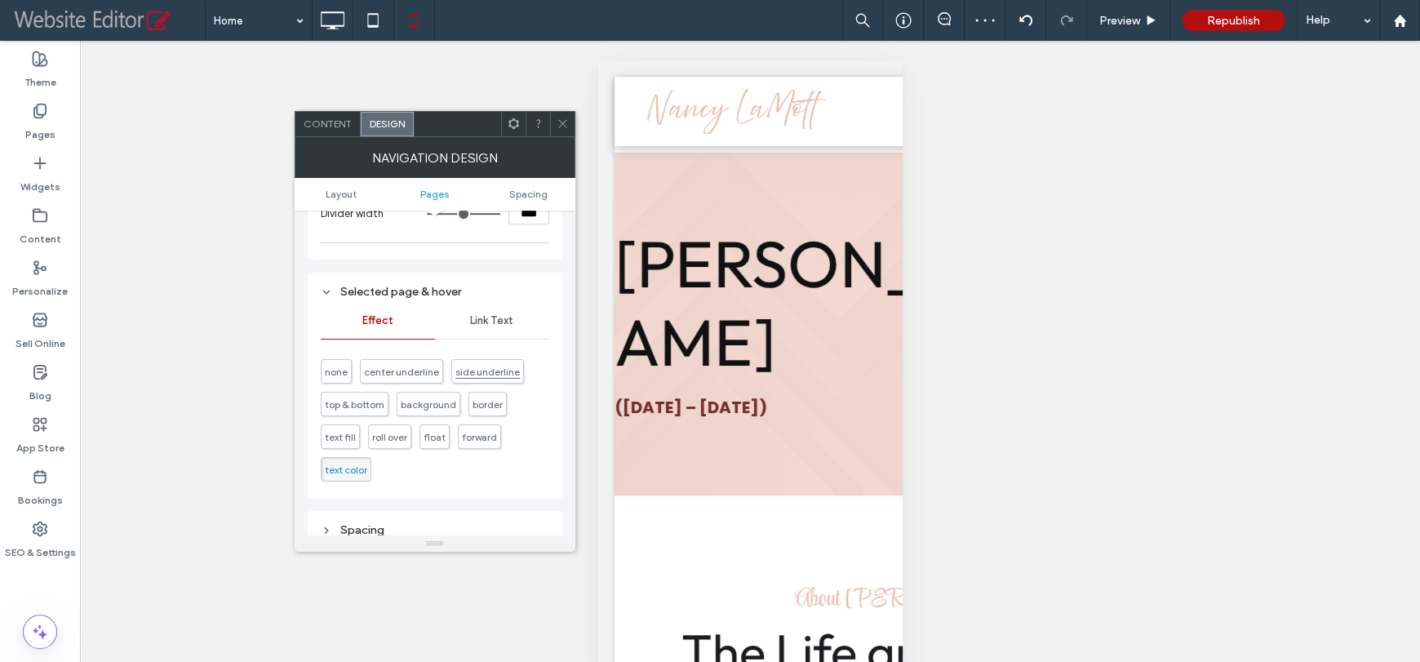
scroll to position [663, 0]
click at [491, 339] on div "Effect Link Text" at bounding box center [435, 320] width 228 height 37
click at [493, 317] on span "Link Text" at bounding box center [491, 319] width 43 height 13
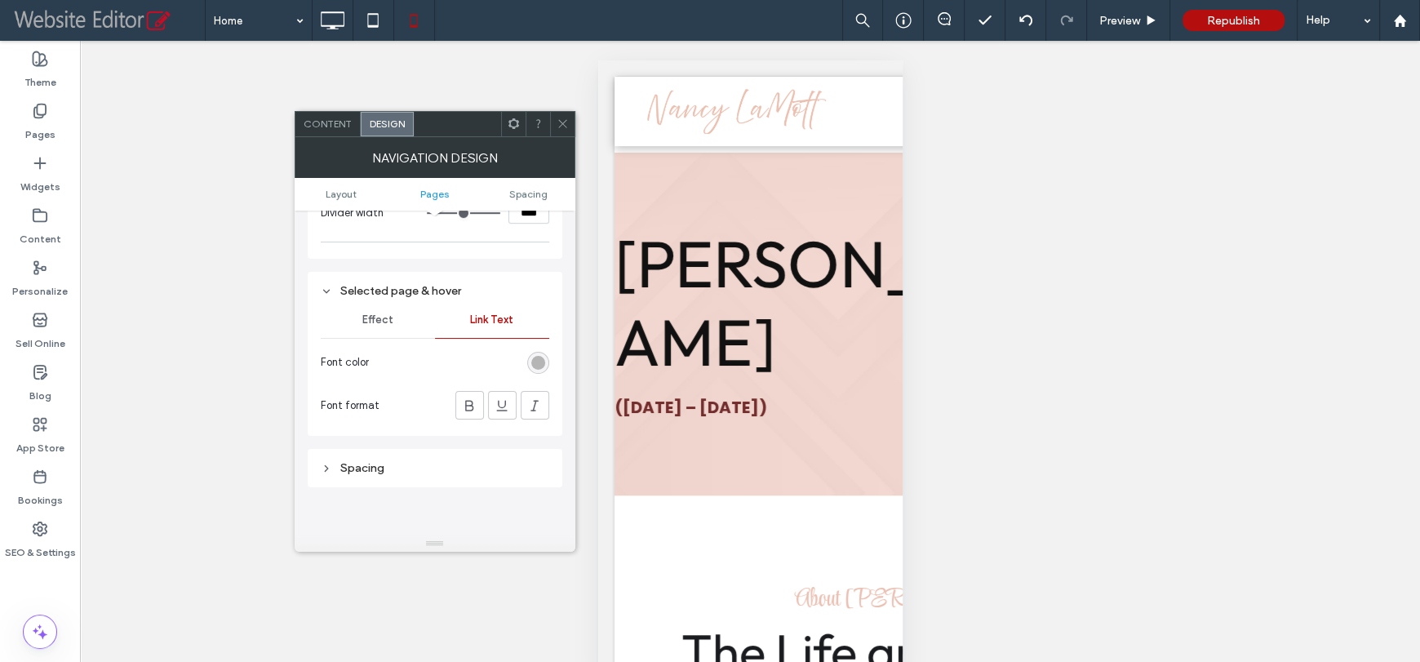
click at [543, 370] on div "rgb(181, 181, 181)" at bounding box center [538, 363] width 14 height 14
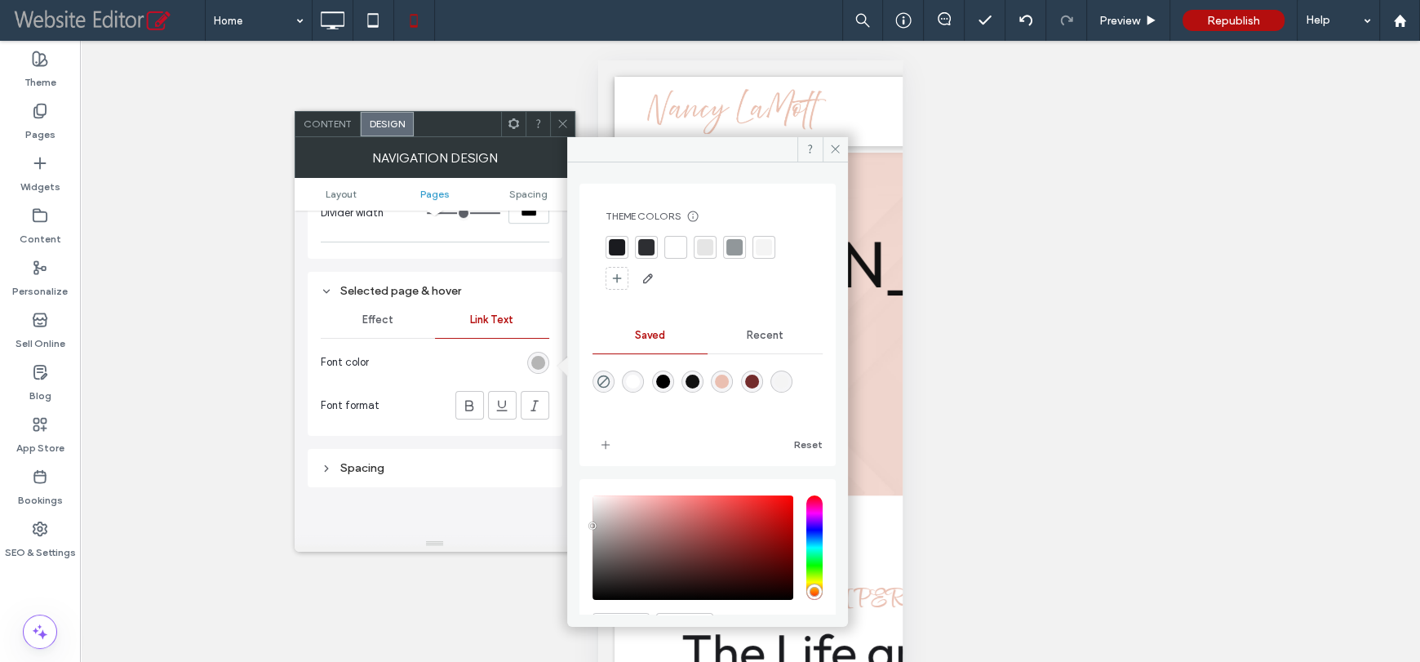
click at [733, 379] on div "rgba(234,191,177,1)" at bounding box center [722, 381] width 22 height 22
type input "*******"
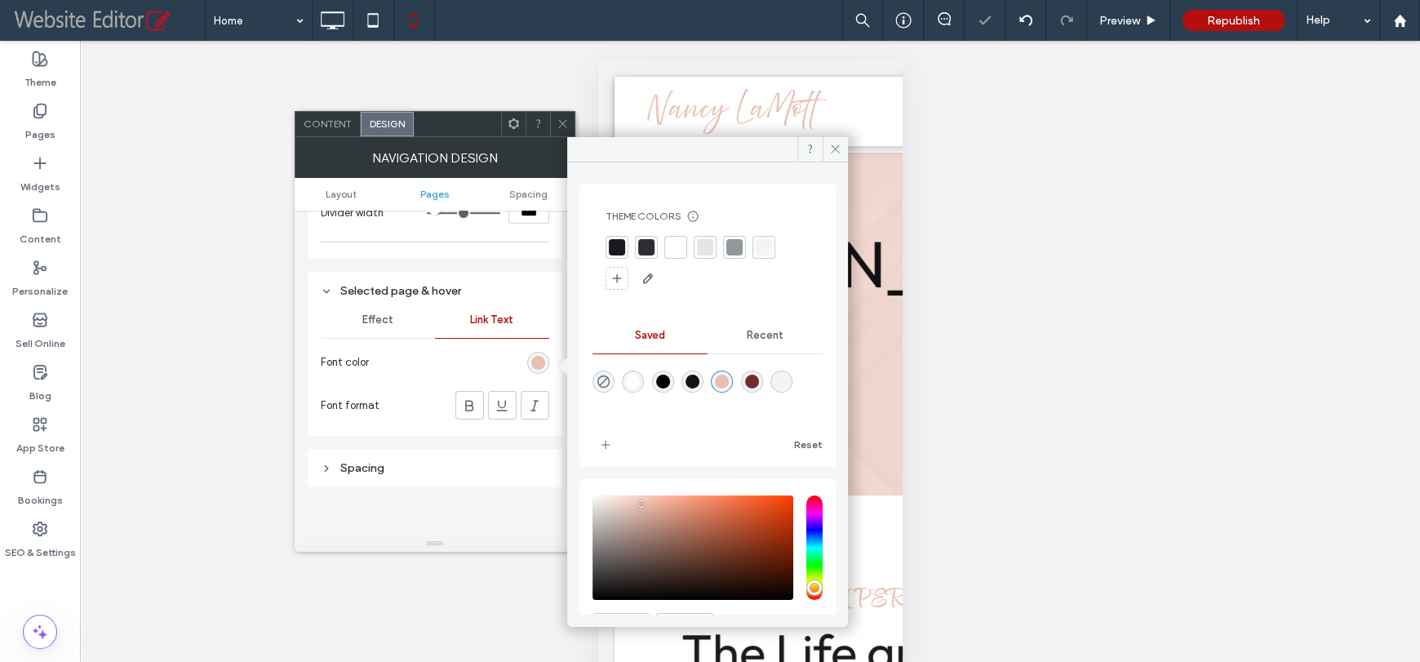
click at [558, 119] on icon at bounding box center [562, 123] width 12 height 12
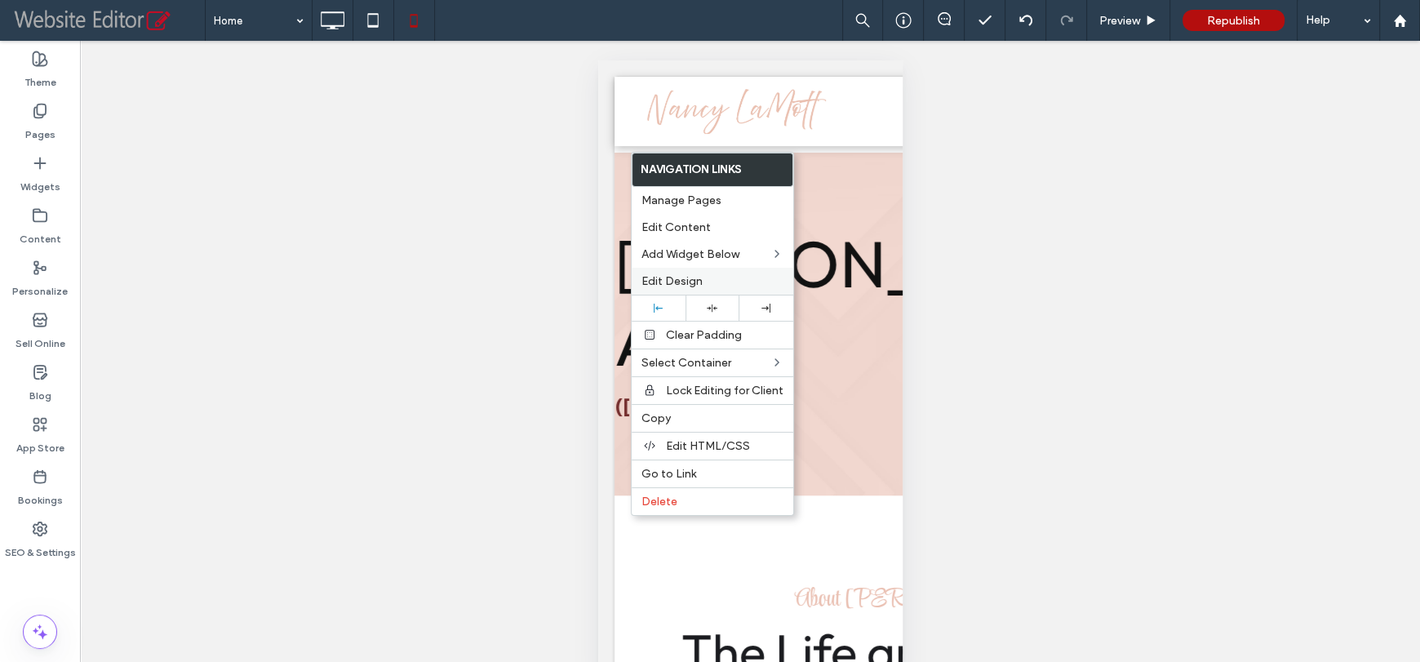
click at [673, 282] on span "Edit Design" at bounding box center [671, 281] width 61 height 14
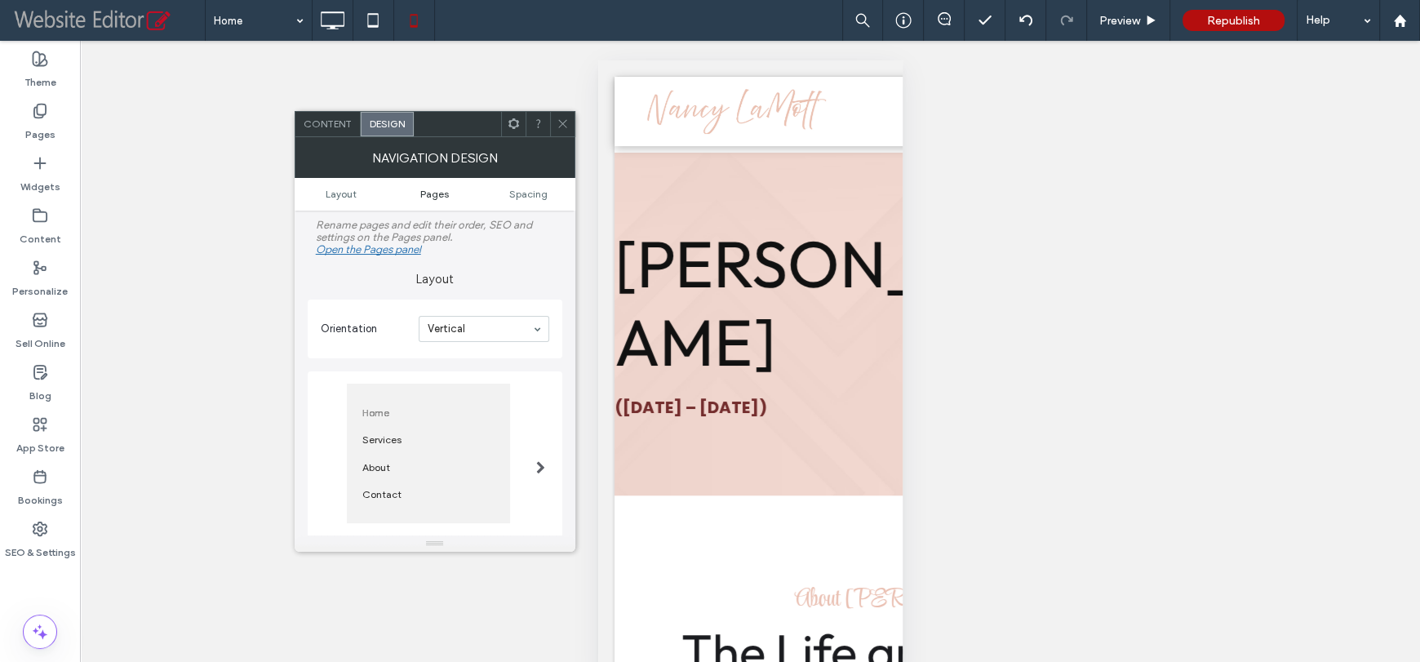
click at [423, 188] on span "Pages" at bounding box center [434, 194] width 29 height 12
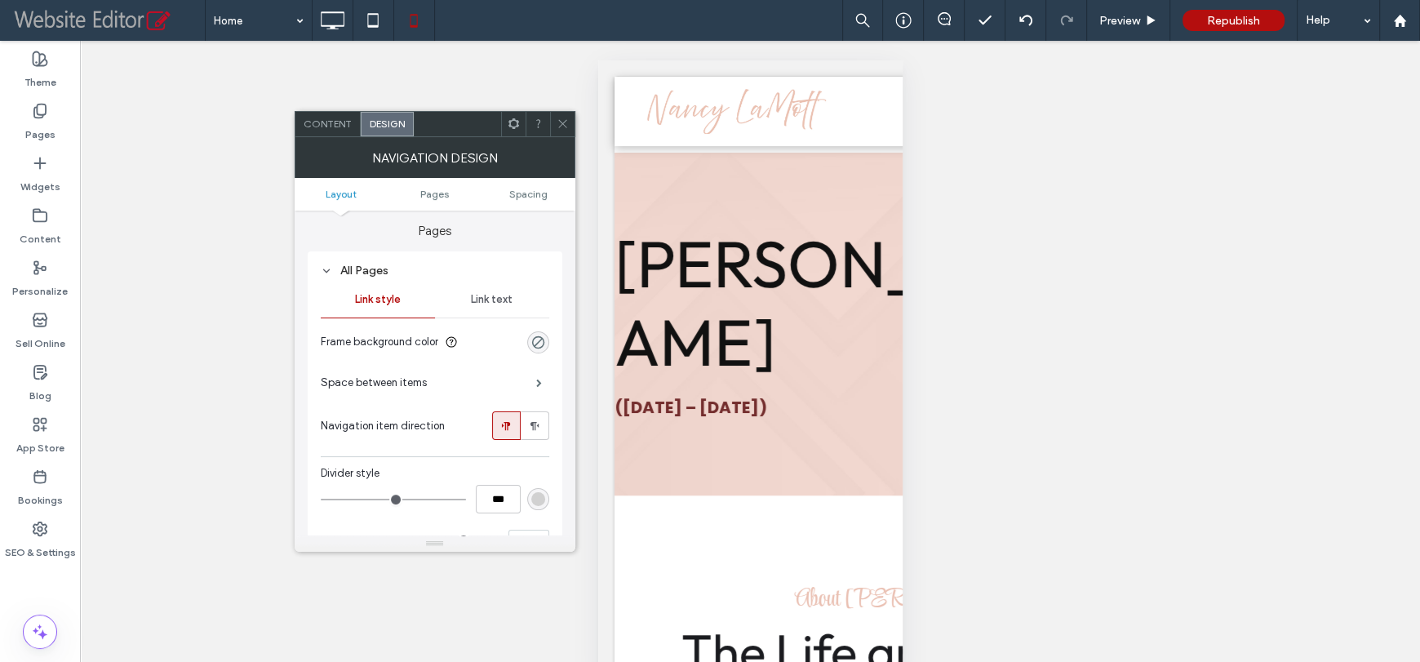
scroll to position [336, 0]
click at [536, 387] on span at bounding box center [539, 383] width 6 height 8
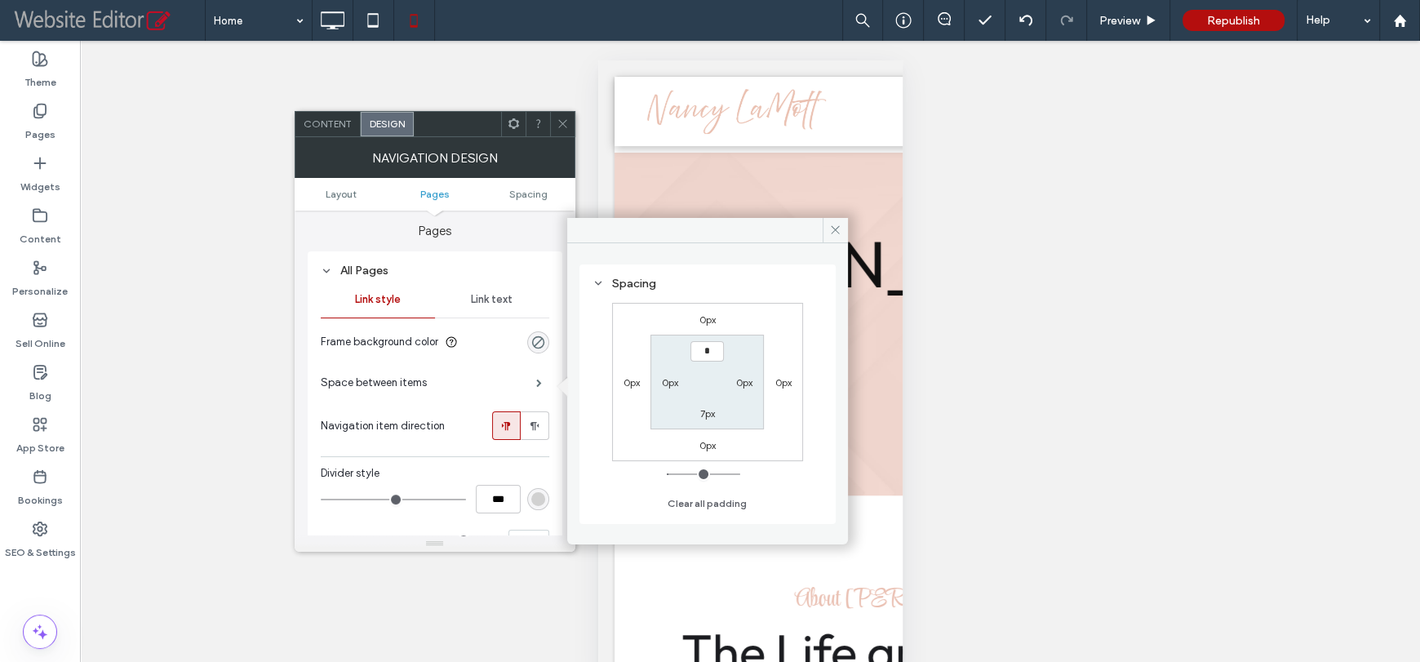
type input "**"
type input "*"
type input "**"
type input "****"
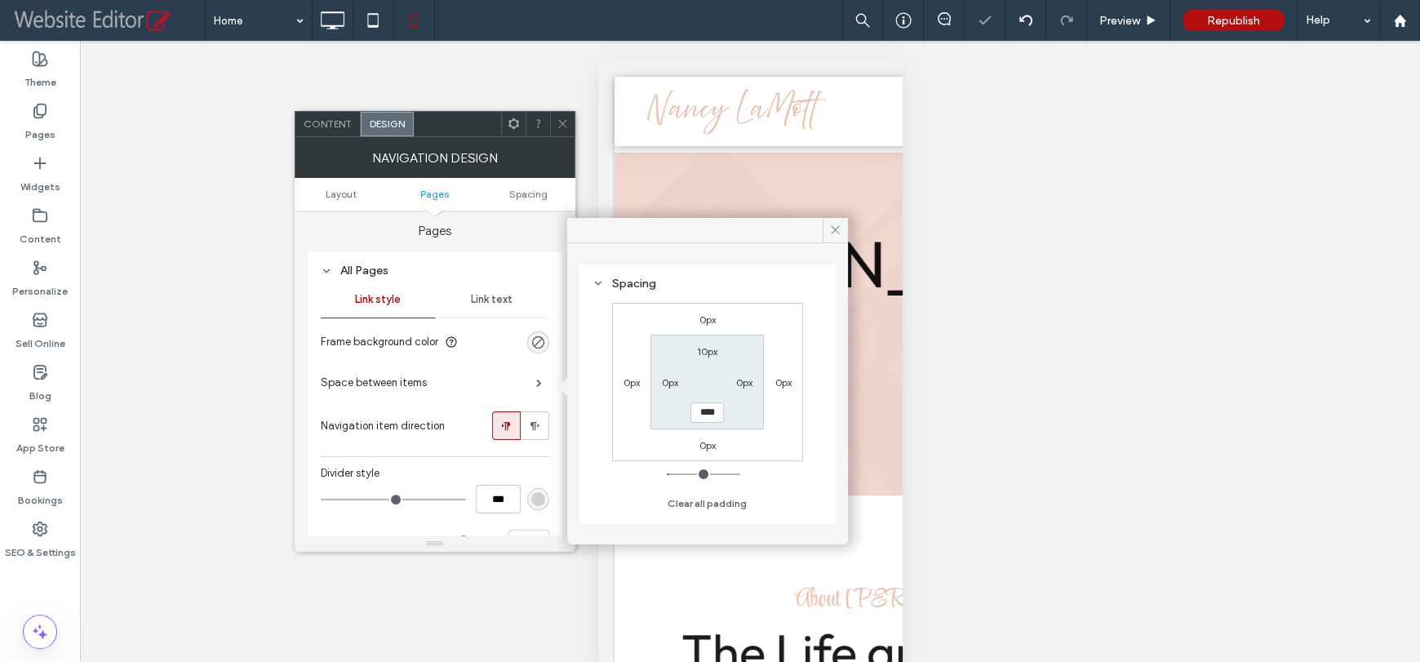
type input "*"
click at [831, 225] on icon at bounding box center [835, 230] width 12 height 12
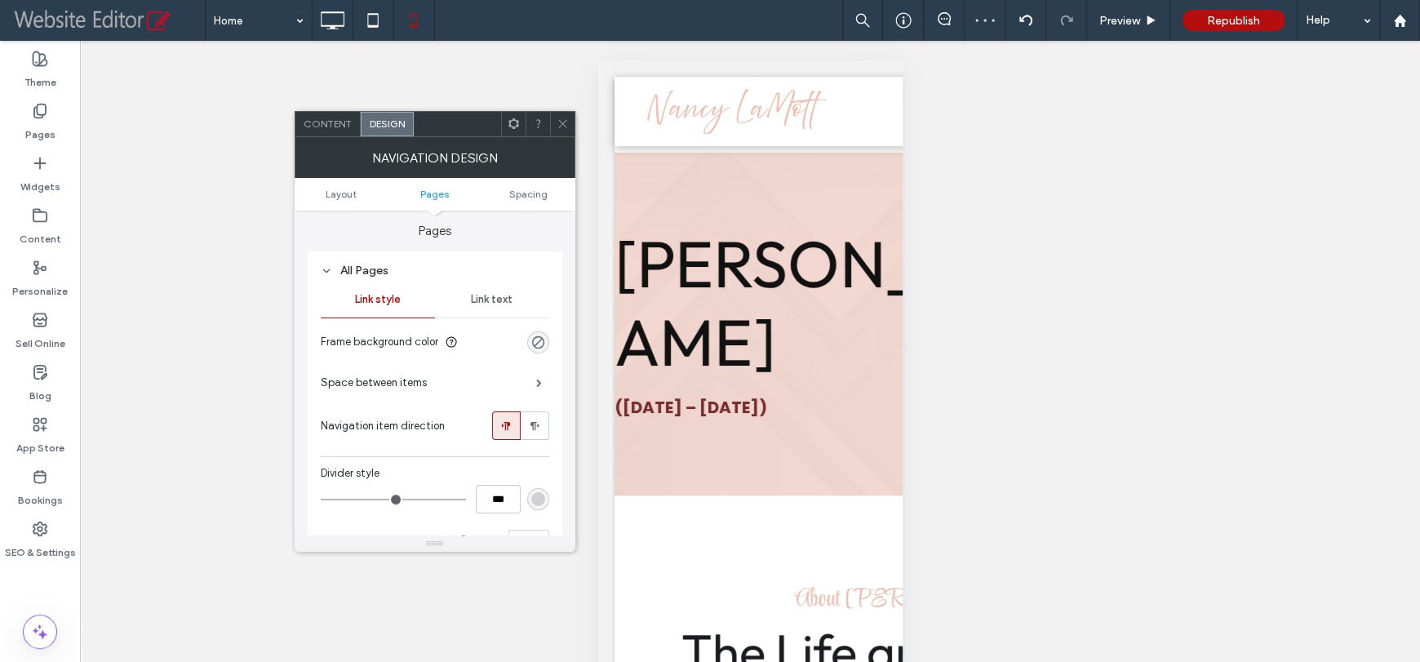
click at [553, 120] on div at bounding box center [562, 124] width 24 height 24
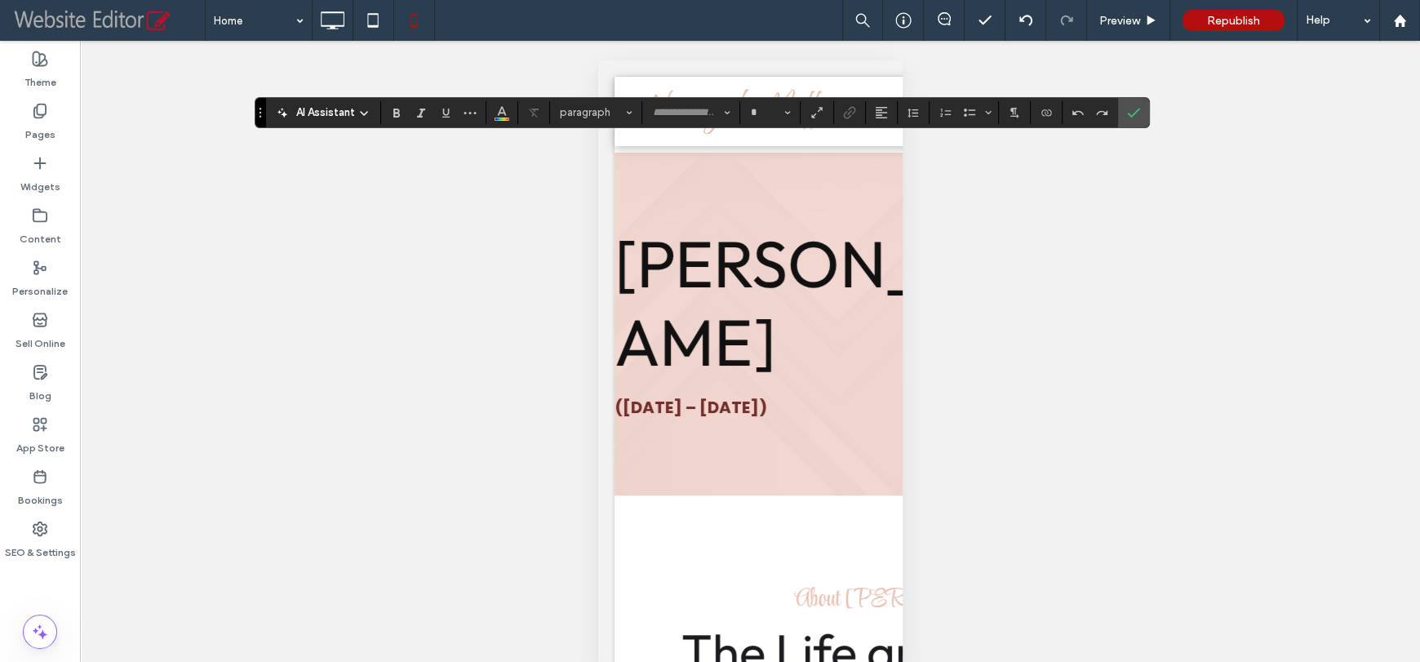
type input "******"
type input "**"
click at [771, 113] on input "**" at bounding box center [765, 112] width 32 height 13
type input "**"
click at [771, 113] on input "**" at bounding box center [765, 112] width 32 height 13
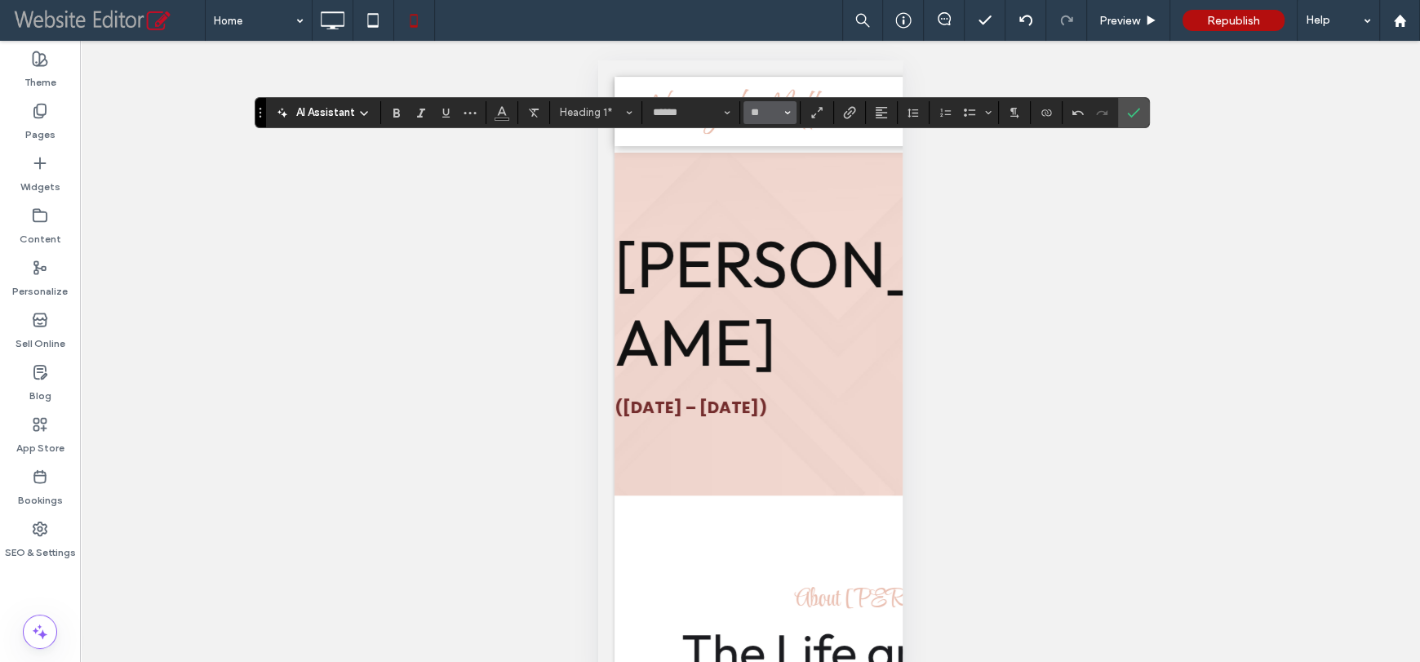
type input "**"
click at [771, 113] on input "**" at bounding box center [765, 112] width 32 height 13
type input "**"
click at [876, 113] on use "Alignment" at bounding box center [881, 112] width 11 height 11
click at [906, 167] on div "ui.textEditor.alignment.center" at bounding box center [897, 162] width 21 height 13
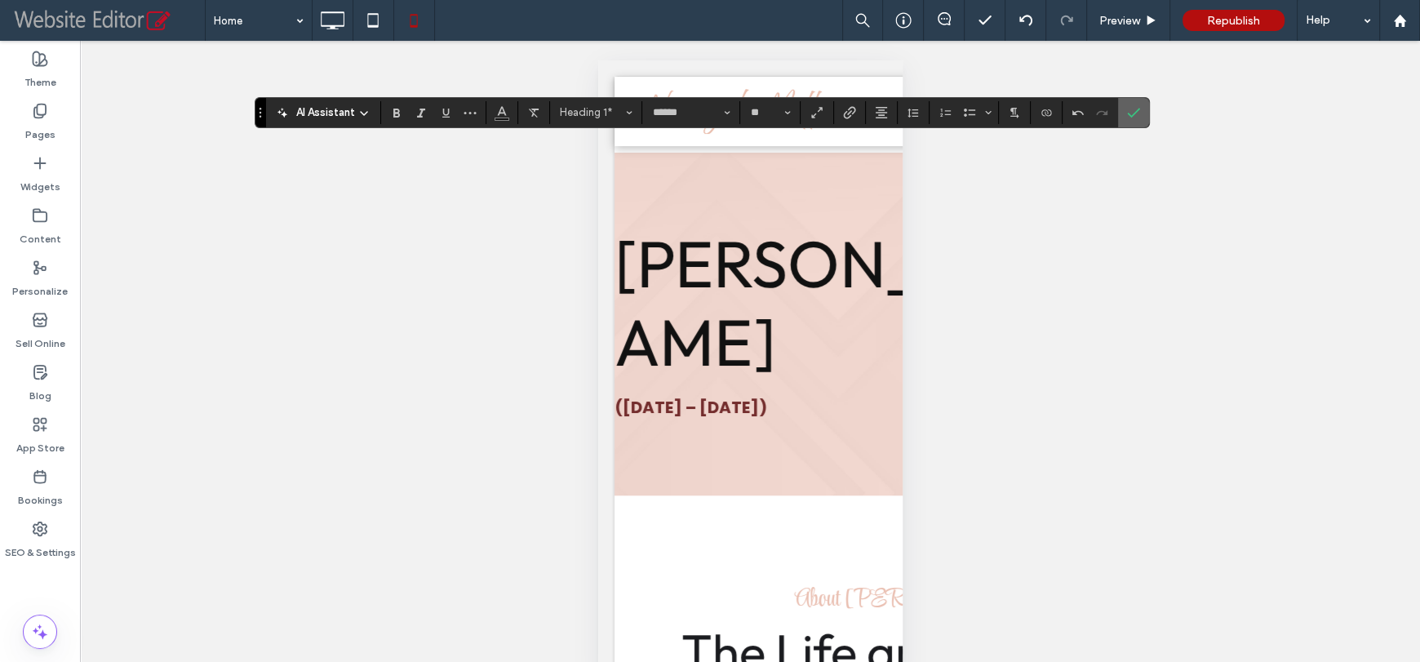
click at [1131, 112] on icon "Confirm" at bounding box center [1133, 112] width 13 height 13
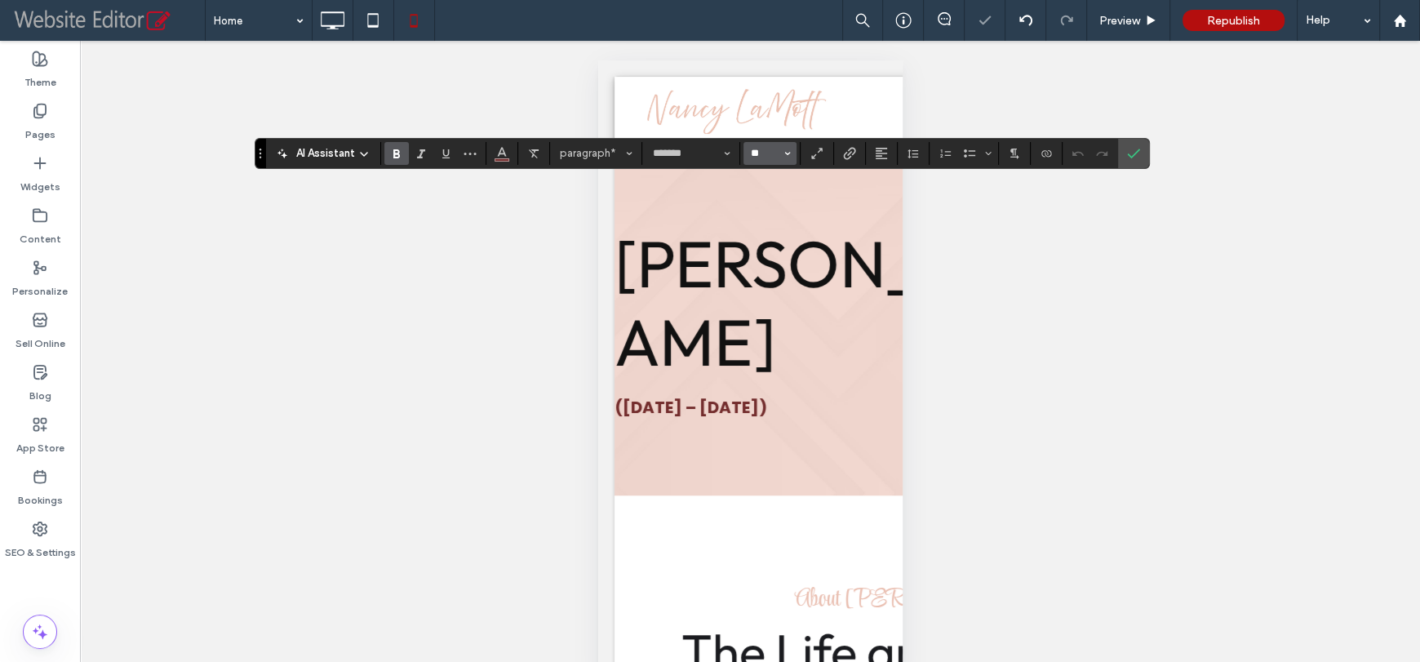
click at [760, 153] on input "**" at bounding box center [765, 153] width 32 height 13
type input "**"
click at [878, 157] on icon "Alignment" at bounding box center [881, 153] width 13 height 13
click at [889, 201] on use "ui.textEditor.alignment.center" at bounding box center [893, 202] width 11 height 11
drag, startPoint x: 1128, startPoint y: 157, endPoint x: 1113, endPoint y: 186, distance: 32.8
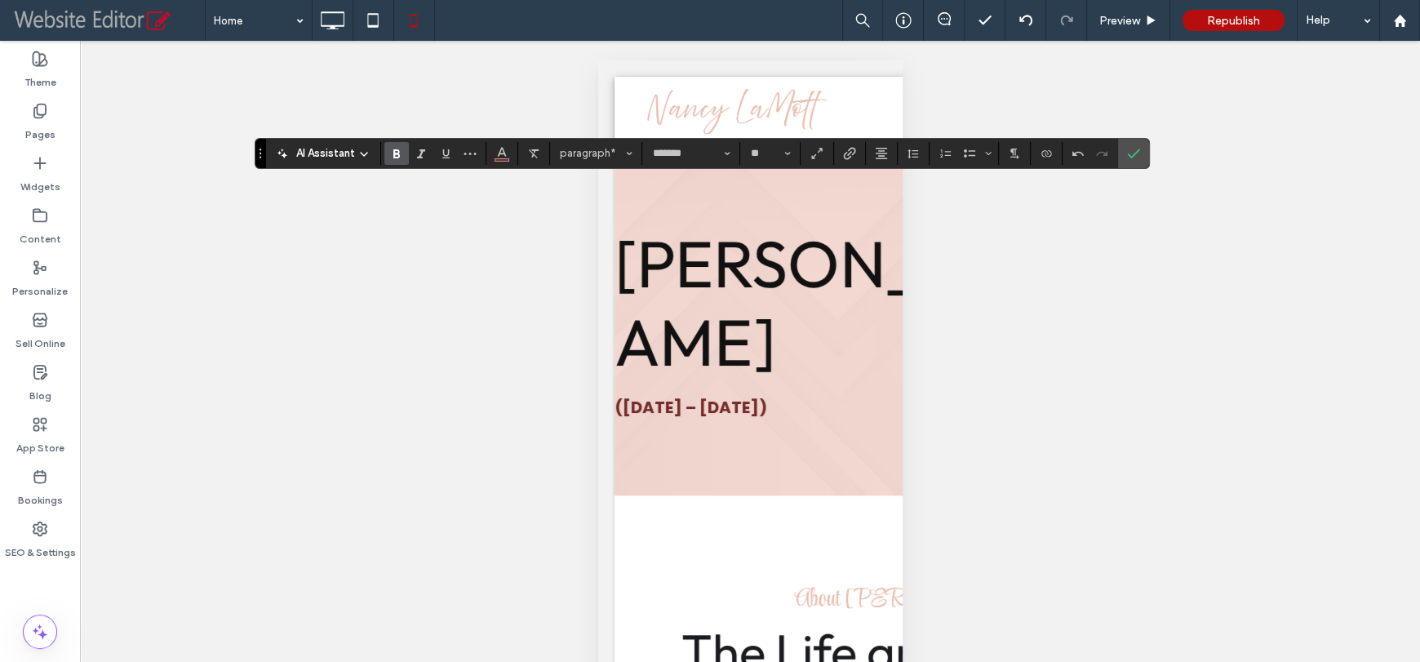
click at [1128, 157] on use "Confirm" at bounding box center [1133, 154] width 13 height 10
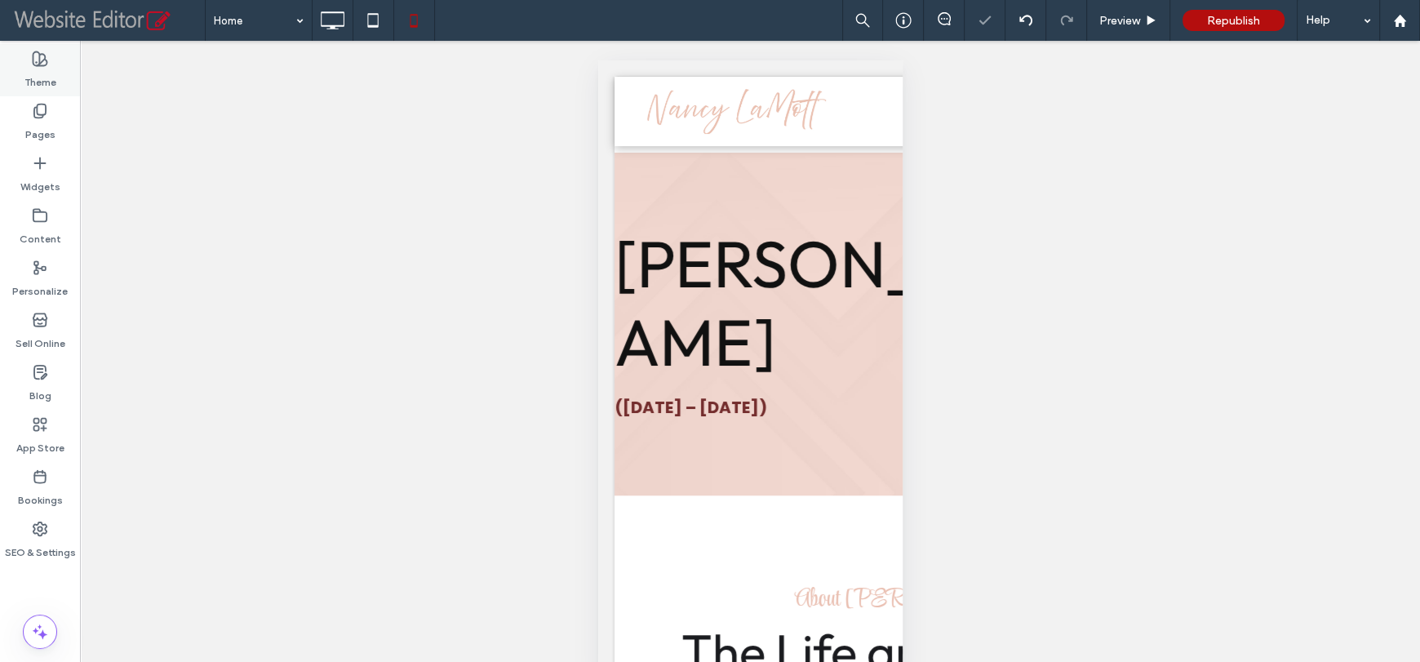
click at [45, 84] on label "Theme" at bounding box center [40, 78] width 32 height 23
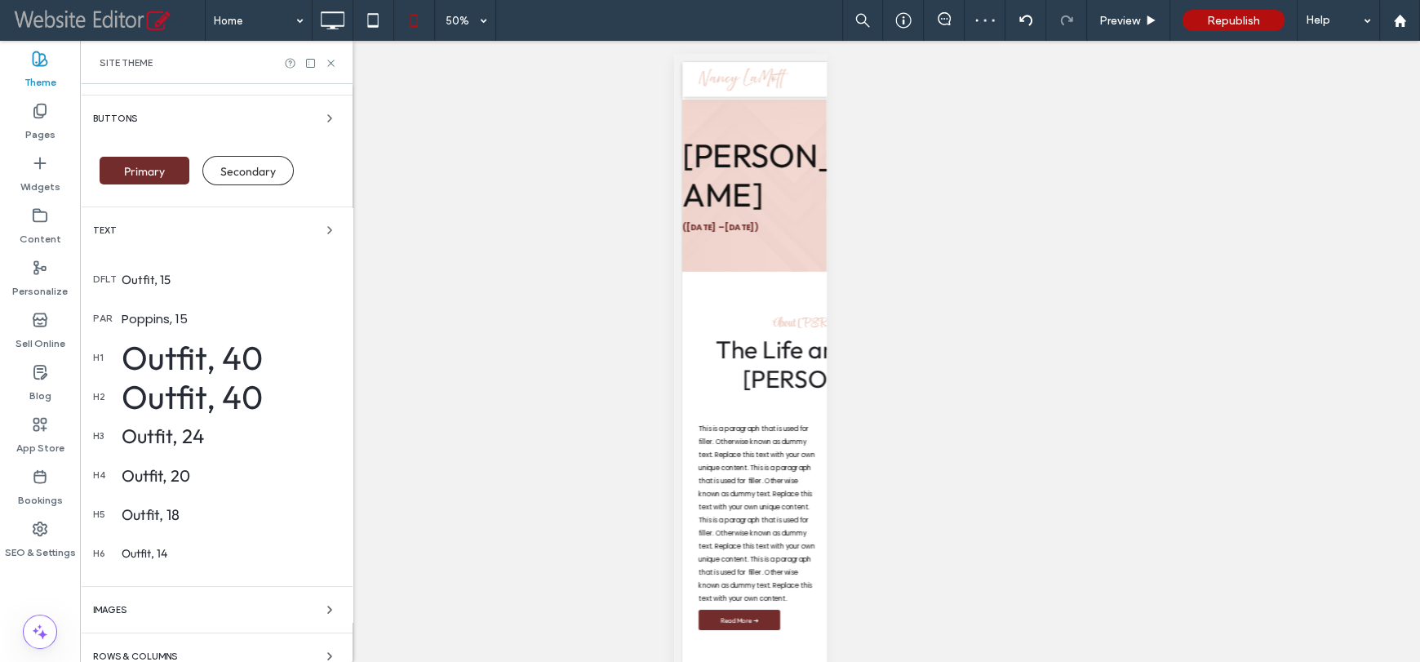
scroll to position [194, 0]
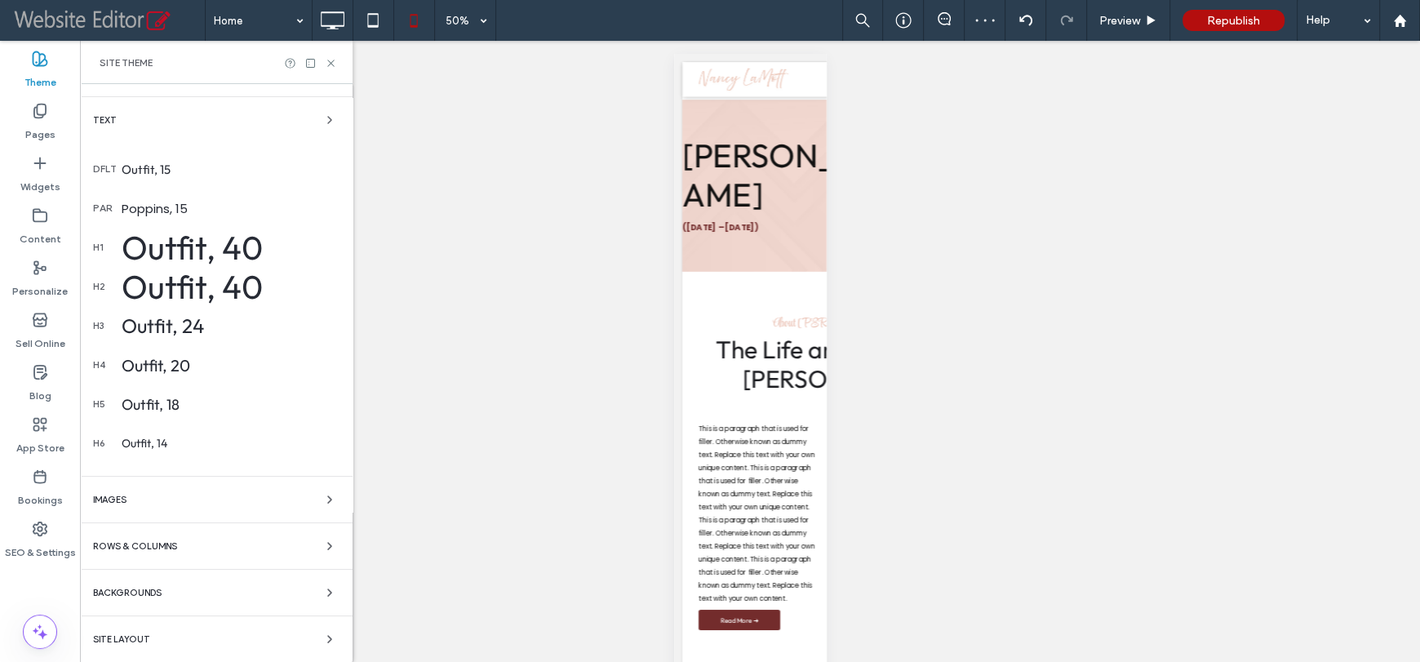
click at [197, 536] on div "Rows & Columns" at bounding box center [216, 546] width 246 height 20
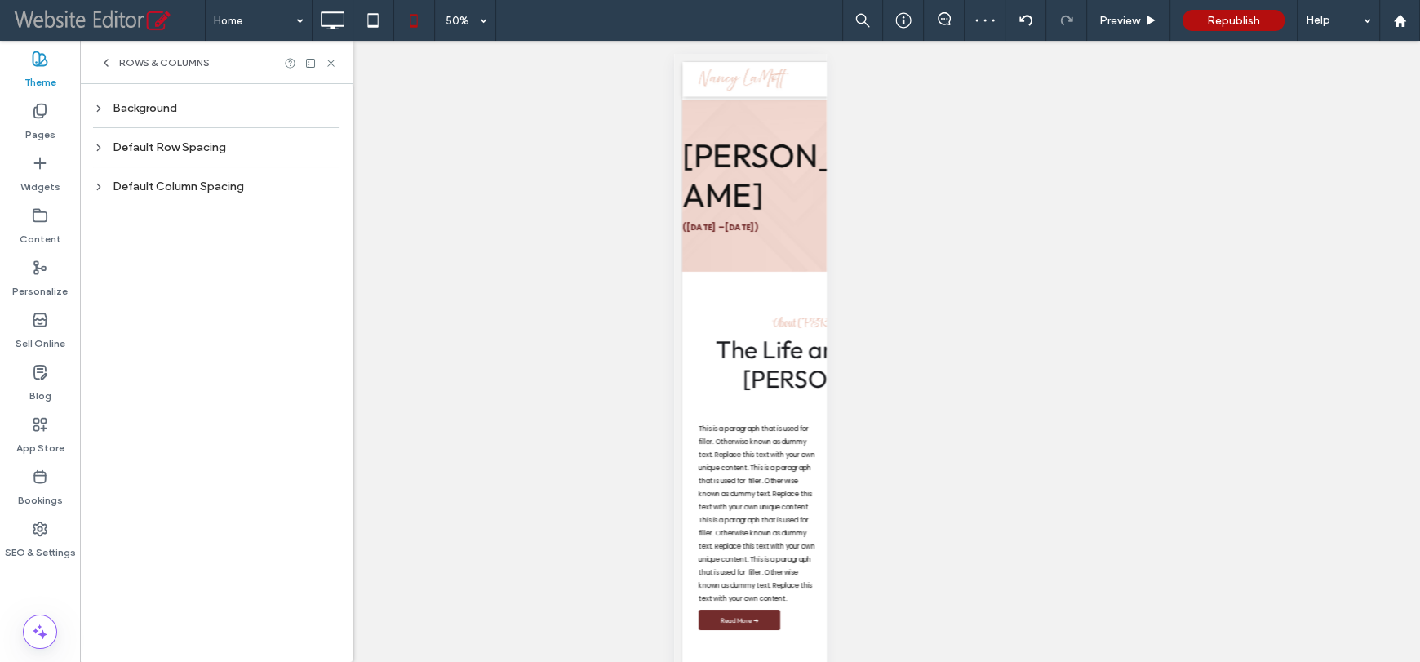
scroll to position [0, 0]
click at [201, 152] on div "Default Row Spacing" at bounding box center [216, 147] width 246 height 14
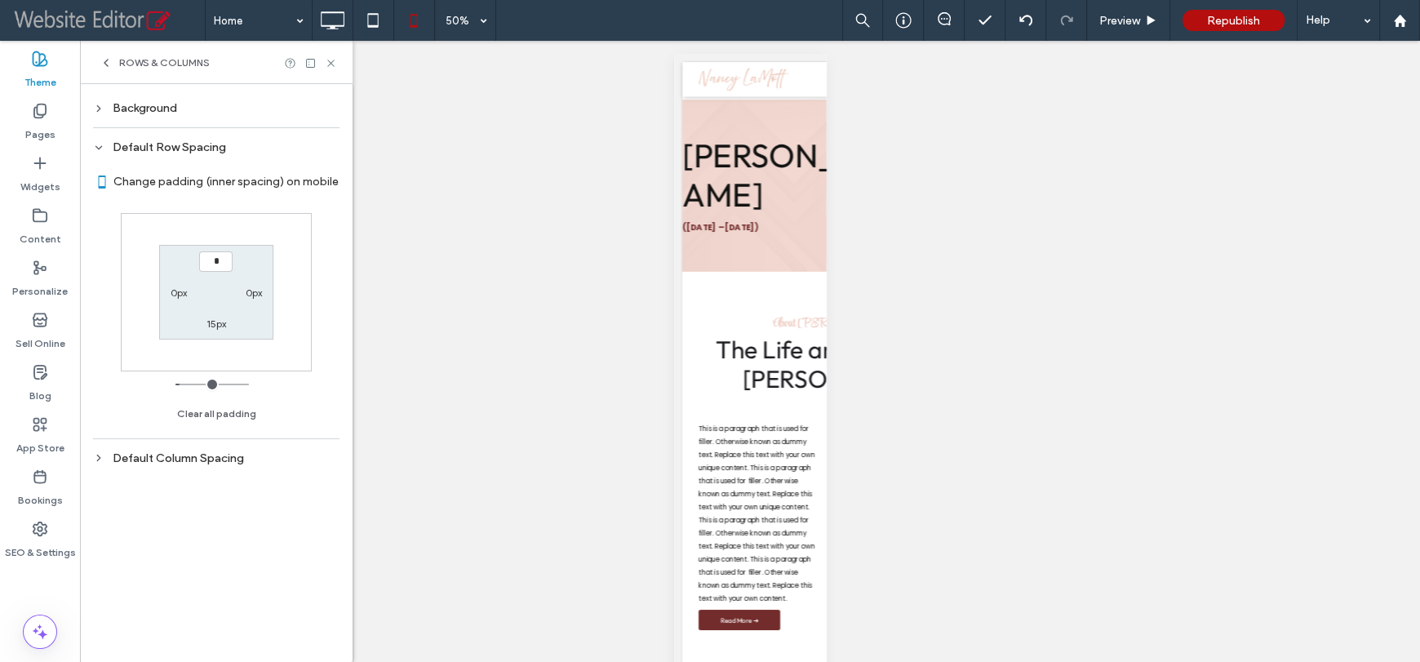
type input "**"
type input "****"
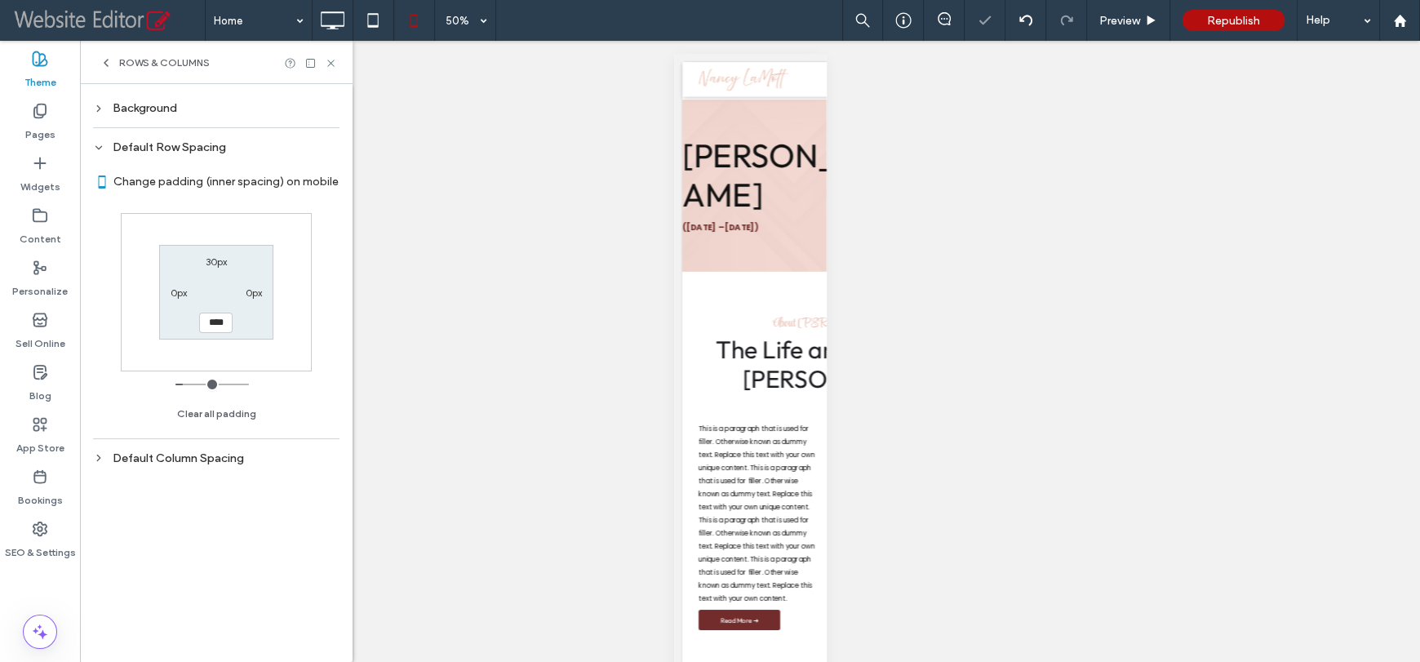
type input "*"
click at [256, 293] on label "0px" at bounding box center [254, 292] width 16 height 12
type input "**"
type input "*"
type input "**"
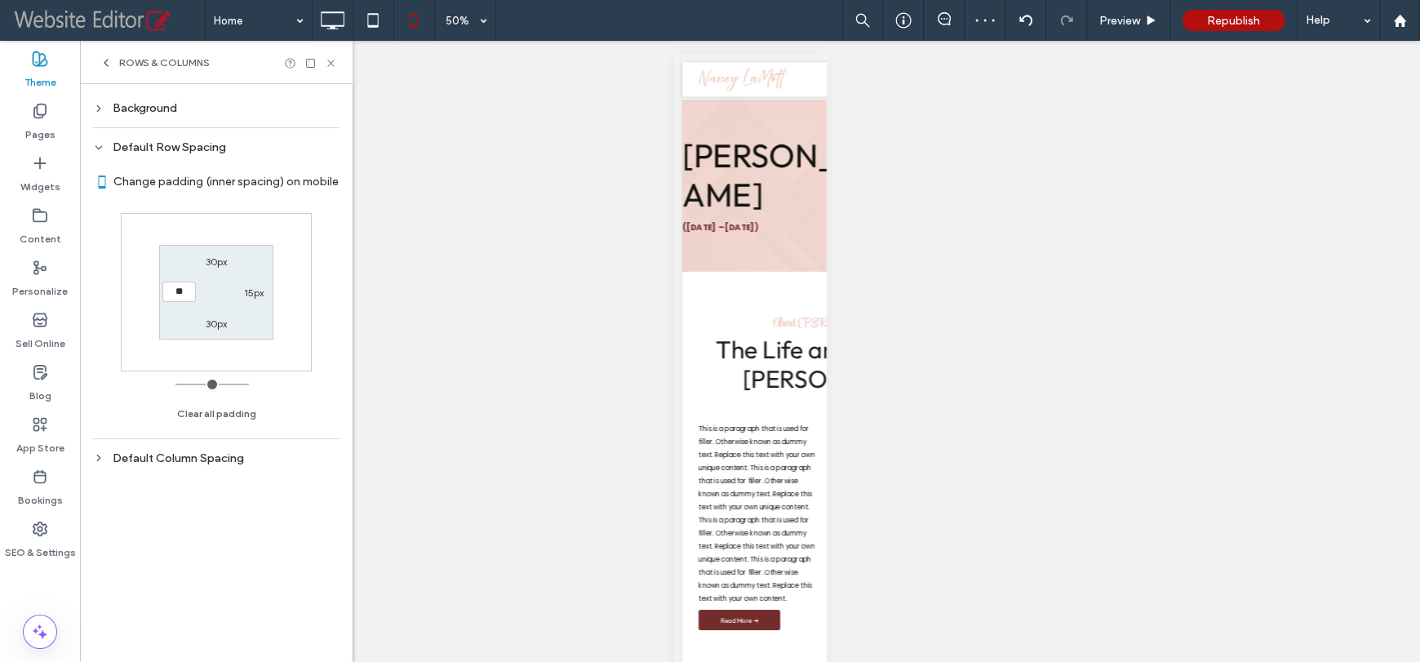
type input "**"
type input "****"
click at [220, 465] on div "Default Column Spacing" at bounding box center [216, 458] width 246 height 22
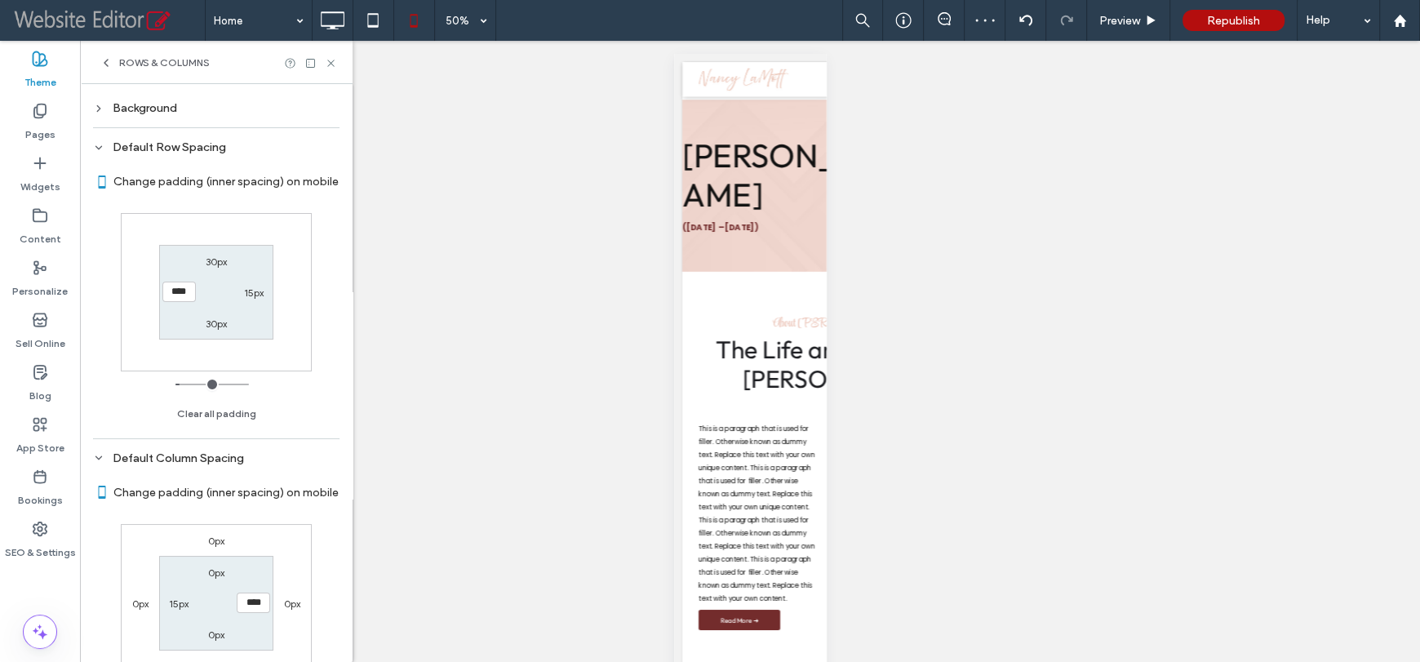
type input "**"
type input "*"
type input "**"
type input "*"
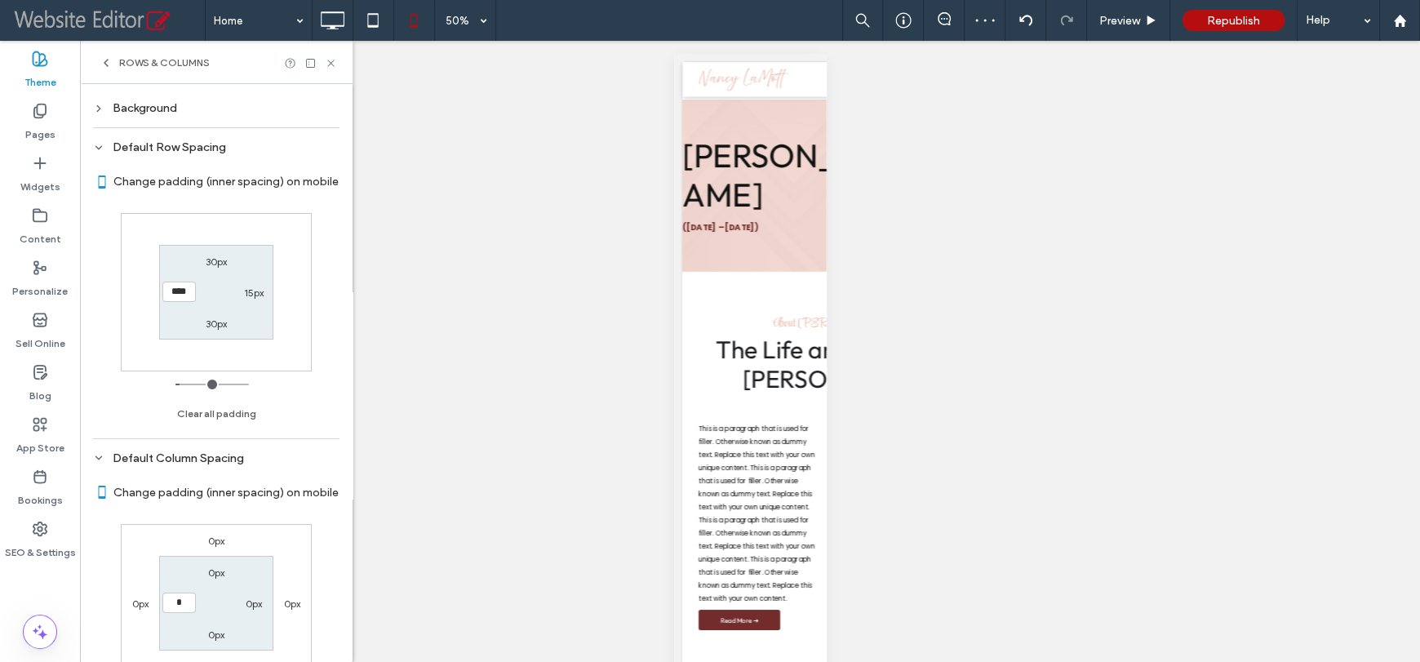
type input "***"
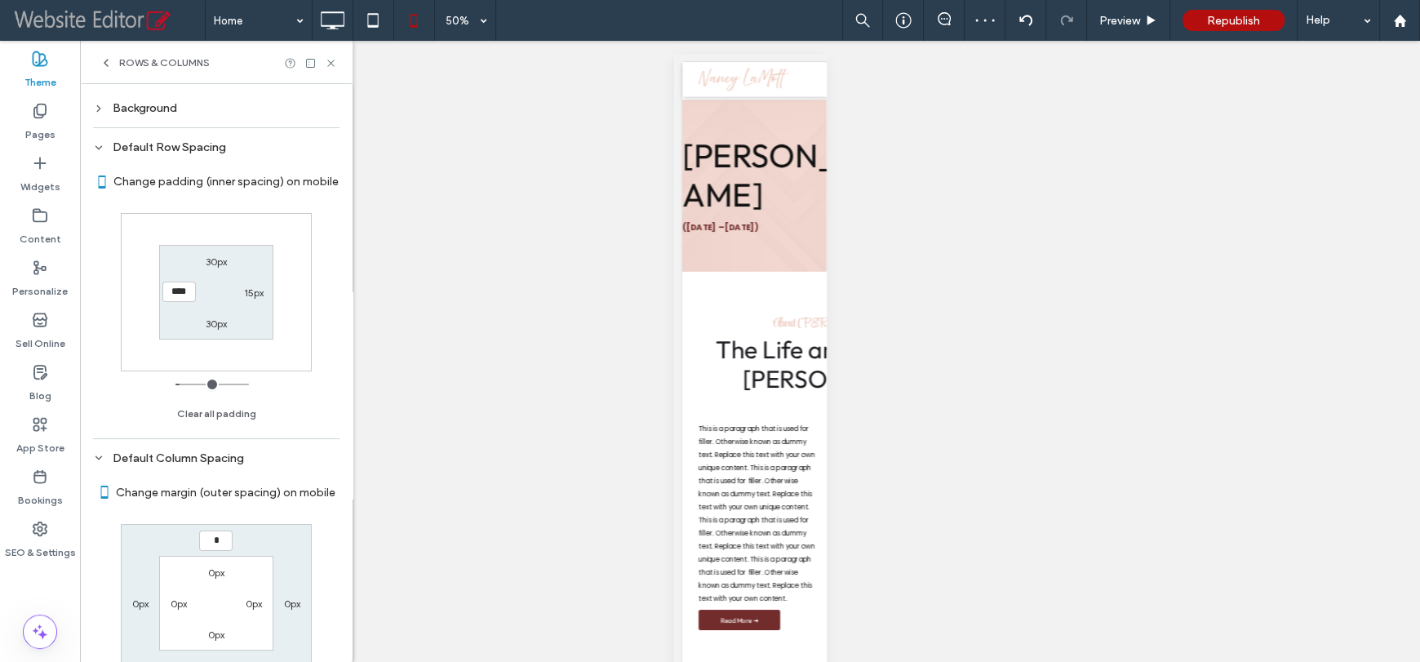
type input "*"
click at [335, 64] on div "Rows & Columns" at bounding box center [216, 62] width 273 height 43
click at [330, 64] on use at bounding box center [330, 63] width 7 height 7
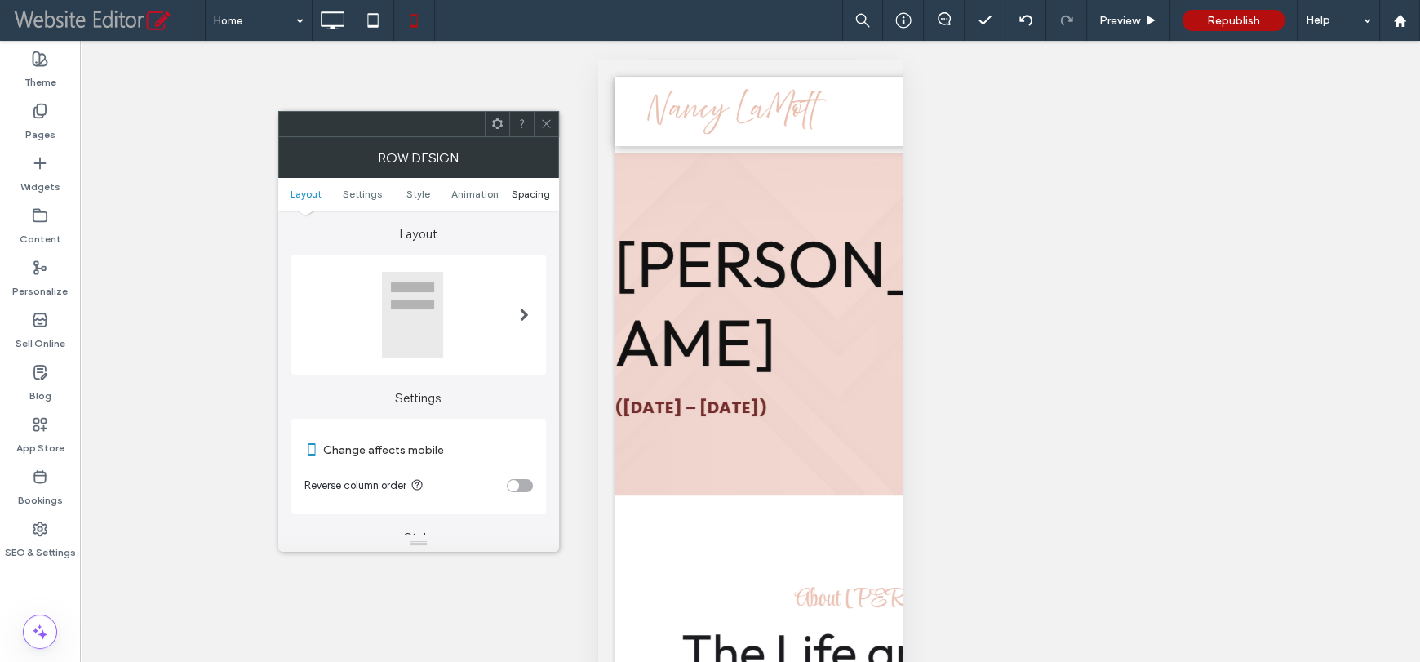
click at [532, 193] on span "Spacing" at bounding box center [531, 194] width 38 height 12
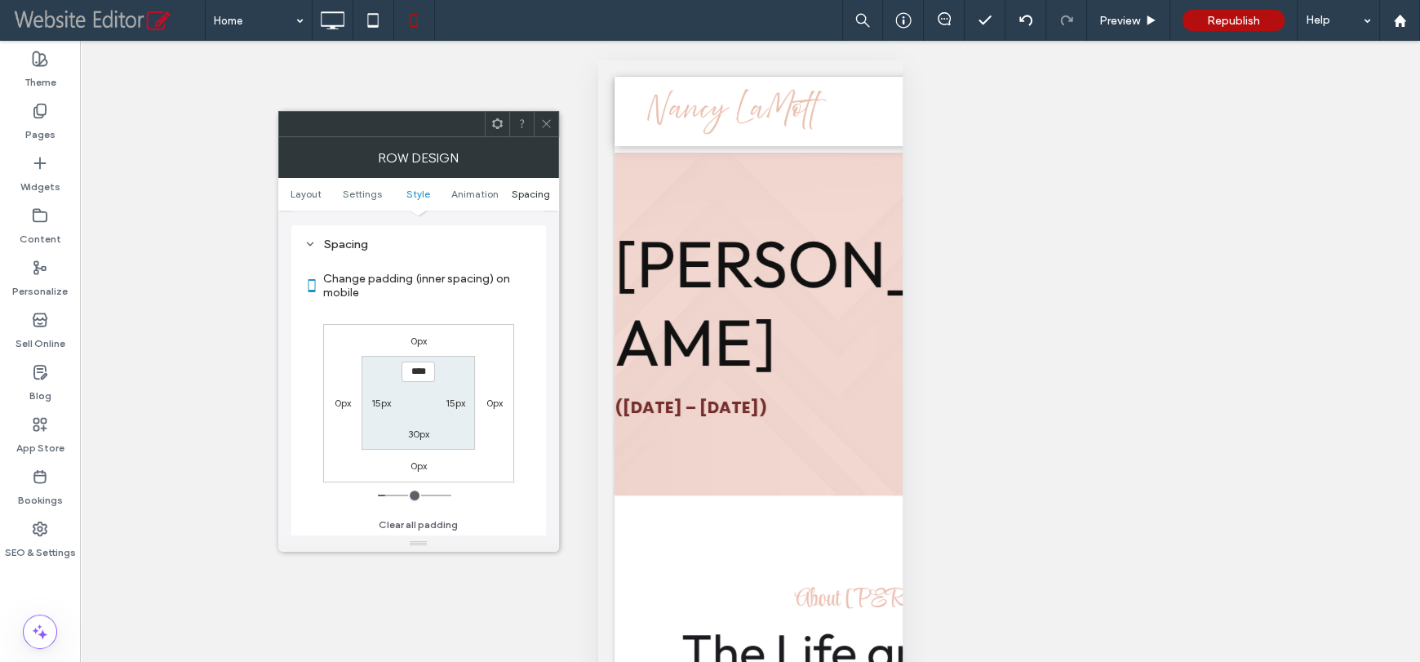
scroll to position [1164, 0]
type input "**"
type input "*"
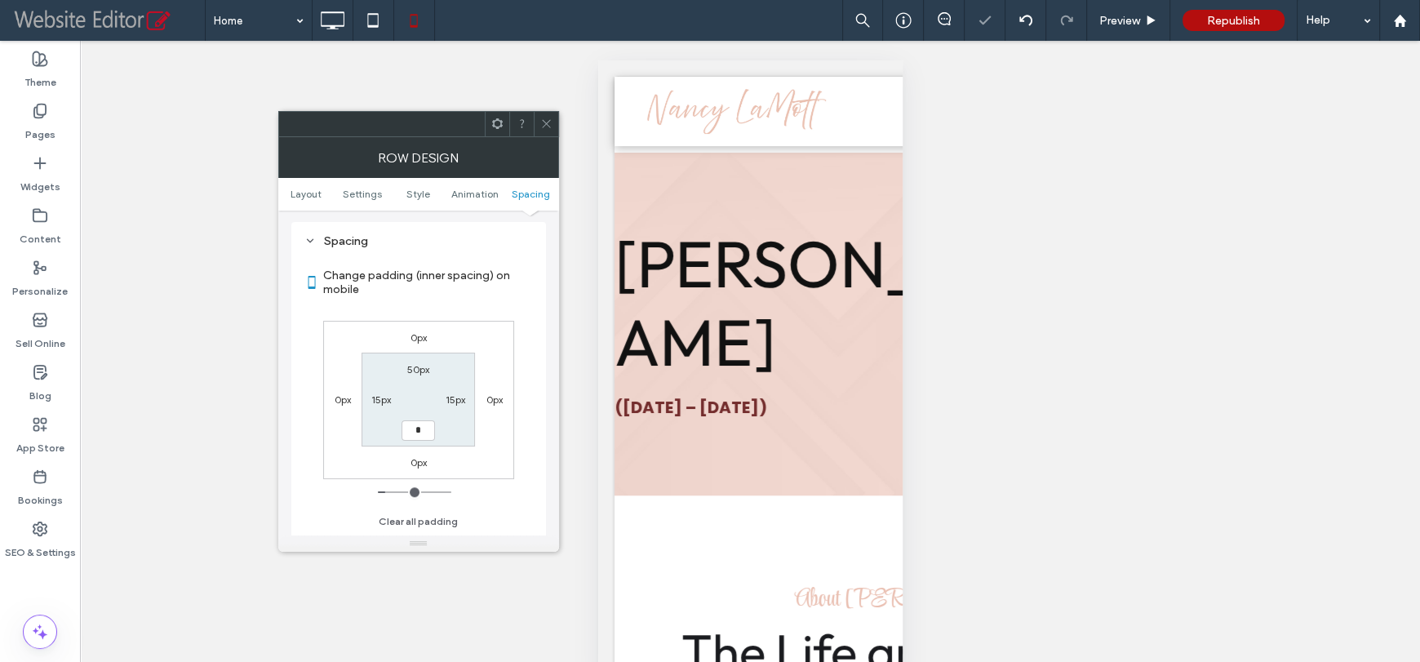
type input "***"
click at [543, 123] on icon at bounding box center [546, 123] width 12 height 12
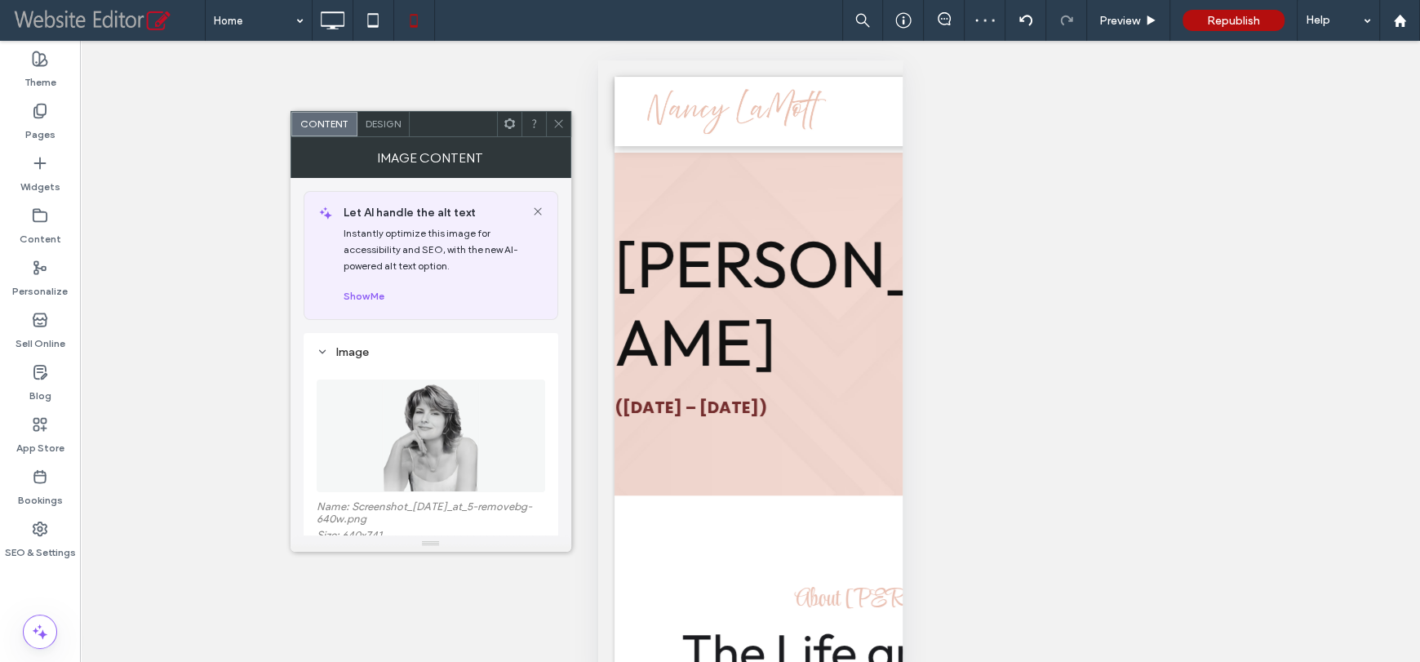
click at [381, 113] on div "Design" at bounding box center [383, 124] width 52 height 24
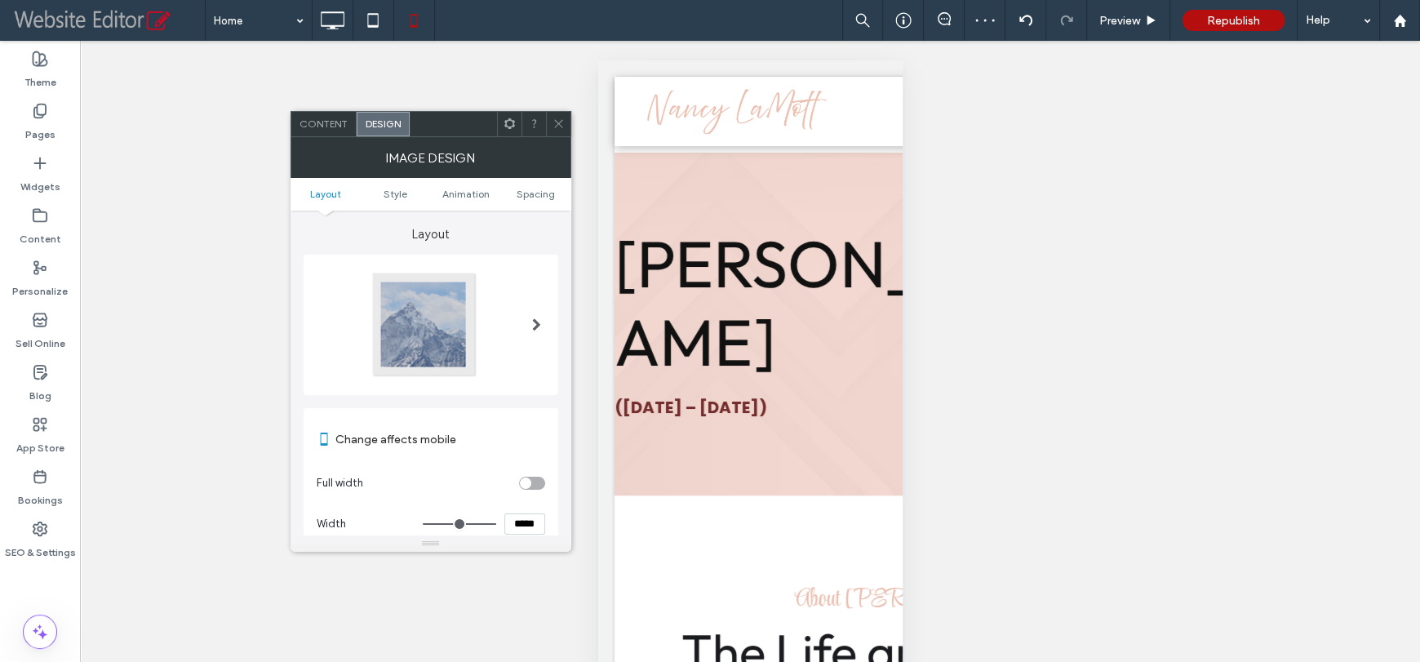
click at [523, 530] on input "*****" at bounding box center [524, 523] width 41 height 21
type input "*****"
type input "***"
click at [564, 127] on icon at bounding box center [558, 123] width 12 height 12
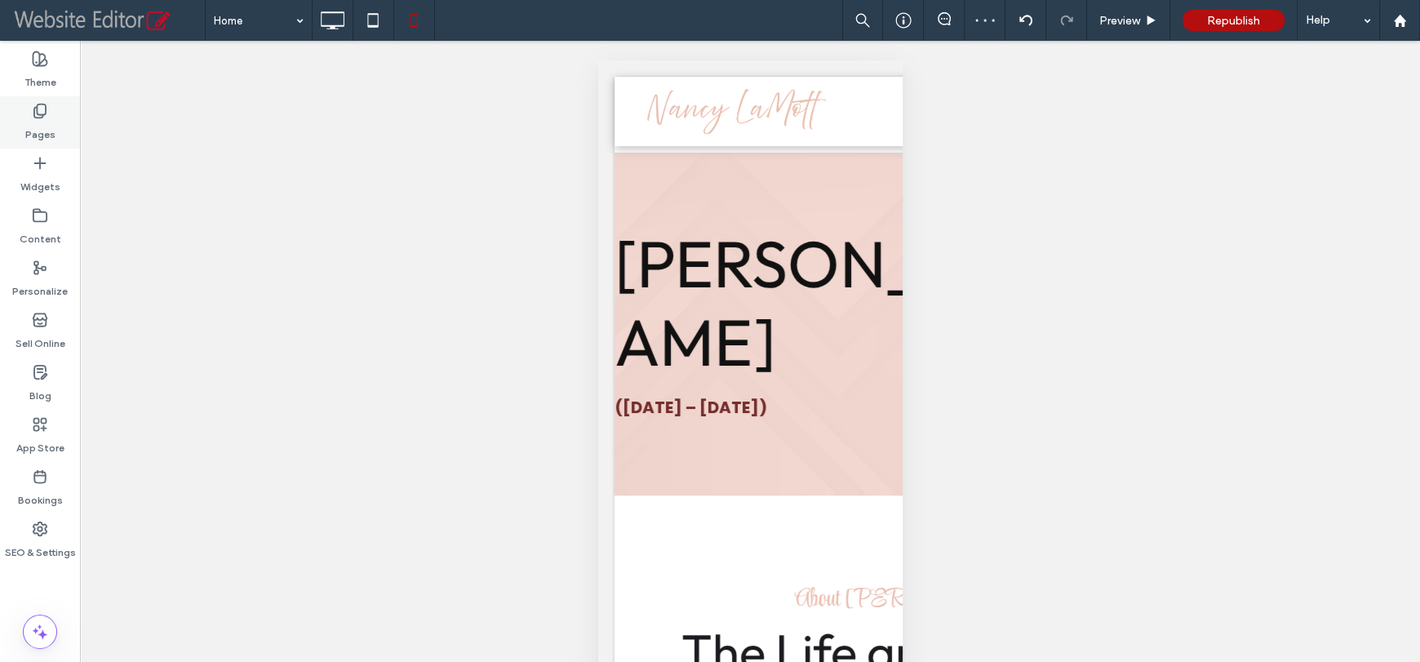
drag, startPoint x: 38, startPoint y: 82, endPoint x: 55, endPoint y: 100, distance: 24.3
click at [38, 82] on label "Theme" at bounding box center [40, 78] width 32 height 23
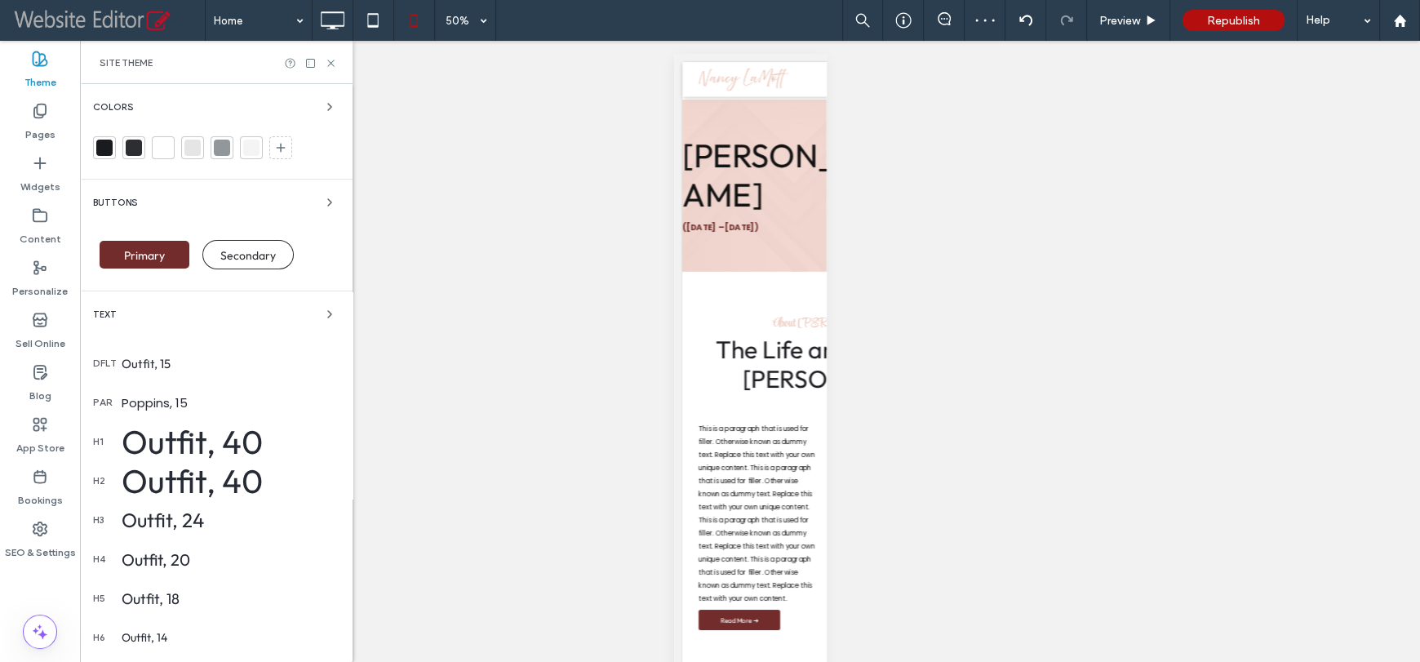
click at [190, 451] on div "Outfit, 40" at bounding box center [231, 441] width 218 height 41
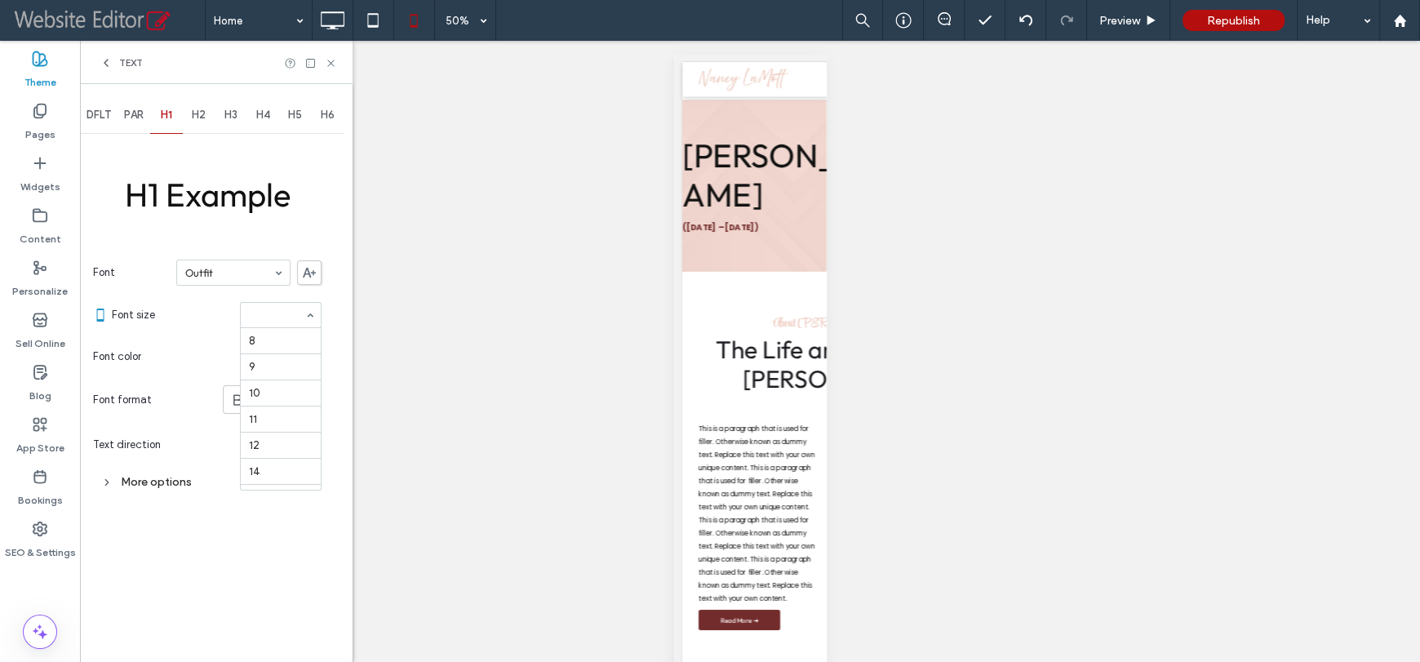
scroll to position [325, 0]
type input "**"
click at [200, 110] on span "H2" at bounding box center [199, 115] width 14 height 13
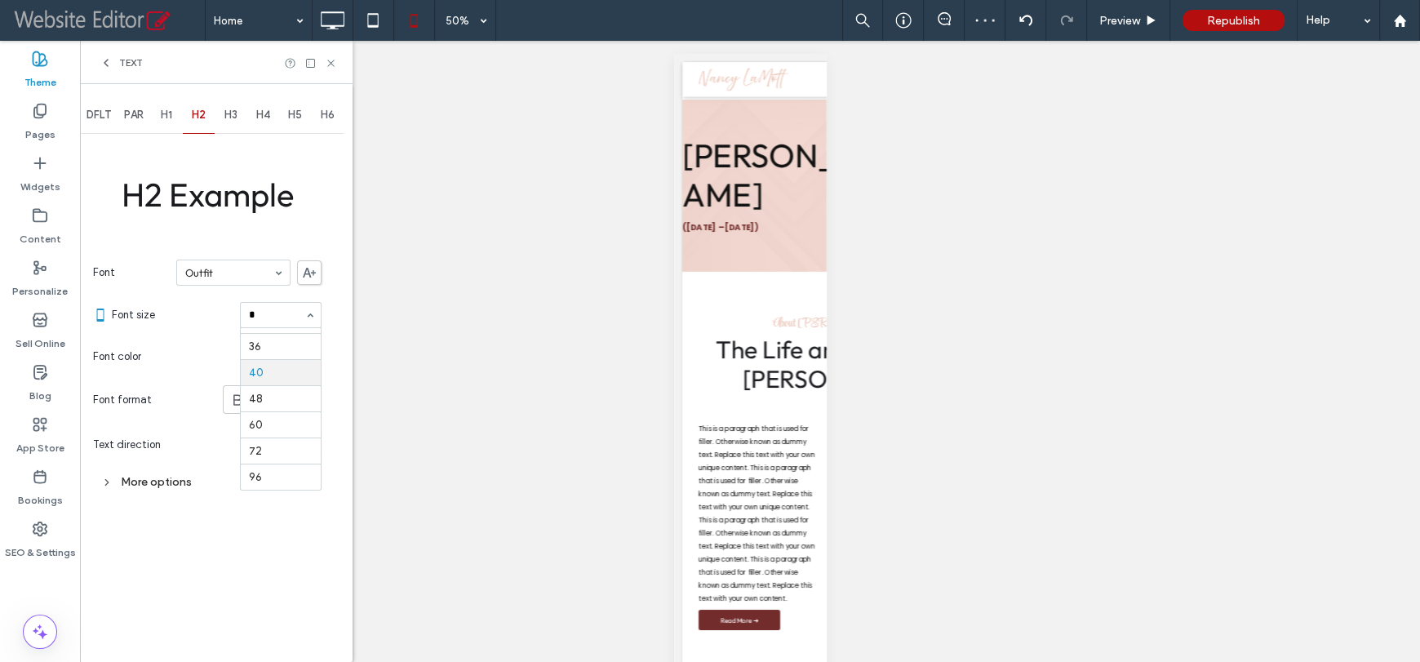
type input "**"
click at [233, 120] on span "H3" at bounding box center [230, 115] width 13 height 13
click at [268, 115] on span "H4" at bounding box center [263, 115] width 14 height 13
click at [303, 112] on div "H5" at bounding box center [295, 115] width 33 height 36
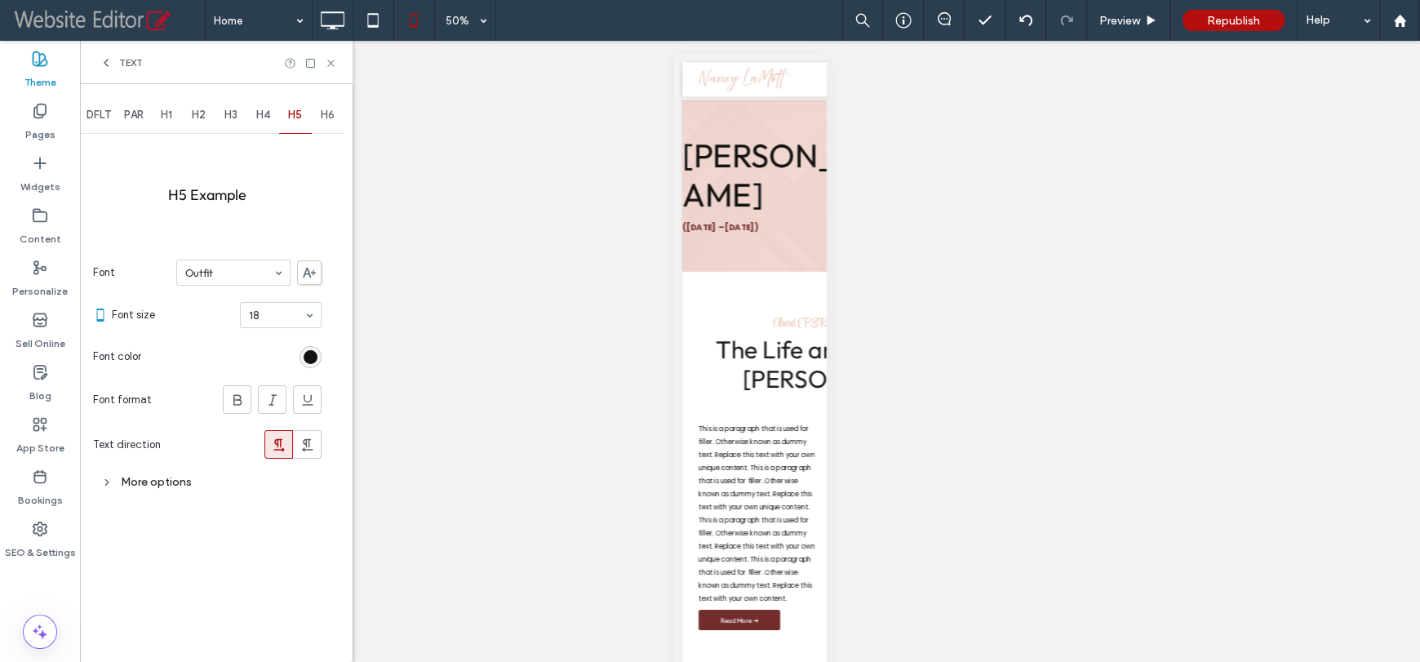
click at [329, 113] on span "H6" at bounding box center [328, 115] width 14 height 13
type input "**"
click at [330, 60] on icon at bounding box center [331, 63] width 12 height 12
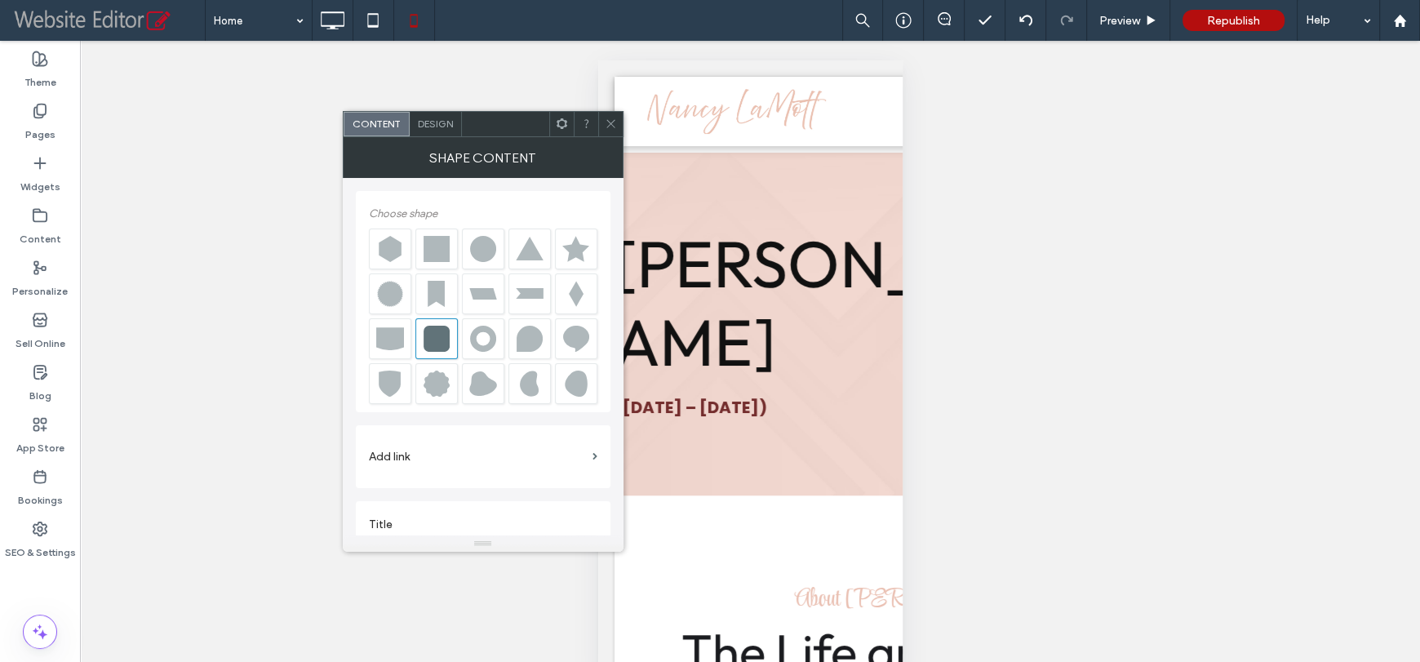
click at [444, 127] on span "Design" at bounding box center [435, 123] width 35 height 12
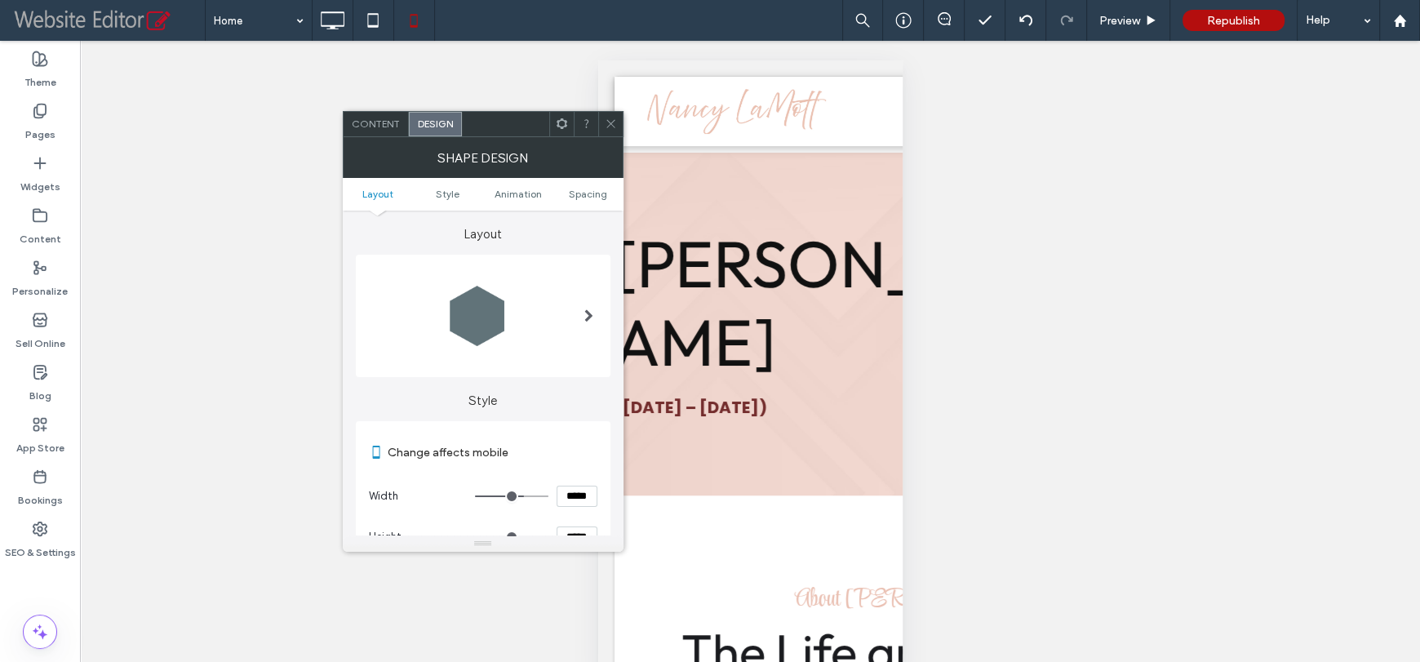
click at [573, 496] on input "*****" at bounding box center [576, 495] width 41 height 21
type input "*****"
type input "***"
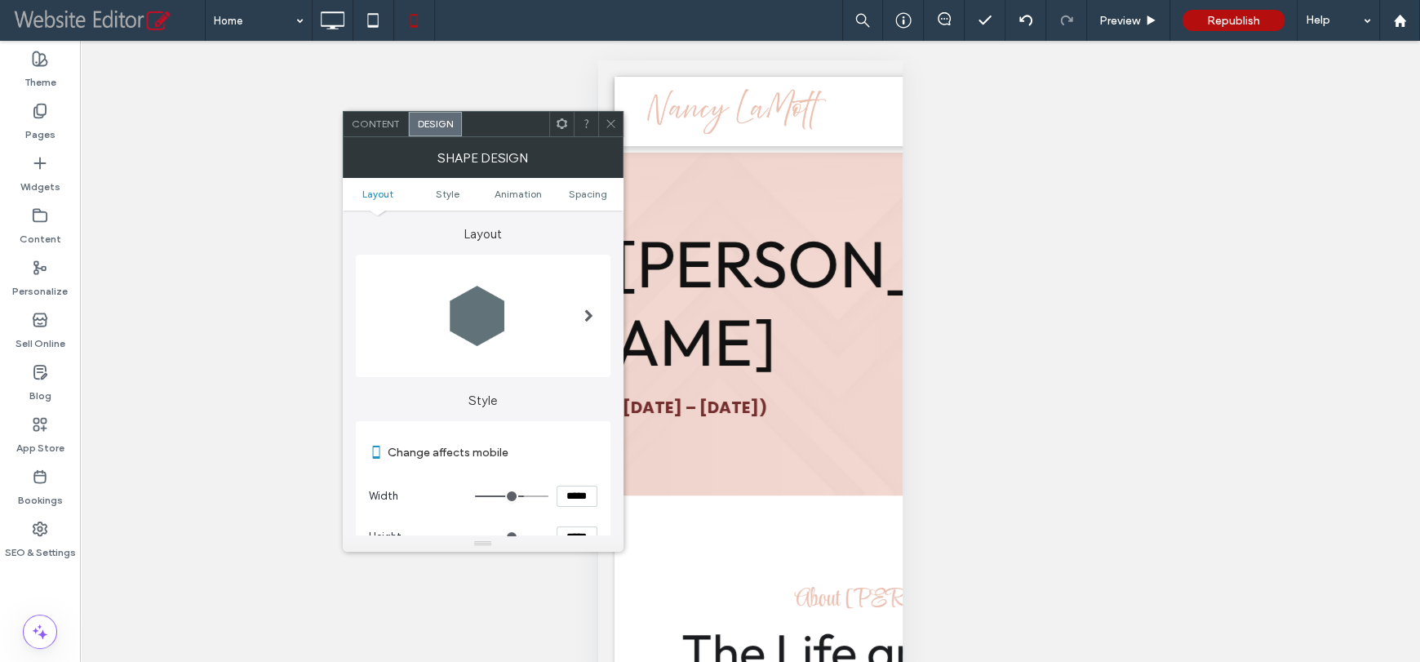
type input "*****"
click at [611, 120] on icon at bounding box center [611, 123] width 12 height 12
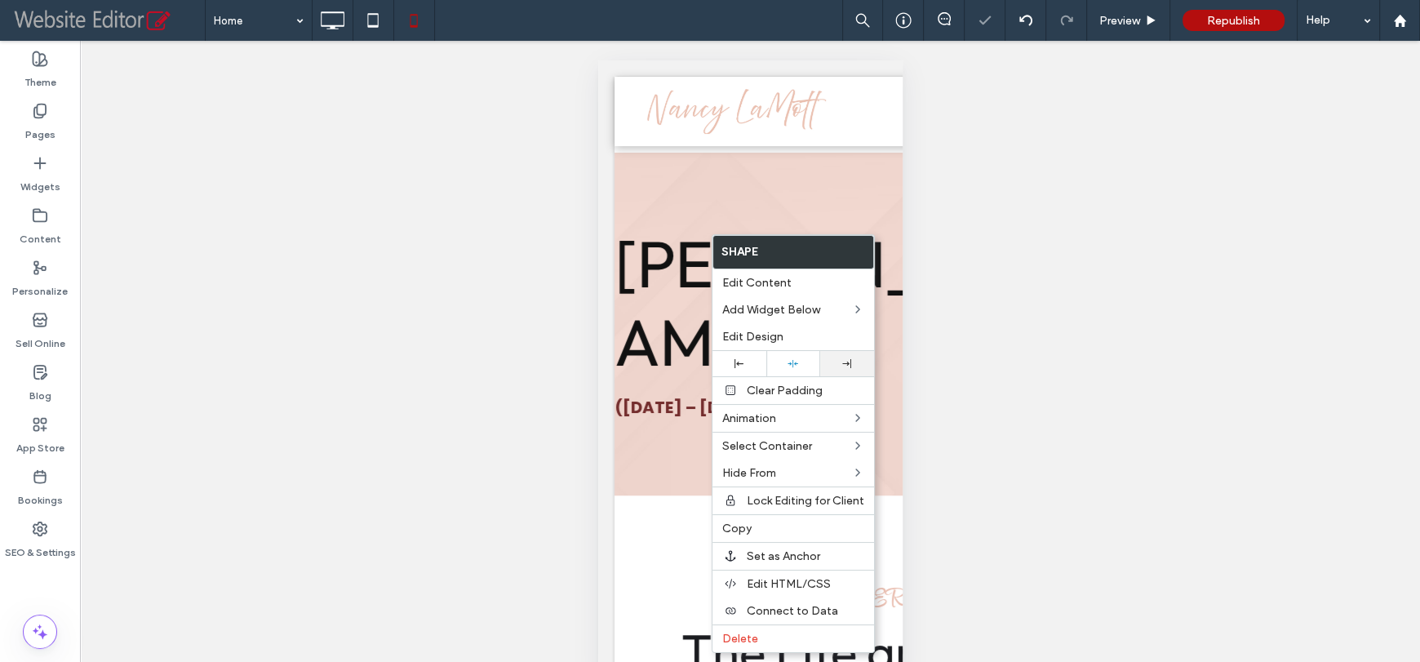
click at [851, 366] on div at bounding box center [847, 363] width 38 height 9
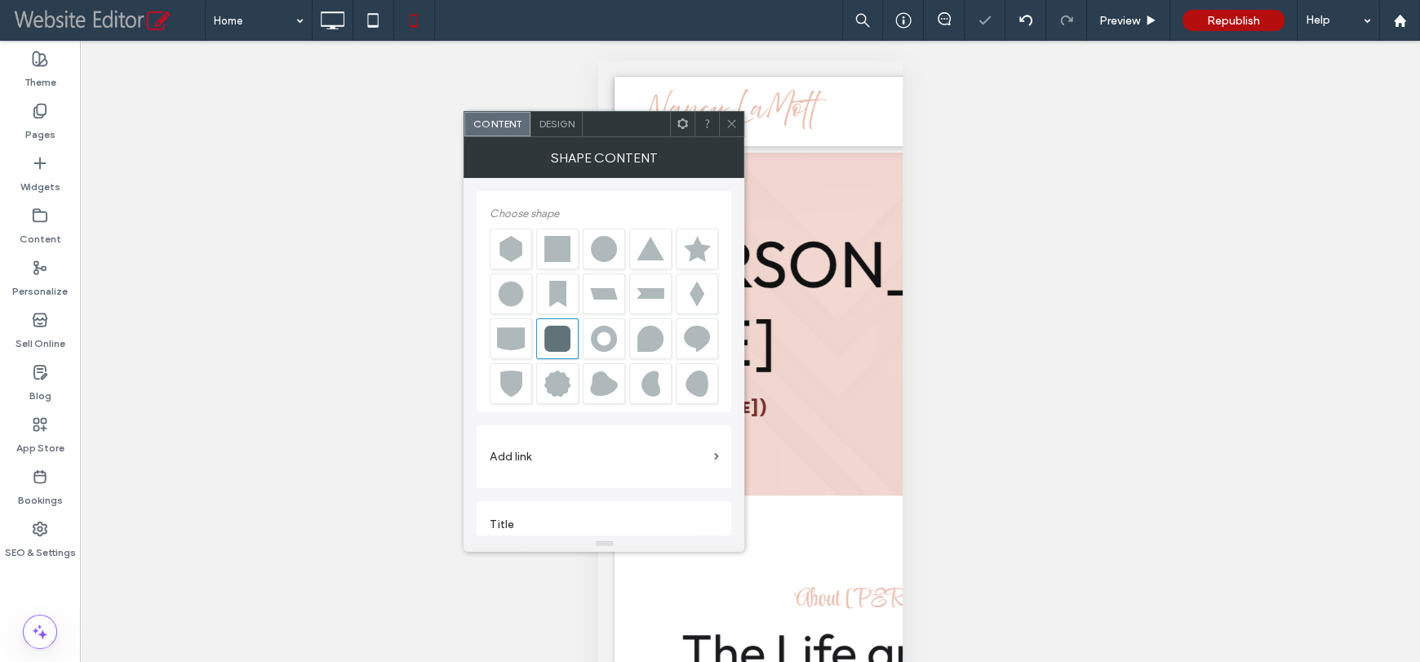
click at [542, 120] on span "Design" at bounding box center [556, 123] width 35 height 12
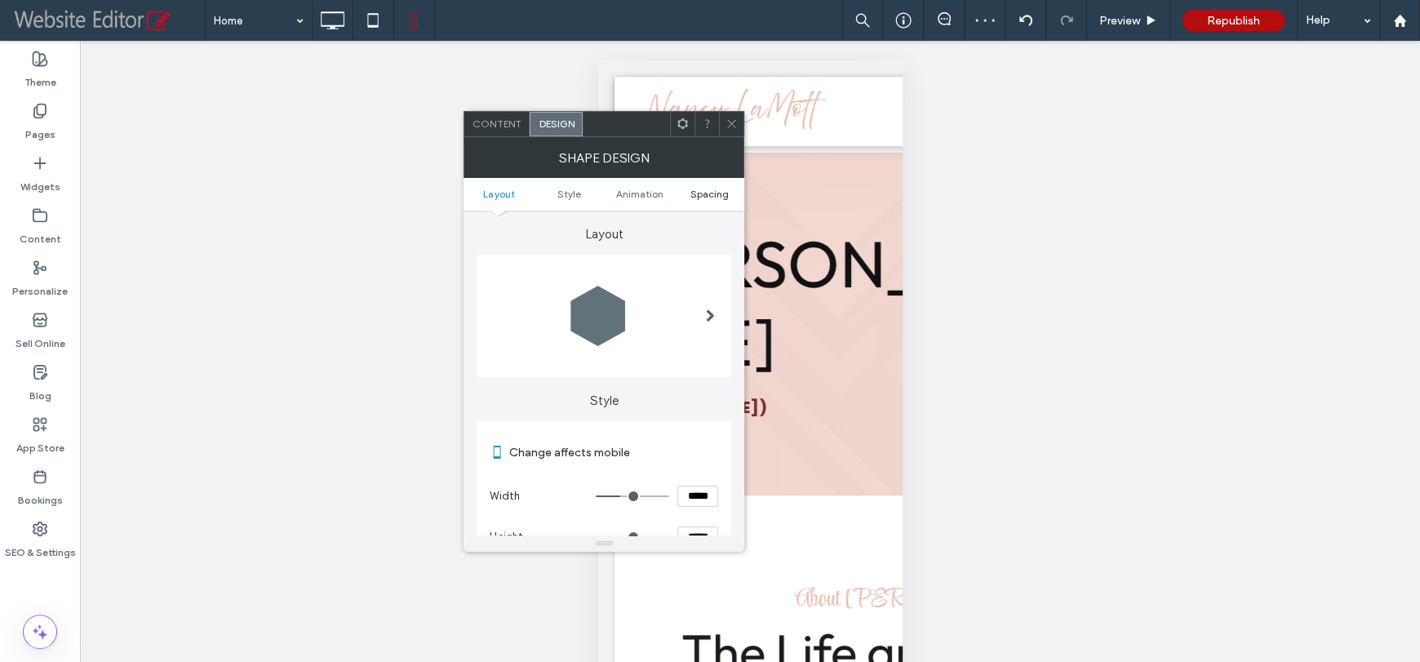
click at [712, 197] on span "Spacing" at bounding box center [709, 194] width 38 height 12
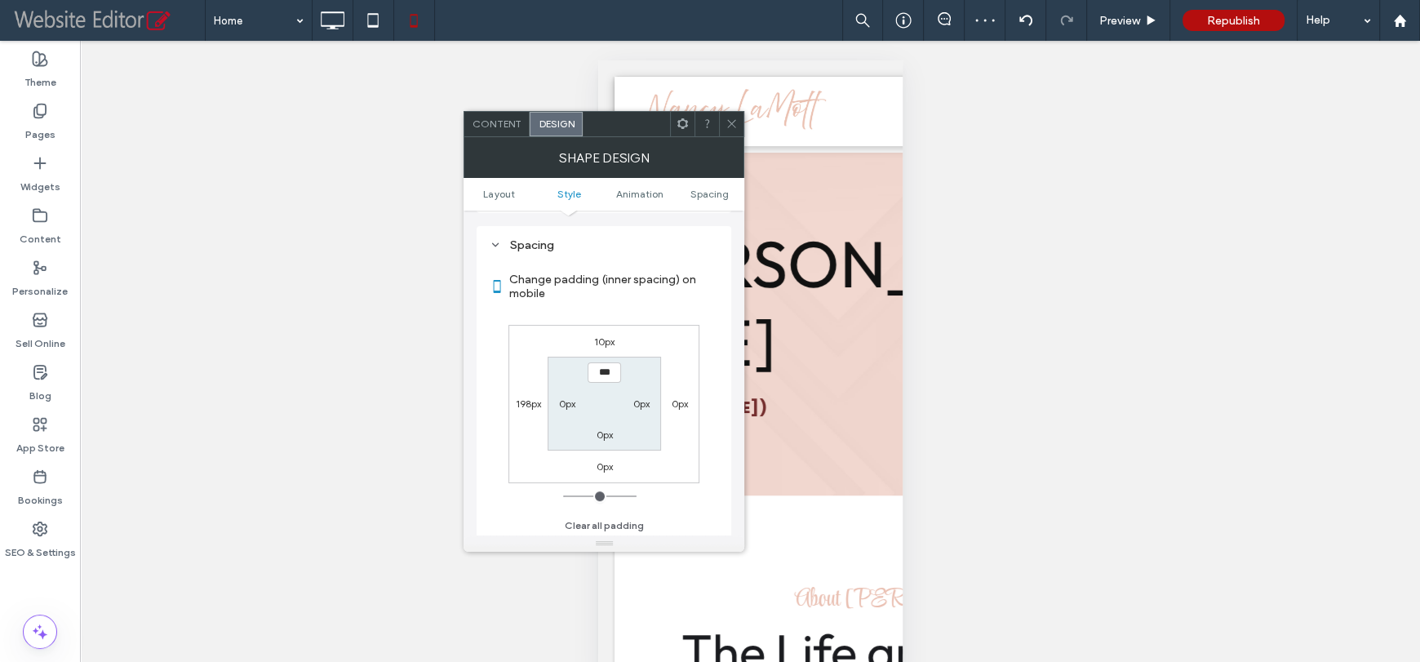
scroll to position [725, 0]
click at [738, 125] on div at bounding box center [731, 124] width 24 height 24
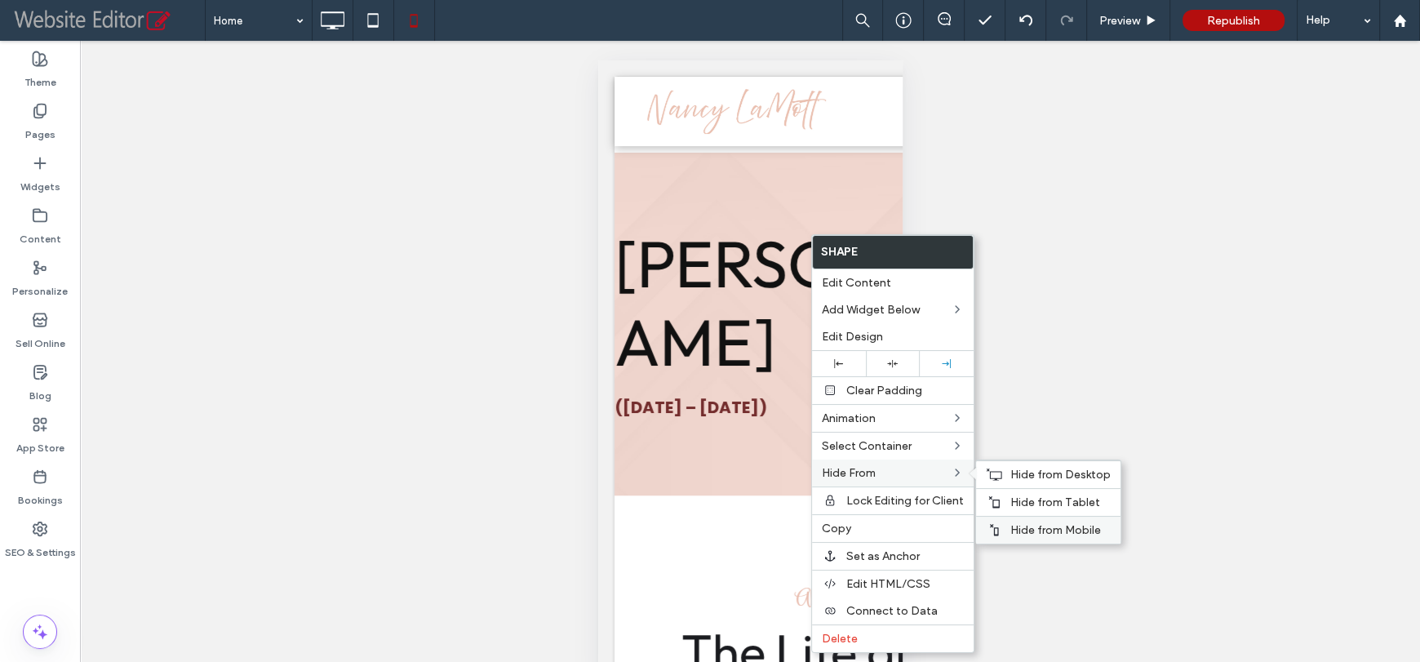
click at [1081, 528] on span "Hide from Mobile" at bounding box center [1055, 530] width 91 height 14
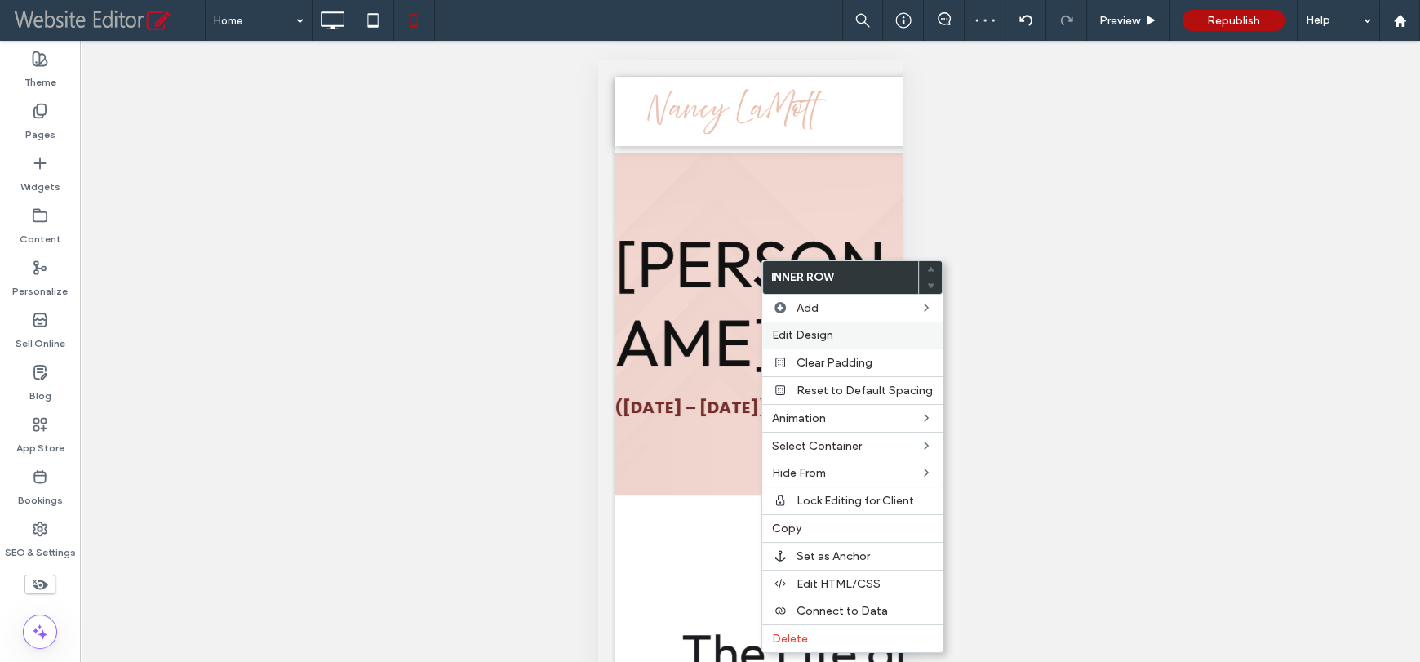
click at [799, 339] on span "Edit Design" at bounding box center [802, 335] width 61 height 14
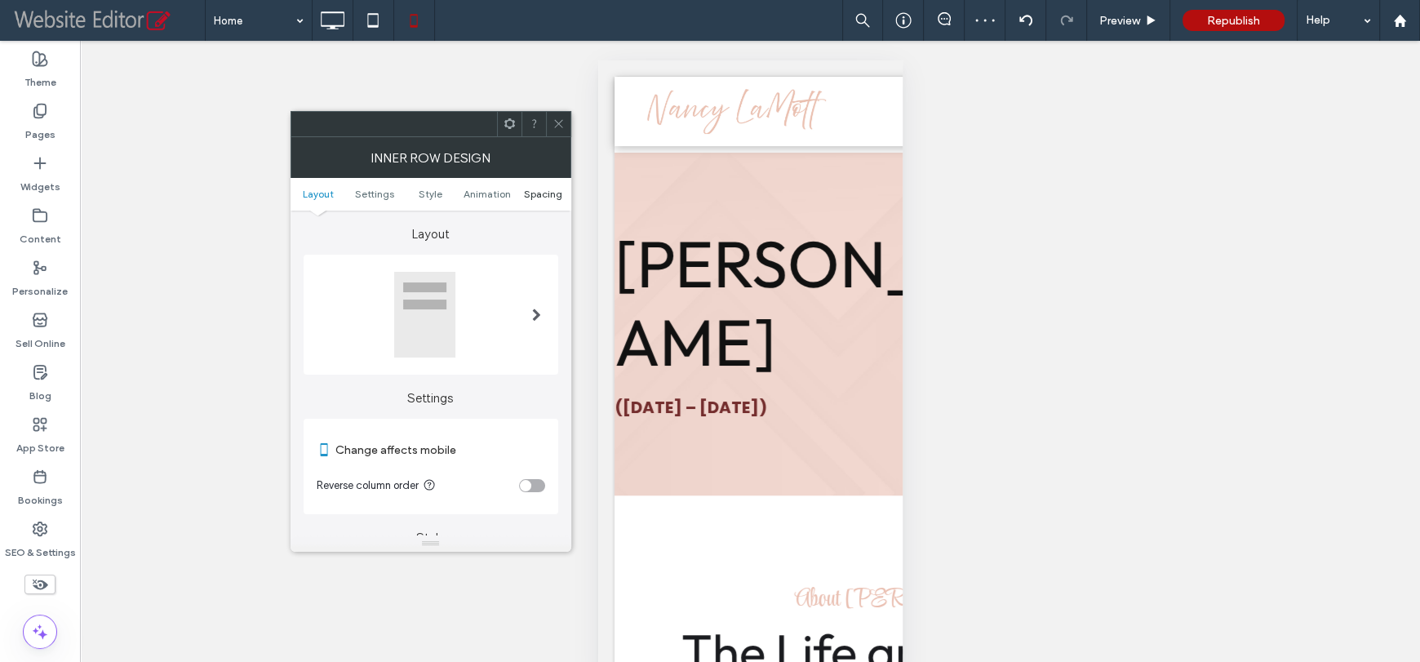
click at [542, 197] on span "Spacing" at bounding box center [543, 194] width 38 height 12
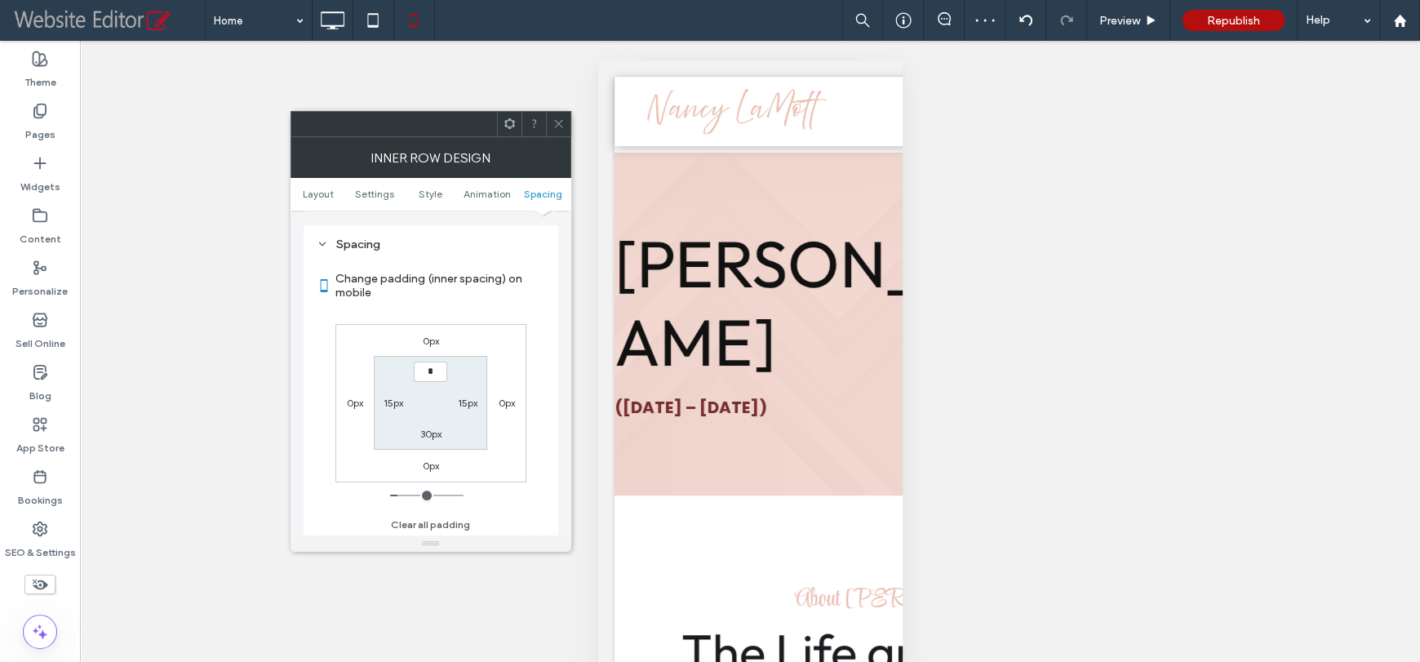
scroll to position [686, 0]
type input "**"
type input "*"
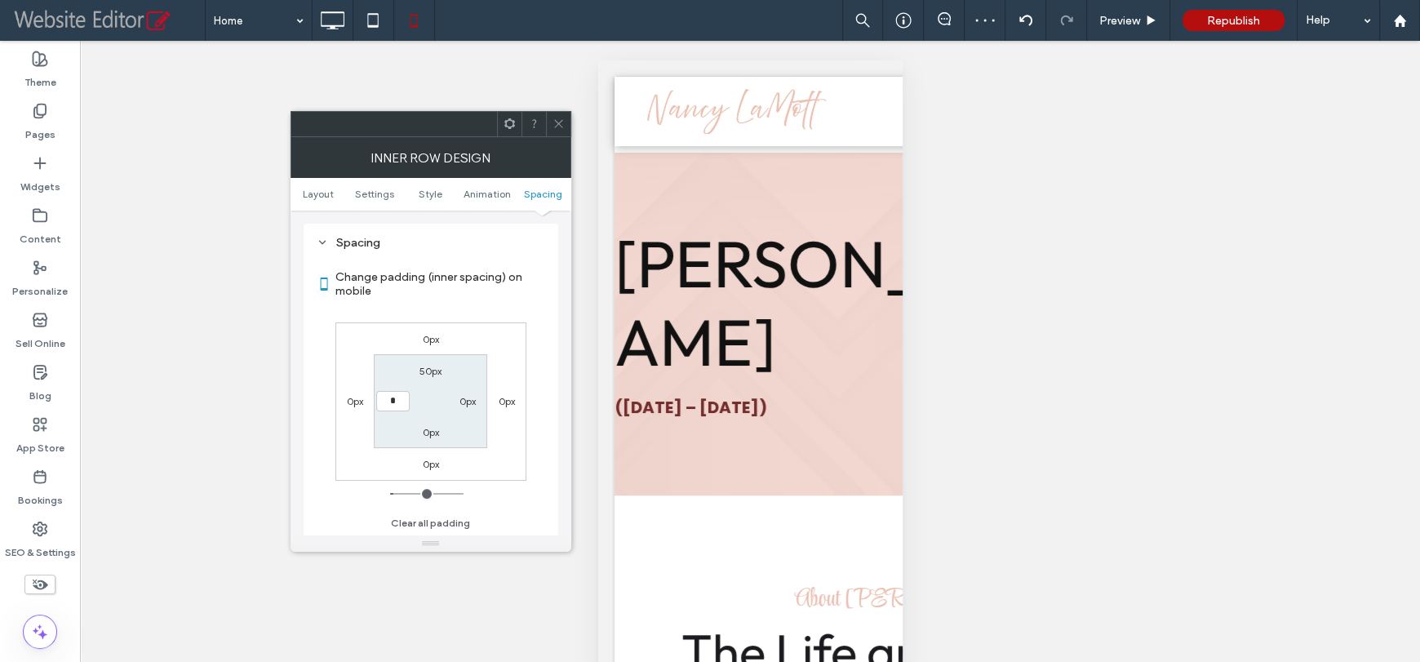
type input "***"
drag, startPoint x: 410, startPoint y: 366, endPoint x: 428, endPoint y: 375, distance: 20.4
click at [414, 366] on section "50px 0px 0px ***" at bounding box center [430, 401] width 113 height 94
click at [428, 375] on label "50px" at bounding box center [430, 371] width 22 height 12
type input "**"
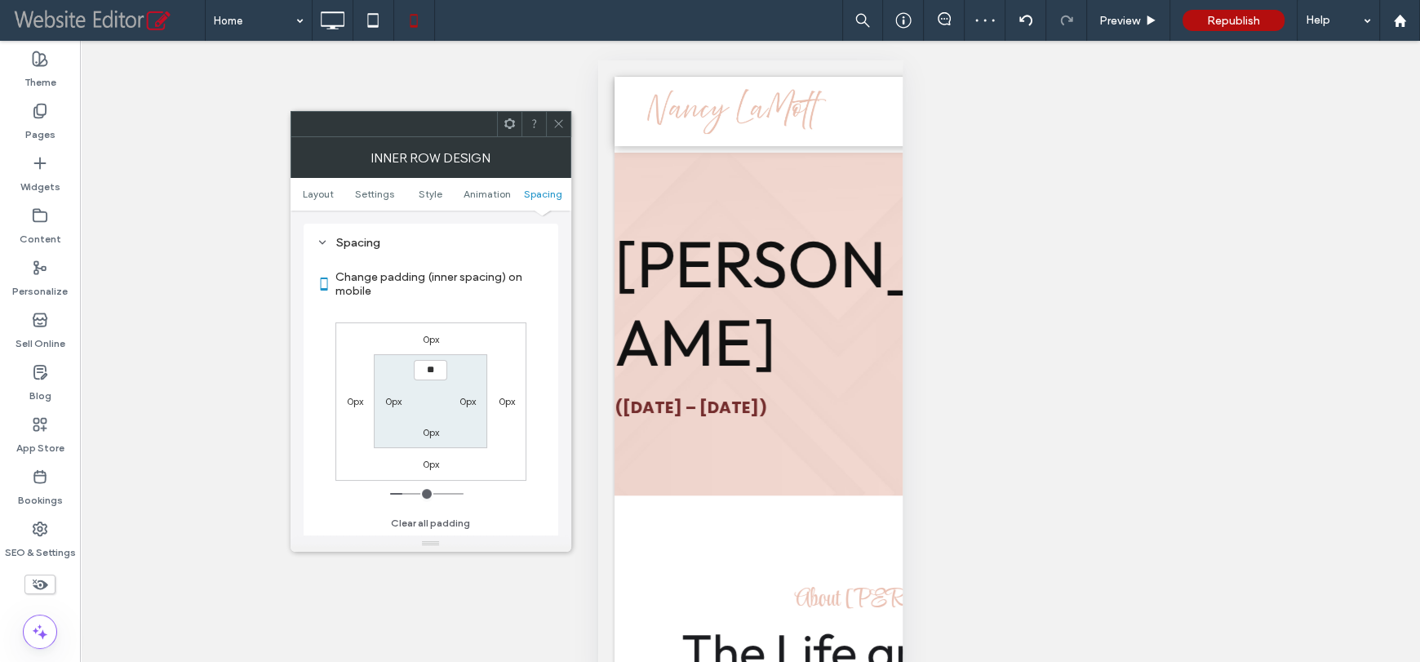
type input "**"
type input "****"
type input "*"
click at [560, 126] on use at bounding box center [558, 124] width 8 height 8
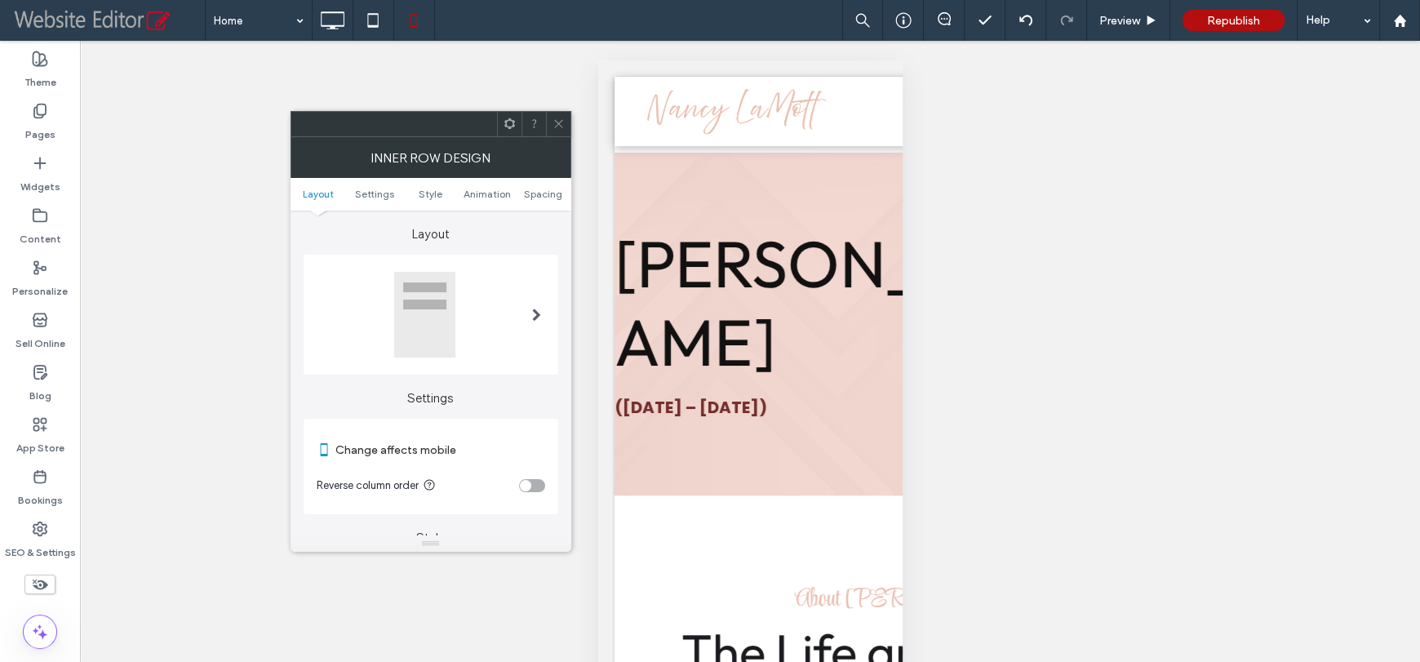
click at [531, 481] on div "toggle" at bounding box center [532, 485] width 26 height 13
click at [555, 118] on icon at bounding box center [558, 123] width 12 height 12
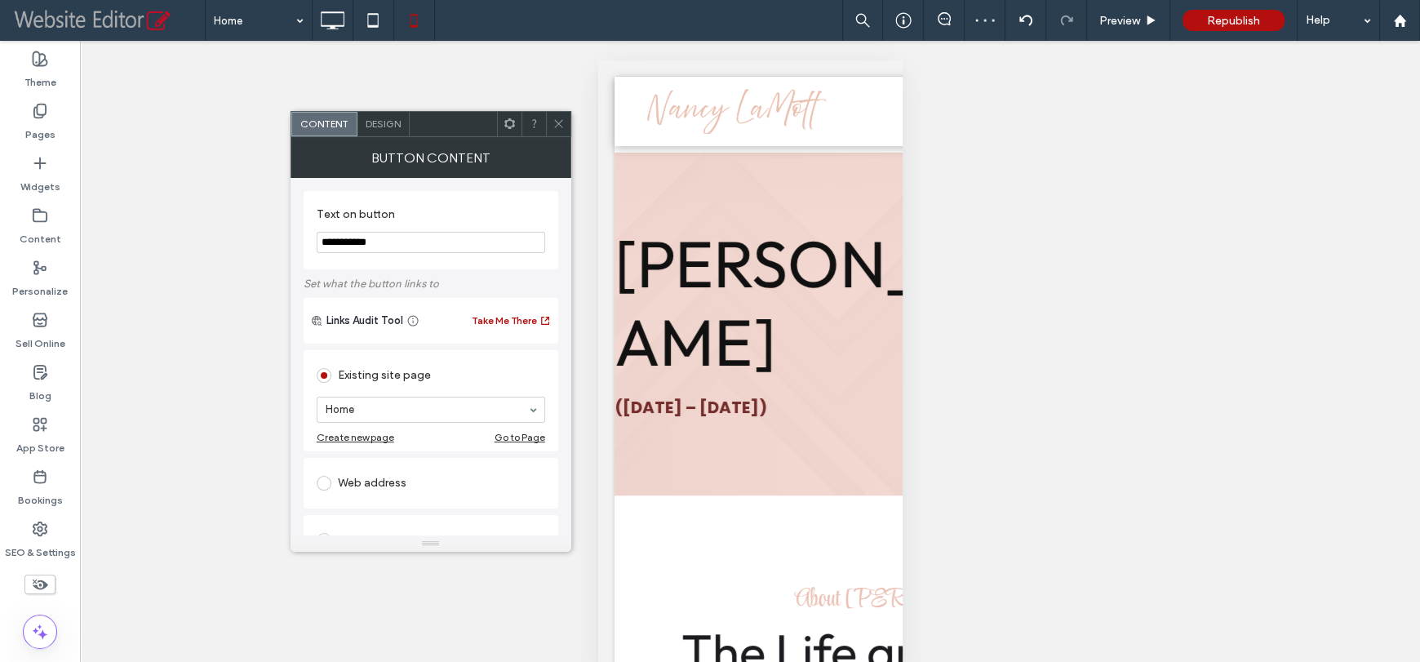
click at [388, 121] on span "Design" at bounding box center [383, 123] width 35 height 12
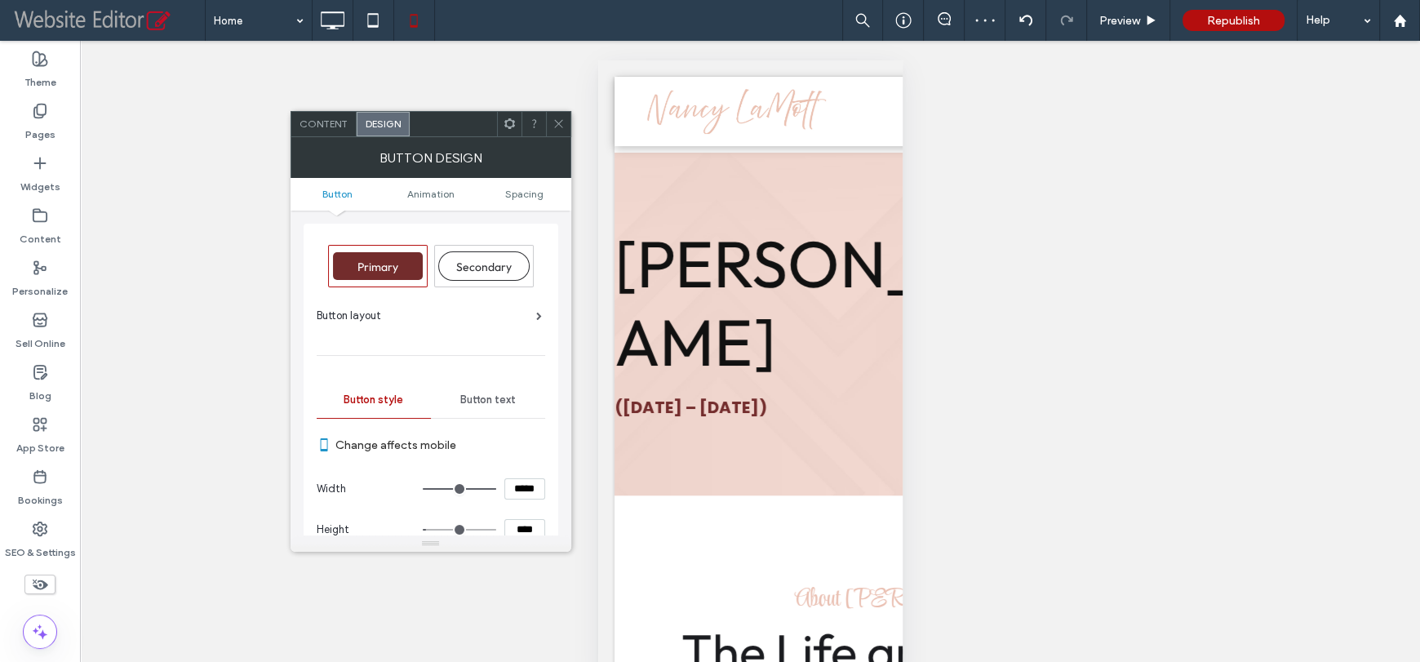
click at [515, 491] on input "*****" at bounding box center [524, 488] width 41 height 21
type input "*****"
type input "***"
click at [557, 124] on use at bounding box center [558, 124] width 8 height 8
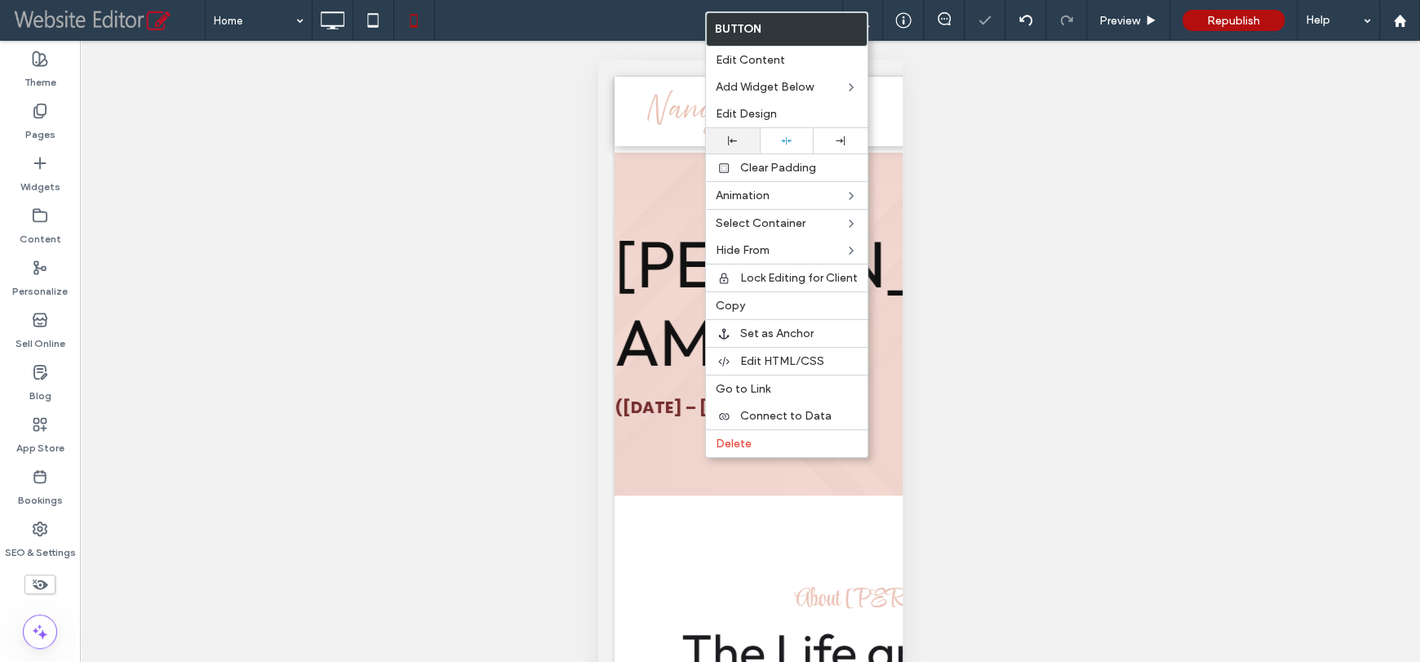
click at [734, 137] on icon at bounding box center [732, 140] width 9 height 9
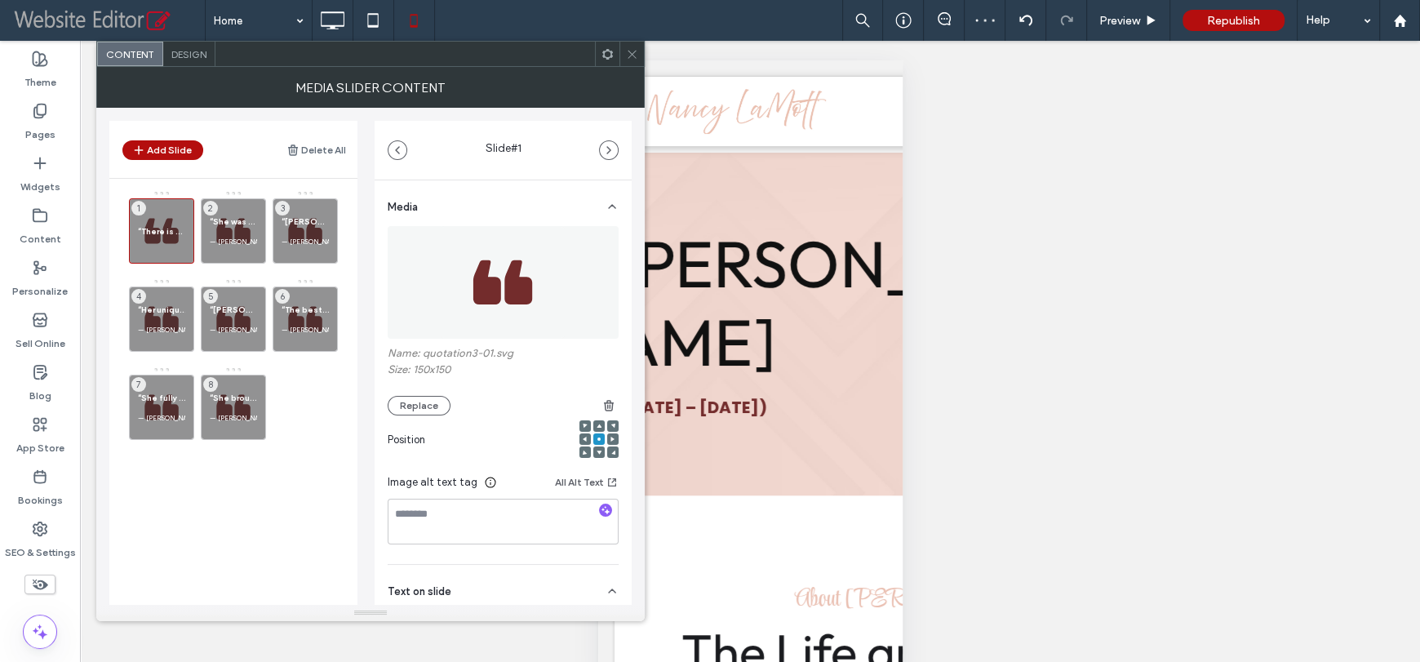
click at [193, 58] on span "Design" at bounding box center [188, 54] width 35 height 12
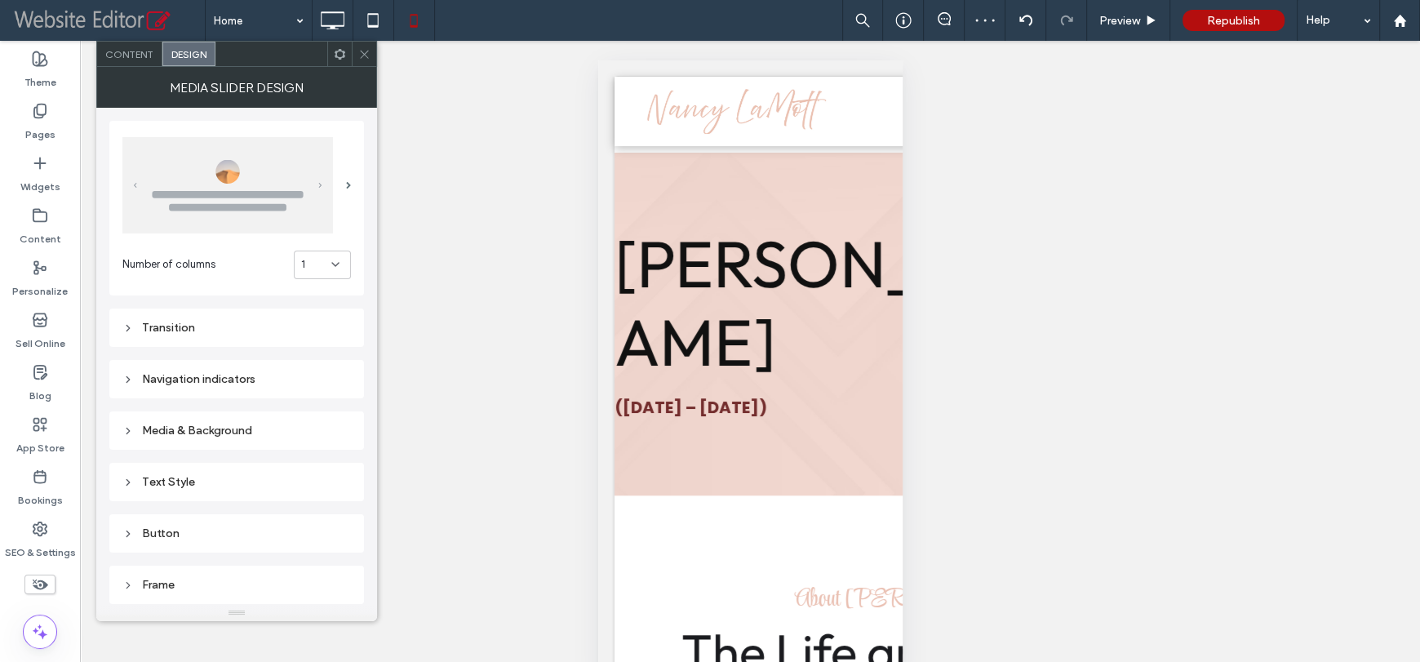
scroll to position [102, 0]
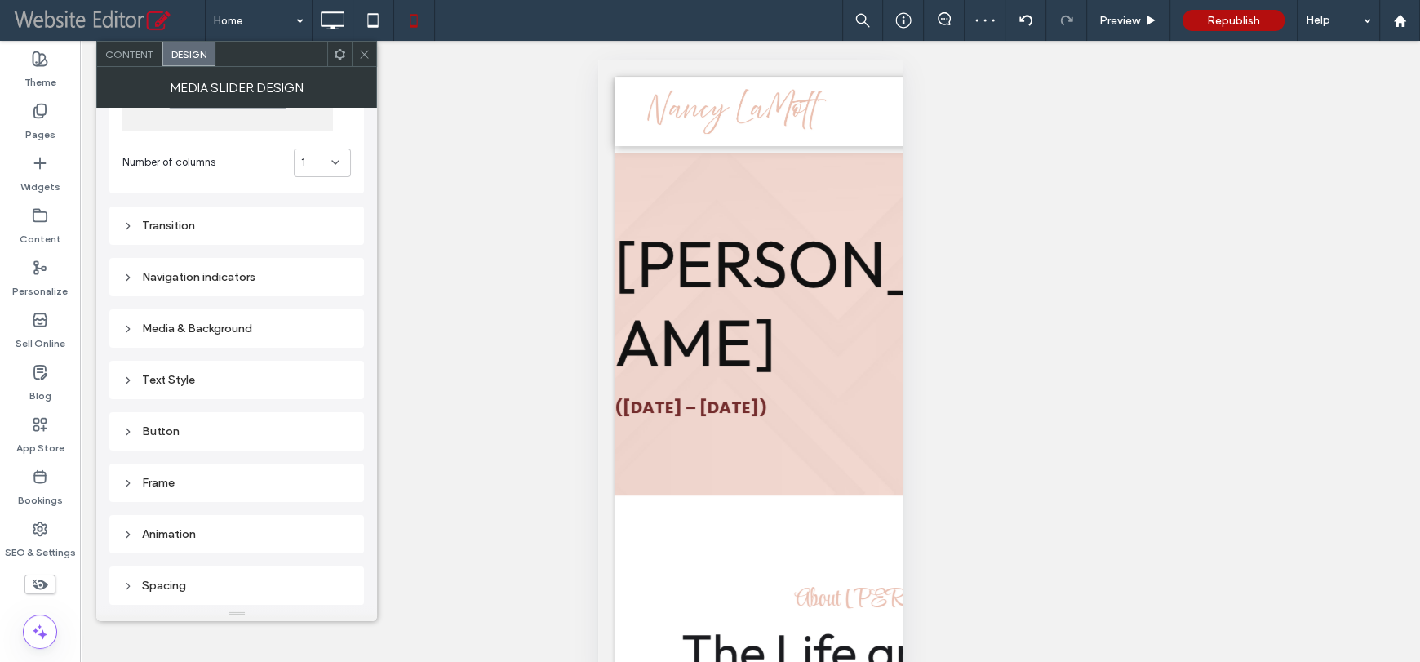
click at [188, 392] on div "Text Style" at bounding box center [236, 380] width 255 height 38
click at [189, 383] on div "Text Style" at bounding box center [236, 380] width 228 height 14
click at [239, 416] on label "Title" at bounding box center [229, 411] width 215 height 33
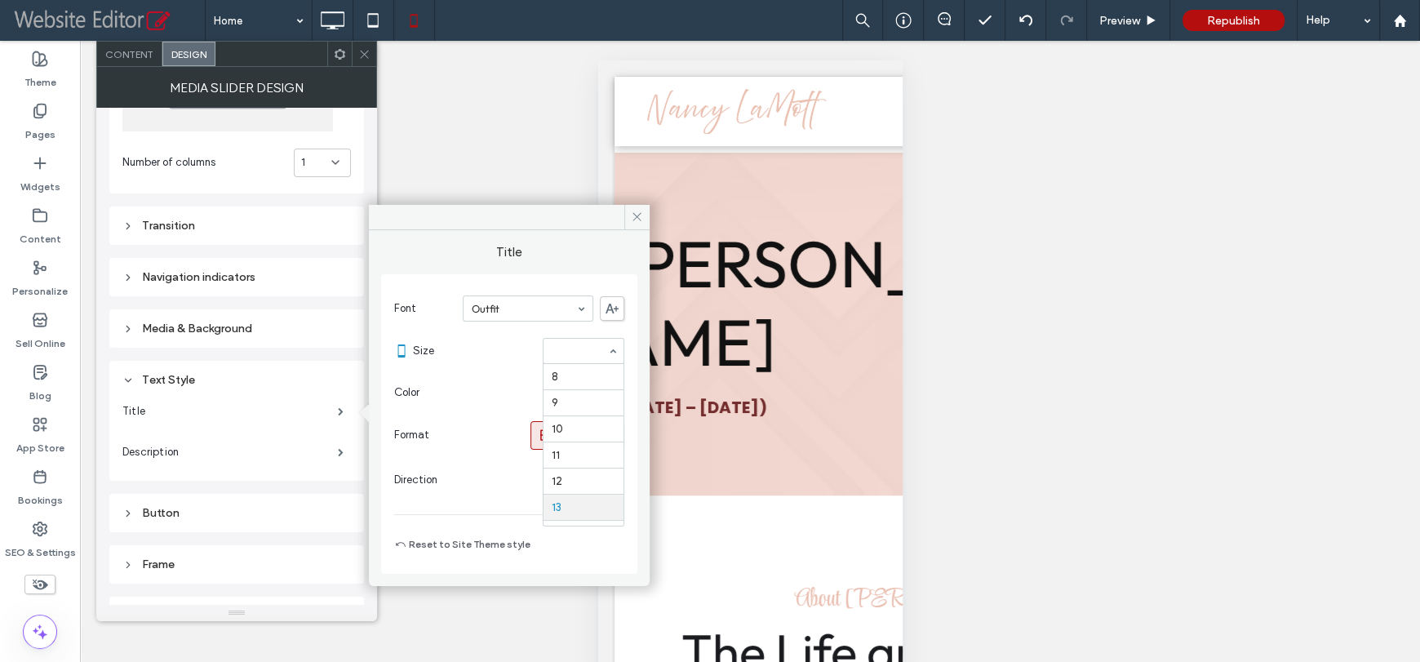
scroll to position [135, 0]
type input "**"
click at [313, 440] on label "Description" at bounding box center [229, 452] width 215 height 33
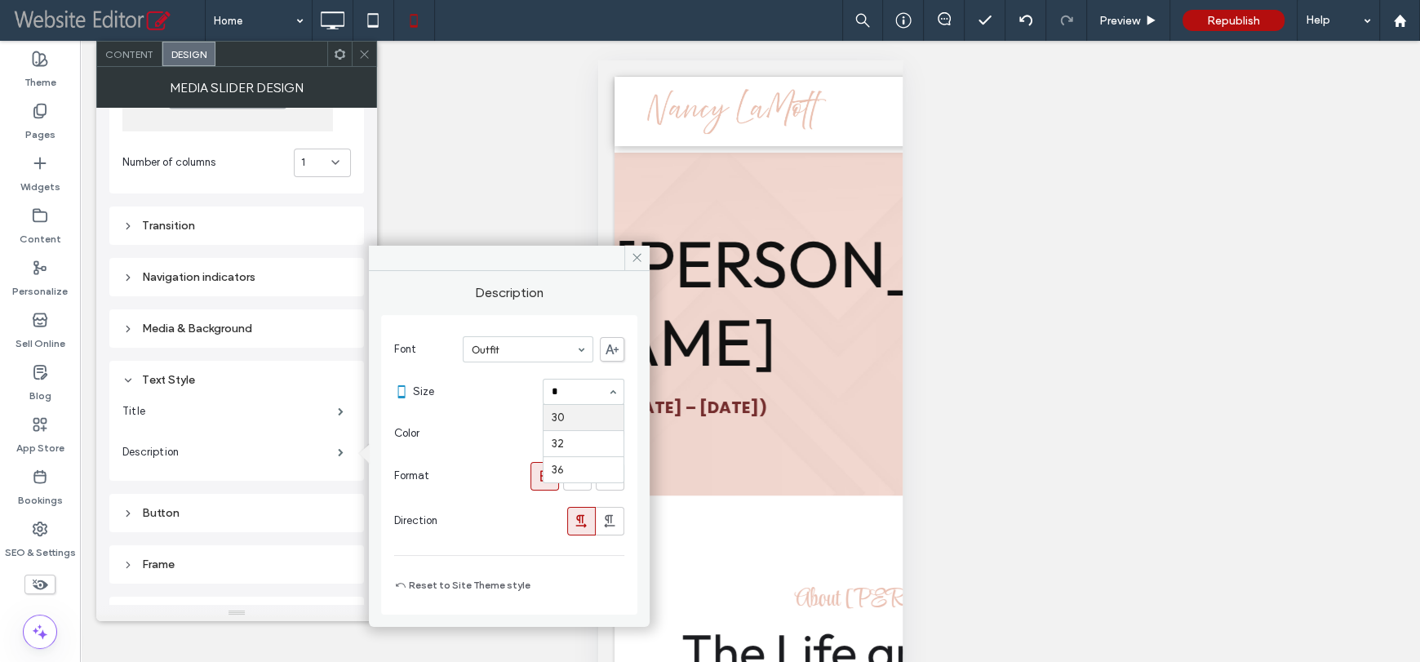
type input "**"
click at [583, 396] on input at bounding box center [579, 391] width 55 height 11
type input "**"
click at [629, 249] on span at bounding box center [636, 258] width 25 height 24
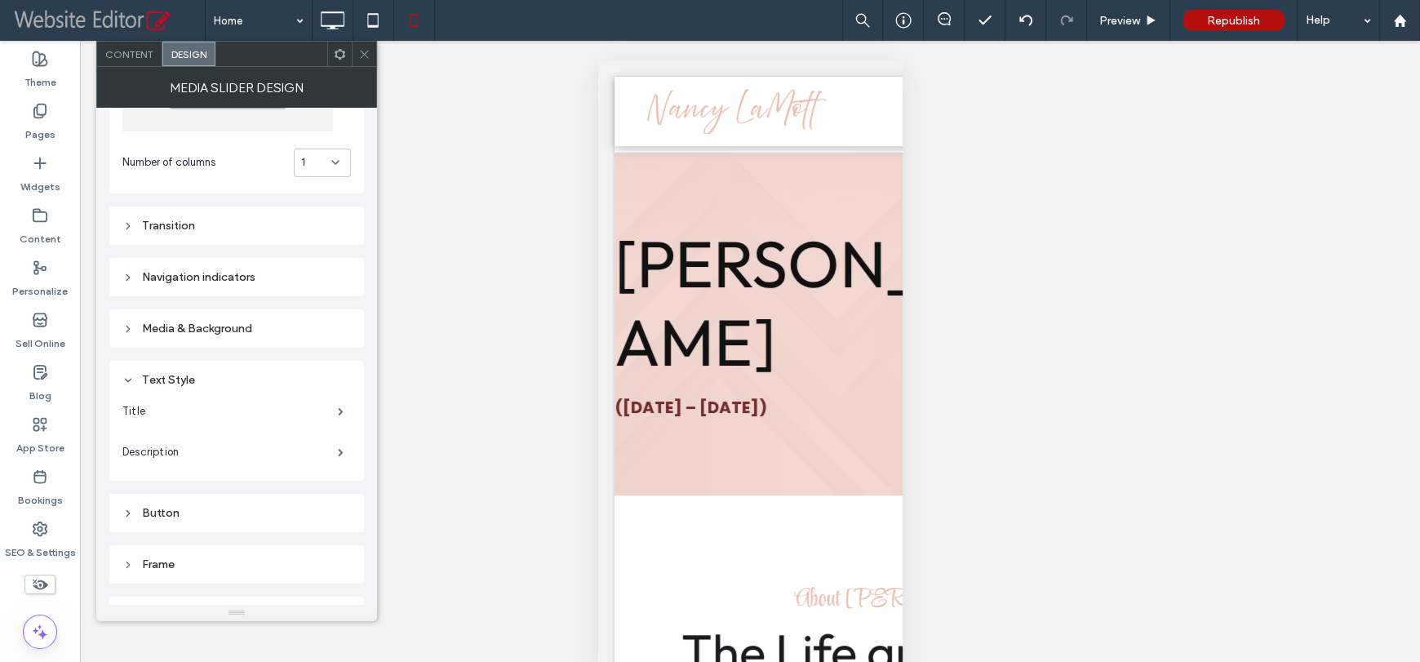
click at [367, 60] on span at bounding box center [364, 54] width 12 height 24
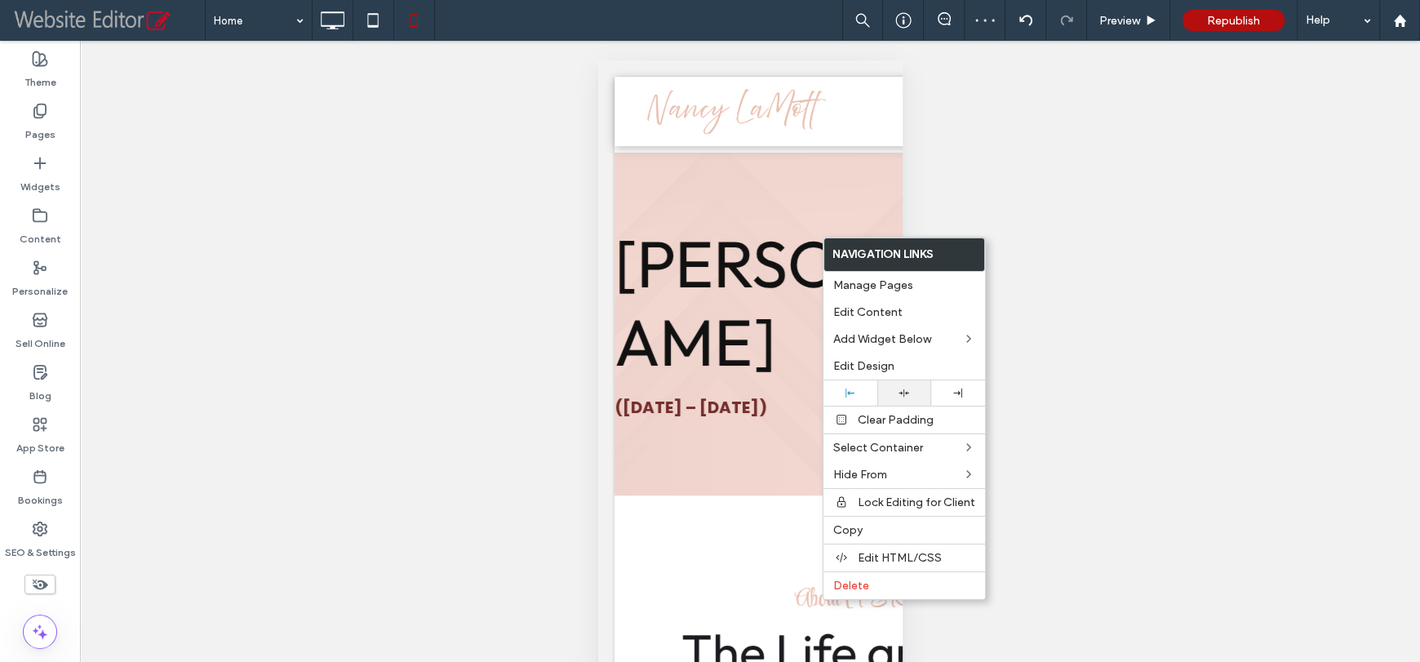
click at [898, 390] on icon at bounding box center [903, 393] width 11 height 11
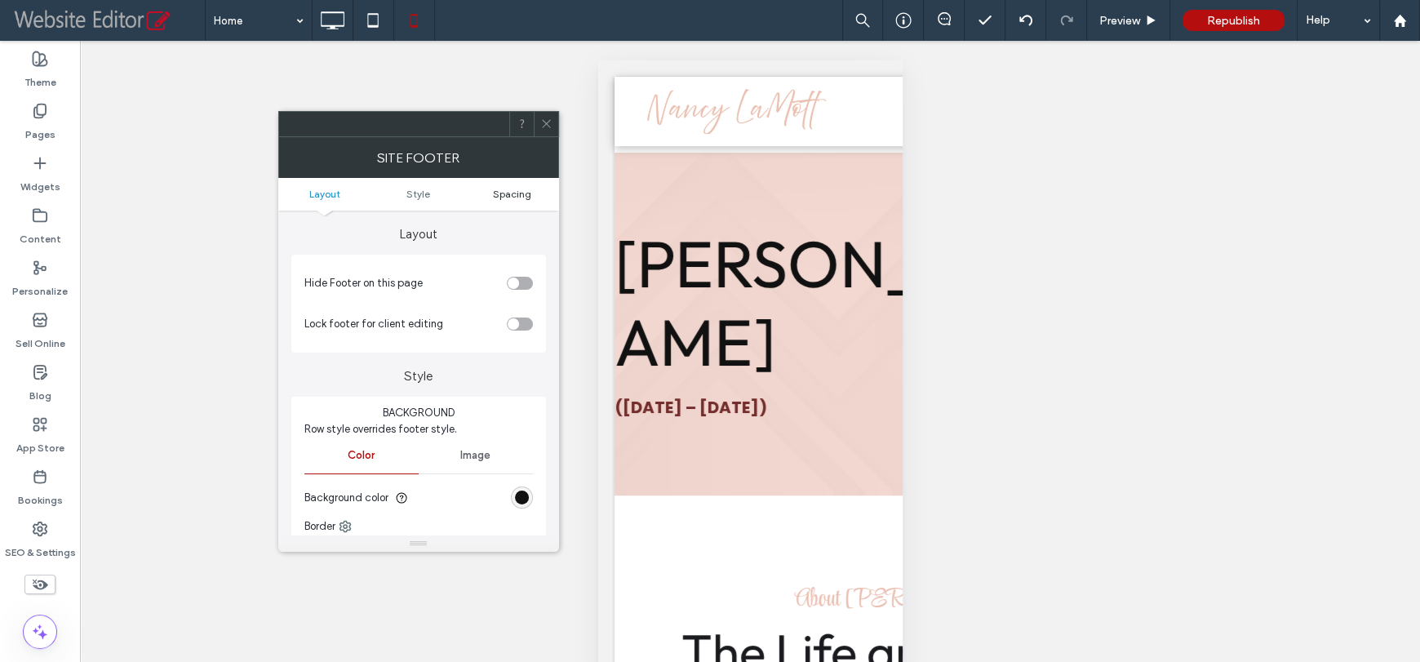
click at [518, 191] on span "Spacing" at bounding box center [512, 194] width 38 height 12
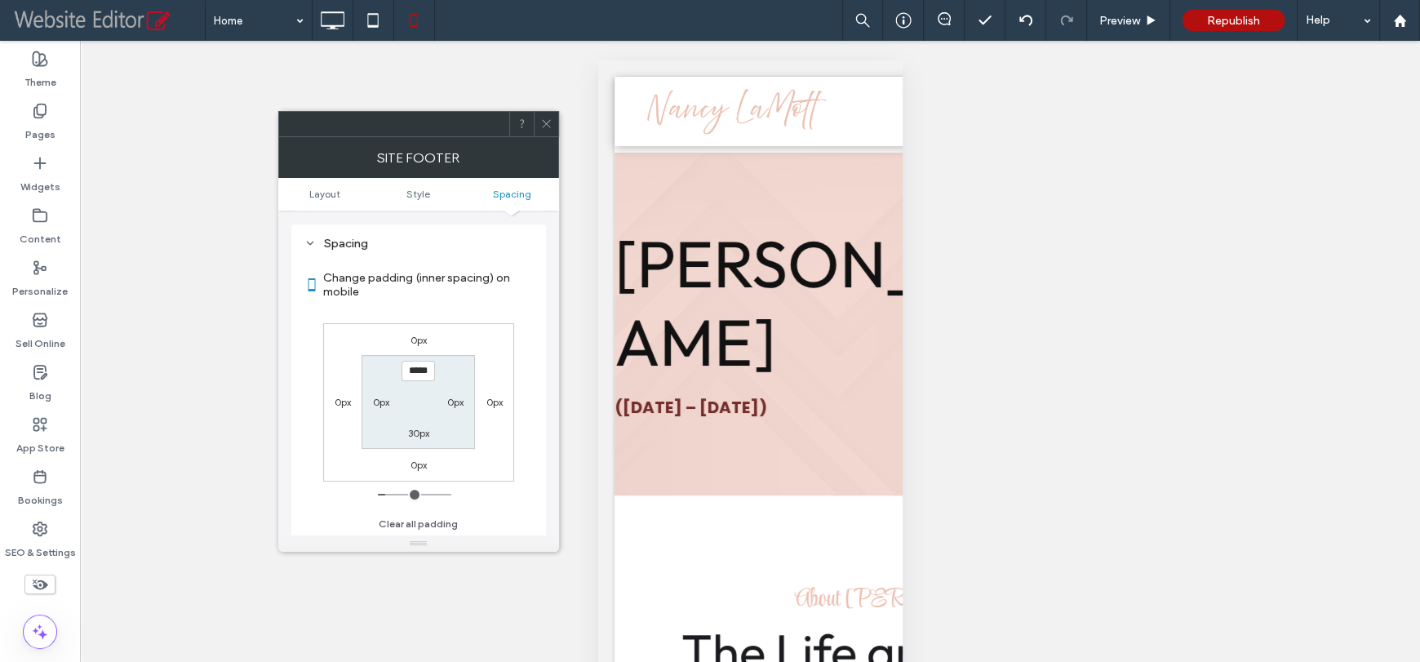
scroll to position [0, 1]
type input "*"
type input "**"
type input "*"
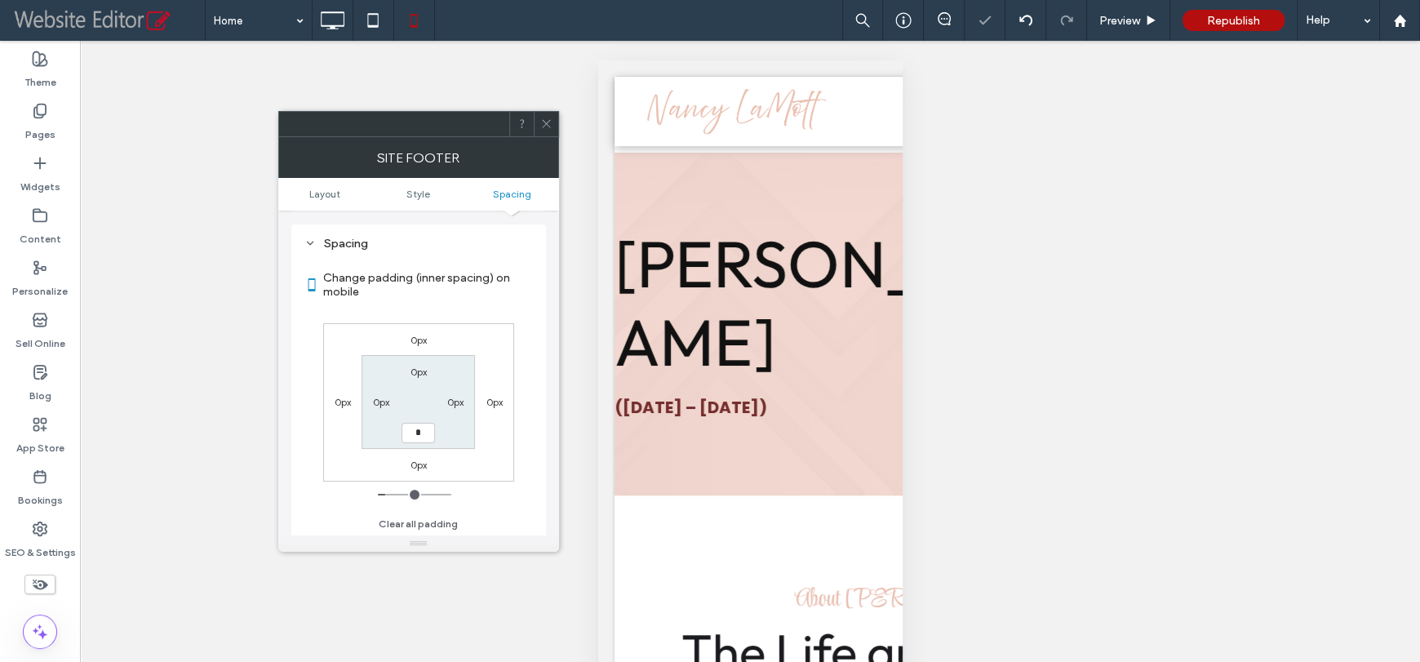
type input "*"
type input "***"
click at [541, 130] on span at bounding box center [546, 124] width 12 height 24
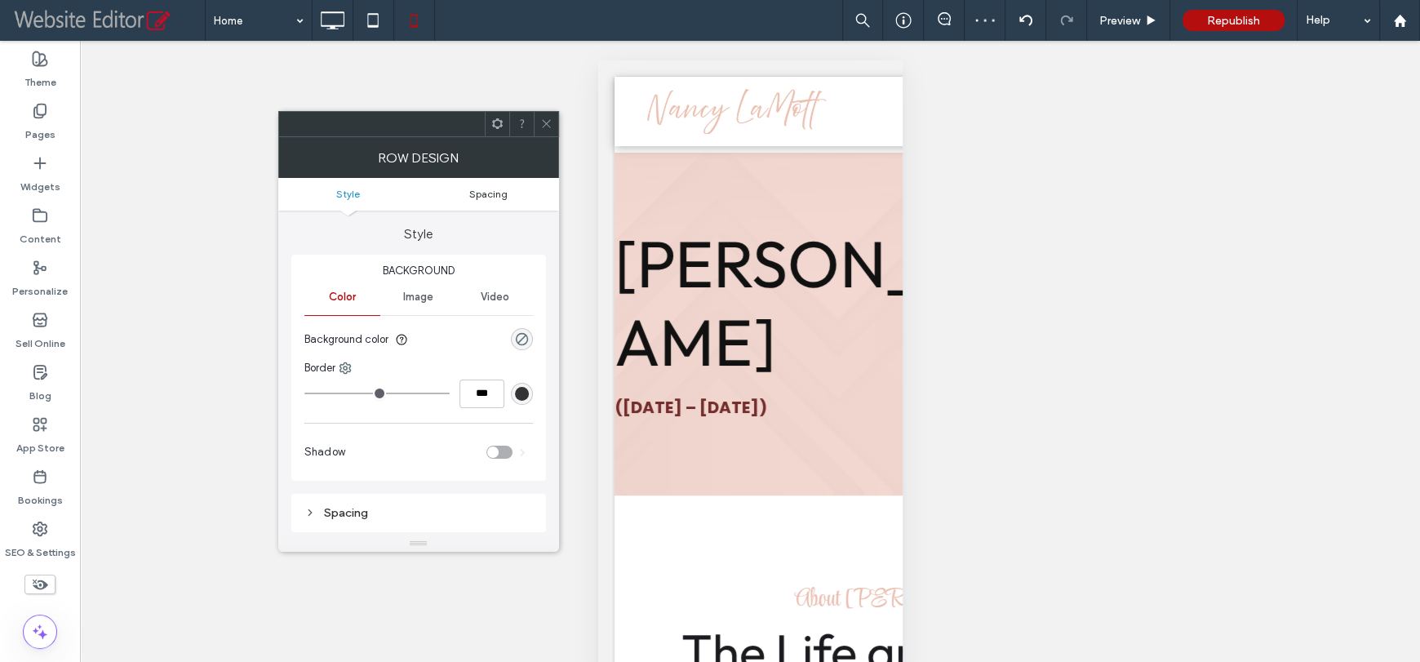
click at [476, 190] on span "Spacing" at bounding box center [488, 194] width 38 height 12
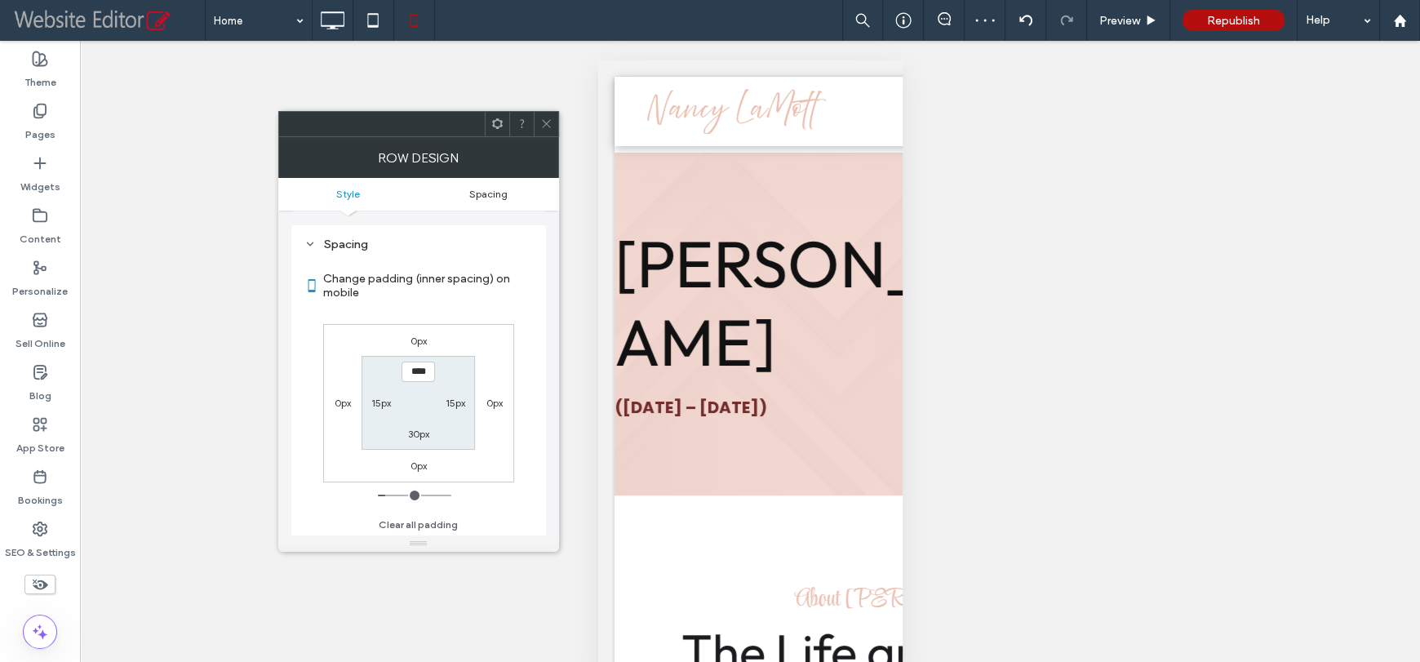
scroll to position [268, 0]
type input "**"
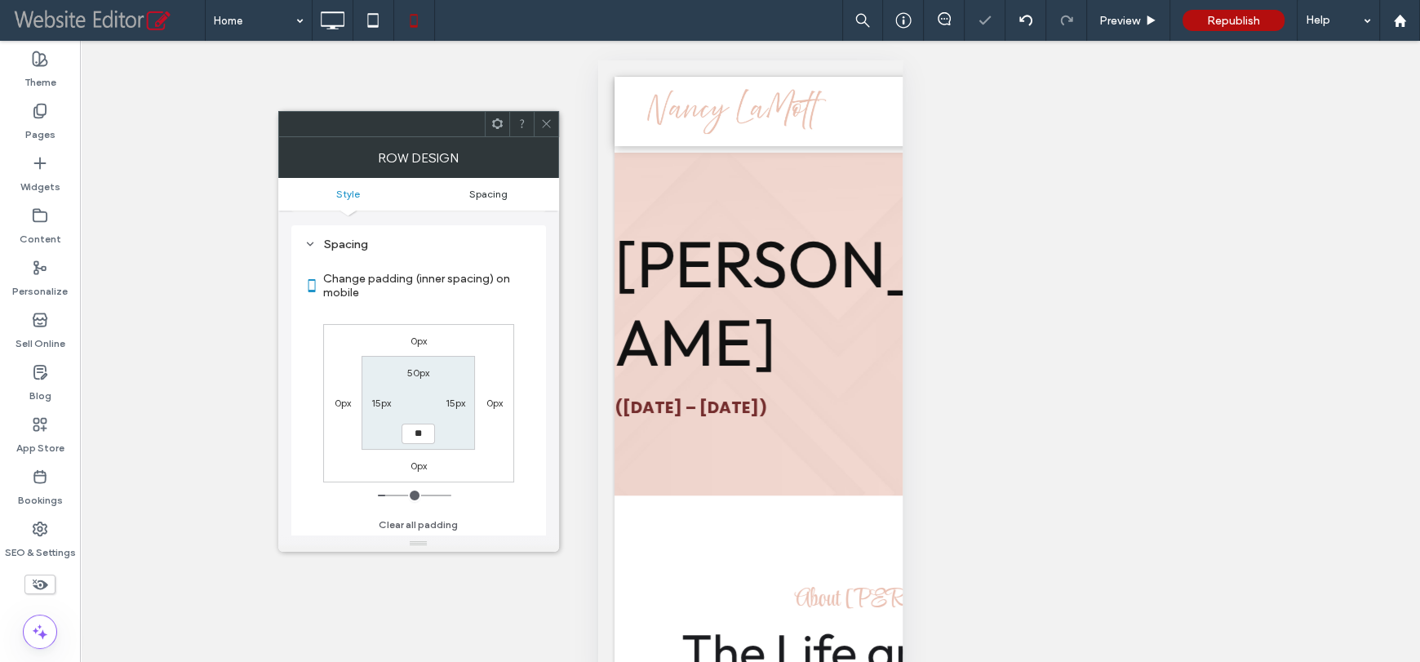
type input "****"
click at [540, 132] on span at bounding box center [546, 124] width 12 height 24
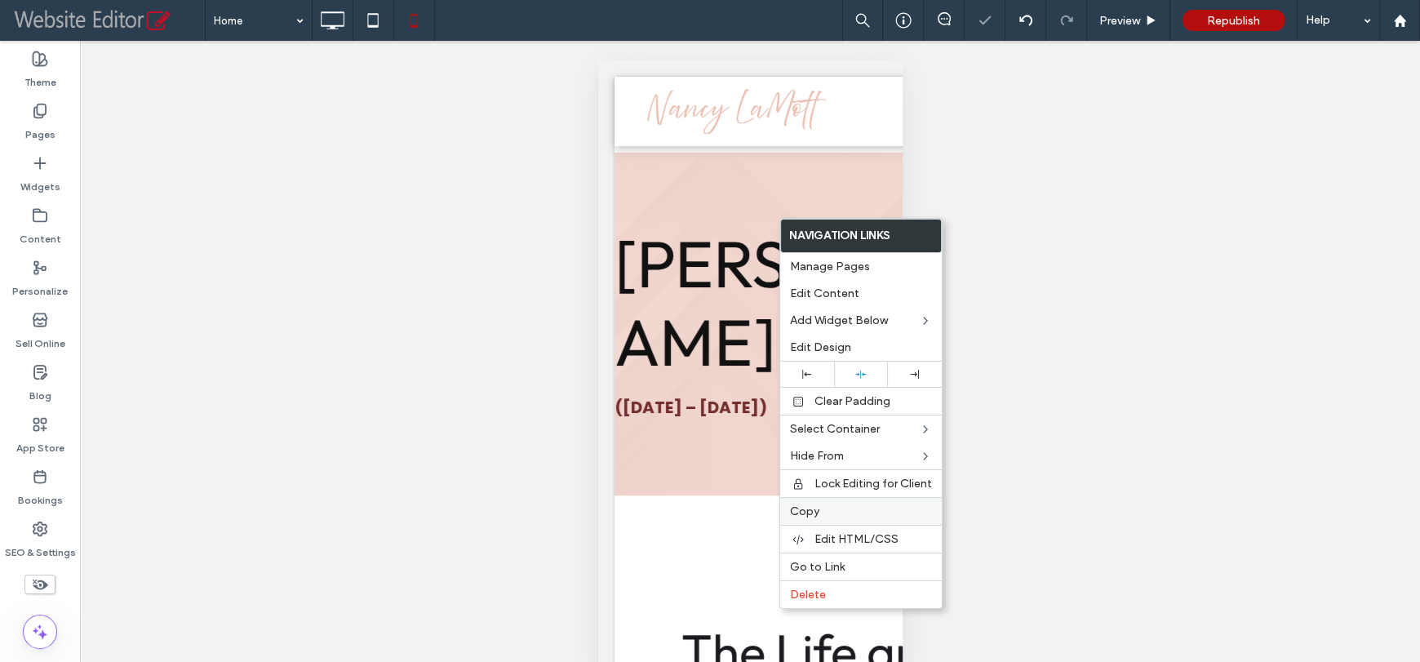
click at [820, 513] on label "Copy" at bounding box center [861, 511] width 142 height 14
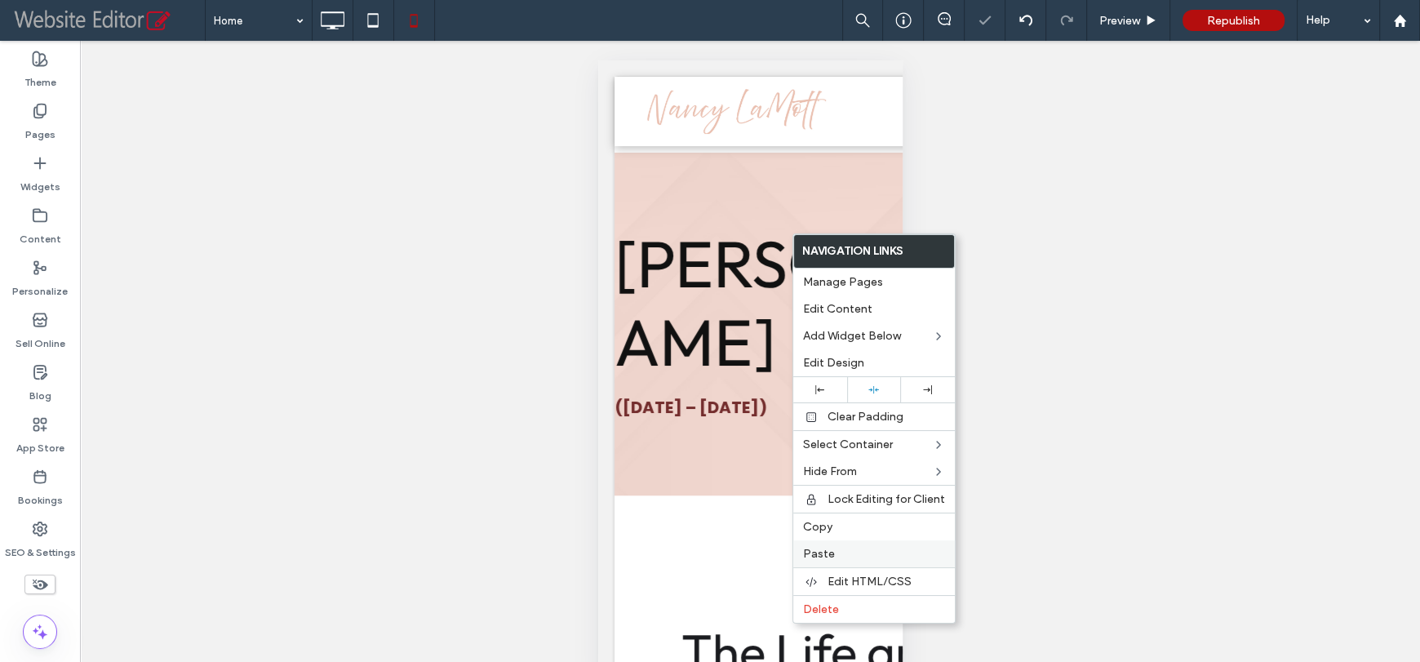
click at [821, 554] on span "Paste" at bounding box center [819, 554] width 32 height 14
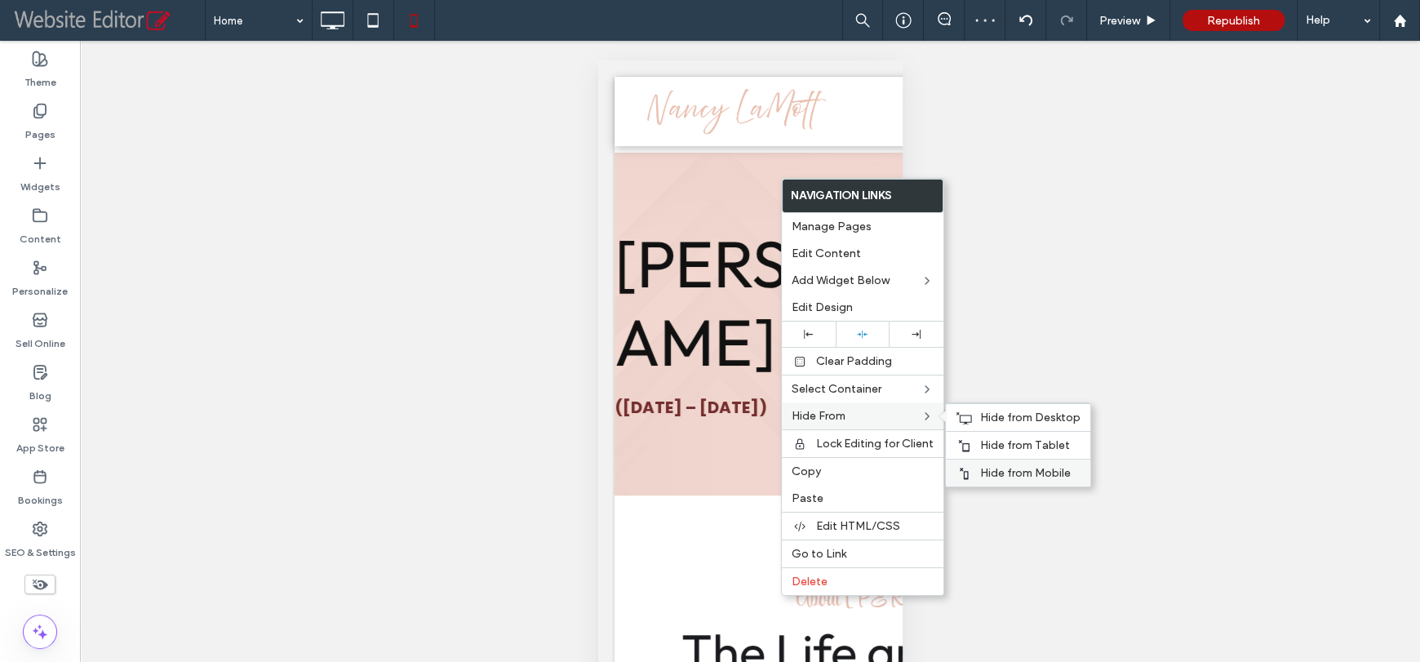
click at [992, 469] on span "Hide from Mobile" at bounding box center [1025, 473] width 91 height 14
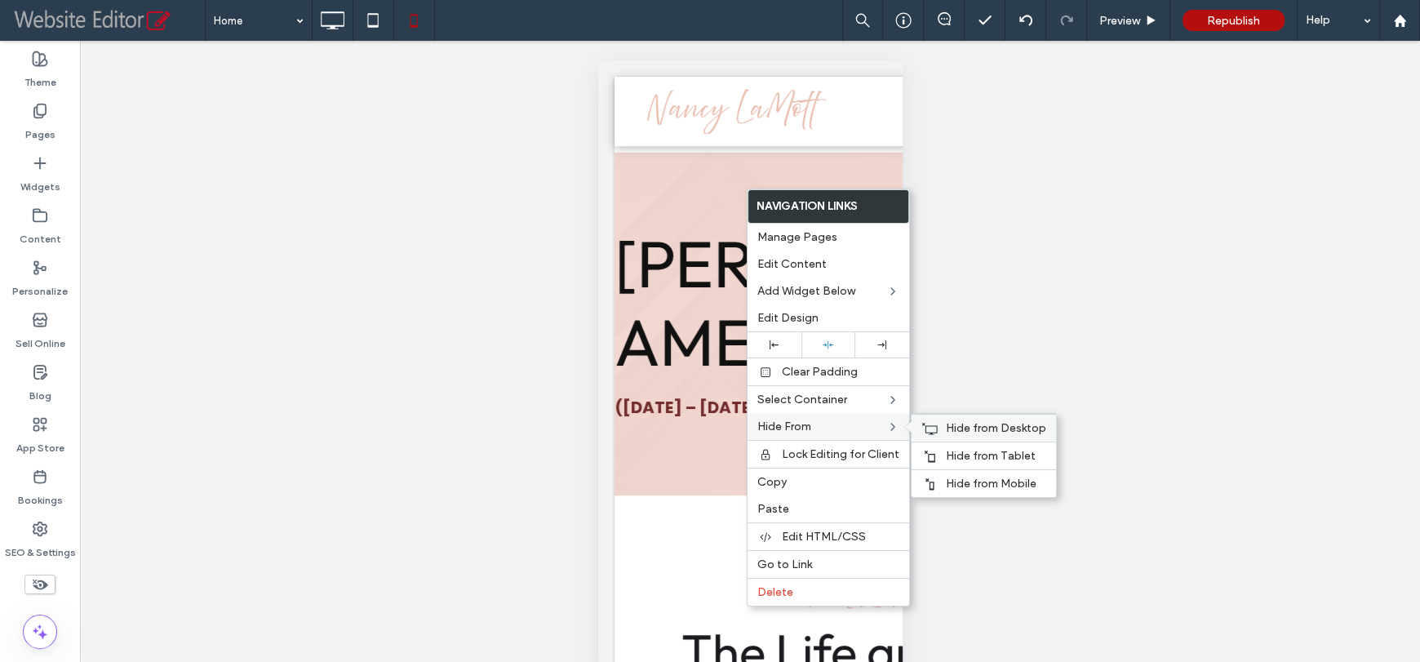
click at [964, 433] on span "Hide from Desktop" at bounding box center [996, 428] width 100 height 14
click at [976, 456] on span "Hide from Tablet" at bounding box center [991, 456] width 90 height 14
click at [814, 261] on span "Edit Content" at bounding box center [791, 264] width 69 height 14
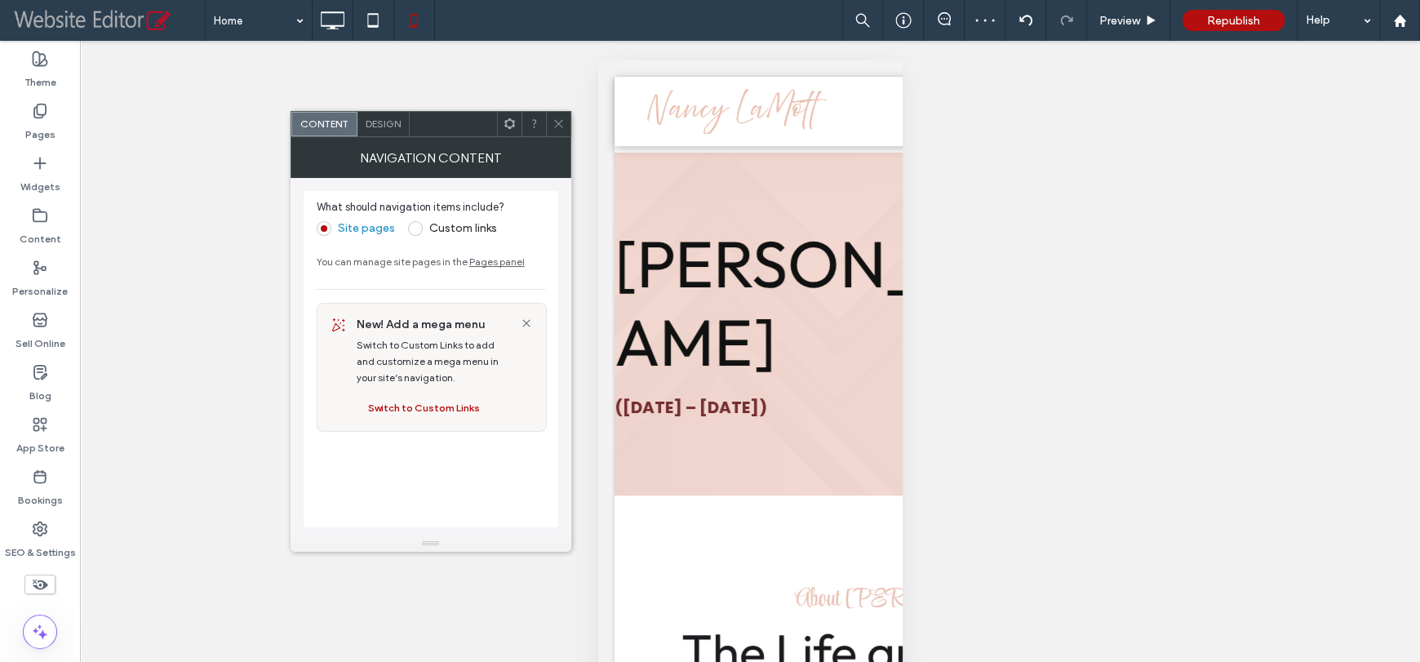
click at [399, 122] on div "Design" at bounding box center [383, 124] width 52 height 24
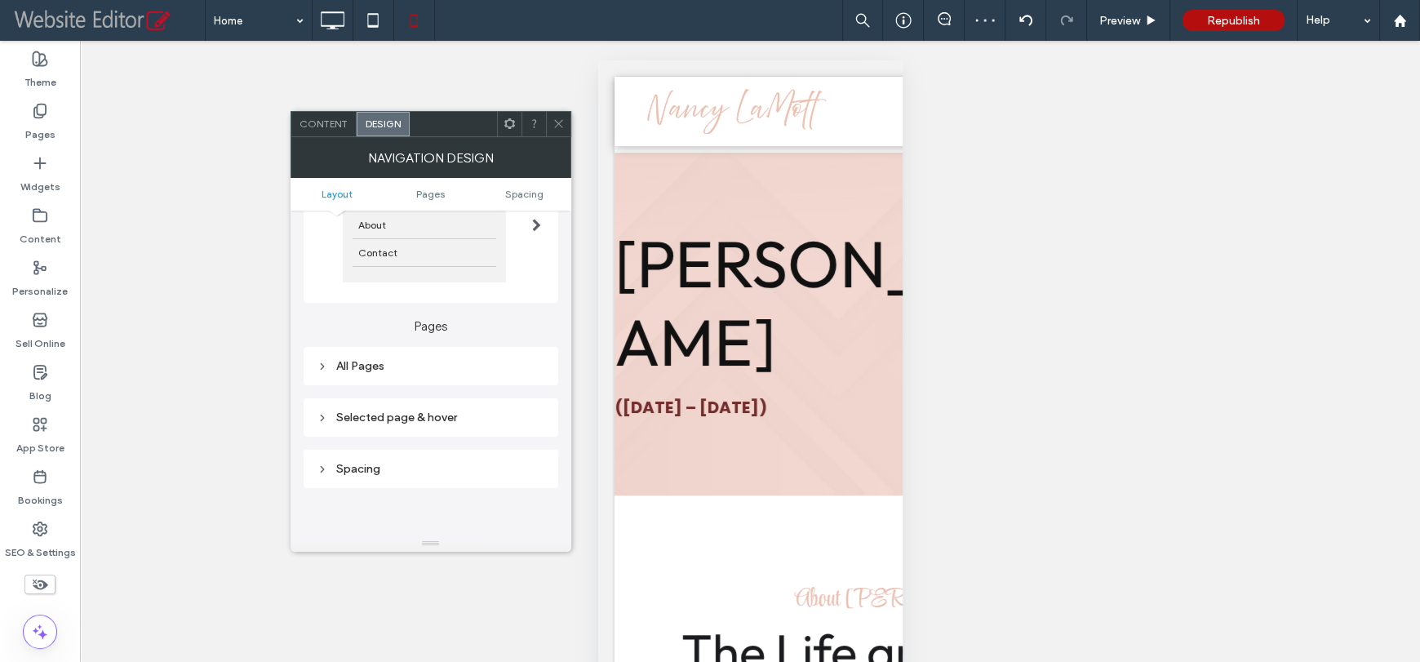
scroll to position [163, 0]
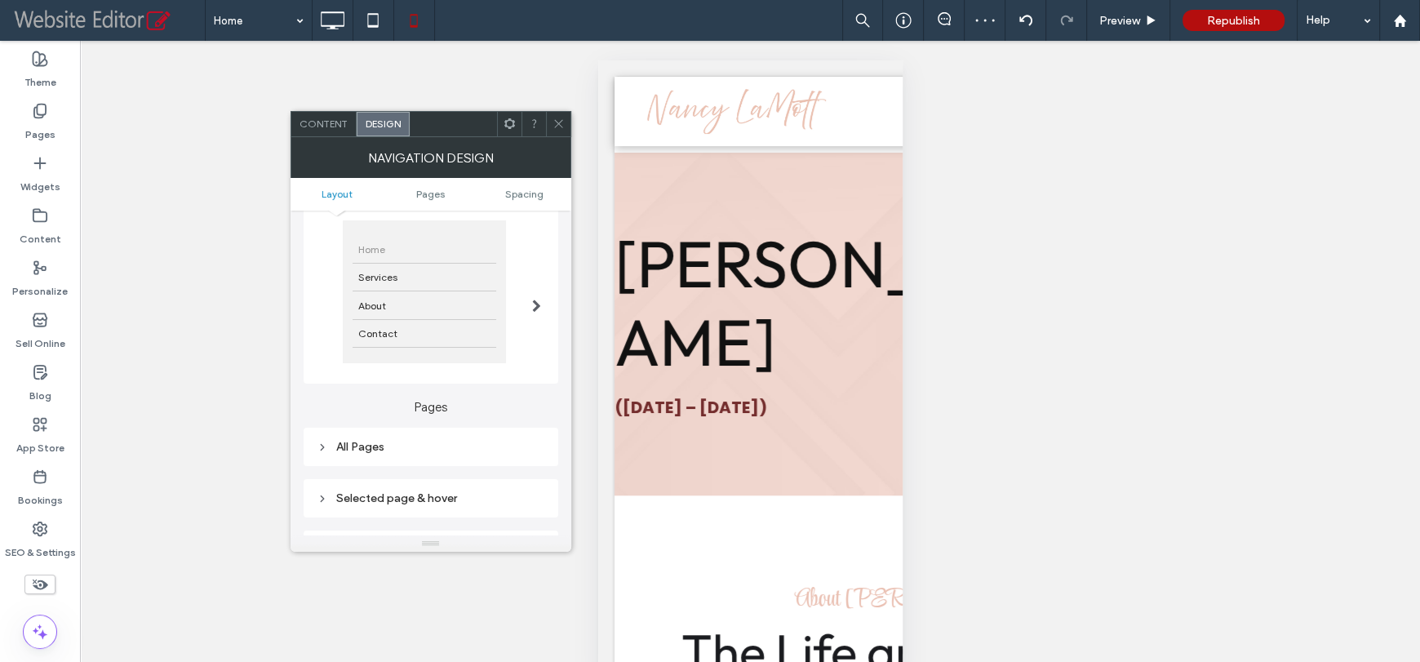
click at [537, 286] on span at bounding box center [536, 296] width 9 height 180
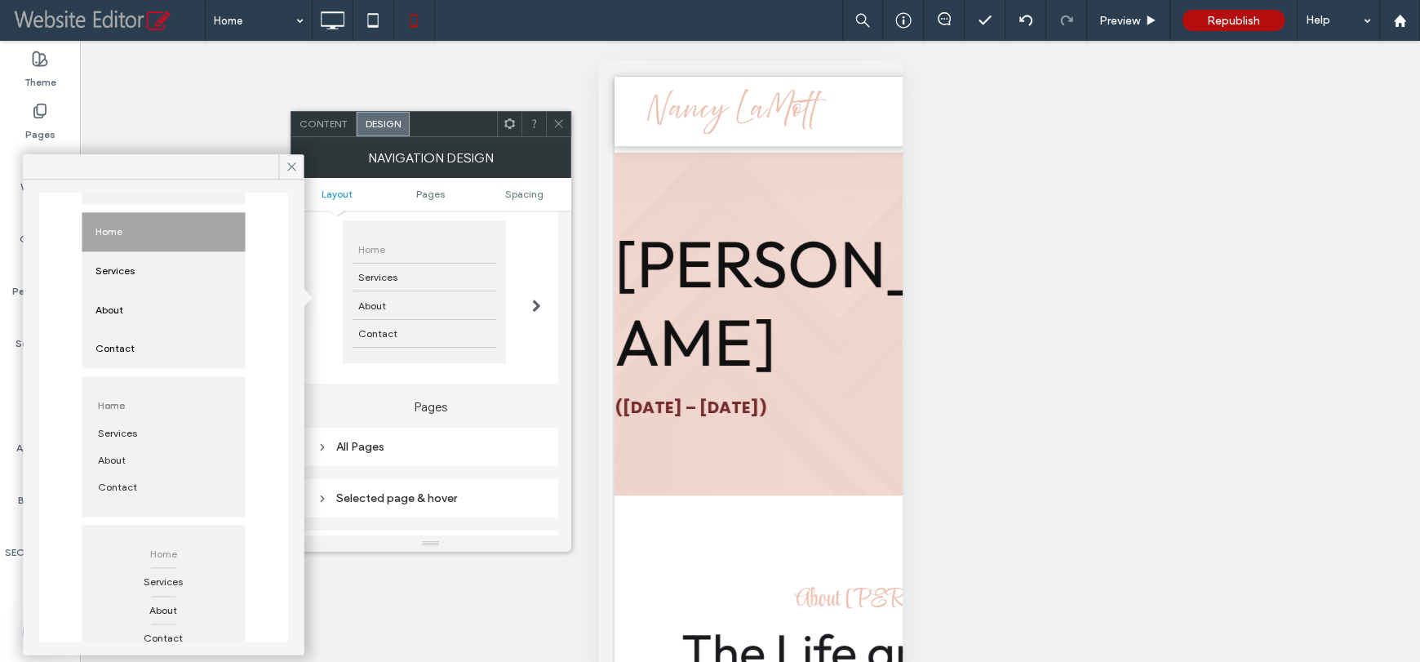
scroll to position [372, 0]
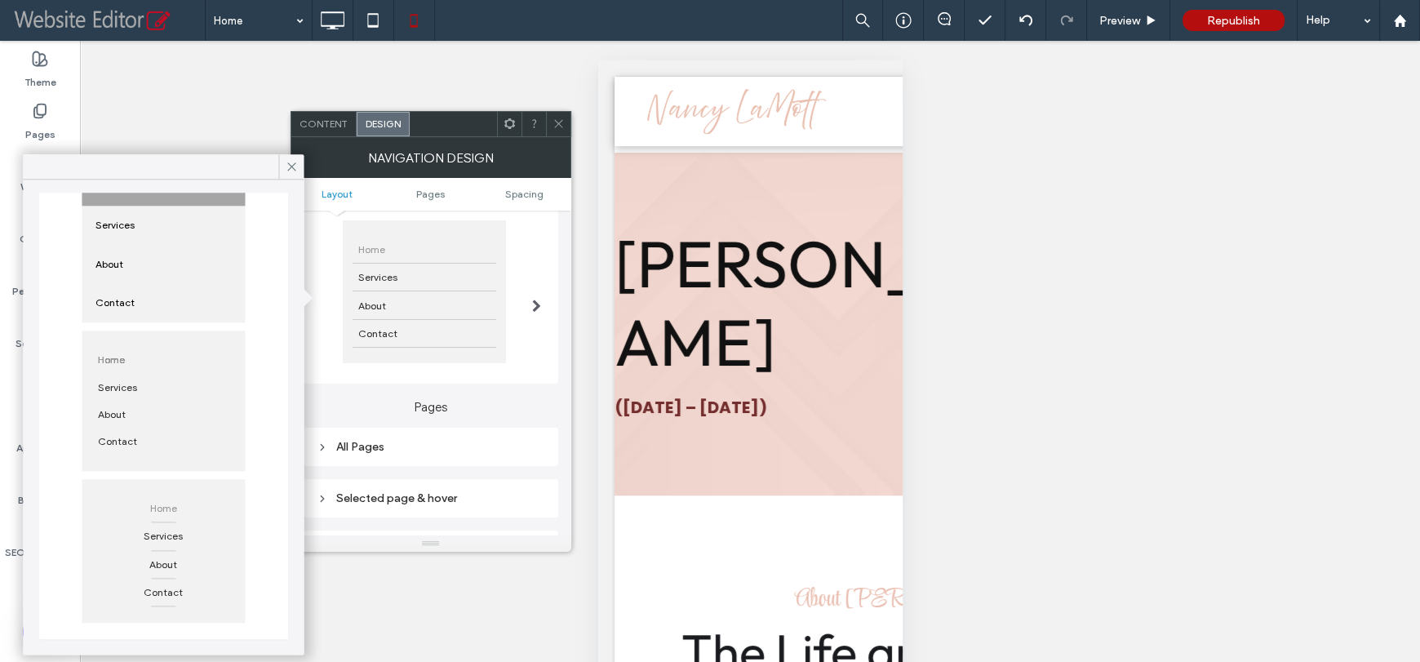
click at [170, 496] on span "Home" at bounding box center [163, 507] width 38 height 27
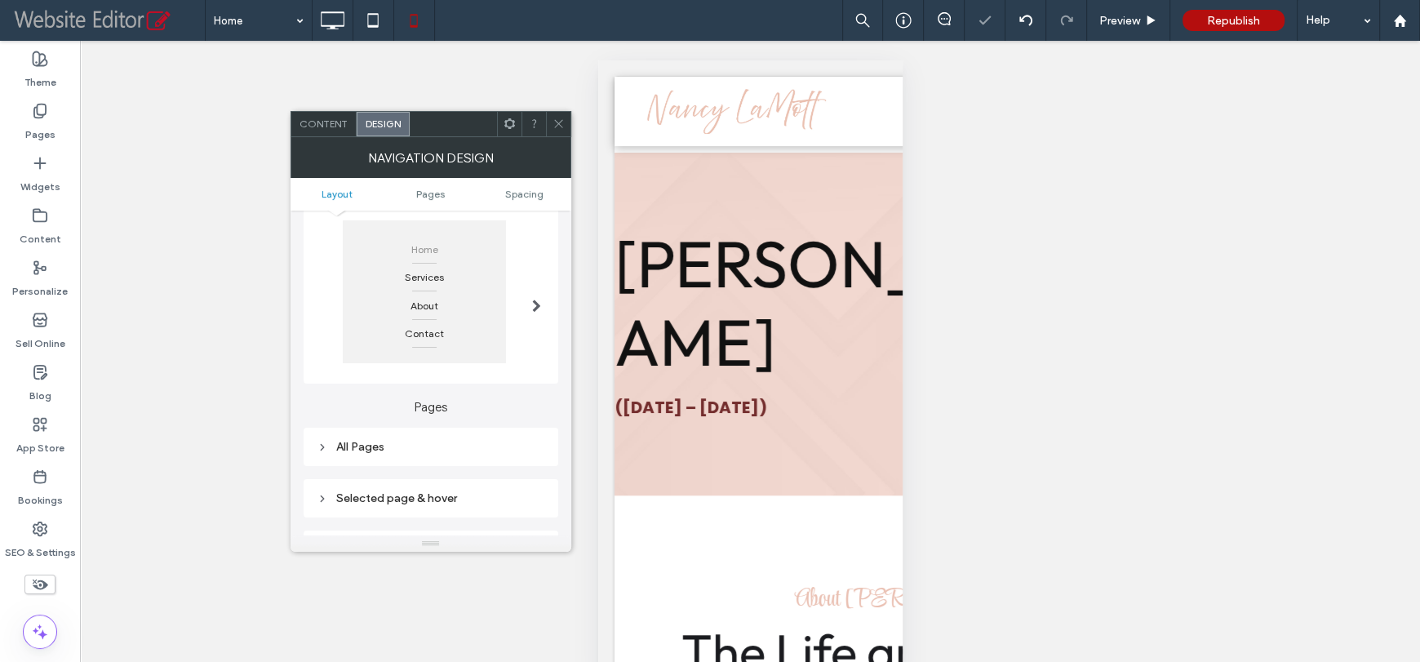
click at [414, 446] on div "All Pages" at bounding box center [431, 447] width 228 height 14
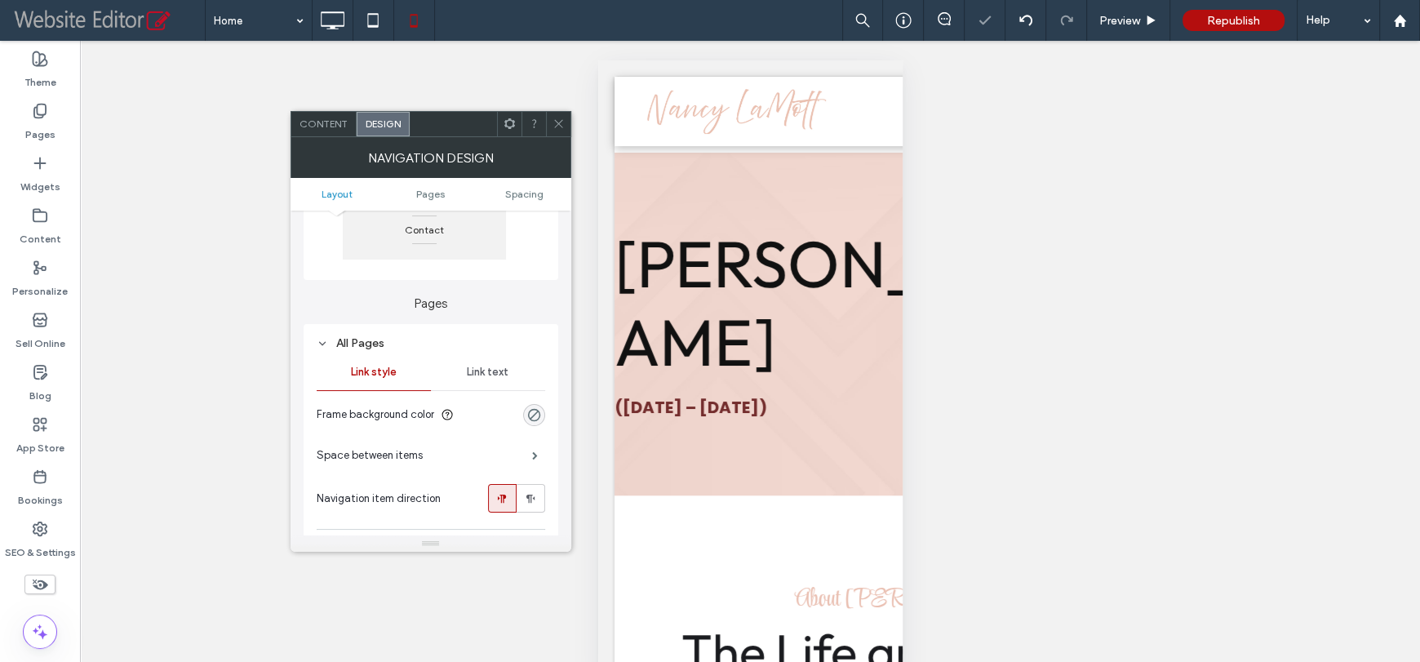
scroll to position [407, 0]
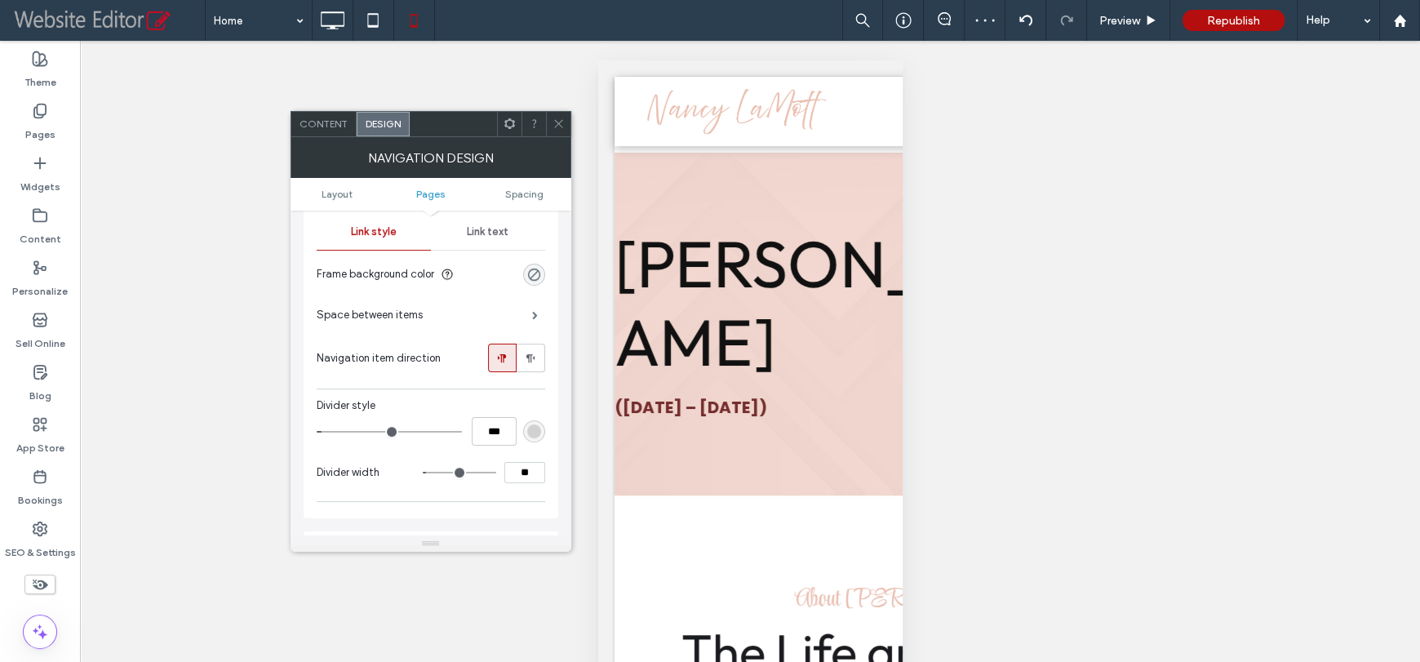
type input "*"
type input "***"
drag, startPoint x: 329, startPoint y: 432, endPoint x: 290, endPoint y: 428, distance: 38.6
type input "*"
click at [317, 431] on input "range" at bounding box center [389, 432] width 145 height 2
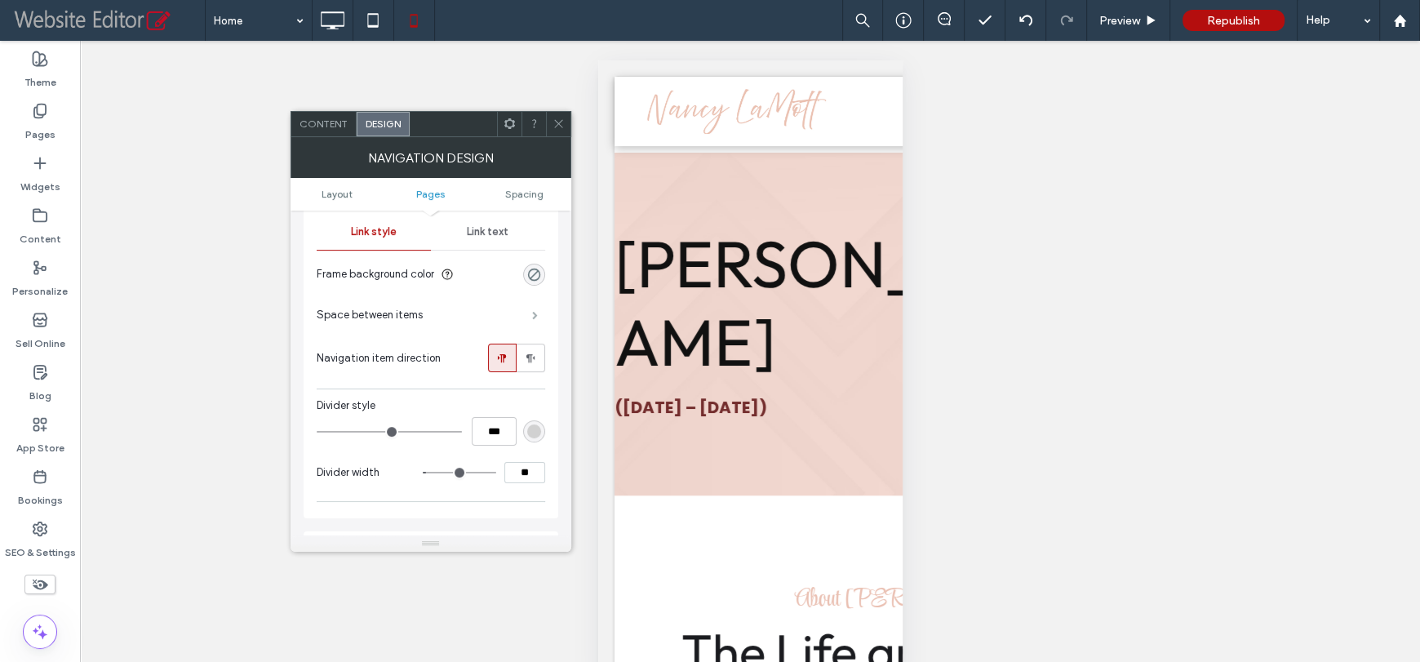
click at [538, 317] on span at bounding box center [535, 315] width 6 height 8
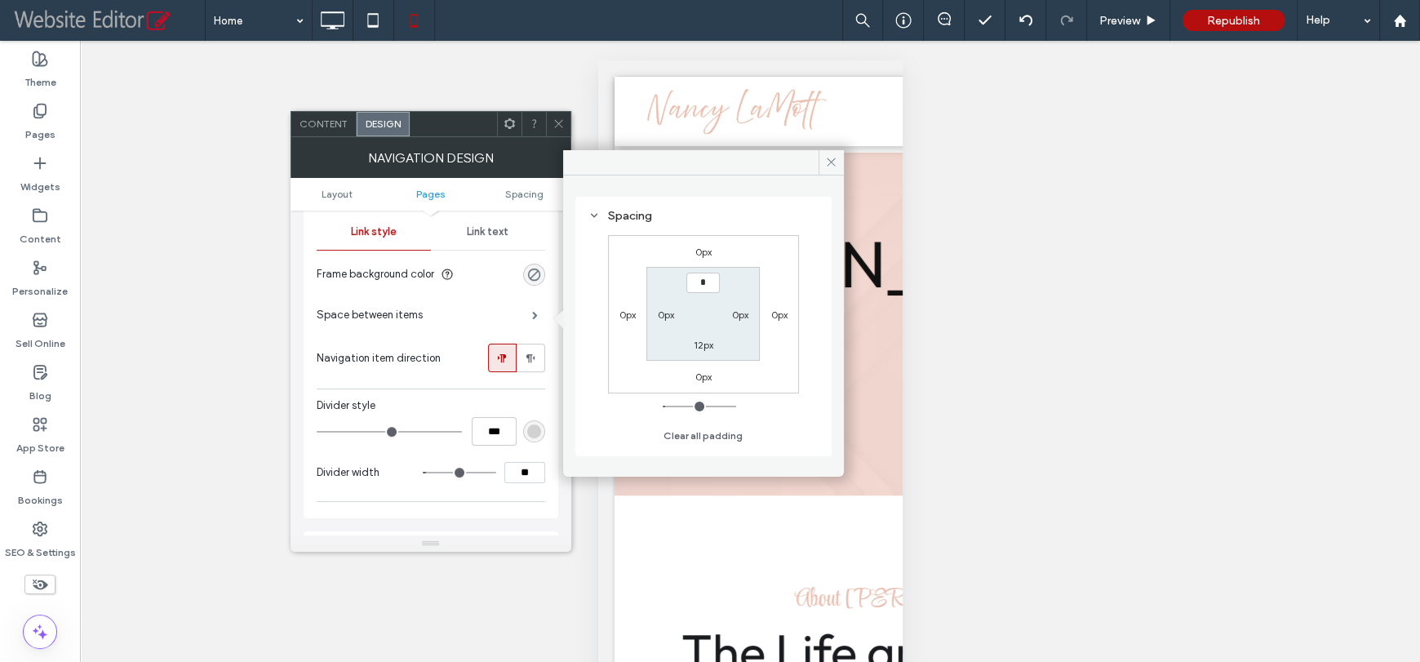
type input "***"
type input "*"
click at [559, 125] on use at bounding box center [558, 124] width 8 height 8
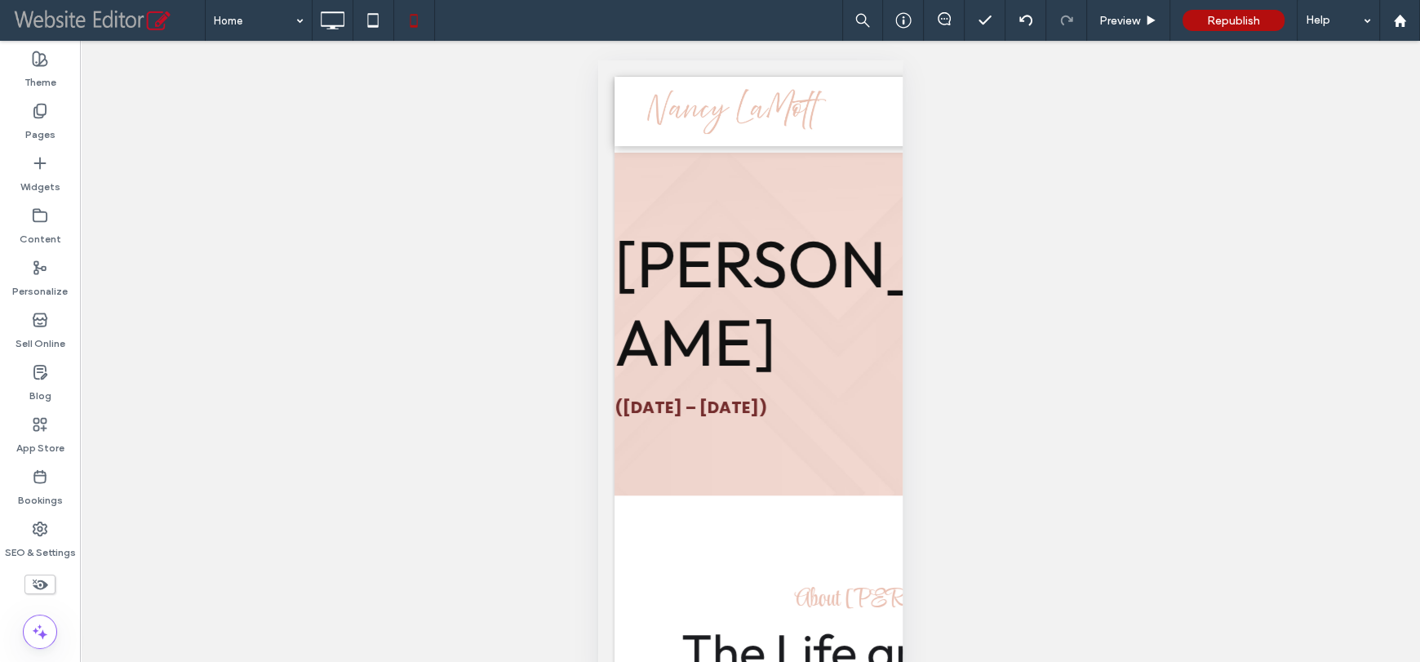
scroll to position [0, 0]
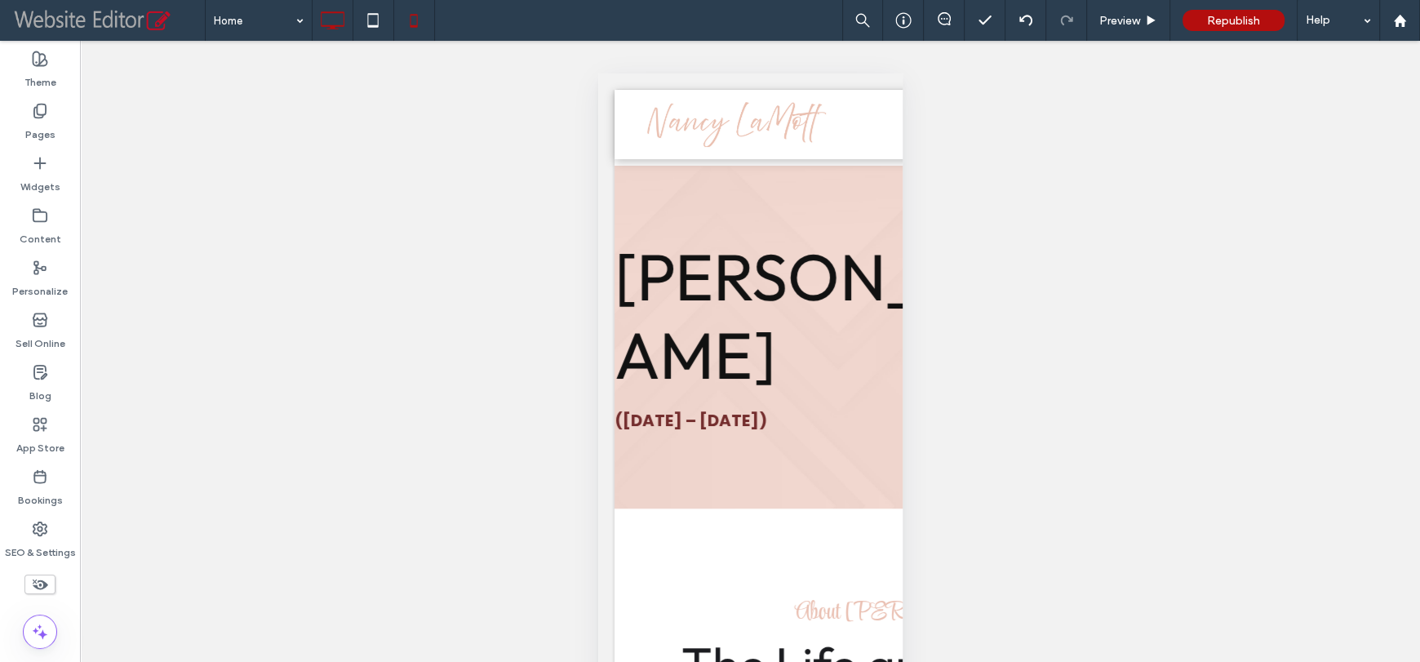
click at [335, 23] on icon at bounding box center [332, 20] width 33 height 33
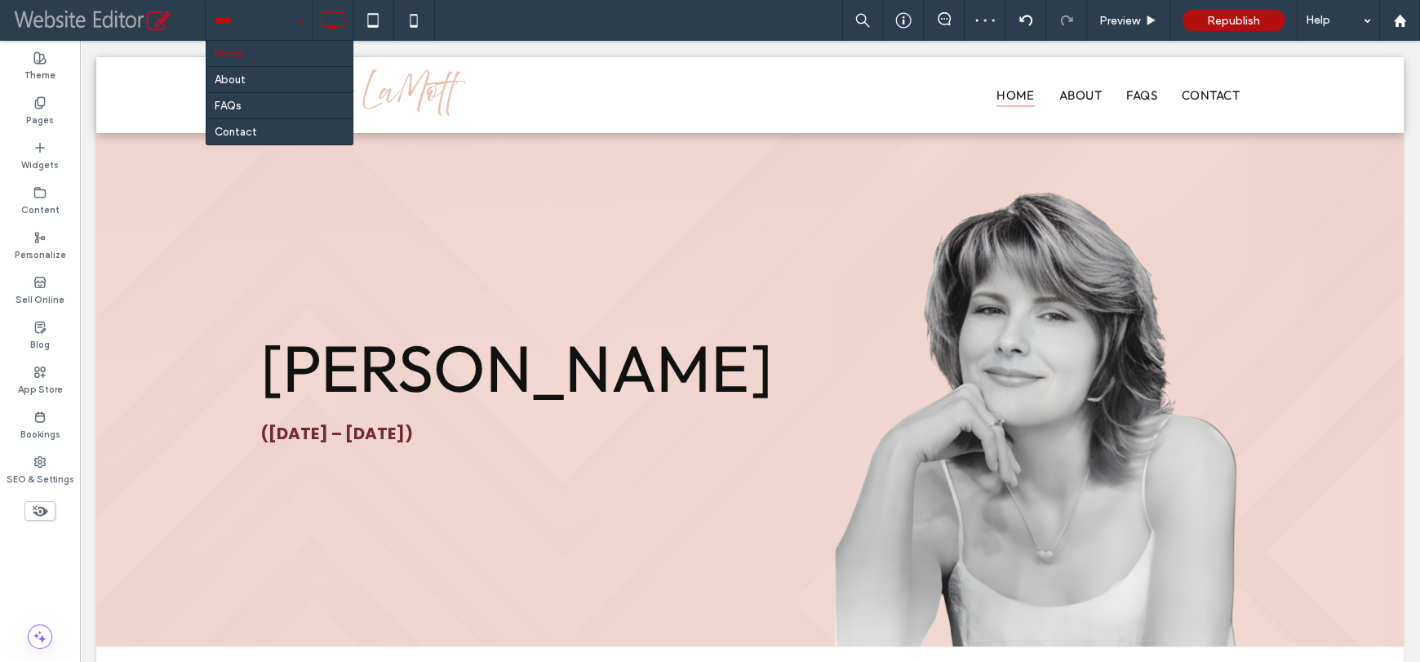
click at [493, 23] on div "Home About FAQs Contact Preview Republish Help" at bounding box center [812, 20] width 1215 height 41
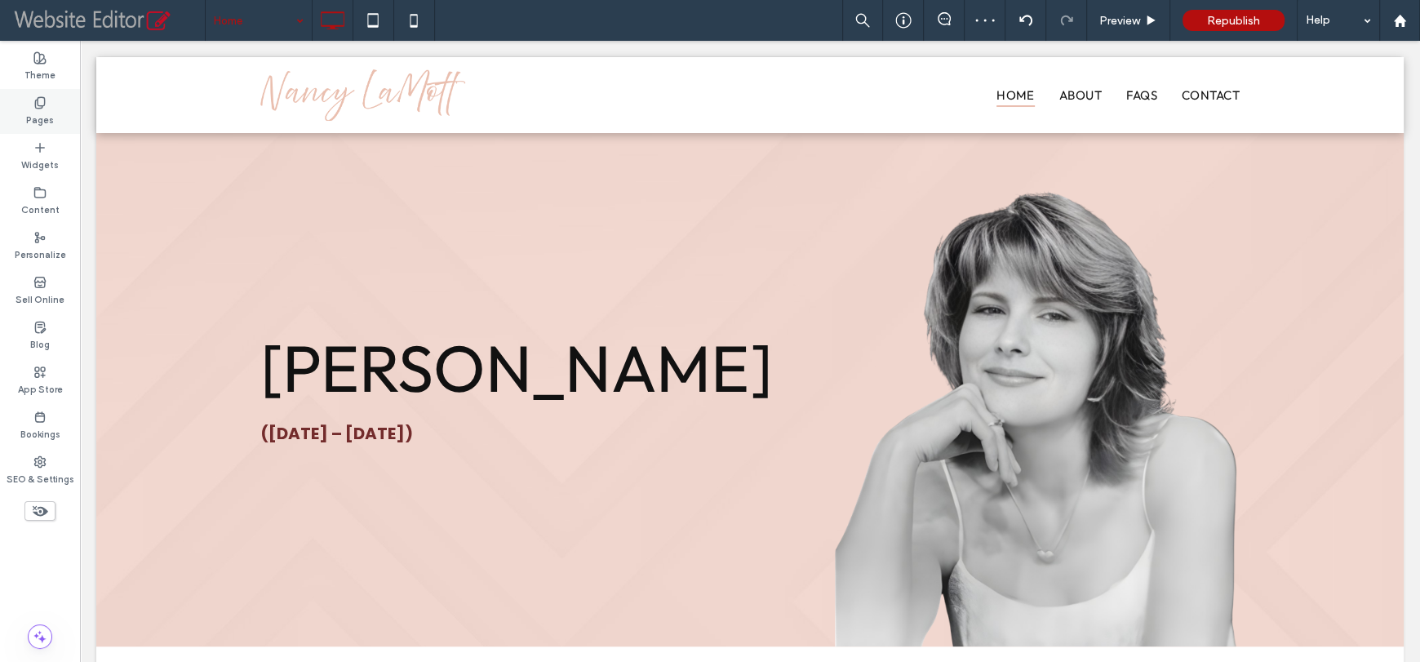
click at [22, 98] on div "Pages" at bounding box center [40, 111] width 80 height 45
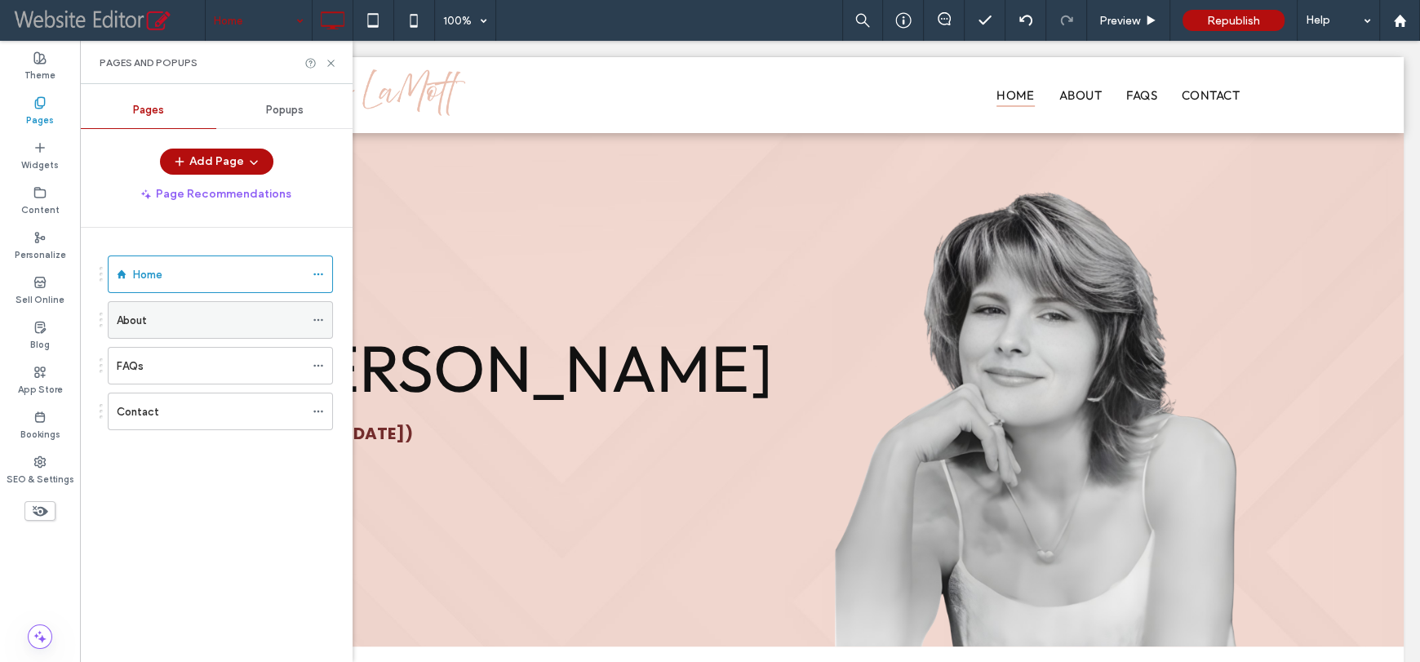
click at [316, 316] on icon at bounding box center [318, 319] width 11 height 11
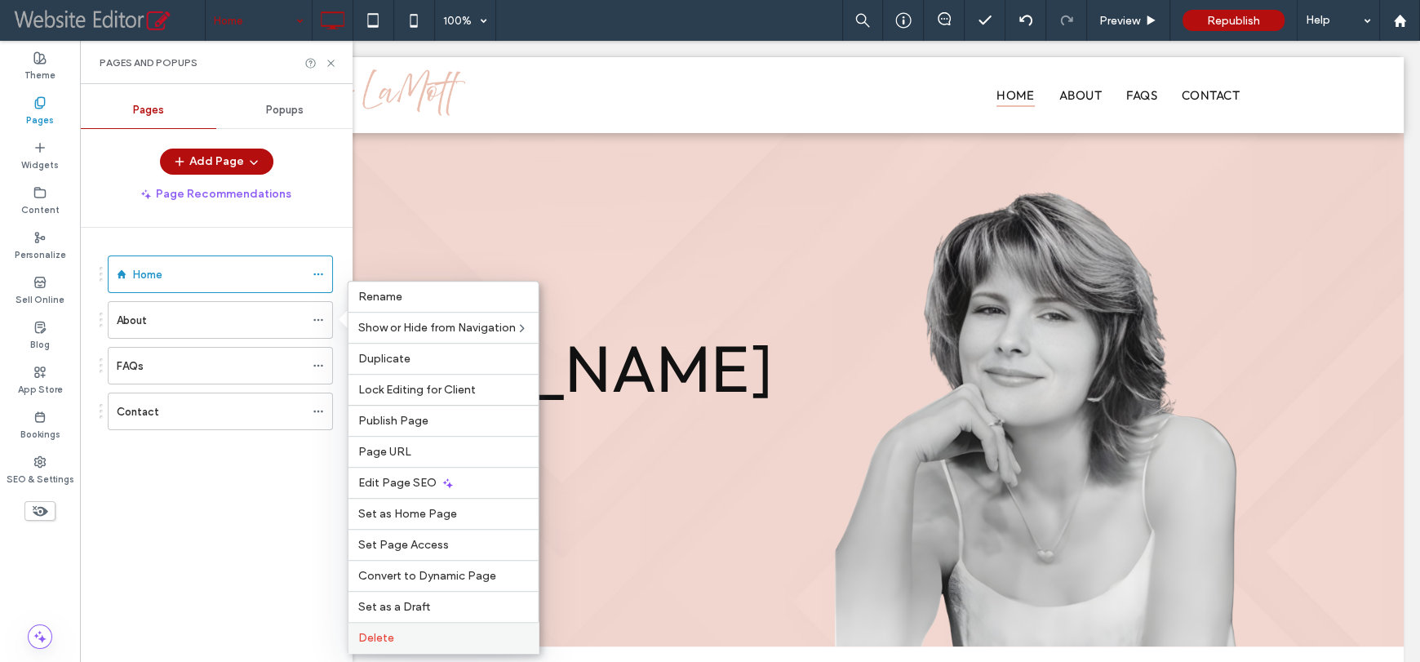
click at [388, 637] on span "Delete" at bounding box center [376, 638] width 36 height 14
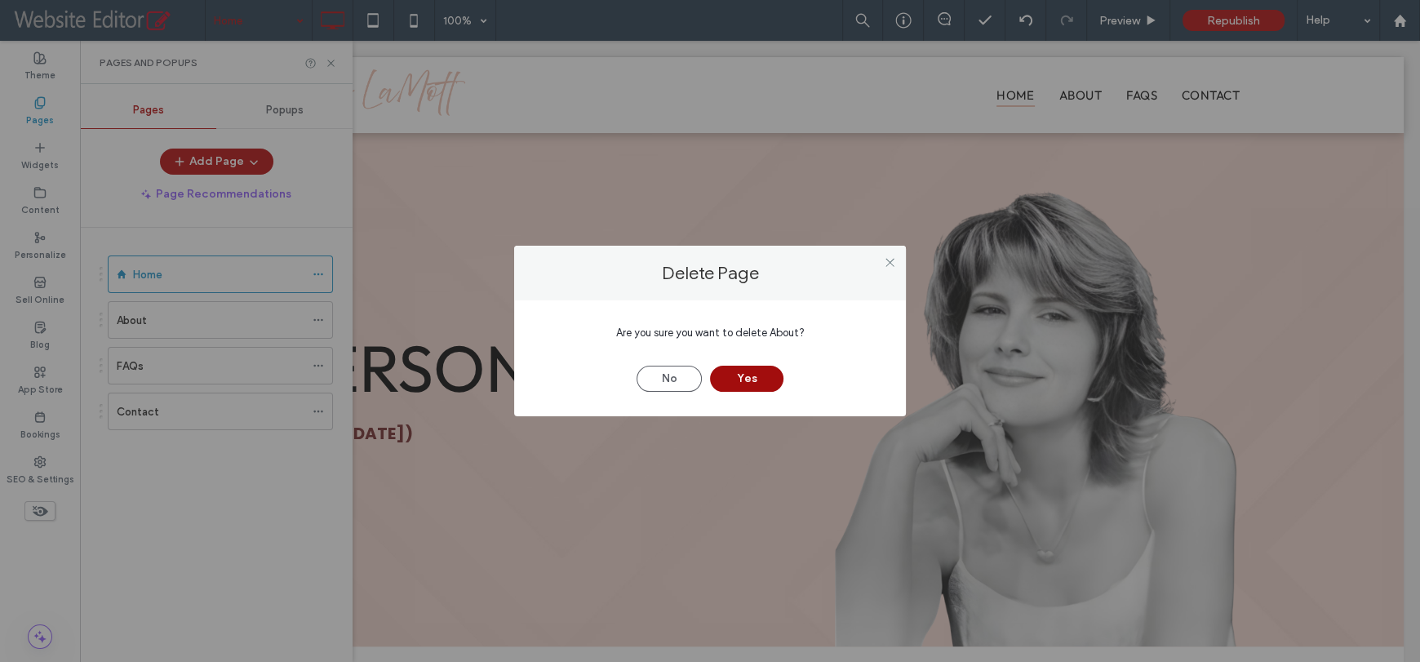
click at [729, 383] on button "Yes" at bounding box center [746, 379] width 73 height 26
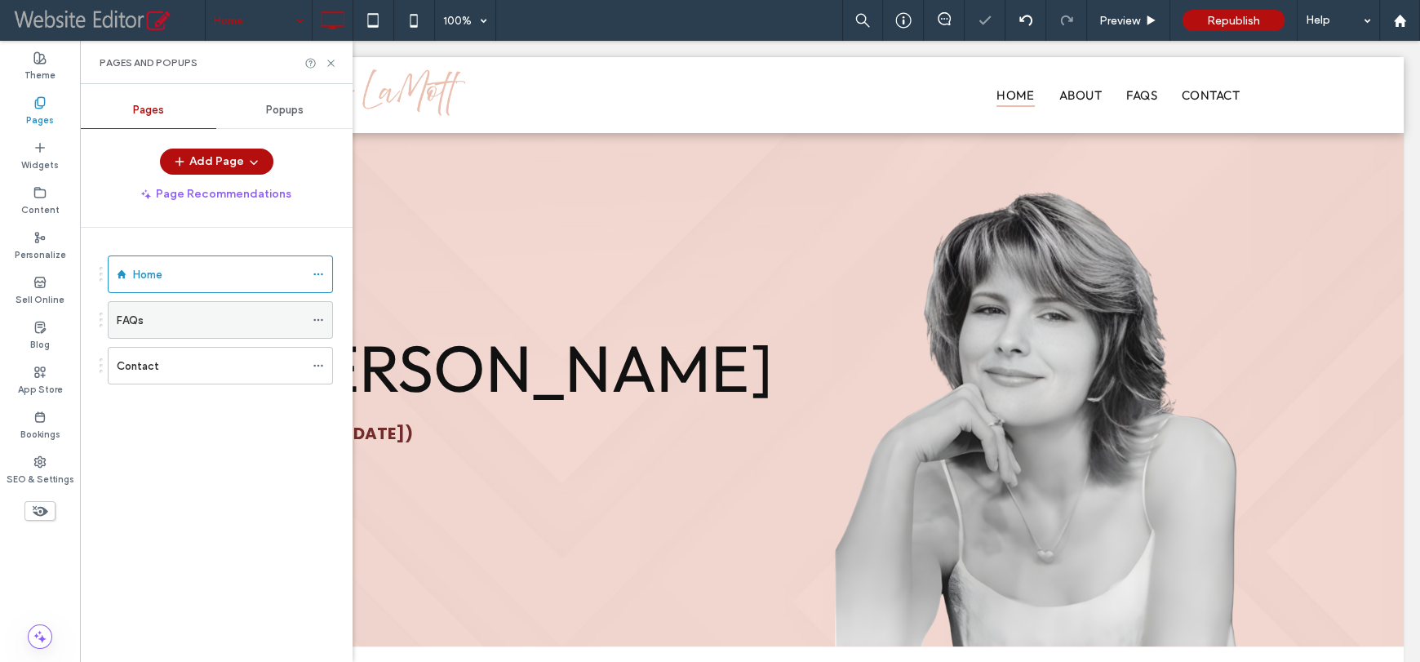
click at [318, 317] on icon at bounding box center [318, 319] width 11 height 11
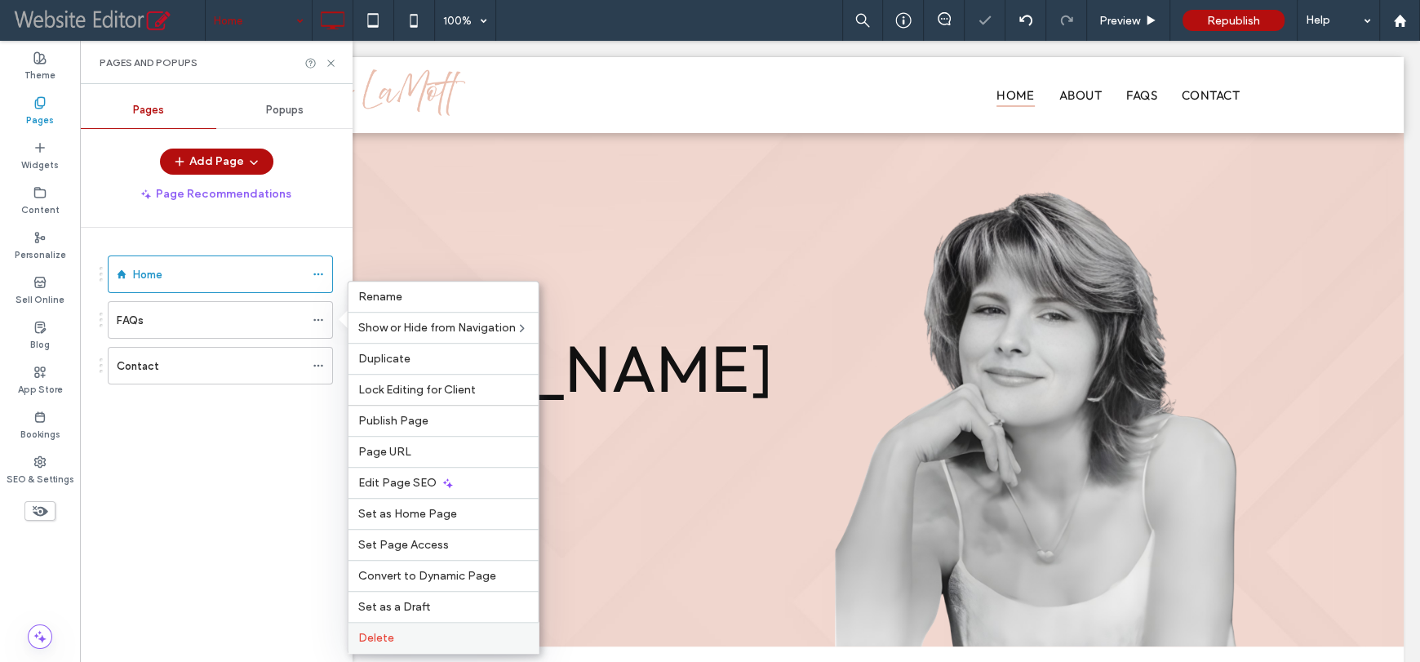
click at [373, 637] on span "Delete" at bounding box center [376, 638] width 36 height 14
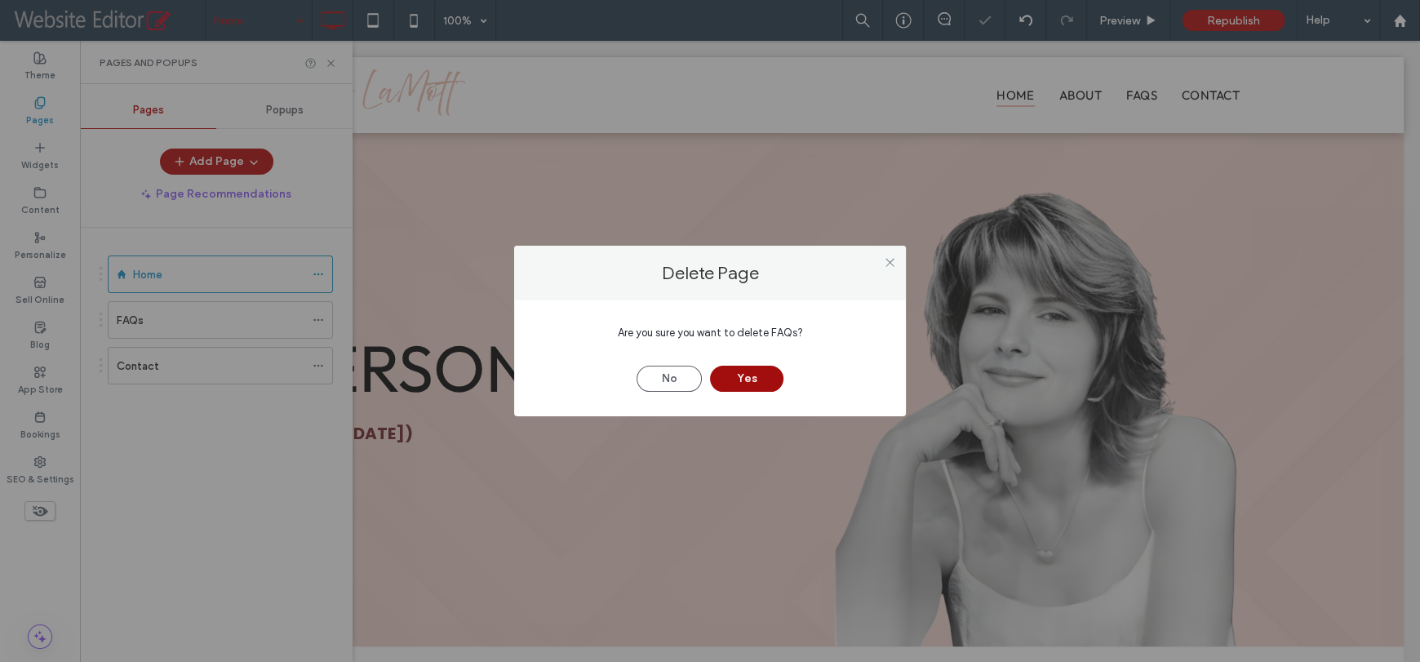
click at [732, 378] on button "Yes" at bounding box center [746, 379] width 73 height 26
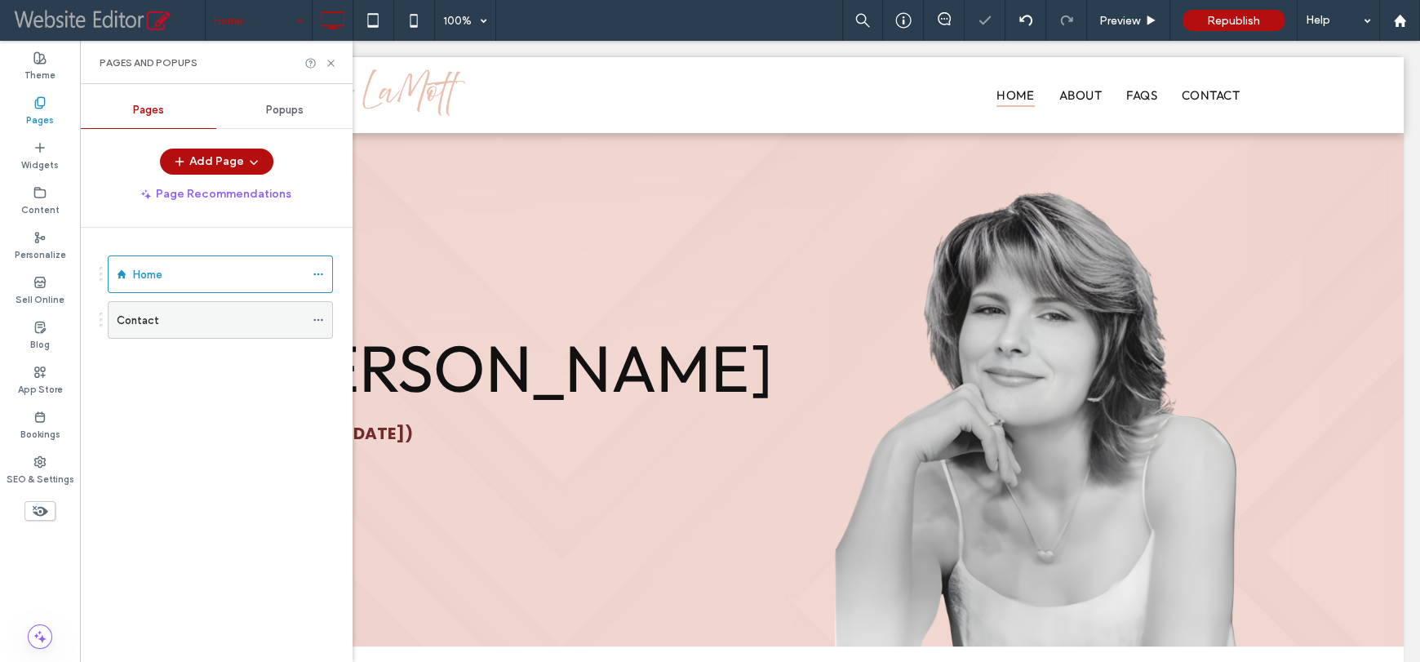
click at [317, 314] on icon at bounding box center [318, 319] width 11 height 11
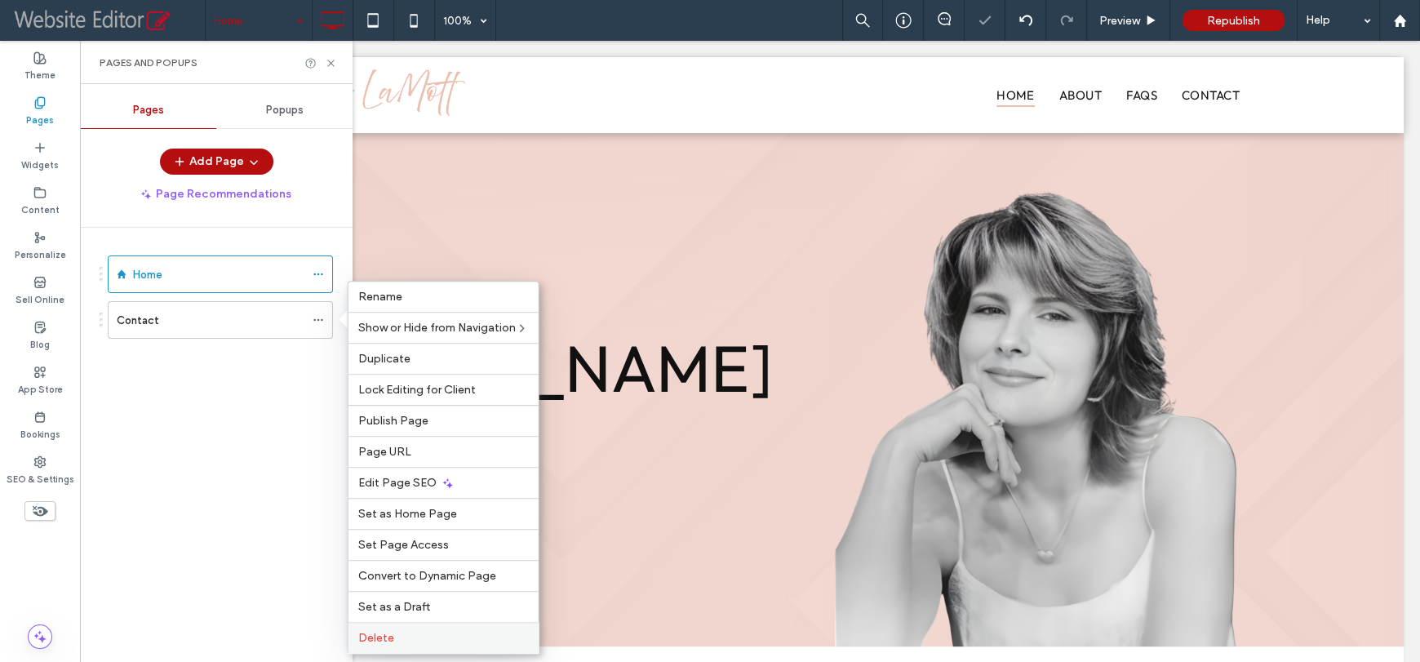
click at [387, 637] on span "Delete" at bounding box center [376, 638] width 36 height 14
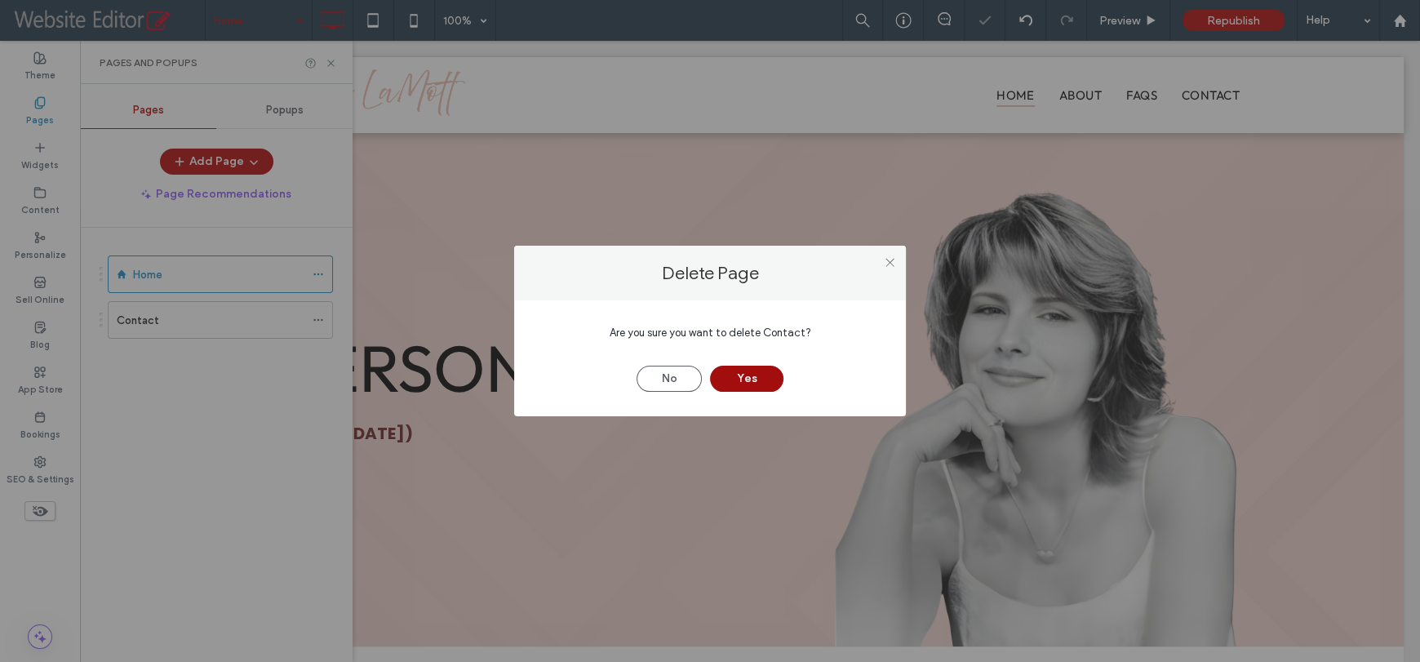
click at [742, 380] on button "Yes" at bounding box center [746, 379] width 73 height 26
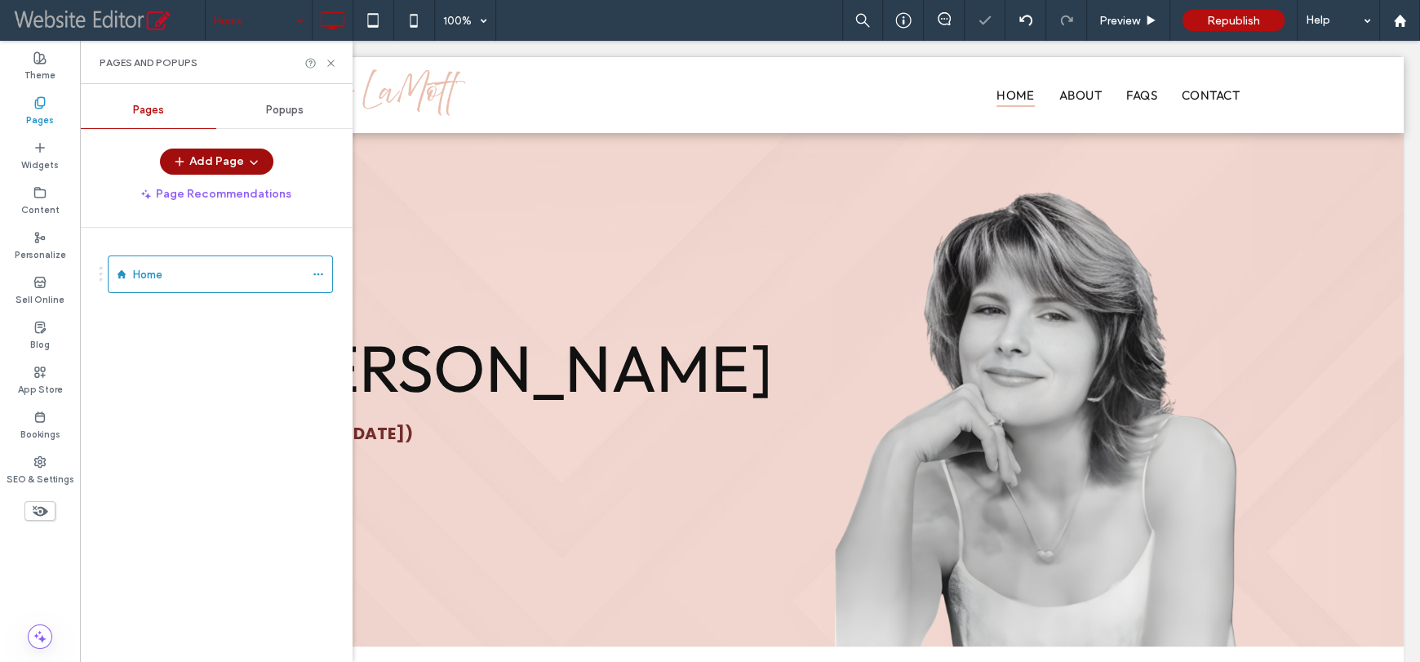
click at [213, 164] on button "Add Page" at bounding box center [216, 162] width 113 height 26
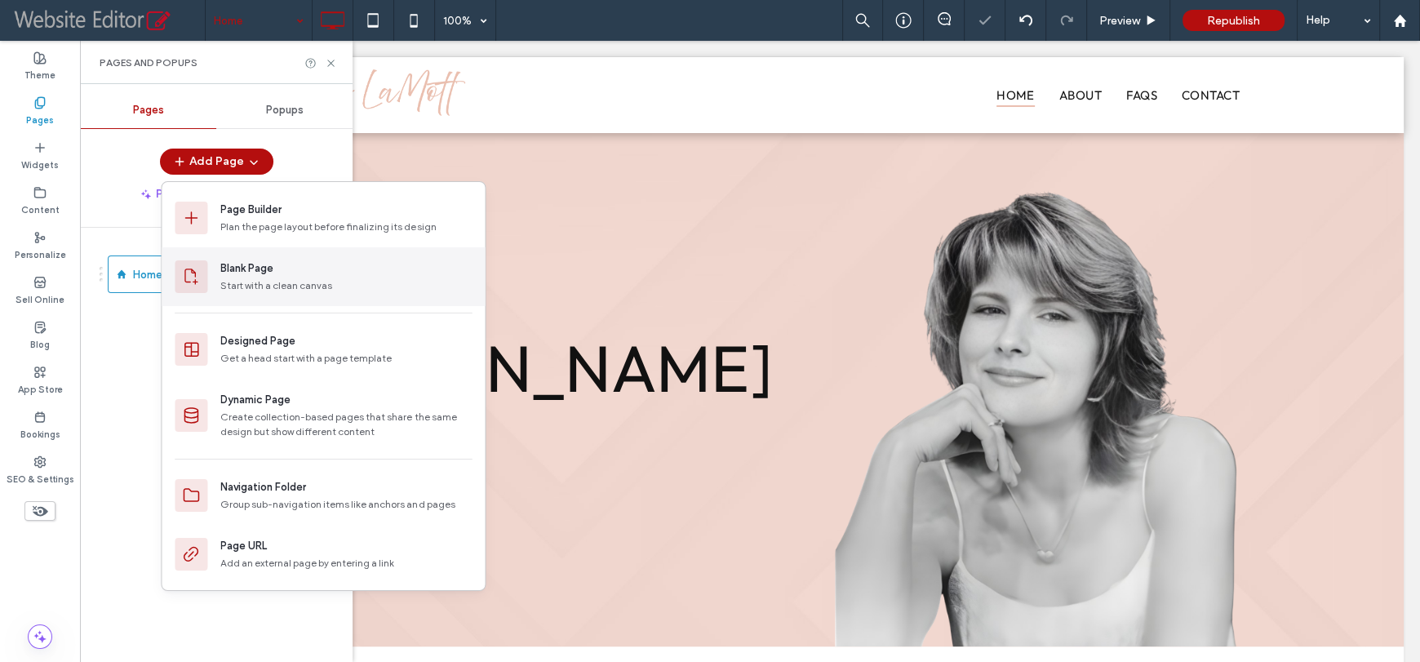
click at [210, 277] on div "Blank Page Start with a clean canvas" at bounding box center [323, 276] width 323 height 59
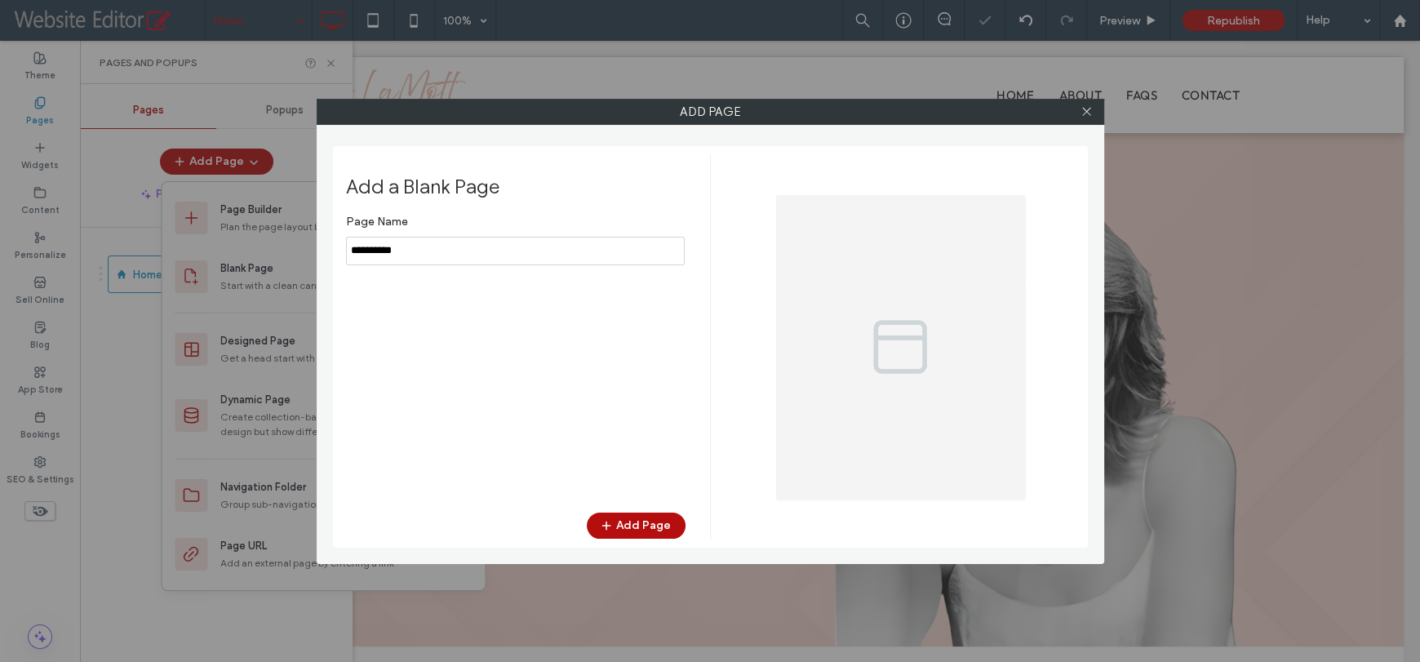
click at [446, 242] on input "notEmpty" at bounding box center [515, 251] width 339 height 29
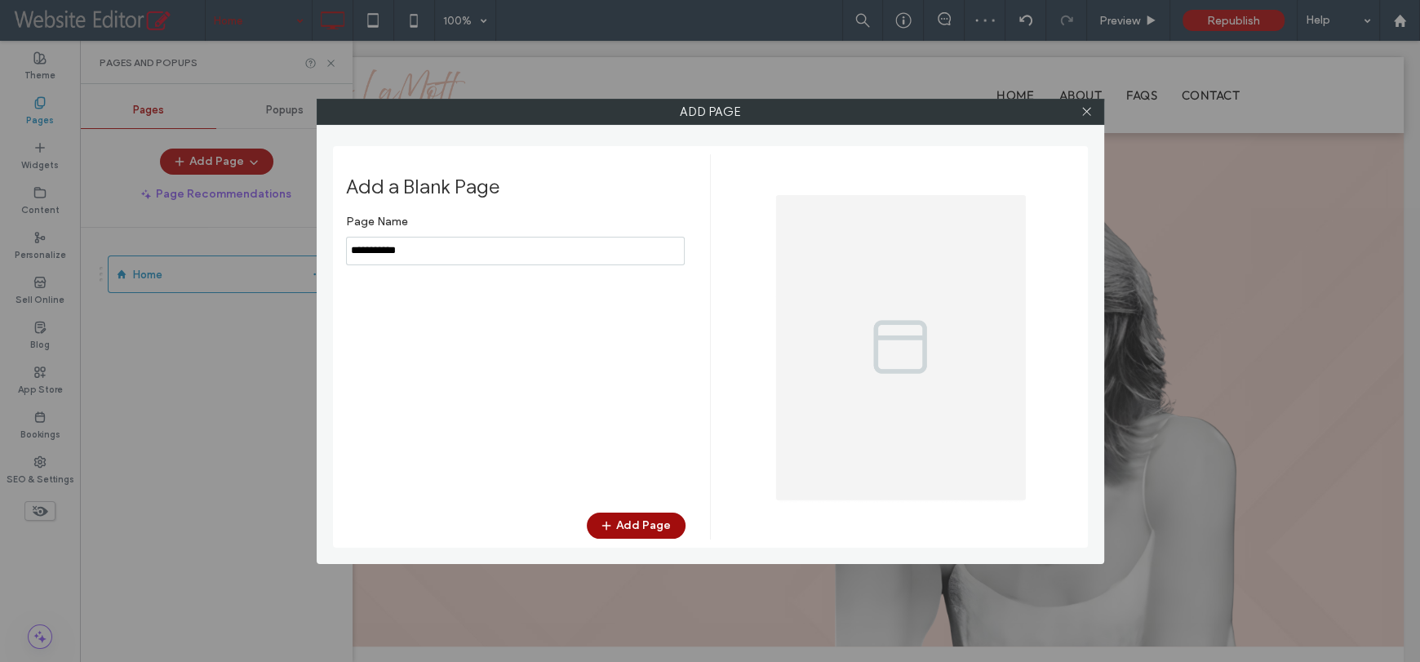
type input "**********"
click at [616, 521] on span "button" at bounding box center [608, 525] width 16 height 24
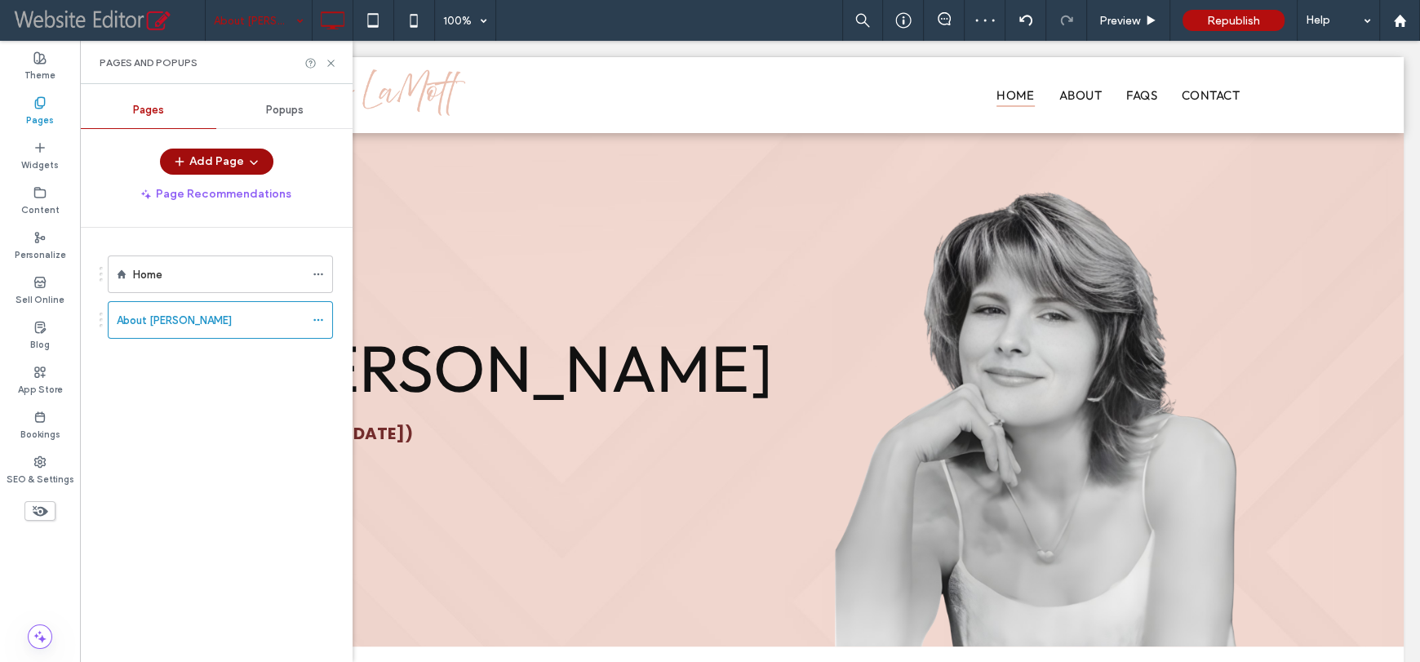
click at [229, 159] on button "Add Page" at bounding box center [216, 162] width 113 height 26
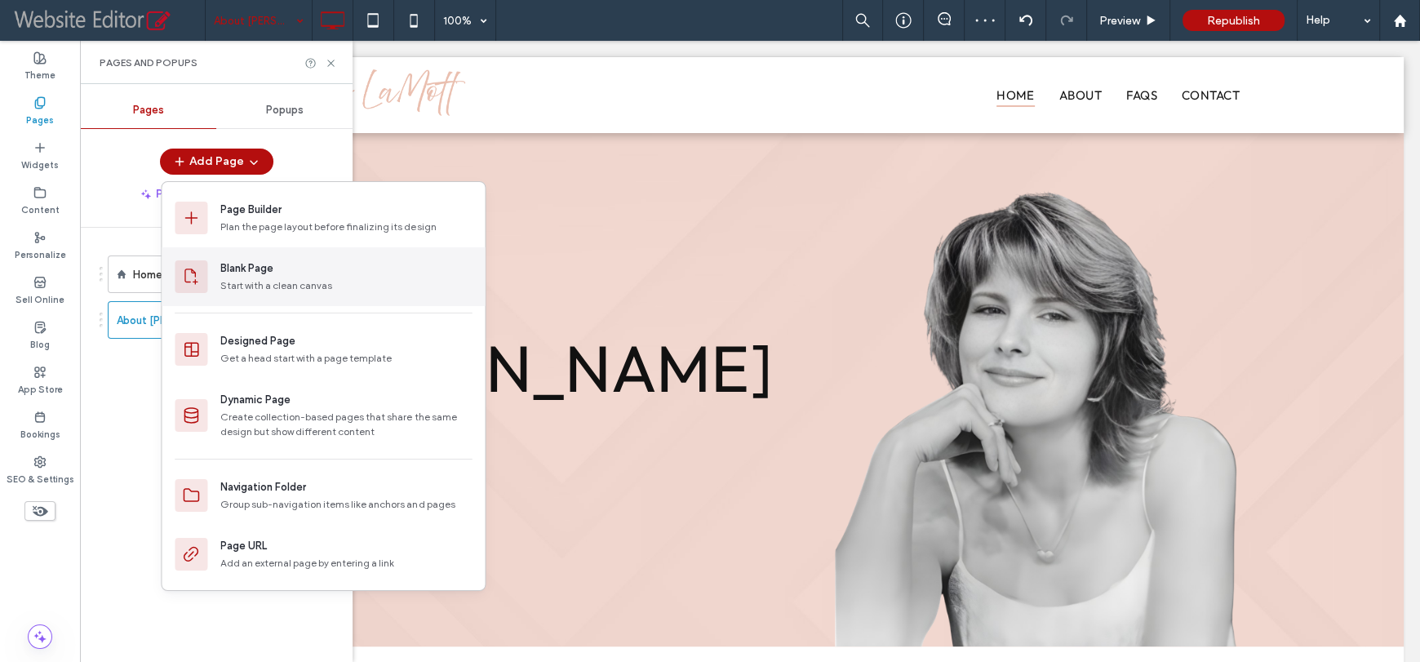
click at [227, 275] on div "Blank Page" at bounding box center [246, 268] width 53 height 16
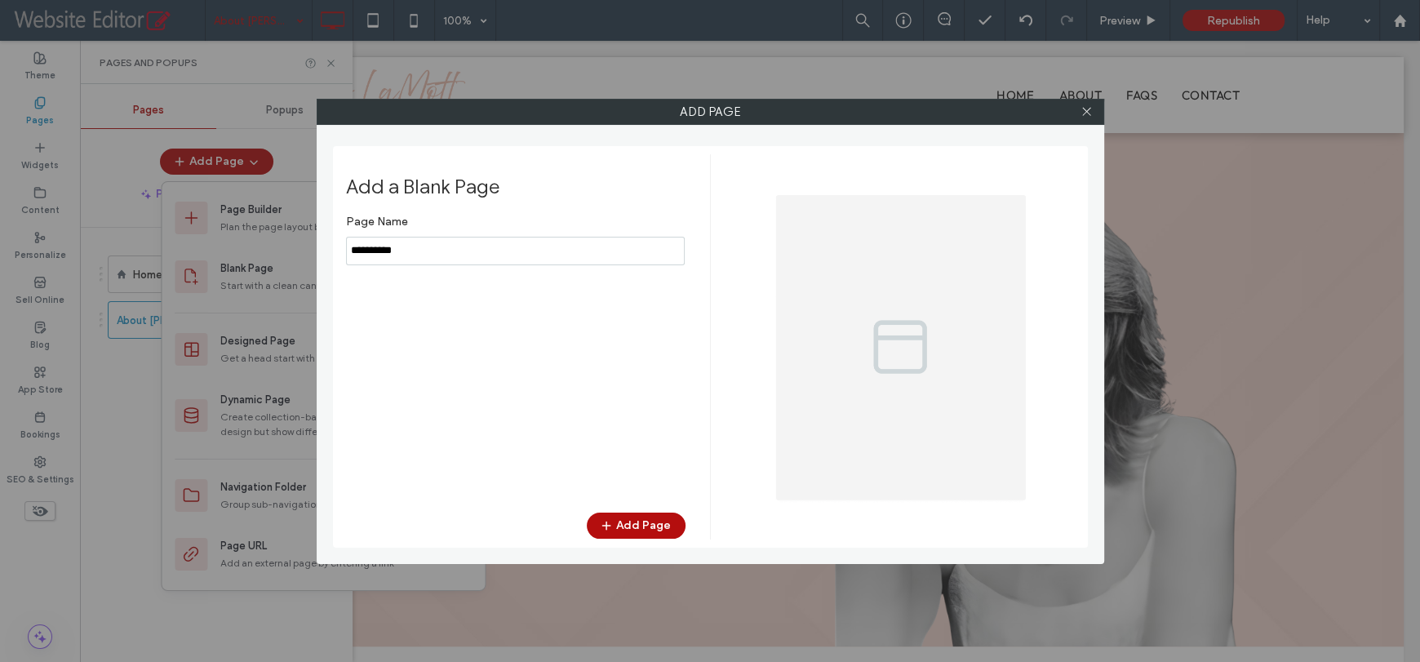
click at [412, 251] on input "notEmpty" at bounding box center [515, 251] width 339 height 29
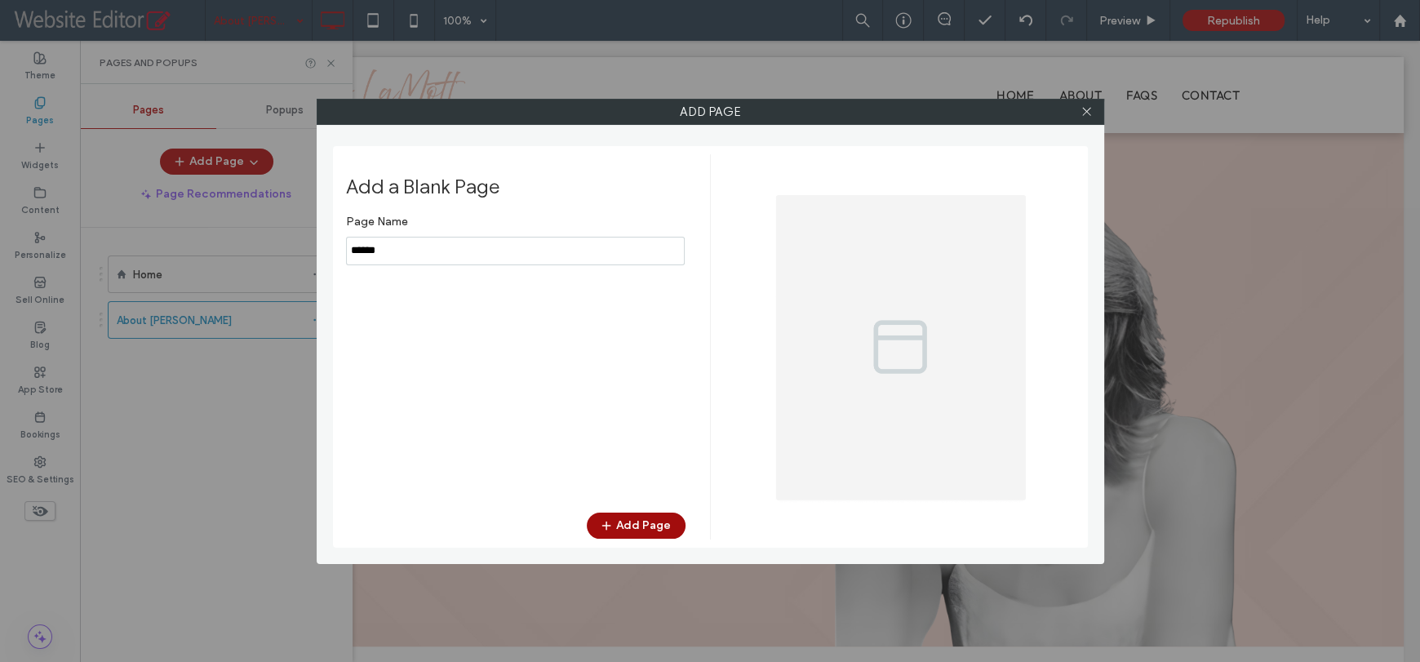
type input "******"
click at [625, 520] on button "Add Page" at bounding box center [636, 525] width 99 height 26
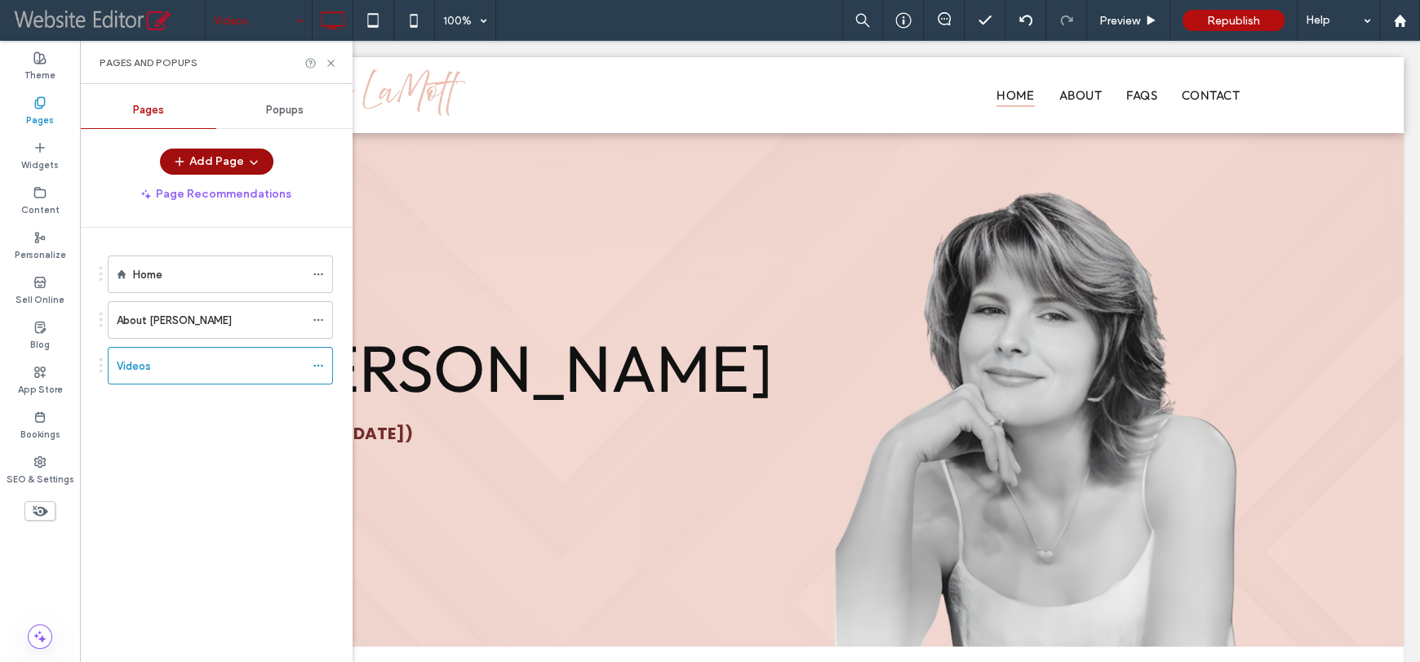
click at [207, 159] on button "Add Page" at bounding box center [216, 162] width 113 height 26
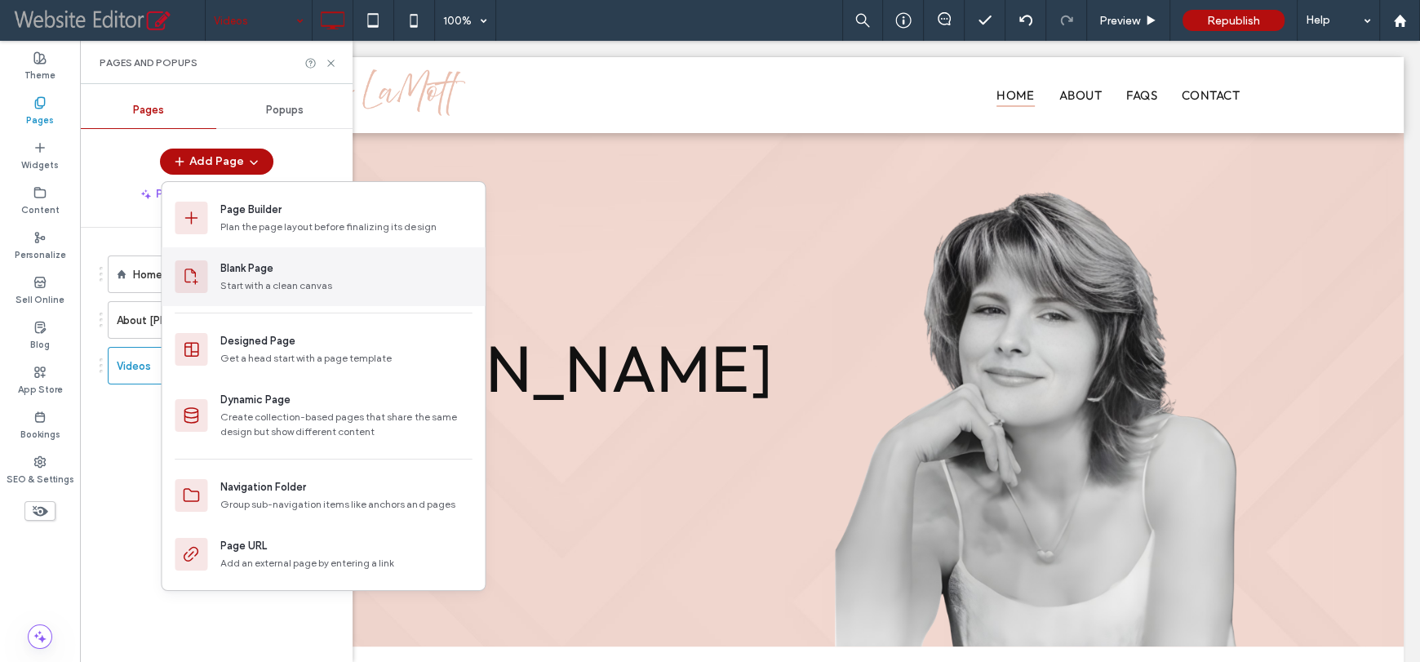
click at [227, 278] on div "Start with a clean canvas" at bounding box center [345, 285] width 251 height 15
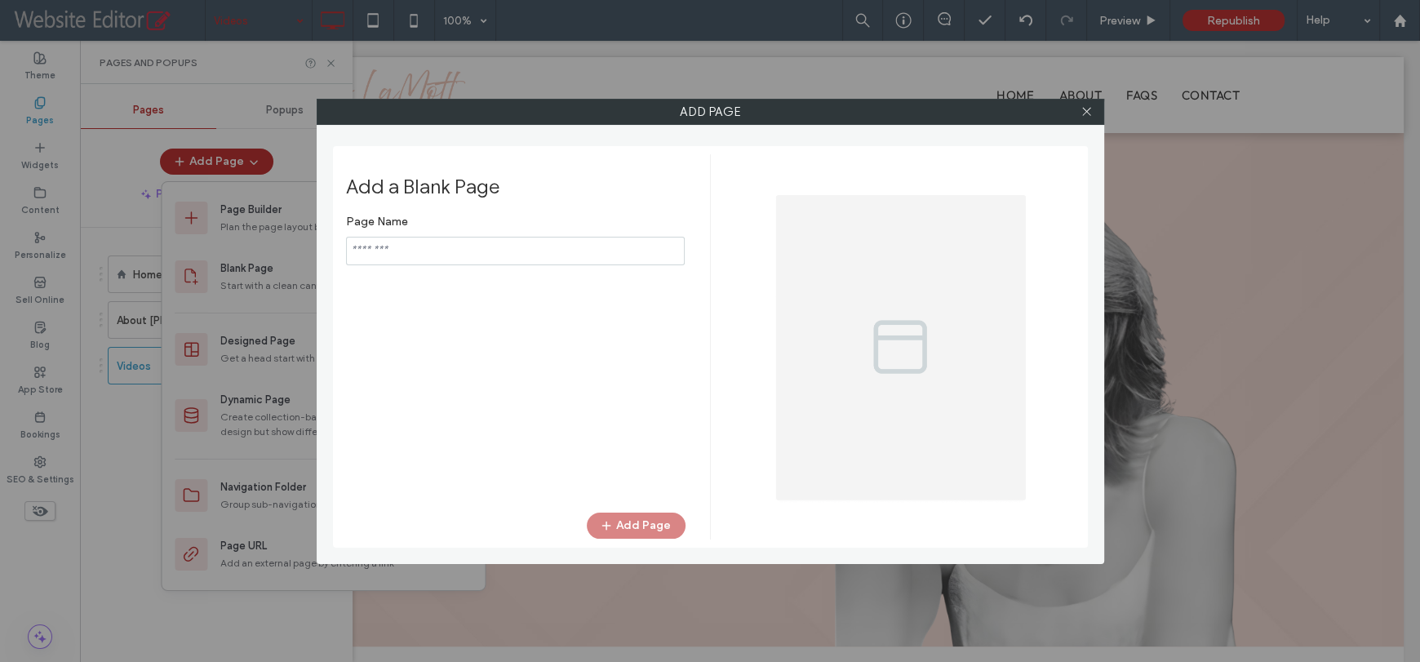
type input "**********"
click at [510, 255] on input "notEmpty" at bounding box center [515, 251] width 339 height 29
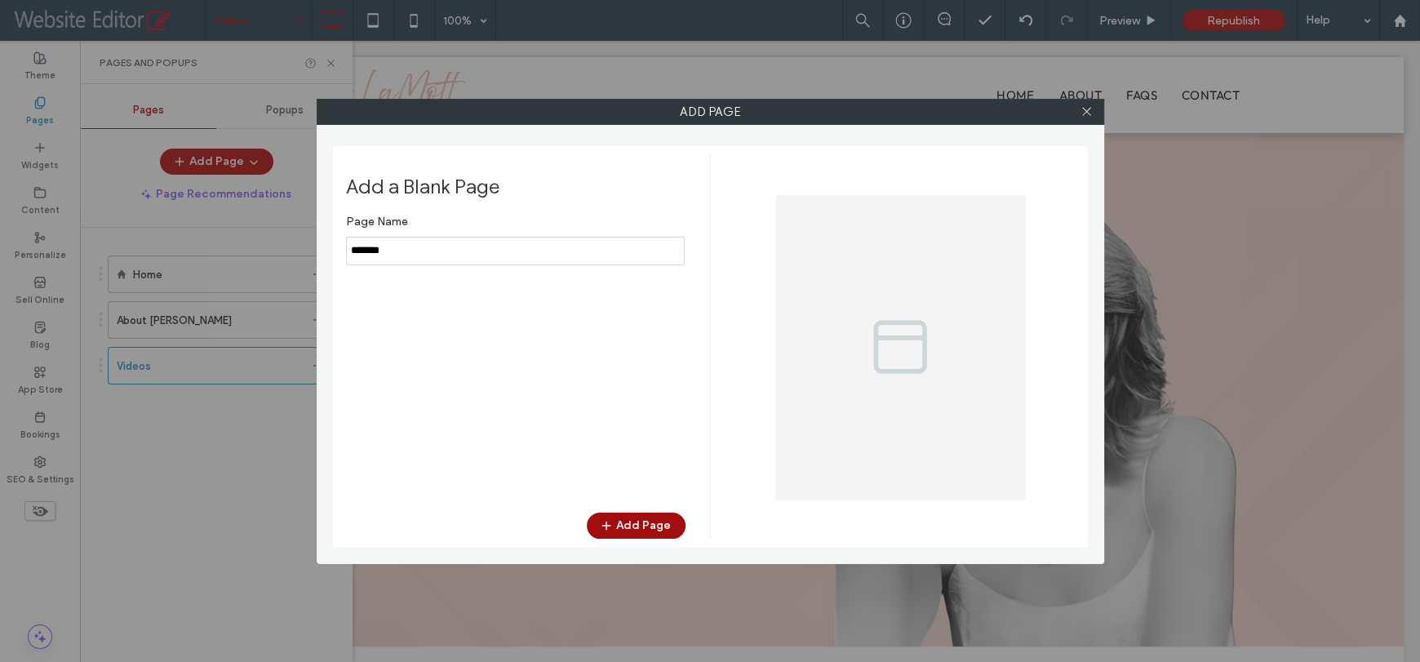
type input "*******"
click at [650, 521] on button "Add Page" at bounding box center [636, 525] width 99 height 26
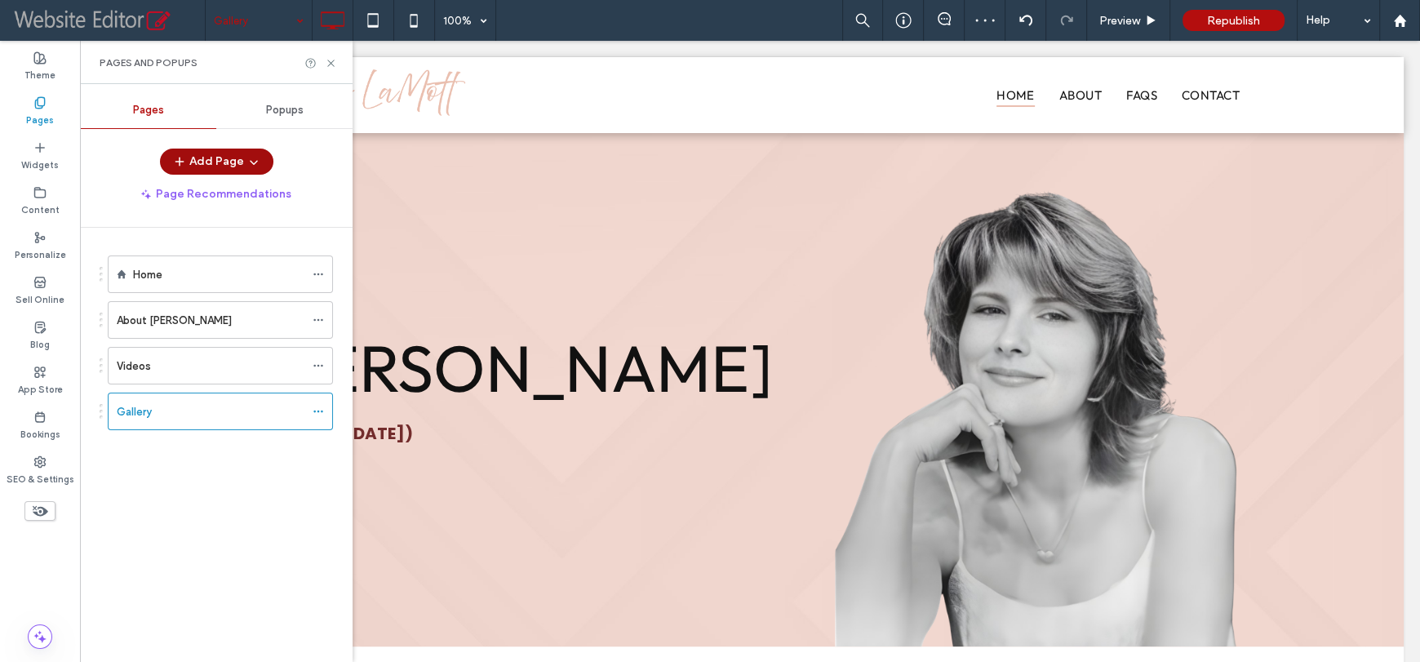
click at [216, 170] on button "Add Page" at bounding box center [216, 162] width 113 height 26
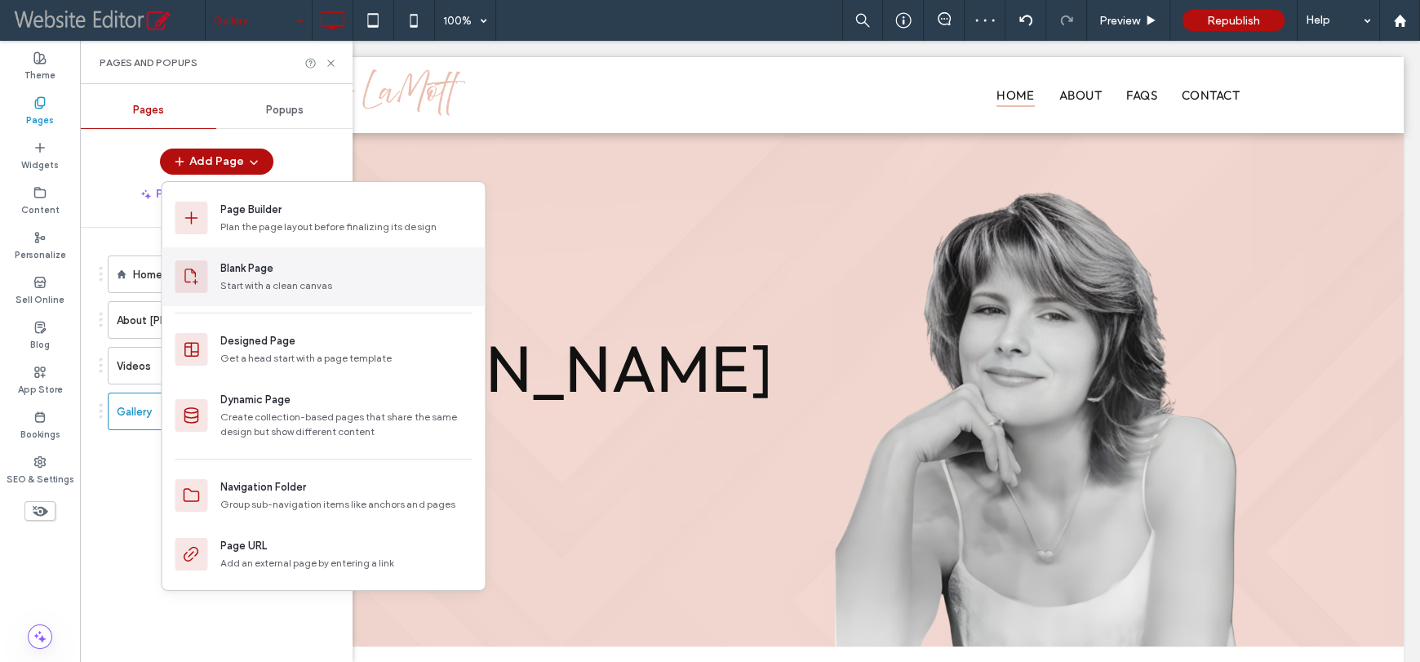
click at [230, 278] on div "Start with a clean canvas" at bounding box center [345, 285] width 251 height 15
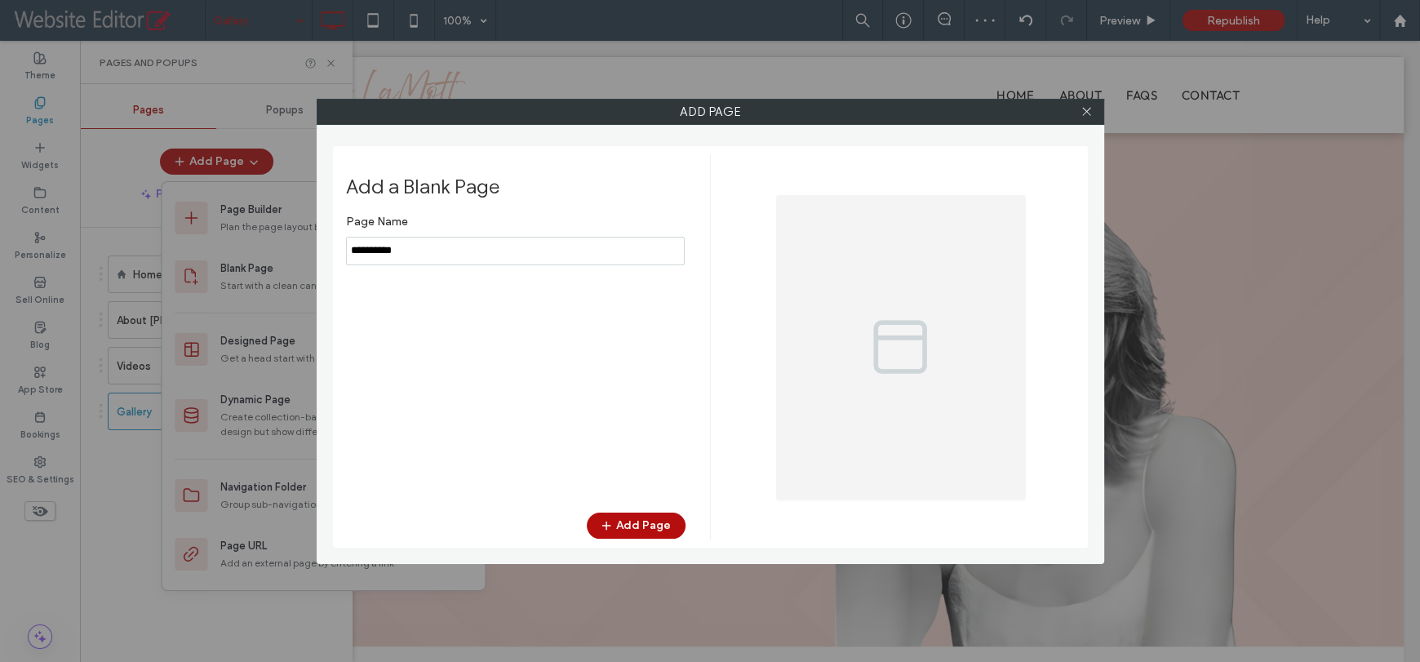
click at [465, 253] on input "notEmpty" at bounding box center [515, 251] width 339 height 29
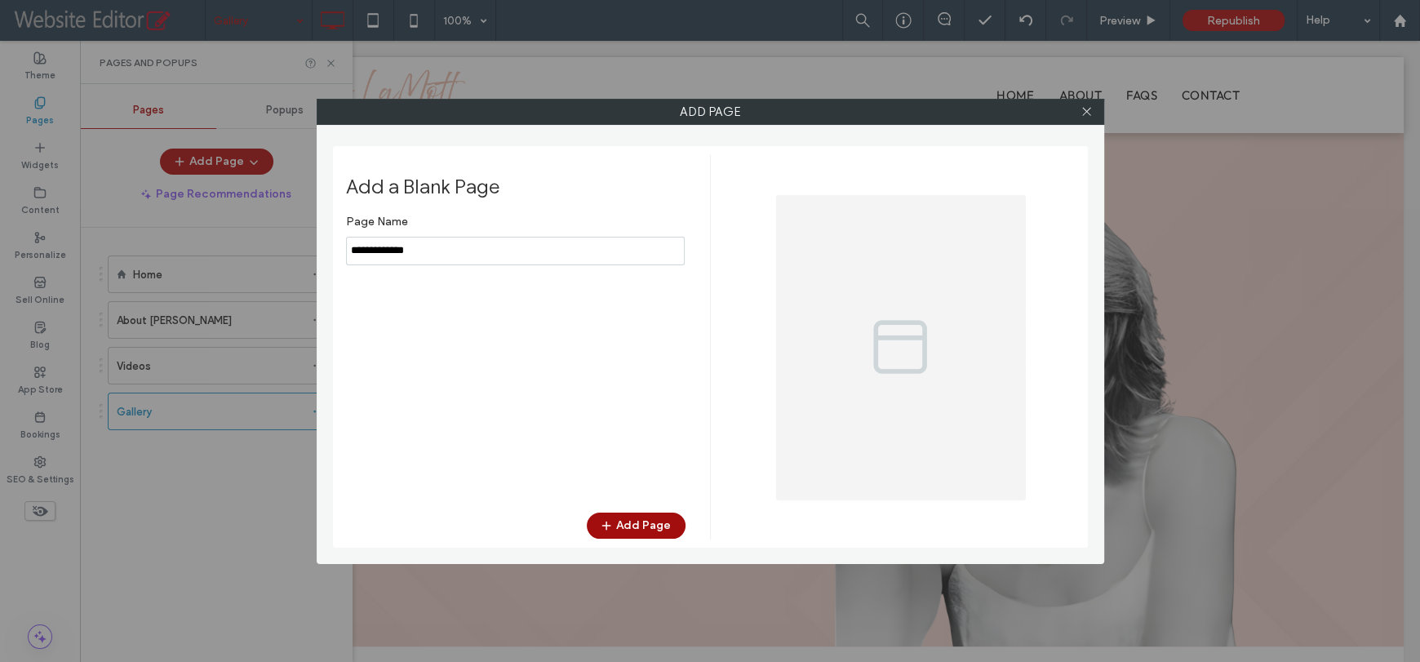
type input "**********"
click at [627, 521] on button "Add Page" at bounding box center [636, 525] width 99 height 26
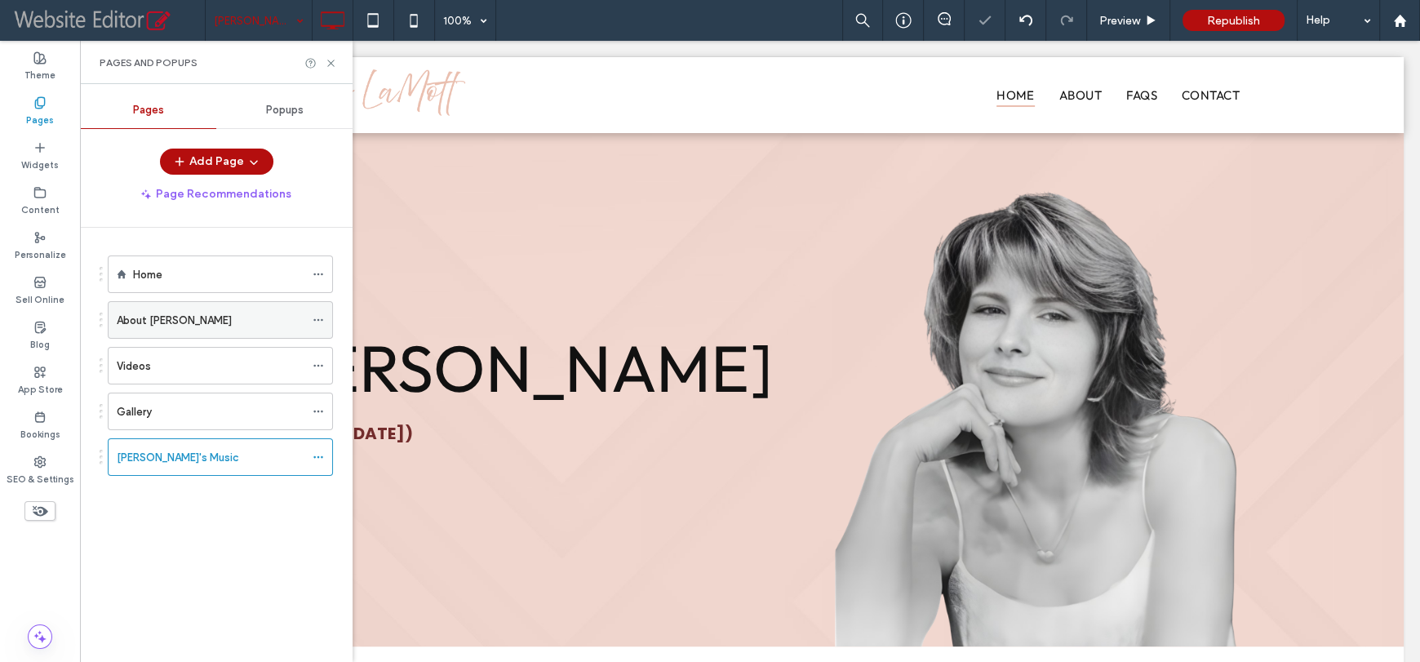
click at [219, 326] on div "About [PERSON_NAME]" at bounding box center [211, 320] width 188 height 17
click at [336, 64] on icon at bounding box center [331, 63] width 12 height 12
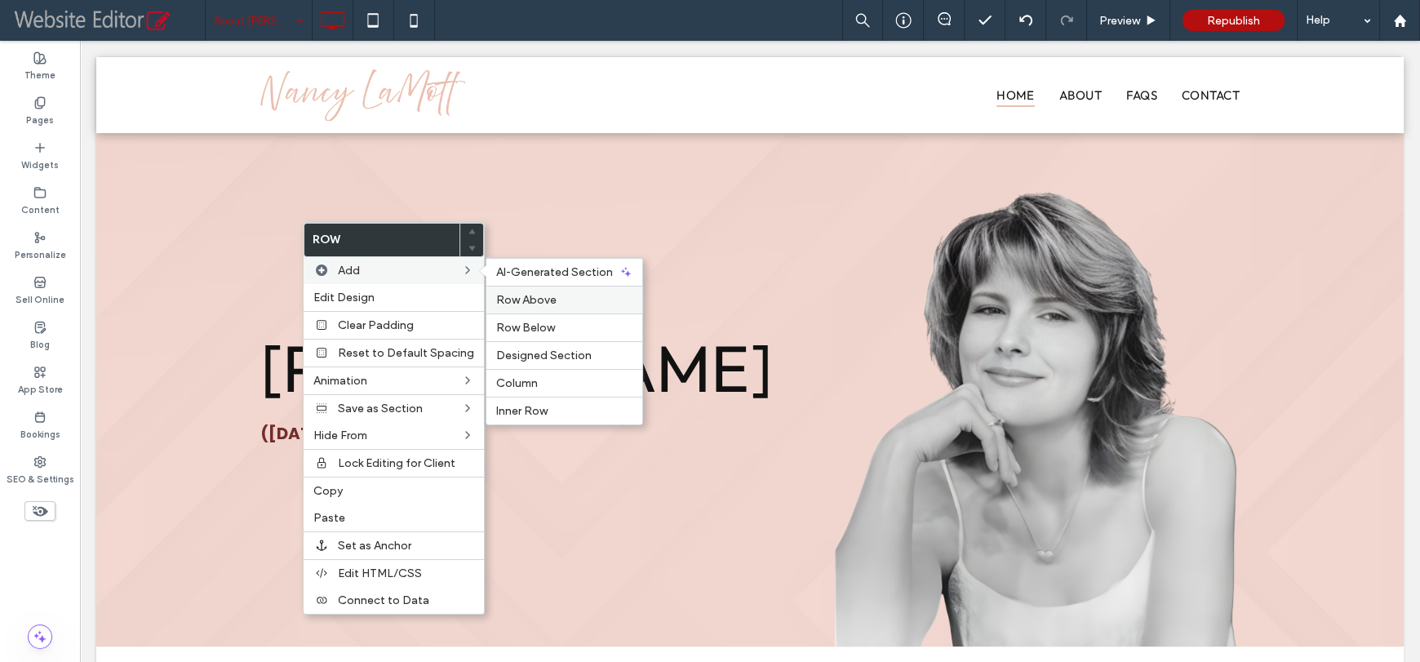
click at [516, 299] on span "Row Above" at bounding box center [526, 300] width 60 height 14
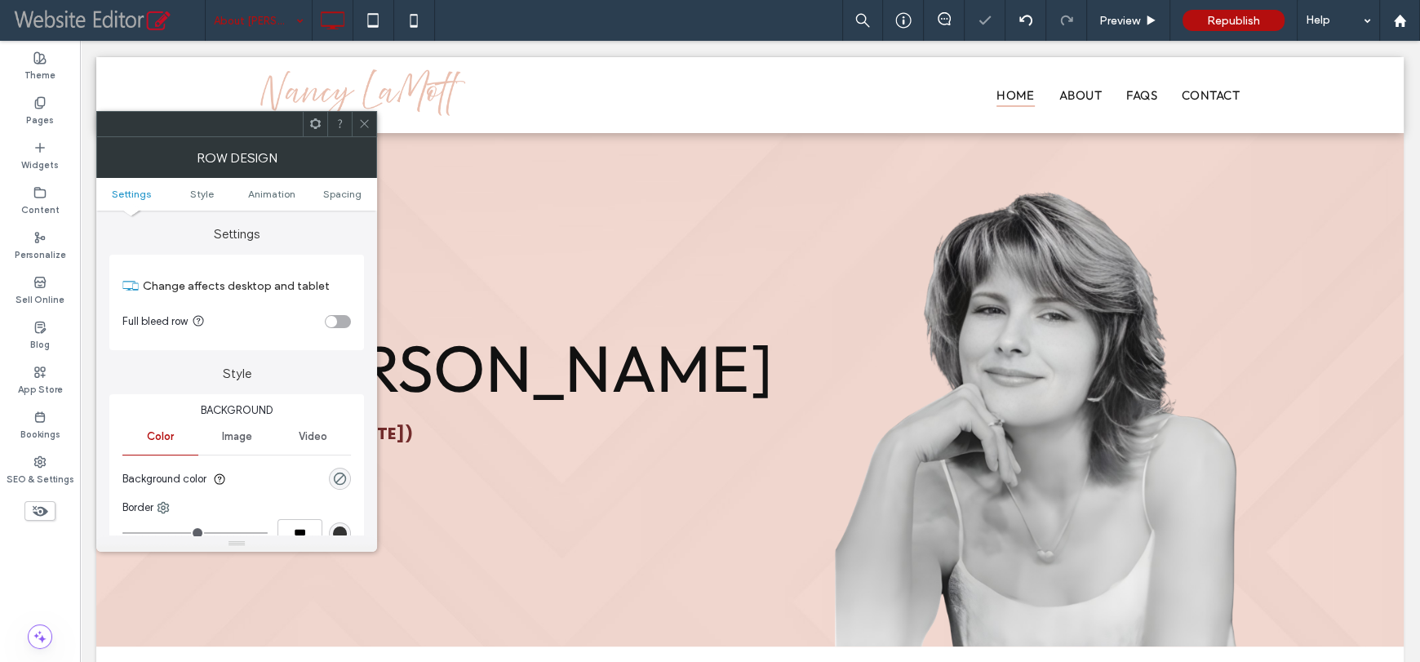
click at [231, 440] on span "Image" at bounding box center [236, 436] width 30 height 13
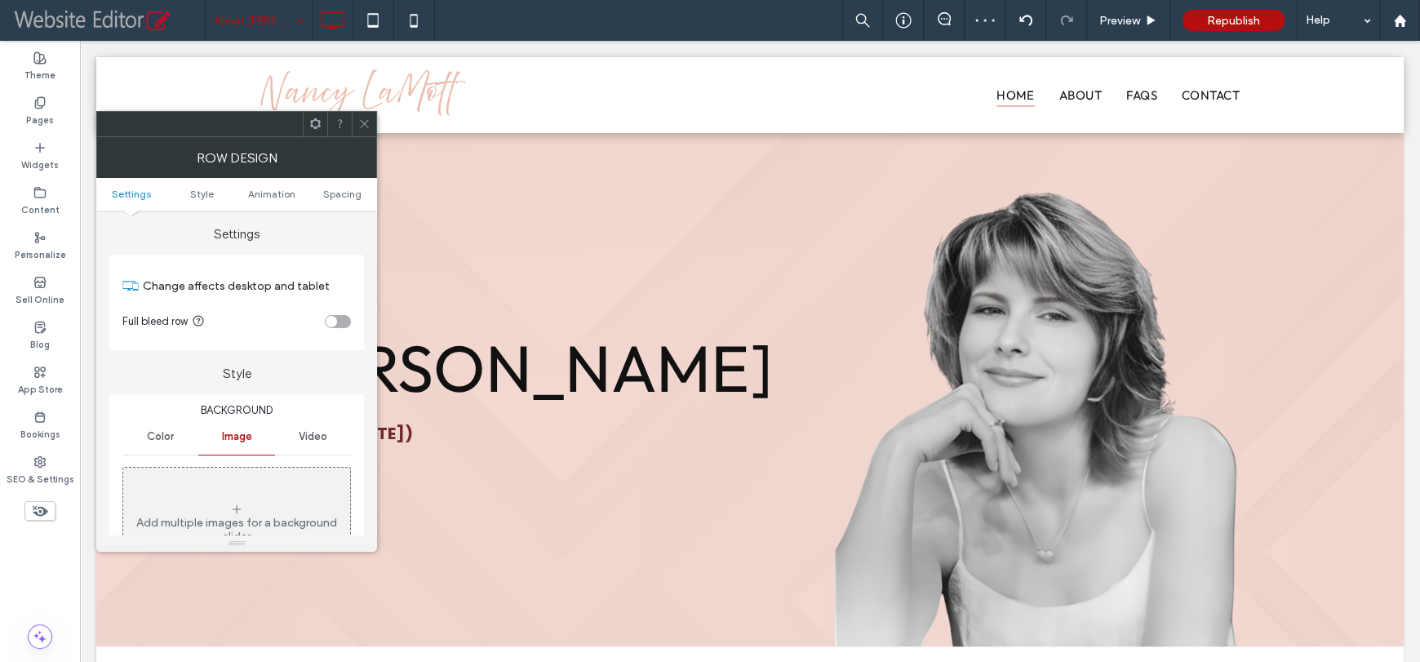
drag, startPoint x: 238, startPoint y: 486, endPoint x: 242, endPoint y: 497, distance: 11.4
click at [239, 487] on div "Add multiple images for a background slider" at bounding box center [236, 523] width 227 height 108
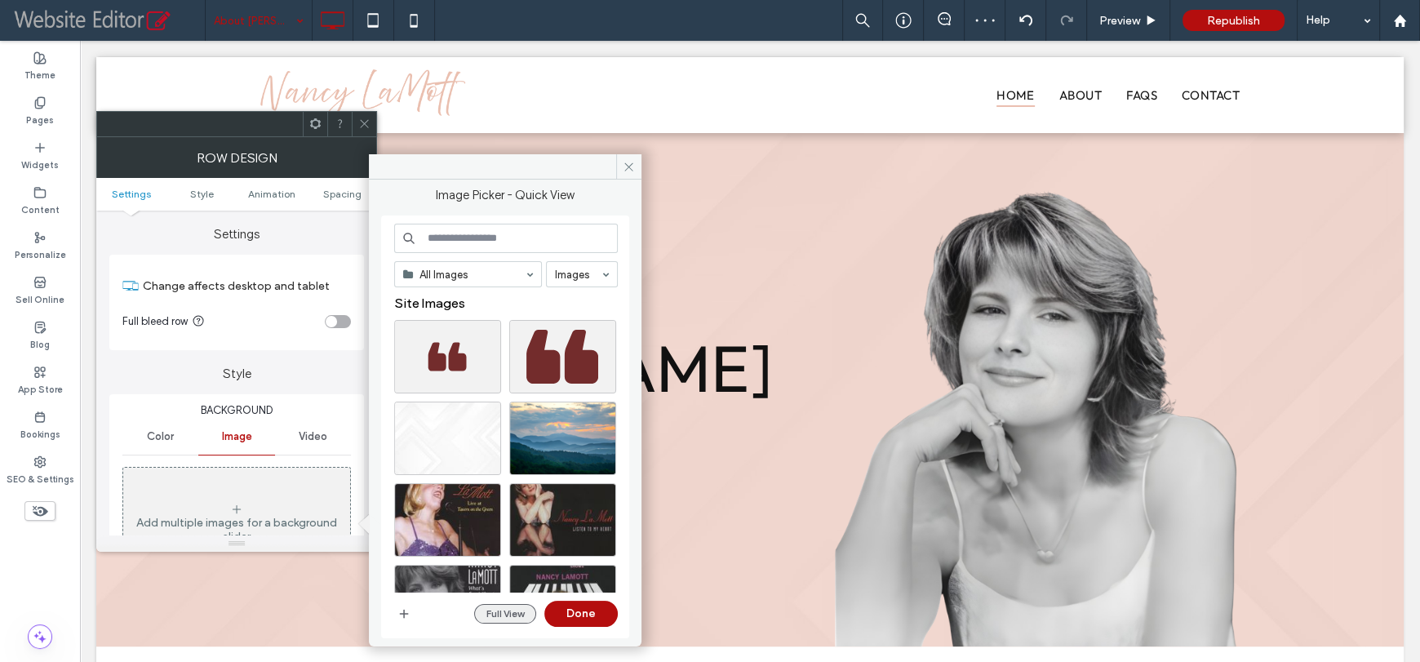
click at [485, 612] on button "Full View" at bounding box center [505, 614] width 62 height 20
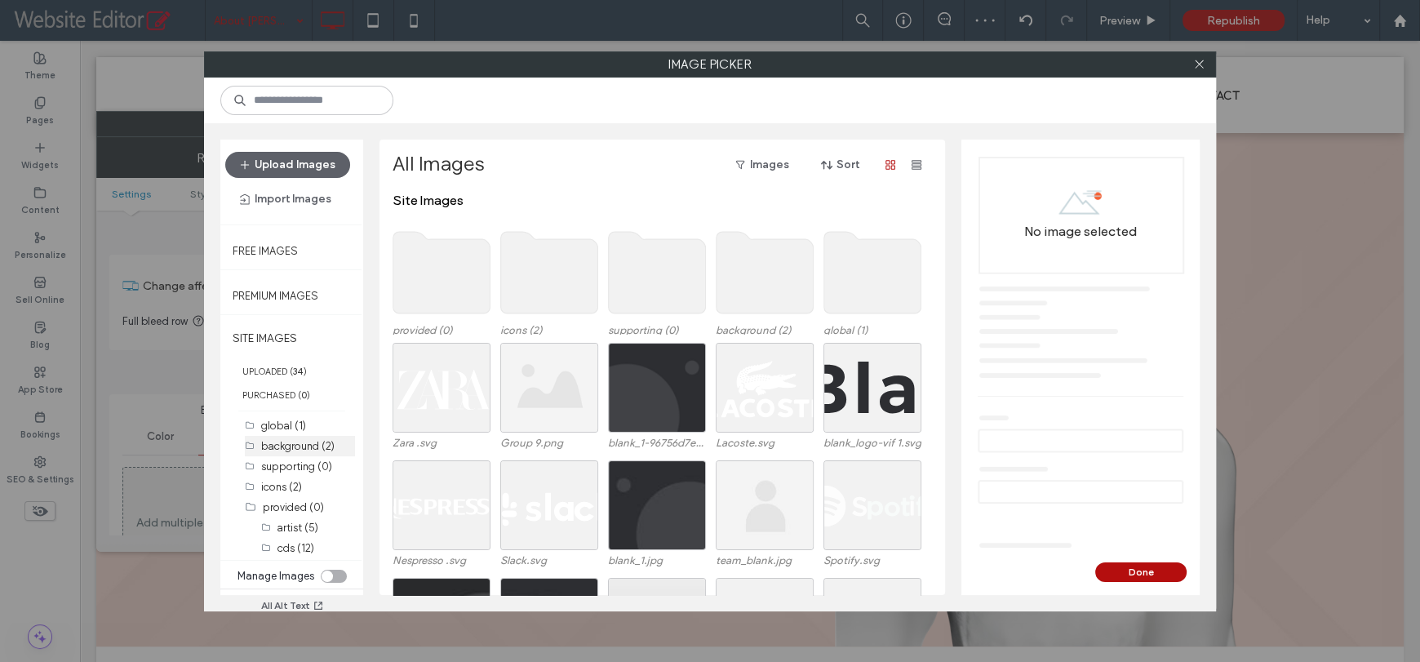
click at [291, 445] on label "background (2)" at bounding box center [297, 446] width 73 height 12
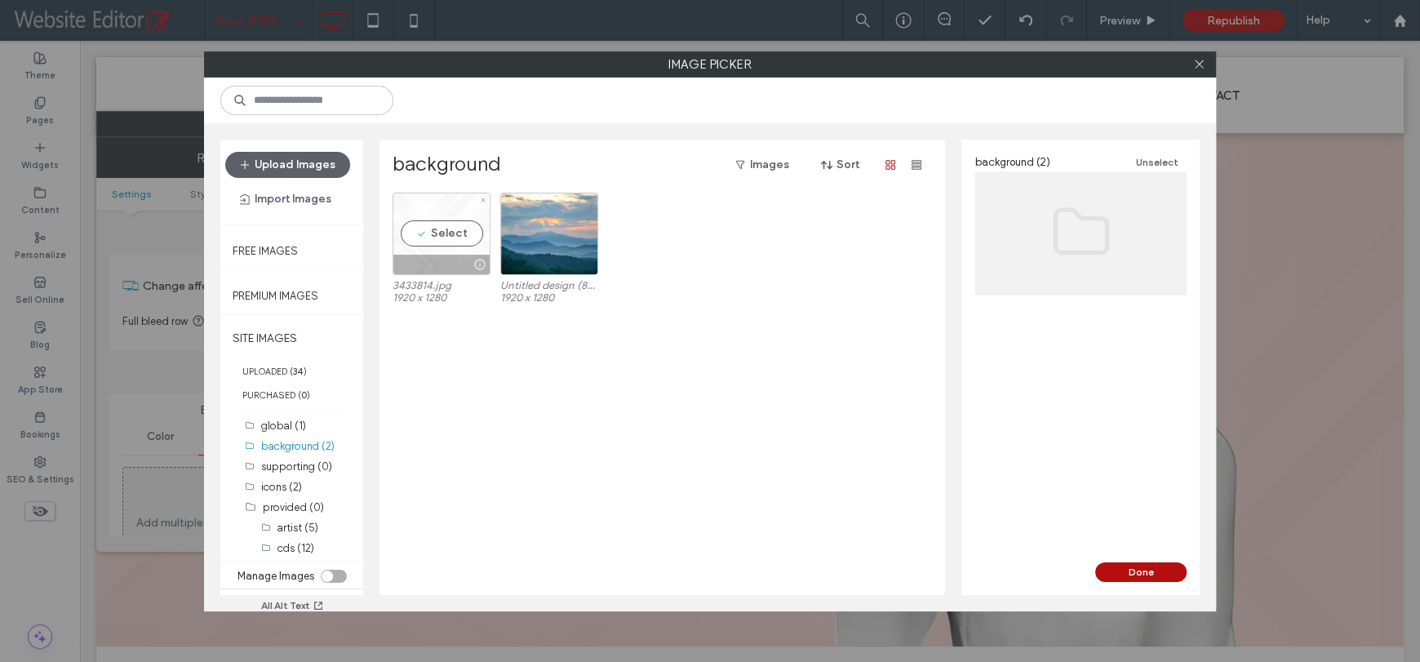
click at [456, 226] on div "Select" at bounding box center [441, 234] width 98 height 82
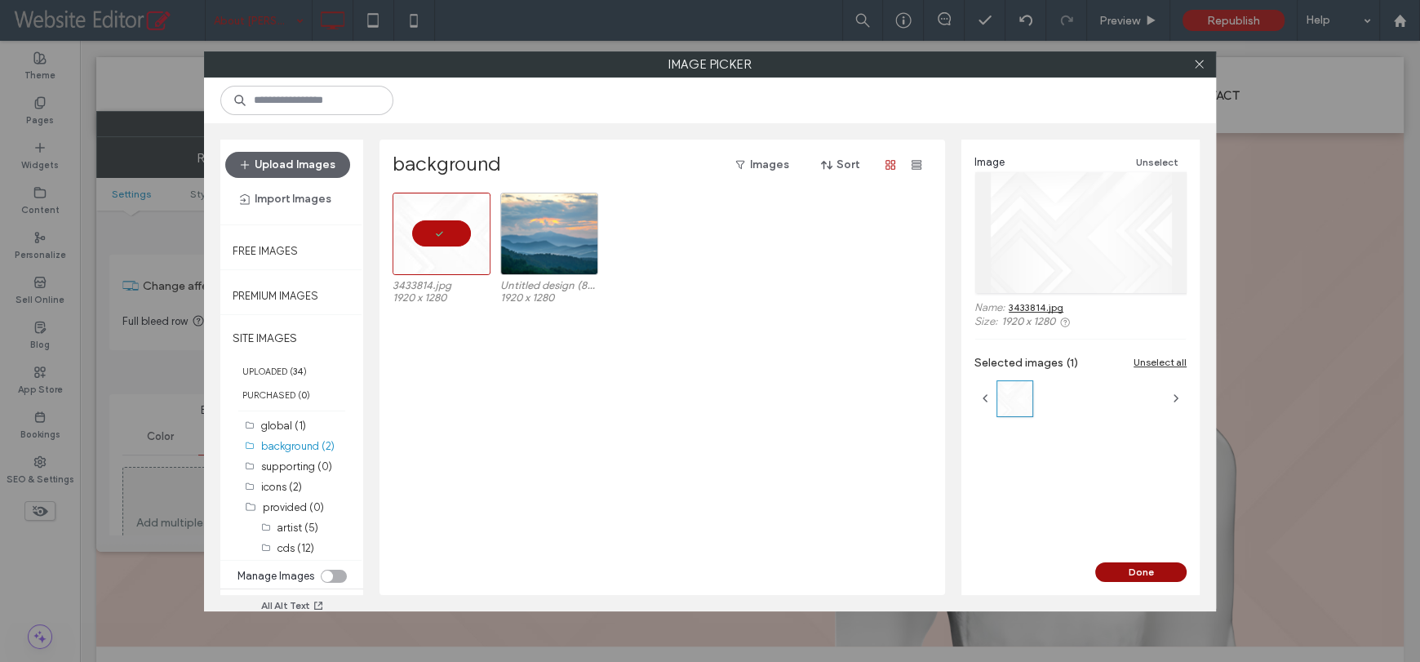
click at [1120, 578] on button "Done" at bounding box center [1140, 572] width 91 height 20
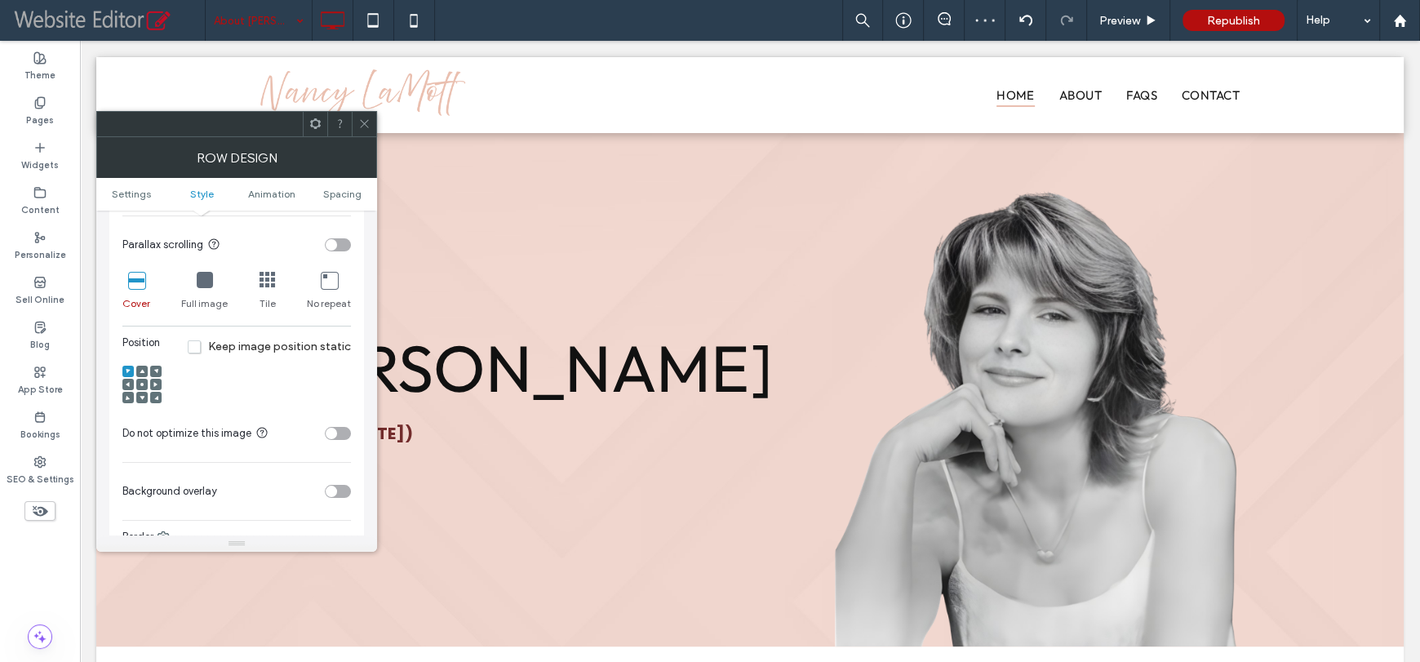
scroll to position [571, 0]
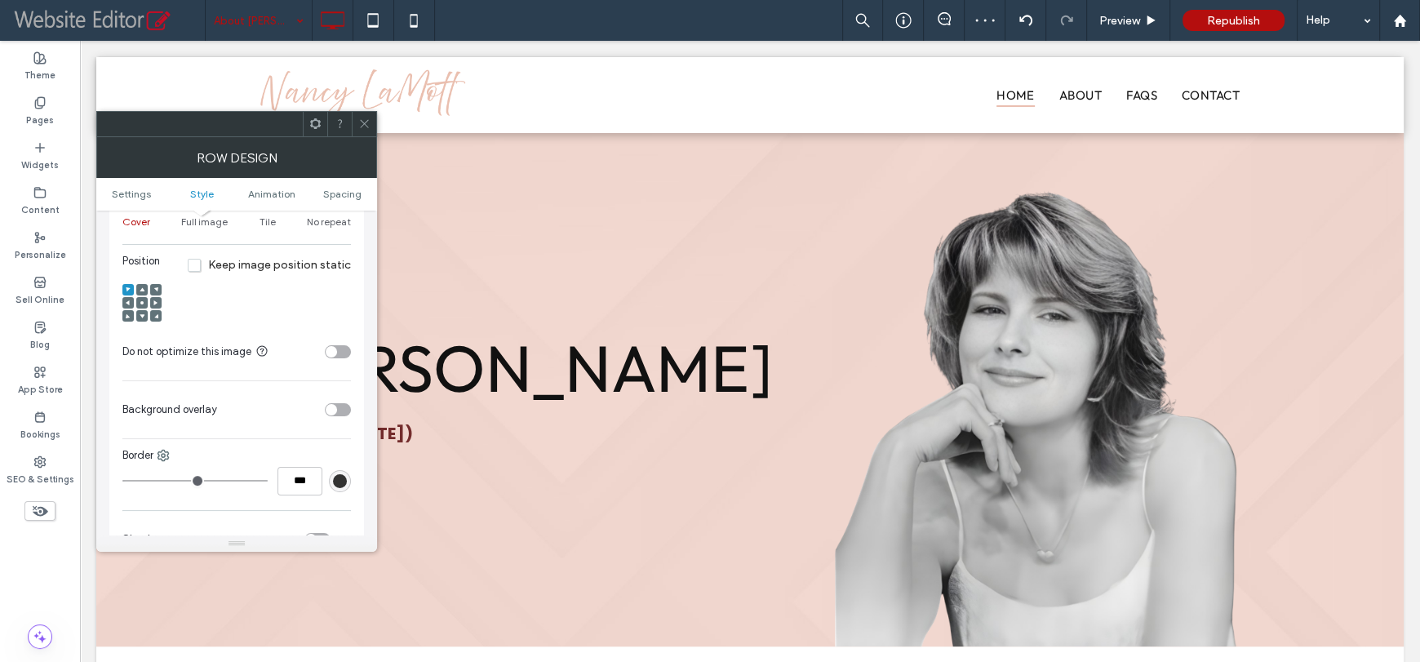
click at [336, 402] on section "Background overlay" at bounding box center [236, 409] width 228 height 41
click at [338, 400] on section "Background overlay" at bounding box center [236, 409] width 228 height 41
click at [338, 407] on div "toggle" at bounding box center [338, 409] width 26 height 13
click at [339, 439] on section "Overlay color" at bounding box center [236, 450] width 228 height 41
click at [343, 444] on div "rgb(255,255,255)" at bounding box center [340, 450] width 14 height 14
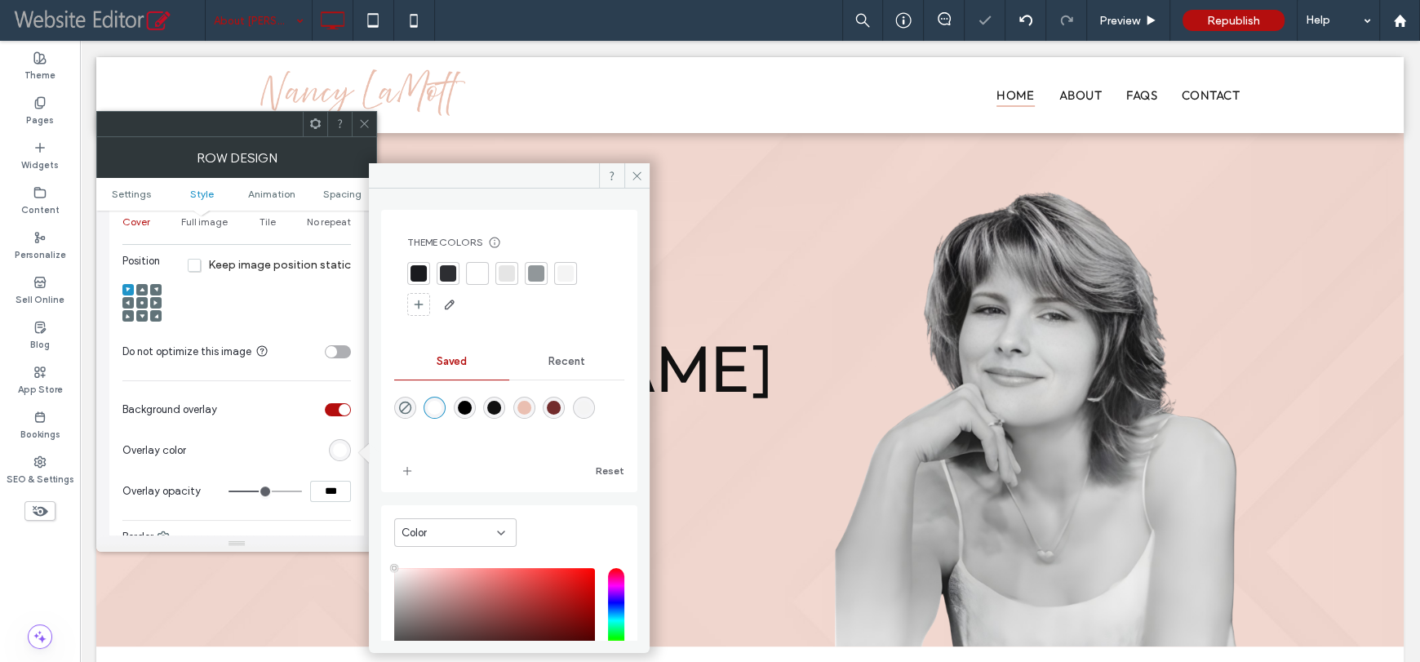
click at [531, 410] on div "rgba(234,191,177,1)" at bounding box center [524, 408] width 14 height 14
type input "*******"
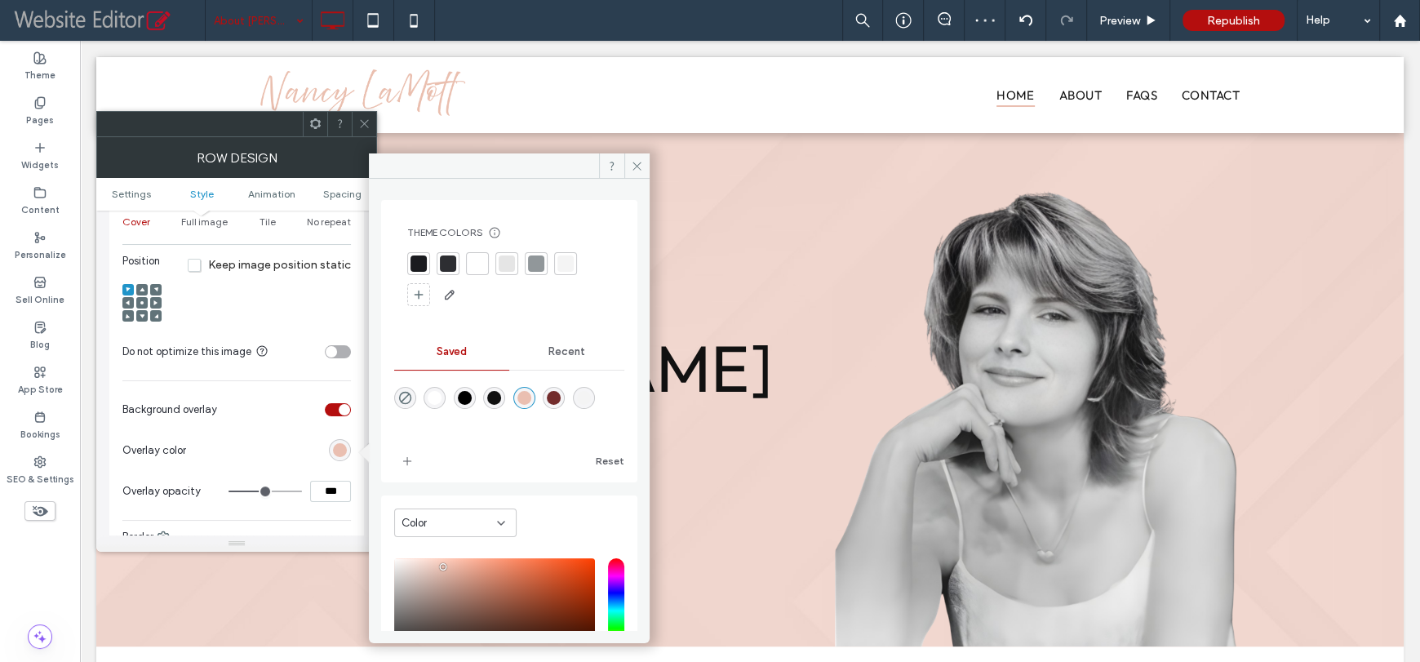
click at [362, 126] on icon at bounding box center [364, 123] width 12 height 12
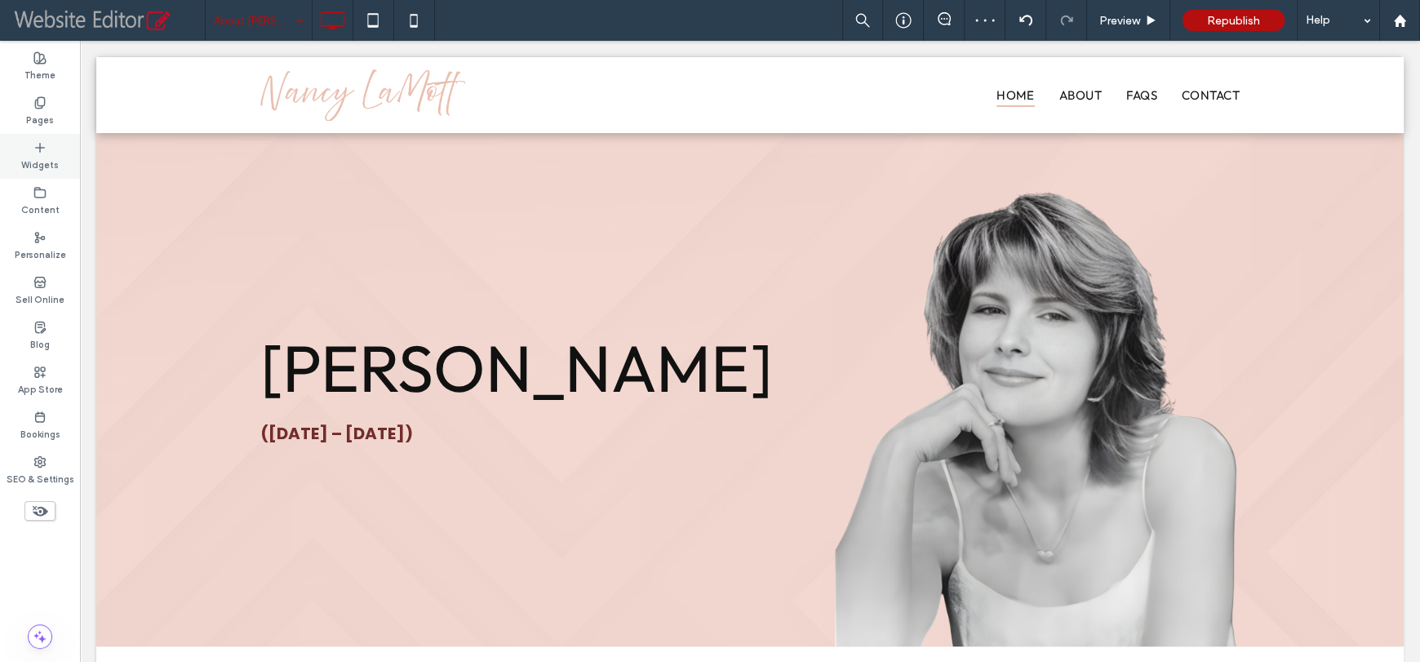
click at [47, 161] on label "Widgets" at bounding box center [40, 163] width 38 height 18
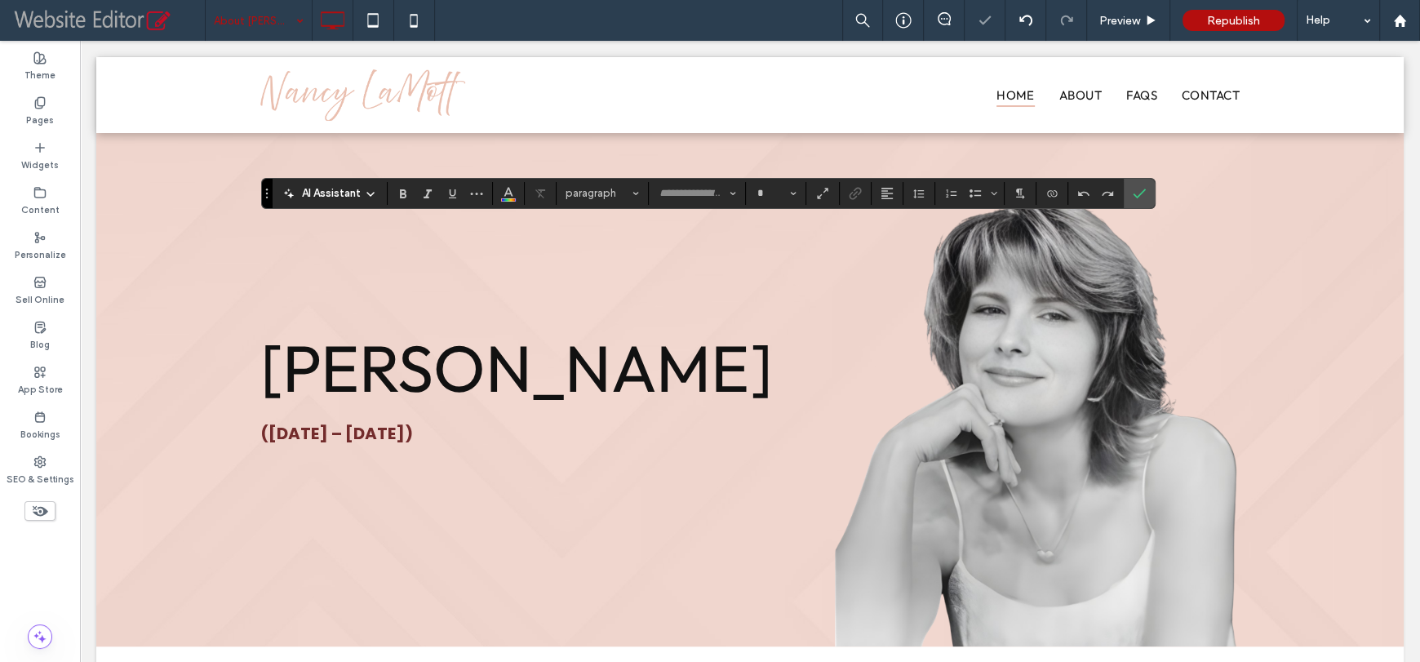
type input "*******"
type input "**"
click at [596, 188] on span "paragraph" at bounding box center [597, 193] width 64 height 12
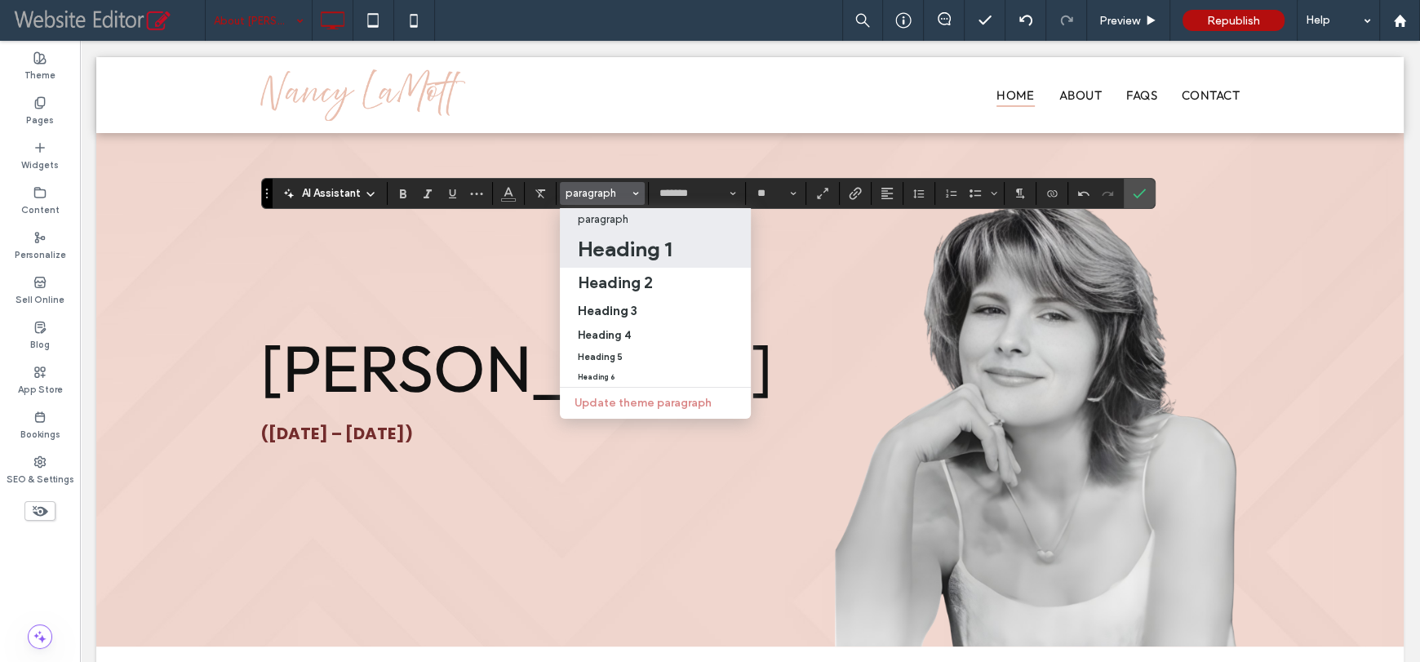
click at [613, 244] on h1 "Heading 1" at bounding box center [625, 249] width 94 height 26
type input "******"
type input "**"
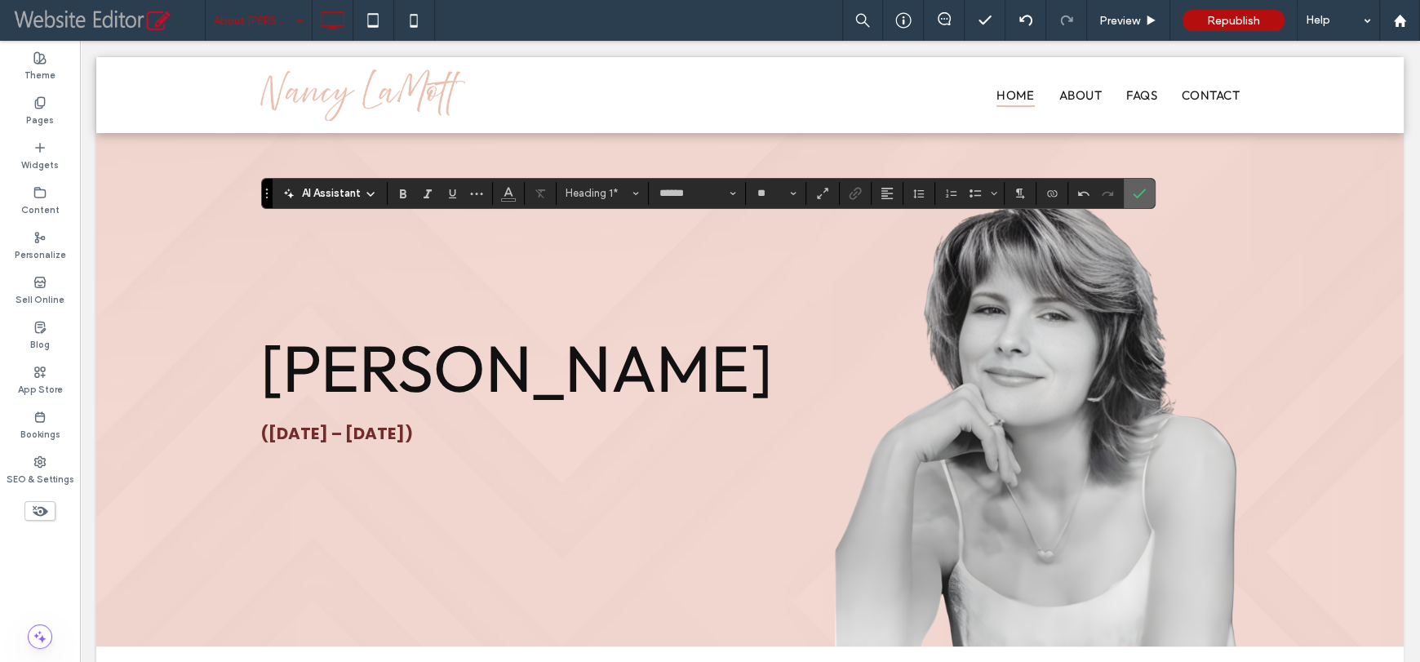
click at [1133, 190] on icon "Confirm" at bounding box center [1139, 193] width 13 height 13
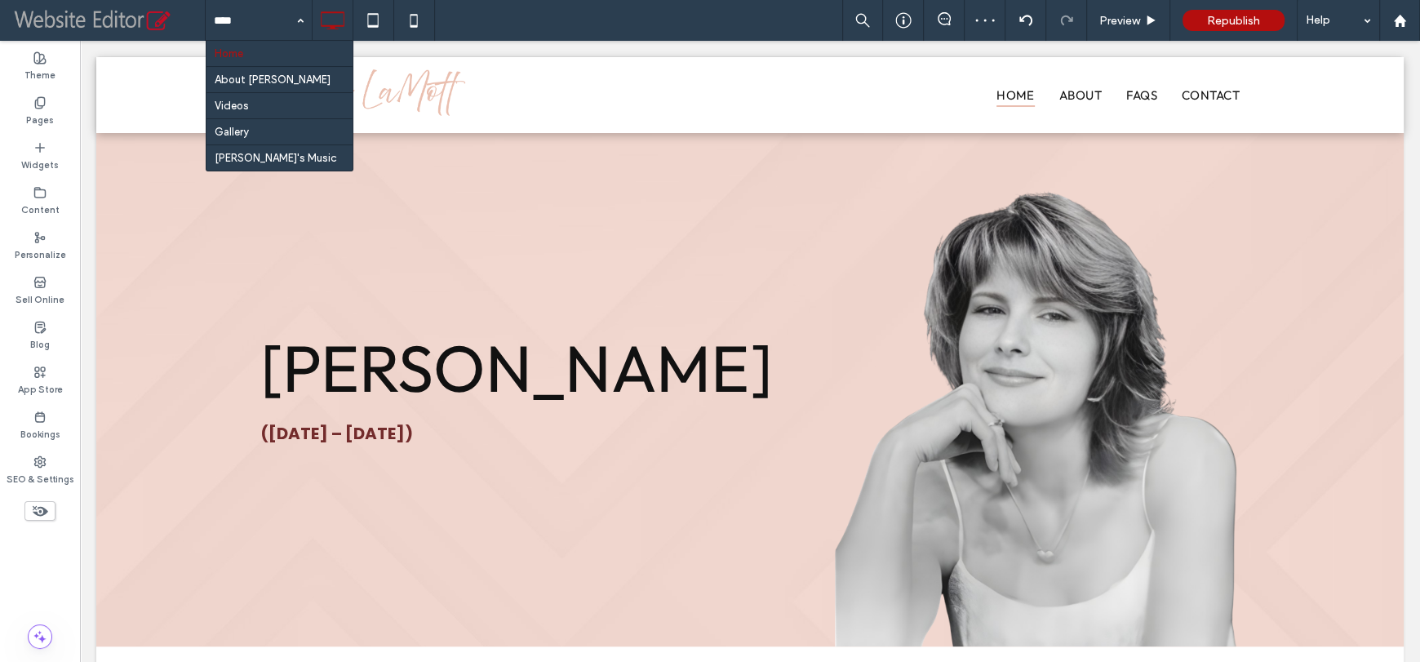
click at [261, 20] on input at bounding box center [255, 20] width 82 height 41
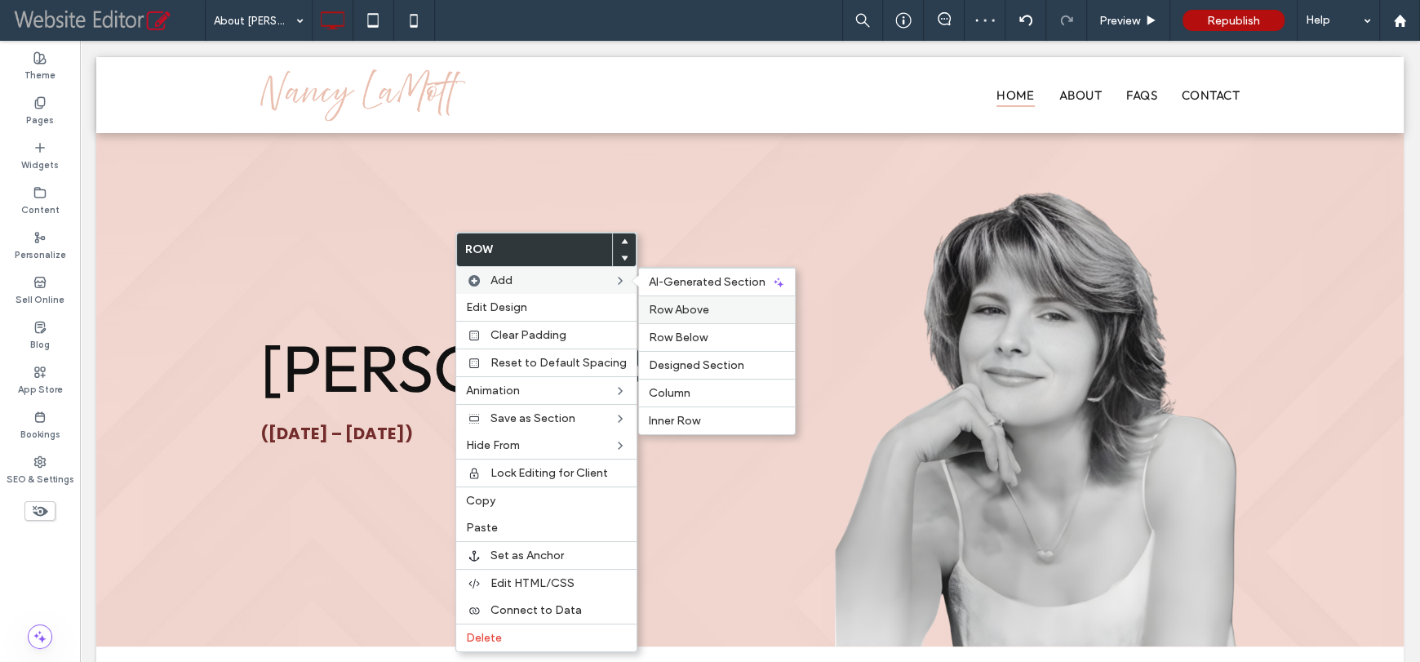
click at [655, 307] on span "Row Above" at bounding box center [679, 310] width 60 height 14
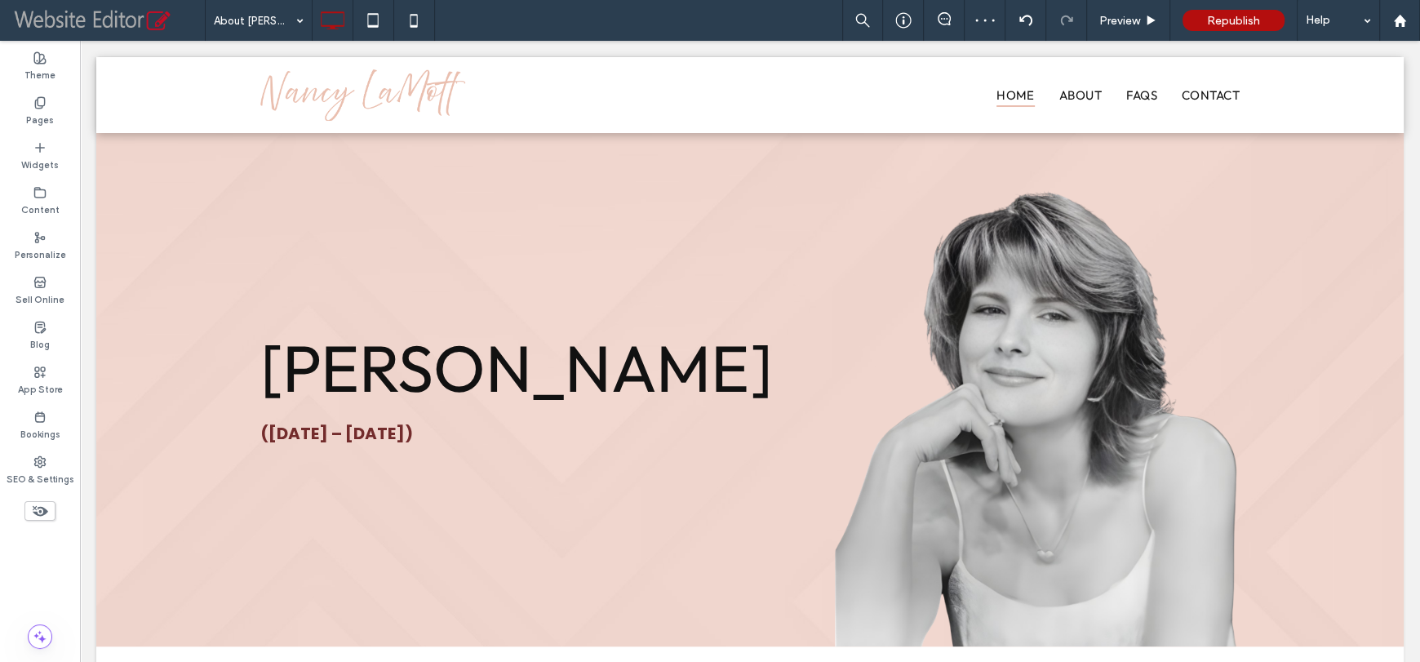
click at [756, 7] on div "About [PERSON_NAME] Preview Republish Help" at bounding box center [812, 20] width 1215 height 41
